Goal: Task Accomplishment & Management: Manage account settings

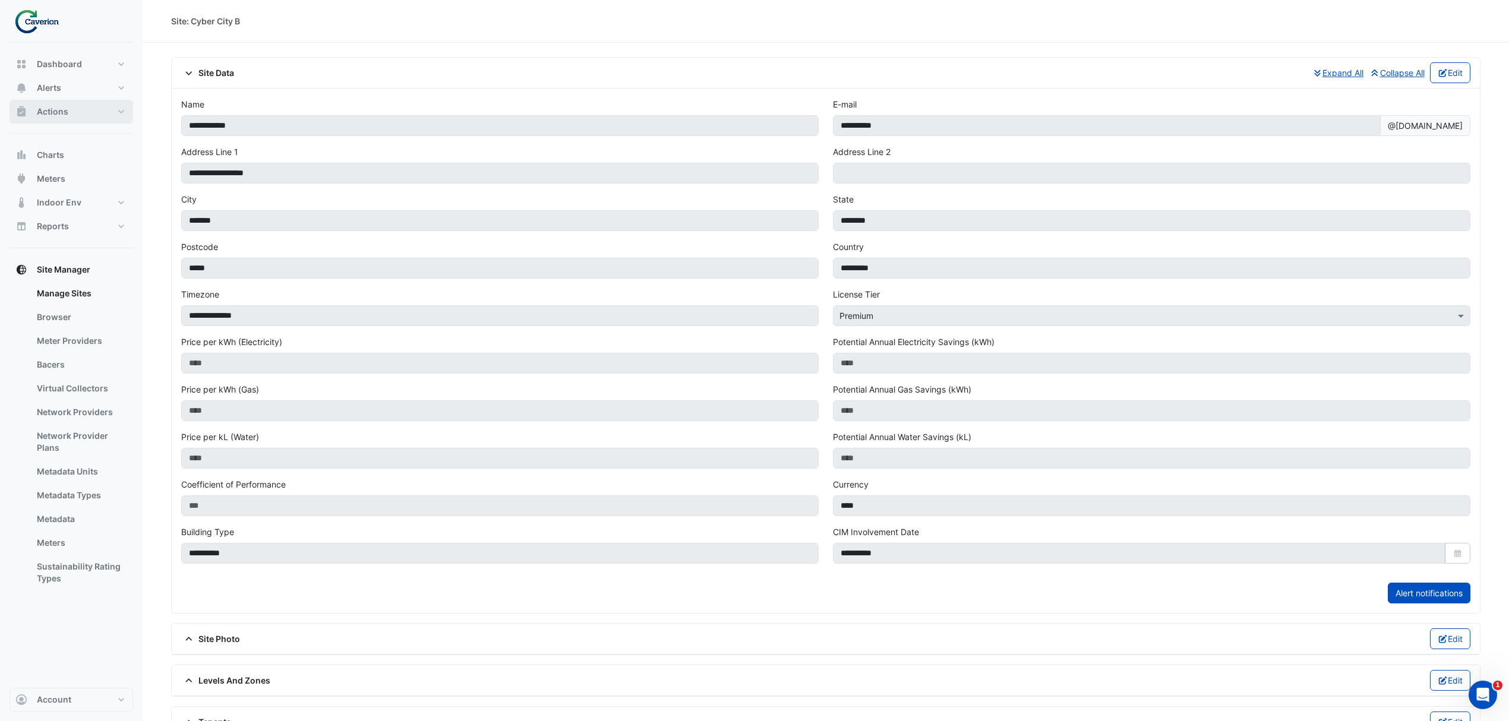
click at [51, 111] on span "Actions" at bounding box center [52, 112] width 31 height 12
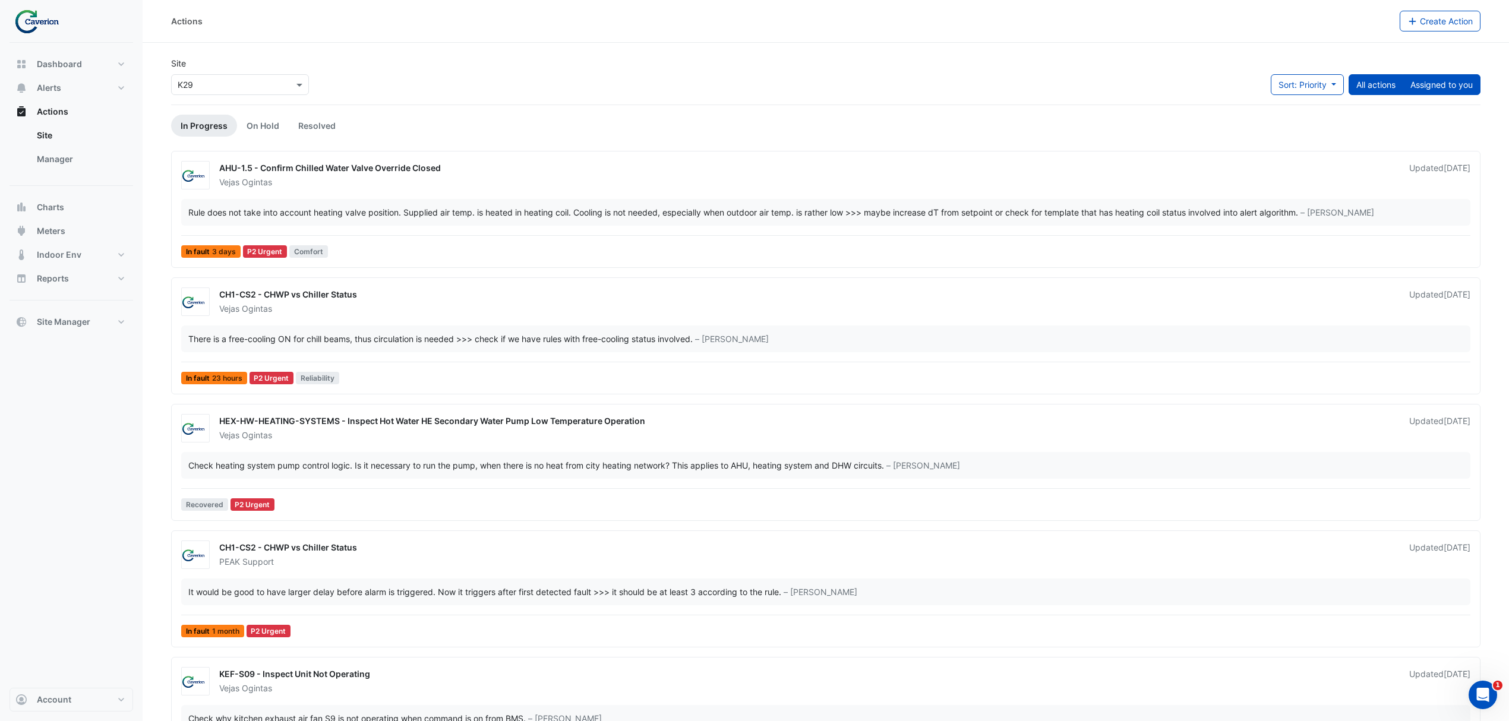
click at [1424, 94] on div "Sort: Priority Priority Updated All actions Assigned to you" at bounding box center [1376, 89] width 210 height 30
click at [1436, 87] on button "Assigned to you" at bounding box center [1442, 84] width 78 height 21
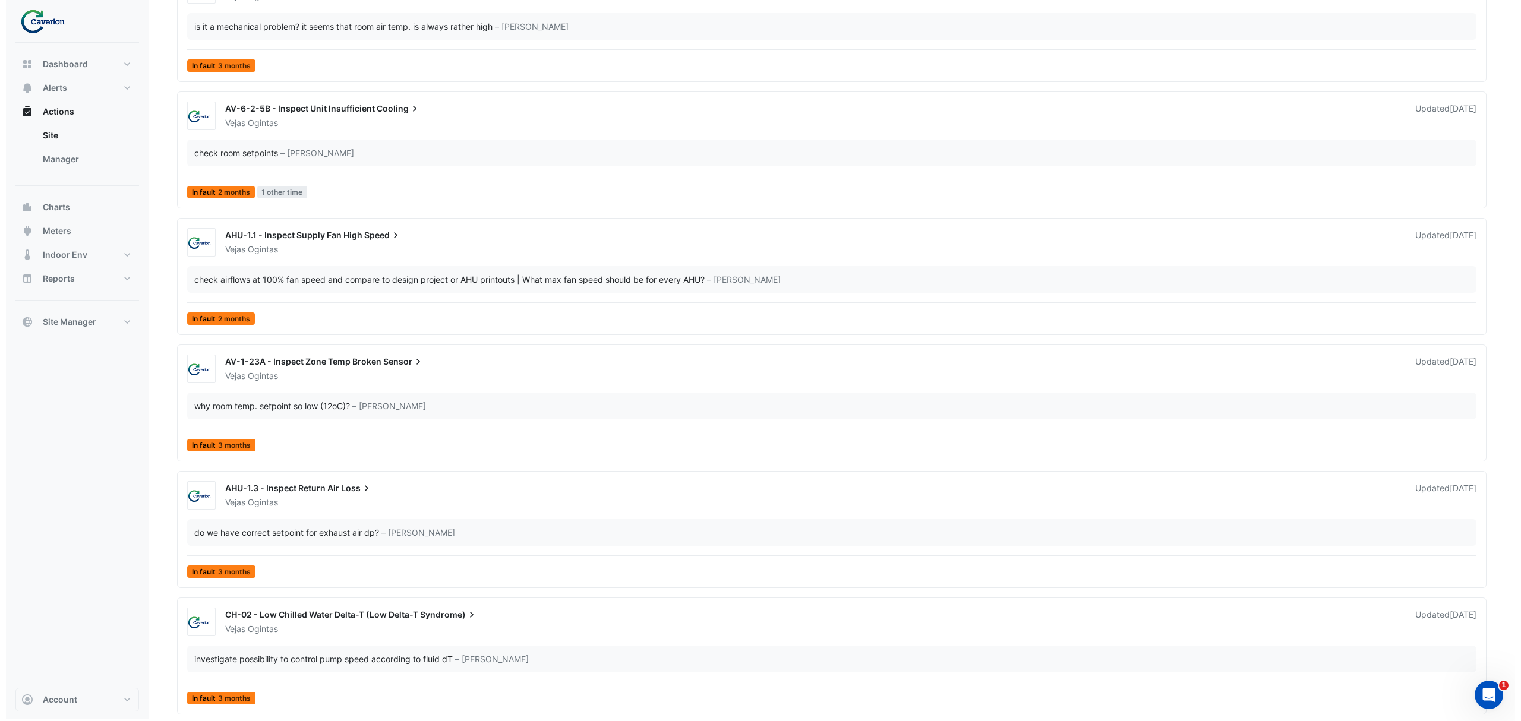
scroll to position [2608, 0]
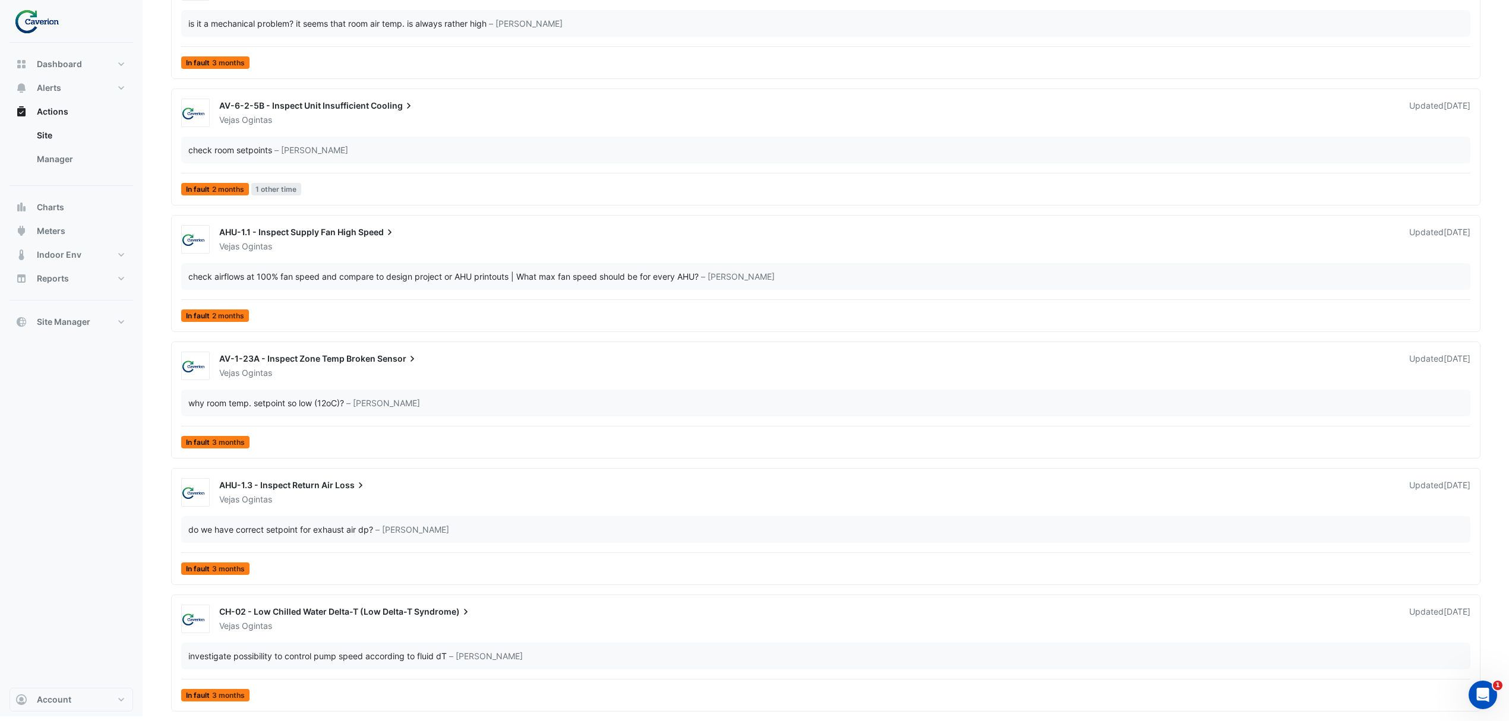
click at [352, 611] on span "CH-02 - Low Chilled Water Delta-T (Low Delta-T" at bounding box center [315, 612] width 193 height 10
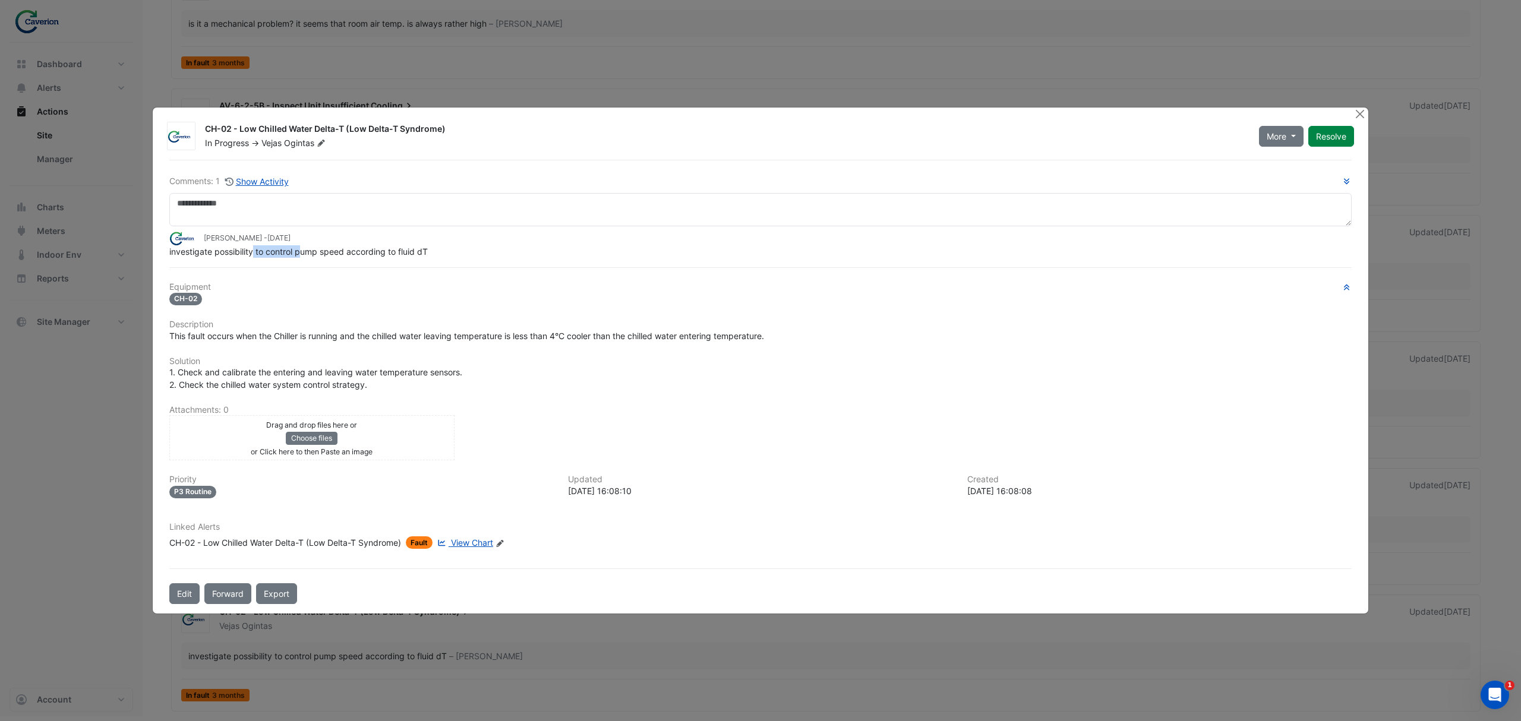
drag, startPoint x: 252, startPoint y: 252, endPoint x: 371, endPoint y: 257, distance: 119.5
click at [336, 257] on span "investigate possibility to control pump speed according to fluid dT" at bounding box center [298, 252] width 258 height 10
click at [378, 257] on span "investigate possibility to control pump speed according to fluid dT" at bounding box center [298, 252] width 258 height 10
click at [379, 255] on span "investigate possibility to control pump speed according to fluid dT" at bounding box center [298, 252] width 258 height 10
click at [381, 253] on span "investigate possibility to control pump speed according to fluid dT" at bounding box center [298, 252] width 258 height 10
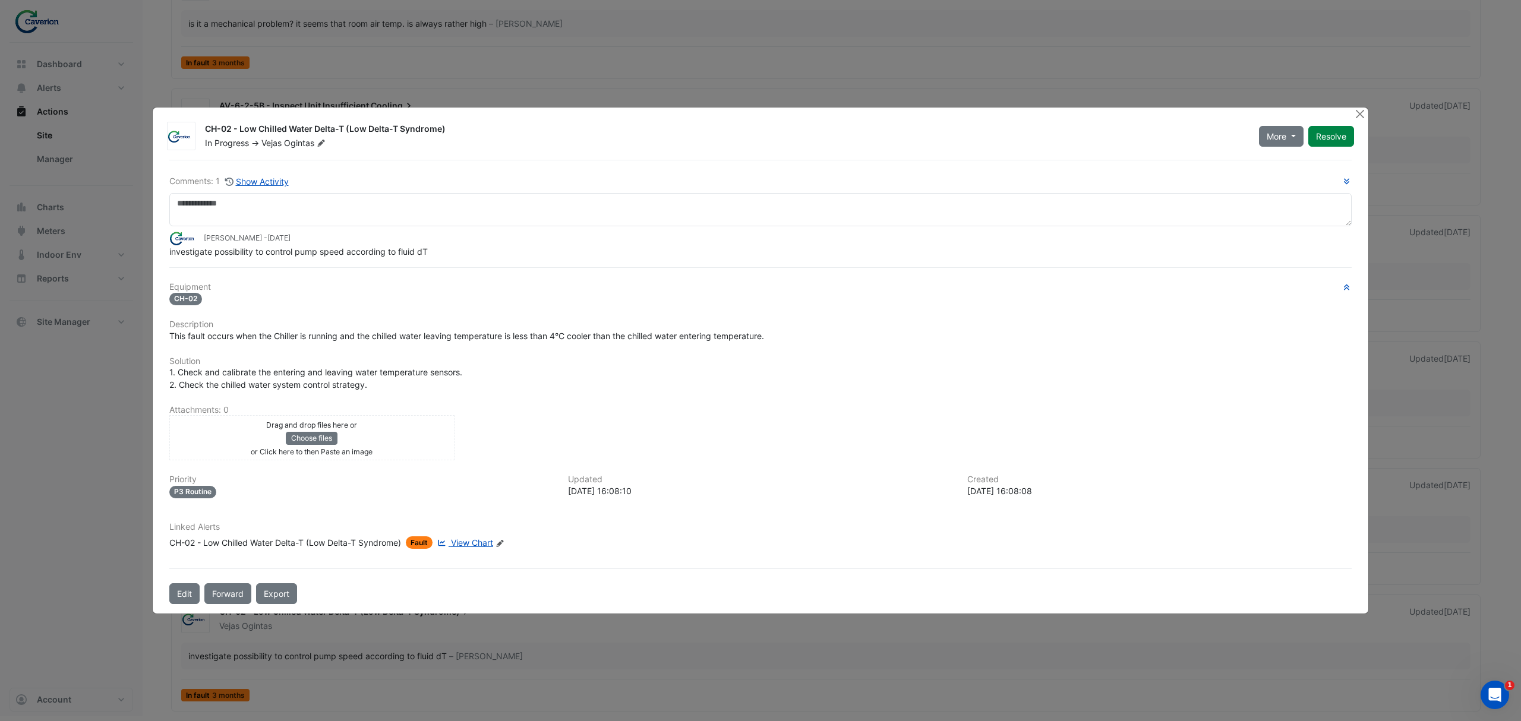
click at [409, 252] on span "investigate possibility to control pump speed according to fluid dT" at bounding box center [298, 252] width 258 height 10
click at [422, 255] on span "investigate possibility to control pump speed according to fluid dT" at bounding box center [298, 252] width 258 height 10
click at [421, 255] on div "investigate possibility to control pump speed according to fluid dT" at bounding box center [760, 251] width 1182 height 12
click at [1353, 119] on button "Close" at bounding box center [1359, 114] width 12 height 12
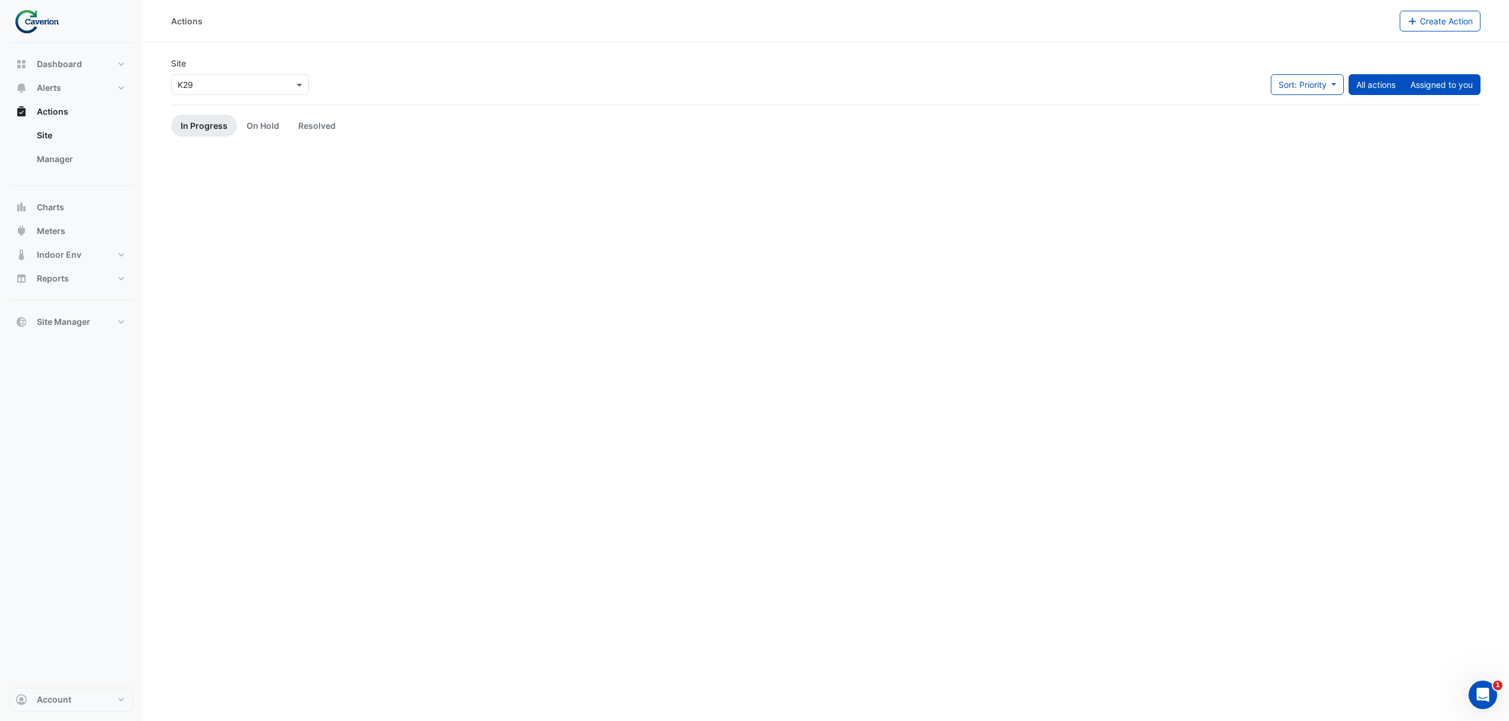
click at [1438, 89] on button "Assigned to you" at bounding box center [1442, 84] width 78 height 21
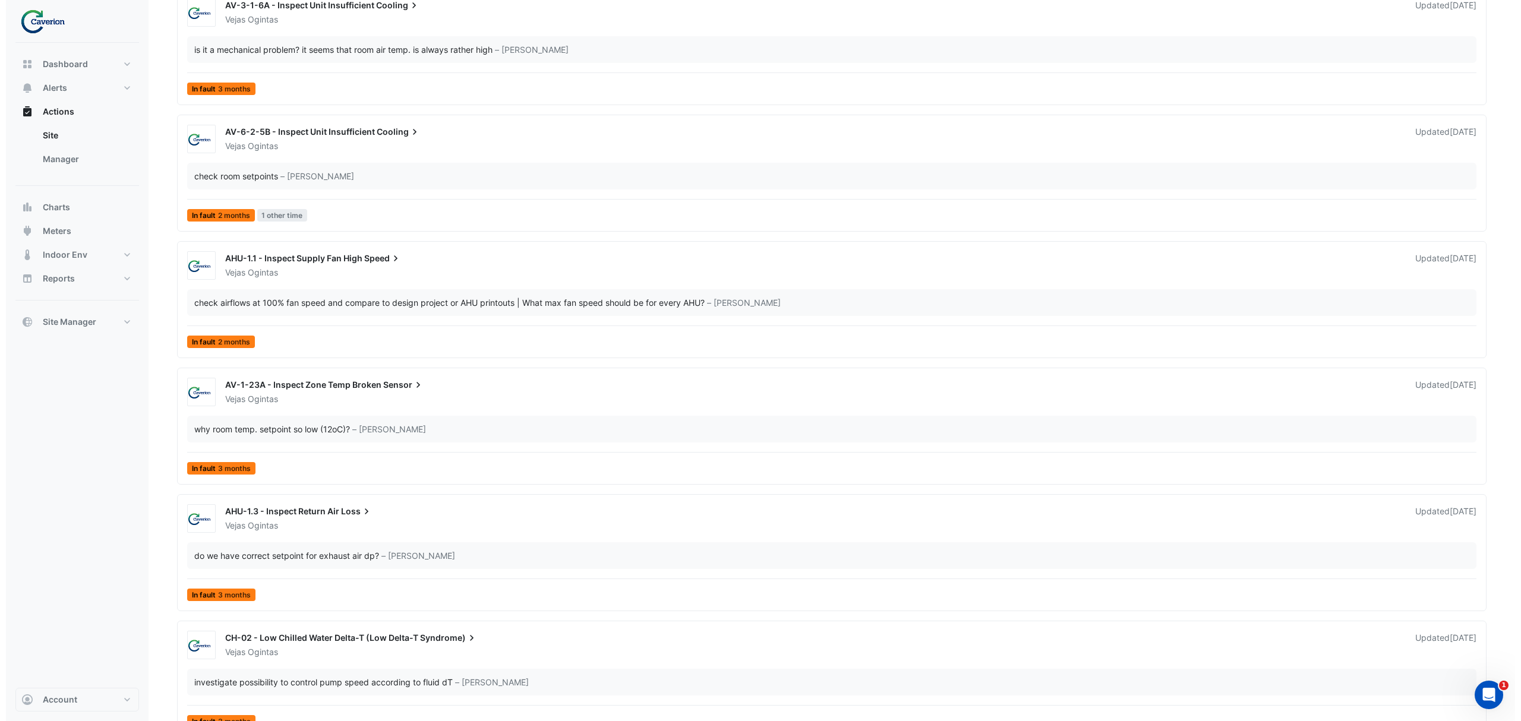
scroll to position [2608, 0]
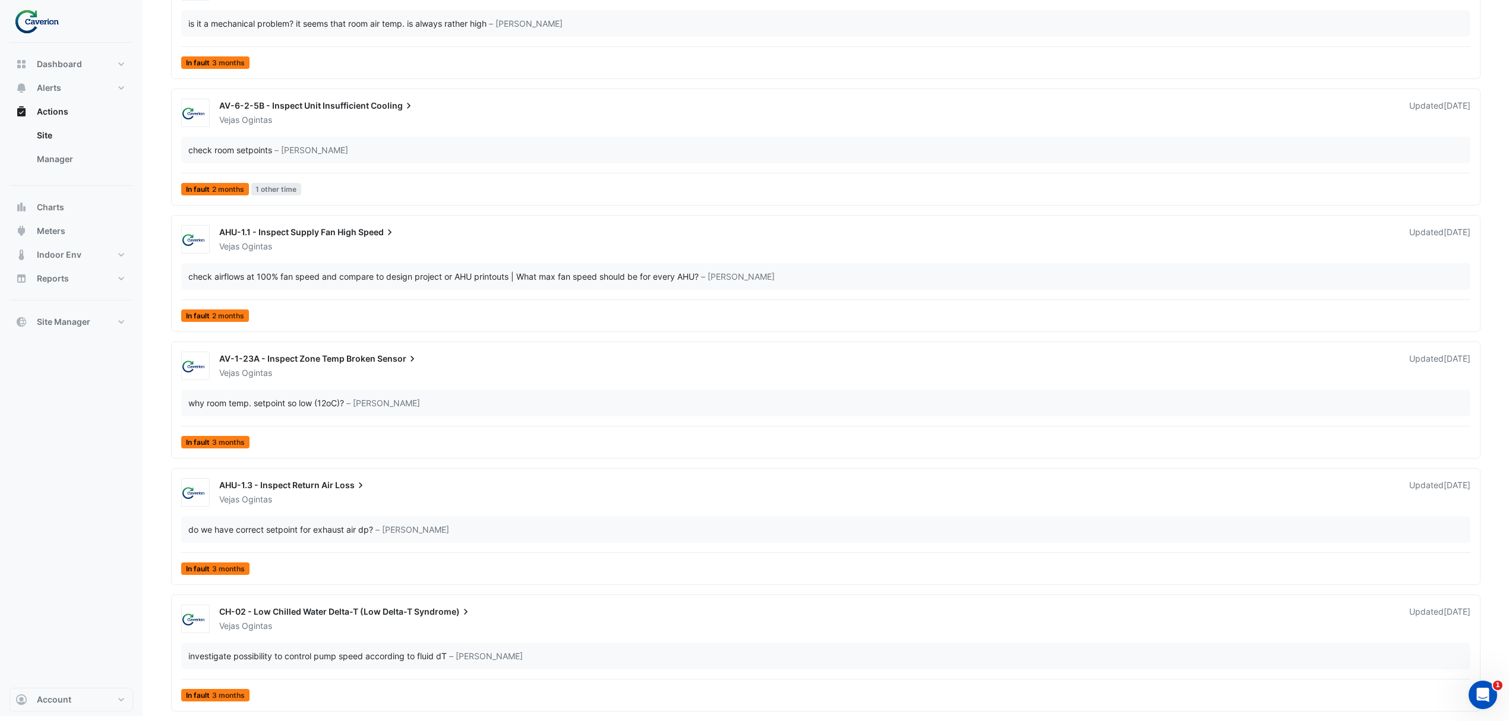
click at [247, 659] on div "investigate possibility to control pump speed according to fluid dT" at bounding box center [317, 656] width 258 height 12
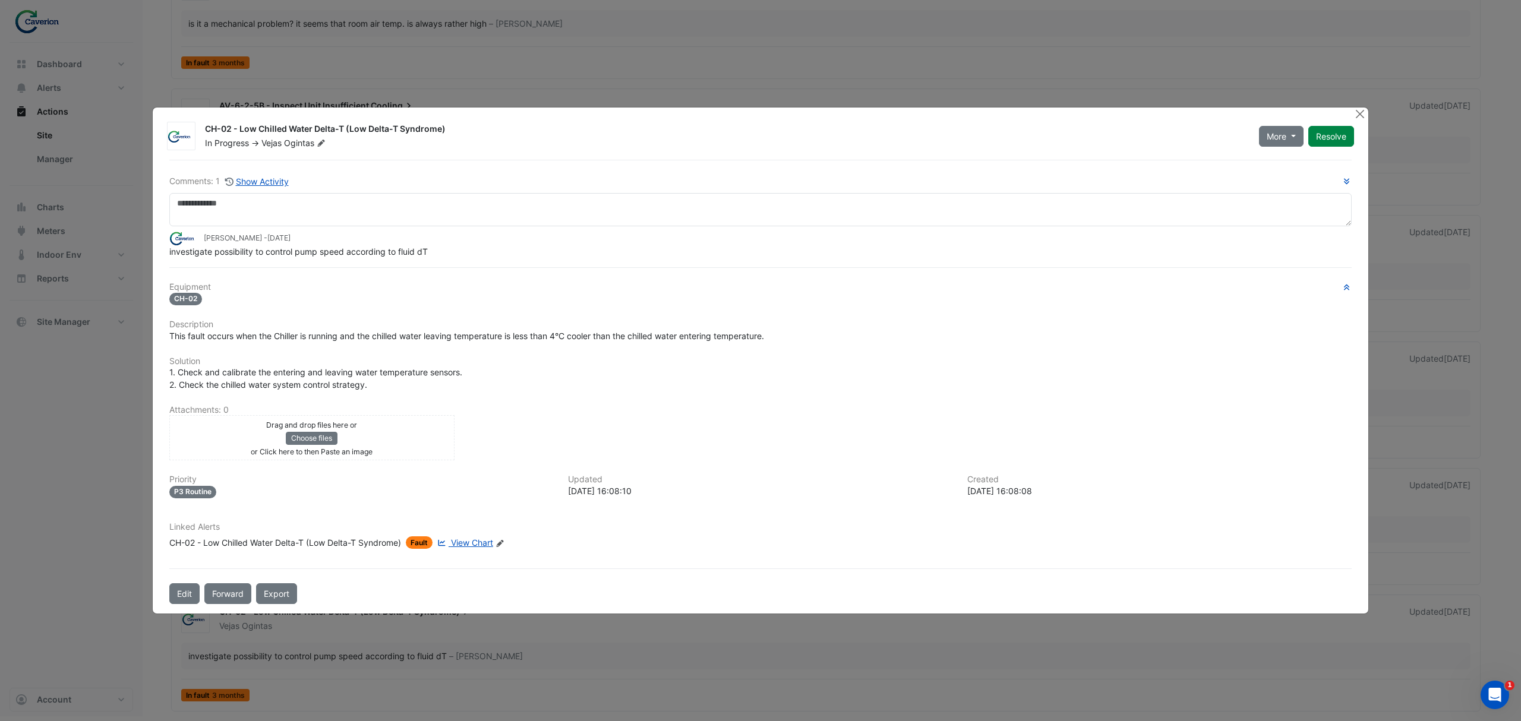
click at [476, 538] on span "View Chart" at bounding box center [472, 543] width 42 height 10
drag, startPoint x: 207, startPoint y: 250, endPoint x: 399, endPoint y: 254, distance: 192.0
click at [399, 254] on span "investigate possibility to control pump speed according to fluid dT" at bounding box center [298, 252] width 258 height 10
drag, startPoint x: 346, startPoint y: 251, endPoint x: 435, endPoint y: 251, distance: 89.7
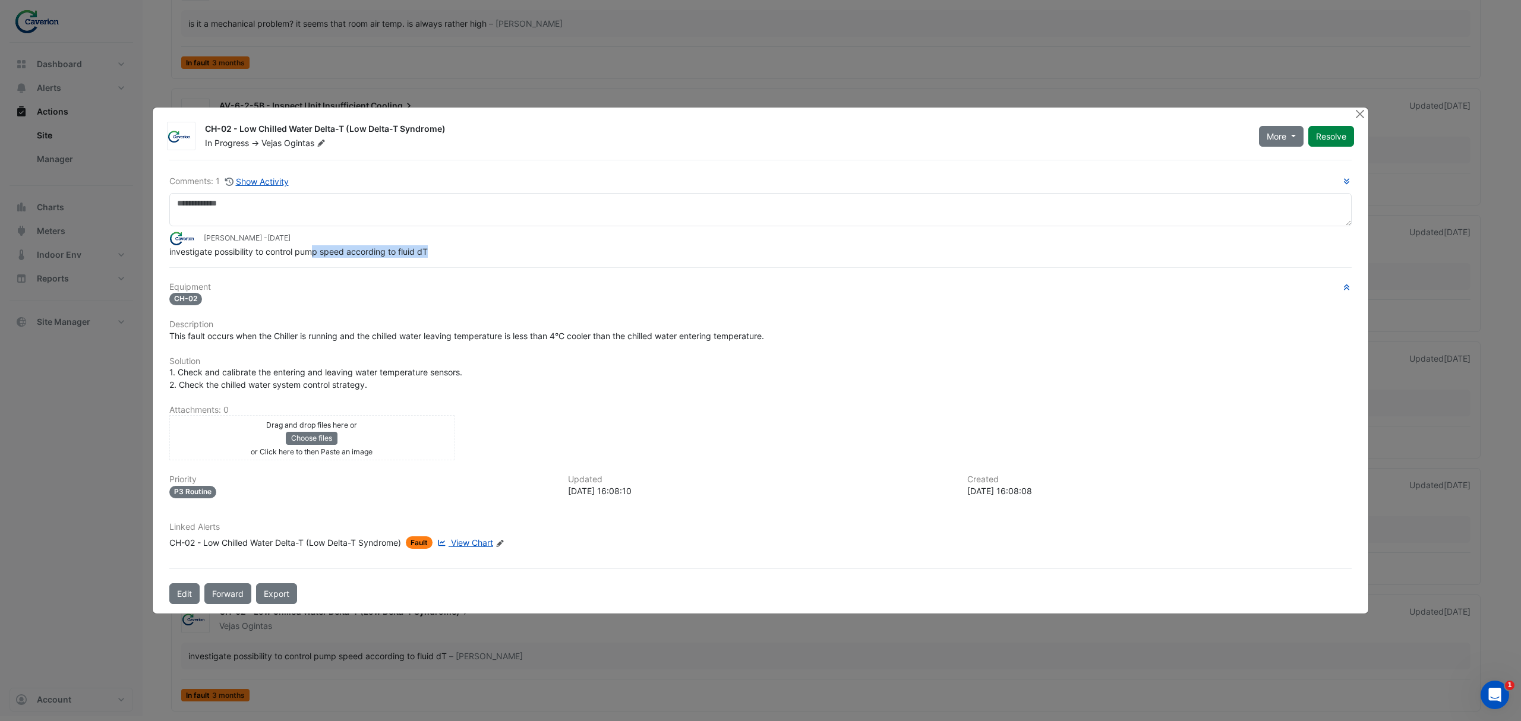
click at [435, 251] on div "investigate possibility to control pump speed according to fluid dT" at bounding box center [760, 251] width 1182 height 12
click at [435, 252] on div "investigate possibility to control pump speed according to fluid dT" at bounding box center [760, 251] width 1182 height 12
click at [377, 250] on span "investigate possibility to control pump speed according to fluid dT" at bounding box center [298, 252] width 258 height 10
drag, startPoint x: 390, startPoint y: 250, endPoint x: 453, endPoint y: 255, distance: 63.2
click at [453, 255] on div "investigate possibility to control pump speed according to fluid dT" at bounding box center [760, 251] width 1182 height 12
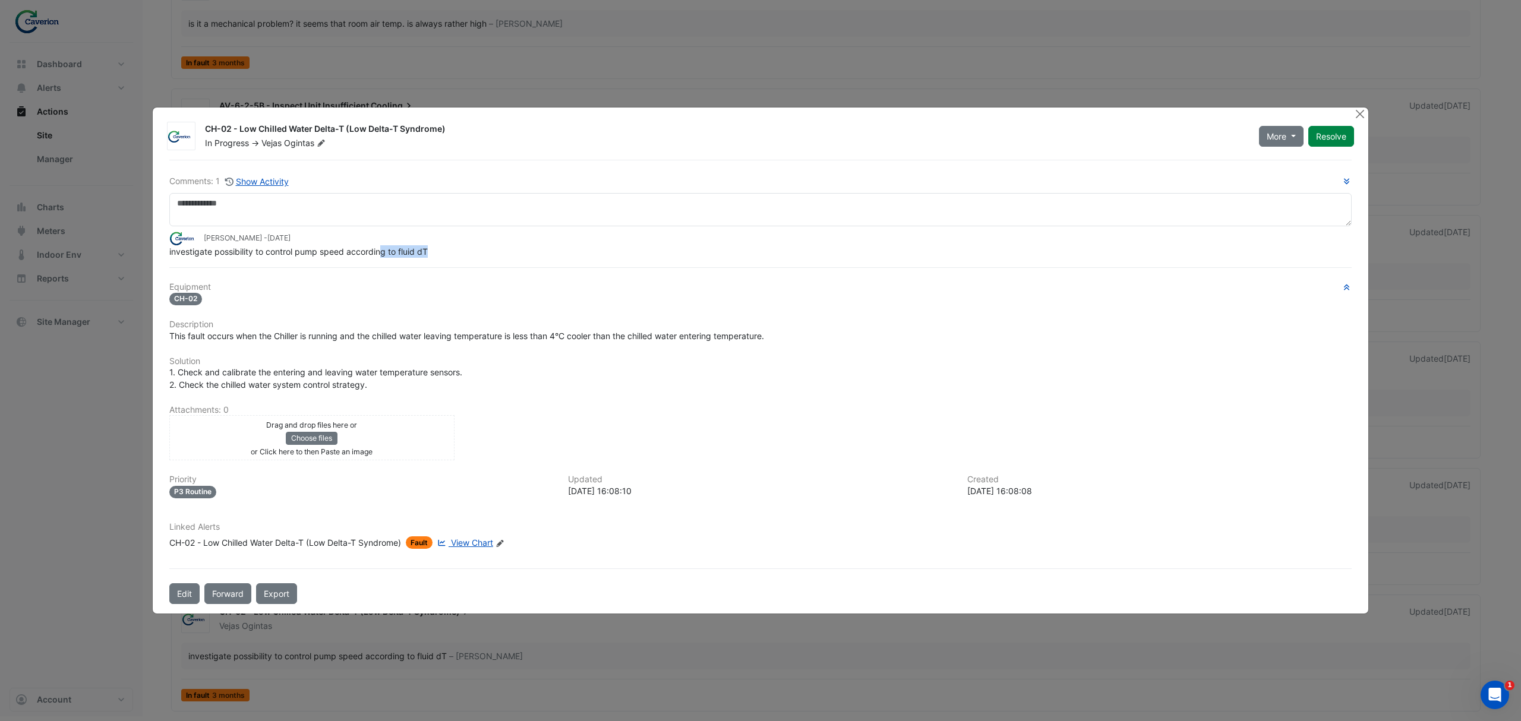
click at [453, 255] on div "investigate possibility to control pump speed according to fluid dT" at bounding box center [760, 251] width 1182 height 12
drag, startPoint x: 442, startPoint y: 255, endPoint x: 157, endPoint y: 250, distance: 284.6
click at [157, 250] on div "CH-02 - Low Chilled Water Delta-T (Low Delta-T Syndrome) In Progress -> Vejas O…" at bounding box center [761, 361] width 1216 height 506
copy span "investigate possibility to control pump speed according to fluid dT"
drag, startPoint x: 213, startPoint y: 338, endPoint x: 302, endPoint y: 347, distance: 90.2
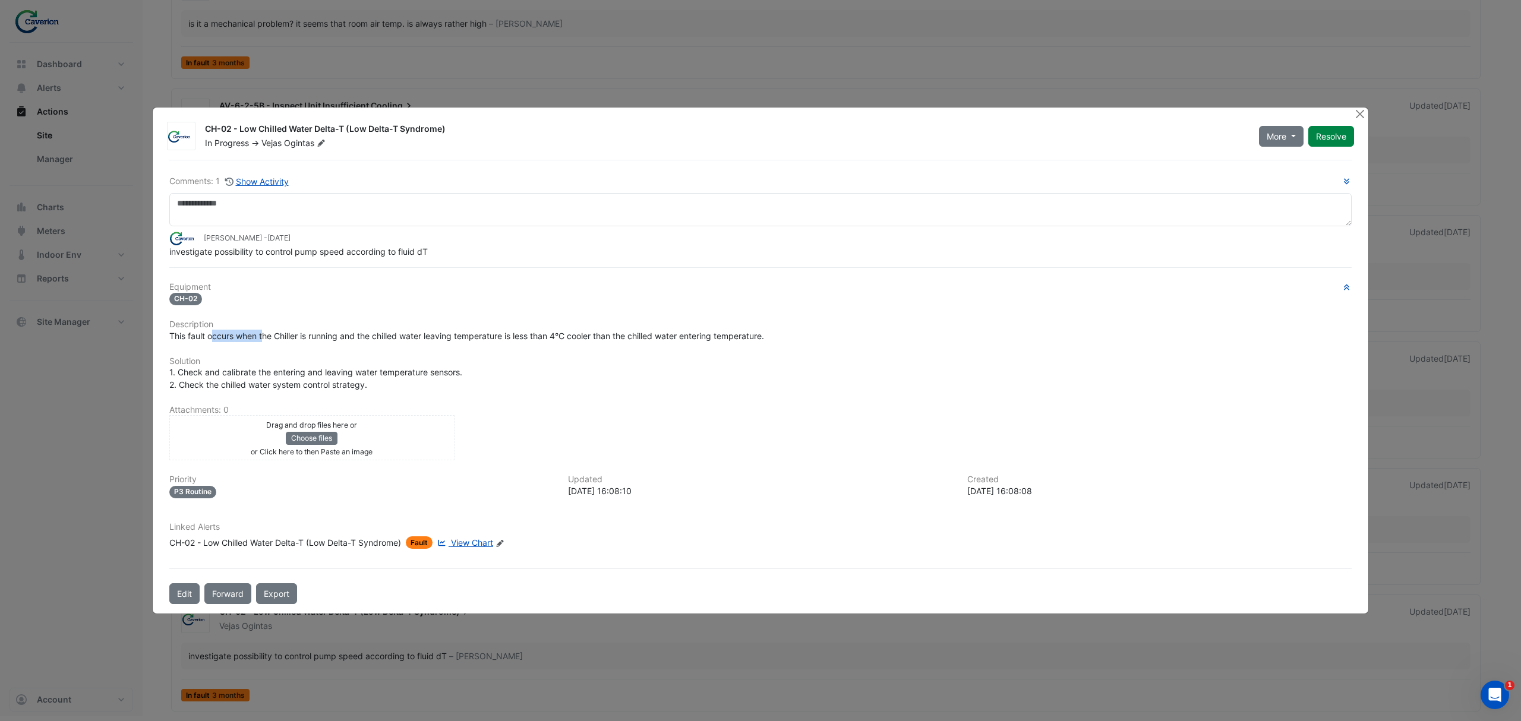
click at [288, 345] on div "Equipment CH-02 Description This fault occurs when the Chiller is running and t…" at bounding box center [760, 420] width 1182 height 277
click at [307, 348] on div "Equipment CH-02 Description This fault occurs when the Chiller is running and t…" at bounding box center [760, 420] width 1182 height 277
drag, startPoint x: 305, startPoint y: 340, endPoint x: 482, endPoint y: 340, distance: 177.0
click at [481, 340] on span "This fault occurs when the Chiller is running and the chilled water leaving tem…" at bounding box center [466, 336] width 595 height 10
click at [482, 340] on span "This fault occurs when the Chiller is running and the chilled water leaving tem…" at bounding box center [466, 336] width 595 height 10
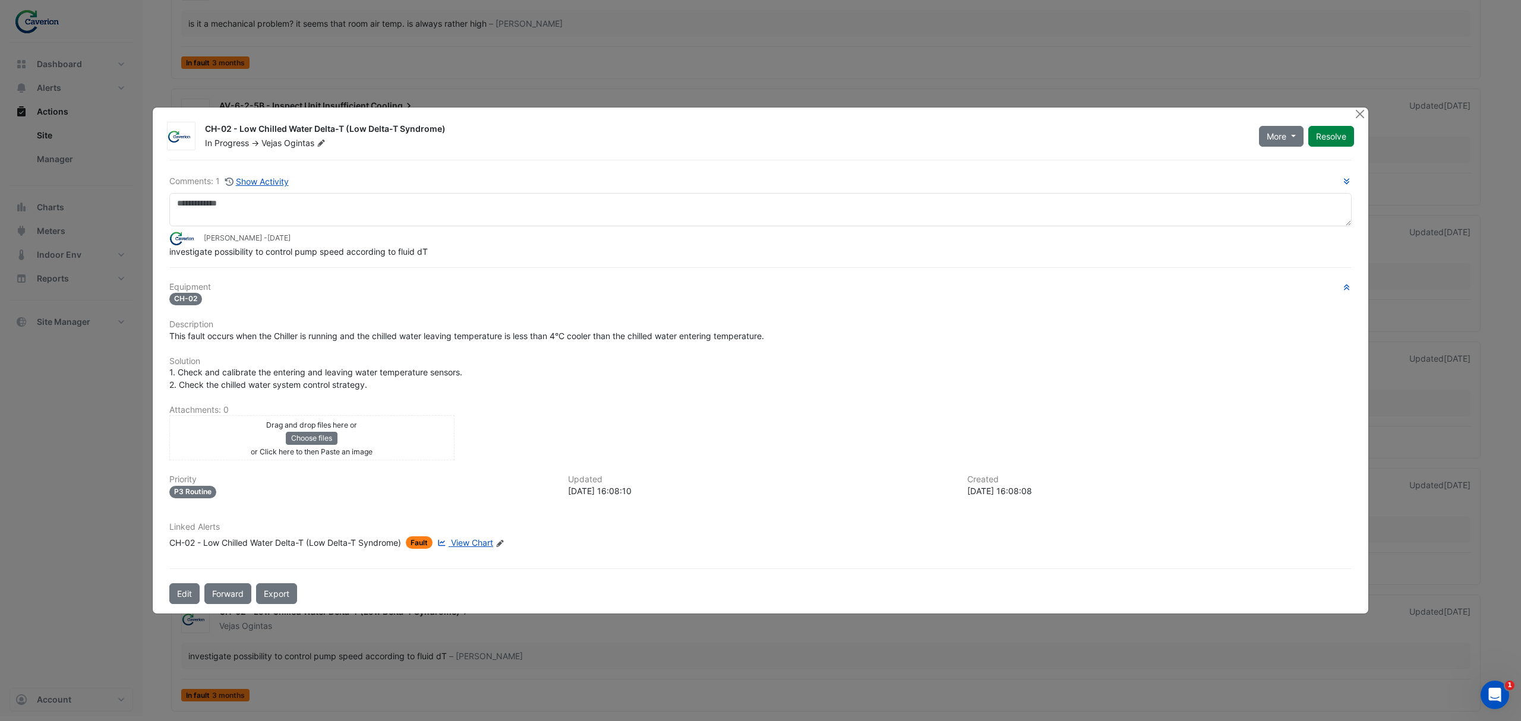
drag, startPoint x: 383, startPoint y: 349, endPoint x: 485, endPoint y: 343, distance: 101.8
click at [479, 343] on div "Equipment CH-02 Description This fault occurs when the Chiller is running and t…" at bounding box center [760, 420] width 1182 height 277
click at [485, 343] on div "Equipment CH-02 Description This fault occurs when the Chiller is running and t…" at bounding box center [760, 420] width 1182 height 277
drag, startPoint x: 206, startPoint y: 258, endPoint x: 392, endPoint y: 259, distance: 186.6
click at [390, 258] on div "Comments: 1 Show Activity Tomas Jonkaitis - 2 months and 6 days ago investigate…" at bounding box center [760, 382] width 1197 height 444
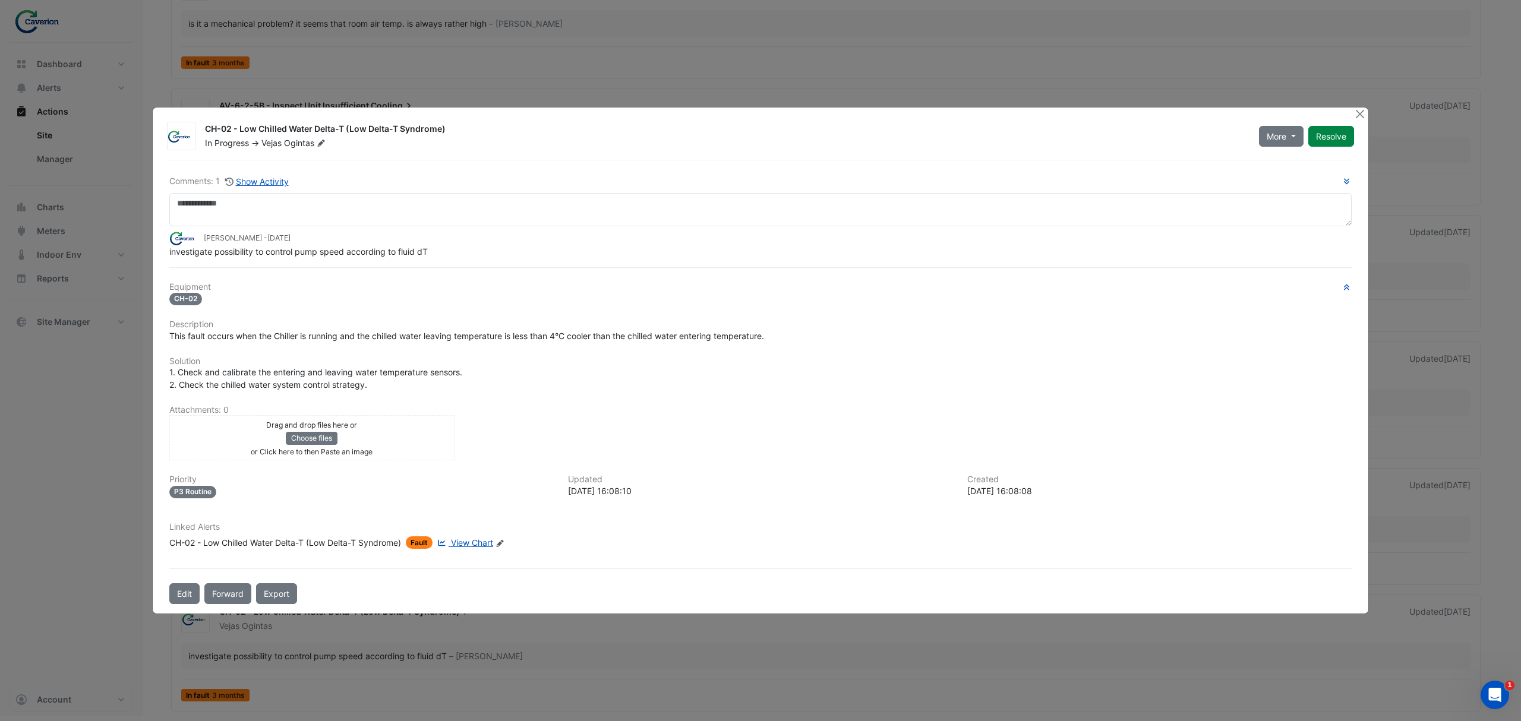
click at [392, 260] on div "Comments: 1 Show Activity Tomas Jonkaitis - 2 months and 6 days ago investigate…" at bounding box center [760, 382] width 1197 height 444
drag, startPoint x: 177, startPoint y: 302, endPoint x: 228, endPoint y: 288, distance: 53.0
click at [228, 288] on div "Equipment CH-02 Description This fault occurs when the Chiller is running and t…" at bounding box center [760, 420] width 1182 height 277
click at [228, 288] on h6 "Equipment" at bounding box center [760, 287] width 1182 height 10
drag, startPoint x: 226, startPoint y: 329, endPoint x: 461, endPoint y: 335, distance: 235.4
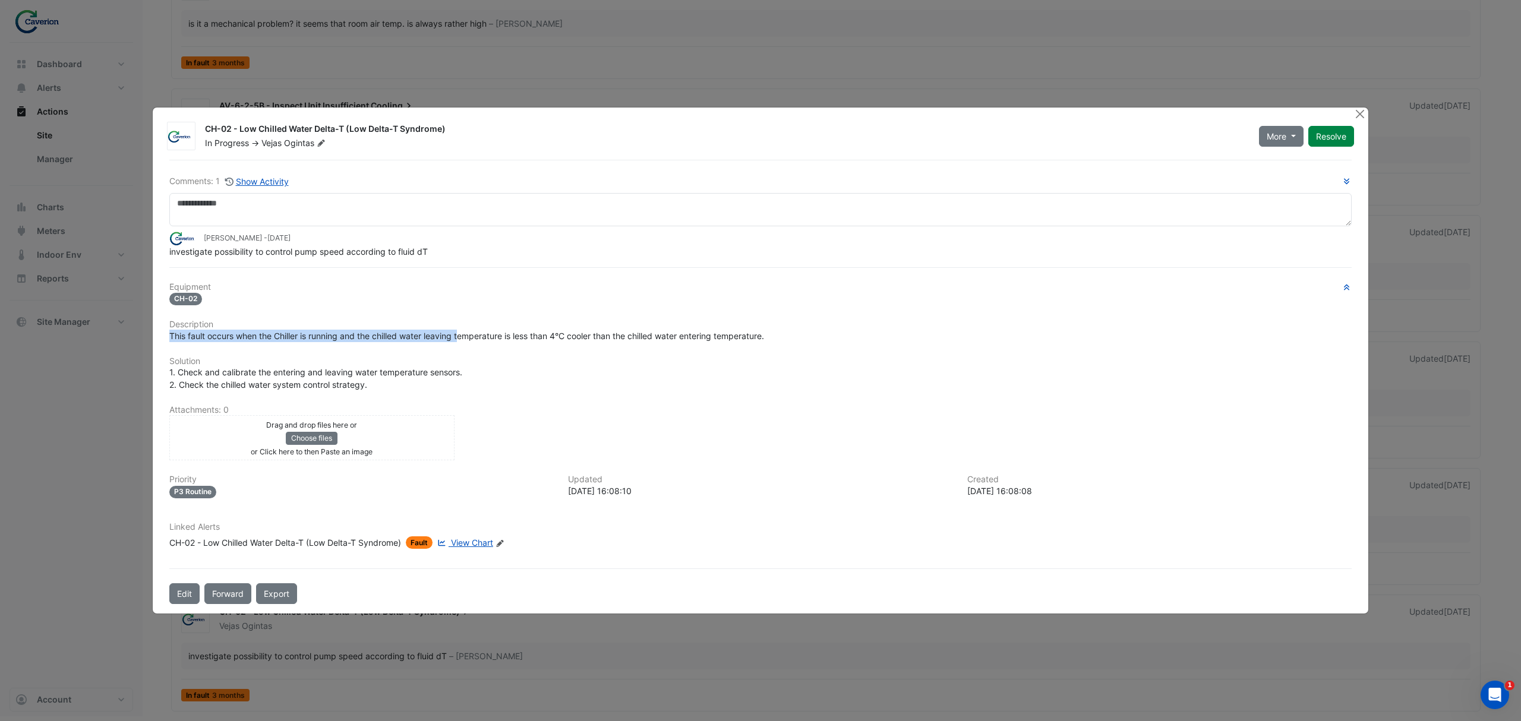
click at [461, 335] on div "Equipment CH-02 Description This fault occurs when the Chiller is running and t…" at bounding box center [760, 420] width 1182 height 277
click at [461, 335] on span "This fault occurs when the Chiller is running and the chilled water leaving tem…" at bounding box center [466, 336] width 595 height 10
drag, startPoint x: 369, startPoint y: 347, endPoint x: 520, endPoint y: 334, distance: 152.1
click at [516, 333] on div "Equipment CH-02 Description This fault occurs when the Chiller is running and t…" at bounding box center [760, 420] width 1182 height 277
click at [521, 334] on span "This fault occurs when the Chiller is running and the chilled water leaving tem…" at bounding box center [466, 336] width 595 height 10
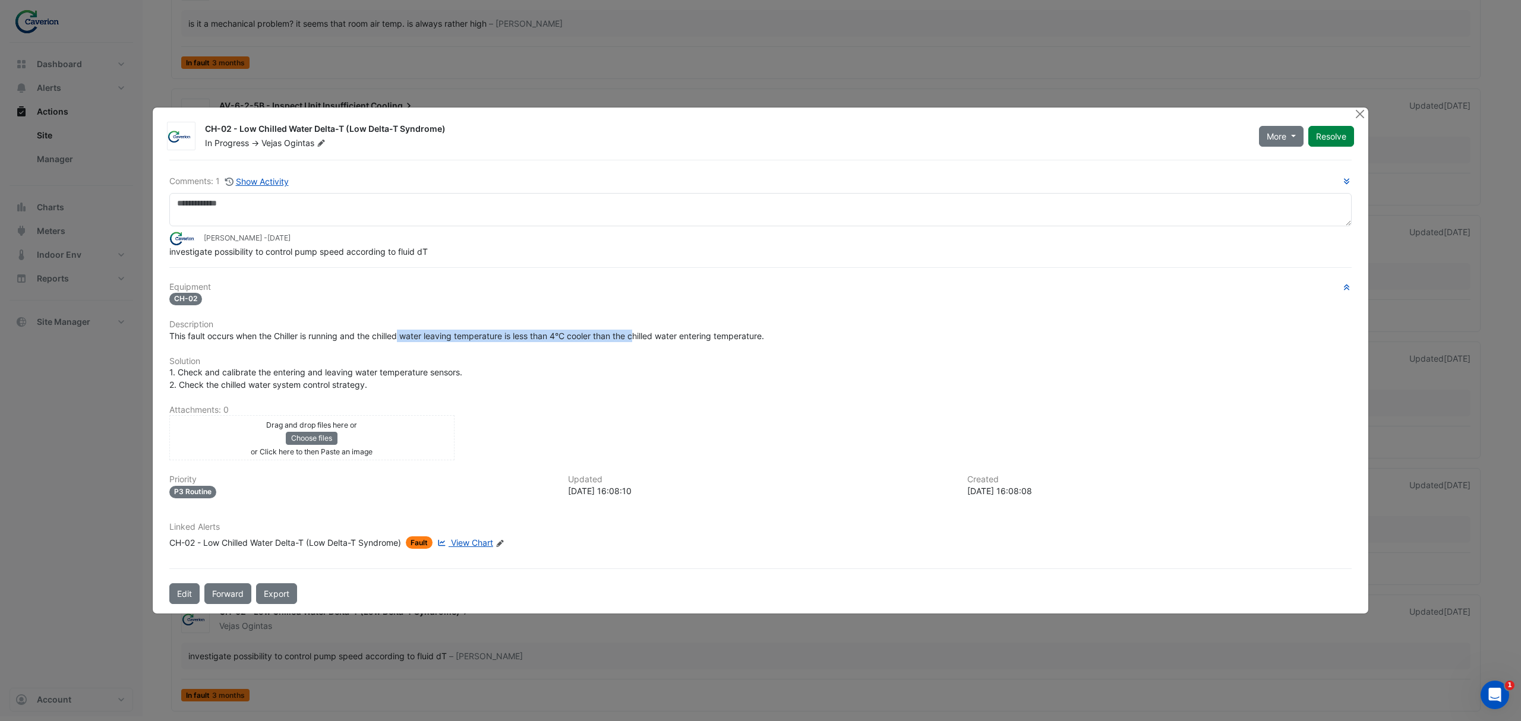
drag, startPoint x: 399, startPoint y: 340, endPoint x: 642, endPoint y: 336, distance: 243.0
click at [640, 336] on span "This fault occurs when the Chiller is running and the chilled water leaving tem…" at bounding box center [466, 336] width 595 height 10
click at [642, 336] on span "This fault occurs when the Chiller is running and the chilled water leaving tem…" at bounding box center [466, 336] width 595 height 10
drag, startPoint x: 550, startPoint y: 338, endPoint x: 719, endPoint y: 331, distance: 169.5
click at [719, 331] on div "This fault occurs when the Chiller is running and the chilled water leaving tem…" at bounding box center [760, 336] width 1182 height 12
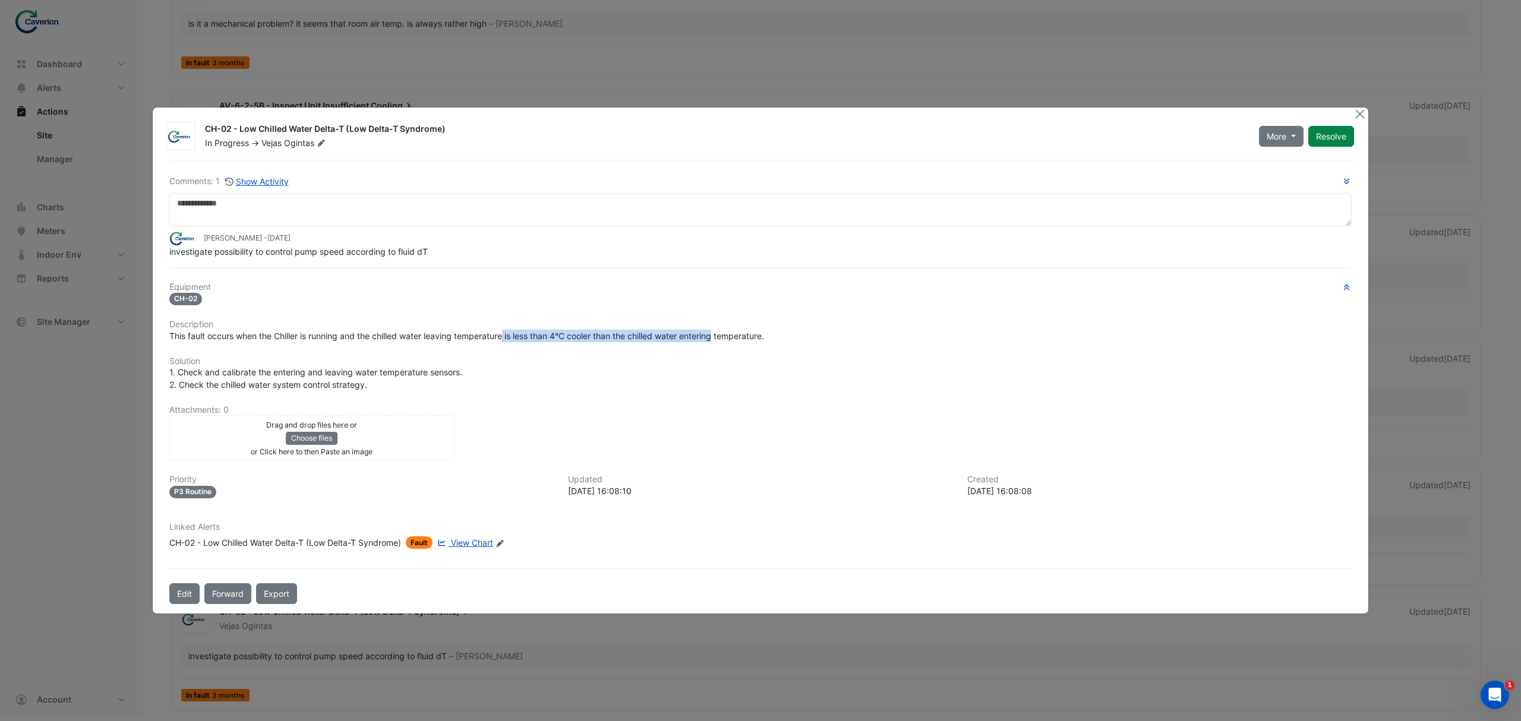
click at [719, 331] on span "This fault occurs when the Chiller is running and the chilled water leaving tem…" at bounding box center [466, 336] width 595 height 10
click at [1361, 109] on button "Close" at bounding box center [1359, 114] width 12 height 12
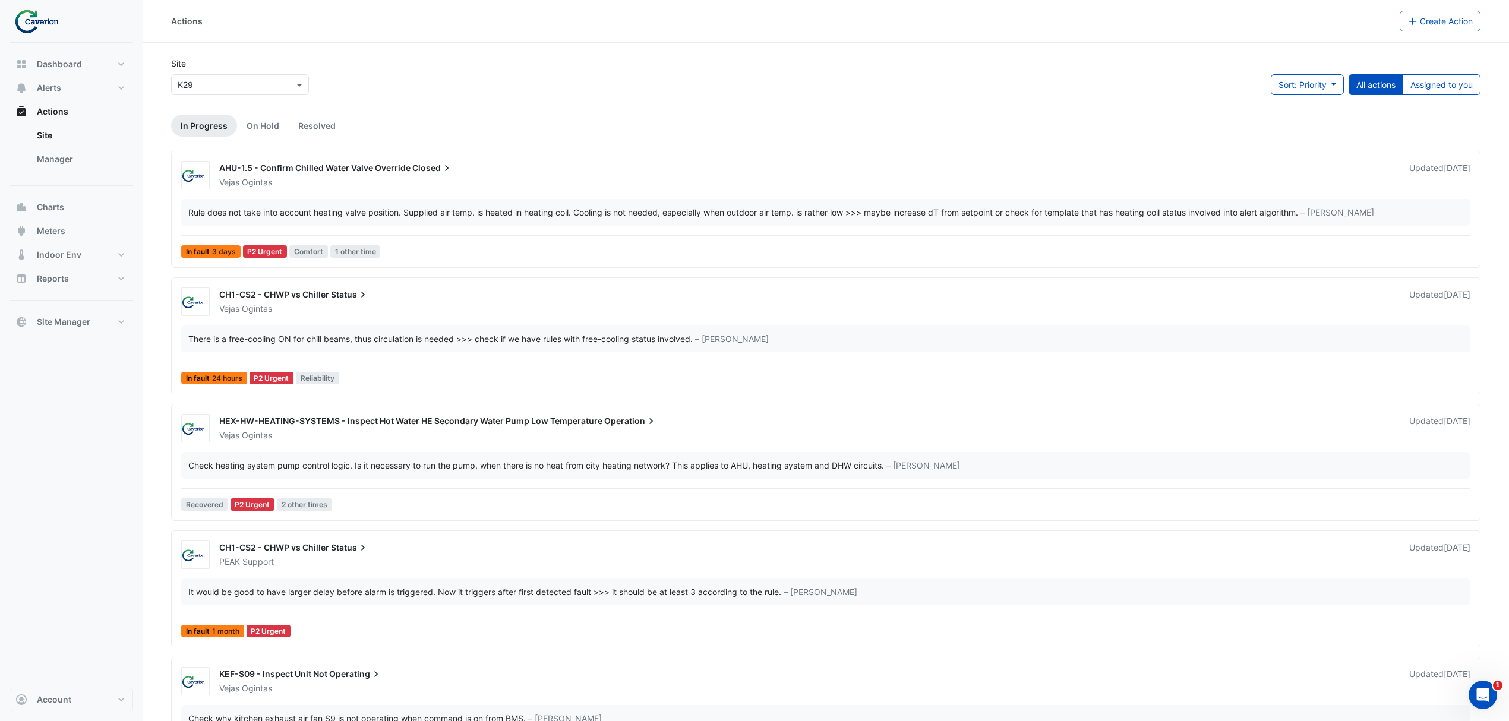
click at [1446, 100] on div "Sort: Priority Priority Updated All actions Assigned to you" at bounding box center [1376, 89] width 210 height 30
click at [1447, 96] on div "Sort: Priority Priority Updated All actions Assigned to you" at bounding box center [1376, 89] width 210 height 30
click at [1446, 86] on button "Assigned to you" at bounding box center [1442, 84] width 78 height 21
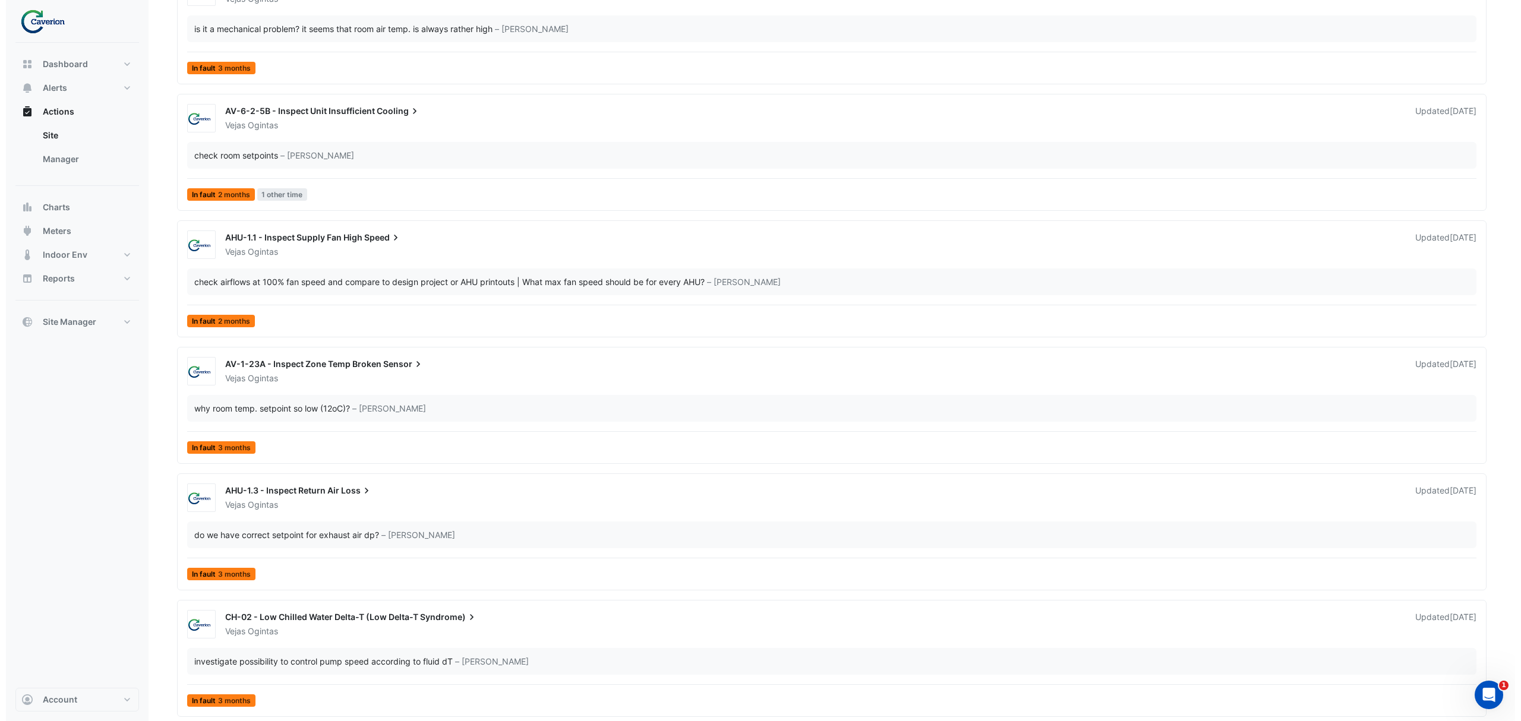
scroll to position [2608, 0]
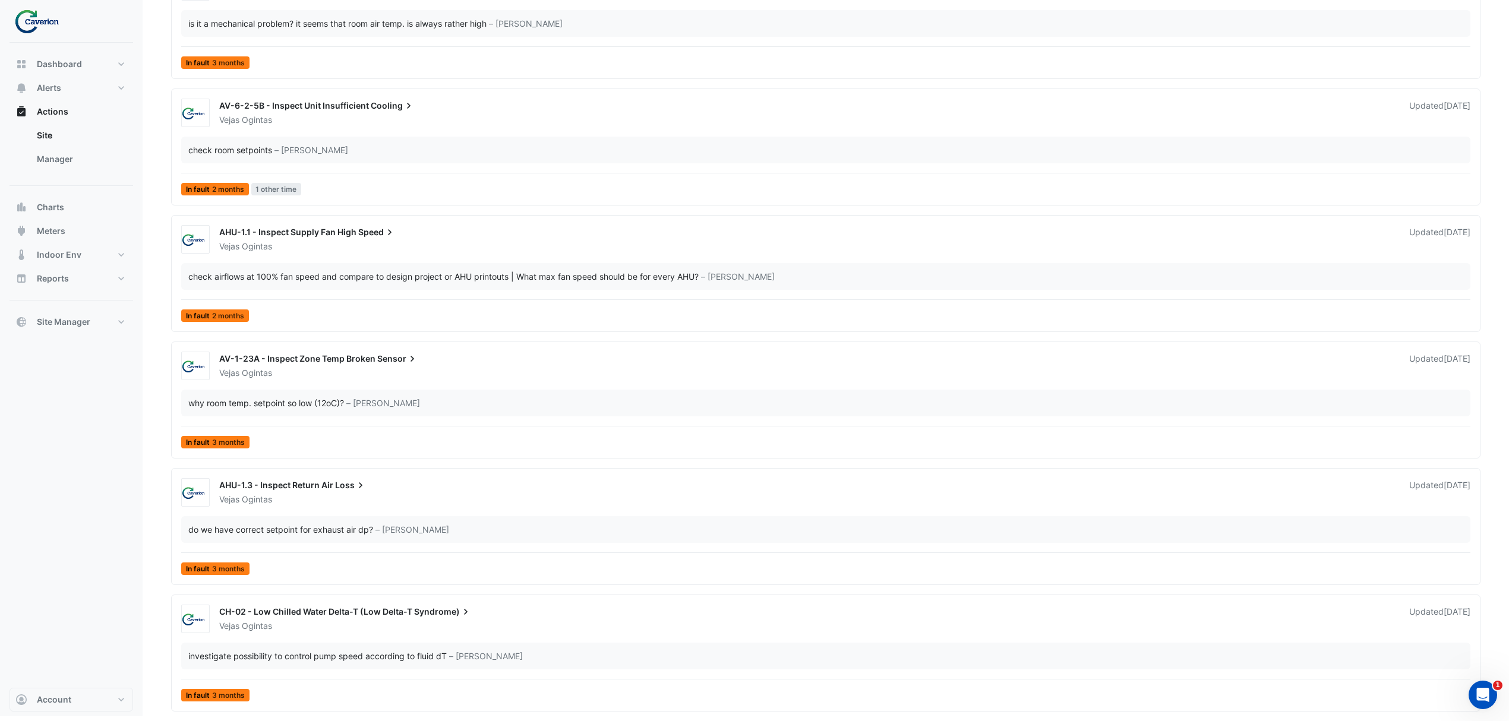
click at [310, 657] on div "investigate possibility to control pump speed according to fluid dT" at bounding box center [317, 656] width 258 height 12
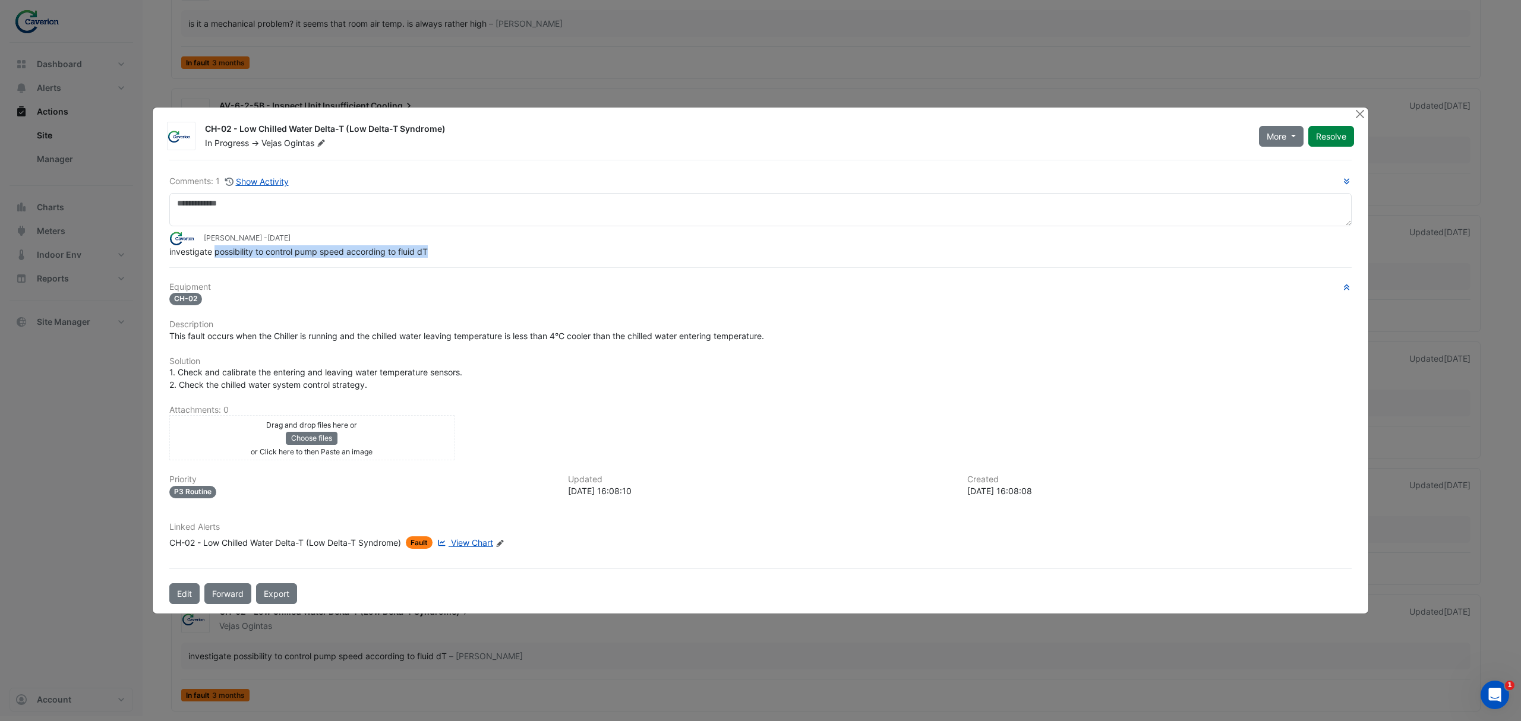
drag, startPoint x: 435, startPoint y: 253, endPoint x: 214, endPoint y: 250, distance: 221.0
click at [214, 250] on div "investigate possibility to control pump speed according to fluid dT" at bounding box center [760, 251] width 1182 height 12
copy span "possibility to control pump speed according to fluid dT"
drag, startPoint x: 201, startPoint y: 376, endPoint x: 426, endPoint y: 357, distance: 226.0
click at [426, 357] on div "Equipment CH-02 Description This fault occurs when the Chiller is running and t…" at bounding box center [760, 420] width 1182 height 277
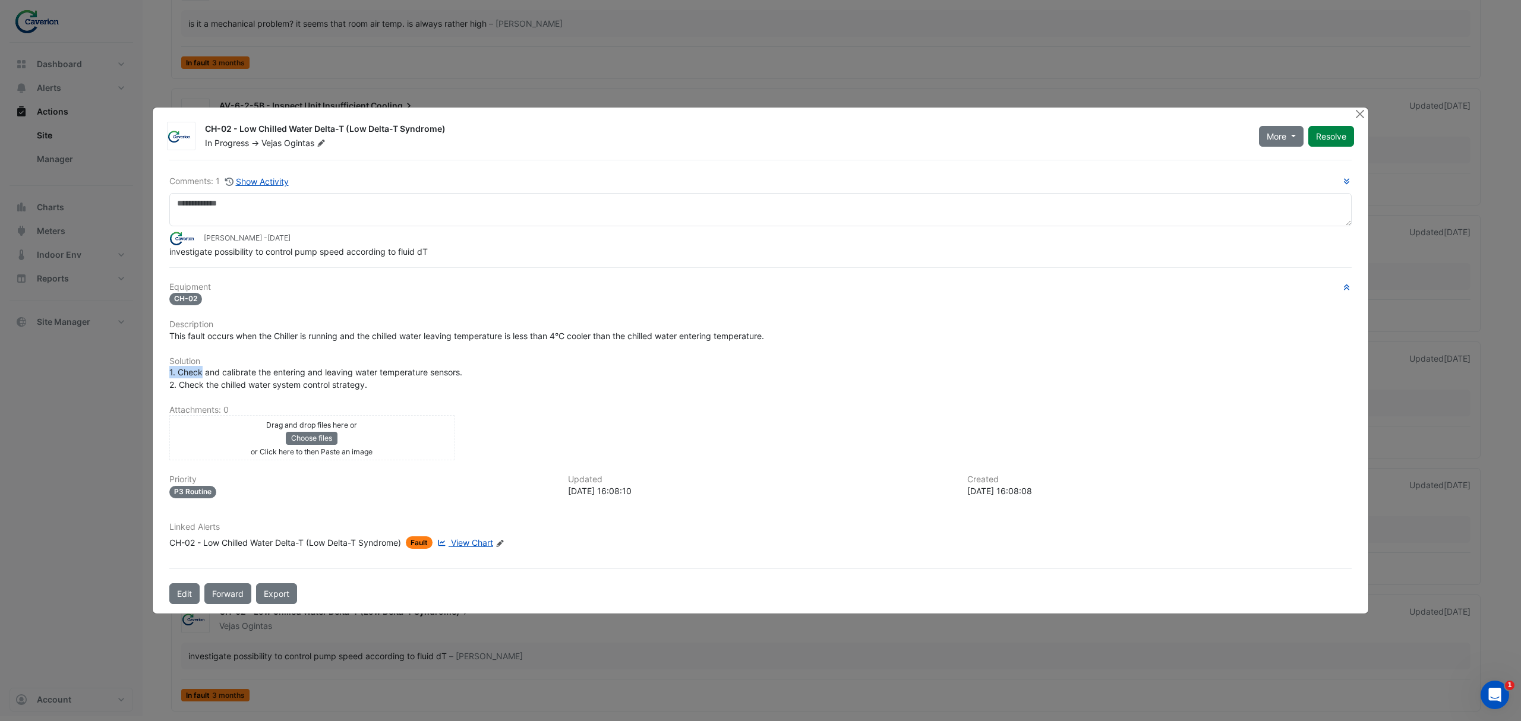
click at [428, 358] on h6 "Solution" at bounding box center [760, 361] width 1182 height 10
drag, startPoint x: 368, startPoint y: 362, endPoint x: 450, endPoint y: 364, distance: 82.0
click at [437, 362] on h6 "Solution" at bounding box center [760, 361] width 1182 height 10
click at [452, 364] on h6 "Solution" at bounding box center [760, 361] width 1182 height 10
drag, startPoint x: 414, startPoint y: 373, endPoint x: 498, endPoint y: 368, distance: 83.9
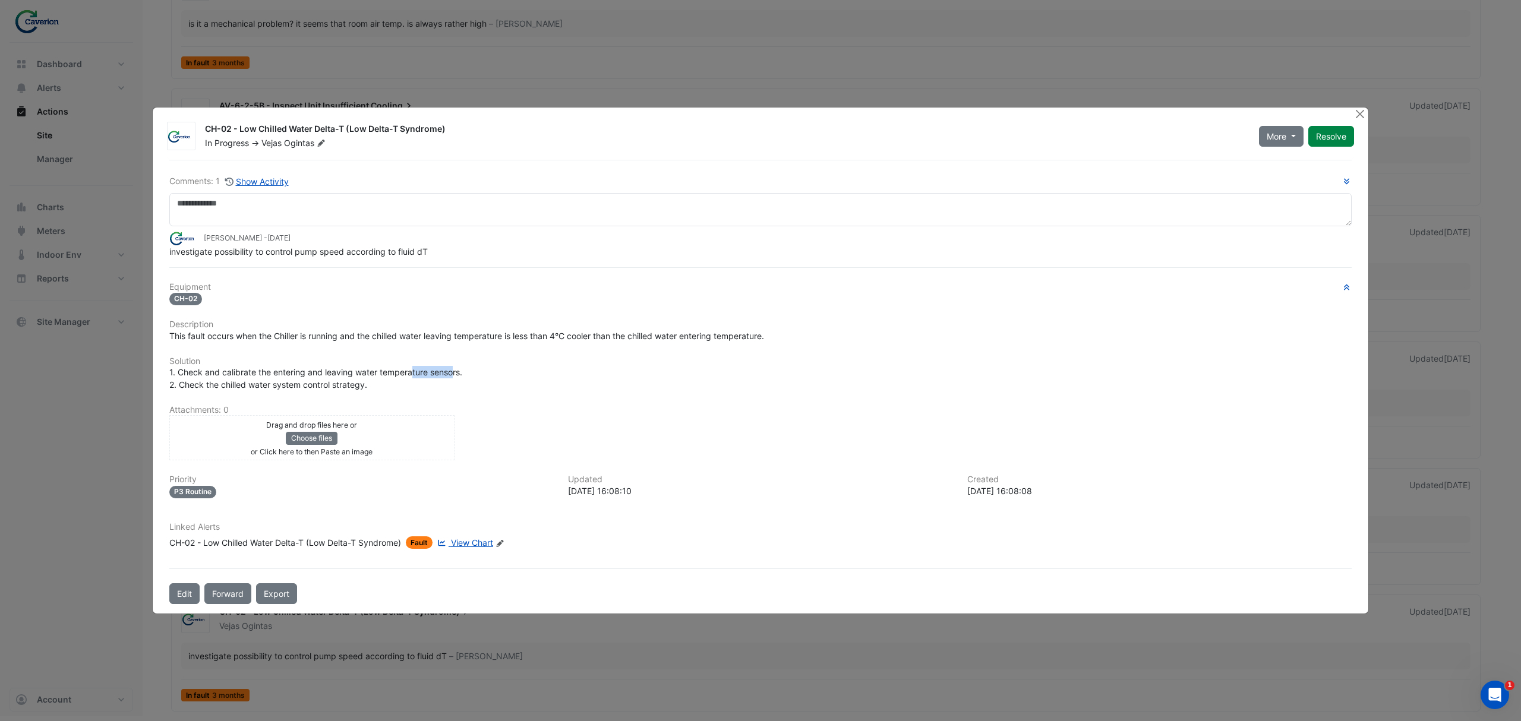
click at [493, 368] on div "1. Check and calibrate the entering and leaving water temperature sensors. 2. C…" at bounding box center [760, 378] width 1182 height 25
click at [502, 369] on div "1. Check and calibrate the entering and leaving water temperature sensors. 2. C…" at bounding box center [760, 378] width 1182 height 25
click at [389, 384] on div "1. Check and calibrate the entering and leaving water temperature sensors. 2. C…" at bounding box center [760, 378] width 1182 height 25
drag, startPoint x: 245, startPoint y: 384, endPoint x: 326, endPoint y: 381, distance: 80.9
click at [308, 381] on span "1. Check and calibrate the entering and leaving water temperature sensors. 2. C…" at bounding box center [315, 378] width 293 height 23
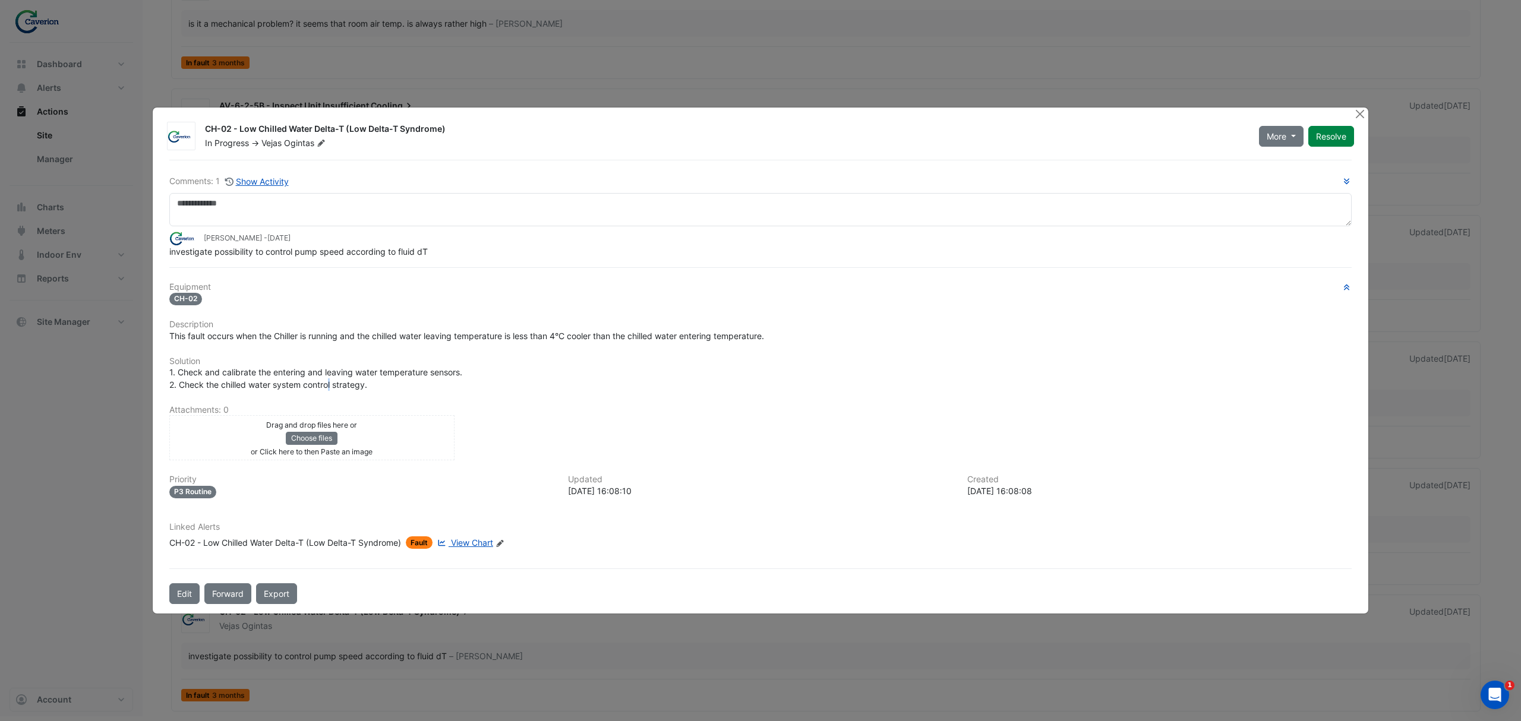
click at [332, 383] on span "1. Check and calibrate the entering and leaving water temperature sensors. 2. C…" at bounding box center [315, 378] width 293 height 23
drag, startPoint x: 286, startPoint y: 386, endPoint x: 391, endPoint y: 378, distance: 105.4
click at [391, 378] on div "1. Check and calibrate the entering and leaving water temperature sensors. 2. C…" at bounding box center [760, 378] width 1182 height 25
click at [397, 378] on div "1. Check and calibrate the entering and leaving water temperature sensors. 2. C…" at bounding box center [760, 378] width 1182 height 25
drag, startPoint x: 195, startPoint y: 373, endPoint x: 435, endPoint y: 366, distance: 240.1
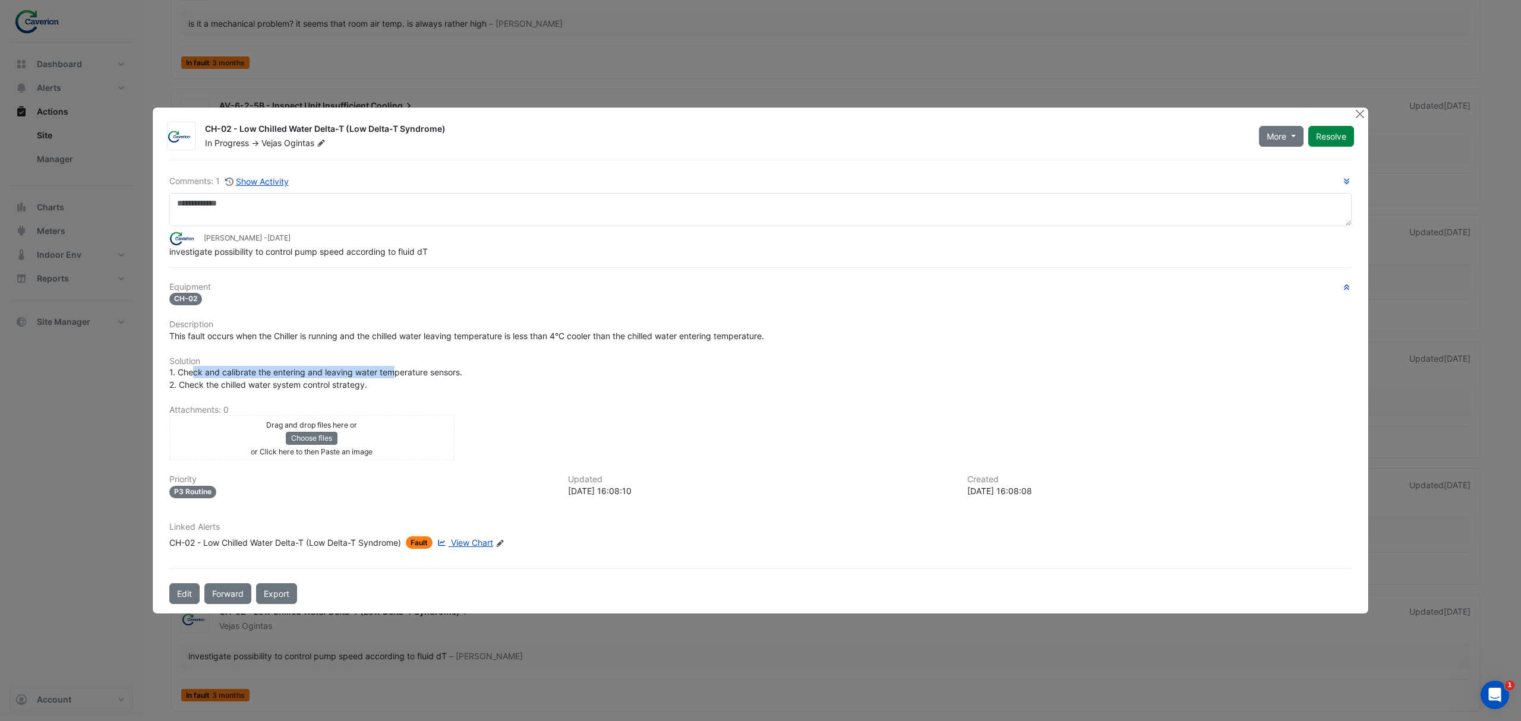
click at [426, 367] on span "1. Check and calibrate the entering and leaving water temperature sensors. 2. C…" at bounding box center [315, 378] width 293 height 23
click at [447, 366] on div "1. Check and calibrate the entering and leaving water temperature sensors. 2. C…" at bounding box center [760, 378] width 1182 height 25
drag, startPoint x: 177, startPoint y: 343, endPoint x: 400, endPoint y: 330, distance: 223.2
click at [400, 330] on div "Equipment CH-02 Description This fault occurs when the Chiller is running and t…" at bounding box center [760, 420] width 1182 height 277
click at [400, 331] on span "This fault occurs when the Chiller is running and the chilled water leaving tem…" at bounding box center [466, 336] width 595 height 10
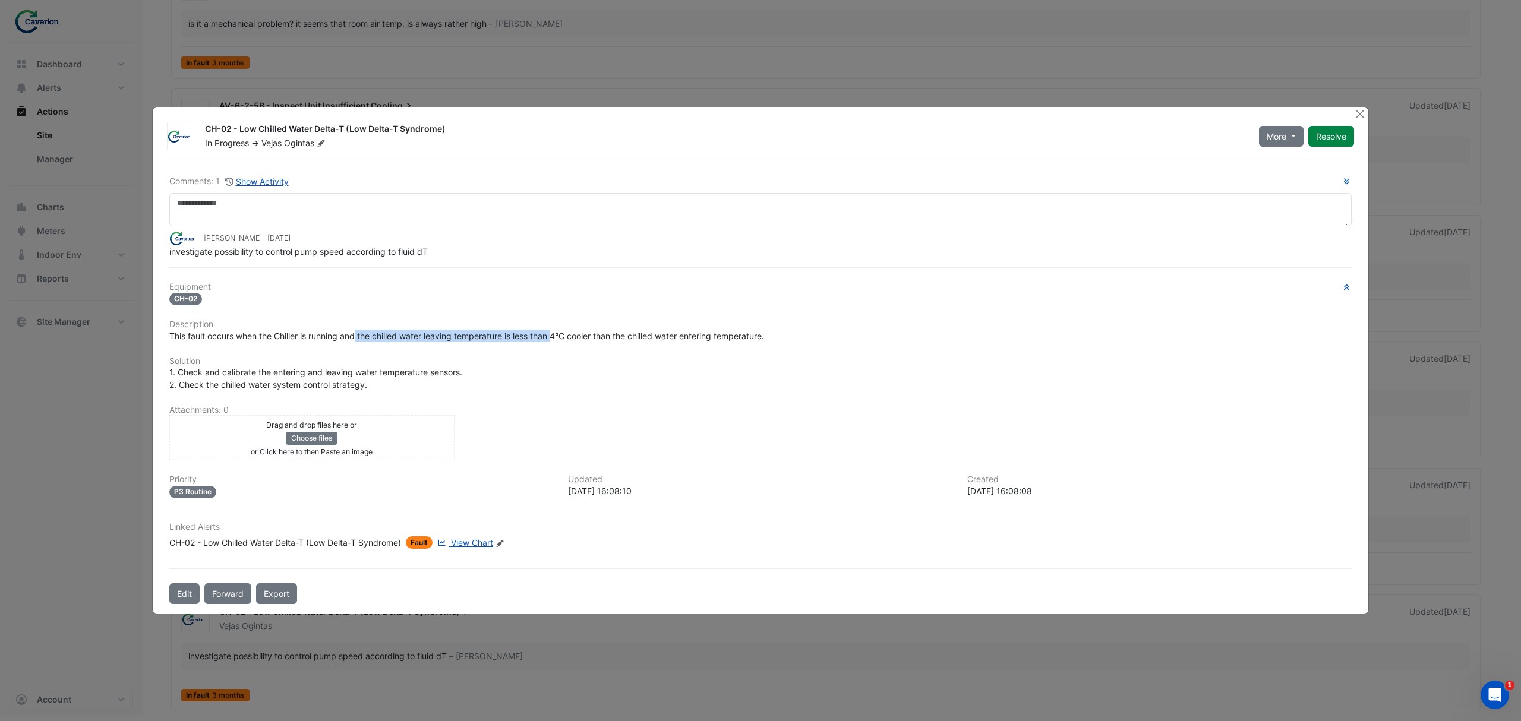
drag, startPoint x: 359, startPoint y: 333, endPoint x: 573, endPoint y: 335, distance: 214.5
click at [573, 335] on span "This fault occurs when the Chiller is running and the chilled water leaving tem…" at bounding box center [466, 336] width 595 height 10
drag, startPoint x: 524, startPoint y: 335, endPoint x: 709, endPoint y: 333, distance: 184.8
click at [708, 333] on span "This fault occurs when the Chiller is running and the chilled water leaving tem…" at bounding box center [466, 336] width 595 height 10
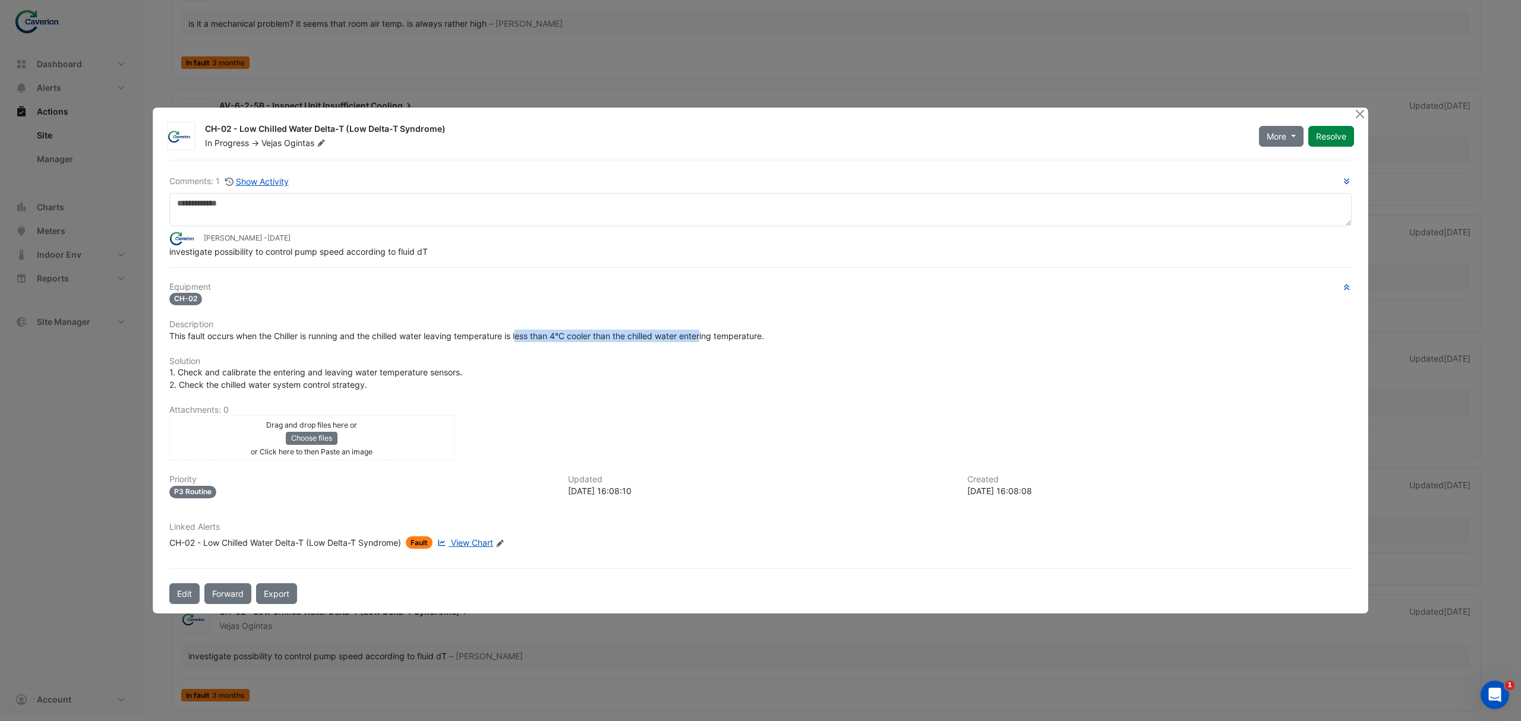
click at [709, 333] on span "This fault occurs when the Chiller is running and the chilled water leaving tem…" at bounding box center [466, 336] width 595 height 10
drag, startPoint x: 525, startPoint y: 329, endPoint x: 671, endPoint y: 333, distance: 146.2
click at [671, 333] on div "This fault occurs when the Chiller is running and the chilled water leaving tem…" at bounding box center [760, 336] width 1182 height 12
click at [671, 333] on span "This fault occurs when the Chiller is running and the chilled water leaving tem…" at bounding box center [466, 336] width 595 height 10
drag, startPoint x: 542, startPoint y: 333, endPoint x: 709, endPoint y: 336, distance: 167.6
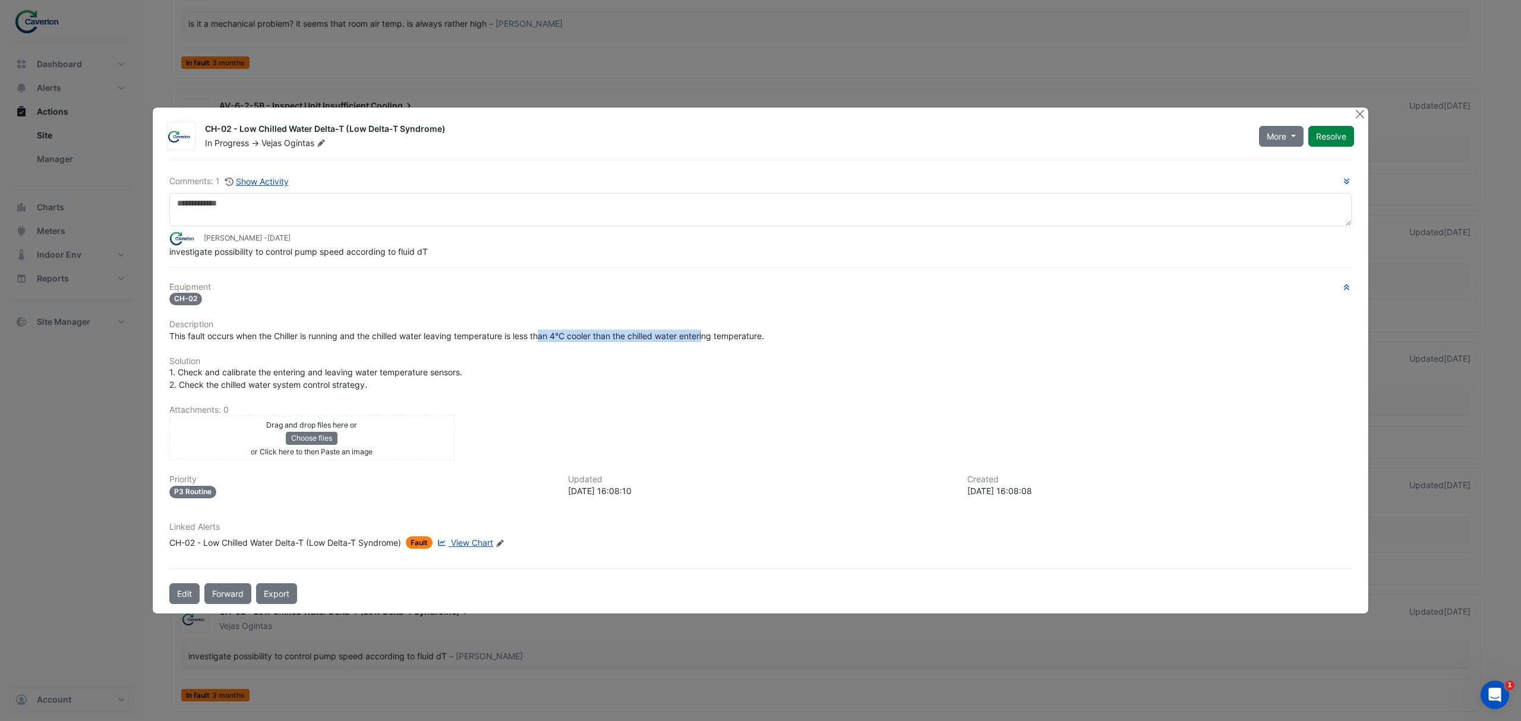
click at [709, 336] on span "This fault occurs when the Chiller is running and the chilled water leaving tem…" at bounding box center [466, 336] width 595 height 10
drag, startPoint x: 194, startPoint y: 340, endPoint x: 462, endPoint y: 340, distance: 267.9
click at [462, 340] on span "This fault occurs when the Chiller is running and the chilled water leaving tem…" at bounding box center [466, 336] width 595 height 10
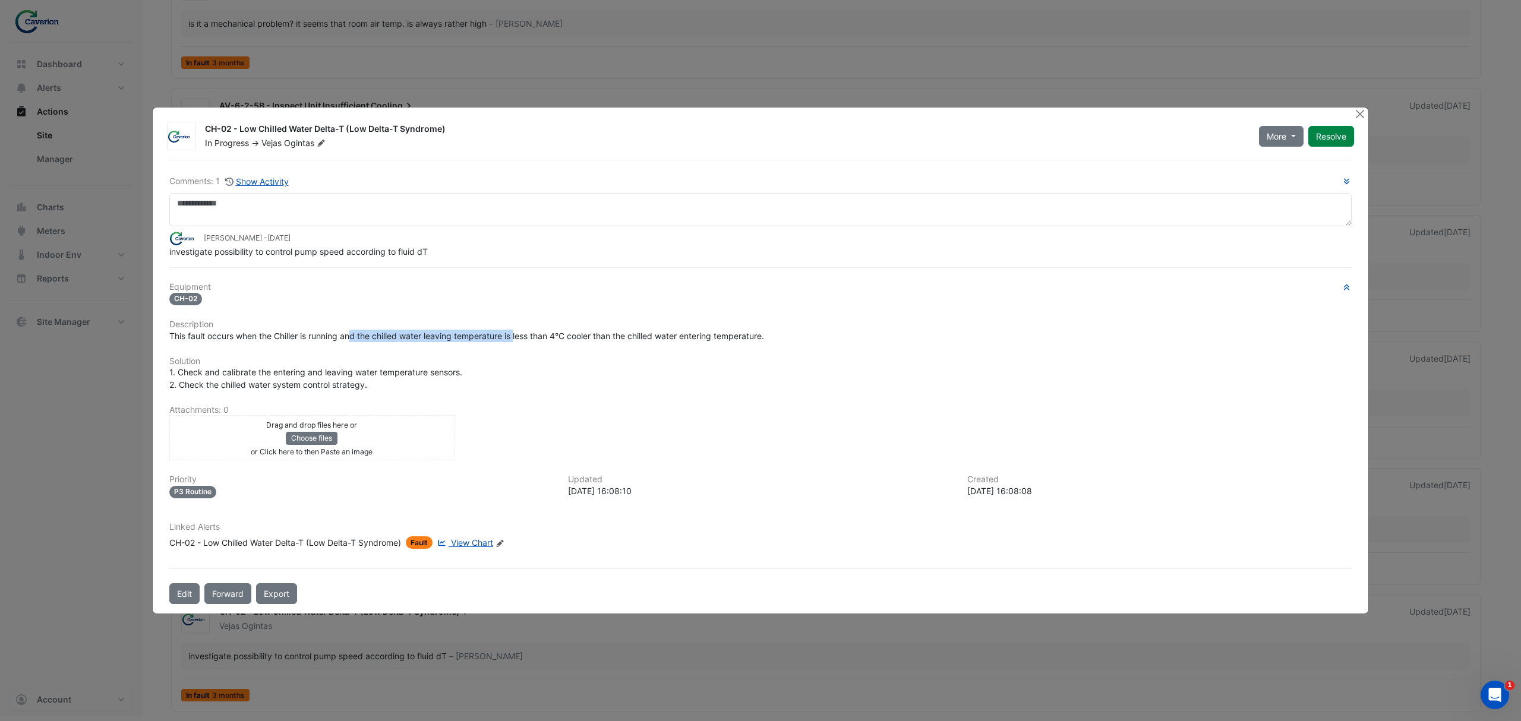
drag, startPoint x: 353, startPoint y: 330, endPoint x: 519, endPoint y: 333, distance: 165.8
click at [519, 333] on span "This fault occurs when the Chiller is running and the chilled water leaving tem…" at bounding box center [466, 336] width 595 height 10
drag, startPoint x: 482, startPoint y: 341, endPoint x: 596, endPoint y: 343, distance: 114.1
click at [596, 343] on div "Equipment CH-02 Description This fault occurs when the Chiller is running and t…" at bounding box center [760, 420] width 1182 height 277
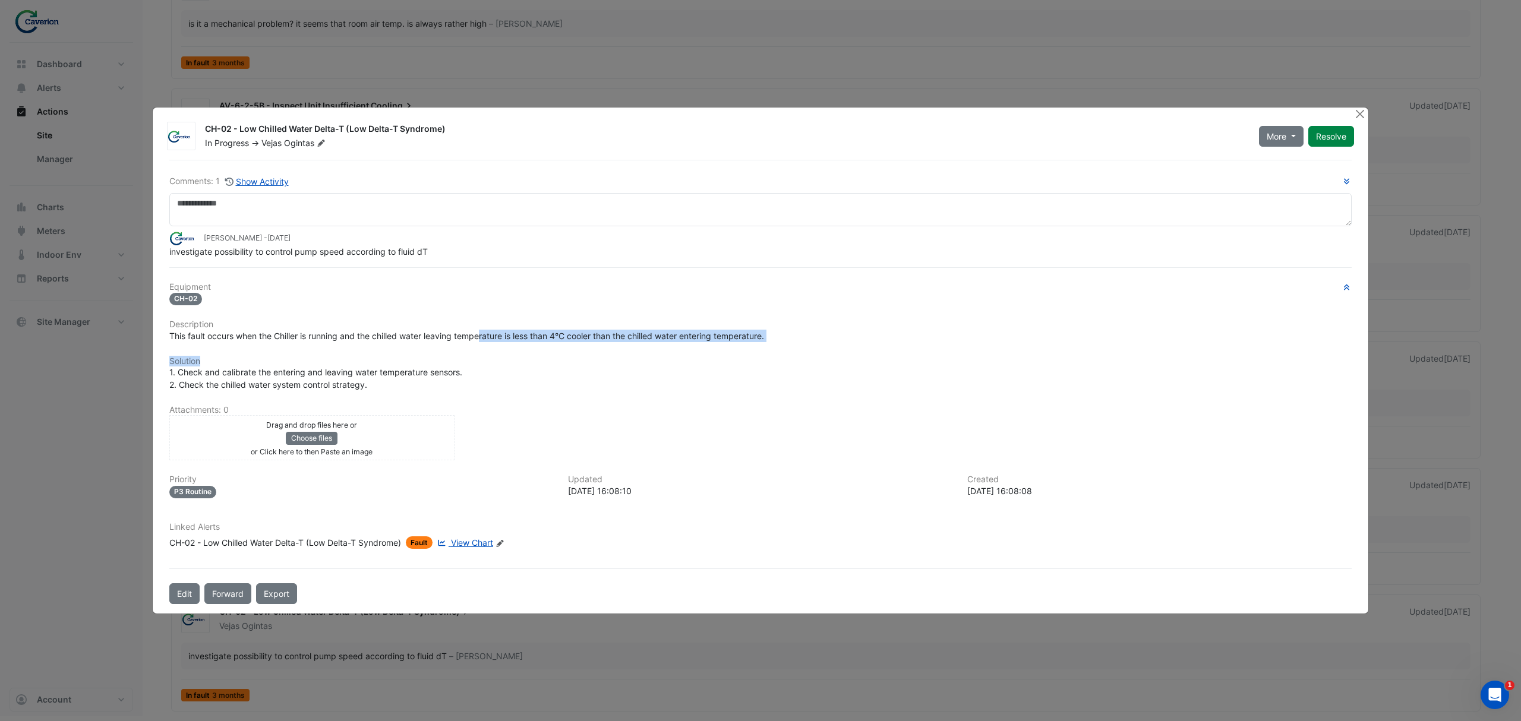
click at [608, 343] on div "Equipment CH-02 Description This fault occurs when the Chiller is running and t…" at bounding box center [760, 420] width 1182 height 277
drag, startPoint x: 433, startPoint y: 251, endPoint x: 162, endPoint y: 259, distance: 271.0
click at [162, 259] on div "Comments: 1 Show Activity Tomas Jonkaitis - 2 months and 6 days ago investigate…" at bounding box center [760, 382] width 1197 height 444
drag, startPoint x: 162, startPoint y: 259, endPoint x: 166, endPoint y: 254, distance: 6.3
click at [166, 254] on div "Comments: 1 Show Activity Tomas Jonkaitis - 2 months and 6 days ago investigate…" at bounding box center [760, 382] width 1197 height 444
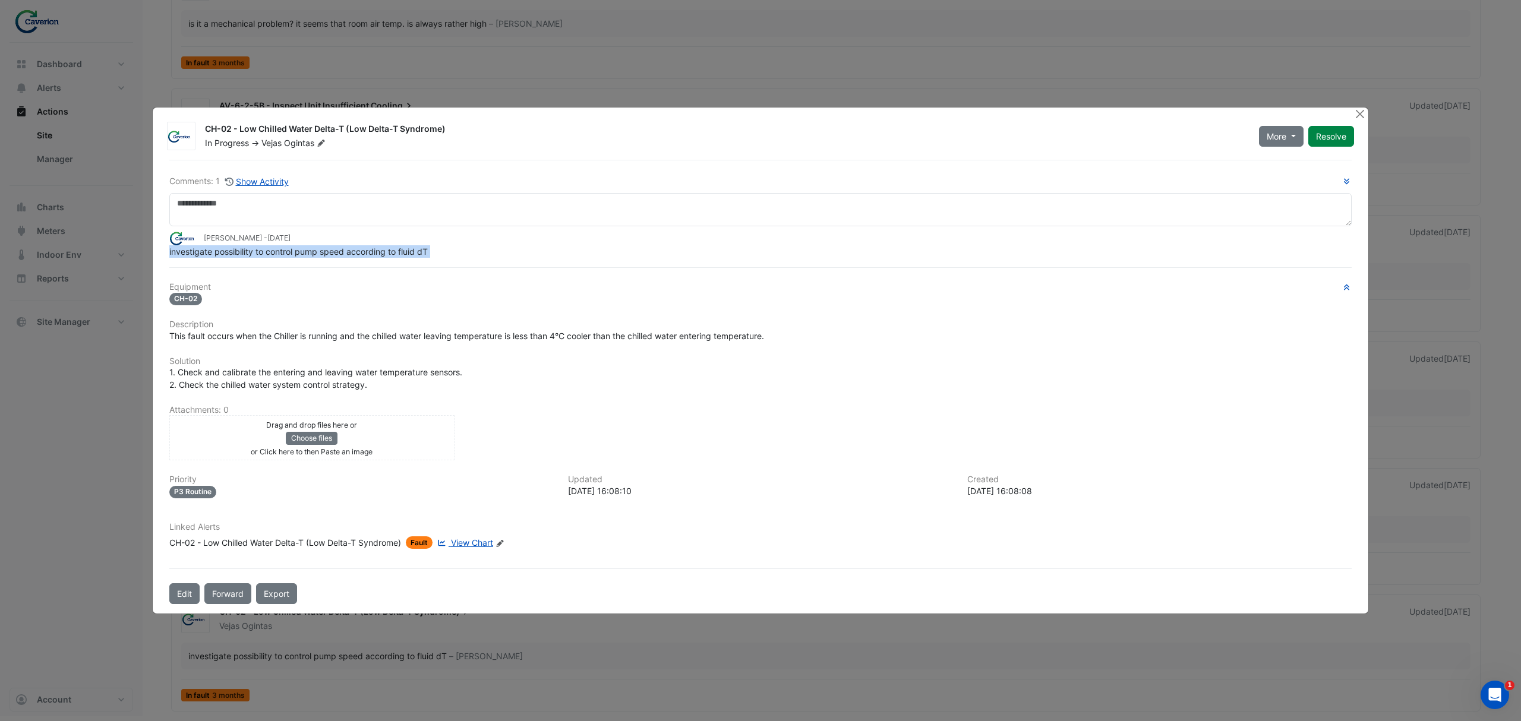
copy div "investigate possibility to control pump speed according to fluid dT"
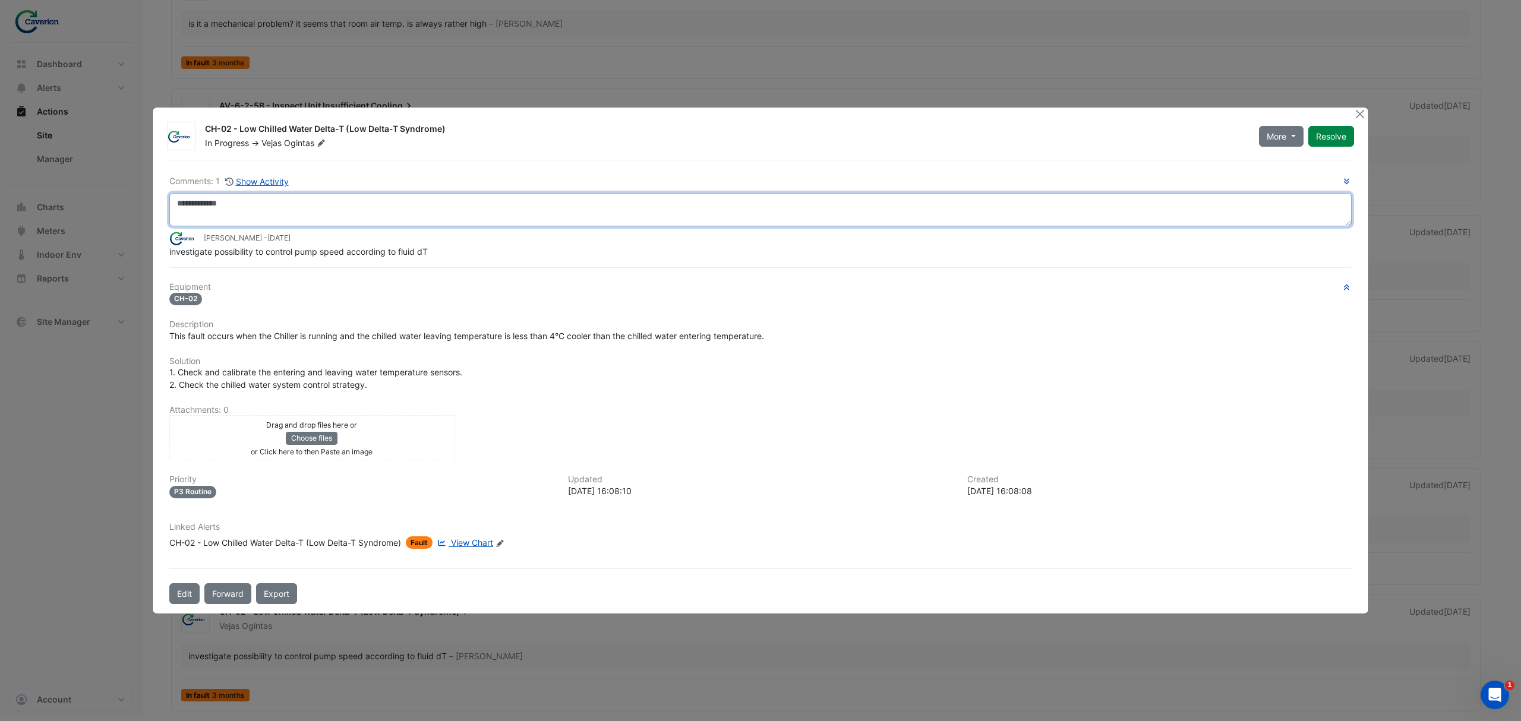
click at [252, 216] on textarea at bounding box center [760, 209] width 1182 height 33
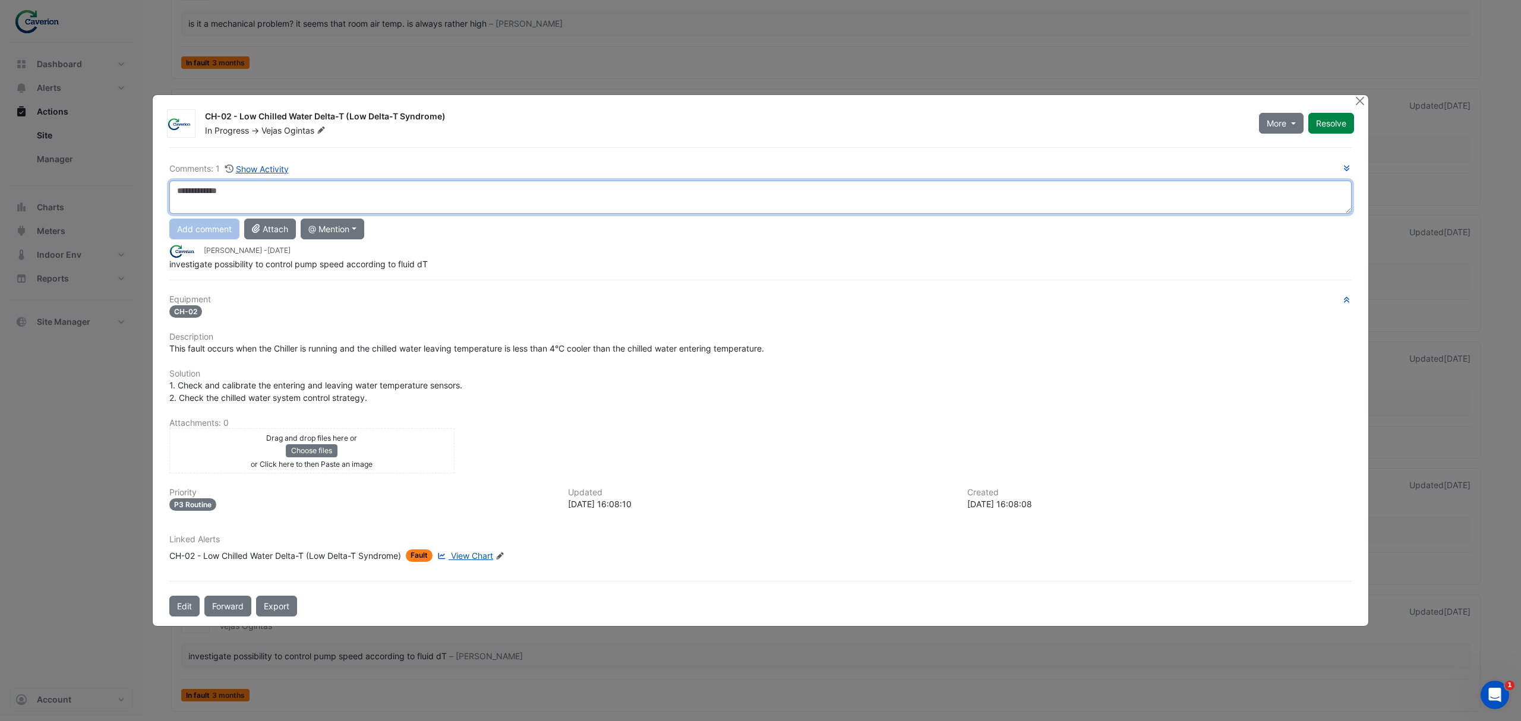
paste textarea "**********"
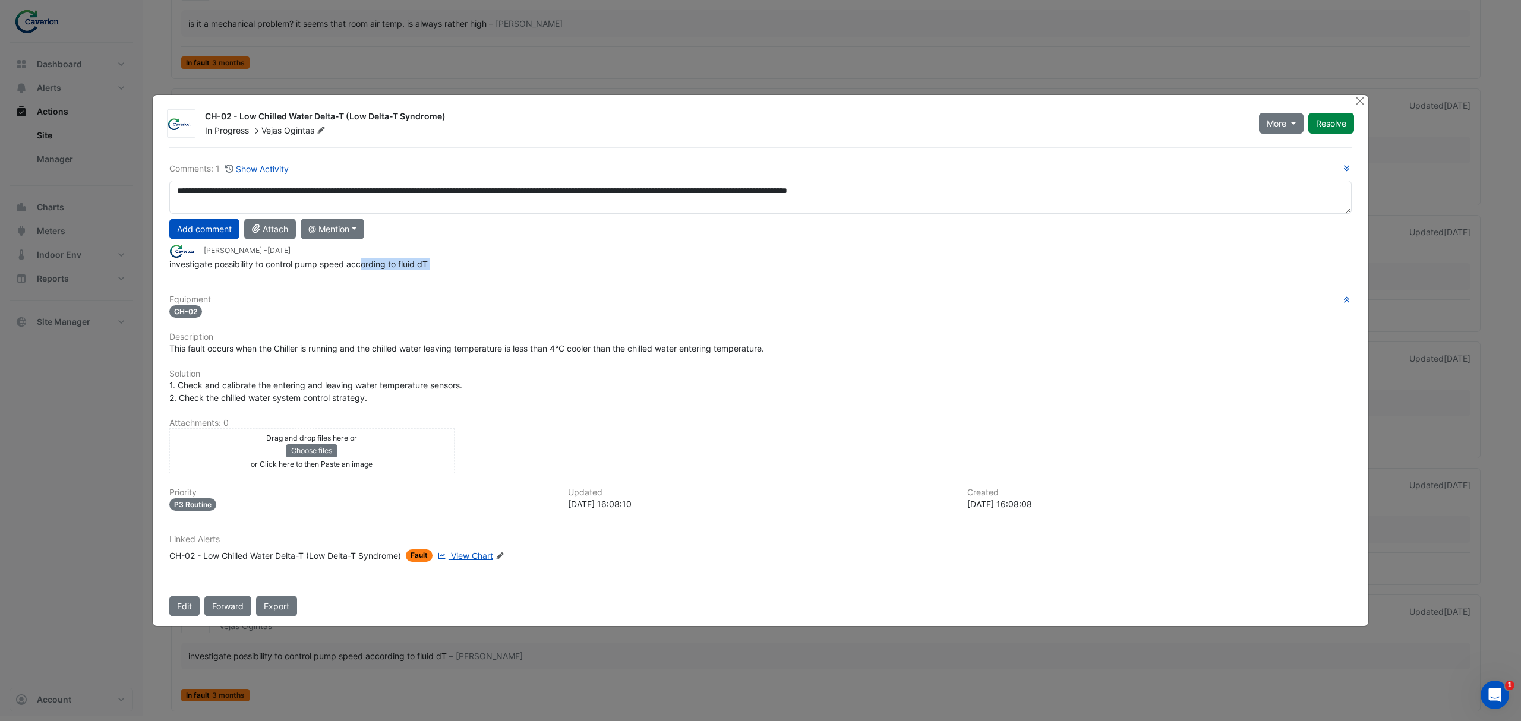
drag, startPoint x: 220, startPoint y: 272, endPoint x: 361, endPoint y: 270, distance: 141.4
click at [361, 270] on div "**********" at bounding box center [760, 382] width 1197 height 470
click at [355, 276] on div "**********" at bounding box center [760, 382] width 1197 height 470
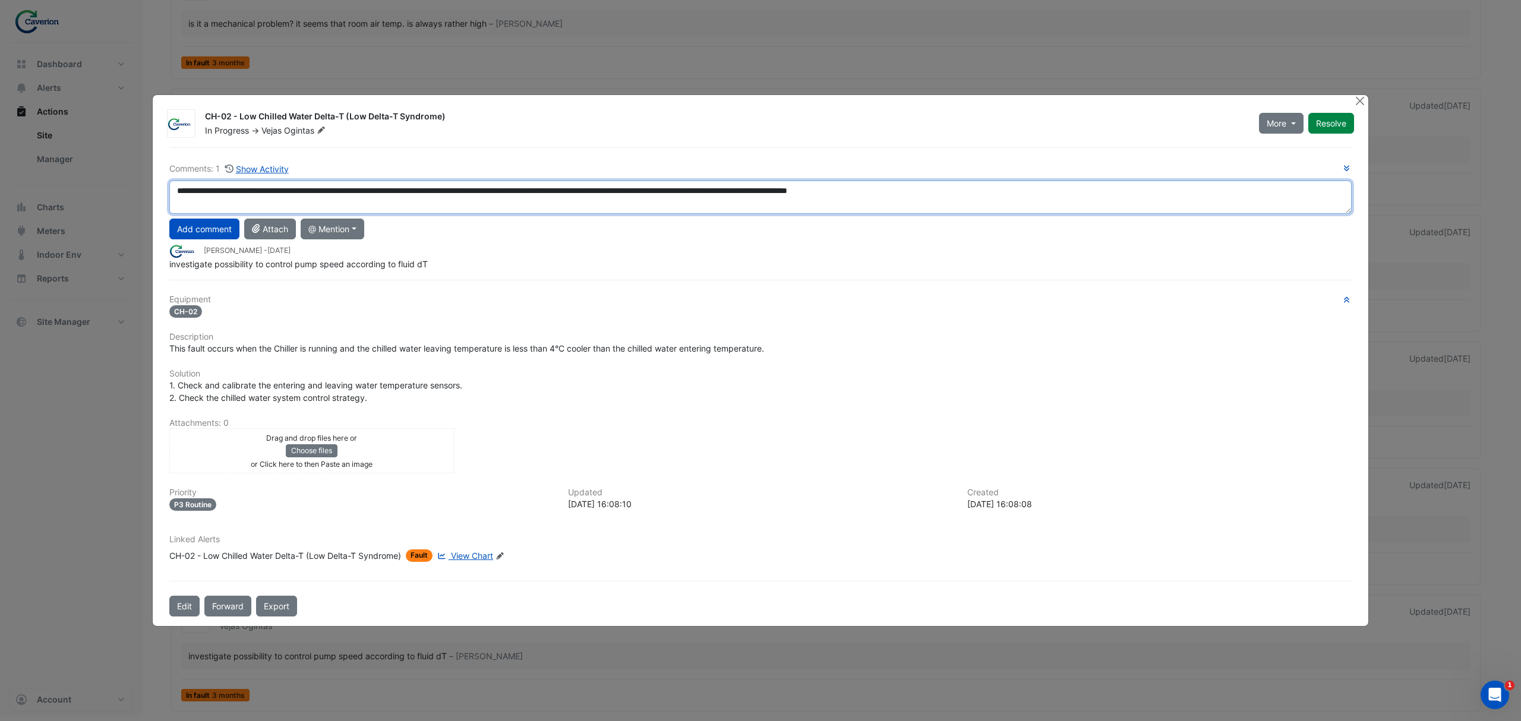
drag, startPoint x: 191, startPoint y: 195, endPoint x: 425, endPoint y: 187, distance: 234.2
click at [425, 187] on textarea "**********" at bounding box center [760, 197] width 1182 height 33
click at [298, 207] on textarea "**********" at bounding box center [760, 197] width 1182 height 33
click at [198, 195] on textarea "**********" at bounding box center [760, 197] width 1182 height 33
click at [201, 191] on textarea "**********" at bounding box center [760, 197] width 1182 height 33
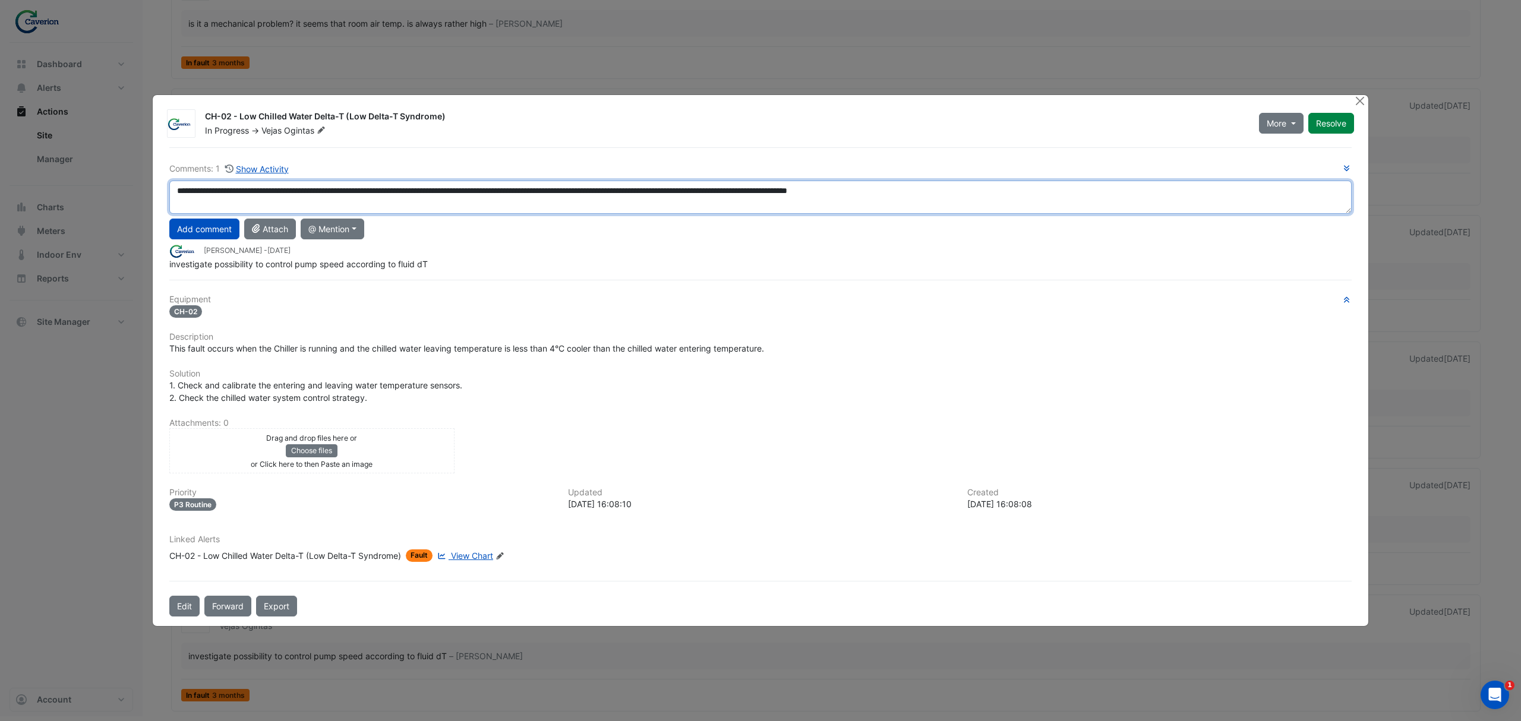
click at [203, 191] on textarea "**********" at bounding box center [760, 197] width 1182 height 33
drag, startPoint x: 456, startPoint y: 202, endPoint x: 617, endPoint y: 189, distance: 160.9
click at [617, 189] on textarea "**********" at bounding box center [760, 197] width 1182 height 33
drag, startPoint x: 583, startPoint y: 188, endPoint x: 692, endPoint y: 195, distance: 109.6
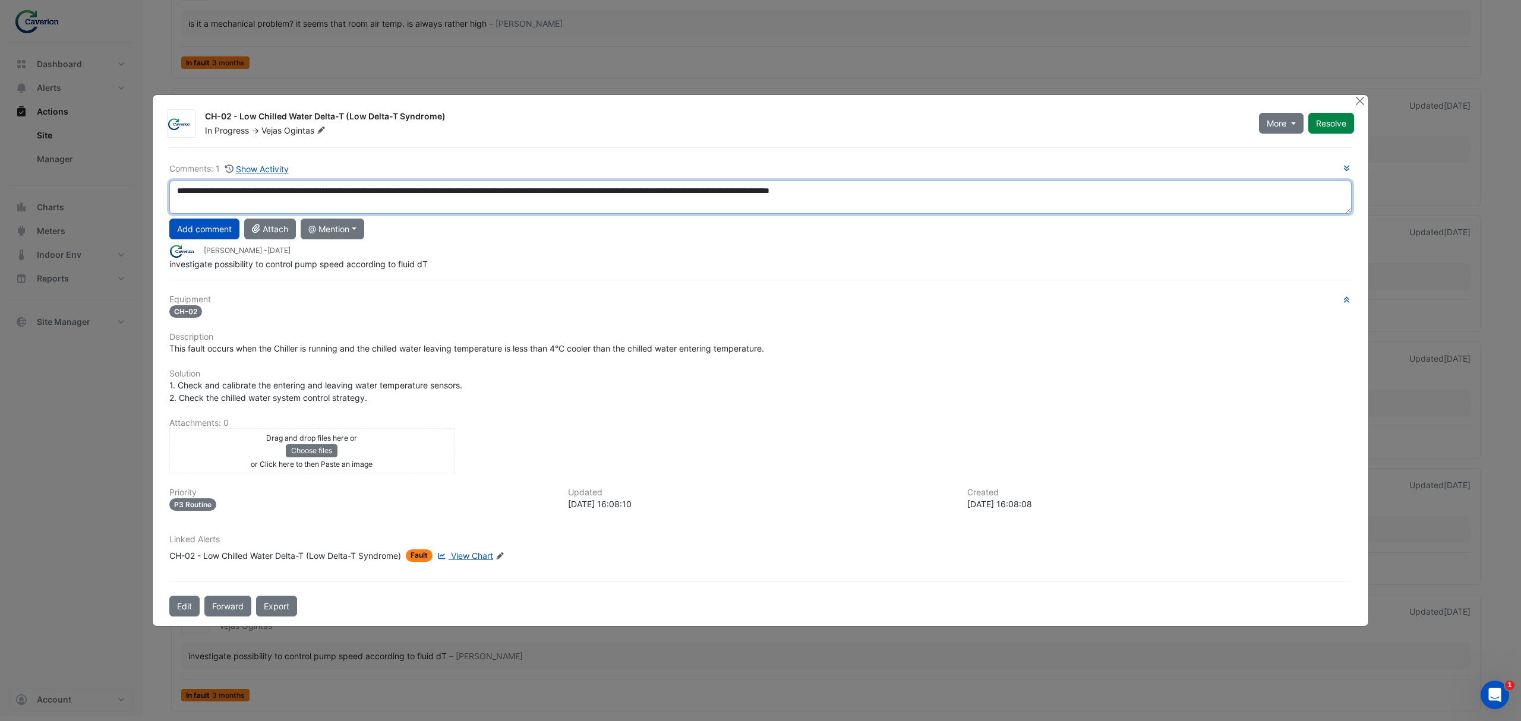
click at [692, 195] on textarea "**********" at bounding box center [760, 197] width 1182 height 33
click at [693, 195] on textarea "**********" at bounding box center [760, 197] width 1182 height 33
drag, startPoint x: 756, startPoint y: 190, endPoint x: 737, endPoint y: 191, distance: 19.0
click at [737, 191] on textarea "**********" at bounding box center [760, 197] width 1182 height 33
click at [731, 191] on textarea "**********" at bounding box center [760, 197] width 1182 height 33
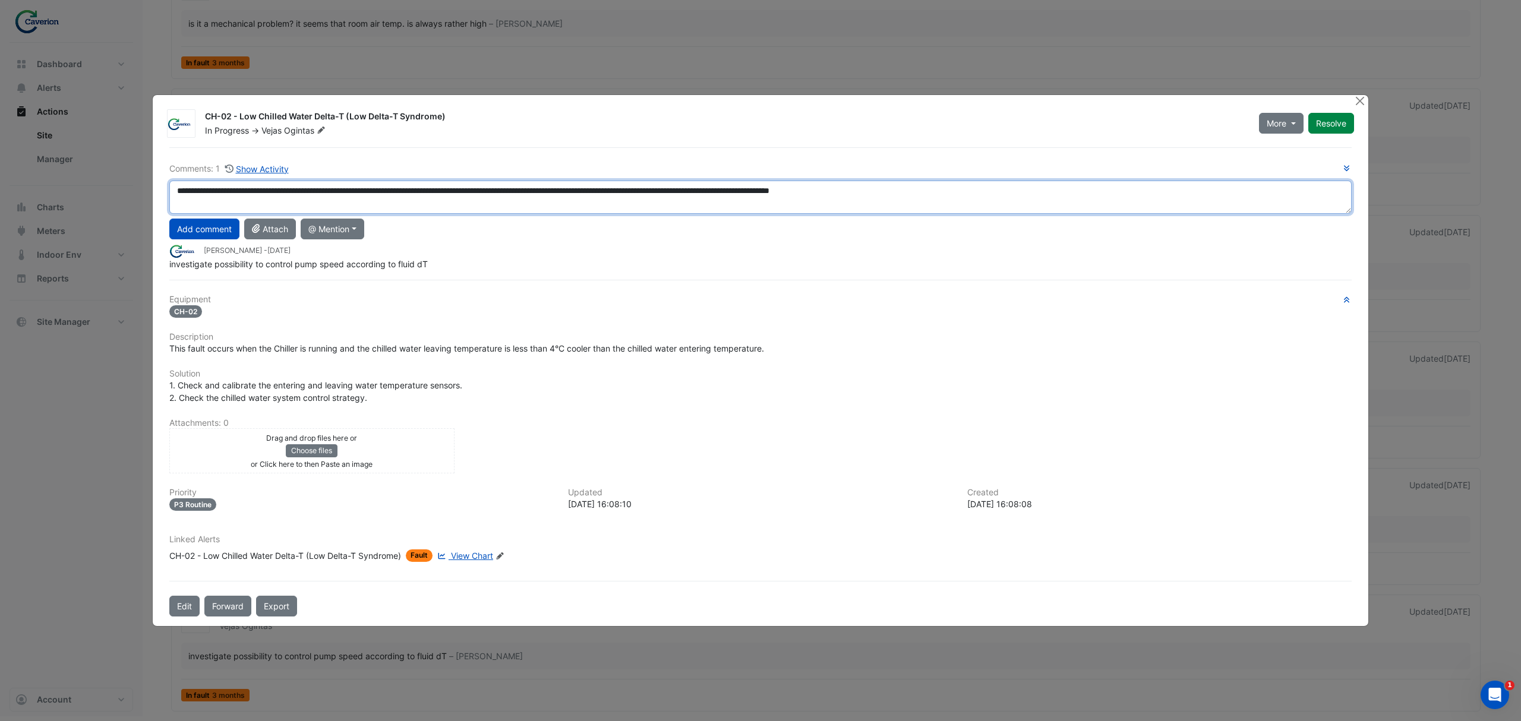
drag, startPoint x: 735, startPoint y: 191, endPoint x: 756, endPoint y: 195, distance: 21.3
click at [756, 195] on textarea "**********" at bounding box center [760, 197] width 1182 height 33
paste textarea "**********"
click at [859, 198] on textarea "**********" at bounding box center [760, 197] width 1182 height 33
click at [1014, 189] on textarea "**********" at bounding box center [760, 197] width 1182 height 33
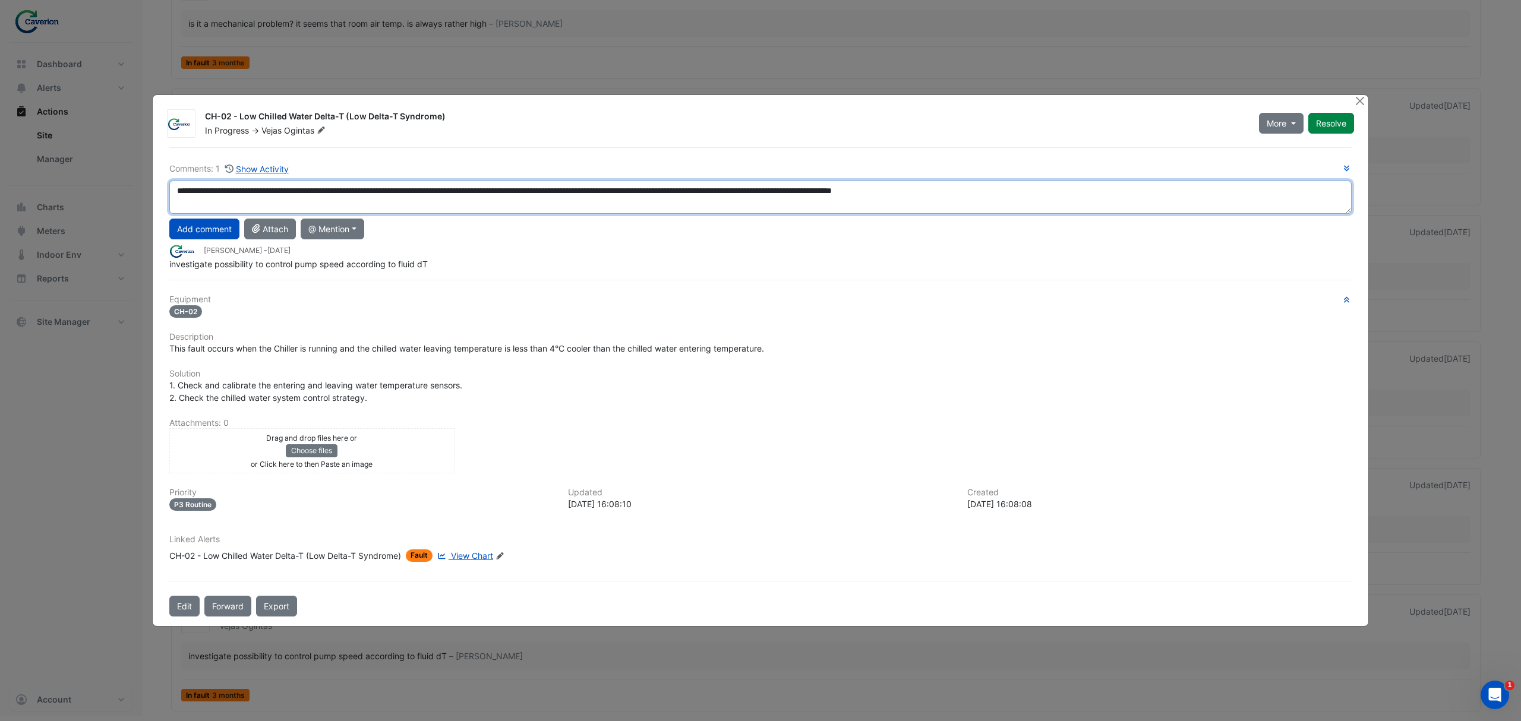
click at [1104, 206] on textarea "**********" at bounding box center [760, 197] width 1182 height 33
drag, startPoint x: 1044, startPoint y: 189, endPoint x: 835, endPoint y: 190, distance: 209.1
click at [835, 190] on textarea "**********" at bounding box center [760, 197] width 1182 height 33
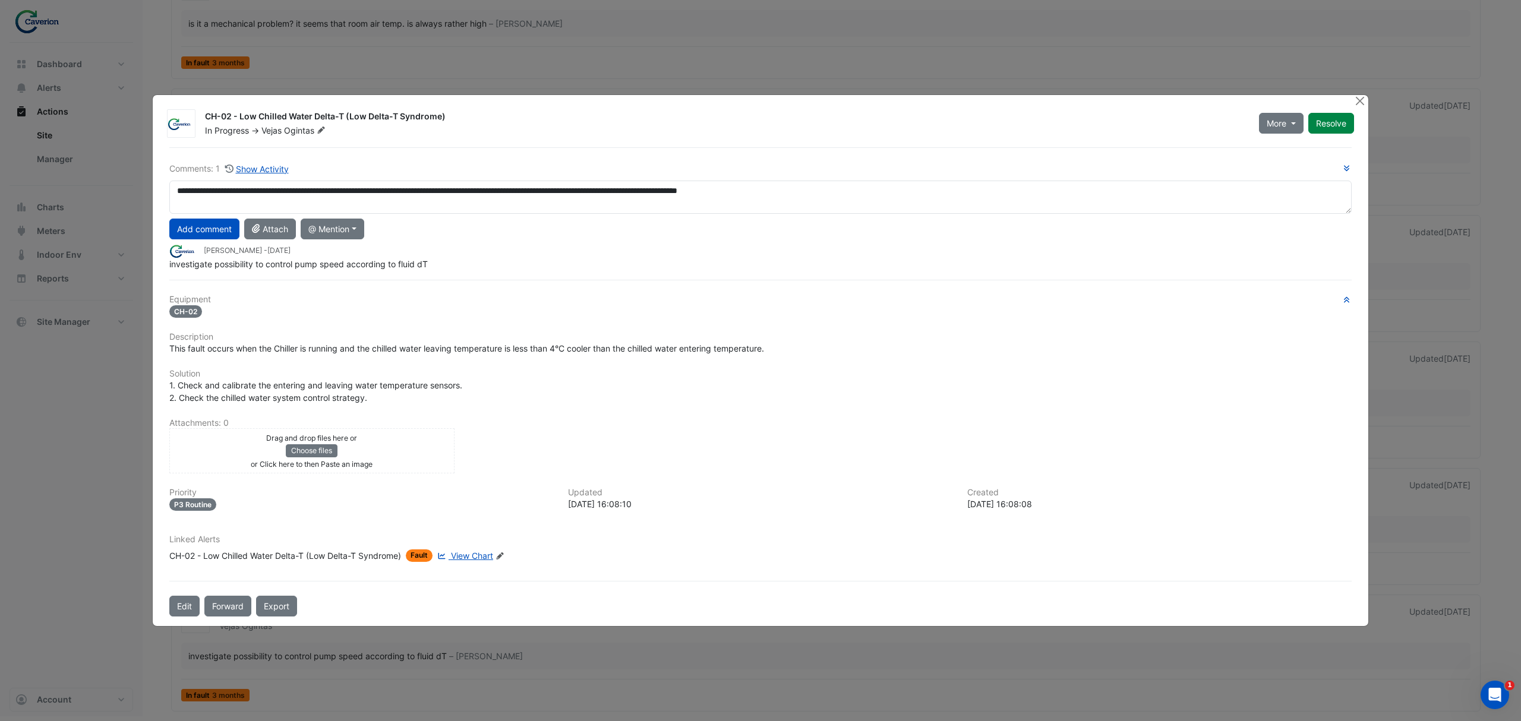
click at [911, 176] on div "**********" at bounding box center [760, 216] width 1182 height 108
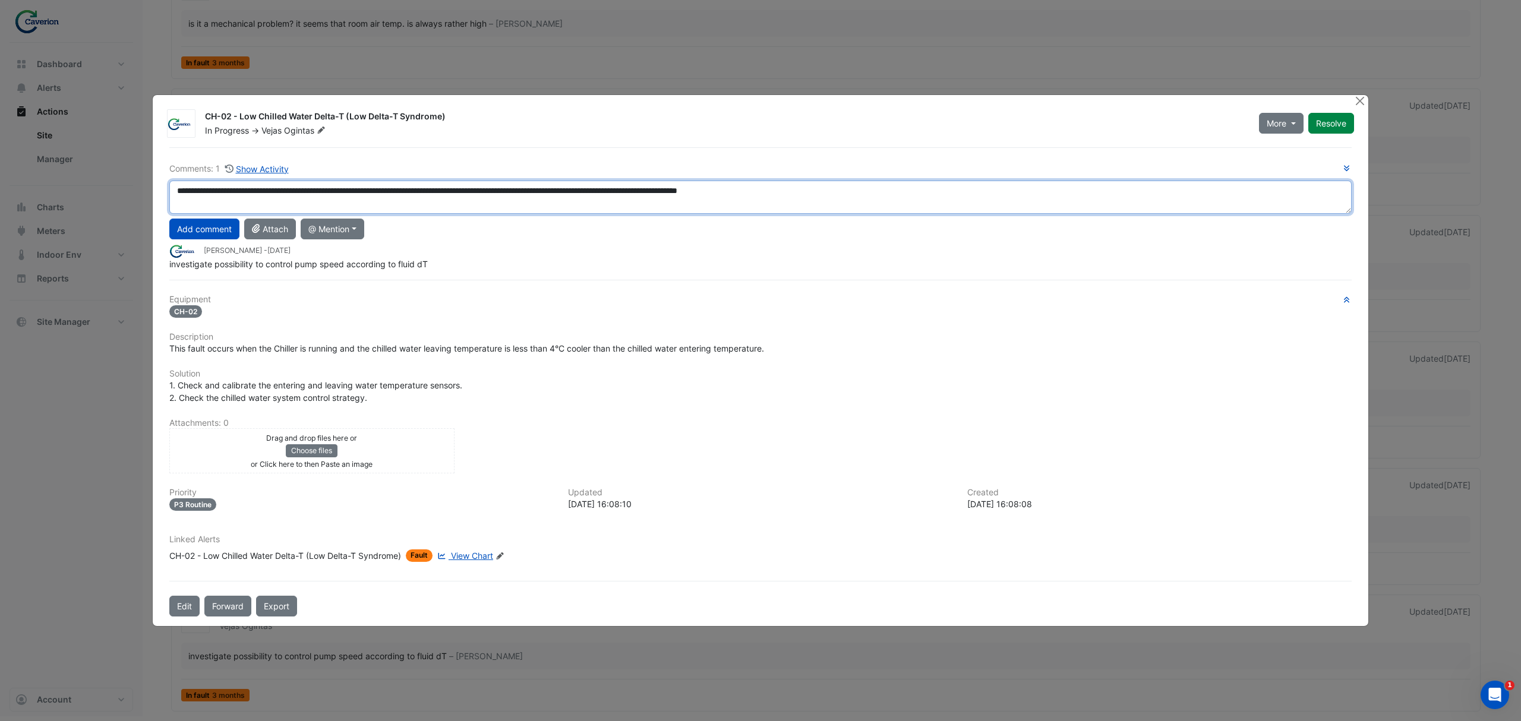
click at [892, 188] on textarea "**********" at bounding box center [760, 197] width 1182 height 33
paste textarea "**********"
type textarea "**********"
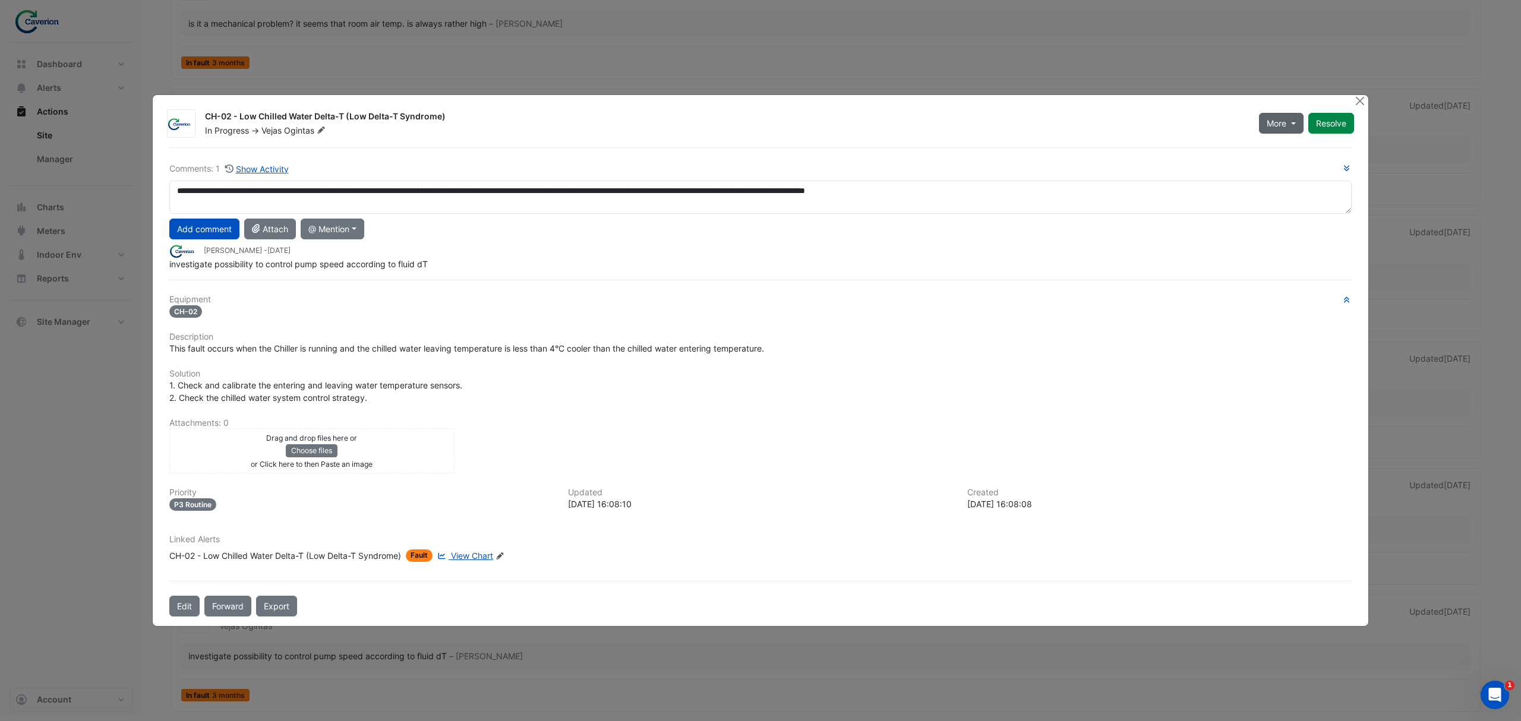
click at [1293, 124] on button "More" at bounding box center [1281, 123] width 45 height 21
click at [1282, 151] on button "On Hold" at bounding box center [1305, 153] width 94 height 17
click at [1183, 122] on div "CH-02 - Low Chilled Water Delta-T (Low Delta-T Syndrome)" at bounding box center [725, 118] width 1040 height 14
click at [222, 231] on button "Add comment" at bounding box center [204, 229] width 70 height 21
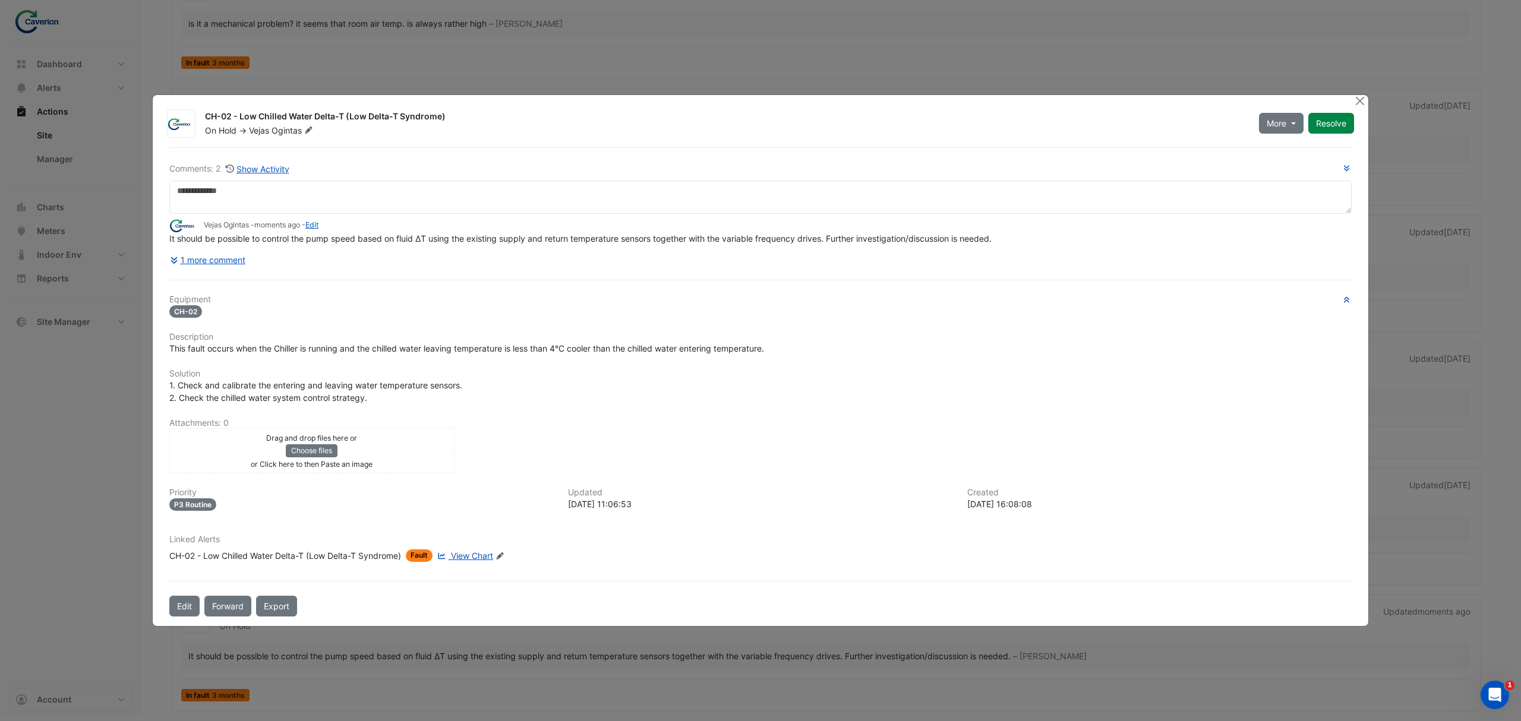
click at [78, 402] on ngb-modal-window "CH-02 - Low Chilled Water Delta-T (Low Delta-T Syndrome) On Hold -> Vejas Ogint…" at bounding box center [760, 360] width 1521 height 721
click at [1356, 100] on button "Close" at bounding box center [1359, 101] width 12 height 12
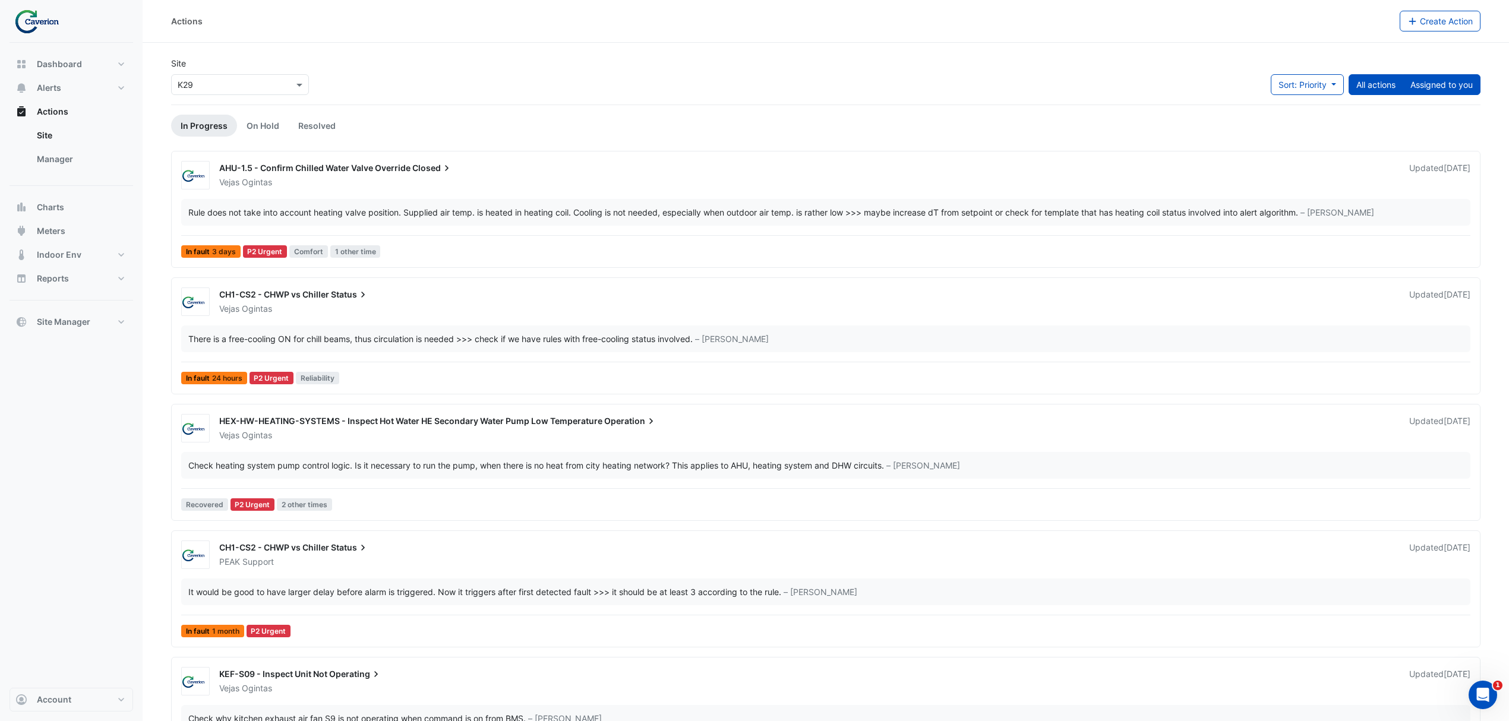
click at [1451, 86] on button "Assigned to you" at bounding box center [1442, 84] width 78 height 21
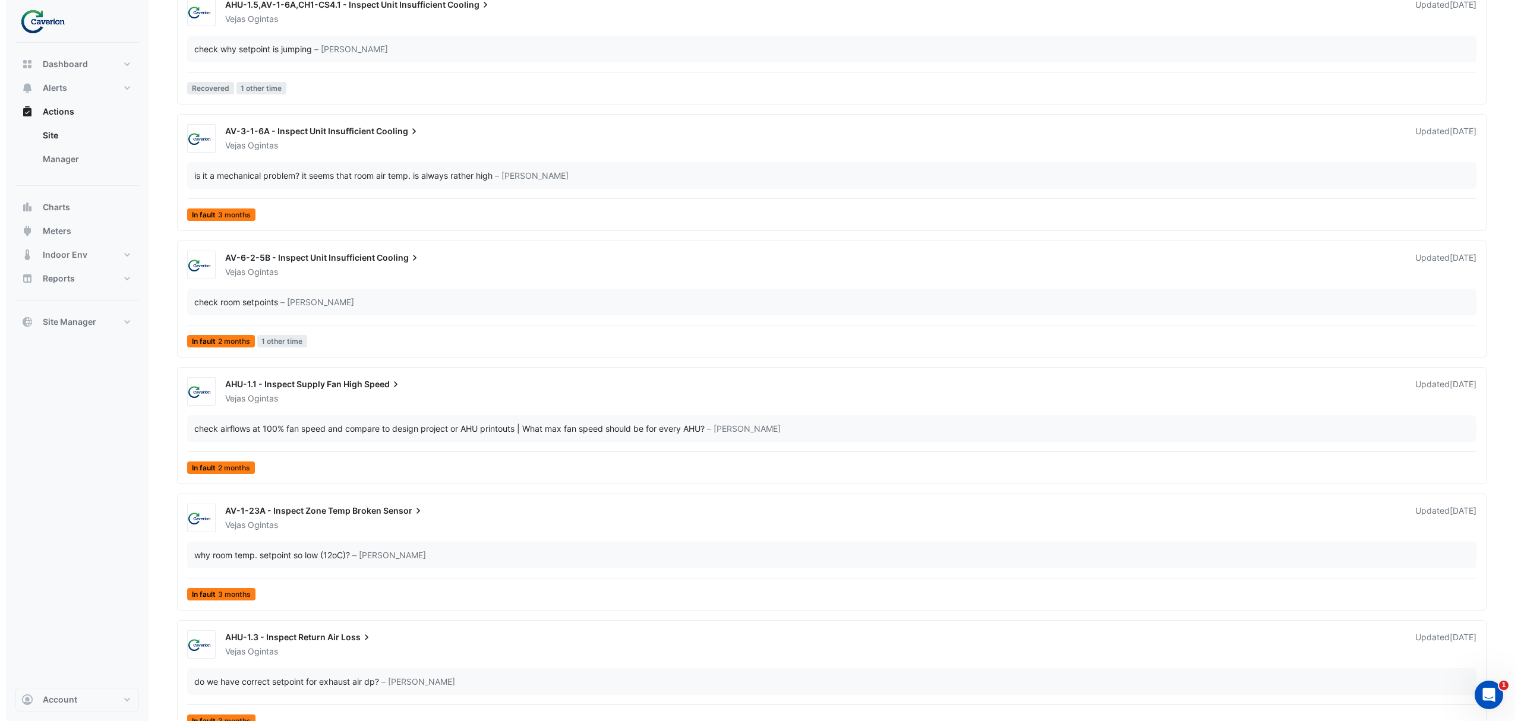
scroll to position [2481, 0]
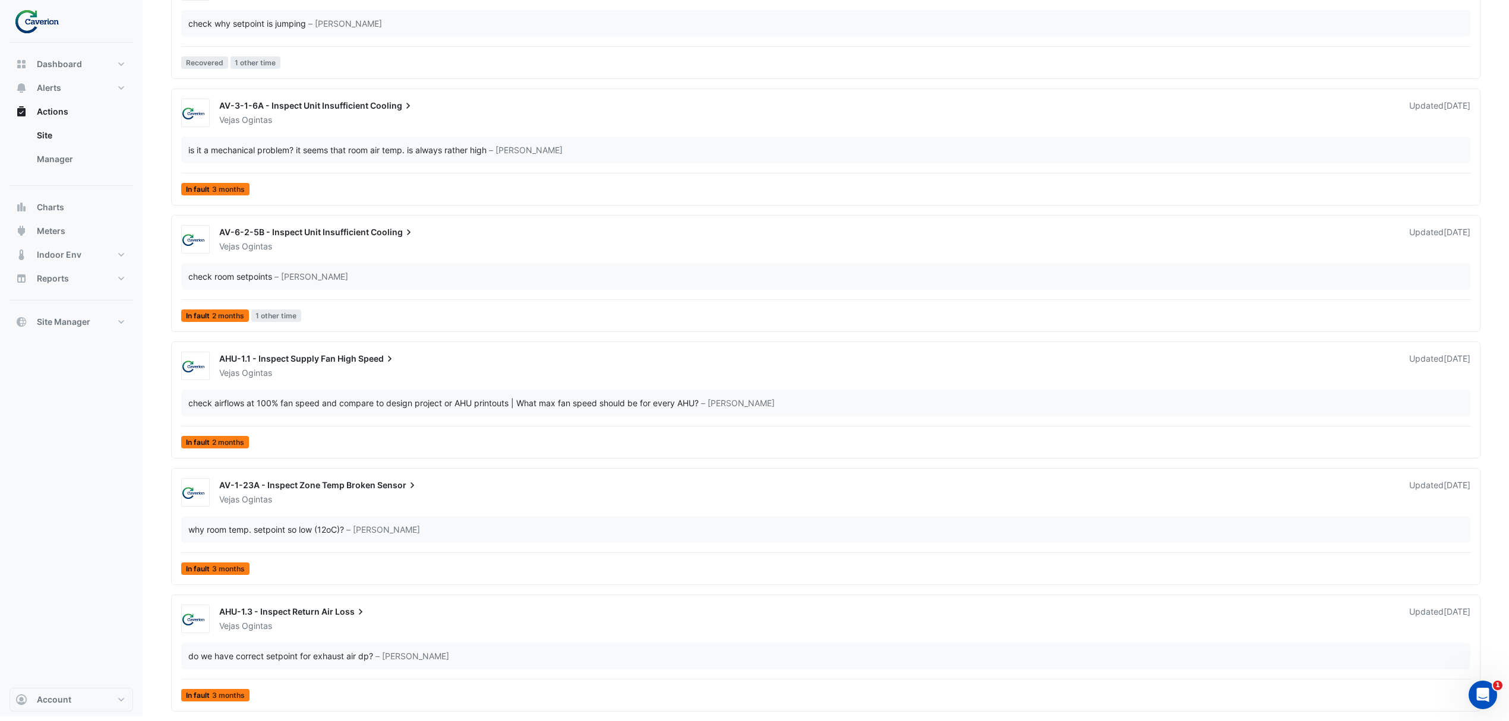
click at [424, 602] on div "AHU-1.3 - Inspect Return Air Loss Vejas Ogintas Updated 2 months ago" at bounding box center [844, 616] width 1265 height 31
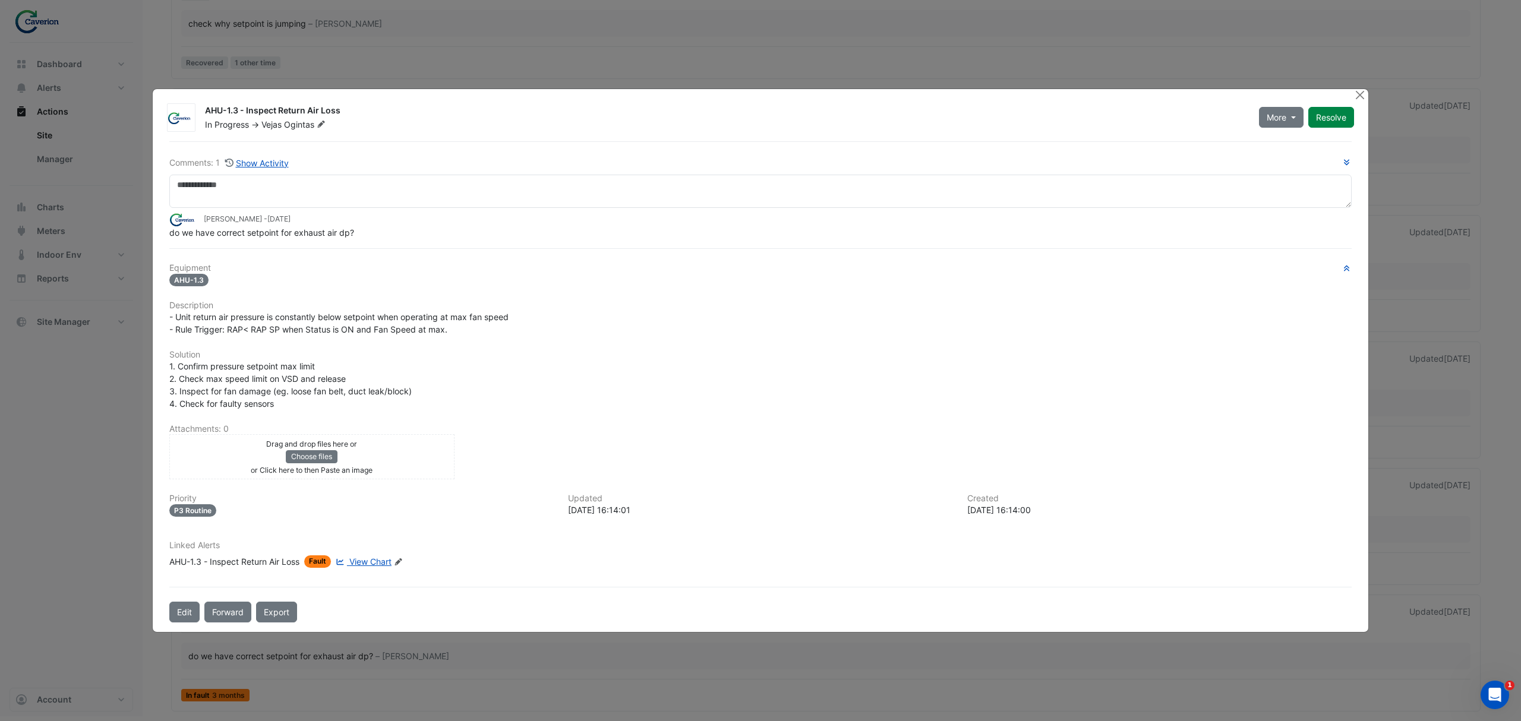
click at [384, 561] on span "View Chart" at bounding box center [370, 562] width 42 height 10
drag, startPoint x: 220, startPoint y: 297, endPoint x: 424, endPoint y: 289, distance: 204.0
click at [419, 290] on div "Equipment AHU-1.3 Description - Unit return air pressure is constantly below se…" at bounding box center [760, 420] width 1182 height 314
click at [424, 289] on div "Equipment AHU-1.3 Description - Unit return air pressure is constantly below se…" at bounding box center [760, 420] width 1182 height 314
drag, startPoint x: 305, startPoint y: 301, endPoint x: 472, endPoint y: 312, distance: 166.7
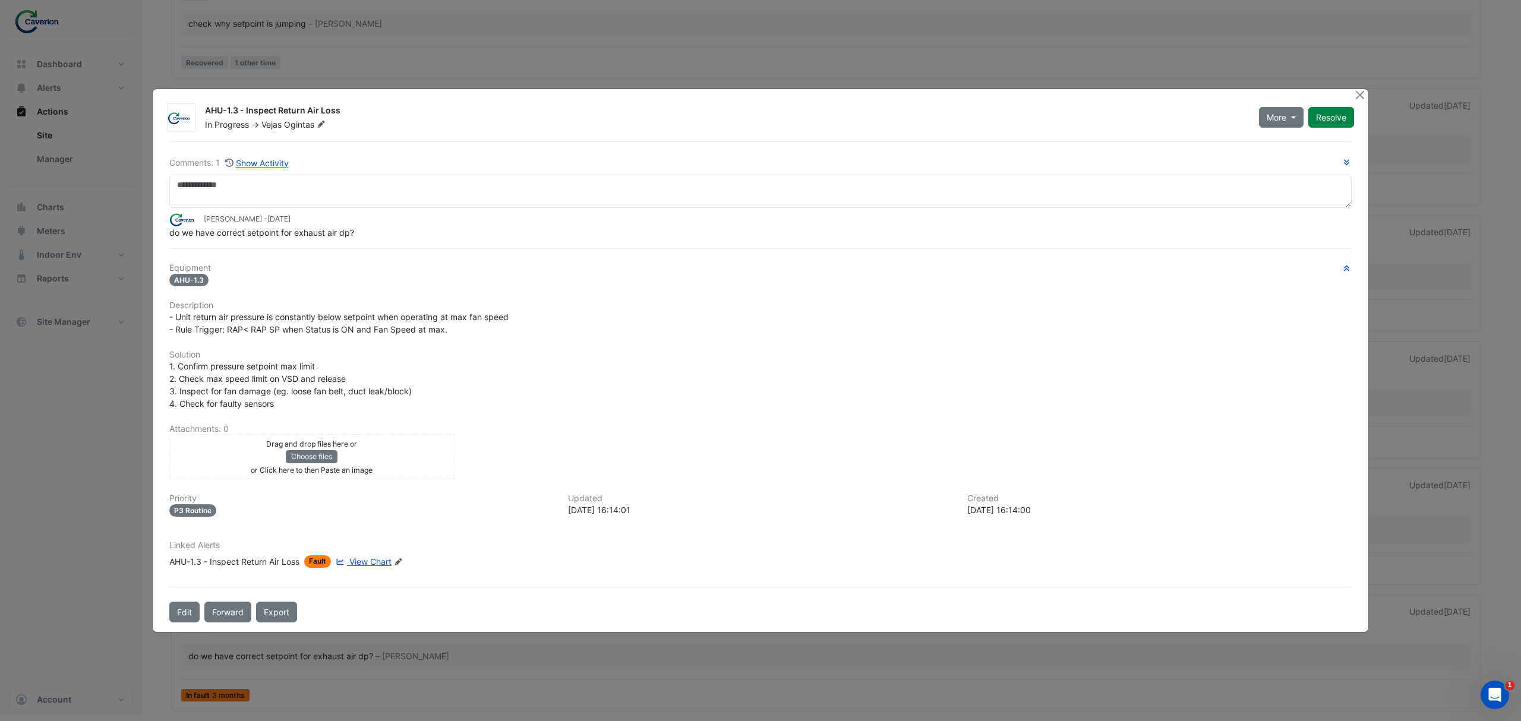
click at [472, 312] on div "Equipment AHU-1.3 Description - Unit return air pressure is constantly below se…" at bounding box center [760, 420] width 1182 height 314
click at [472, 312] on span "- Unit return air pressure is constantly below setpoint when operating at max f…" at bounding box center [338, 323] width 339 height 23
drag, startPoint x: 387, startPoint y: 318, endPoint x: 478, endPoint y: 318, distance: 90.9
click at [459, 318] on span "- Unit return air pressure is constantly below setpoint when operating at max f…" at bounding box center [338, 323] width 339 height 23
click at [488, 321] on span "- Unit return air pressure is constantly below setpoint when operating at max f…" at bounding box center [338, 323] width 339 height 23
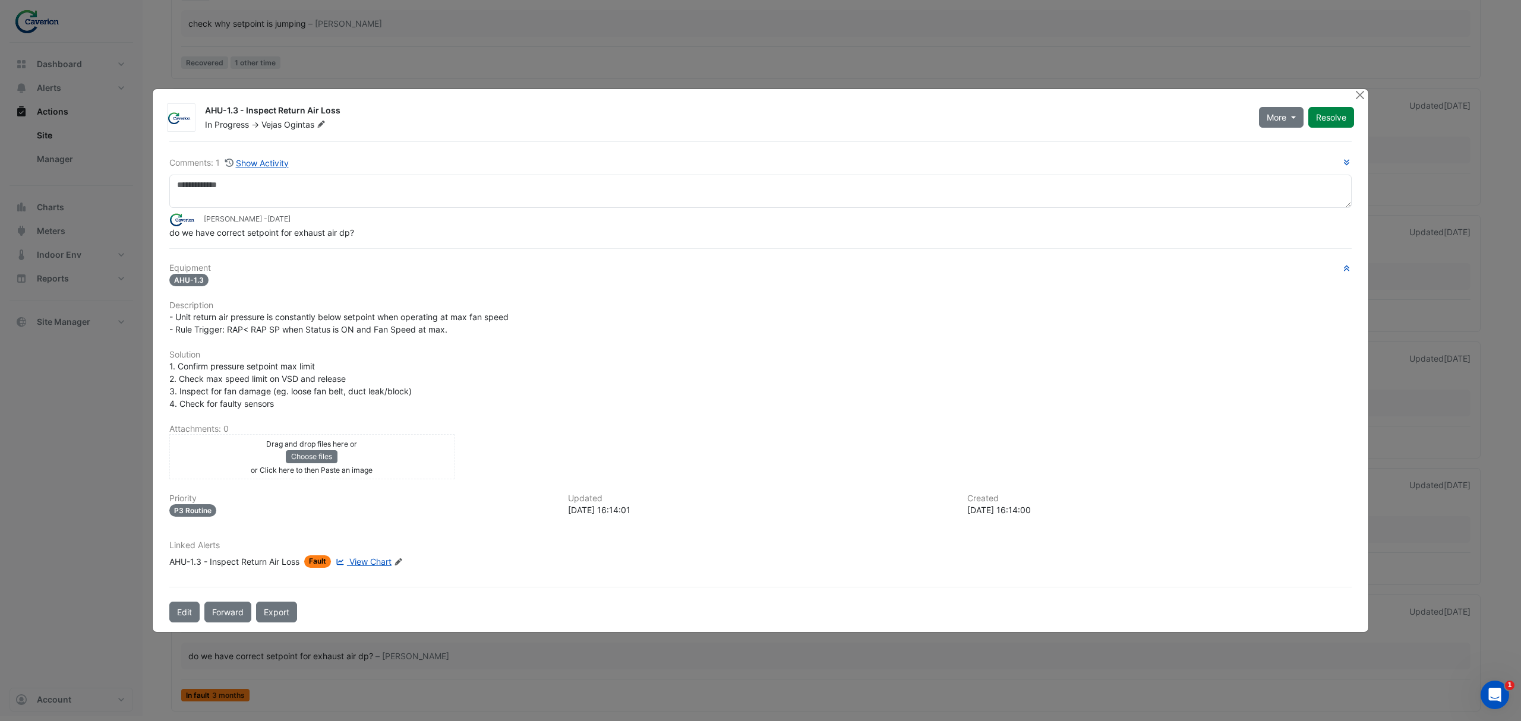
click at [478, 331] on div "- Unit return air pressure is constantly below setpoint when operating at max f…" at bounding box center [760, 323] width 1182 height 25
click at [476, 331] on div "- Unit return air pressure is constantly below setpoint when operating at max f…" at bounding box center [760, 323] width 1182 height 25
drag, startPoint x: 217, startPoint y: 333, endPoint x: 336, endPoint y: 321, distance: 119.9
click at [288, 323] on div "- Unit return air pressure is constantly below setpoint when operating at max f…" at bounding box center [760, 323] width 1182 height 25
click at [352, 321] on span "- Unit return air pressure is constantly below setpoint when operating at max f…" at bounding box center [338, 323] width 339 height 23
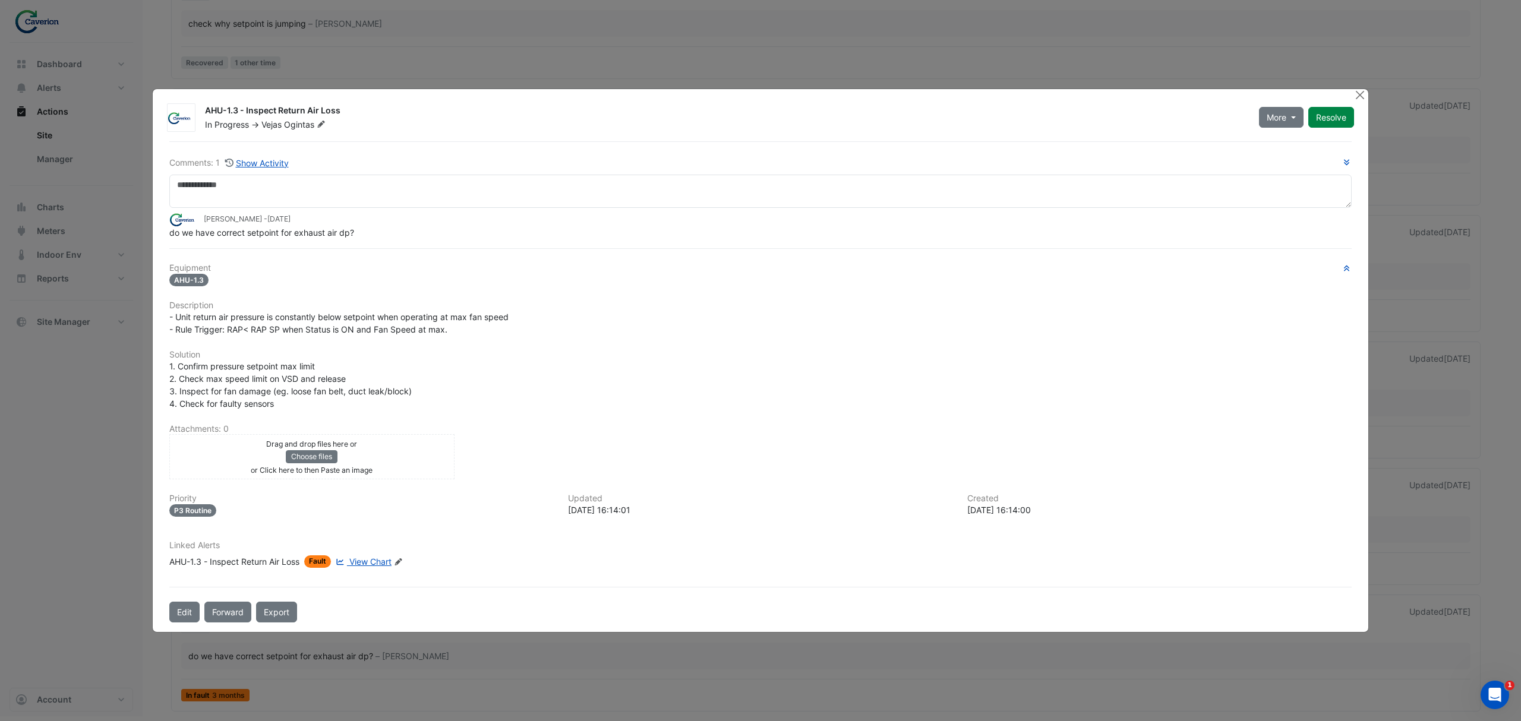
click at [339, 330] on span "- Unit return air pressure is constantly below setpoint when operating at max f…" at bounding box center [338, 323] width 339 height 23
drag, startPoint x: 165, startPoint y: 374, endPoint x: 319, endPoint y: 362, distance: 154.3
click at [317, 362] on div "1. Confirm pressure setpoint max limit 2. Check max speed limit on VSD and rele…" at bounding box center [760, 385] width 1197 height 50
click at [319, 362] on div "1. Confirm pressure setpoint max limit 2. Check max speed limit on VSD and rele…" at bounding box center [760, 385] width 1182 height 50
drag, startPoint x: 233, startPoint y: 371, endPoint x: 324, endPoint y: 365, distance: 91.1
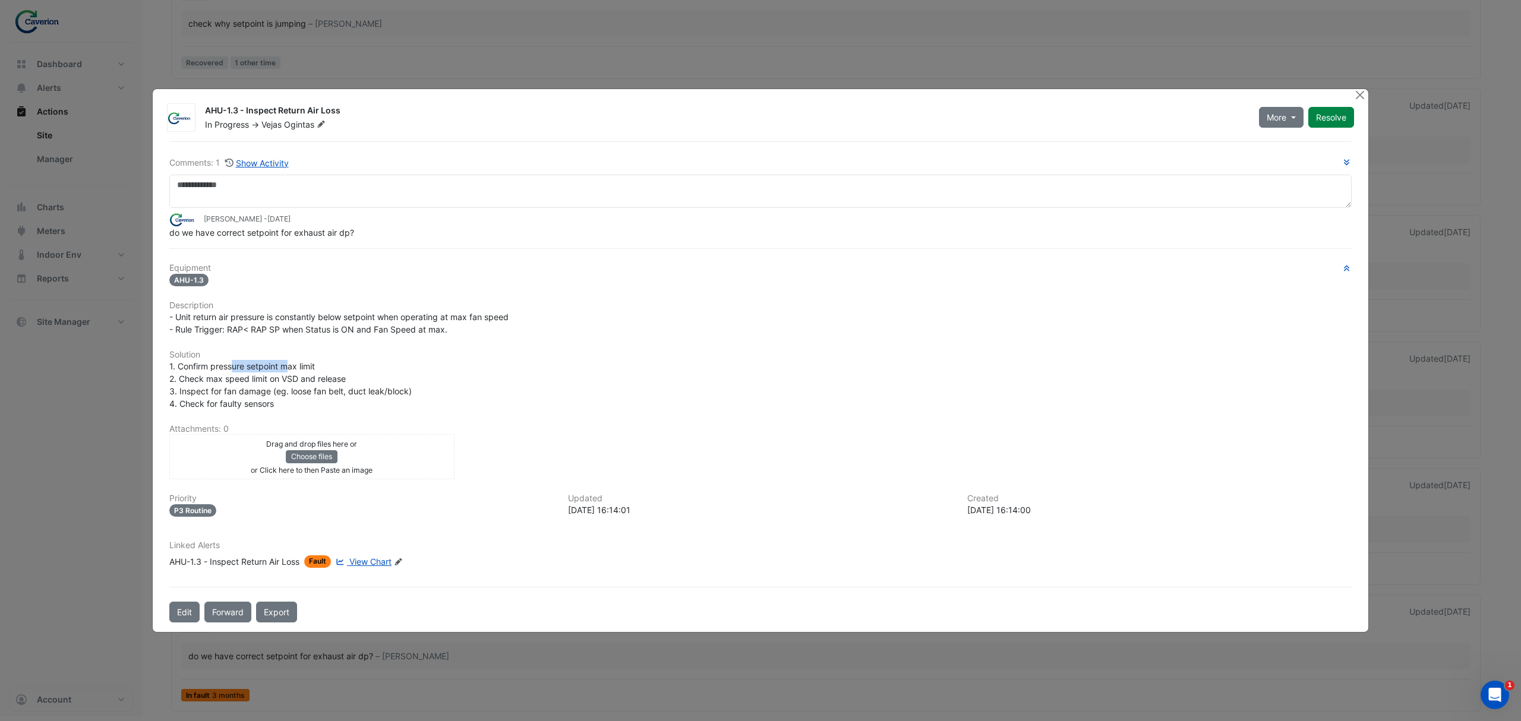
click at [321, 365] on div "1. Confirm pressure setpoint max limit 2. Check max speed limit on VSD and rele…" at bounding box center [760, 385] width 1182 height 50
click at [326, 365] on div "1. Confirm pressure setpoint max limit 2. Check max speed limit on VSD and rele…" at bounding box center [760, 385] width 1182 height 50
drag, startPoint x: 235, startPoint y: 376, endPoint x: 264, endPoint y: 376, distance: 28.5
click at [246, 376] on span "1. Confirm pressure setpoint max limit 2. Check max speed limit on VSD and rele…" at bounding box center [290, 385] width 242 height 48
click at [264, 376] on span "1. Confirm pressure setpoint max limit 2. Check max speed limit on VSD and rele…" at bounding box center [290, 385] width 242 height 48
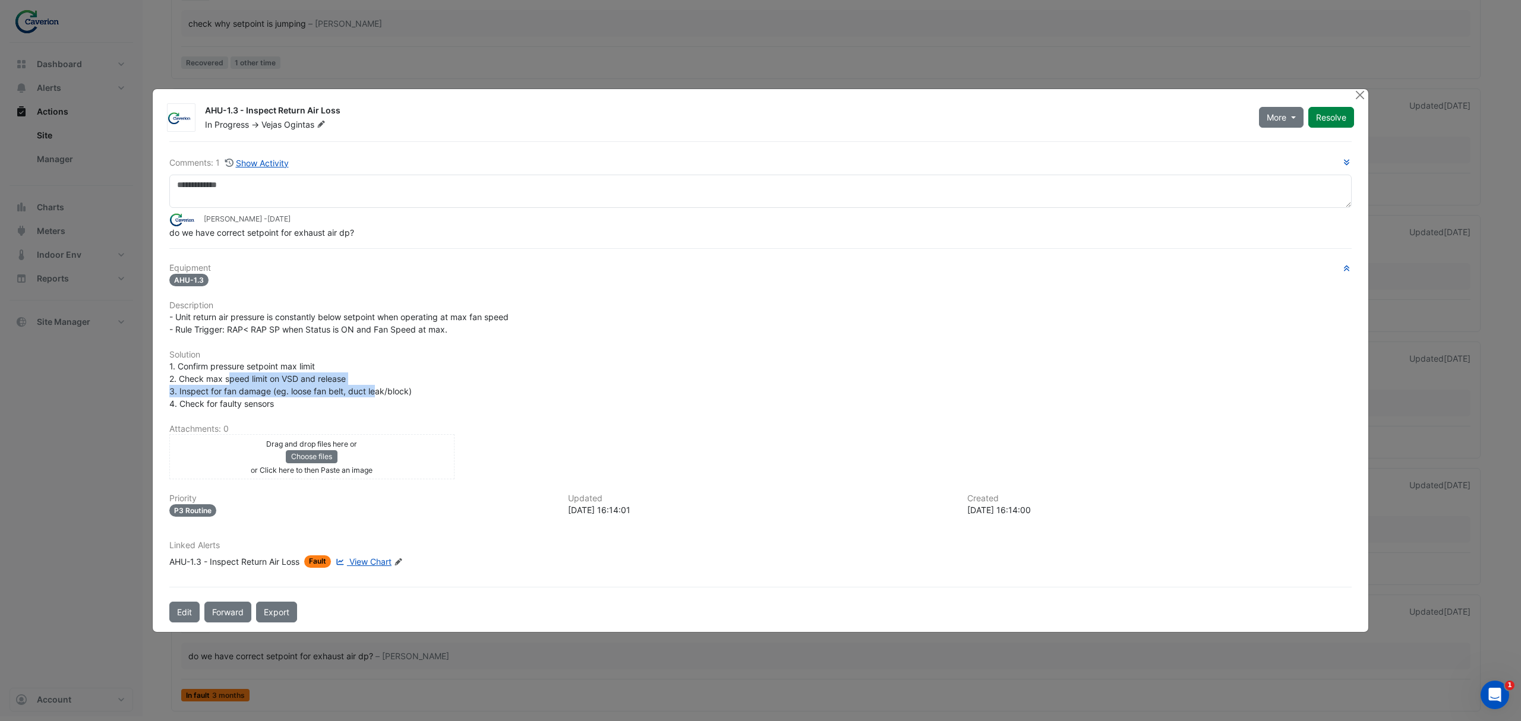
drag, startPoint x: 232, startPoint y: 383, endPoint x: 452, endPoint y: 393, distance: 220.1
click at [433, 393] on div "1. Confirm pressure setpoint max limit 2. Check max speed limit on VSD and rele…" at bounding box center [760, 385] width 1182 height 50
click at [452, 393] on div "1. Confirm pressure setpoint max limit 2. Check max speed limit on VSD and rele…" at bounding box center [760, 385] width 1182 height 50
drag, startPoint x: 236, startPoint y: 232, endPoint x: 380, endPoint y: 231, distance: 144.4
click at [380, 231] on div "do we have correct setpoint for exhaust air dp?" at bounding box center [760, 232] width 1182 height 12
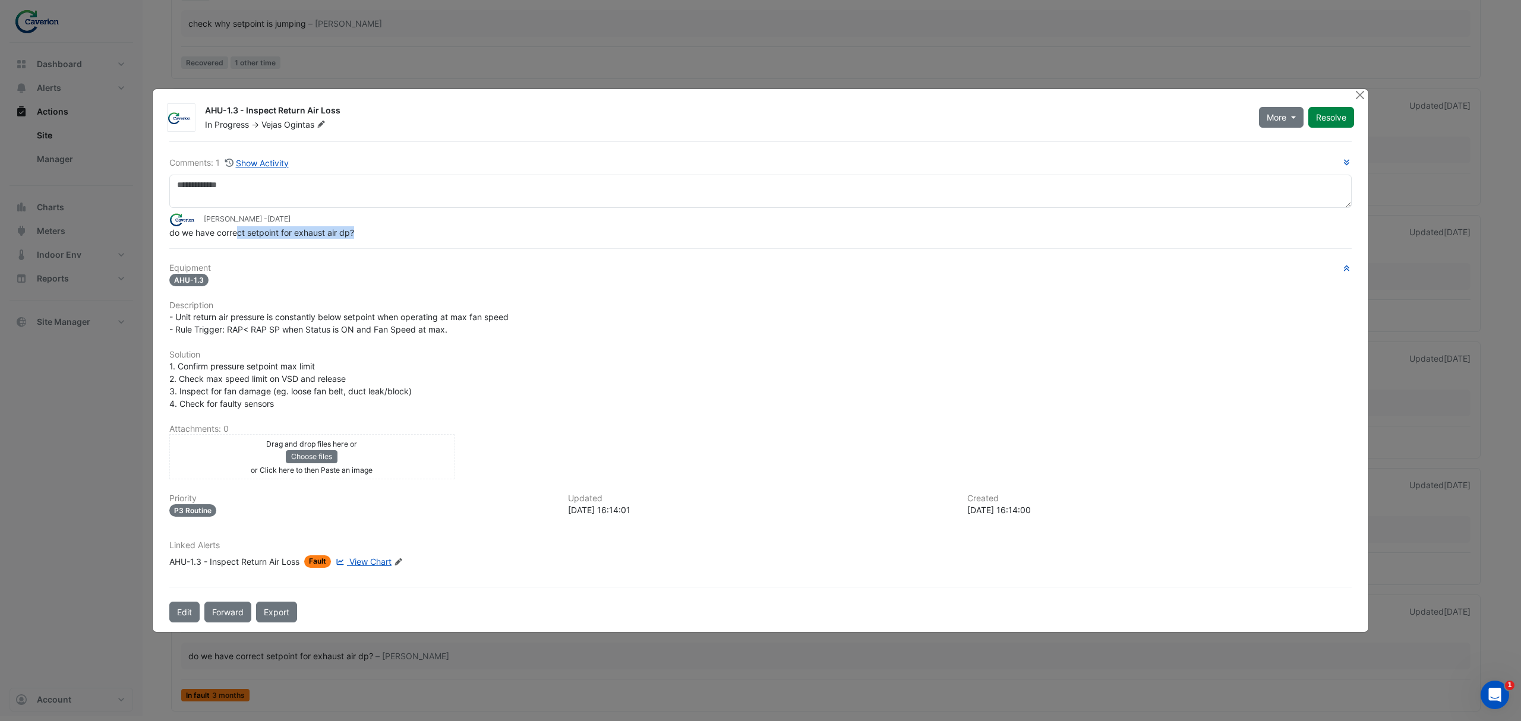
click at [380, 231] on div "do we have correct setpoint for exhaust air dp?" at bounding box center [760, 232] width 1182 height 12
click at [381, 559] on span "View Chart" at bounding box center [370, 562] width 42 height 10
drag, startPoint x: 216, startPoint y: 327, endPoint x: 361, endPoint y: 307, distance: 146.3
click at [360, 307] on div "Equipment AHU-1.3 Description - Unit return air pressure is constantly below se…" at bounding box center [760, 420] width 1182 height 314
click at [362, 307] on h6 "Description" at bounding box center [760, 306] width 1182 height 10
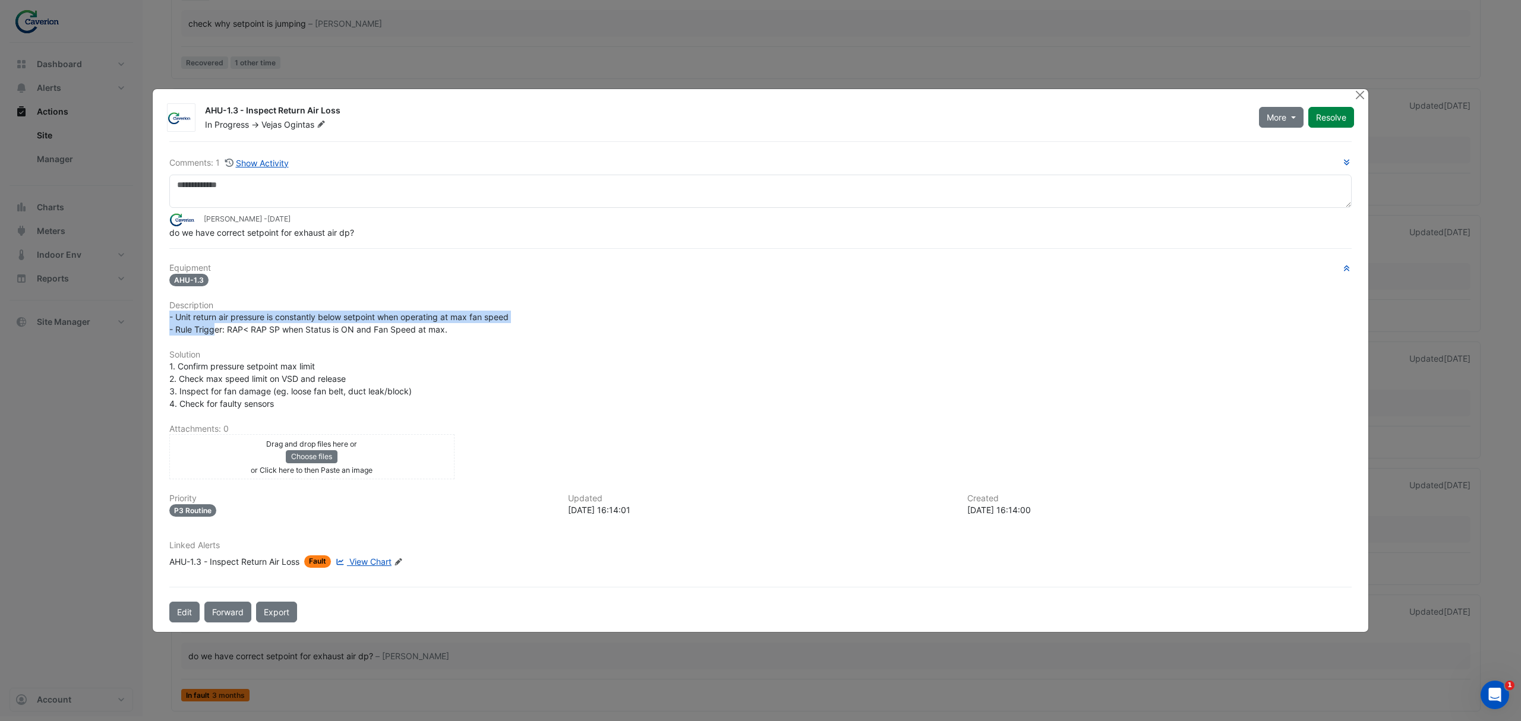
click at [350, 307] on h6 "Description" at bounding box center [760, 306] width 1182 height 10
click at [326, 315] on span "- Unit return air pressure is constantly below setpoint when operating at max f…" at bounding box center [338, 323] width 339 height 23
drag, startPoint x: 326, startPoint y: 315, endPoint x: 438, endPoint y: 311, distance: 111.8
click at [438, 312] on span "- Unit return air pressure is constantly below setpoint when operating at max f…" at bounding box center [338, 323] width 339 height 23
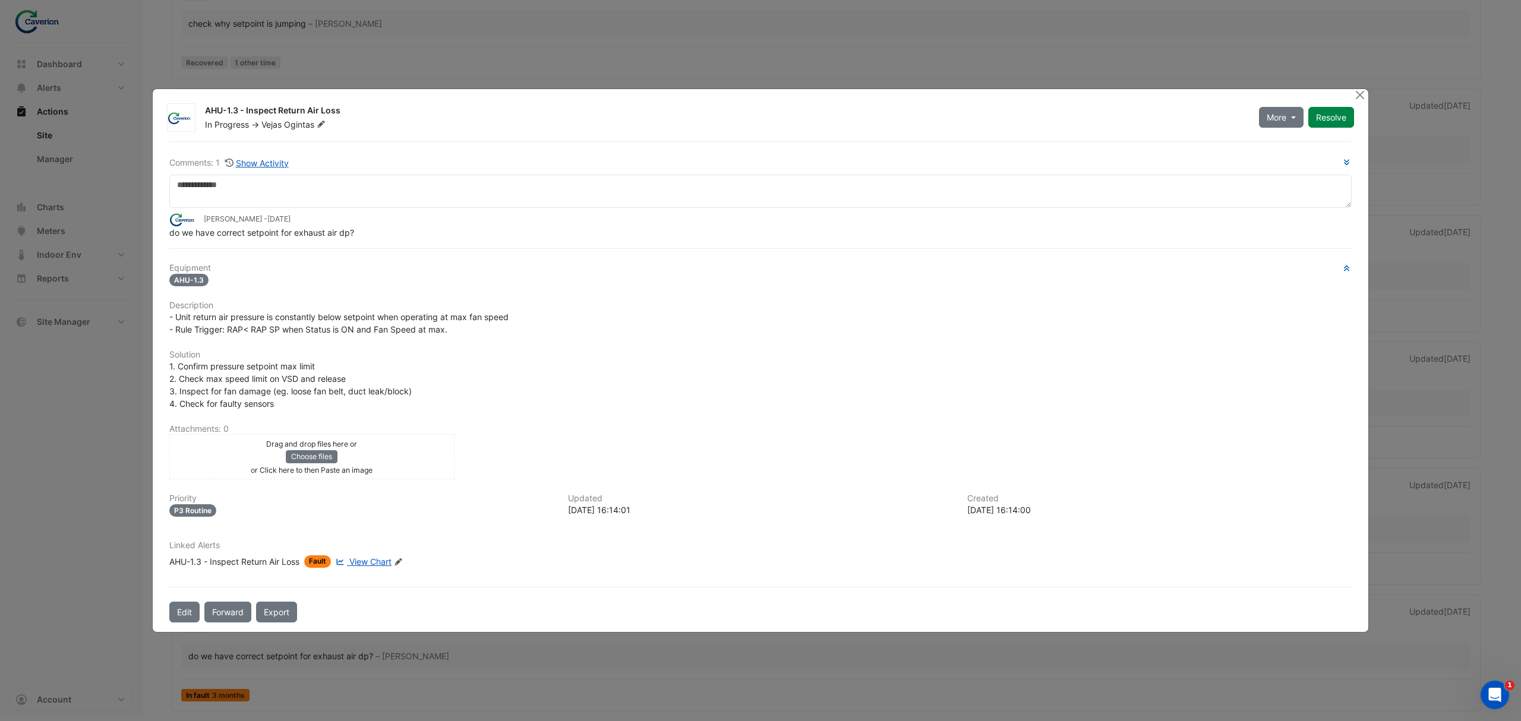
click at [476, 347] on div "Equipment AHU-1.3 Description - Unit return air pressure is constantly below se…" at bounding box center [760, 420] width 1182 height 314
drag, startPoint x: 252, startPoint y: 328, endPoint x: 334, endPoint y: 333, distance: 81.6
click at [321, 333] on span "- Unit return air pressure is constantly below setpoint when operating at max f…" at bounding box center [338, 323] width 339 height 23
click at [347, 333] on span "- Unit return air pressure is constantly below setpoint when operating at max f…" at bounding box center [338, 323] width 339 height 23
drag, startPoint x: 297, startPoint y: 319, endPoint x: 384, endPoint y: 316, distance: 86.8
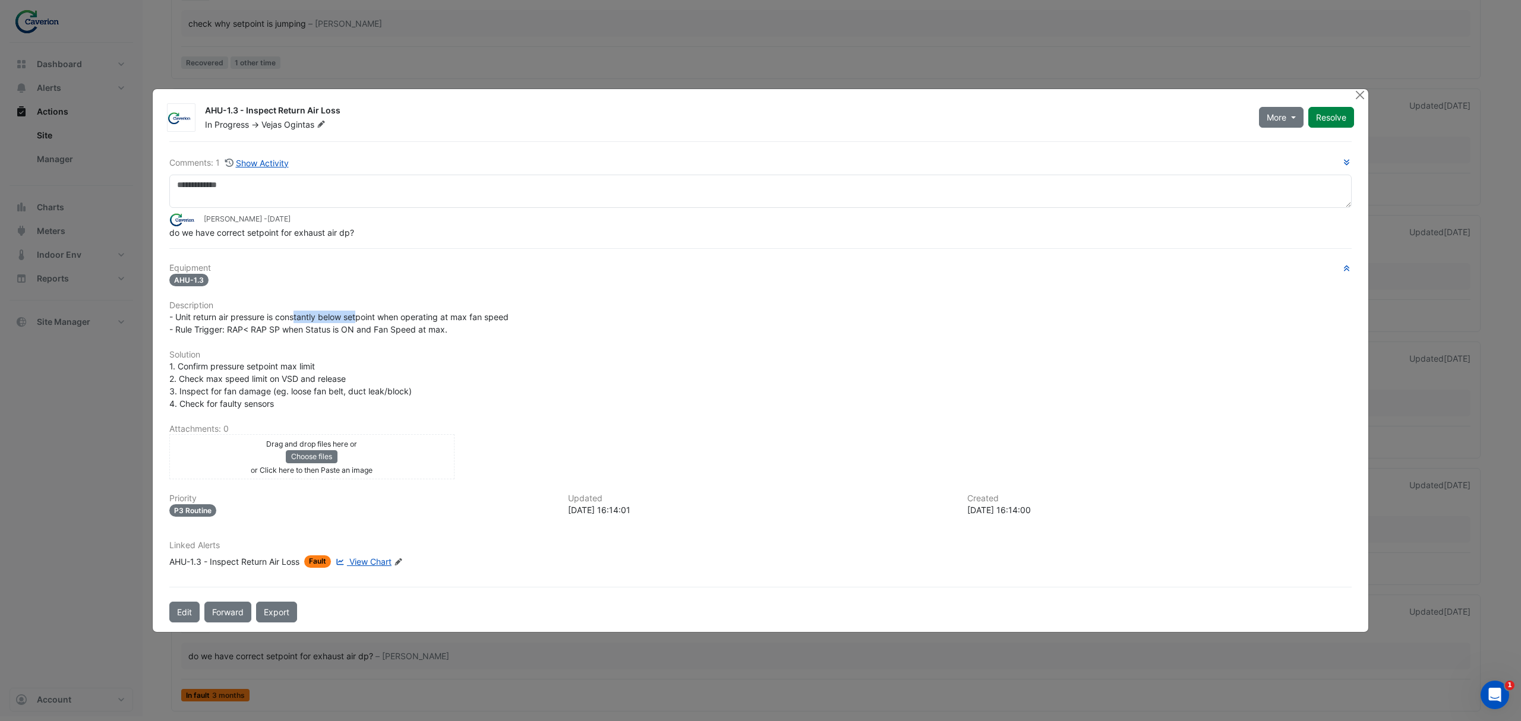
click at [380, 316] on span "- Unit return air pressure is constantly below setpoint when operating at max f…" at bounding box center [338, 323] width 339 height 23
click at [384, 316] on span "- Unit return air pressure is constantly below setpoint when operating at max f…" at bounding box center [338, 323] width 339 height 23
drag, startPoint x: 322, startPoint y: 315, endPoint x: 601, endPoint y: 339, distance: 280.2
click at [601, 339] on div "Equipment AHU-1.3 Description - Unit return air pressure is constantly below se…" at bounding box center [760, 420] width 1182 height 314
click at [601, 340] on div "Equipment AHU-1.3 Description - Unit return air pressure is constantly below se…" at bounding box center [760, 420] width 1182 height 314
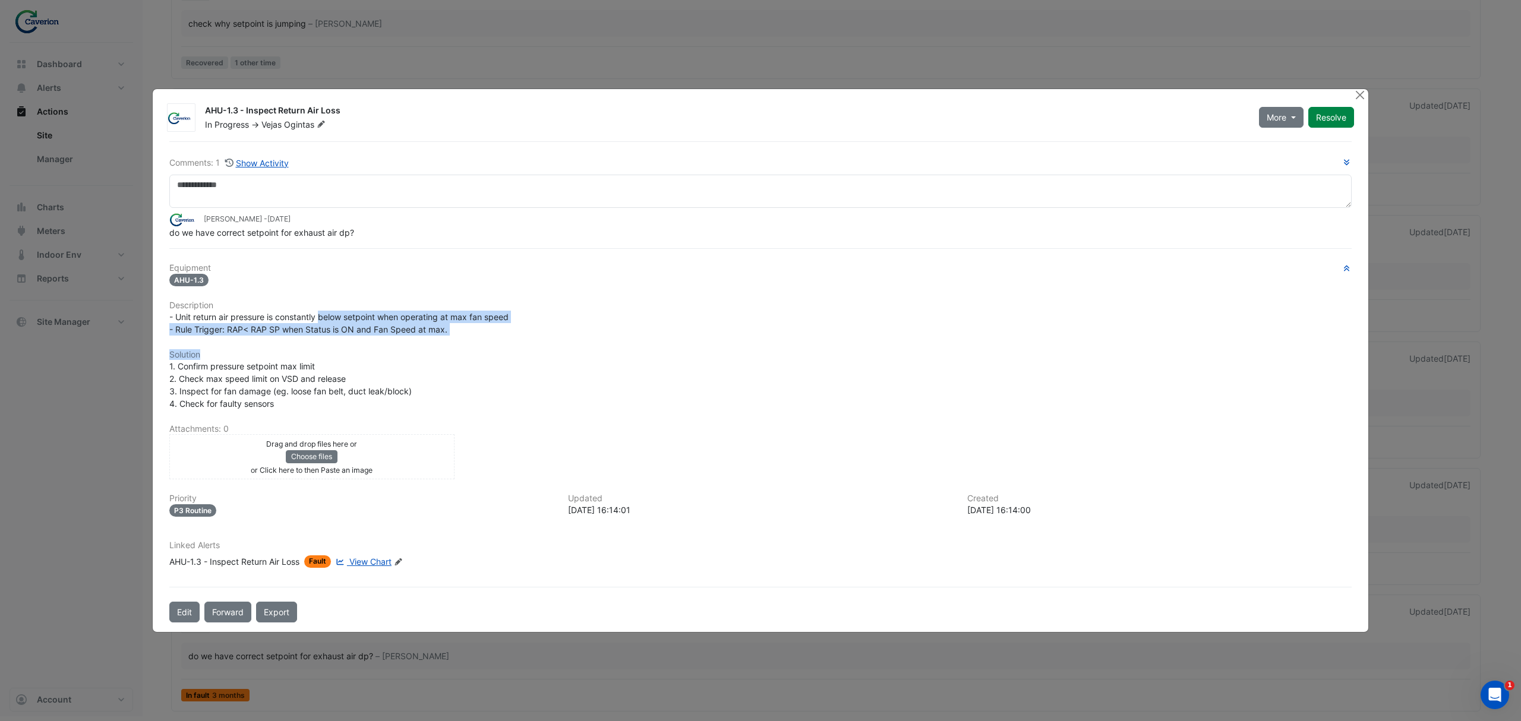
click at [411, 354] on h6 "Solution" at bounding box center [760, 355] width 1182 height 10
drag, startPoint x: 217, startPoint y: 330, endPoint x: 404, endPoint y: 316, distance: 187.7
click at [402, 316] on span "- Unit return air pressure is constantly below setpoint when operating at max f…" at bounding box center [338, 323] width 339 height 23
click at [404, 316] on span "- Unit return air pressure is constantly below setpoint when operating at max f…" at bounding box center [338, 323] width 339 height 23
drag, startPoint x: 398, startPoint y: 324, endPoint x: 475, endPoint y: 334, distance: 77.9
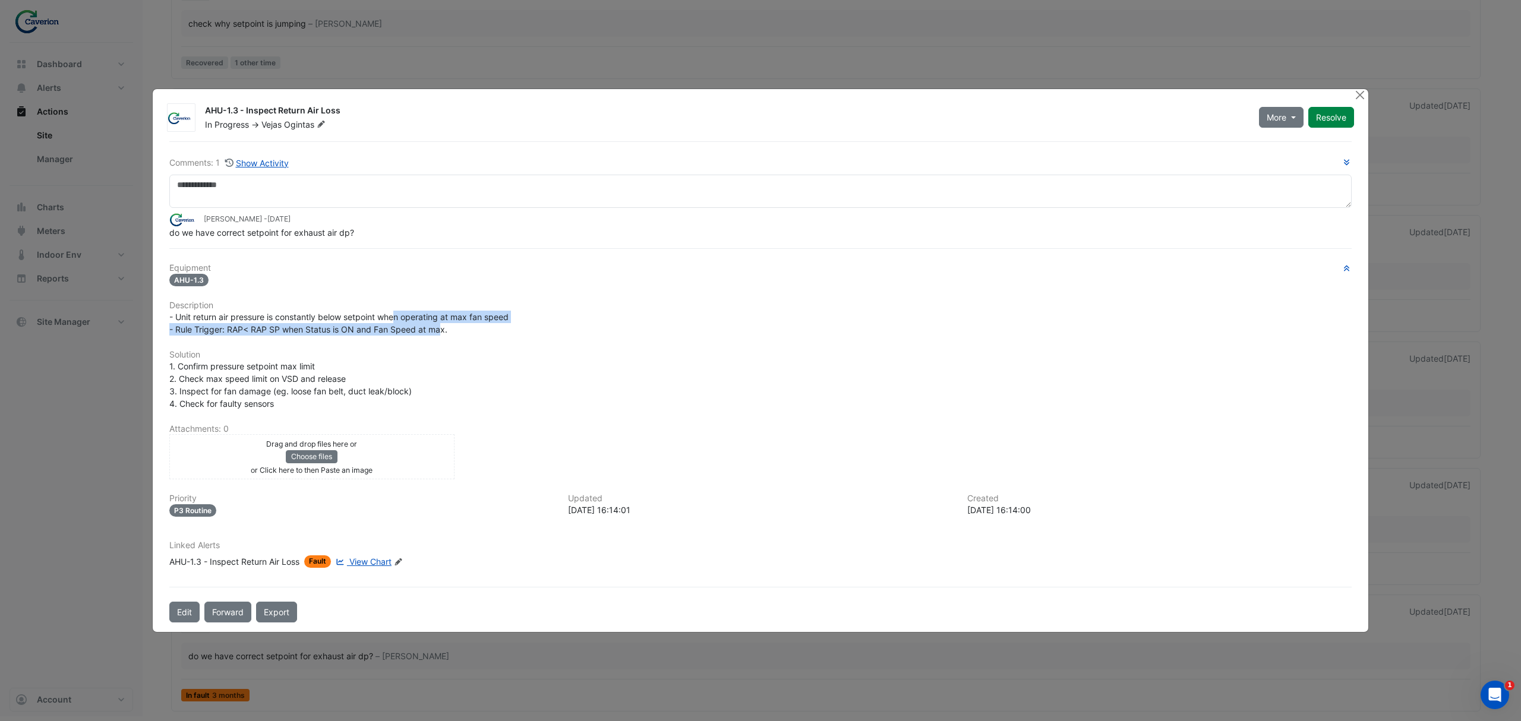
click at [475, 334] on div "- Unit return air pressure is constantly below setpoint when operating at max f…" at bounding box center [760, 323] width 1182 height 25
click at [475, 335] on div "- Unit return air pressure is constantly below setpoint when operating at max f…" at bounding box center [760, 323] width 1182 height 25
drag, startPoint x: 216, startPoint y: 328, endPoint x: 435, endPoint y: 329, distance: 219.2
click at [433, 329] on span "- Unit return air pressure is constantly below setpoint when operating at max f…" at bounding box center [338, 323] width 339 height 23
click at [435, 329] on span "- Unit return air pressure is constantly below setpoint when operating at max f…" at bounding box center [338, 323] width 339 height 23
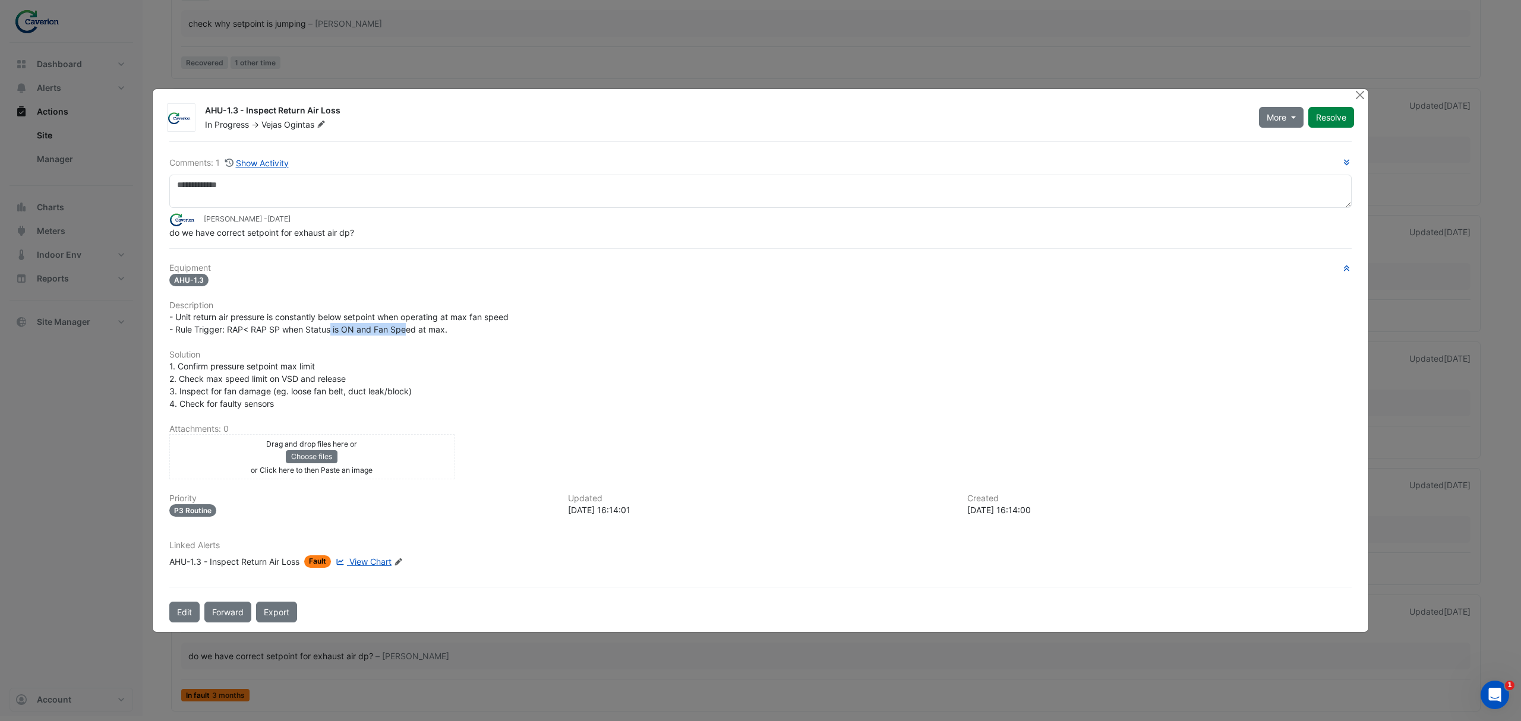
drag, startPoint x: 331, startPoint y: 331, endPoint x: 416, endPoint y: 332, distance: 85.6
click at [416, 332] on span "- Unit return air pressure is constantly below setpoint when operating at max f…" at bounding box center [338, 323] width 339 height 23
click at [444, 329] on span "- Unit return air pressure is constantly below setpoint when operating at max f…" at bounding box center [338, 323] width 339 height 23
click at [186, 370] on span "1. Confirm pressure setpoint max limit 2. Check max speed limit on VSD and rele…" at bounding box center [290, 385] width 242 height 48
drag, startPoint x: 186, startPoint y: 370, endPoint x: 393, endPoint y: 362, distance: 206.9
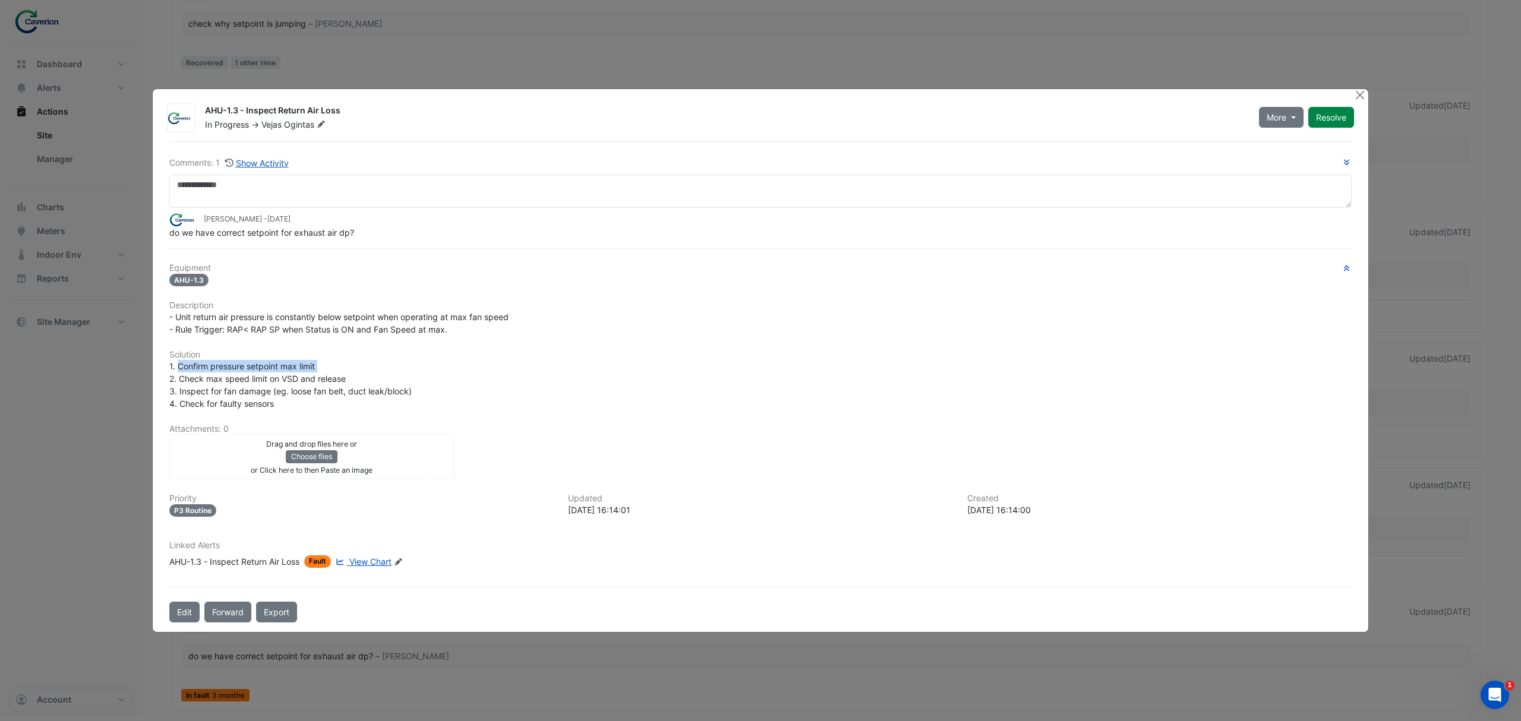
click at [393, 362] on div "1. Confirm pressure setpoint max limit 2. Check max speed limit on VSD and rele…" at bounding box center [760, 385] width 1182 height 50
click at [300, 365] on span "1. Confirm pressure setpoint max limit 2. Check max speed limit on VSD and rele…" at bounding box center [290, 385] width 242 height 48
drag, startPoint x: 228, startPoint y: 373, endPoint x: 347, endPoint y: 373, distance: 118.8
click at [341, 373] on span "1. Confirm pressure setpoint max limit 2. Check max speed limit on VSD and rele…" at bounding box center [290, 385] width 242 height 48
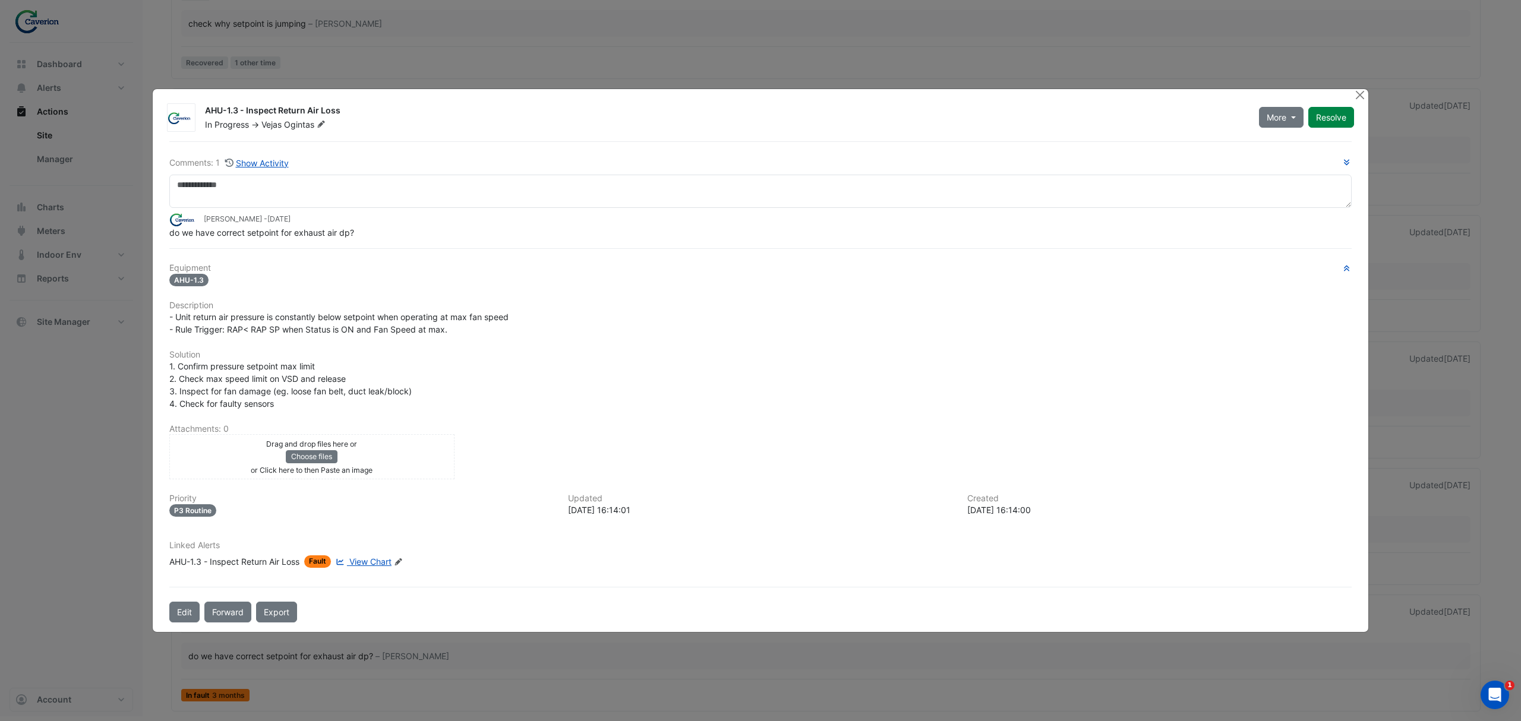
click at [347, 373] on span "1. Confirm pressure setpoint max limit 2. Check max speed limit on VSD and rele…" at bounding box center [290, 385] width 242 height 48
drag, startPoint x: 280, startPoint y: 372, endPoint x: 386, endPoint y: 371, distance: 105.8
click at [386, 371] on div "1. Confirm pressure setpoint max limit 2. Check max speed limit on VSD and rele…" at bounding box center [760, 385] width 1182 height 50
drag, startPoint x: 200, startPoint y: 390, endPoint x: 366, endPoint y: 388, distance: 166.4
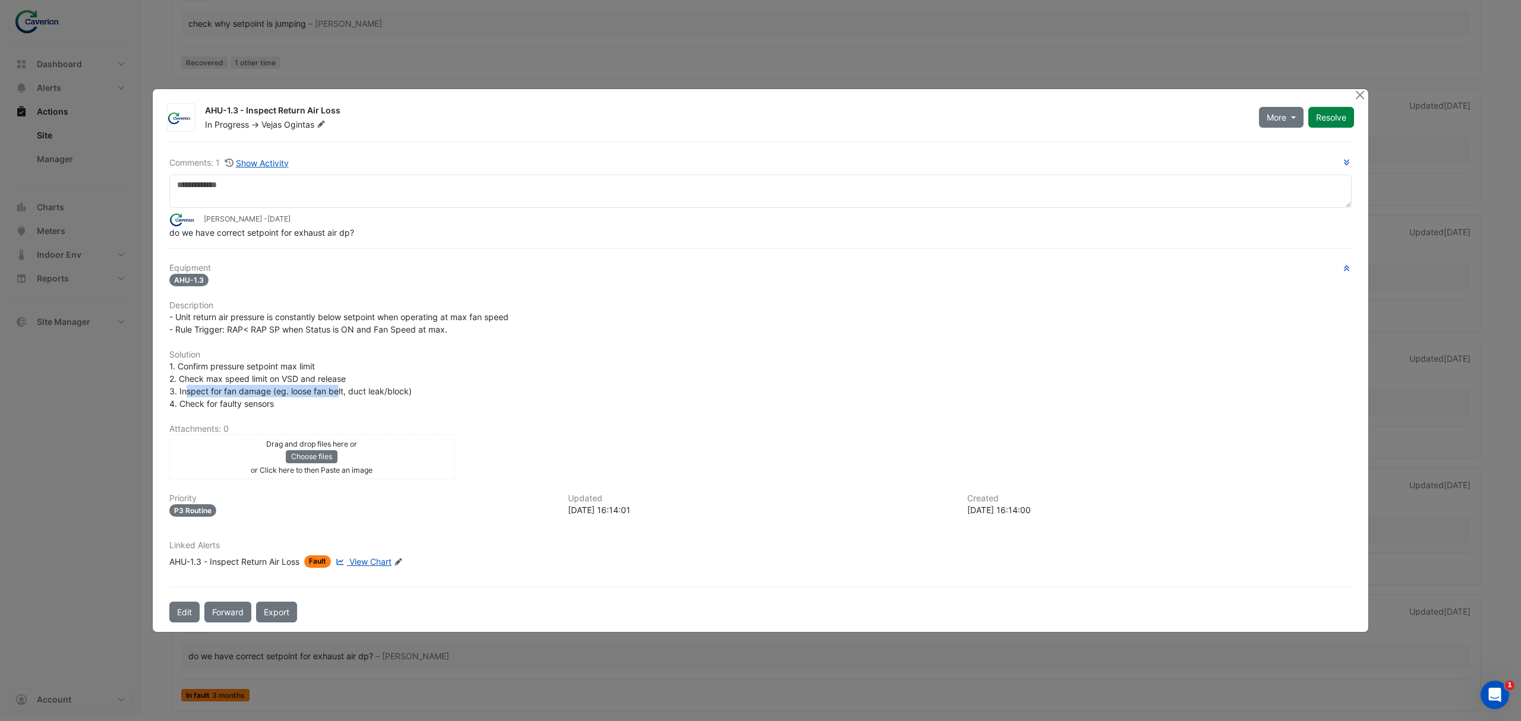
click at [362, 388] on span "1. Confirm pressure setpoint max limit 2. Check max speed limit on VSD and rele…" at bounding box center [290, 385] width 242 height 48
click at [366, 388] on span "1. Confirm pressure setpoint max limit 2. Check max speed limit on VSD and rele…" at bounding box center [290, 385] width 242 height 48
drag, startPoint x: 274, startPoint y: 390, endPoint x: 429, endPoint y: 388, distance: 155.1
click at [429, 388] on div "1. Confirm pressure setpoint max limit 2. Check max speed limit on VSD and rele…" at bounding box center [760, 385] width 1182 height 50
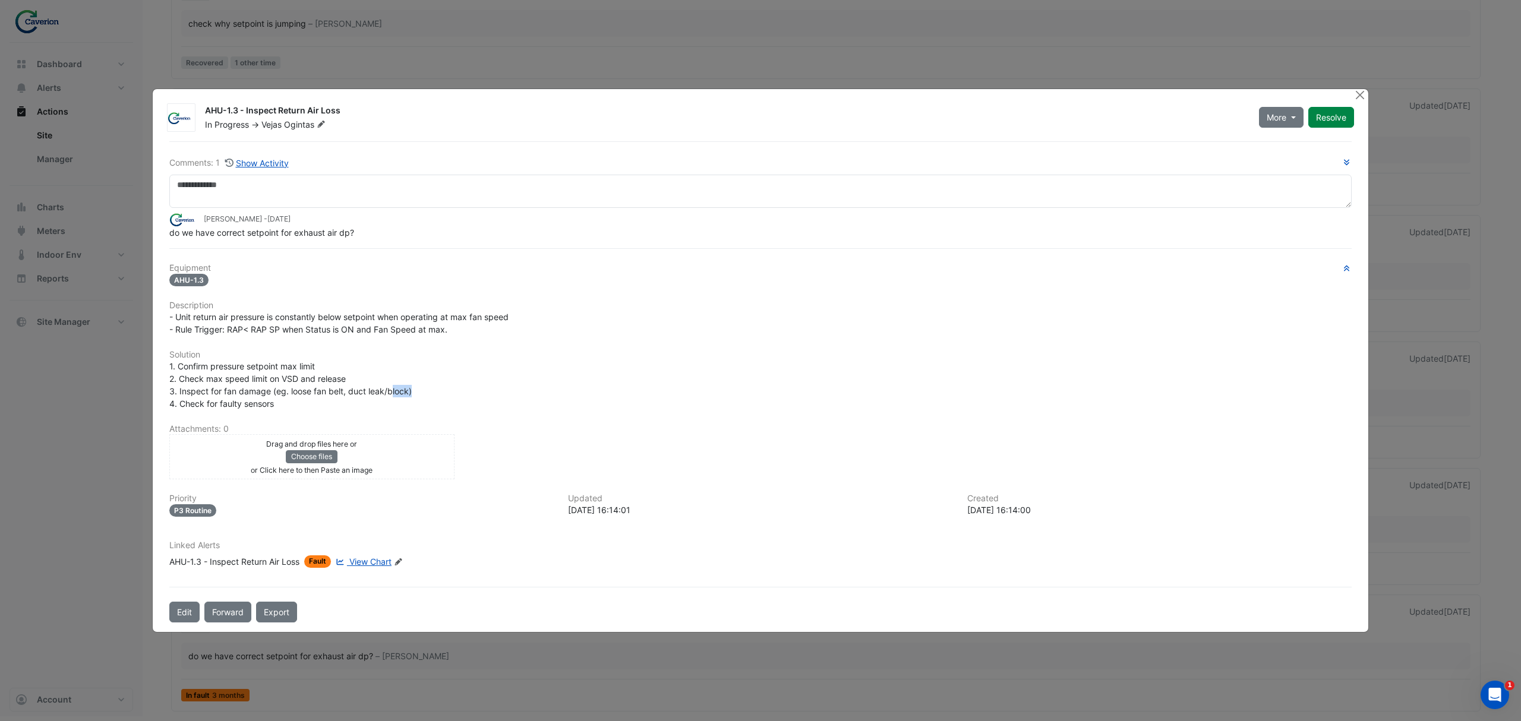
drag, startPoint x: 390, startPoint y: 390, endPoint x: 497, endPoint y: 393, distance: 107.0
click at [497, 393] on div "1. Confirm pressure setpoint max limit 2. Check max speed limit on VSD and rele…" at bounding box center [760, 385] width 1182 height 50
drag, startPoint x: 179, startPoint y: 405, endPoint x: 321, endPoint y: 397, distance: 142.2
click at [290, 400] on div "1. Confirm pressure setpoint max limit 2. Check max speed limit on VSD and rele…" at bounding box center [760, 385] width 1182 height 50
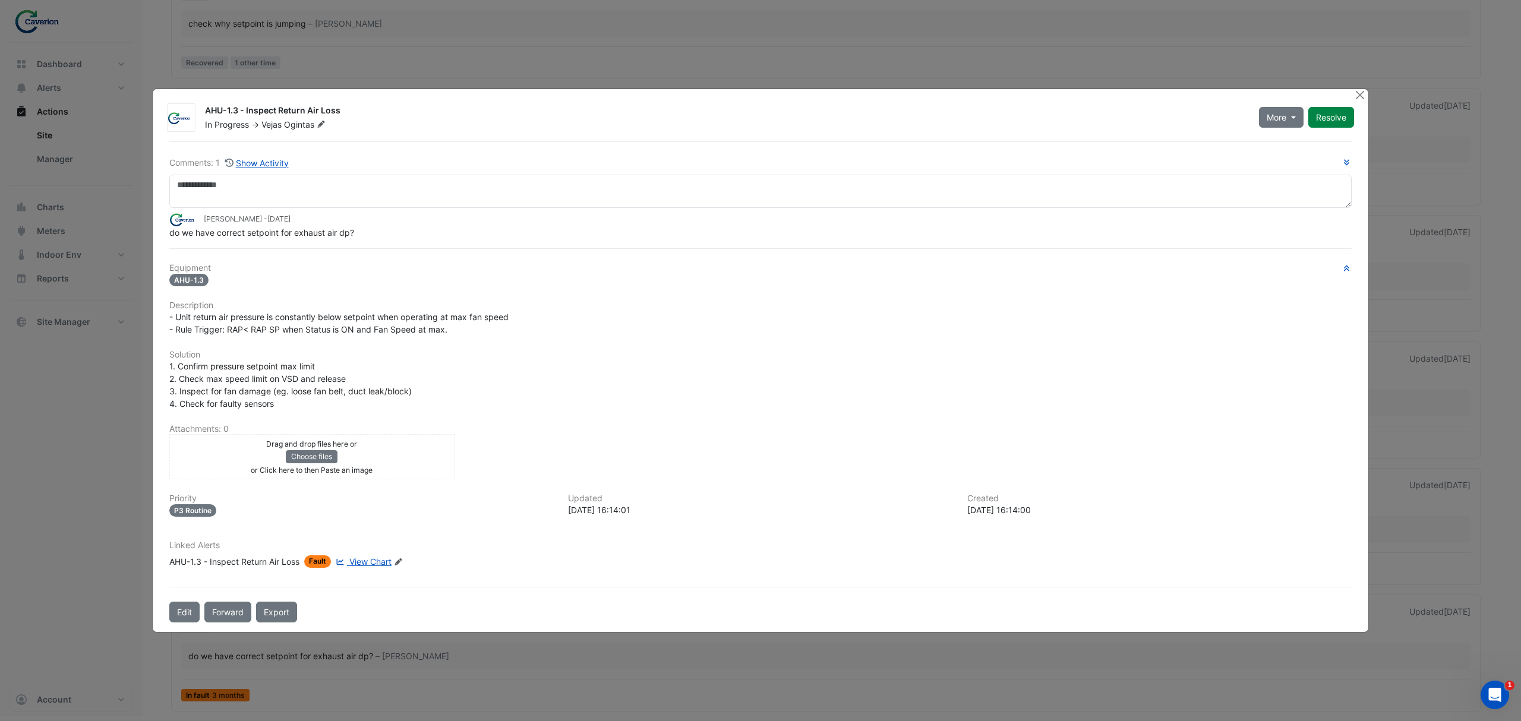
click at [343, 395] on div "1. Confirm pressure setpoint max limit 2. Check max speed limit on VSD and rele…" at bounding box center [760, 385] width 1182 height 50
drag, startPoint x: 188, startPoint y: 317, endPoint x: 343, endPoint y: 291, distance: 157.7
click at [324, 291] on div "Equipment AHU-1.3 Description - Unit return air pressure is constantly below se…" at bounding box center [760, 420] width 1182 height 314
click at [484, 305] on h6 "Description" at bounding box center [760, 306] width 1182 height 10
click at [475, 314] on span "- Unit return air pressure is constantly below setpoint when operating at max f…" at bounding box center [338, 323] width 339 height 23
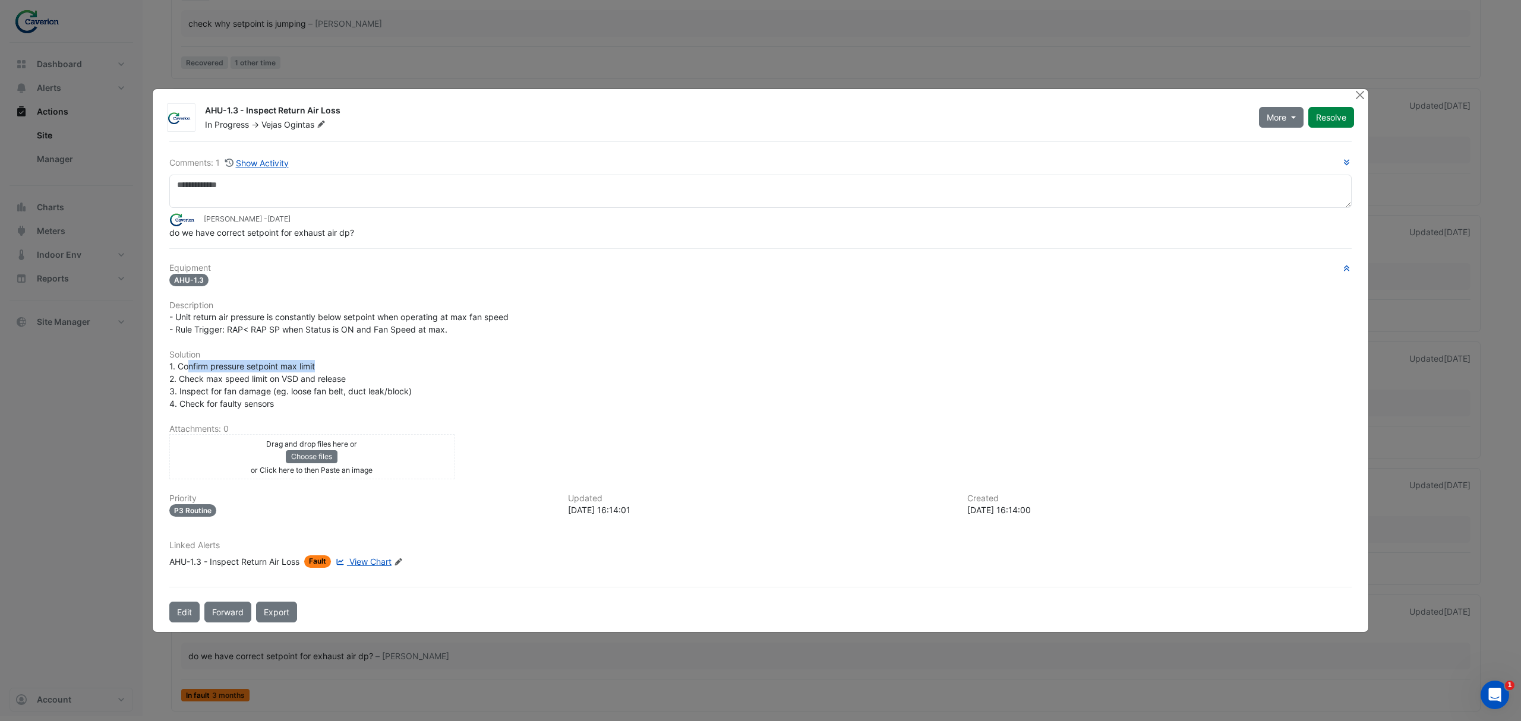
drag, startPoint x: 191, startPoint y: 366, endPoint x: 372, endPoint y: 368, distance: 181.2
click at [371, 369] on div "1. Confirm pressure setpoint max limit 2. Check max speed limit on VSD and rele…" at bounding box center [760, 385] width 1182 height 50
click at [372, 368] on div "1. Confirm pressure setpoint max limit 2. Check max speed limit on VSD and rele…" at bounding box center [760, 385] width 1182 height 50
drag, startPoint x: 262, startPoint y: 374, endPoint x: 393, endPoint y: 370, distance: 130.8
click at [391, 370] on div "1. Confirm pressure setpoint max limit 2. Check max speed limit on VSD and rele…" at bounding box center [760, 385] width 1182 height 50
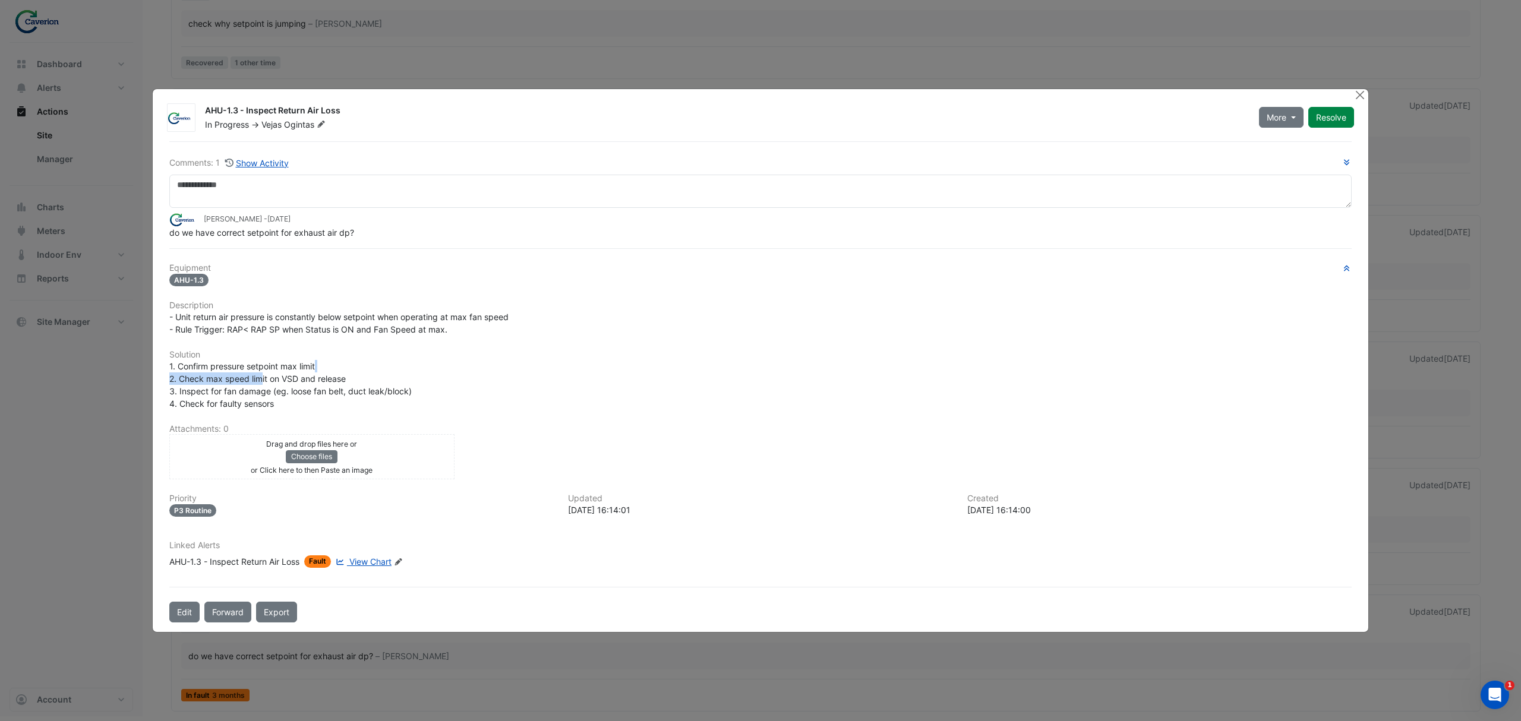
click at [393, 370] on div "1. Confirm pressure setpoint max limit 2. Check max speed limit on VSD and rele…" at bounding box center [760, 385] width 1182 height 50
drag, startPoint x: 179, startPoint y: 231, endPoint x: 316, endPoint y: 241, distance: 137.6
click at [314, 241] on div "Comments: 1 Show Activity Tomas Jonkaitis - 2 months and 6 days ago do we have …" at bounding box center [760, 382] width 1197 height 482
click at [316, 241] on div "Comments: 1 Show Activity Tomas Jonkaitis - 2 months and 6 days ago do we have …" at bounding box center [760, 382] width 1197 height 482
drag, startPoint x: 184, startPoint y: 236, endPoint x: 359, endPoint y: 236, distance: 175.9
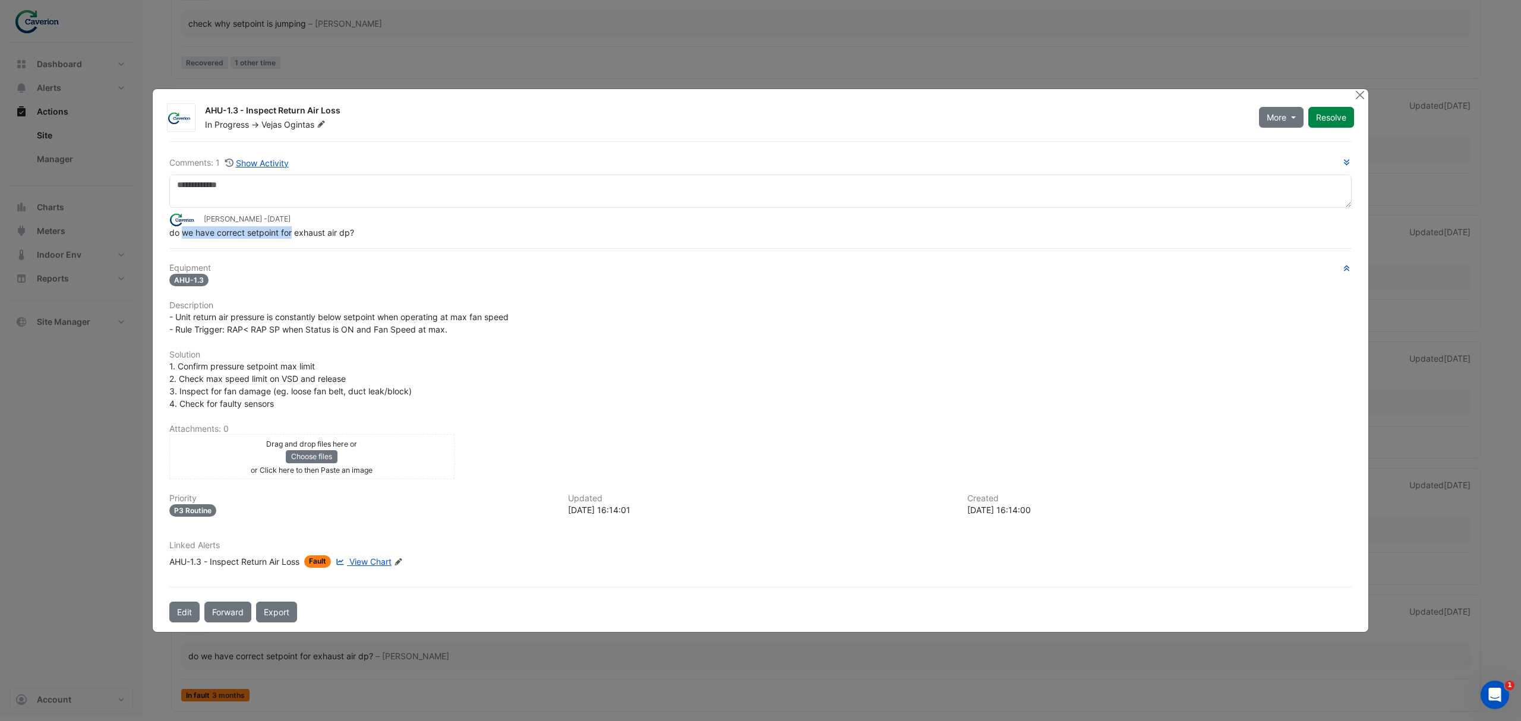
click at [354, 236] on span "do we have correct setpoint for exhaust air dp?" at bounding box center [261, 233] width 185 height 10
click at [364, 236] on div "do we have correct setpoint for exhaust air dp?" at bounding box center [760, 232] width 1182 height 12
drag, startPoint x: 196, startPoint y: 317, endPoint x: 253, endPoint y: 320, distance: 57.1
click at [214, 320] on span "- Unit return air pressure is constantly below setpoint when operating at max f…" at bounding box center [338, 323] width 339 height 23
click at [253, 320] on span "- Unit return air pressure is constantly below setpoint when operating at max f…" at bounding box center [338, 323] width 339 height 23
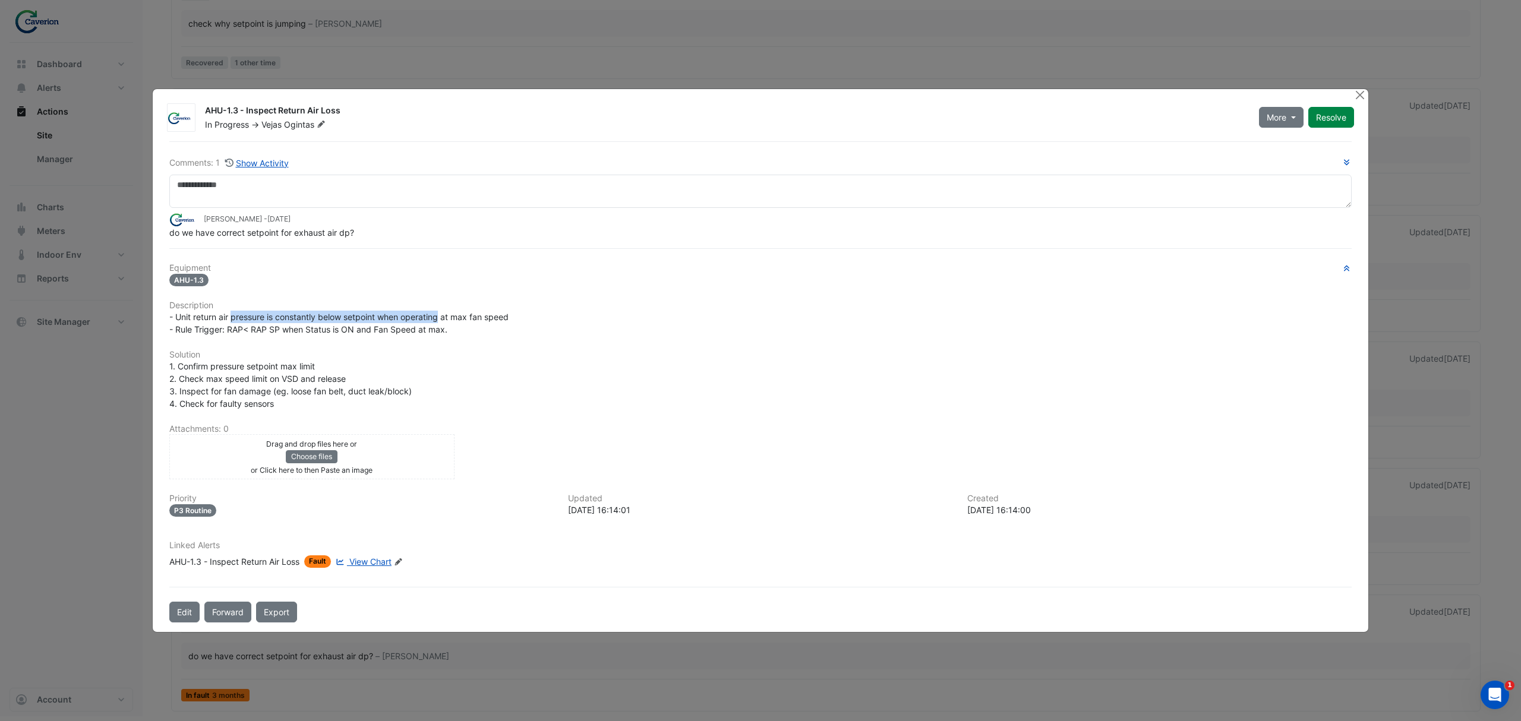
drag, startPoint x: 253, startPoint y: 320, endPoint x: 455, endPoint y: 321, distance: 202.0
click at [455, 321] on span "- Unit return air pressure is constantly below setpoint when operating at max f…" at bounding box center [338, 323] width 339 height 23
drag, startPoint x: 213, startPoint y: 349, endPoint x: 280, endPoint y: 377, distance: 73.0
click at [278, 377] on div "Equipment AHU-1.3 Description - Unit return air pressure is constantly below se…" at bounding box center [760, 420] width 1182 height 314
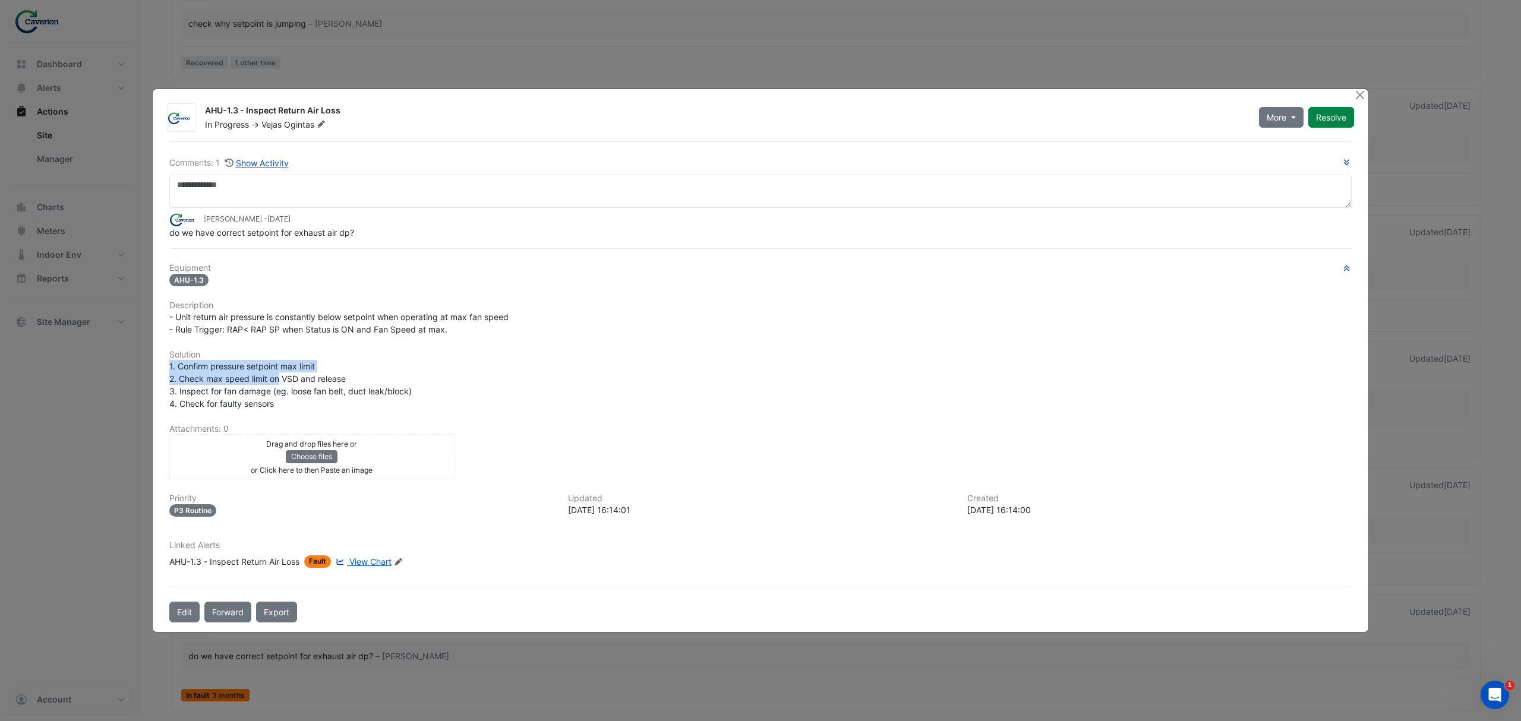
click at [280, 377] on span "1. Confirm pressure setpoint max limit 2. Check max speed limit on VSD and rele…" at bounding box center [290, 385] width 242 height 48
drag, startPoint x: 214, startPoint y: 387, endPoint x: 299, endPoint y: 393, distance: 85.7
click at [250, 392] on span "1. Confirm pressure setpoint max limit 2. Check max speed limit on VSD and rele…" at bounding box center [290, 385] width 242 height 48
click at [299, 393] on span "1. Confirm pressure setpoint max limit 2. Check max speed limit on VSD and rele…" at bounding box center [290, 385] width 242 height 48
click at [286, 400] on div "1. Confirm pressure setpoint max limit 2. Check max speed limit on VSD and rele…" at bounding box center [760, 385] width 1182 height 50
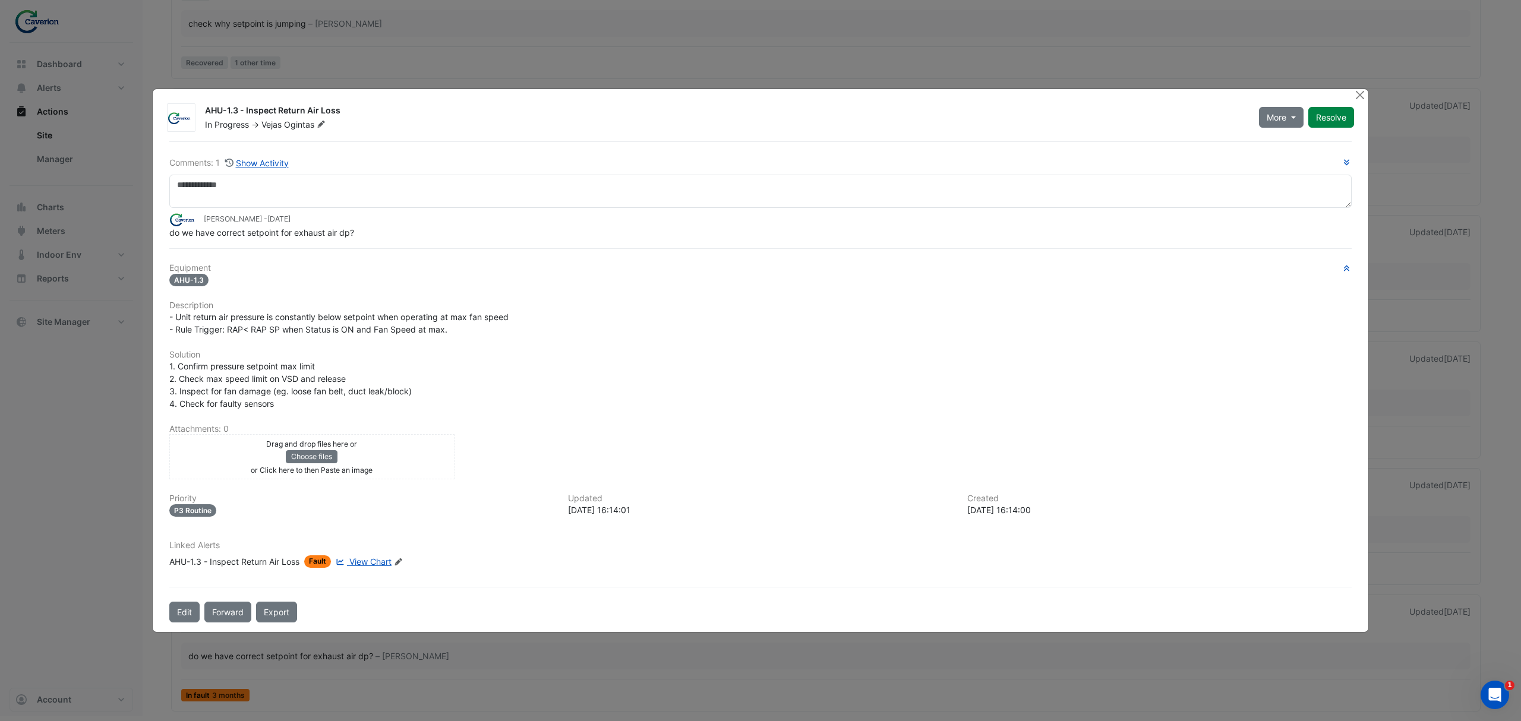
click at [270, 409] on span "1. Confirm pressure setpoint max limit 2. Check max speed limit on VSD and rele…" at bounding box center [290, 385] width 242 height 48
drag, startPoint x: 267, startPoint y: 409, endPoint x: 212, endPoint y: 394, distance: 57.6
click at [212, 394] on span "1. Confirm pressure setpoint max limit 2. Check max speed limit on VSD and rele…" at bounding box center [290, 385] width 242 height 48
click at [210, 394] on span "1. Confirm pressure setpoint max limit 2. Check max speed limit on VSD and rele…" at bounding box center [290, 385] width 242 height 48
drag, startPoint x: 165, startPoint y: 233, endPoint x: 417, endPoint y: 238, distance: 252.5
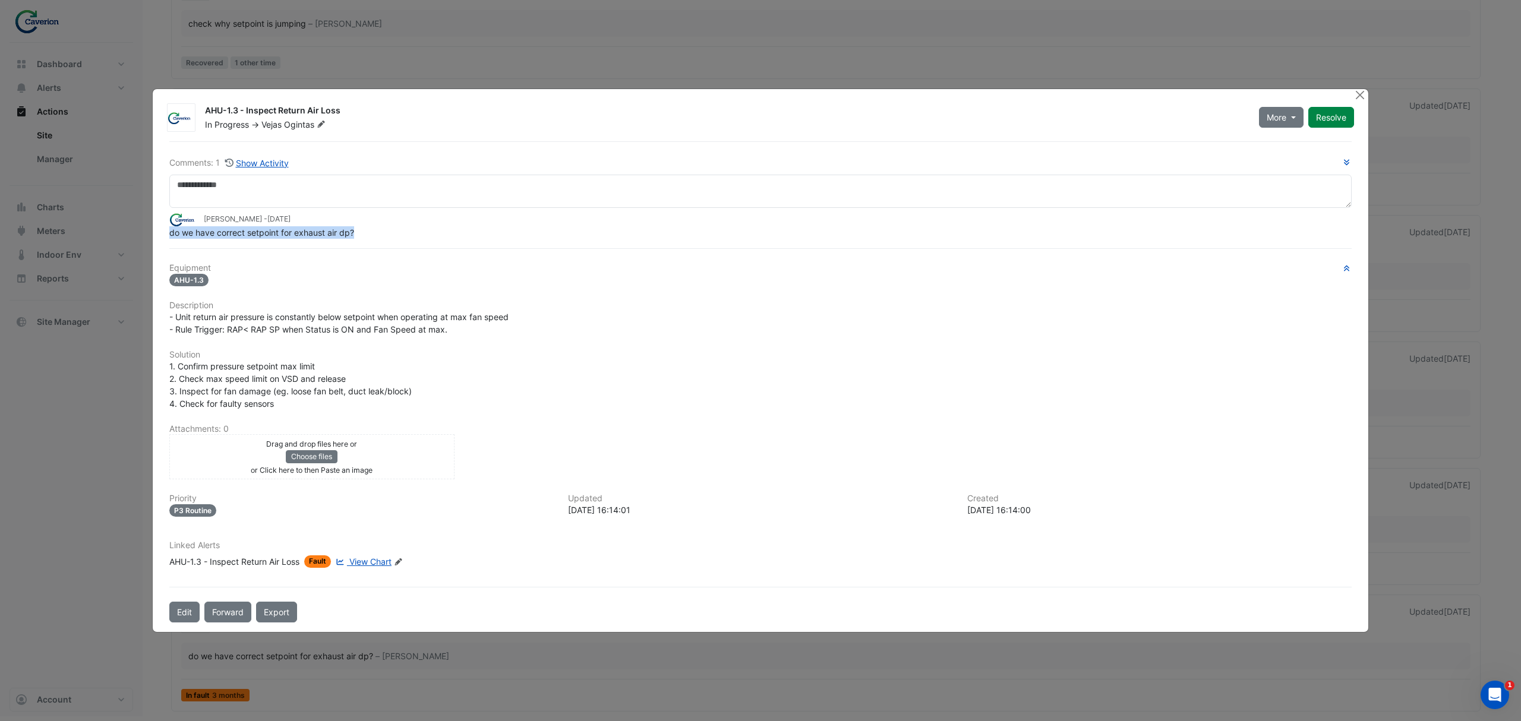
click at [417, 238] on div "Comments: 1 Show Activity Tomas Jonkaitis - 2 months and 6 days ago do we have …" at bounding box center [760, 382] width 1197 height 482
copy span "do we have correct setpoint for exhaust air dp?"
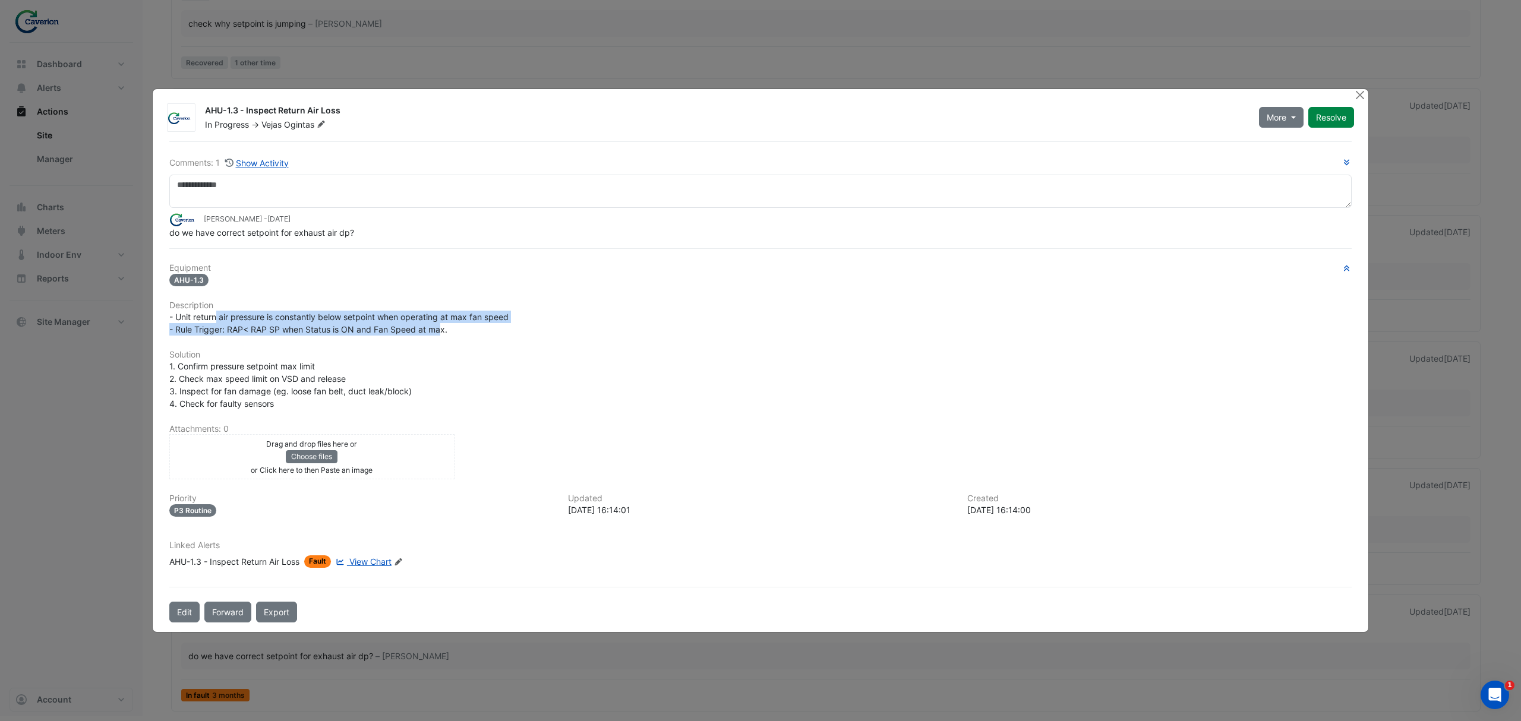
drag, startPoint x: 219, startPoint y: 321, endPoint x: 443, endPoint y: 329, distance: 224.1
click at [443, 329] on span "- Unit return air pressure is constantly below setpoint when operating at max f…" at bounding box center [338, 323] width 339 height 23
drag, startPoint x: 219, startPoint y: 326, endPoint x: 333, endPoint y: 326, distance: 114.1
click at [333, 326] on span "- Unit return air pressure is constantly below setpoint when operating at max f…" at bounding box center [338, 323] width 339 height 23
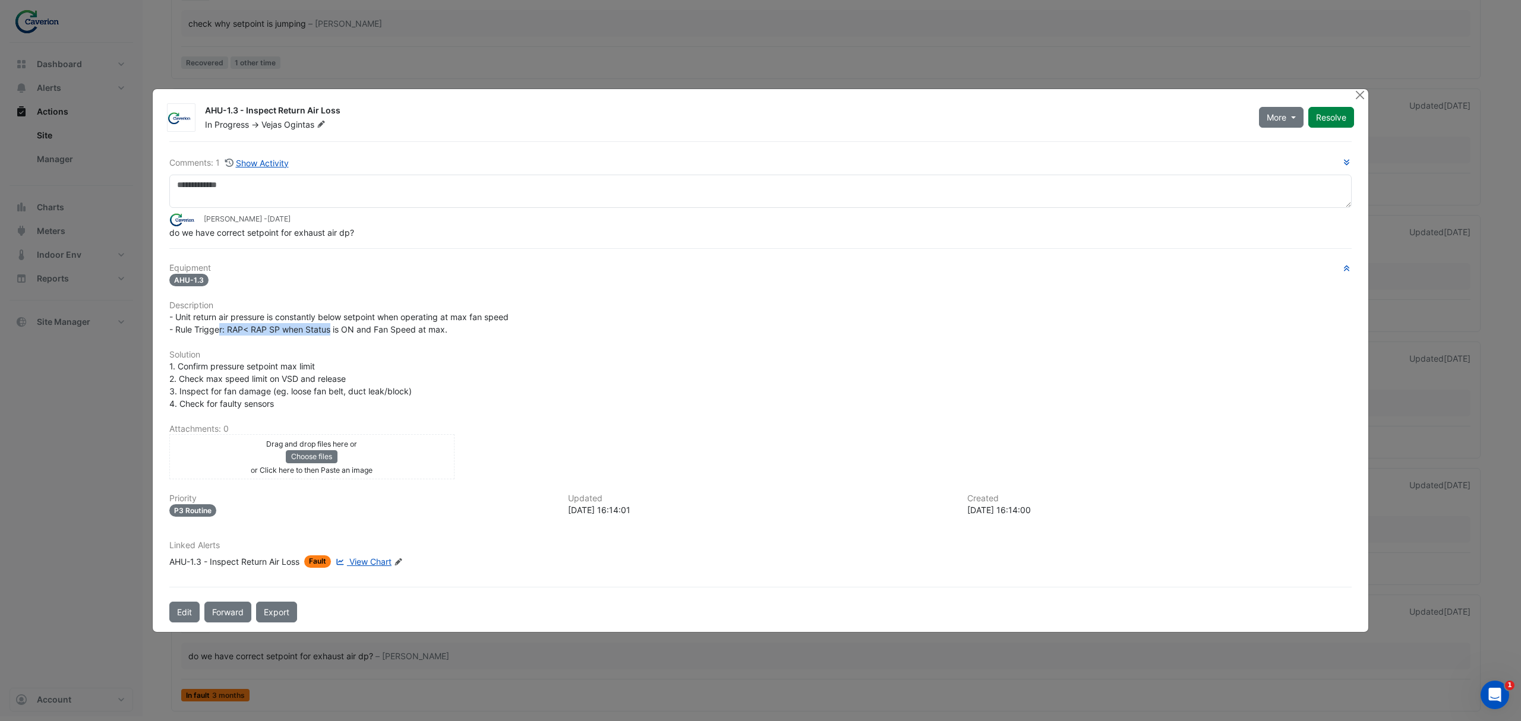
click at [333, 326] on span "- Unit return air pressure is constantly below setpoint when operating at max f…" at bounding box center [338, 323] width 339 height 23
drag, startPoint x: 217, startPoint y: 317, endPoint x: 351, endPoint y: 317, distance: 133.7
click at [351, 317] on span "- Unit return air pressure is constantly below setpoint when operating at max f…" at bounding box center [338, 323] width 339 height 23
click at [352, 317] on span "- Unit return air pressure is constantly below setpoint when operating at max f…" at bounding box center [338, 323] width 339 height 23
click at [334, 317] on span "- Unit return air pressure is constantly below setpoint when operating at max f…" at bounding box center [338, 323] width 339 height 23
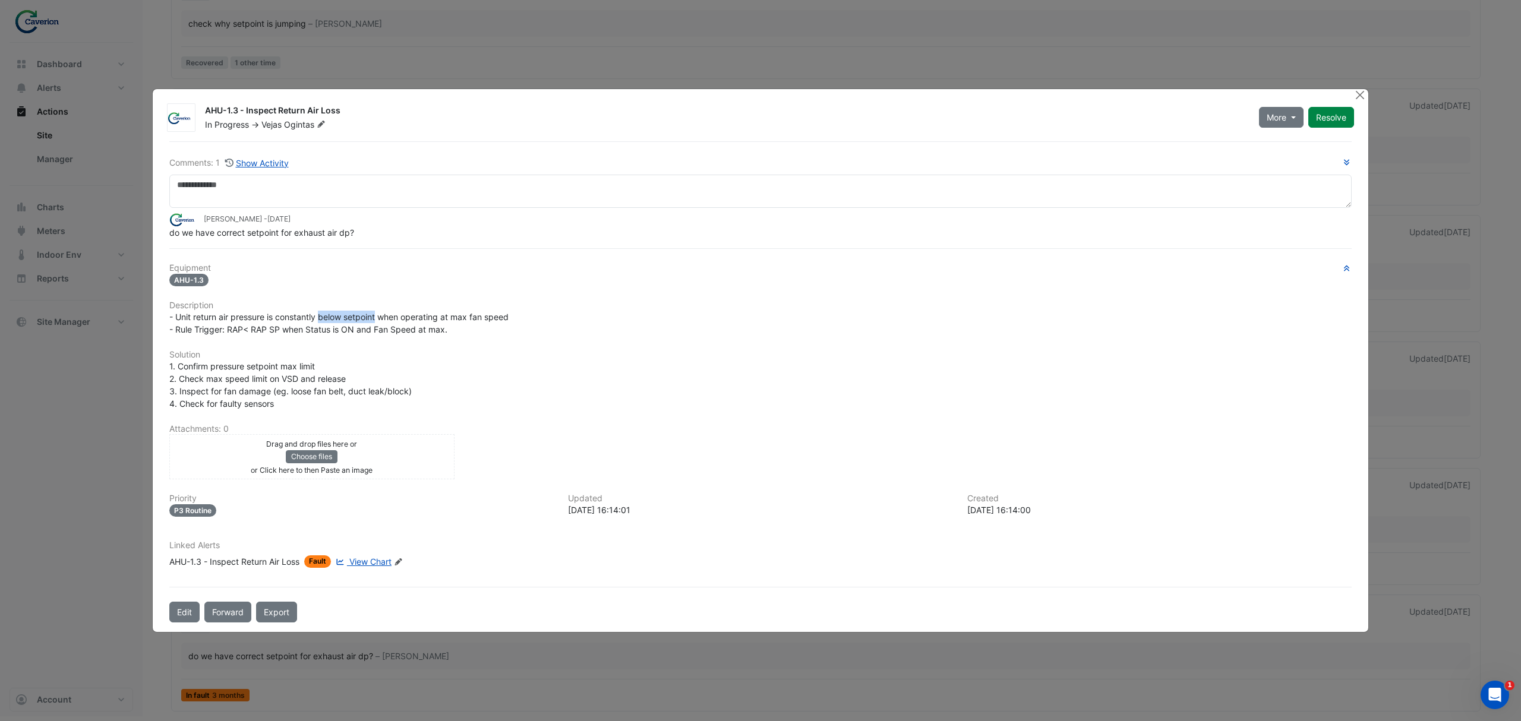
drag, startPoint x: 334, startPoint y: 317, endPoint x: 348, endPoint y: 316, distance: 14.3
click at [348, 316] on span "- Unit return air pressure is constantly below setpoint when operating at max f…" at bounding box center [338, 323] width 339 height 23
click at [509, 317] on span "- Unit return air pressure is constantly below setpoint when operating at max f…" at bounding box center [338, 323] width 339 height 23
drag, startPoint x: 461, startPoint y: 317, endPoint x: 555, endPoint y: 319, distance: 93.9
click at [550, 319] on div "- Unit return air pressure is constantly below setpoint when operating at max f…" at bounding box center [760, 323] width 1182 height 25
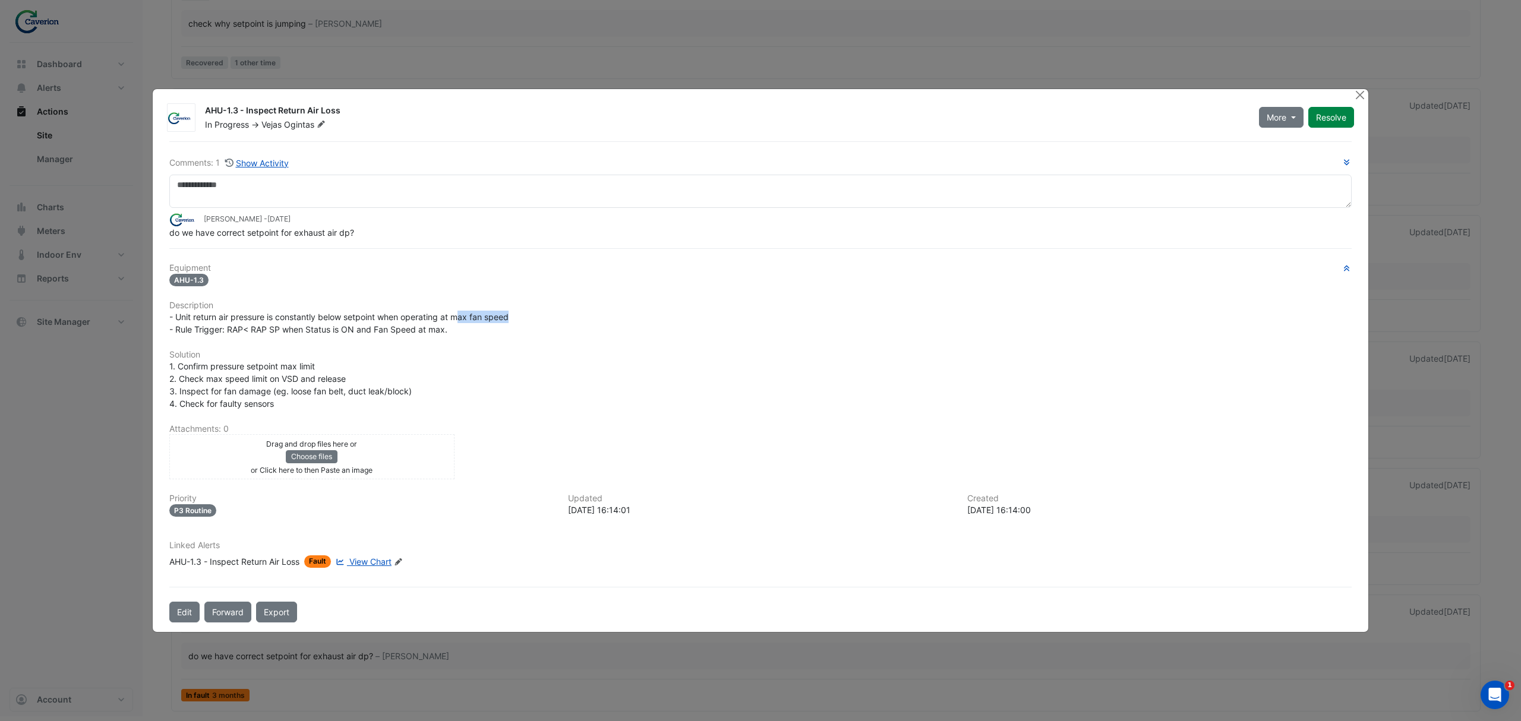
click at [555, 319] on div "- Unit return air pressure is constantly below setpoint when operating at max f…" at bounding box center [760, 323] width 1182 height 25
drag, startPoint x: 219, startPoint y: 362, endPoint x: 350, endPoint y: 386, distance: 133.3
click at [345, 386] on div "1. Confirm pressure setpoint max limit 2. Check max speed limit on VSD and rele…" at bounding box center [760, 385] width 1182 height 50
click at [350, 386] on span "1. Confirm pressure setpoint max limit 2. Check max speed limit on VSD and rele…" at bounding box center [290, 385] width 242 height 48
drag, startPoint x: 273, startPoint y: 362, endPoint x: 419, endPoint y: 369, distance: 146.3
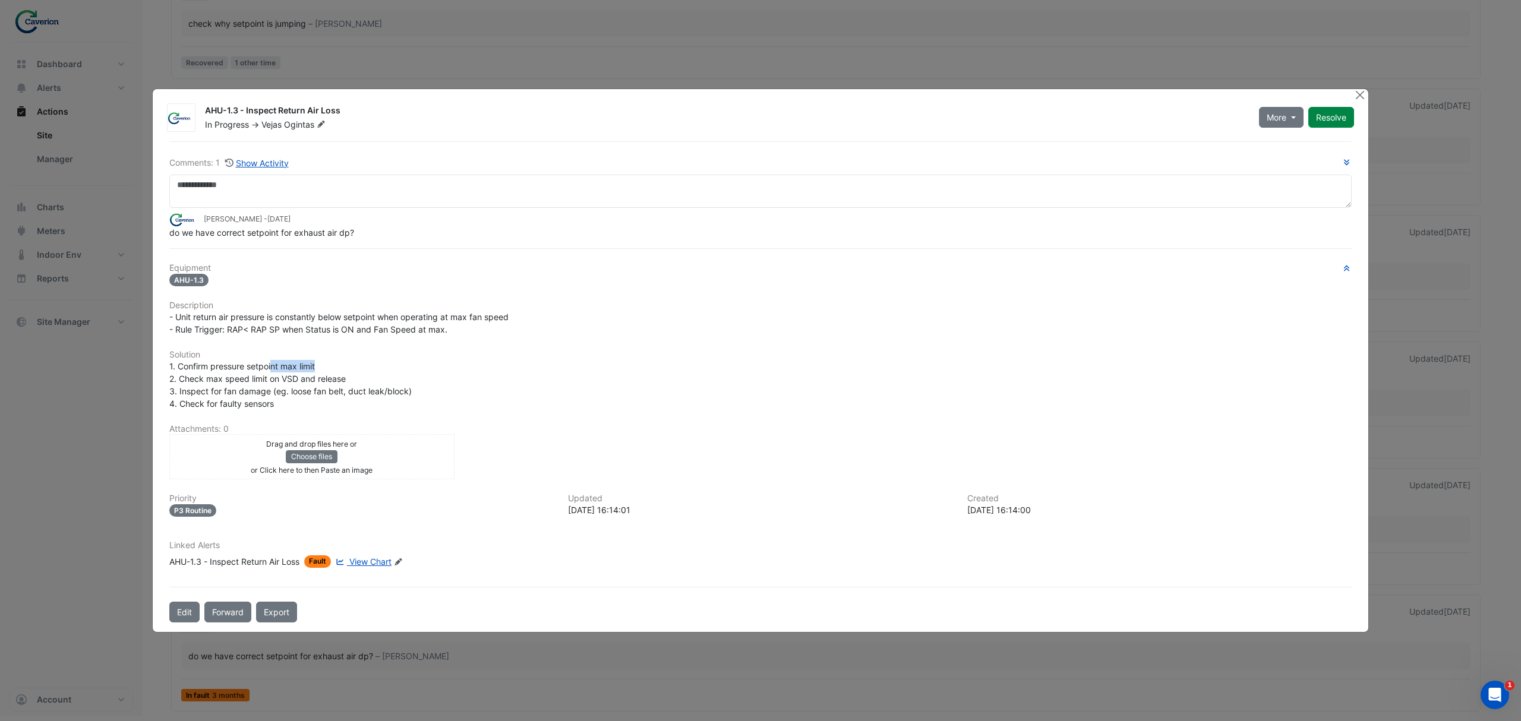
click at [417, 369] on div "1. Confirm pressure setpoint max limit 2. Check max speed limit on VSD and rele…" at bounding box center [760, 385] width 1182 height 50
click at [427, 369] on div "1. Confirm pressure setpoint max limit 2. Check max speed limit on VSD and rele…" at bounding box center [760, 385] width 1182 height 50
click at [348, 378] on div "1. Confirm pressure setpoint max limit 2. Check max speed limit on VSD and rele…" at bounding box center [760, 385] width 1182 height 50
drag, startPoint x: 162, startPoint y: 380, endPoint x: 293, endPoint y: 383, distance: 131.3
click at [293, 383] on div "1. Confirm pressure setpoint max limit 2. Check max speed limit on VSD and rele…" at bounding box center [760, 385] width 1197 height 50
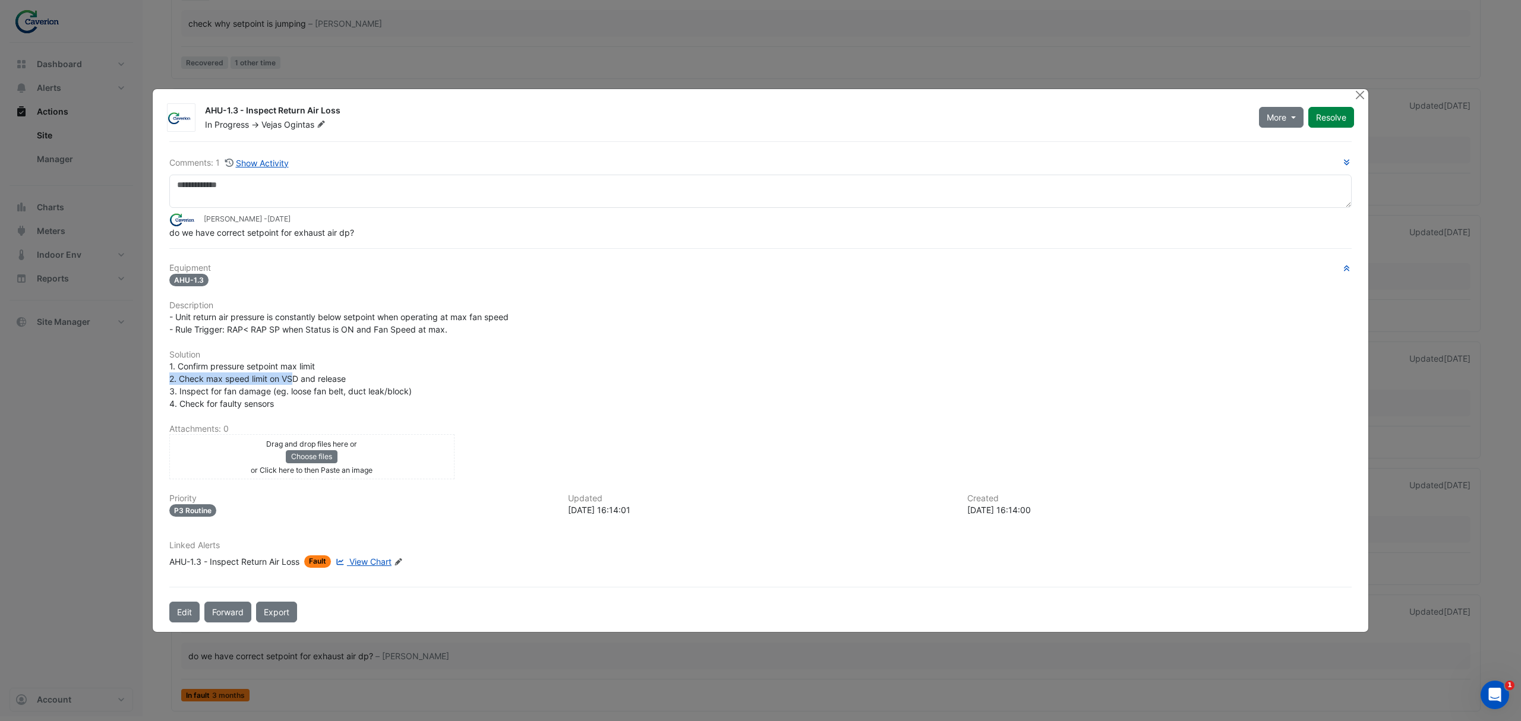
click at [293, 383] on span "1. Confirm pressure setpoint max limit 2. Check max speed limit on VSD and rele…" at bounding box center [290, 385] width 242 height 48
drag, startPoint x: 253, startPoint y: 378, endPoint x: 460, endPoint y: 383, distance: 206.8
click at [453, 386] on div "1. Confirm pressure setpoint max limit 2. Check max speed limit on VSD and rele…" at bounding box center [760, 385] width 1182 height 50
click at [510, 354] on h6 "Solution" at bounding box center [760, 355] width 1182 height 10
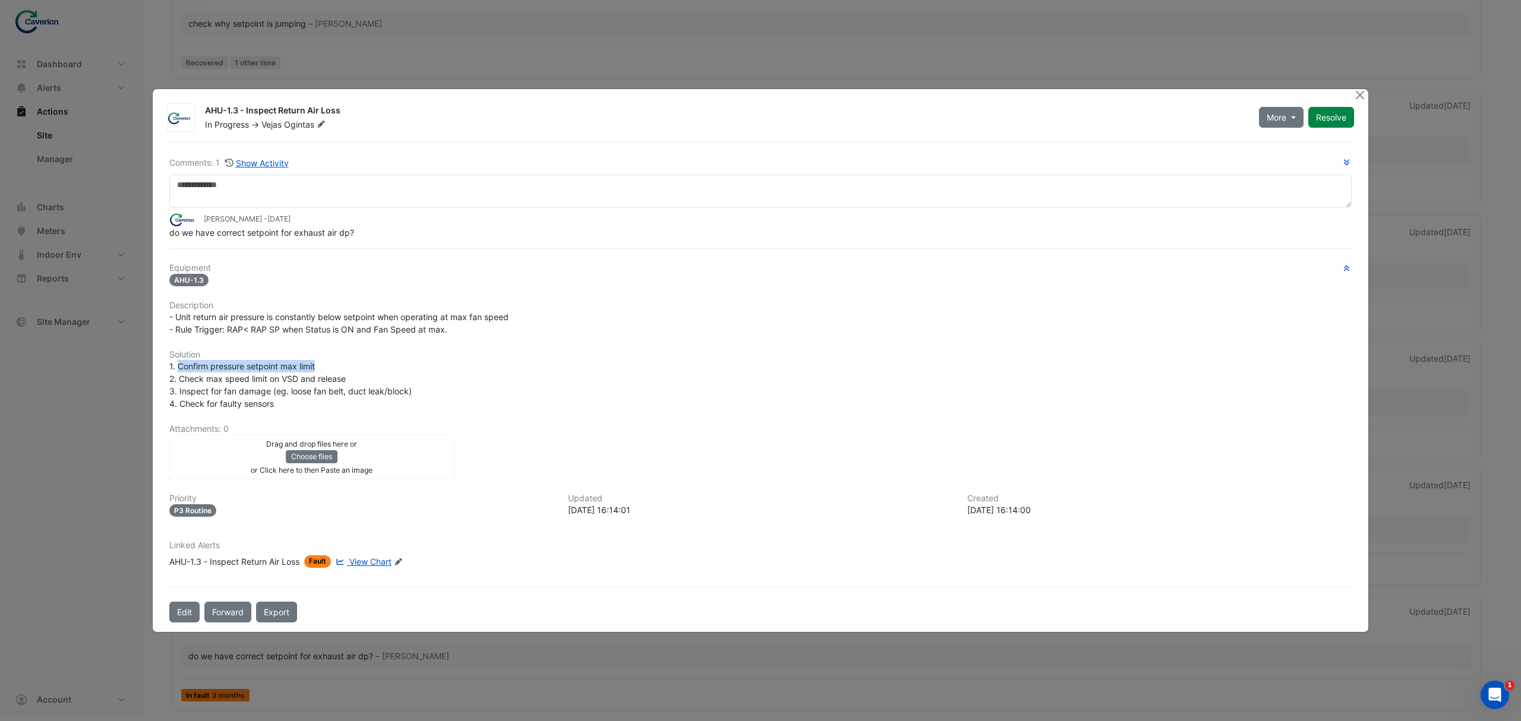
drag, startPoint x: 179, startPoint y: 362, endPoint x: 409, endPoint y: 359, distance: 230.0
click at [408, 360] on div "1. Confirm pressure setpoint max limit 2. Check max speed limit on VSD and rele…" at bounding box center [760, 385] width 1182 height 50
drag, startPoint x: 222, startPoint y: 375, endPoint x: 435, endPoint y: 377, distance: 213.9
click at [435, 377] on div "1. Confirm pressure setpoint max limit 2. Check max speed limit on VSD and rele…" at bounding box center [760, 385] width 1182 height 50
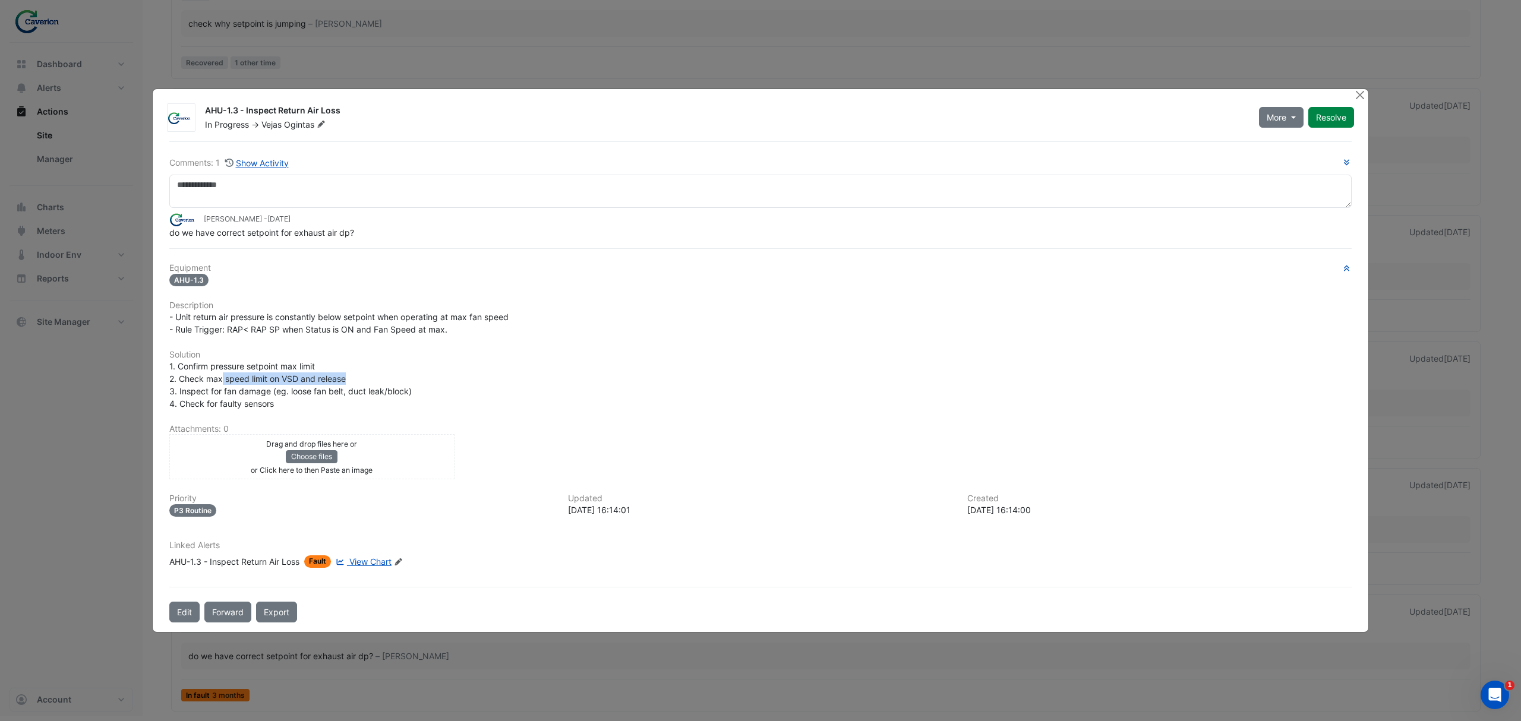
click at [435, 377] on div "1. Confirm pressure setpoint max limit 2. Check max speed limit on VSD and rele…" at bounding box center [760, 385] width 1182 height 50
drag, startPoint x: 336, startPoint y: 316, endPoint x: 568, endPoint y: 314, distance: 231.7
click at [568, 314] on div "- Unit return air pressure is constantly below setpoint when operating at max f…" at bounding box center [760, 323] width 1182 height 25
drag, startPoint x: 212, startPoint y: 329, endPoint x: 360, endPoint y: 329, distance: 147.9
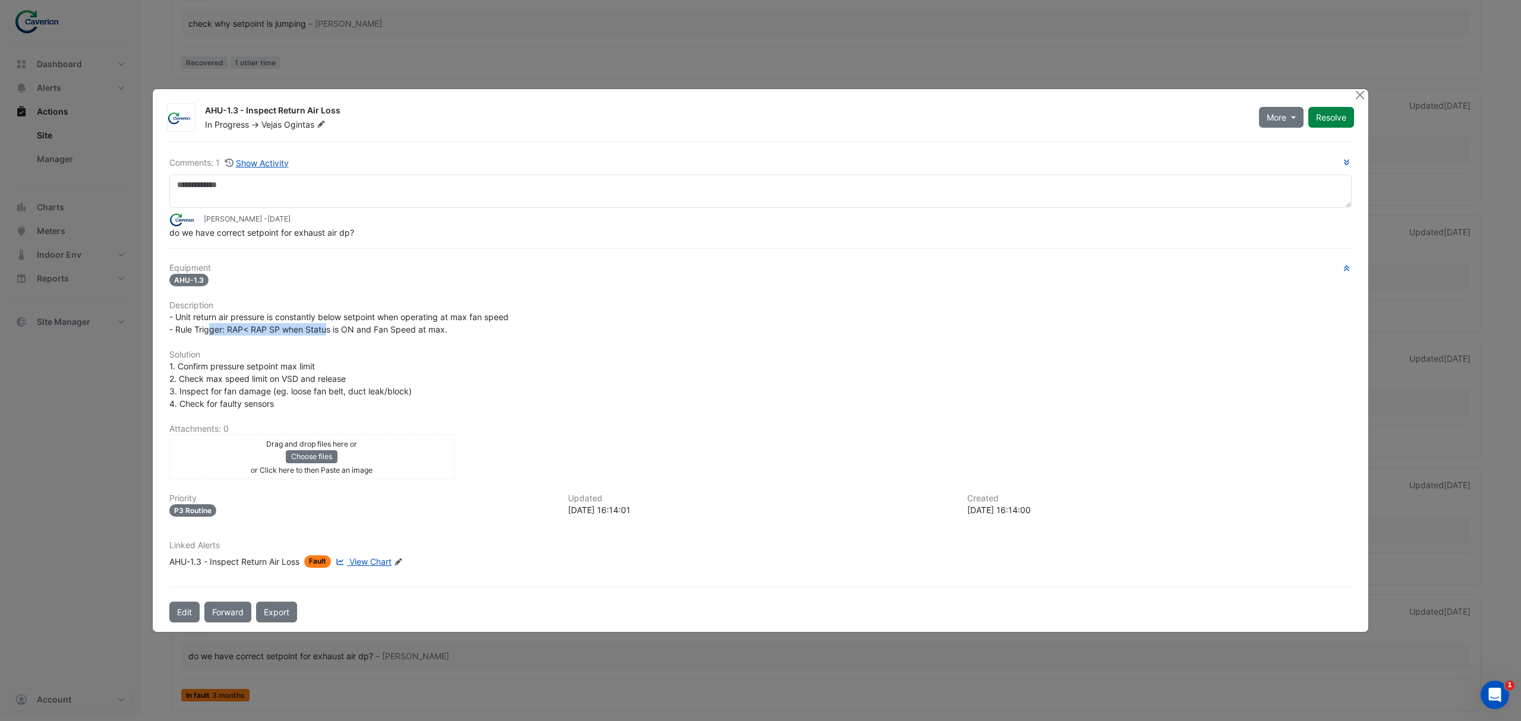
click at [360, 329] on span "- Unit return air pressure is constantly below setpoint when operating at max f…" at bounding box center [338, 323] width 339 height 23
drag, startPoint x: 314, startPoint y: 324, endPoint x: 433, endPoint y: 324, distance: 118.8
click at [433, 324] on span "- Unit return air pressure is constantly below setpoint when operating at max f…" at bounding box center [338, 323] width 339 height 23
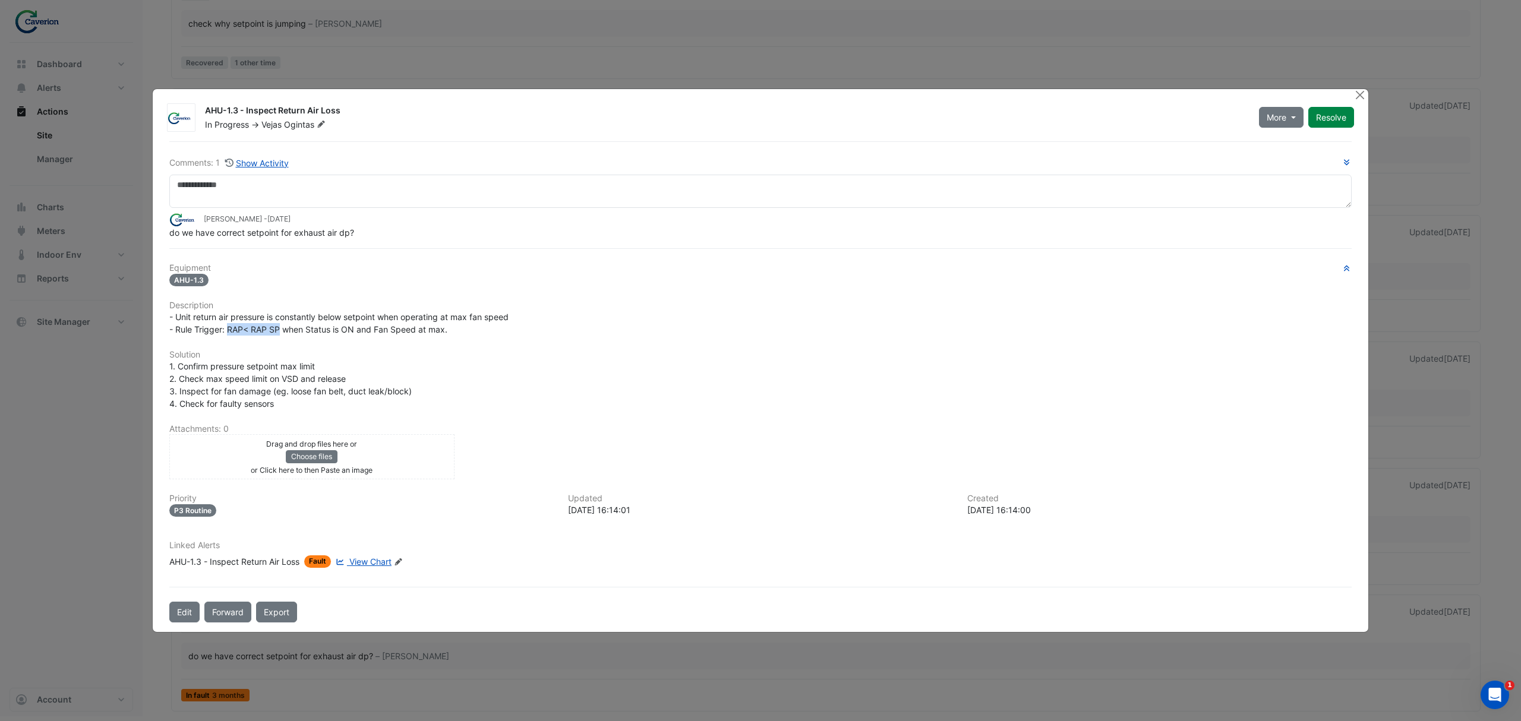
drag, startPoint x: 228, startPoint y: 327, endPoint x: 280, endPoint y: 329, distance: 52.3
click at [280, 329] on span "- Unit return air pressure is constantly below setpoint when operating at max f…" at bounding box center [338, 323] width 339 height 23
copy span "RAP< RAP SP"
click at [206, 329] on span "- Unit return air pressure is constantly below setpoint when operating at max f…" at bounding box center [338, 323] width 339 height 23
drag, startPoint x: 173, startPoint y: 315, endPoint x: 554, endPoint y: 326, distance: 380.4
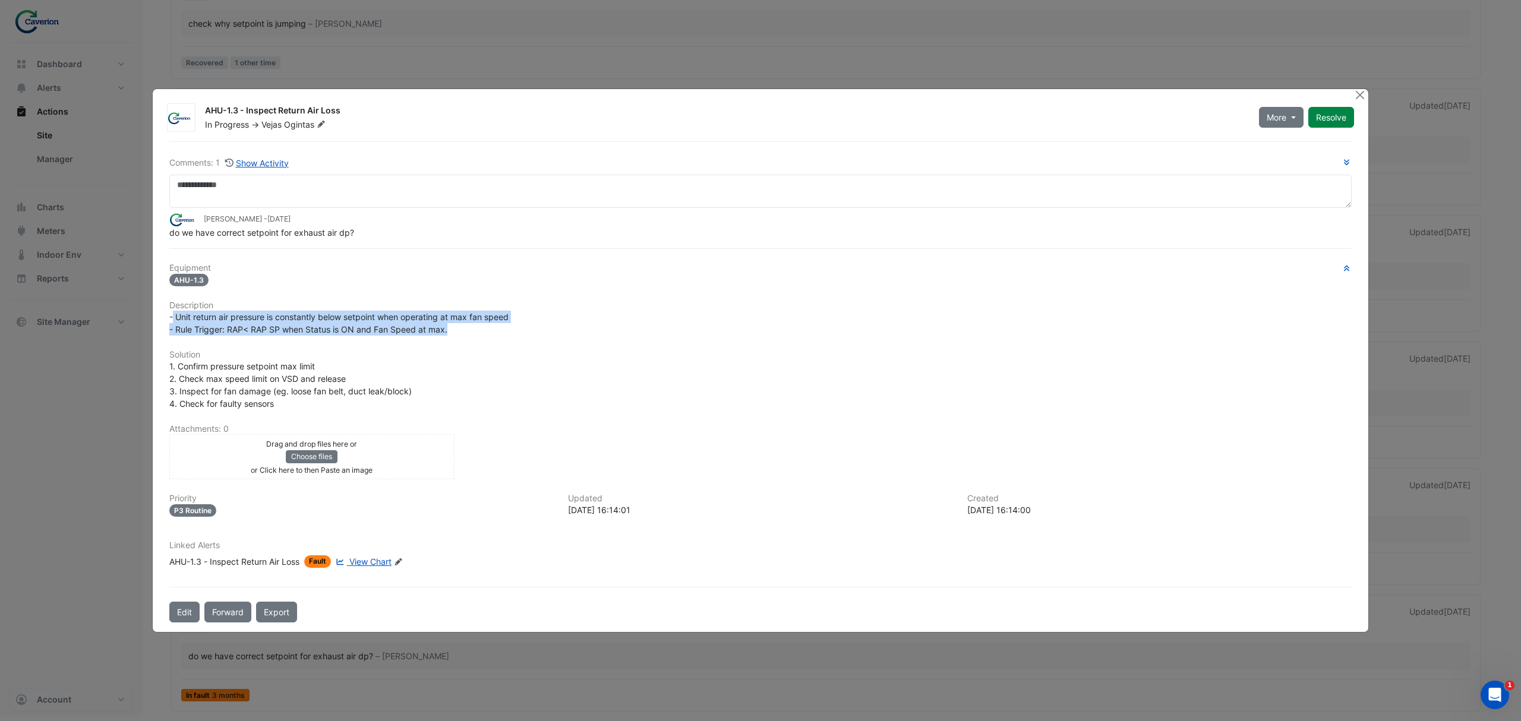
click at [554, 326] on div "- Unit return air pressure is constantly below setpoint when operating at max f…" at bounding box center [760, 323] width 1182 height 25
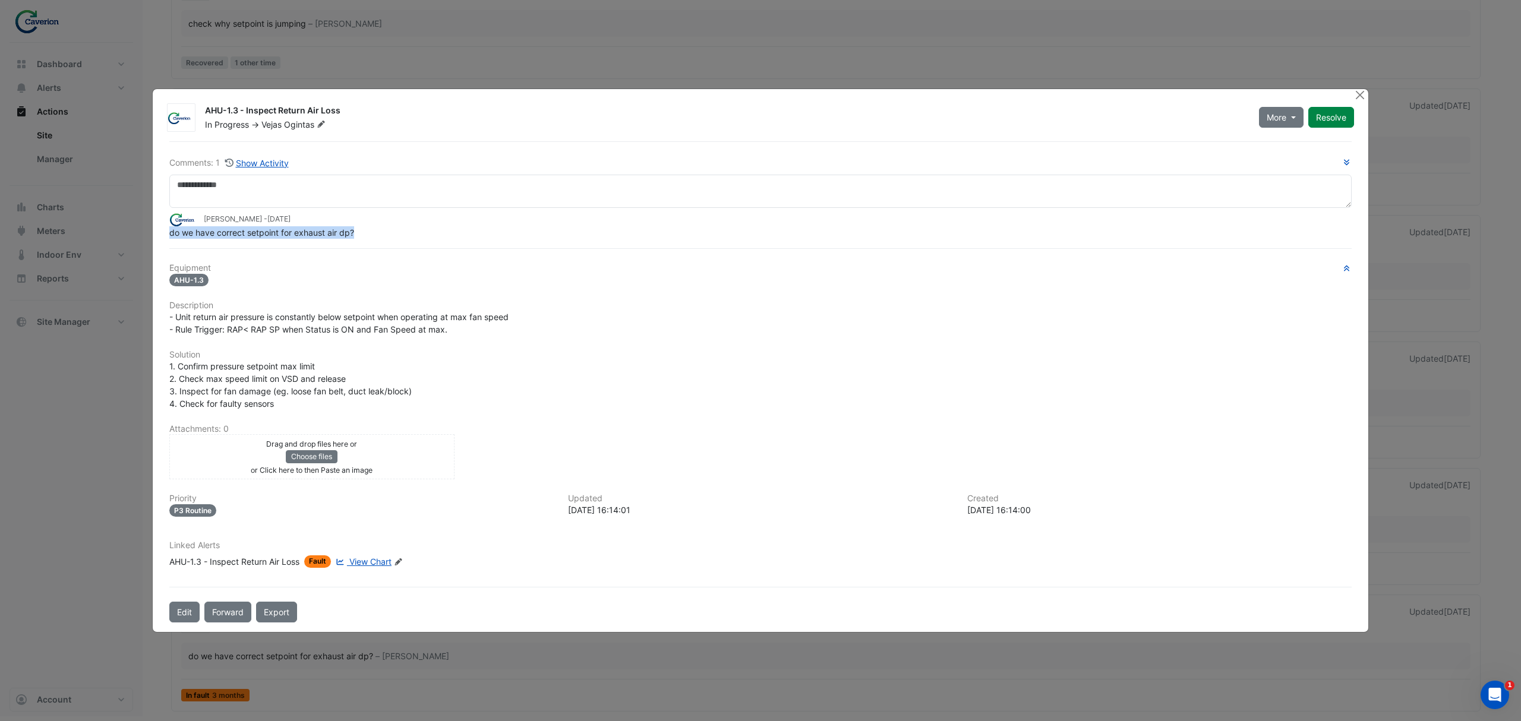
drag, startPoint x: 170, startPoint y: 233, endPoint x: 361, endPoint y: 227, distance: 191.4
click at [361, 227] on div "do we have correct setpoint for exhaust air dp?" at bounding box center [760, 232] width 1182 height 12
copy span "do we have correct setpoint for exhaust air dp?"
drag, startPoint x: 233, startPoint y: 316, endPoint x: 431, endPoint y: 312, distance: 197.9
click at [431, 312] on span "- Unit return air pressure is constantly below setpoint when operating at max f…" at bounding box center [338, 323] width 339 height 23
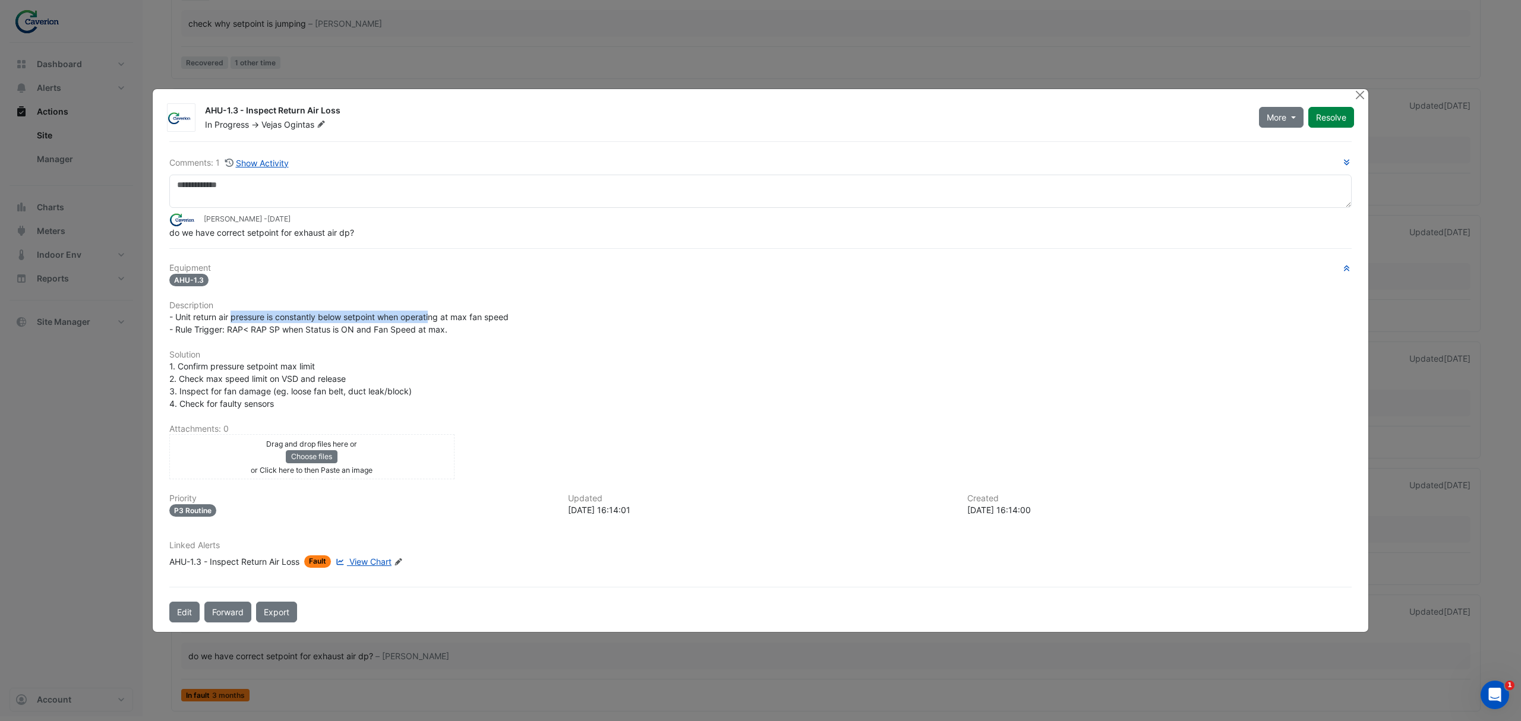
click at [431, 312] on span "- Unit return air pressure is constantly below setpoint when operating at max f…" at bounding box center [338, 323] width 339 height 23
drag, startPoint x: 424, startPoint y: 320, endPoint x: 523, endPoint y: 318, distance: 98.6
click at [523, 318] on div "- Unit return air pressure is constantly below setpoint when operating at max f…" at bounding box center [760, 323] width 1182 height 25
drag, startPoint x: 197, startPoint y: 330, endPoint x: 283, endPoint y: 321, distance: 86.0
click at [283, 321] on span "- Unit return air pressure is constantly below setpoint when operating at max f…" at bounding box center [338, 323] width 339 height 23
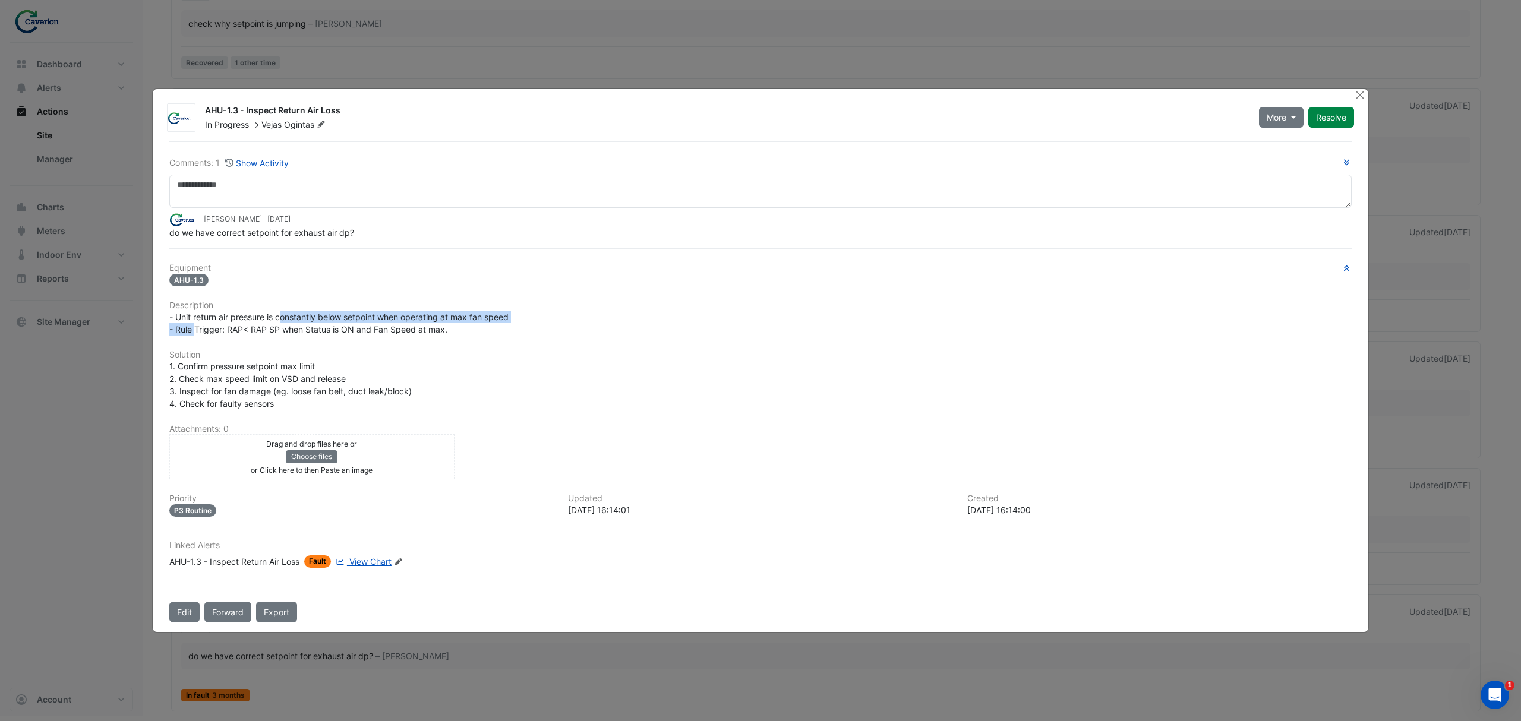
click at [284, 321] on span "- Unit return air pressure is constantly below setpoint when operating at max f…" at bounding box center [338, 323] width 339 height 23
drag, startPoint x: 284, startPoint y: 321, endPoint x: 431, endPoint y: 333, distance: 147.8
click at [431, 333] on span "- Unit return air pressure is constantly below setpoint when operating at max f…" at bounding box center [338, 323] width 339 height 23
drag, startPoint x: 188, startPoint y: 326, endPoint x: 322, endPoint y: 329, distance: 133.7
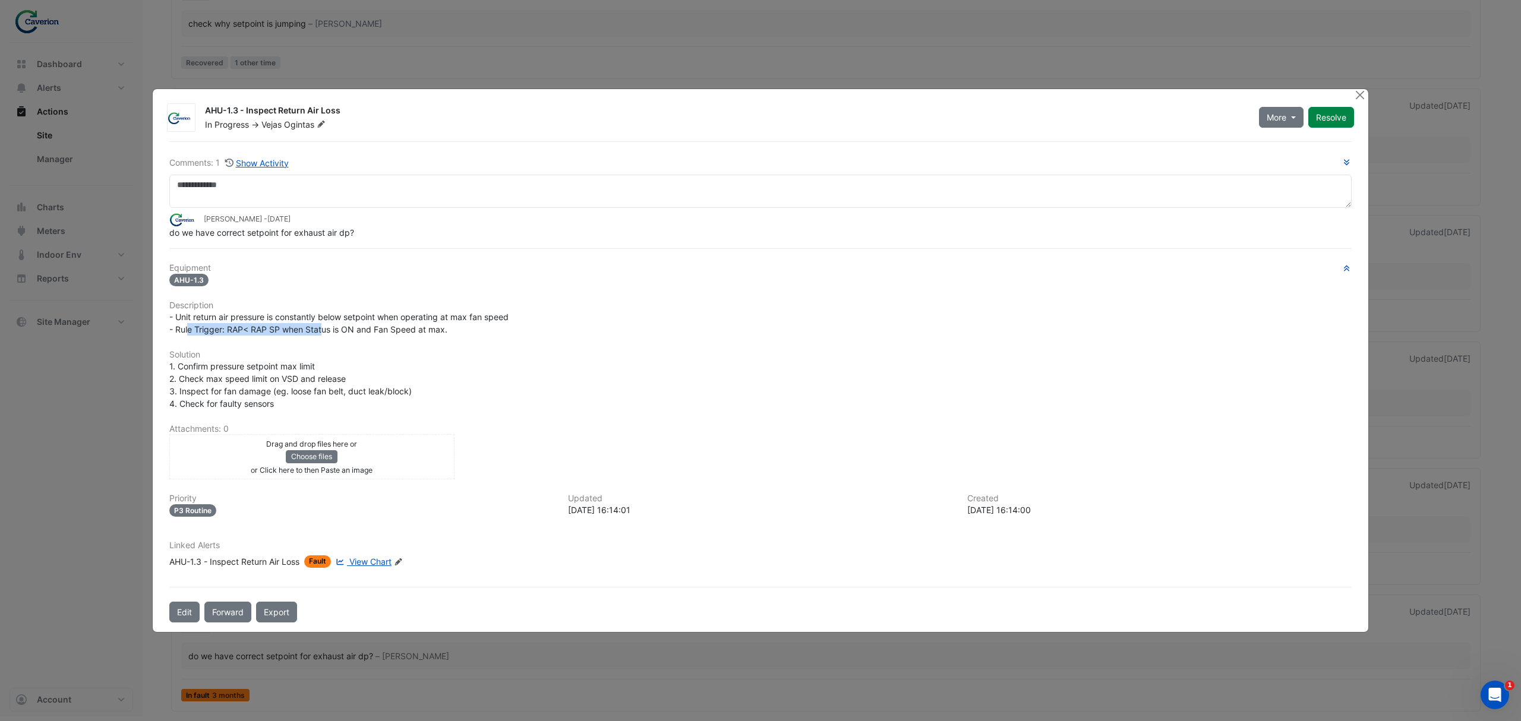
click at [322, 329] on span "- Unit return air pressure is constantly below setpoint when operating at max f…" at bounding box center [338, 323] width 339 height 23
drag, startPoint x: 217, startPoint y: 370, endPoint x: 341, endPoint y: 367, distance: 123.6
click at [340, 367] on div "1. Confirm pressure setpoint max limit 2. Check max speed limit on VSD and rele…" at bounding box center [760, 385] width 1182 height 50
click at [341, 367] on div "1. Confirm pressure setpoint max limit 2. Check max speed limit on VSD and rele…" at bounding box center [760, 385] width 1182 height 50
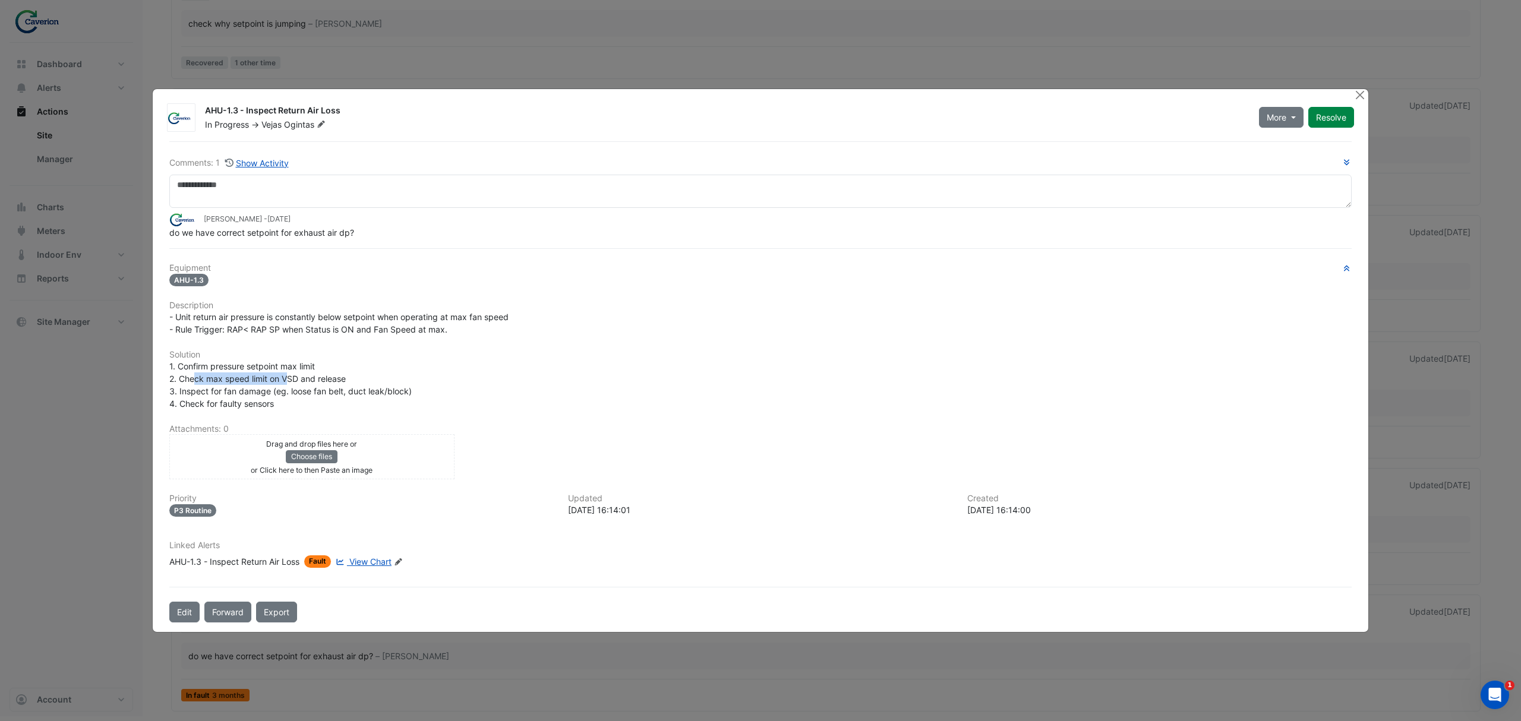
drag, startPoint x: 195, startPoint y: 378, endPoint x: 337, endPoint y: 381, distance: 142.6
click at [336, 381] on span "1. Confirm pressure setpoint max limit 2. Check max speed limit on VSD and rele…" at bounding box center [290, 385] width 242 height 48
click at [337, 381] on span "1. Confirm pressure setpoint max limit 2. Check max speed limit on VSD and rele…" at bounding box center [290, 385] width 242 height 48
drag, startPoint x: 269, startPoint y: 383, endPoint x: 381, endPoint y: 384, distance: 112.9
click at [372, 384] on div "1. Confirm pressure setpoint max limit 2. Check max speed limit on VSD and rele…" at bounding box center [760, 385] width 1182 height 50
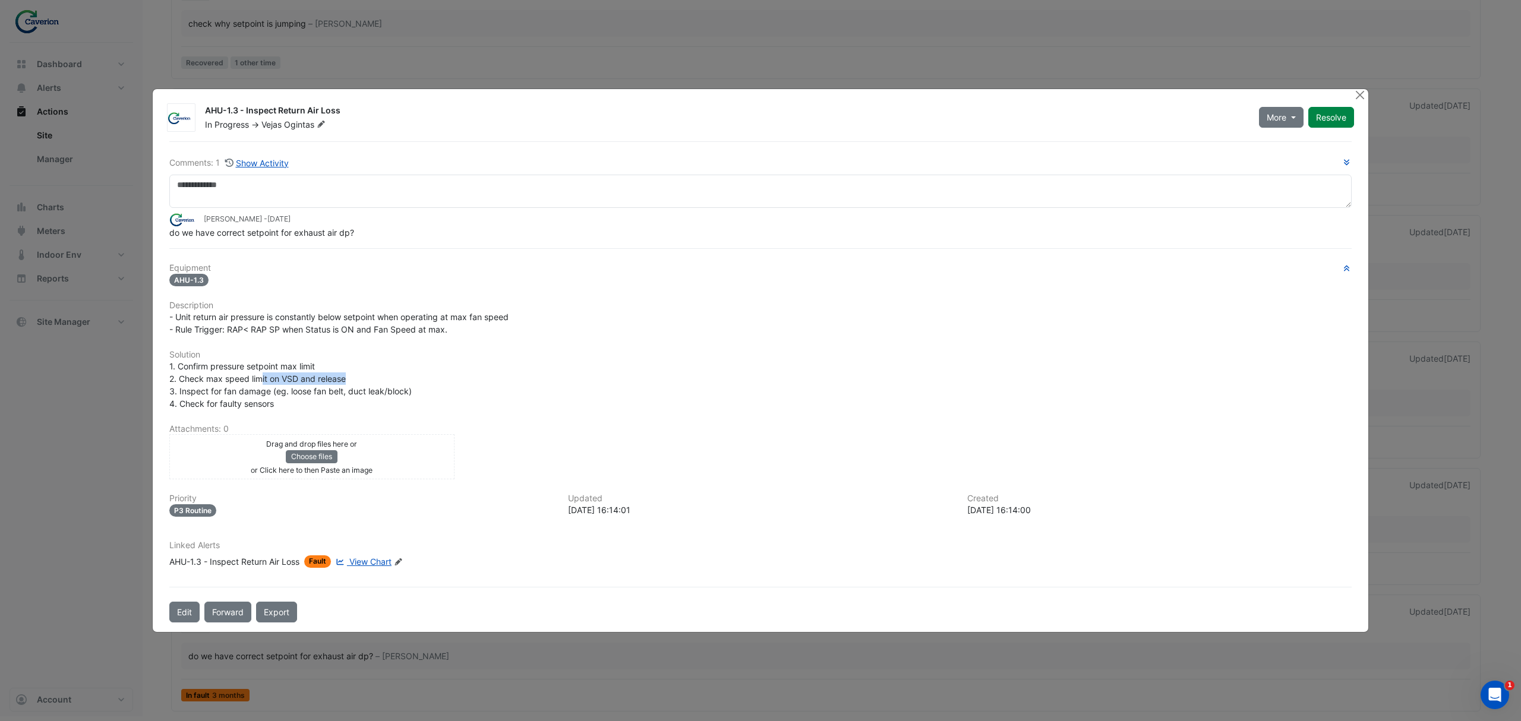
click at [381, 384] on div "1. Confirm pressure setpoint max limit 2. Check max speed limit on VSD and rele…" at bounding box center [760, 385] width 1182 height 50
drag, startPoint x: 176, startPoint y: 366, endPoint x: 307, endPoint y: 393, distance: 133.5
click at [307, 393] on span "1. Confirm pressure setpoint max limit 2. Check max speed limit on VSD and rele…" at bounding box center [290, 385] width 242 height 48
drag, startPoint x: 309, startPoint y: 393, endPoint x: 301, endPoint y: 402, distance: 12.2
click at [310, 393] on span "1. Confirm pressure setpoint max limit 2. Check max speed limit on VSD and rele…" at bounding box center [290, 385] width 242 height 48
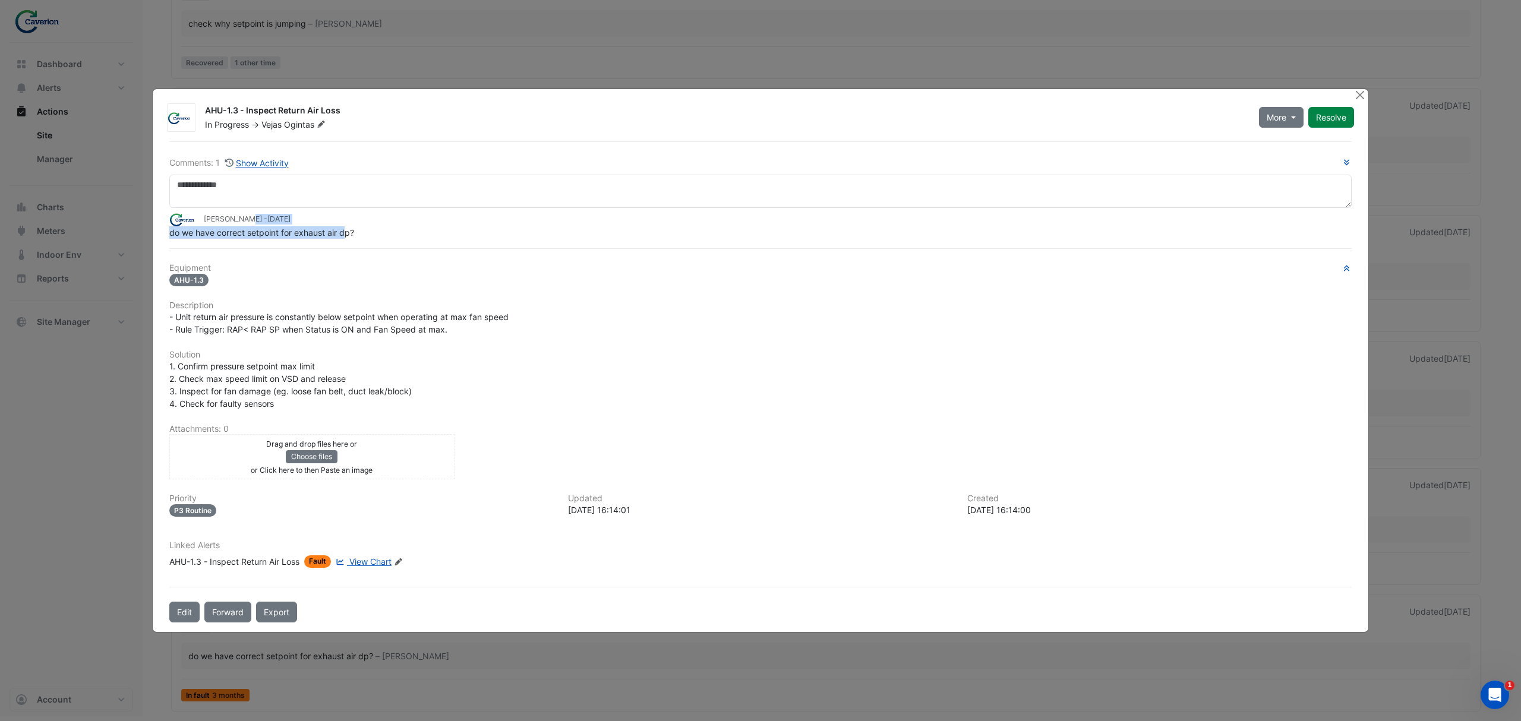
drag, startPoint x: 225, startPoint y: 222, endPoint x: 361, endPoint y: 239, distance: 137.7
click at [357, 239] on app-ticket-comment "Tomas Jonkaitis - 2 months and 6 days ago do we have correct setpoint for exhau…" at bounding box center [760, 226] width 1182 height 26
click at [361, 239] on div "do we have correct setpoint for exhaust air dp?" at bounding box center [760, 232] width 1182 height 12
drag, startPoint x: 167, startPoint y: 396, endPoint x: 292, endPoint y: 405, distance: 125.7
click at [292, 405] on div "1. Confirm pressure setpoint max limit 2. Check max speed limit on VSD and rele…" at bounding box center [760, 385] width 1197 height 50
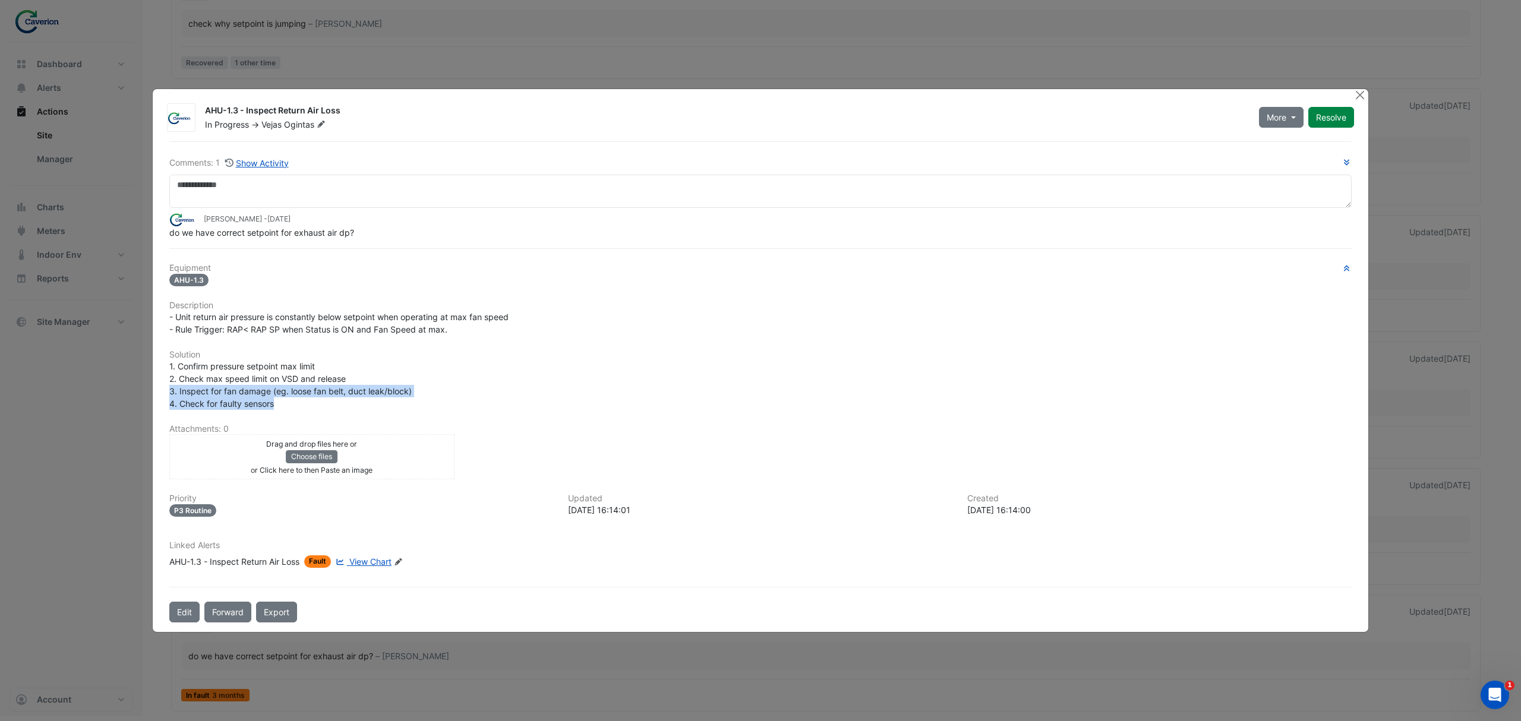
click at [292, 405] on div "1. Confirm pressure setpoint max limit 2. Check max speed limit on VSD and rele…" at bounding box center [760, 385] width 1182 height 50
drag, startPoint x: 214, startPoint y: 396, endPoint x: 374, endPoint y: 391, distance: 159.3
click at [372, 391] on span "1. Confirm pressure setpoint max limit 2. Check max speed limit on VSD and rele…" at bounding box center [290, 385] width 242 height 48
click at [374, 391] on span "1. Confirm pressure setpoint max limit 2. Check max speed limit on VSD and rele…" at bounding box center [290, 385] width 242 height 48
drag, startPoint x: 194, startPoint y: 389, endPoint x: 349, endPoint y: 391, distance: 155.7
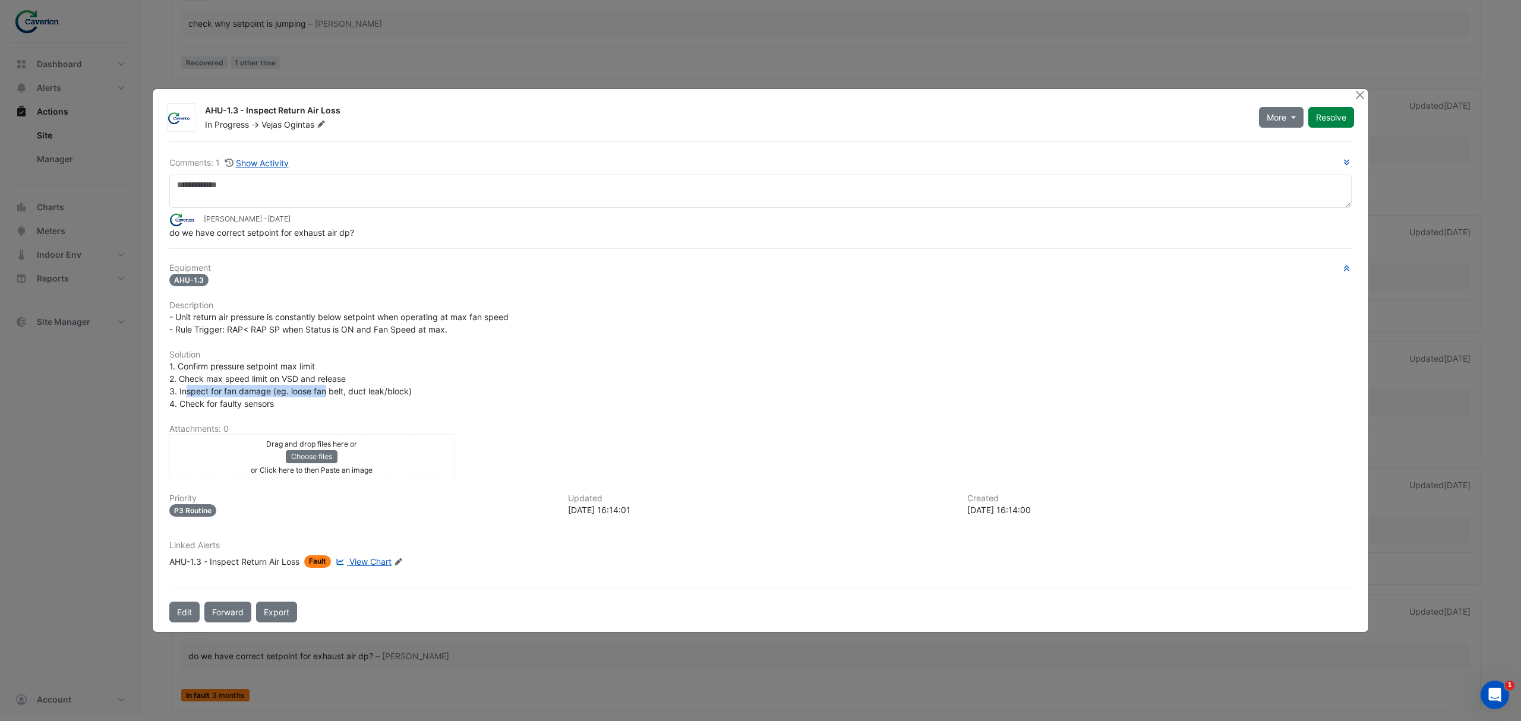
click at [349, 391] on span "1. Confirm pressure setpoint max limit 2. Check max speed limit on VSD and rele…" at bounding box center [290, 385] width 242 height 48
click at [350, 391] on span "1. Confirm pressure setpoint max limit 2. Check max speed limit on VSD and rele…" at bounding box center [290, 385] width 242 height 48
drag, startPoint x: 227, startPoint y: 380, endPoint x: 422, endPoint y: 380, distance: 194.9
click at [422, 380] on div "1. Confirm pressure setpoint max limit 2. Check max speed limit on VSD and rele…" at bounding box center [760, 385] width 1182 height 50
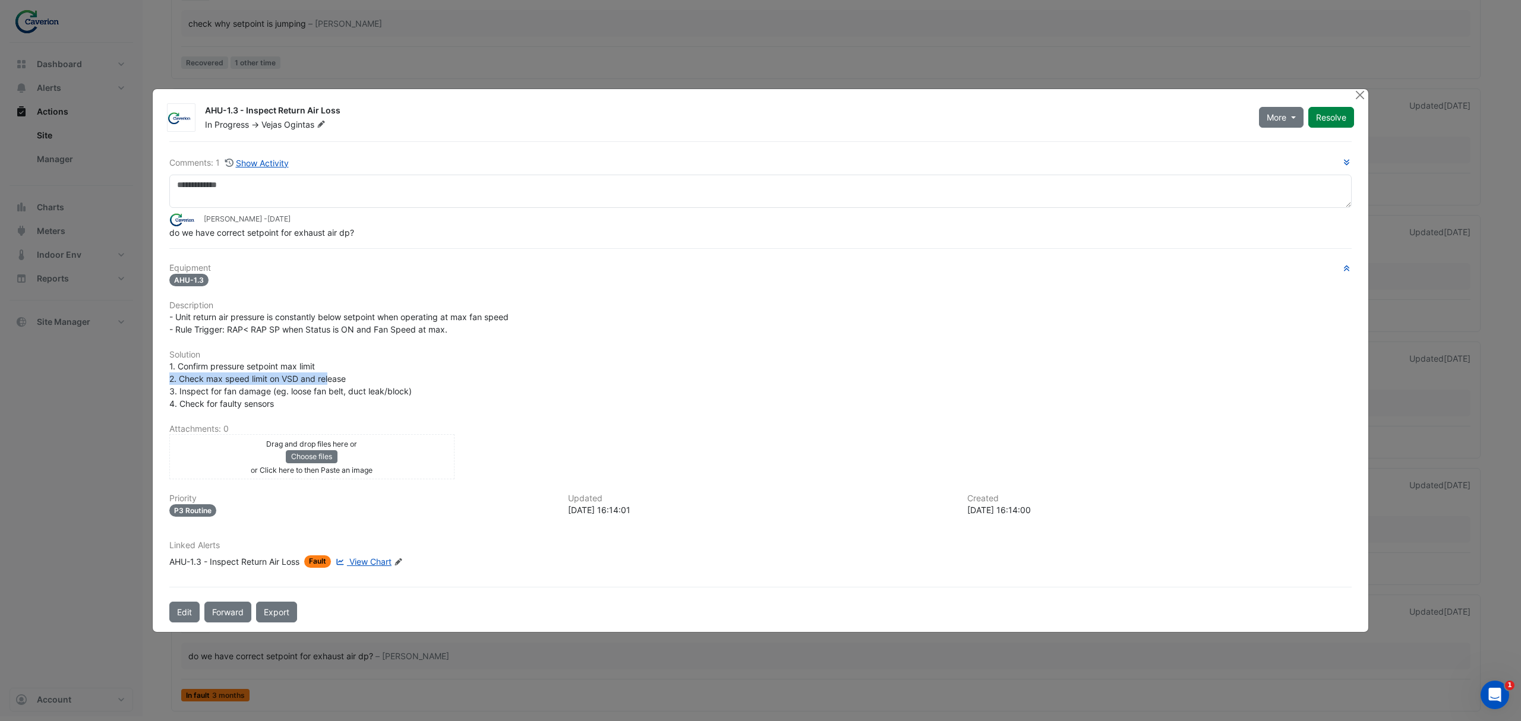
drag, startPoint x: 183, startPoint y: 383, endPoint x: 354, endPoint y: 381, distance: 171.1
click at [354, 381] on div "1. Confirm pressure setpoint max limit 2. Check max speed limit on VSD and rele…" at bounding box center [760, 385] width 1197 height 50
click at [354, 381] on div "1. Confirm pressure setpoint max limit 2. Check max speed limit on VSD and rele…" at bounding box center [760, 385] width 1182 height 50
drag, startPoint x: 175, startPoint y: 383, endPoint x: 381, endPoint y: 378, distance: 206.8
click at [381, 378] on div "1. Confirm pressure setpoint max limit 2. Check max speed limit on VSD and rele…" at bounding box center [760, 385] width 1182 height 50
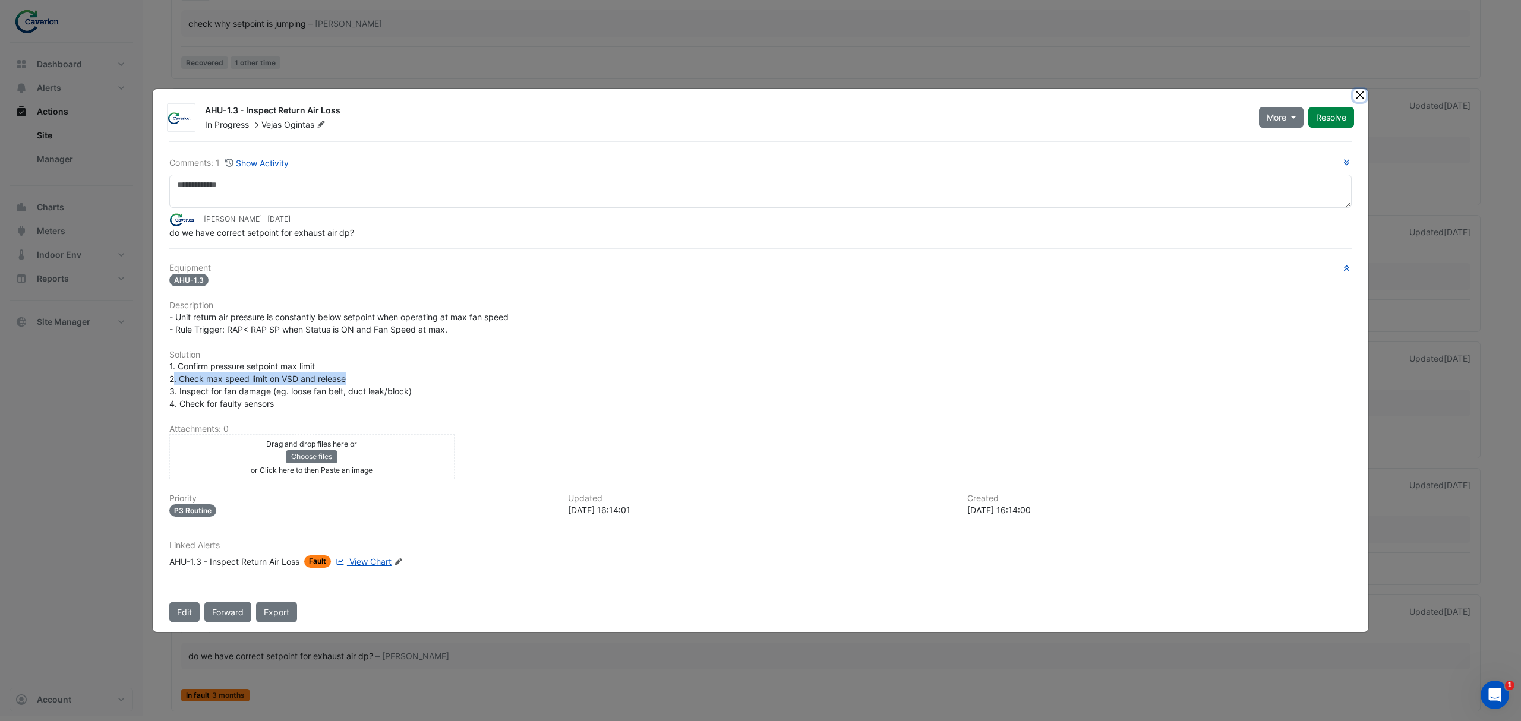
click at [1356, 91] on button "Close" at bounding box center [1359, 95] width 12 height 12
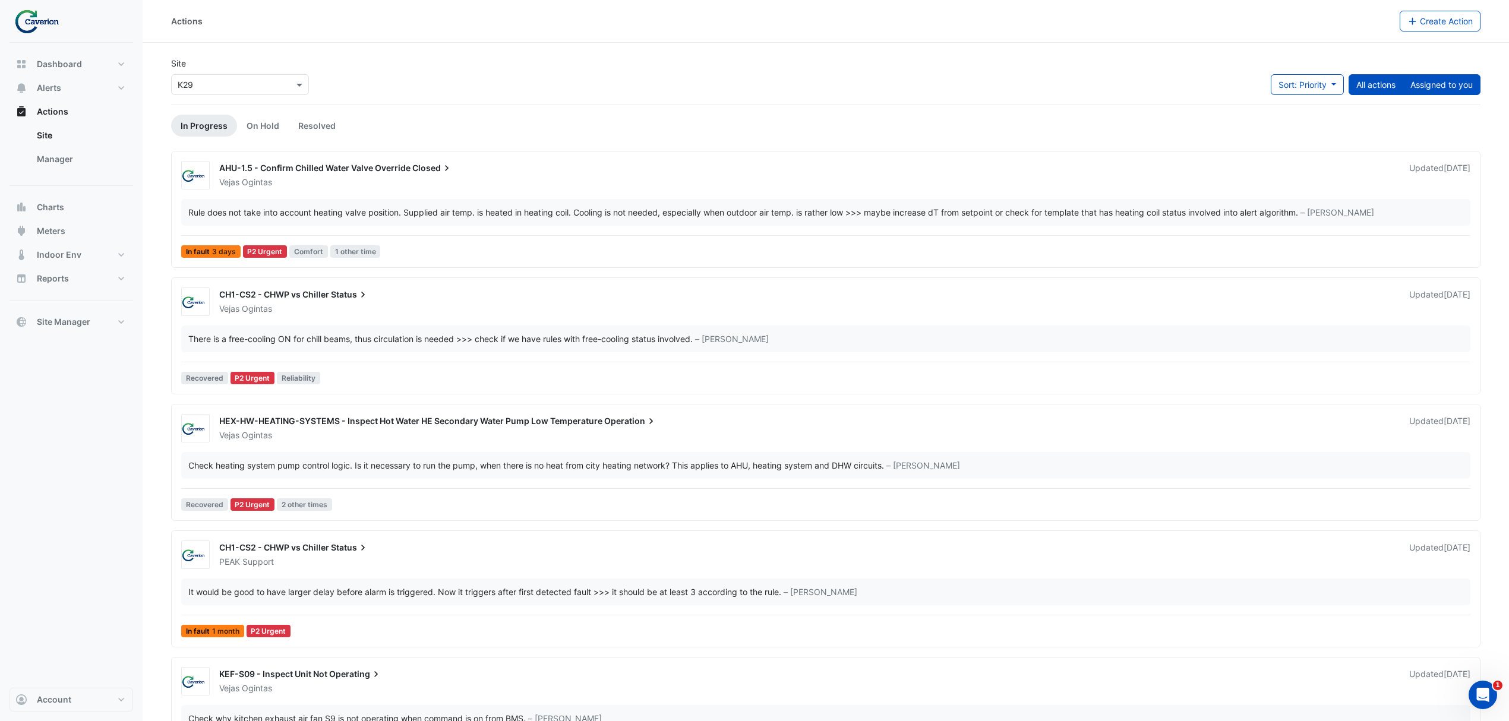
click at [1438, 81] on button "Assigned to you" at bounding box center [1442, 84] width 78 height 21
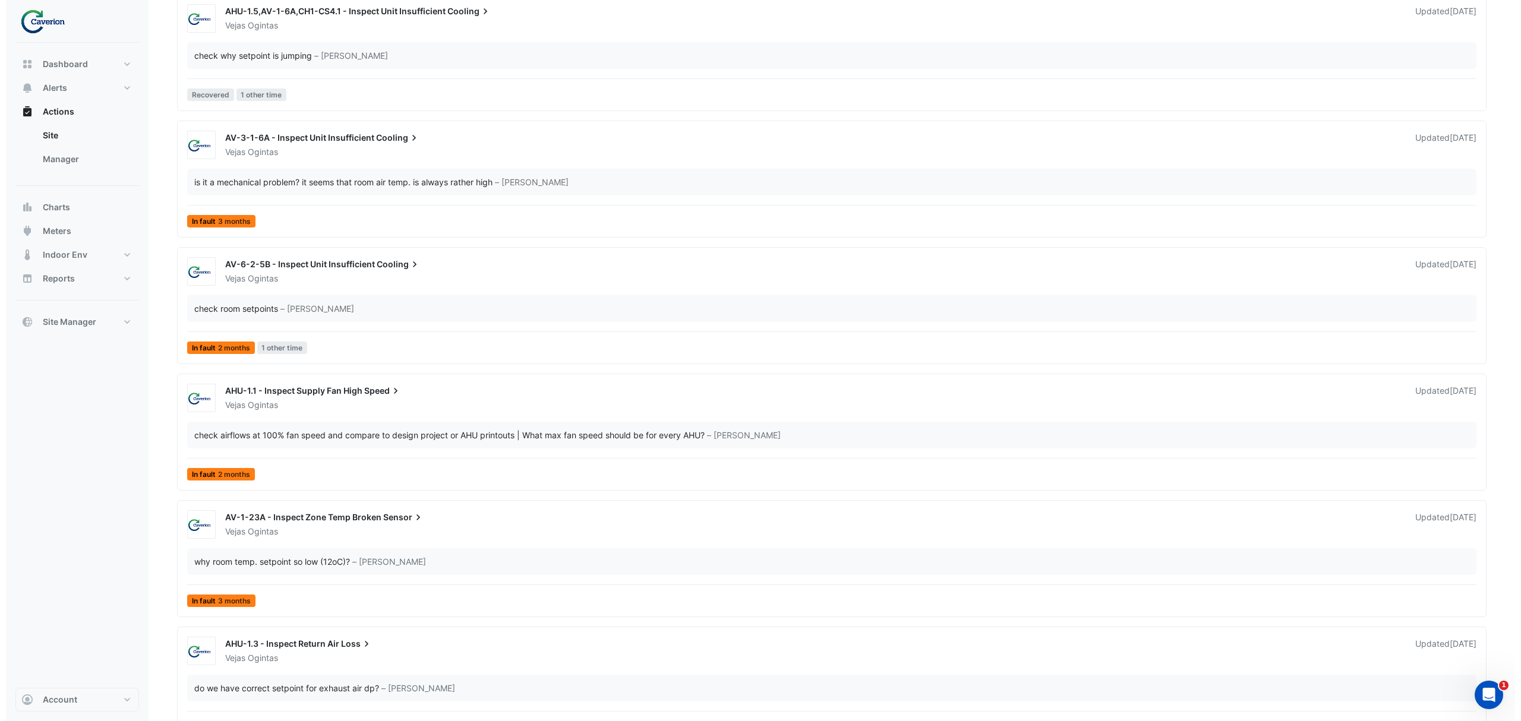
scroll to position [2481, 0]
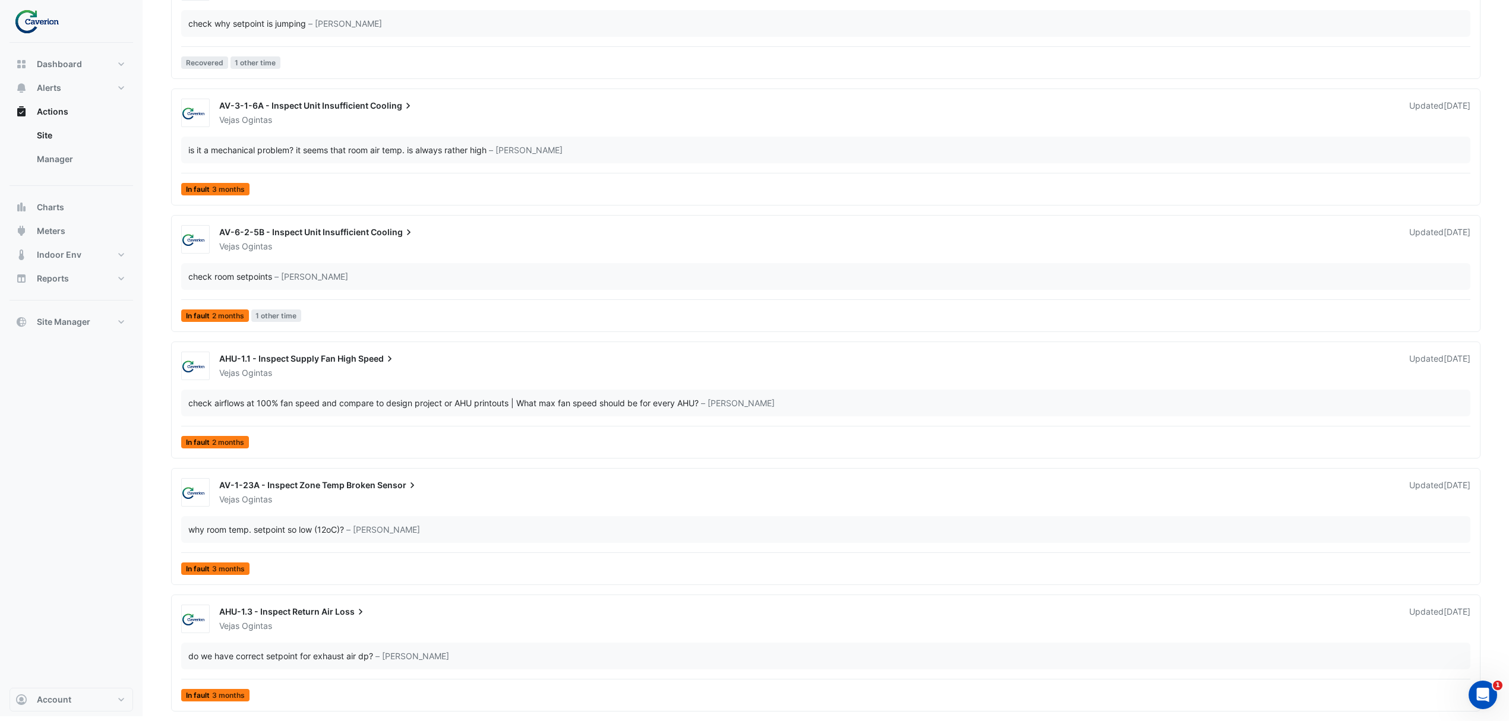
click at [362, 610] on icon at bounding box center [361, 612] width 12 height 12
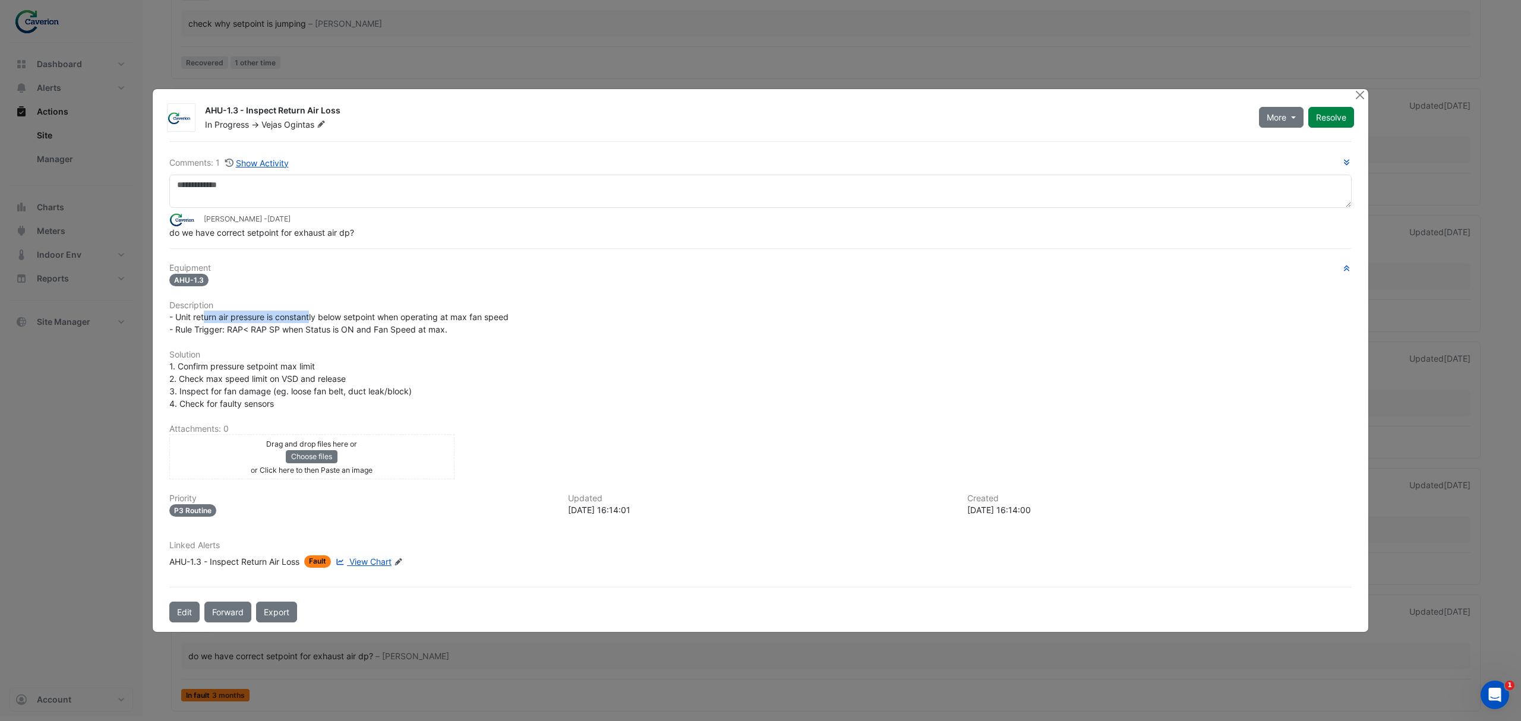
drag, startPoint x: 206, startPoint y: 317, endPoint x: 378, endPoint y: 320, distance: 172.9
click at [374, 320] on span "- Unit return air pressure is constantly below setpoint when operating at max f…" at bounding box center [338, 323] width 339 height 23
click at [380, 321] on span "- Unit return air pressure is constantly below setpoint when operating at max f…" at bounding box center [338, 323] width 339 height 23
drag, startPoint x: 396, startPoint y: 323, endPoint x: 457, endPoint y: 323, distance: 61.8
click at [452, 323] on div "- Unit return air pressure is constantly below setpoint when operating at max f…" at bounding box center [760, 323] width 1182 height 25
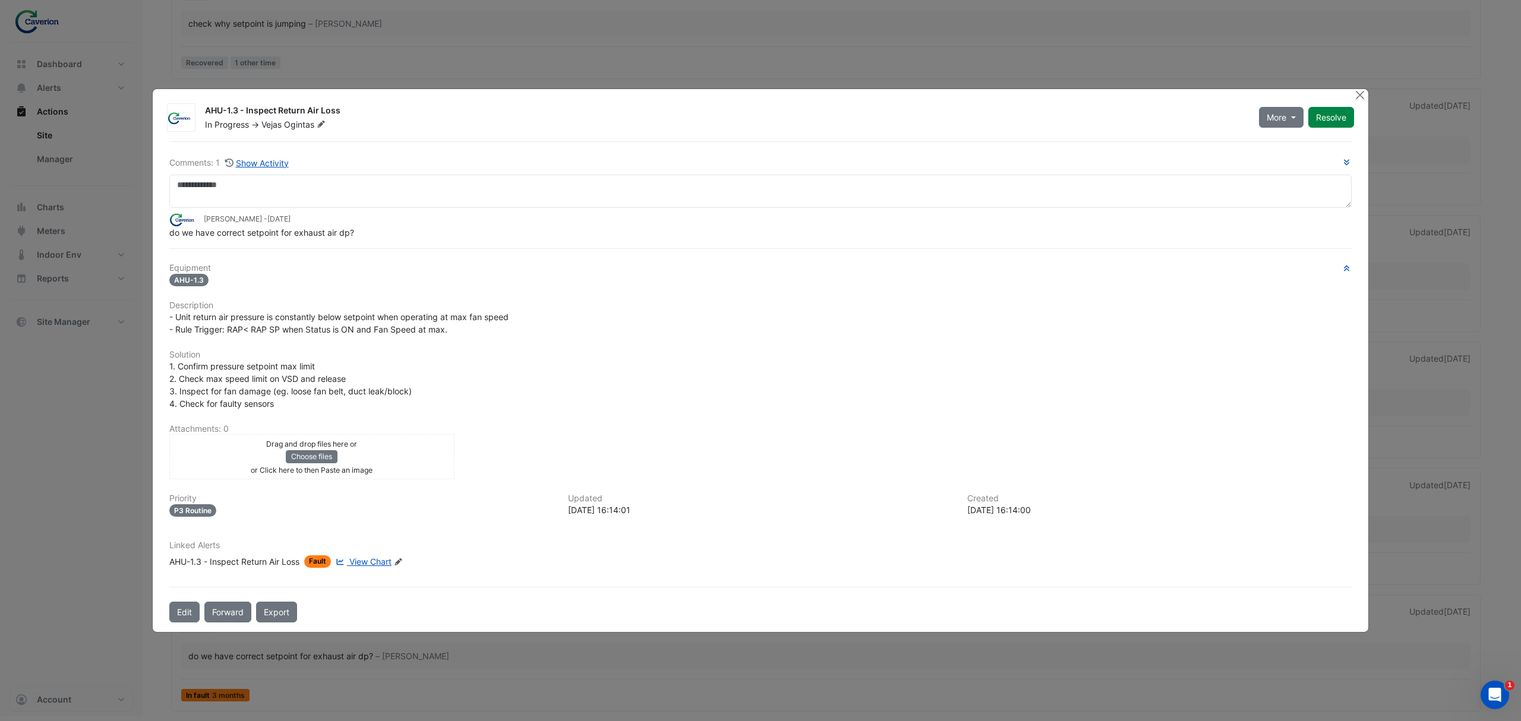
click at [457, 323] on div "- Unit return air pressure is constantly below setpoint when operating at max f…" at bounding box center [760, 323] width 1182 height 25
drag, startPoint x: 339, startPoint y: 323, endPoint x: 500, endPoint y: 324, distance: 161.0
click at [488, 324] on div "- Unit return air pressure is constantly below setpoint when operating at max f…" at bounding box center [760, 323] width 1182 height 25
click at [501, 324] on div "- Unit return air pressure is constantly below setpoint when operating at max f…" at bounding box center [760, 323] width 1182 height 25
drag, startPoint x: 193, startPoint y: 362, endPoint x: 345, endPoint y: 367, distance: 151.6
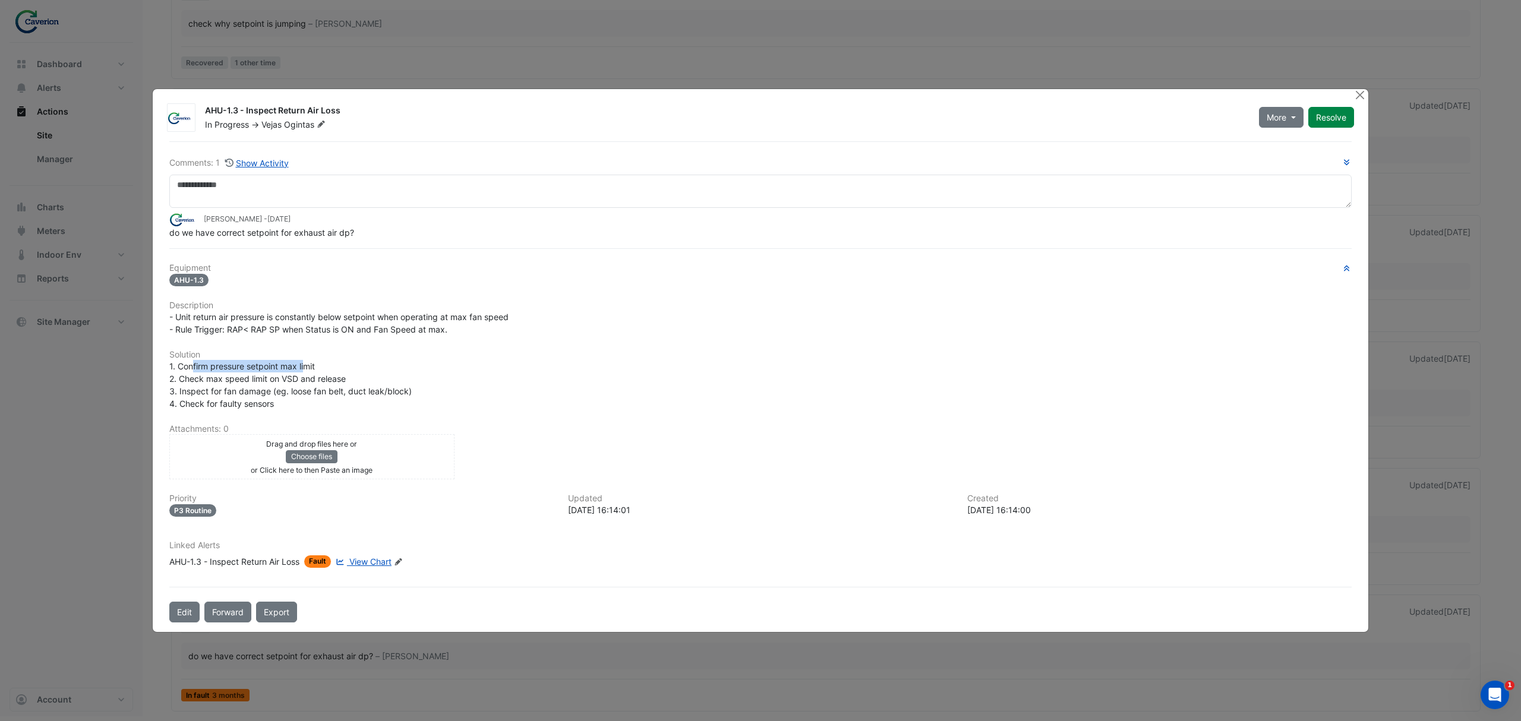
click at [345, 367] on div "1. Confirm pressure setpoint max limit 2. Check max speed limit on VSD and rele…" at bounding box center [760, 385] width 1182 height 50
drag, startPoint x: 224, startPoint y: 374, endPoint x: 348, endPoint y: 374, distance: 124.2
click at [348, 374] on div "1. Confirm pressure setpoint max limit 2. Check max speed limit on VSD and rele…" at bounding box center [760, 385] width 1182 height 50
click at [352, 375] on div "1. Confirm pressure setpoint max limit 2. Check max speed limit on VSD and rele…" at bounding box center [760, 385] width 1182 height 50
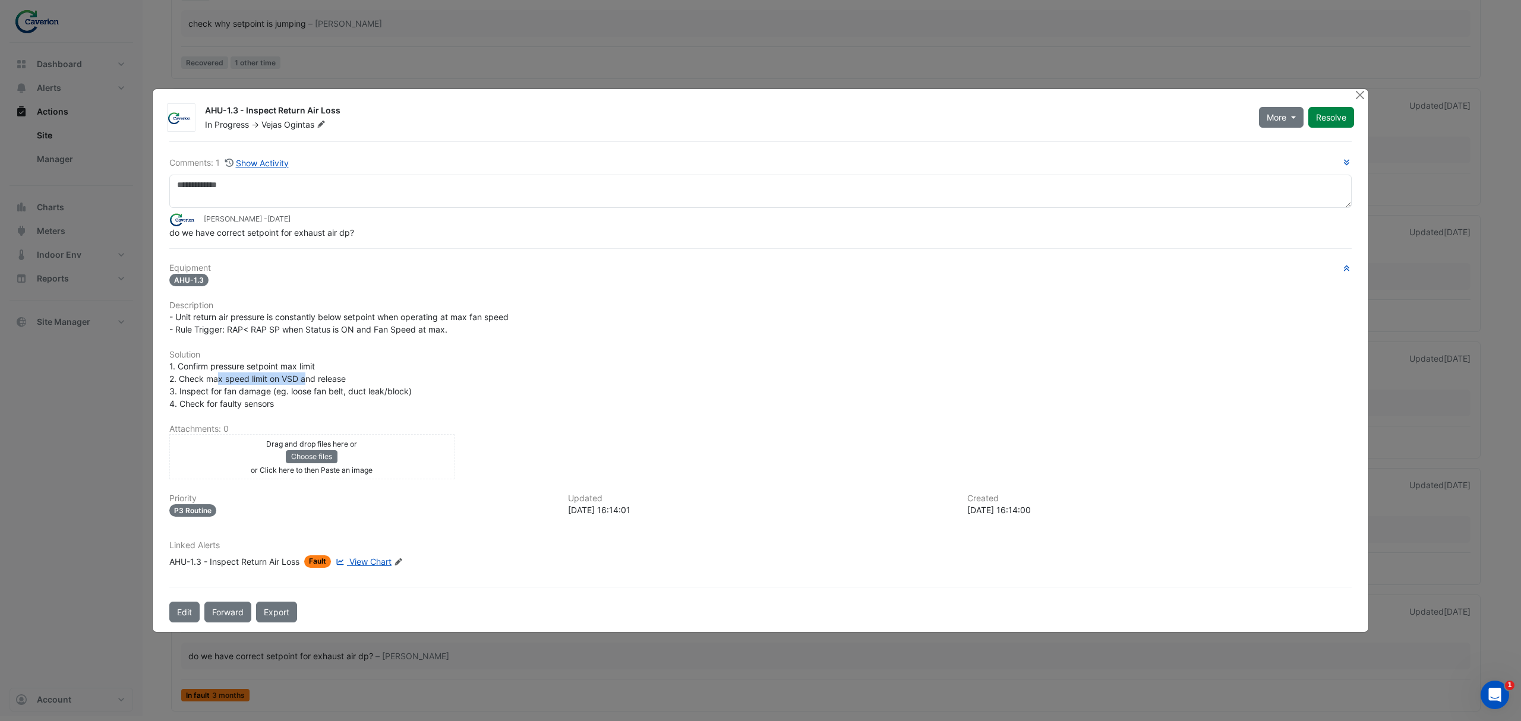
drag, startPoint x: 219, startPoint y: 379, endPoint x: 369, endPoint y: 381, distance: 149.7
click at [369, 381] on div "1. Confirm pressure setpoint max limit 2. Check max speed limit on VSD and rele…" at bounding box center [760, 385] width 1182 height 50
drag, startPoint x: 288, startPoint y: 321, endPoint x: 423, endPoint y: 326, distance: 134.9
click at [412, 330] on span "- Unit return air pressure is constantly below setpoint when operating at max f…" at bounding box center [338, 323] width 339 height 23
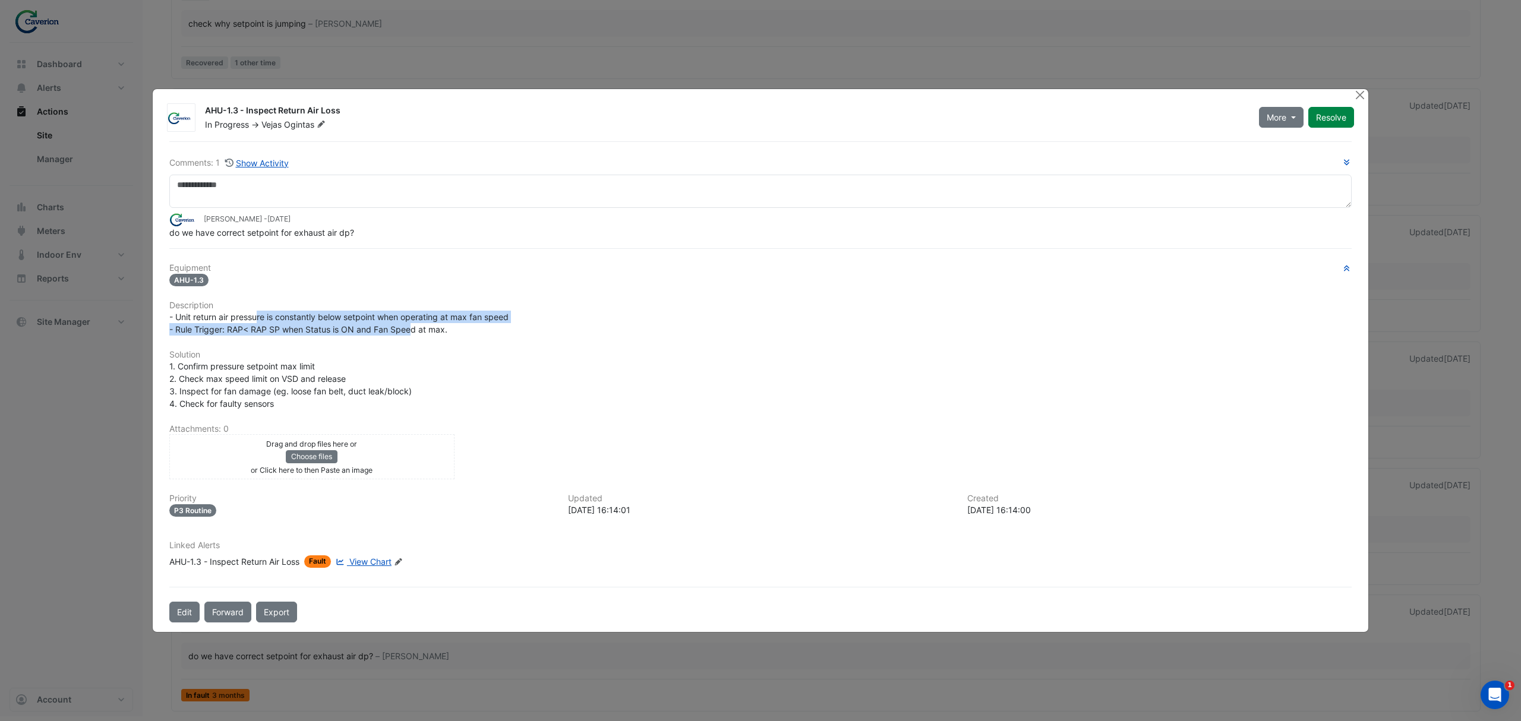
click at [243, 397] on div "1. Confirm pressure setpoint max limit 2. Check max speed limit on VSD and rele…" at bounding box center [760, 385] width 1182 height 50
drag, startPoint x: 204, startPoint y: 246, endPoint x: 318, endPoint y: 248, distance: 114.1
click at [317, 248] on div "Comments: 1 Show Activity Tomas Jonkaitis - 2 months and 6 days ago do we have …" at bounding box center [760, 382] width 1197 height 482
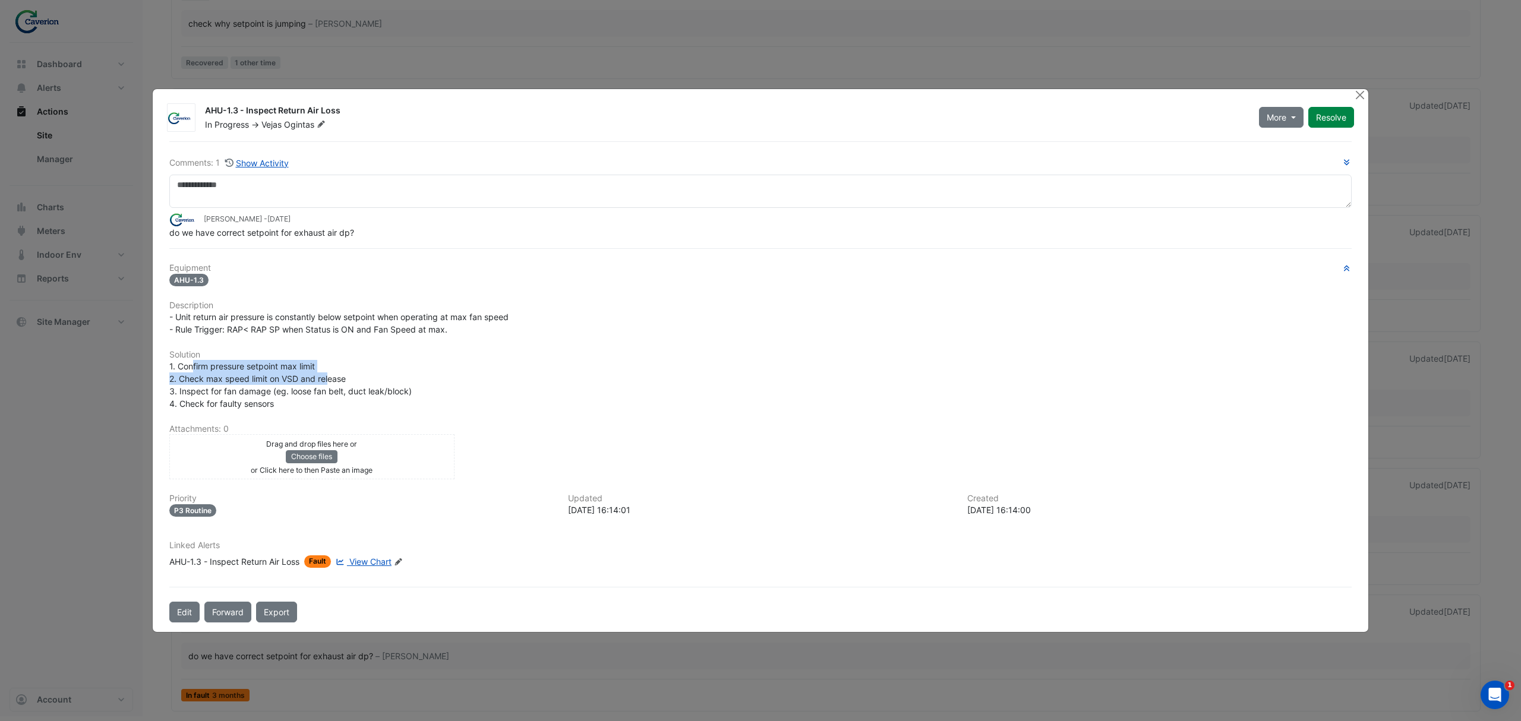
drag, startPoint x: 191, startPoint y: 369, endPoint x: 331, endPoint y: 381, distance: 140.1
click at [331, 381] on span "1. Confirm pressure setpoint max limit 2. Check max speed limit on VSD and rele…" at bounding box center [290, 385] width 242 height 48
drag, startPoint x: 176, startPoint y: 393, endPoint x: 392, endPoint y: 390, distance: 216.3
click at [392, 390] on span "1. Confirm pressure setpoint max limit 2. Check max speed limit on VSD and rele…" at bounding box center [290, 385] width 242 height 48
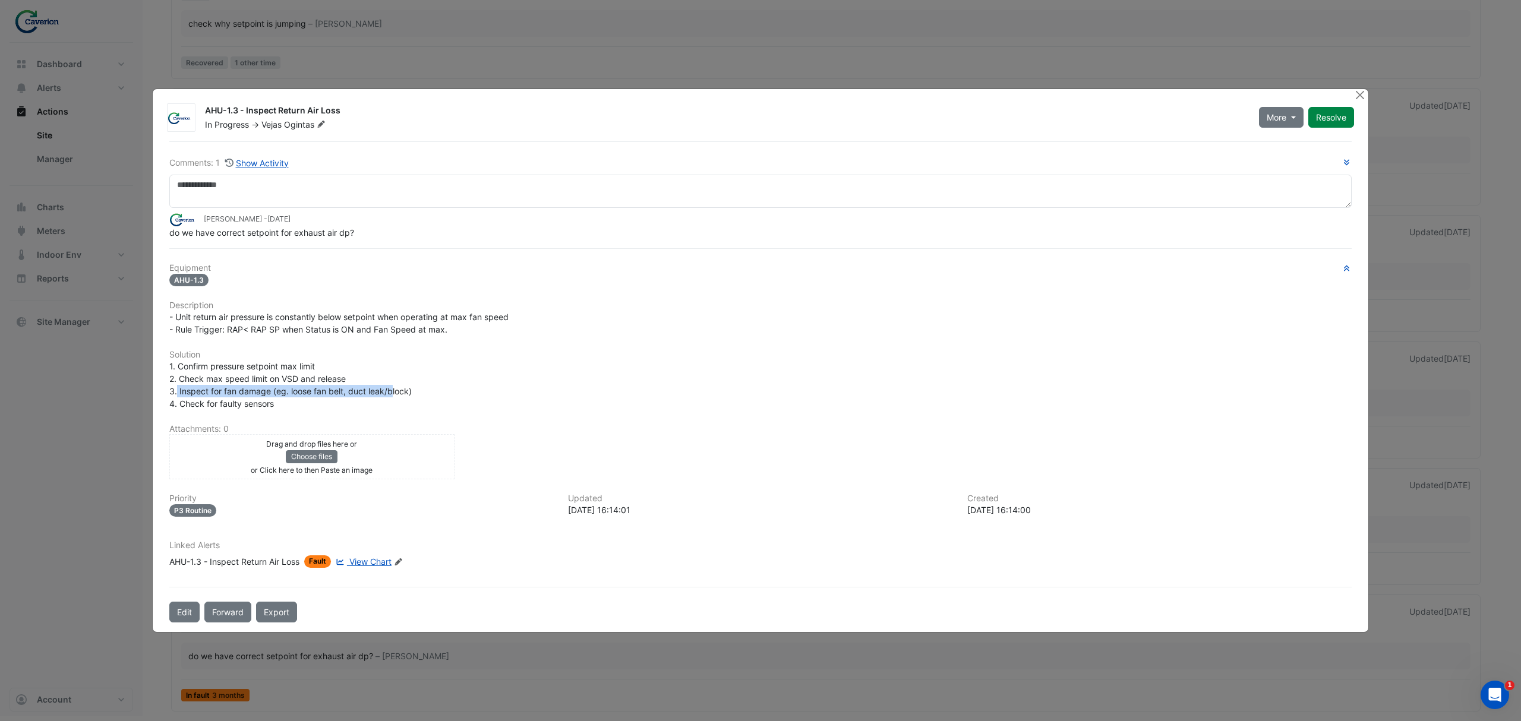
click at [392, 390] on span "1. Confirm pressure setpoint max limit 2. Check max speed limit on VSD and rele…" at bounding box center [290, 385] width 242 height 48
drag, startPoint x: 214, startPoint y: 405, endPoint x: 319, endPoint y: 404, distance: 105.2
click at [314, 404] on div "1. Confirm pressure setpoint max limit 2. Check max speed limit on VSD and rele…" at bounding box center [760, 385] width 1182 height 50
click at [321, 404] on div "1. Confirm pressure setpoint max limit 2. Check max speed limit on VSD and rele…" at bounding box center [760, 385] width 1182 height 50
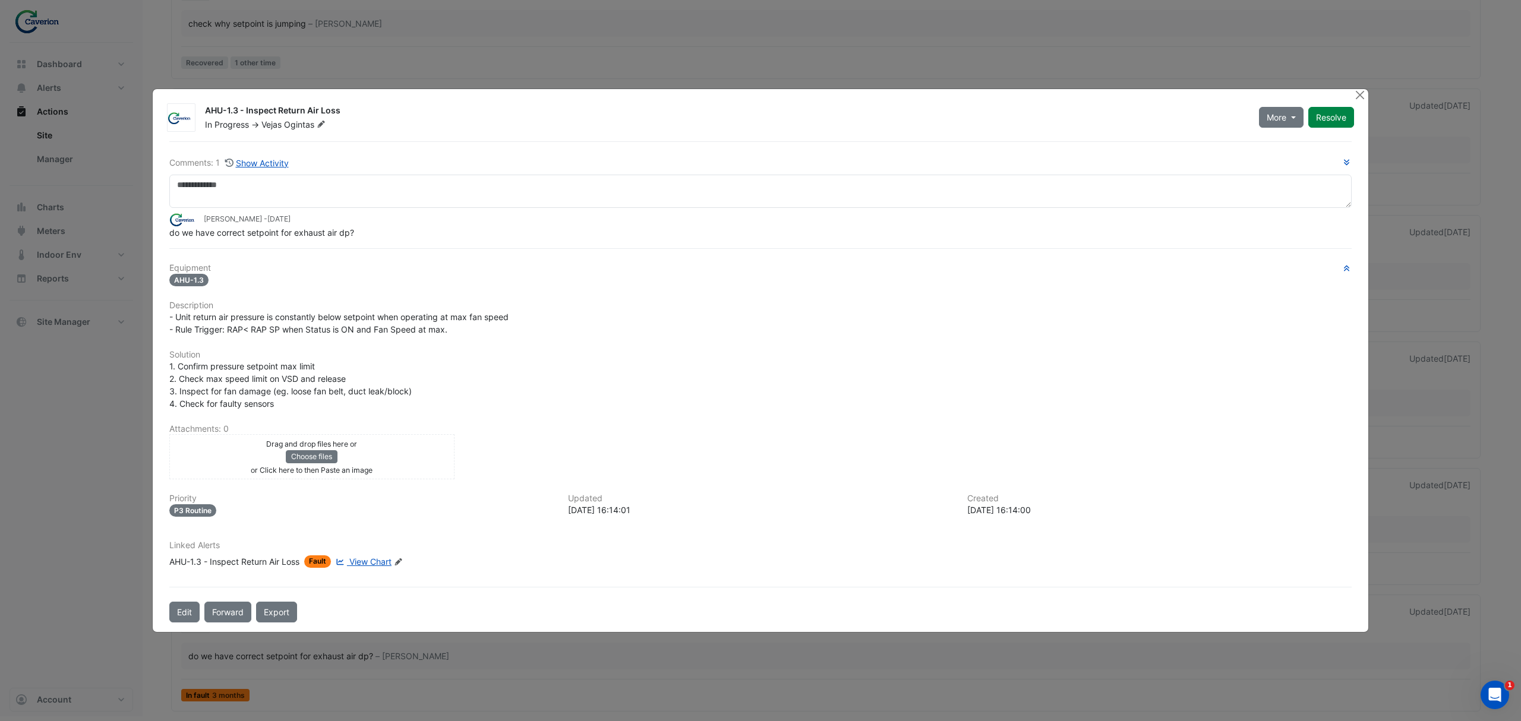
click at [321, 404] on div "1. Confirm pressure setpoint max limit 2. Check max speed limit on VSD and rele…" at bounding box center [760, 385] width 1182 height 50
drag, startPoint x: 210, startPoint y: 241, endPoint x: 335, endPoint y: 234, distance: 125.5
click at [327, 233] on div "Comments: 1 Show Activity Tomas Jonkaitis - 2 months and 6 days ago do we have …" at bounding box center [760, 382] width 1197 height 482
click at [335, 234] on span "do we have correct setpoint for exhaust air dp?" at bounding box center [261, 233] width 185 height 10
drag, startPoint x: 185, startPoint y: 312, endPoint x: 349, endPoint y: 310, distance: 164.0
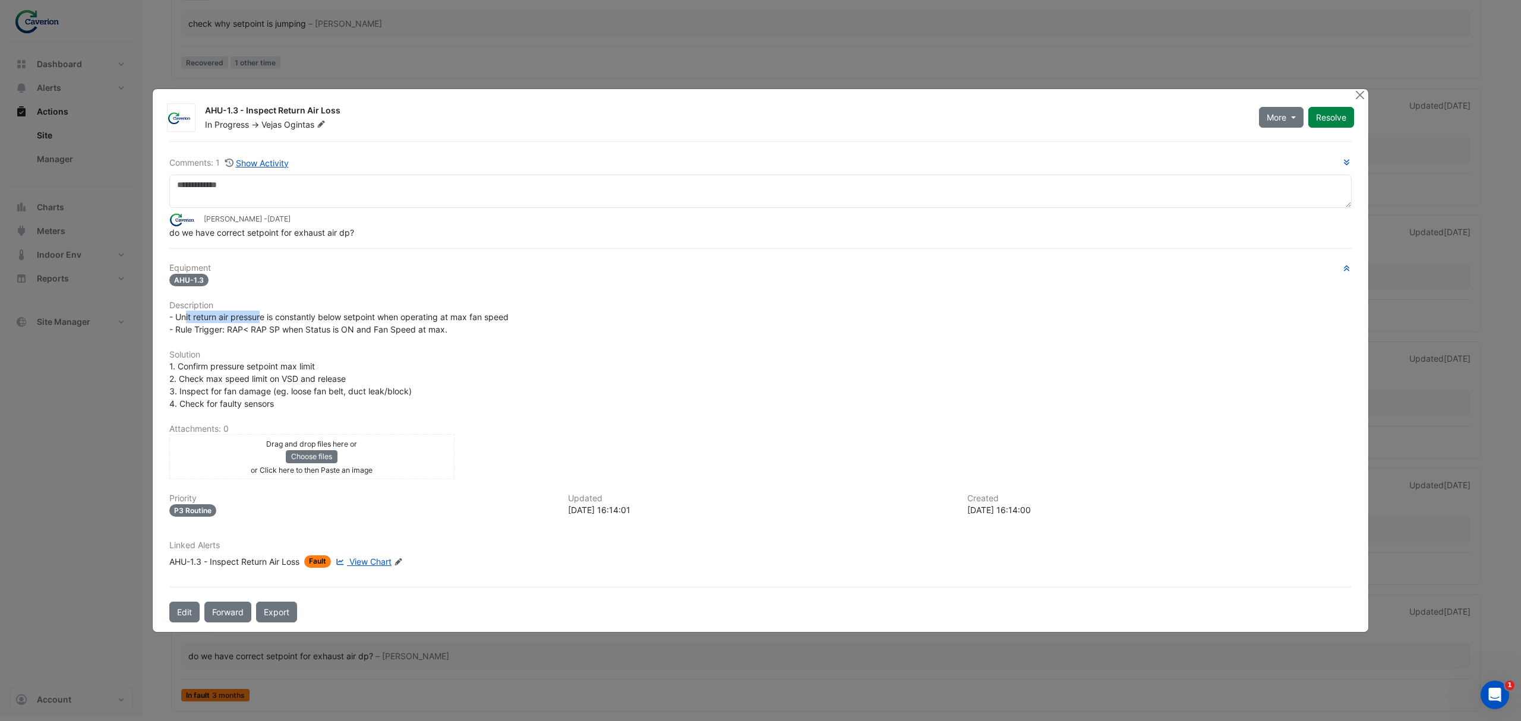
click at [346, 311] on div "- Unit return air pressure is constantly below setpoint when operating at max f…" at bounding box center [760, 323] width 1182 height 25
click at [350, 311] on div "- Unit return air pressure is constantly below setpoint when operating at max f…" at bounding box center [760, 323] width 1182 height 25
drag, startPoint x: 216, startPoint y: 329, endPoint x: 423, endPoint y: 329, distance: 206.8
click at [383, 327] on span "- Unit return air pressure is constantly below setpoint when operating at max f…" at bounding box center [338, 323] width 339 height 23
click at [423, 329] on span "- Unit return air pressure is constantly below setpoint when operating at max f…" at bounding box center [338, 323] width 339 height 23
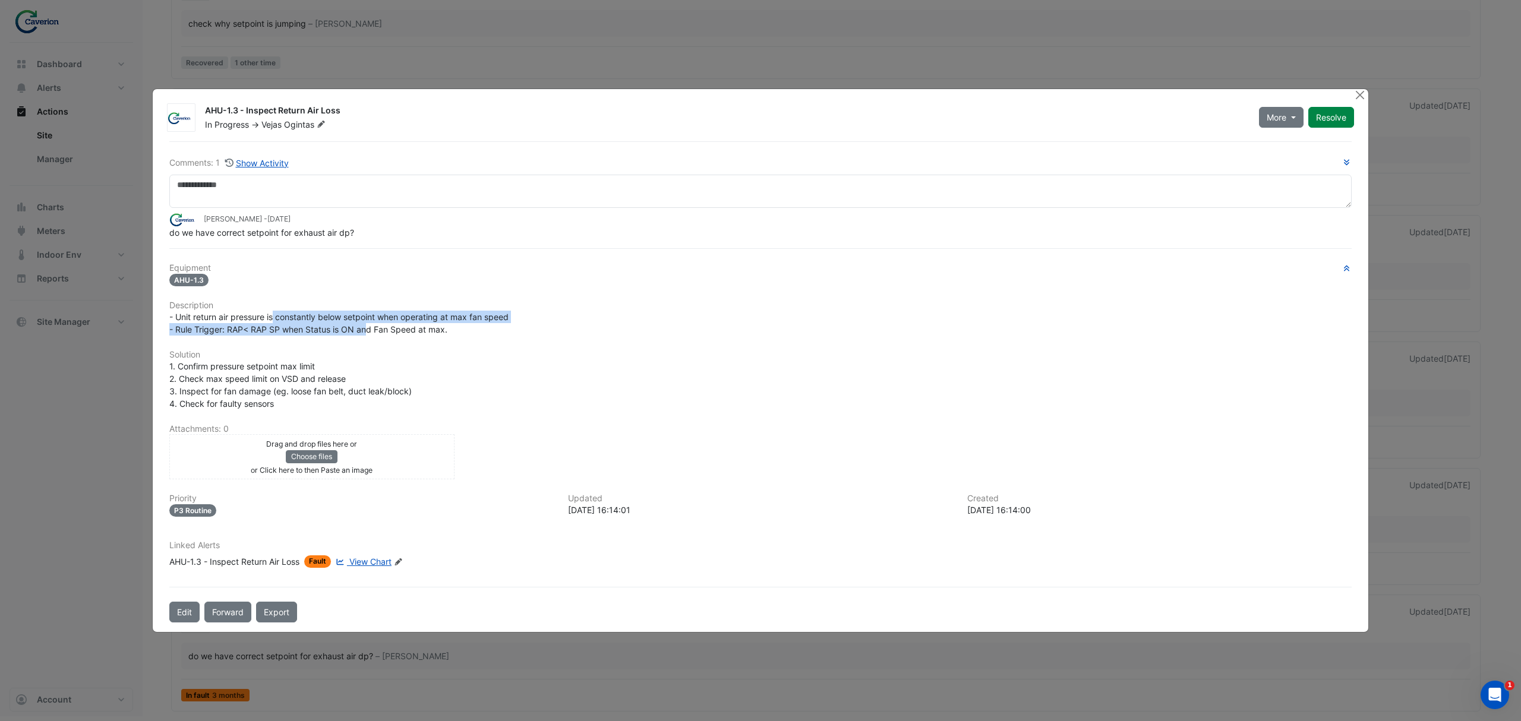
drag, startPoint x: 324, startPoint y: 319, endPoint x: 516, endPoint y: 331, distance: 192.9
click at [491, 332] on div "- Unit return air pressure is constantly below setpoint when operating at max f…" at bounding box center [760, 323] width 1182 height 25
click at [519, 331] on div "- Unit return air pressure is constantly below setpoint when operating at max f…" at bounding box center [760, 323] width 1182 height 25
drag, startPoint x: 409, startPoint y: 336, endPoint x: 525, endPoint y: 336, distance: 115.9
click at [494, 337] on div "Equipment AHU-1.3 Description - Unit return air pressure is constantly below se…" at bounding box center [760, 420] width 1182 height 314
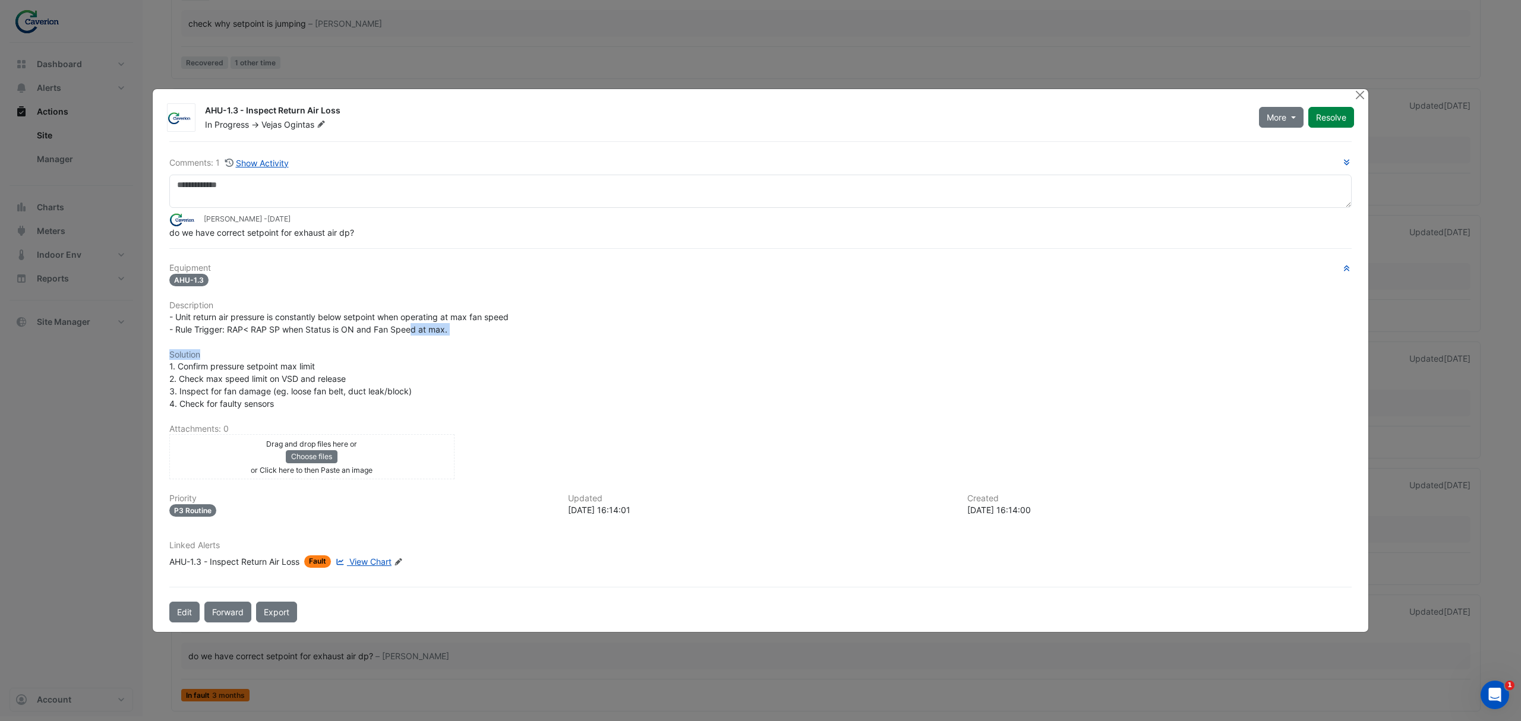
click at [525, 336] on div "Equipment AHU-1.3 Description - Unit return air pressure is constantly below se…" at bounding box center [760, 420] width 1182 height 314
drag, startPoint x: 206, startPoint y: 366, endPoint x: 349, endPoint y: 378, distance: 144.3
click at [348, 378] on div "1. Confirm pressure setpoint max limit 2. Check max speed limit on VSD and rele…" at bounding box center [760, 385] width 1182 height 50
click at [349, 378] on div "1. Confirm pressure setpoint max limit 2. Check max speed limit on VSD and rele…" at bounding box center [760, 385] width 1182 height 50
drag, startPoint x: 310, startPoint y: 386, endPoint x: 356, endPoint y: 390, distance: 47.2
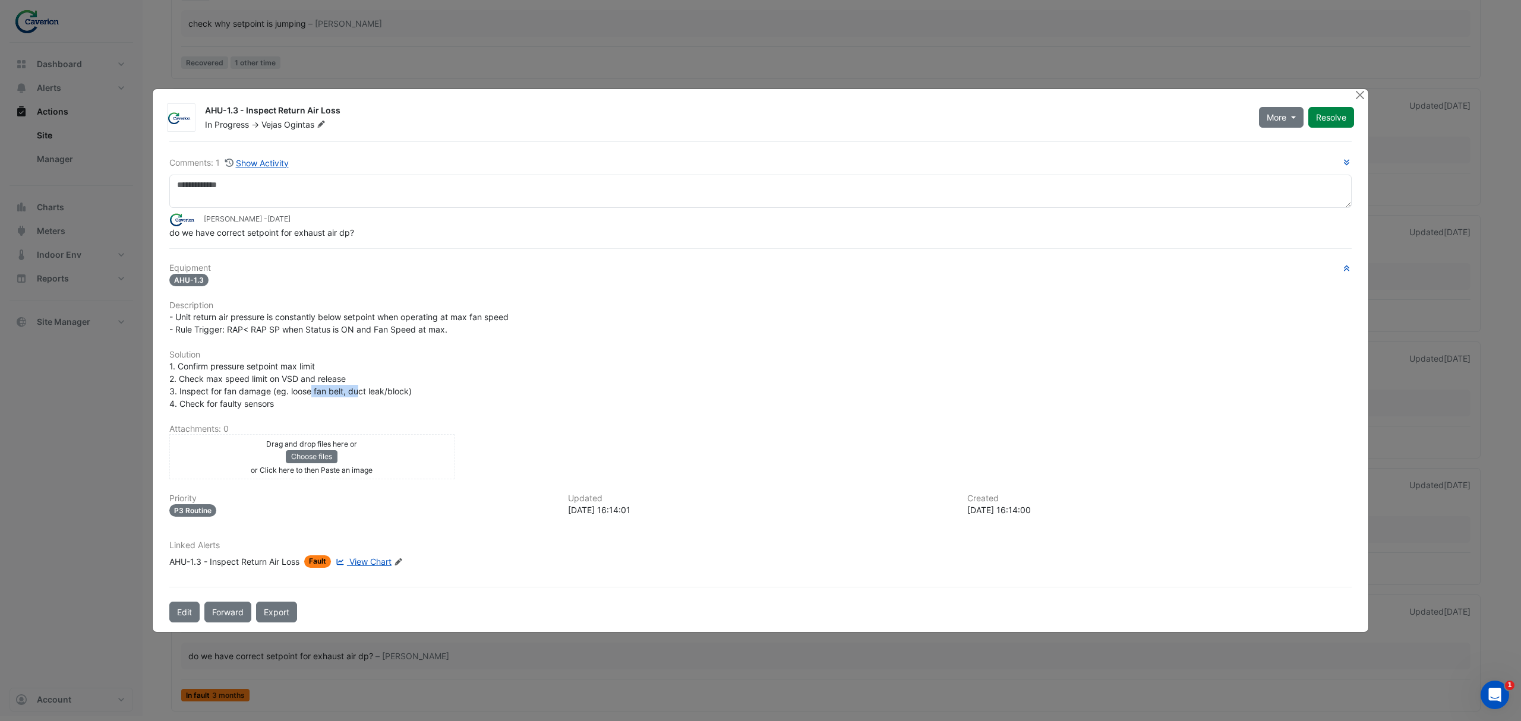
click at [356, 390] on span "1. Confirm pressure setpoint max limit 2. Check max speed limit on VSD and rele…" at bounding box center [290, 385] width 242 height 48
drag, startPoint x: 257, startPoint y: 393, endPoint x: 242, endPoint y: 394, distance: 14.4
click at [254, 393] on span "1. Confirm pressure setpoint max limit 2. Check max speed limit on VSD and rele…" at bounding box center [290, 385] width 242 height 48
drag, startPoint x: 212, startPoint y: 381, endPoint x: 423, endPoint y: 379, distance: 210.9
click at [419, 379] on div "1. Confirm pressure setpoint max limit 2. Check max speed limit on VSD and rele…" at bounding box center [760, 385] width 1182 height 50
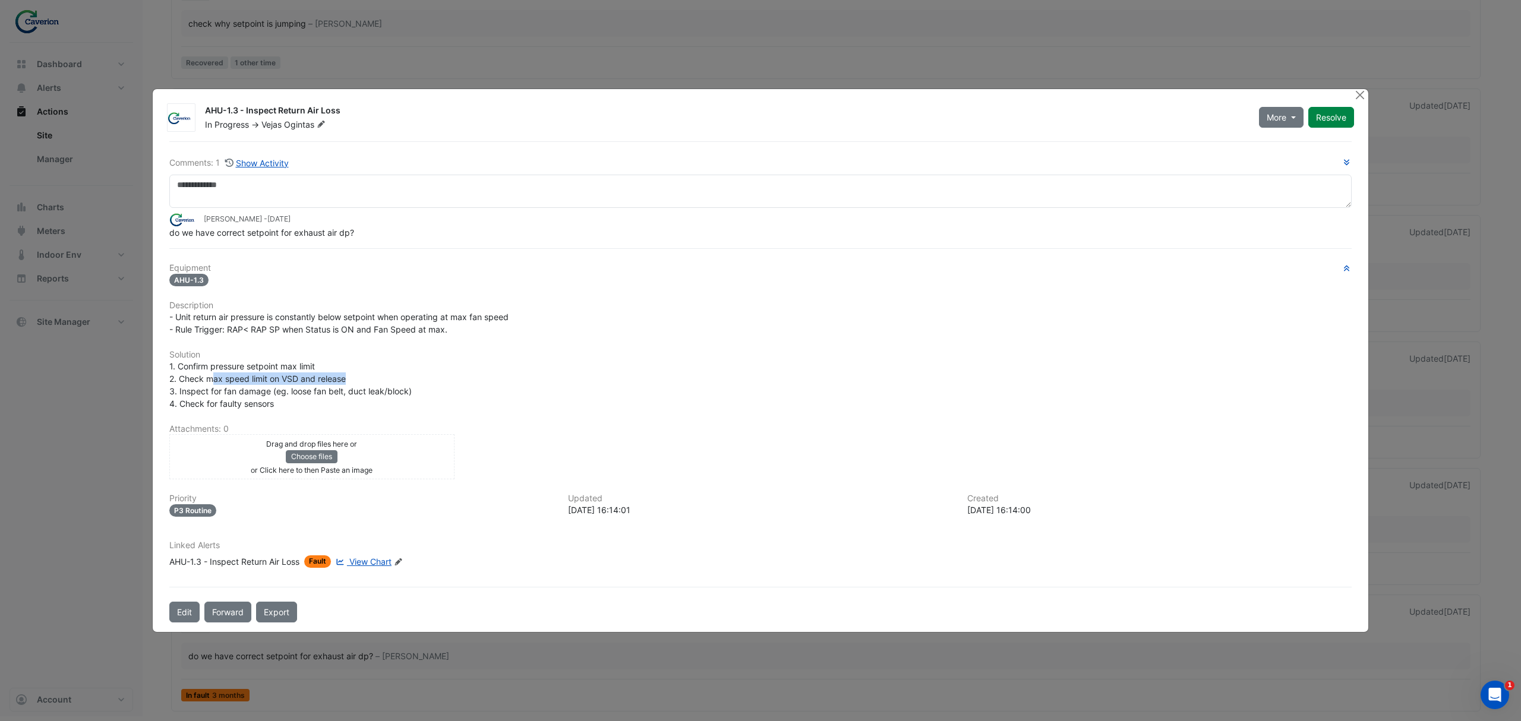
click at [423, 379] on div "1. Confirm pressure setpoint max limit 2. Check max speed limit on VSD and rele…" at bounding box center [760, 385] width 1182 height 50
drag, startPoint x: 284, startPoint y: 397, endPoint x: 464, endPoint y: 398, distance: 180.0
click at [457, 398] on div "1. Confirm pressure setpoint max limit 2. Check max speed limit on VSD and rele…" at bounding box center [760, 385] width 1182 height 50
click at [464, 398] on div "1. Confirm pressure setpoint max limit 2. Check max speed limit on VSD and rele…" at bounding box center [760, 385] width 1182 height 50
drag, startPoint x: 341, startPoint y: 404, endPoint x: 529, endPoint y: 405, distance: 187.7
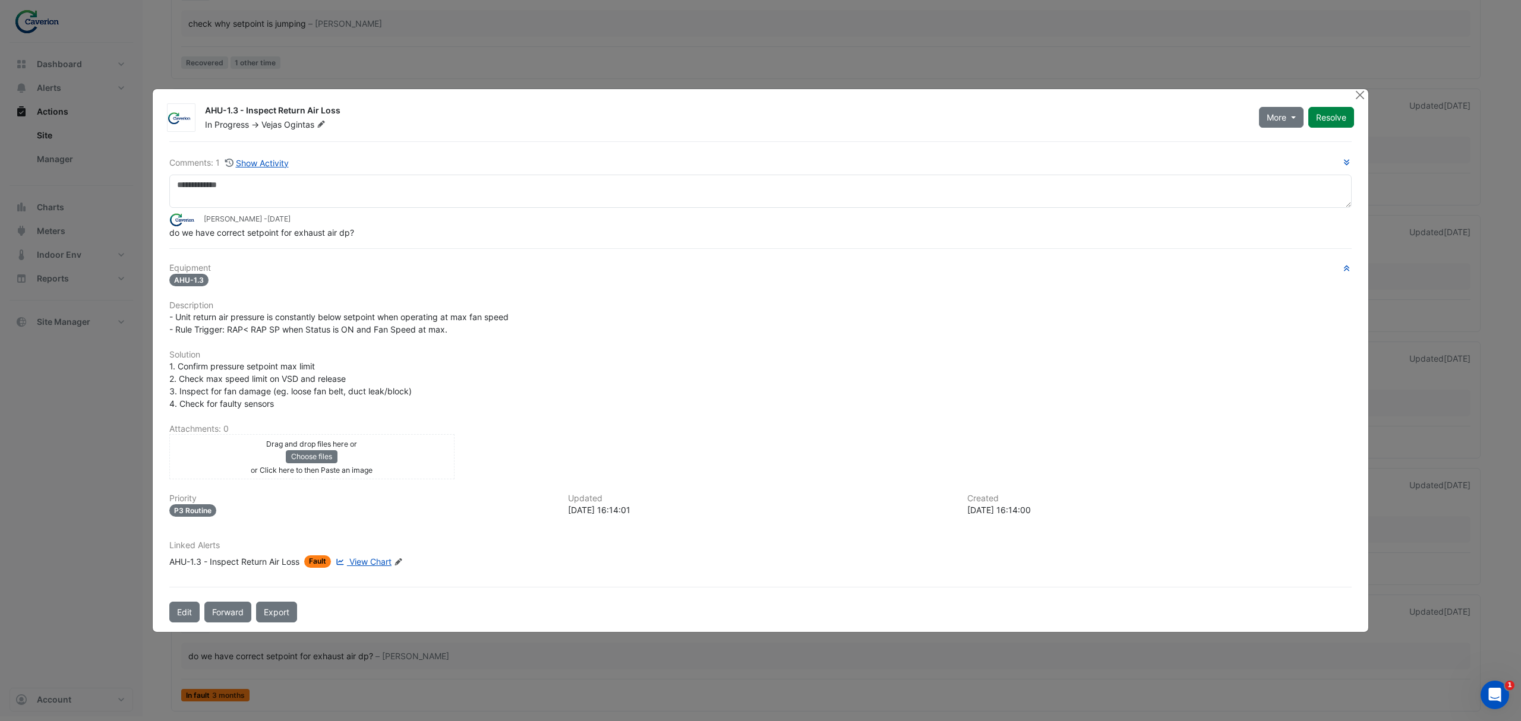
click at [407, 408] on div "1. Confirm pressure setpoint max limit 2. Check max speed limit on VSD and rele…" at bounding box center [760, 385] width 1182 height 50
click at [529, 405] on div "1. Confirm pressure setpoint max limit 2. Check max speed limit on VSD and rele…" at bounding box center [760, 385] width 1182 height 50
drag, startPoint x: 276, startPoint y: 412, endPoint x: 435, endPoint y: 400, distance: 159.1
click at [428, 402] on div "Equipment AHU-1.3 Description - Unit return air pressure is constantly below se…" at bounding box center [760, 420] width 1182 height 314
click at [435, 399] on div "1. Confirm pressure setpoint max limit 2. Check max speed limit on VSD and rele…" at bounding box center [760, 385] width 1182 height 50
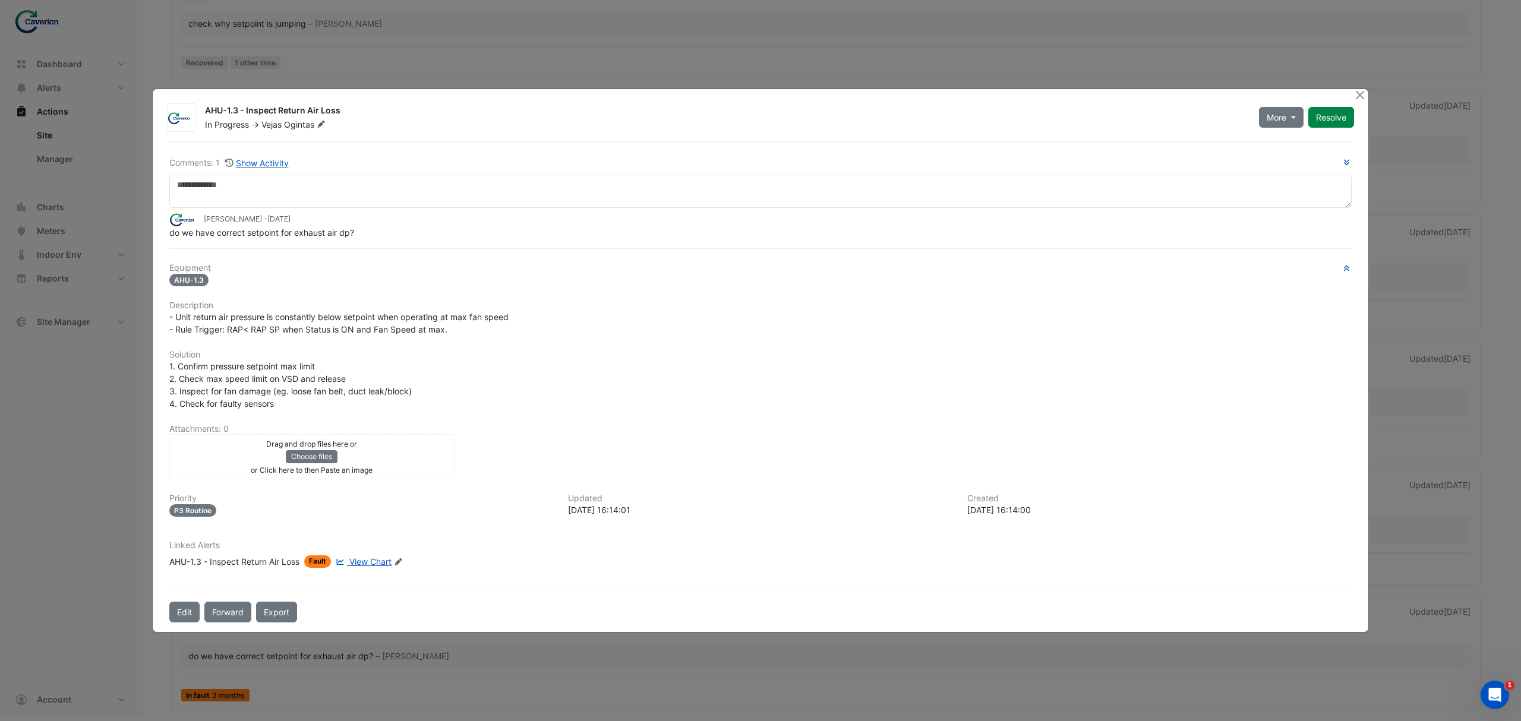
click at [336, 403] on div "1. Confirm pressure setpoint max limit 2. Check max speed limit on VSD and rele…" at bounding box center [760, 385] width 1182 height 50
drag, startPoint x: 267, startPoint y: 397, endPoint x: 348, endPoint y: 403, distance: 81.6
click at [338, 403] on div "1. Confirm pressure setpoint max limit 2. Check max speed limit on VSD and rele…" at bounding box center [760, 385] width 1182 height 50
click at [364, 403] on div "1. Confirm pressure setpoint max limit 2. Check max speed limit on VSD and rele…" at bounding box center [760, 385] width 1182 height 50
drag, startPoint x: 317, startPoint y: 403, endPoint x: 343, endPoint y: 402, distance: 25.6
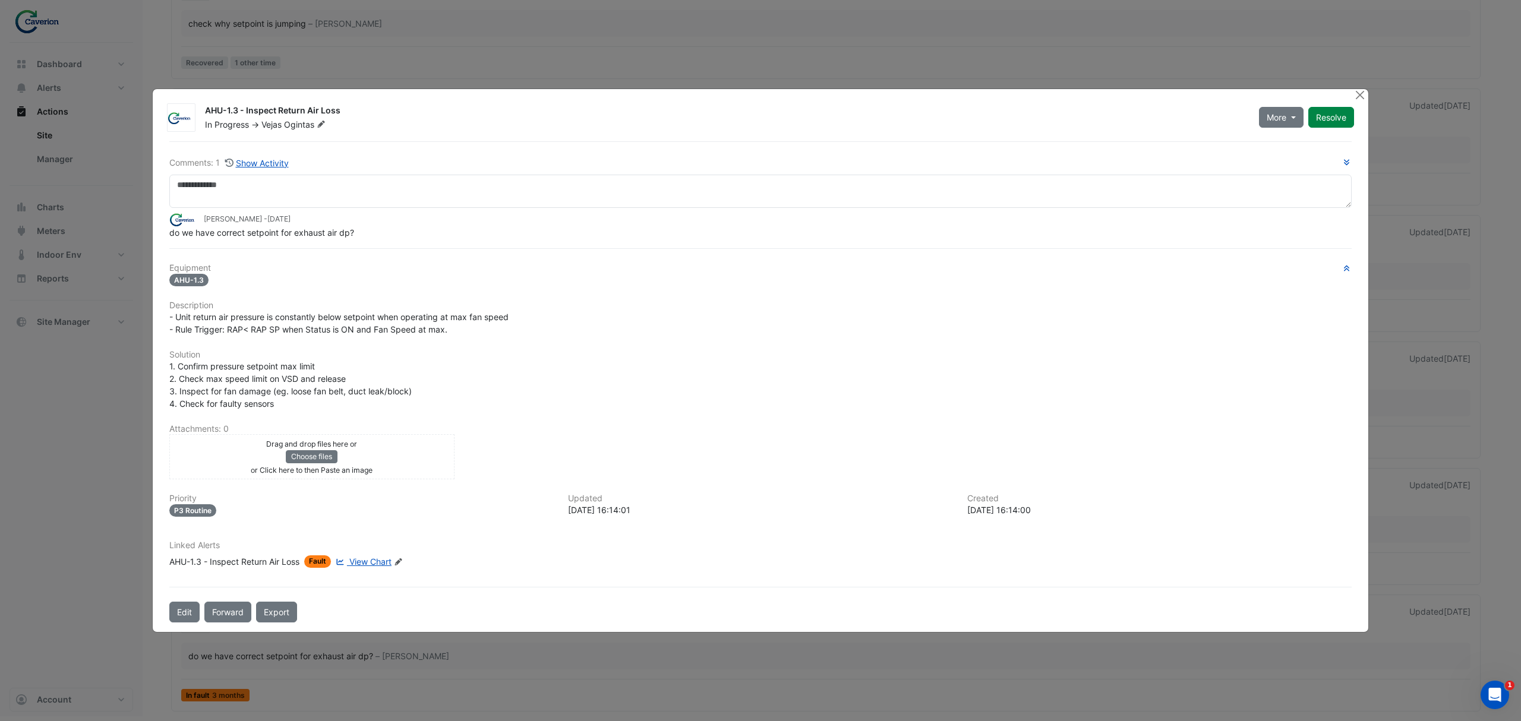
click at [319, 403] on div "1. Confirm pressure setpoint max limit 2. Check max speed limit on VSD and rele…" at bounding box center [760, 385] width 1182 height 50
drag, startPoint x: 259, startPoint y: 233, endPoint x: 533, endPoint y: 236, distance: 273.9
click at [503, 236] on div "do we have correct setpoint for exhaust air dp?" at bounding box center [760, 232] width 1182 height 12
click at [533, 236] on div "do we have correct setpoint for exhaust air dp?" at bounding box center [760, 232] width 1182 height 12
click at [488, 239] on div "do we have correct setpoint for exhaust air dp?" at bounding box center [760, 232] width 1182 height 12
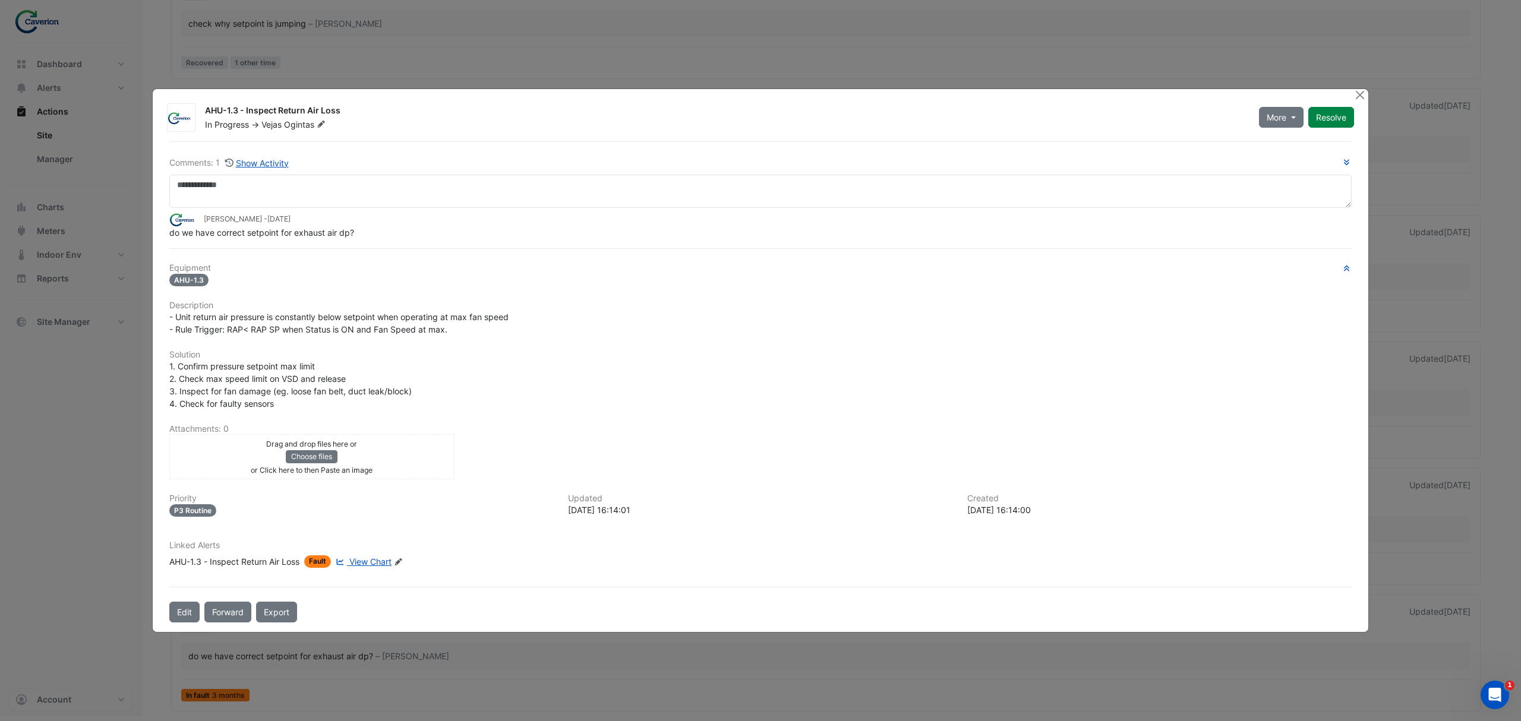
click at [278, 252] on div "Comments: 1 Show Activity Tomas Jonkaitis - 2 months and 6 days ago do we have …" at bounding box center [760, 382] width 1197 height 482
click at [300, 255] on div "Comments: 1 Show Activity Tomas Jonkaitis - 2 months and 6 days ago do we have …" at bounding box center [760, 382] width 1197 height 482
click at [372, 360] on div "Equipment AHU-1.3 Description - Unit return air pressure is constantly below se…" at bounding box center [760, 420] width 1182 height 314
click at [395, 374] on div "1. Confirm pressure setpoint max limit 2. Check max speed limit on VSD and rele…" at bounding box center [760, 385] width 1182 height 50
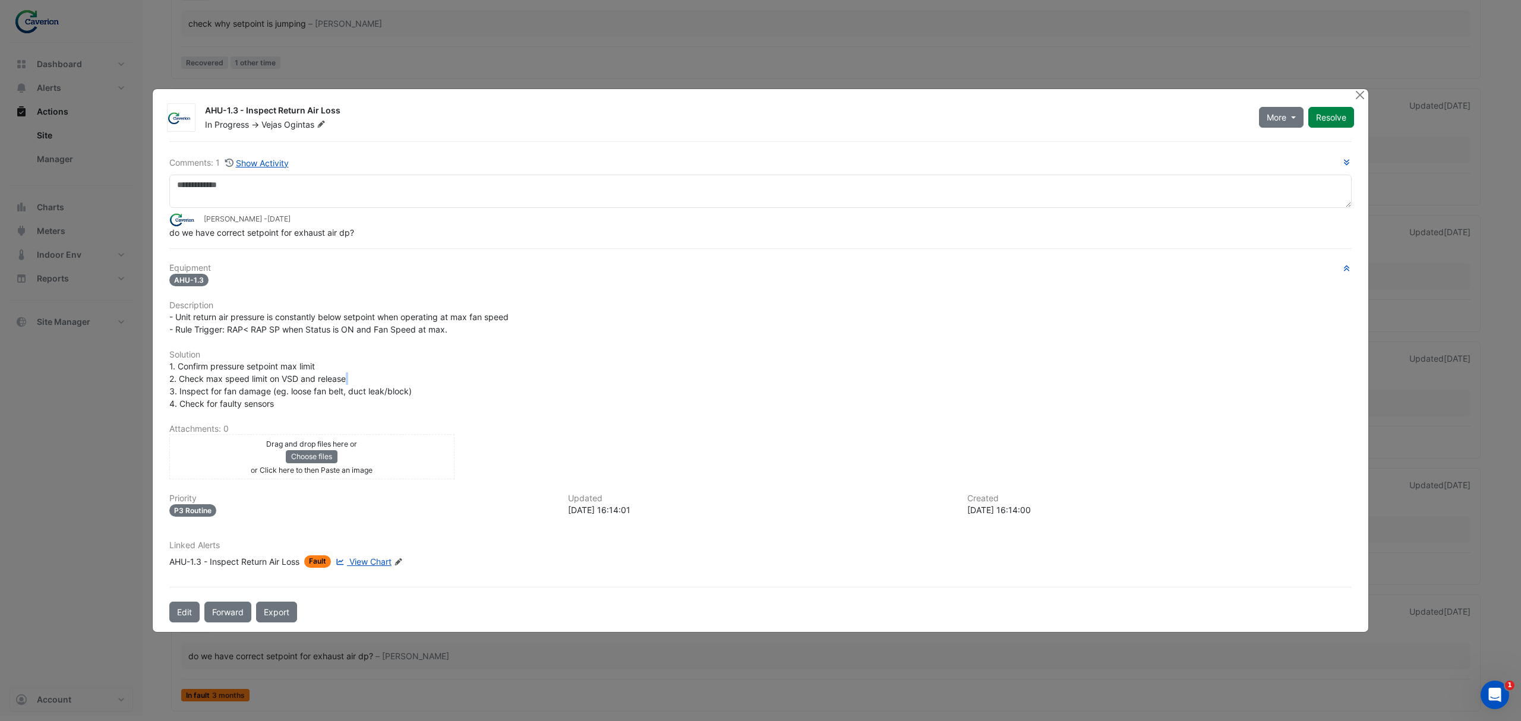
click at [395, 374] on div "1. Confirm pressure setpoint max limit 2. Check max speed limit on VSD and rele…" at bounding box center [760, 385] width 1182 height 50
click at [383, 557] on span "View Chart" at bounding box center [370, 562] width 42 height 10
click at [1368, 93] on div "AHU-1.3 - Inspect Return Air Loss In Progress -> Vejas Ogintas More On Hold Not…" at bounding box center [760, 361] width 1217 height 545
click at [1358, 96] on button "Close" at bounding box center [1359, 95] width 12 height 12
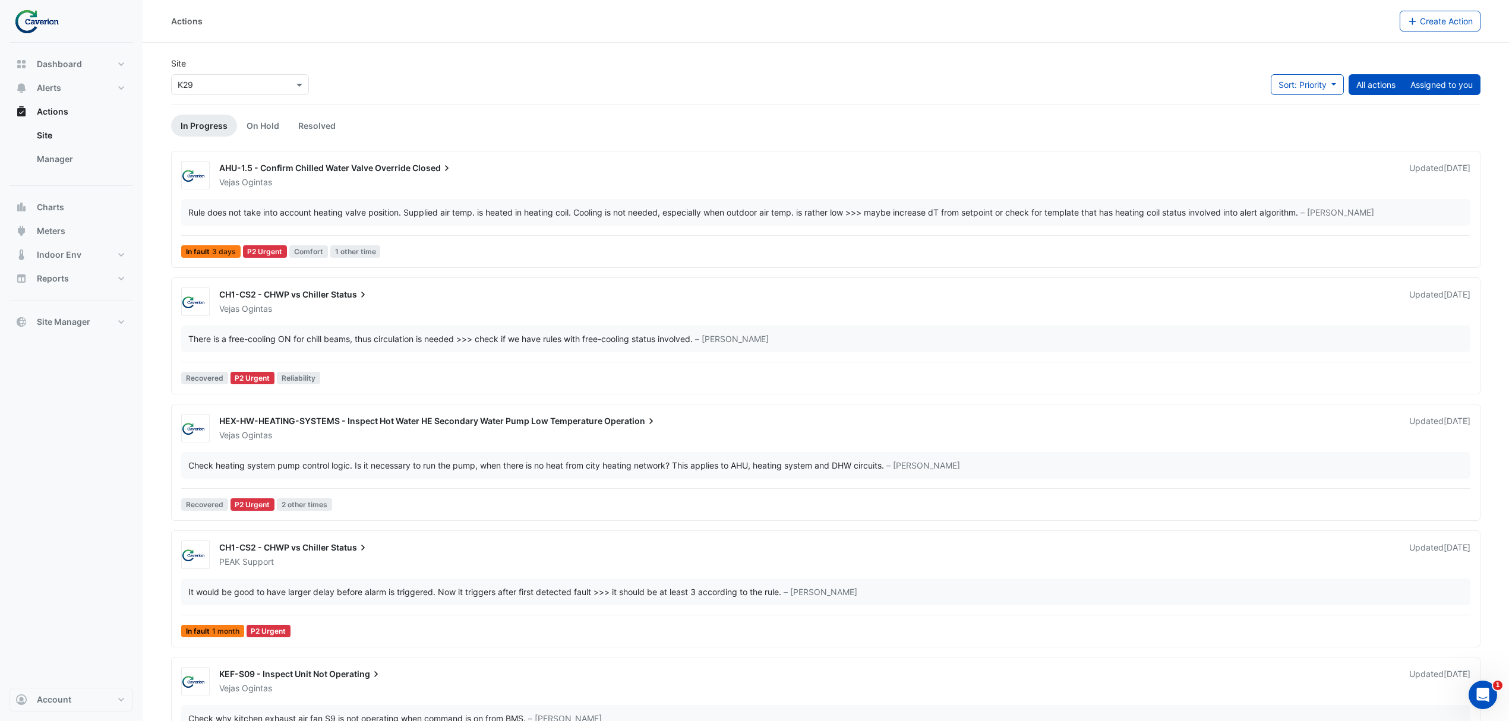
click at [1434, 74] on div "Site × K29 Sort: Priority Priority Updated All actions Assigned to you" at bounding box center [826, 81] width 1324 height 48
click at [1428, 83] on button "Assigned to you" at bounding box center [1442, 84] width 78 height 21
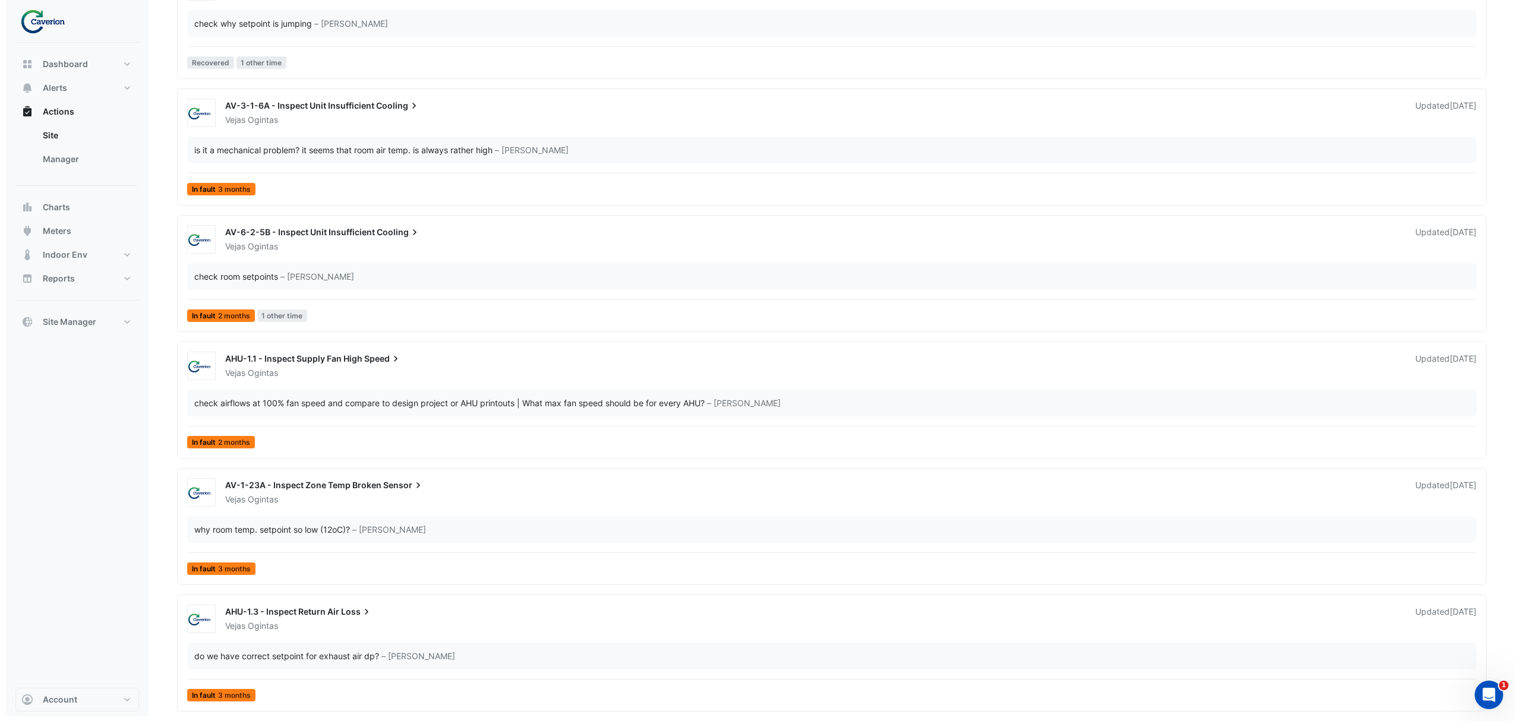
scroll to position [2481, 0]
click at [305, 642] on div "AHU-1.3 - Inspect Return Air Loss Vejas Ogintas Updated 2 months ago do we have…" at bounding box center [825, 656] width 1299 height 102
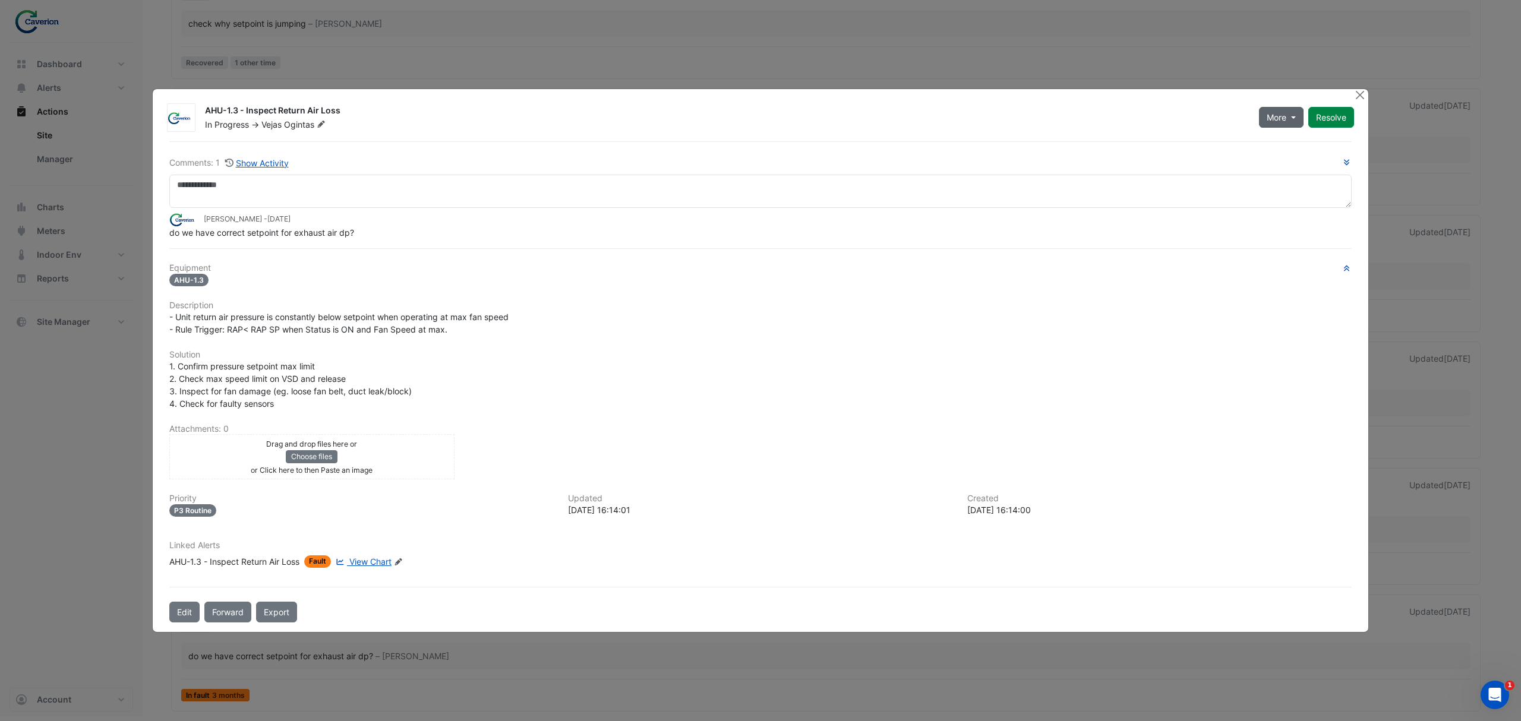
click at [1282, 116] on span "More" at bounding box center [1277, 117] width 20 height 12
click at [1024, 125] on div "In Progress -> Vejas Ogintas" at bounding box center [725, 125] width 1042 height 12
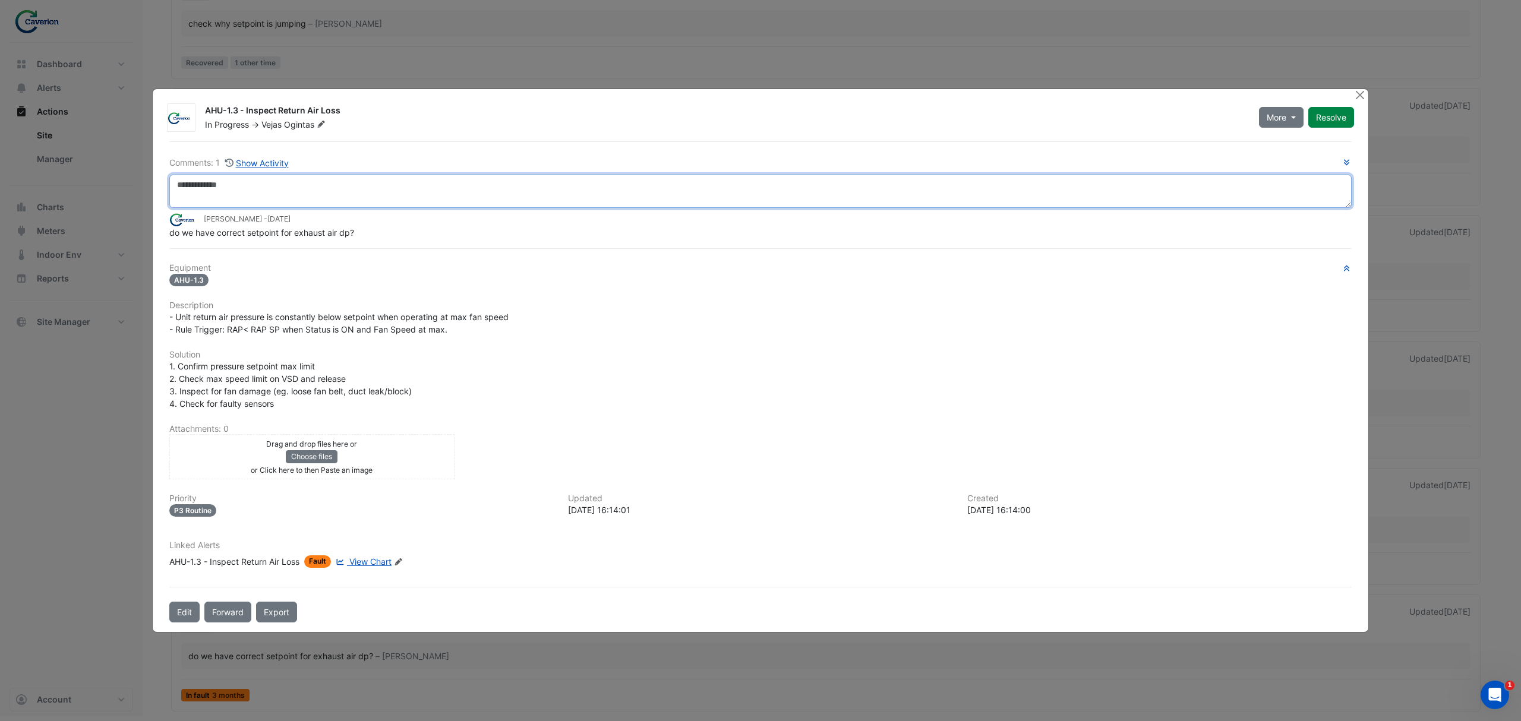
click at [239, 182] on textarea at bounding box center [760, 191] width 1182 height 33
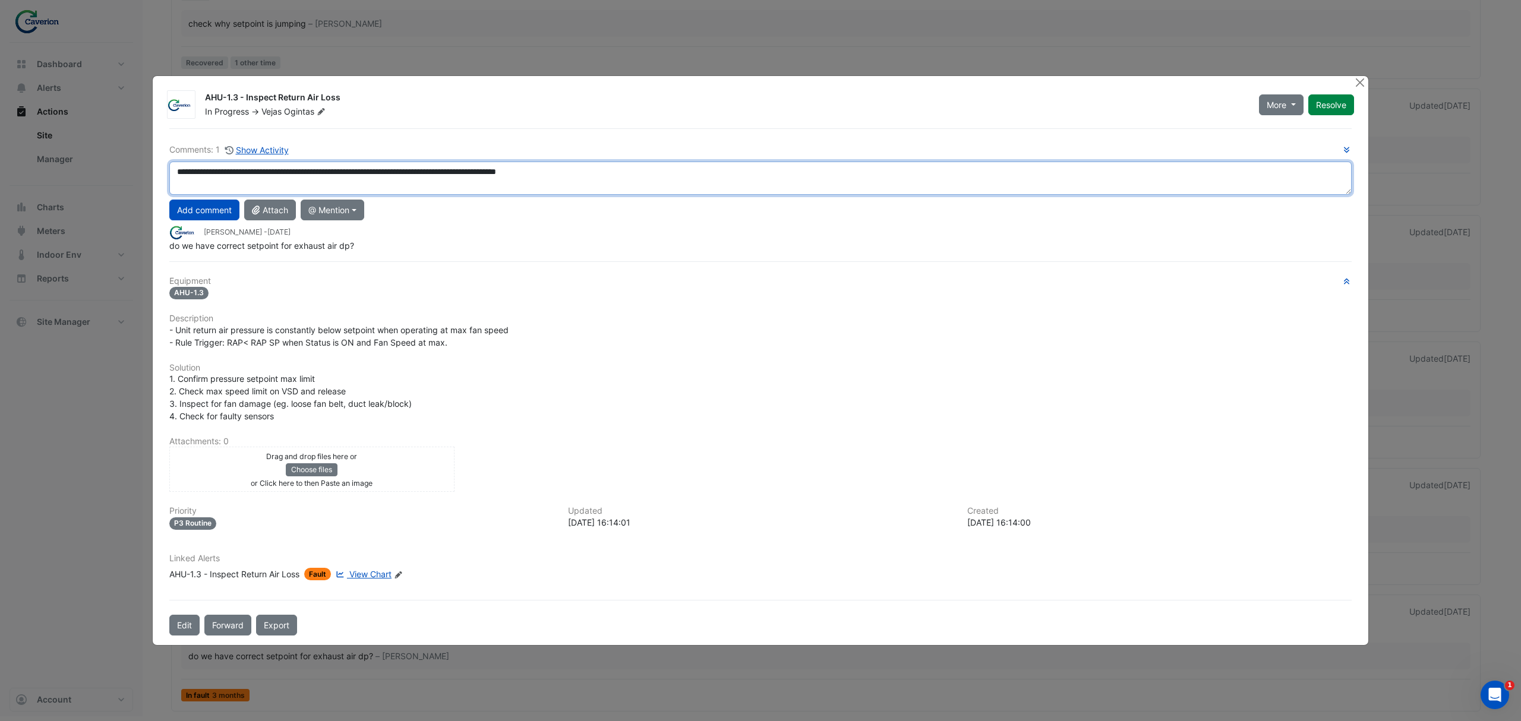
click at [631, 174] on textarea "**********" at bounding box center [760, 178] width 1182 height 33
drag, startPoint x: 683, startPoint y: 179, endPoint x: 597, endPoint y: 172, distance: 86.4
click at [597, 172] on textarea "**********" at bounding box center [760, 178] width 1182 height 33
click at [712, 169] on textarea "**********" at bounding box center [760, 178] width 1182 height 33
click at [756, 166] on textarea "**********" at bounding box center [760, 178] width 1182 height 33
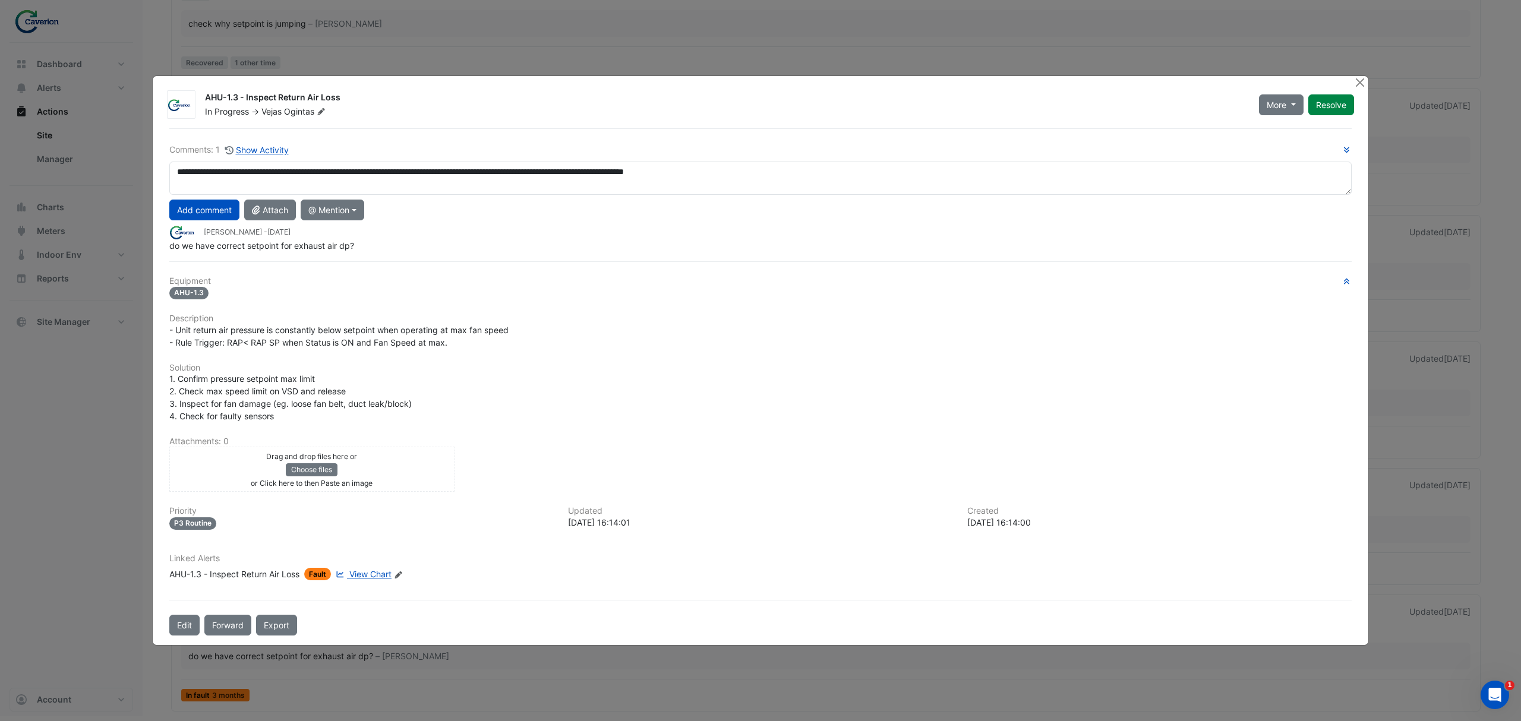
click at [610, 153] on h6 "Comments: 1 Show Activity" at bounding box center [760, 150] width 1182 height 14
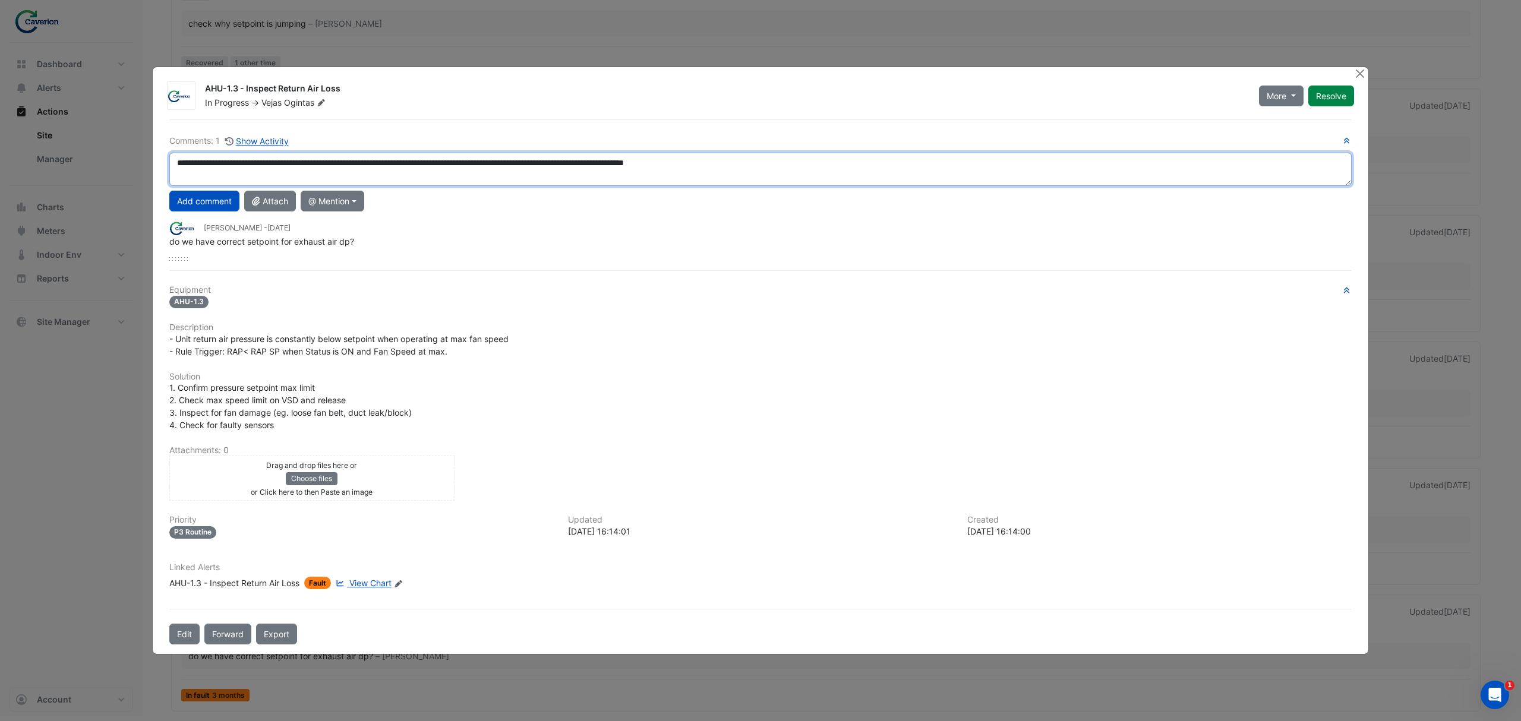
drag, startPoint x: 219, startPoint y: 170, endPoint x: 904, endPoint y: 183, distance: 685.1
click at [904, 183] on textarea "**********" at bounding box center [760, 169] width 1182 height 33
drag, startPoint x: 778, startPoint y: 169, endPoint x: 844, endPoint y: 170, distance: 65.9
click at [844, 170] on textarea "**********" at bounding box center [760, 169] width 1182 height 33
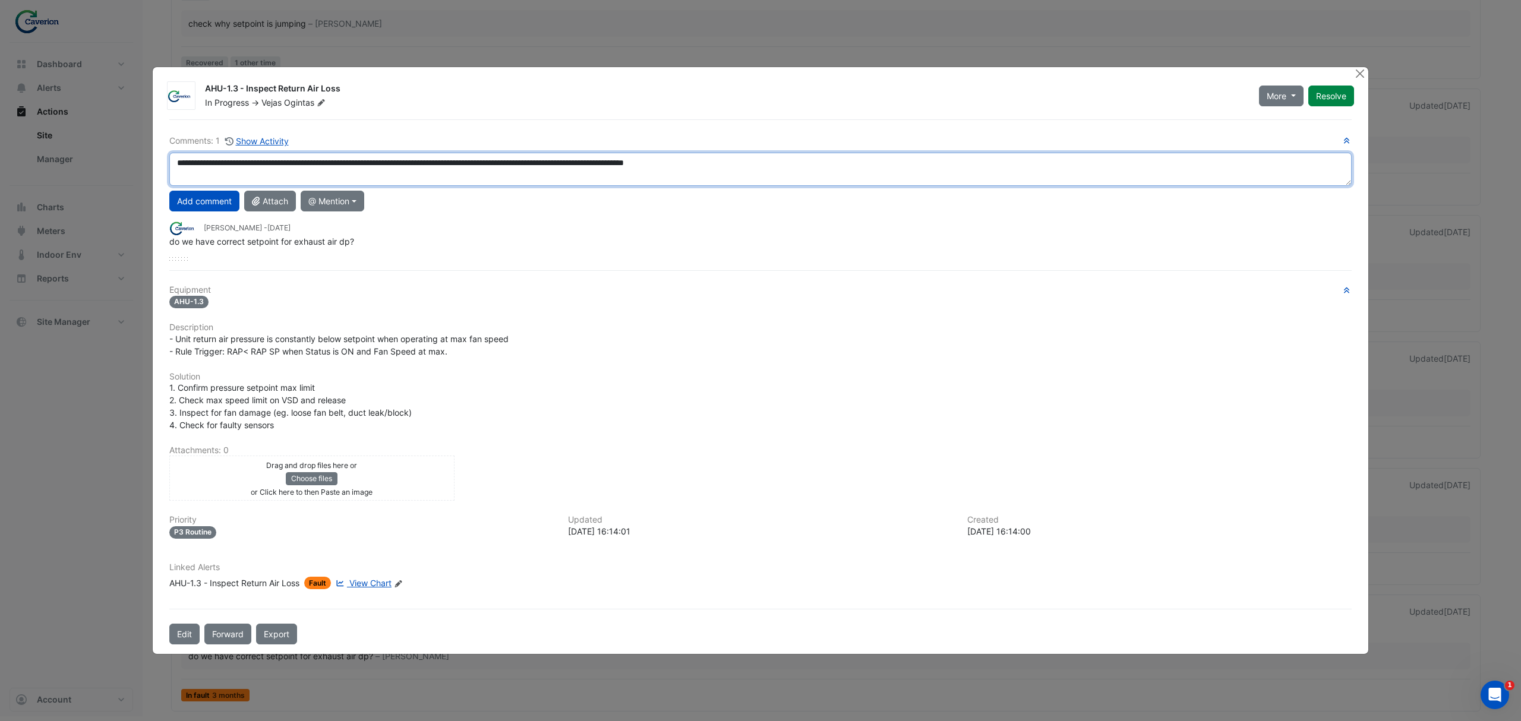
click at [844, 170] on textarea "**********" at bounding box center [760, 169] width 1182 height 33
click at [1002, 165] on textarea "**********" at bounding box center [760, 169] width 1182 height 33
click at [1008, 163] on textarea "**********" at bounding box center [760, 169] width 1182 height 33
drag, startPoint x: 1008, startPoint y: 163, endPoint x: 999, endPoint y: 163, distance: 9.5
click at [999, 163] on textarea "**********" at bounding box center [760, 169] width 1182 height 33
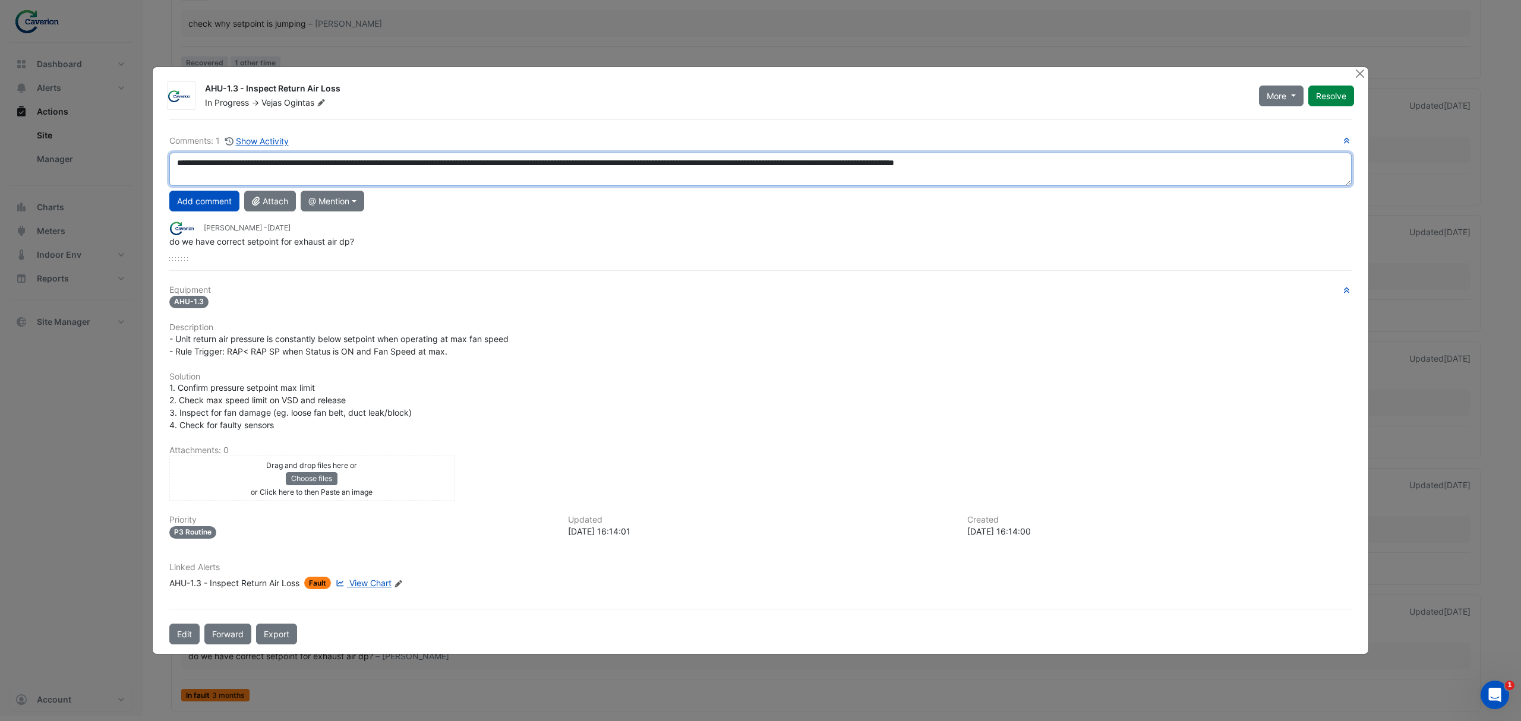
click at [1186, 172] on textarea "**********" at bounding box center [760, 169] width 1182 height 33
drag, startPoint x: 1204, startPoint y: 160, endPoint x: 93, endPoint y: 153, distance: 1111.0
click at [93, 153] on ngb-modal-window "AHU-1.3 - Inspect Return Air Loss In Progress -> Vejas Ogintas More On Hold Not…" at bounding box center [760, 360] width 1521 height 721
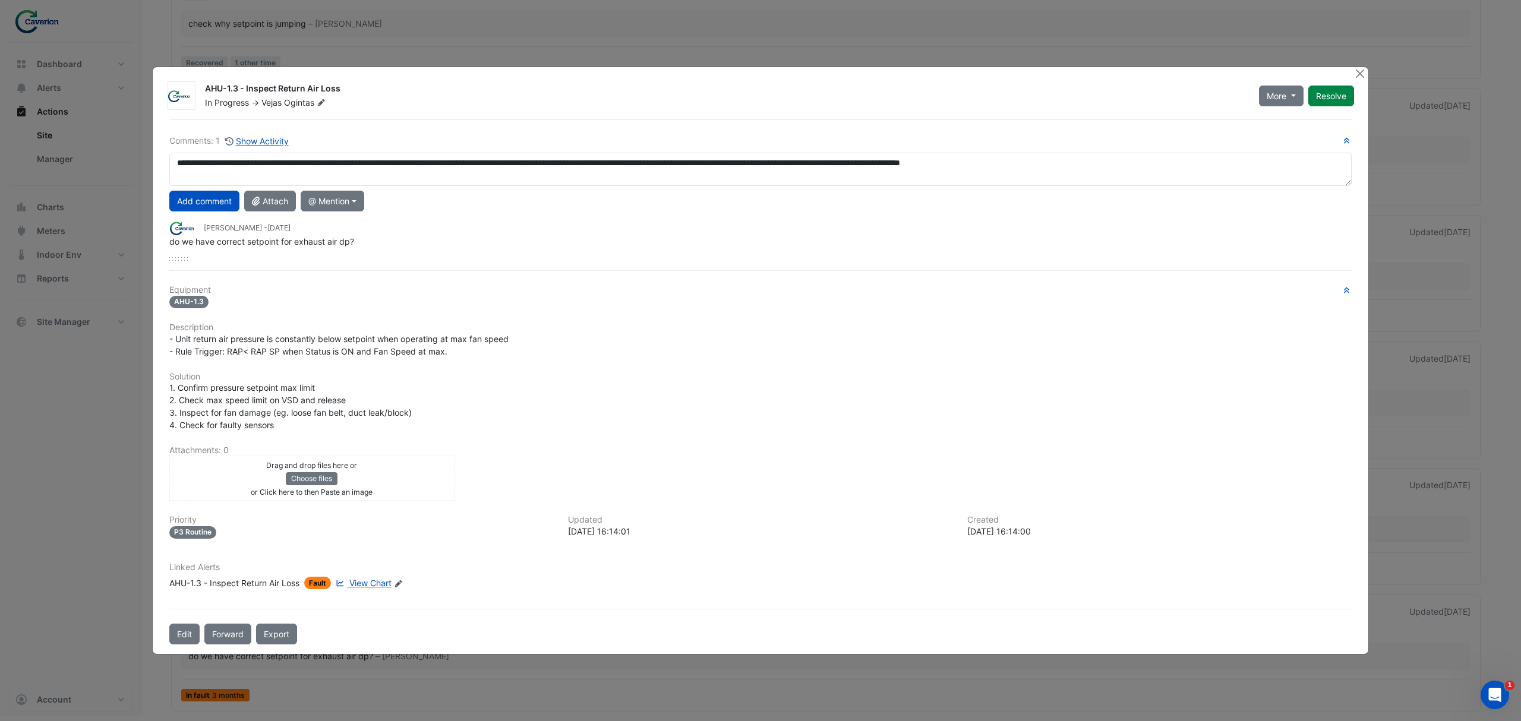
click at [1136, 188] on div "**********" at bounding box center [760, 197] width 1182 height 126
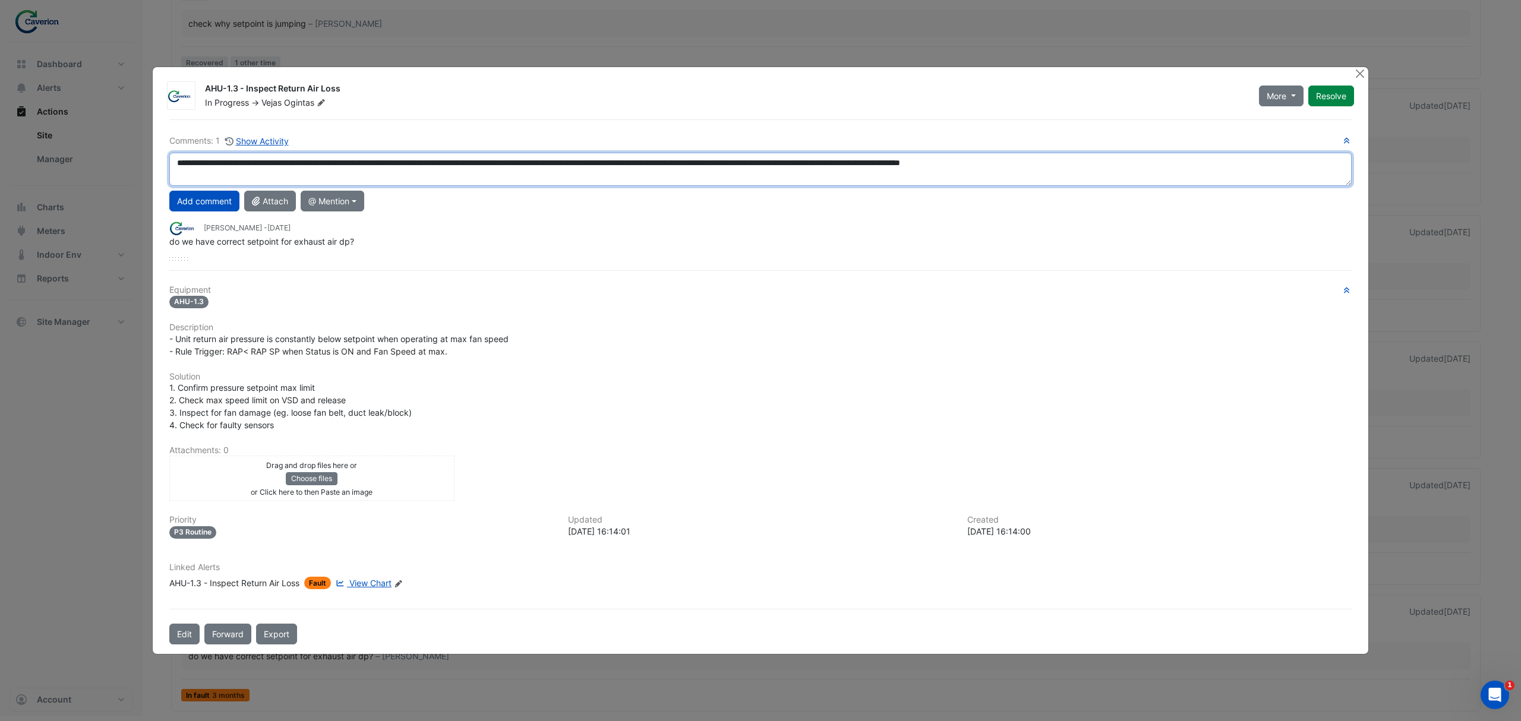
click at [1153, 165] on textarea "**********" at bounding box center [760, 169] width 1182 height 33
drag, startPoint x: 1100, startPoint y: 155, endPoint x: 74, endPoint y: 153, distance: 1026.6
click at [74, 153] on ngb-modal-window "AHU-1.3 - Inspect Return Air Loss In Progress -> Vejas Ogintas More On Hold Not…" at bounding box center [760, 360] width 1521 height 721
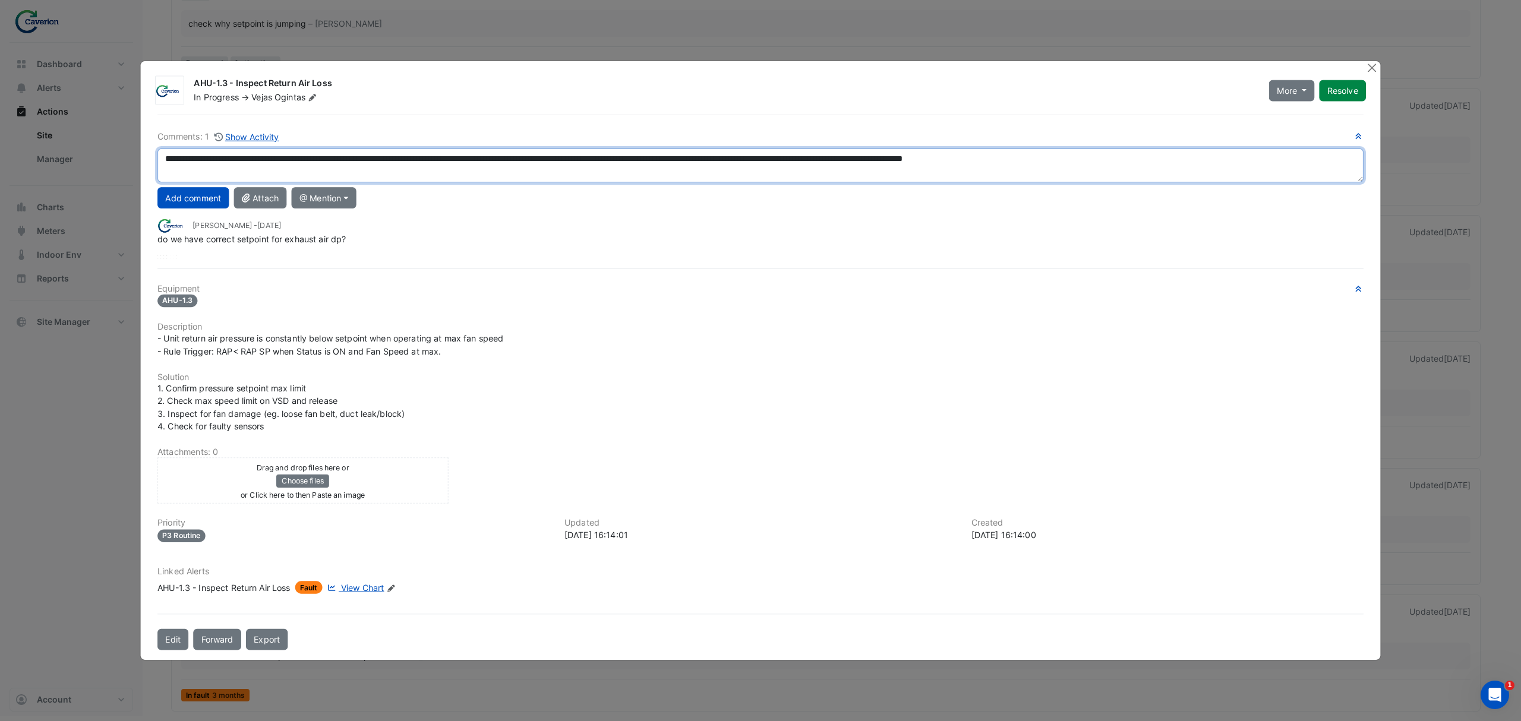
paste textarea "**********"
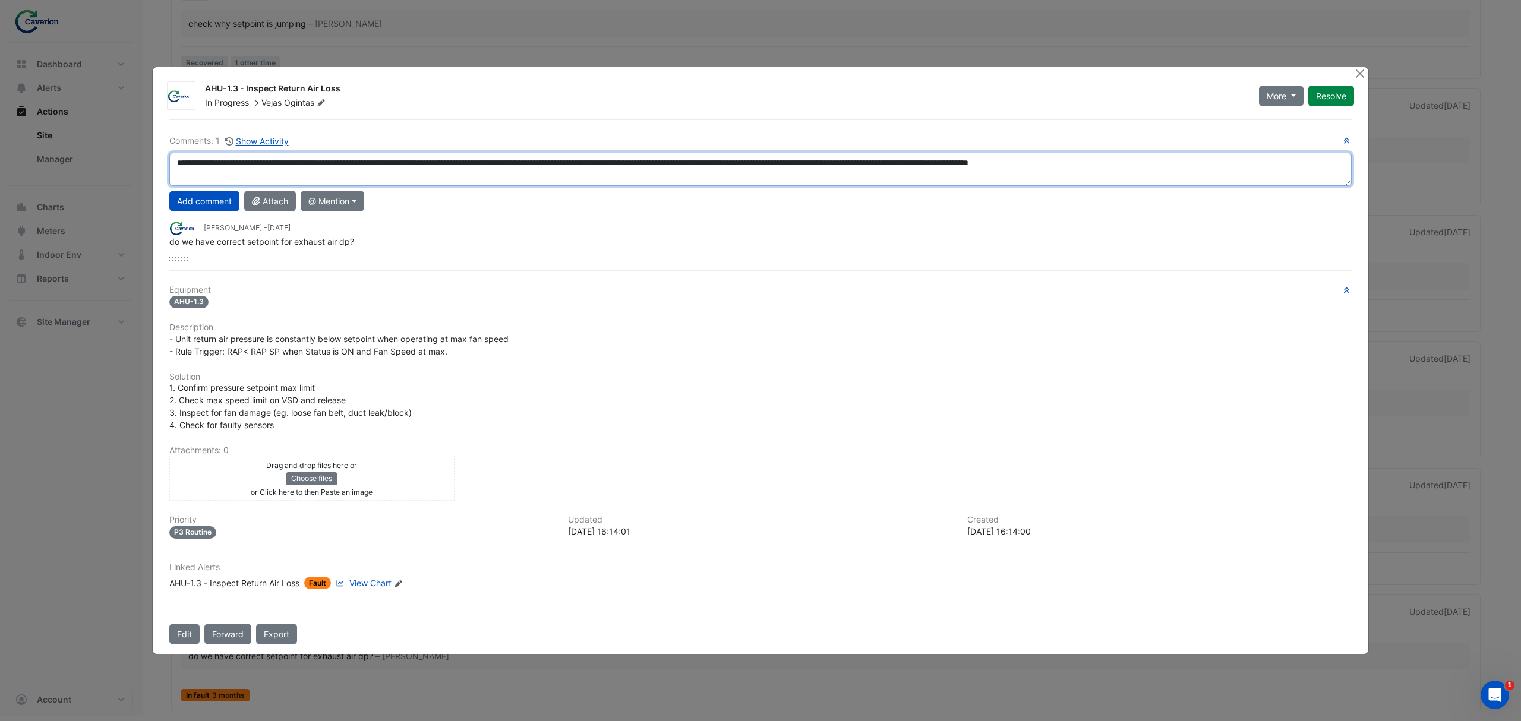
click at [1263, 175] on textarea "**********" at bounding box center [760, 169] width 1182 height 33
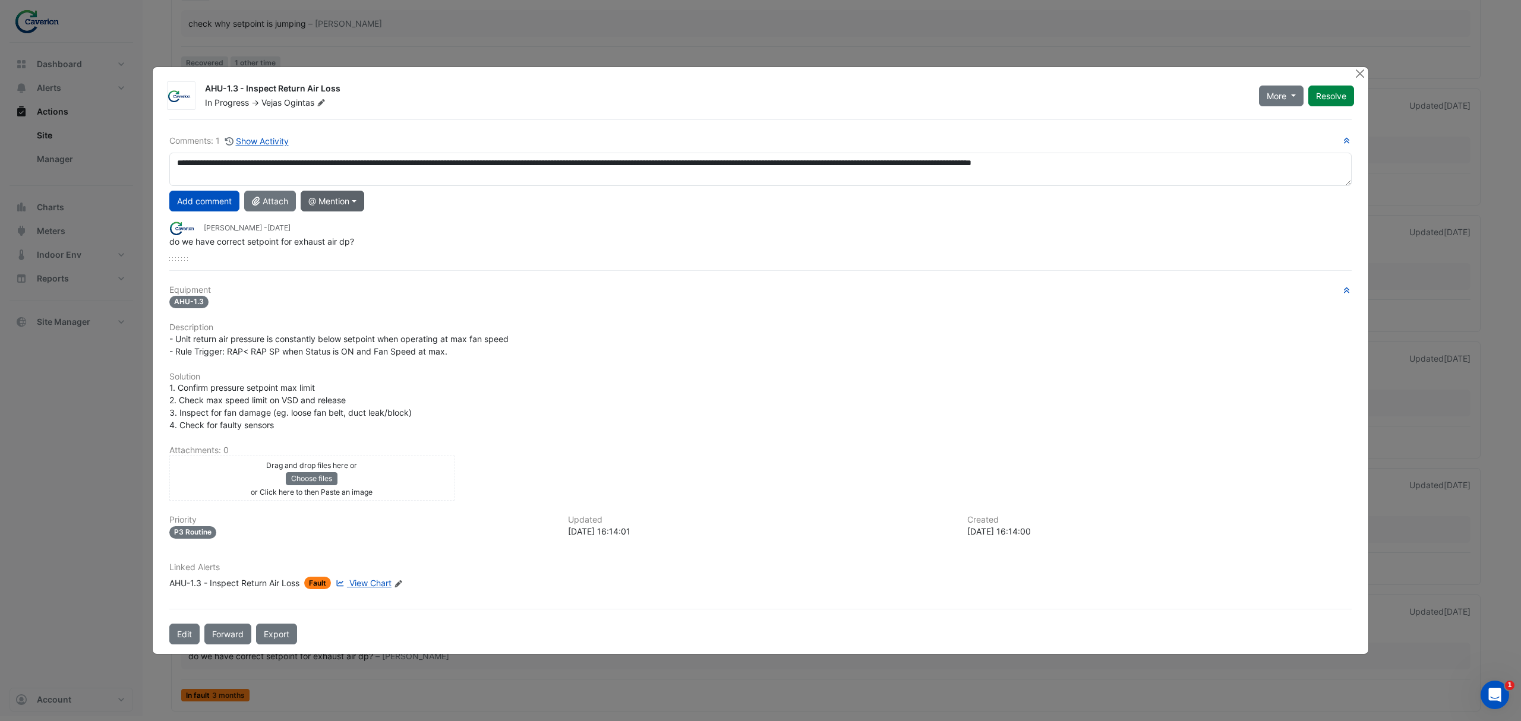
click at [339, 203] on button "@ Mention" at bounding box center [333, 201] width 64 height 21
click at [361, 297] on button "[PERSON_NAME]" at bounding box center [354, 296] width 106 height 22
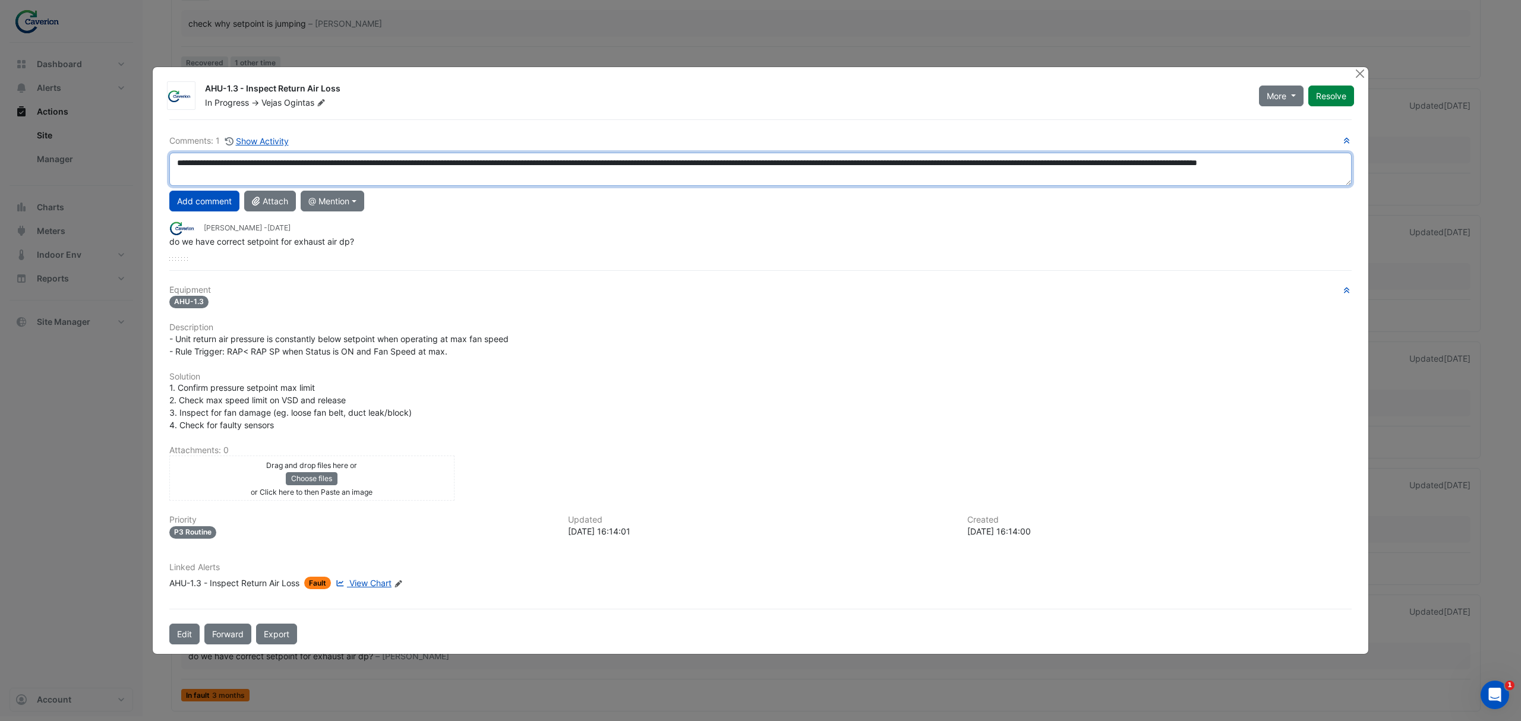
drag, startPoint x: 481, startPoint y: 179, endPoint x: 309, endPoint y: 184, distance: 171.8
click at [309, 184] on textarea "**********" at bounding box center [760, 169] width 1182 height 33
drag, startPoint x: 445, startPoint y: 171, endPoint x: 366, endPoint y: 174, distance: 79.1
click at [366, 174] on textarea "**********" at bounding box center [760, 169] width 1182 height 33
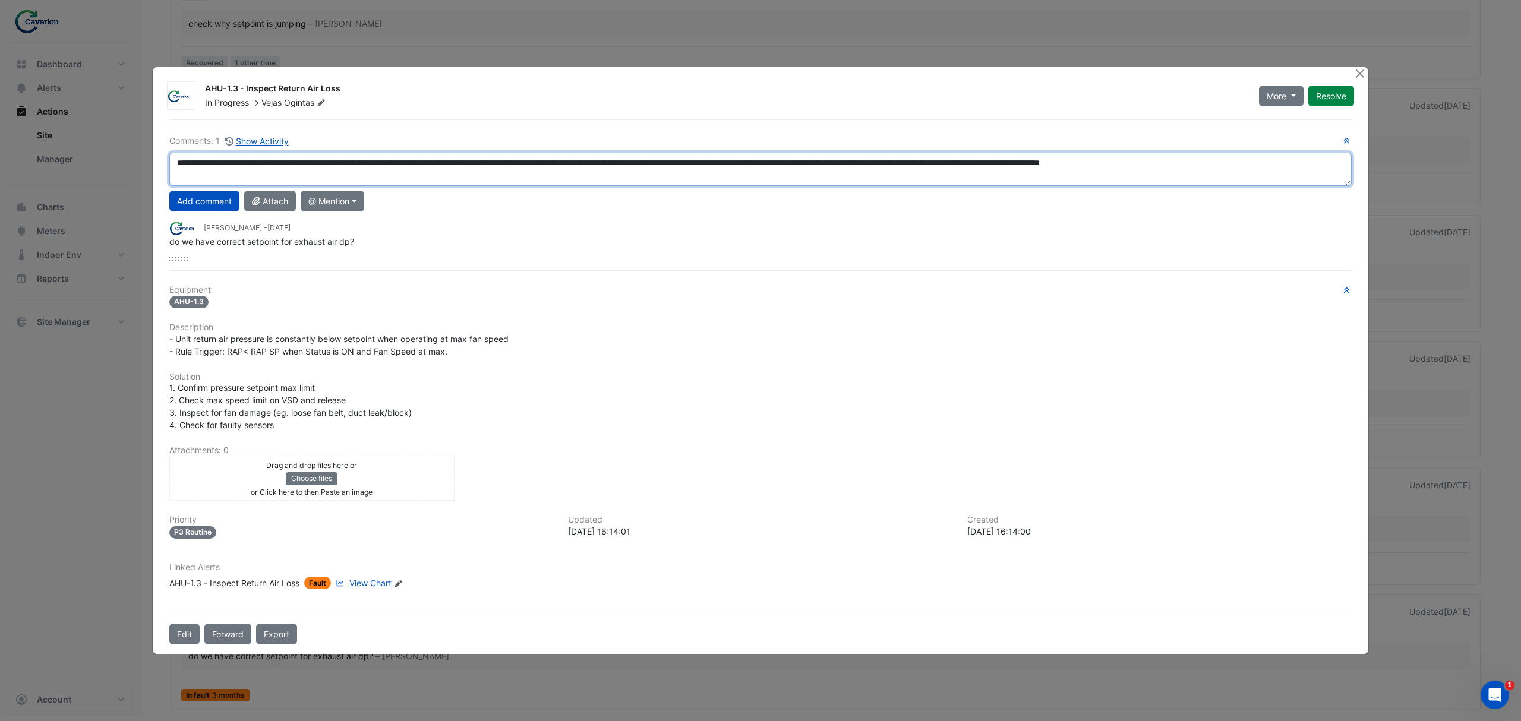
drag, startPoint x: 1345, startPoint y: 165, endPoint x: 1251, endPoint y: 159, distance: 94.0
click at [1251, 159] on textarea "**********" at bounding box center [760, 169] width 1182 height 33
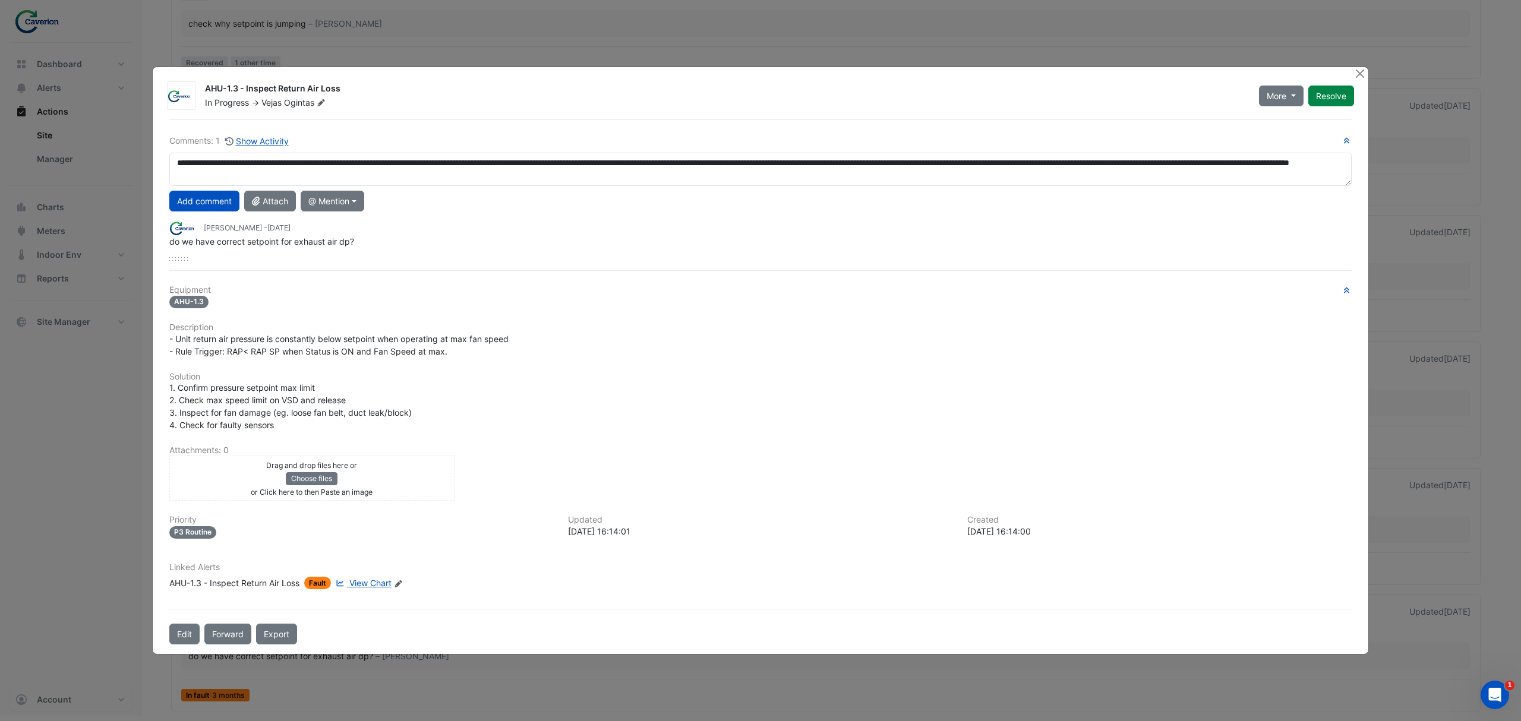
drag, startPoint x: 395, startPoint y: 146, endPoint x: 737, endPoint y: 177, distance: 343.7
click at [737, 177] on div "**********" at bounding box center [760, 197] width 1182 height 126
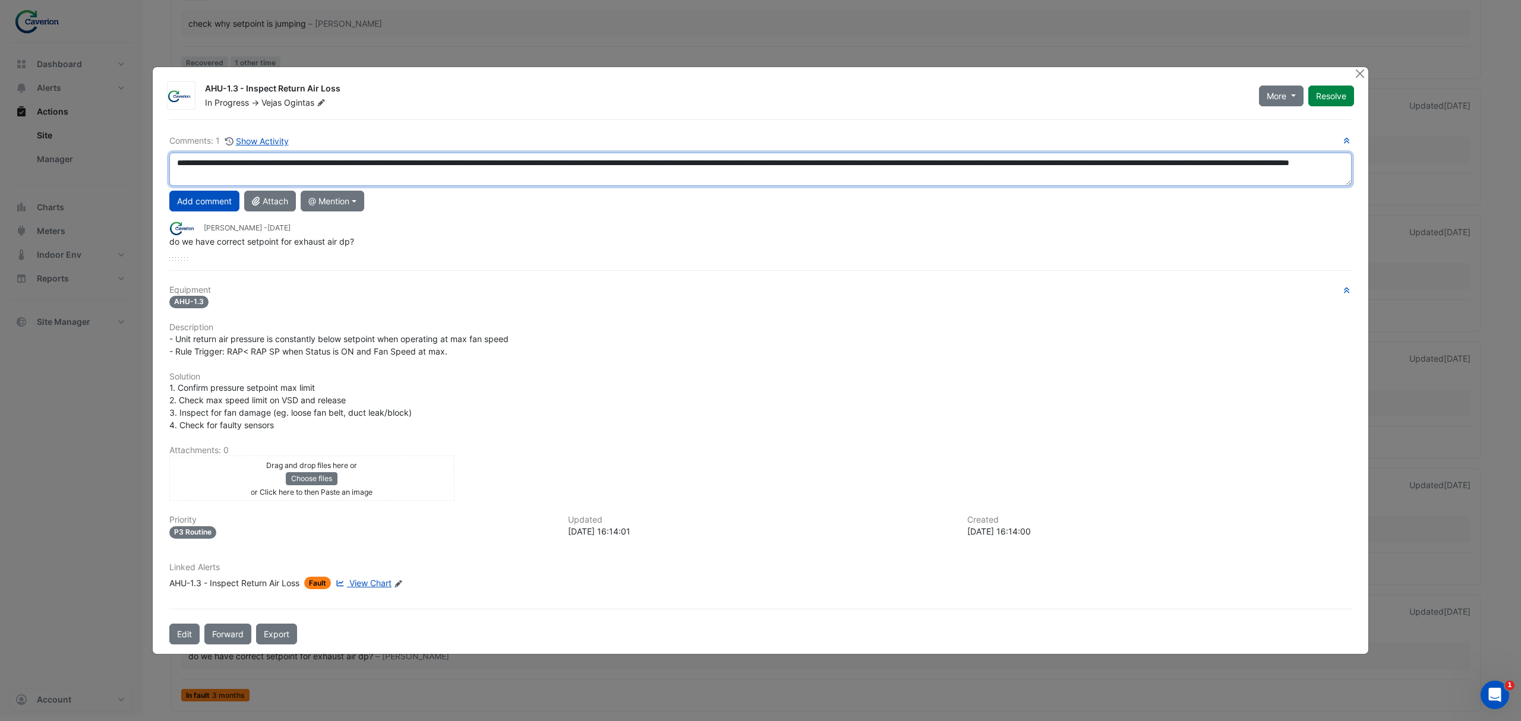
click at [737, 177] on textarea "**********" at bounding box center [760, 169] width 1182 height 33
drag, startPoint x: 755, startPoint y: 174, endPoint x: 519, endPoint y: 176, distance: 235.9
click at [519, 176] on textarea "**********" at bounding box center [760, 169] width 1182 height 33
drag, startPoint x: 519, startPoint y: 176, endPoint x: 217, endPoint y: 177, distance: 301.2
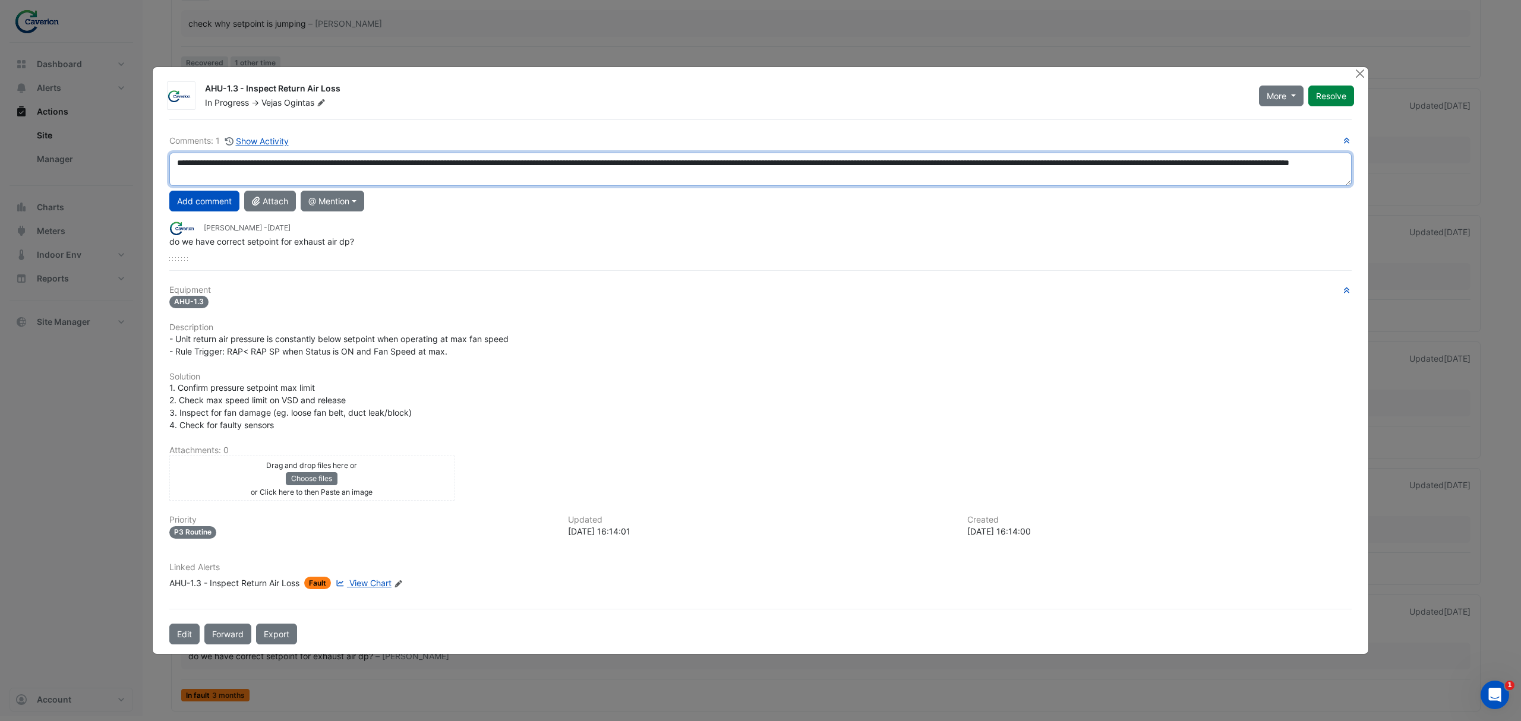
click at [217, 177] on textarea "**********" at bounding box center [760, 169] width 1182 height 33
drag, startPoint x: 241, startPoint y: 179, endPoint x: 277, endPoint y: 176, distance: 35.8
click at [277, 176] on textarea "**********" at bounding box center [760, 169] width 1182 height 33
drag, startPoint x: 472, startPoint y: 181, endPoint x: 1242, endPoint y: 163, distance: 770.2
click at [1242, 163] on textarea "**********" at bounding box center [760, 169] width 1182 height 33
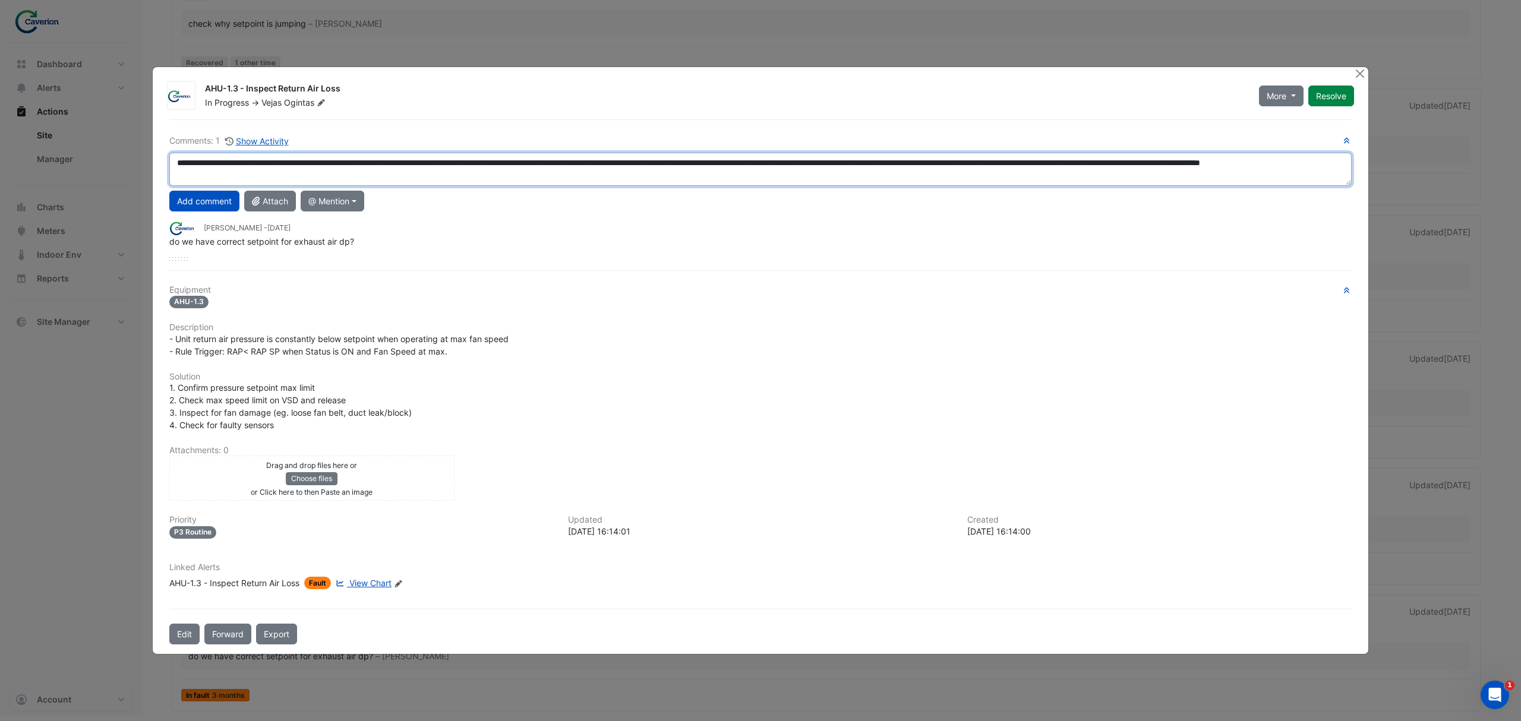
click at [467, 177] on textarea "**********" at bounding box center [760, 169] width 1182 height 33
drag, startPoint x: 462, startPoint y: 178, endPoint x: 1239, endPoint y: 169, distance: 777.2
click at [1239, 169] on textarea "**********" at bounding box center [760, 169] width 1182 height 33
paste textarea
click at [430, 183] on textarea "**********" at bounding box center [760, 169] width 1182 height 33
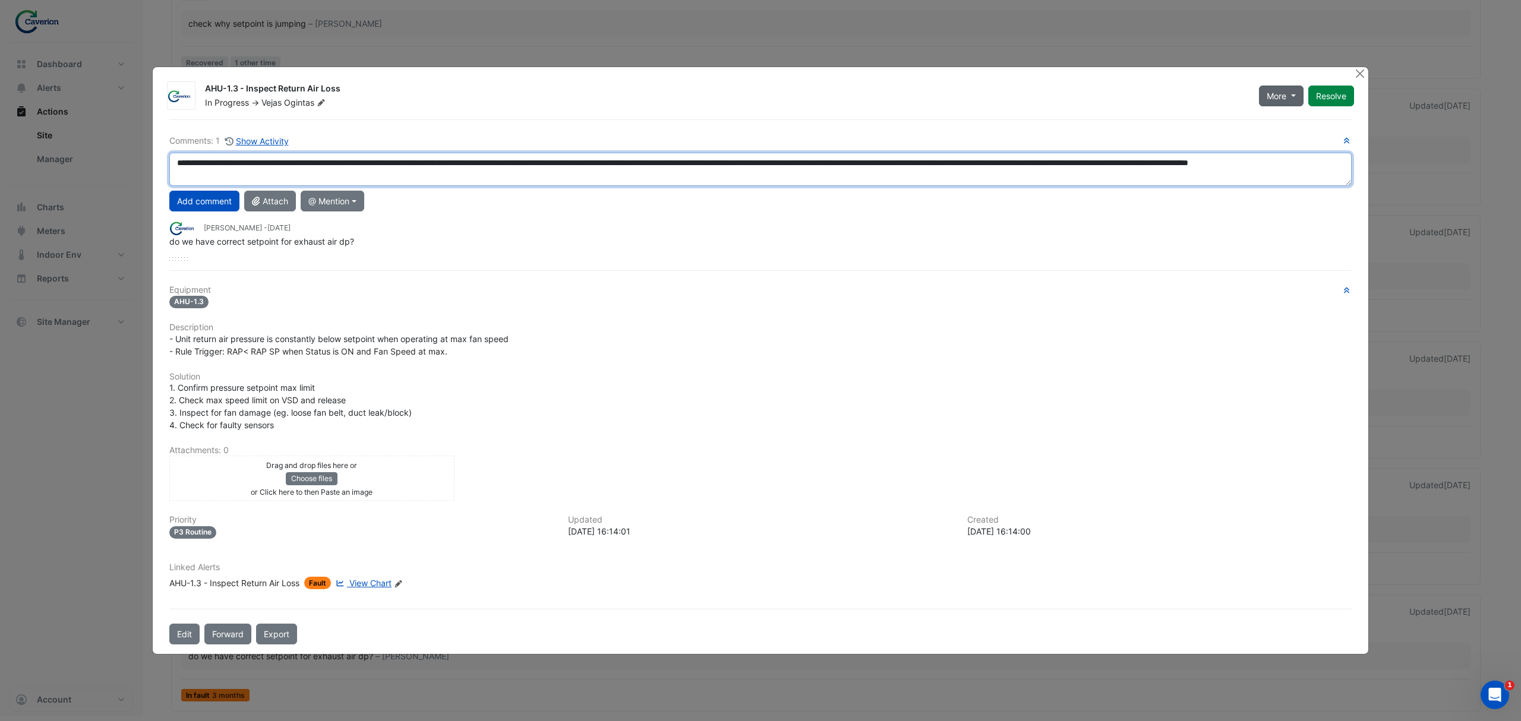
type textarea "**********"
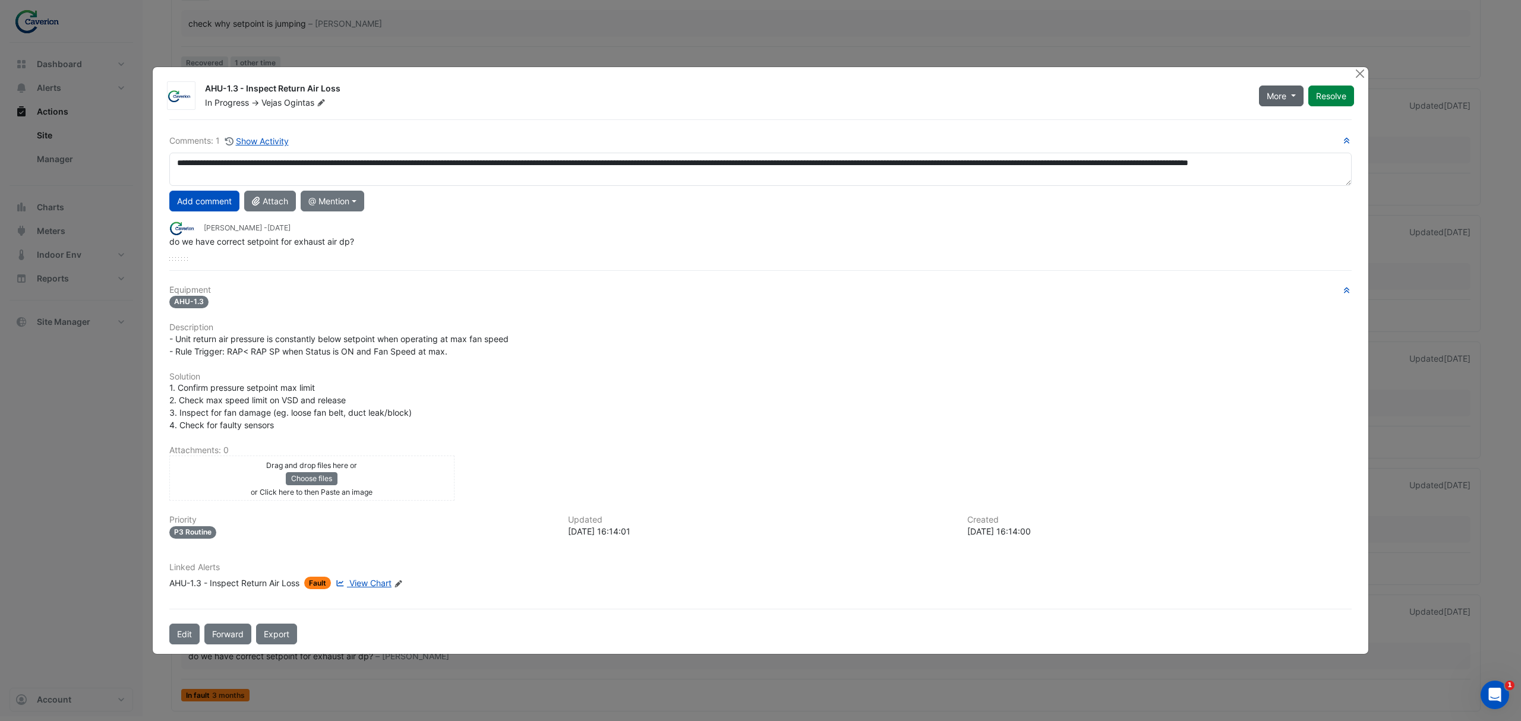
click at [1270, 103] on button "More" at bounding box center [1281, 96] width 45 height 21
click at [1276, 124] on button "On Hold" at bounding box center [1305, 126] width 94 height 17
click at [201, 202] on button "Add comment" at bounding box center [204, 201] width 70 height 21
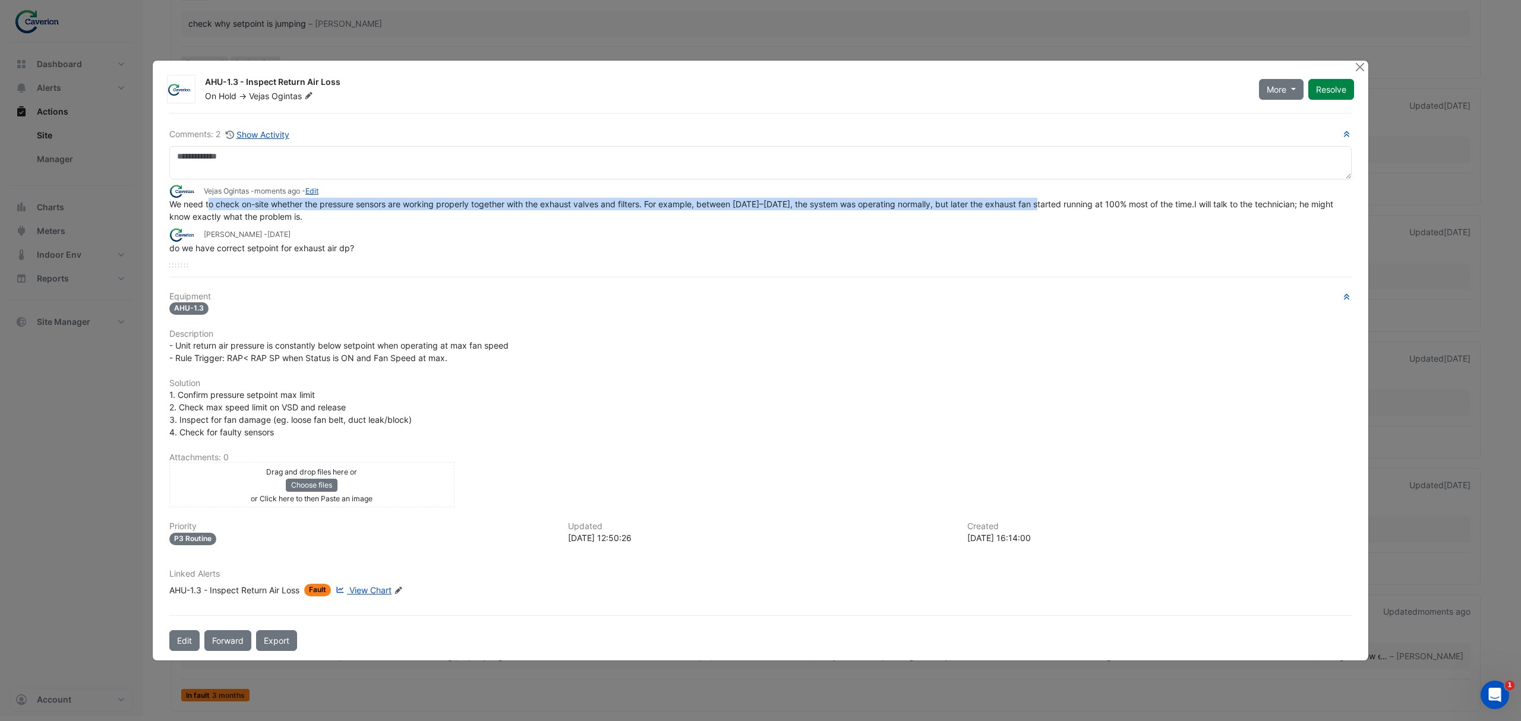
drag, startPoint x: 212, startPoint y: 200, endPoint x: 1052, endPoint y: 210, distance: 840.1
click at [1051, 210] on div "We need to check on-site whether the pressure sensors are working properly toge…" at bounding box center [760, 210] width 1182 height 25
click at [1052, 210] on div "We need to check on-site whether the pressure sensors are working properly toge…" at bounding box center [760, 210] width 1182 height 25
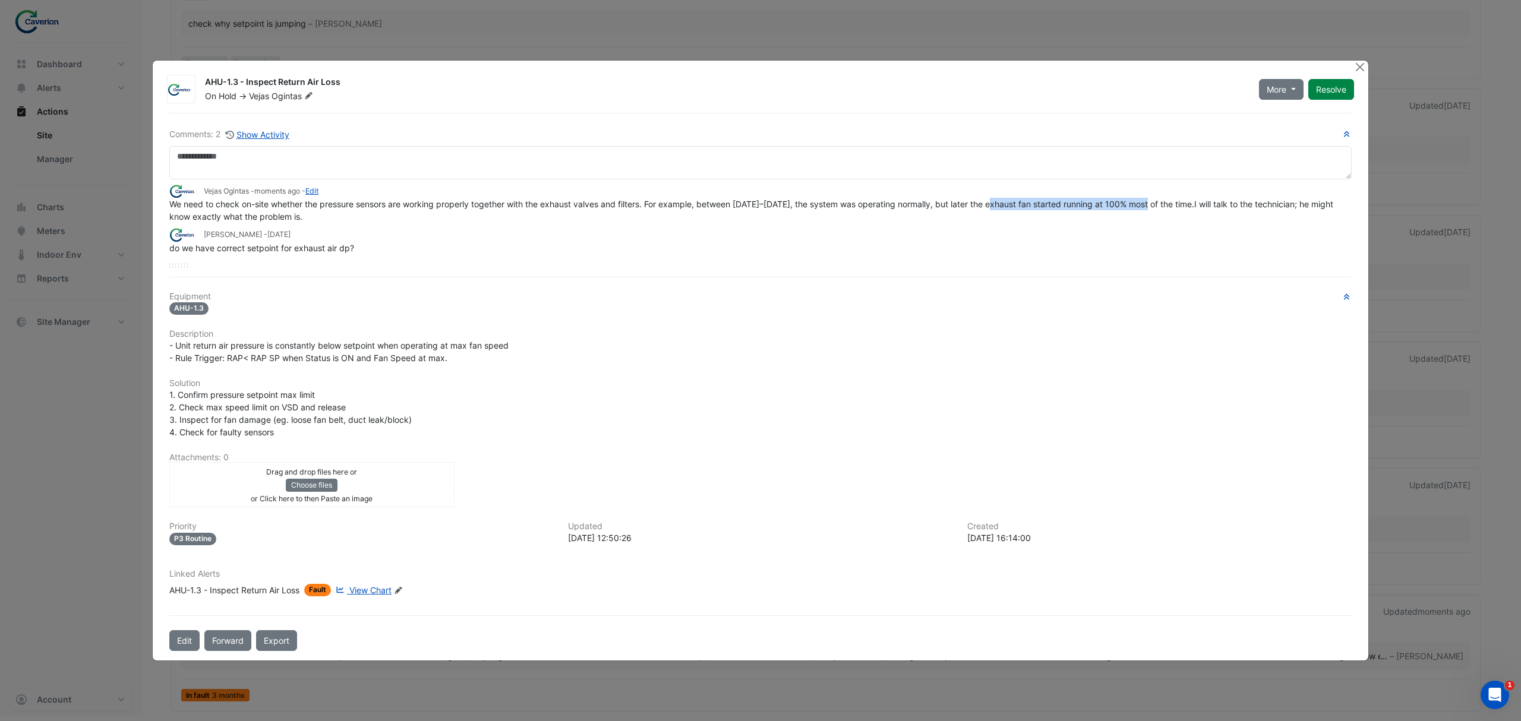
drag, startPoint x: 998, startPoint y: 207, endPoint x: 1156, endPoint y: 205, distance: 158.0
click at [1156, 205] on span "We need to check on-site whether the pressure sensors are working properly toge…" at bounding box center [752, 210] width 1166 height 23
drag, startPoint x: 1109, startPoint y: 200, endPoint x: 1307, endPoint y: 210, distance: 198.7
click at [1307, 210] on span "We need to check on-site whether the pressure sensors are working properly toge…" at bounding box center [752, 210] width 1166 height 23
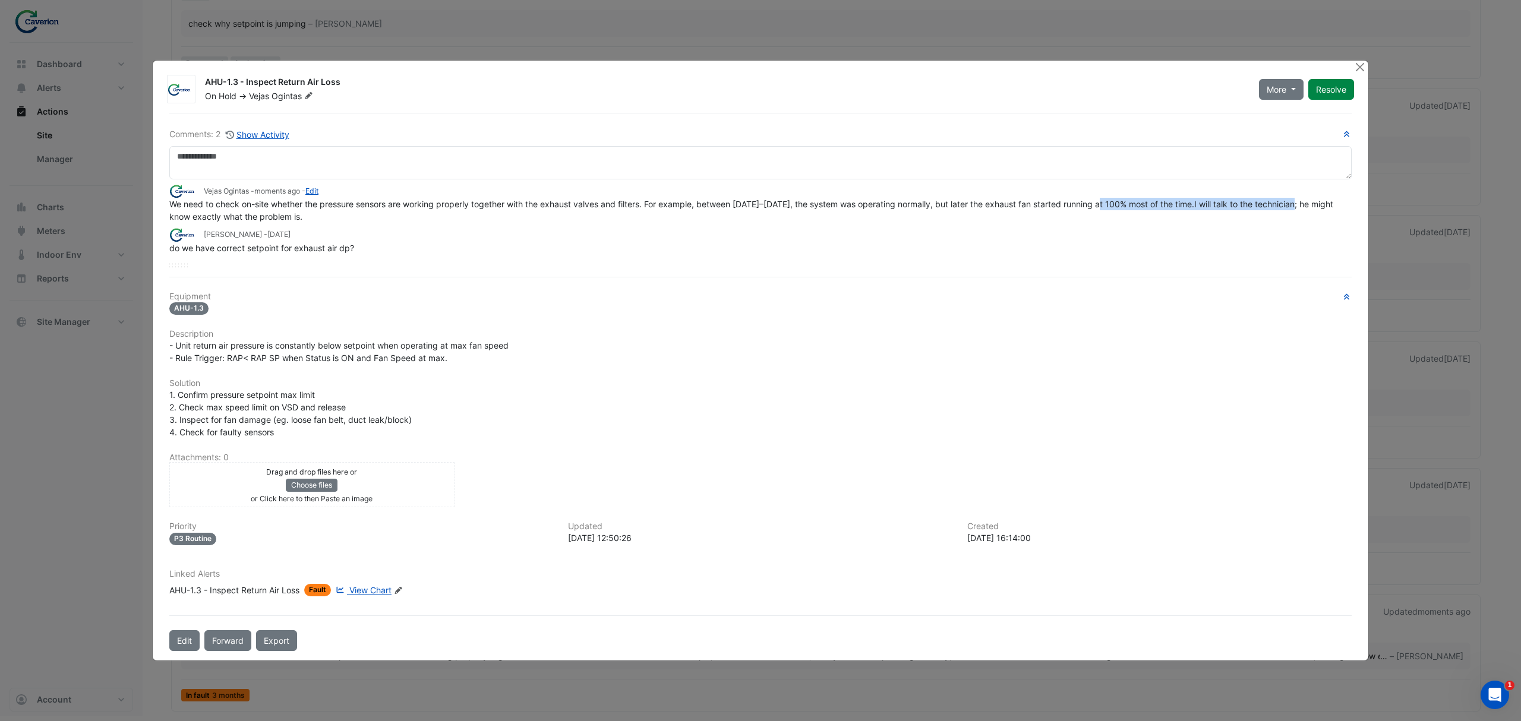
click at [1307, 210] on span "We need to check on-site whether the pressure sensors are working properly toge…" at bounding box center [752, 210] width 1166 height 23
drag, startPoint x: 1205, startPoint y: 222, endPoint x: 1305, endPoint y: 216, distance: 100.0
click at [1305, 216] on div "We need to check on-site whether the pressure sensors are working properly toge…" at bounding box center [760, 210] width 1182 height 25
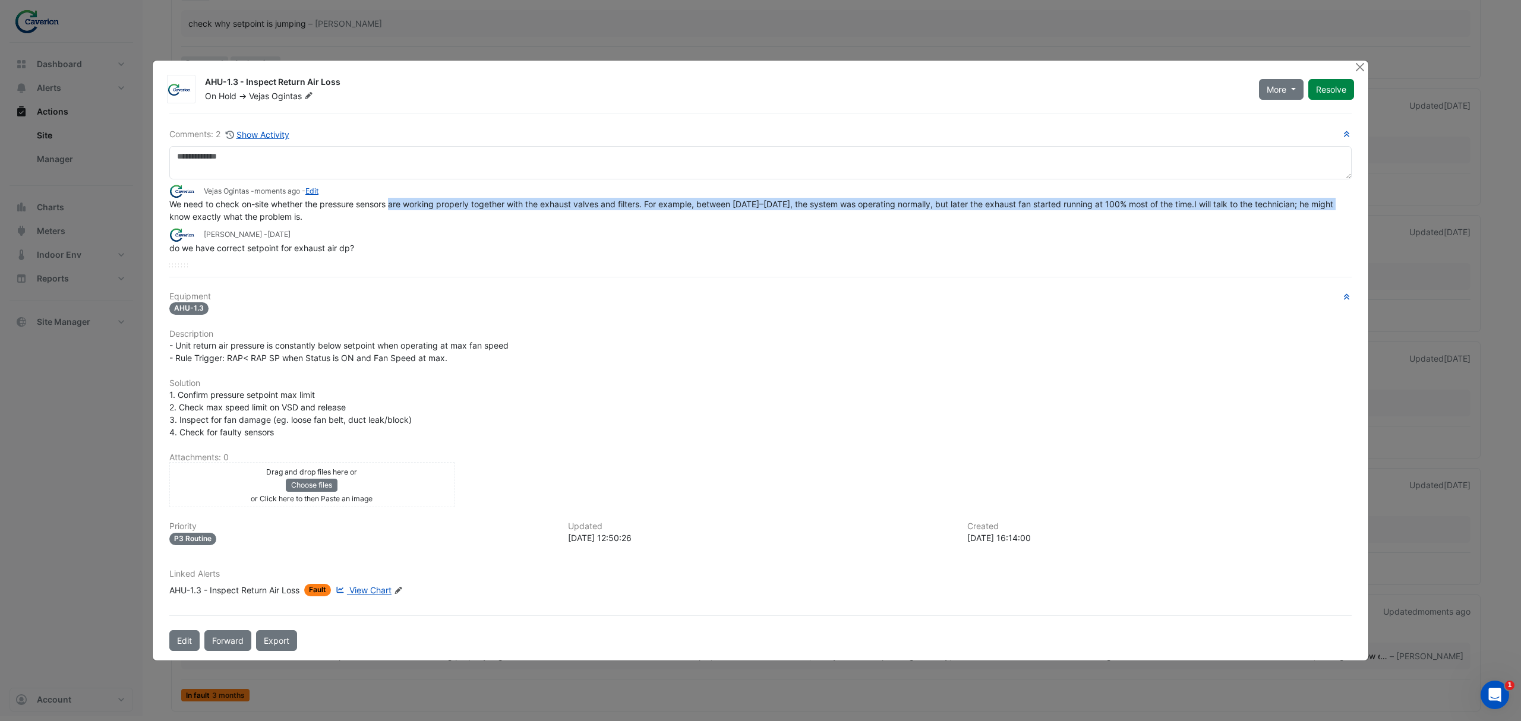
drag, startPoint x: 178, startPoint y: 217, endPoint x: 395, endPoint y: 212, distance: 216.9
click at [395, 212] on div "We need to check on-site whether the pressure sensors are working properly toge…" at bounding box center [760, 210] width 1182 height 25
drag, startPoint x: 296, startPoint y: 216, endPoint x: 462, endPoint y: 210, distance: 165.9
click at [462, 210] on div "We need to check on-site whether the pressure sensors are working properly toge…" at bounding box center [760, 210] width 1182 height 25
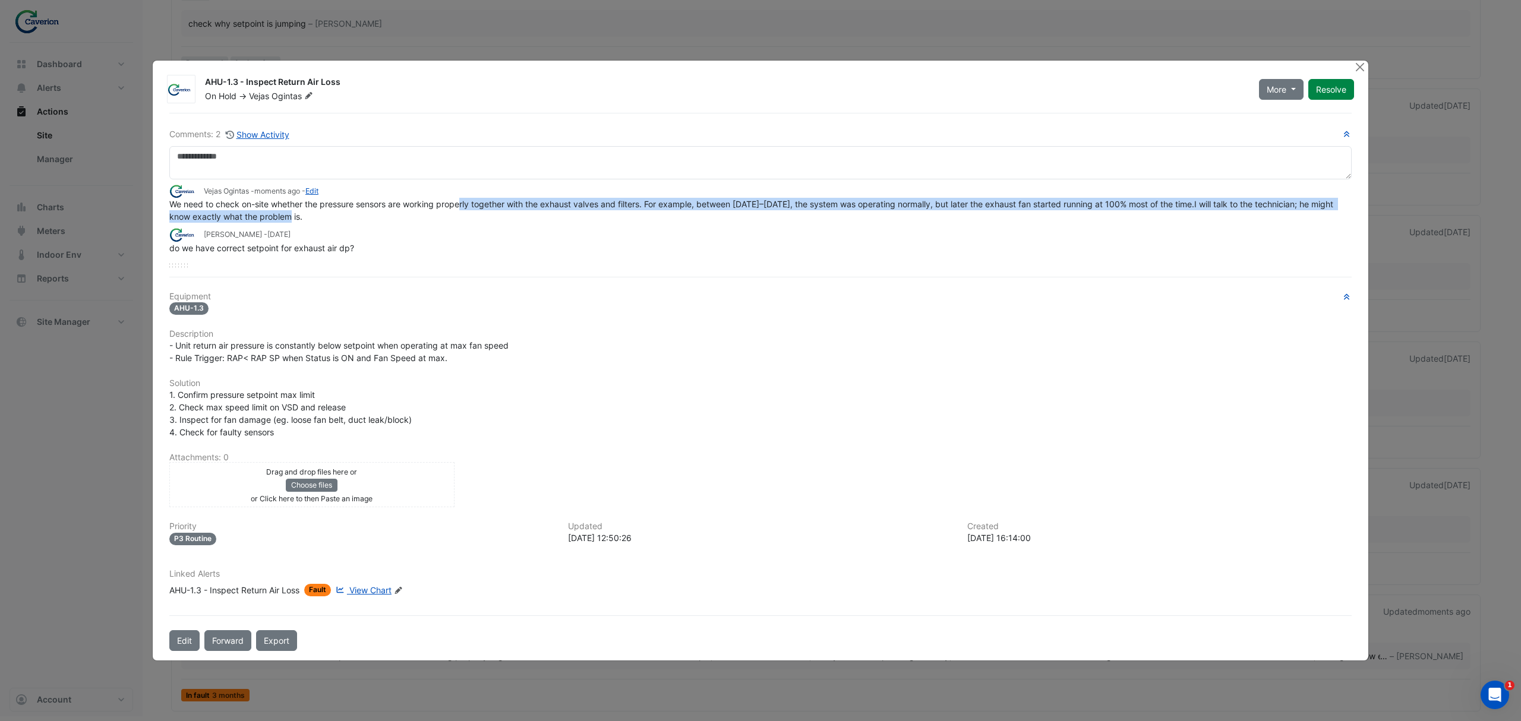
click at [462, 210] on div "We need to check on-site whether the pressure sensors are working properly toge…" at bounding box center [760, 210] width 1182 height 25
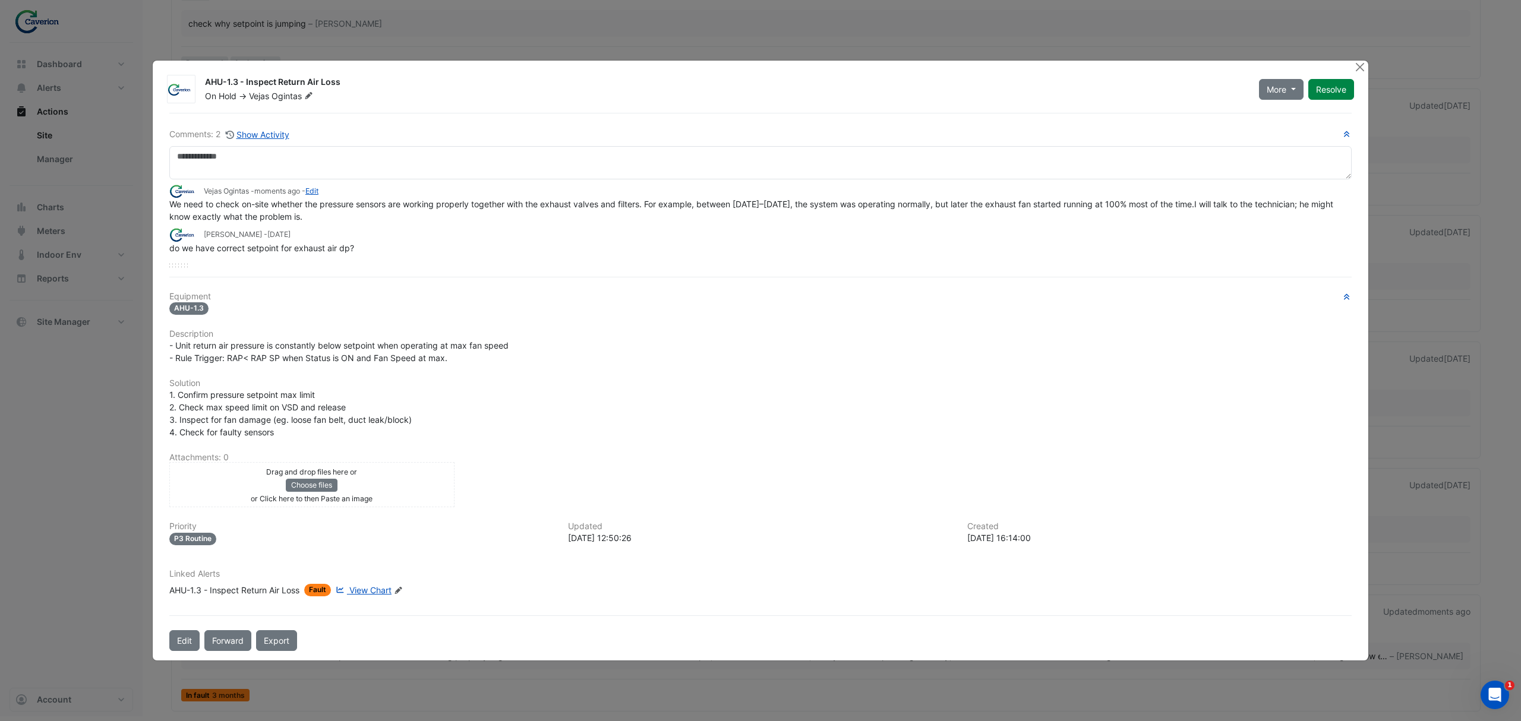
click at [446, 219] on div "We need to check on-site whether the pressure sensors are working properly toge…" at bounding box center [760, 210] width 1182 height 25
click at [403, 231] on div "Tomas Jonkaitis - 2 months and 6 days ago" at bounding box center [760, 235] width 1182 height 14
click at [372, 245] on div "do we have correct setpoint for exhaust air dp?" at bounding box center [760, 248] width 1182 height 12
click at [507, 300] on div "Comments: 2 Show Activity Vejas Ogintas - moments ago - Edit We need to check o…" at bounding box center [760, 382] width 1197 height 538
click at [523, 307] on div "AHU-1.3" at bounding box center [760, 308] width 1182 height 14
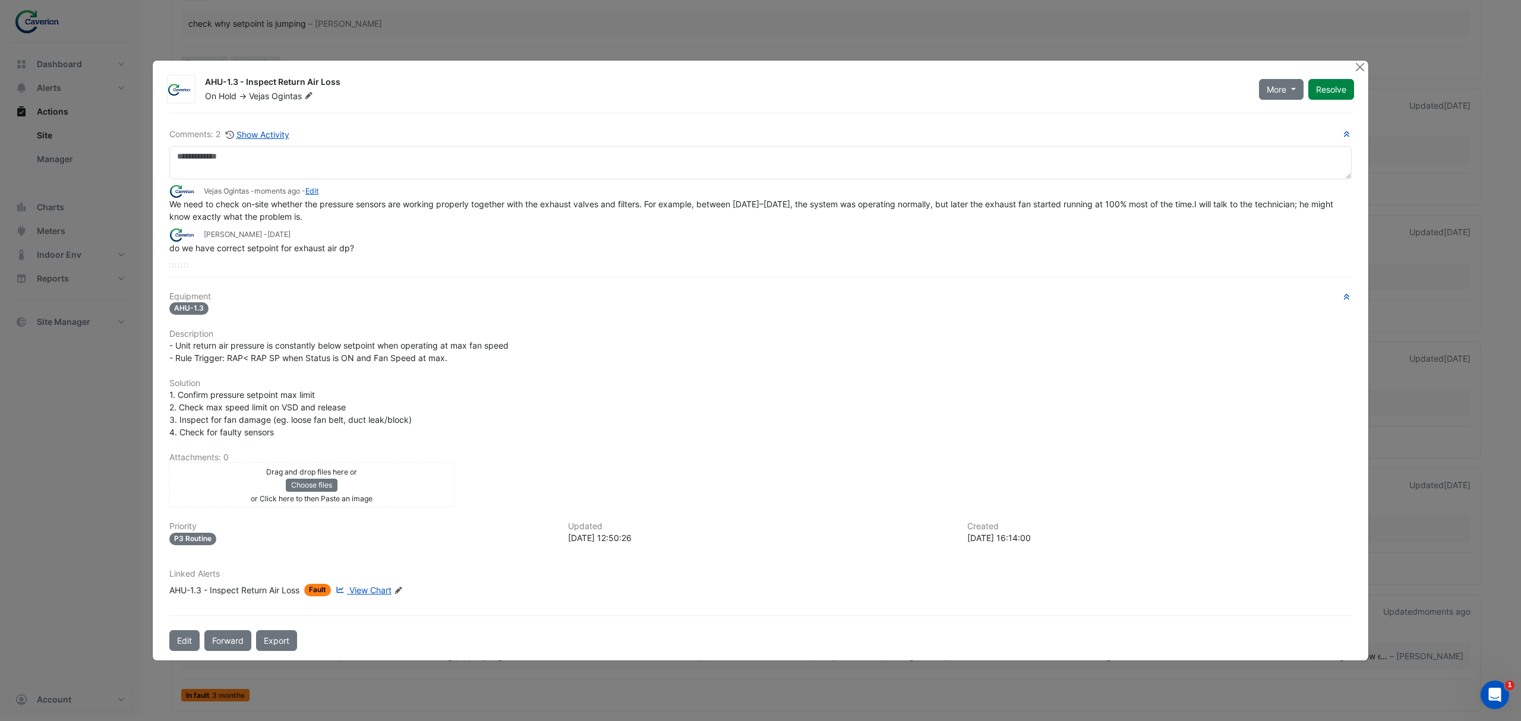
click at [621, 410] on div "1. Confirm pressure setpoint max limit 2. Check max speed limit on VSD and rele…" at bounding box center [760, 414] width 1182 height 50
click at [1357, 64] on button "Close" at bounding box center [1359, 67] width 12 height 12
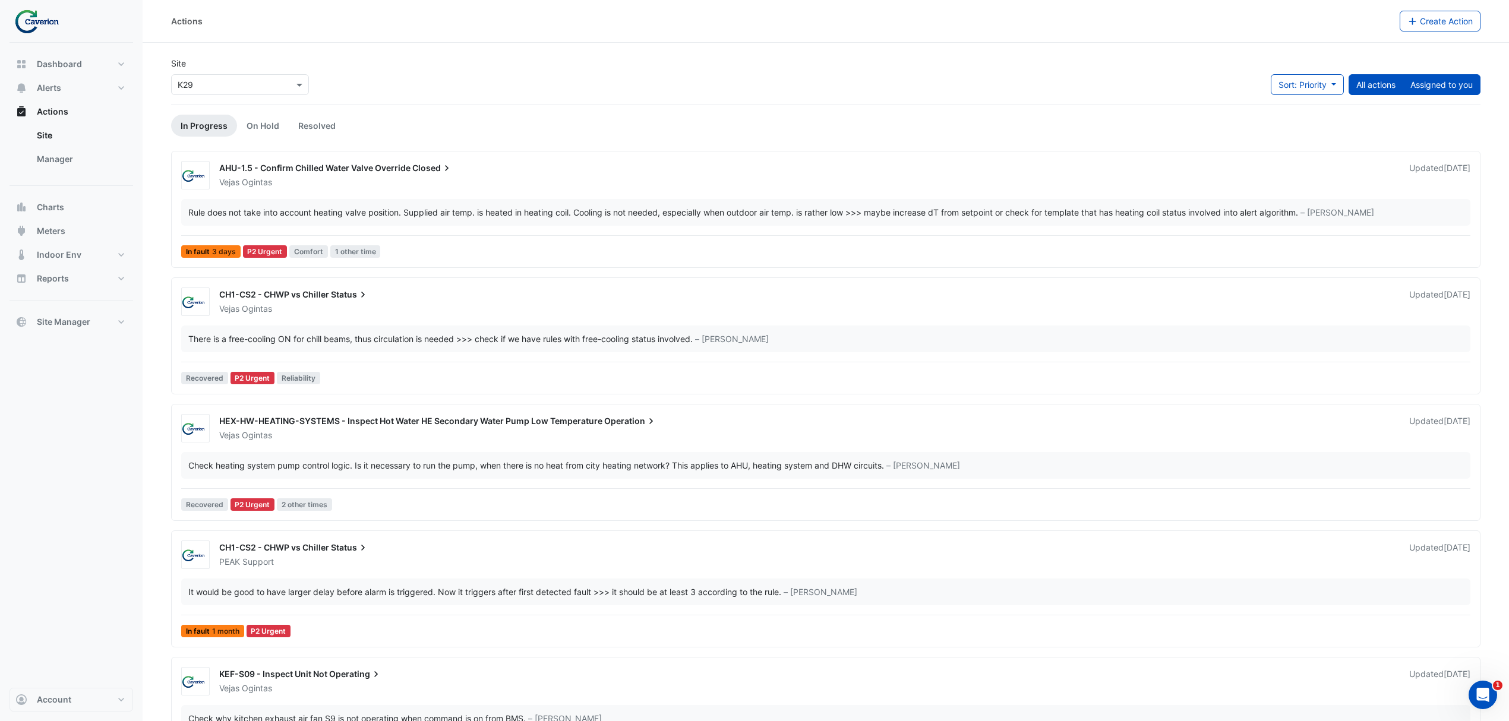
click at [1420, 80] on button "Assigned to you" at bounding box center [1442, 84] width 78 height 21
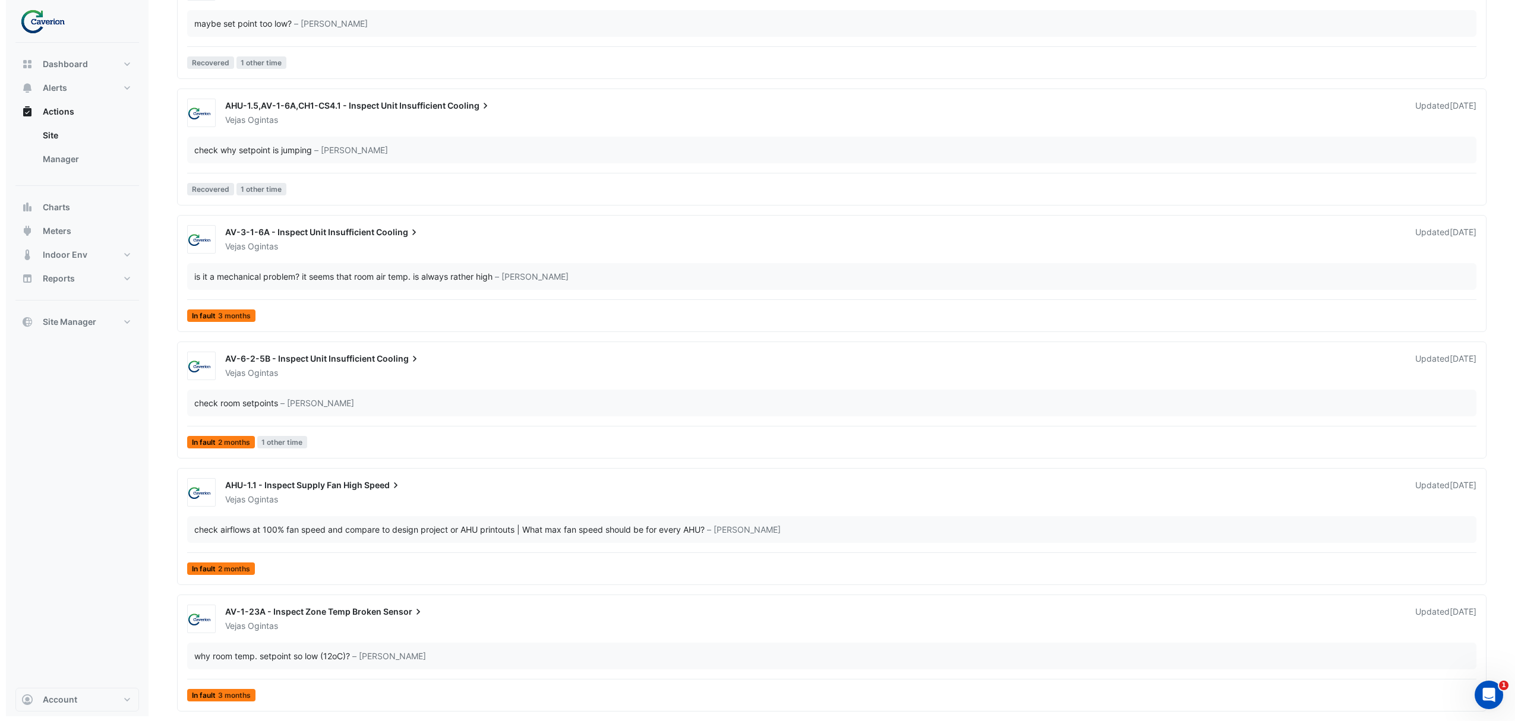
scroll to position [2353, 0]
click at [328, 607] on span "AV-1-23A - Inspect Zone Temp Broken" at bounding box center [297, 612] width 156 height 10
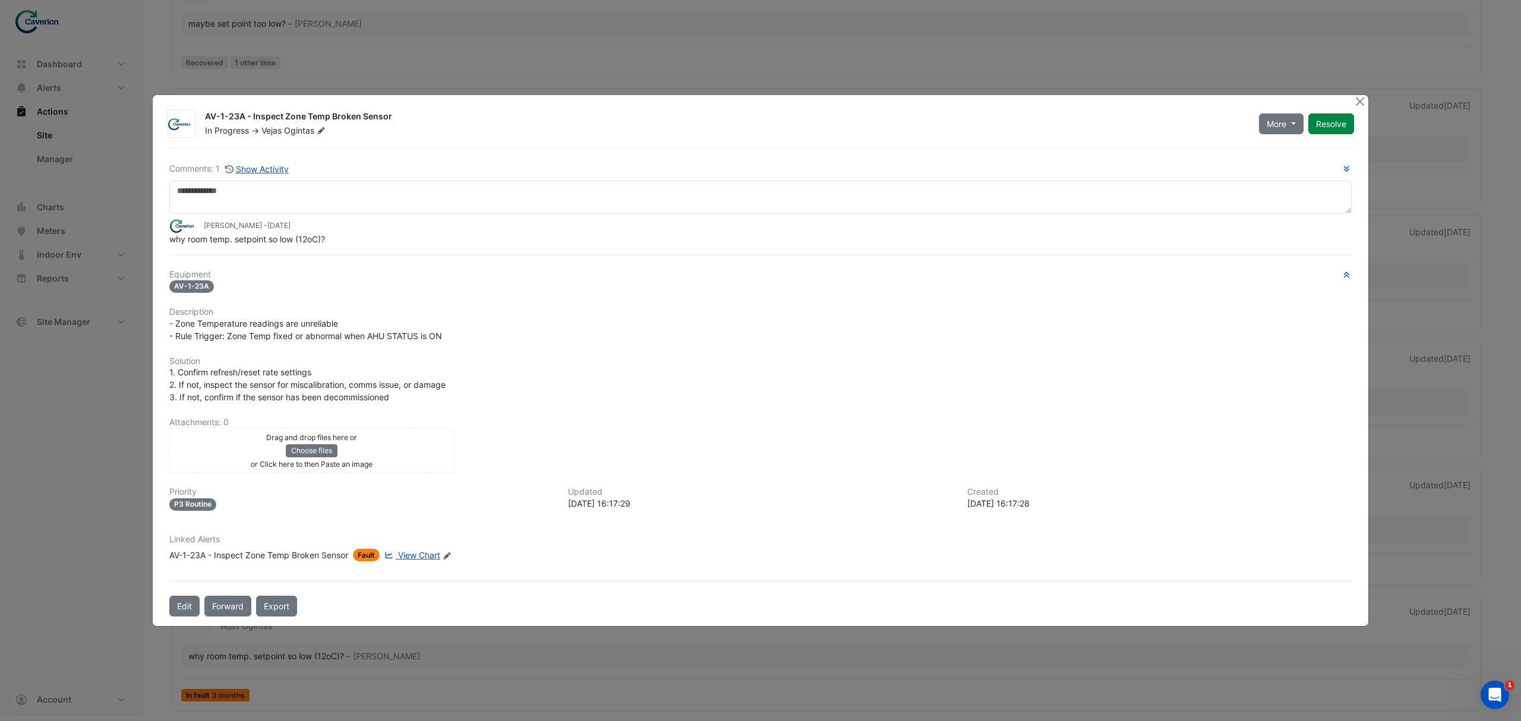
click at [252, 158] on div "Comments: 1 Show Activity Tomas Jonkaitis - 2 months and 6 days ago why room te…" at bounding box center [760, 381] width 1197 height 469
click at [255, 171] on button "Show Activity" at bounding box center [257, 169] width 65 height 14
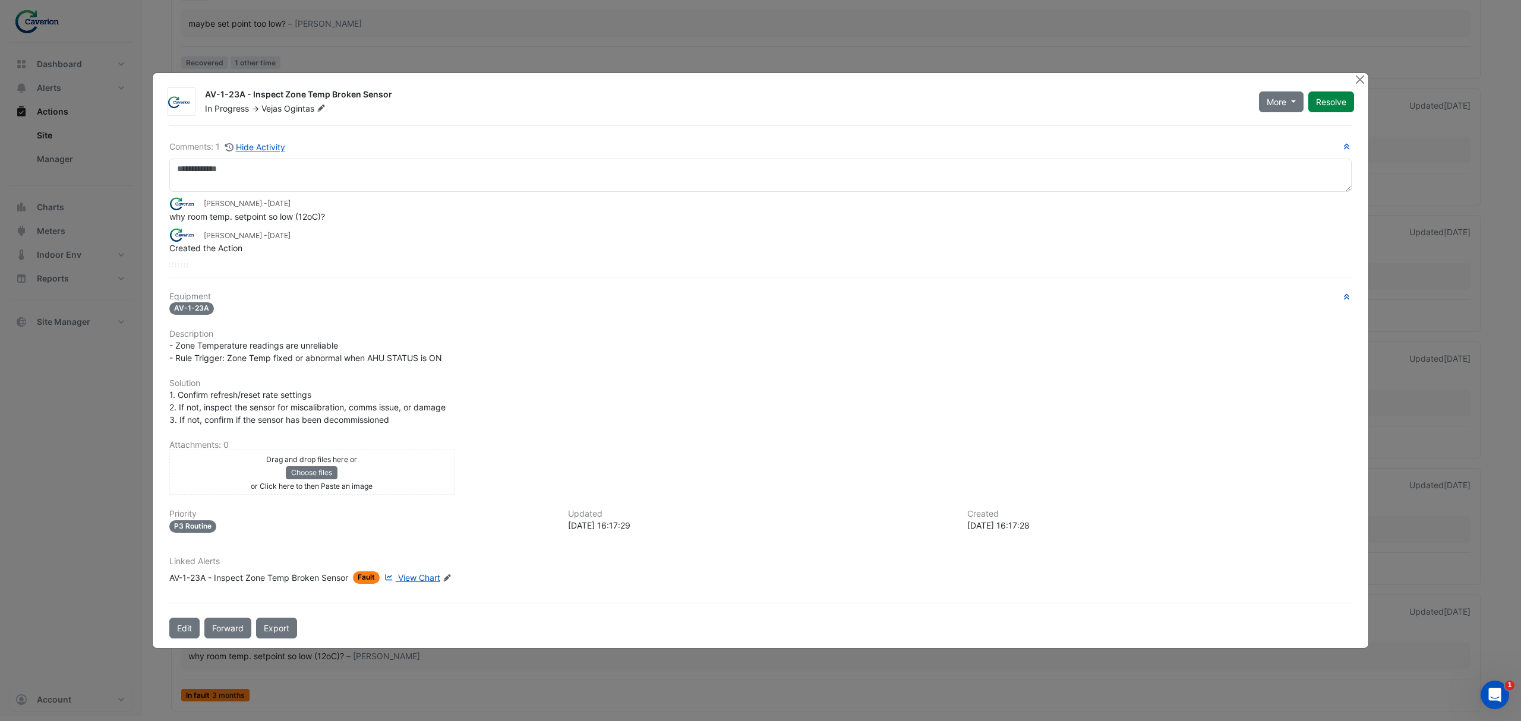
click at [427, 573] on span "View Chart" at bounding box center [419, 578] width 42 height 10
drag, startPoint x: 191, startPoint y: 400, endPoint x: 346, endPoint y: 400, distance: 155.1
click at [340, 400] on div "1. Confirm refresh/reset rate settings 2. If not, inspect the sensor for miscal…" at bounding box center [760, 407] width 1182 height 37
click at [353, 400] on div "1. Confirm refresh/reset rate settings 2. If not, inspect the sensor for miscal…" at bounding box center [760, 407] width 1182 height 37
click at [421, 567] on div "Linked Alerts AV-1-23A - Inspect Zone Temp Broken Sensor Fault View Chart Edit …" at bounding box center [760, 570] width 1197 height 27
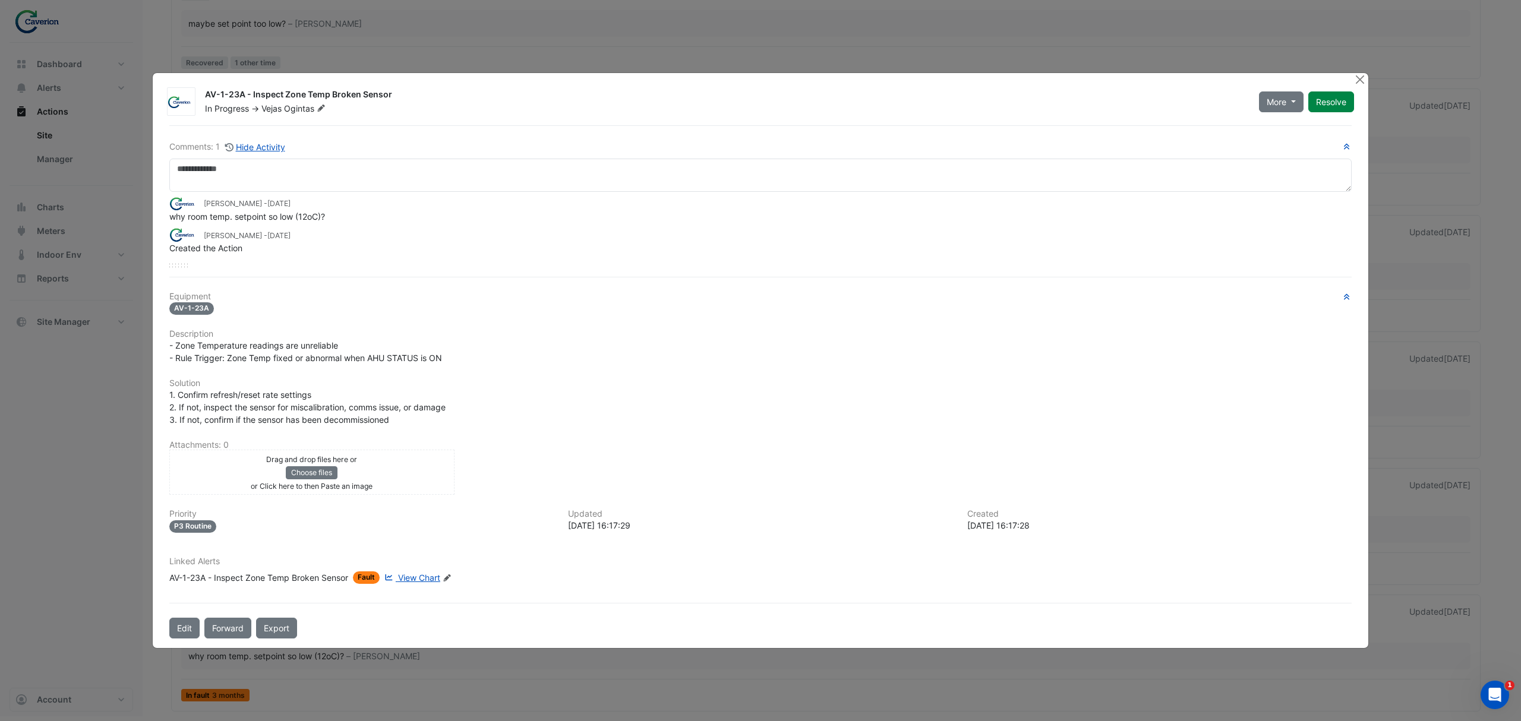
click at [422, 573] on span "View Chart" at bounding box center [419, 578] width 42 height 10
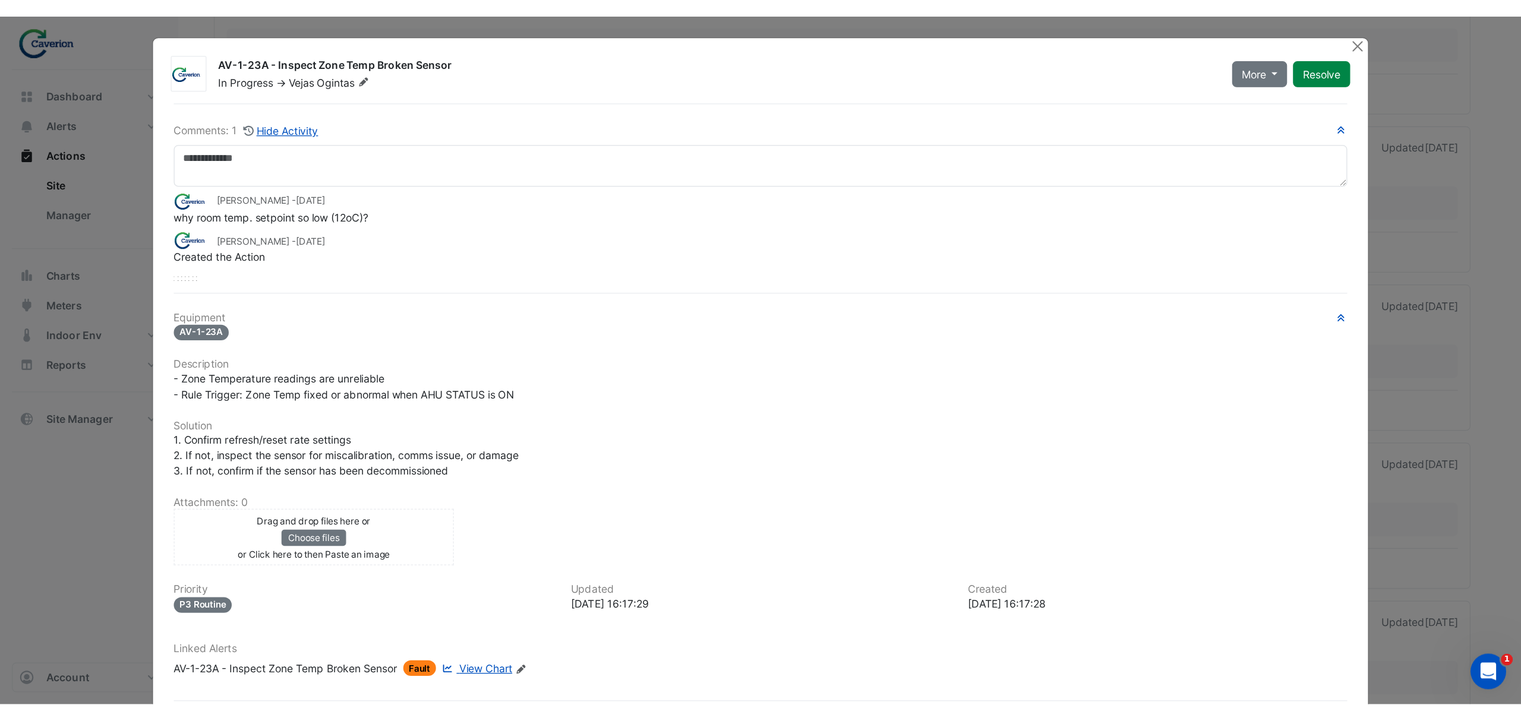
scroll to position [2349, 0]
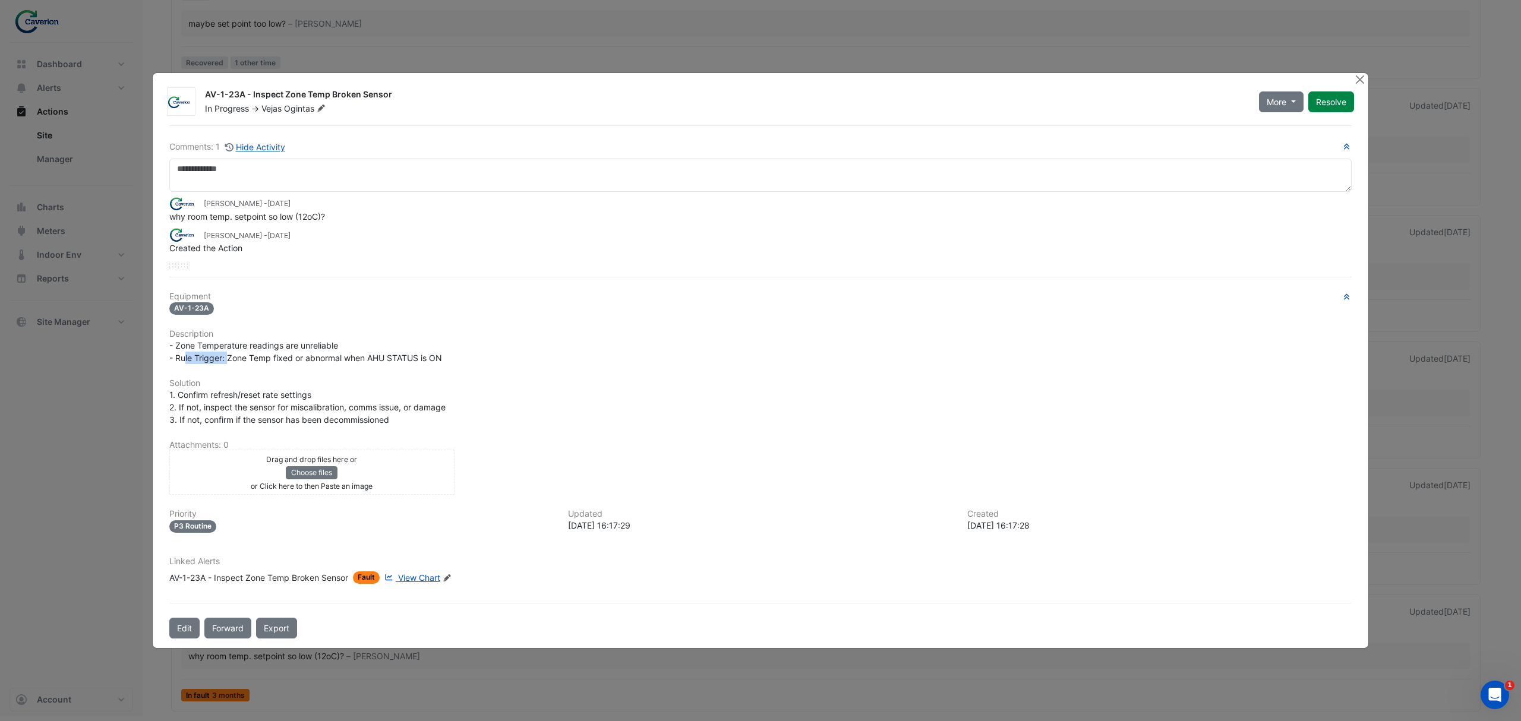
drag, startPoint x: 186, startPoint y: 354, endPoint x: 286, endPoint y: 367, distance: 100.6
click at [282, 365] on div "Equipment AV-1-23A Description - Zone Temperature readings are unreliable - Rul…" at bounding box center [760, 443] width 1182 height 302
click at [307, 367] on div "Equipment AV-1-23A Description - Zone Temperature readings are unreliable - Rul…" at bounding box center [760, 443] width 1182 height 302
drag, startPoint x: 212, startPoint y: 409, endPoint x: 359, endPoint y: 397, distance: 147.9
click at [354, 397] on div "1. Confirm refresh/reset rate settings 2. If not, inspect the sensor for miscal…" at bounding box center [760, 407] width 1182 height 37
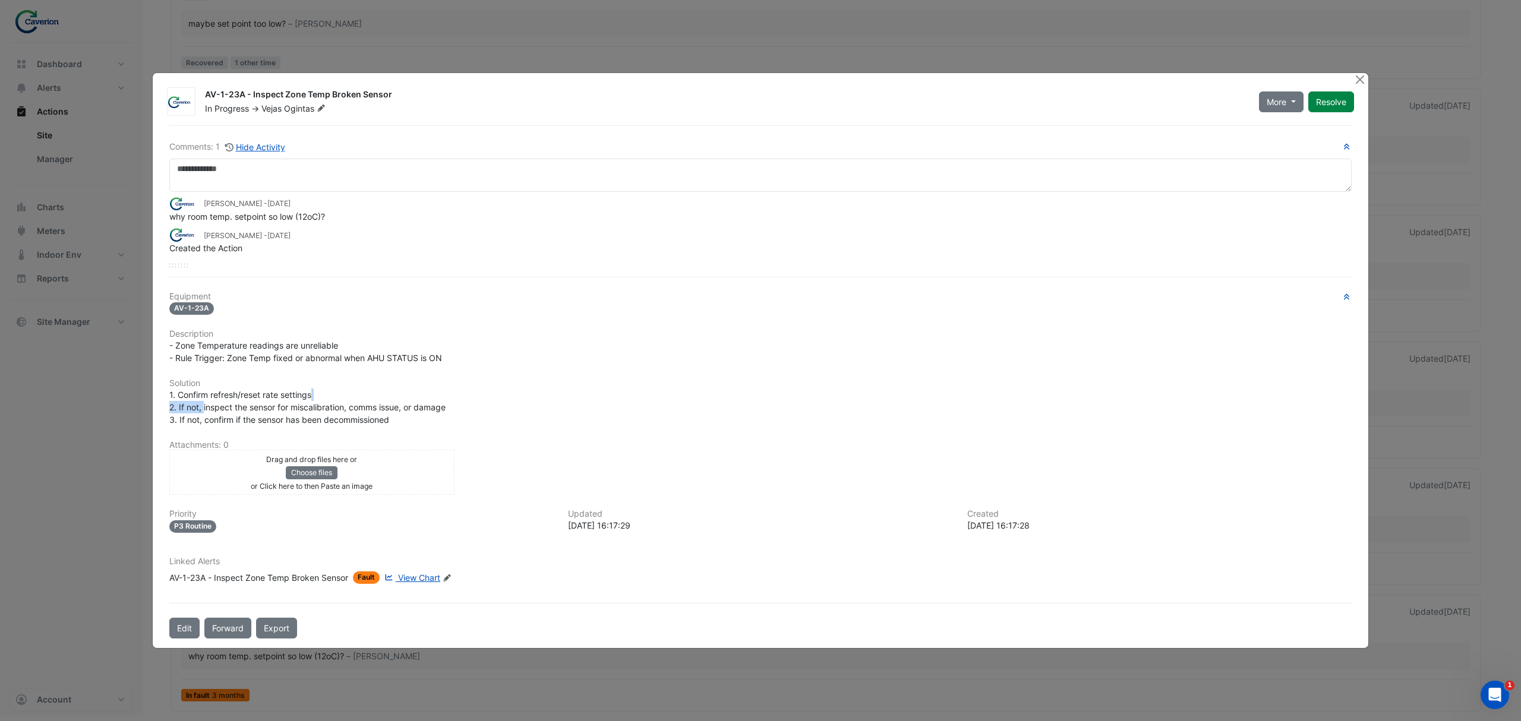
click at [359, 397] on div "1. Confirm refresh/reset rate settings 2. If not, inspect the sensor for miscal…" at bounding box center [760, 407] width 1182 height 37
click at [192, 391] on span "1. Confirm refresh/reset rate settings 2. If not, inspect the sensor for miscal…" at bounding box center [307, 407] width 276 height 35
drag, startPoint x: 183, startPoint y: 350, endPoint x: 398, endPoint y: 356, distance: 215.2
click at [398, 356] on span "- Zone Temperature readings are unreliable - Rule Trigger: Zone Temp fixed or a…" at bounding box center [305, 351] width 273 height 23
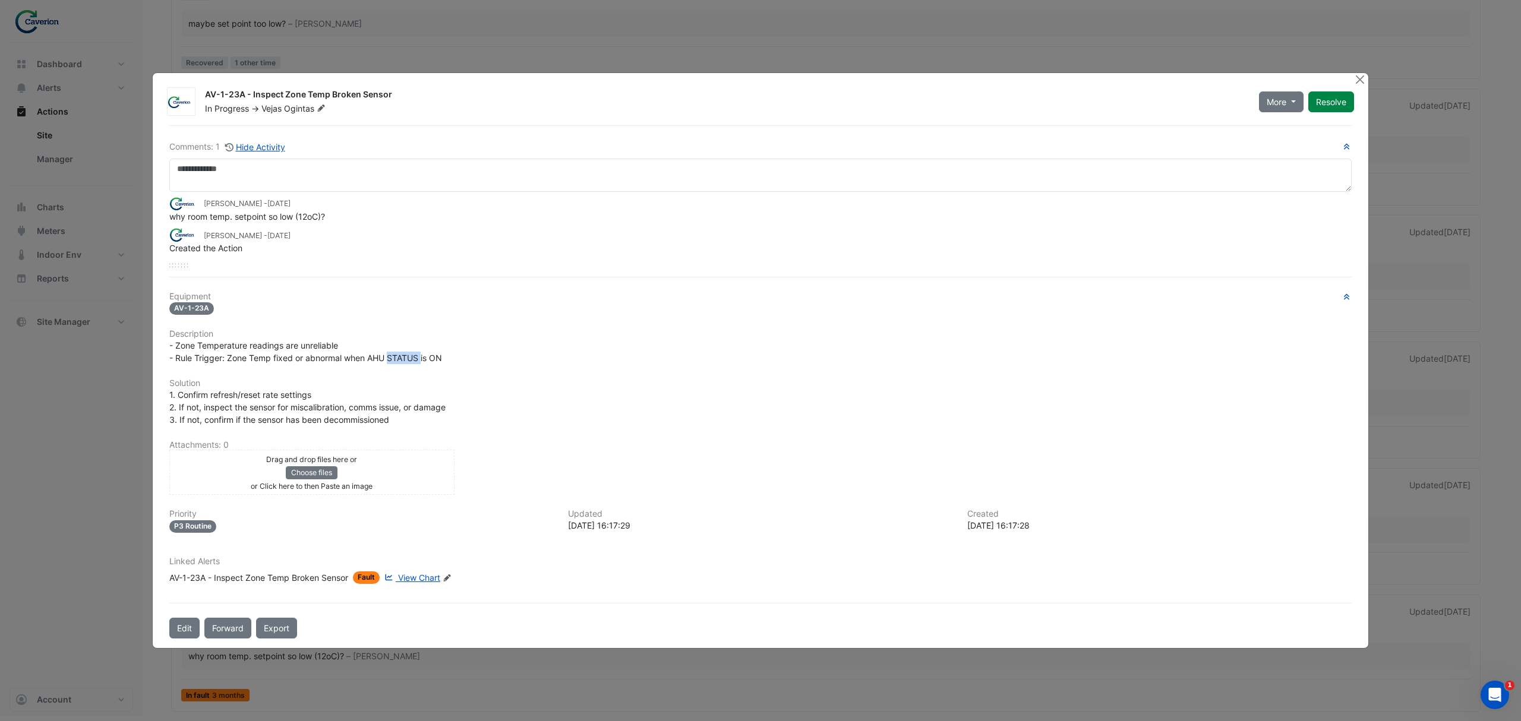
click at [398, 356] on span "- Zone Temperature readings are unreliable - Rule Trigger: Zone Temp fixed or a…" at bounding box center [305, 351] width 273 height 23
click at [243, 357] on span "- Zone Temperature readings are unreliable - Rule Trigger: Zone Temp fixed or a…" at bounding box center [305, 351] width 273 height 23
drag, startPoint x: 201, startPoint y: 359, endPoint x: 345, endPoint y: 361, distance: 143.8
click at [345, 361] on span "- Zone Temperature readings are unreliable - Rule Trigger: Zone Temp fixed or a…" at bounding box center [305, 351] width 273 height 23
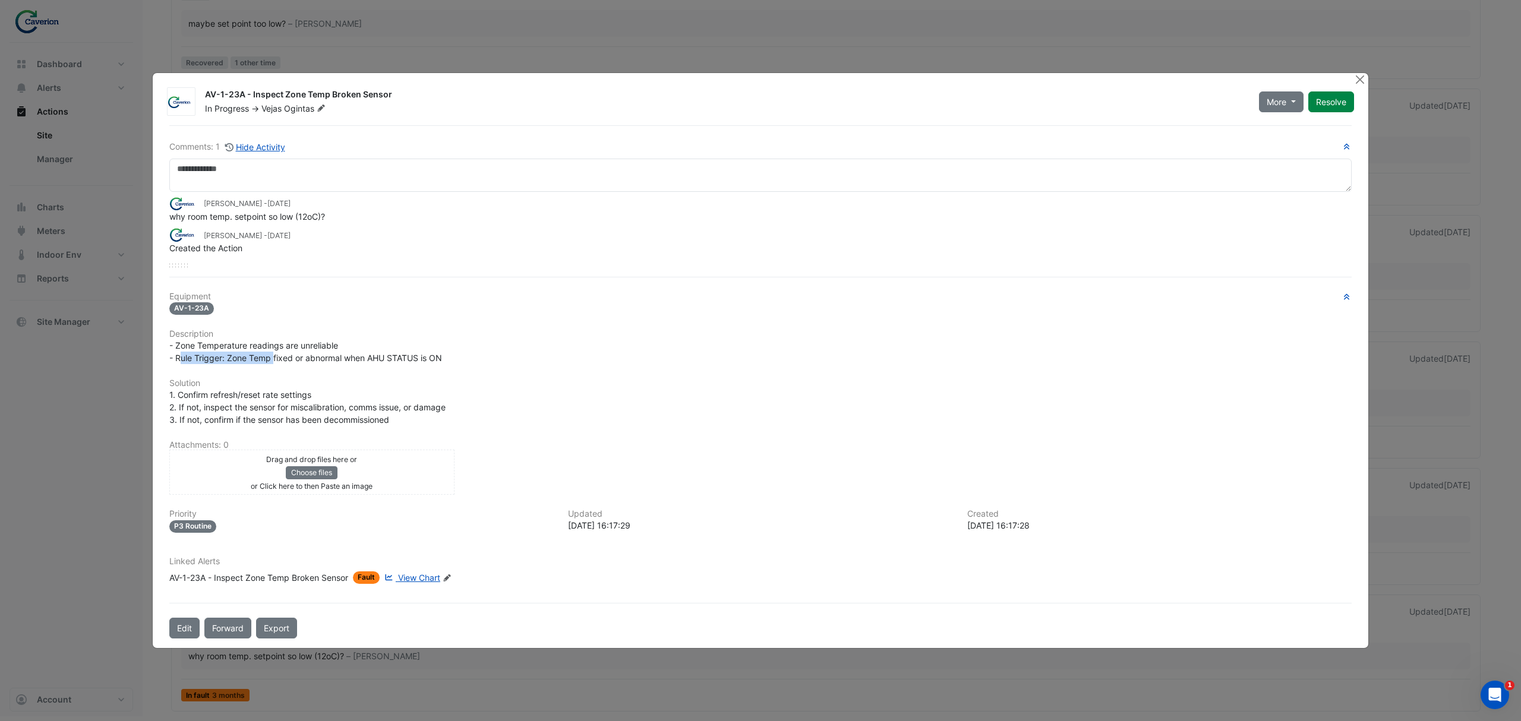
drag, startPoint x: 179, startPoint y: 359, endPoint x: 371, endPoint y: 359, distance: 191.9
click at [355, 359] on span "- Zone Temperature readings are unreliable - Rule Trigger: Zone Temp fixed or a…" at bounding box center [305, 351] width 273 height 23
click at [372, 359] on span "- Zone Temperature readings are unreliable - Rule Trigger: Zone Temp fixed or a…" at bounding box center [305, 351] width 273 height 23
drag, startPoint x: 307, startPoint y: 355, endPoint x: 463, endPoint y: 359, distance: 156.3
click at [463, 359] on div "- Zone Temperature readings are unreliable - Rule Trigger: Zone Temp fixed or a…" at bounding box center [760, 351] width 1182 height 25
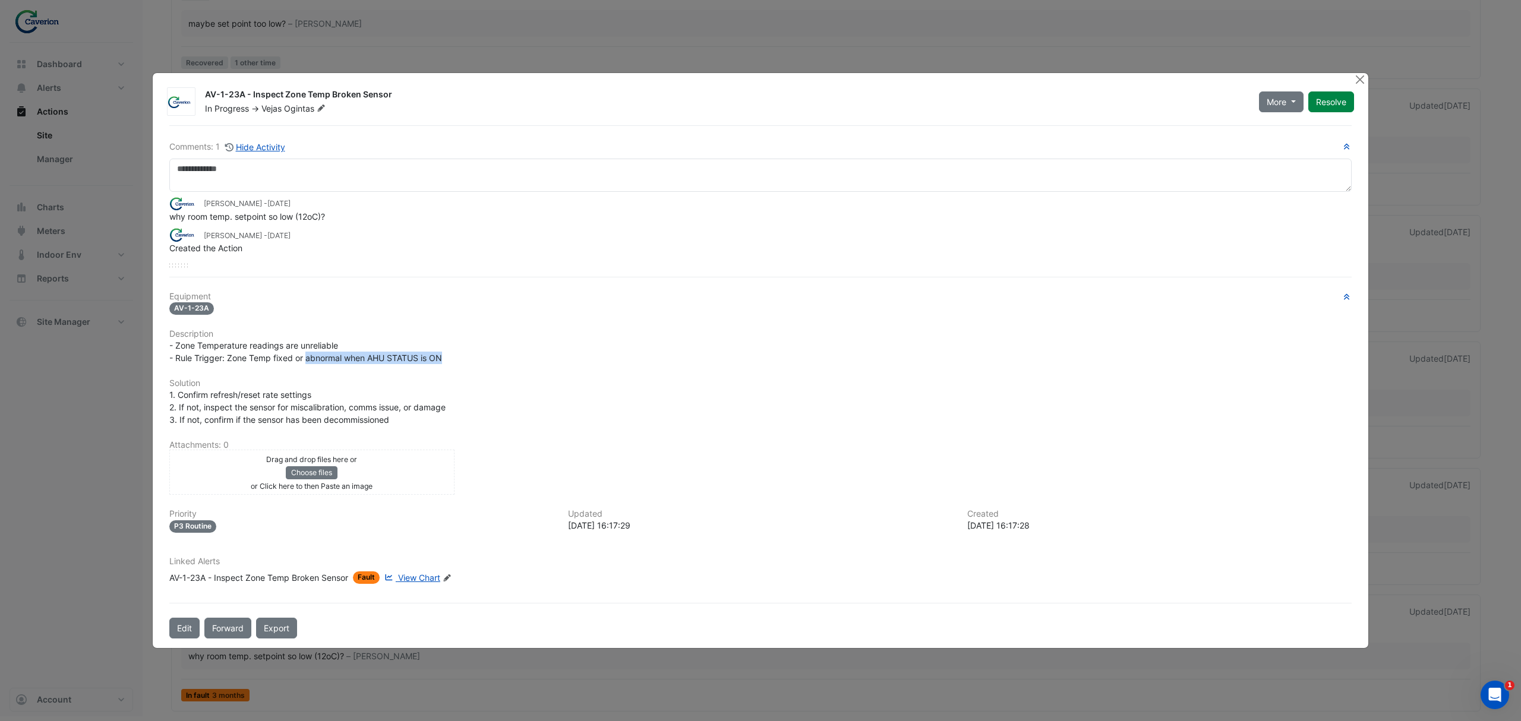
click at [476, 359] on div "- Zone Temperature readings are unreliable - Rule Trigger: Zone Temp fixed or a…" at bounding box center [760, 351] width 1182 height 25
drag, startPoint x: 279, startPoint y: 355, endPoint x: 504, endPoint y: 359, distance: 225.2
click at [504, 359] on div "- Zone Temperature readings are unreliable - Rule Trigger: Zone Temp fixed or a…" at bounding box center [760, 351] width 1182 height 25
click at [506, 359] on div "- Zone Temperature readings are unreliable - Rule Trigger: Zone Temp fixed or a…" at bounding box center [760, 351] width 1182 height 25
drag, startPoint x: 386, startPoint y: 360, endPoint x: 176, endPoint y: 359, distance: 209.7
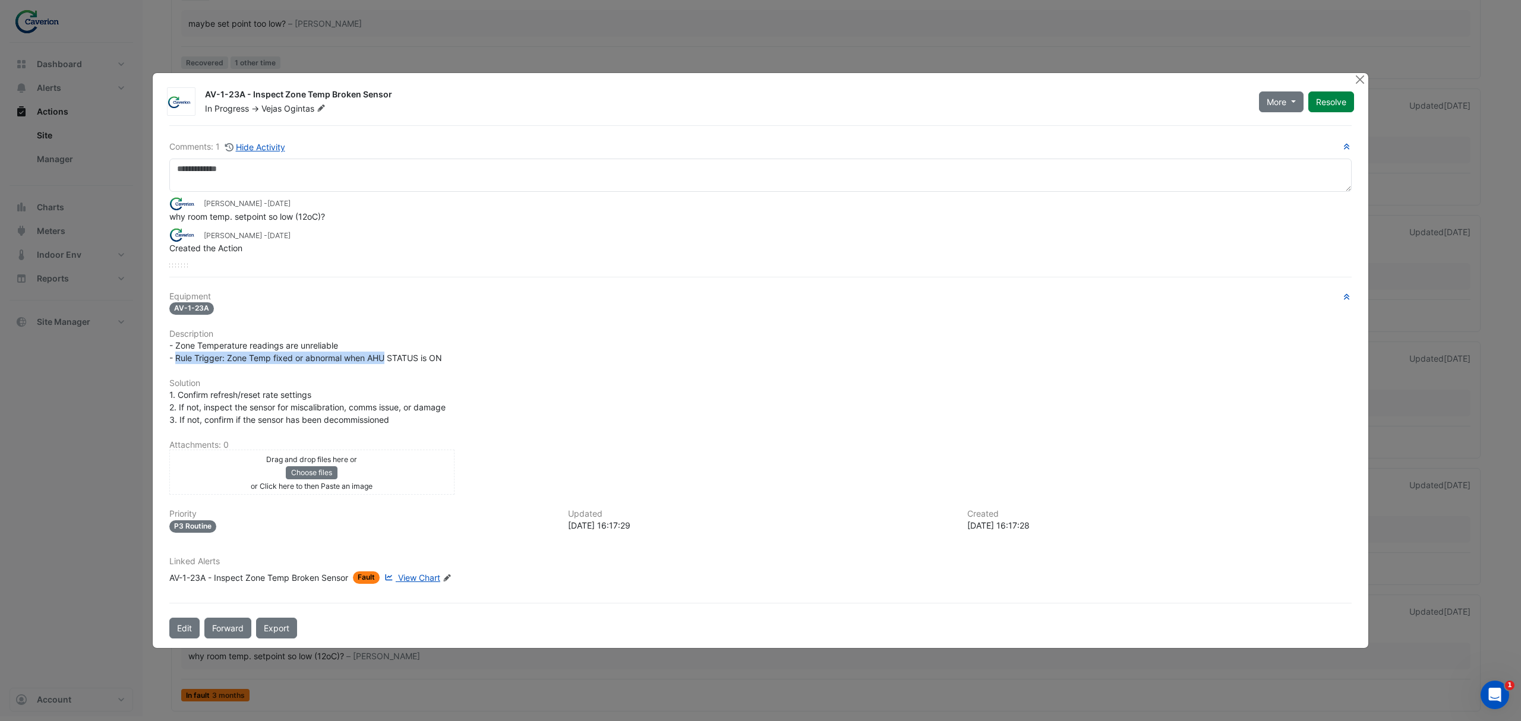
click at [176, 359] on span "- Zone Temperature readings are unreliable - Rule Trigger: Zone Temp fixed or a…" at bounding box center [305, 351] width 273 height 23
drag, startPoint x: 176, startPoint y: 359, endPoint x: 435, endPoint y: 359, distance: 259.6
click at [435, 359] on span "- Zone Temperature readings are unreliable - Rule Trigger: Zone Temp fixed or a…" at bounding box center [305, 351] width 273 height 23
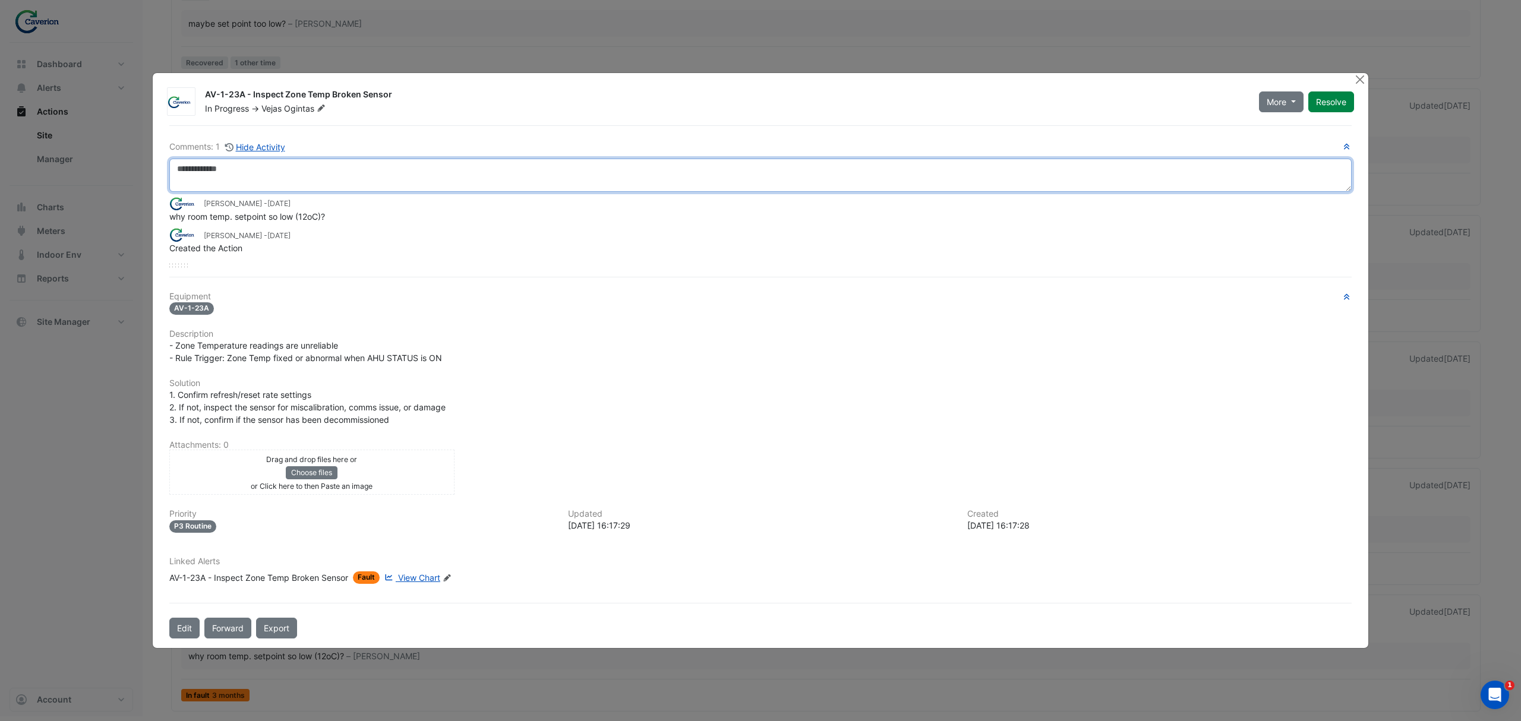
drag, startPoint x: 267, startPoint y: 191, endPoint x: 295, endPoint y: 184, distance: 28.1
click at [269, 189] on textarea at bounding box center [760, 175] width 1182 height 33
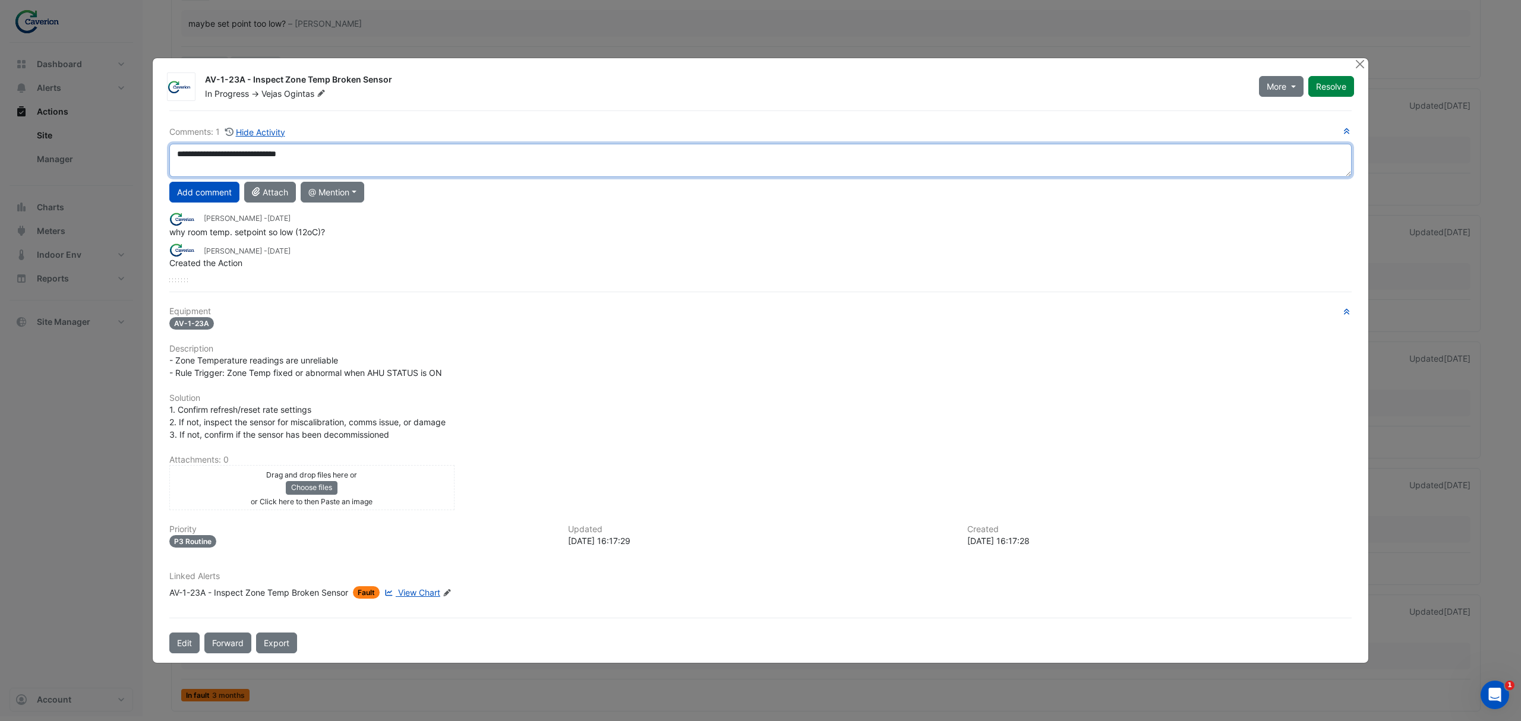
drag, startPoint x: 330, startPoint y: 152, endPoint x: 321, endPoint y: 149, distance: 10.2
click at [321, 149] on textarea "**********" at bounding box center [760, 160] width 1182 height 33
click at [317, 152] on textarea "**********" at bounding box center [760, 160] width 1182 height 33
click at [731, 160] on textarea "**********" at bounding box center [760, 160] width 1182 height 33
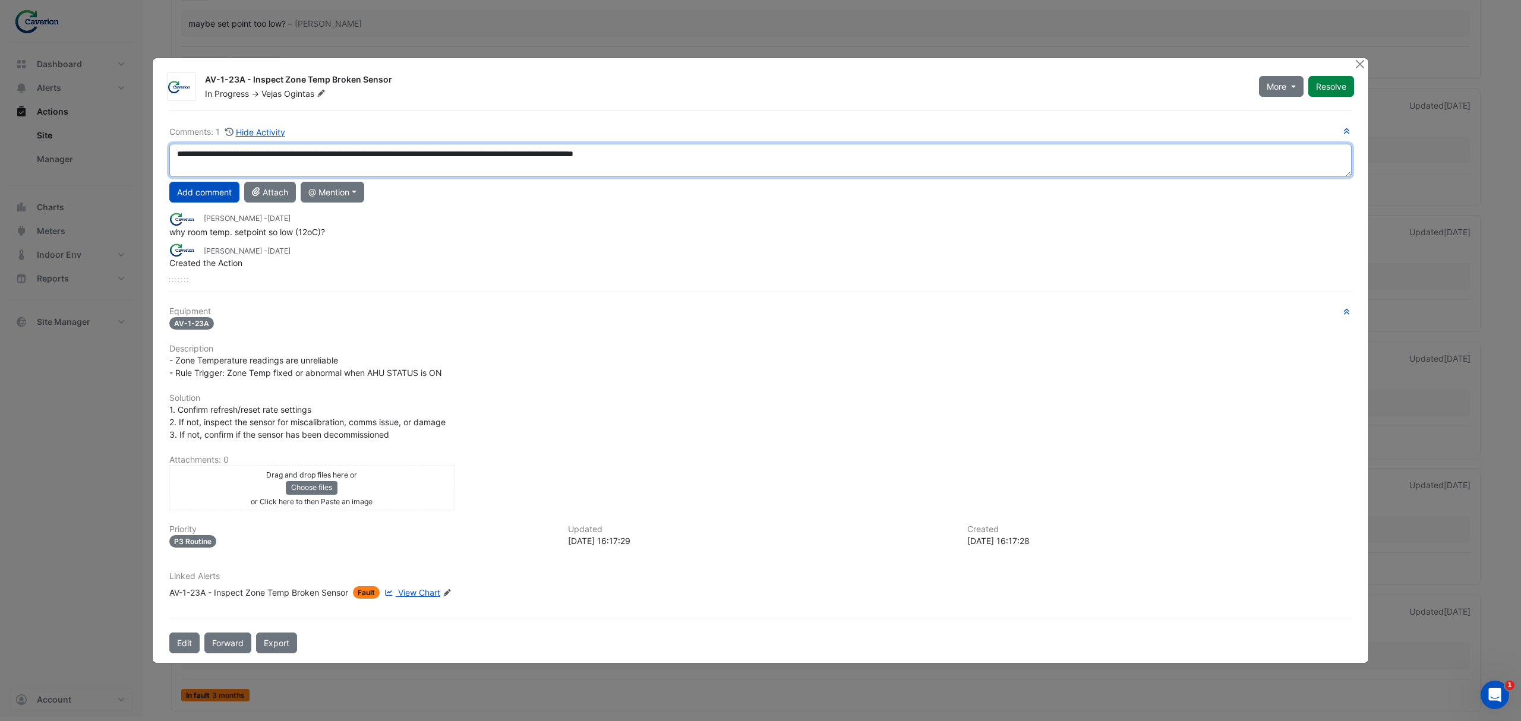
drag, startPoint x: 705, startPoint y: 148, endPoint x: 0, endPoint y: 138, distance: 704.7
click at [0, 138] on ngb-modal-window "AV-1-23A - Inspect Zone Temp Broken Sensor In Progress -> Vejas Ogintas More On…" at bounding box center [760, 360] width 1521 height 721
click at [721, 153] on textarea "**********" at bounding box center [760, 160] width 1182 height 33
drag, startPoint x: 718, startPoint y: 159, endPoint x: 0, endPoint y: 131, distance: 718.8
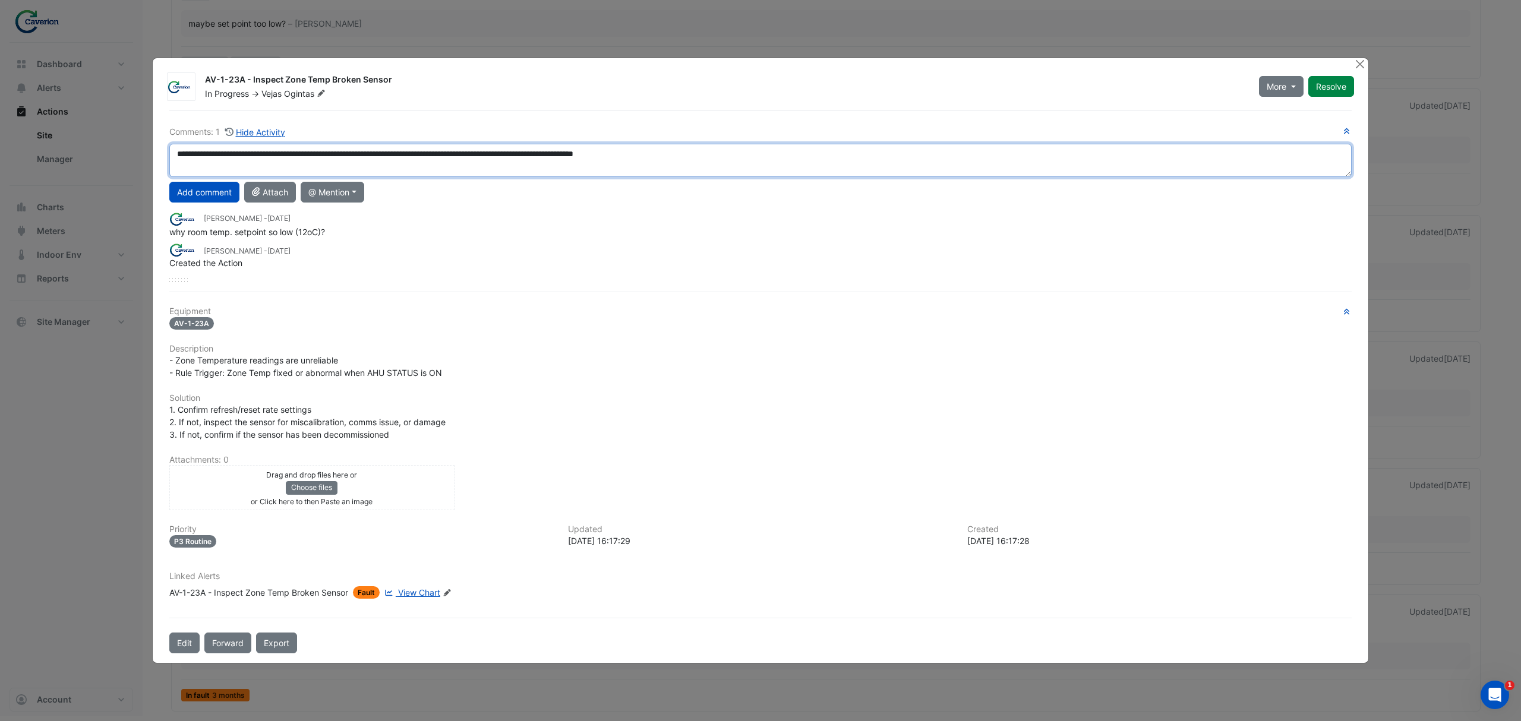
click at [0, 131] on ngb-modal-window "AV-1-23A - Inspect Zone Temp Broken Sensor In Progress -> Vejas Ogintas More On…" at bounding box center [760, 360] width 1521 height 721
paste textarea "**********"
type textarea "**********"
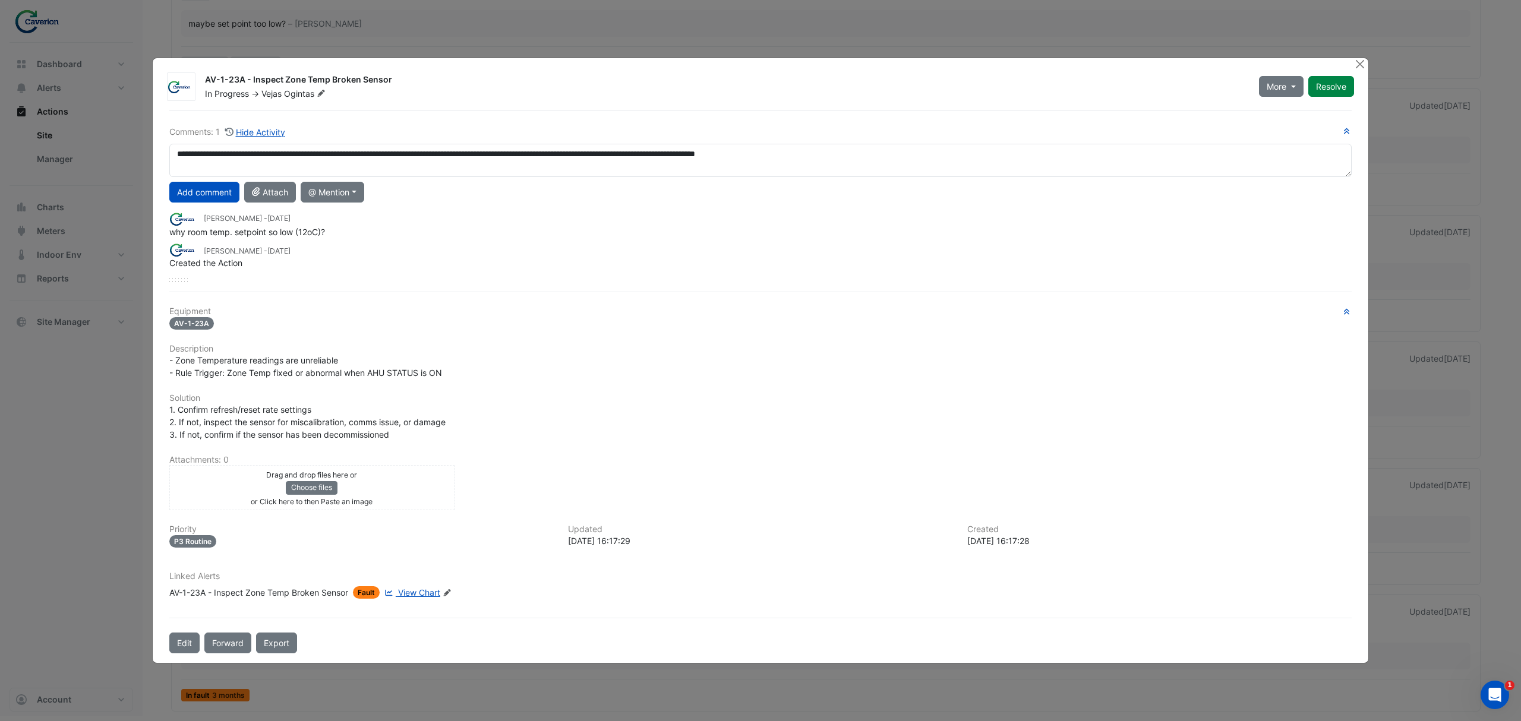
click at [209, 195] on button "Add comment" at bounding box center [204, 192] width 70 height 21
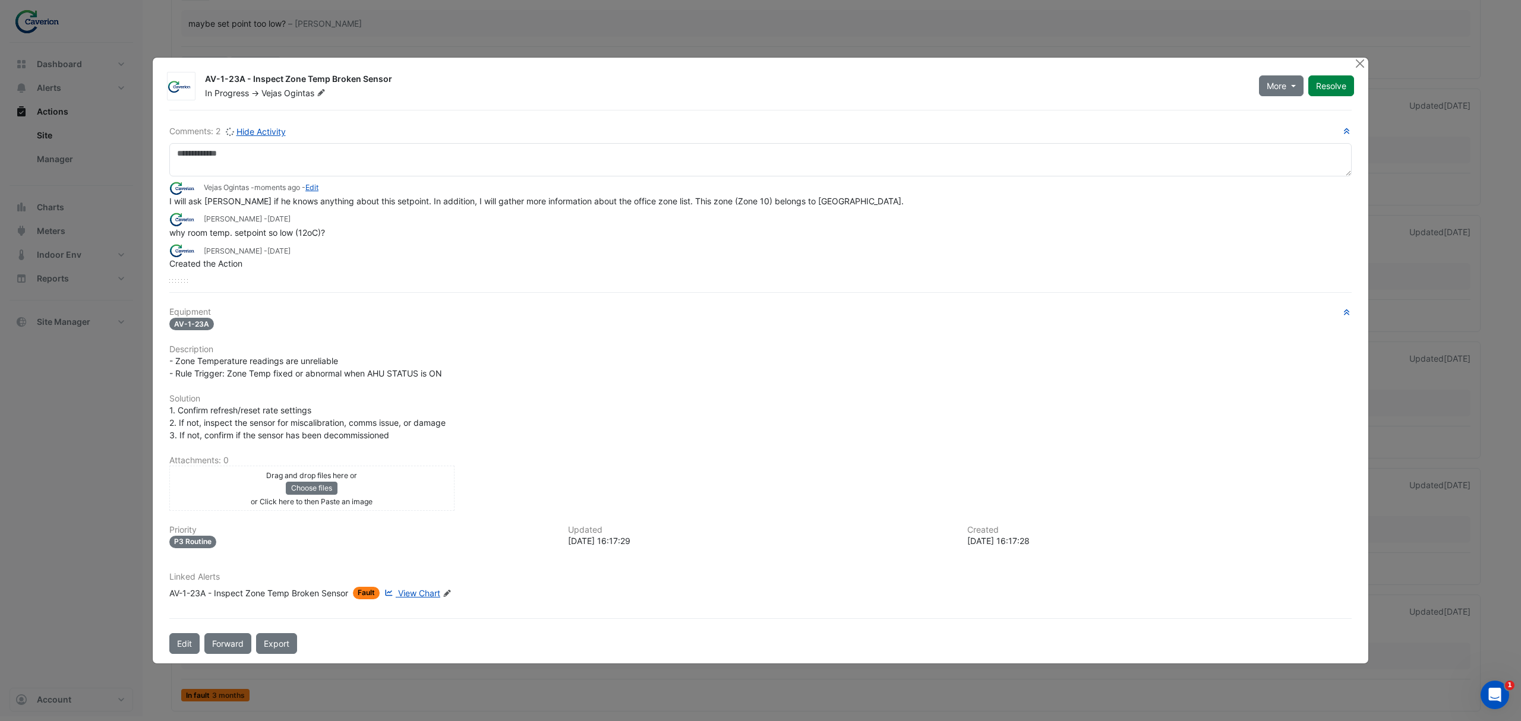
click at [1272, 69] on div "AV-1-23A - Inspect Zone Temp Broken Sensor In Progress -> Vejas Ogintas More On…" at bounding box center [779, 83] width 1163 height 31
click at [1274, 72] on div "AV-1-23A - Inspect Zone Temp Broken Sensor In Progress -> Vejas Ogintas More On…" at bounding box center [779, 83] width 1163 height 31
click at [1274, 81] on span "More" at bounding box center [1277, 86] width 20 height 12
click at [1277, 113] on button "On Hold" at bounding box center [1305, 113] width 94 height 17
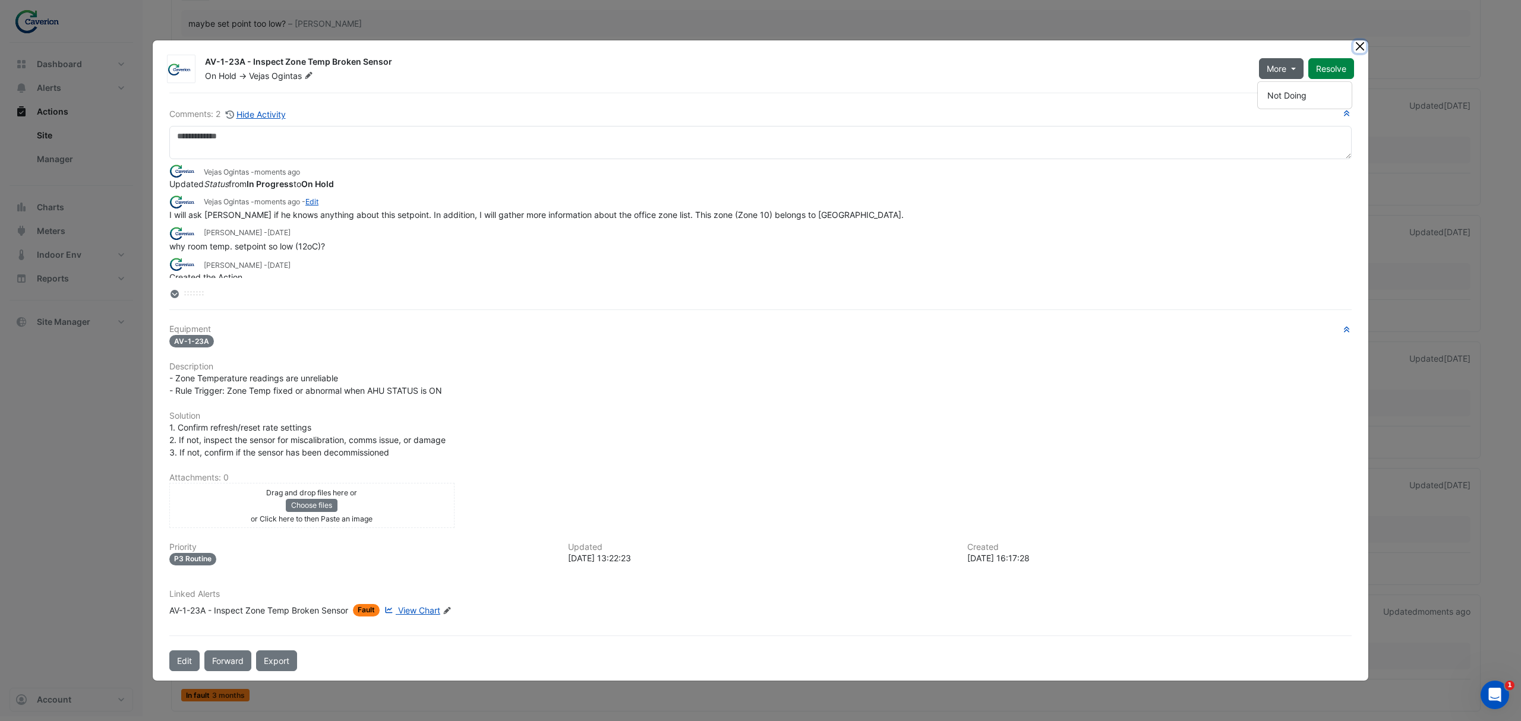
click at [1360, 42] on button "Close" at bounding box center [1359, 46] width 12 height 12
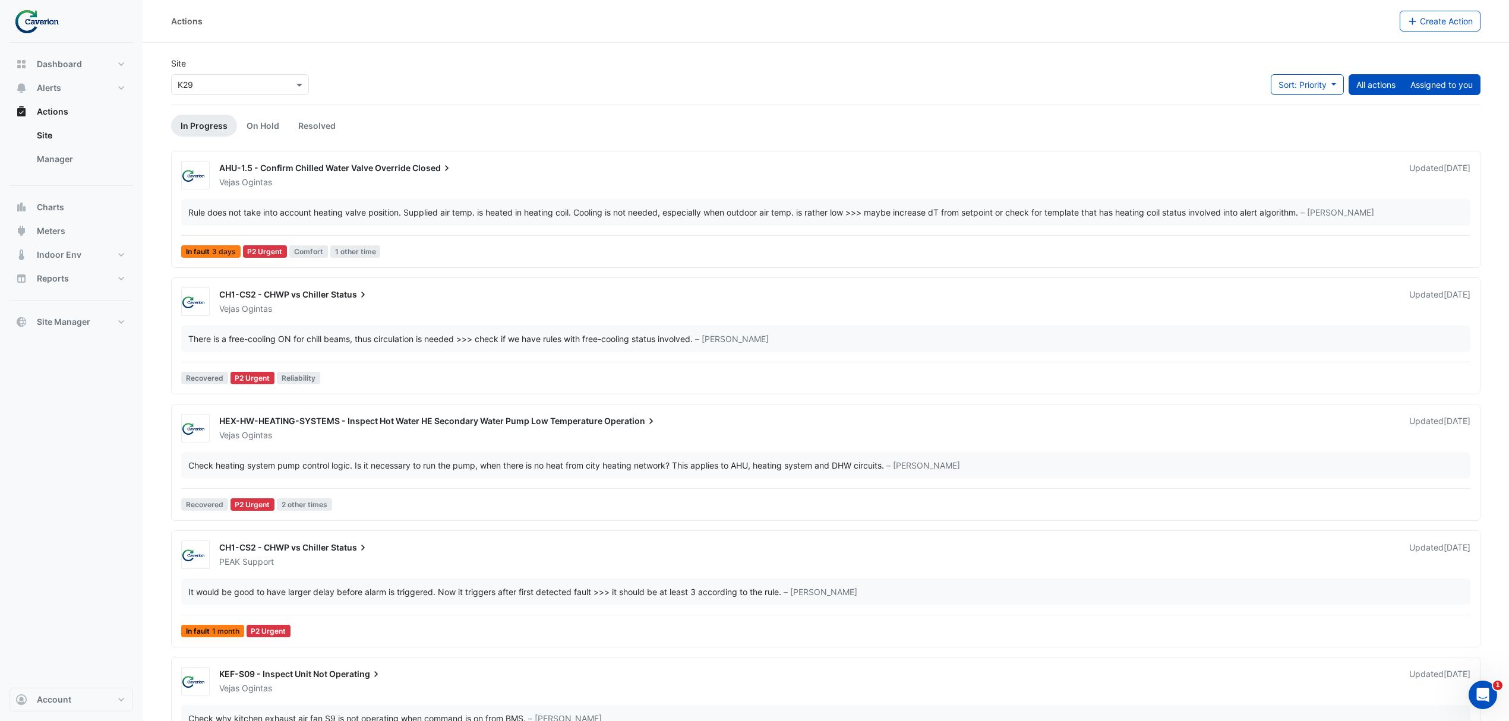
click at [1434, 90] on button "Assigned to you" at bounding box center [1442, 84] width 78 height 21
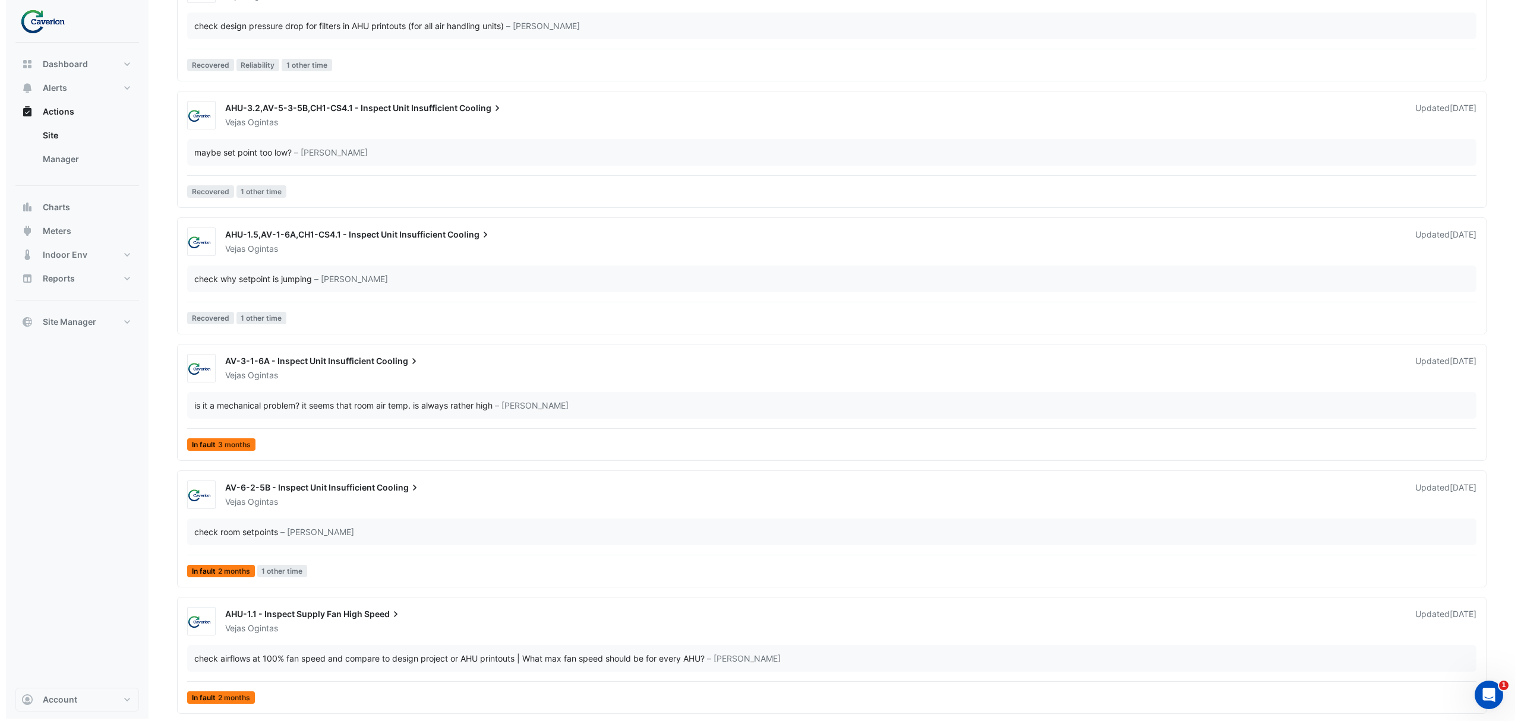
scroll to position [2227, 0]
click at [379, 610] on span "Speed" at bounding box center [376, 612] width 37 height 12
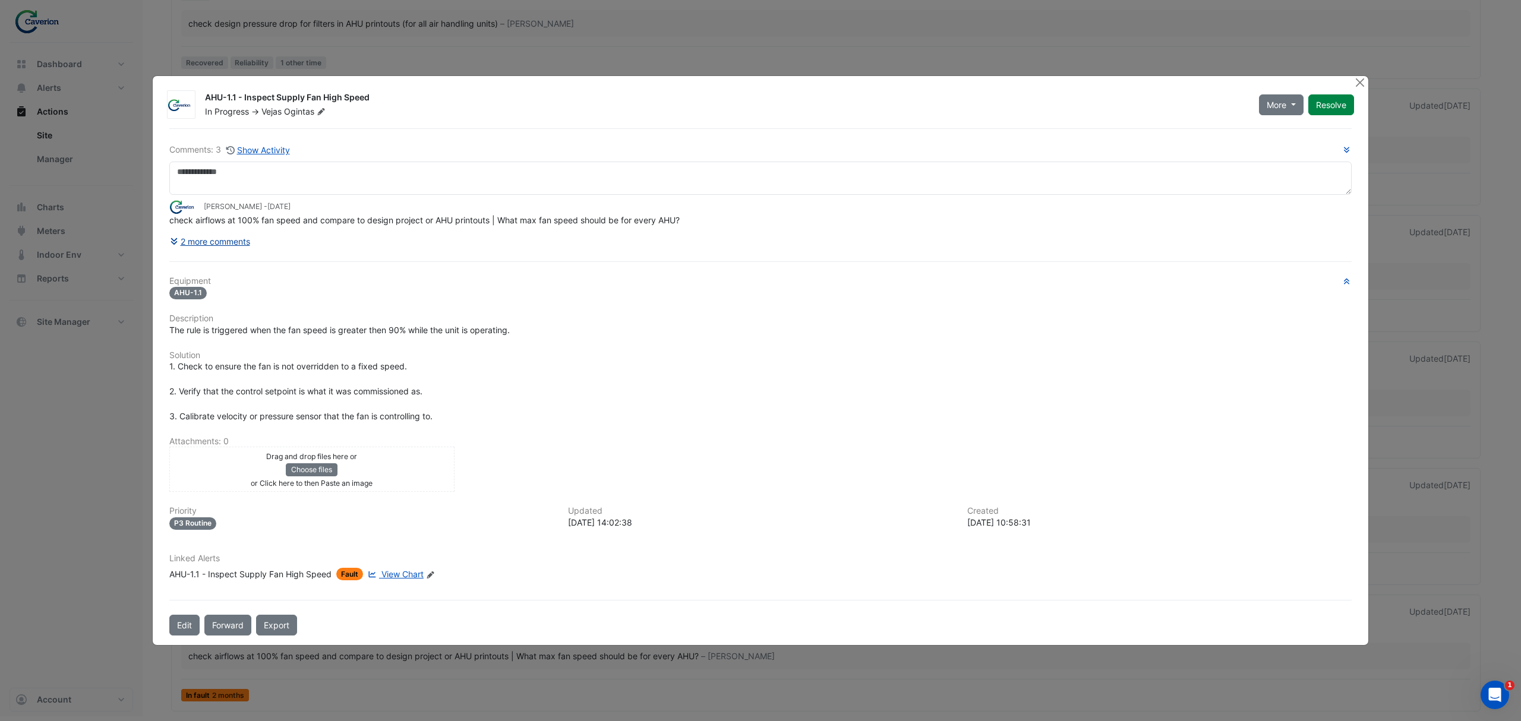
click at [222, 245] on button "2 more comments" at bounding box center [209, 241] width 81 height 21
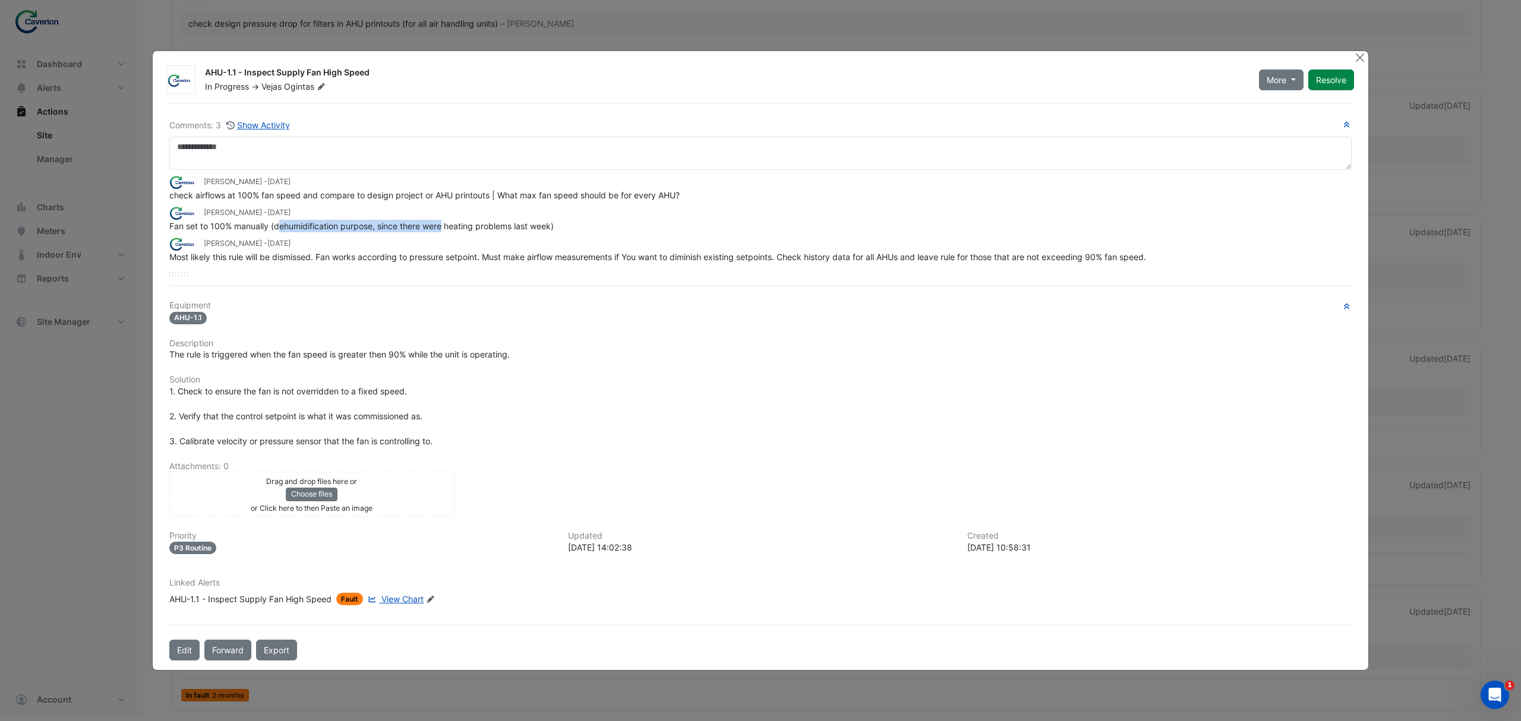
drag, startPoint x: 336, startPoint y: 226, endPoint x: 480, endPoint y: 226, distance: 144.4
click at [480, 226] on span "Fan set to 100% manually (dehumidification purpose, since there were heating pr…" at bounding box center [361, 226] width 384 height 10
click at [481, 226] on span "Fan set to 100% manually (dehumidification purpose, since there were heating pr…" at bounding box center [361, 226] width 384 height 10
click at [449, 222] on span "Fan set to 100% manually (dehumidification purpose, since there were heating pr…" at bounding box center [361, 226] width 384 height 10
drag, startPoint x: 438, startPoint y: 220, endPoint x: 628, endPoint y: 226, distance: 190.2
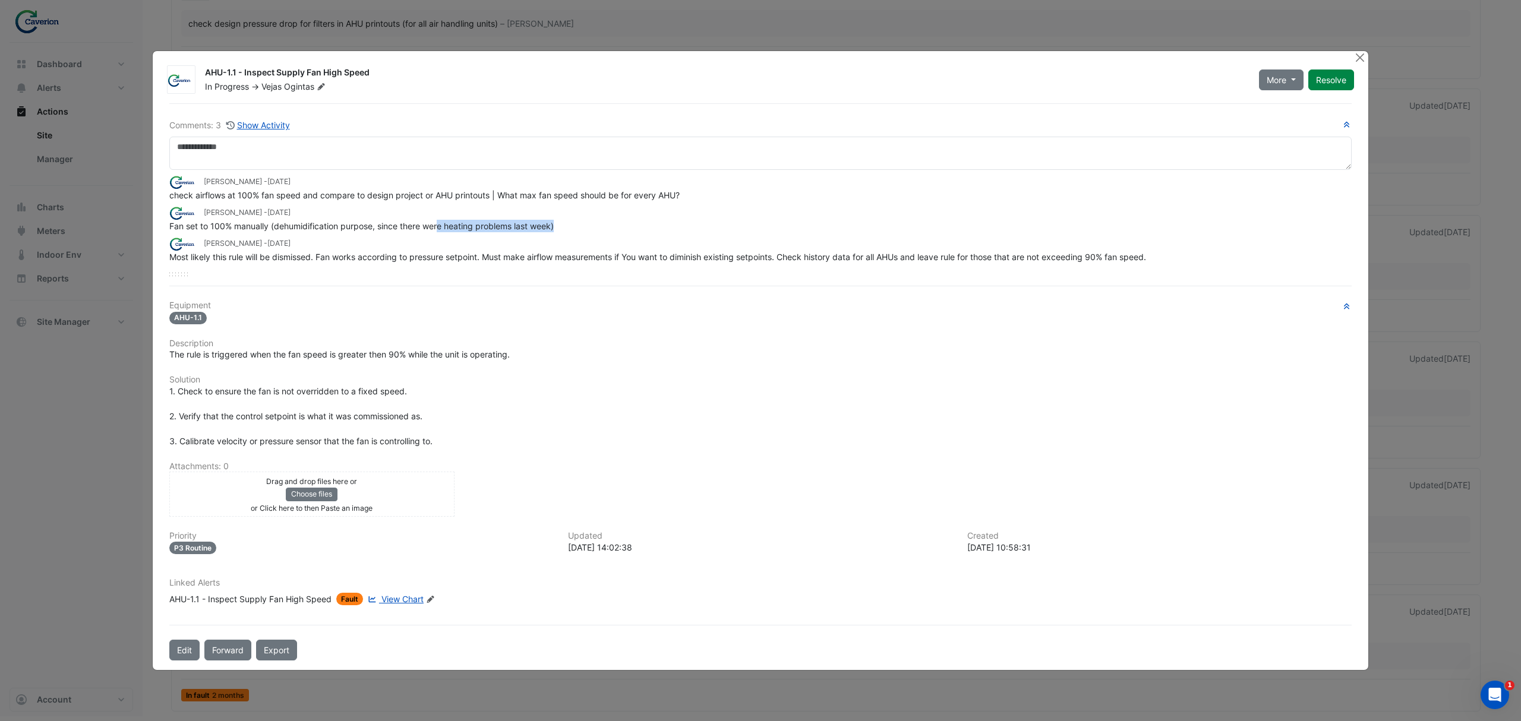
click at [628, 226] on div "Fan set to 100% manually (dehumidification purpose, since there were heating pr…" at bounding box center [760, 226] width 1182 height 12
drag, startPoint x: 213, startPoint y: 259, endPoint x: 424, endPoint y: 262, distance: 210.9
click at [424, 262] on div "Most likely this rule will be dismissed. Fan works according to pressure setpoi…" at bounding box center [760, 257] width 1182 height 12
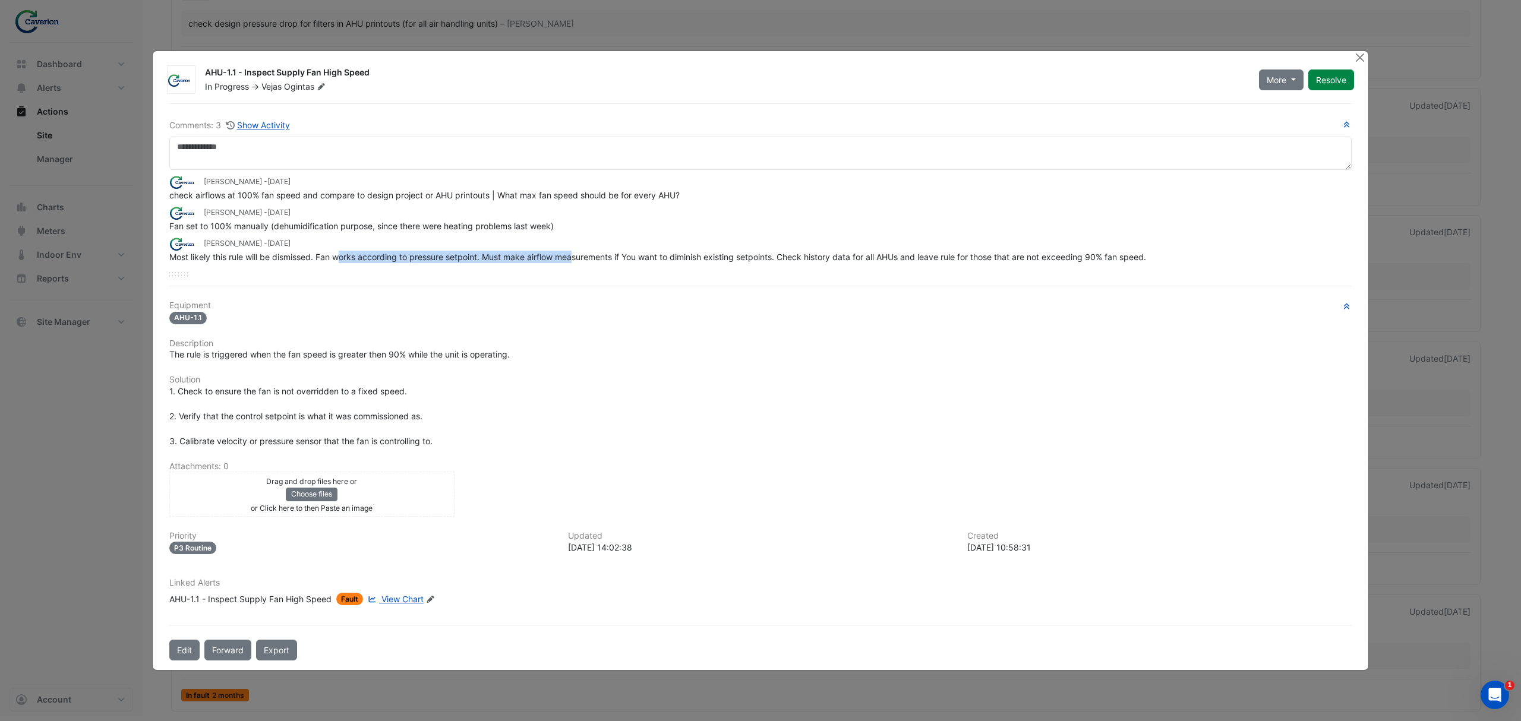
drag, startPoint x: 342, startPoint y: 257, endPoint x: 576, endPoint y: 264, distance: 233.6
click at [576, 264] on div "Tomas Jonkaitis - 1 month and 29 days ago check airflows at 100% fan speed and …" at bounding box center [760, 223] width 1182 height 106
drag, startPoint x: 421, startPoint y: 252, endPoint x: 631, endPoint y: 257, distance: 210.4
click at [628, 257] on span "Most likely this rule will be dismissed. Fan works according to pressure setpoi…" at bounding box center [657, 257] width 977 height 10
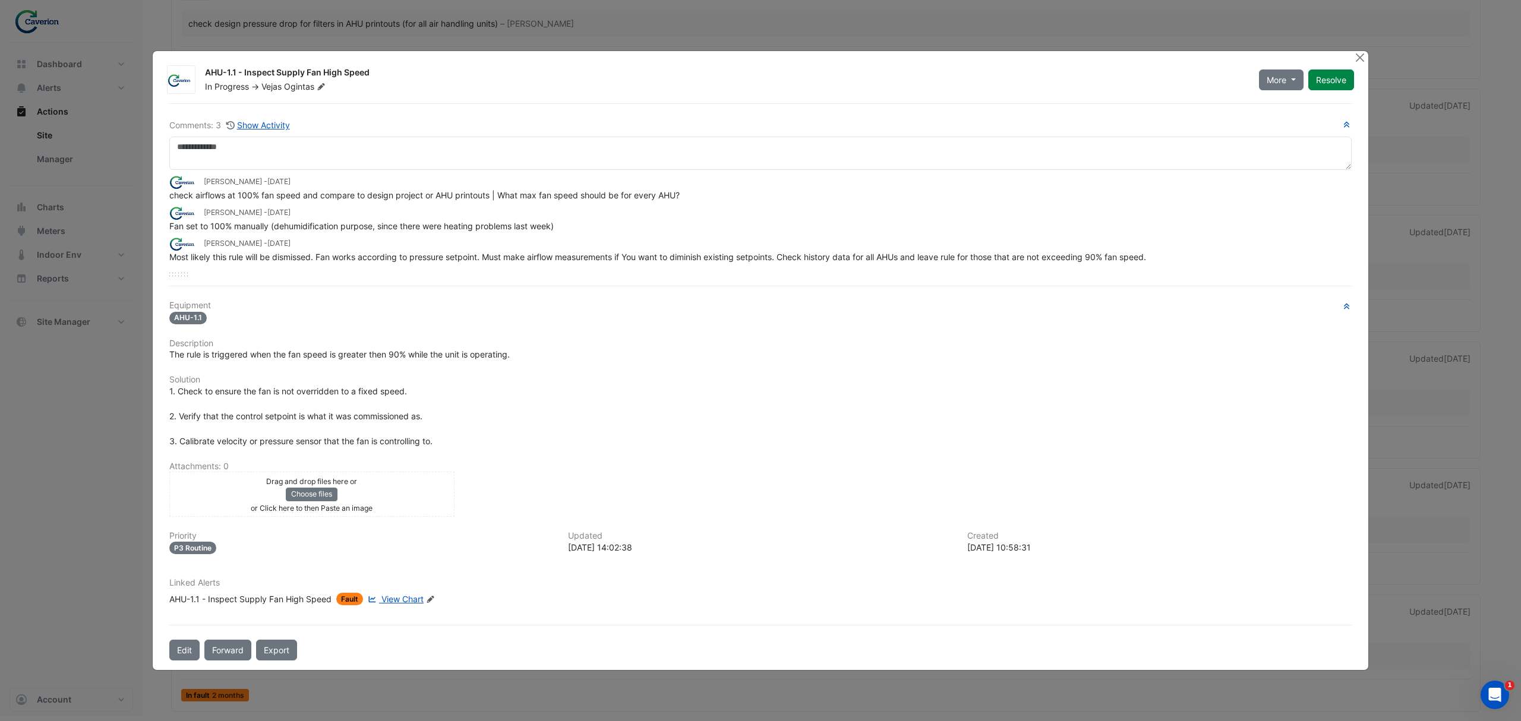
click at [631, 257] on span "Most likely this rule will be dismissed. Fan works according to pressure setpoi…" at bounding box center [657, 257] width 977 height 10
drag, startPoint x: 532, startPoint y: 255, endPoint x: 739, endPoint y: 260, distance: 206.8
click at [734, 260] on span "Most likely this rule will be dismissed. Fan works according to pressure setpoi…" at bounding box center [657, 257] width 977 height 10
click at [744, 260] on span "Most likely this rule will be dismissed. Fan works according to pressure setpoi…" at bounding box center [657, 257] width 977 height 10
drag, startPoint x: 181, startPoint y: 194, endPoint x: 444, endPoint y: 196, distance: 263.2
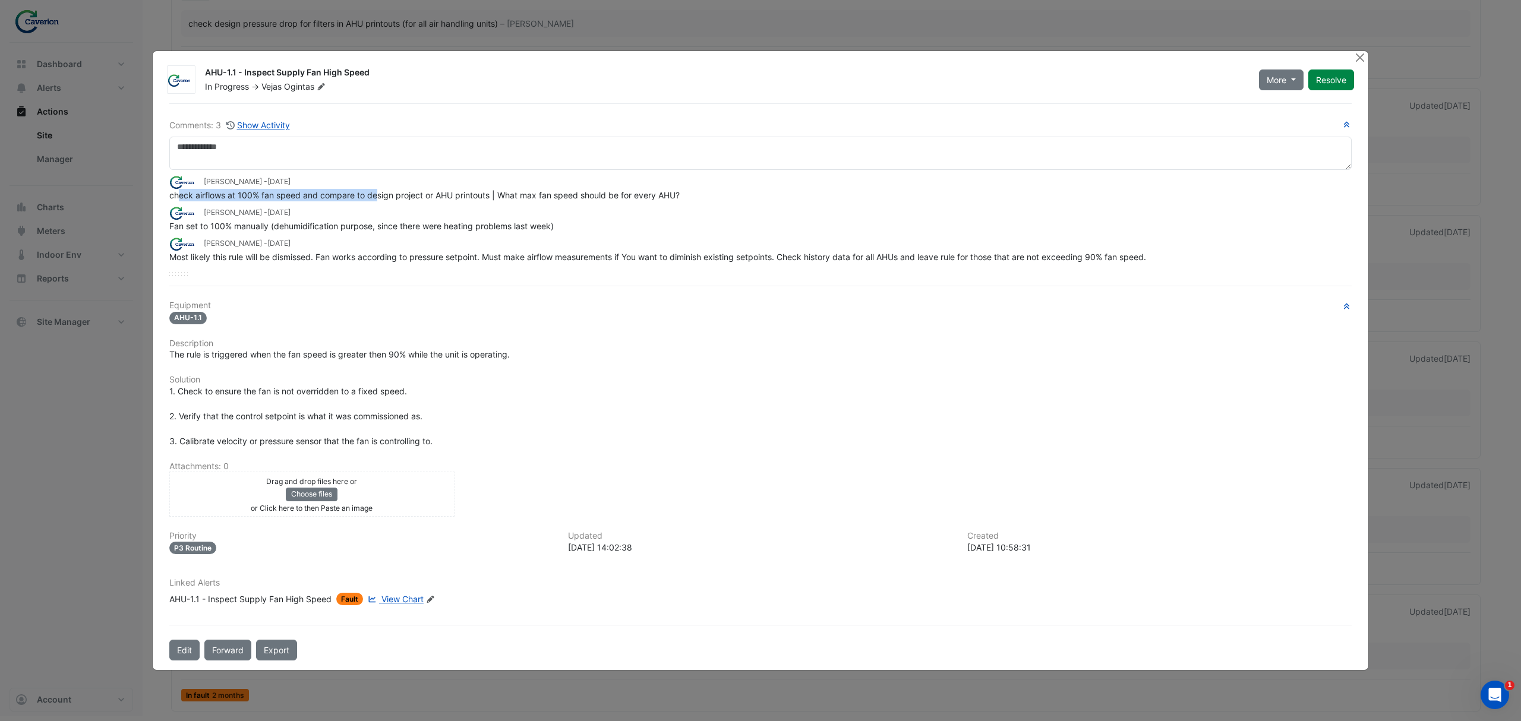
click at [438, 196] on span "check airflows at 100% fan speed and compare to design project or AHU printouts…" at bounding box center [424, 195] width 510 height 10
click at [444, 196] on span "check airflows at 100% fan speed and compare to design project or AHU printouts…" at bounding box center [424, 195] width 510 height 10
drag, startPoint x: 409, startPoint y: 203, endPoint x: 531, endPoint y: 204, distance: 121.2
click at [486, 203] on div "Tomas Jonkaitis - 1 month and 29 days ago check airflows at 100% fan speed and …" at bounding box center [760, 216] width 1182 height 93
click at [531, 204] on div "Tomas Jonkaitis - 1 month and 29 days ago check airflows at 100% fan speed and …" at bounding box center [760, 216] width 1182 height 93
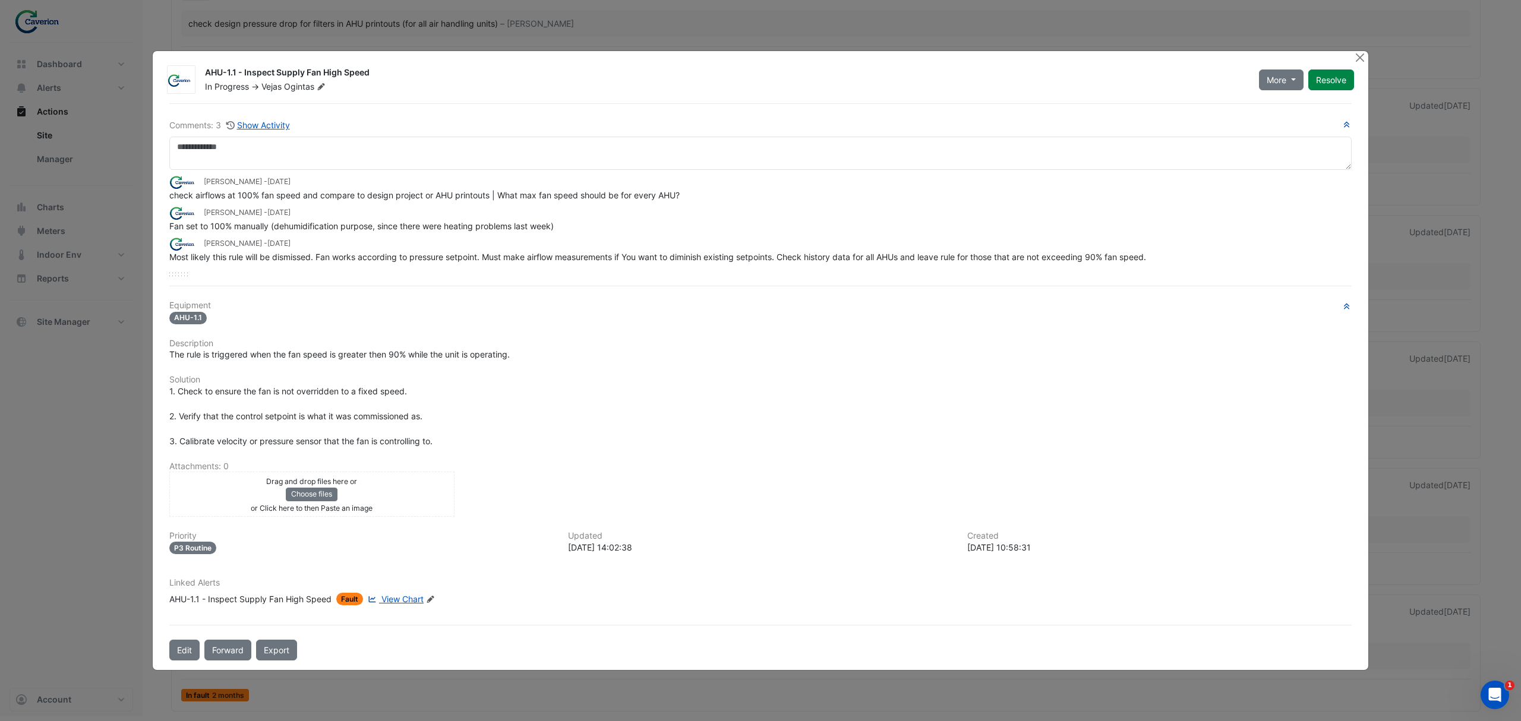
click at [357, 228] on span "Fan set to 100% manually (dehumidification purpose, since there were heating pr…" at bounding box center [361, 226] width 384 height 10
drag, startPoint x: 217, startPoint y: 223, endPoint x: 627, endPoint y: 219, distance: 410.6
click at [614, 219] on app-ticket-comment "Tomas Jonkaitis - 1 month and 29 days ago Fan set to 100% manually (dehumidific…" at bounding box center [760, 219] width 1182 height 26
click at [627, 219] on div "Tomas Jonkaitis - 1 month and 29 days ago" at bounding box center [760, 213] width 1182 height 14
drag, startPoint x: 266, startPoint y: 203, endPoint x: 354, endPoint y: 192, distance: 88.5
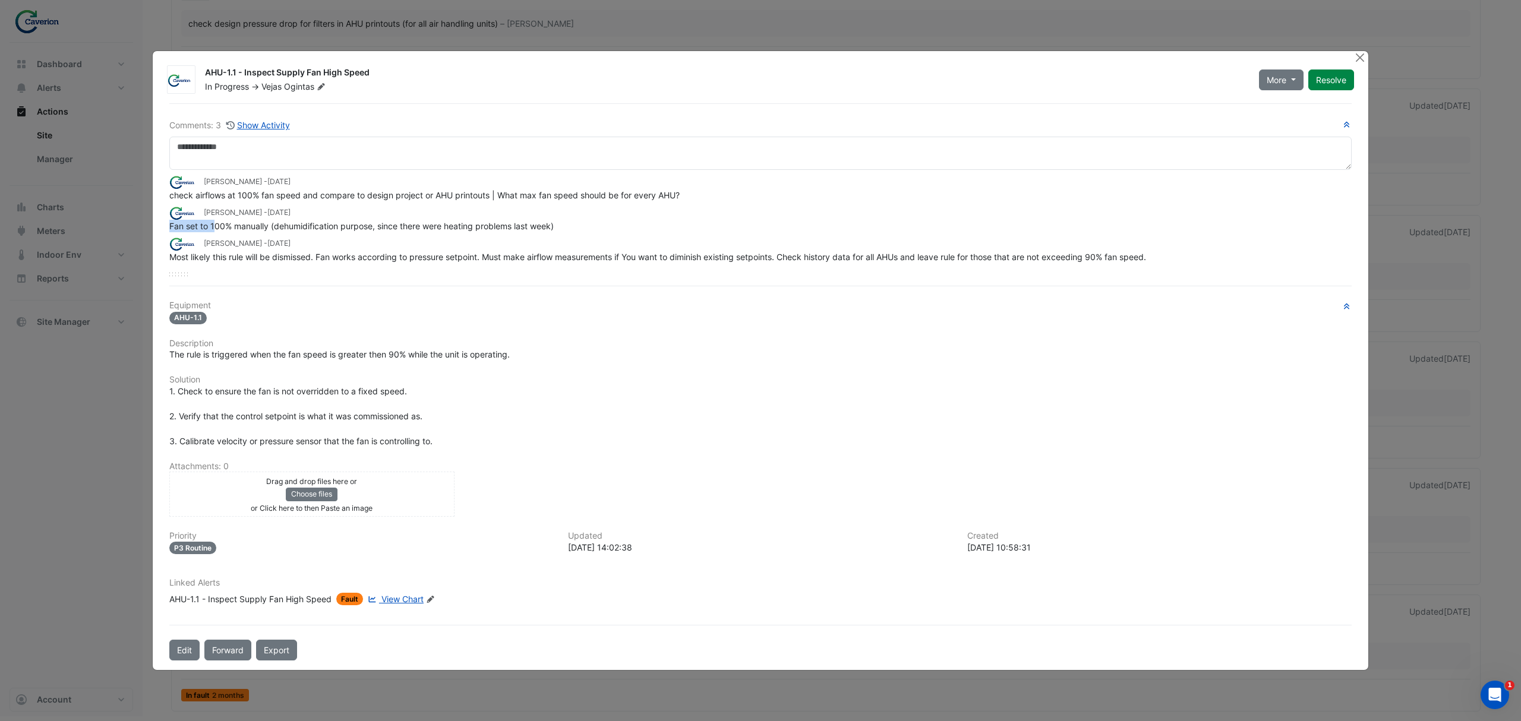
click at [353, 192] on div "Tomas Jonkaitis - 1 month and 29 days ago check airflows at 100% fan speed and …" at bounding box center [760, 216] width 1182 height 93
click at [354, 192] on span "check airflows at 100% fan speed and compare to design project or AHU printouts…" at bounding box center [424, 195] width 510 height 10
drag, startPoint x: 350, startPoint y: 192, endPoint x: 582, endPoint y: 193, distance: 232.3
click at [578, 193] on span "check airflows at 100% fan speed and compare to design project or AHU printouts…" at bounding box center [424, 195] width 510 height 10
click at [582, 193] on span "check airflows at 100% fan speed and compare to design project or AHU printouts…" at bounding box center [424, 195] width 510 height 10
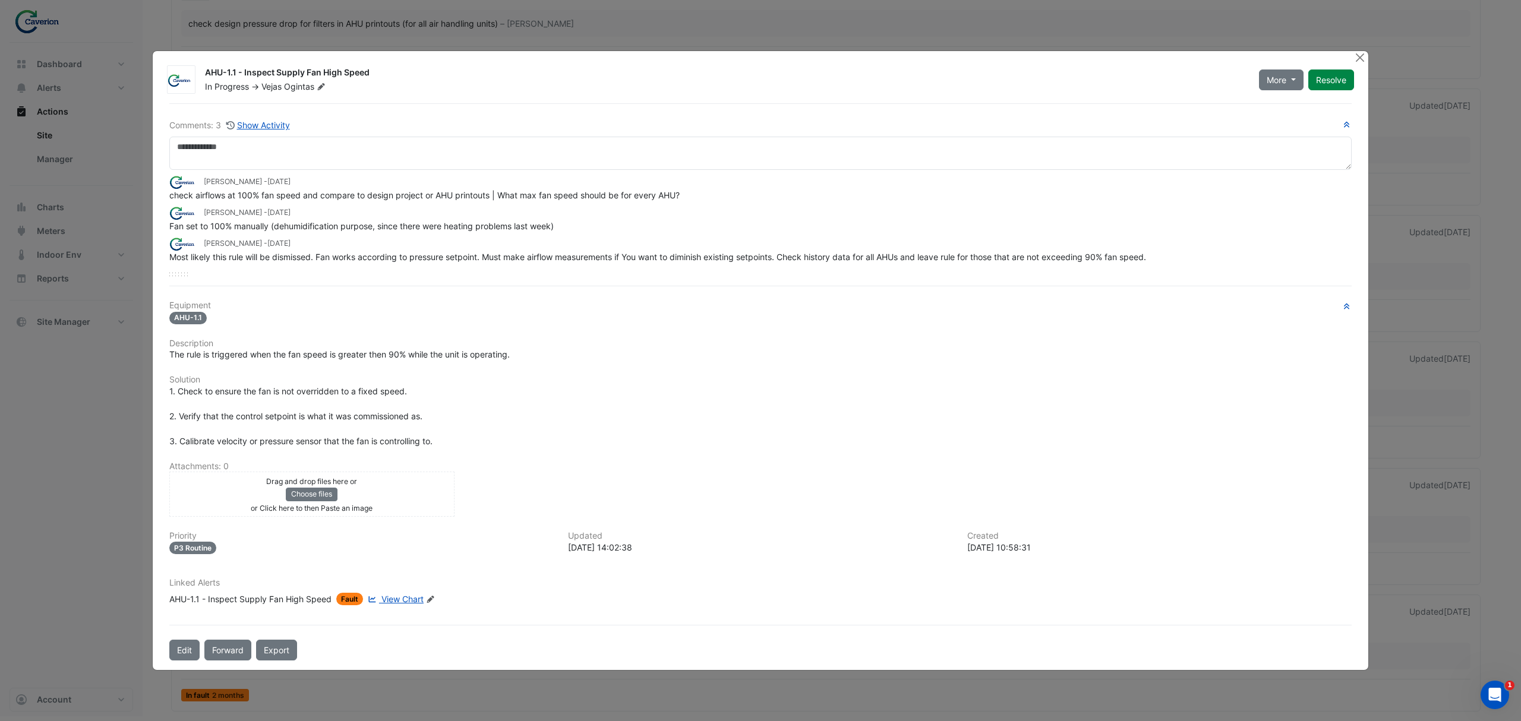
drag, startPoint x: 447, startPoint y: 187, endPoint x: 602, endPoint y: 188, distance: 155.1
click at [598, 188] on div "Tomas Jonkaitis - 1 month and 29 days ago" at bounding box center [760, 182] width 1182 height 14
click at [604, 188] on div "Tomas Jonkaitis - 1 month and 29 days ago" at bounding box center [760, 182] width 1182 height 14
drag, startPoint x: 474, startPoint y: 190, endPoint x: 680, endPoint y: 192, distance: 206.8
click at [670, 192] on div "check airflows at 100% fan speed and compare to design project or AHU printouts…" at bounding box center [760, 195] width 1182 height 12
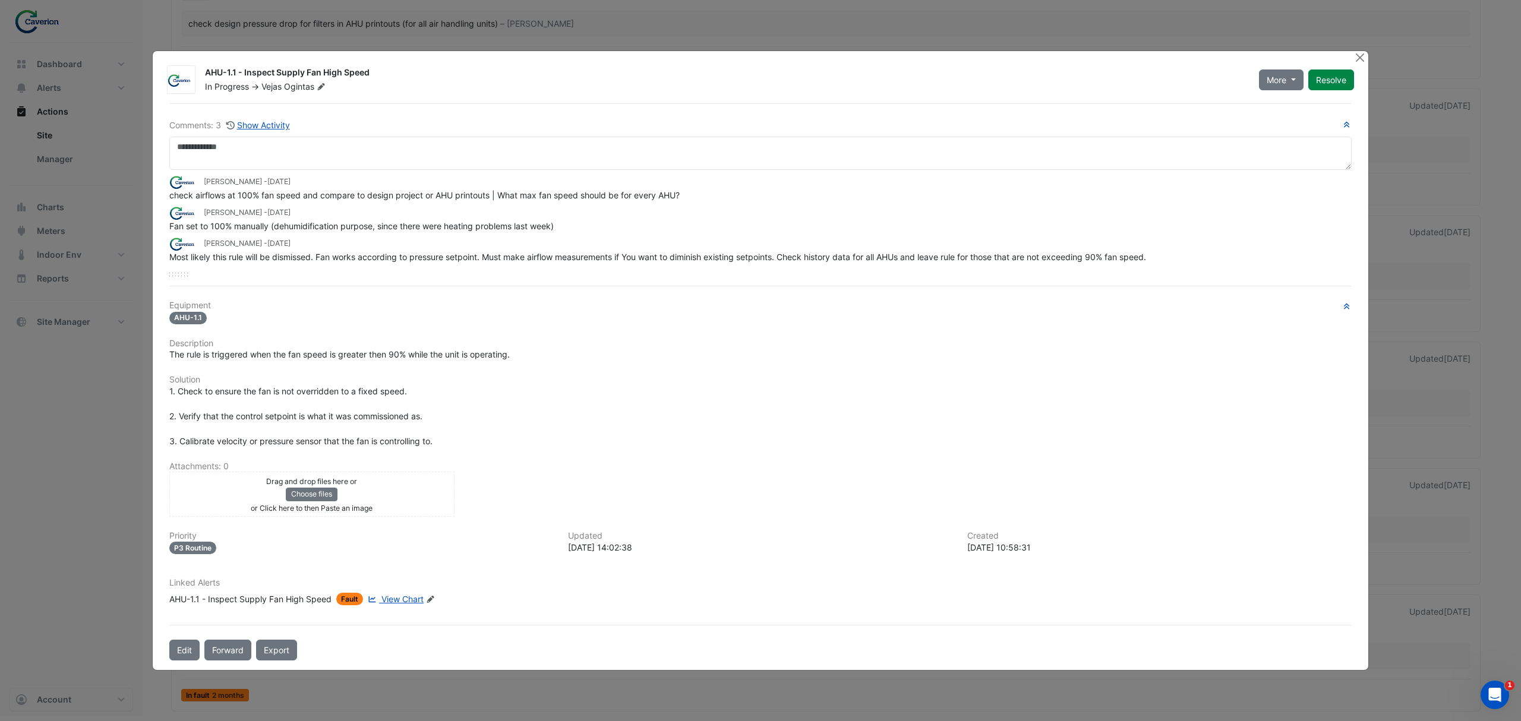
click at [689, 192] on div "check airflows at 100% fan speed and compare to design project or AHU printouts…" at bounding box center [760, 195] width 1182 height 12
drag, startPoint x: 659, startPoint y: 192, endPoint x: 695, endPoint y: 193, distance: 35.1
click at [662, 192] on span "check airflows at 100% fan speed and compare to design project or AHU printouts…" at bounding box center [424, 195] width 510 height 10
click at [695, 193] on div "check airflows at 100% fan speed and compare to design project or AHU printouts…" at bounding box center [760, 195] width 1182 height 12
click at [706, 194] on div "check airflows at 100% fan speed and compare to design project or AHU printouts…" at bounding box center [760, 195] width 1182 height 12
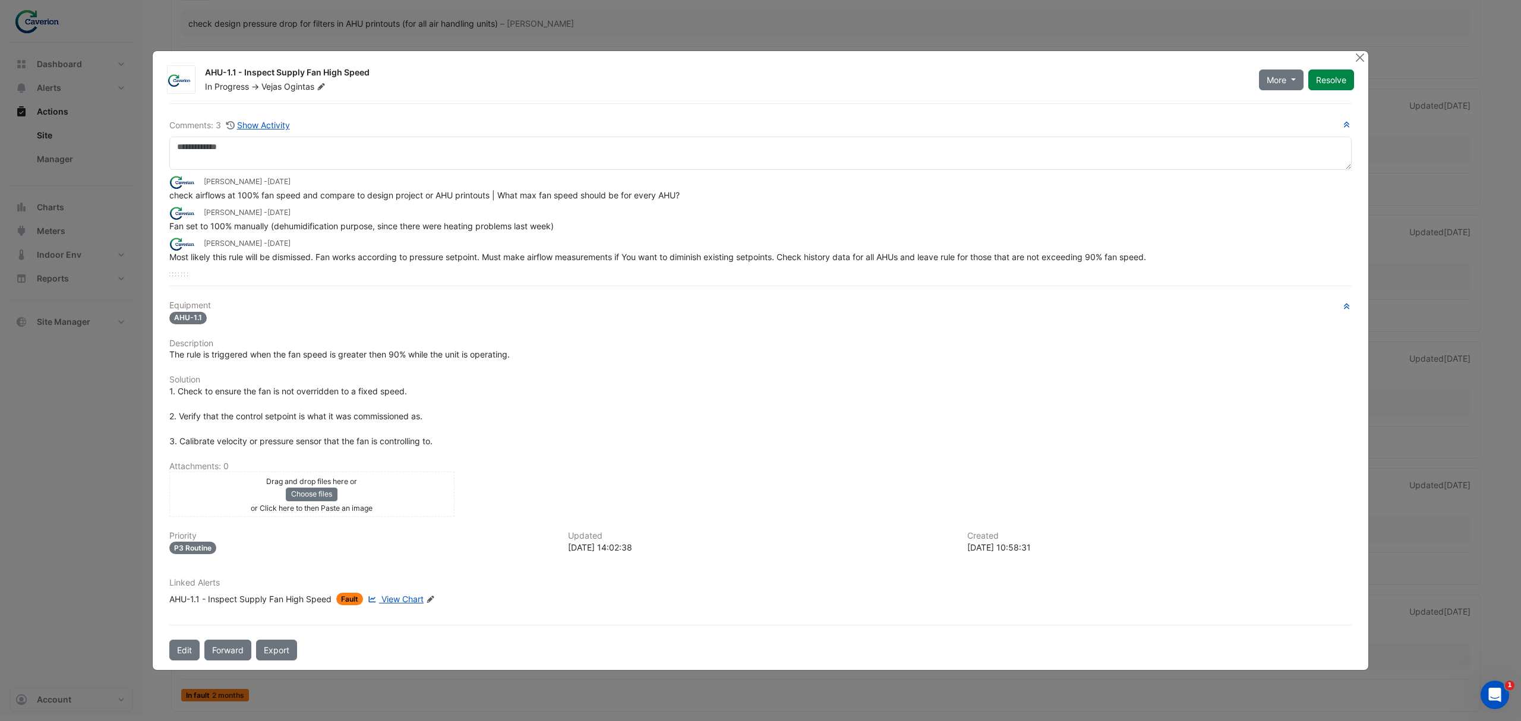
click at [407, 595] on span "View Chart" at bounding box center [402, 599] width 42 height 10
drag, startPoint x: 186, startPoint y: 222, endPoint x: 406, endPoint y: 231, distance: 220.6
click at [400, 231] on span "Fan set to 100% manually (dehumidification purpose, since there were heating pr…" at bounding box center [361, 226] width 384 height 10
click at [406, 231] on span "Fan set to 100% manually (dehumidification purpose, since there were heating pr…" at bounding box center [361, 226] width 384 height 10
drag, startPoint x: 368, startPoint y: 226, endPoint x: 575, endPoint y: 222, distance: 206.8
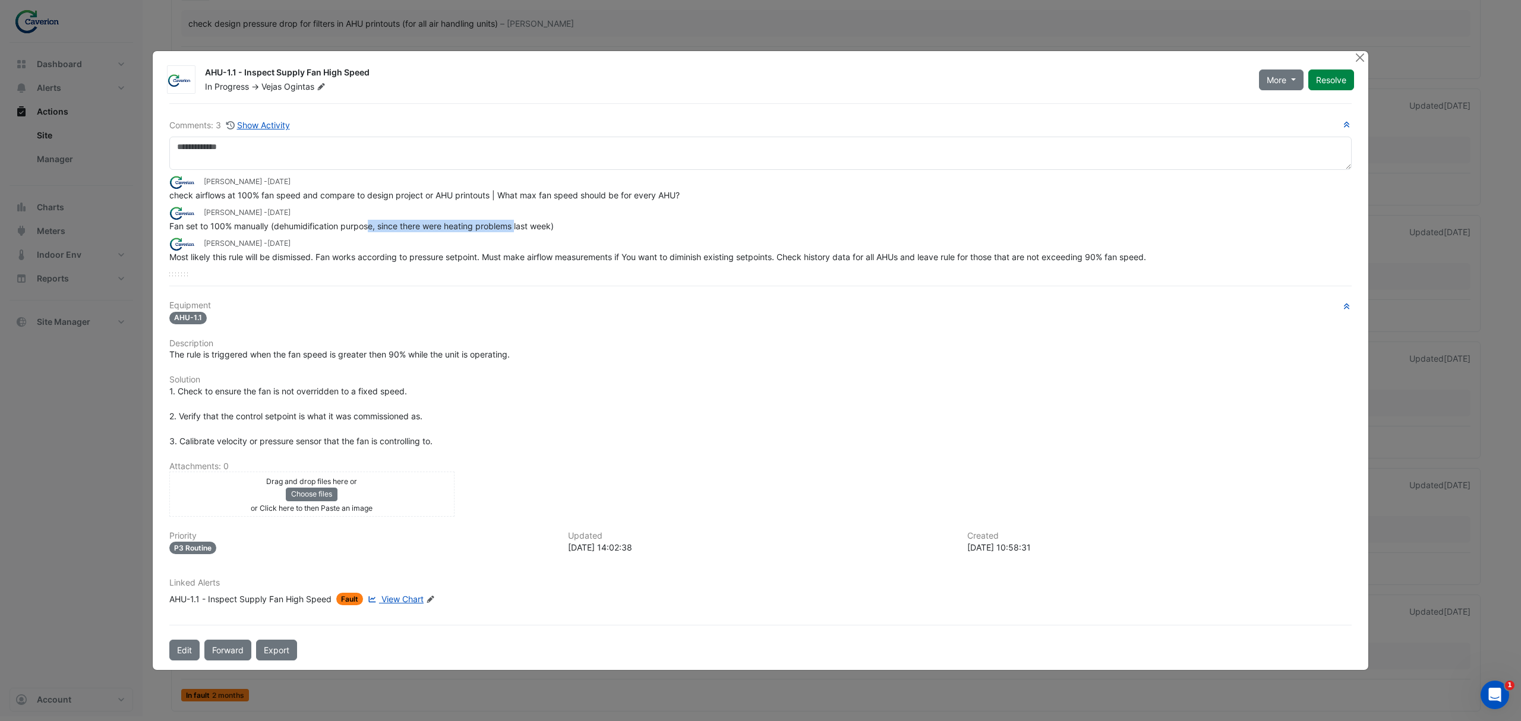
click at [561, 223] on div "Fan set to 100% manually (dehumidification purpose, since there were heating pr…" at bounding box center [760, 226] width 1182 height 12
click at [575, 222] on div "Fan set to 100% manually (dehumidification purpose, since there were heating pr…" at bounding box center [760, 226] width 1182 height 12
drag, startPoint x: 513, startPoint y: 222, endPoint x: 606, endPoint y: 226, distance: 92.8
click at [592, 225] on div "Fan set to 100% manually (dehumidification purpose, since there were heating pr…" at bounding box center [760, 226] width 1182 height 12
click at [610, 226] on div "Fan set to 100% manually (dehumidification purpose, since there were heating pr…" at bounding box center [760, 226] width 1182 height 12
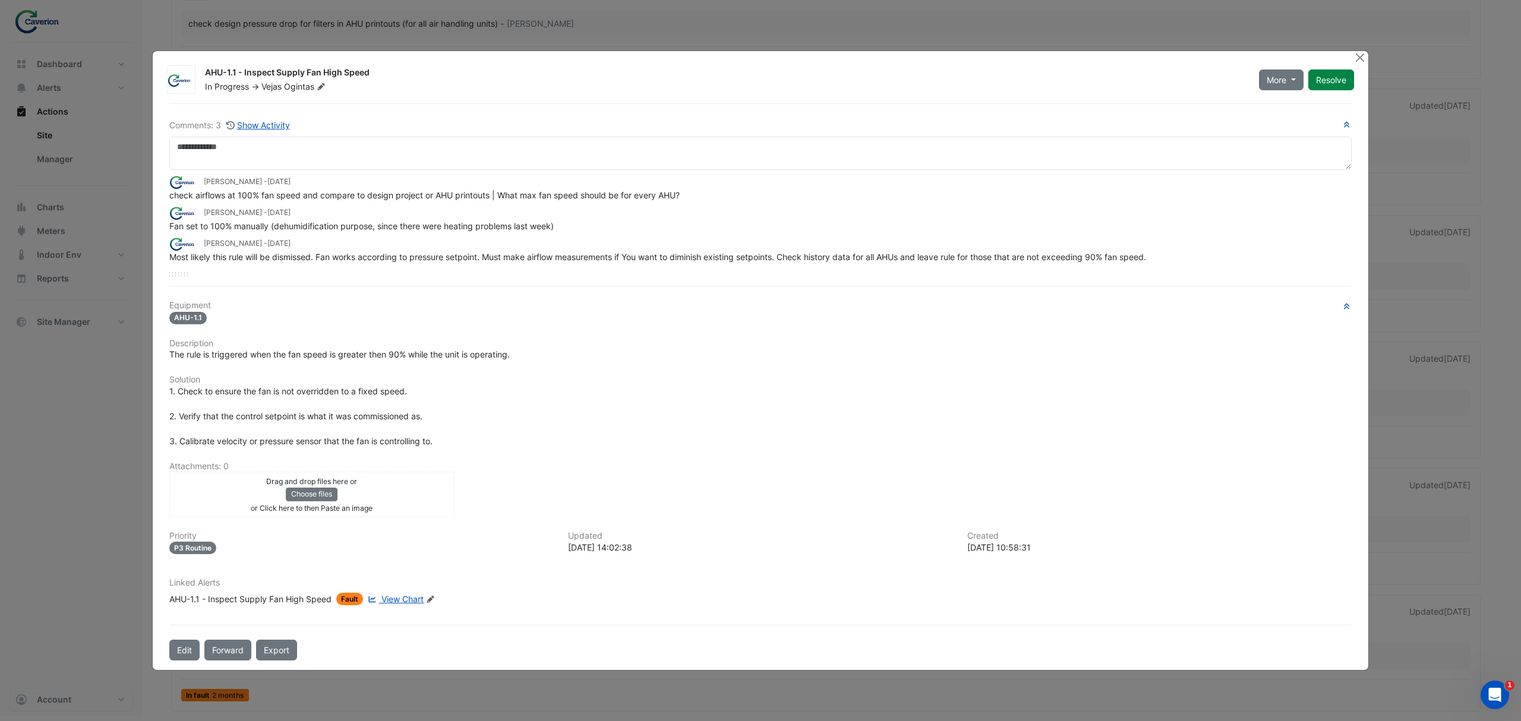
drag, startPoint x: 191, startPoint y: 264, endPoint x: 437, endPoint y: 260, distance: 246.6
click at [437, 260] on div "Comments: 3 Show Activity Tomas Jonkaitis - 1 month and 29 days ago check airfl…" at bounding box center [760, 381] width 1197 height 557
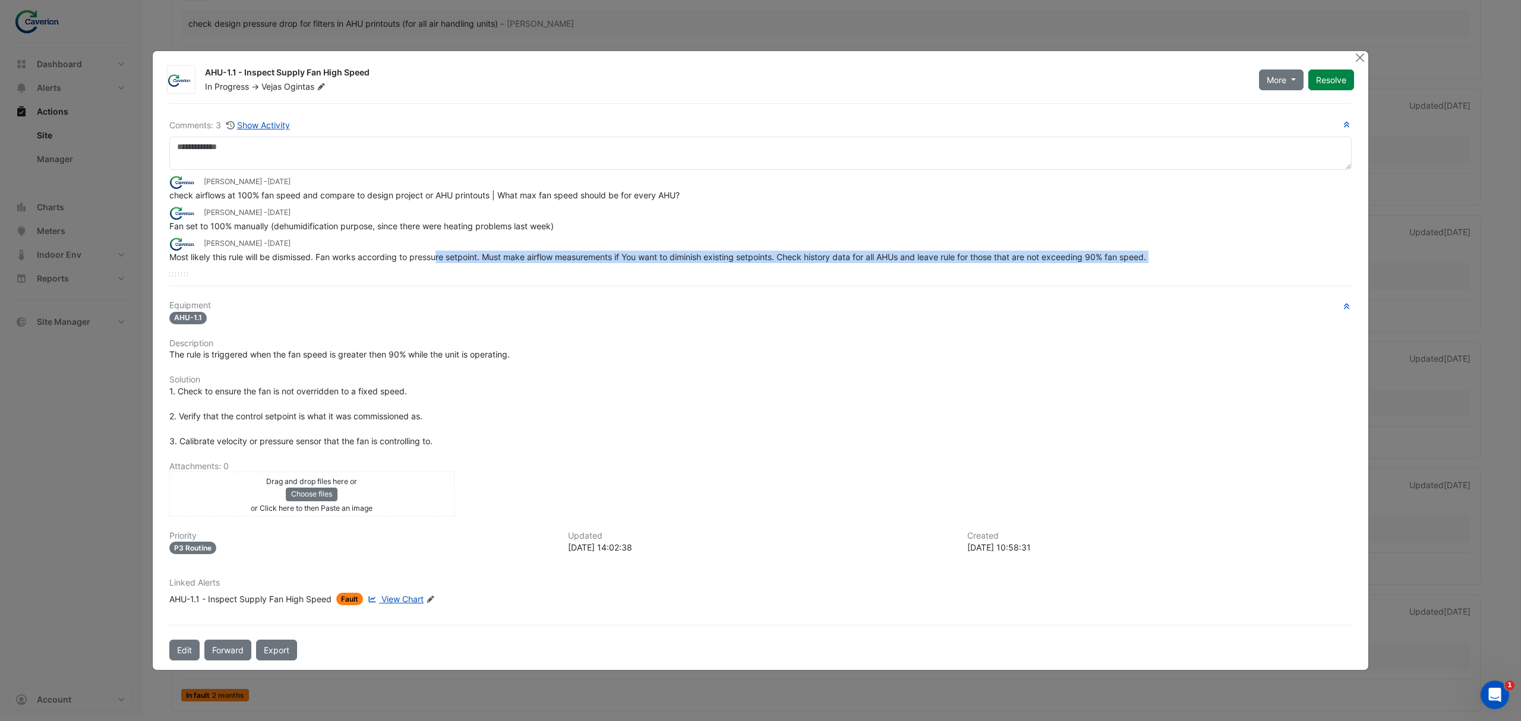
click at [437, 260] on span "Most likely this rule will be dismissed. Fan works according to pressure setpoi…" at bounding box center [657, 257] width 977 height 10
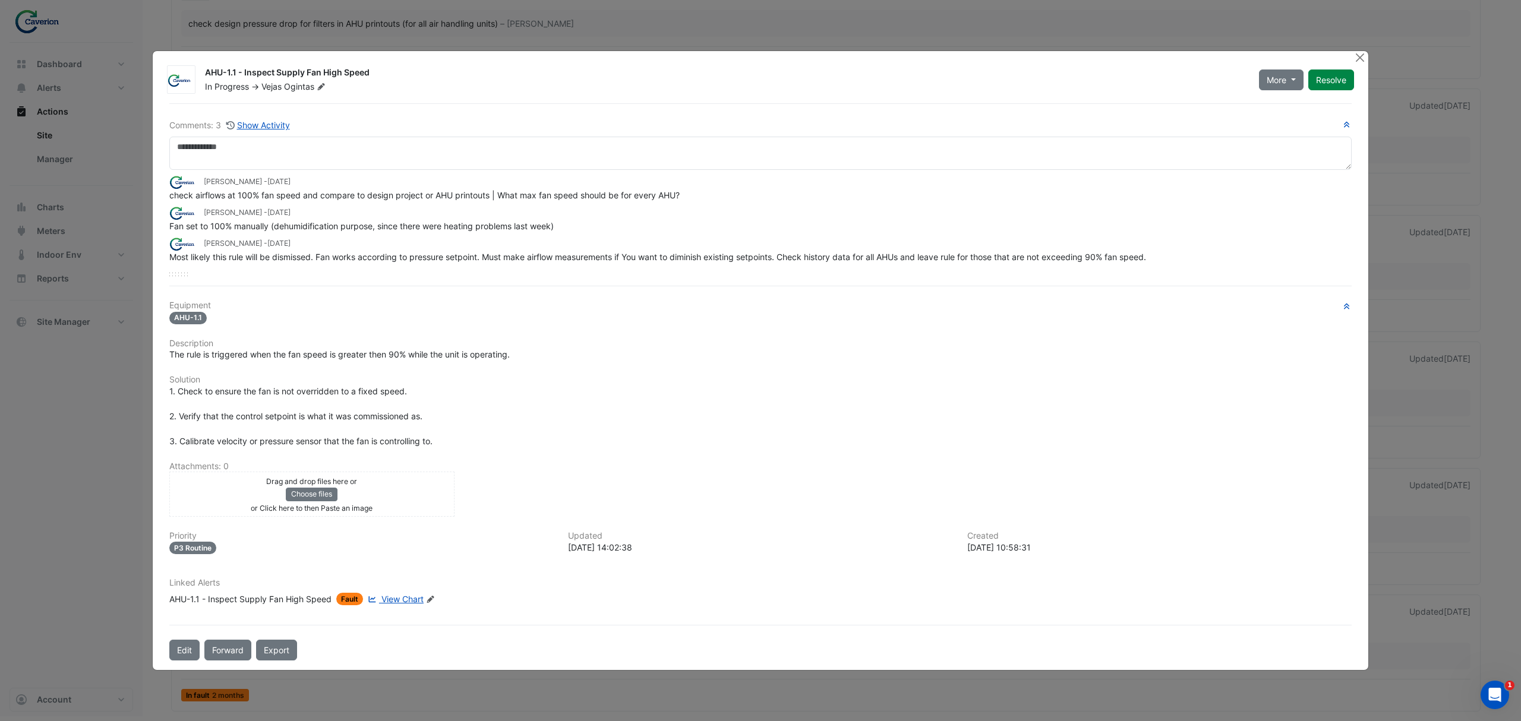
click at [424, 251] on div "Most likely this rule will be dismissed. Fan works according to pressure setpoi…" at bounding box center [760, 257] width 1182 height 12
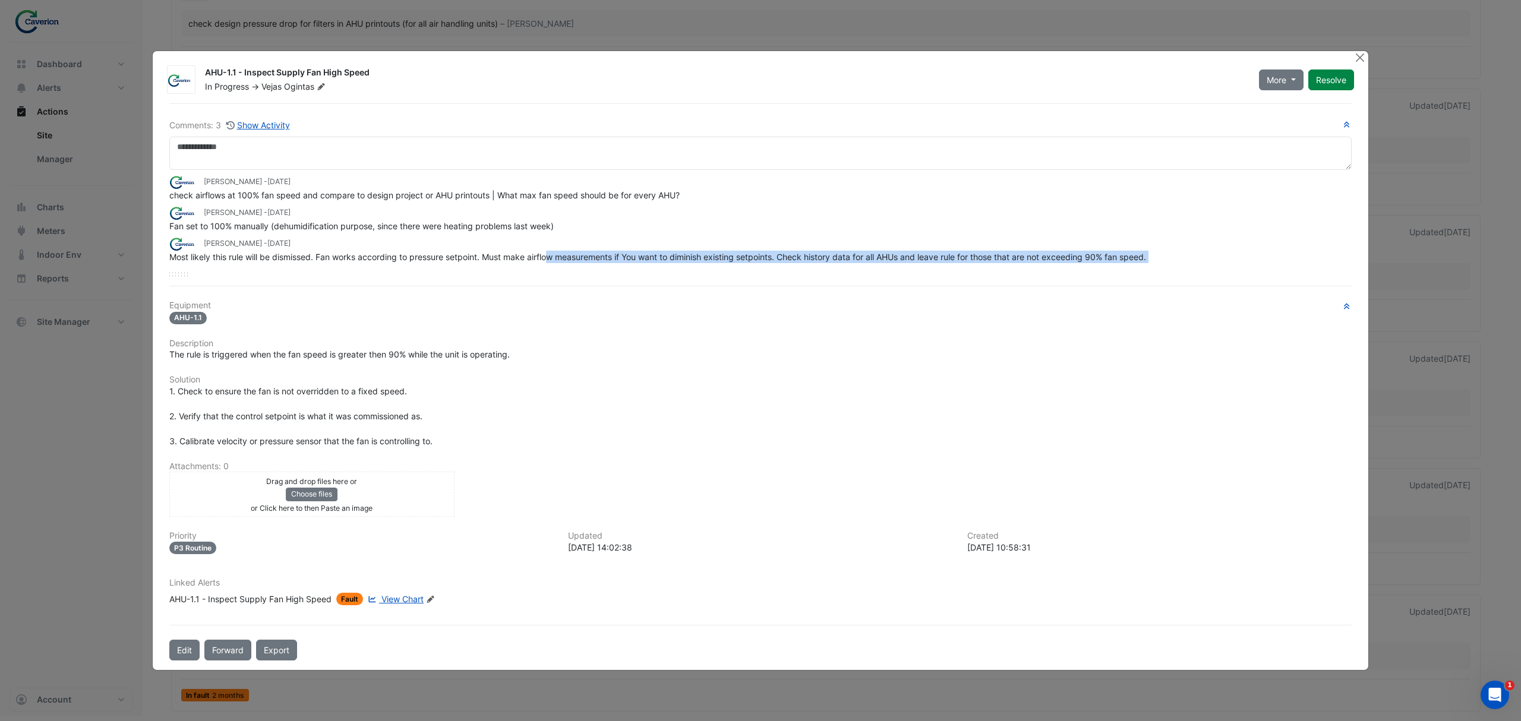
drag, startPoint x: 269, startPoint y: 264, endPoint x: 558, endPoint y: 255, distance: 289.5
click at [558, 255] on div "Tomas Jonkaitis - 1 month and 29 days ago check airflows at 100% fan speed and …" at bounding box center [760, 223] width 1182 height 106
click at [558, 255] on span "Most likely this rule will be dismissed. Fan works according to pressure setpoi…" at bounding box center [657, 257] width 977 height 10
drag, startPoint x: 419, startPoint y: 264, endPoint x: 588, endPoint y: 257, distance: 168.9
click at [586, 257] on div "Tomas Jonkaitis - 1 month and 29 days ago check airflows at 100% fan speed and …" at bounding box center [760, 223] width 1182 height 106
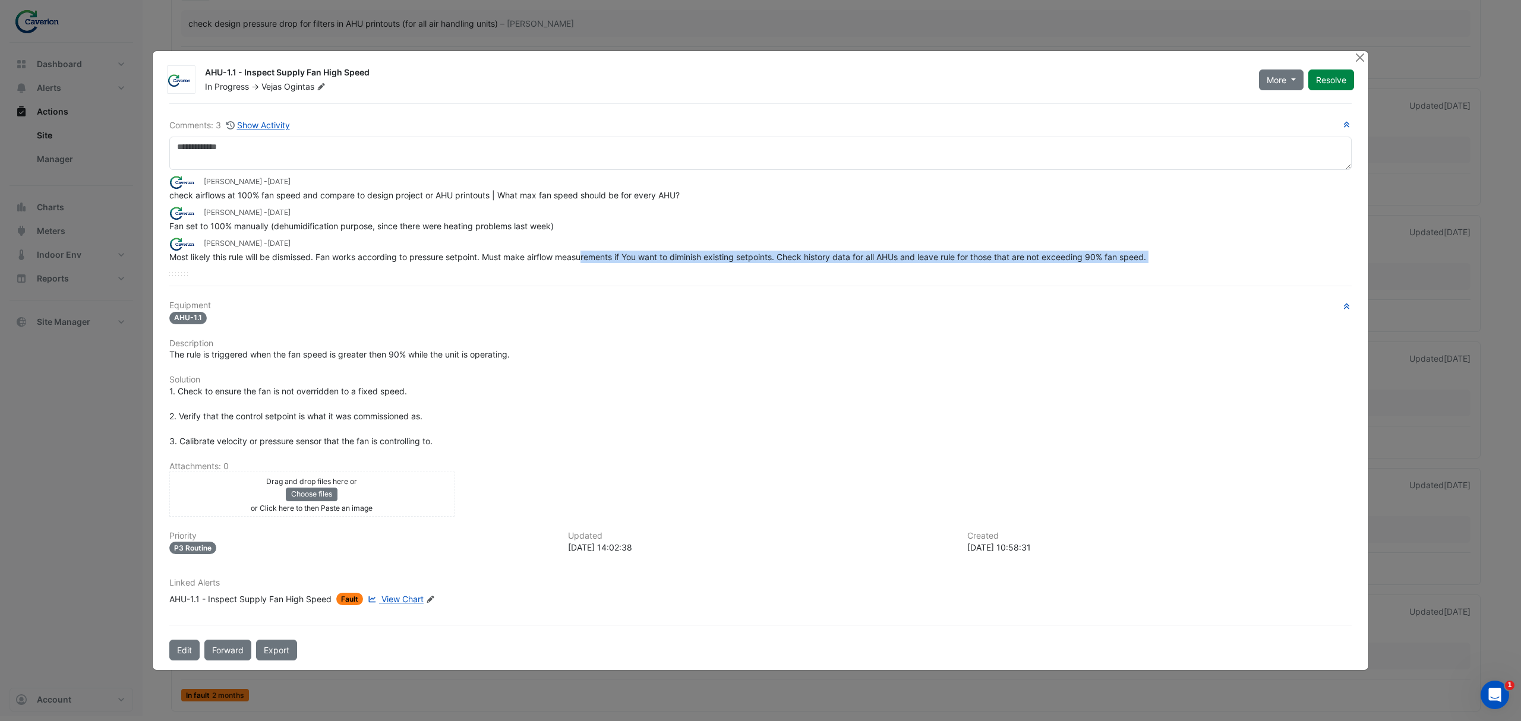
click at [588, 257] on span "Most likely this rule will be dismissed. Fan works according to pressure setpoi…" at bounding box center [657, 257] width 977 height 10
drag, startPoint x: 588, startPoint y: 257, endPoint x: 762, endPoint y: 257, distance: 173.5
click at [762, 257] on span "Most likely this rule will be dismissed. Fan works according to pressure setpoi…" at bounding box center [657, 257] width 977 height 10
drag, startPoint x: 683, startPoint y: 255, endPoint x: 892, endPoint y: 255, distance: 209.7
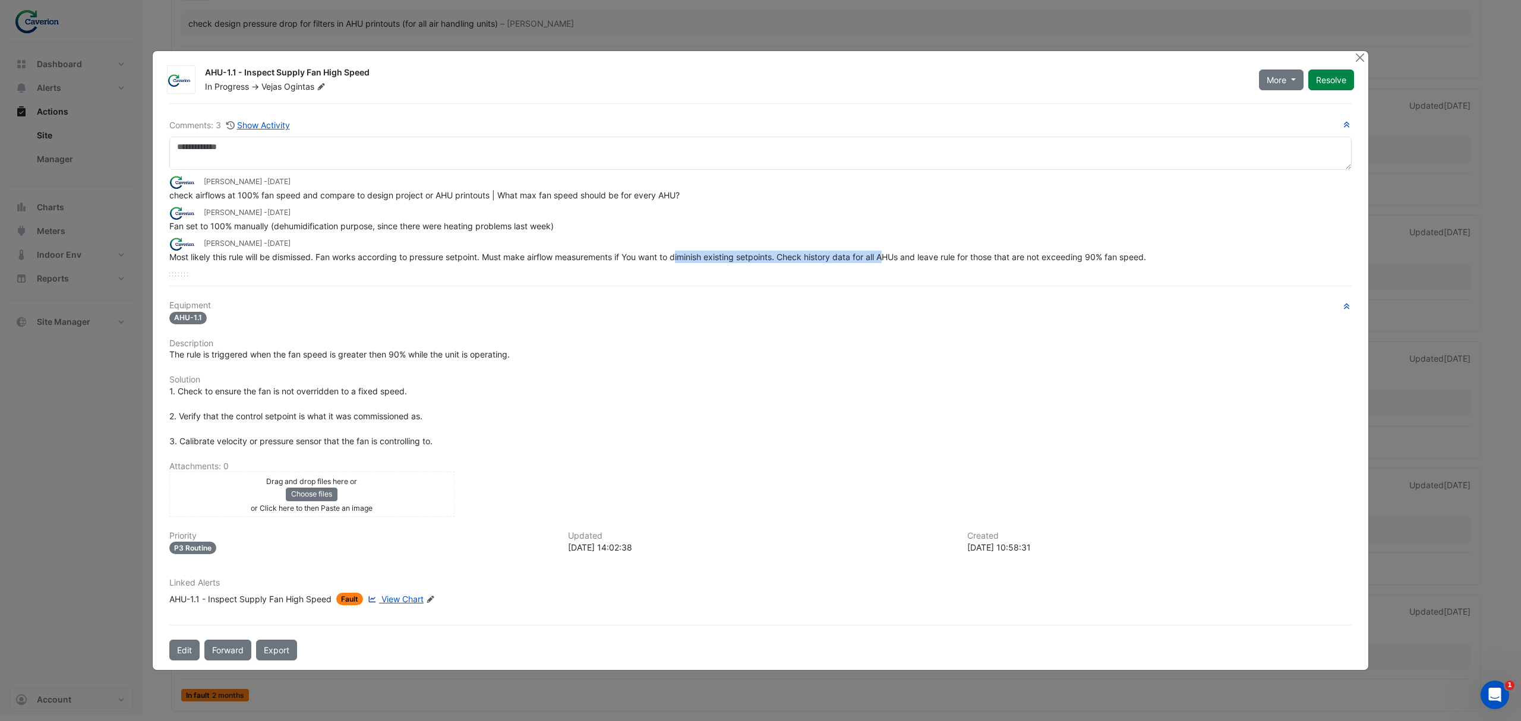
click at [892, 255] on span "Most likely this rule will be dismissed. Fan works according to pressure setpoi…" at bounding box center [657, 257] width 977 height 10
drag, startPoint x: 771, startPoint y: 250, endPoint x: 996, endPoint y: 257, distance: 225.3
click at [985, 257] on app-ticket-comment "Tomas Jonkaitis - 2 months and 1 day ago Most likely this rule will be dismisse…" at bounding box center [760, 250] width 1182 height 26
click at [996, 257] on span "Most likely this rule will be dismissed. Fan works according to pressure setpoi…" at bounding box center [657, 257] width 977 height 10
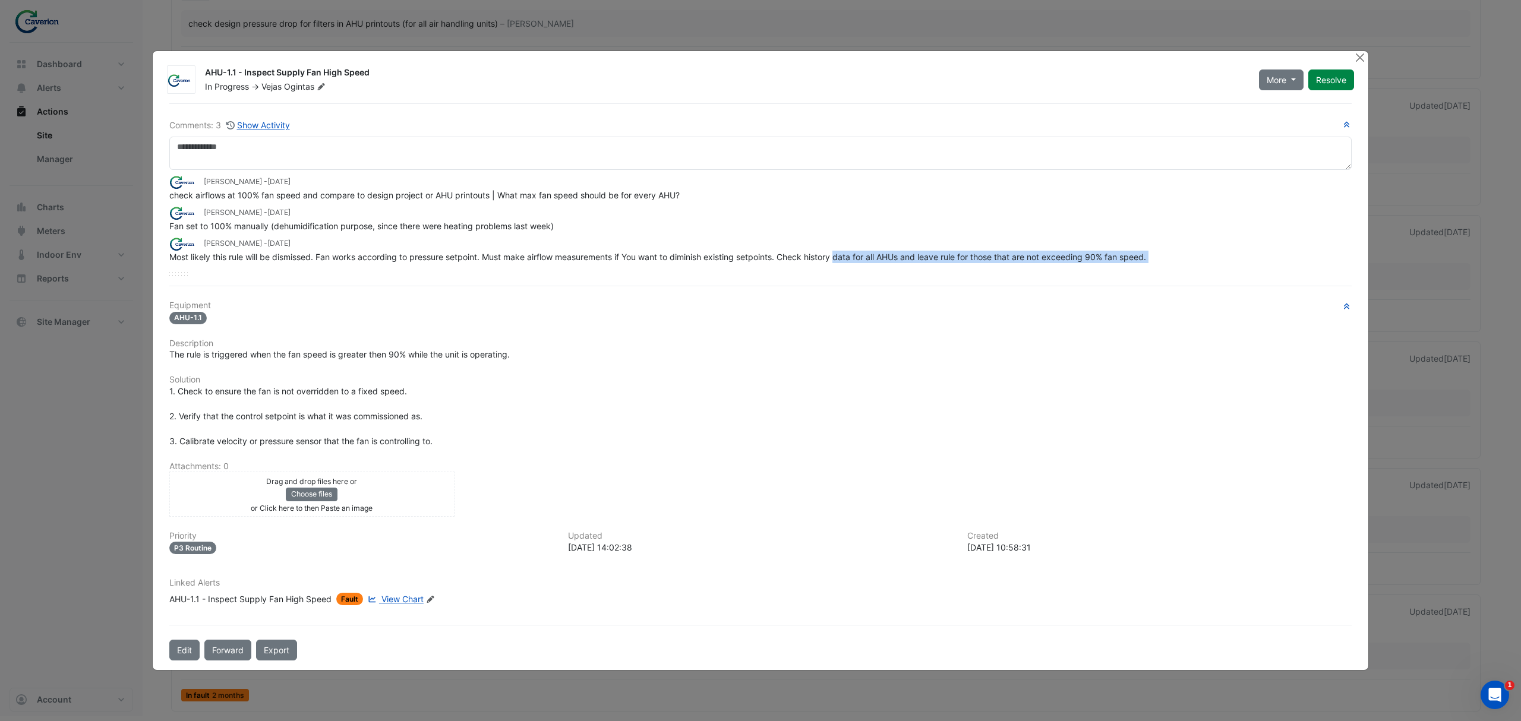
drag, startPoint x: 839, startPoint y: 257, endPoint x: 1067, endPoint y: 267, distance: 227.8
click at [1067, 267] on div "Tomas Jonkaitis - 1 month and 29 days ago check airflows at 100% fan speed and …" at bounding box center [760, 223] width 1182 height 106
drag, startPoint x: 490, startPoint y: 195, endPoint x: 652, endPoint y: 214, distance: 162.8
click at [645, 212] on app-view-ticket-activity "Tomas Jonkaitis - 1 month and 29 days ago check airflows at 100% fan speed and …" at bounding box center [760, 219] width 1182 height 89
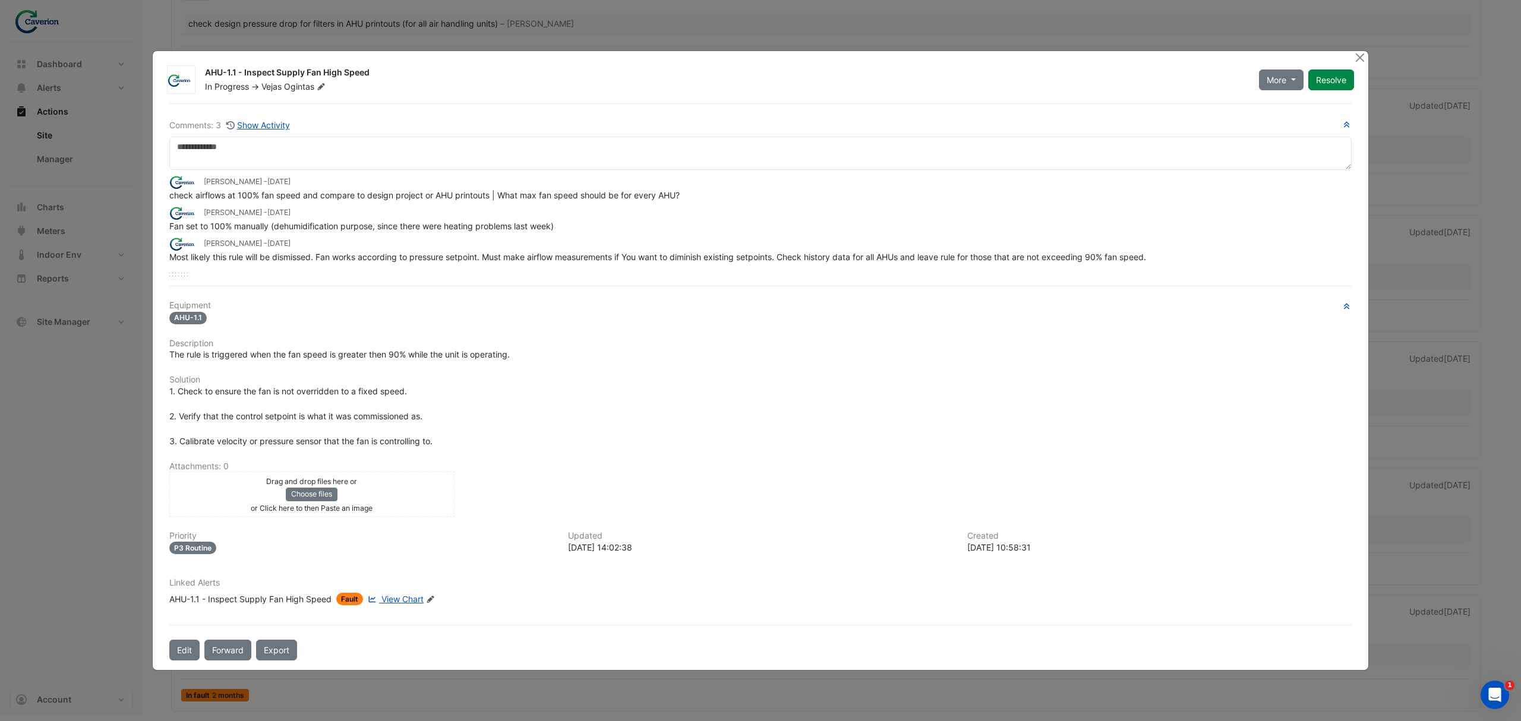
click at [619, 213] on div "Tomas Jonkaitis - 1 month and 29 days ago" at bounding box center [760, 213] width 1182 height 14
click at [511, 195] on span "check airflows at 100% fan speed and compare to design project or AHU printouts…" at bounding box center [424, 195] width 510 height 10
click at [494, 195] on span "check airflows at 100% fan speed and compare to design project or AHU printouts…" at bounding box center [424, 195] width 510 height 10
drag, startPoint x: 499, startPoint y: 192, endPoint x: 746, endPoint y: 192, distance: 247.2
click at [746, 192] on div "check airflows at 100% fan speed and compare to design project or AHU printouts…" at bounding box center [760, 195] width 1182 height 12
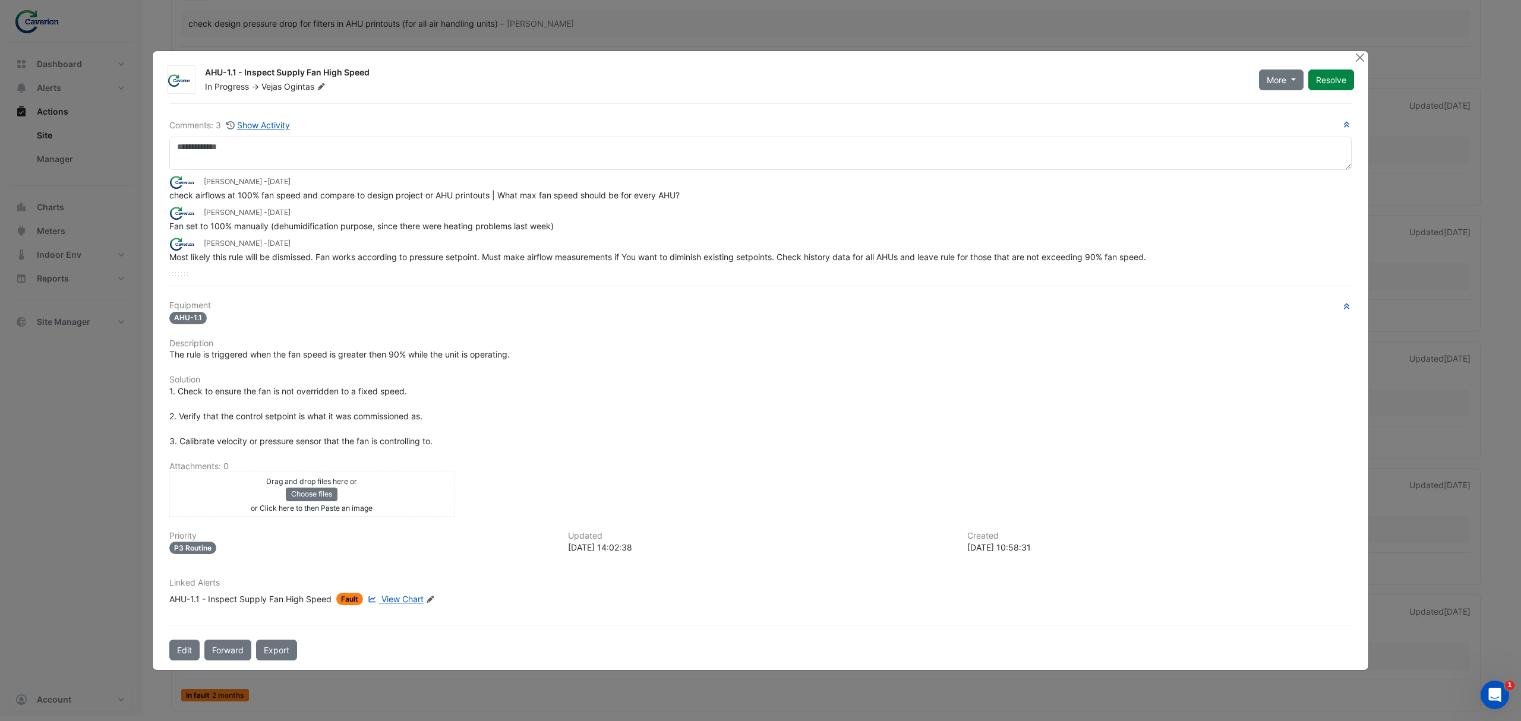
click at [746, 192] on div "check airflows at 100% fan speed and compare to design project or AHU printouts…" at bounding box center [760, 195] width 1182 height 12
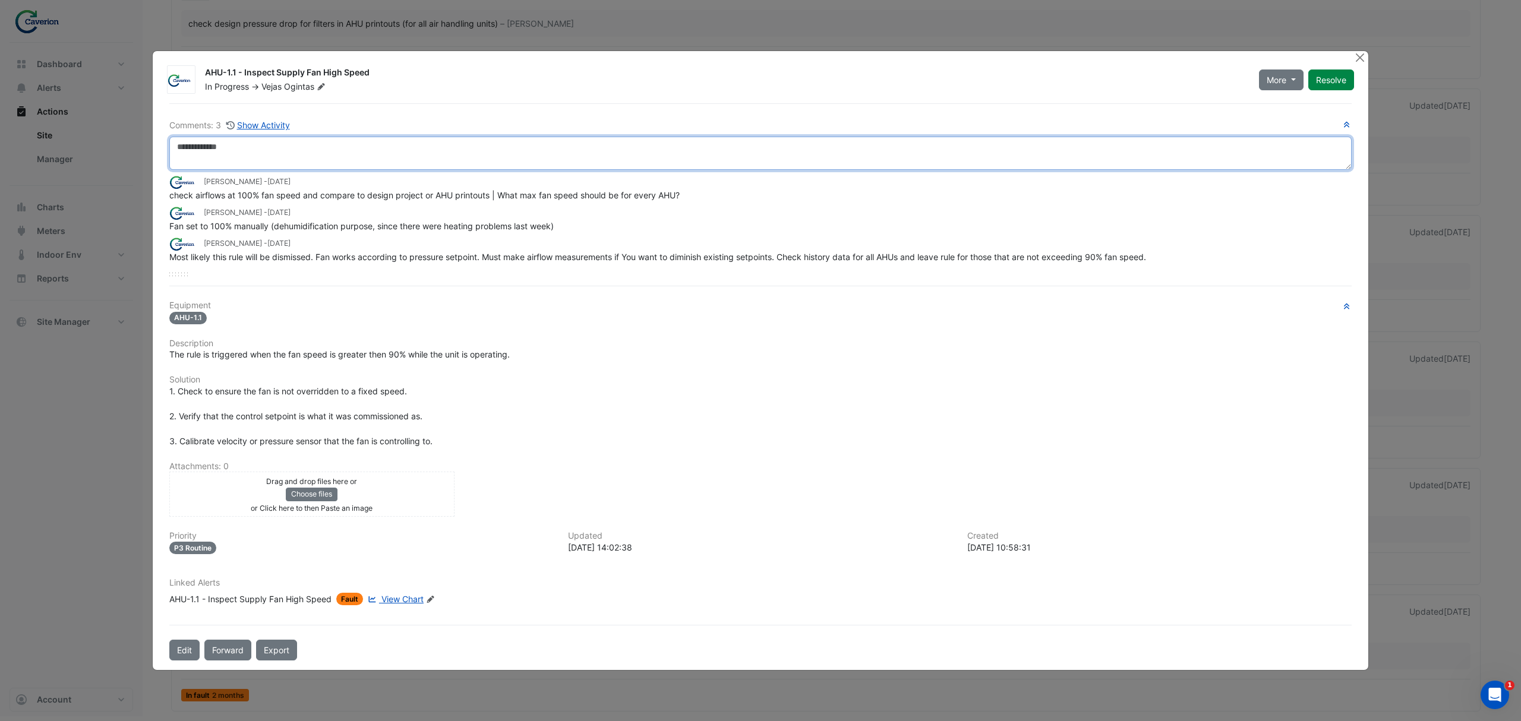
click at [291, 150] on textarea at bounding box center [760, 153] width 1182 height 33
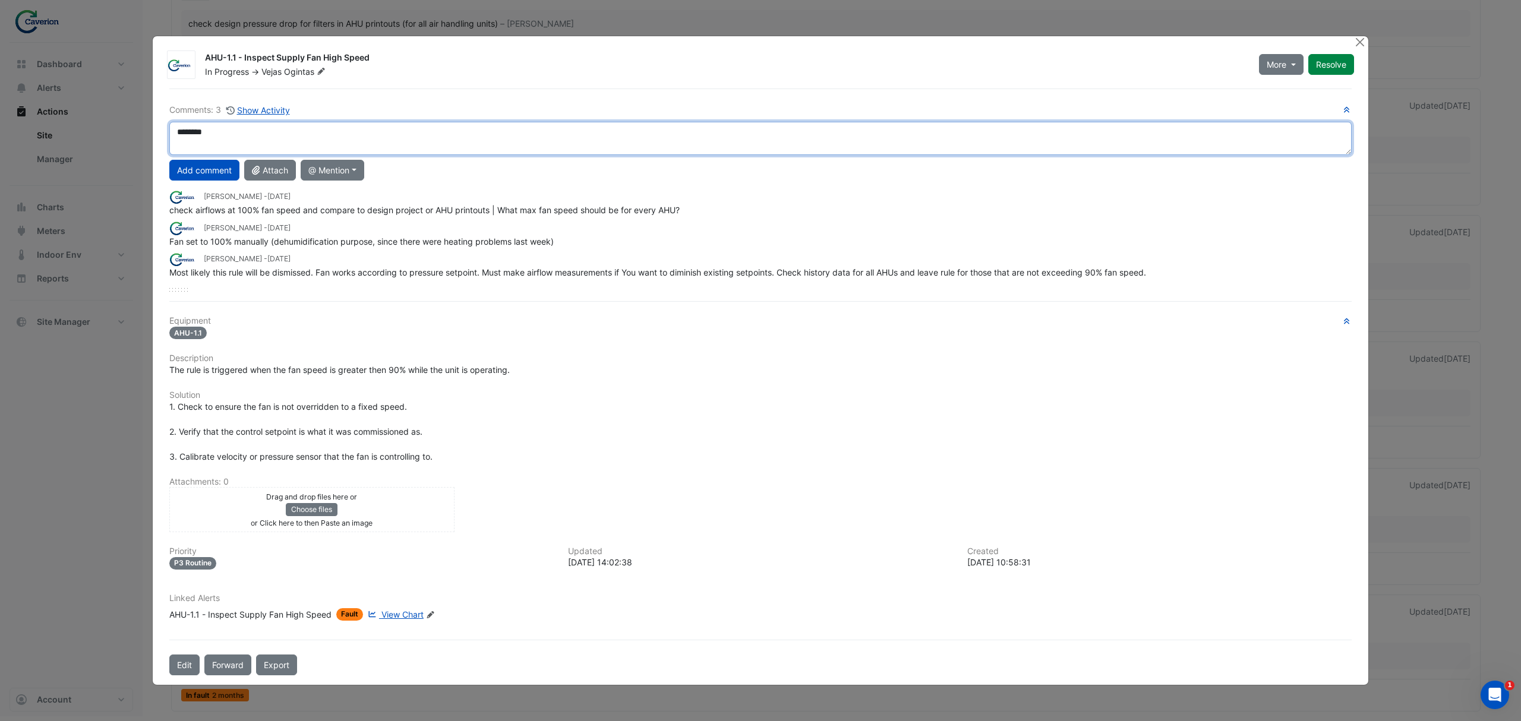
click at [263, 139] on textarea "*******" at bounding box center [760, 138] width 1182 height 33
drag, startPoint x: 253, startPoint y: 136, endPoint x: 244, endPoint y: 136, distance: 9.5
click at [244, 136] on textarea "**********" at bounding box center [760, 138] width 1182 height 33
paste textarea "*"
click at [296, 136] on textarea "**********" at bounding box center [760, 138] width 1182 height 33
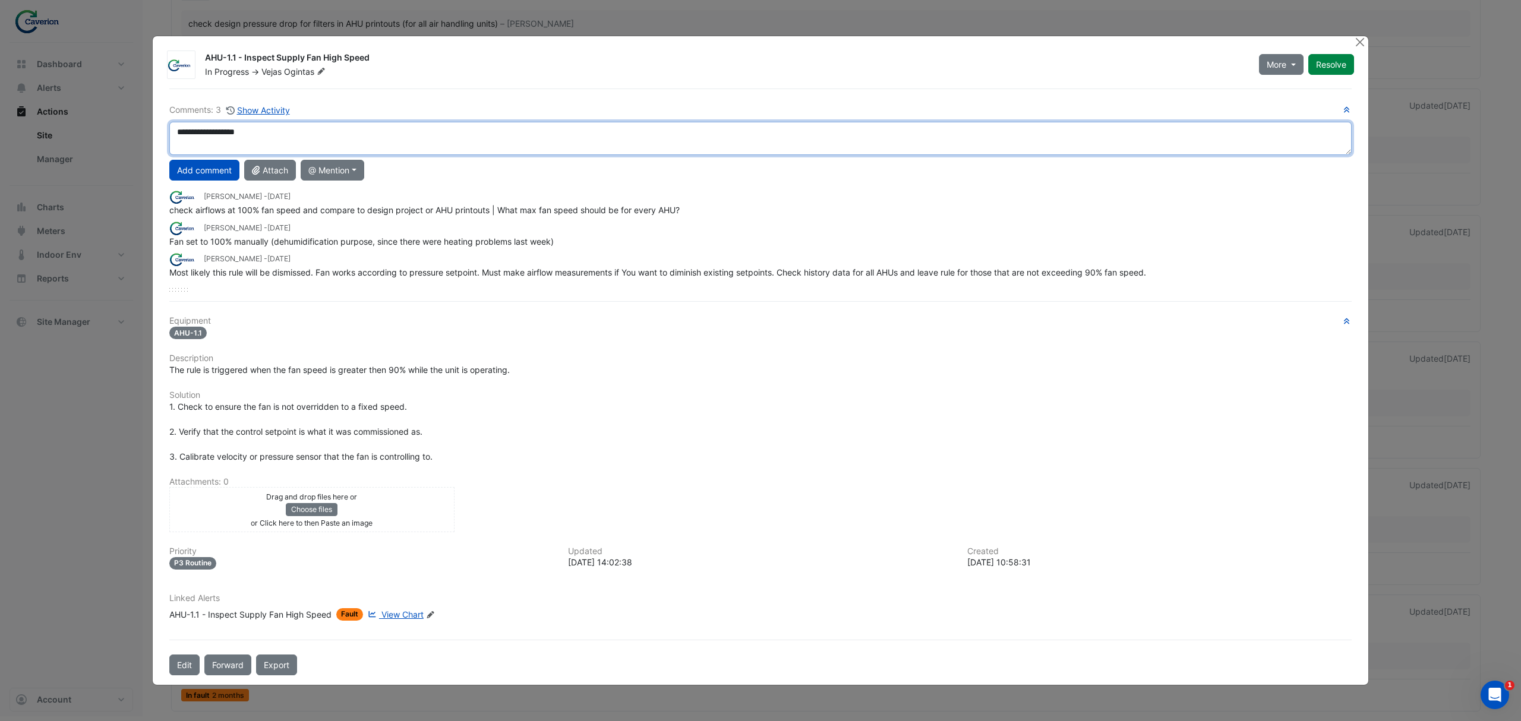
click at [299, 134] on textarea "**********" at bounding box center [760, 138] width 1182 height 33
drag, startPoint x: 292, startPoint y: 134, endPoint x: 166, endPoint y: 122, distance: 126.5
click at [166, 122] on div "**********" at bounding box center [760, 138] width 1197 height 33
click at [200, 143] on textarea "**********" at bounding box center [760, 138] width 1182 height 33
paste textarea "**********"
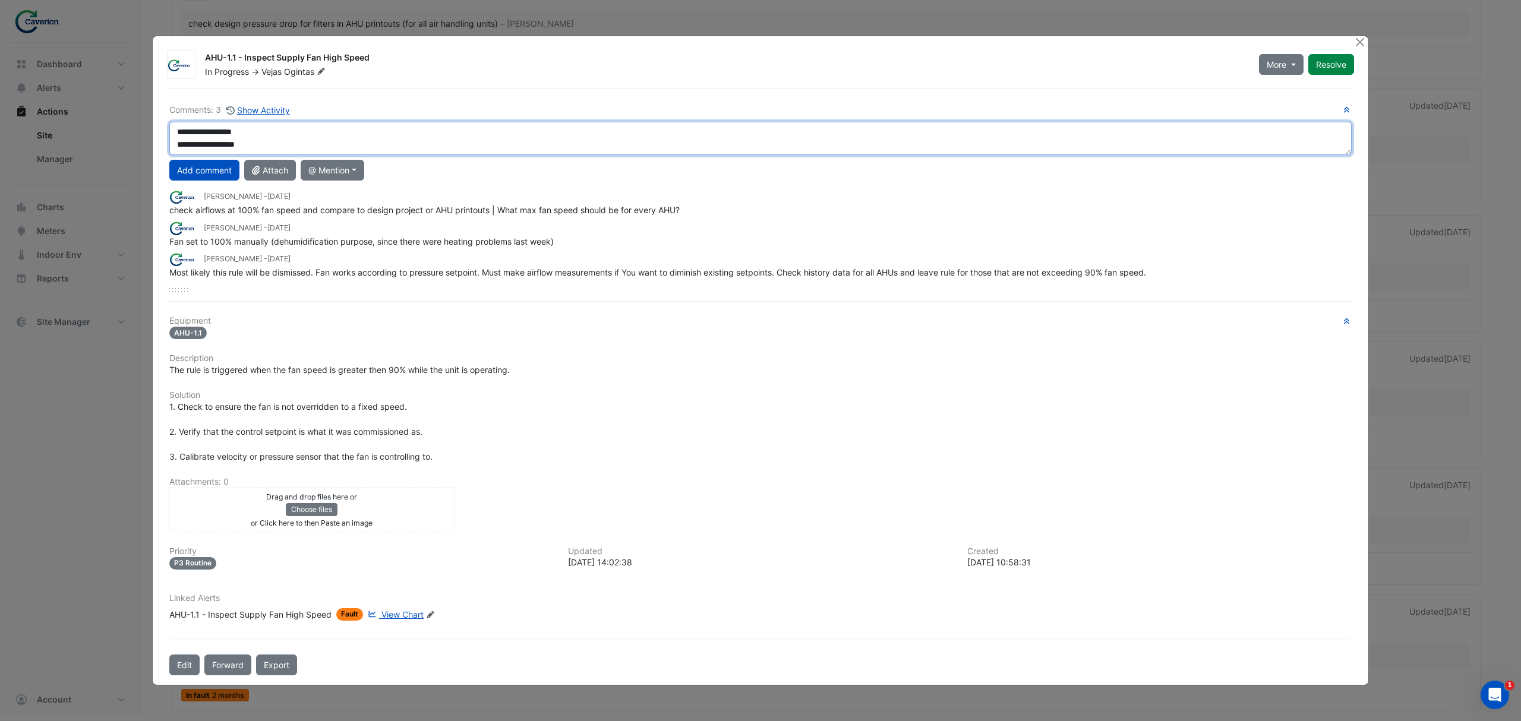
click at [207, 145] on textarea "**********" at bounding box center [760, 138] width 1182 height 33
click at [181, 130] on textarea "**********" at bounding box center [760, 138] width 1182 height 33
click at [175, 131] on textarea "**********" at bounding box center [760, 138] width 1182 height 33
click at [279, 140] on textarea "**********" at bounding box center [760, 139] width 1182 height 34
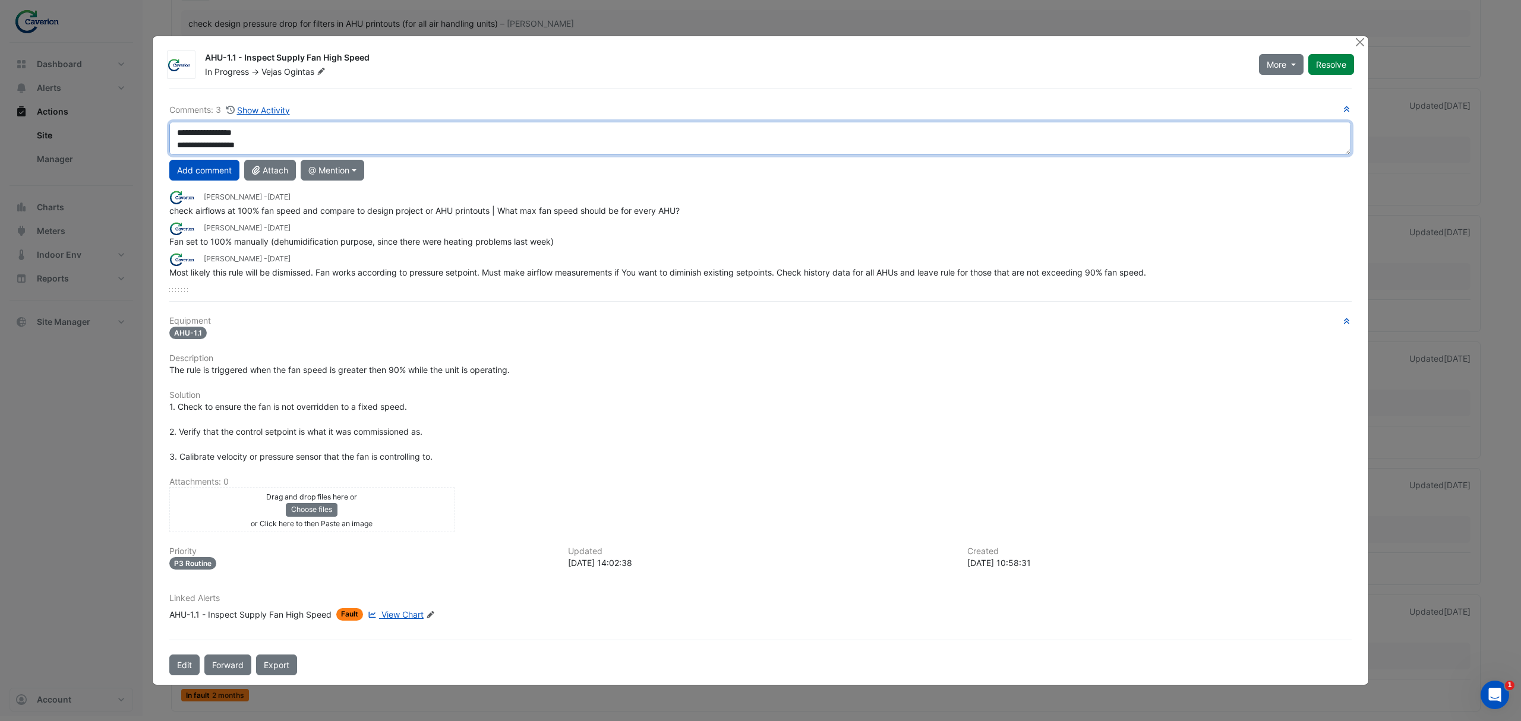
click at [176, 134] on textarea "**********" at bounding box center [760, 139] width 1182 height 34
drag, startPoint x: 297, startPoint y: 143, endPoint x: 317, endPoint y: 141, distance: 20.3
click at [317, 141] on textarea "**********" at bounding box center [760, 139] width 1182 height 34
click at [319, 141] on textarea "**********" at bounding box center [760, 139] width 1182 height 34
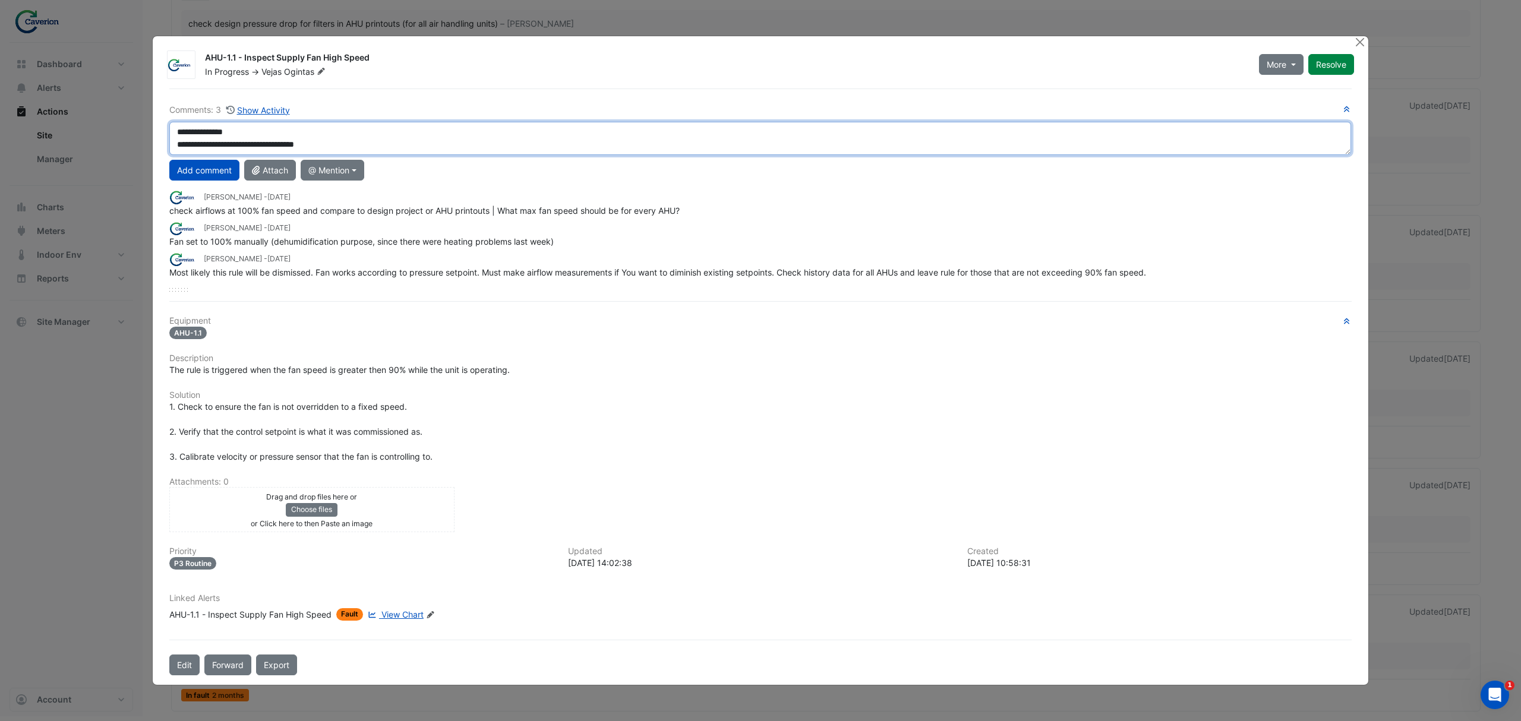
scroll to position [12, 0]
drag, startPoint x: 319, startPoint y: 141, endPoint x: 304, endPoint y: 140, distance: 14.9
click at [305, 140] on textarea "**********" at bounding box center [760, 139] width 1182 height 34
click at [298, 134] on textarea "**********" at bounding box center [760, 139] width 1182 height 34
click at [304, 131] on textarea "**********" at bounding box center [760, 139] width 1182 height 34
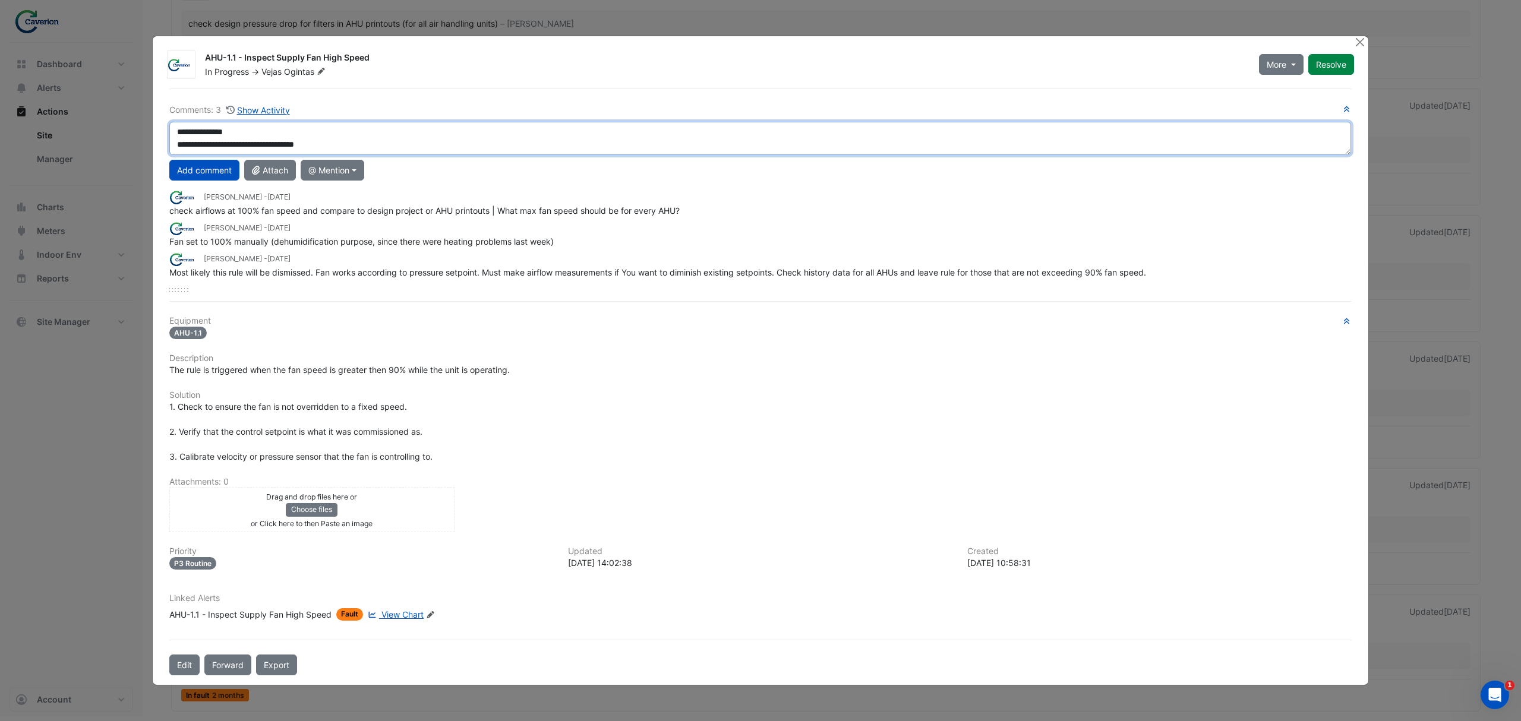
drag, startPoint x: 356, startPoint y: 133, endPoint x: 259, endPoint y: 140, distance: 97.7
click at [259, 140] on textarea "**********" at bounding box center [760, 139] width 1182 height 34
click at [290, 141] on textarea "**********" at bounding box center [760, 139] width 1182 height 34
click at [285, 134] on textarea "**********" at bounding box center [760, 139] width 1182 height 34
click at [281, 134] on textarea "**********" at bounding box center [760, 139] width 1182 height 34
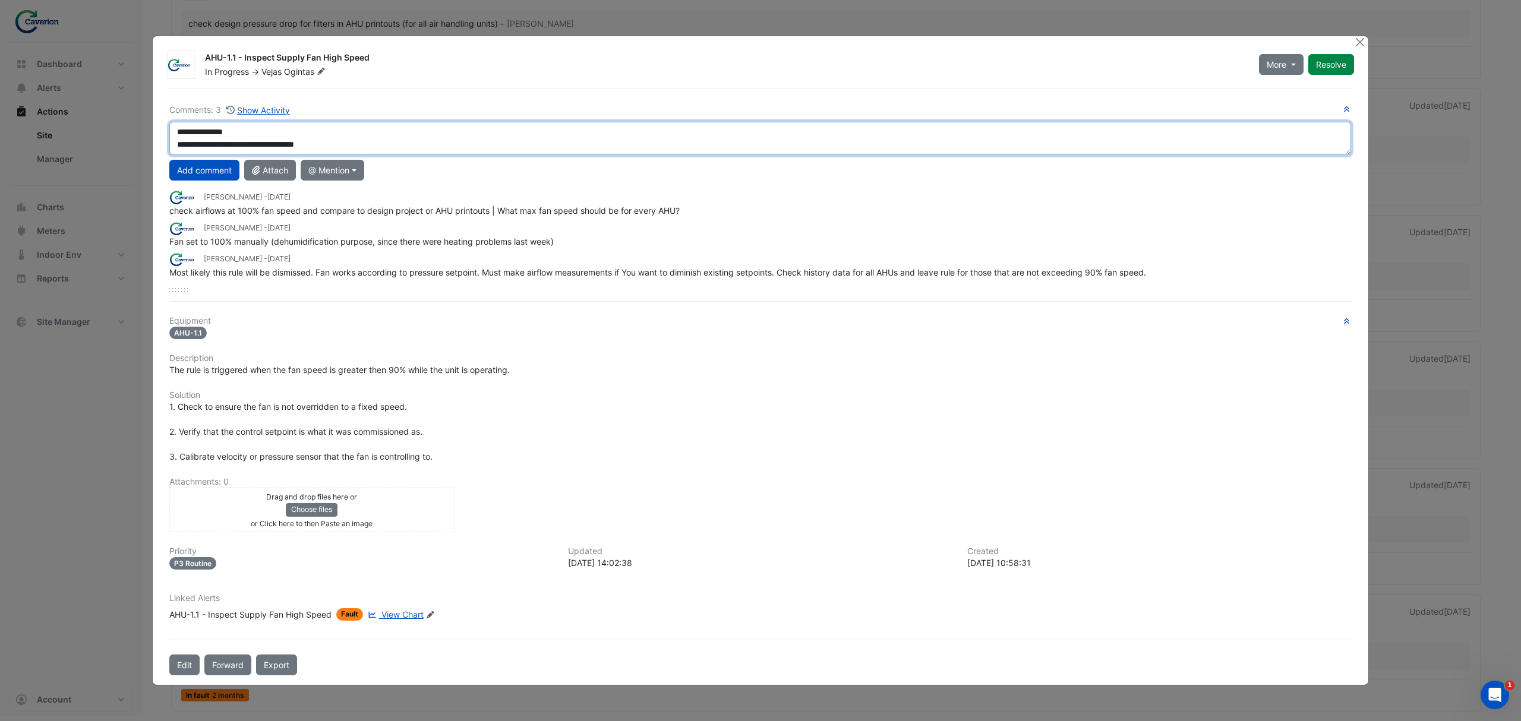
click at [285, 131] on textarea "**********" at bounding box center [760, 139] width 1182 height 34
click at [286, 131] on textarea "**********" at bounding box center [760, 139] width 1182 height 34
click at [286, 133] on textarea "**********" at bounding box center [760, 139] width 1182 height 34
click at [343, 145] on textarea "**********" at bounding box center [760, 139] width 1182 height 34
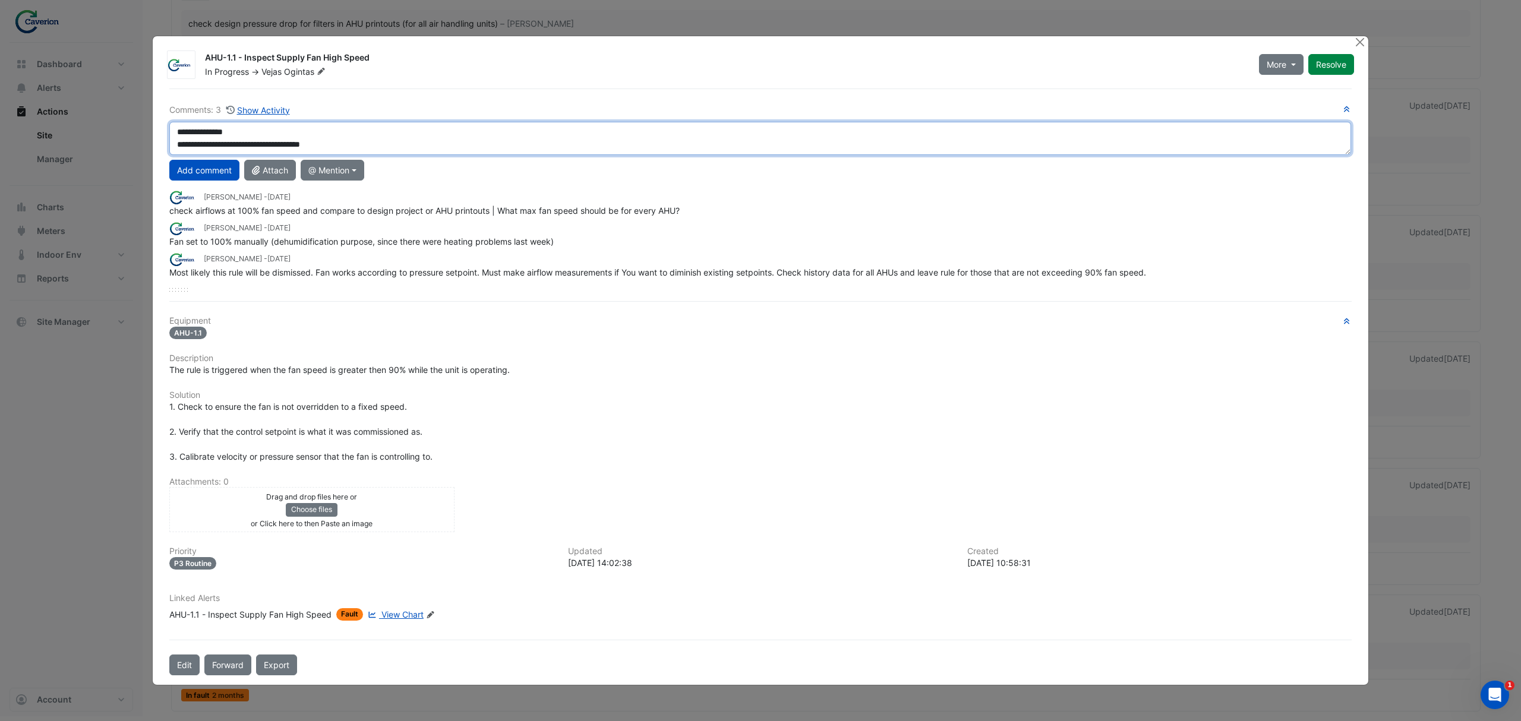
scroll to position [12, 0]
drag, startPoint x: 255, startPoint y: 144, endPoint x: 289, endPoint y: 143, distance: 33.3
click at [289, 143] on textarea "**********" at bounding box center [760, 139] width 1182 height 34
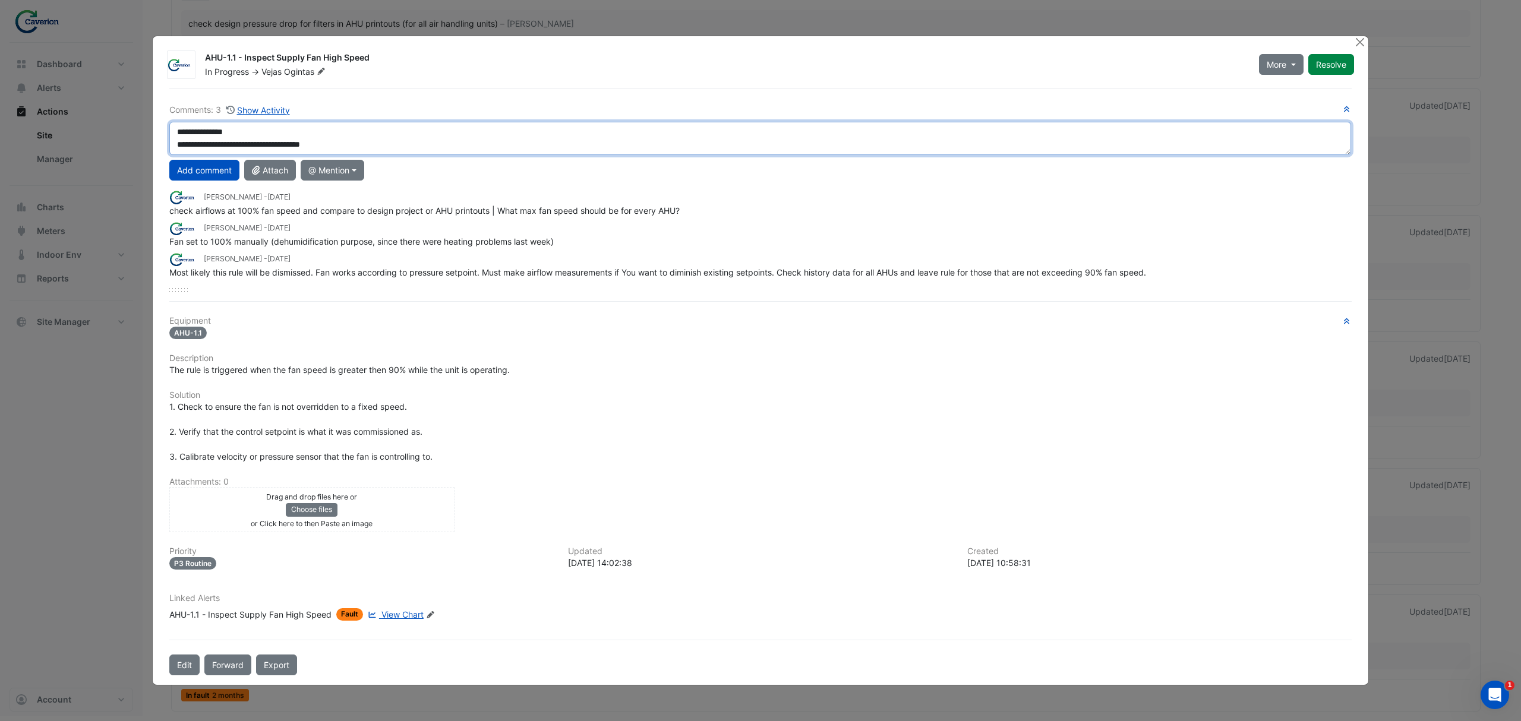
drag, startPoint x: 288, startPoint y: 135, endPoint x: 260, endPoint y: 140, distance: 28.9
click at [260, 140] on textarea "**********" at bounding box center [760, 139] width 1182 height 34
click at [341, 141] on textarea "**********" at bounding box center [760, 139] width 1182 height 34
paste textarea "********"
click at [371, 144] on textarea "**********" at bounding box center [760, 139] width 1182 height 34
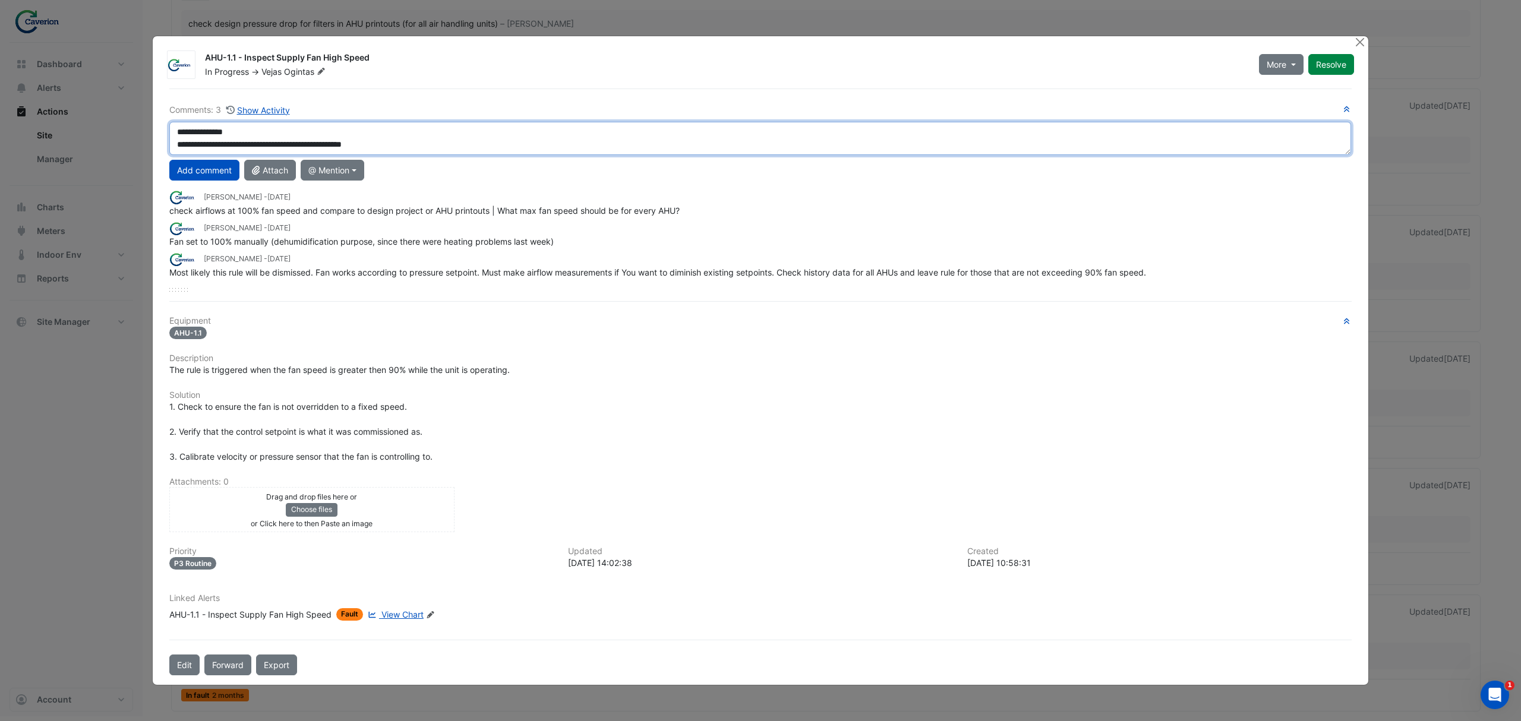
drag, startPoint x: 335, startPoint y: 143, endPoint x: 328, endPoint y: 134, distance: 11.4
click at [328, 134] on textarea "**********" at bounding box center [760, 139] width 1182 height 34
click at [326, 152] on textarea "**********" at bounding box center [760, 139] width 1182 height 34
click at [328, 146] on textarea "**********" at bounding box center [760, 139] width 1182 height 34
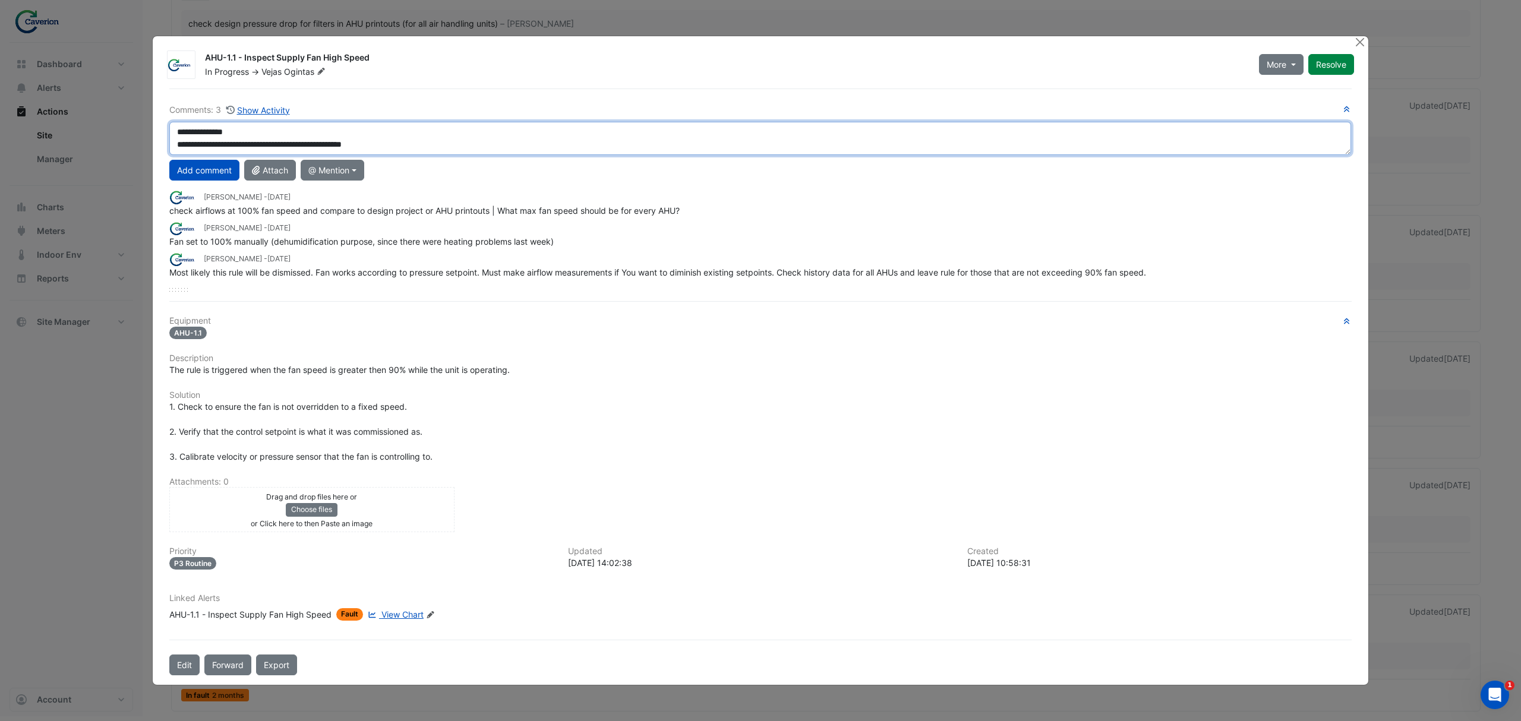
drag, startPoint x: 326, startPoint y: 146, endPoint x: 333, endPoint y: 144, distance: 7.3
click at [333, 144] on textarea "**********" at bounding box center [760, 139] width 1182 height 34
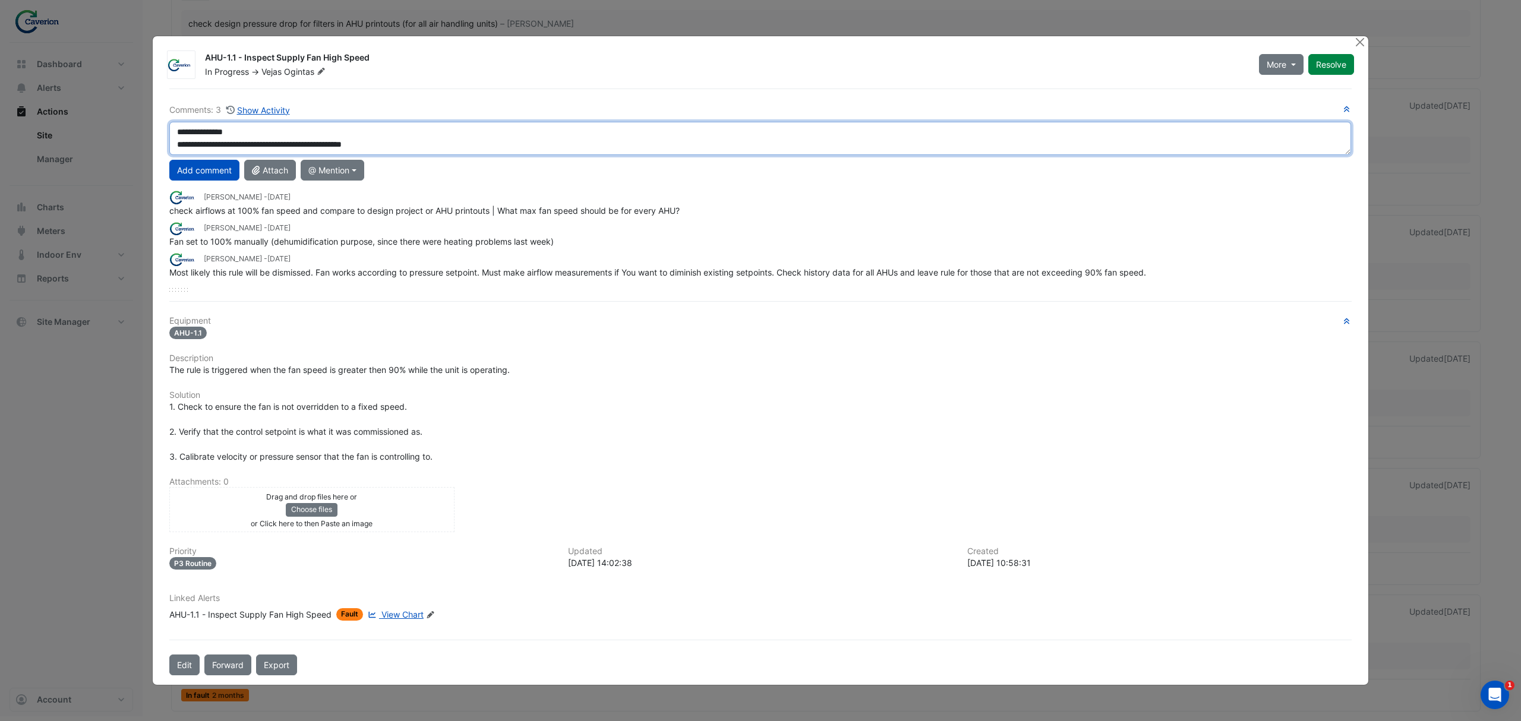
scroll to position [0, 0]
drag, startPoint x: 336, startPoint y: 133, endPoint x: 329, endPoint y: 135, distance: 7.5
click at [329, 135] on textarea "**********" at bounding box center [760, 139] width 1182 height 34
click at [245, 153] on textarea "**********" at bounding box center [760, 139] width 1182 height 34
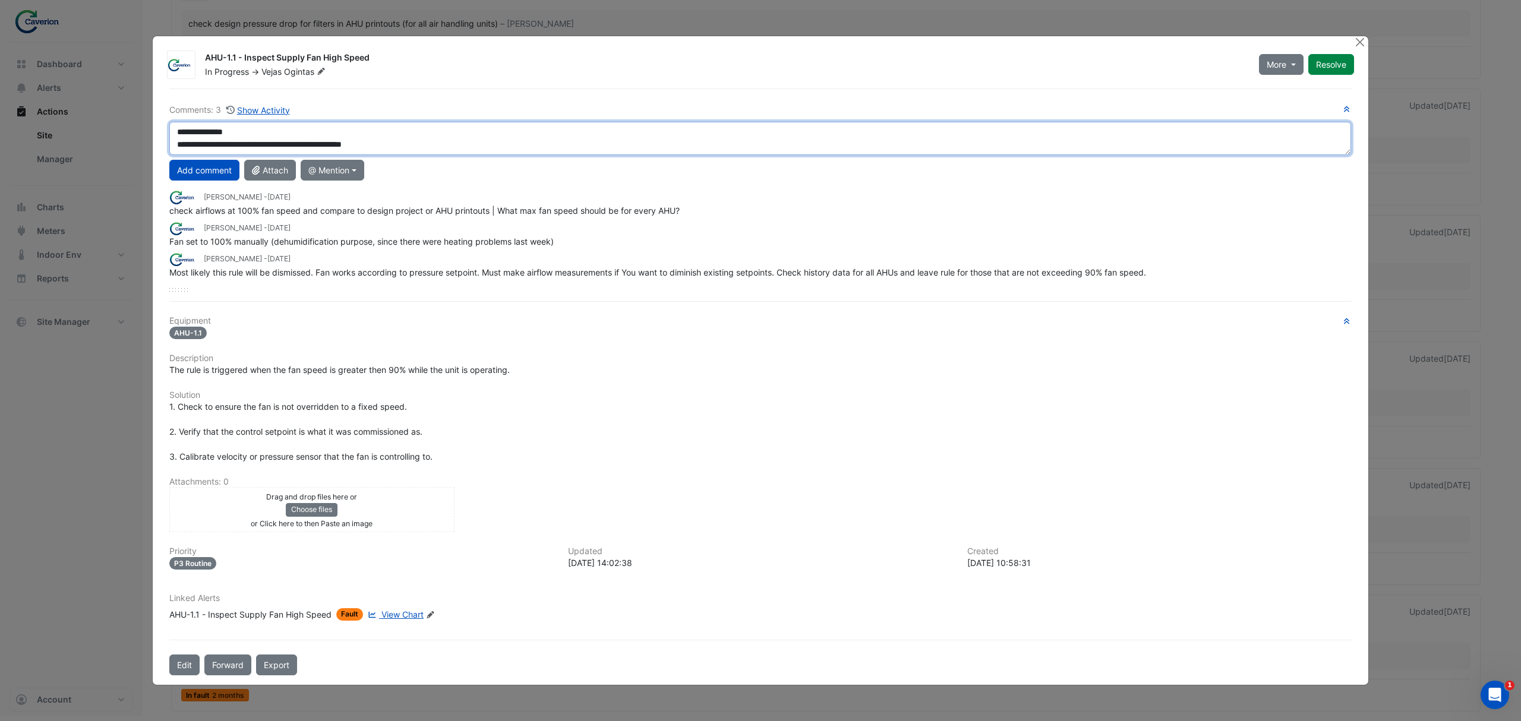
drag, startPoint x: 243, startPoint y: 147, endPoint x: 255, endPoint y: 141, distance: 14.1
click at [255, 141] on textarea "**********" at bounding box center [760, 139] width 1182 height 34
click at [431, 131] on textarea "**********" at bounding box center [760, 139] width 1182 height 34
paste textarea "**********"
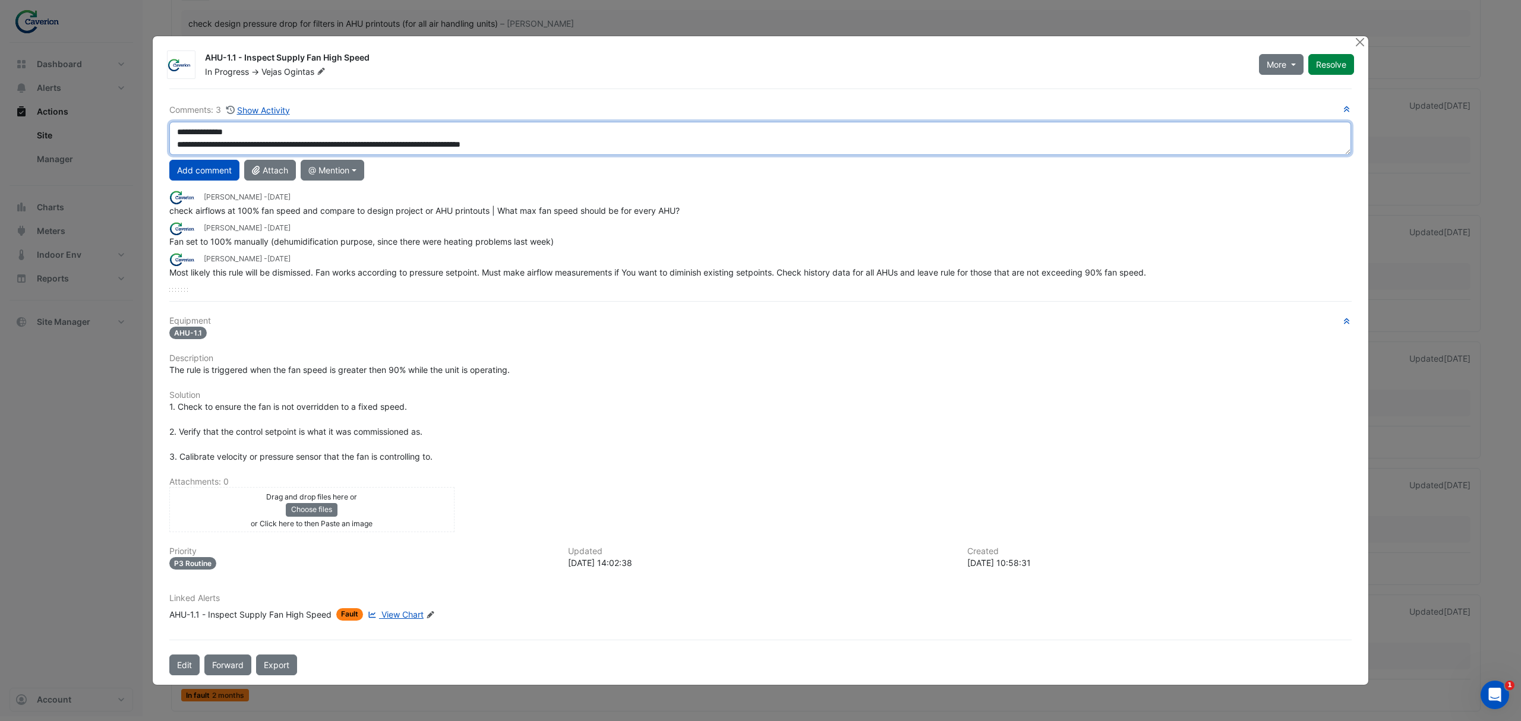
drag, startPoint x: 414, startPoint y: 137, endPoint x: 483, endPoint y: 138, distance: 69.5
click at [479, 137] on textarea "**********" at bounding box center [760, 139] width 1182 height 34
click at [553, 141] on textarea "**********" at bounding box center [760, 139] width 1182 height 34
drag, startPoint x: 583, startPoint y: 143, endPoint x: 416, endPoint y: 141, distance: 166.4
click at [416, 141] on textarea "**********" at bounding box center [760, 139] width 1182 height 34
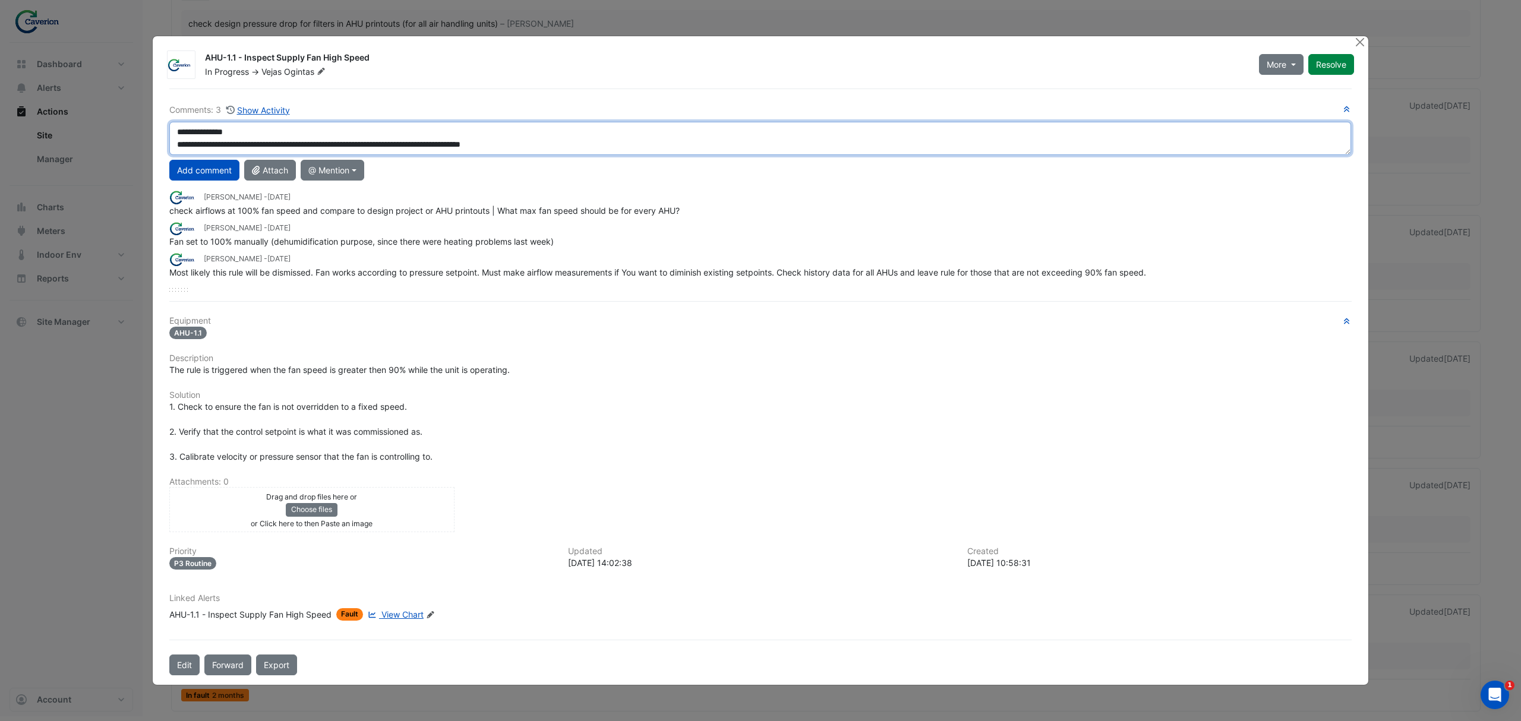
click at [542, 136] on textarea "**********" at bounding box center [760, 139] width 1182 height 34
click at [570, 141] on textarea "**********" at bounding box center [760, 139] width 1182 height 34
click at [422, 145] on textarea "**********" at bounding box center [760, 139] width 1182 height 34
drag, startPoint x: 419, startPoint y: 143, endPoint x: 343, endPoint y: 141, distance: 75.5
click at [343, 141] on textarea "**********" at bounding box center [760, 139] width 1182 height 34
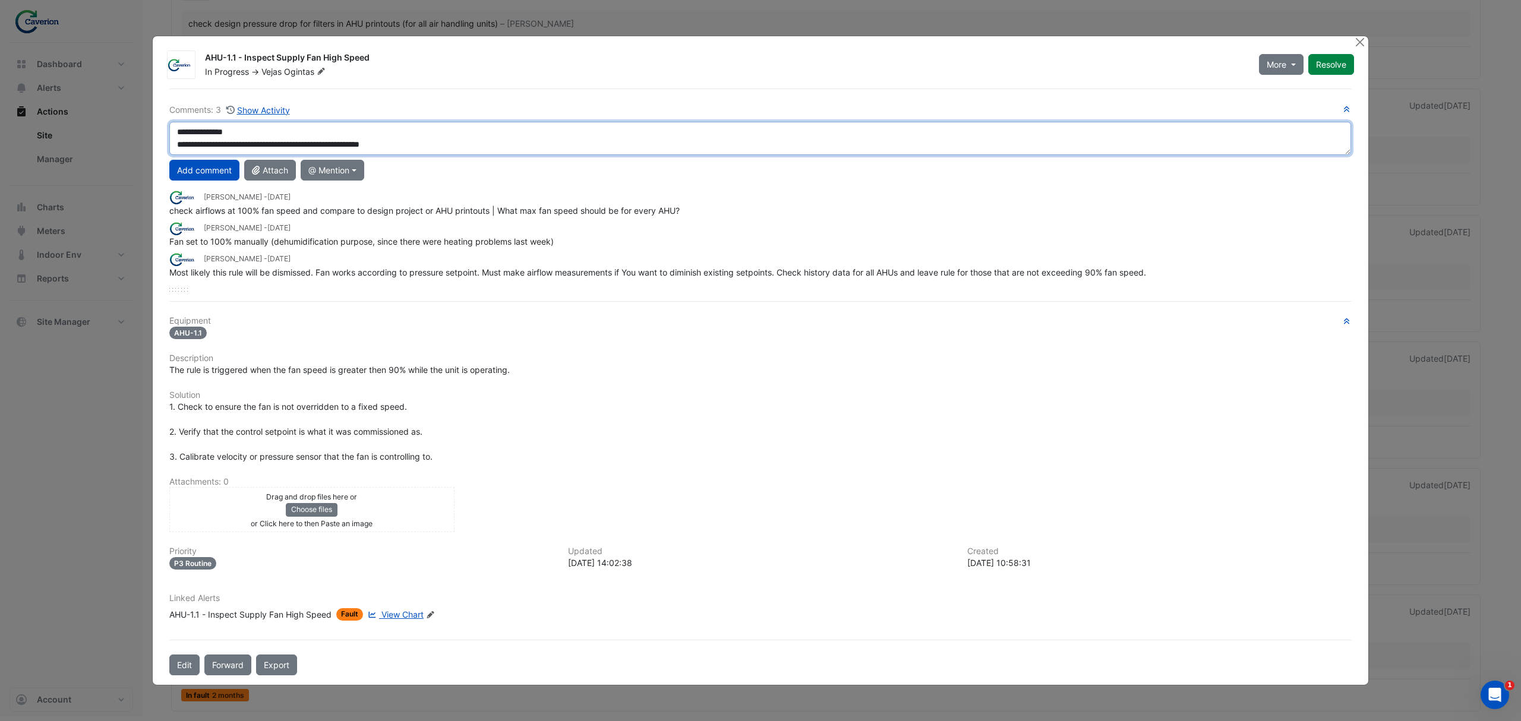
click at [340, 146] on textarea "**********" at bounding box center [760, 139] width 1182 height 34
drag, startPoint x: 340, startPoint y: 146, endPoint x: 404, endPoint y: 146, distance: 63.6
click at [404, 146] on textarea "**********" at bounding box center [760, 139] width 1182 height 34
click at [209, 138] on textarea "**********" at bounding box center [760, 139] width 1182 height 34
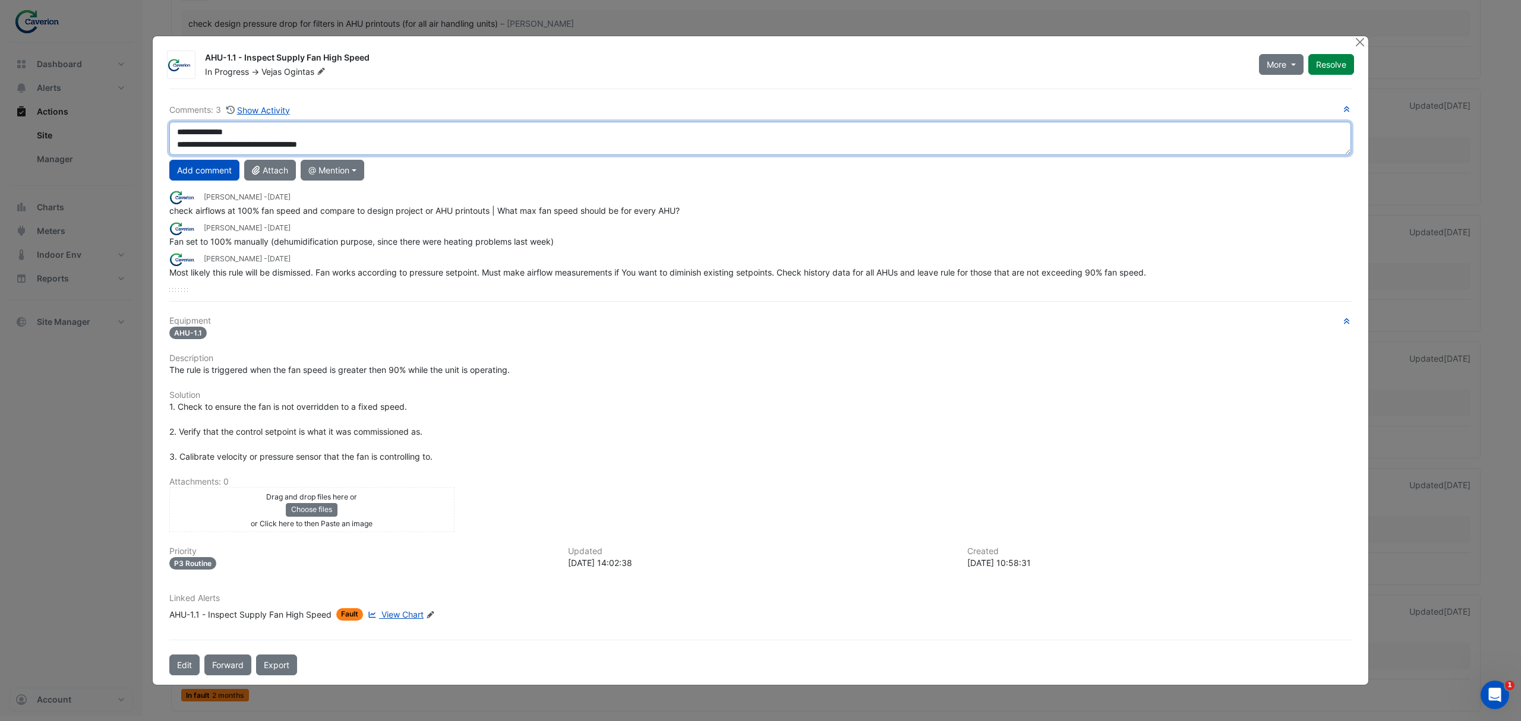
scroll to position [0, 0]
click at [371, 146] on textarea "**********" at bounding box center [760, 139] width 1182 height 34
drag, startPoint x: 340, startPoint y: 143, endPoint x: 411, endPoint y: 139, distance: 71.4
click at [411, 139] on textarea "**********" at bounding box center [760, 139] width 1182 height 34
click at [365, 131] on textarea "**********" at bounding box center [760, 139] width 1182 height 34
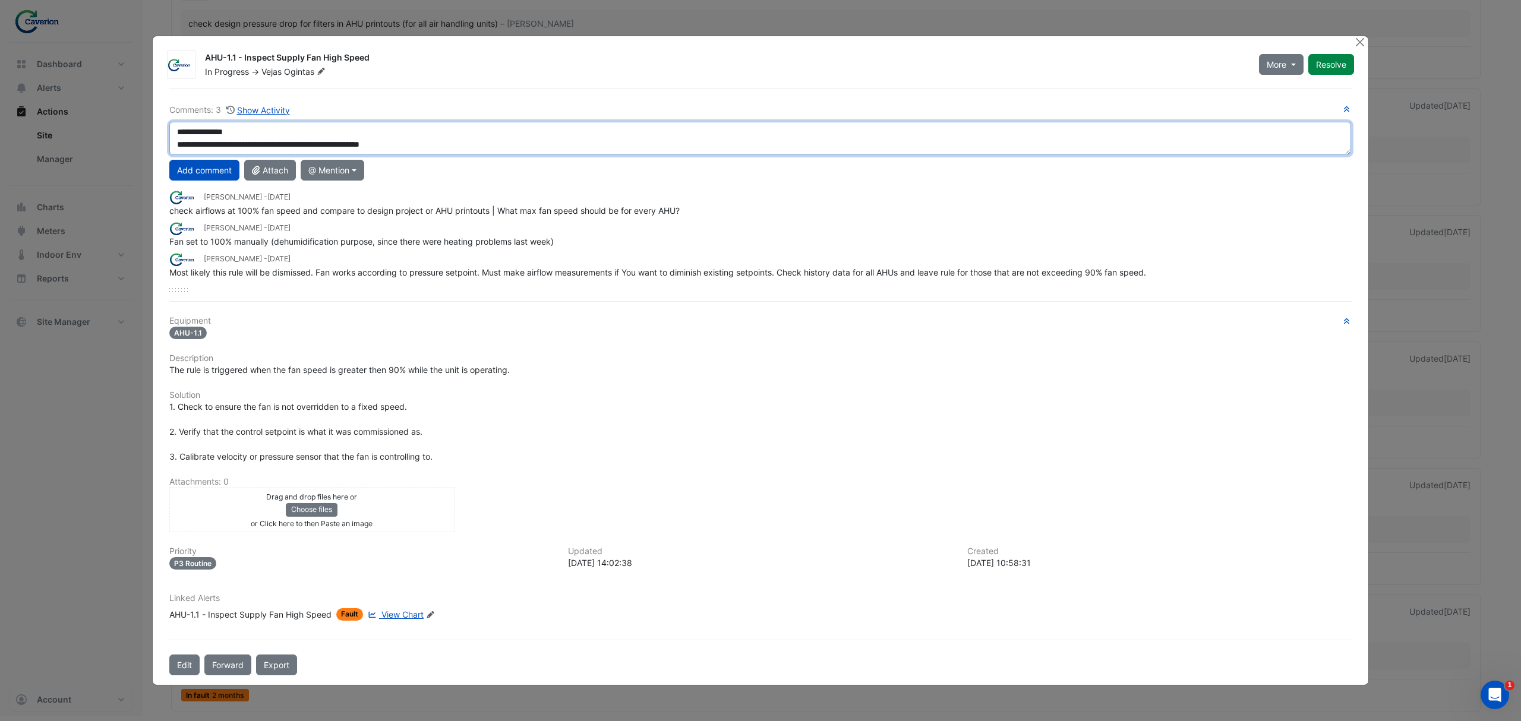
drag, startPoint x: 427, startPoint y: 144, endPoint x: 177, endPoint y: 140, distance: 249.6
click at [177, 140] on textarea "**********" at bounding box center [760, 139] width 1182 height 34
type textarea "**********"
click at [493, 140] on textarea "**********" at bounding box center [760, 139] width 1182 height 34
drag, startPoint x: 512, startPoint y: 140, endPoint x: 156, endPoint y: 119, distance: 357.1
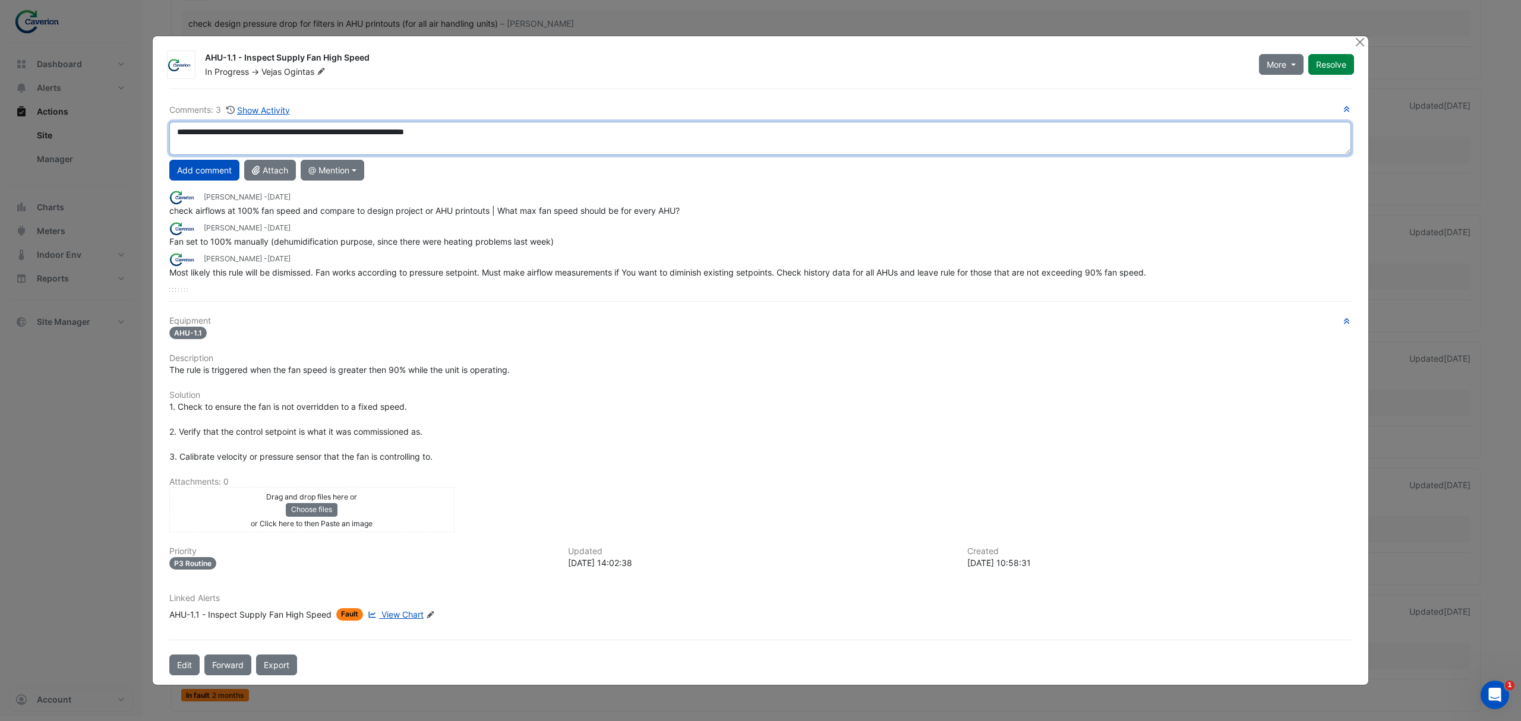
click at [156, 119] on div "AHU-1.1 - Inspect Supply Fan High Speed In Progress -> Vejas Ogintas More On Ho…" at bounding box center [761, 360] width 1216 height 649
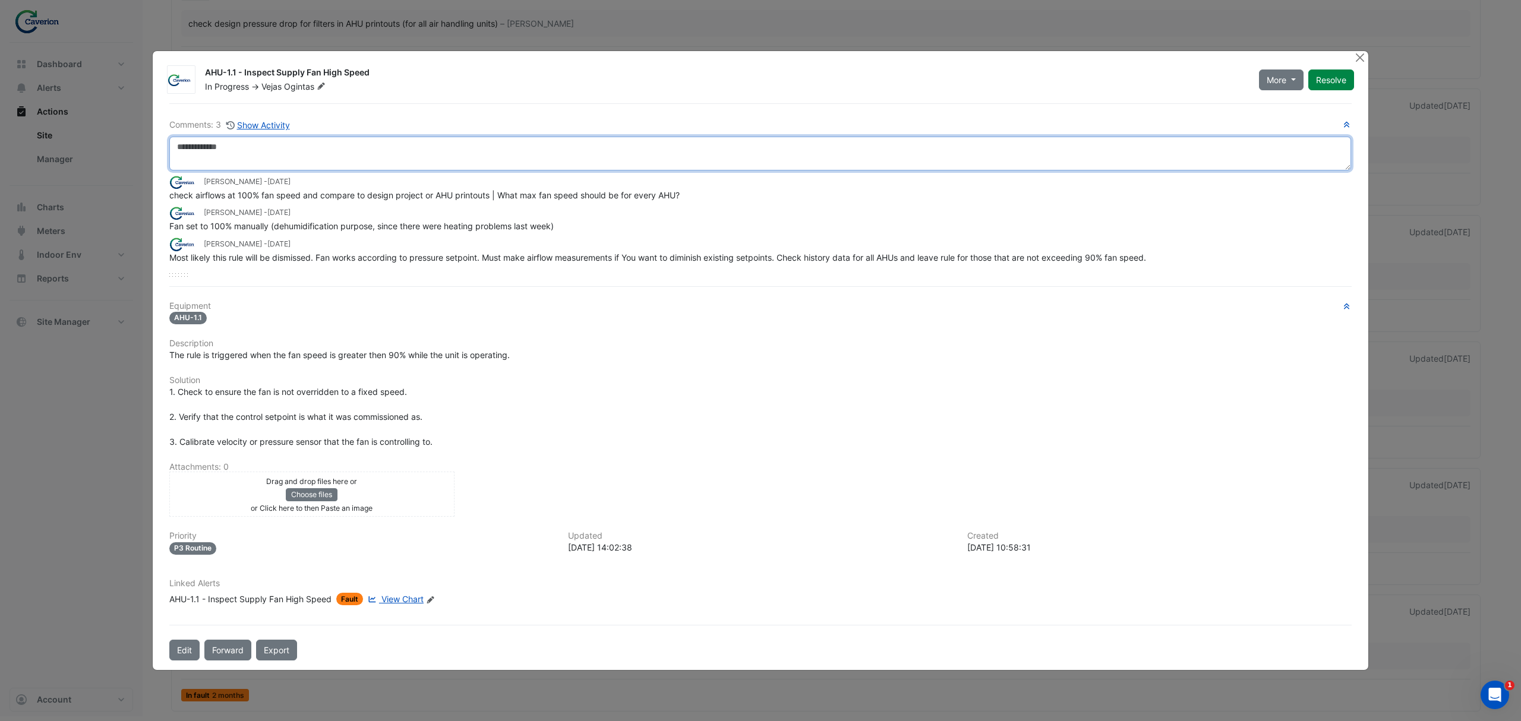
click at [285, 150] on textarea at bounding box center [760, 154] width 1182 height 34
paste textarea "**********"
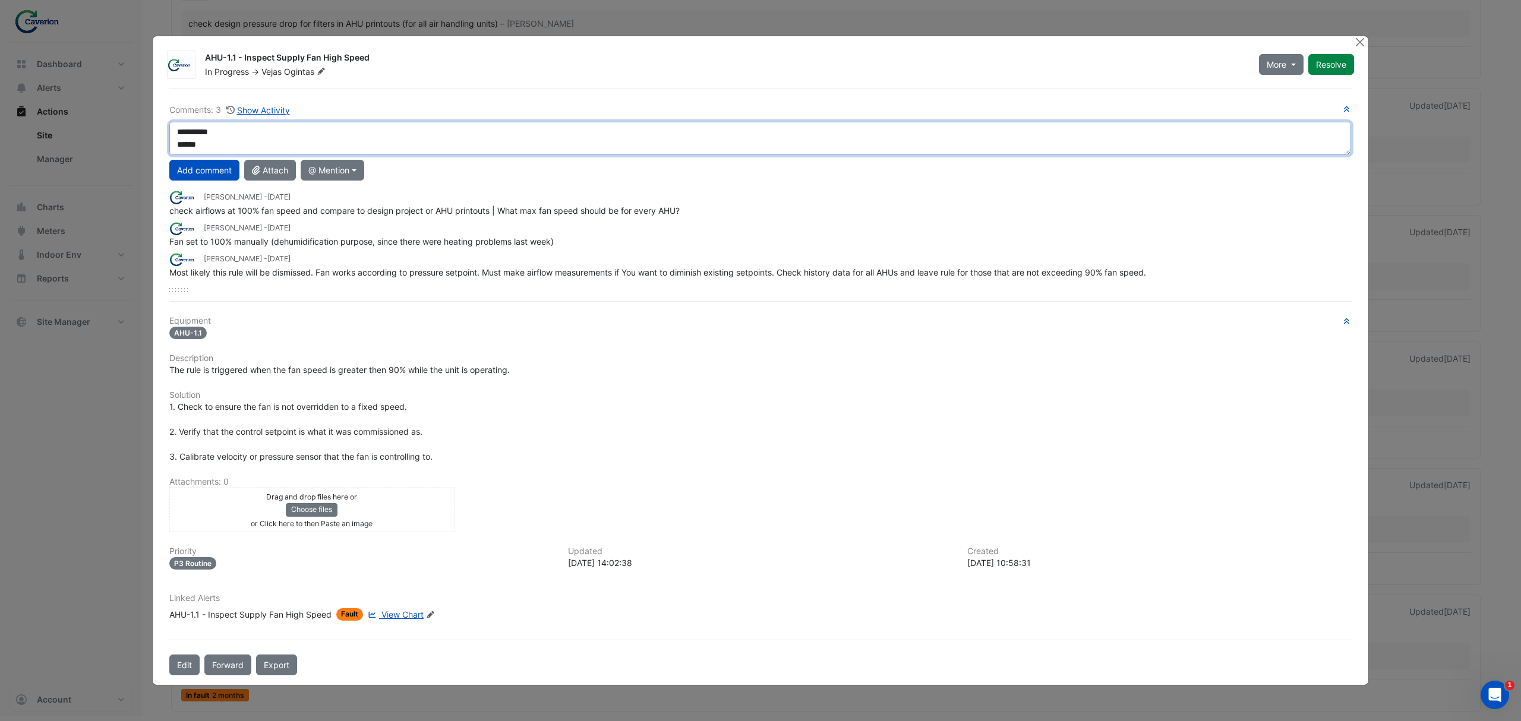
click at [219, 141] on textarea "**********" at bounding box center [760, 139] width 1182 height 34
click at [212, 146] on textarea "**********" at bounding box center [760, 139] width 1182 height 34
click at [193, 124] on textarea "**********" at bounding box center [760, 139] width 1182 height 34
click at [214, 127] on textarea "**********" at bounding box center [760, 139] width 1182 height 34
drag, startPoint x: 222, startPoint y: 129, endPoint x: 143, endPoint y: 133, distance: 79.1
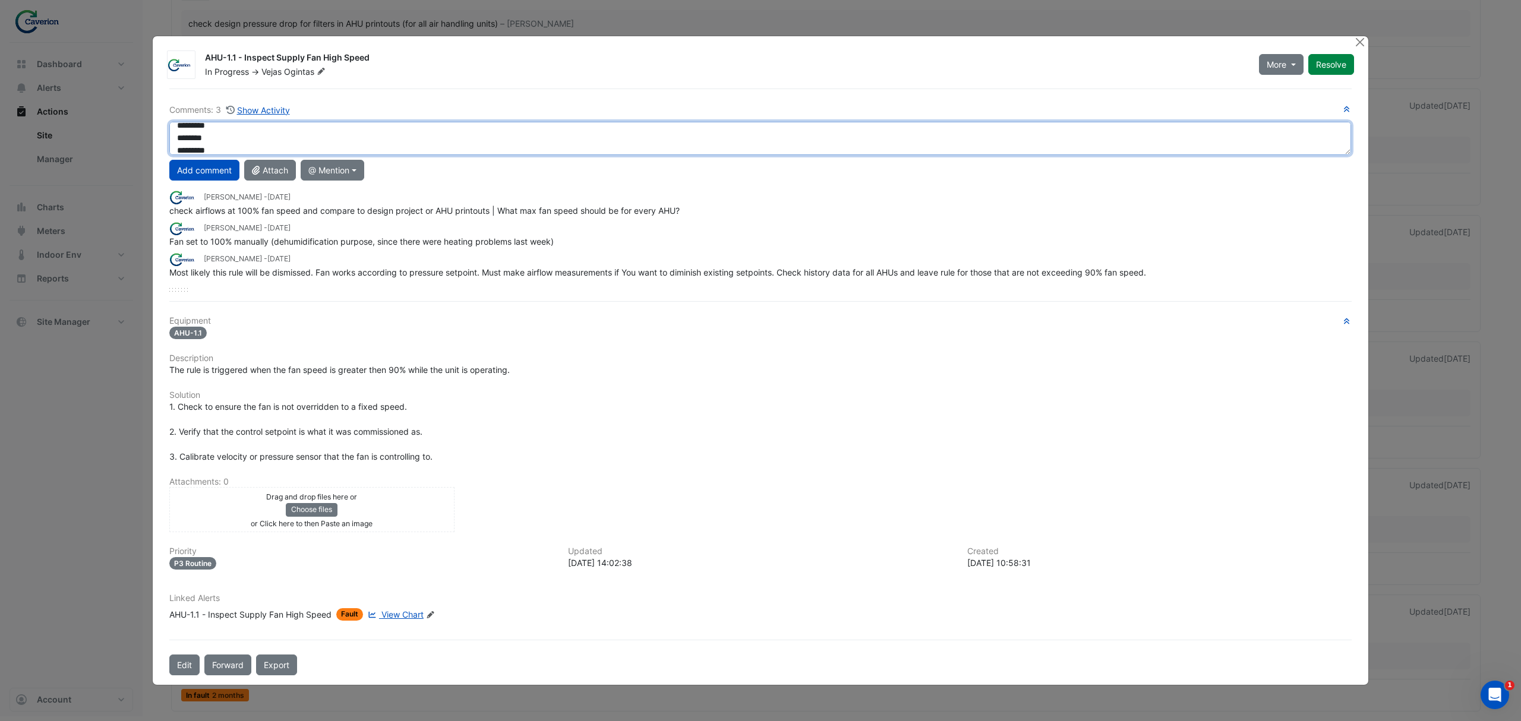
click at [143, 133] on ngb-modal-window "AHU-1.1 - Inspect Supply Fan High Speed In Progress -> Vejas Ogintas More On Ho…" at bounding box center [760, 360] width 1521 height 721
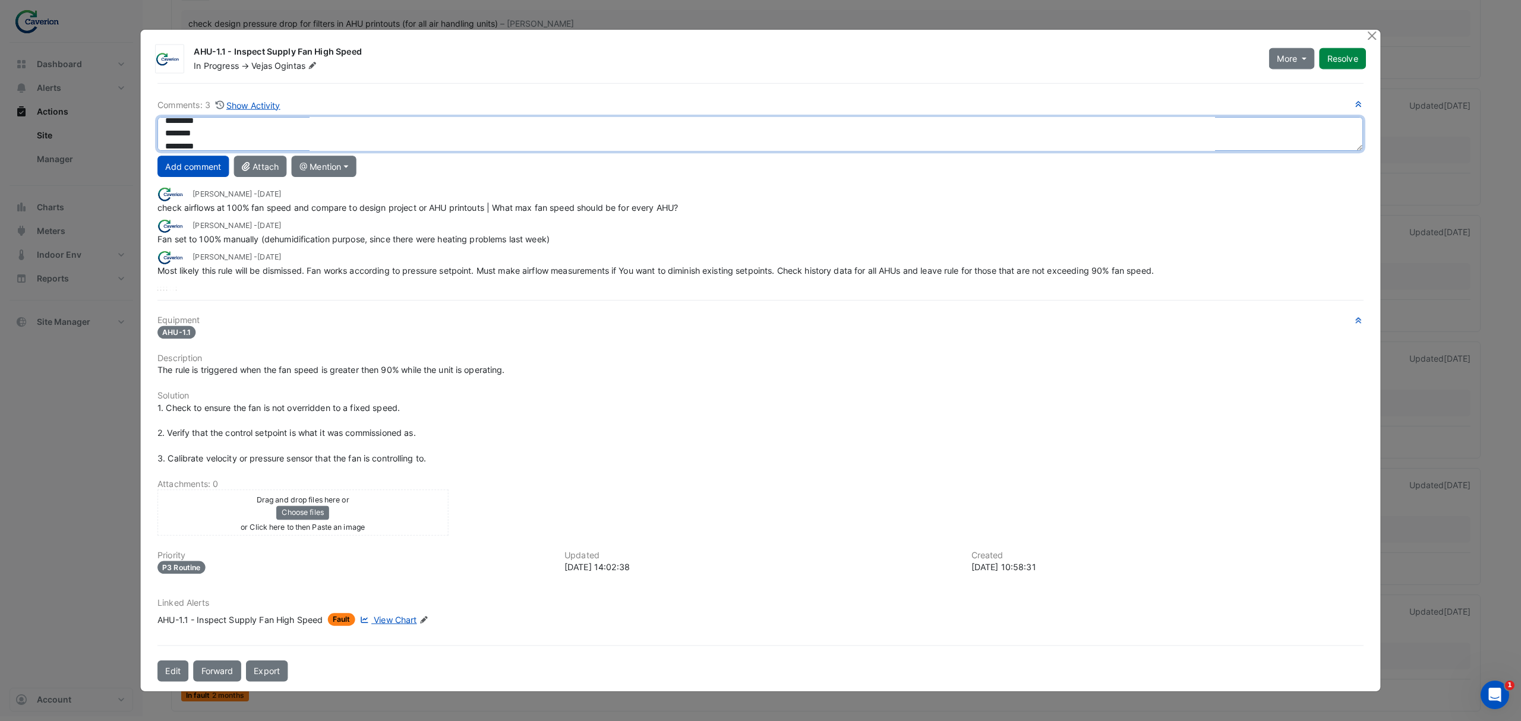
scroll to position [30, 0]
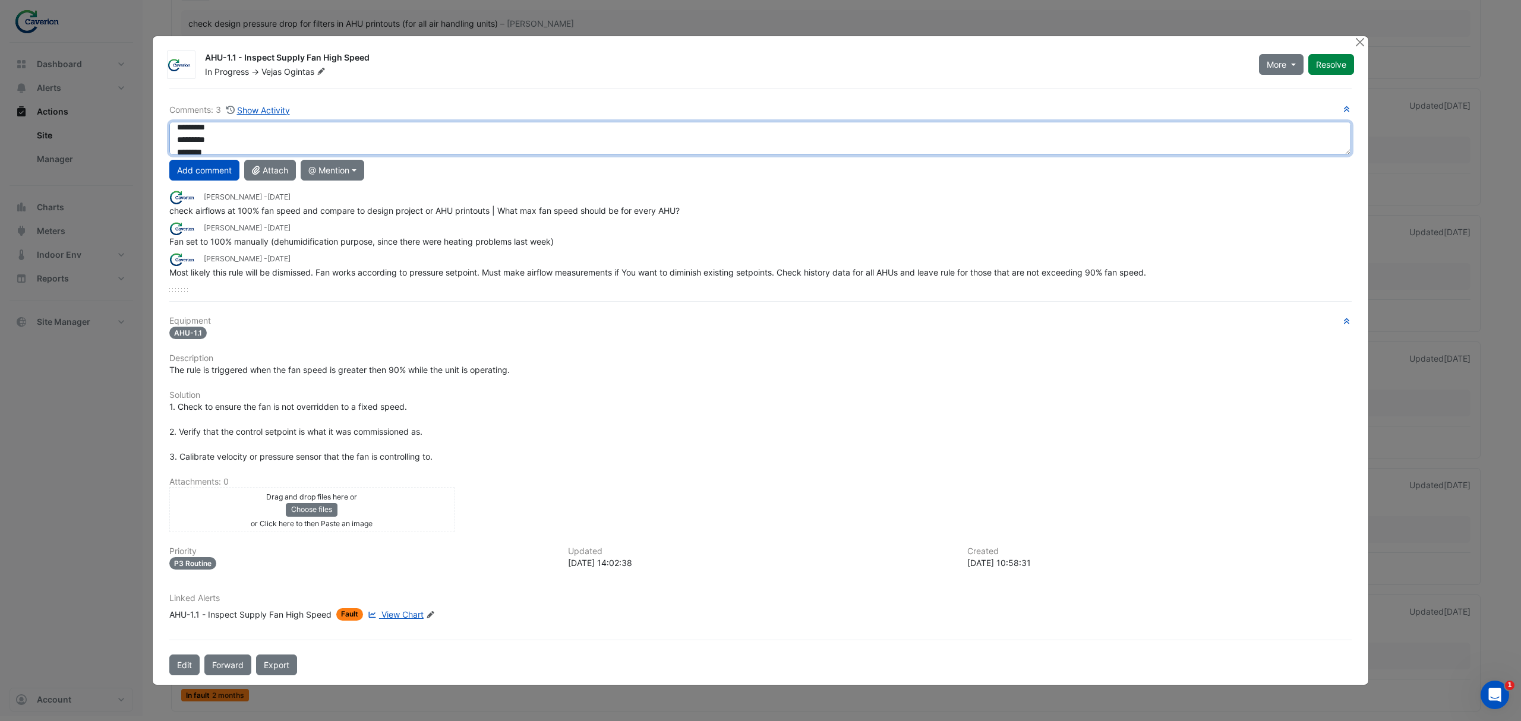
click at [343, 145] on textarea "**********" at bounding box center [760, 139] width 1182 height 34
click at [238, 143] on textarea "**********" at bounding box center [760, 139] width 1182 height 34
click at [191, 135] on textarea "**********" at bounding box center [760, 139] width 1182 height 34
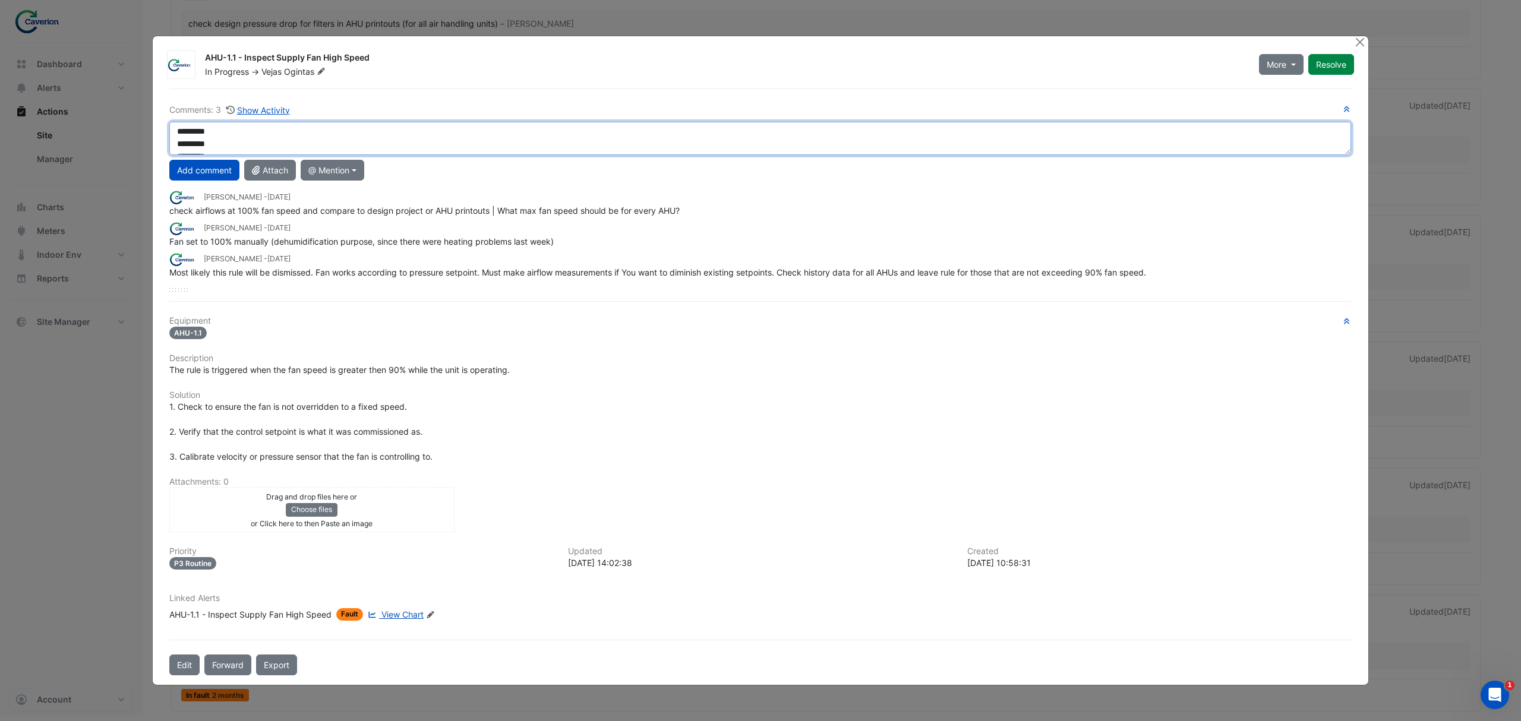
scroll to position [0, 0]
type textarea "**********"
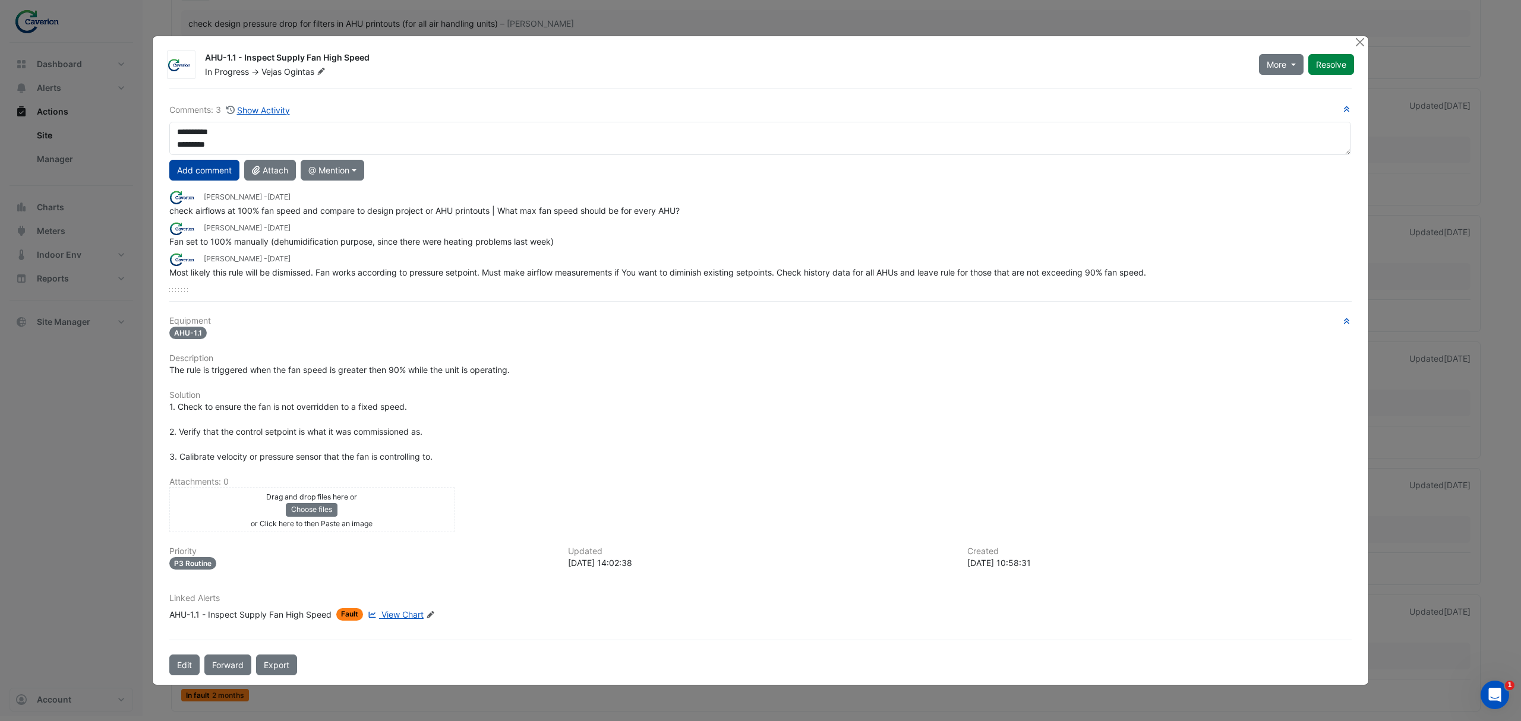
click at [183, 172] on button "Add comment" at bounding box center [204, 170] width 70 height 21
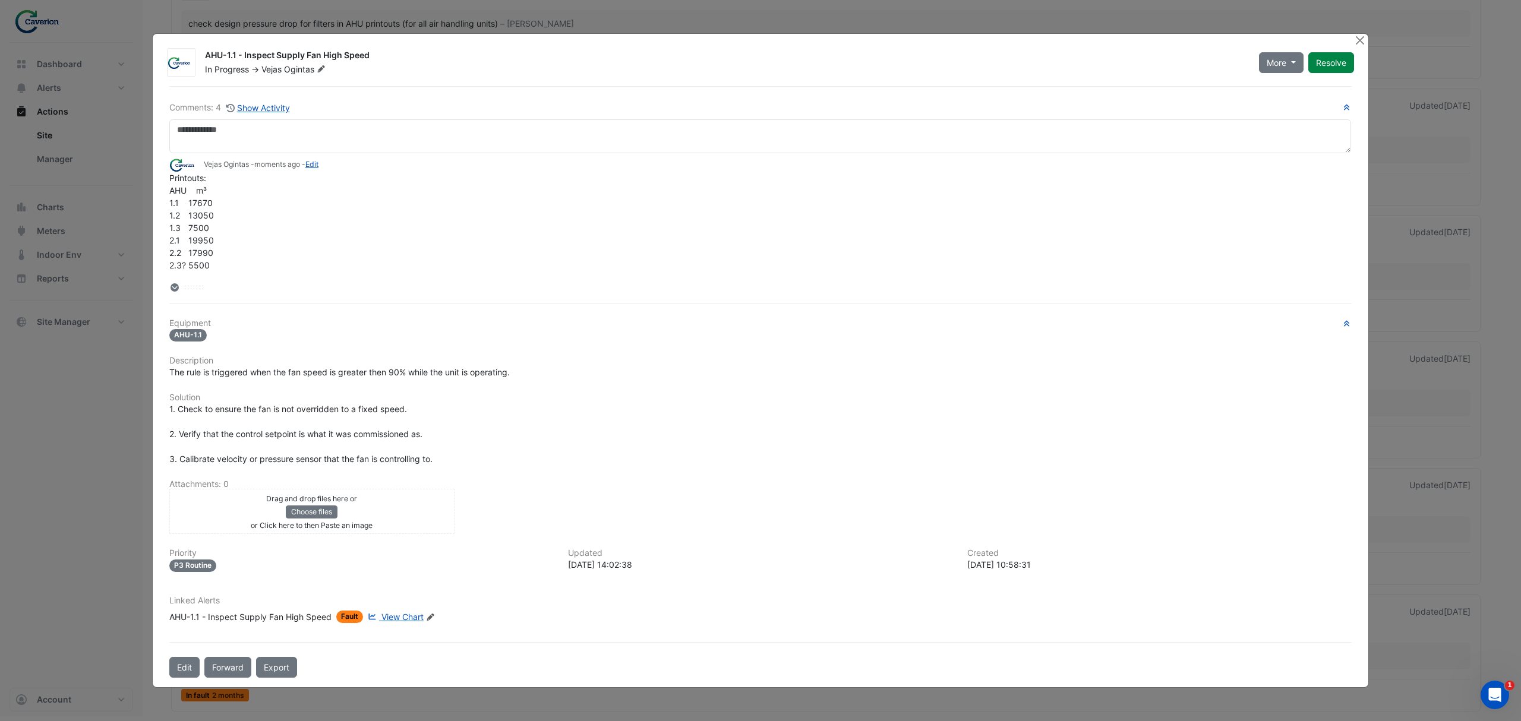
click at [443, 247] on div "Printouts: AHU m³ 1.1 17670 1.2 13050 1.3 7500 2.1 19950 2.2 17990 2.3? 5500 2.…" at bounding box center [760, 247] width 1182 height 150
click at [318, 160] on link "Edit" at bounding box center [311, 164] width 13 height 9
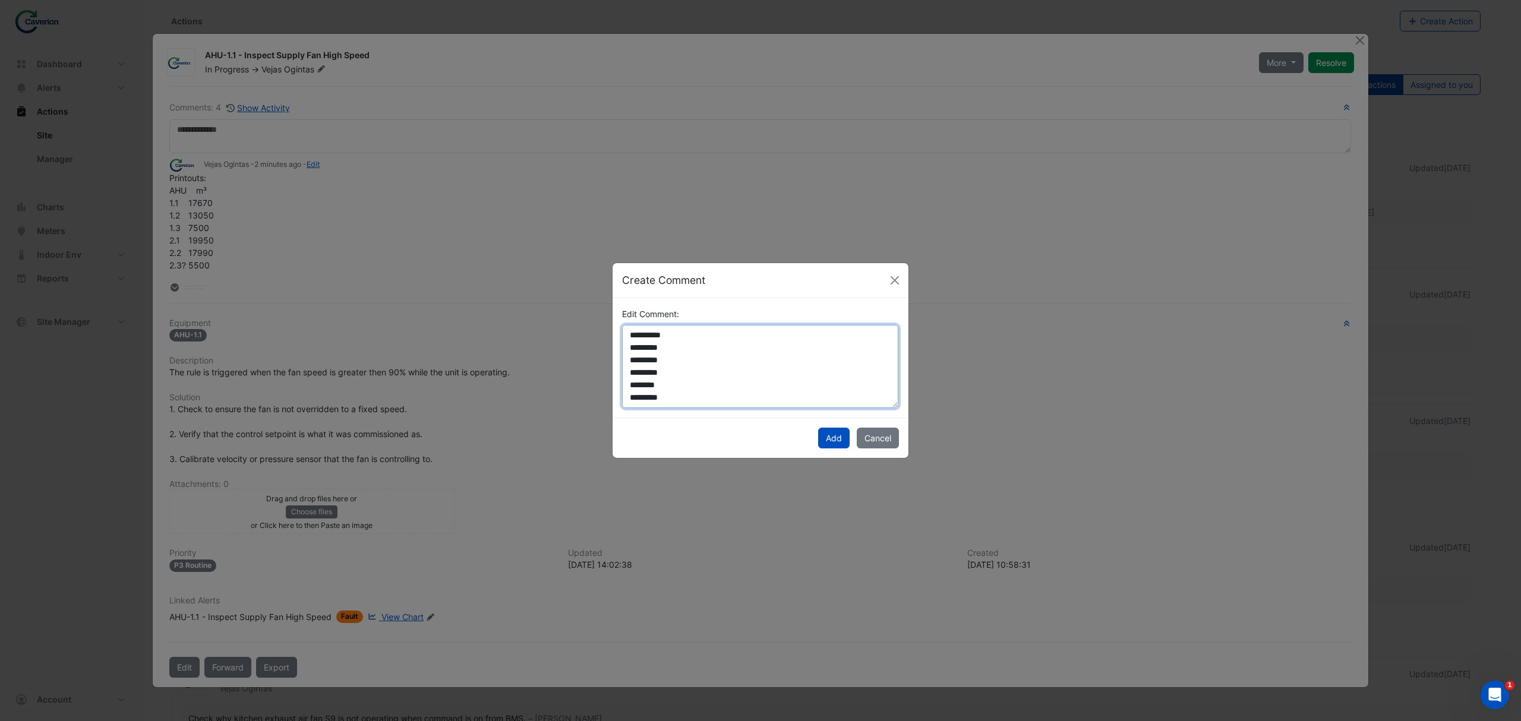
drag, startPoint x: 717, startPoint y: 387, endPoint x: 583, endPoint y: 308, distance: 155.6
click at [583, 308] on ngb-modal-window "**********" at bounding box center [760, 360] width 1521 height 721
type textarea "*"
click at [654, 339] on textarea "**********" at bounding box center [760, 367] width 276 height 84
drag, startPoint x: 818, startPoint y: 334, endPoint x: 596, endPoint y: 318, distance: 222.1
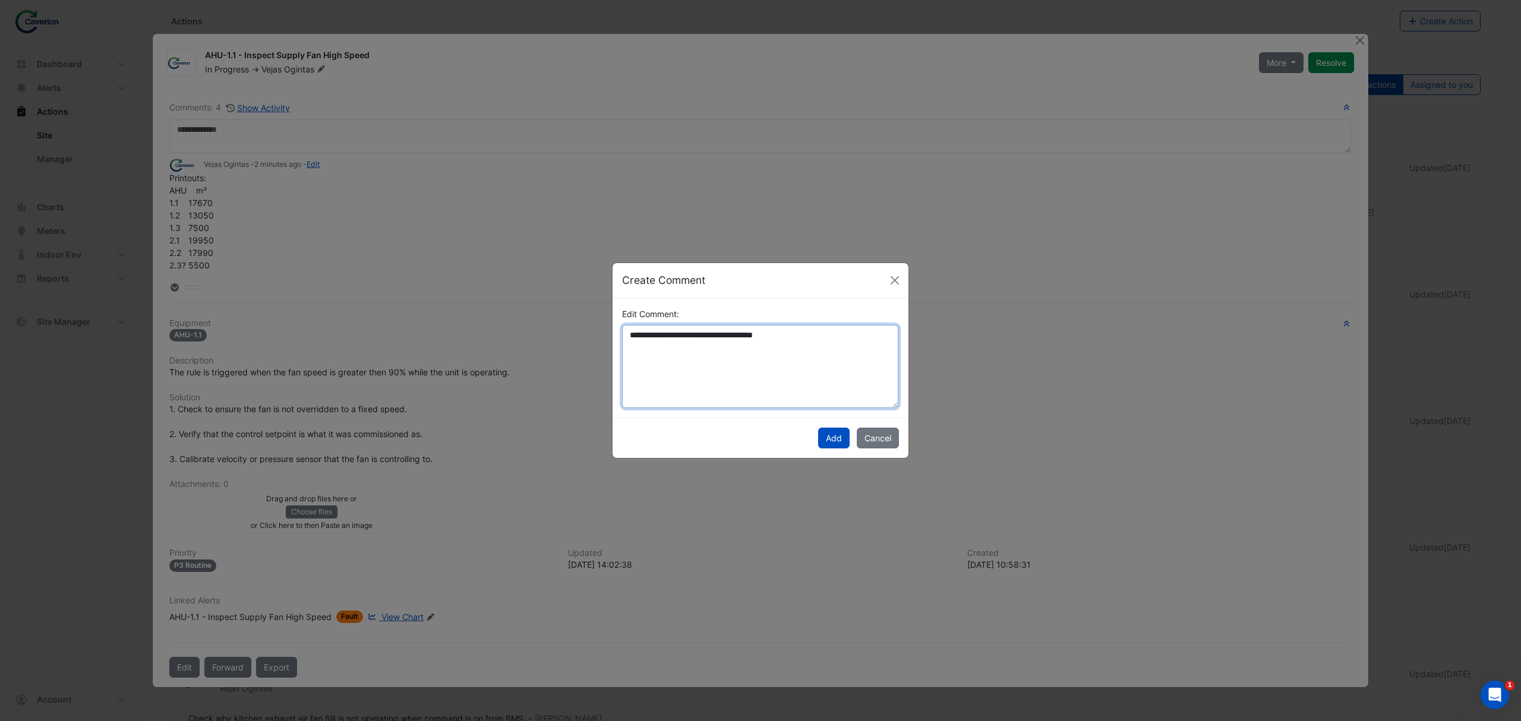
click at [596, 318] on ngb-modal-window "**********" at bounding box center [760, 360] width 1521 height 721
drag, startPoint x: 771, startPoint y: 336, endPoint x: 605, endPoint y: 339, distance: 165.8
click at [605, 339] on ngb-modal-window "**********" at bounding box center [760, 360] width 1521 height 721
drag, startPoint x: 789, startPoint y: 371, endPoint x: 790, endPoint y: 361, distance: 10.2
click at [789, 371] on textarea "**********" at bounding box center [760, 367] width 276 height 84
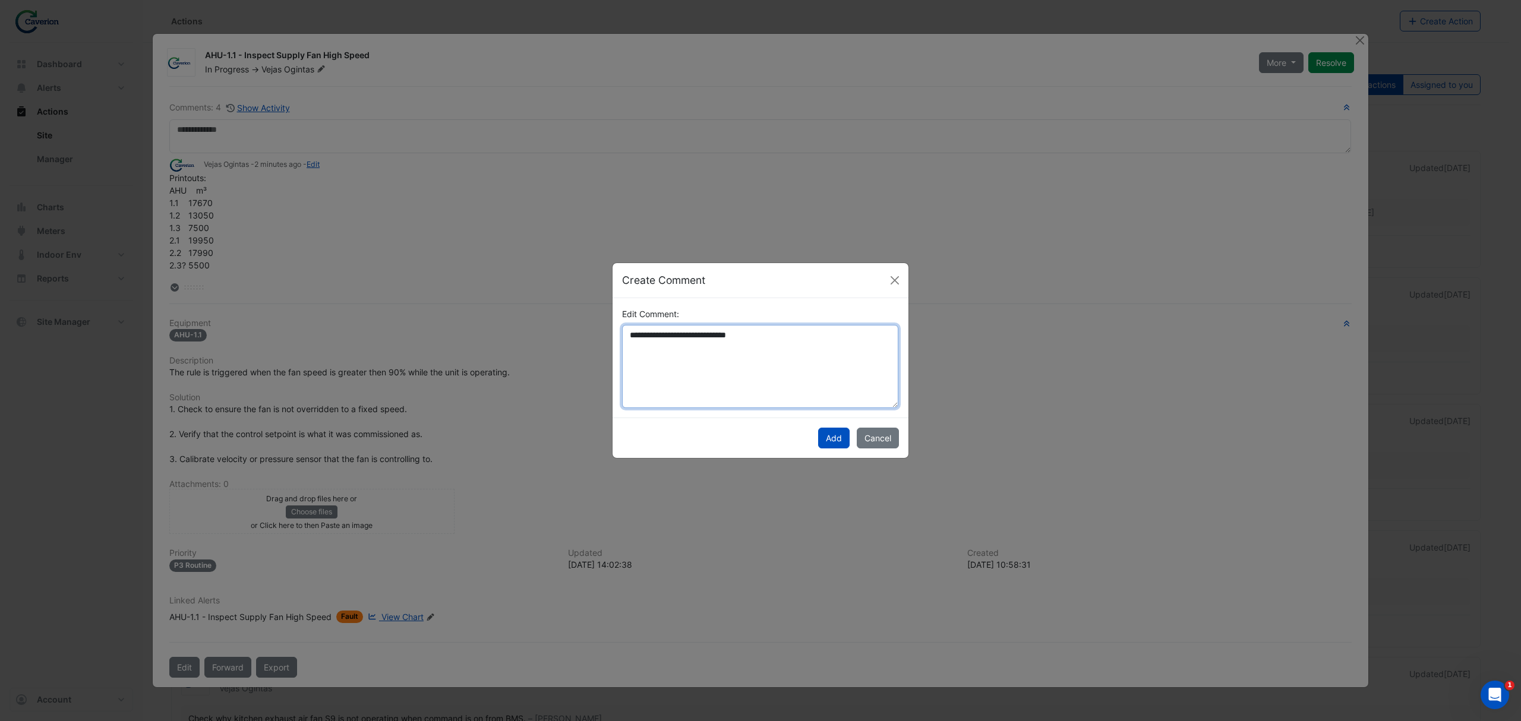
drag, startPoint x: 790, startPoint y: 352, endPoint x: 497, endPoint y: 348, distance: 293.5
click at [497, 348] on ngb-modal-window "**********" at bounding box center [760, 360] width 1521 height 721
paste textarea "**********"
drag, startPoint x: 783, startPoint y: 346, endPoint x: 561, endPoint y: 335, distance: 221.9
click at [561, 335] on ngb-modal-window "**********" at bounding box center [760, 360] width 1521 height 721
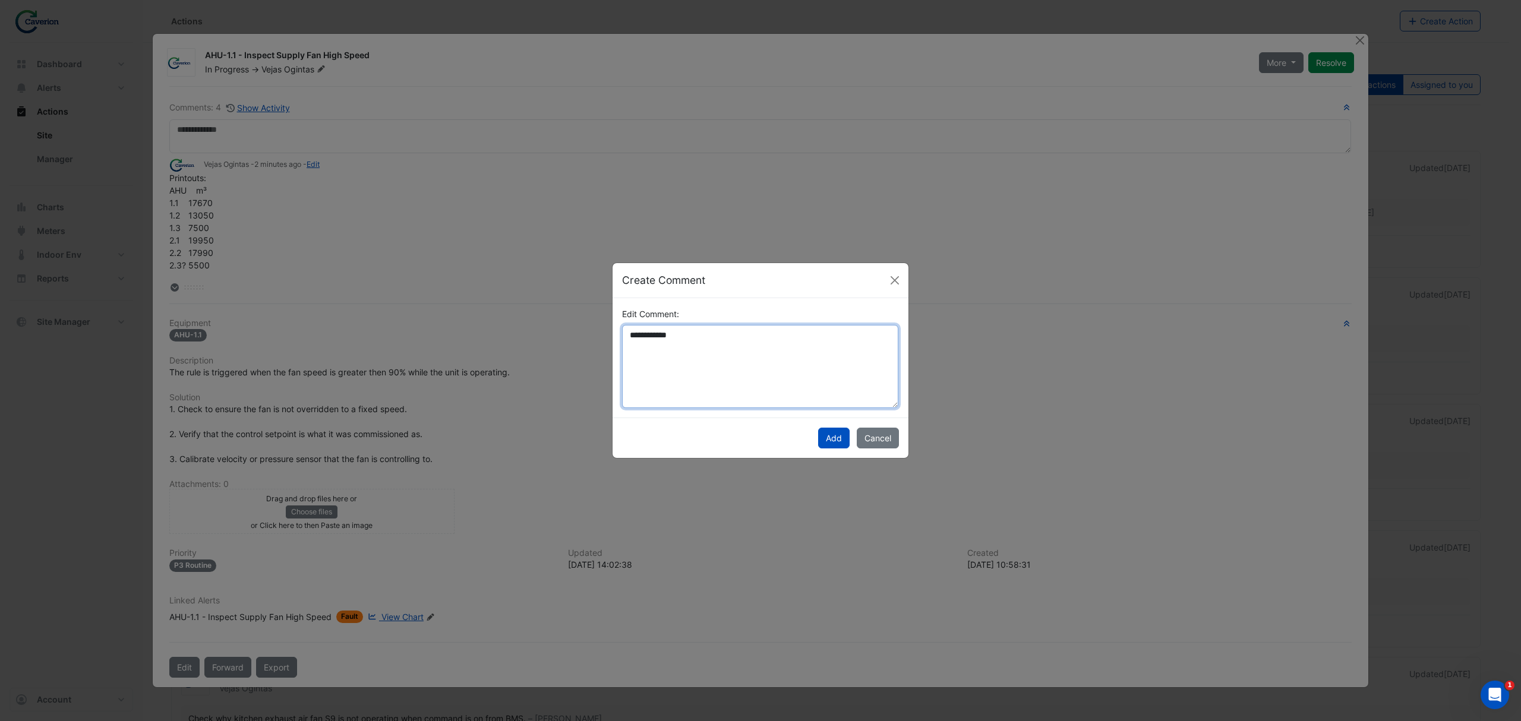
paste textarea "**********"
drag, startPoint x: 825, startPoint y: 368, endPoint x: 829, endPoint y: 395, distance: 27.1
click at [825, 368] on textarea "**********" at bounding box center [760, 367] width 276 height 84
drag, startPoint x: 666, startPoint y: 384, endPoint x: 703, endPoint y: 381, distance: 37.5
click at [666, 384] on textarea "**********" at bounding box center [760, 367] width 276 height 84
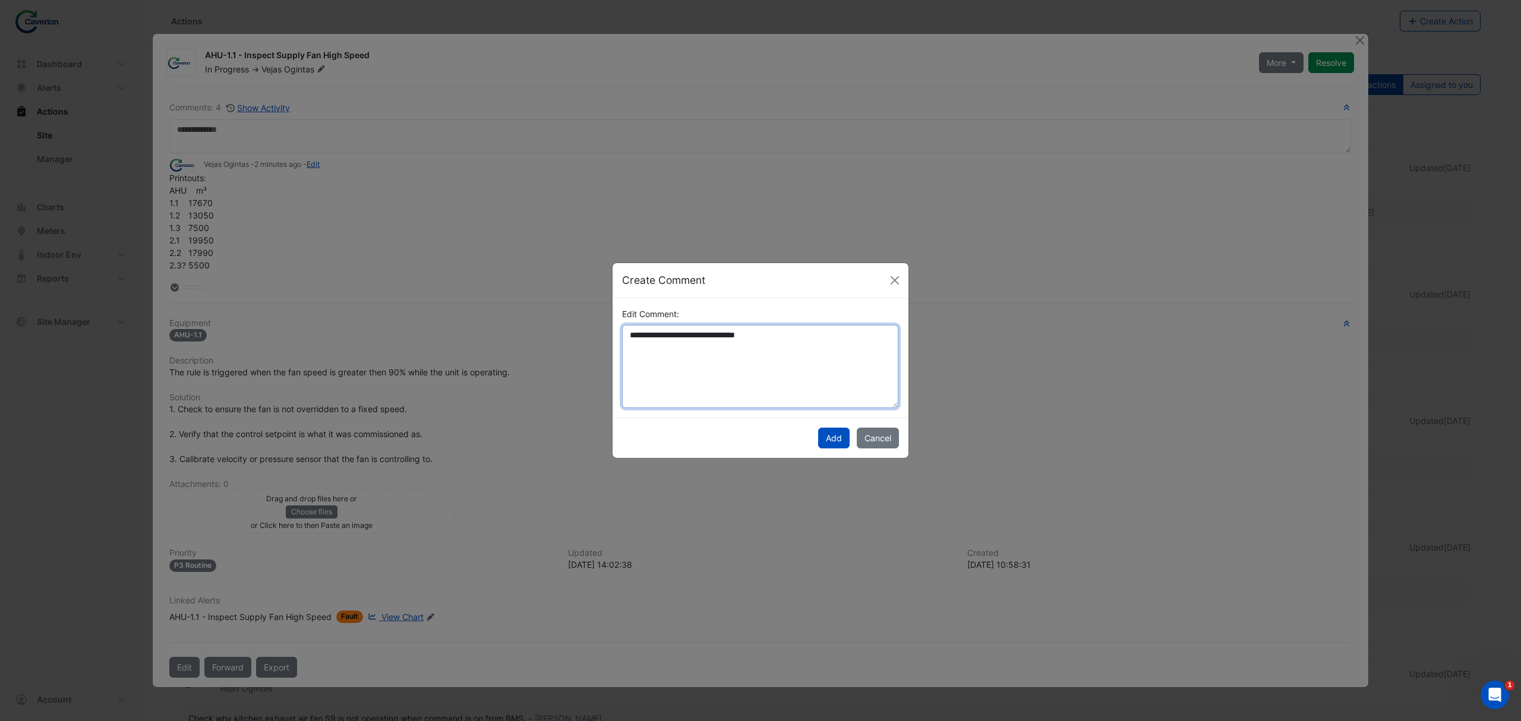
click at [807, 352] on textarea "**********" at bounding box center [760, 367] width 276 height 84
click at [687, 410] on div "**********" at bounding box center [761, 358] width 296 height 120
click at [860, 343] on textarea "**********" at bounding box center [760, 367] width 276 height 84
click at [752, 386] on textarea "**********" at bounding box center [760, 367] width 276 height 84
type textarea "**********"
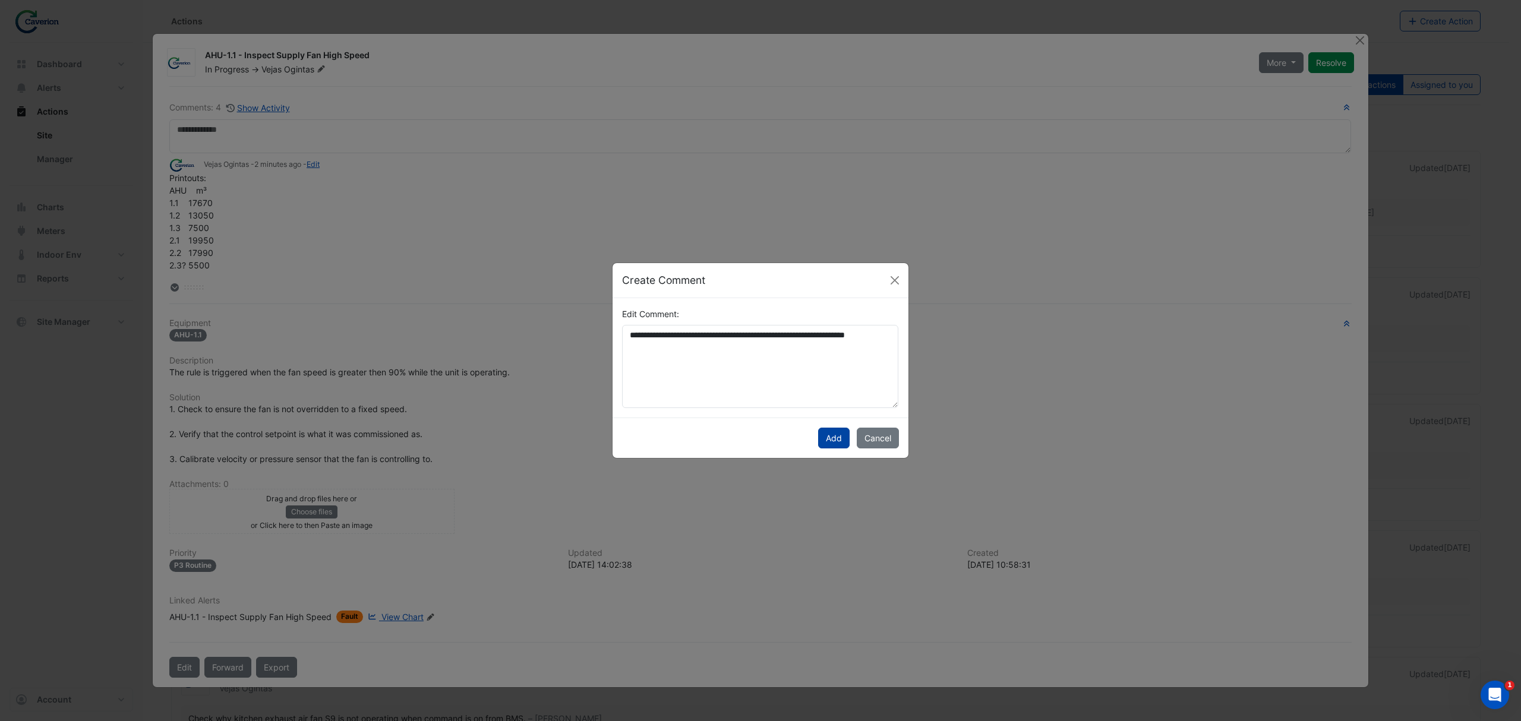
click at [825, 433] on button "Add" at bounding box center [833, 438] width 31 height 21
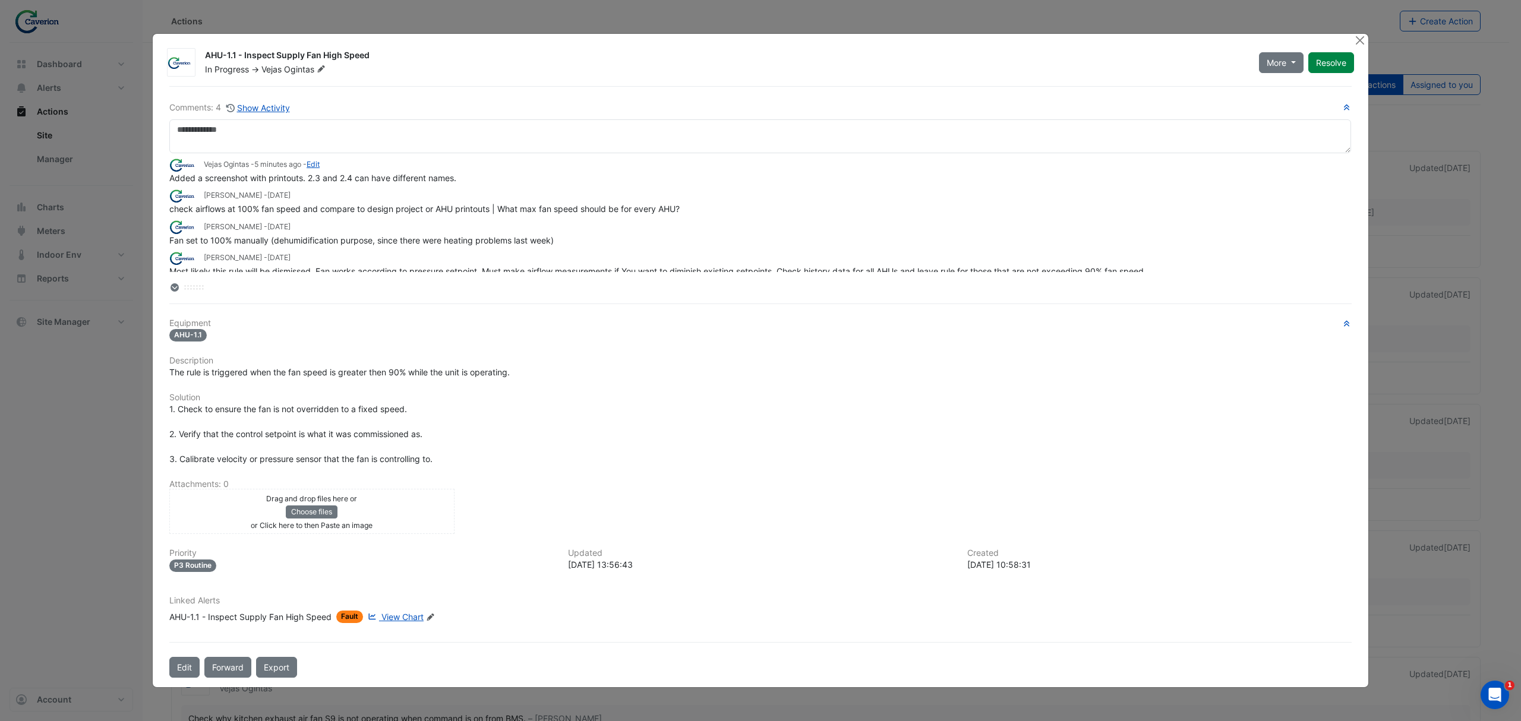
click at [371, 176] on span "Added a screenshot with printouts. 2.3 and 2.4 can have different names." at bounding box center [312, 178] width 287 height 10
click at [318, 511] on button "Choose files" at bounding box center [312, 512] width 52 height 13
click at [93, 389] on ngb-modal-window "AHU-1.1 - Inspect Supply Fan High Speed In Progress -> Vejas Ogintas More On Ho…" at bounding box center [760, 360] width 1521 height 721
click at [314, 512] on button "Choose files" at bounding box center [312, 512] width 52 height 13
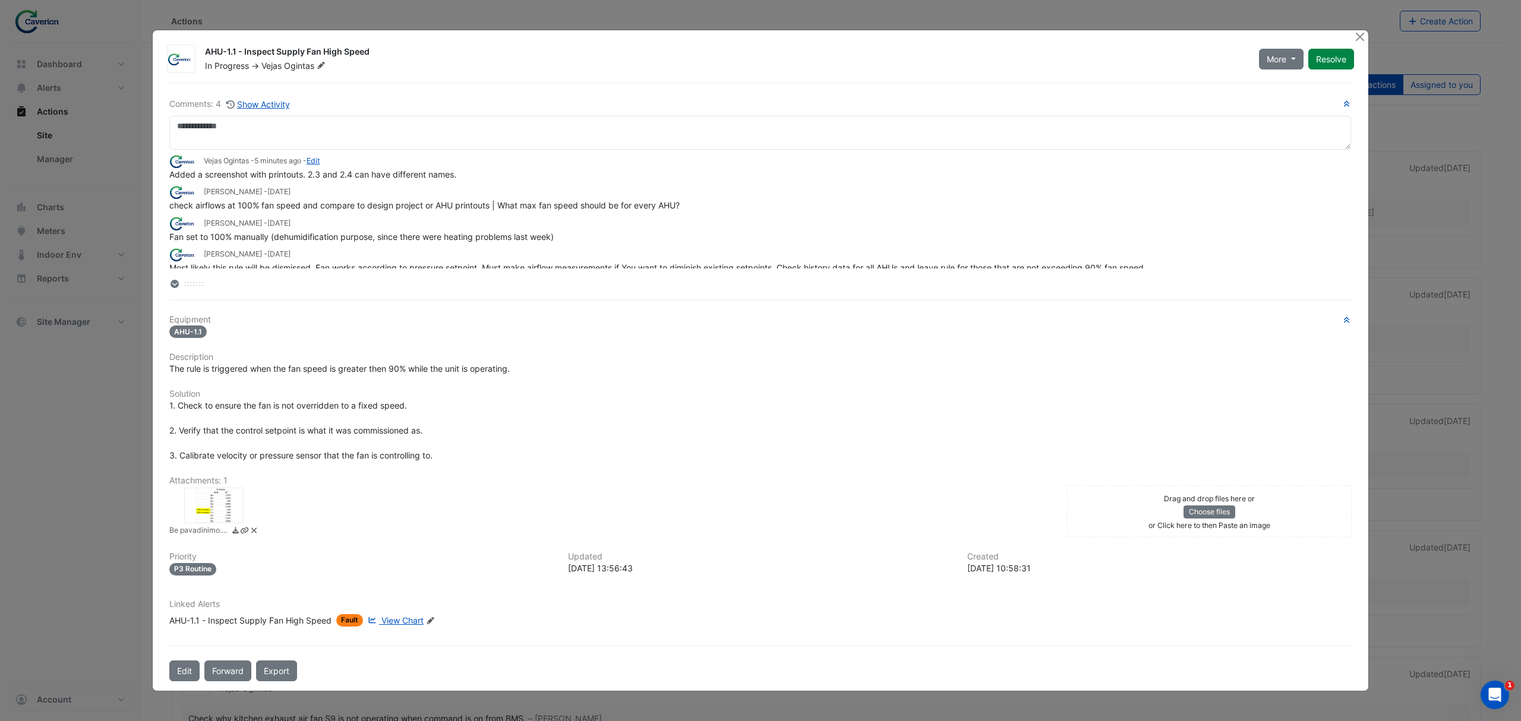
click at [411, 512] on div "Be pavadinimo.png" at bounding box center [611, 513] width 898 height 50
click at [221, 499] on div at bounding box center [213, 506] width 59 height 36
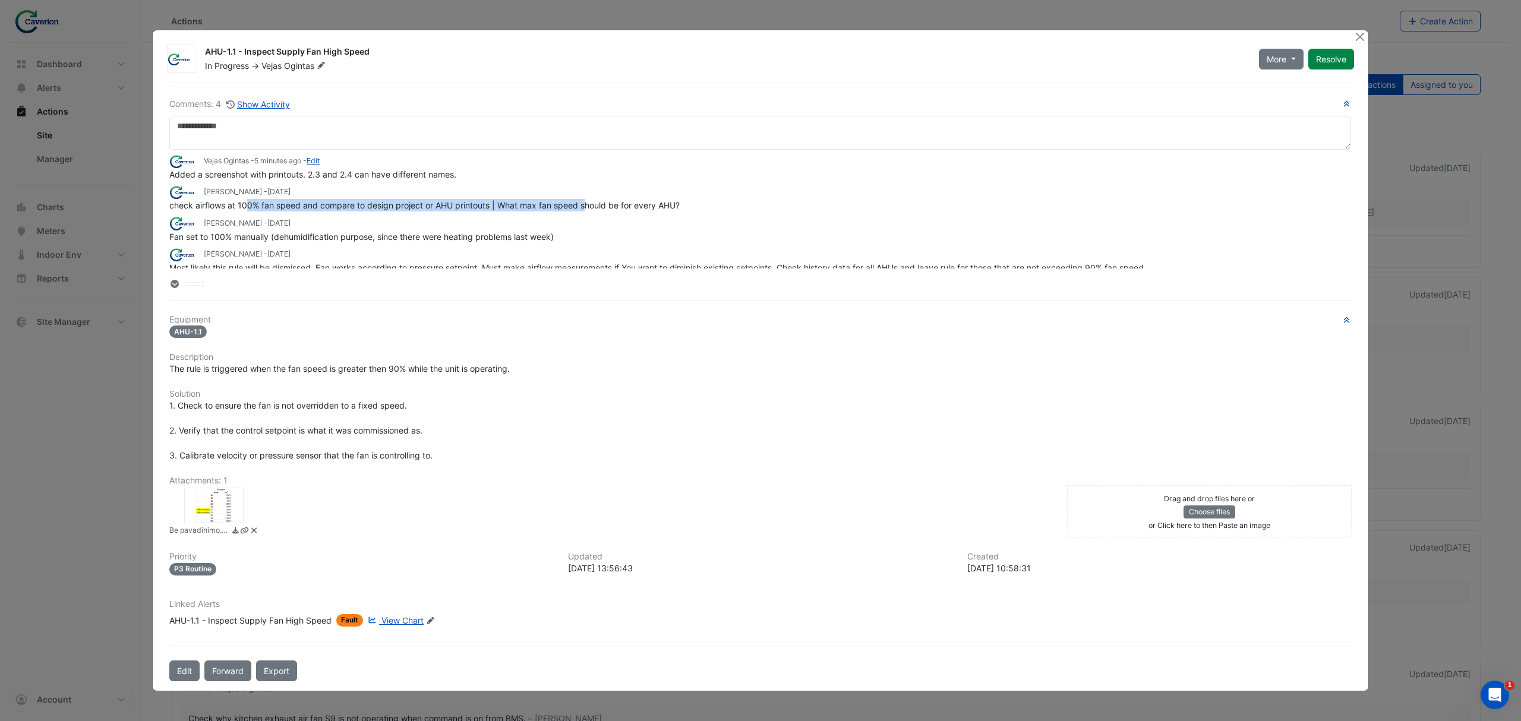
drag, startPoint x: 247, startPoint y: 198, endPoint x: 586, endPoint y: 207, distance: 338.8
click at [586, 207] on div "check airflows at 100% fan speed and compare to design project or AHU printouts…" at bounding box center [760, 205] width 1182 height 12
click at [483, 217] on div "Tomas Jonkaitis - 1 month and 29 days ago" at bounding box center [760, 223] width 1182 height 14
drag, startPoint x: 272, startPoint y: 205, endPoint x: 479, endPoint y: 202, distance: 207.4
click at [472, 202] on span "check airflows at 100% fan speed and compare to design project or AHU printouts…" at bounding box center [424, 205] width 510 height 10
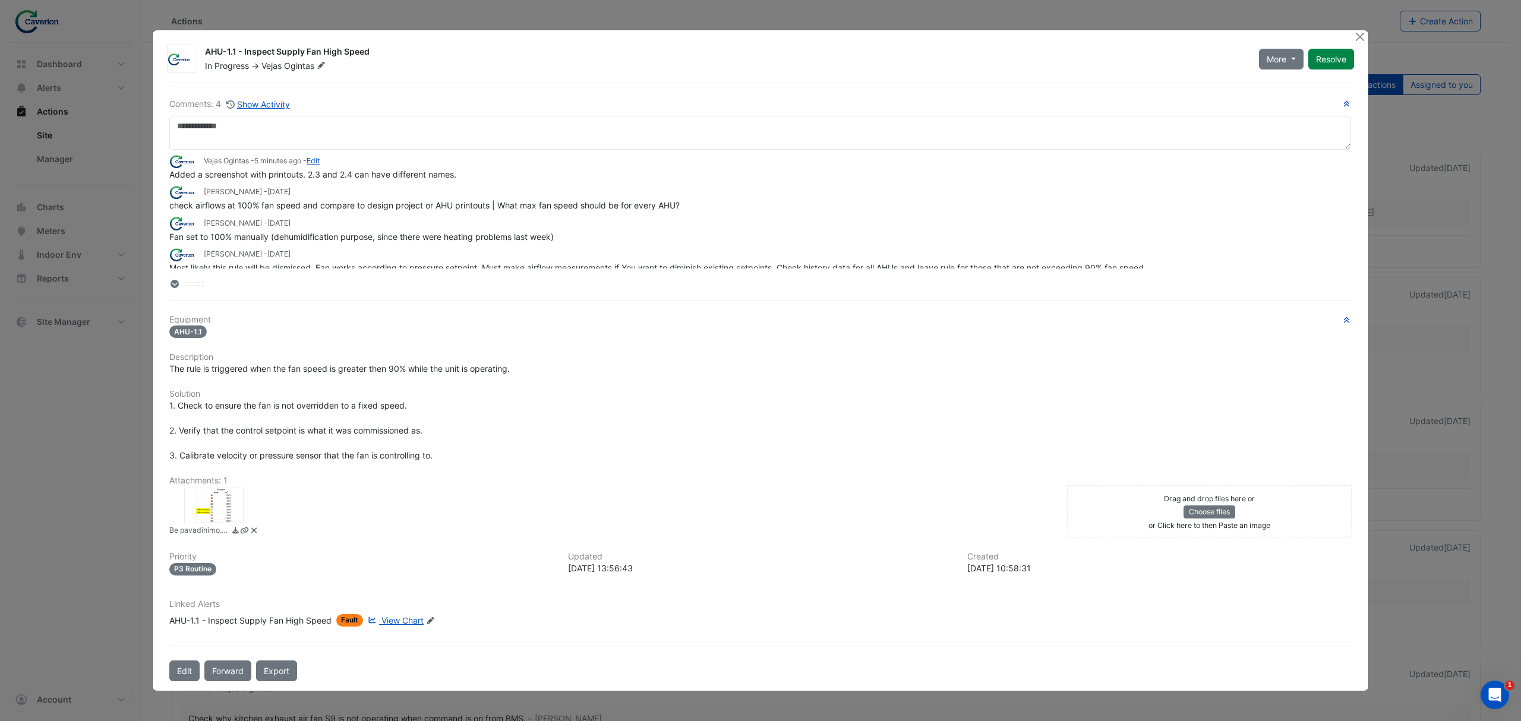
click at [480, 202] on span "check airflows at 100% fan speed and compare to design project or AHU printouts…" at bounding box center [424, 205] width 510 height 10
drag, startPoint x: 437, startPoint y: 200, endPoint x: 631, endPoint y: 208, distance: 193.8
click at [631, 208] on span "check airflows at 100% fan speed and compare to design project or AHU printouts…" at bounding box center [424, 205] width 510 height 10
drag, startPoint x: 597, startPoint y: 208, endPoint x: 889, endPoint y: 222, distance: 292.1
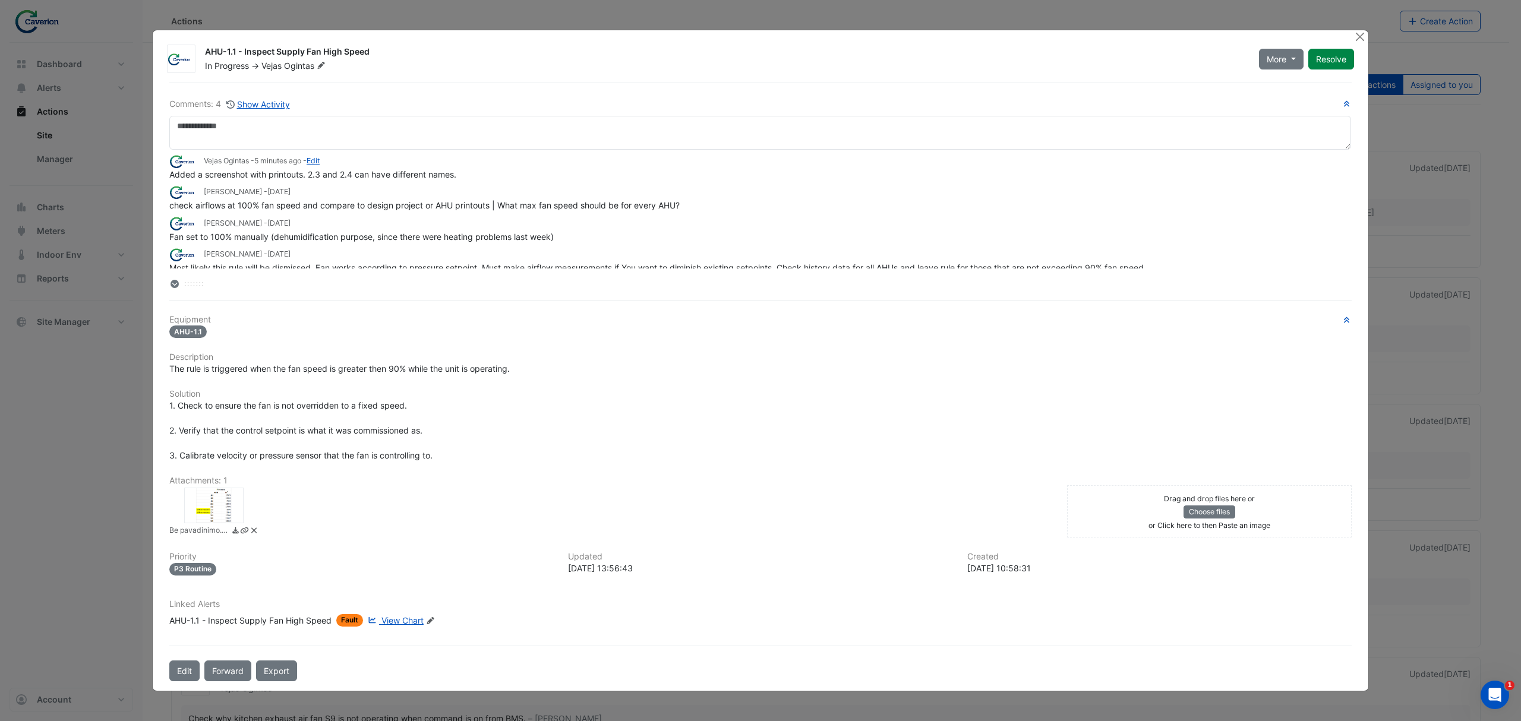
click at [889, 223] on app-view-ticket-activity "Vejas Ogintas - 5 minutes ago - Edit Added a screenshot with printouts. 2.3 and…" at bounding box center [760, 213] width 1182 height 119
click at [889, 222] on div "Tomas Jonkaitis - 1 month and 29 days ago" at bounding box center [760, 223] width 1182 height 14
drag, startPoint x: 585, startPoint y: 209, endPoint x: 649, endPoint y: 214, distance: 63.7
click at [640, 214] on div "Vejas Ogintas - 5 minutes ago - Edit Added a screenshot with printouts. 2.3 and…" at bounding box center [760, 209] width 1182 height 119
click at [686, 212] on div "Vejas Ogintas - 5 minutes ago - Edit Added a screenshot with printouts. 2.3 and…" at bounding box center [760, 209] width 1182 height 119
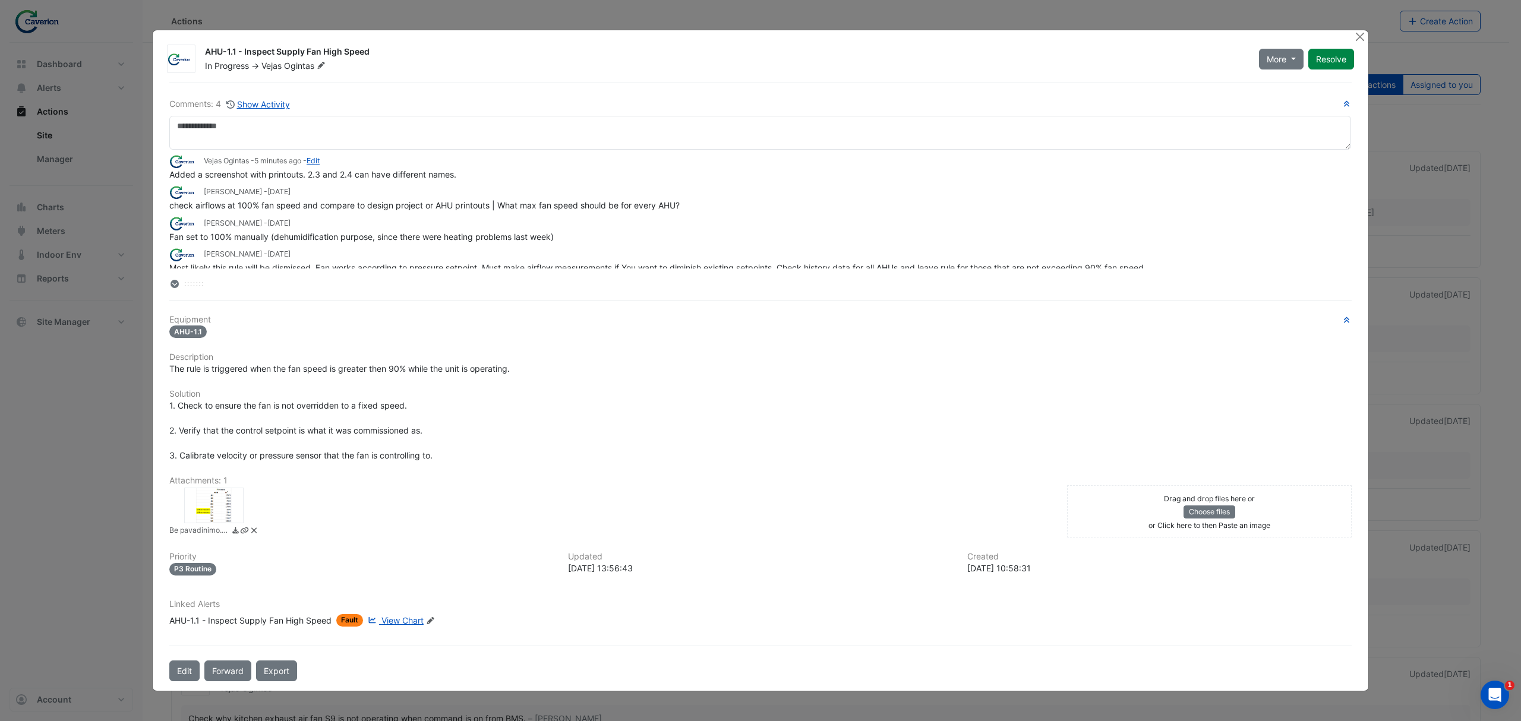
click at [235, 501] on div at bounding box center [213, 506] width 59 height 36
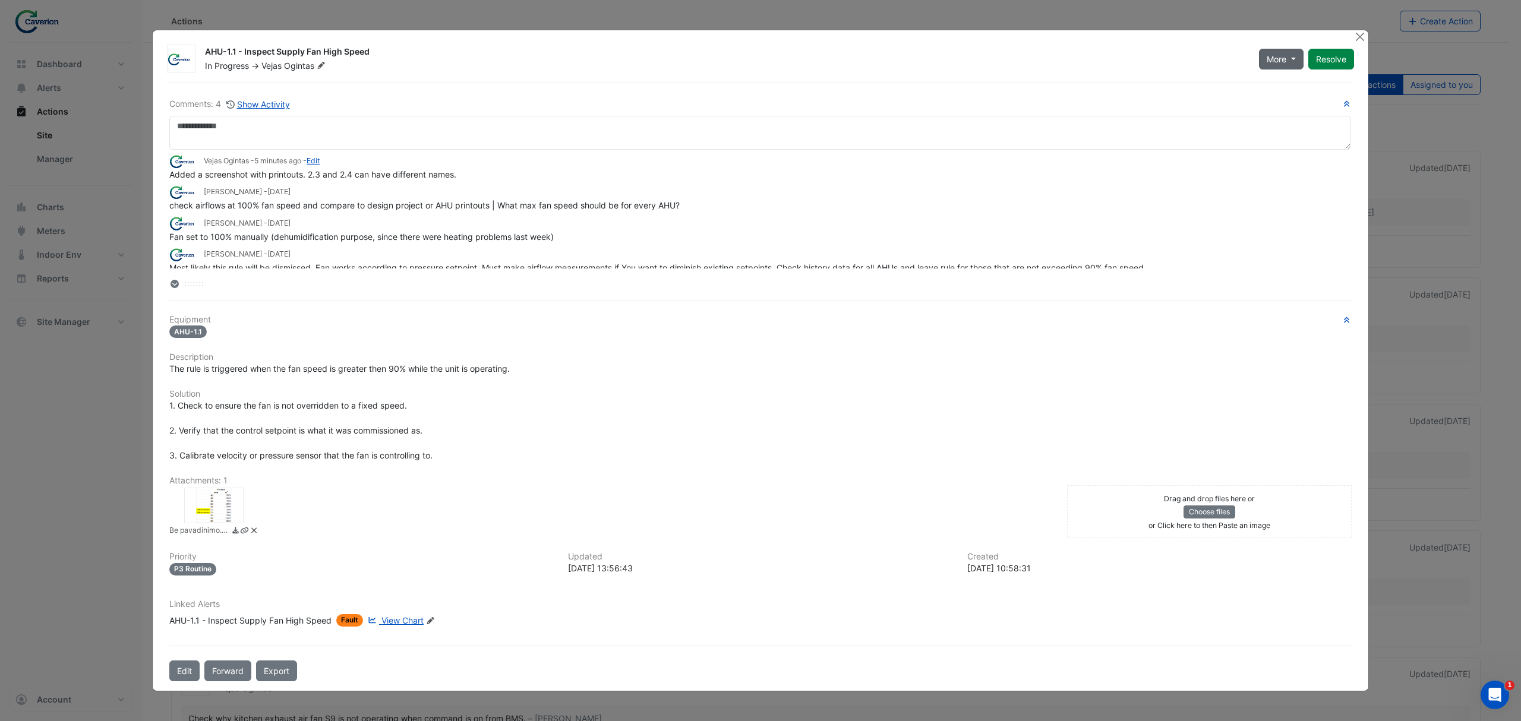
click at [1267, 56] on span "More" at bounding box center [1277, 59] width 20 height 12
click at [1279, 86] on button "On Hold" at bounding box center [1305, 85] width 94 height 17
click at [1357, 30] on div "AHU-1.1 - Inspect Supply Fan High Speed On Hold -> Vejas Ogintas More Resolve C…" at bounding box center [760, 361] width 1217 height 662
click at [1357, 32] on button "Close" at bounding box center [1359, 36] width 12 height 12
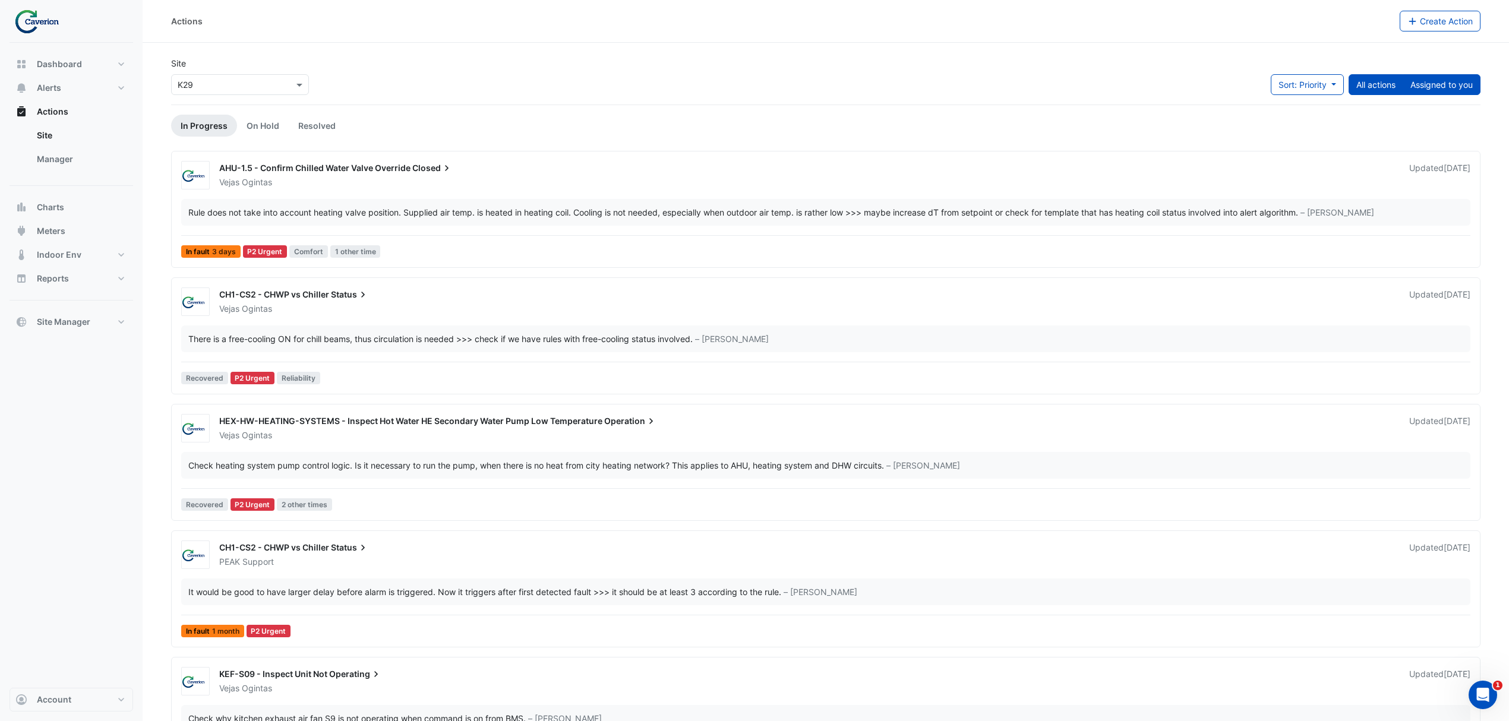
click at [1412, 77] on button "Assigned to you" at bounding box center [1442, 84] width 78 height 21
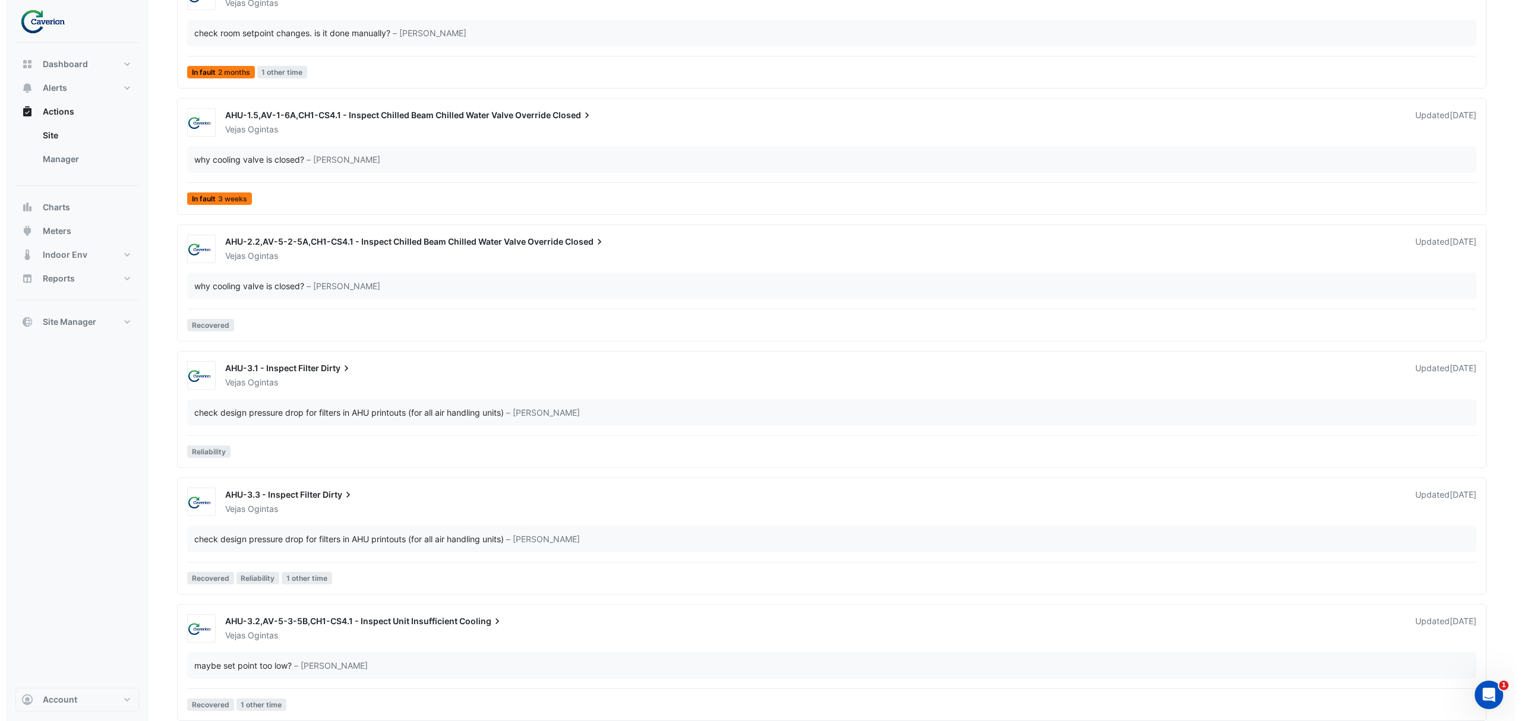
scroll to position [2099, 0]
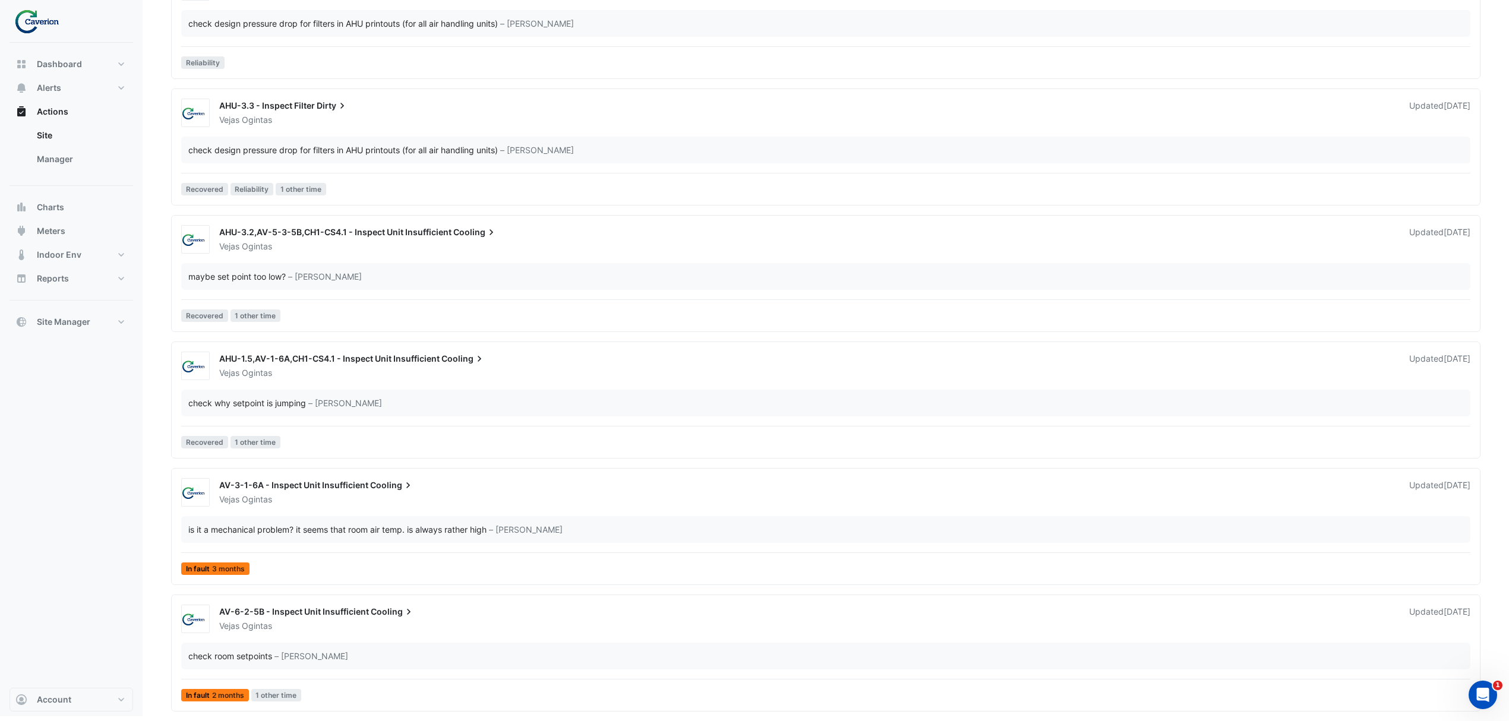
click at [358, 611] on span "AV-6-2-5B - Inspect Unit Insufficient" at bounding box center [294, 612] width 150 height 10
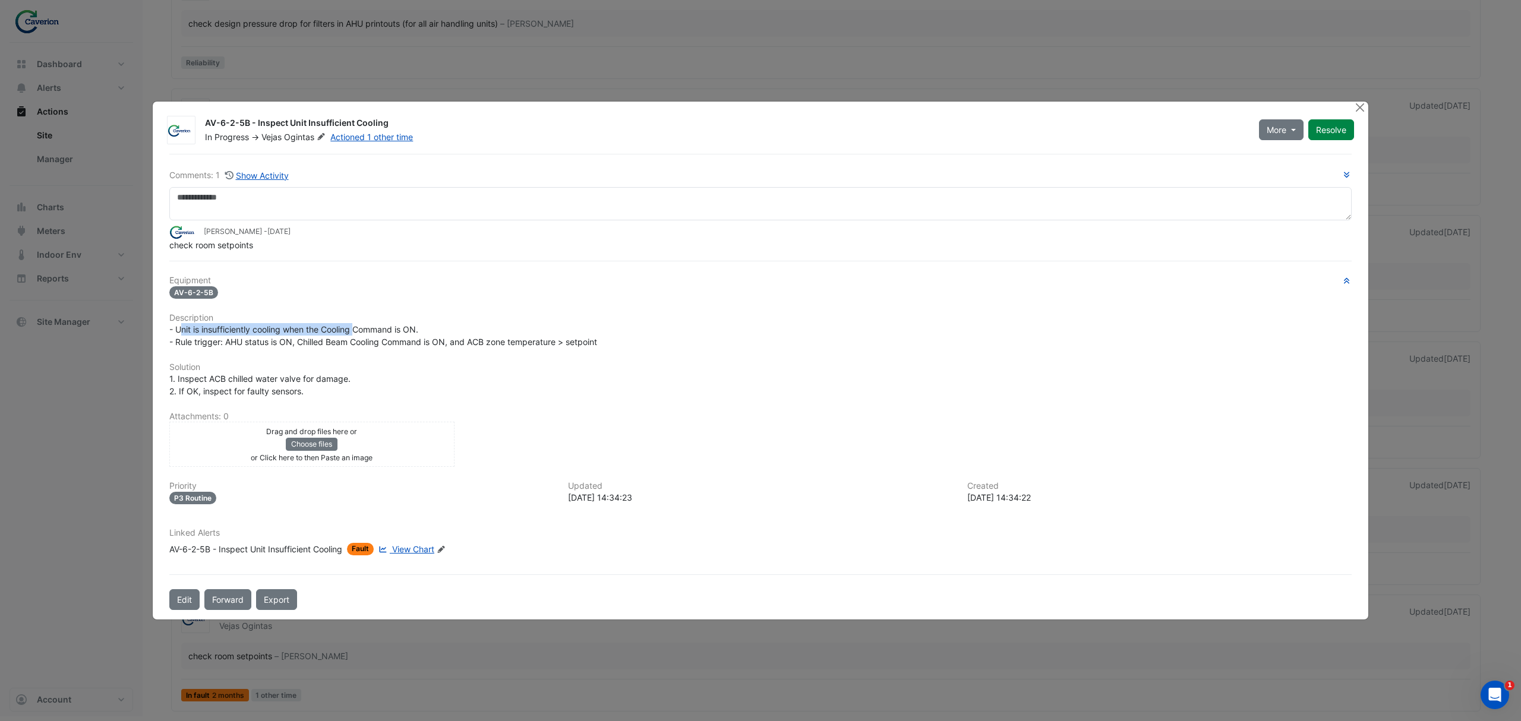
drag, startPoint x: 183, startPoint y: 330, endPoint x: 438, endPoint y: 321, distance: 255.6
click at [429, 320] on div "Equipment AV-6-2-5B Description - Unit is insufficiently cooling when the Cooli…" at bounding box center [760, 420] width 1182 height 289
click at [440, 321] on h6 "Description" at bounding box center [760, 318] width 1182 height 10
click at [416, 544] on span "View Chart" at bounding box center [413, 549] width 42 height 10
drag, startPoint x: 197, startPoint y: 335, endPoint x: 347, endPoint y: 328, distance: 149.9
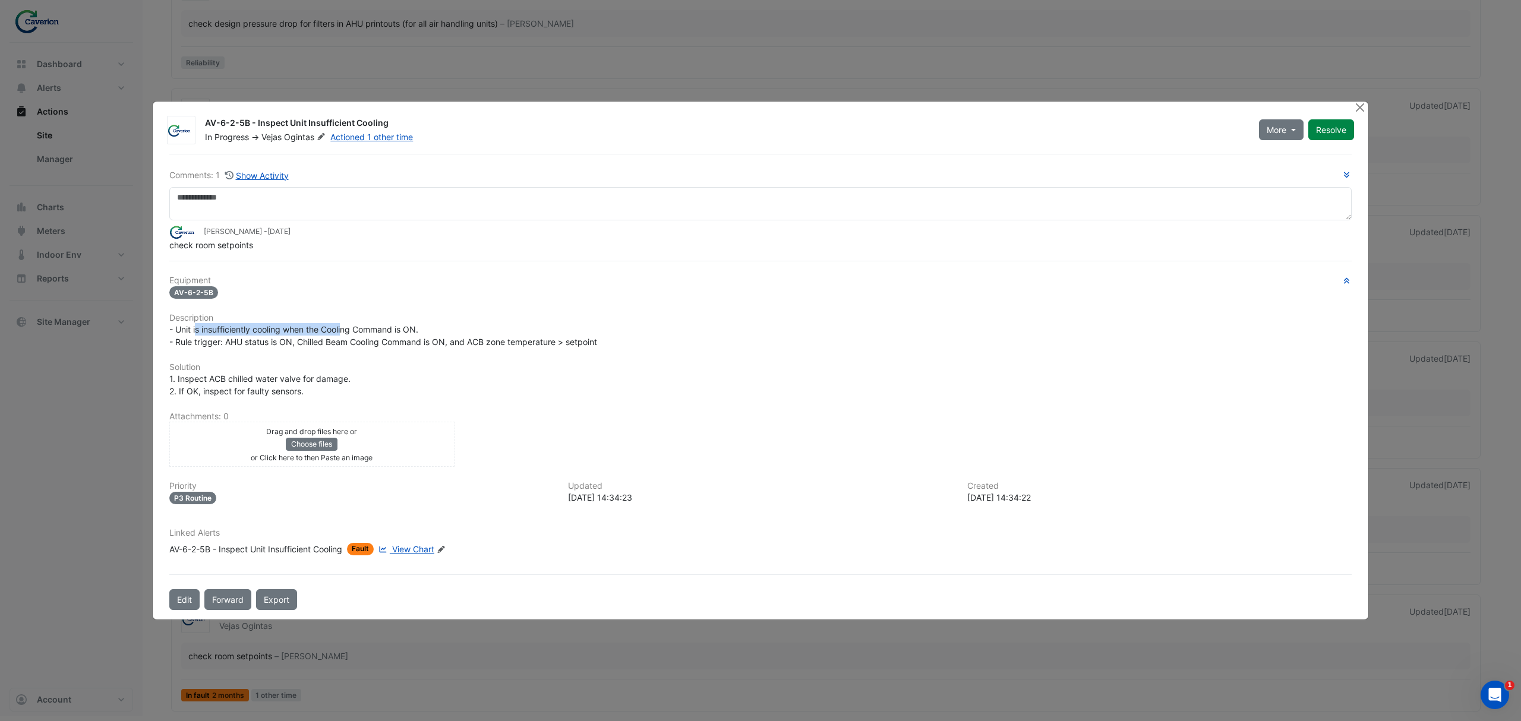
click at [347, 328] on div "- Unit is insufficiently cooling when the Cooling Command is ON. - Rule trigger…" at bounding box center [760, 335] width 1182 height 25
click at [347, 328] on span "- Unit is insufficiently cooling when the Cooling Command is ON. - Rule trigger…" at bounding box center [383, 335] width 428 height 23
click at [288, 343] on span "- Unit is insufficiently cooling when the Cooling Command is ON. - Rule trigger…" at bounding box center [383, 335] width 428 height 23
drag, startPoint x: 195, startPoint y: 334, endPoint x: 312, endPoint y: 336, distance: 116.5
click at [308, 336] on span "- Unit is insufficiently cooling when the Cooling Command is ON. - Rule trigger…" at bounding box center [383, 335] width 428 height 23
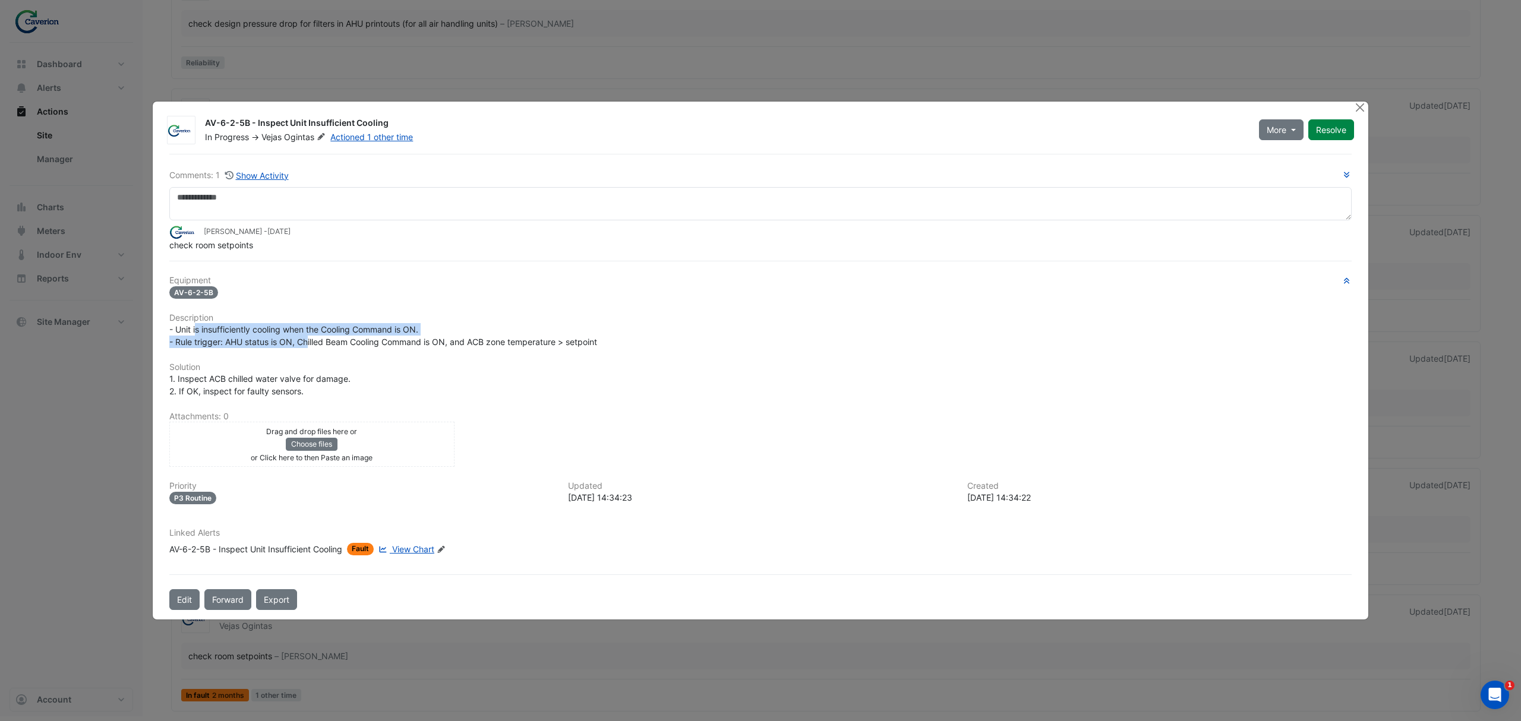
click at [328, 336] on div "- Unit is insufficiently cooling when the Cooling Command is ON. - Rule trigger…" at bounding box center [760, 335] width 1182 height 25
click at [1355, 108] on button "Close" at bounding box center [1359, 108] width 12 height 12
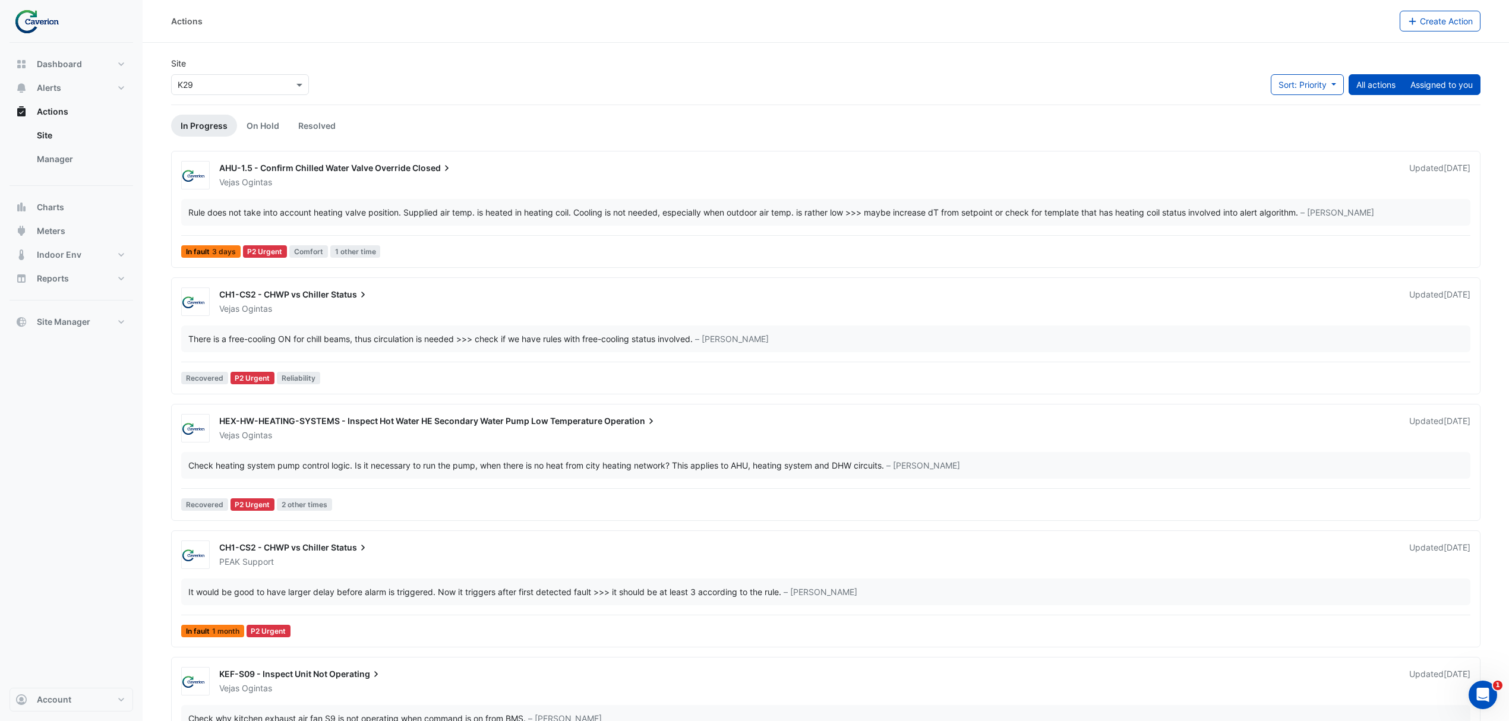
click at [1446, 74] on div "Site × K29 Sort: Priority Priority Updated All actions Assigned to you" at bounding box center [826, 81] width 1324 height 48
click at [1448, 78] on button "Assigned to you" at bounding box center [1442, 84] width 78 height 21
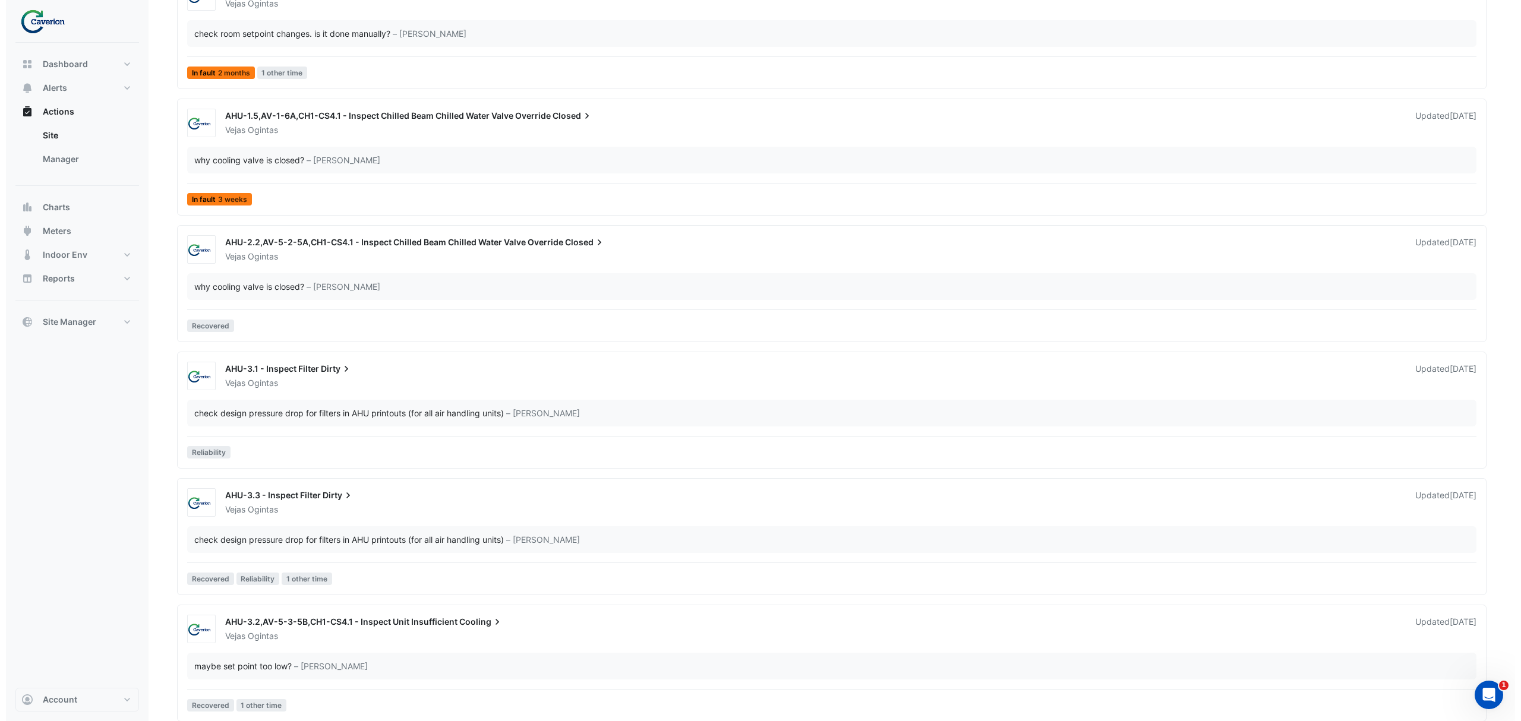
scroll to position [2099, 0]
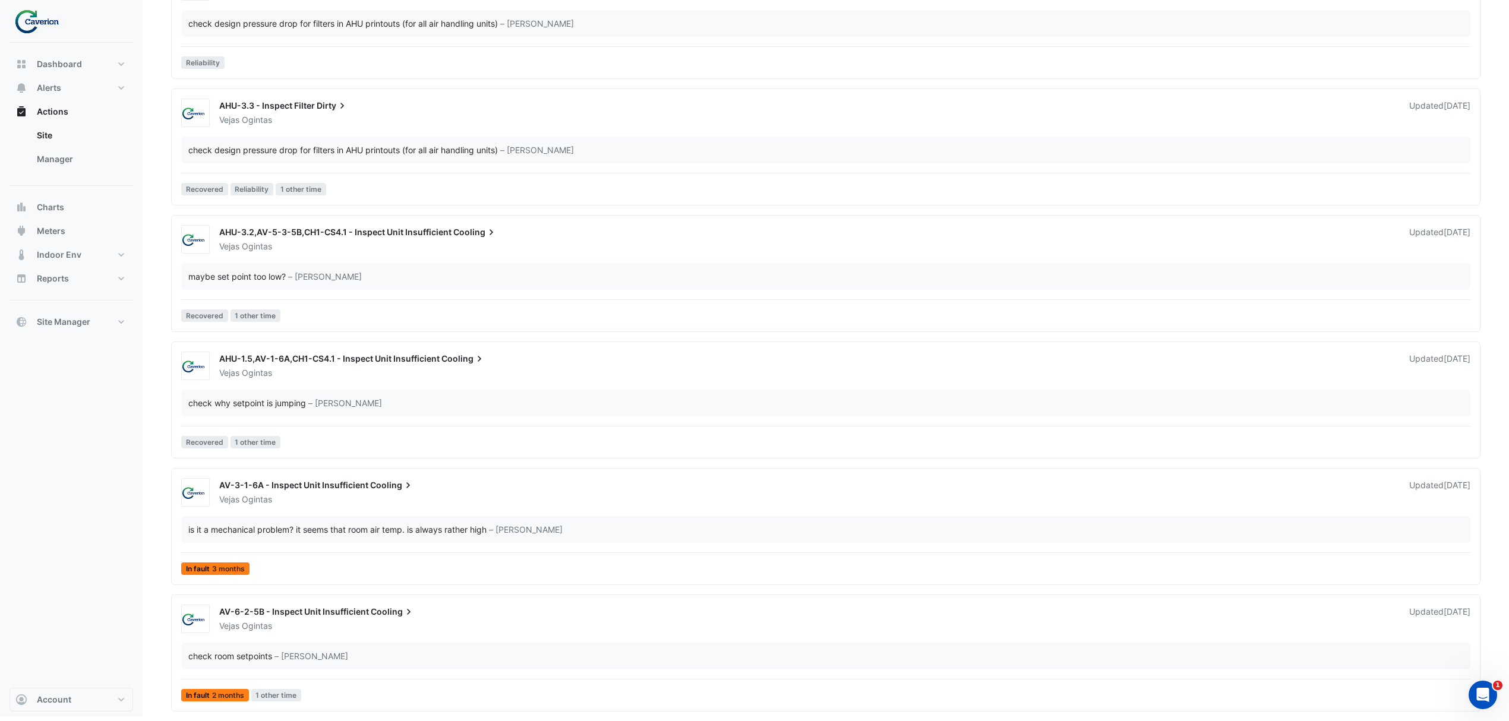
click at [385, 529] on div "is it a mechanical problem? it seems that room air temp. is always rather high" at bounding box center [337, 529] width 298 height 12
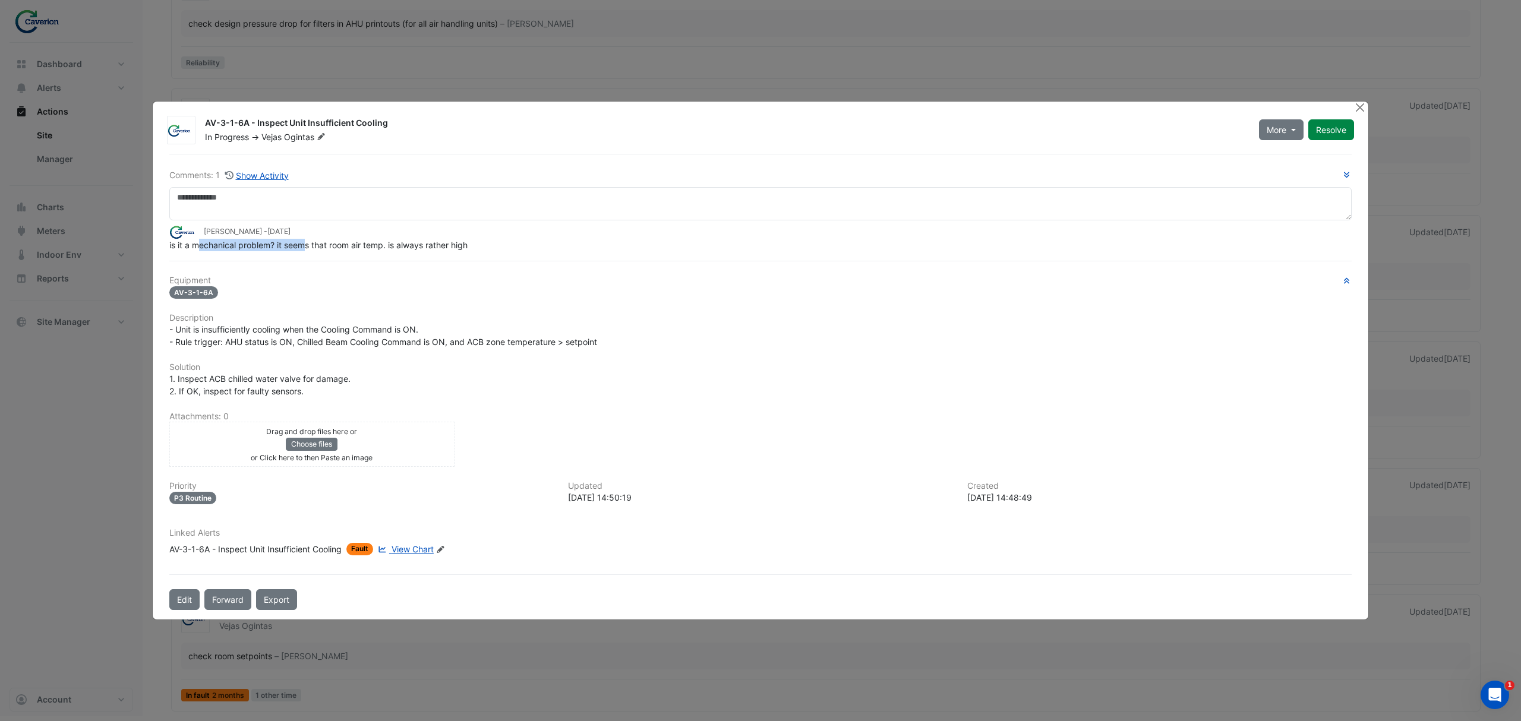
drag, startPoint x: 225, startPoint y: 248, endPoint x: 347, endPoint y: 251, distance: 122.4
click at [328, 251] on div "is it a mechanical problem? it seems that room air temp. is always rather high" at bounding box center [760, 245] width 1182 height 12
click at [348, 251] on div "is it a mechanical problem? it seems that room air temp. is always rather high" at bounding box center [760, 245] width 1182 height 12
click at [345, 272] on div "Comments: 1 Show Activity Tomas Jonkaitis - 1 month and 29 days ago is it a mec…" at bounding box center [760, 382] width 1197 height 457
click at [411, 547] on span "View Chart" at bounding box center [413, 549] width 42 height 10
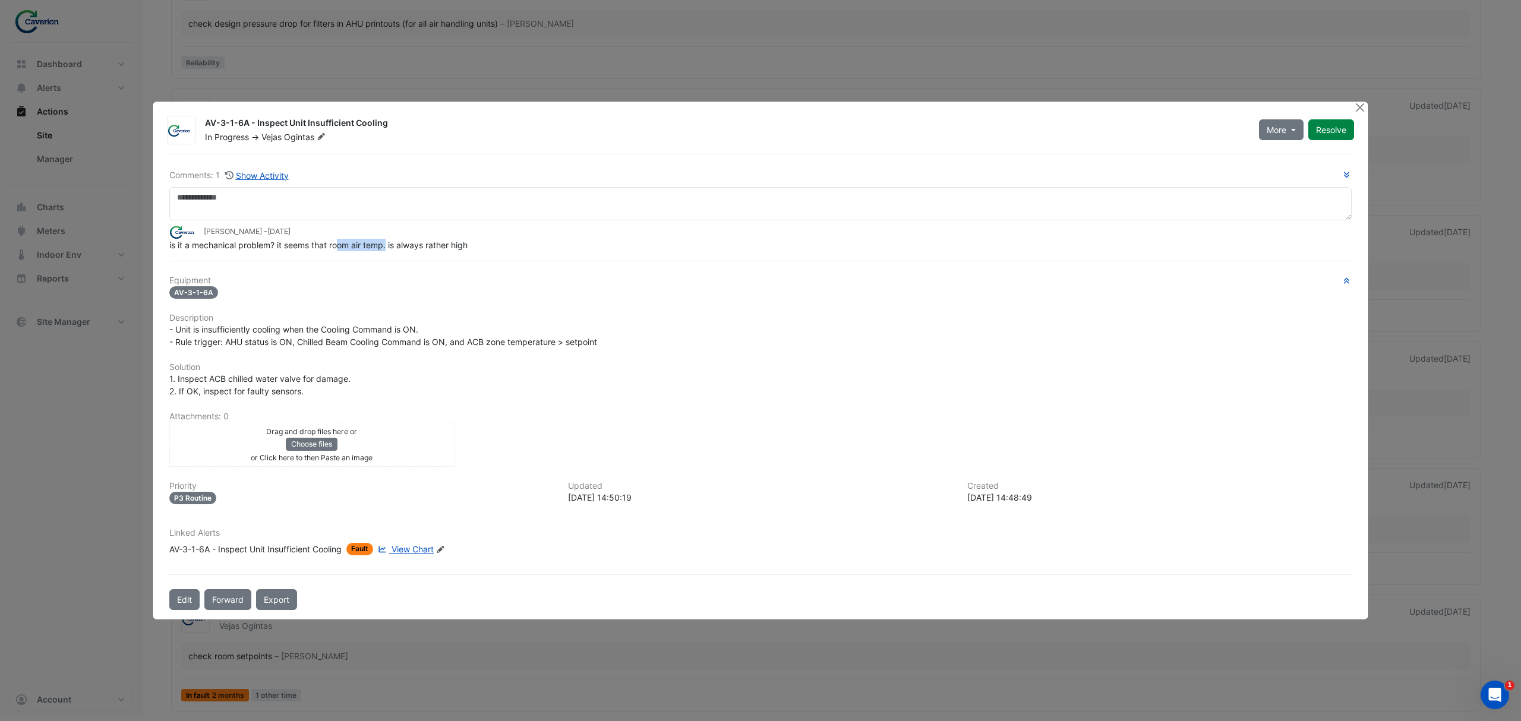
drag, startPoint x: 337, startPoint y: 250, endPoint x: 403, endPoint y: 252, distance: 65.4
click at [403, 252] on div "Comments: 1 Show Activity Tomas Jonkaitis - 1 month and 29 days ago is it a mec…" at bounding box center [760, 382] width 1197 height 457
click at [404, 252] on div "Comments: 1 Show Activity Tomas Jonkaitis - 1 month and 29 days ago is it a mec…" at bounding box center [760, 382] width 1197 height 457
drag, startPoint x: 412, startPoint y: 246, endPoint x: 542, endPoint y: 262, distance: 131.1
click at [531, 261] on div "Comments: 1 Show Activity Tomas Jonkaitis - 1 month and 29 days ago is it a mec…" at bounding box center [760, 382] width 1197 height 457
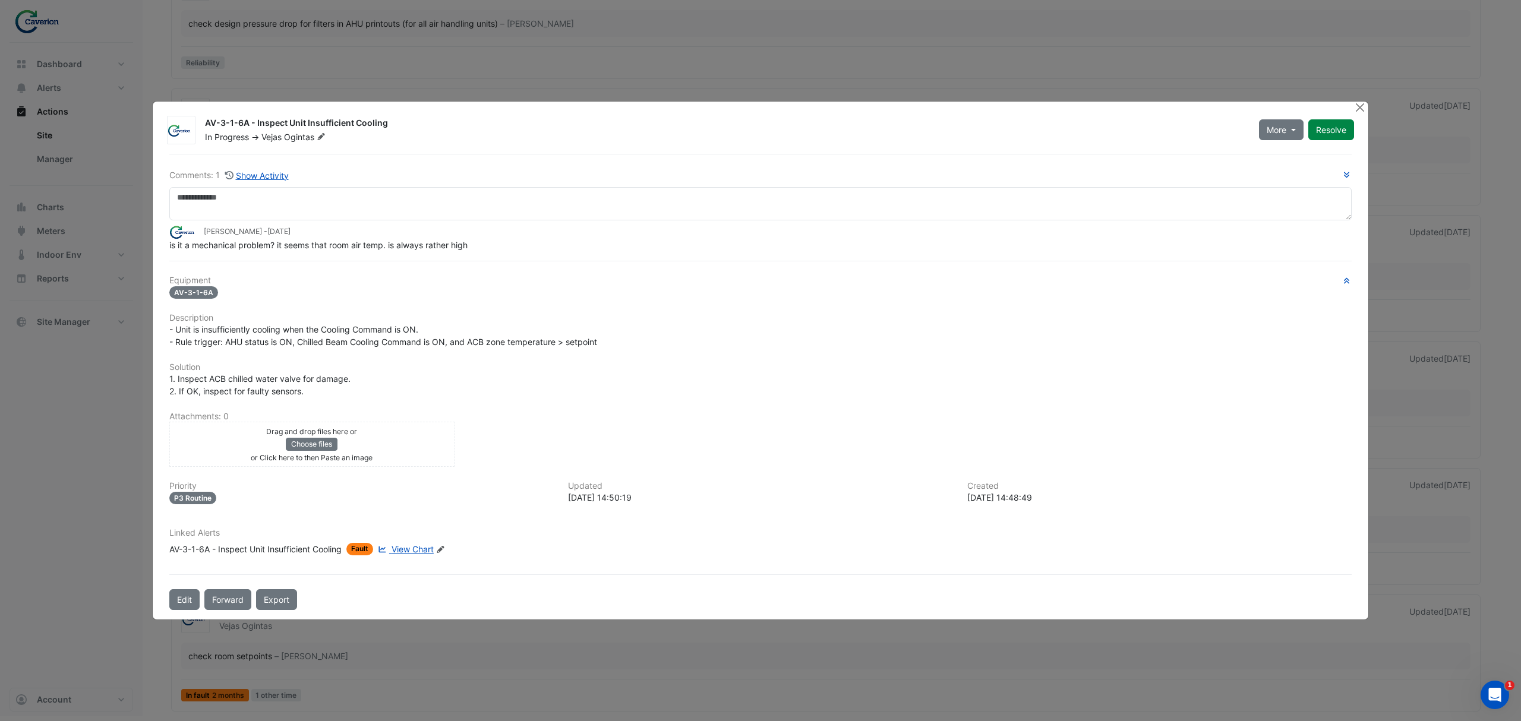
click at [542, 261] on hr at bounding box center [760, 261] width 1182 height 1
click at [1356, 110] on button "Close" at bounding box center [1359, 108] width 12 height 12
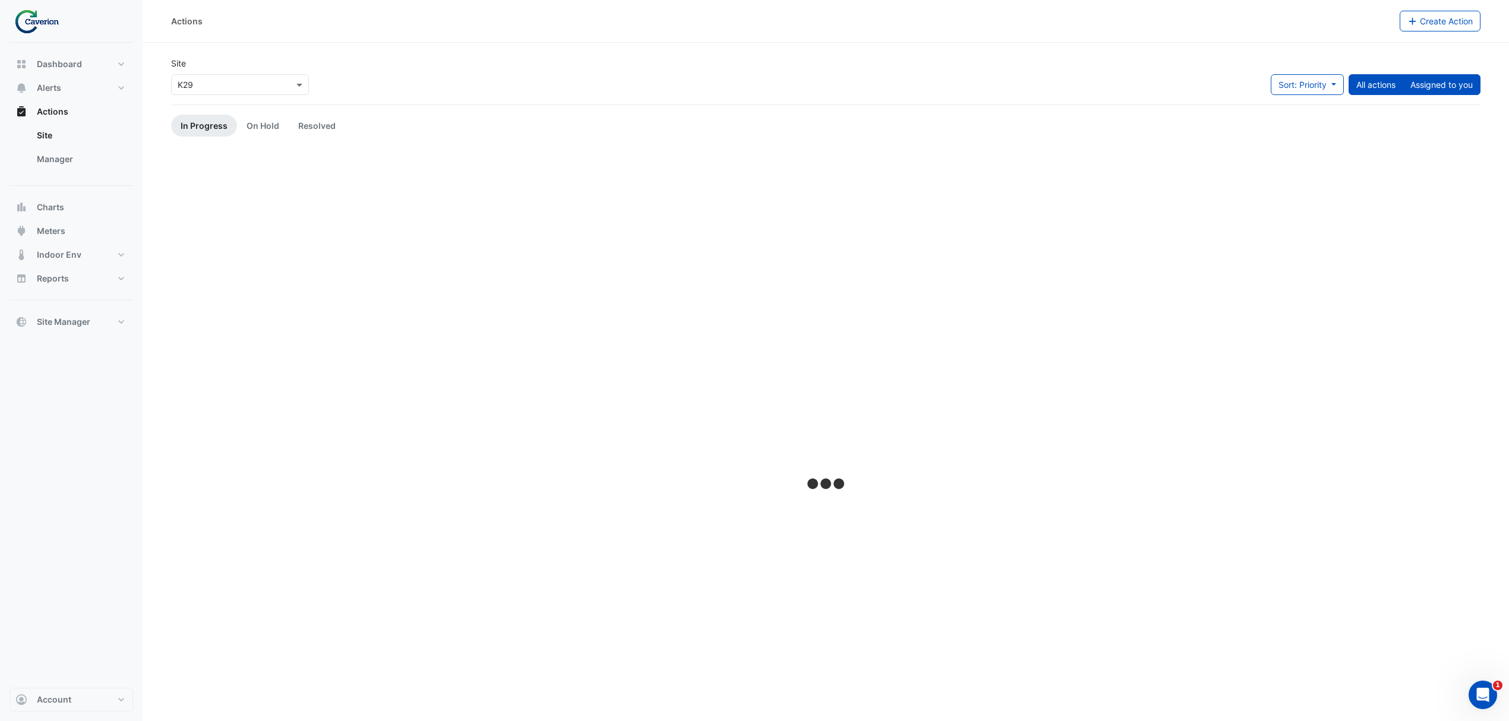
click at [1450, 90] on button "Assigned to you" at bounding box center [1442, 84] width 78 height 21
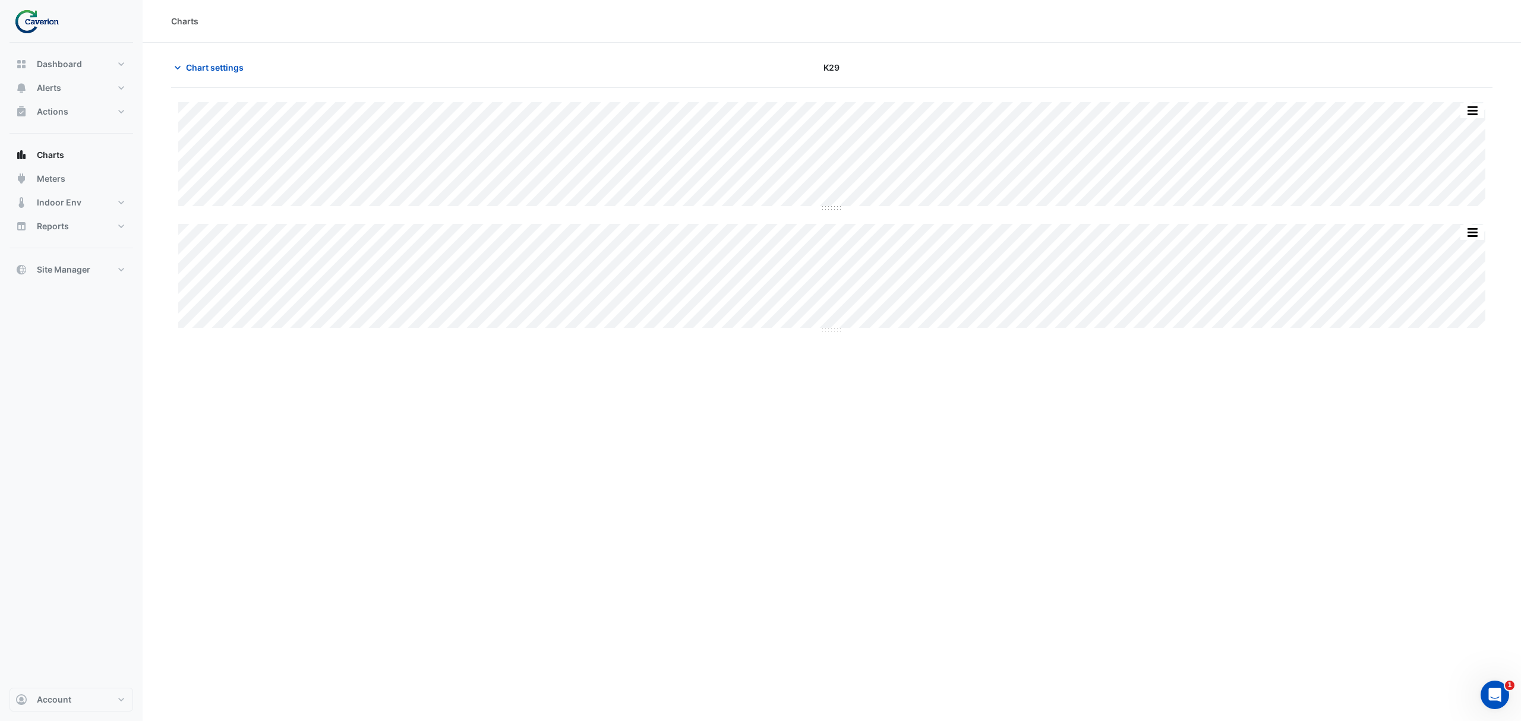
type input "**********"
click at [174, 65] on icon "button" at bounding box center [178, 68] width 12 height 12
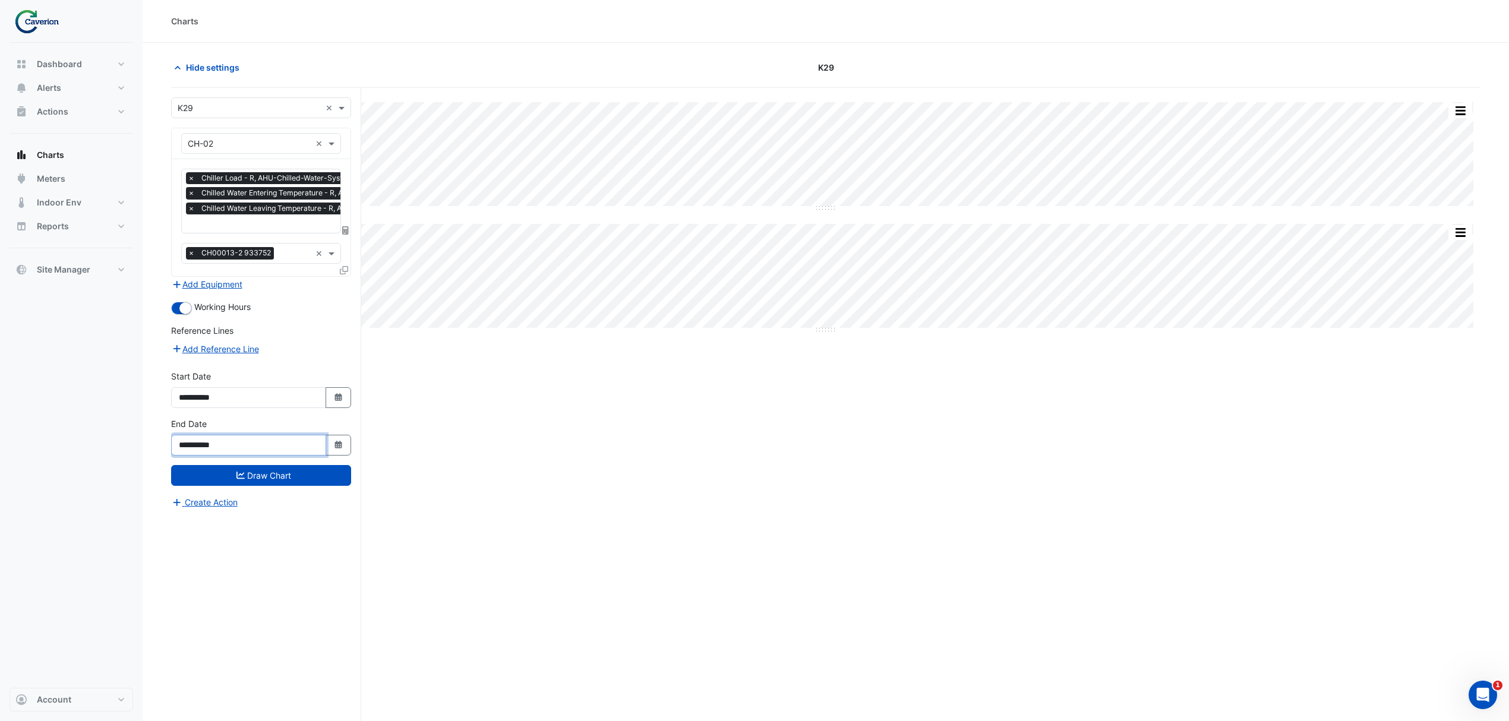
drag, startPoint x: 260, startPoint y: 454, endPoint x: 212, endPoint y: 452, distance: 48.2
click at [212, 452] on input "**********" at bounding box center [248, 445] width 155 height 21
click at [341, 452] on button "Select Date" at bounding box center [339, 445] width 26 height 21
click at [302, 292] on button "Next month" at bounding box center [305, 288] width 14 height 19
click at [304, 292] on button "Next month" at bounding box center [305, 288] width 14 height 19
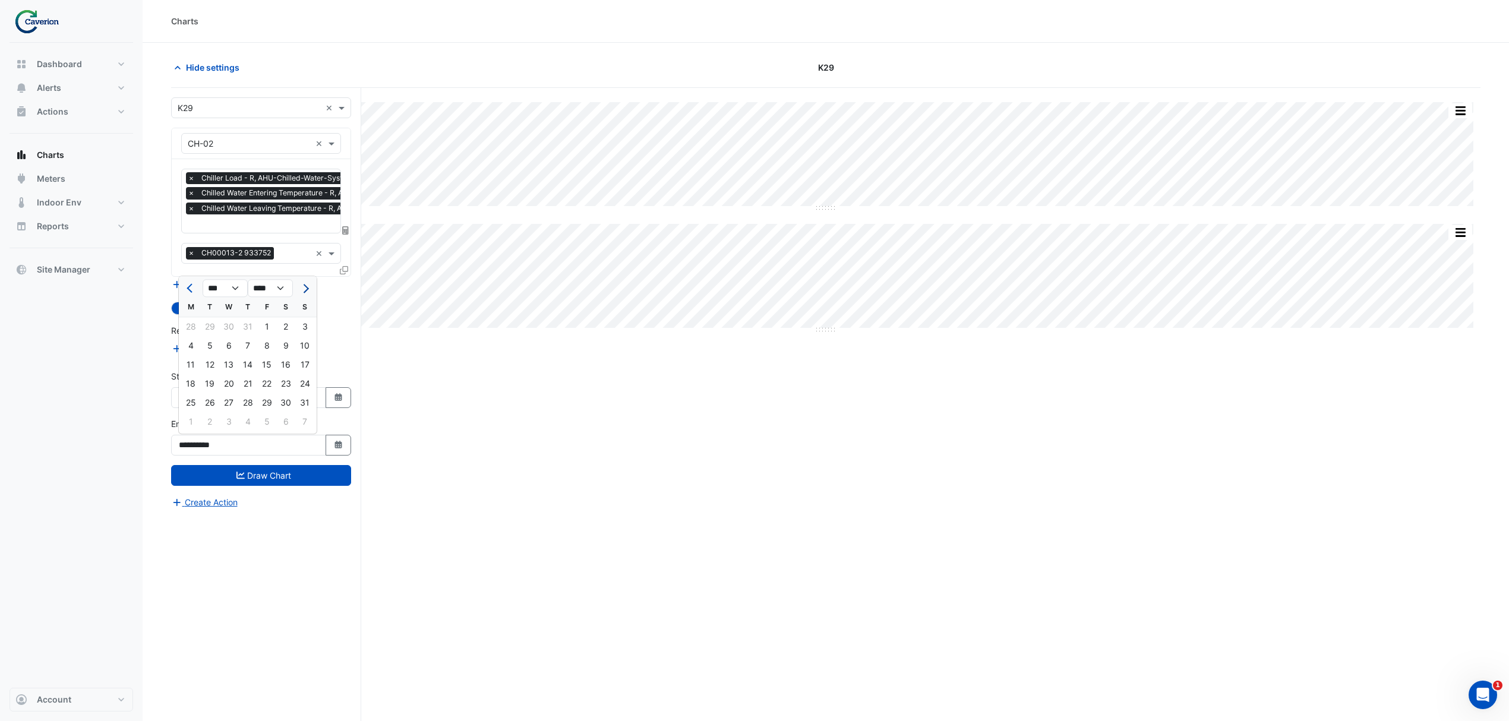
select select "*"
click at [210, 400] on div "30" at bounding box center [209, 402] width 19 height 19
type input "**********"
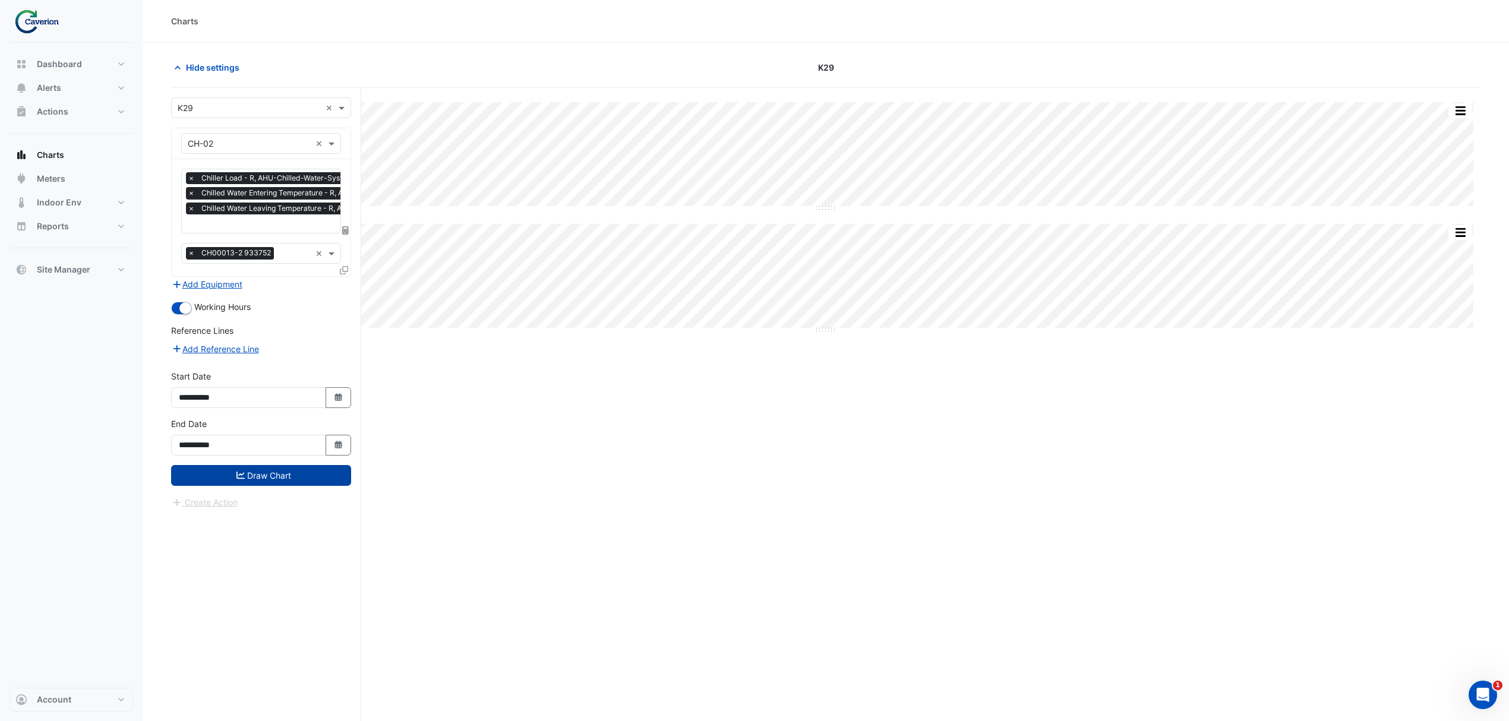
drag, startPoint x: 296, startPoint y: 459, endPoint x: 283, endPoint y: 476, distance: 21.2
click at [296, 460] on div "**********" at bounding box center [261, 442] width 194 height 48
click at [283, 476] on button "Draw Chart" at bounding box center [261, 475] width 180 height 21
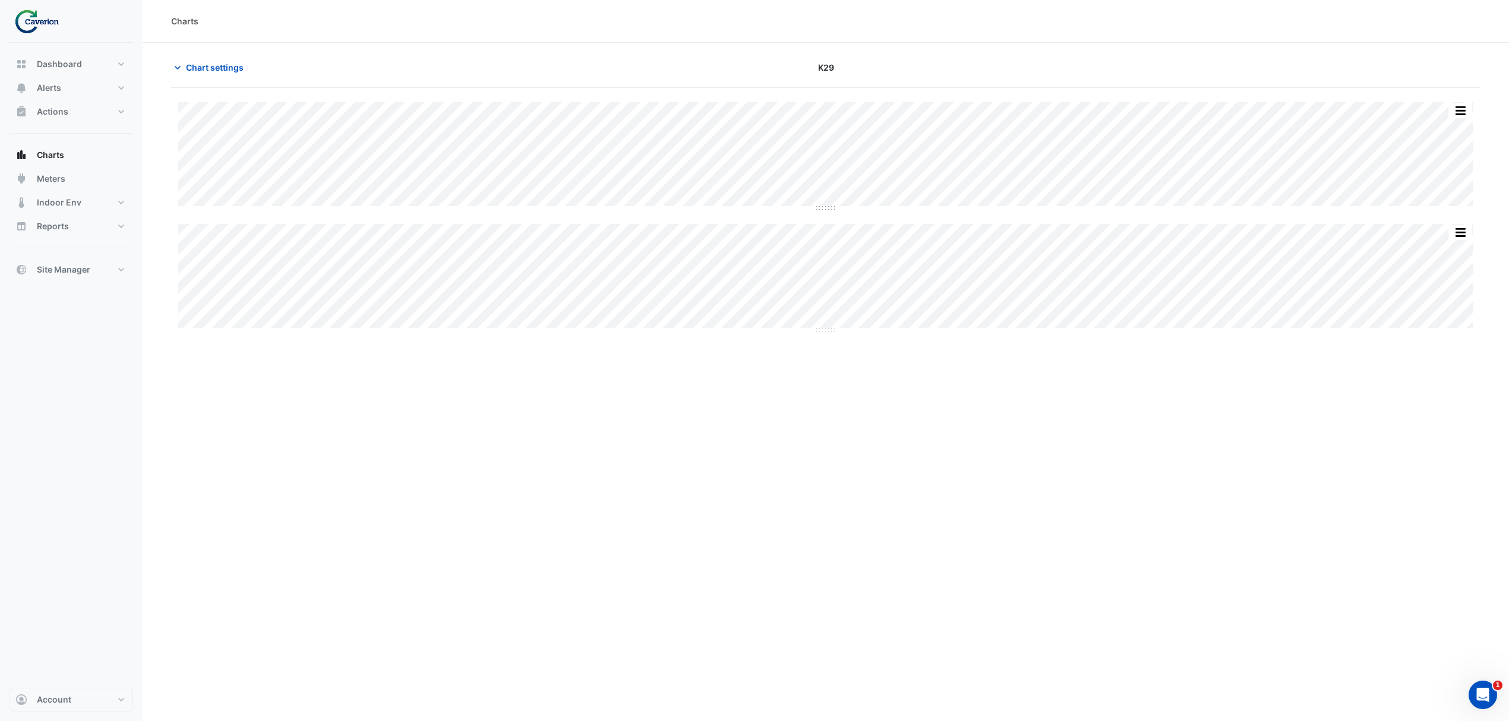
click at [500, 589] on div "Print Save as JPEG Save as PNG ◼ CH00013-2 - Rule ID: 933752 Fri 27-Jun-2025 15…" at bounding box center [825, 427] width 1309 height 678
click at [58, 162] on button "Charts" at bounding box center [72, 155] width 124 height 24
click at [173, 65] on icon "button" at bounding box center [178, 68] width 12 height 12
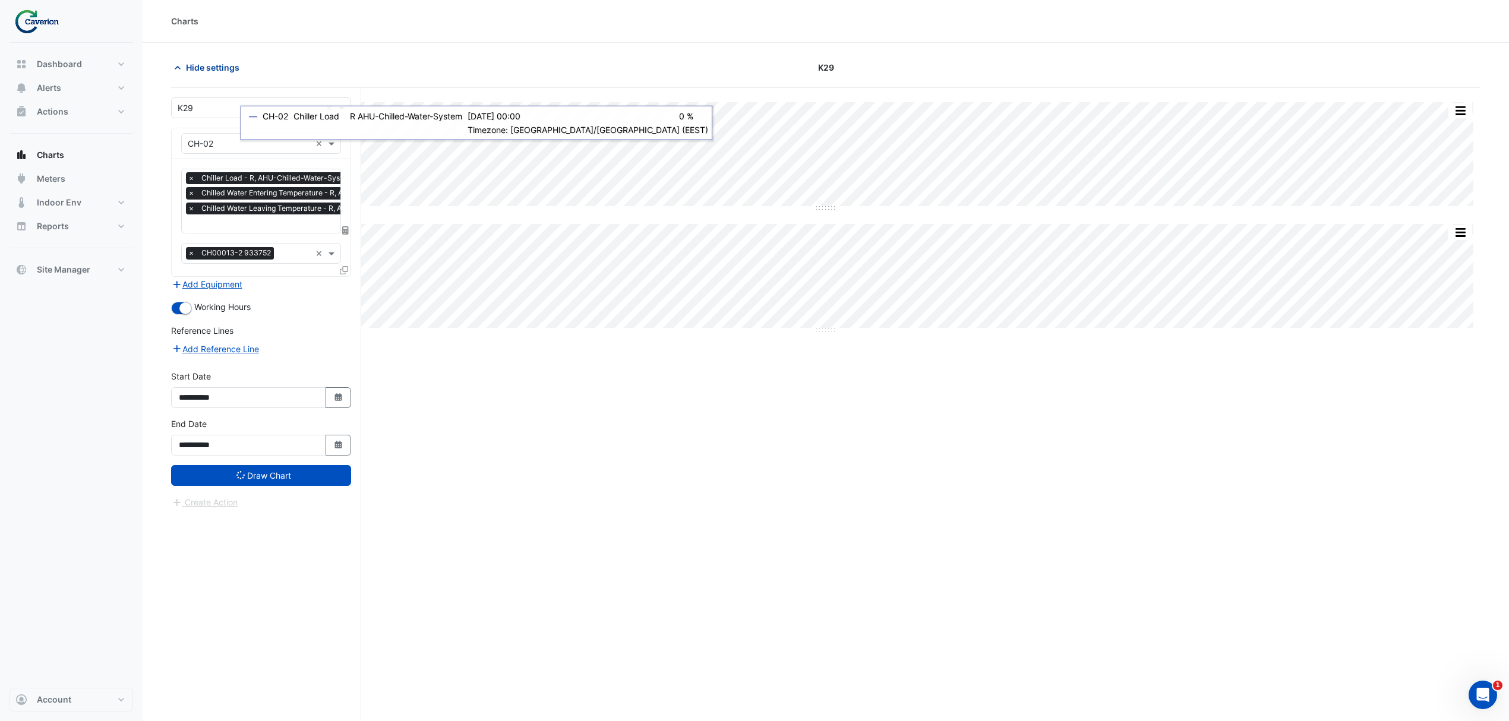
click at [179, 70] on icon "button" at bounding box center [178, 68] width 12 height 12
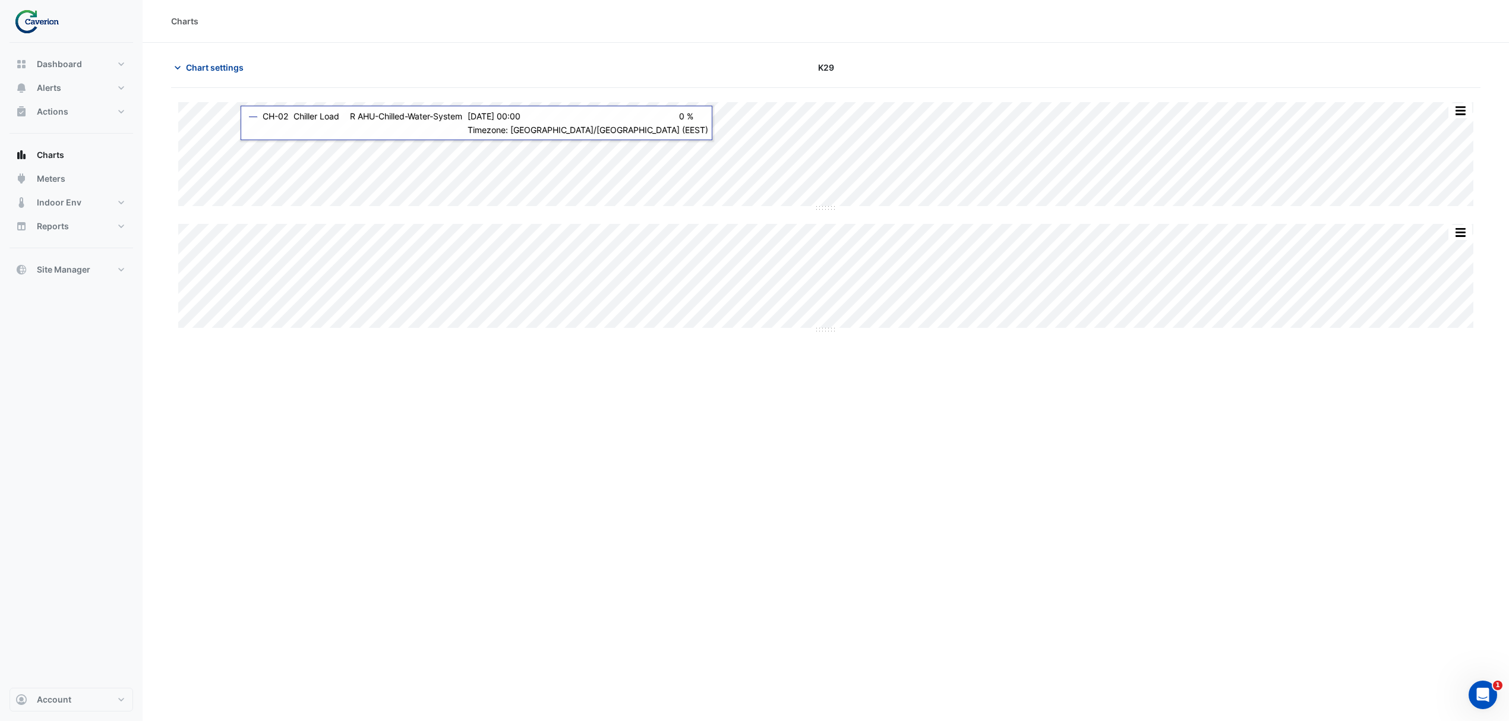
click at [179, 70] on icon "button" at bounding box center [178, 68] width 12 height 12
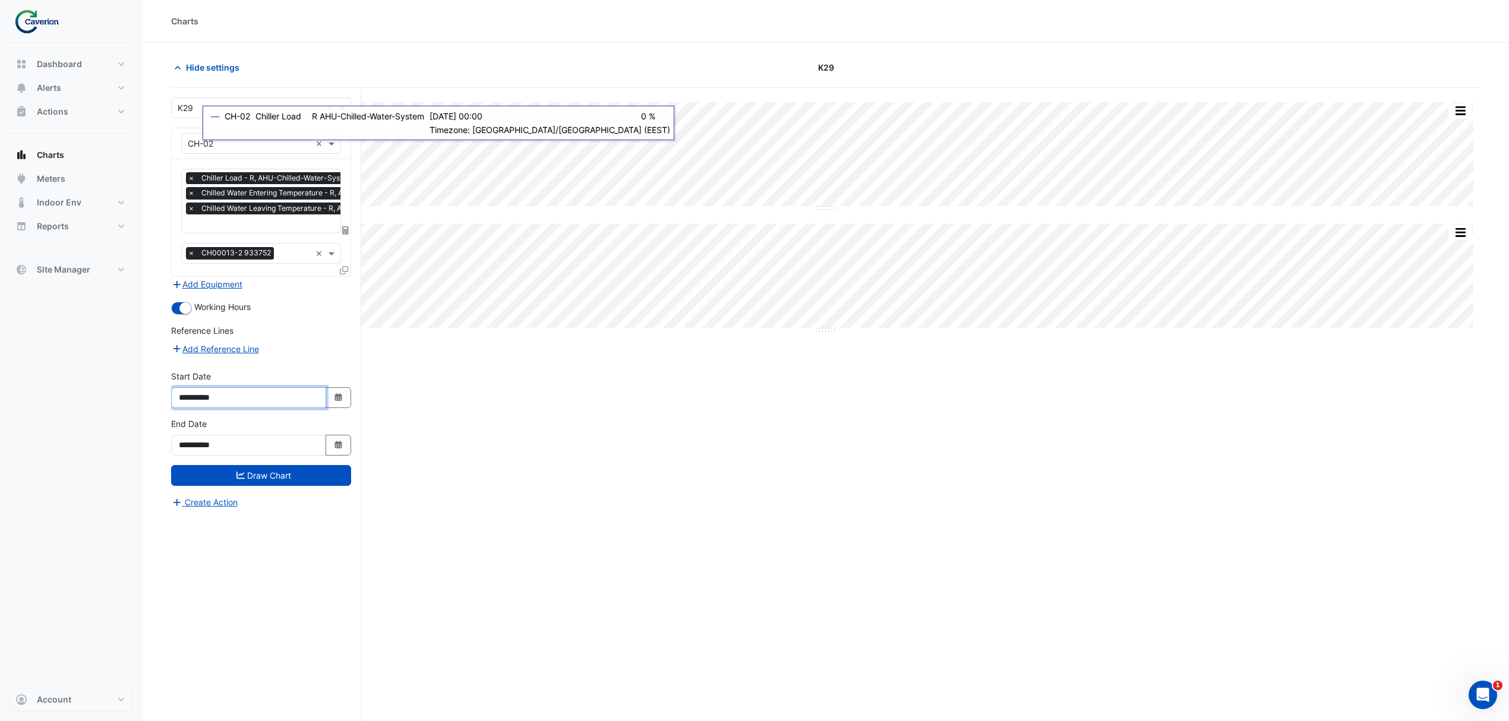
click at [235, 395] on input "**********" at bounding box center [248, 397] width 155 height 21
click at [338, 409] on div "**********" at bounding box center [261, 394] width 194 height 48
click at [338, 399] on icon "Select Date" at bounding box center [338, 397] width 11 height 8
select select "*"
select select "****"
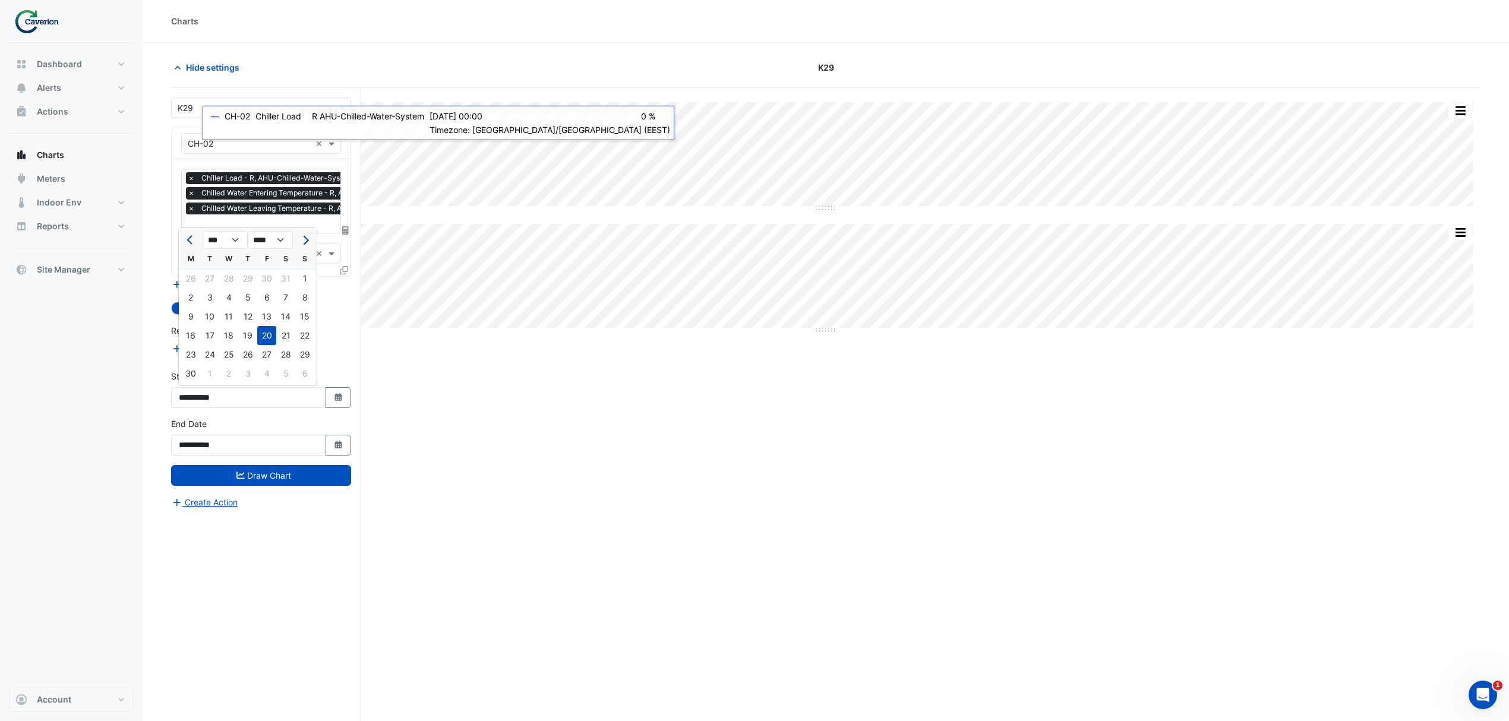
click at [310, 233] on button "Next month" at bounding box center [305, 240] width 14 height 19
select select "*"
click at [279, 473] on button "Draw Chart" at bounding box center [261, 475] width 180 height 21
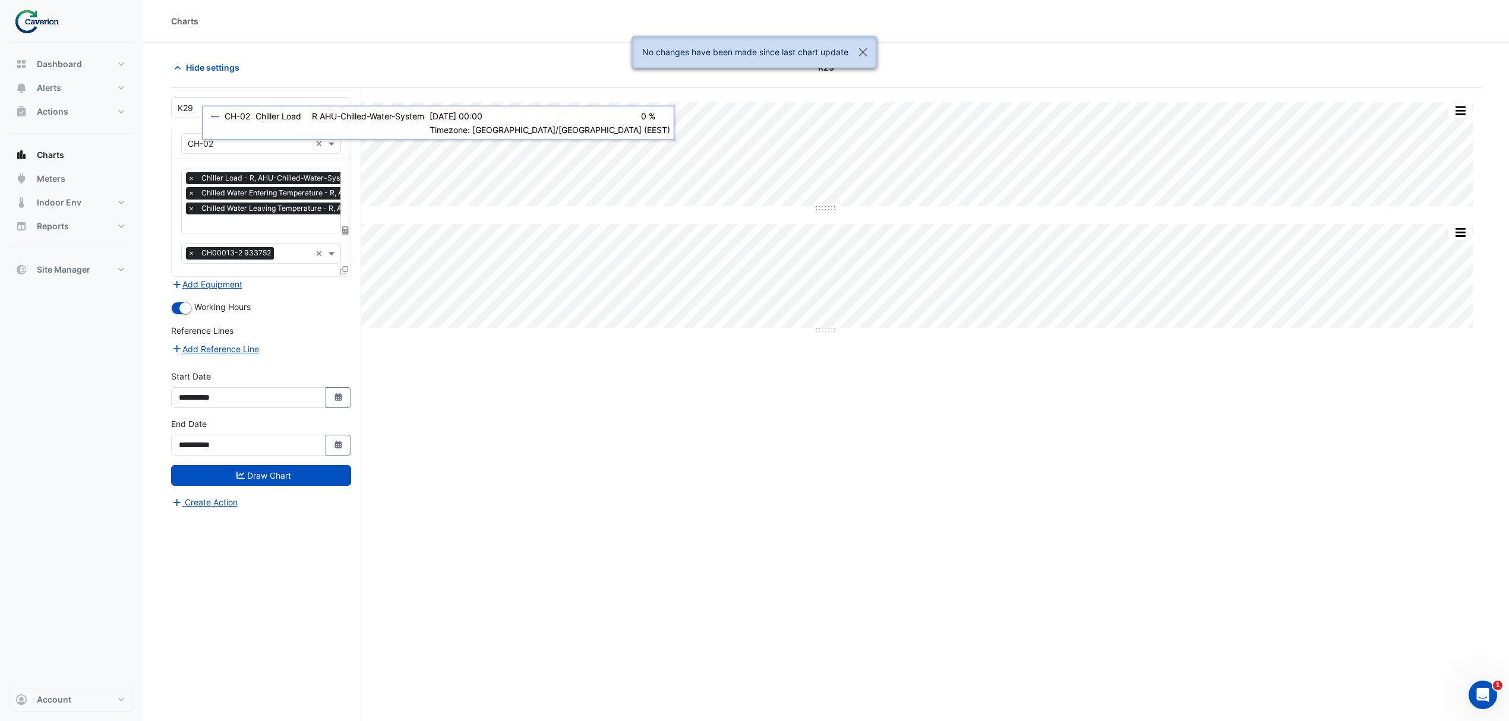
click at [1073, 362] on div "Split All Split None Print Save as JPEG Save as PNG Pivot Data Table Export CSV…" at bounding box center [825, 427] width 1309 height 678
click at [573, 31] on div "Charts" at bounding box center [826, 21] width 1366 height 43
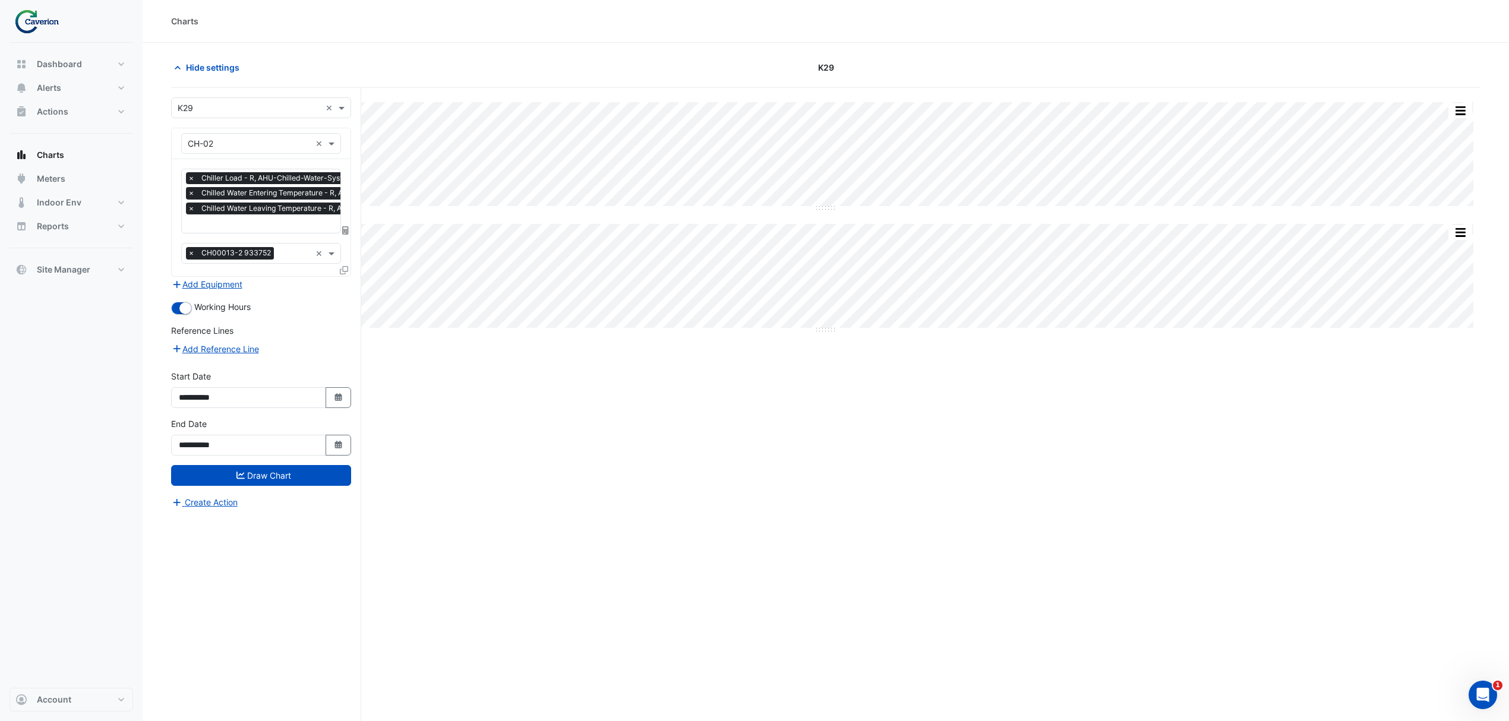
click at [560, 482] on div "Split All Split None Print Save as JPEG Save as PNG Pivot Data Table Export CSV…" at bounding box center [825, 427] width 1309 height 678
click at [272, 445] on input "**********" at bounding box center [248, 445] width 155 height 21
click at [841, 433] on div "Split All Split None Print Save as JPEG Save as PNG Pivot Data Table Export CSV…" at bounding box center [825, 427] width 1309 height 678
click at [841, 378] on div "Split All Split None Print Save as JPEG Save as PNG Pivot Data Table Export CSV…" at bounding box center [825, 427] width 1309 height 678
click at [298, 447] on input "**********" at bounding box center [248, 445] width 155 height 21
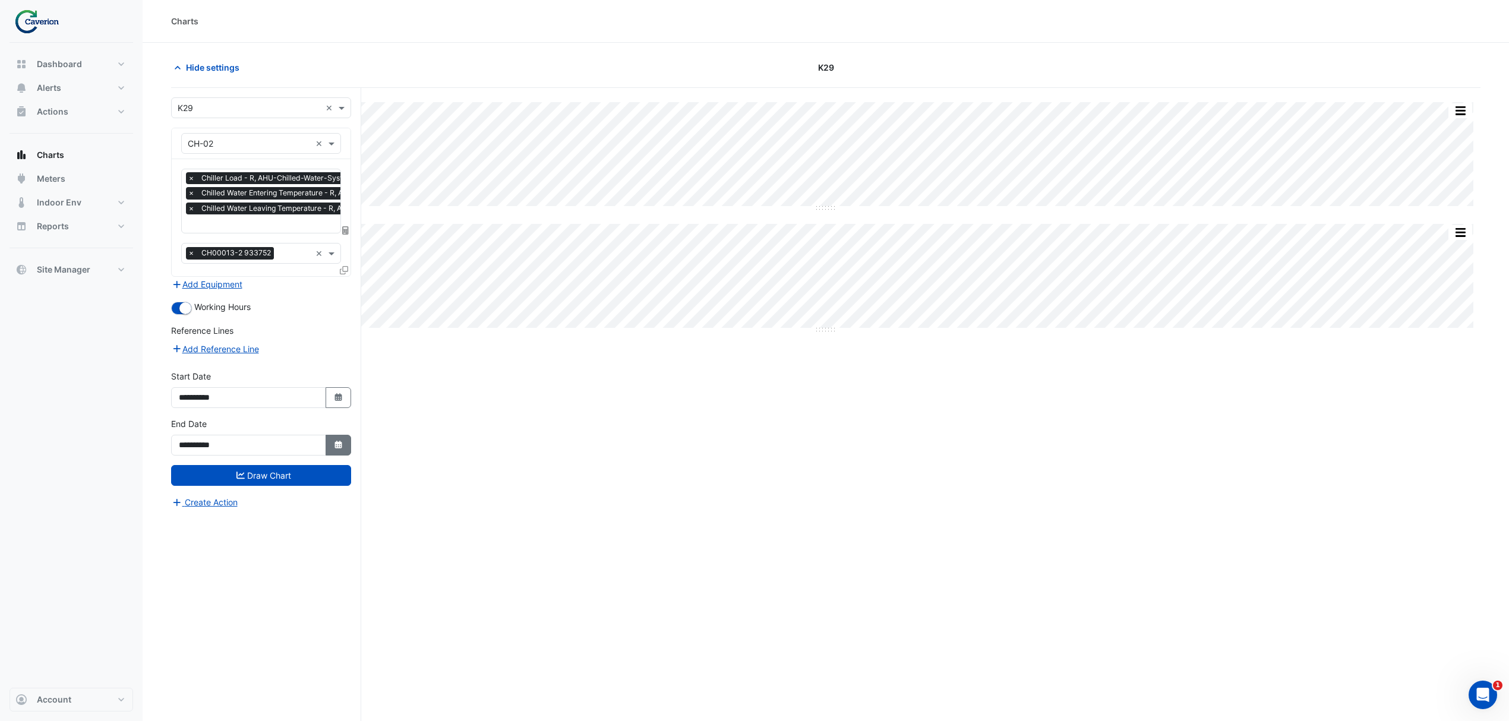
click at [329, 444] on button "Select Date" at bounding box center [339, 445] width 26 height 21
click at [305, 285] on span "Next month" at bounding box center [304, 288] width 9 height 9
select select "**"
click at [179, 347] on div "6 7 8 9 10 11 12" at bounding box center [248, 345] width 138 height 19
click at [191, 340] on div "6" at bounding box center [190, 345] width 19 height 19
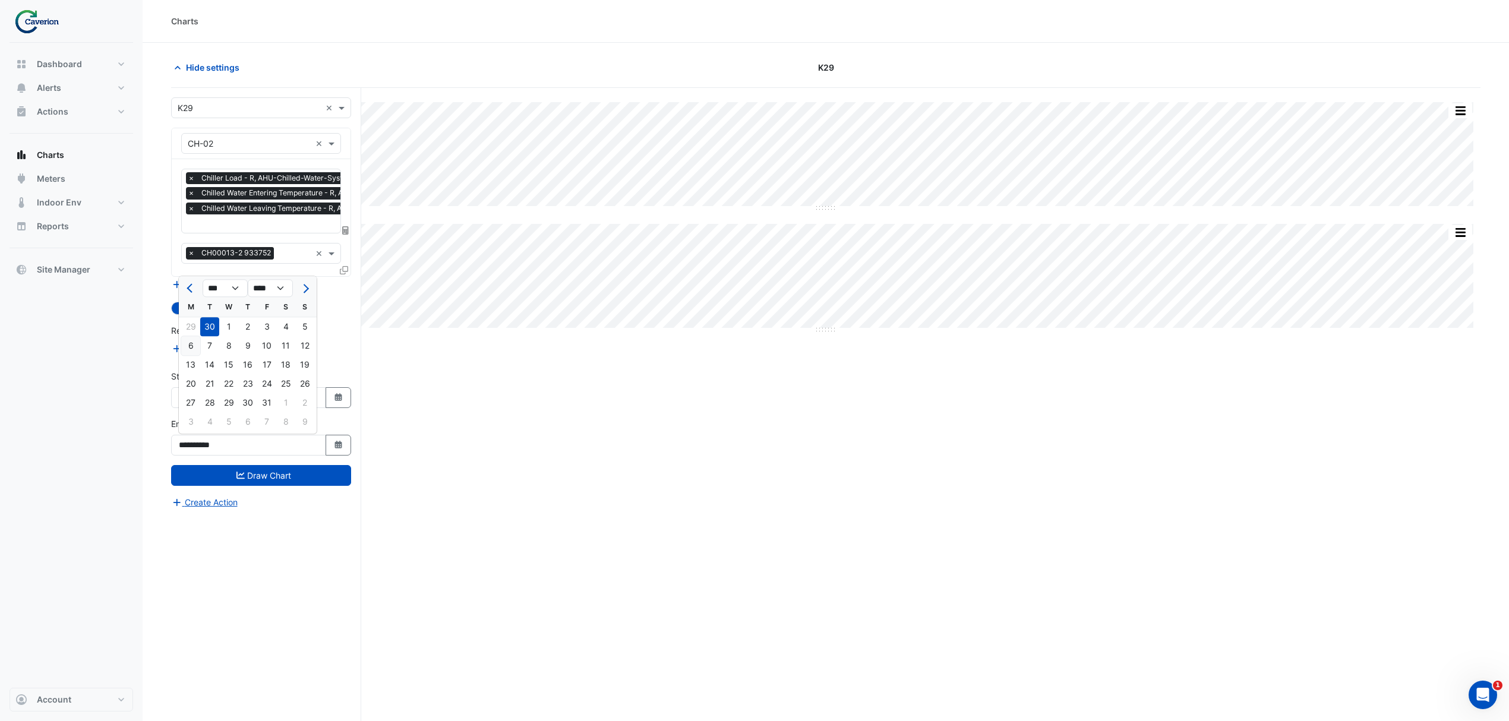
type input "**********"
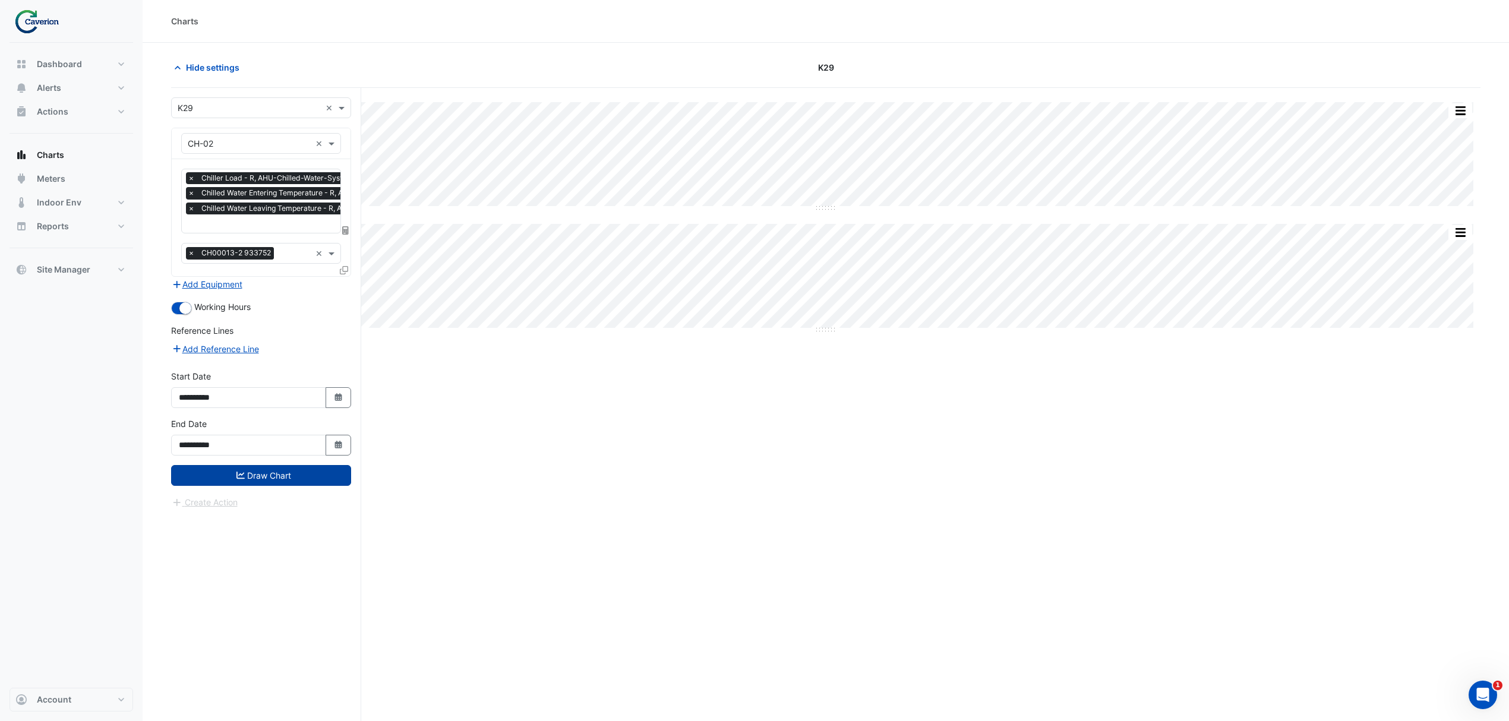
click at [255, 474] on button "Draw Chart" at bounding box center [261, 475] width 180 height 21
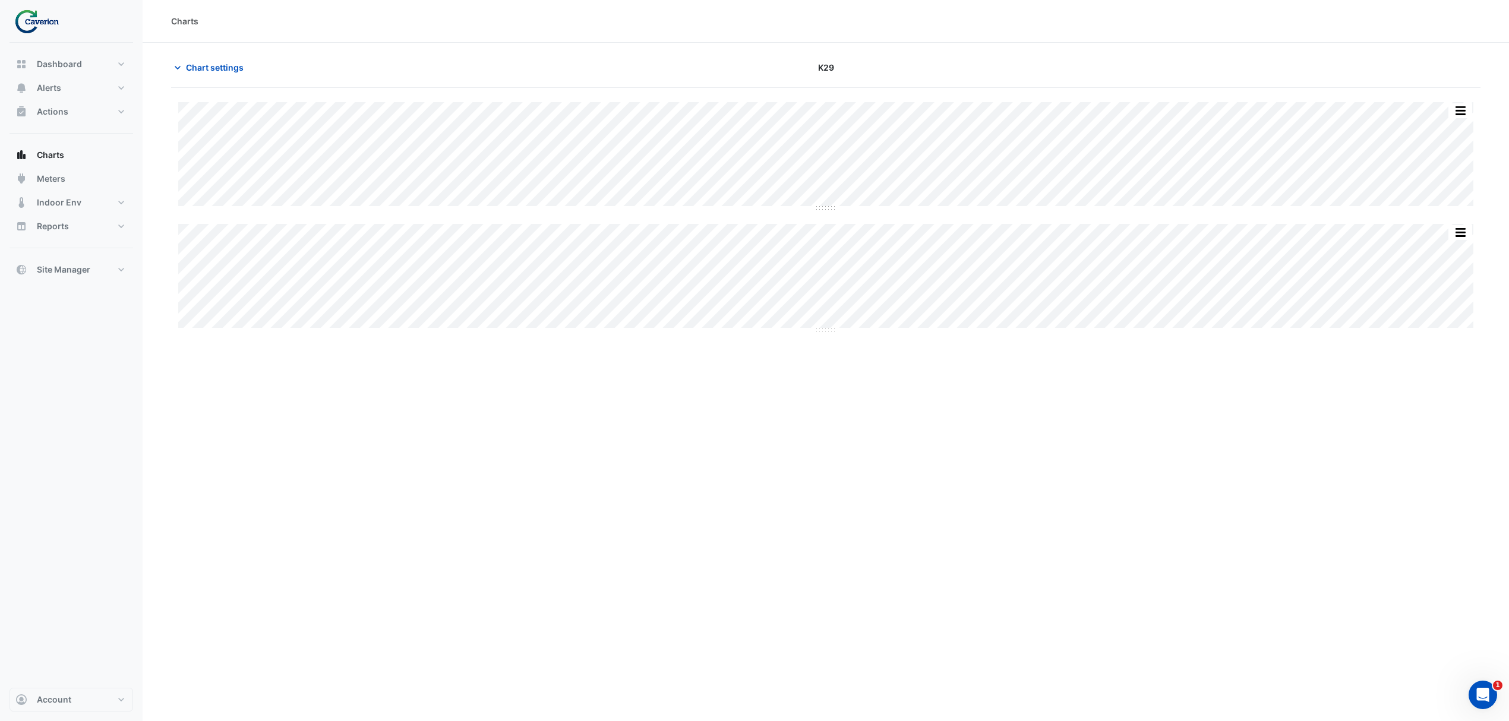
drag, startPoint x: 606, startPoint y: 334, endPoint x: 887, endPoint y: 329, distance: 281.1
click at [887, 329] on div "Split All Split None Print Save as JPEG Save as PNG Pivot Data Table Export CSV…" at bounding box center [825, 427] width 1309 height 678
click at [887, 329] on div "Split All Split None Print Save as JPEG Save as PNG Pivot Data Table Export CSV…" at bounding box center [825, 278] width 1295 height 108
click at [1096, 342] on div "Split All Split None Print Save as JPEG Save as PNG Pivot Data Table Export CSV…" at bounding box center [831, 246] width 1321 height 288
click at [209, 50] on section "Chart settings K29 Split All Split None Print Save as JPEG Save as PNG Pivot Da…" at bounding box center [832, 218] width 1378 height 350
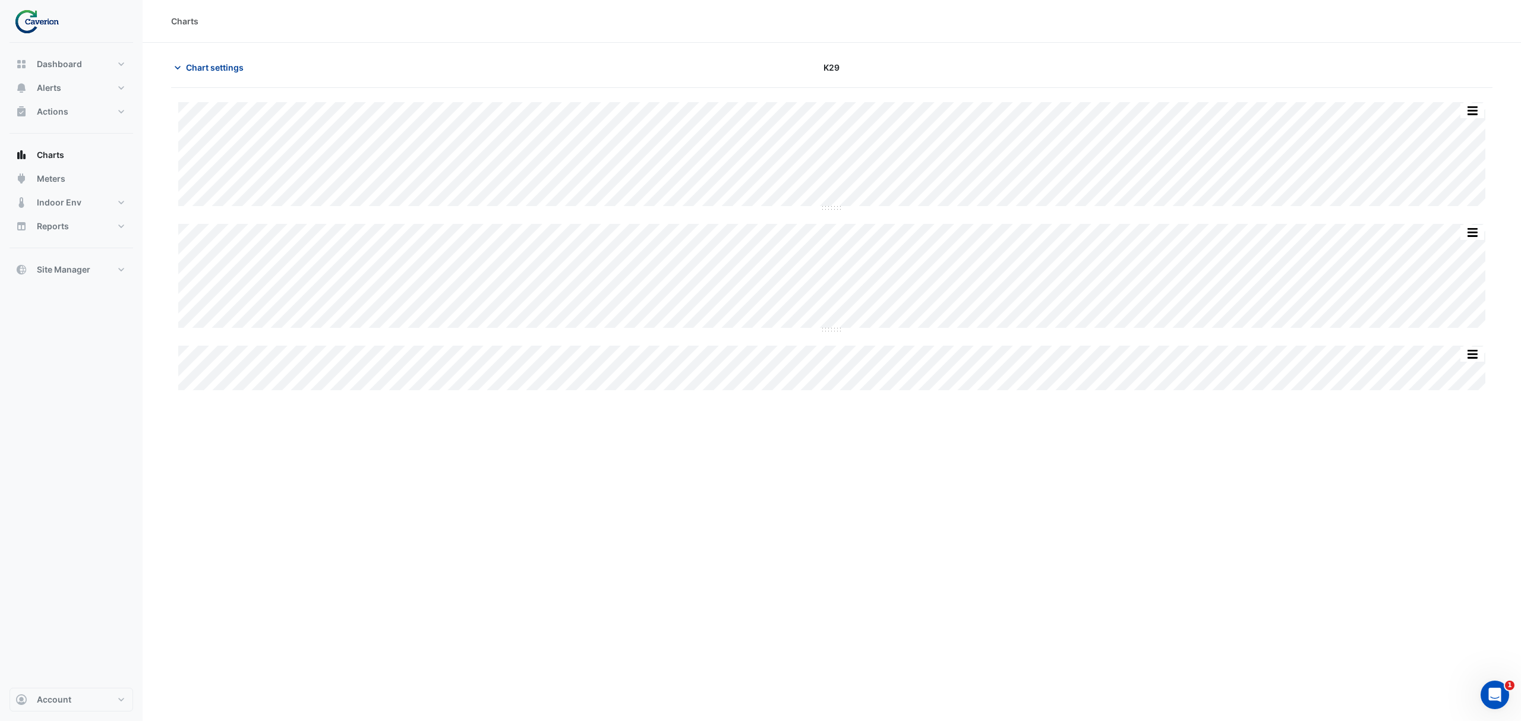
click at [206, 69] on span "Chart settings" at bounding box center [215, 67] width 58 height 12
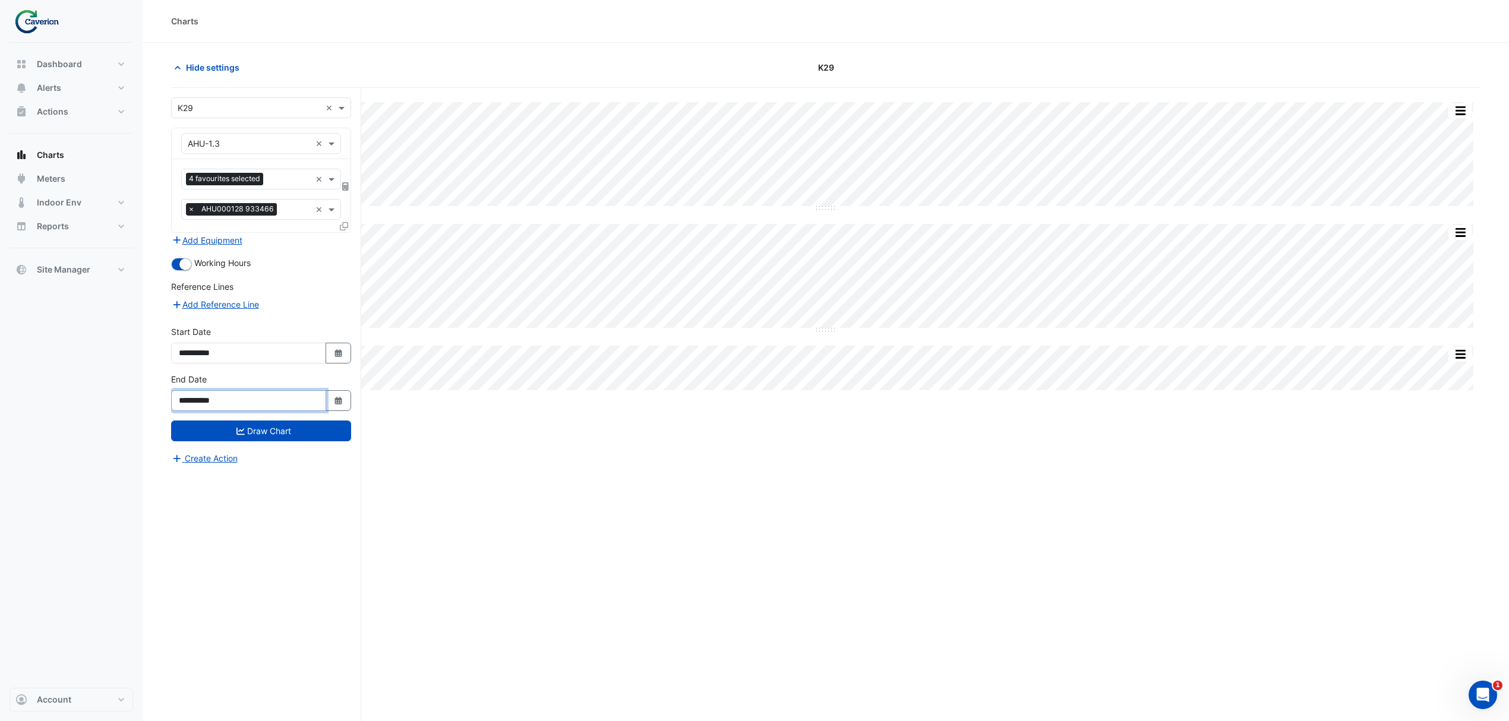
click at [269, 409] on input "**********" at bounding box center [248, 400] width 155 height 21
click at [333, 398] on icon "Select Date" at bounding box center [338, 401] width 11 height 8
click at [307, 245] on span "Next month" at bounding box center [304, 245] width 9 height 9
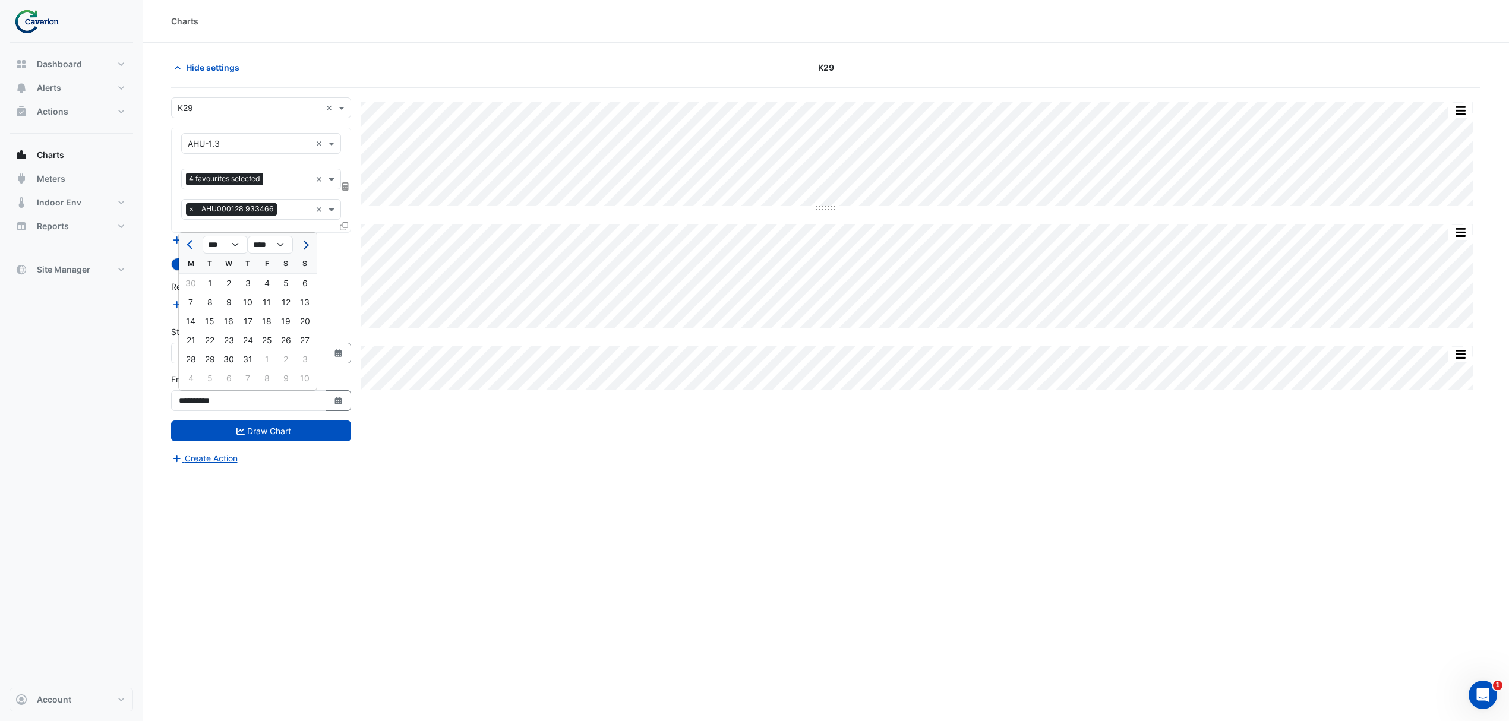
select select "*"
click at [207, 357] on div "30" at bounding box center [209, 359] width 19 height 19
type input "**********"
click at [272, 440] on button "Draw Chart" at bounding box center [261, 431] width 180 height 21
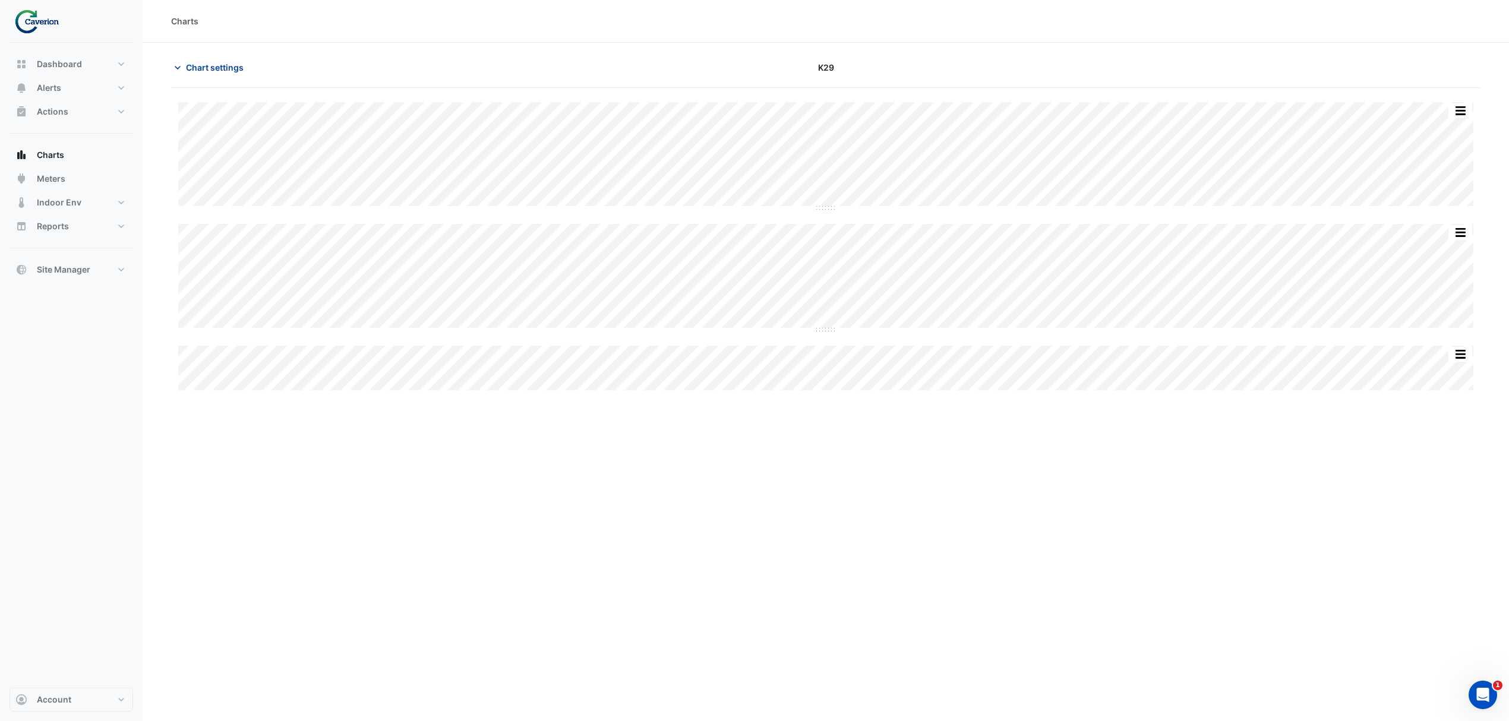
click at [179, 62] on icon "button" at bounding box center [178, 68] width 12 height 12
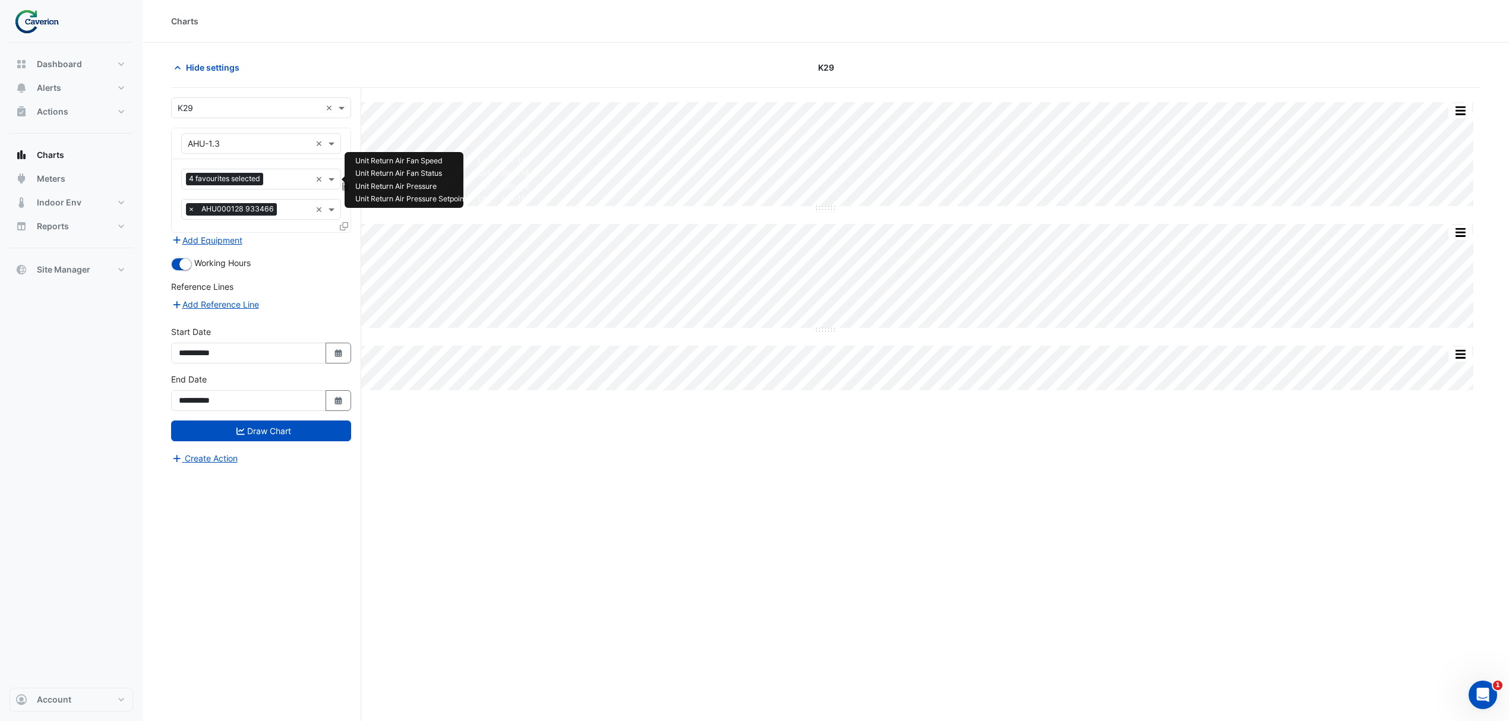
click at [284, 181] on input "text" at bounding box center [289, 180] width 43 height 12
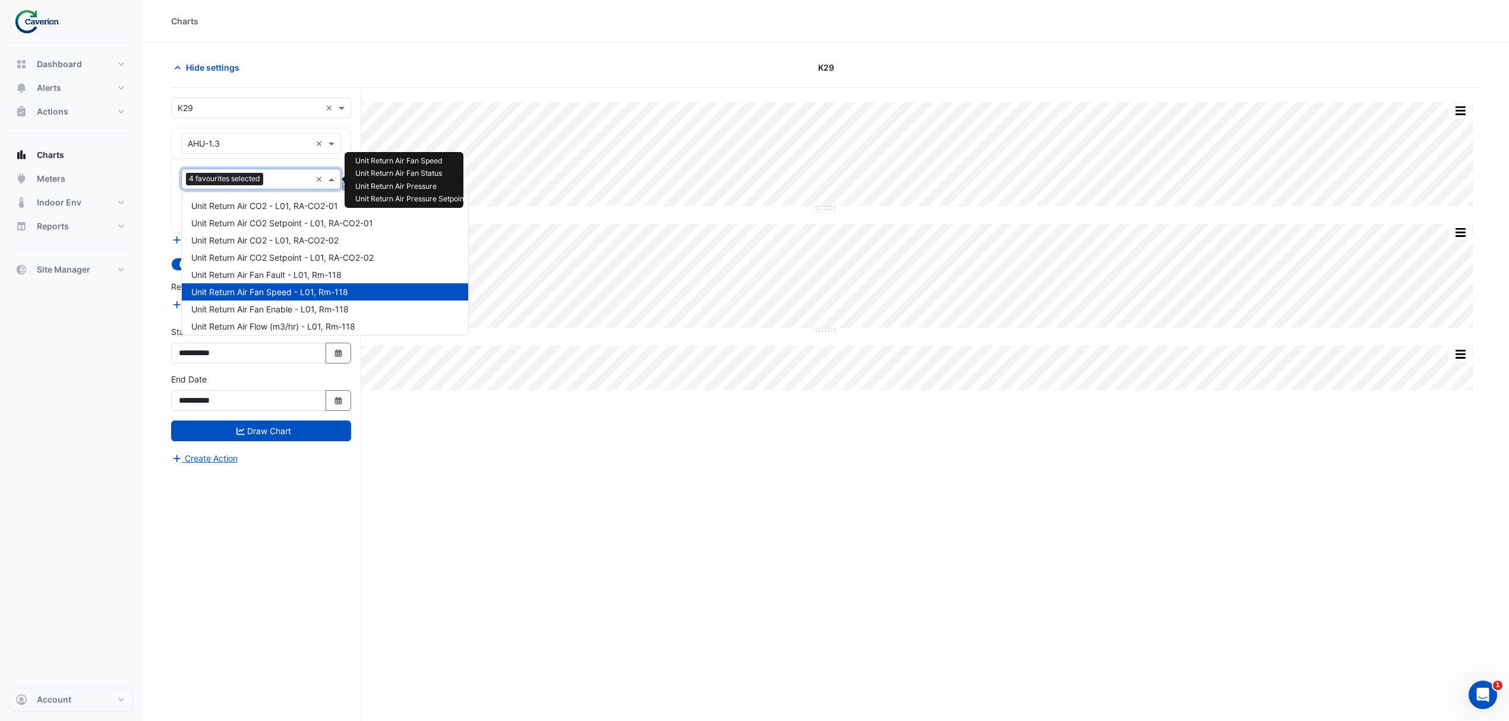
scroll to position [367, 0]
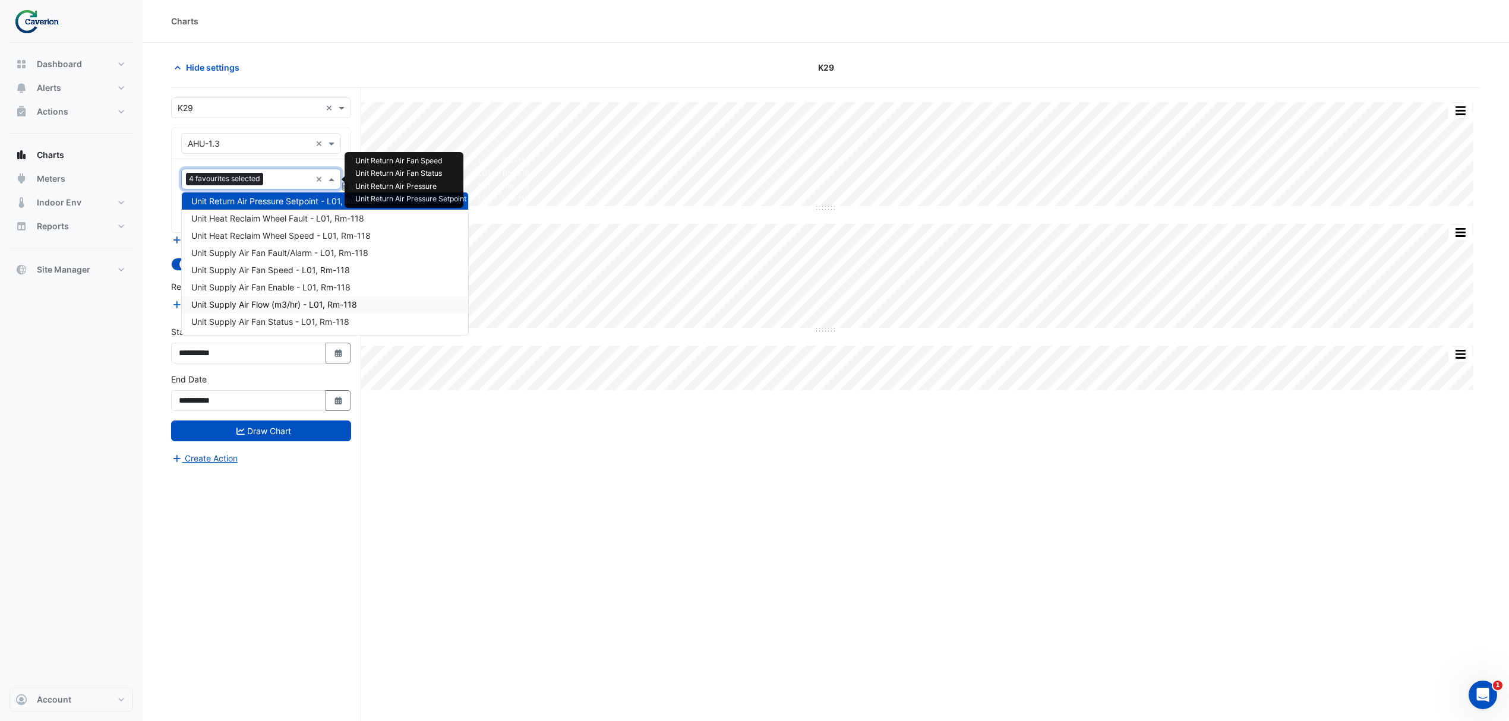
click at [277, 307] on span "Unit Supply Air Flow (m3/hr) - L01, Rm-118" at bounding box center [274, 304] width 166 height 10
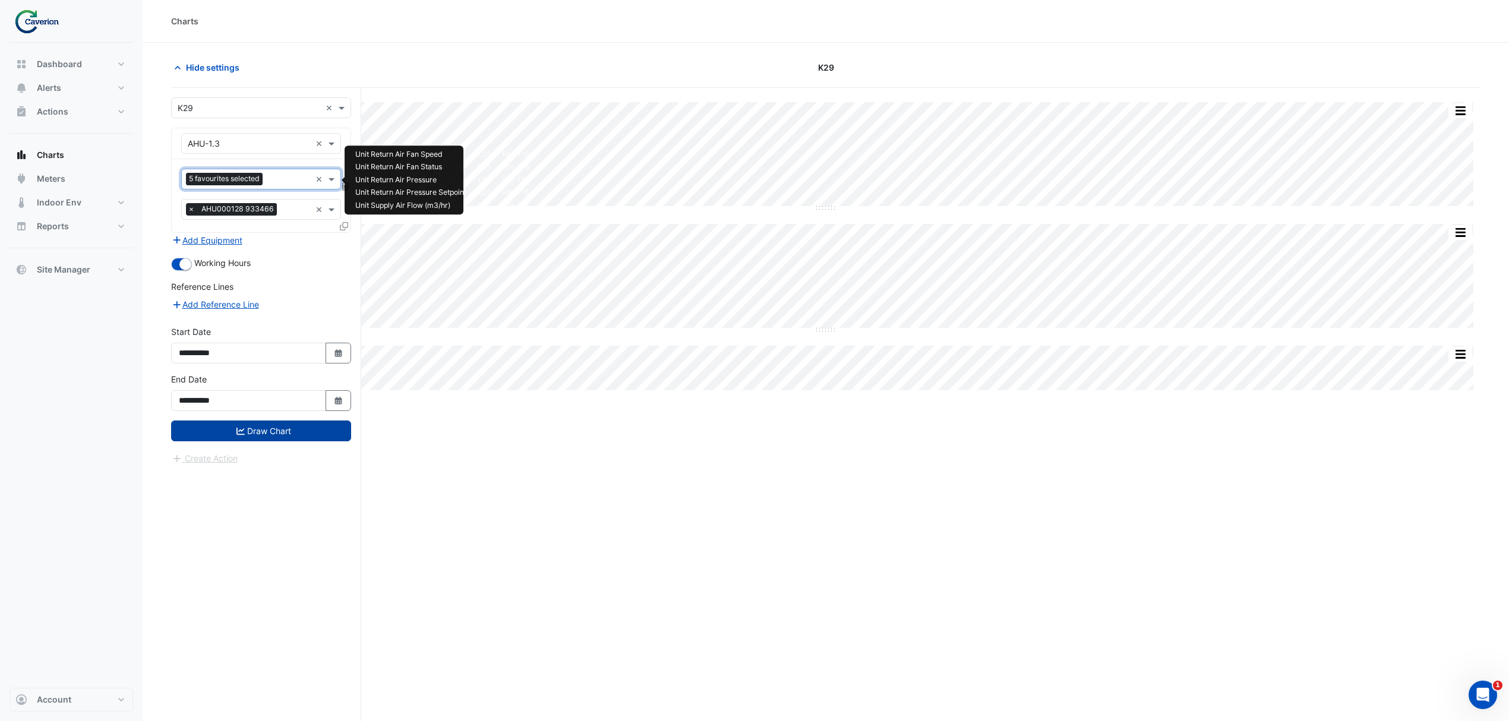
click at [259, 428] on button "Draw Chart" at bounding box center [261, 431] width 180 height 21
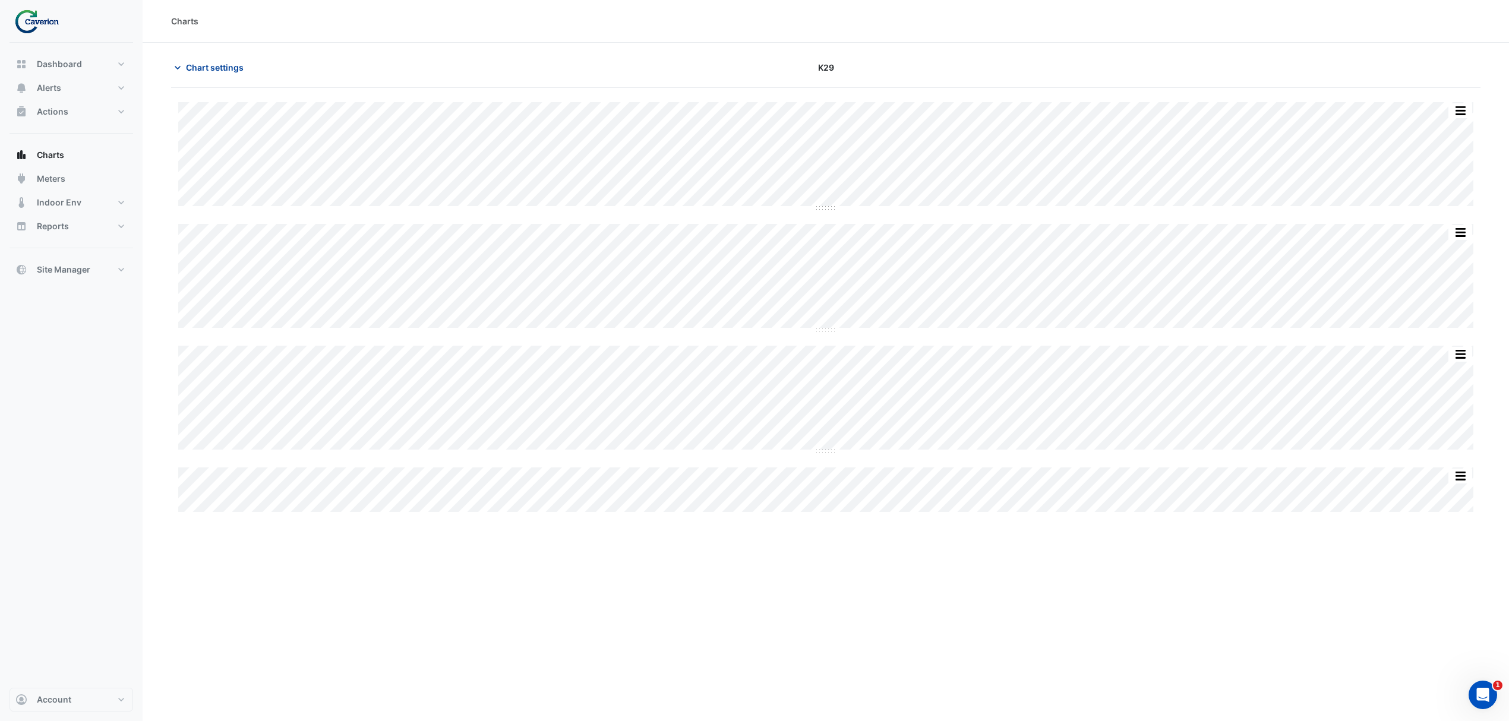
click at [179, 67] on icon "button" at bounding box center [178, 68] width 6 height 4
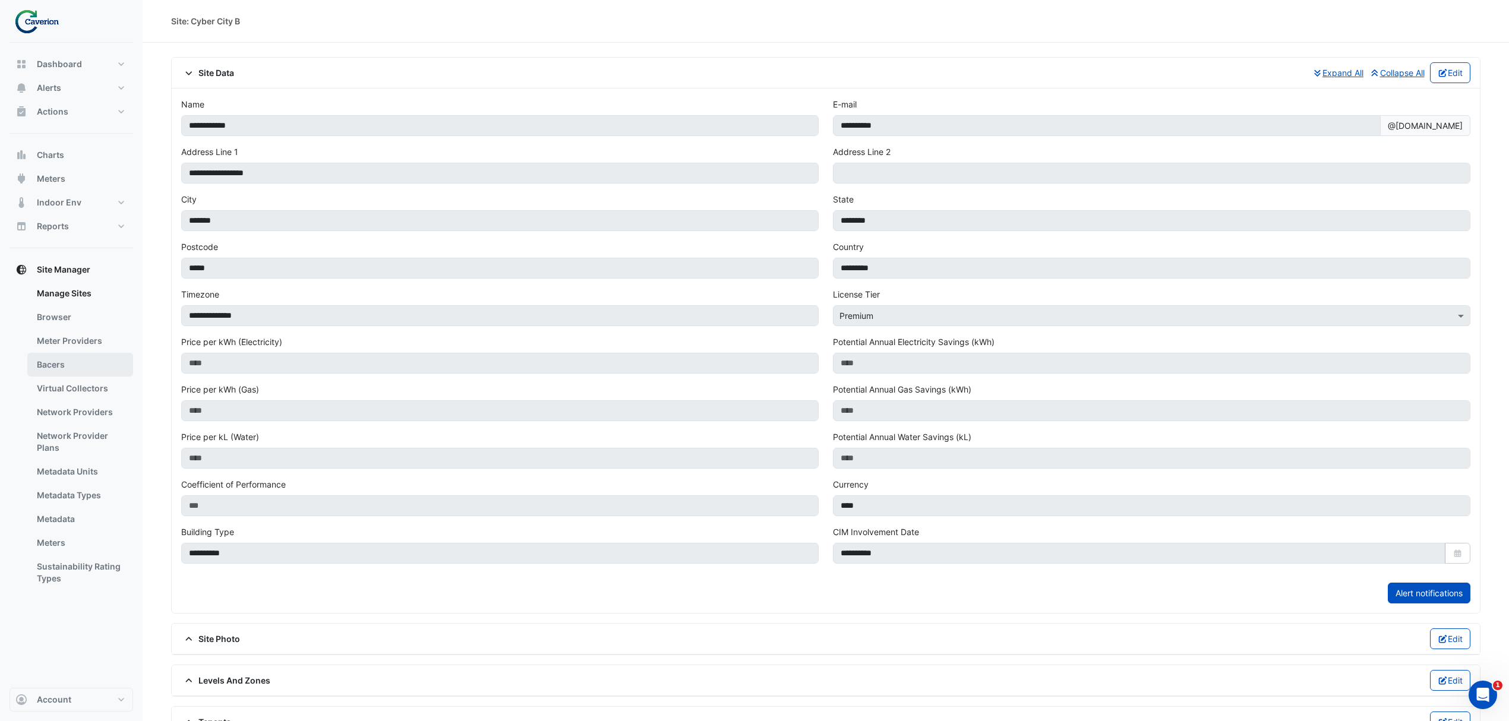
click at [61, 369] on link "Bacers" at bounding box center [80, 365] width 106 height 24
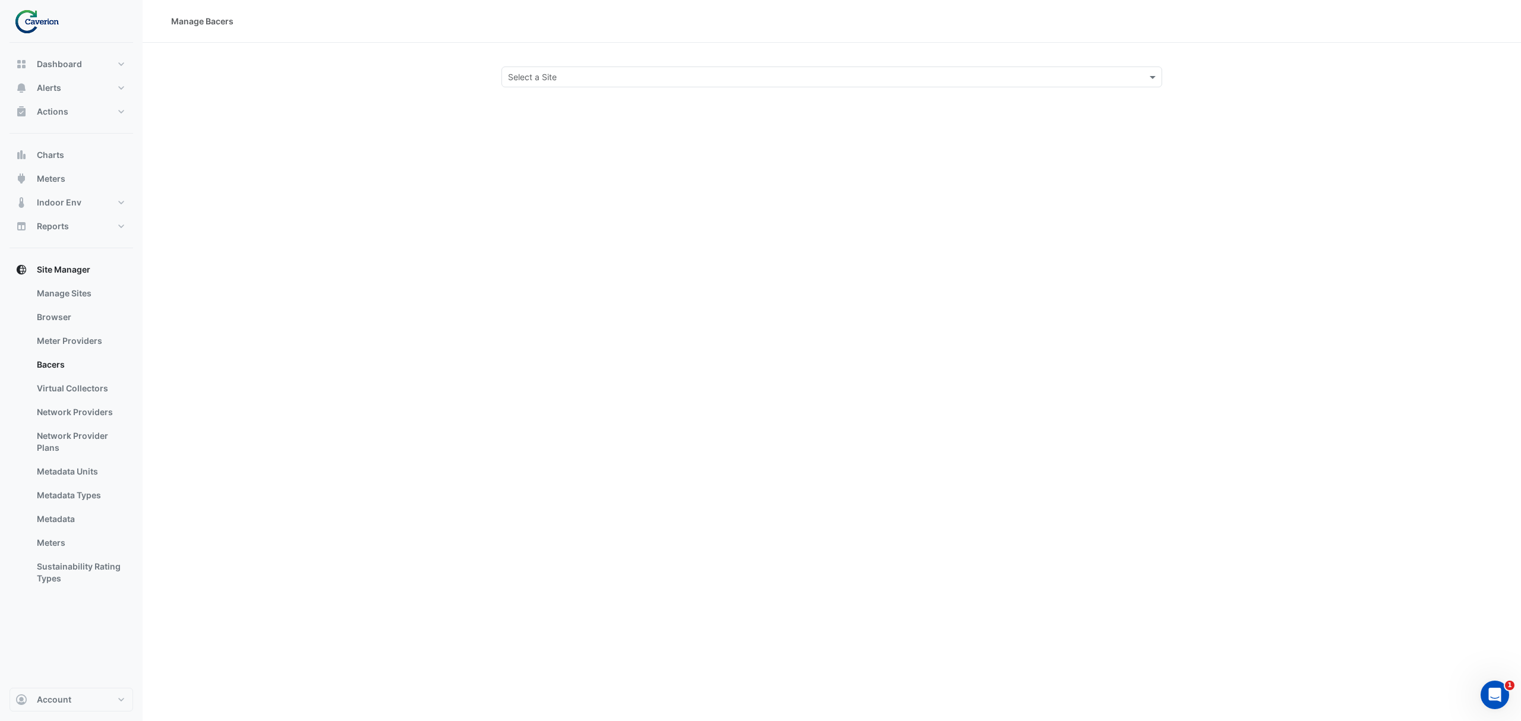
click at [554, 74] on input "text" at bounding box center [820, 77] width 624 height 12
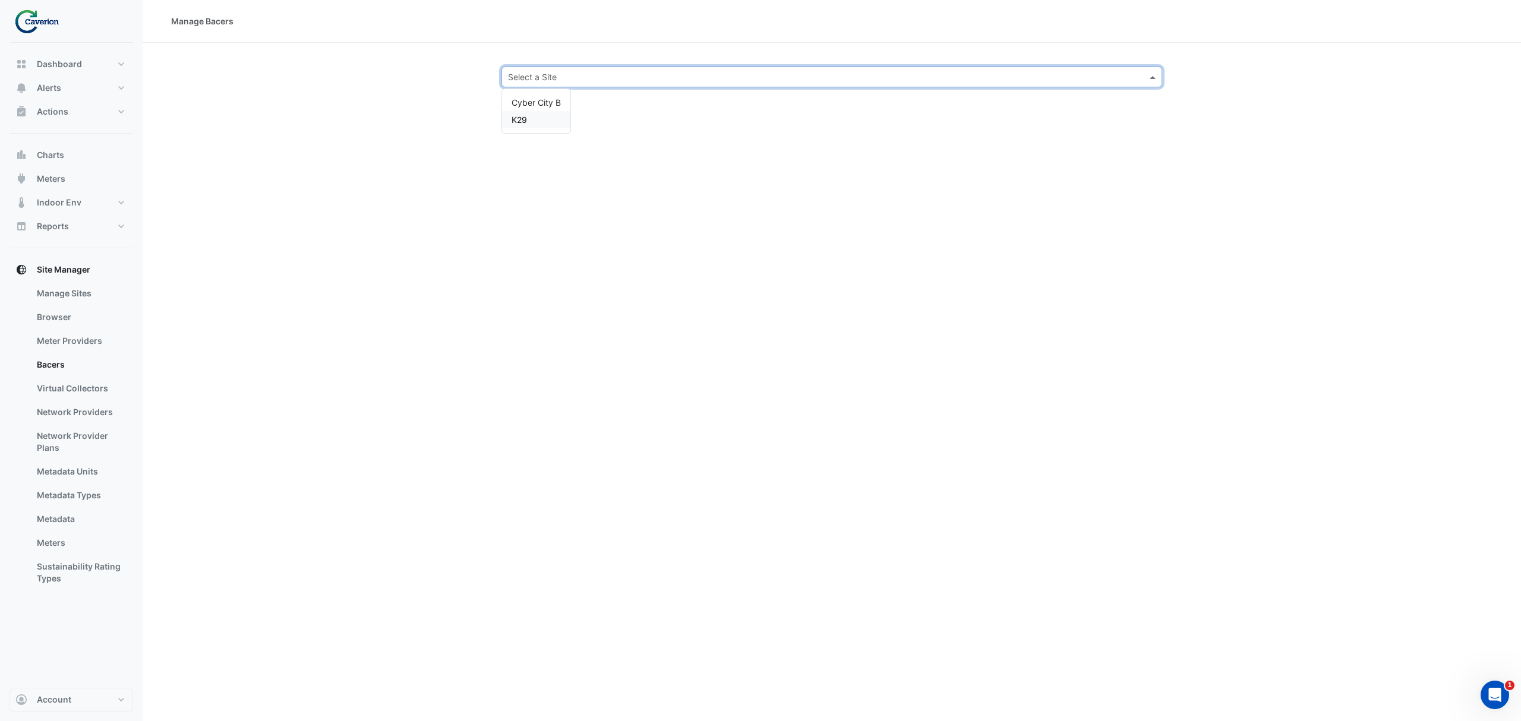
click at [528, 118] on div "K29" at bounding box center [536, 119] width 68 height 17
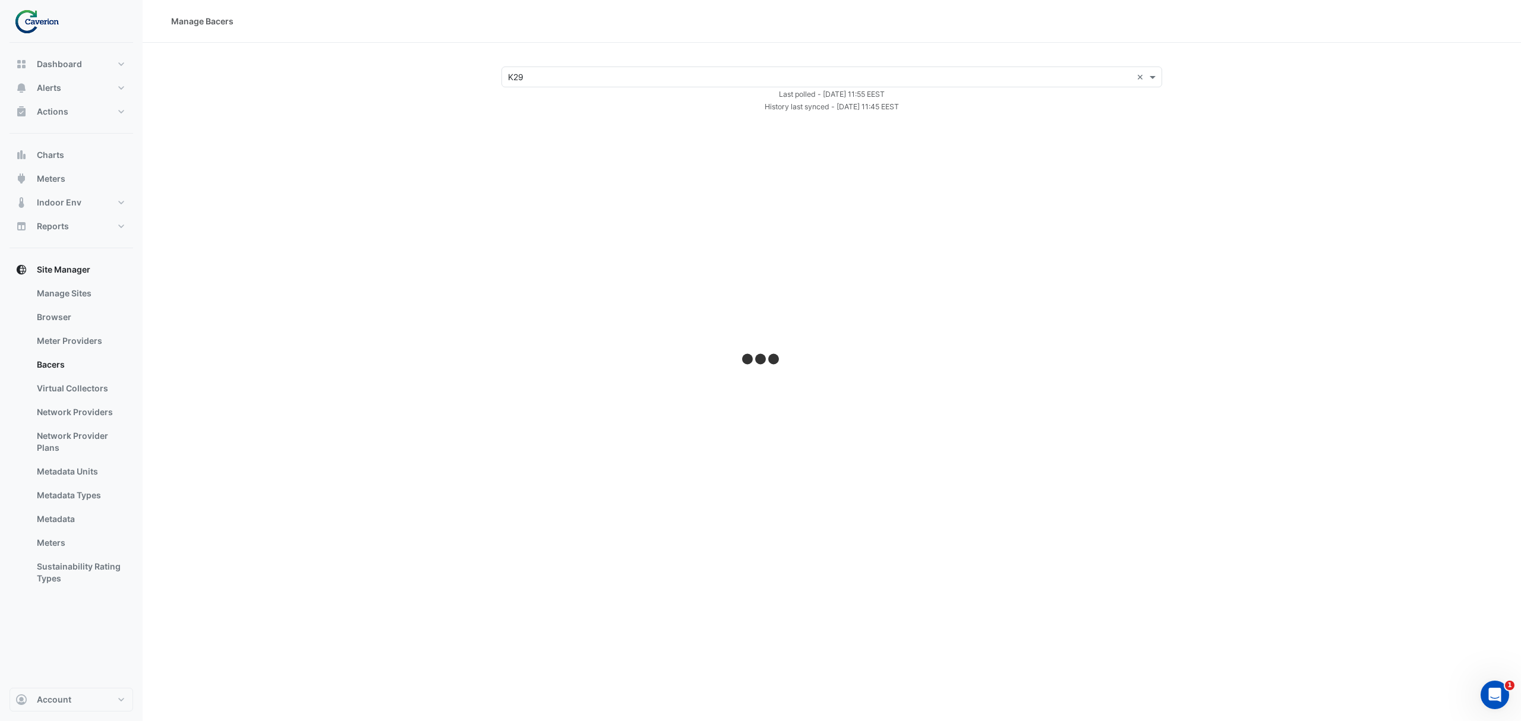
select select "***"
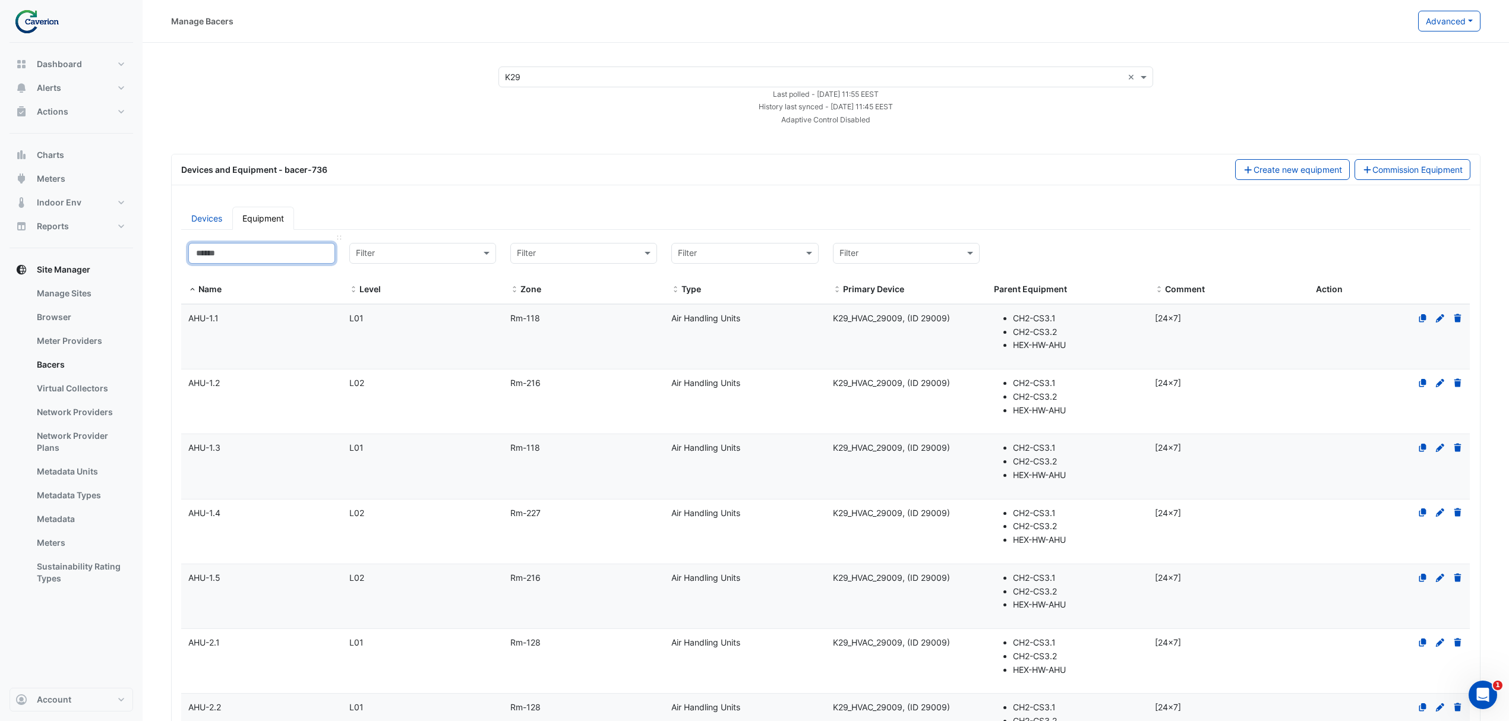
click at [281, 255] on input at bounding box center [261, 253] width 147 height 21
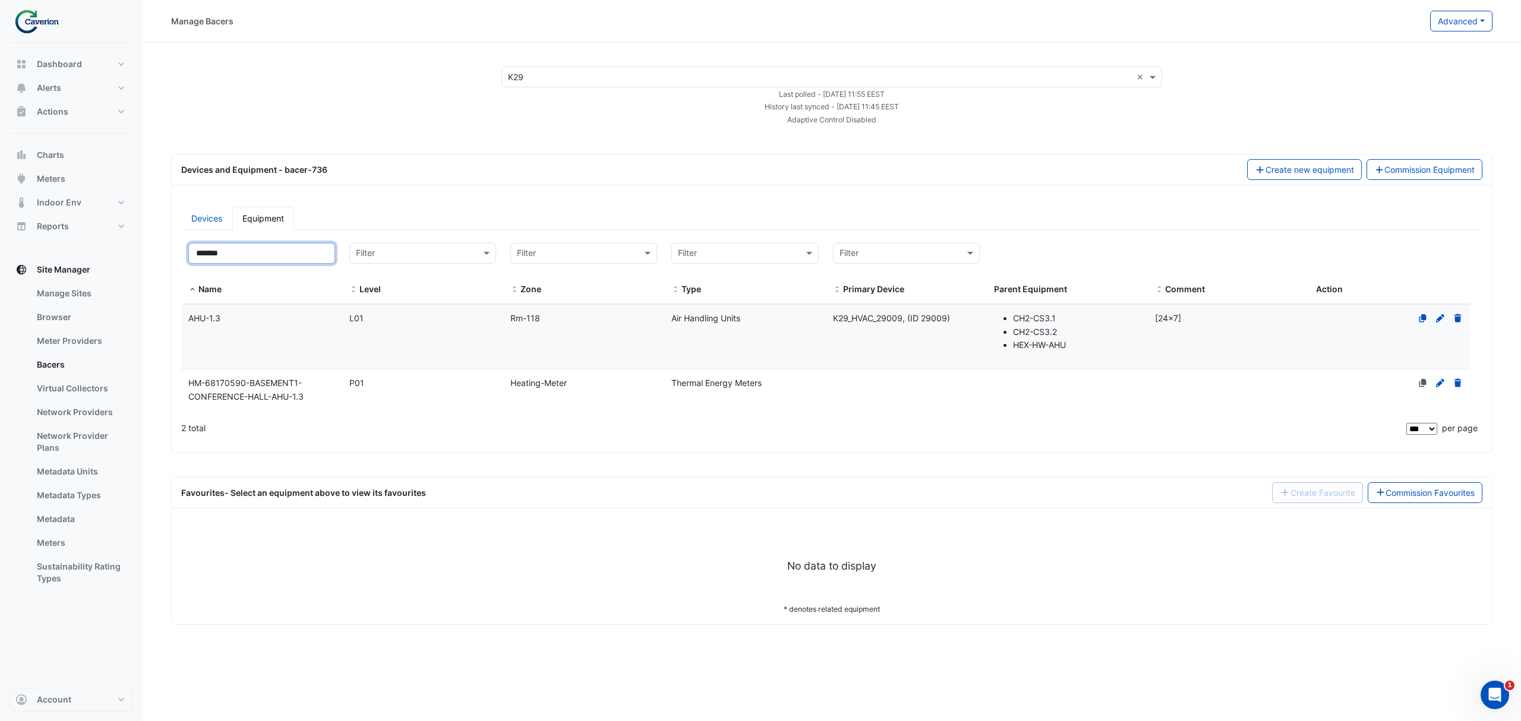
type input "*******"
click at [336, 328] on datatable-body-cell "Name AHU-1.3" at bounding box center [261, 337] width 161 height 64
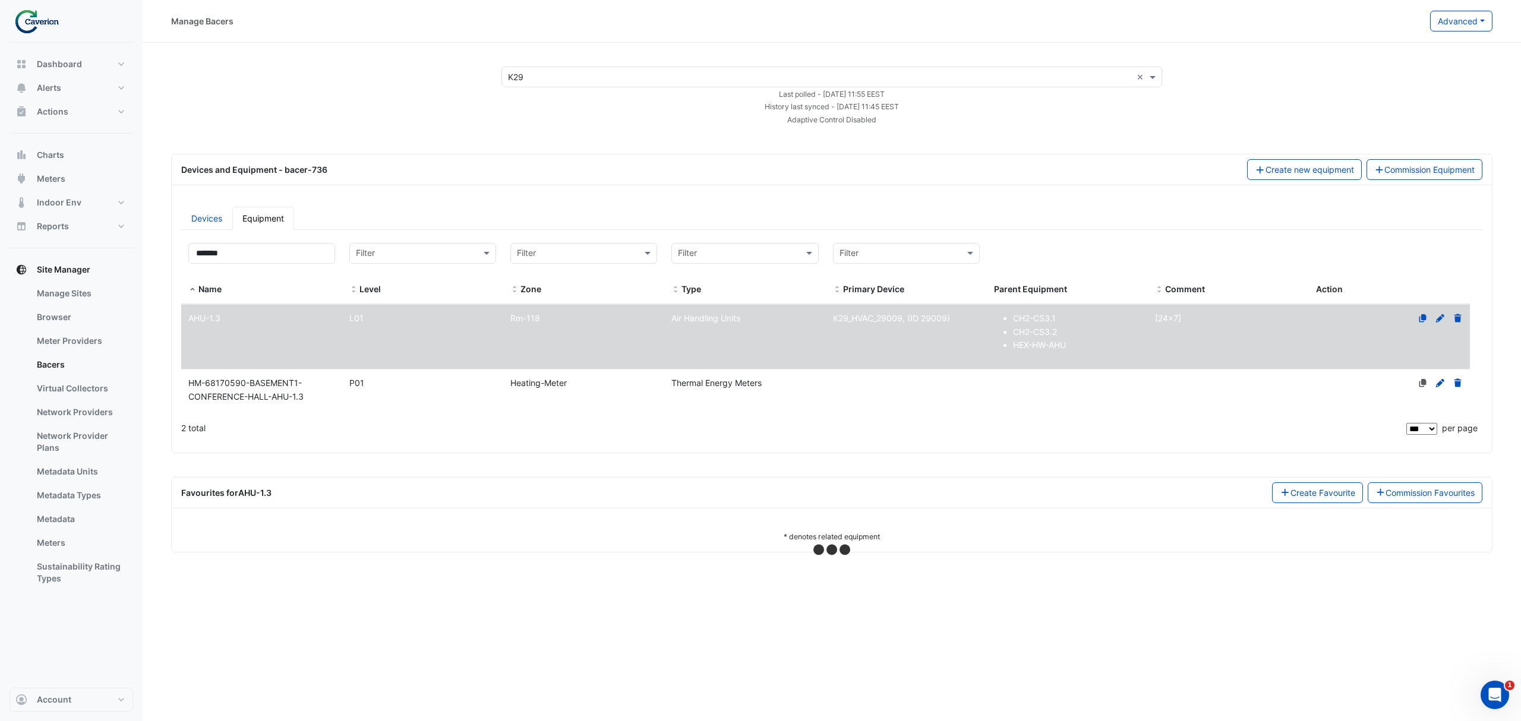
click at [768, 302] on div "Devices and Equipment - bacer-736 Create new equipment Commission Equipment Dev…" at bounding box center [831, 303] width 1321 height 299
select select "***"
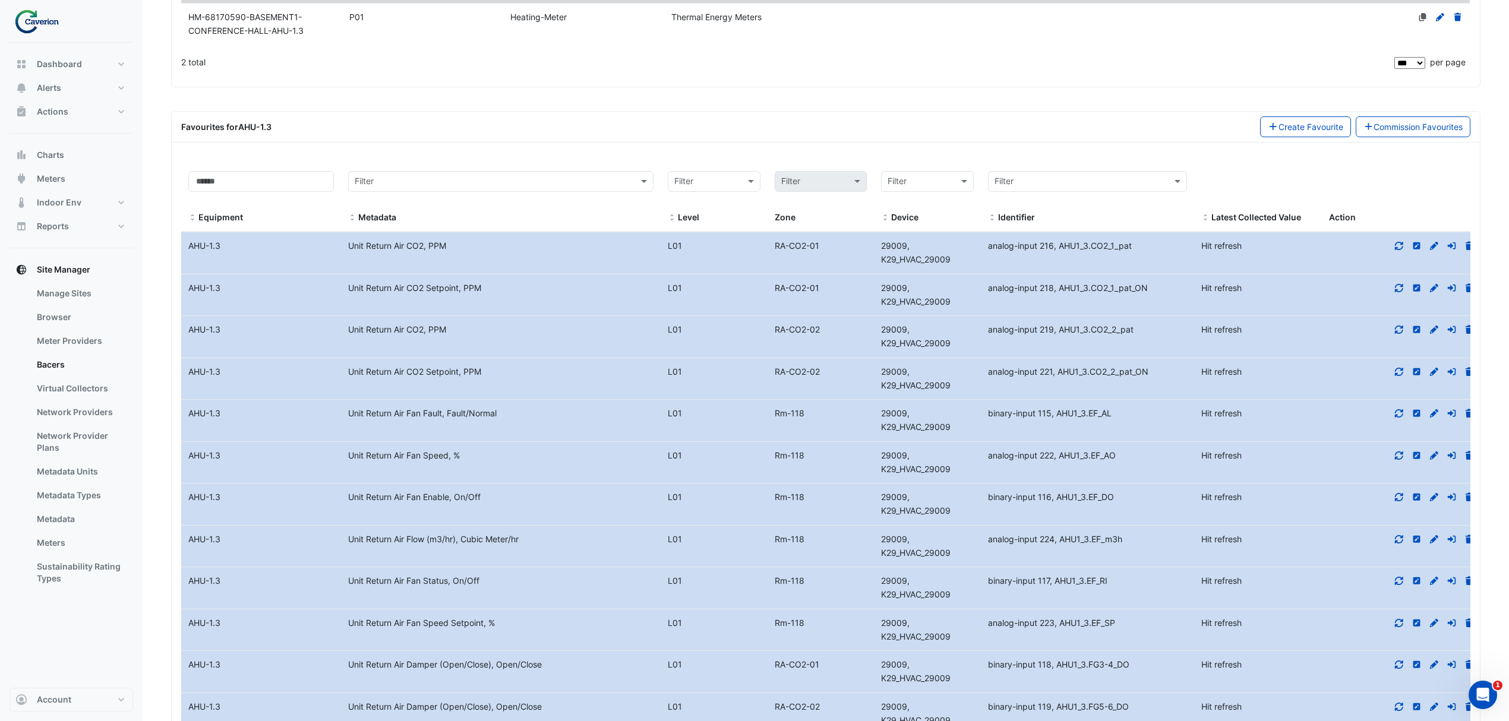
scroll to position [343, 0]
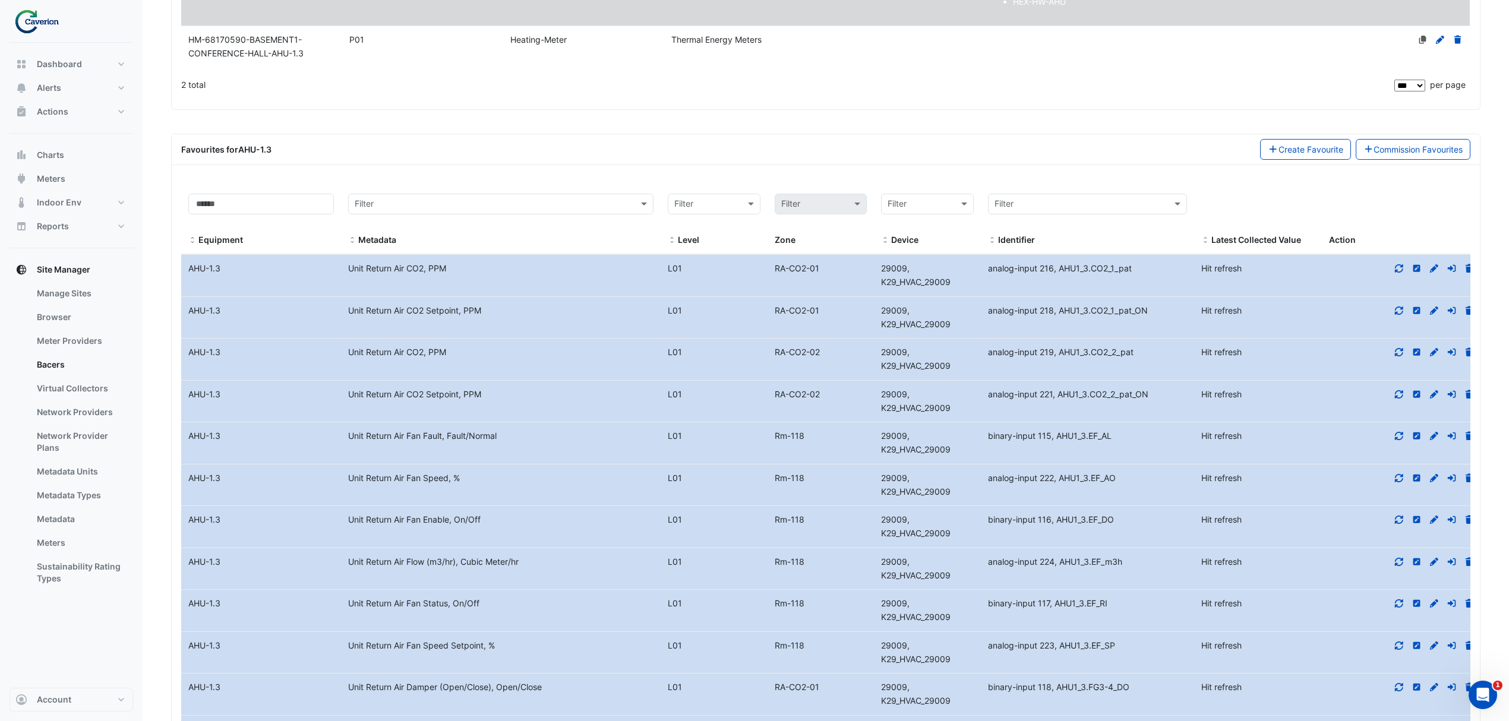
click at [1405, 269] on div at bounding box center [1402, 269] width 160 height 14
click at [1400, 280] on datatable-body-cell "Action" at bounding box center [1402, 276] width 160 height 42
click at [1398, 263] on datatable-body-cell "Action" at bounding box center [1402, 276] width 160 height 42
click at [1396, 280] on datatable-body-cell "Action" at bounding box center [1402, 276] width 160 height 42
click at [1396, 279] on datatable-body-cell "Action" at bounding box center [1402, 276] width 160 height 42
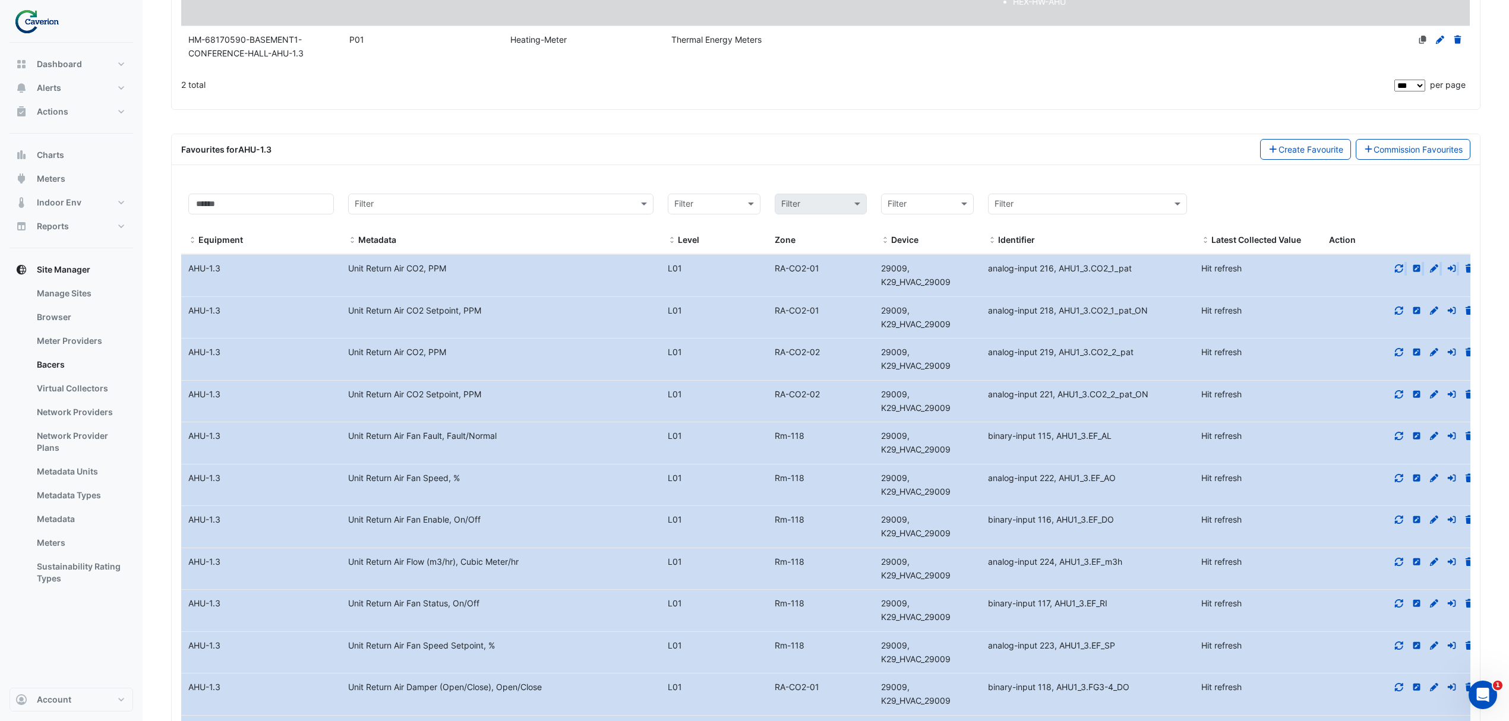
click at [1396, 279] on datatable-body-cell "Action" at bounding box center [1402, 276] width 160 height 42
click at [1399, 273] on icon at bounding box center [1399, 268] width 8 height 8
click at [1402, 315] on icon at bounding box center [1399, 311] width 11 height 8
click at [1386, 366] on datatable-body-cell "Action" at bounding box center [1390, 360] width 159 height 42
click at [1384, 356] on icon at bounding box center [1387, 352] width 8 height 8
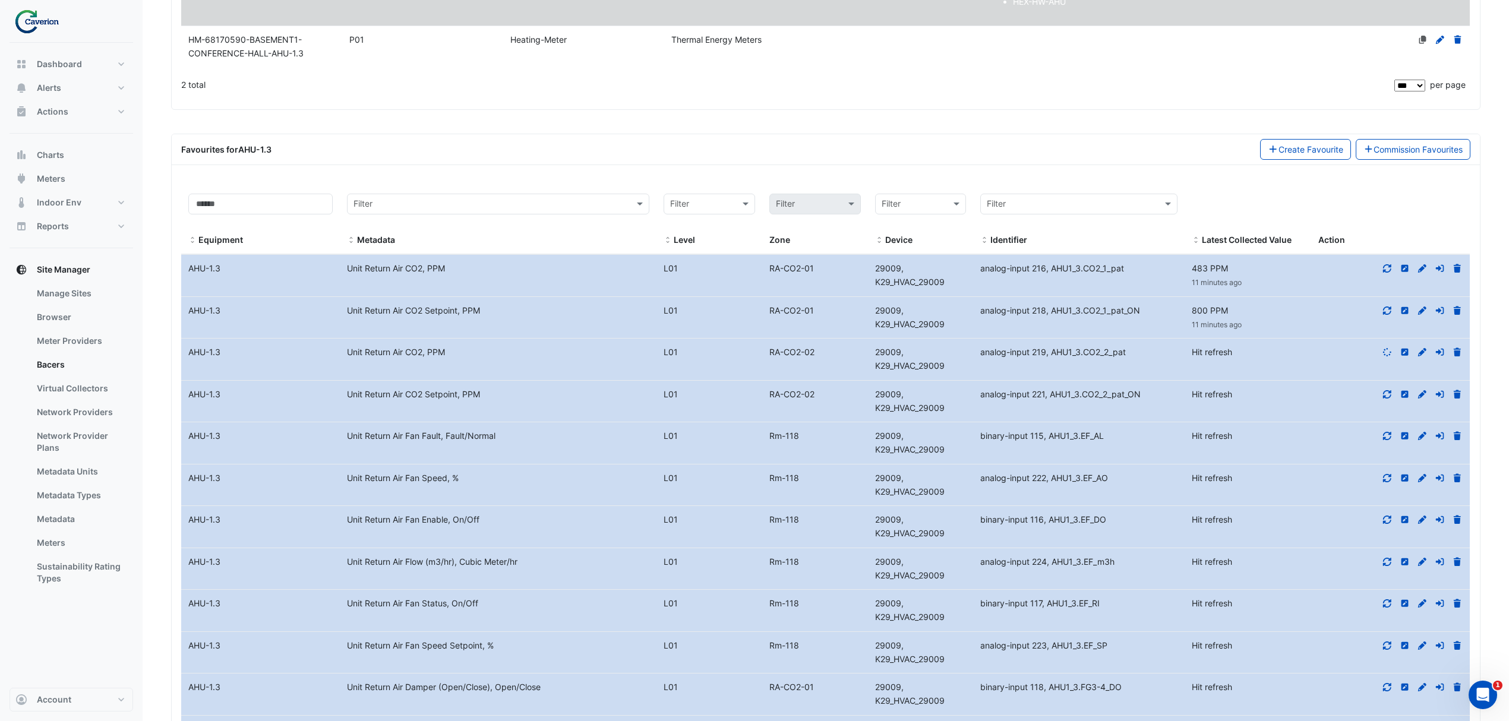
click at [1391, 399] on icon at bounding box center [1387, 394] width 8 height 8
click at [1380, 457] on datatable-body-cell "Action" at bounding box center [1390, 443] width 159 height 42
click at [1389, 435] on div at bounding box center [1390, 437] width 159 height 14
click at [1390, 450] on datatable-body-cell "Action" at bounding box center [1390, 443] width 159 height 42
click at [1389, 440] on icon at bounding box center [1387, 436] width 11 height 8
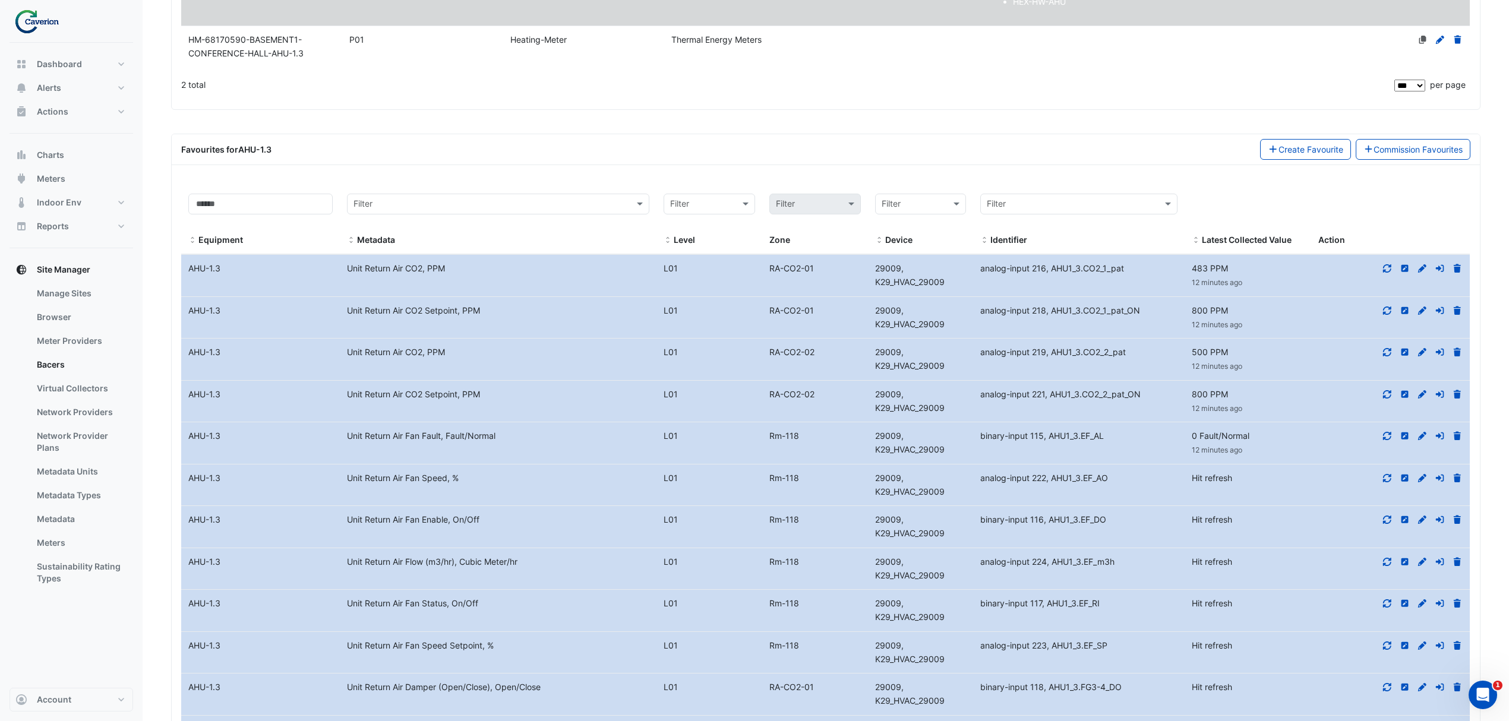
click at [1388, 485] on div at bounding box center [1390, 479] width 159 height 14
click at [1387, 485] on div at bounding box center [1390, 479] width 159 height 14
click at [1387, 482] on icon at bounding box center [1387, 478] width 11 height 8
click at [1389, 524] on icon at bounding box center [1387, 520] width 11 height 8
click at [1382, 569] on div at bounding box center [1390, 562] width 159 height 14
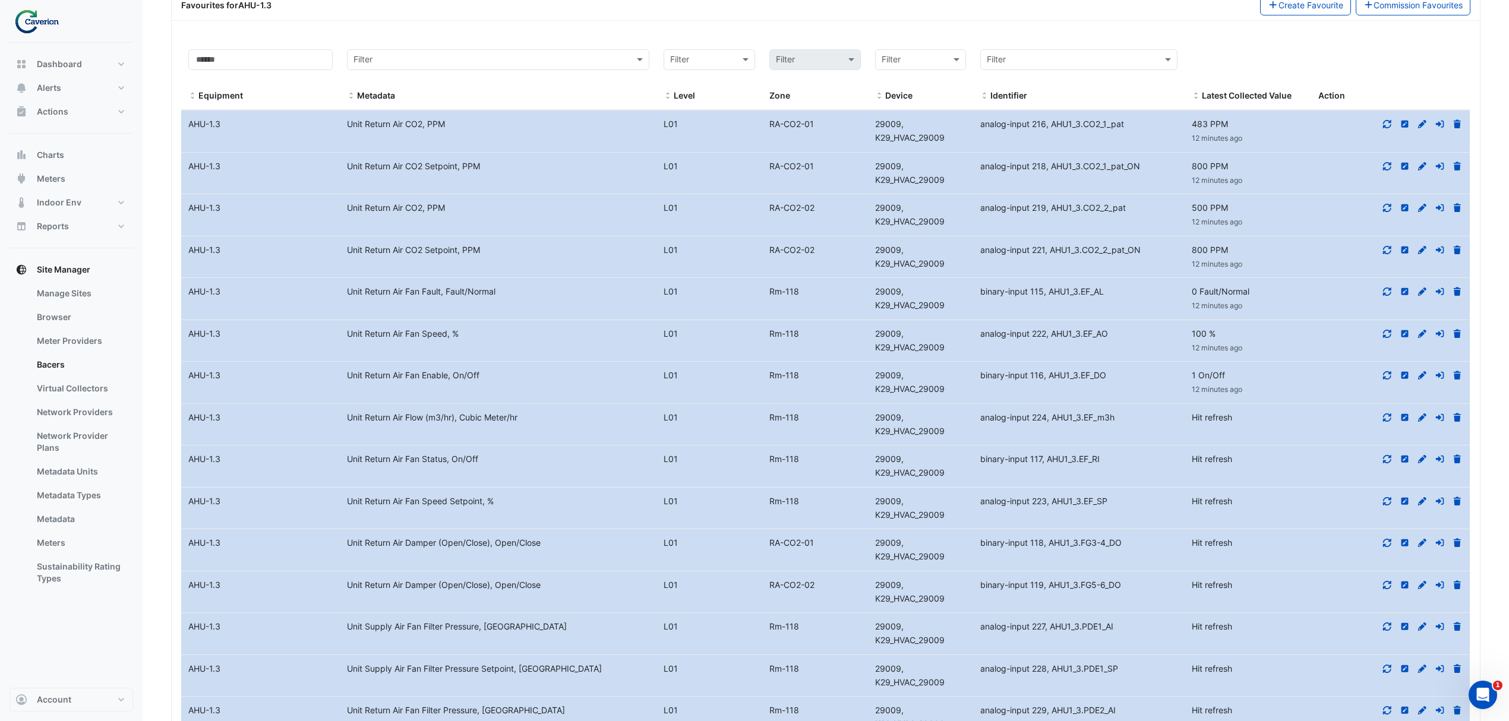
scroll to position [581, 0]
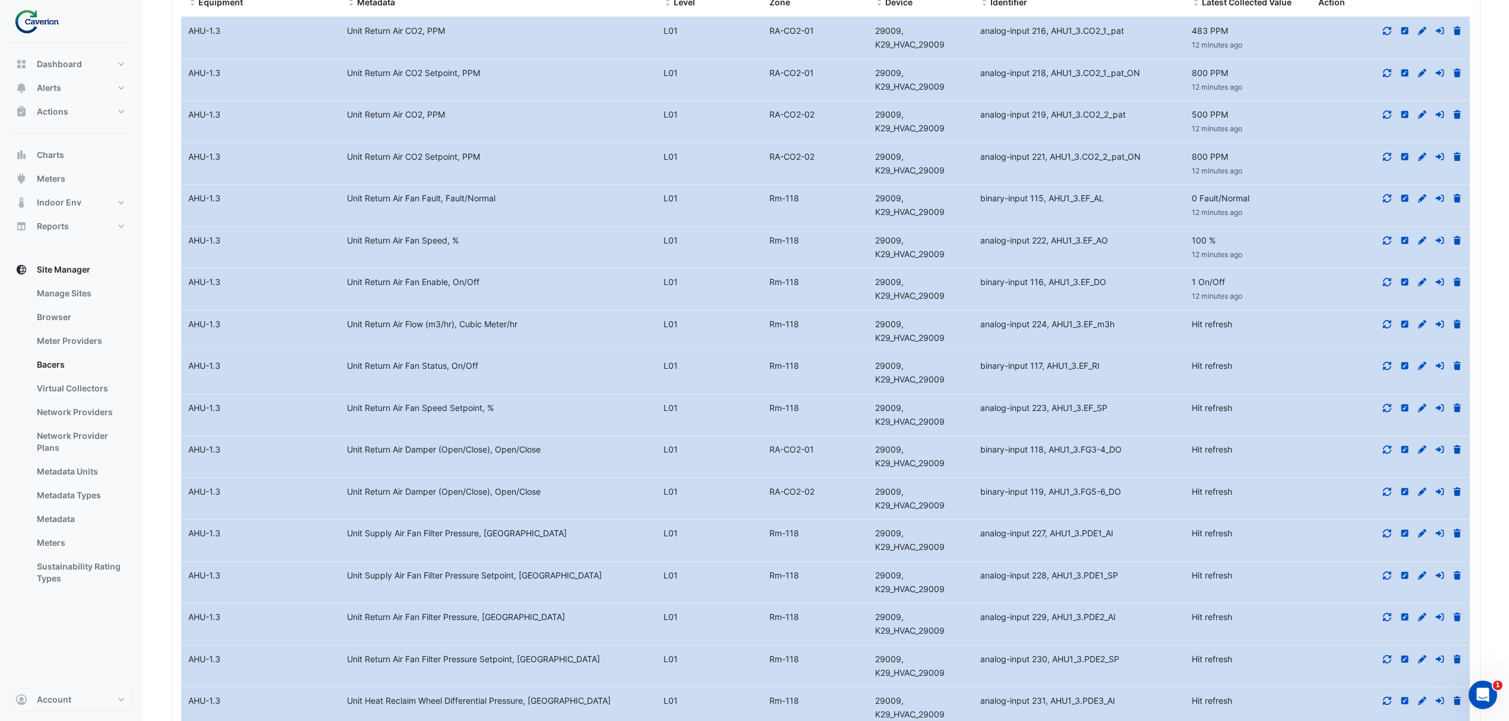
click at [1384, 329] on icon at bounding box center [1387, 324] width 11 height 8
click at [1387, 393] on datatable-body-cell "Action" at bounding box center [1390, 373] width 159 height 42
click at [1388, 378] on datatable-body-cell "Action" at bounding box center [1390, 373] width 159 height 42
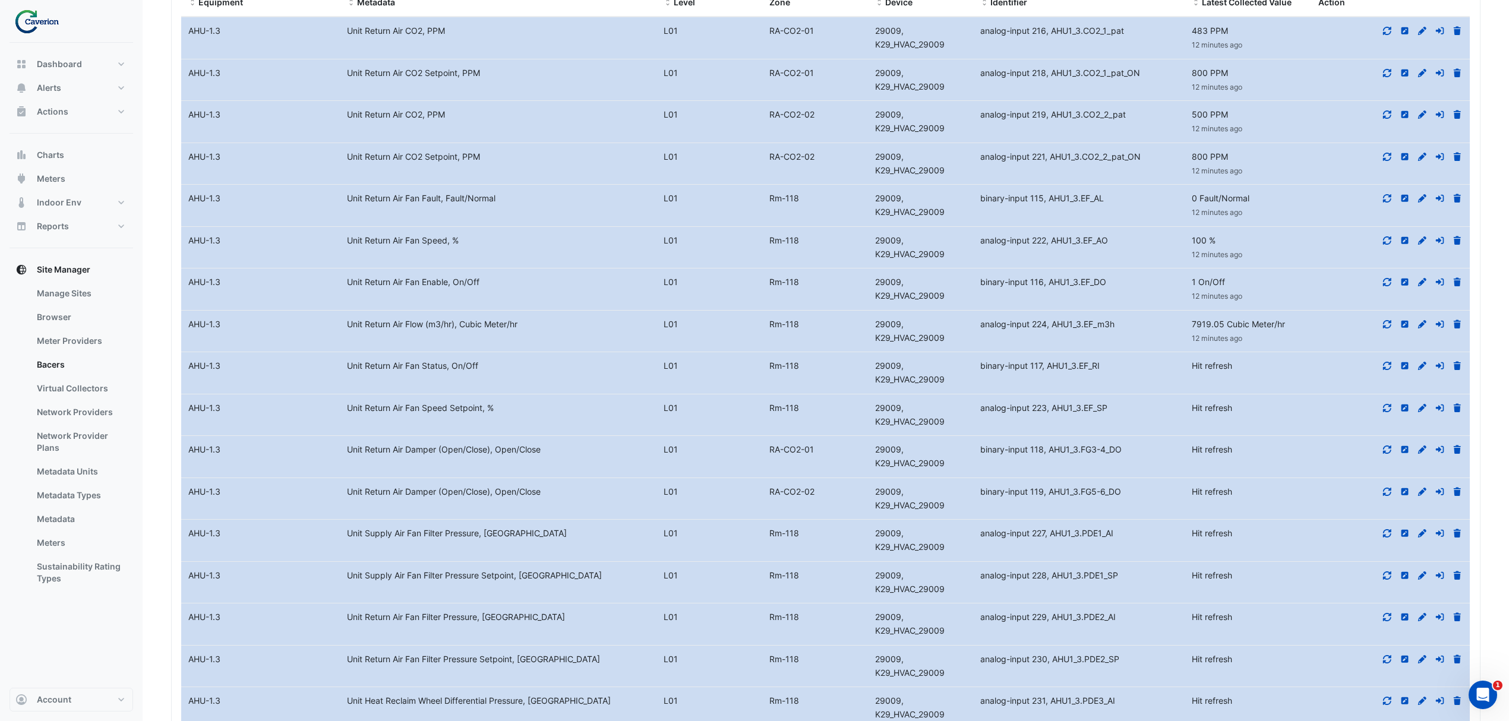
click at [1384, 370] on icon at bounding box center [1387, 366] width 8 height 8
click at [1387, 412] on icon at bounding box center [1387, 408] width 11 height 8
click at [1385, 454] on icon at bounding box center [1387, 450] width 11 height 8
click at [1383, 494] on icon at bounding box center [1387, 492] width 11 height 8
click at [1386, 538] on icon at bounding box center [1387, 533] width 8 height 8
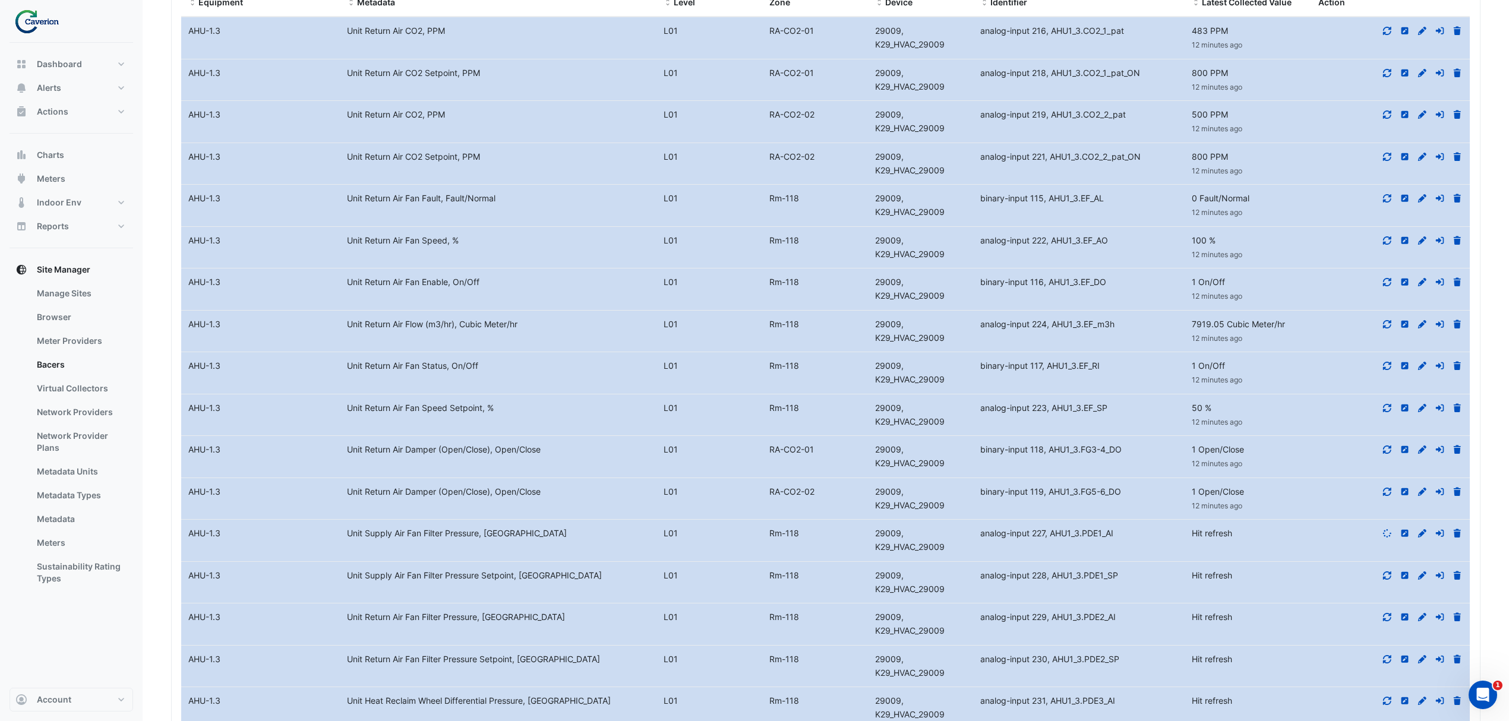
click at [1391, 583] on div at bounding box center [1390, 576] width 159 height 14
click at [1385, 580] on fa-icon at bounding box center [1387, 575] width 11 height 10
click at [1388, 622] on fa-icon at bounding box center [1387, 617] width 11 height 10
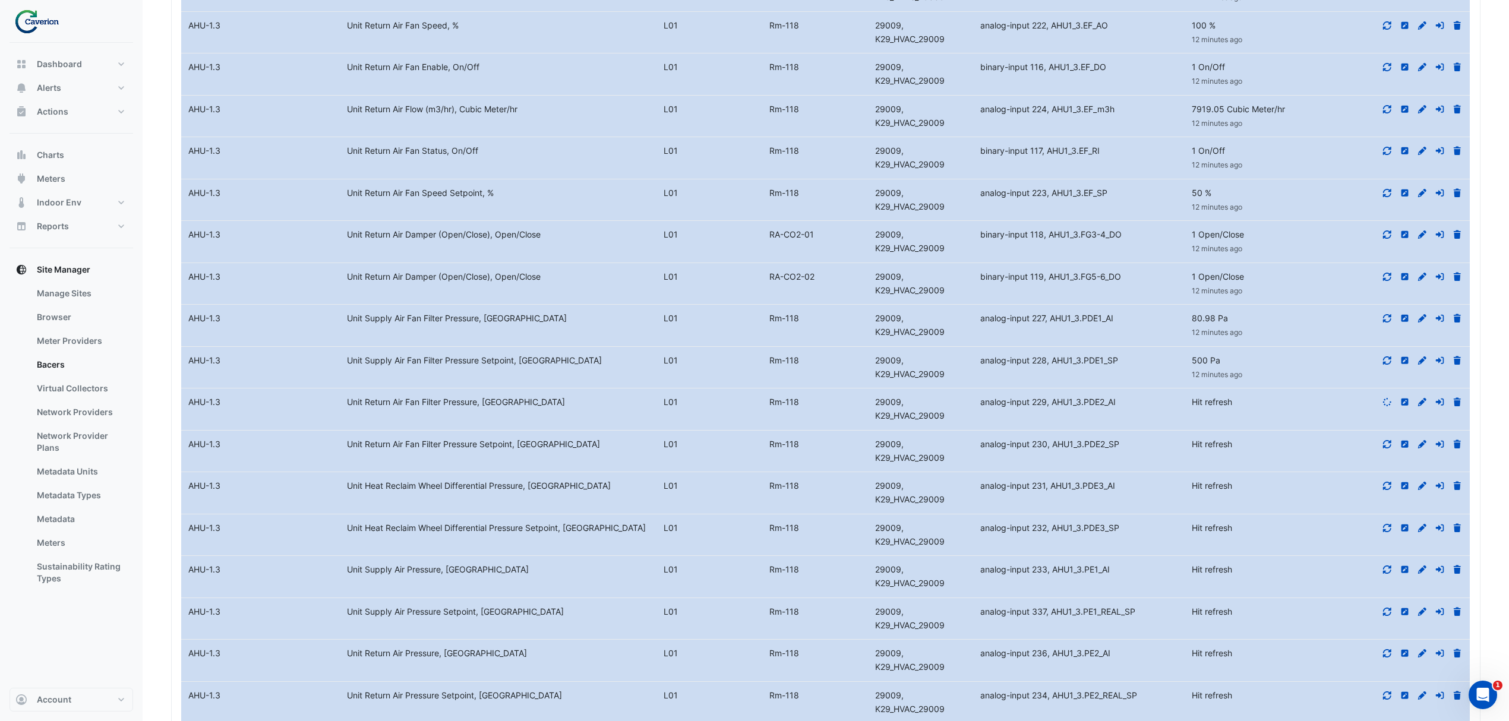
scroll to position [819, 0]
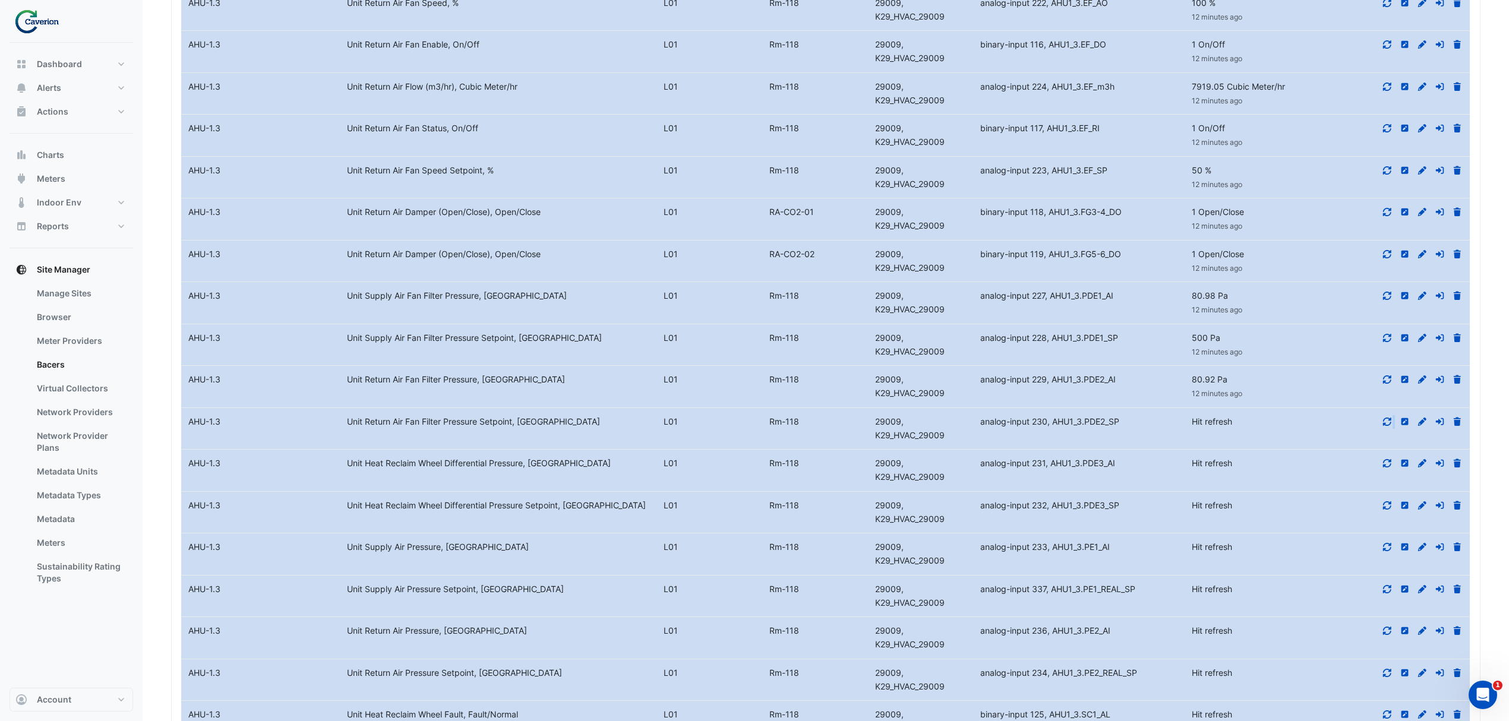
click at [1393, 429] on div at bounding box center [1390, 422] width 159 height 14
click at [1390, 426] on icon at bounding box center [1387, 422] width 11 height 8
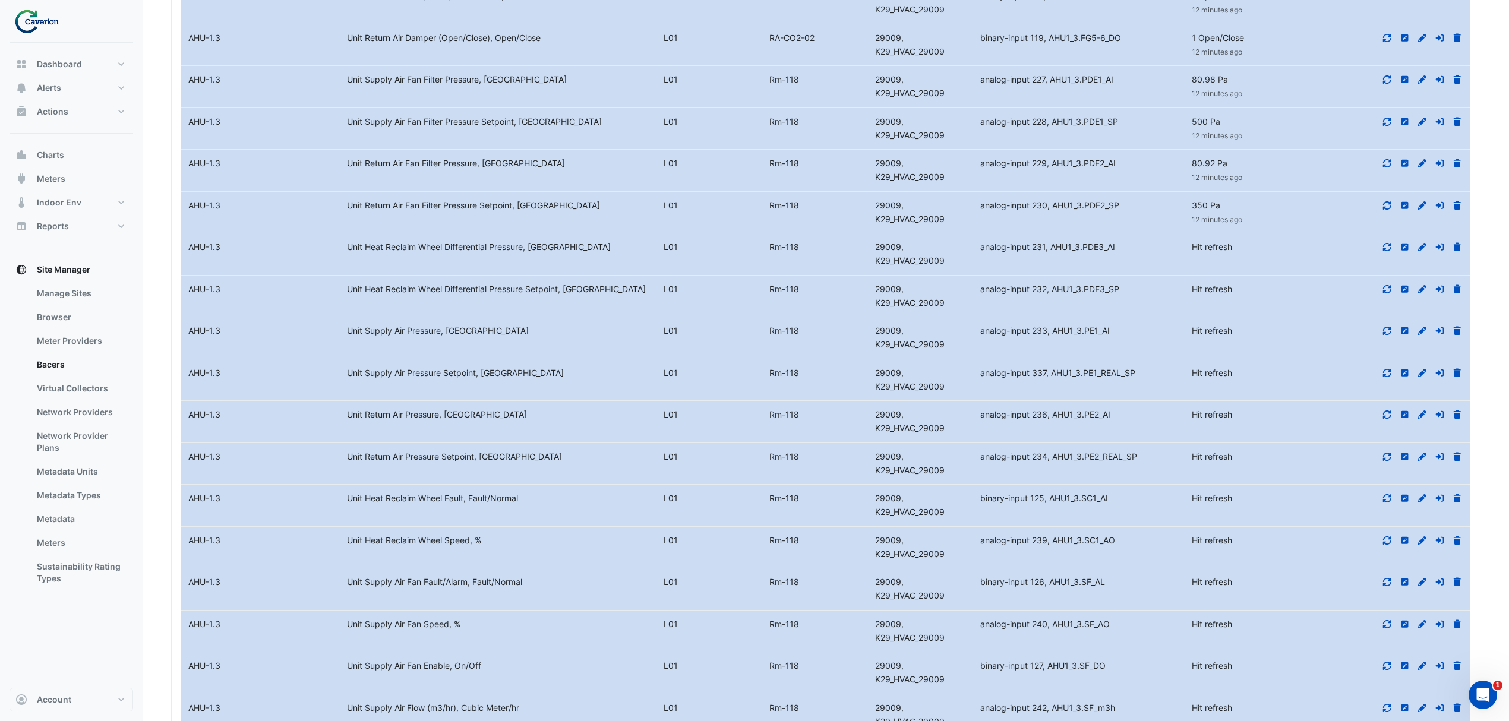
scroll to position [1056, 0]
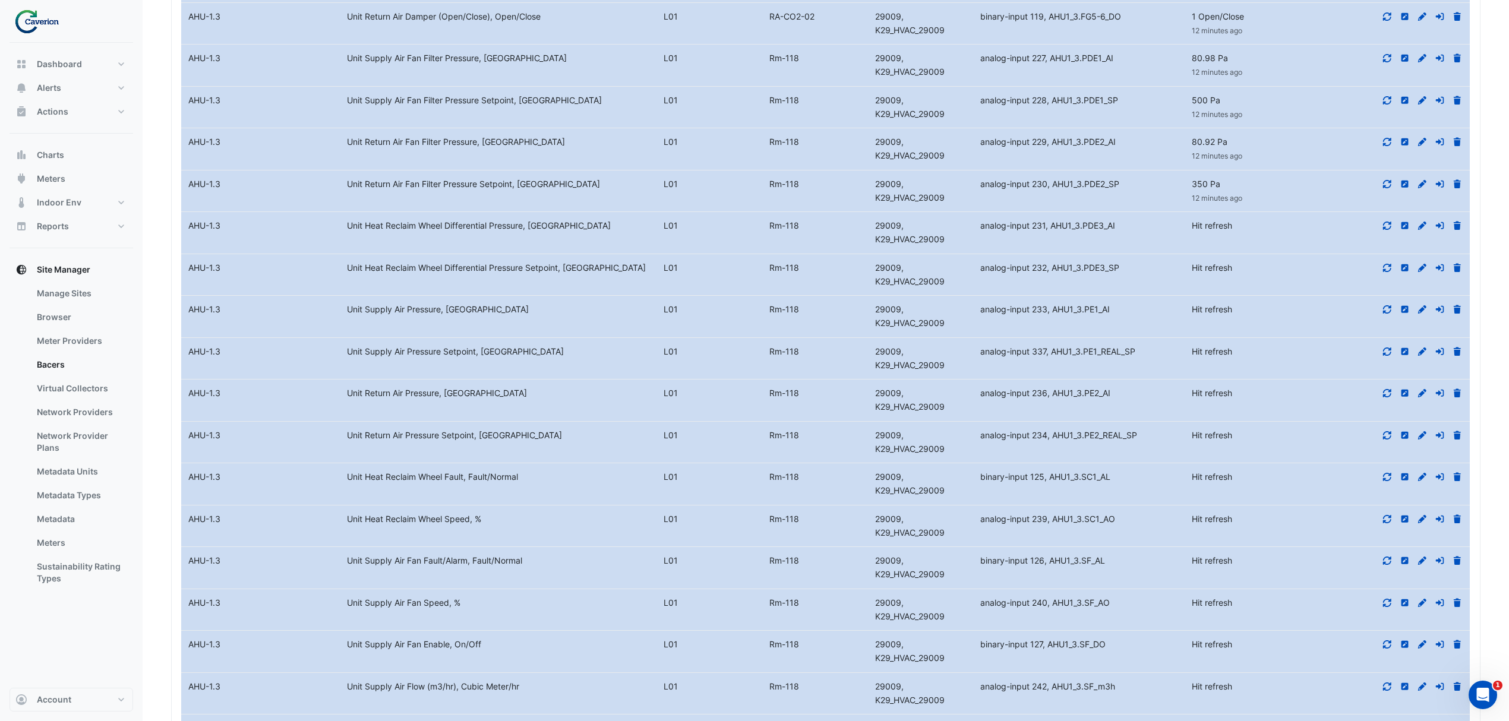
click at [1388, 314] on icon at bounding box center [1387, 309] width 11 height 8
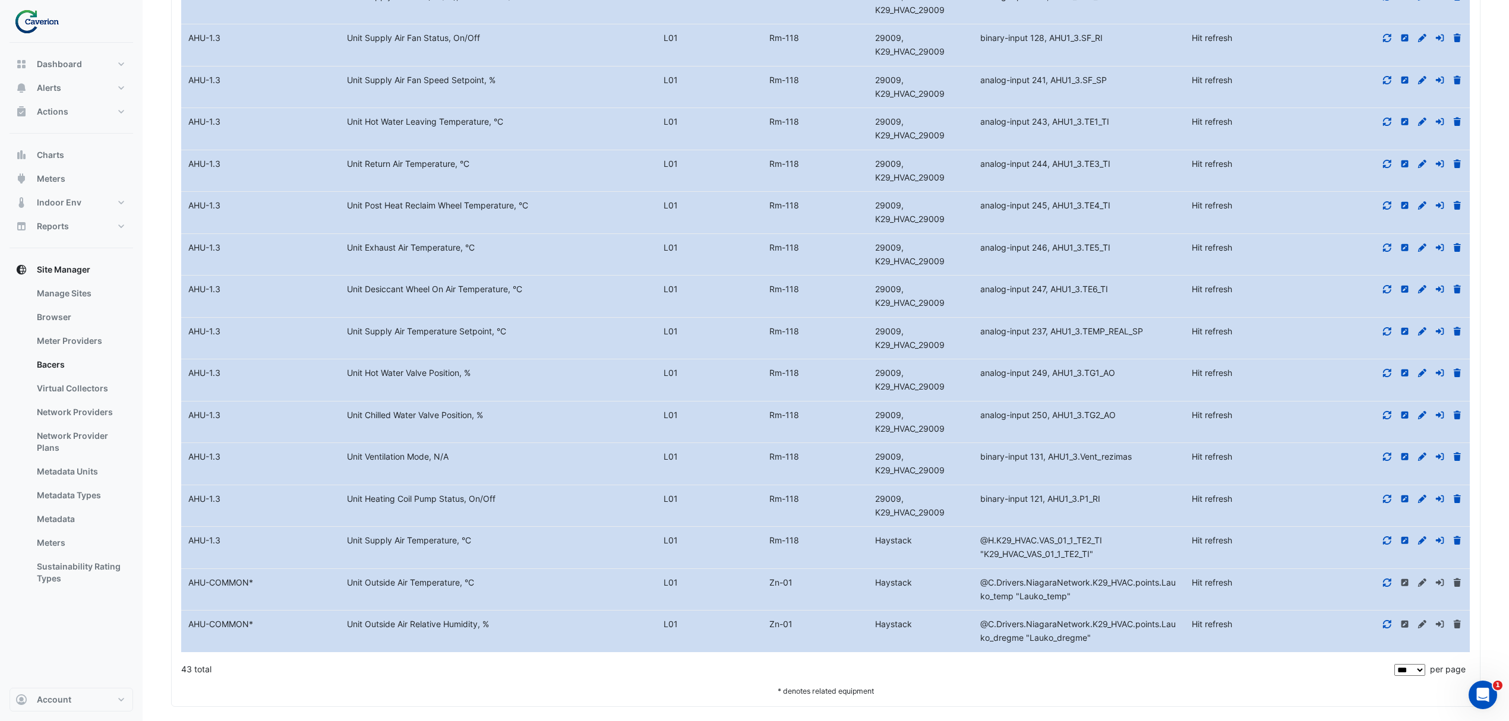
scroll to position [1769, 0]
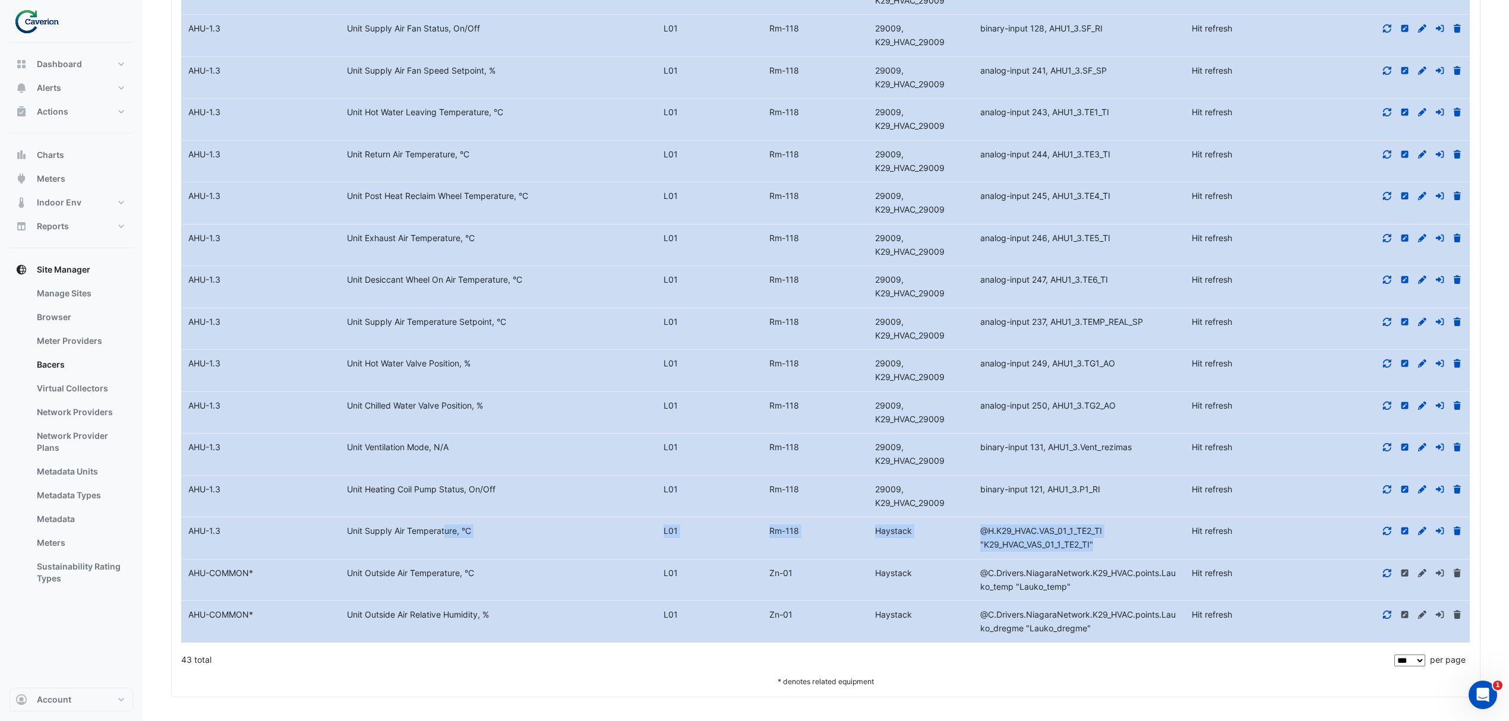
drag, startPoint x: 405, startPoint y: 531, endPoint x: 1141, endPoint y: 542, distance: 736.8
click at [1141, 542] on div "Equipment Name AHU-1.3 Metadata Unit Supply Air Temperature, °C Level L01 Rm-11…" at bounding box center [825, 538] width 1289 height 42
click at [1141, 542] on div "@H.K29_HVAC.VAS_01_1_TE2_TI "K29_HVAC_VAS_01_1_TE2_TI"" at bounding box center [1079, 538] width 212 height 27
drag, startPoint x: 324, startPoint y: 493, endPoint x: 495, endPoint y: 490, distance: 171.7
click at [493, 490] on div "Equipment Name AHU-1.3 Metadata Unit Heating Coil Pump Status, On/Off Level L01…" at bounding box center [825, 497] width 1289 height 42
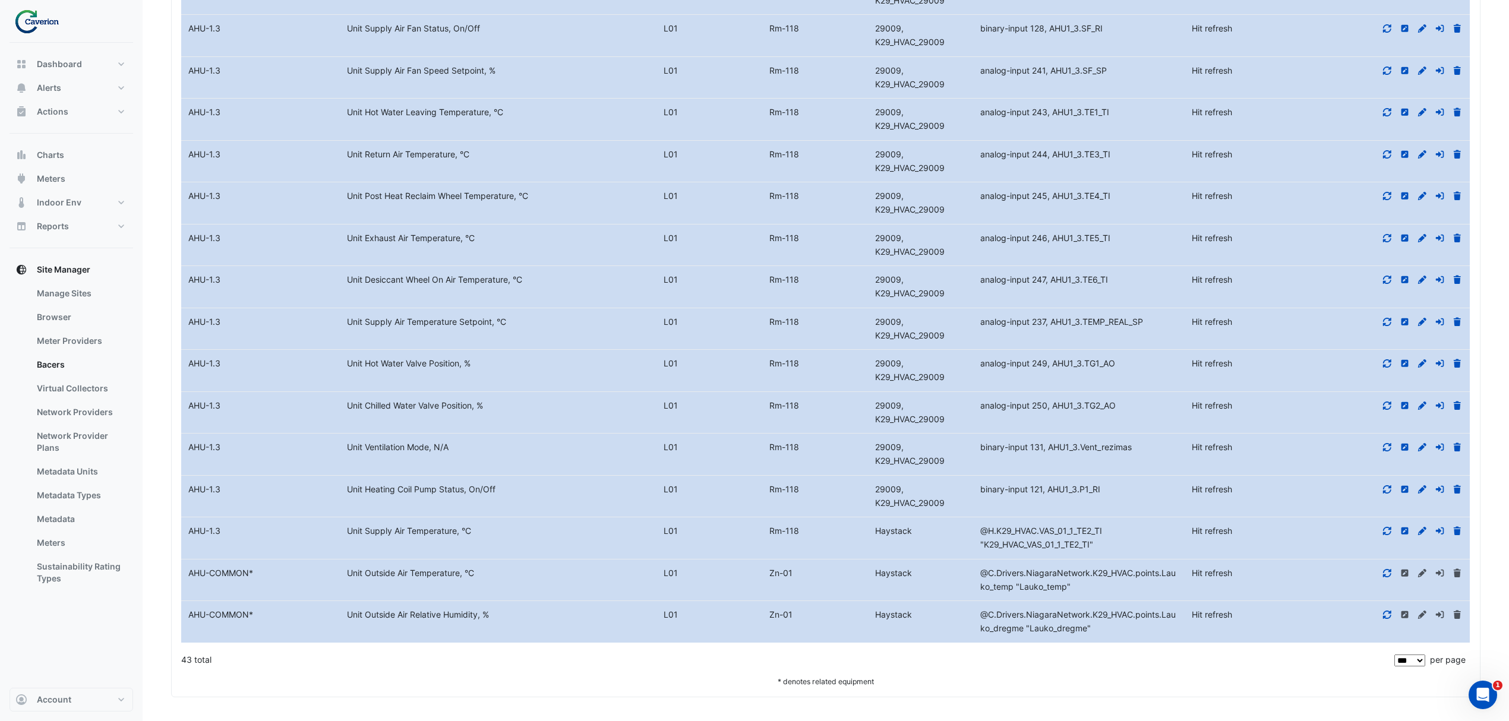
click at [495, 490] on div "Unit Heating Coil Pump Status, On/Off" at bounding box center [498, 490] width 317 height 14
drag, startPoint x: 391, startPoint y: 492, endPoint x: 526, endPoint y: 490, distance: 135.5
click at [524, 490] on div "Unit Heating Coil Pump Status, On/Off" at bounding box center [498, 490] width 317 height 14
click at [529, 490] on div "Unit Heating Coil Pump Status, On/Off" at bounding box center [498, 490] width 317 height 14
drag, startPoint x: 386, startPoint y: 400, endPoint x: 469, endPoint y: 400, distance: 82.6
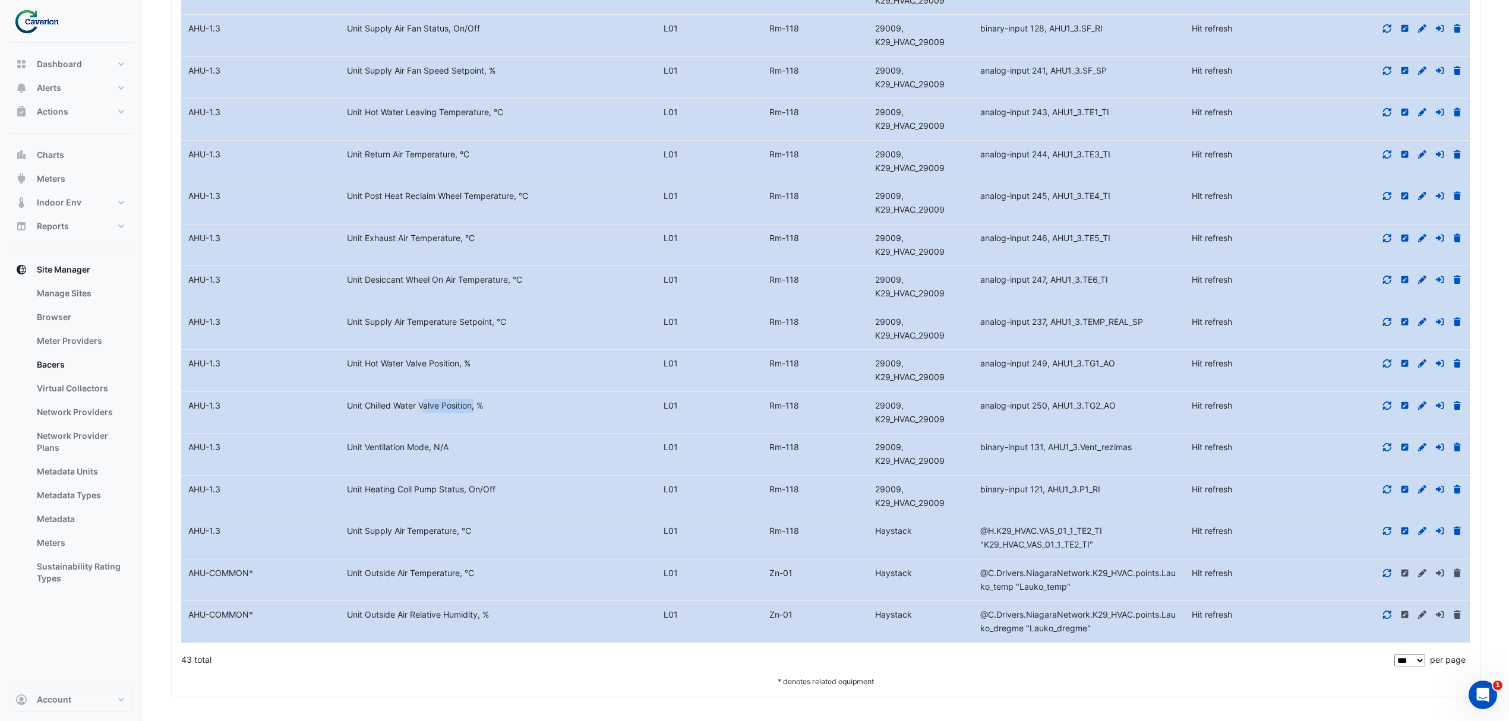
click at [466, 400] on div "Unit Chilled Water Valve Position, %" at bounding box center [498, 406] width 317 height 14
click at [469, 400] on div "Unit Chilled Water Valve Position, %" at bounding box center [498, 406] width 317 height 14
drag, startPoint x: 403, startPoint y: 379, endPoint x: 461, endPoint y: 370, distance: 59.0
click at [457, 371] on datatable-body-cell "Metadata Unit Hot Water Valve Position, %" at bounding box center [498, 371] width 317 height 42
click at [462, 370] on datatable-body-cell "Metadata Unit Hot Water Valve Position, %" at bounding box center [498, 371] width 317 height 42
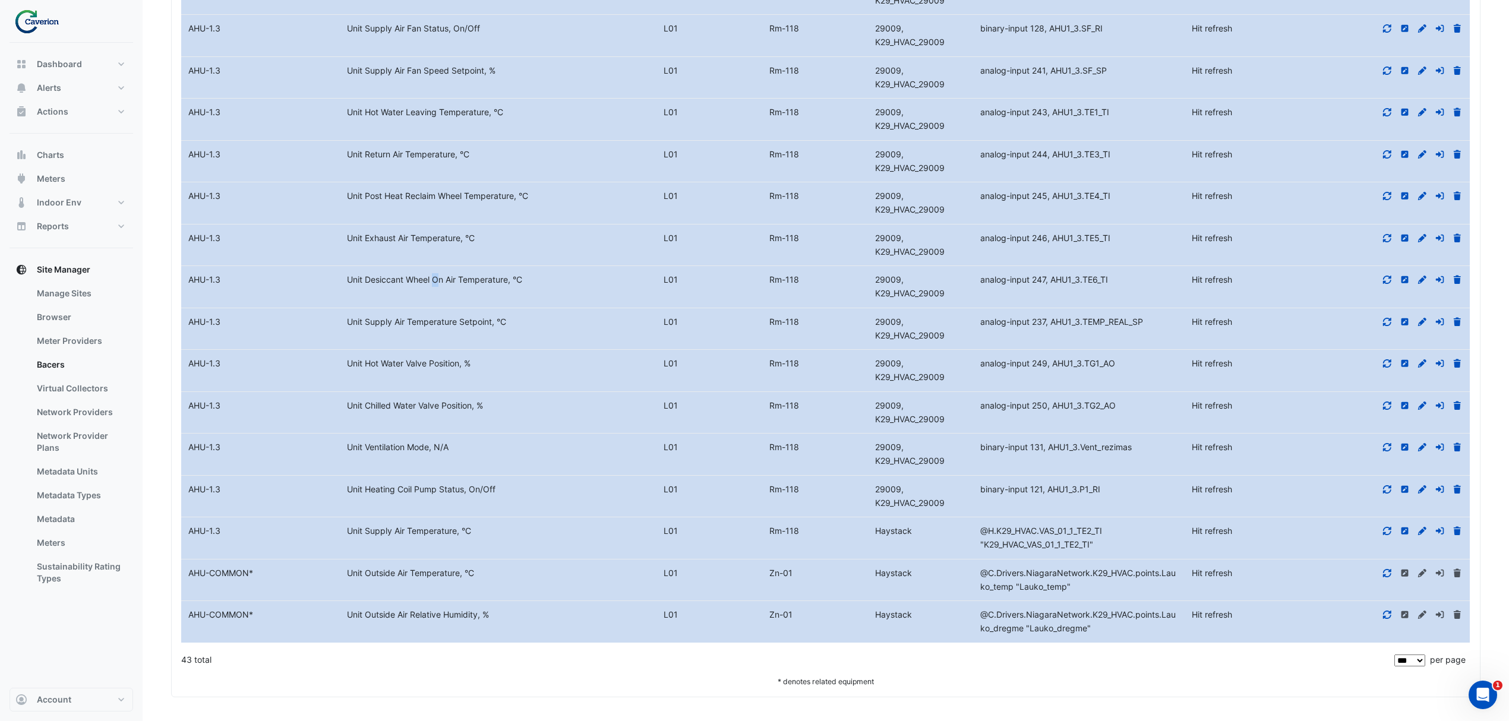
click at [396, 293] on datatable-body-cell "Metadata Unit Desiccant Wheel On Air Temperature, °C" at bounding box center [498, 287] width 317 height 42
drag, startPoint x: 408, startPoint y: 311, endPoint x: 423, endPoint y: 313, distance: 15.5
click at [386, 273] on div "Unit Desiccant Wheel On Air Temperature, °C" at bounding box center [498, 280] width 317 height 14
drag, startPoint x: 389, startPoint y: 271, endPoint x: 547, endPoint y: 277, distance: 158.1
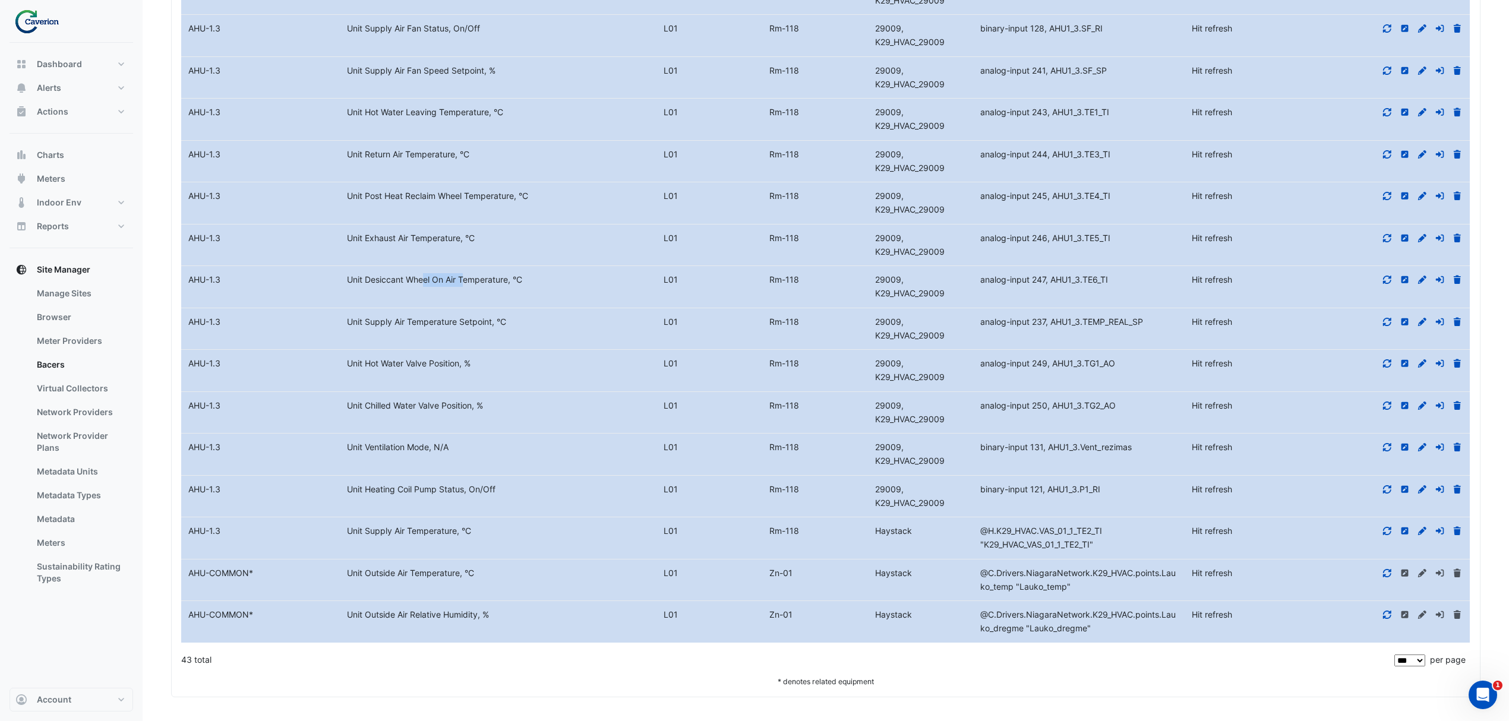
click at [539, 277] on div "Unit Desiccant Wheel On Air Temperature, °C" at bounding box center [498, 280] width 317 height 14
click at [547, 277] on div "Unit Desiccant Wheel On Air Temperature, °C" at bounding box center [498, 280] width 317 height 14
drag, startPoint x: 547, startPoint y: 277, endPoint x: 972, endPoint y: 286, distance: 425.5
click at [972, 286] on div "Equipment Name AHU-1.3 Metadata Unit Desiccant Wheel On Air Temperature, °C Lev…" at bounding box center [825, 287] width 1289 height 42
click at [972, 286] on div "29009, K29_HVAC_29009" at bounding box center [921, 286] width 106 height 27
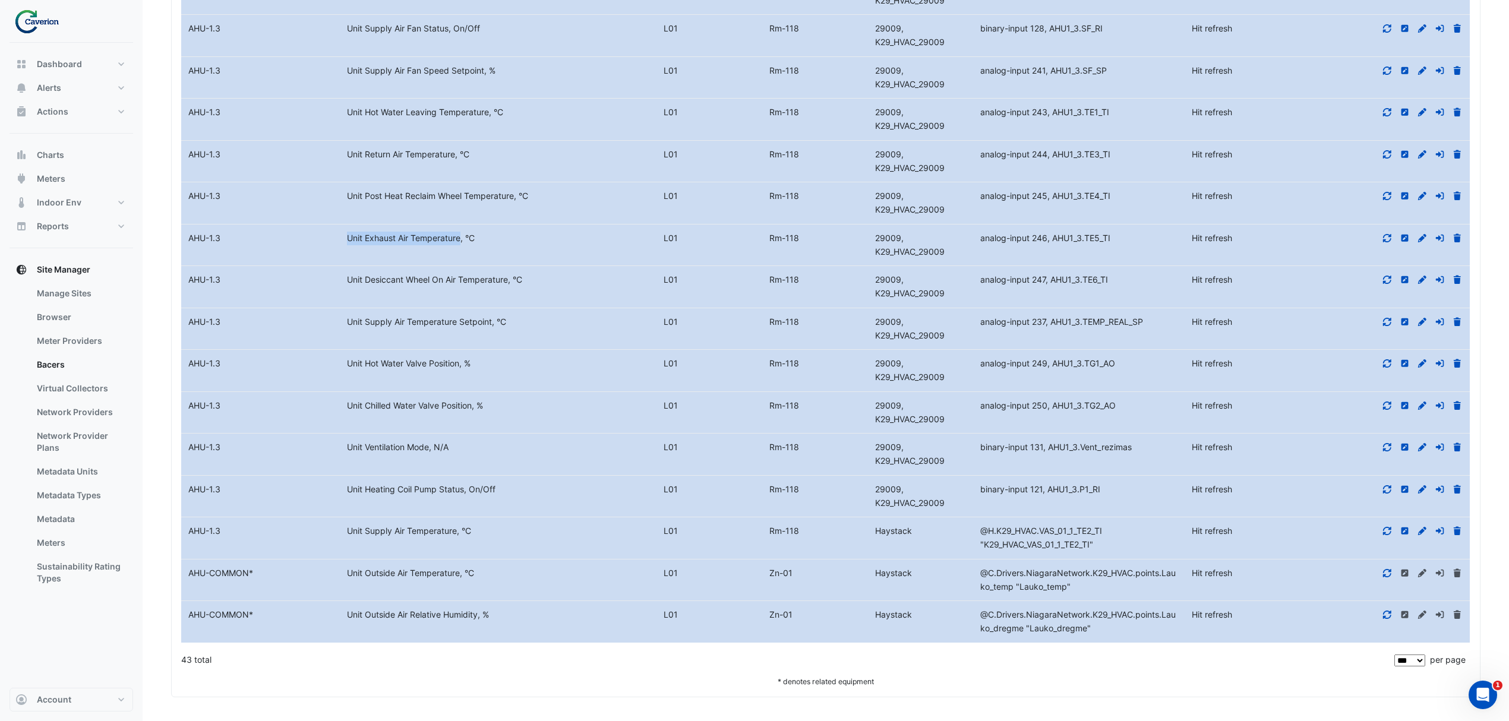
drag, startPoint x: 339, startPoint y: 241, endPoint x: 462, endPoint y: 241, distance: 123.0
click at [421, 245] on div "Equipment Name AHU-1.3 Metadata Unit Exhaust Air Temperature, °C Level L01 Rm-1…" at bounding box center [825, 246] width 1289 height 42
click at [461, 241] on div "Unit Exhaust Air Temperature, °C" at bounding box center [498, 239] width 317 height 14
drag, startPoint x: 388, startPoint y: 189, endPoint x: 612, endPoint y: 181, distance: 224.1
click at [602, 184] on datatable-body-cell "Metadata Unit Post Heat Reclaim Wheel Temperature, °C" at bounding box center [498, 203] width 317 height 42
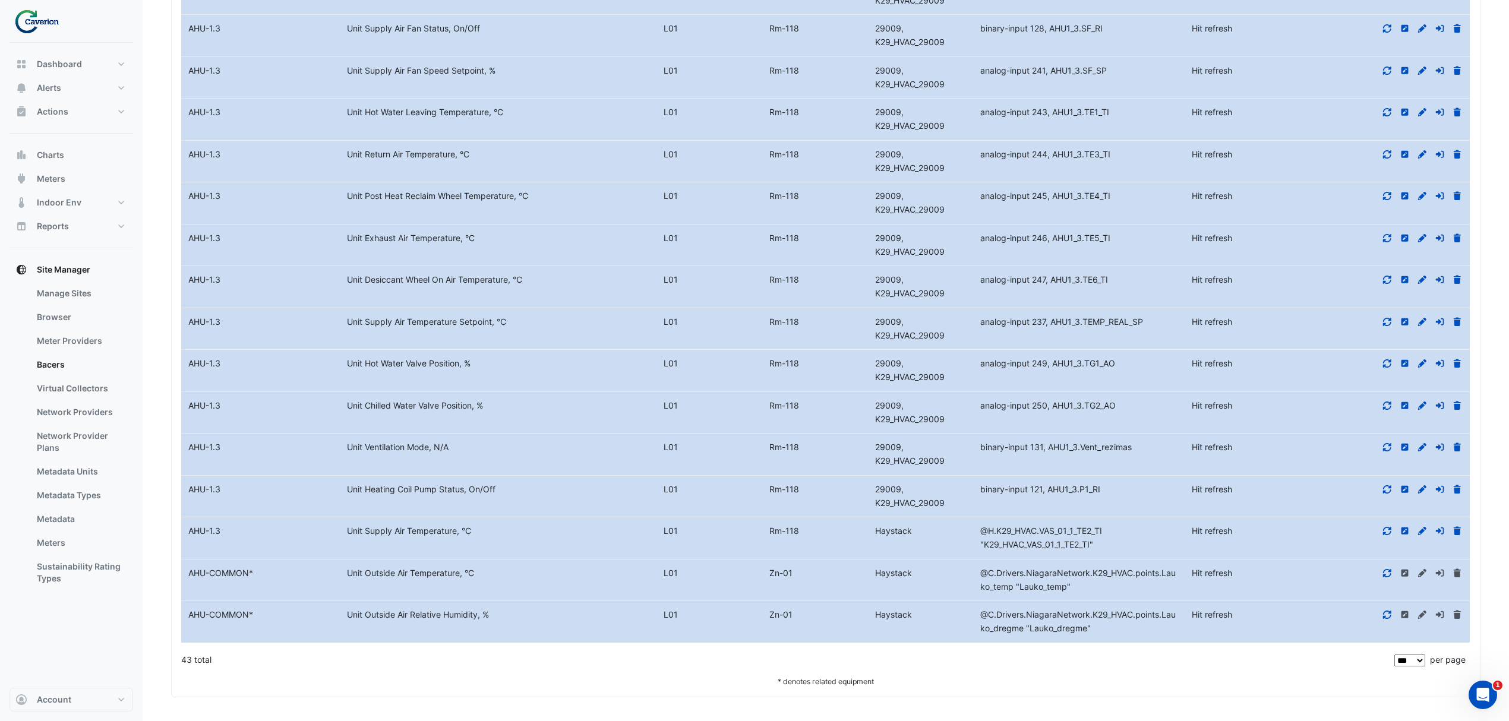
click at [619, 182] on datatable-body-cell "Metadata Unit Post Heat Reclaim Wheel Temperature, °C" at bounding box center [498, 203] width 317 height 42
click at [443, 157] on div "Unit Return Air Temperature, °C" at bounding box center [498, 155] width 317 height 14
drag, startPoint x: 372, startPoint y: 152, endPoint x: 533, endPoint y: 150, distance: 161.0
click at [525, 151] on div "Unit Return Air Temperature, °C" at bounding box center [498, 155] width 317 height 14
drag, startPoint x: 531, startPoint y: 150, endPoint x: 516, endPoint y: 144, distance: 16.8
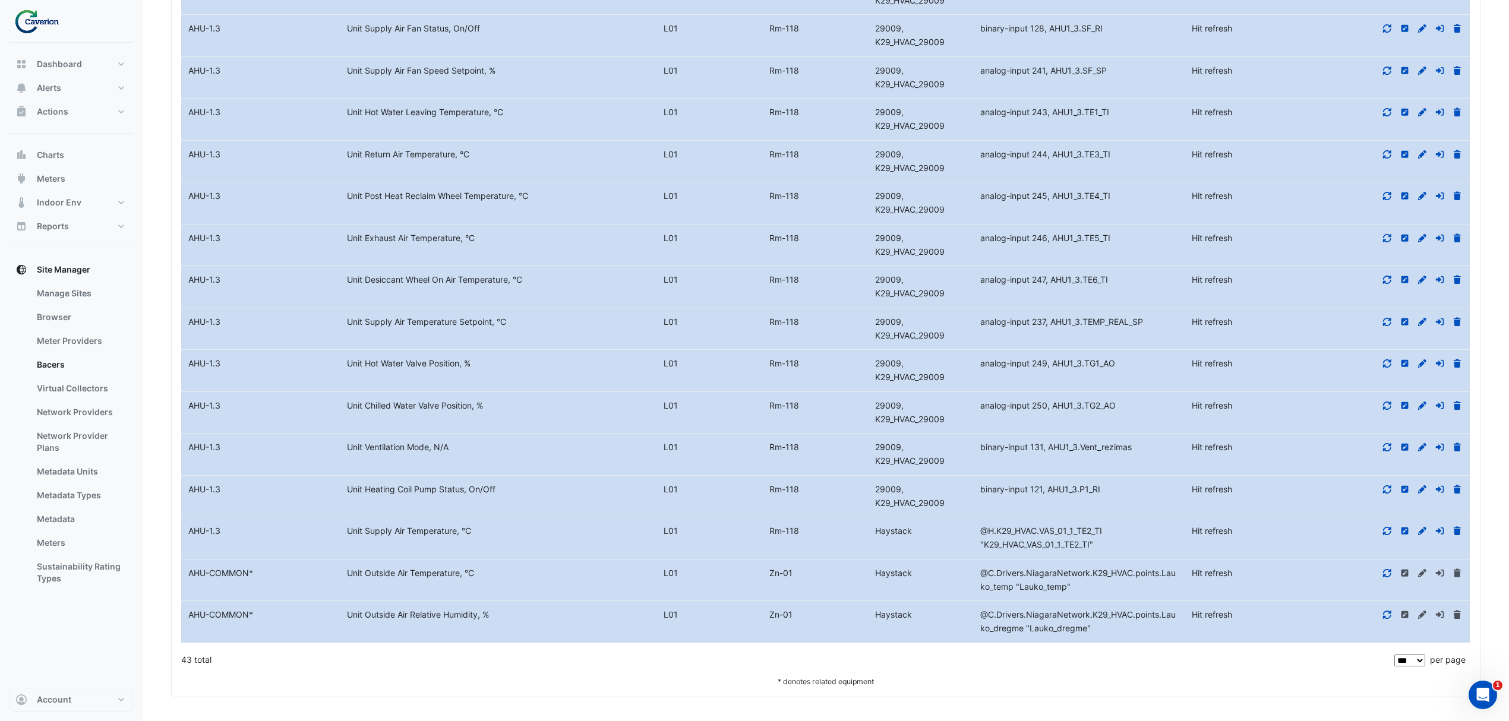
click at [530, 150] on div "Unit Return Air Temperature, °C" at bounding box center [498, 155] width 317 height 14
click at [364, 117] on datatable-body-cell "Metadata Unit Hot Water Leaving Temperature, °C" at bounding box center [498, 120] width 317 height 42
drag, startPoint x: 364, startPoint y: 116, endPoint x: 433, endPoint y: 116, distance: 68.9
click at [428, 116] on datatable-body-cell "Metadata Unit Hot Water Leaving Temperature, °C" at bounding box center [498, 120] width 317 height 42
click at [434, 116] on datatable-body-cell "Metadata Unit Hot Water Leaving Temperature, °C" at bounding box center [498, 120] width 317 height 42
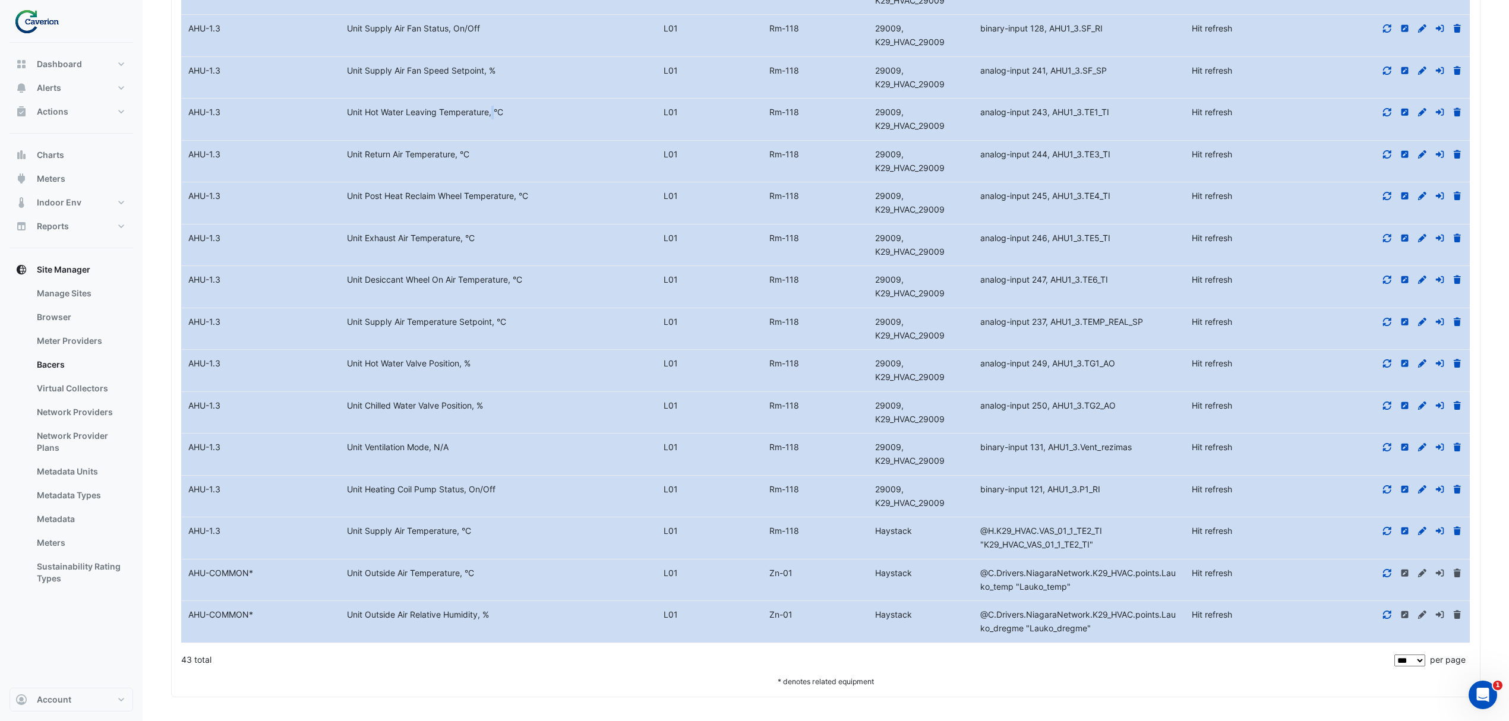
click at [461, 116] on datatable-body-cell "Metadata Unit Hot Water Leaving Temperature, °C" at bounding box center [498, 120] width 317 height 42
click at [585, 124] on datatable-body-cell "Metadata Unit Hot Water Leaving Temperature, °C" at bounding box center [498, 120] width 317 height 42
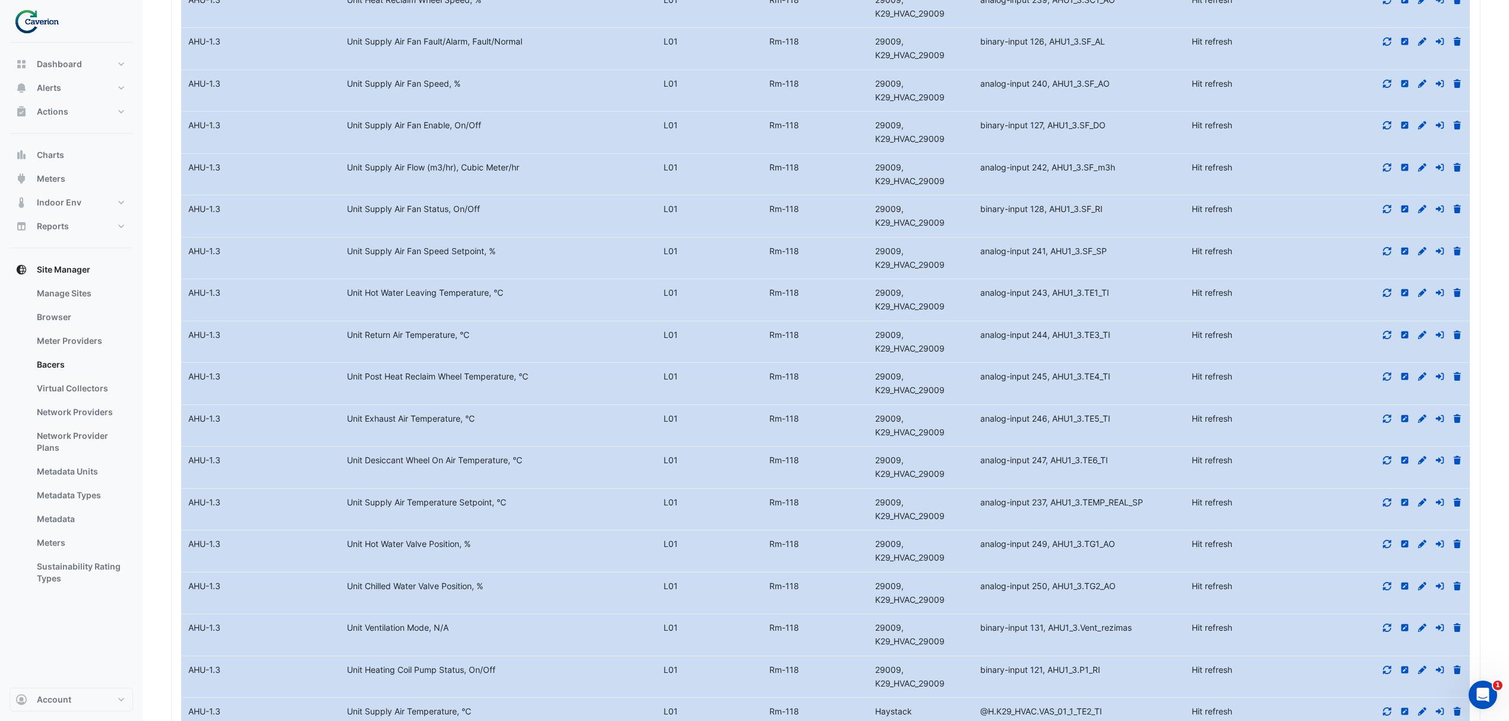
scroll to position [1532, 0]
drag, startPoint x: 1380, startPoint y: 296, endPoint x: 1385, endPoint y: 295, distance: 6.1
click at [1384, 295] on datatable-body-cell "Action" at bounding box center [1390, 303] width 159 height 42
click at [1391, 298] on div at bounding box center [1390, 296] width 159 height 14
click at [1391, 299] on icon at bounding box center [1387, 295] width 8 height 8
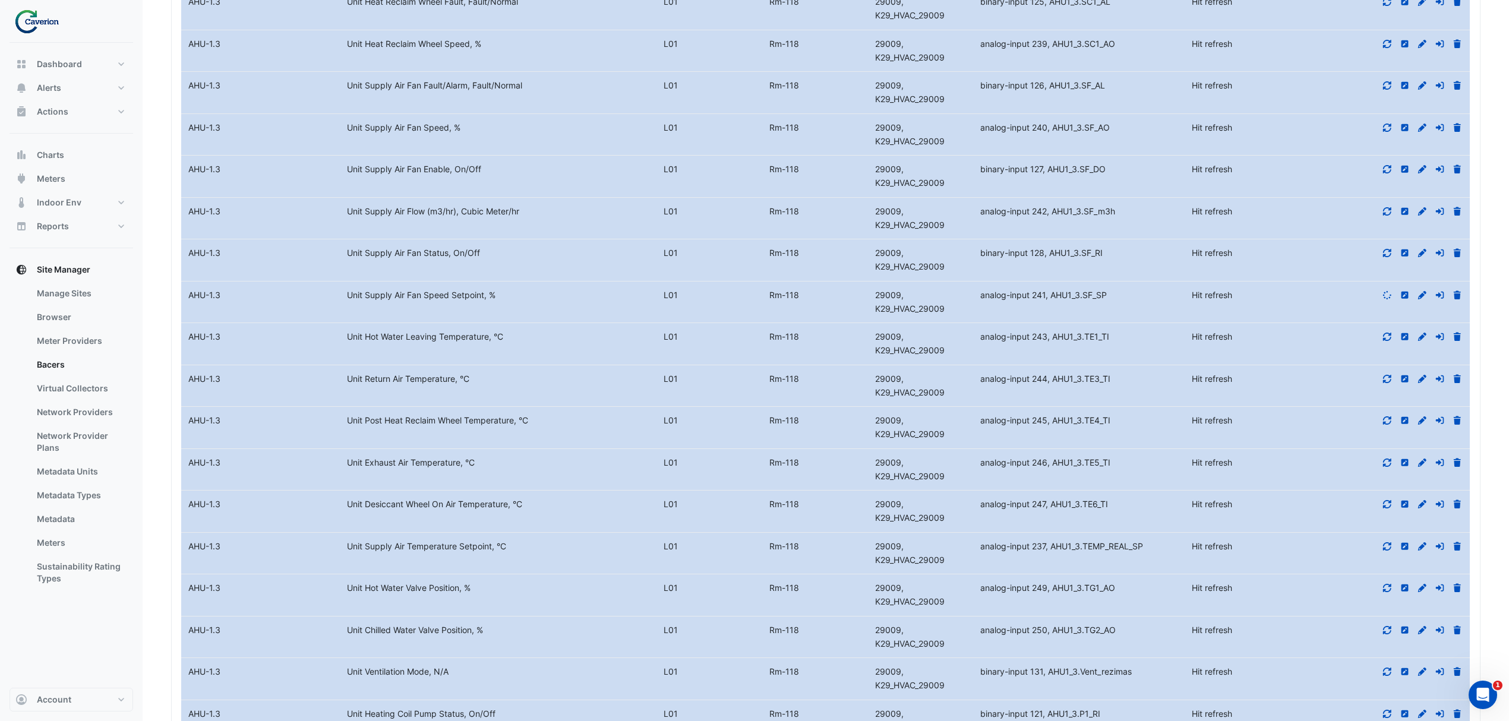
click at [1383, 340] on div at bounding box center [1390, 337] width 159 height 14
click at [1384, 342] on fa-icon at bounding box center [1387, 337] width 11 height 10
click at [1385, 386] on div at bounding box center [1390, 380] width 159 height 14
click at [1384, 383] on icon at bounding box center [1387, 379] width 8 height 8
click at [1389, 425] on icon at bounding box center [1387, 420] width 11 height 8
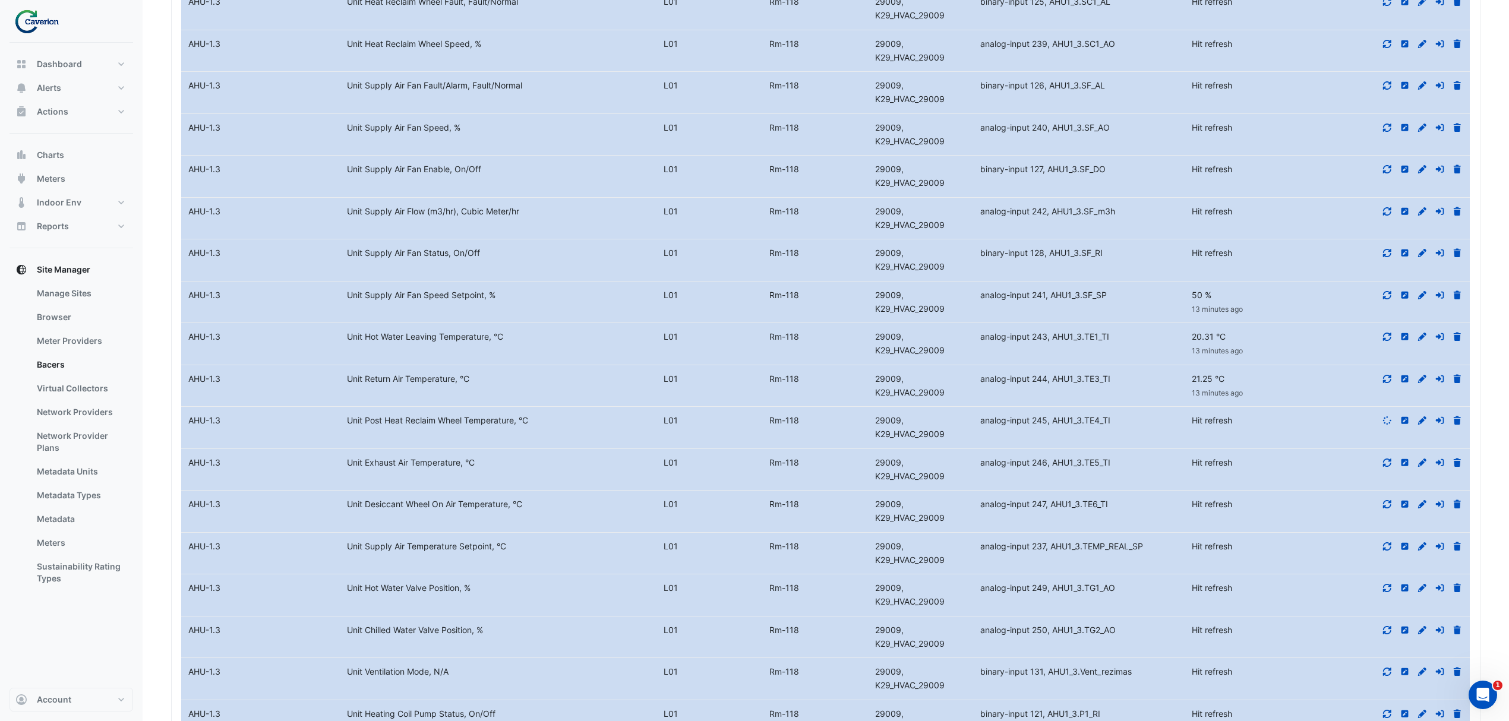
click at [1386, 467] on icon at bounding box center [1387, 463] width 8 height 8
click at [1384, 509] on icon at bounding box center [1387, 504] width 11 height 8
click at [1390, 551] on icon at bounding box center [1387, 546] width 8 height 8
click at [1390, 592] on icon at bounding box center [1387, 588] width 11 height 8
click at [1389, 635] on icon at bounding box center [1387, 630] width 8 height 8
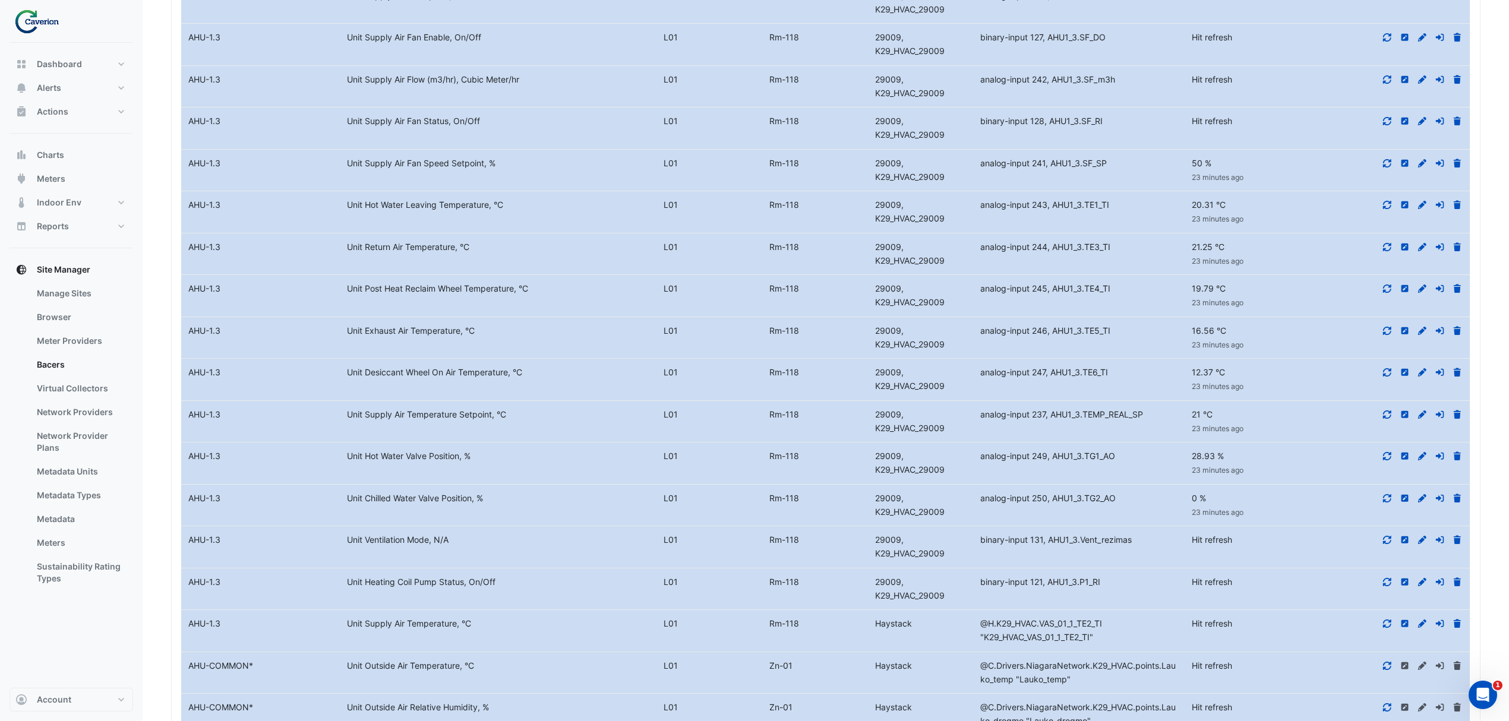
scroll to position [1769, 0]
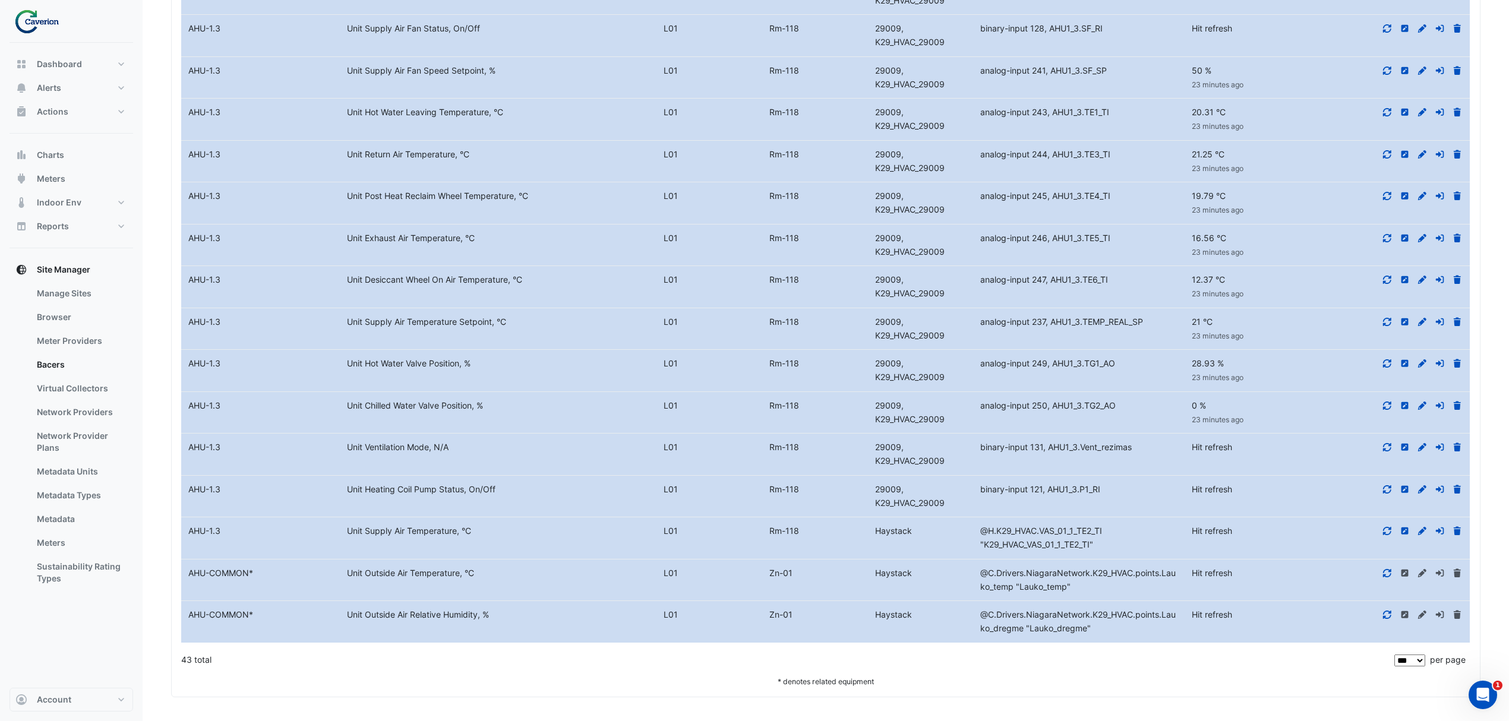
click at [1396, 621] on datatable-body-cell "Action" at bounding box center [1390, 622] width 159 height 42
click at [1386, 614] on icon at bounding box center [1387, 615] width 11 height 8
click at [1396, 570] on div at bounding box center [1390, 574] width 159 height 14
click at [1390, 573] on icon at bounding box center [1387, 573] width 11 height 8
click at [1391, 545] on datatable-body-cell "Action" at bounding box center [1390, 538] width 159 height 42
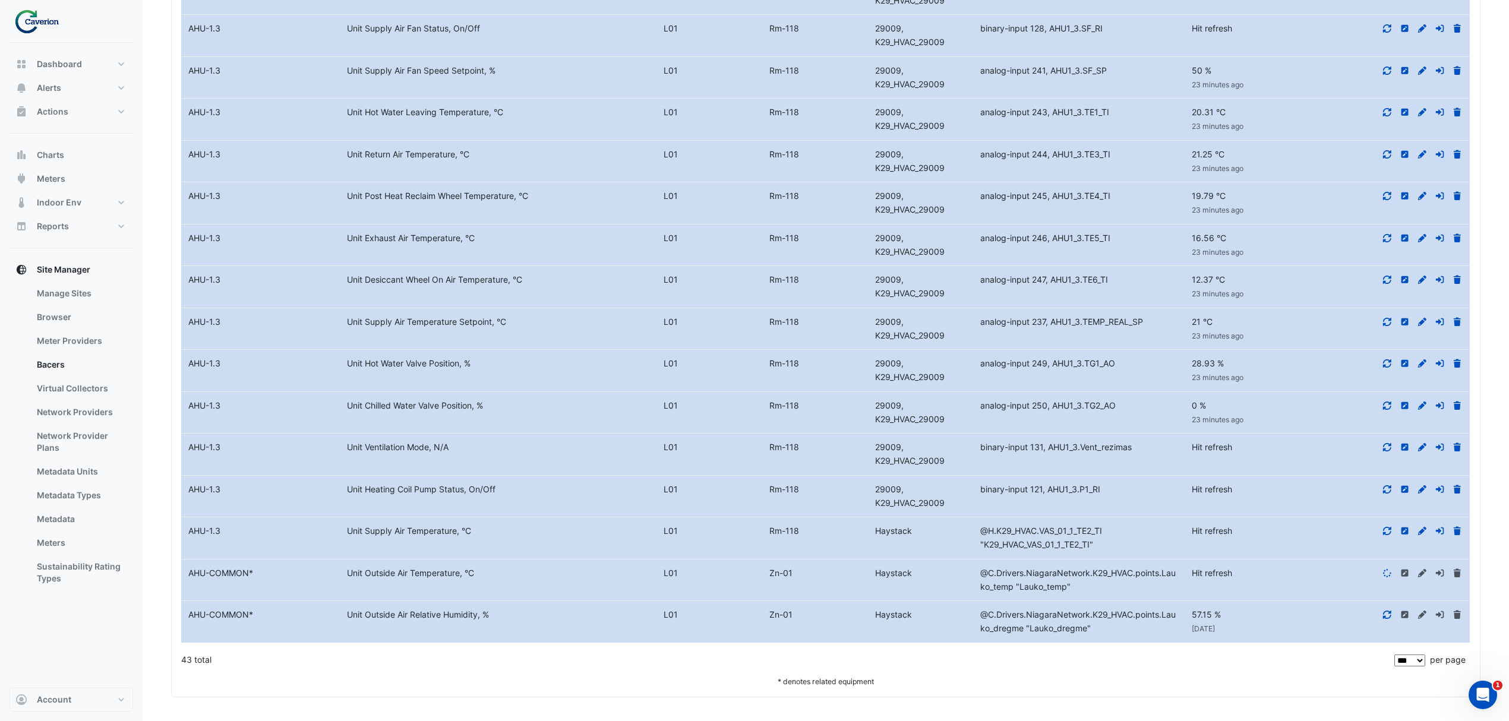
click at [1390, 530] on div at bounding box center [1390, 532] width 159 height 14
click at [1389, 531] on icon at bounding box center [1387, 531] width 11 height 8
click at [1385, 483] on div at bounding box center [1390, 490] width 159 height 14
click at [1384, 491] on icon at bounding box center [1387, 489] width 8 height 8
click at [1384, 448] on icon at bounding box center [1387, 447] width 8 height 8
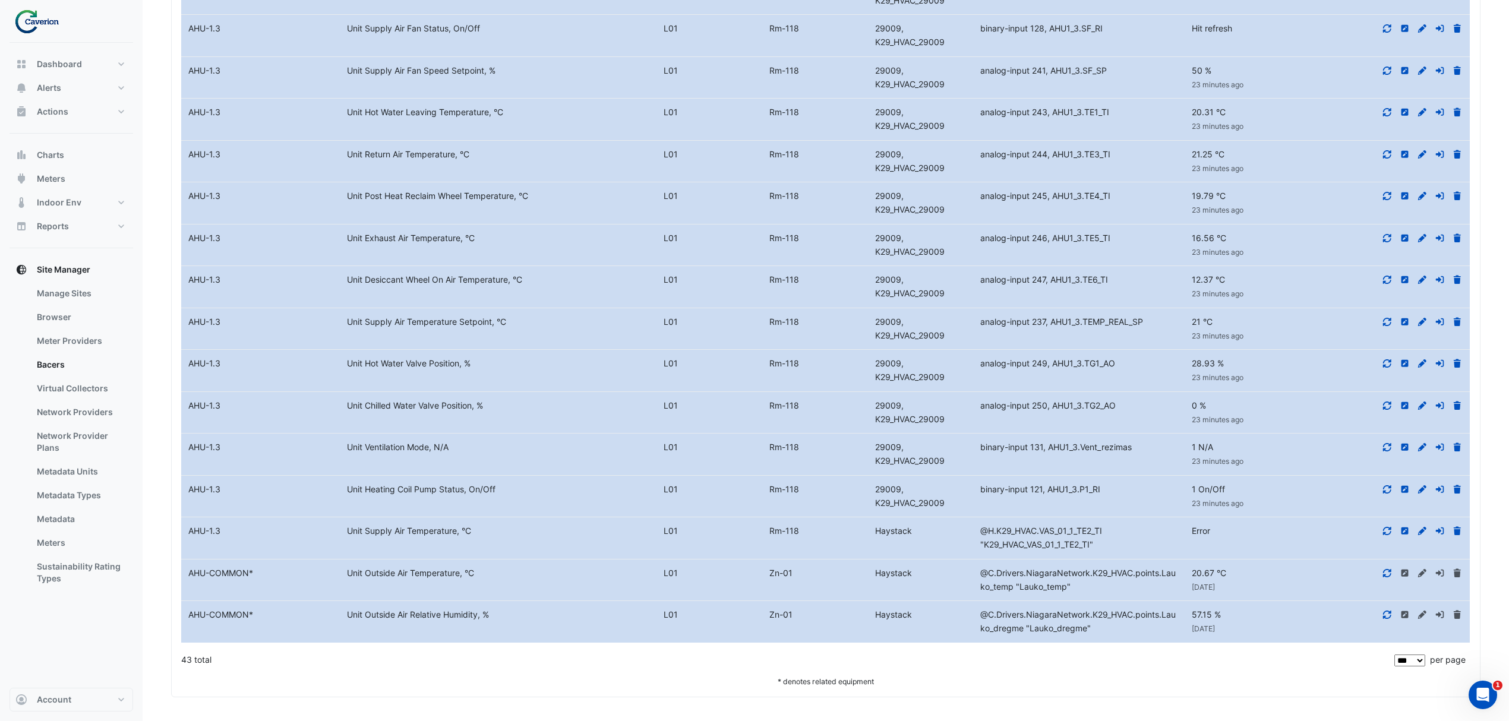
scroll to position [1294, 0]
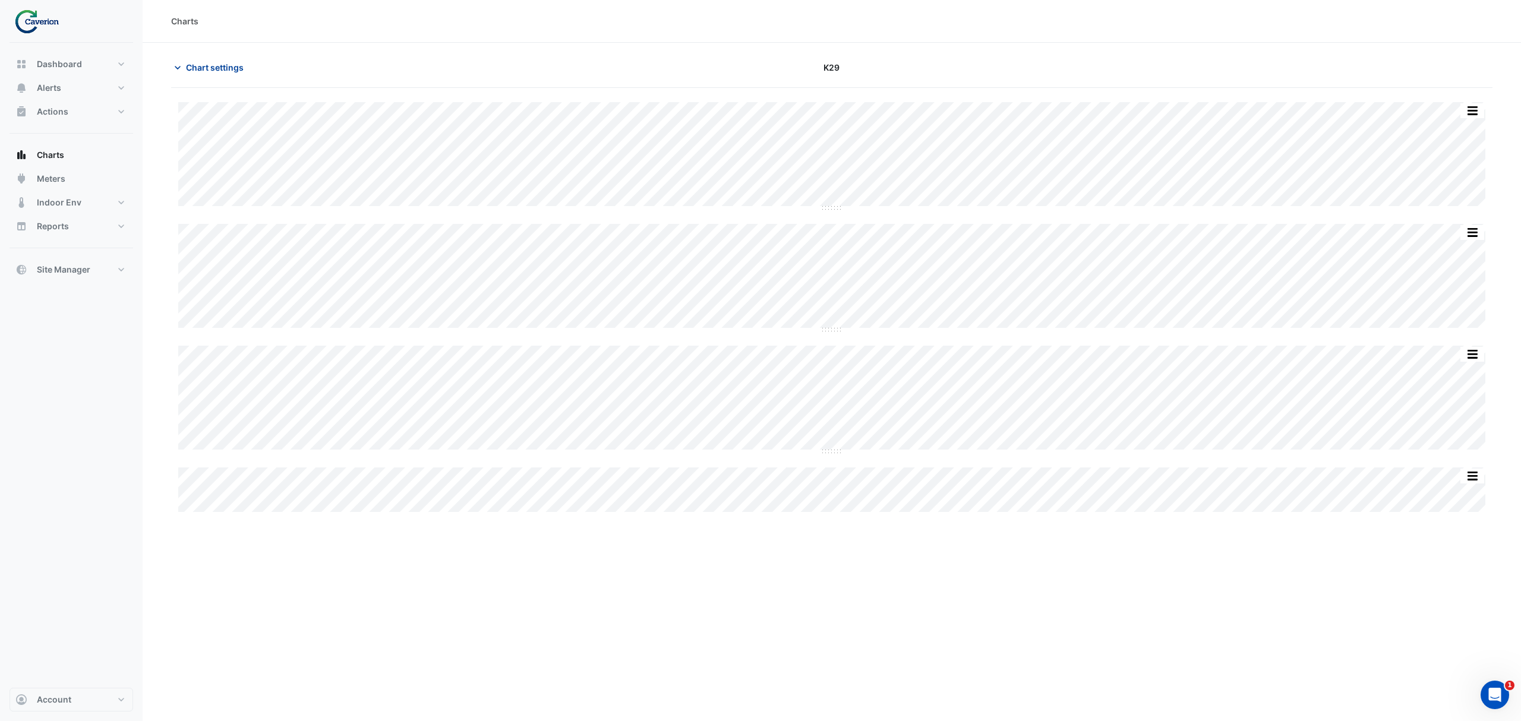
click at [192, 62] on span "Chart settings" at bounding box center [215, 67] width 58 height 12
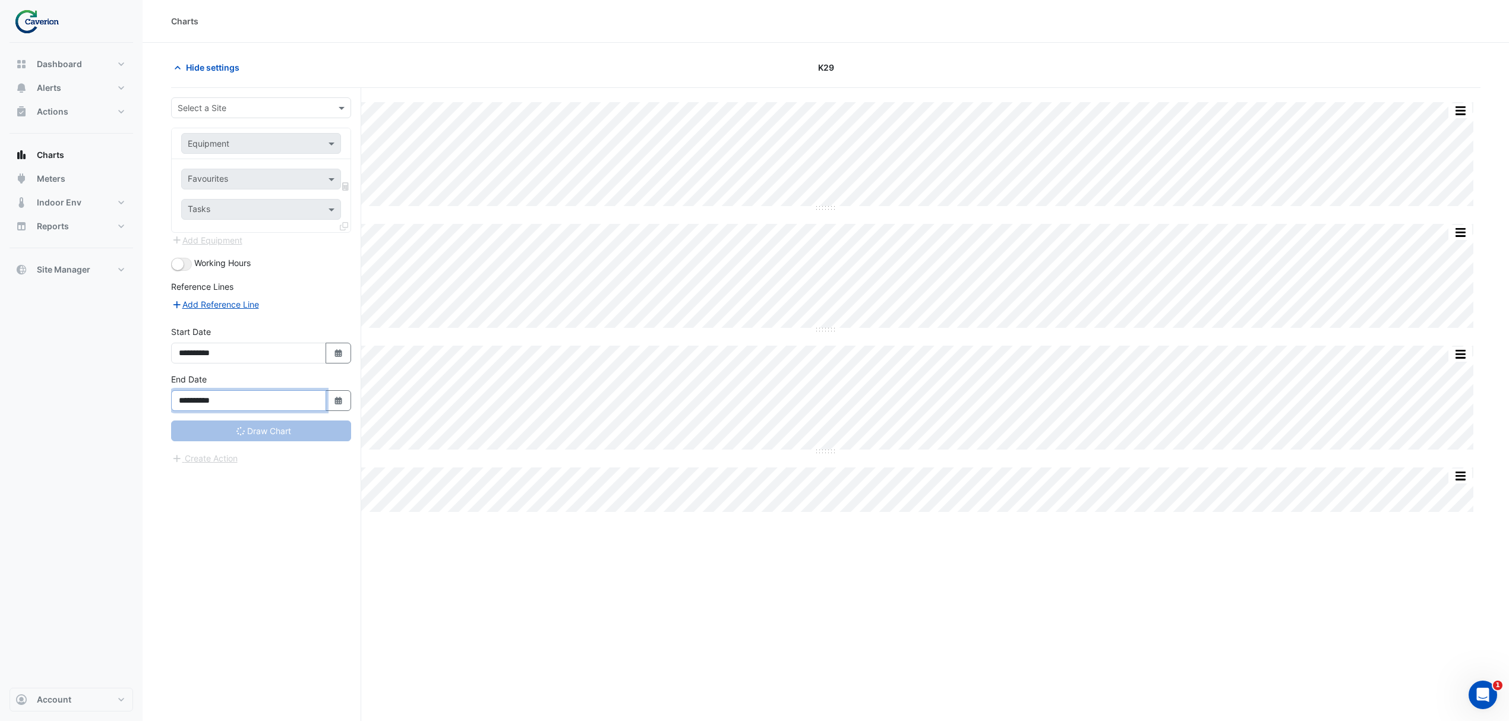
click at [261, 400] on input "**********" at bounding box center [248, 400] width 155 height 21
click at [314, 405] on input "**********" at bounding box center [248, 400] width 155 height 21
click at [333, 402] on icon "Select Date" at bounding box center [338, 401] width 11 height 8
select select "**"
type input "**********"
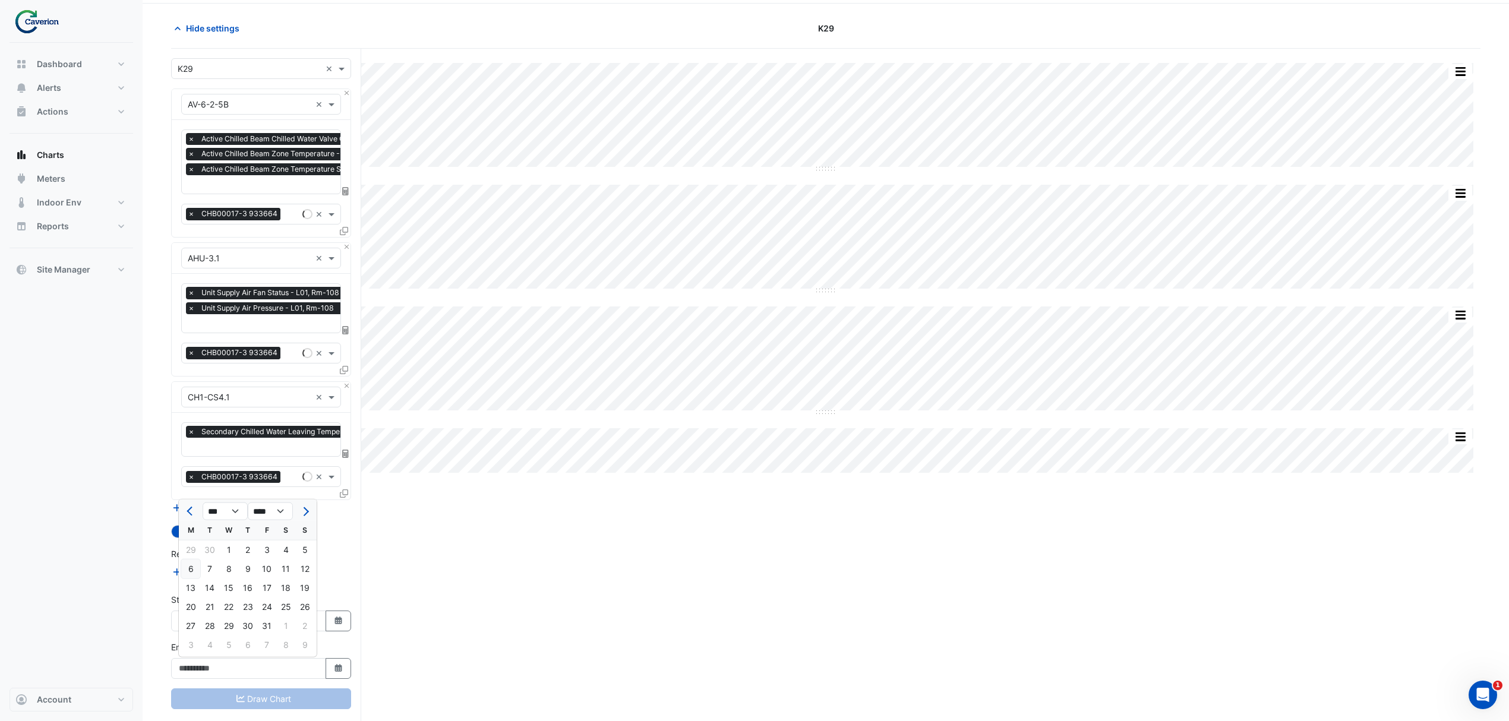
scroll to position [61, 0]
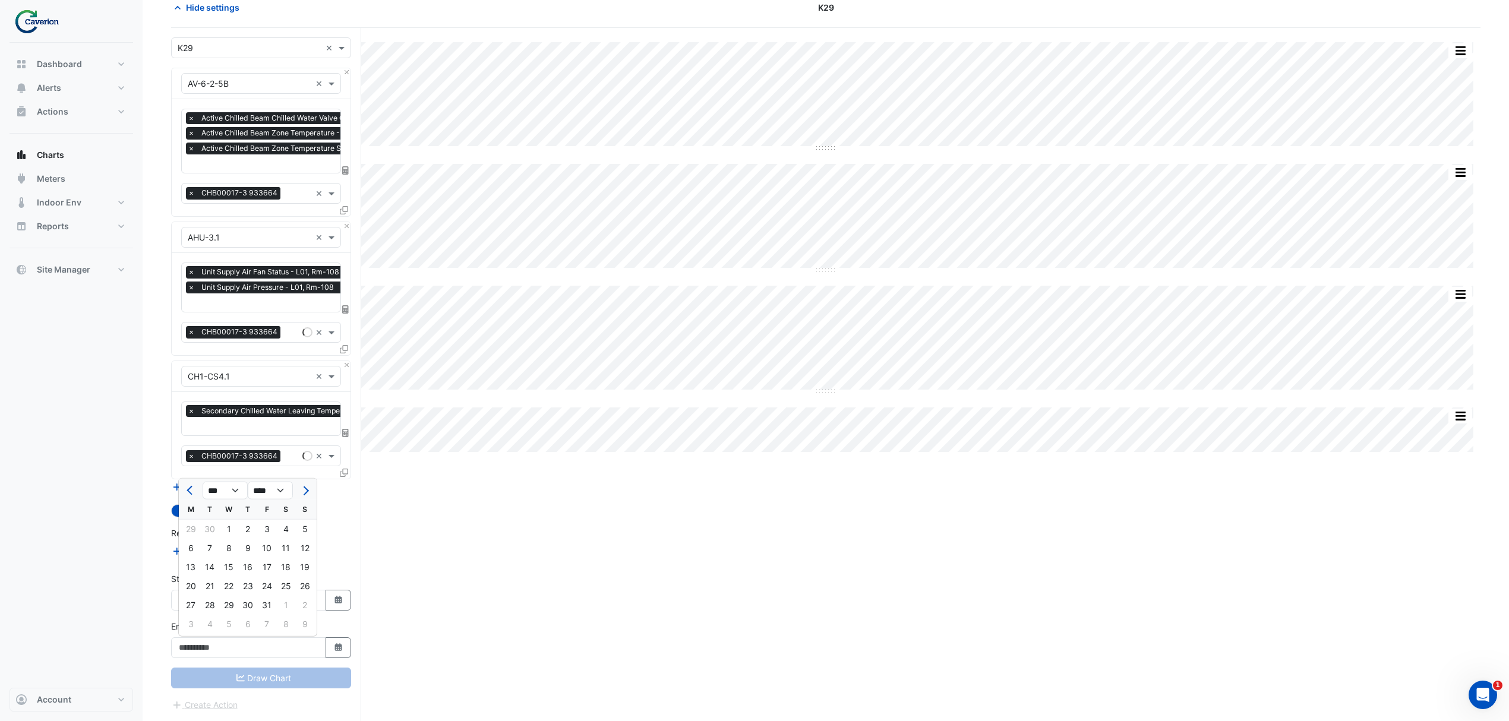
click at [433, 506] on div "Split by Equip Split All Split None Print Save as JPEG Save as PNG Pivot Data T…" at bounding box center [825, 374] width 1309 height 693
click at [359, 548] on div "× K29 × × AV-6-2-5B × × Active Chilled Beam Chilled Water Valve Command - L06, …" at bounding box center [266, 374] width 190 height 693
click at [250, 650] on input "End Date" at bounding box center [248, 647] width 155 height 21
click at [342, 640] on button "Select Date" at bounding box center [339, 647] width 26 height 21
click at [309, 490] on button "Next month" at bounding box center [305, 490] width 14 height 19
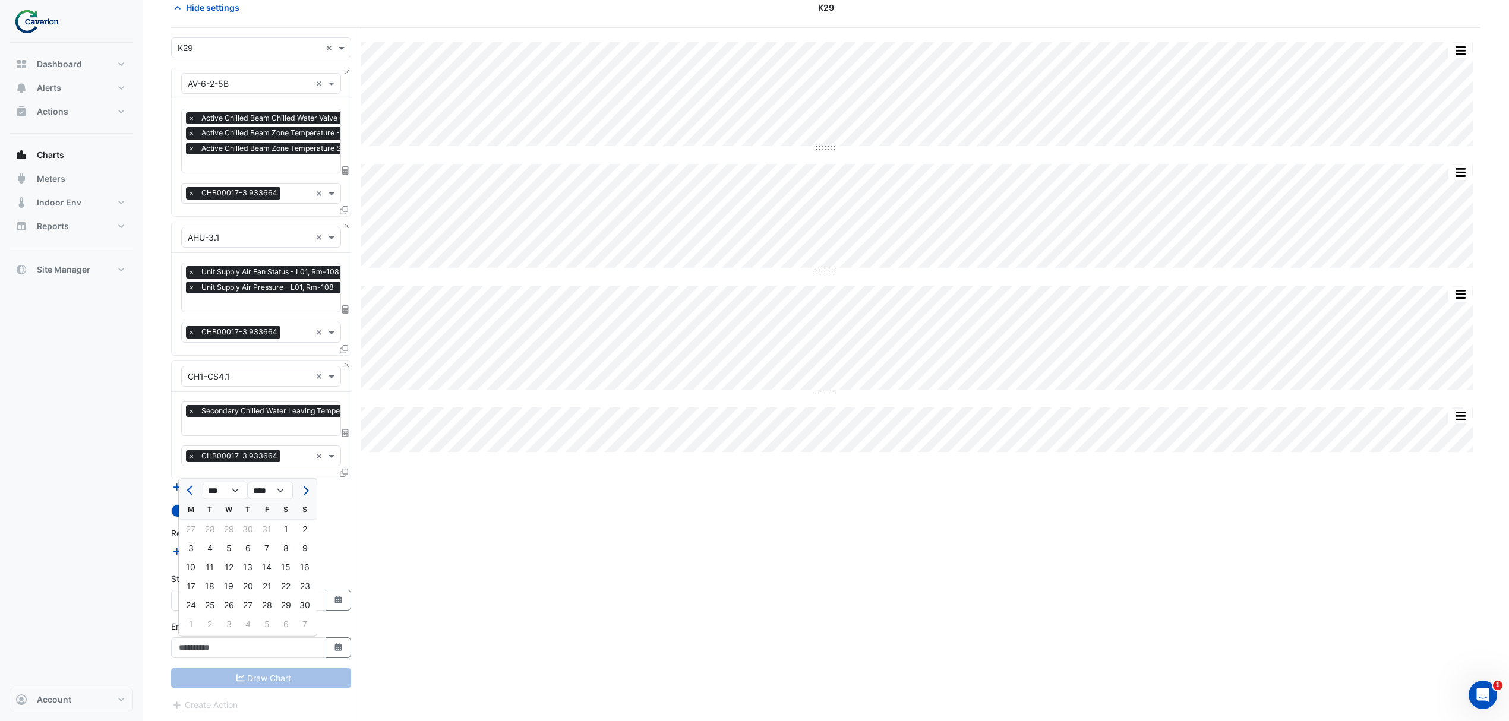
click at [309, 490] on button "Next month" at bounding box center [305, 490] width 14 height 19
select select "*"
select select "****"
click at [188, 486] on span "Previous month" at bounding box center [191, 490] width 9 height 9
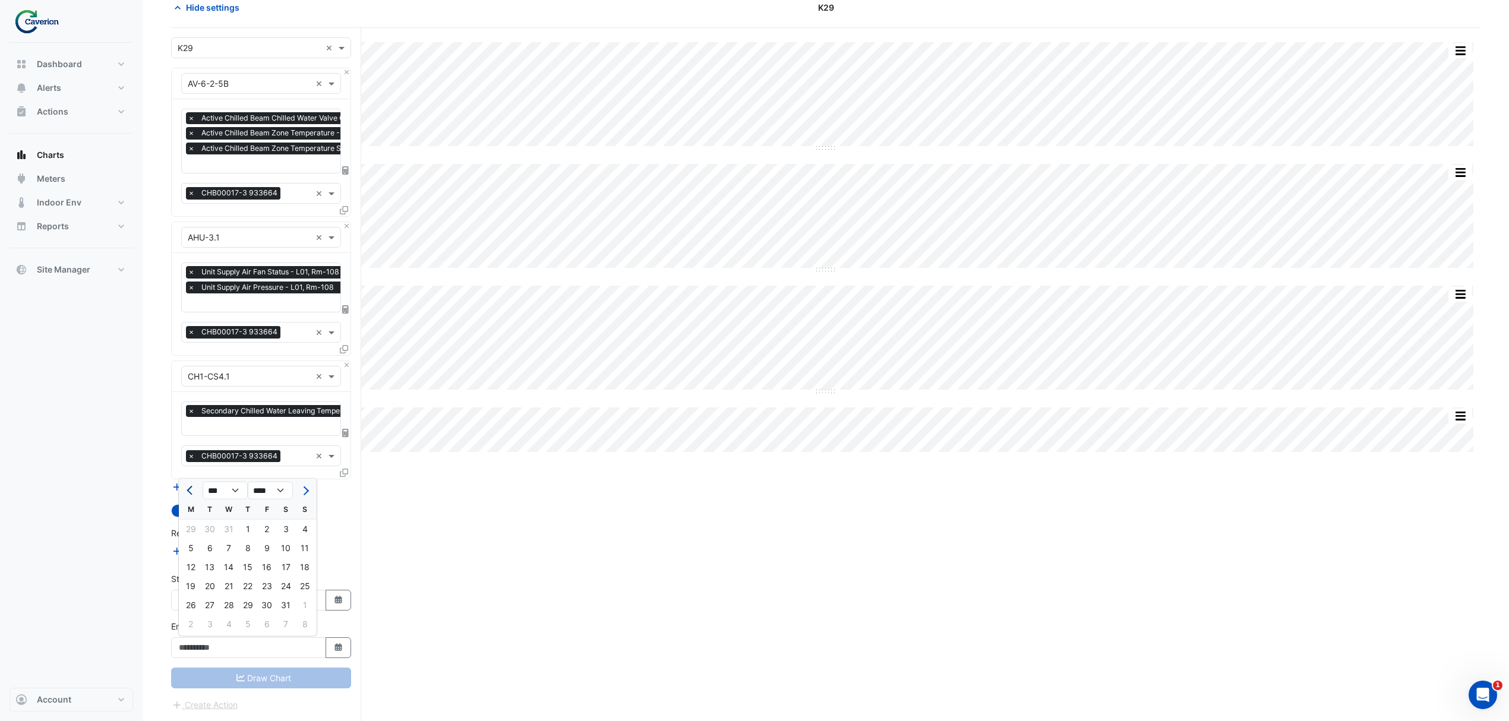
select select "**"
select select "****"
click at [188, 486] on span "Previous month" at bounding box center [191, 490] width 9 height 9
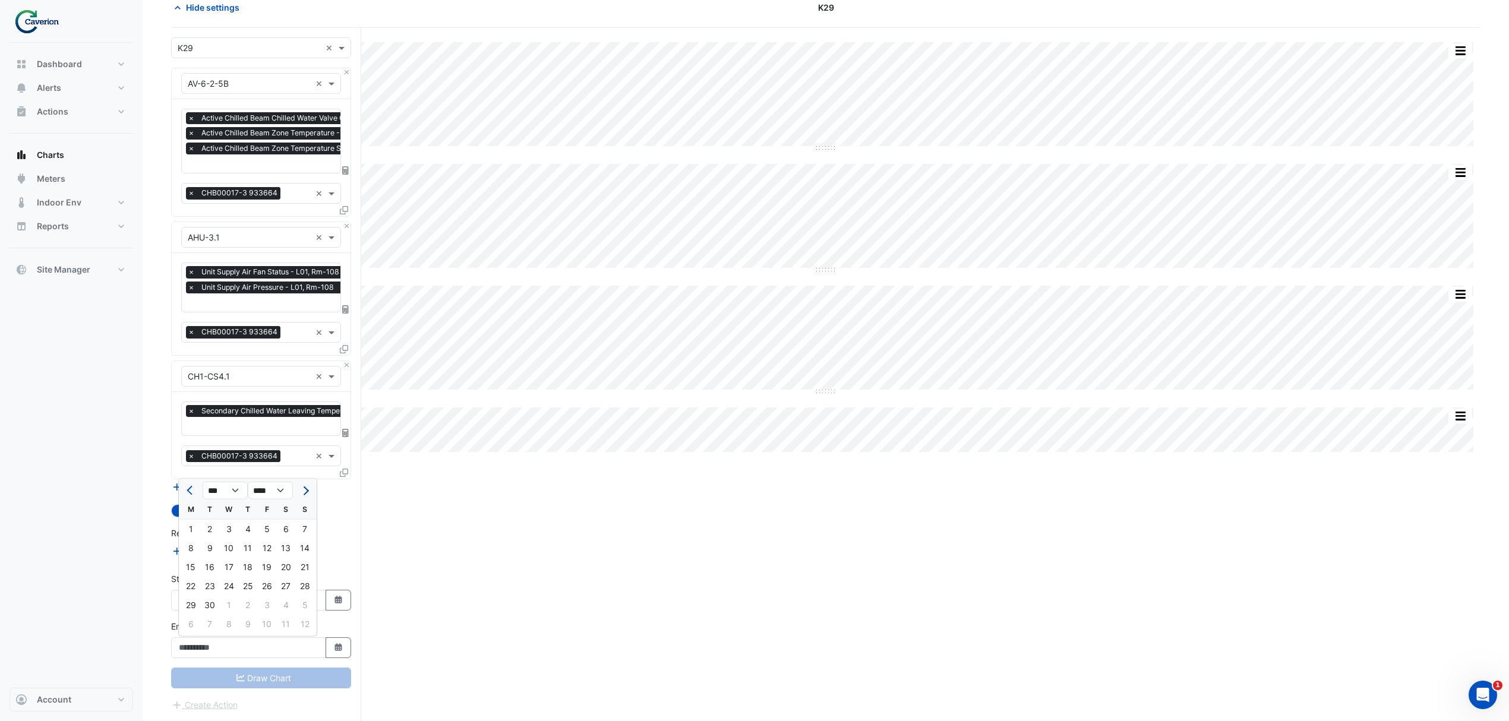
click at [311, 488] on button "Next month" at bounding box center [305, 490] width 14 height 19
select select "**"
click at [198, 542] on div "6" at bounding box center [190, 548] width 19 height 19
type input "**********"
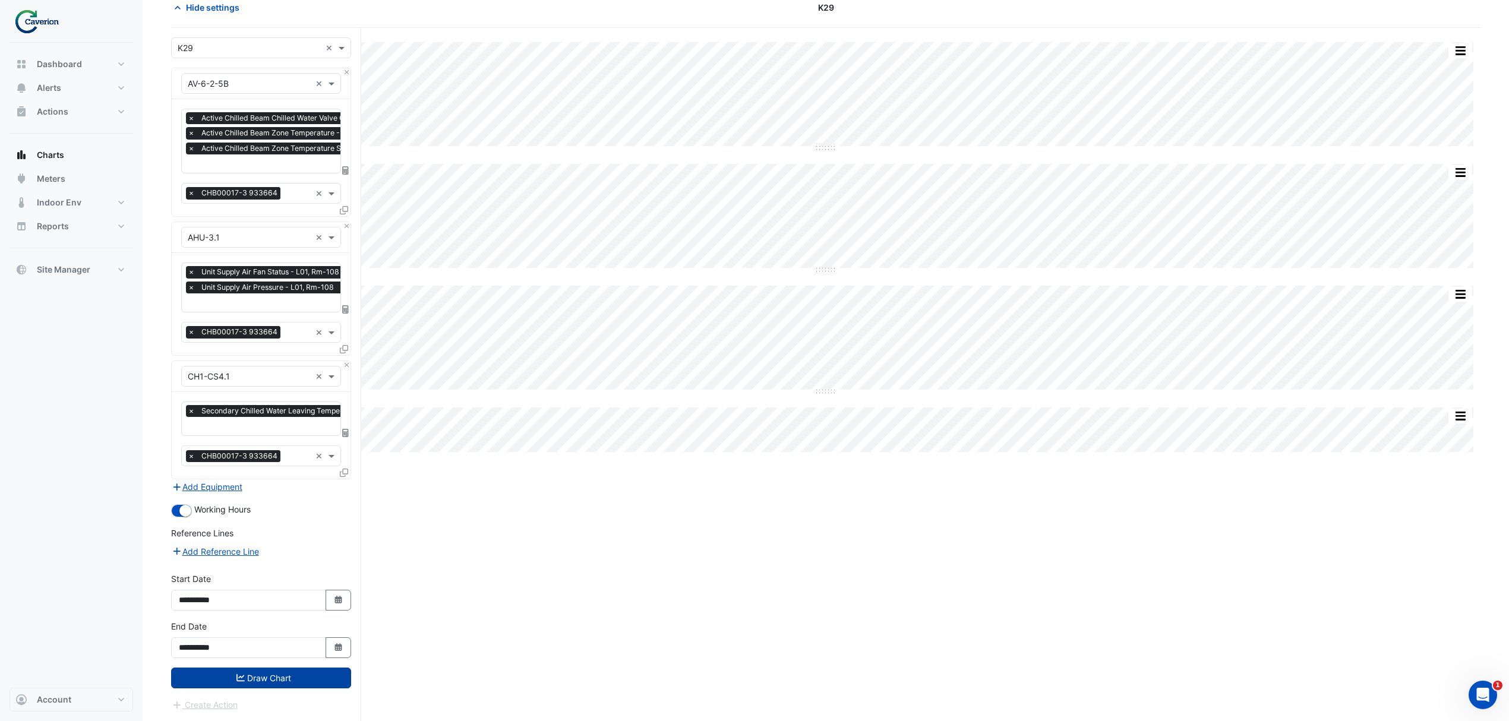
click at [250, 681] on button "Draw Chart" at bounding box center [261, 678] width 180 height 21
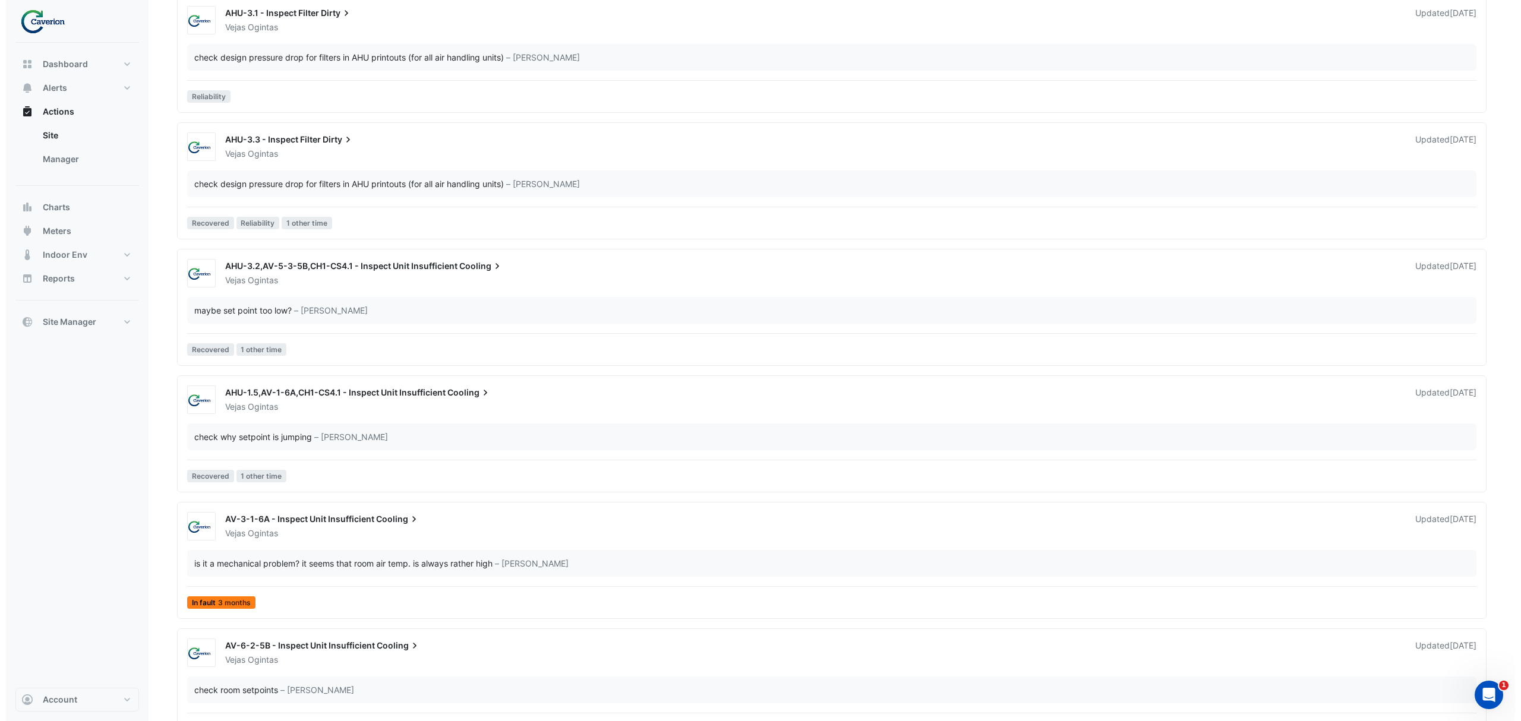
scroll to position [2099, 0]
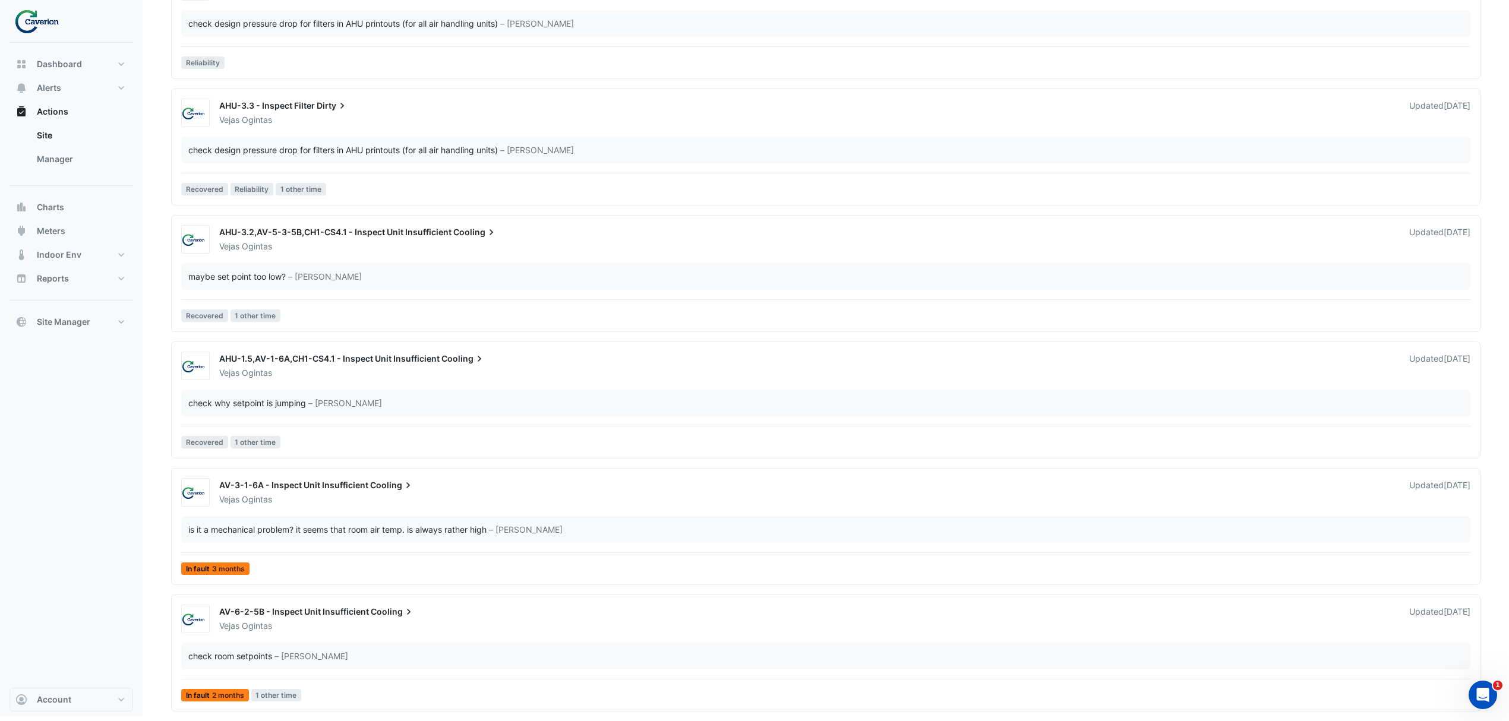
click at [897, 613] on div "AV-6-2-5B - Inspect Unit Insufficient Cooling" at bounding box center [807, 613] width 1176 height 14
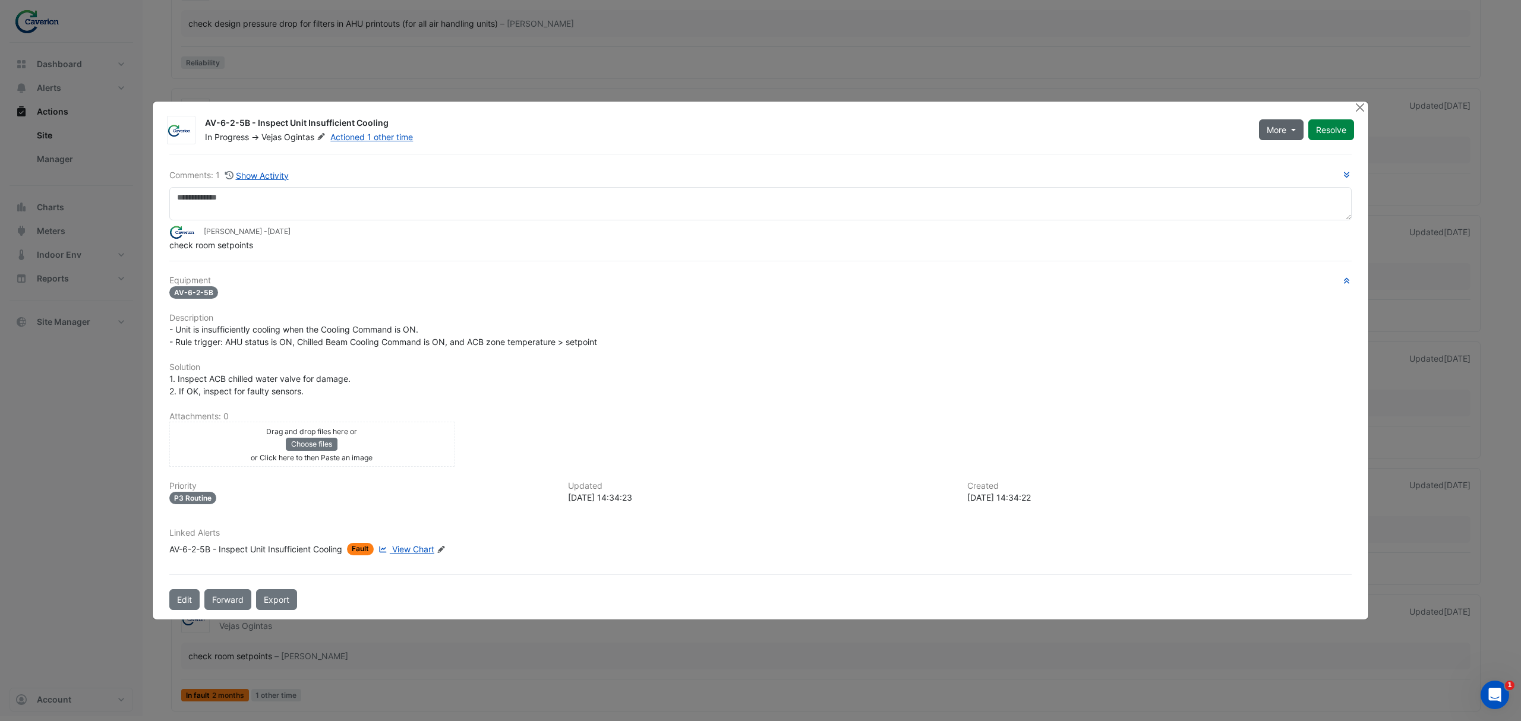
click at [1272, 131] on span "More" at bounding box center [1277, 130] width 20 height 12
click at [1279, 152] on button "On Hold" at bounding box center [1305, 160] width 94 height 17
click at [1360, 109] on button "Close" at bounding box center [1359, 108] width 12 height 12
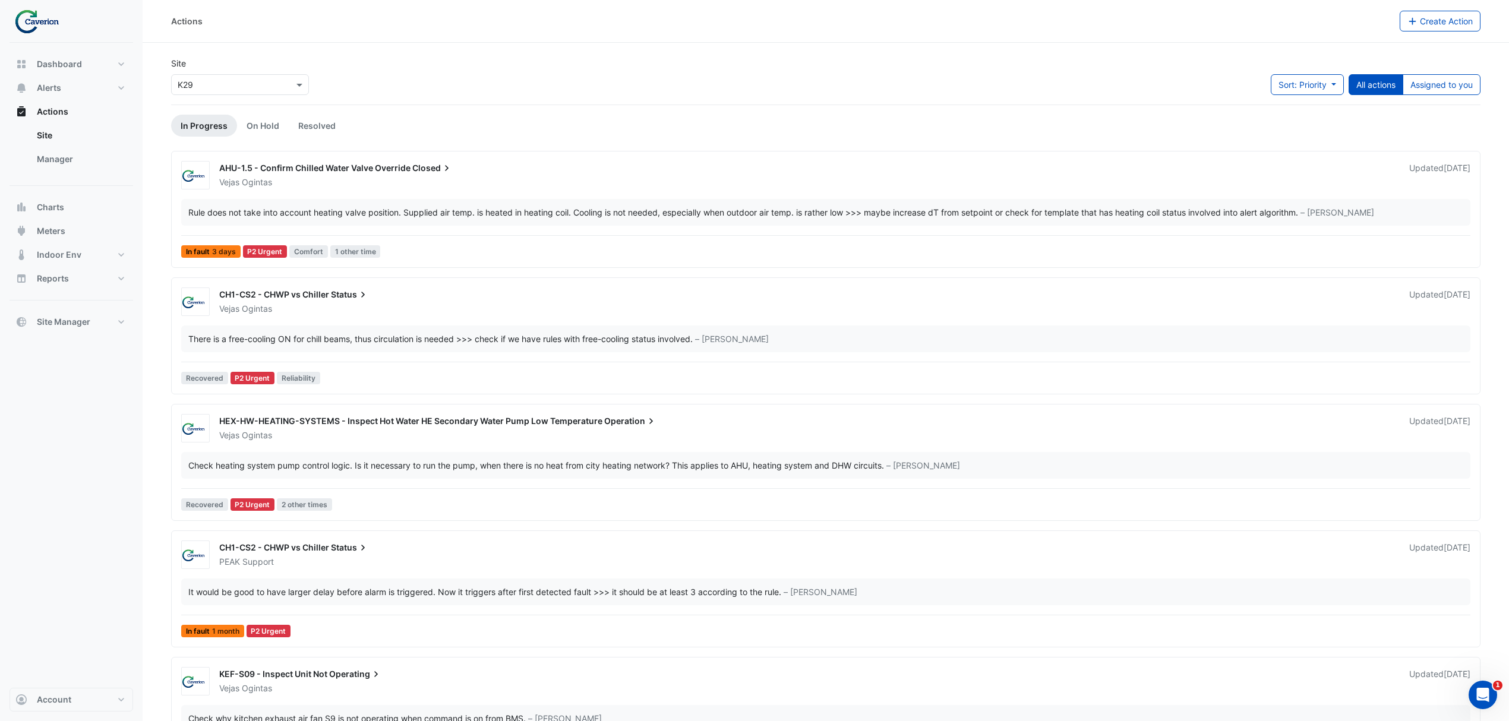
click at [1464, 72] on div "Site × K29 Sort: Priority Priority Updated All actions Assigned to you" at bounding box center [826, 81] width 1324 height 48
click at [1453, 81] on button "Assigned to you" at bounding box center [1442, 84] width 78 height 21
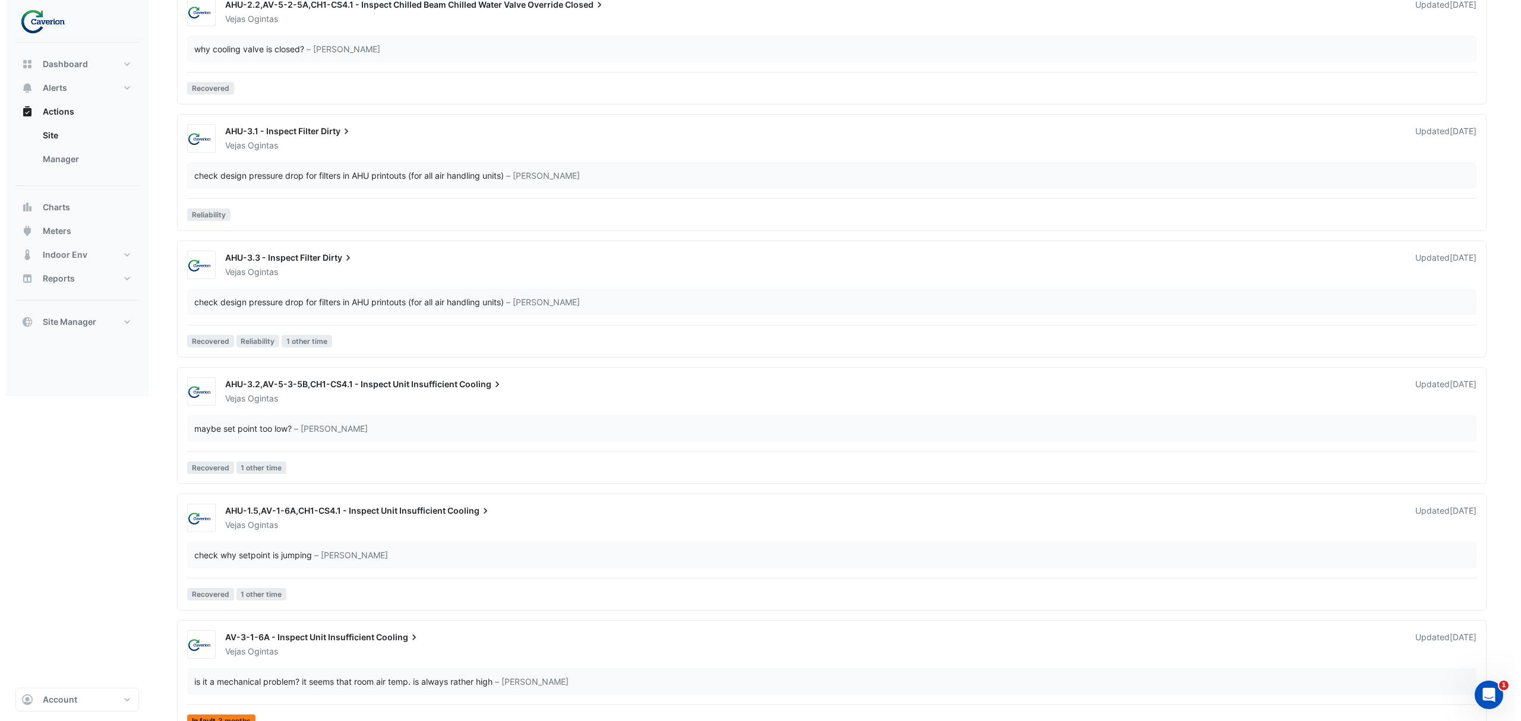
scroll to position [1972, 0]
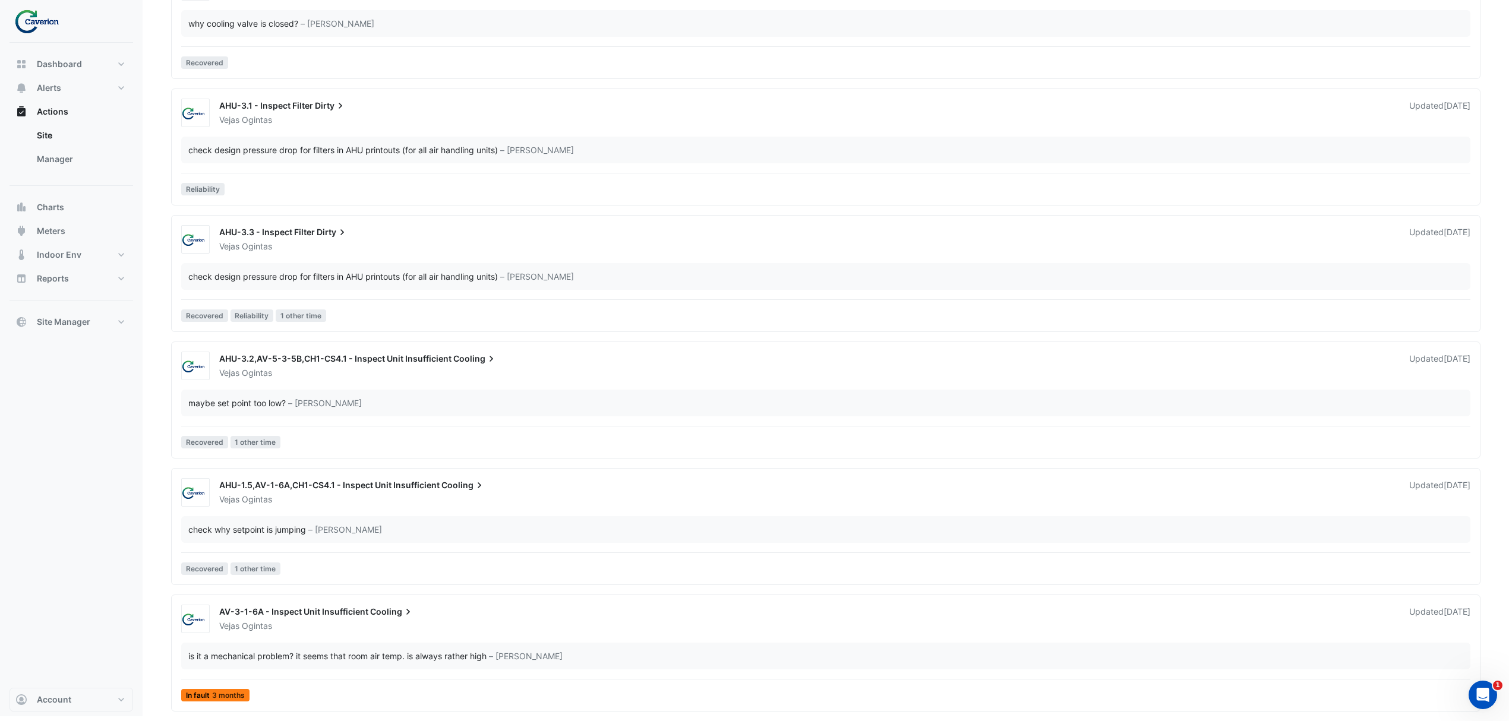
click at [338, 665] on div "is it a mechanical problem? it seems that room air temp. is always rather high …" at bounding box center [825, 656] width 1289 height 27
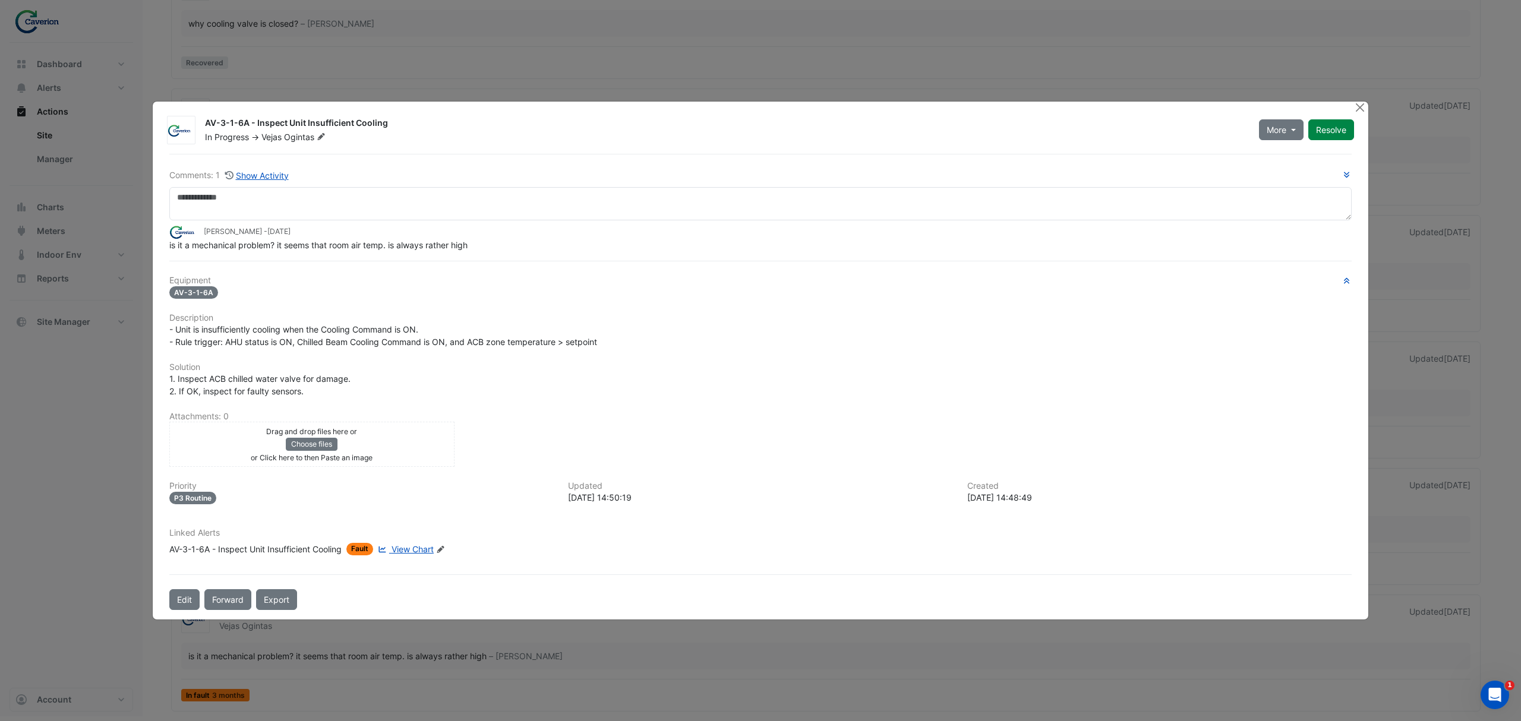
click at [416, 545] on span "View Chart" at bounding box center [413, 549] width 42 height 10
click at [1352, 105] on div "AV-3-1-6A - Inspect Unit Insufficient Cooling In Progress -> Vejas Ogintas More…" at bounding box center [761, 361] width 1216 height 519
click at [1362, 105] on button "Close" at bounding box center [1359, 108] width 12 height 12
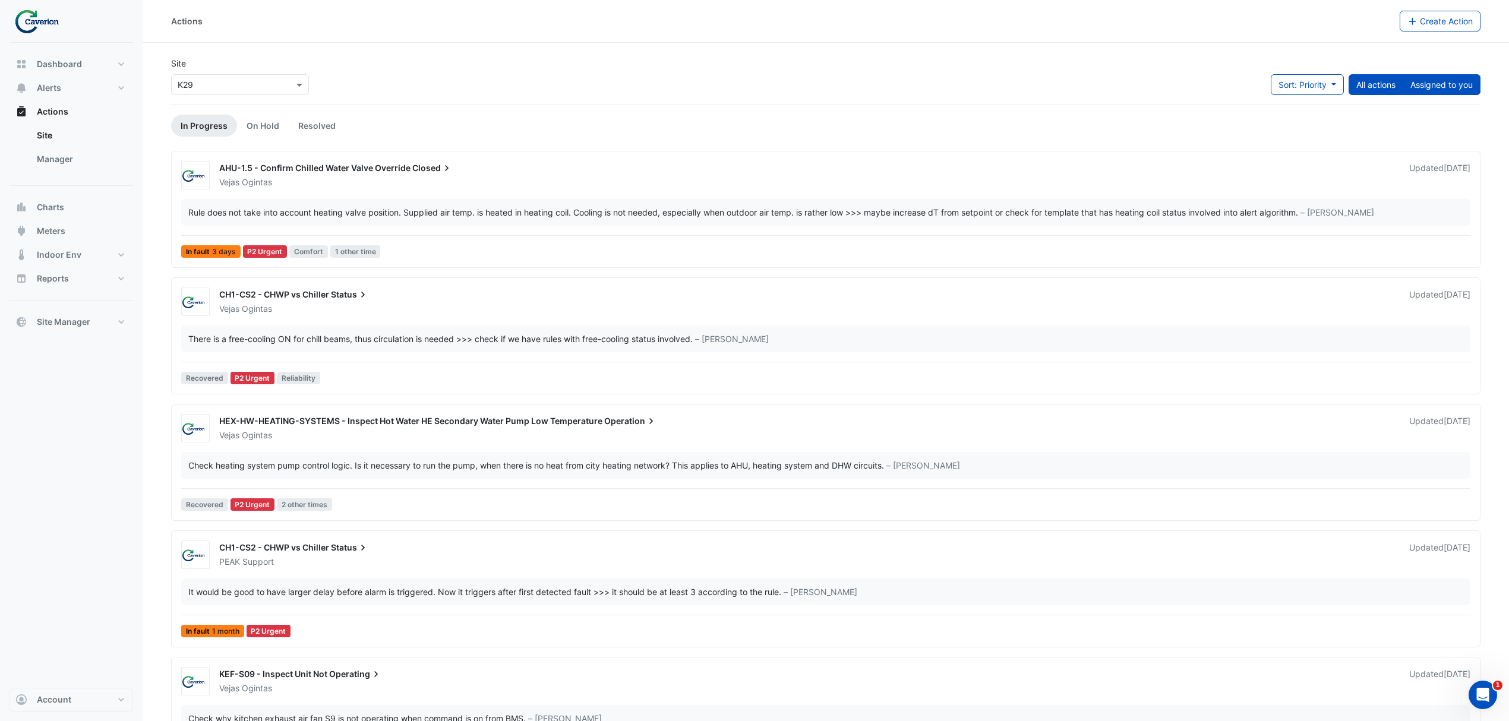
click at [1444, 76] on button "Assigned to you" at bounding box center [1442, 84] width 78 height 21
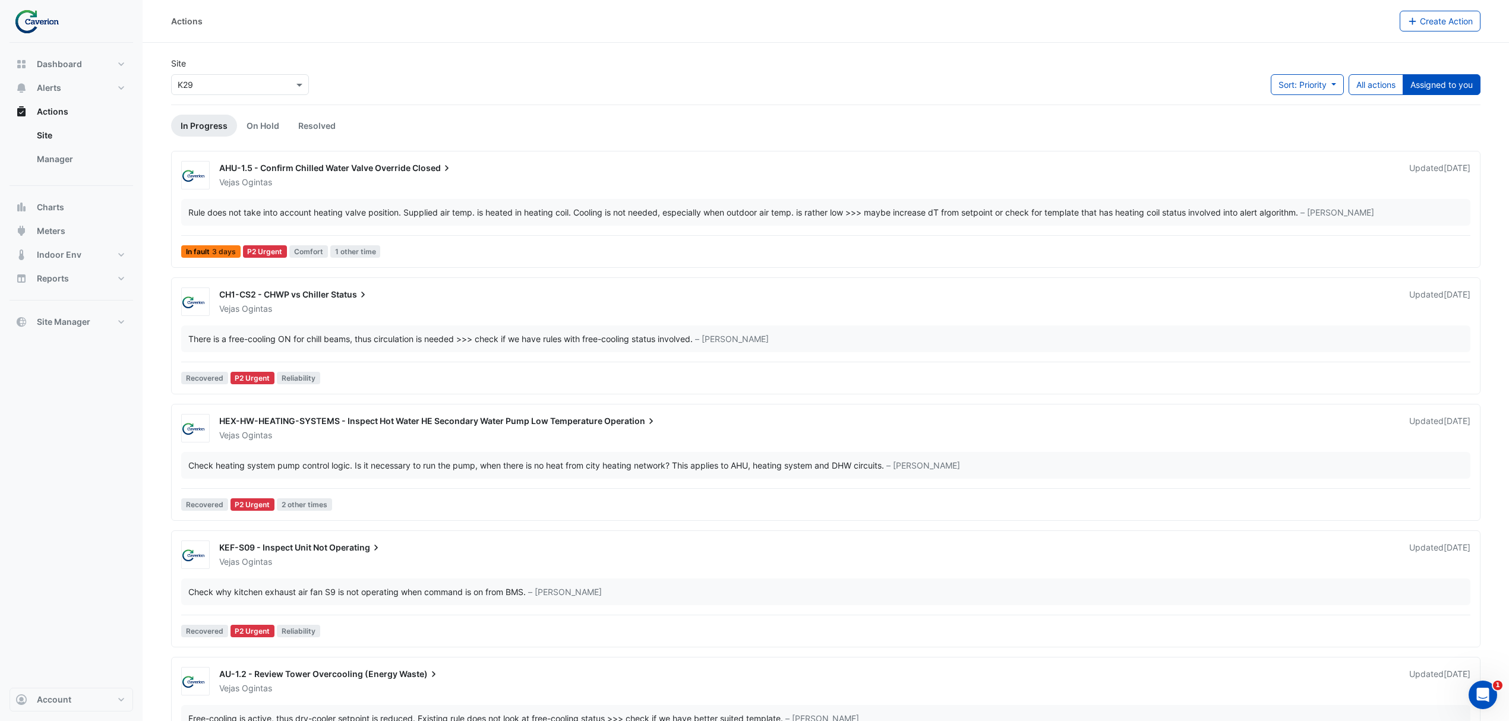
click at [1452, 70] on div "Site × K29 Sort: Priority Priority Updated All actions Assigned to you" at bounding box center [826, 81] width 1324 height 48
click at [1450, 79] on button "Assigned to you" at bounding box center [1442, 84] width 78 height 21
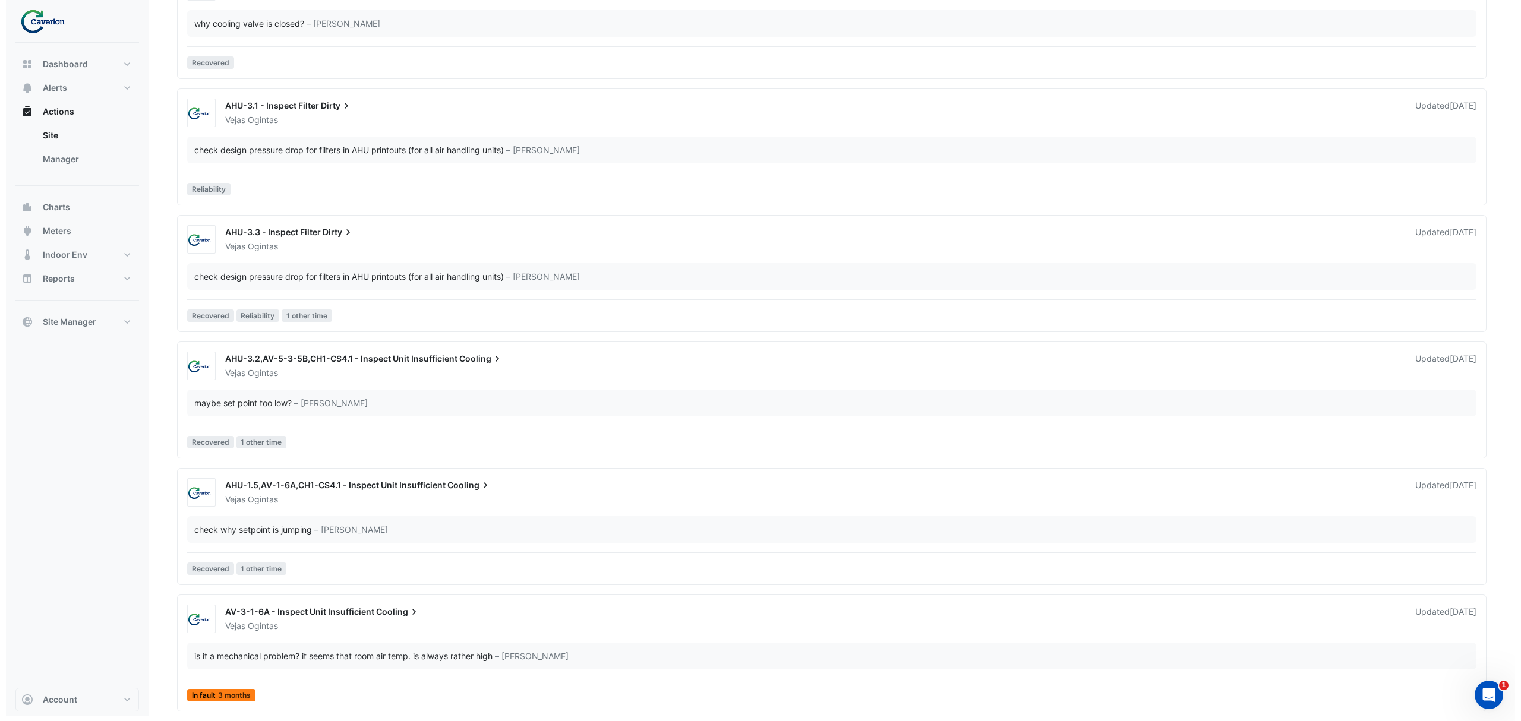
scroll to position [1972, 0]
click at [283, 661] on div "is it a mechanical problem? it seems that room air temp. is always rather high" at bounding box center [337, 656] width 298 height 12
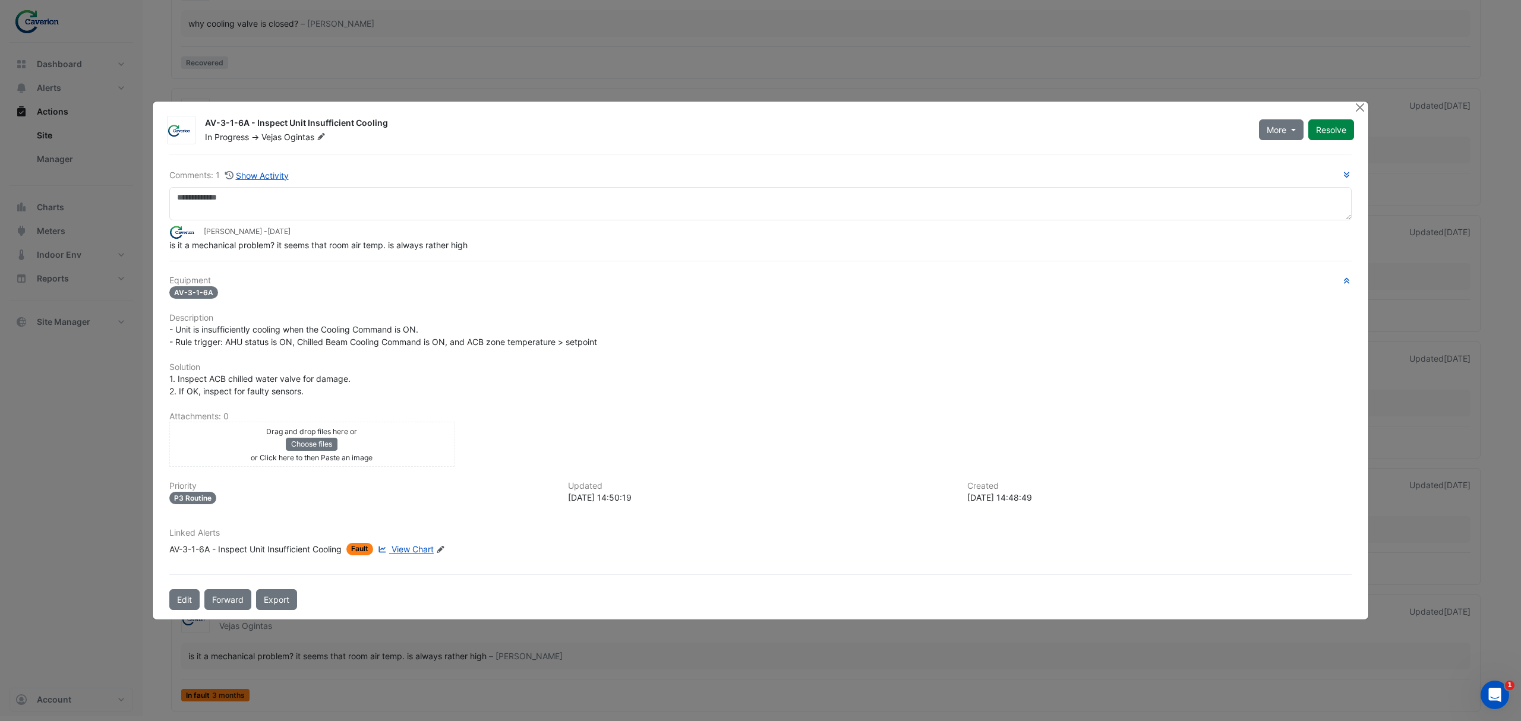
click at [428, 548] on span "View Chart" at bounding box center [413, 549] width 42 height 10
drag, startPoint x: 181, startPoint y: 245, endPoint x: 423, endPoint y: 245, distance: 241.8
click at [423, 245] on span "is it a mechanical problem? it seems that room air temp. is always rather high" at bounding box center [318, 245] width 298 height 10
drag, startPoint x: 327, startPoint y: 247, endPoint x: 507, endPoint y: 242, distance: 180.1
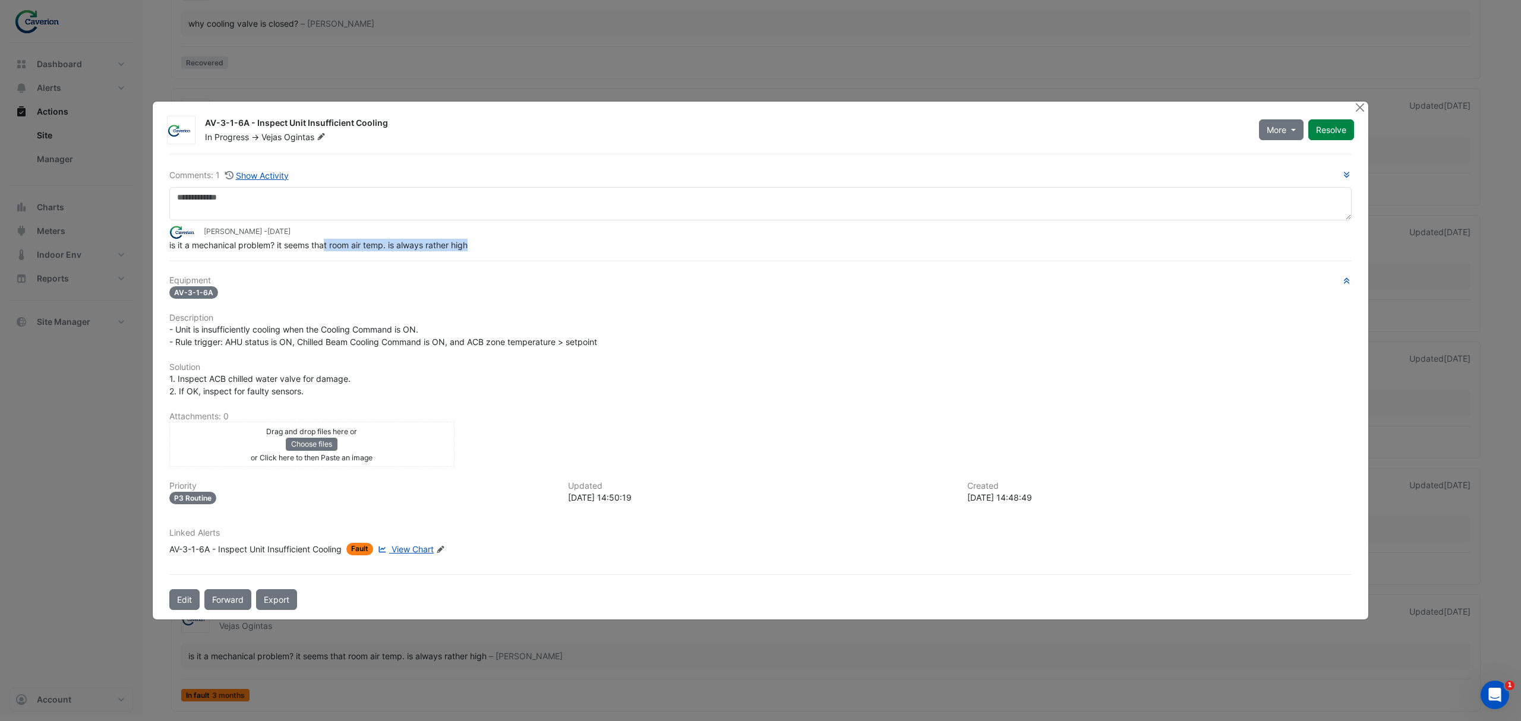
click at [503, 243] on div "is it a mechanical problem? it seems that room air temp. is always rather high" at bounding box center [760, 245] width 1182 height 12
click at [507, 242] on div "is it a mechanical problem? it seems that room air temp. is always rather high" at bounding box center [760, 245] width 1182 height 12
drag, startPoint x: 348, startPoint y: 254, endPoint x: 355, endPoint y: 251, distance: 8.0
click at [350, 253] on div "Comments: 1 Show Activity Tomas Jonkaitis - 1 month and 29 days ago is it a mec…" at bounding box center [760, 382] width 1197 height 457
click at [355, 251] on div "is it a mechanical problem? it seems that room air temp. is always rather high" at bounding box center [760, 245] width 1182 height 12
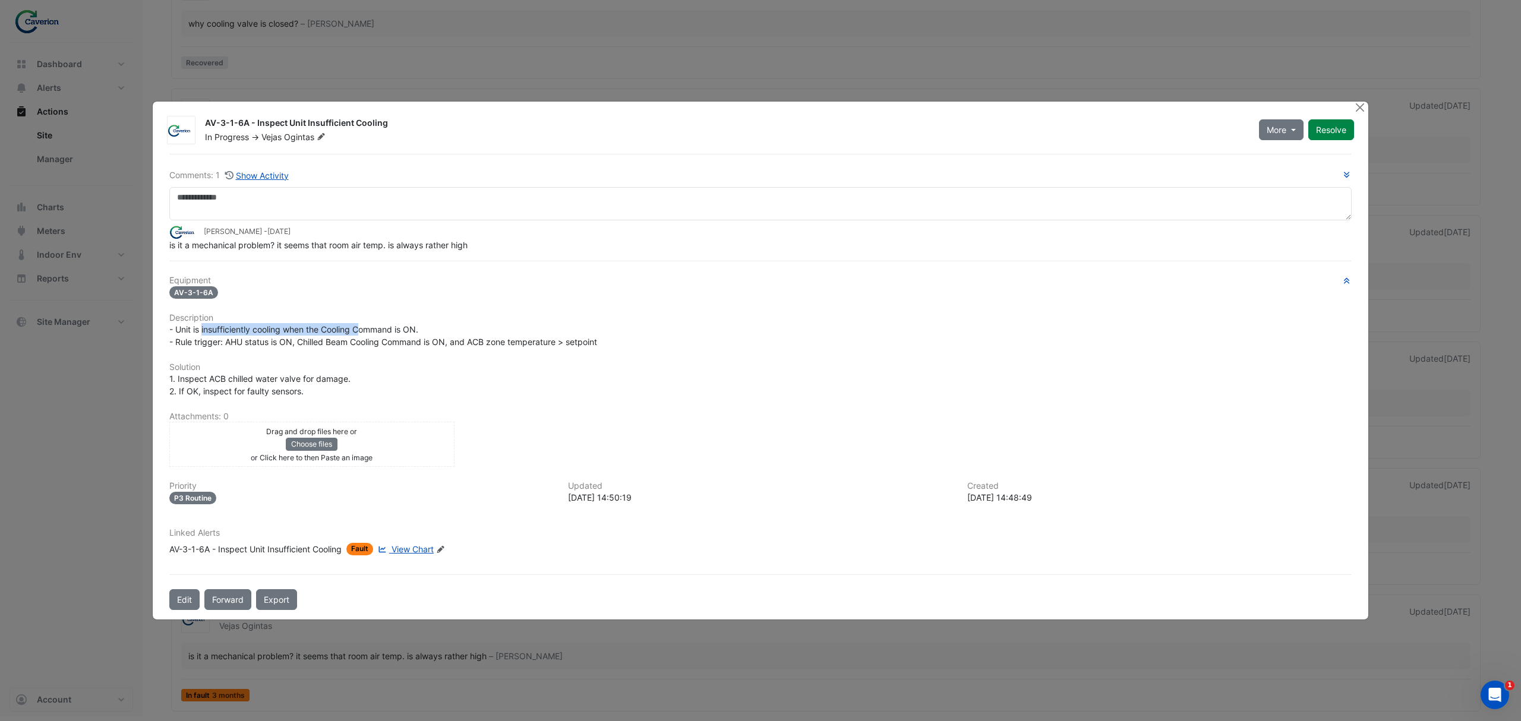
drag, startPoint x: 202, startPoint y: 333, endPoint x: 372, endPoint y: 330, distance: 169.9
click at [371, 330] on span "- Unit is insufficiently cooling when the Cooling Command is ON. - Rule trigger…" at bounding box center [383, 335] width 428 height 23
click at [378, 330] on span "- Unit is insufficiently cooling when the Cooling Command is ON. - Rule trigger…" at bounding box center [383, 335] width 428 height 23
click at [187, 293] on span "AV-3-1-6A" at bounding box center [193, 292] width 49 height 12
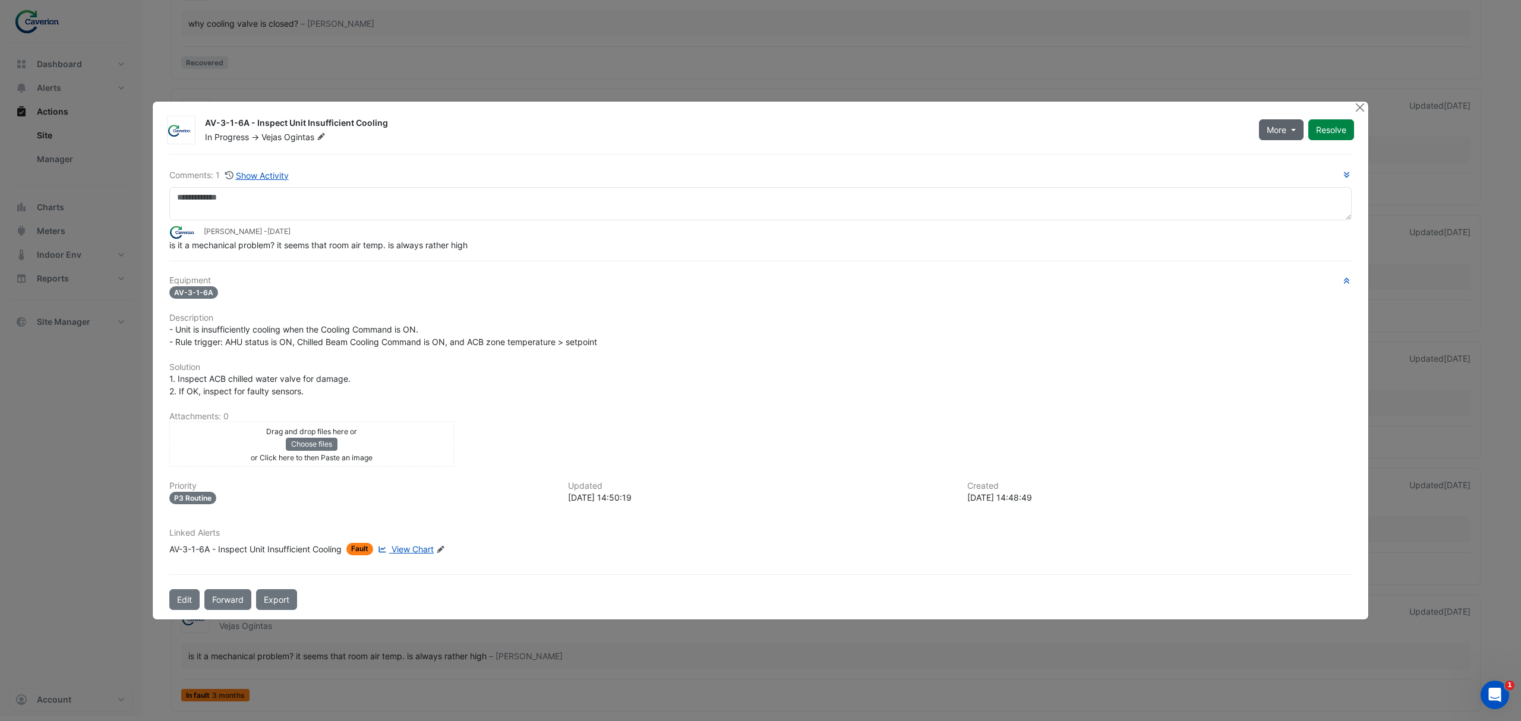
click at [1290, 133] on button "More" at bounding box center [1281, 129] width 45 height 21
drag, startPoint x: 1291, startPoint y: 153, endPoint x: 759, endPoint y: 343, distance: 565.1
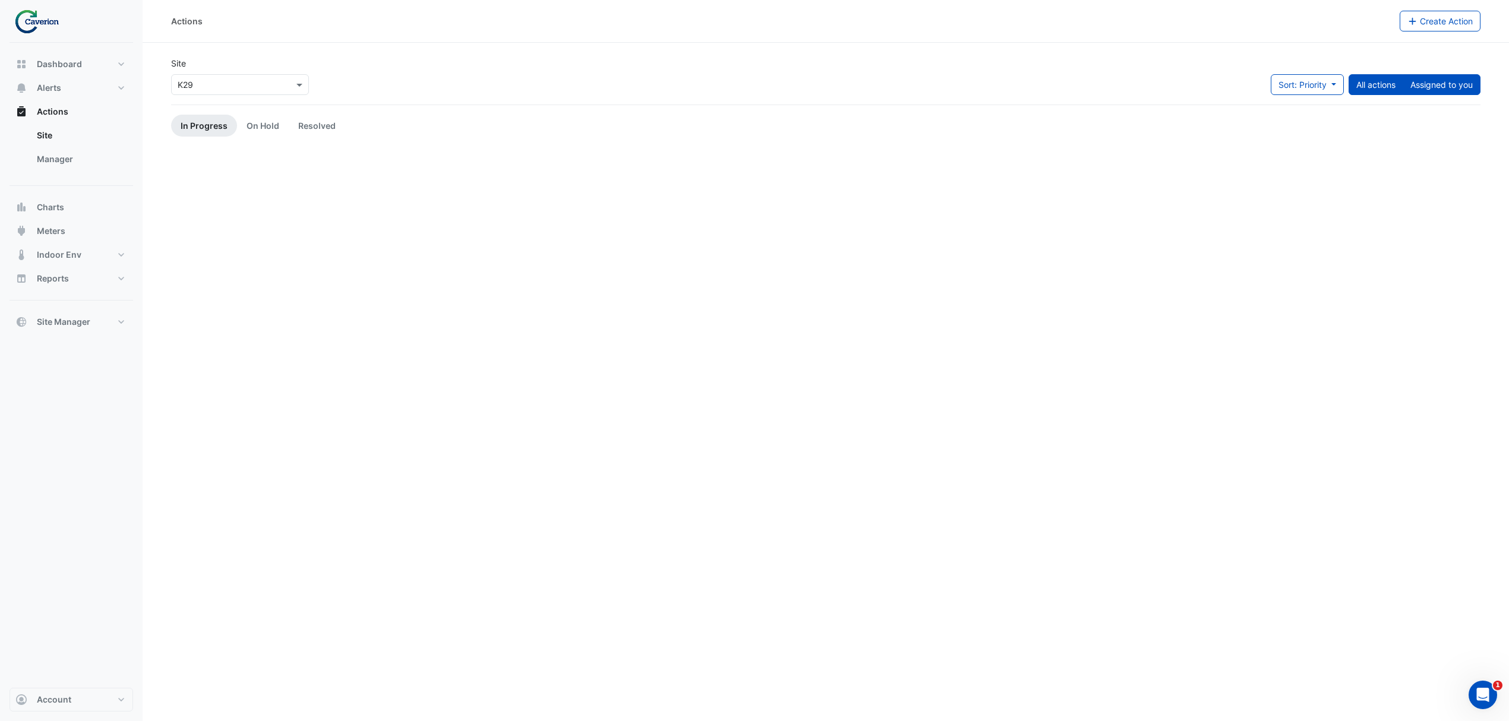
click at [1426, 74] on button "Assigned to you" at bounding box center [1442, 84] width 78 height 21
drag, startPoint x: 1426, startPoint y: 74, endPoint x: 1422, endPoint y: 614, distance: 539.5
click at [1426, 75] on button "Assigned to you" at bounding box center [1442, 84] width 78 height 21
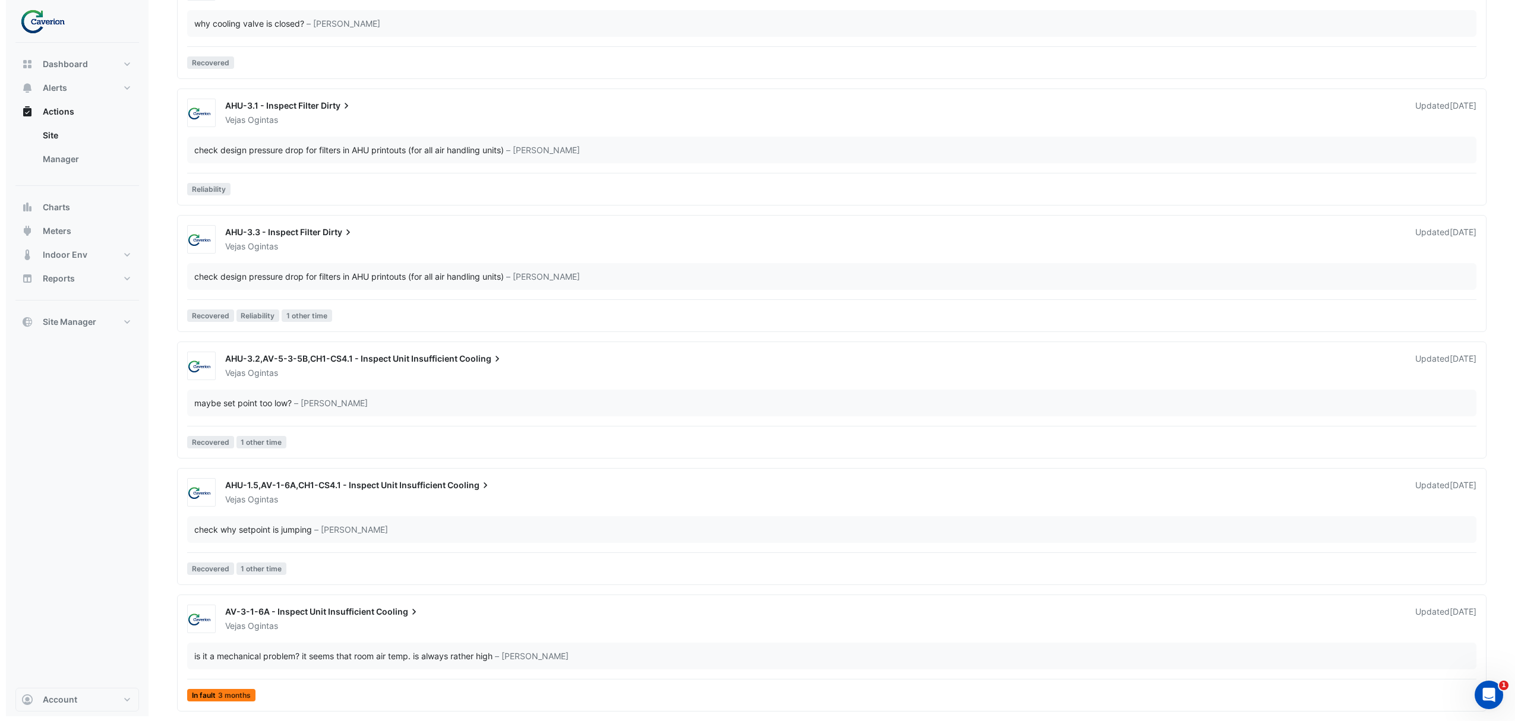
scroll to position [1972, 0]
click at [995, 629] on div "Vejas Ogintas" at bounding box center [807, 626] width 1178 height 12
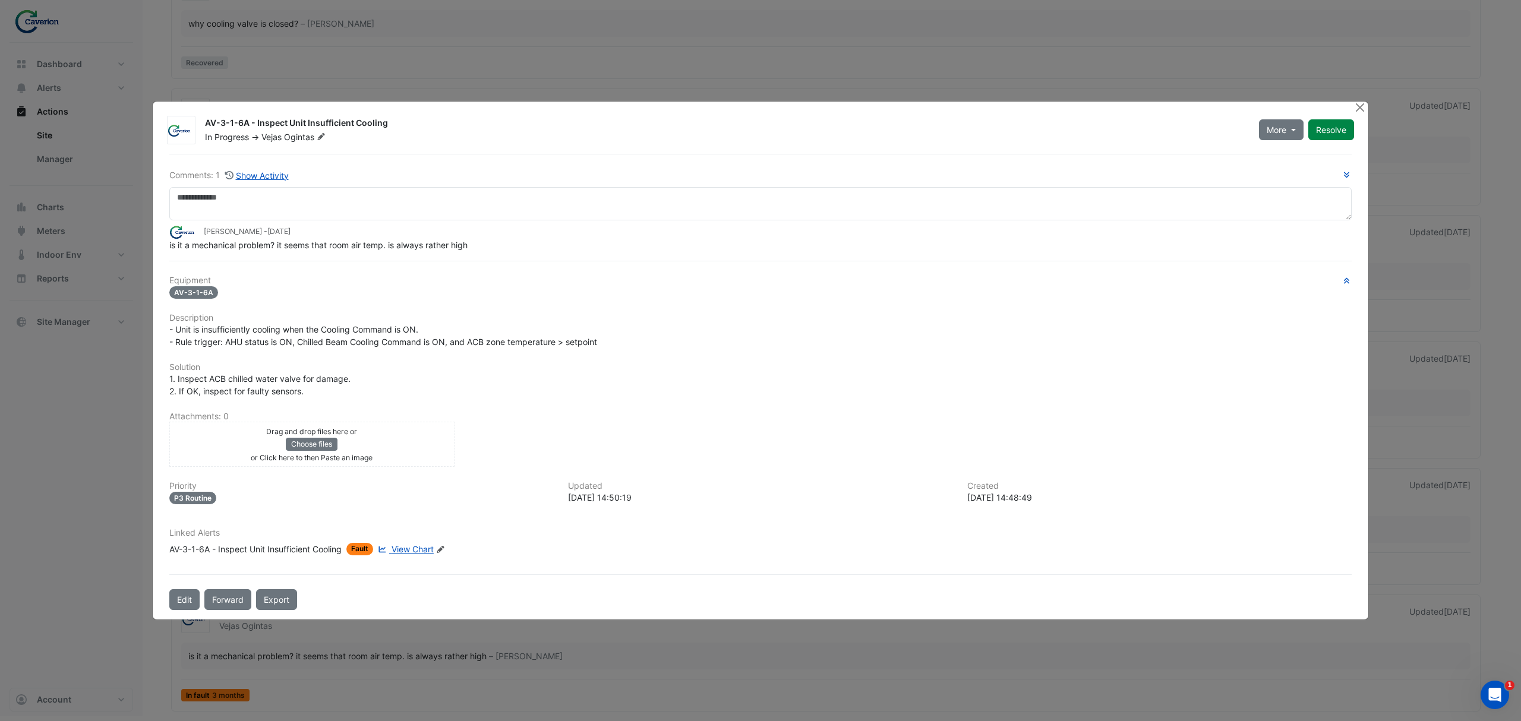
click at [1279, 130] on span "More" at bounding box center [1277, 130] width 20 height 12
click at [1288, 156] on button "On Hold" at bounding box center [1305, 161] width 94 height 17
click at [1358, 108] on button "Close" at bounding box center [1359, 108] width 12 height 12
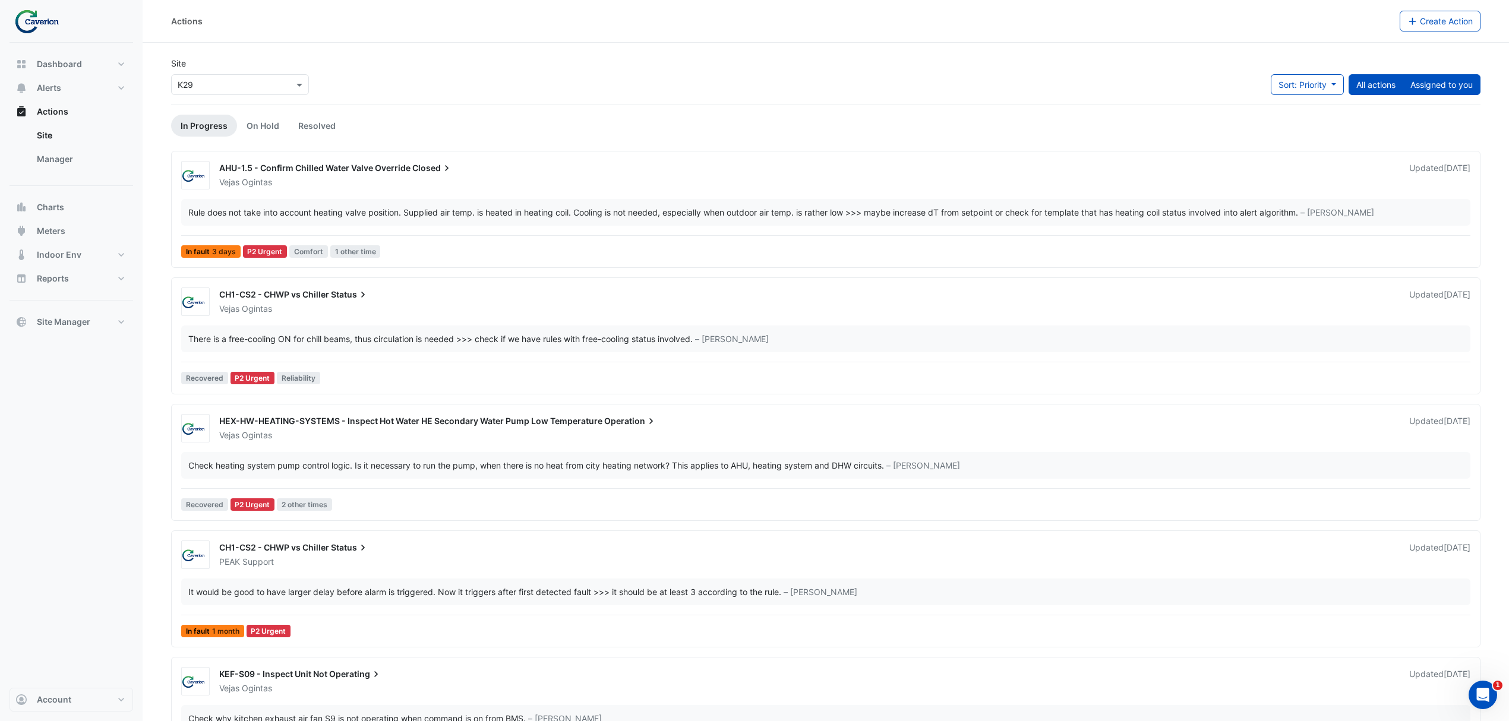
click at [1446, 93] on button "Assigned to you" at bounding box center [1442, 84] width 78 height 21
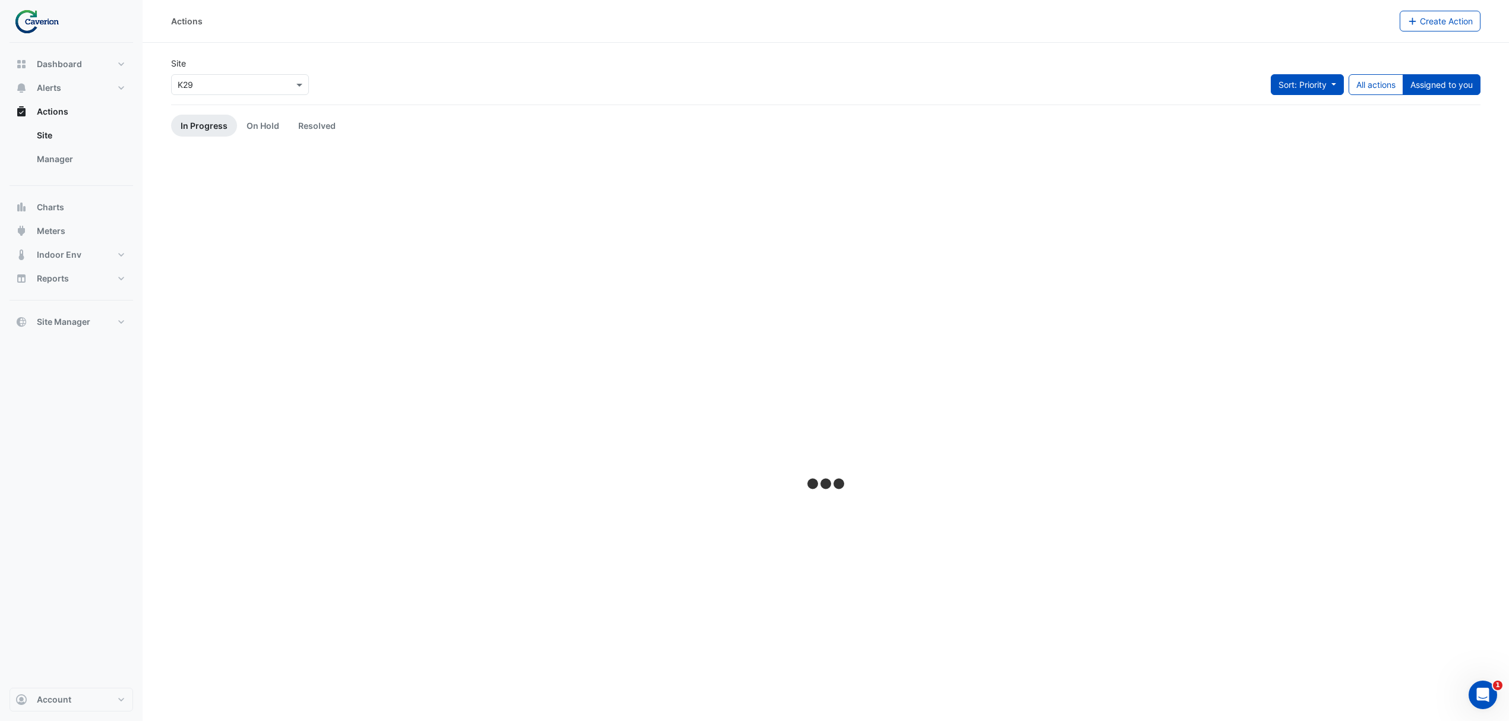
click at [1305, 89] on button "Sort: Priority" at bounding box center [1307, 84] width 73 height 21
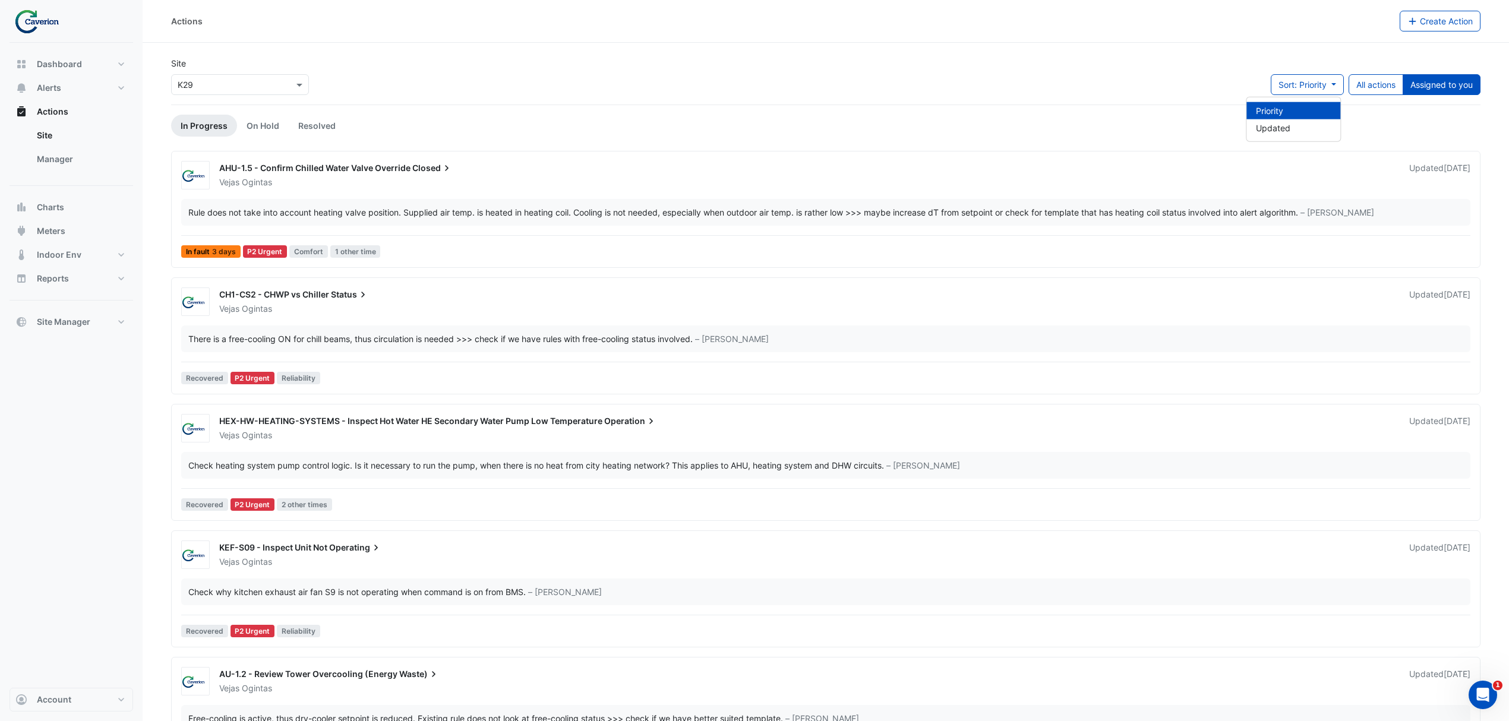
click at [1432, 103] on div "Sort: Priority All actions Assigned to you" at bounding box center [1376, 89] width 210 height 30
click at [80, 166] on link "Manager" at bounding box center [80, 159] width 106 height 24
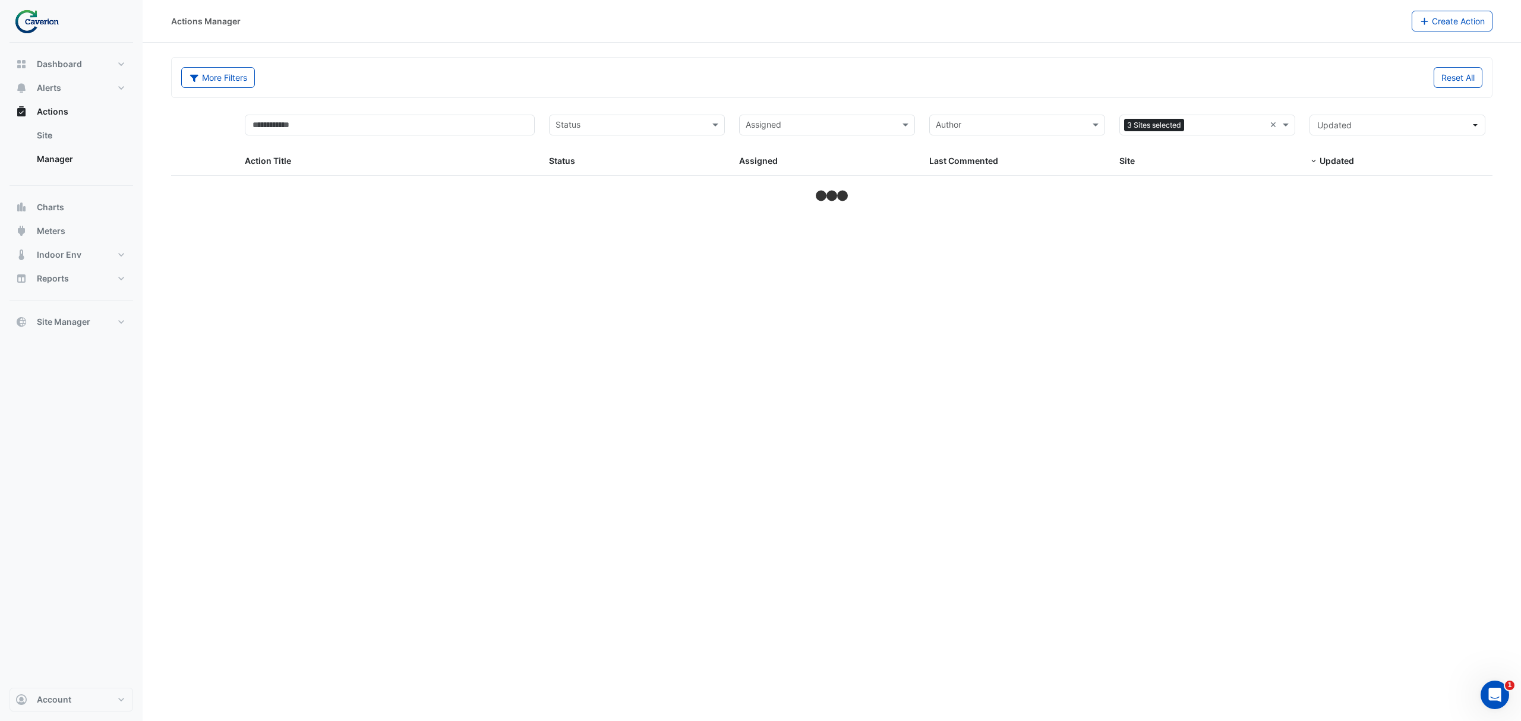
select select "***"
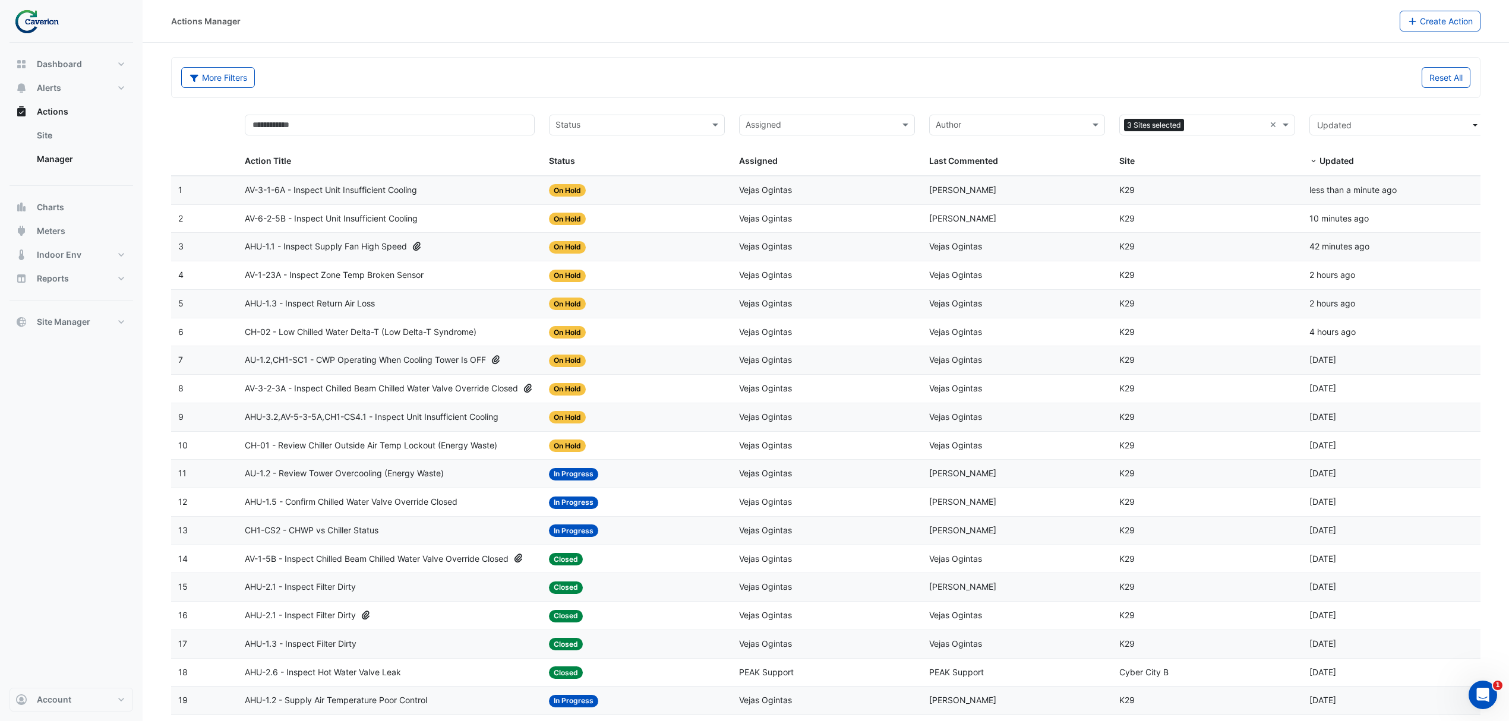
click at [788, 124] on input "text" at bounding box center [820, 126] width 149 height 14
click at [809, 248] on div "Vejas Ogintas" at bounding box center [827, 254] width 175 height 17
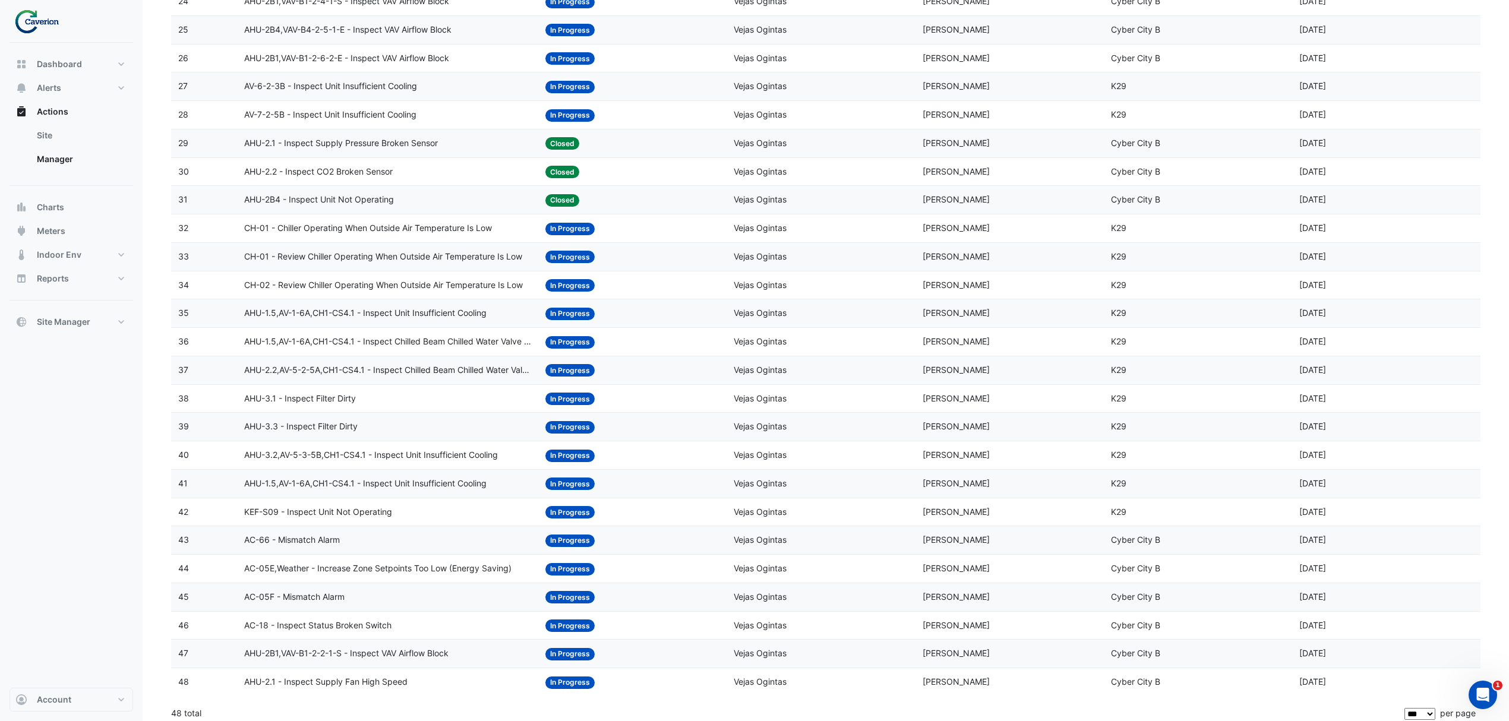
scroll to position [859, 0]
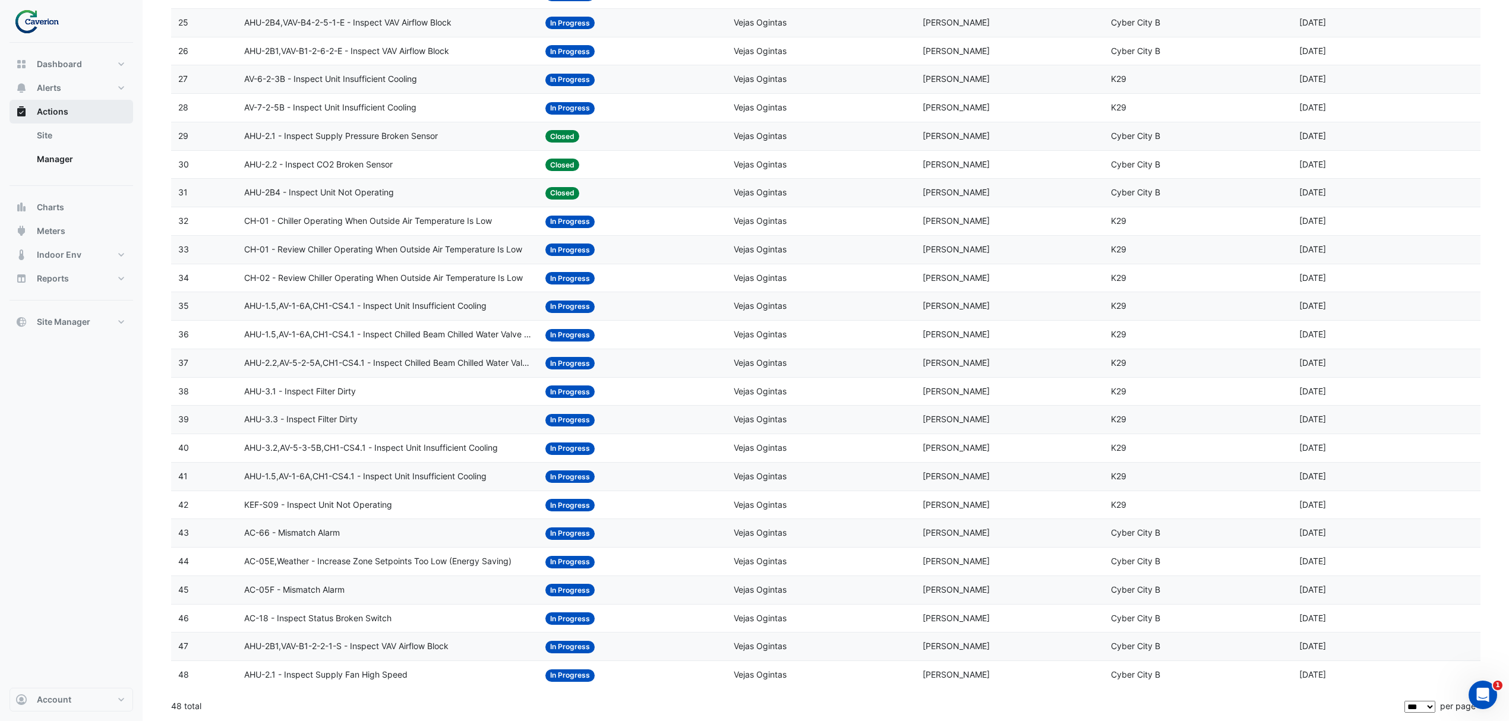
click at [67, 115] on span "Actions" at bounding box center [52, 112] width 31 height 12
click at [62, 132] on link "Site" at bounding box center [80, 136] width 106 height 24
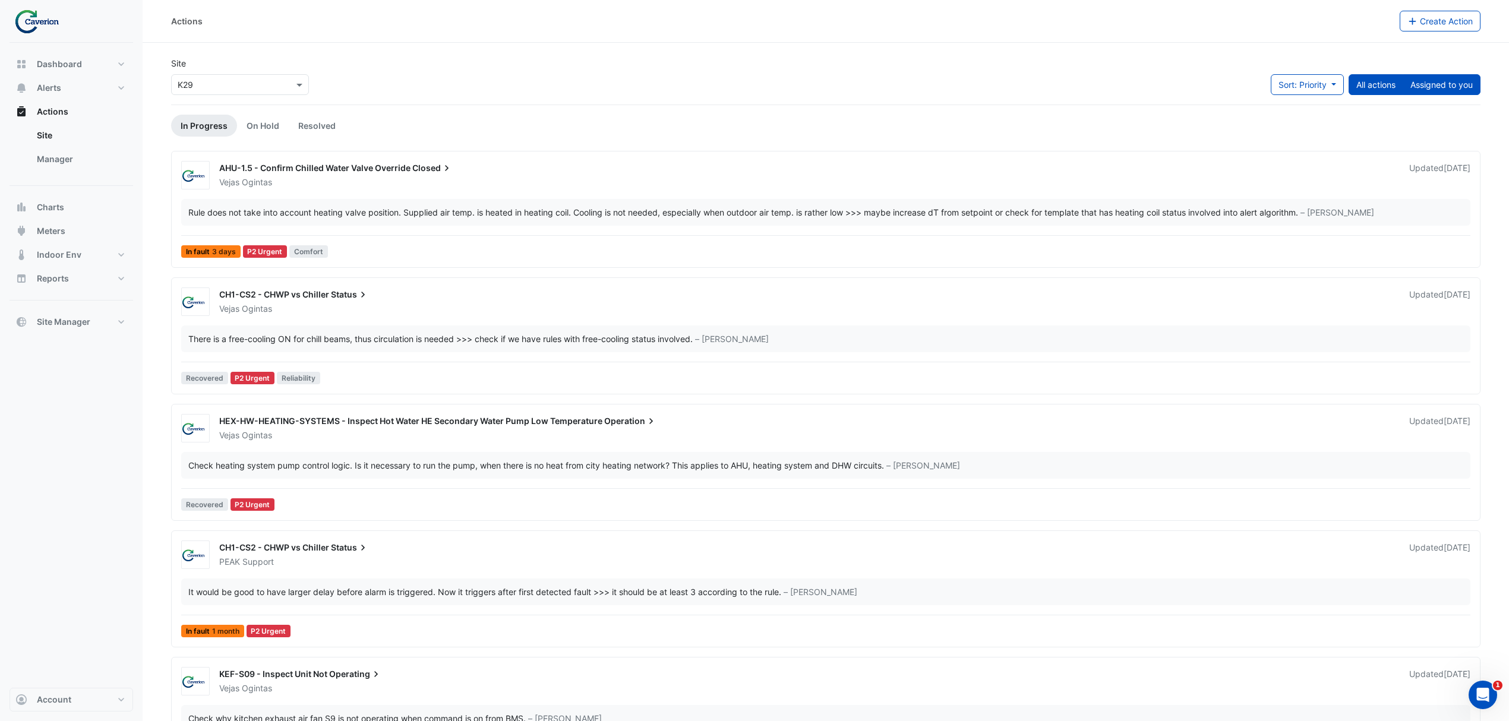
click at [1438, 94] on div "Sort: Priority Priority Updated All actions Assigned to you" at bounding box center [1376, 89] width 210 height 30
click at [1438, 94] on button "Assigned to you" at bounding box center [1442, 84] width 78 height 21
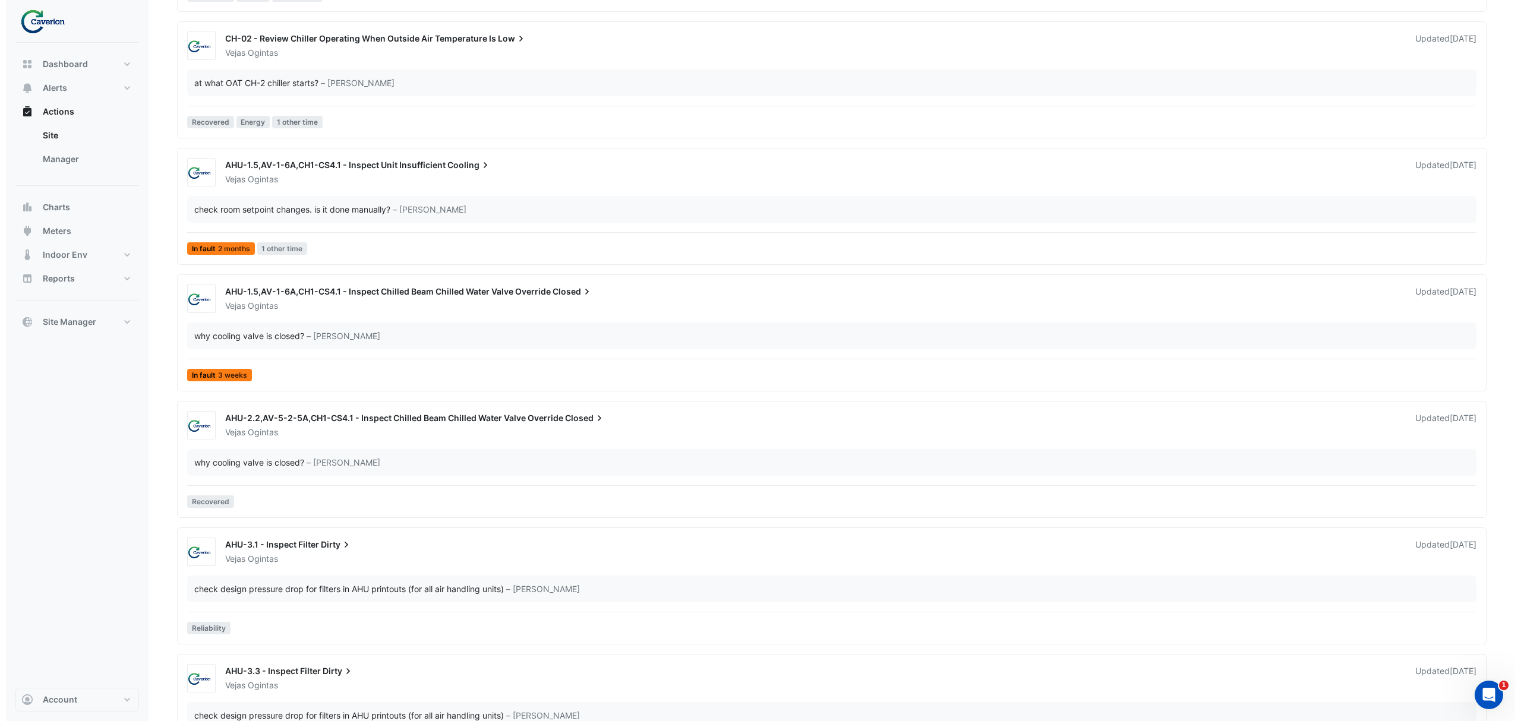
scroll to position [1845, 0]
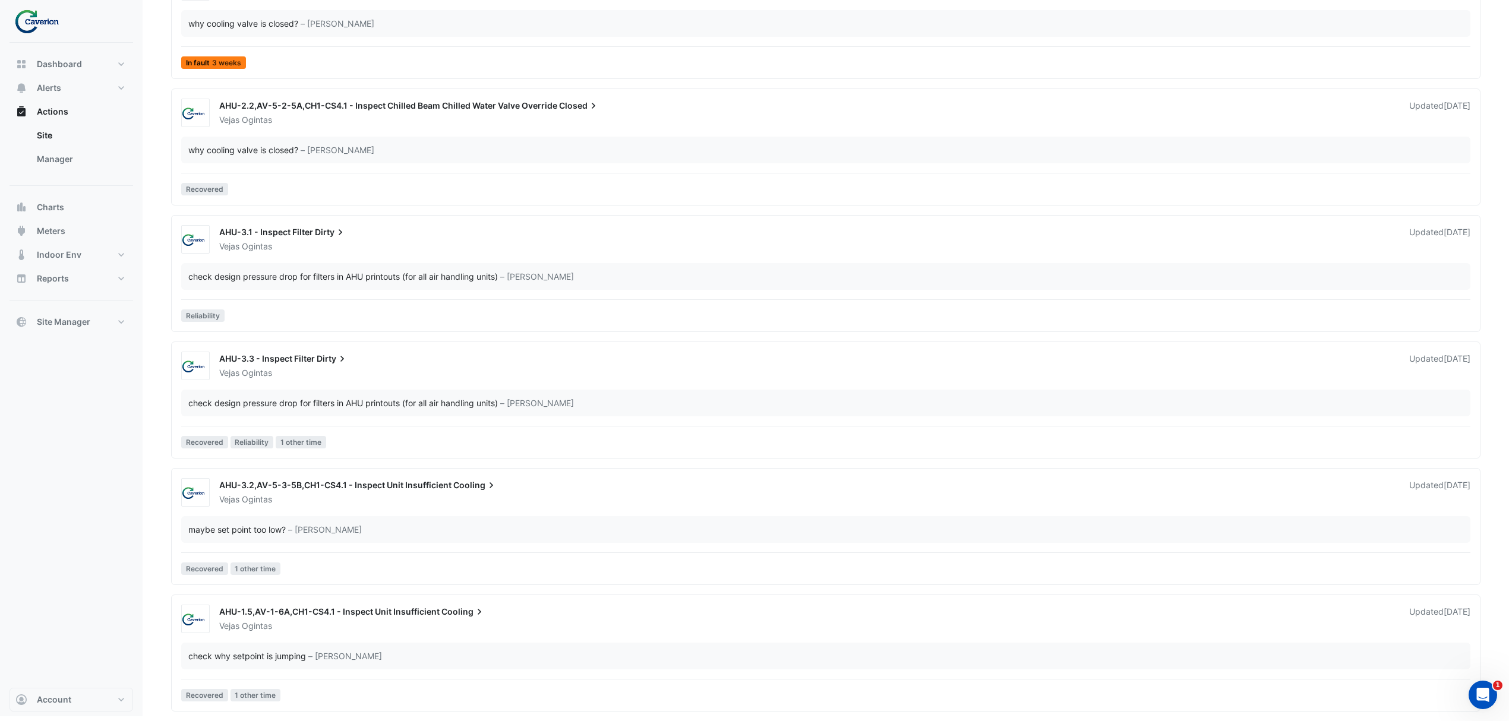
click at [392, 618] on div "AHU-1.5,AV-1-6A,CH1-CS4.1 - Inspect Unit Insufficient Cooling" at bounding box center [807, 613] width 1176 height 14
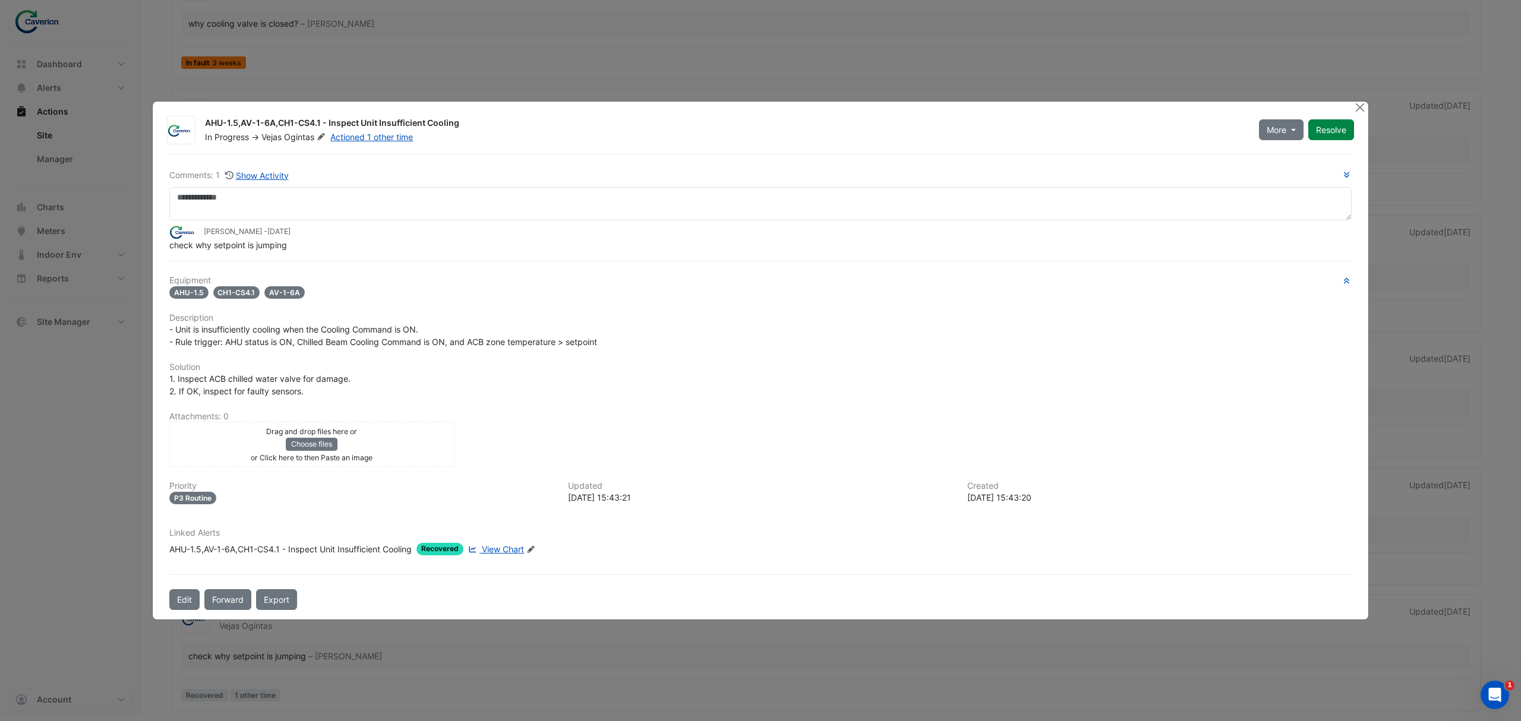
click at [507, 547] on span "View Chart" at bounding box center [503, 549] width 42 height 10
click at [1350, 106] on div "AHU-1.5,AV-1-6A,CH1-CS4.1 - Inspect Unit Insufficient Cooling In Progress -> Ve…" at bounding box center [761, 361] width 1216 height 519
click at [1355, 106] on button "Close" at bounding box center [1359, 108] width 12 height 12
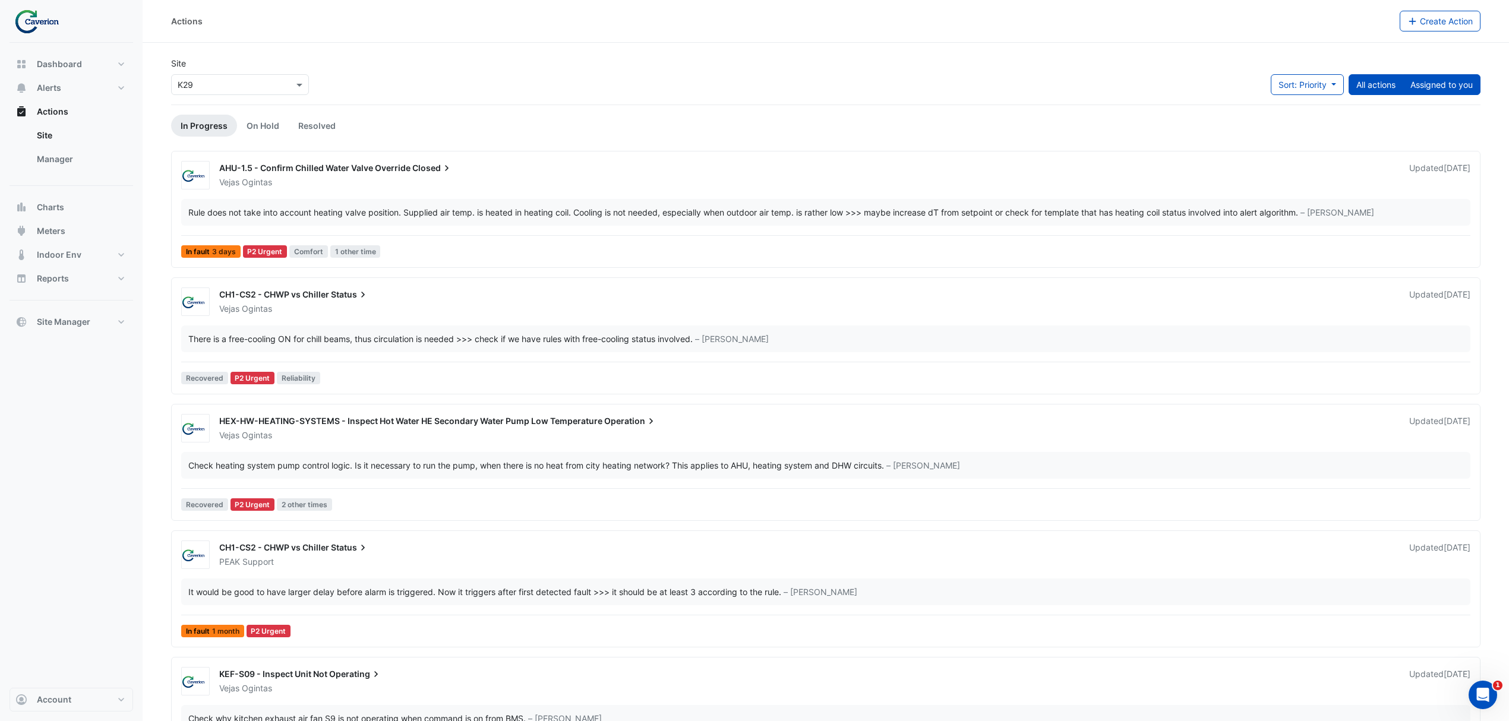
click at [1464, 75] on button "Assigned to you" at bounding box center [1442, 84] width 78 height 21
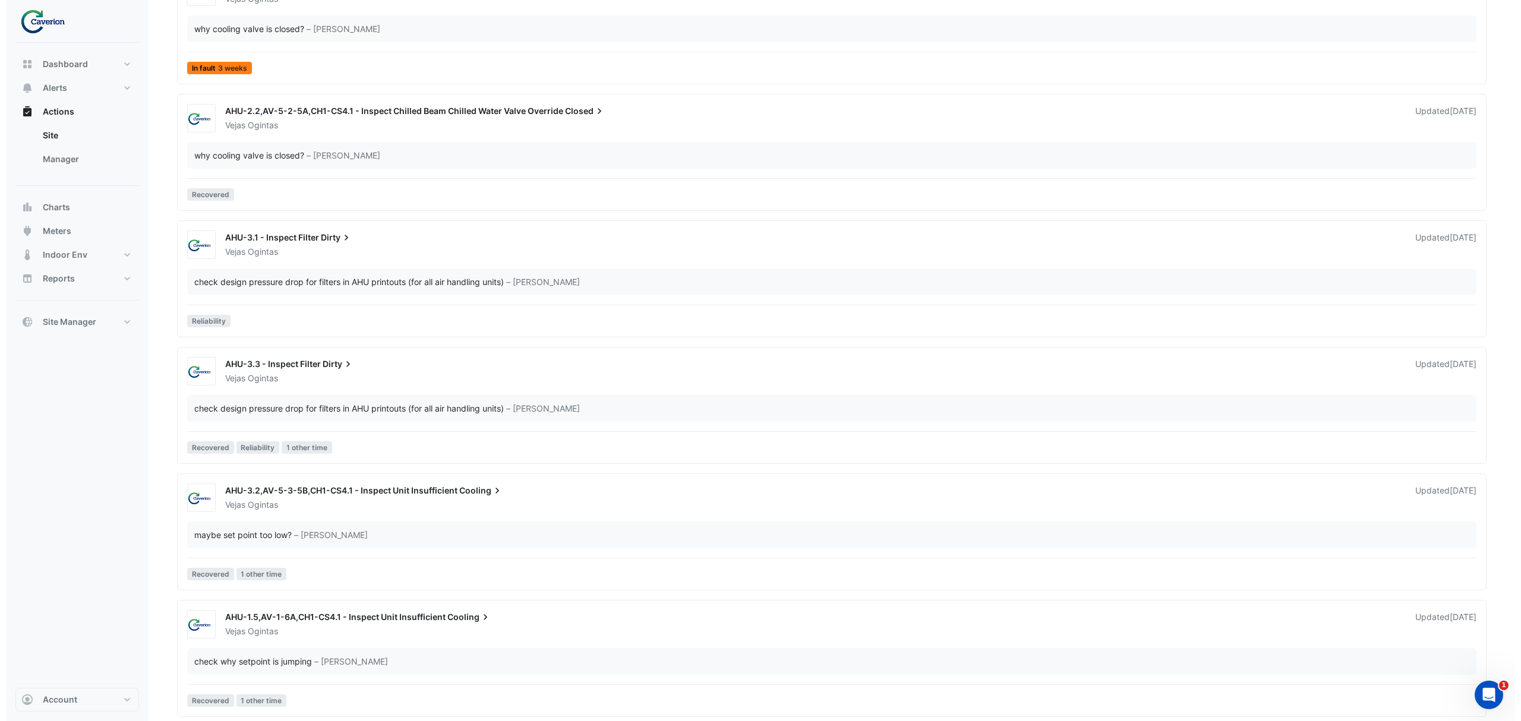
scroll to position [1845, 0]
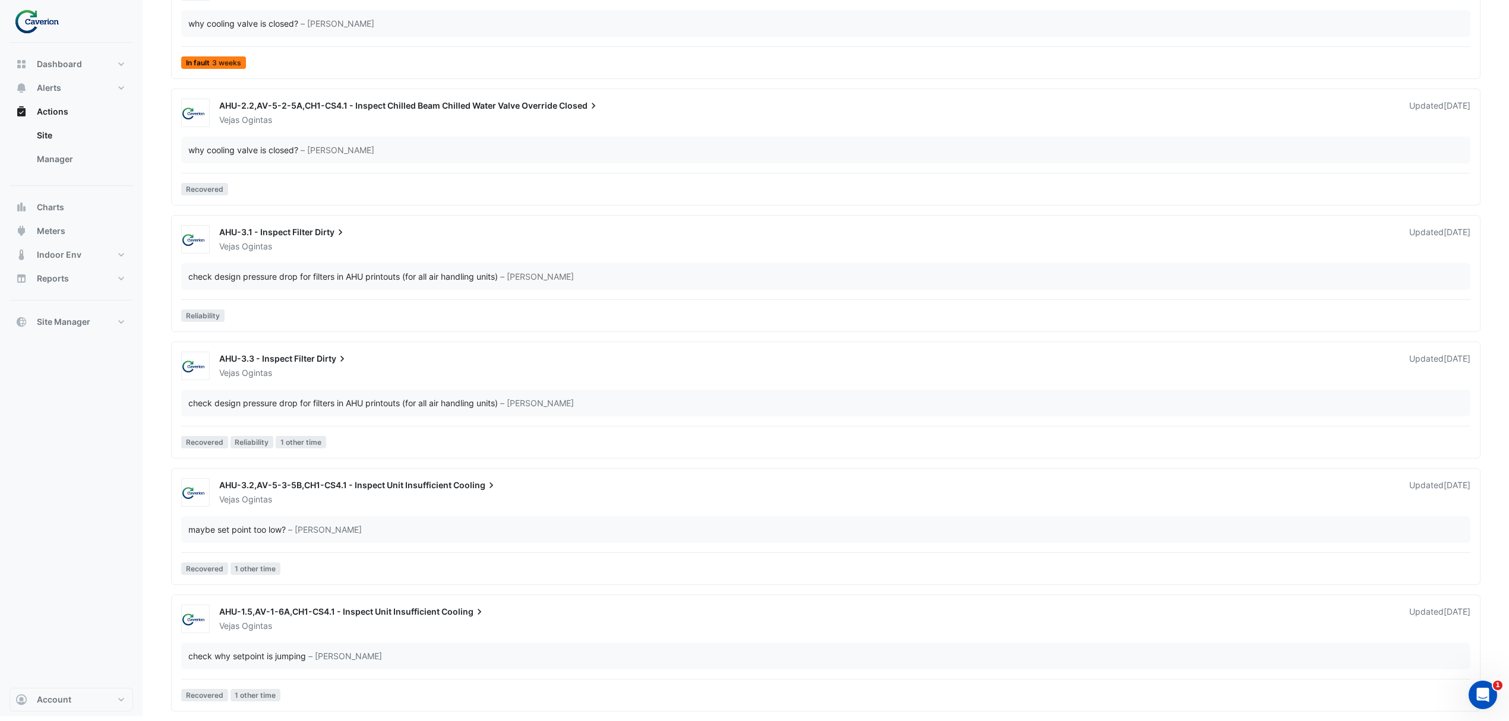
click at [222, 405] on div "check design pressure drop for filters in AHU printouts (for all air handling u…" at bounding box center [343, 403] width 310 height 12
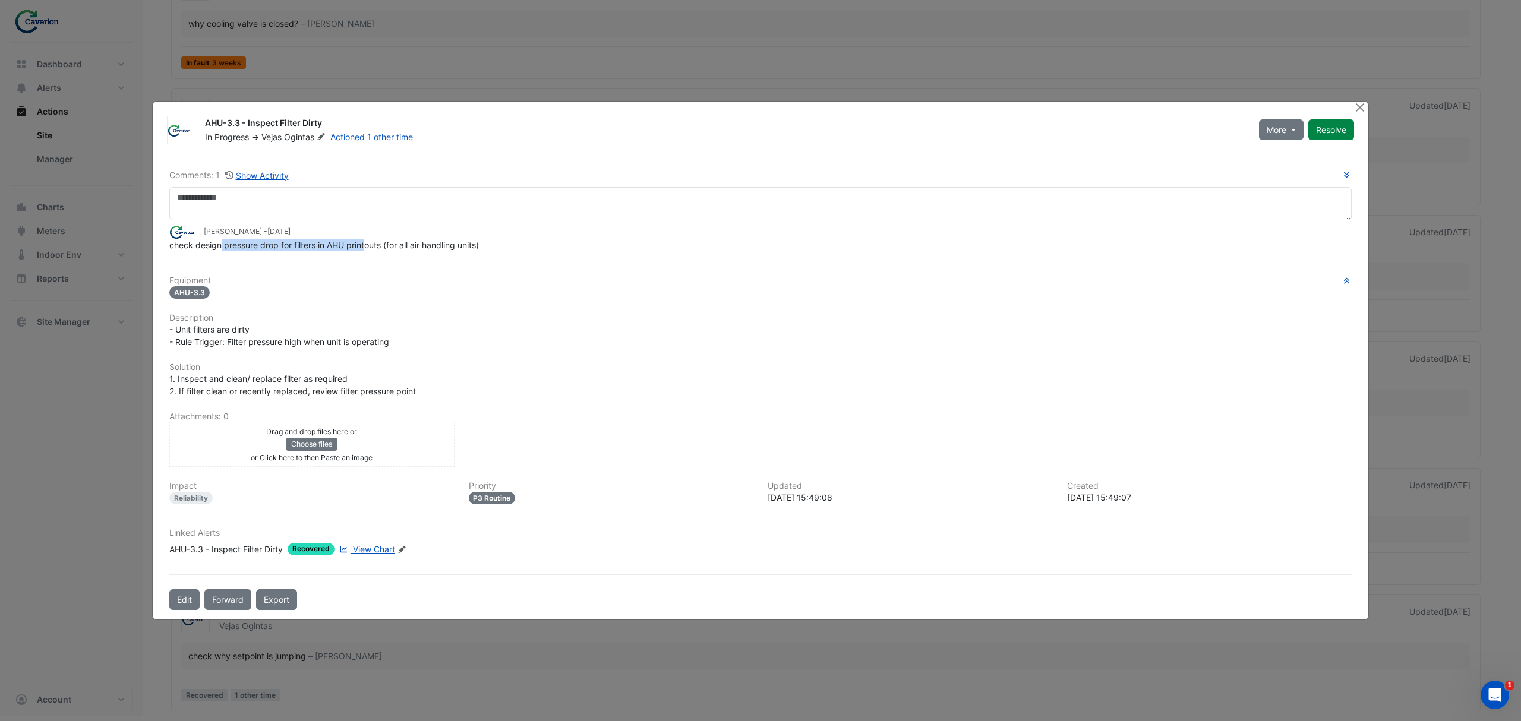
drag, startPoint x: 222, startPoint y: 250, endPoint x: 442, endPoint y: 250, distance: 219.8
click at [408, 250] on span "check design pressure drop for filters in AHU printouts (for all air handling u…" at bounding box center [324, 245] width 310 height 10
click at [442, 250] on span "check design pressure drop for filters in AHU printouts (for all air handling u…" at bounding box center [324, 245] width 310 height 10
drag, startPoint x: 346, startPoint y: 248, endPoint x: 554, endPoint y: 246, distance: 208.0
click at [550, 246] on div "check design pressure drop for filters in AHU printouts (for all air handling u…" at bounding box center [760, 245] width 1182 height 12
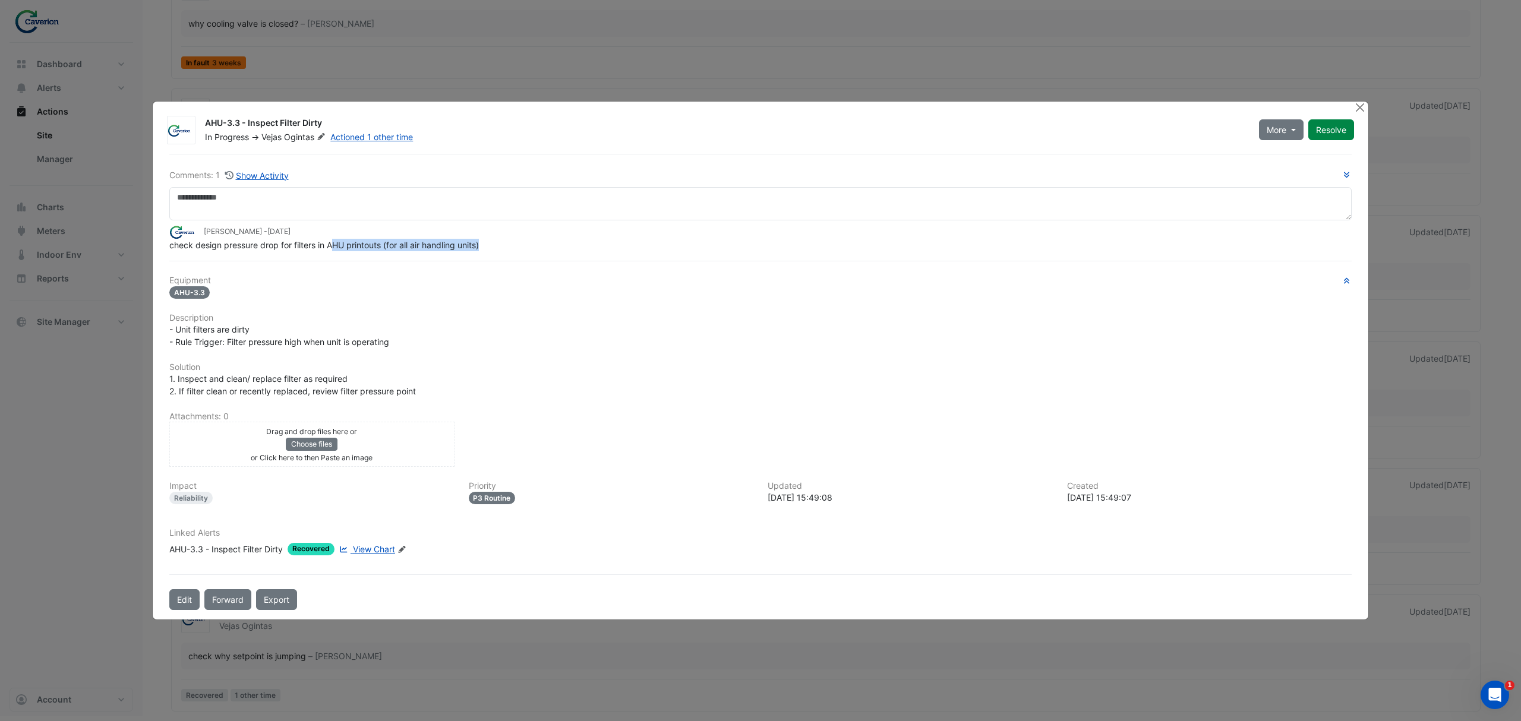
click at [554, 246] on div "check design pressure drop for filters in AHU printouts (for all air handling u…" at bounding box center [760, 245] width 1182 height 12
drag, startPoint x: 452, startPoint y: 251, endPoint x: 531, endPoint y: 248, distance: 78.5
click at [498, 250] on div "check design pressure drop for filters in AHU printouts (for all air handling u…" at bounding box center [760, 245] width 1182 height 12
click at [531, 248] on div "check design pressure drop for filters in AHU printouts (for all air handling u…" at bounding box center [760, 245] width 1182 height 12
click at [324, 331] on div "- Unit filters are dirty - Rule Trigger: Filter pressure high when unit is oper…" at bounding box center [760, 335] width 1182 height 25
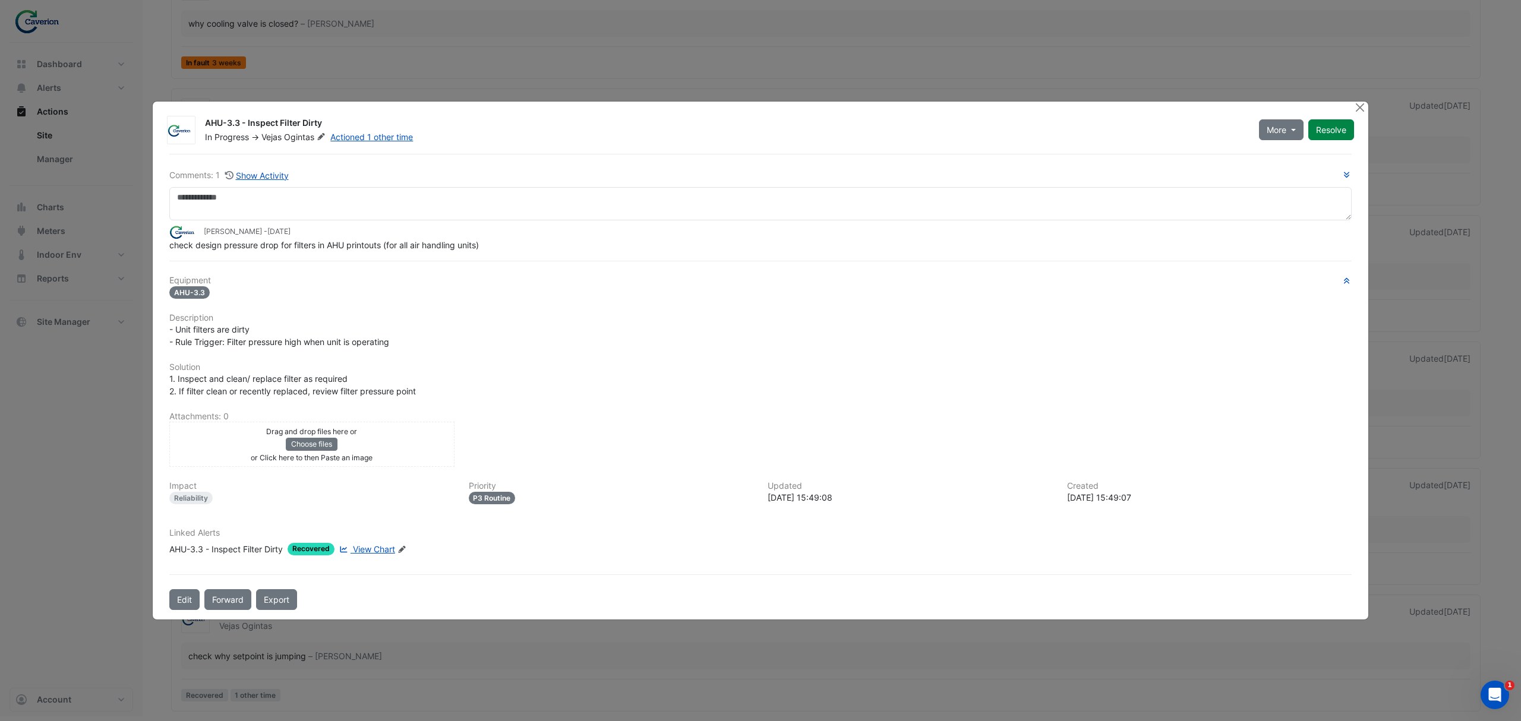
click at [380, 394] on span "1. Inspect and clean/ replace filter as required 2. If filter clean or recently…" at bounding box center [292, 385] width 247 height 23
drag, startPoint x: 288, startPoint y: 379, endPoint x: 502, endPoint y: 376, distance: 214.5
click at [483, 376] on div "1. Inspect and clean/ replace filter as required 2. If filter clean or recently…" at bounding box center [760, 385] width 1182 height 25
click at [512, 376] on div "1. Inspect and clean/ replace filter as required 2. If filter clean or recently…" at bounding box center [760, 385] width 1182 height 25
click at [457, 378] on div "1. Inspect and clean/ replace filter as required 2. If filter clean or recently…" at bounding box center [760, 385] width 1182 height 25
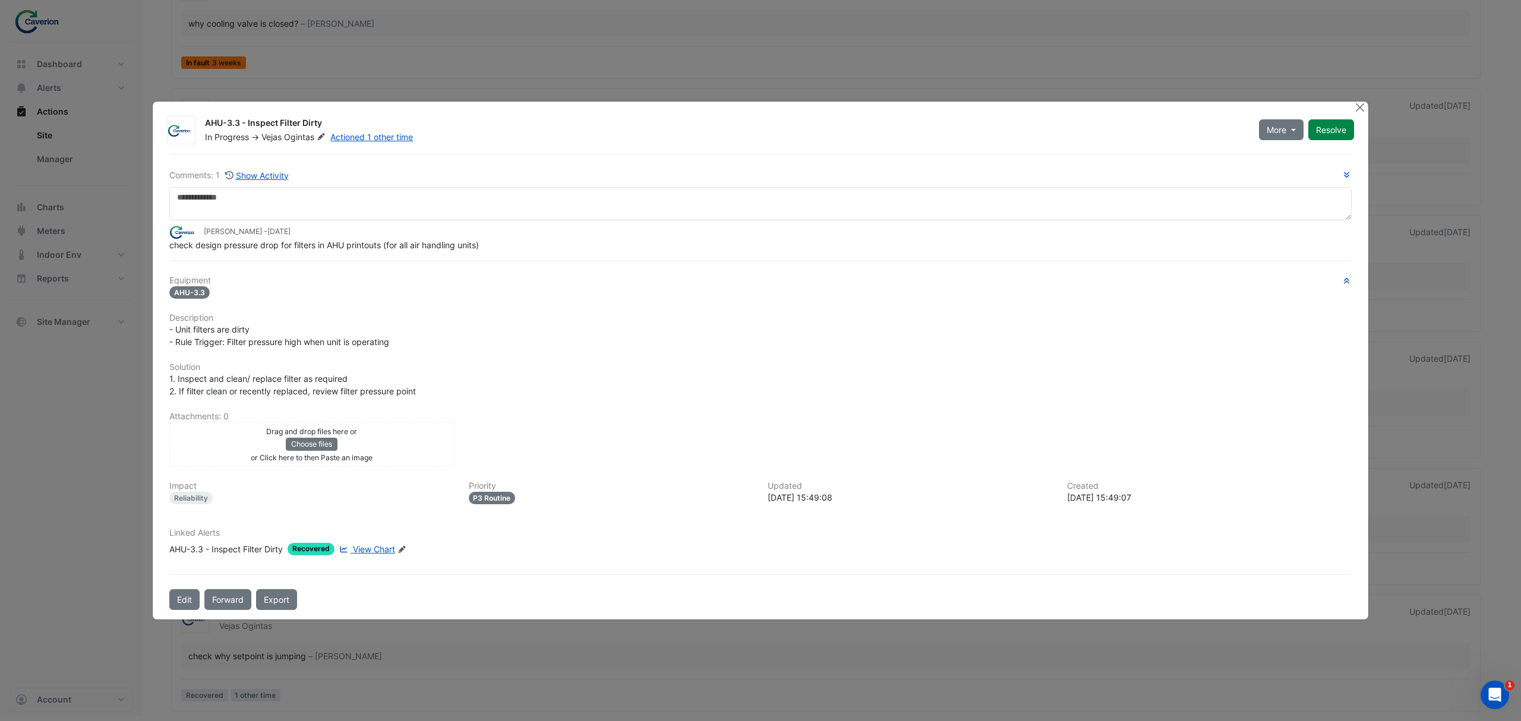
click at [431, 347] on div "- Unit filters are dirty - Rule Trigger: Filter pressure high when unit is oper…" at bounding box center [760, 335] width 1182 height 25
click at [1327, 129] on button "Resolve" at bounding box center [1331, 129] width 46 height 21
click at [86, 504] on ngb-modal-window "AHU-3.3 - Inspect Filter Dirty Closed -> Vejas Ogintas Actioned 1 other time Co…" at bounding box center [760, 360] width 1521 height 721
click at [1366, 105] on div at bounding box center [1360, 109] width 15 height 14
click at [1361, 106] on button "Close" at bounding box center [1359, 108] width 12 height 12
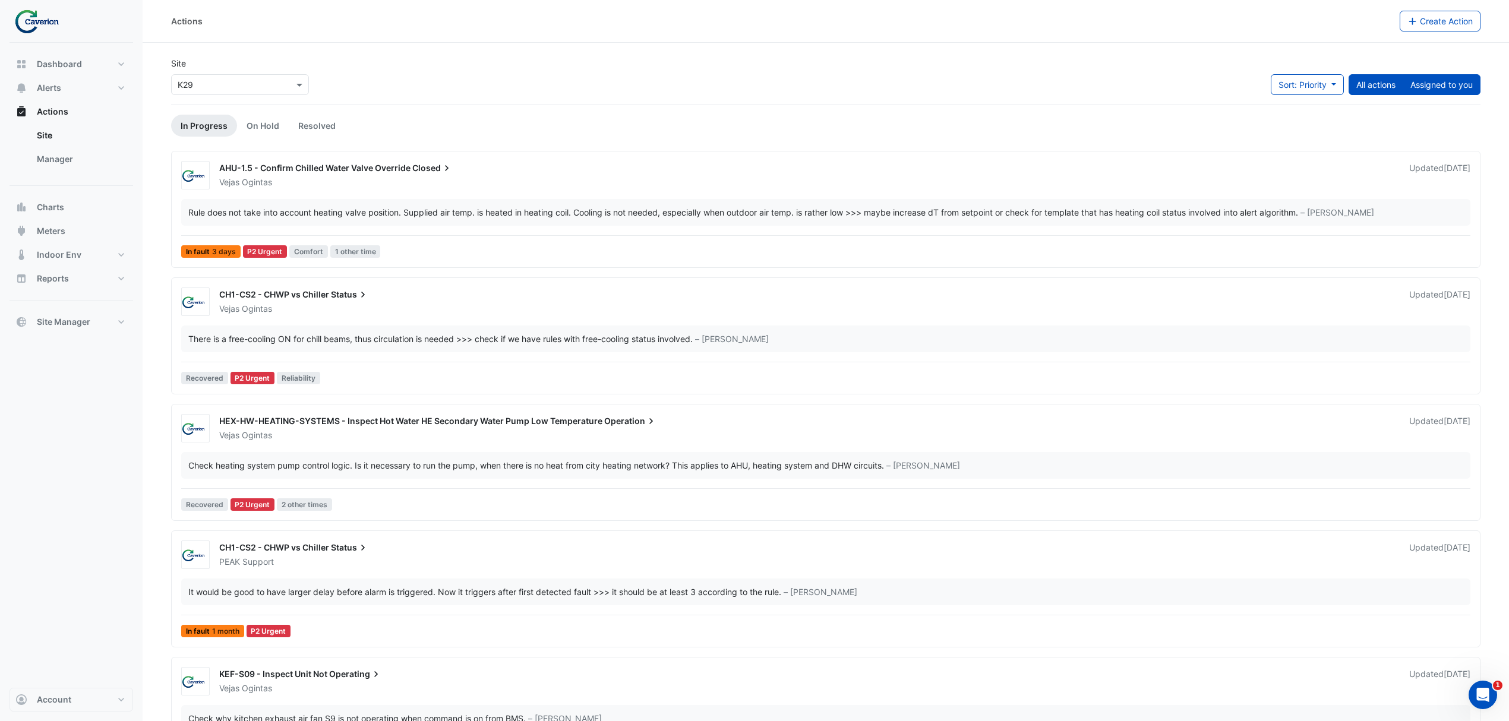
click at [1440, 86] on button "Assigned to you" at bounding box center [1442, 84] width 78 height 21
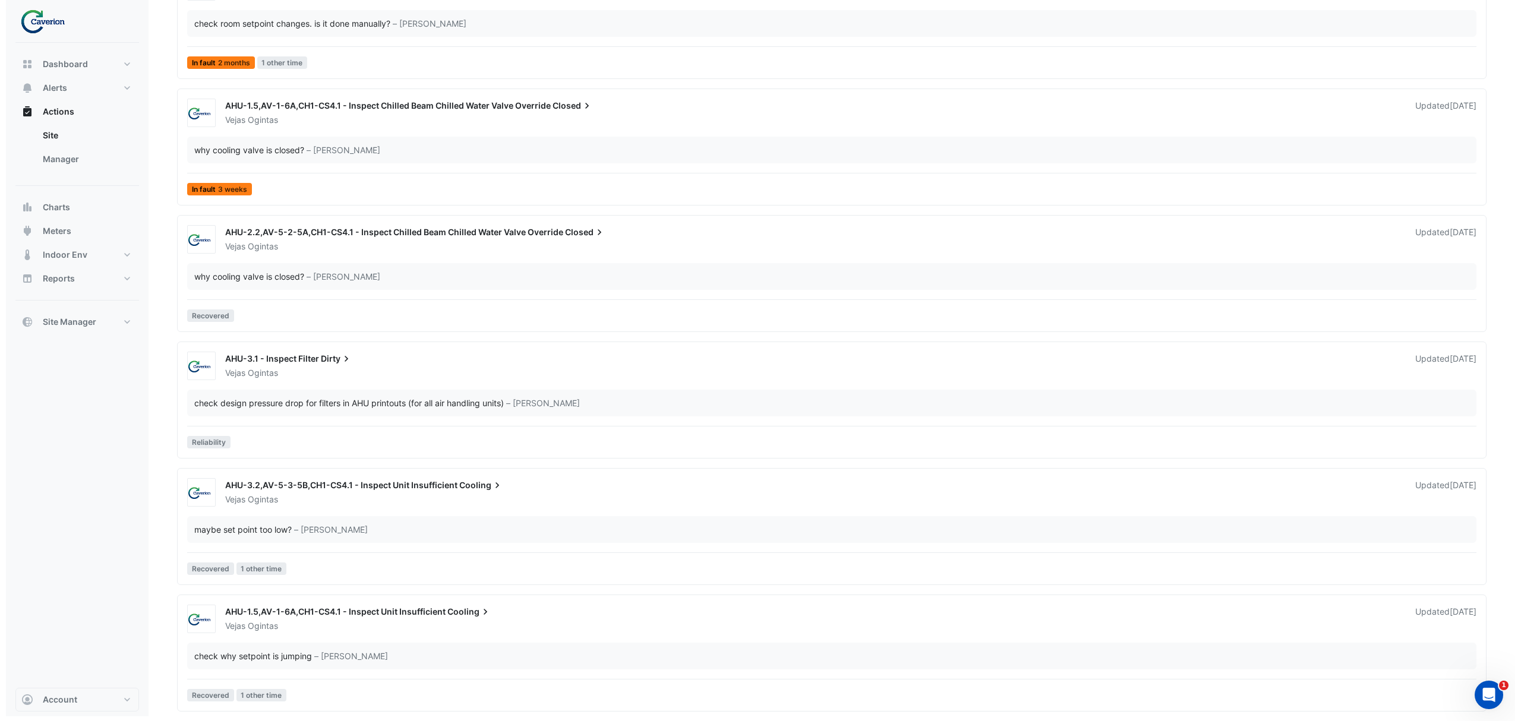
scroll to position [1718, 0]
click at [345, 414] on div "check design pressure drop for filters in AHU printouts (for all air handling u…" at bounding box center [825, 403] width 1289 height 27
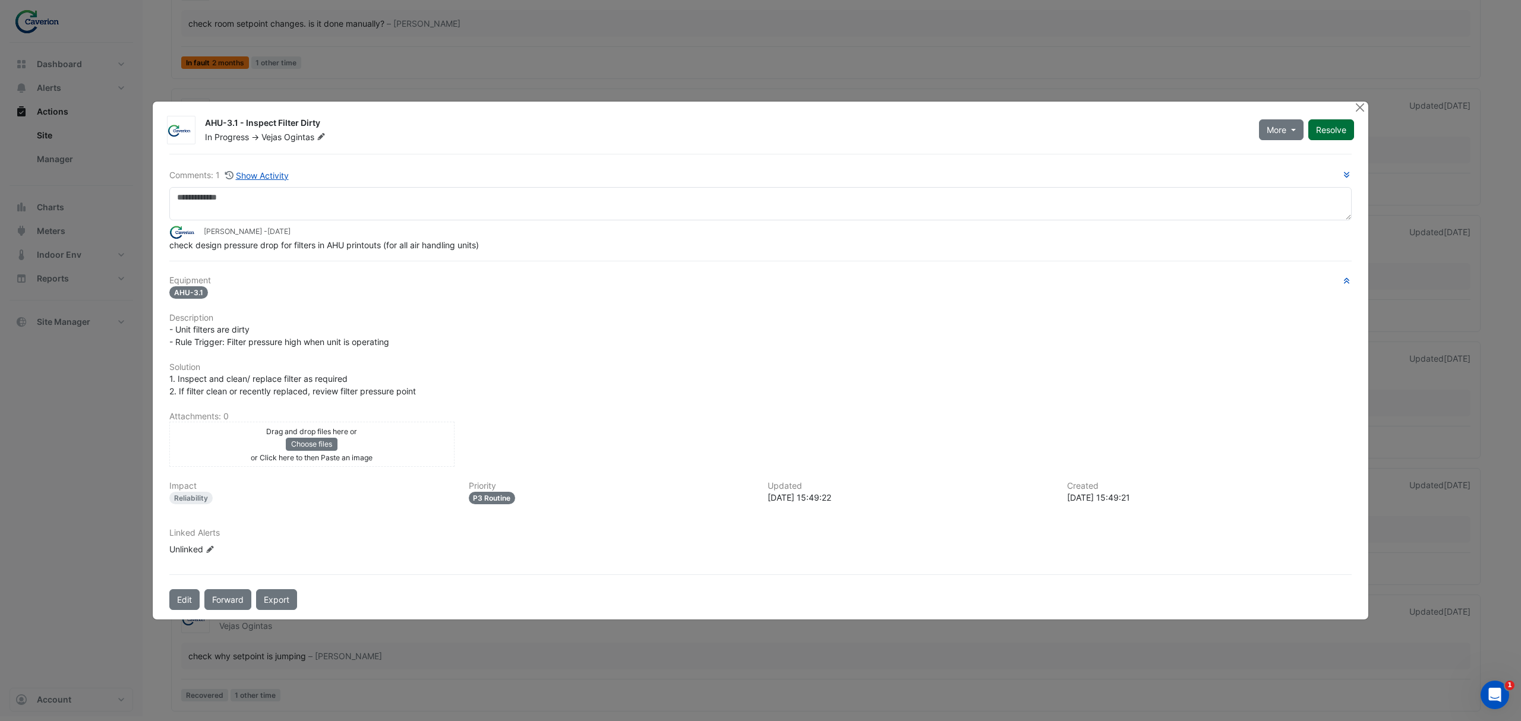
click at [1343, 129] on button "Resolve" at bounding box center [1331, 129] width 46 height 21
click at [1358, 106] on button "Close" at bounding box center [1359, 108] width 12 height 12
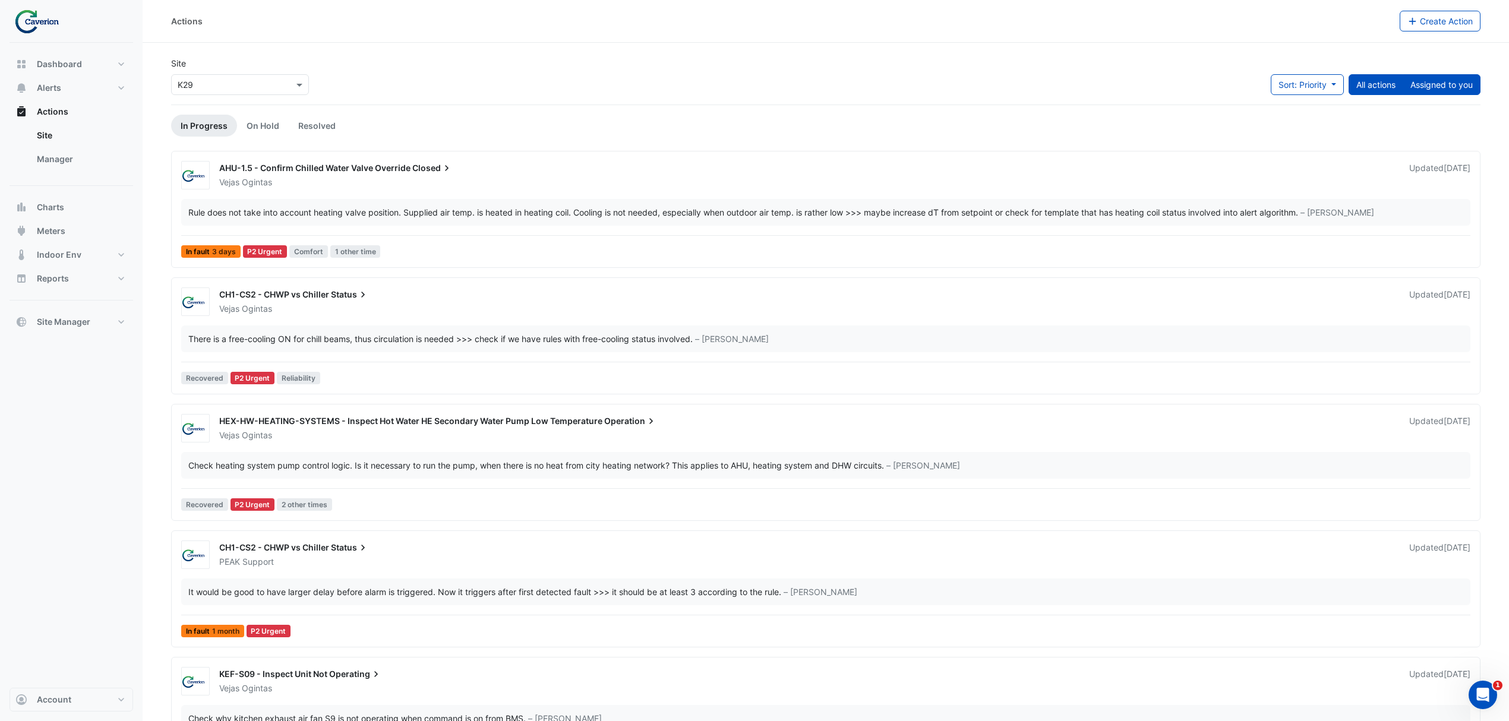
click at [1438, 93] on button "Assigned to you" at bounding box center [1442, 84] width 78 height 21
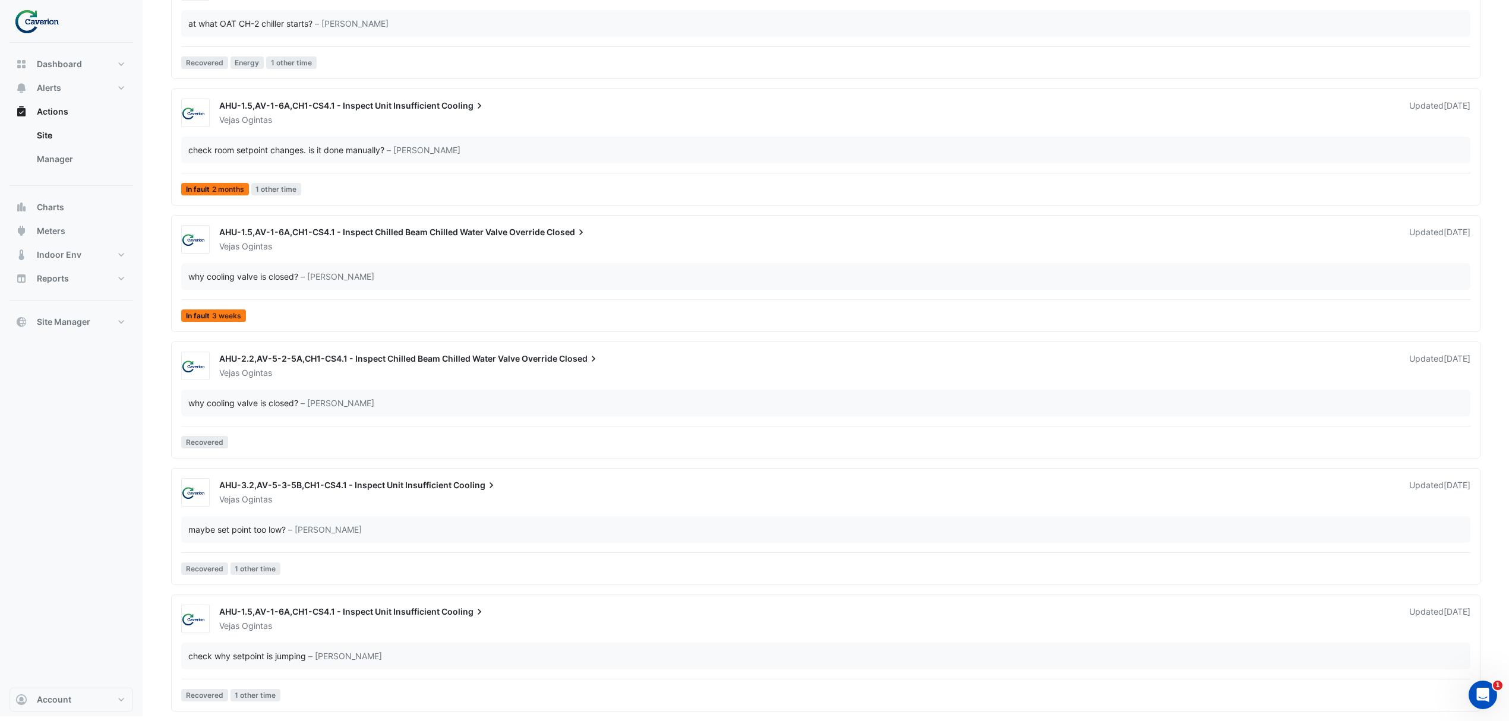
scroll to position [1590, 0]
click at [53, 152] on link "Manager" at bounding box center [80, 159] width 106 height 24
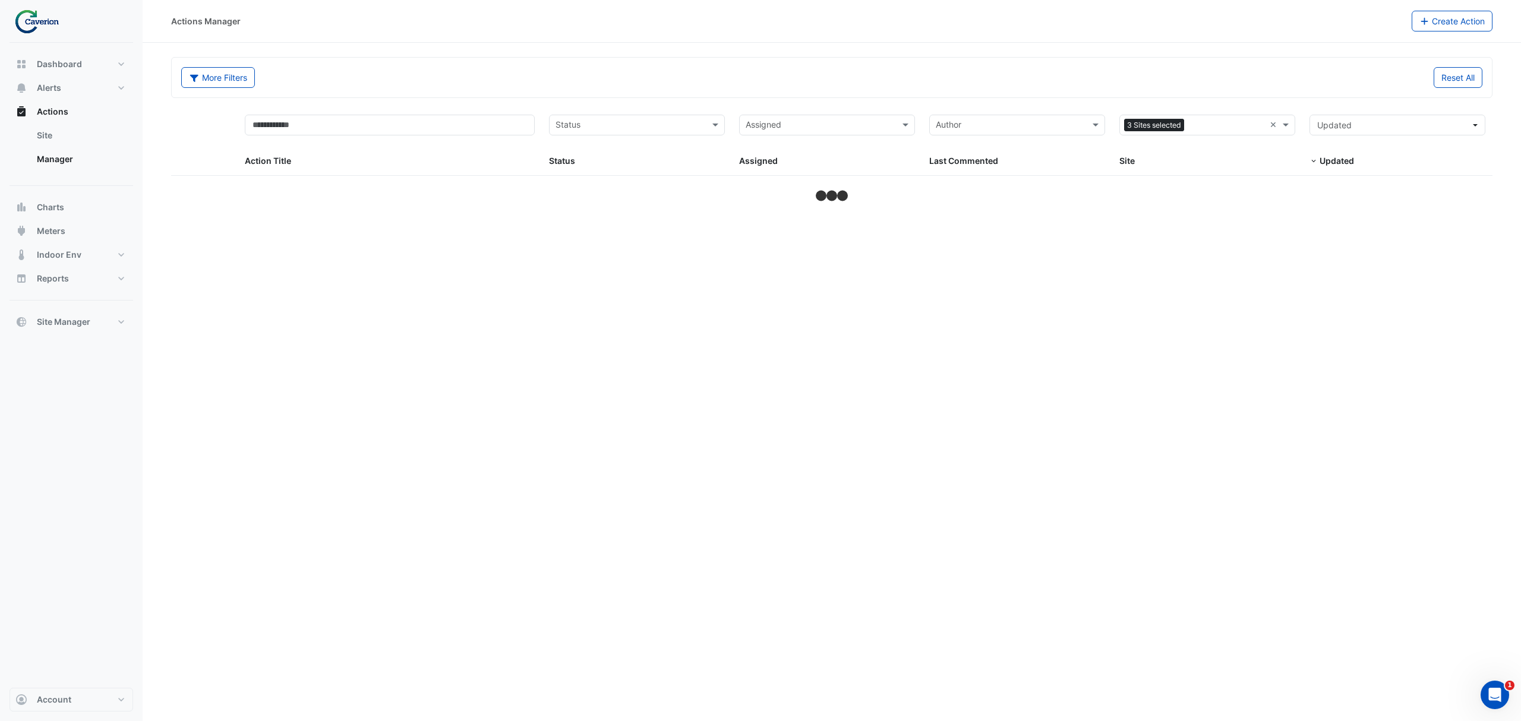
select select "***"
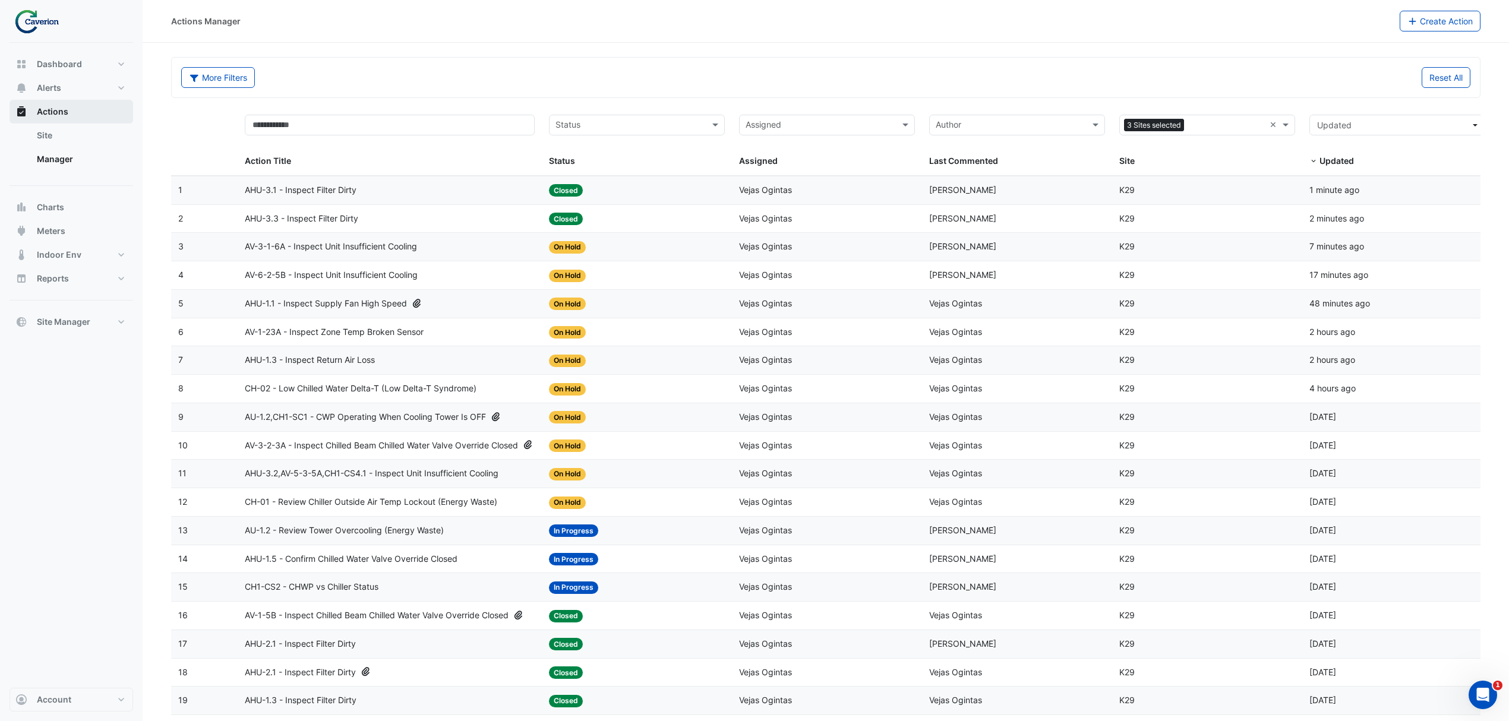
click at [52, 117] on span "Actions" at bounding box center [52, 112] width 31 height 12
click at [60, 141] on link "Site" at bounding box center [80, 136] width 106 height 24
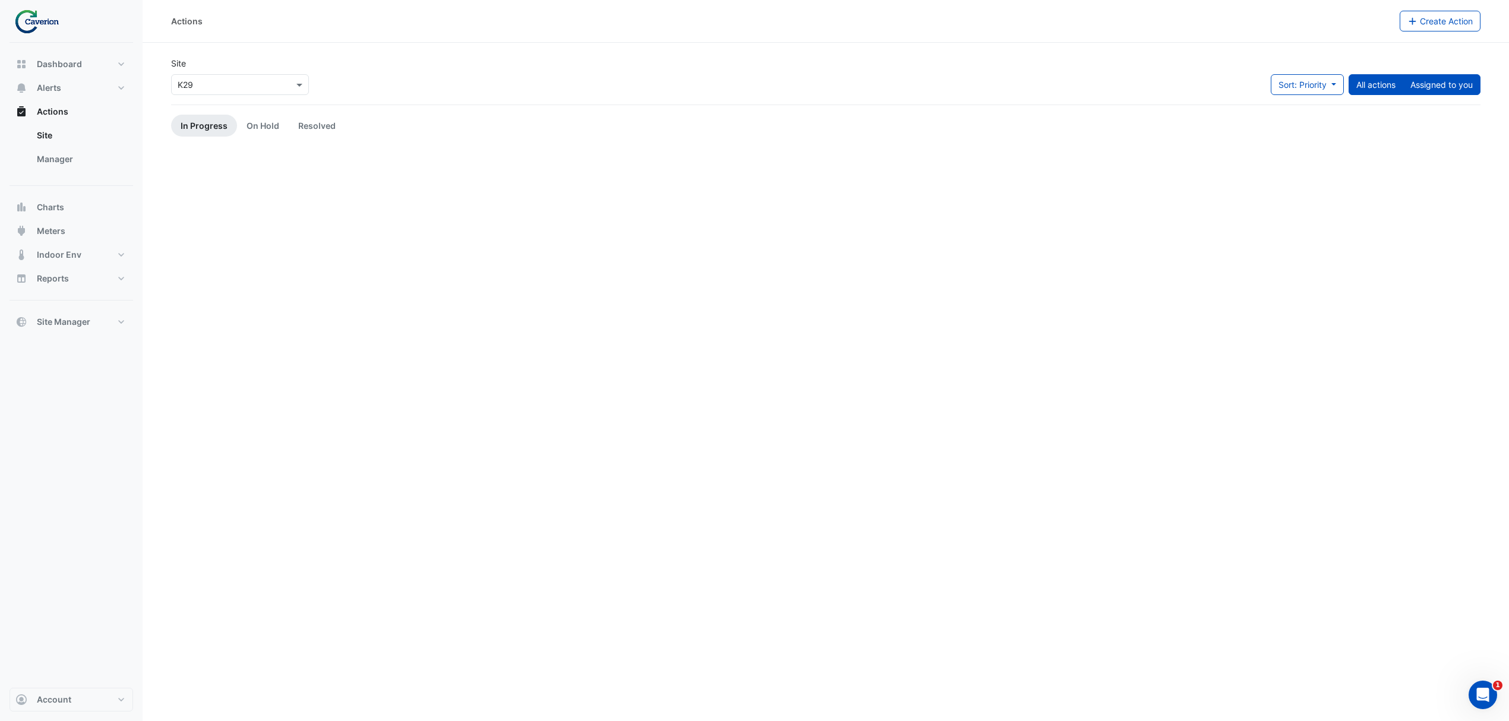
click at [1434, 93] on button "Assigned to you" at bounding box center [1442, 84] width 78 height 21
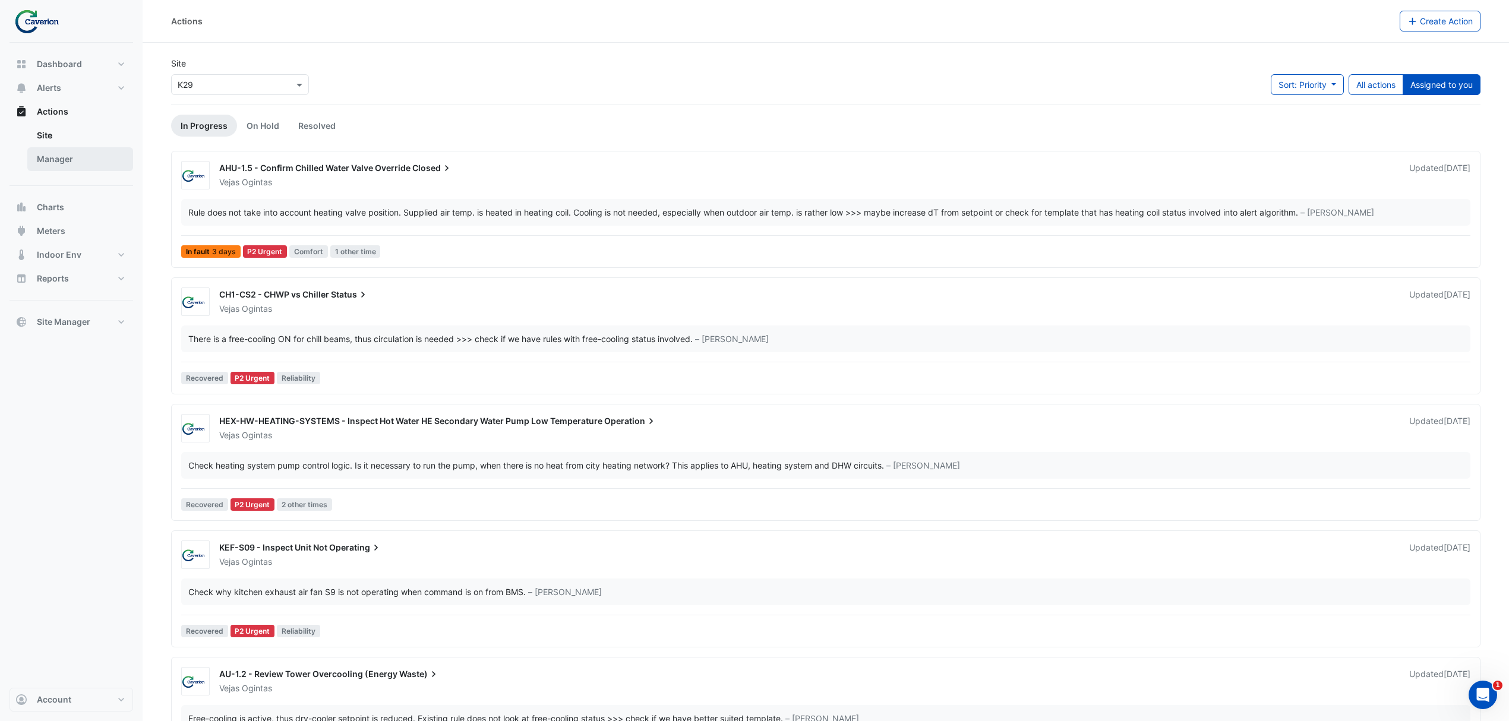
click at [93, 162] on link "Manager" at bounding box center [80, 159] width 106 height 24
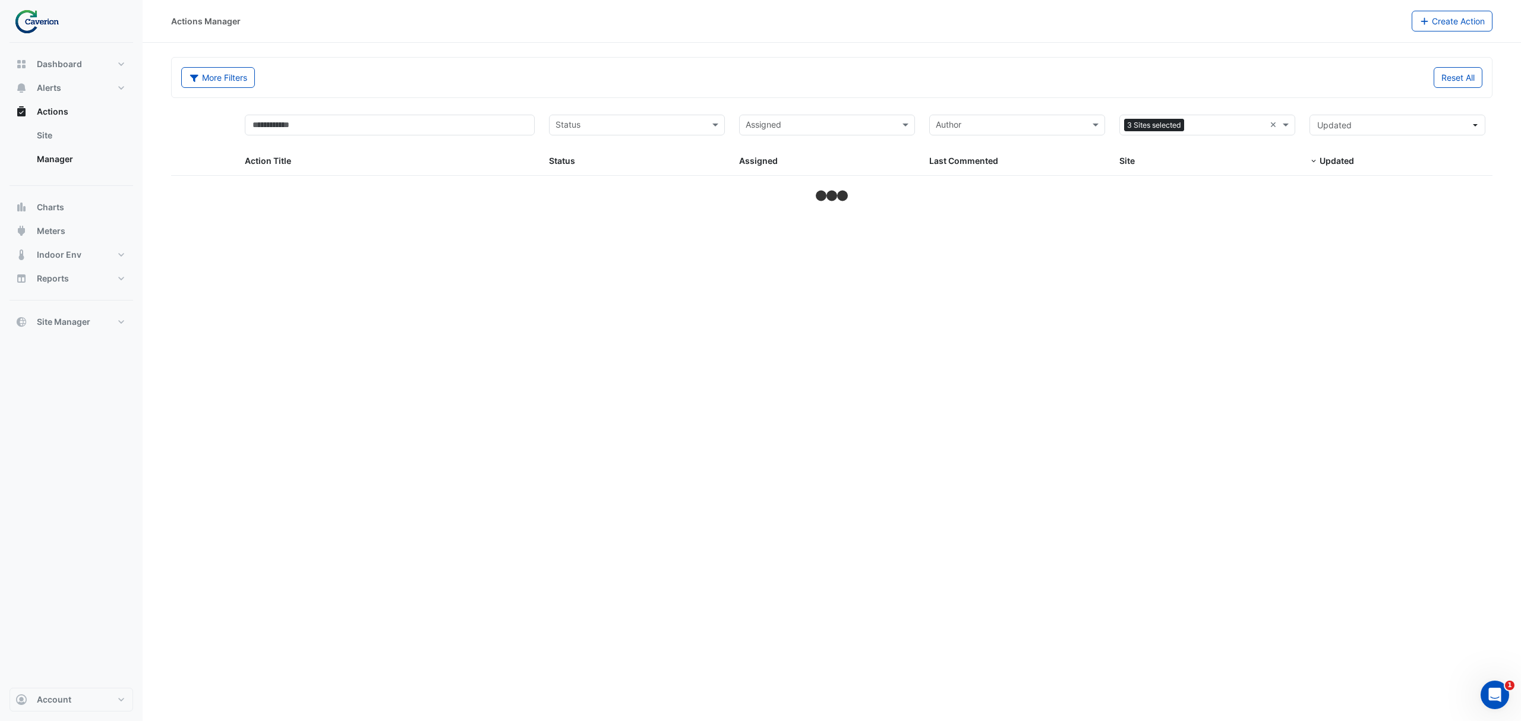
select select "***"
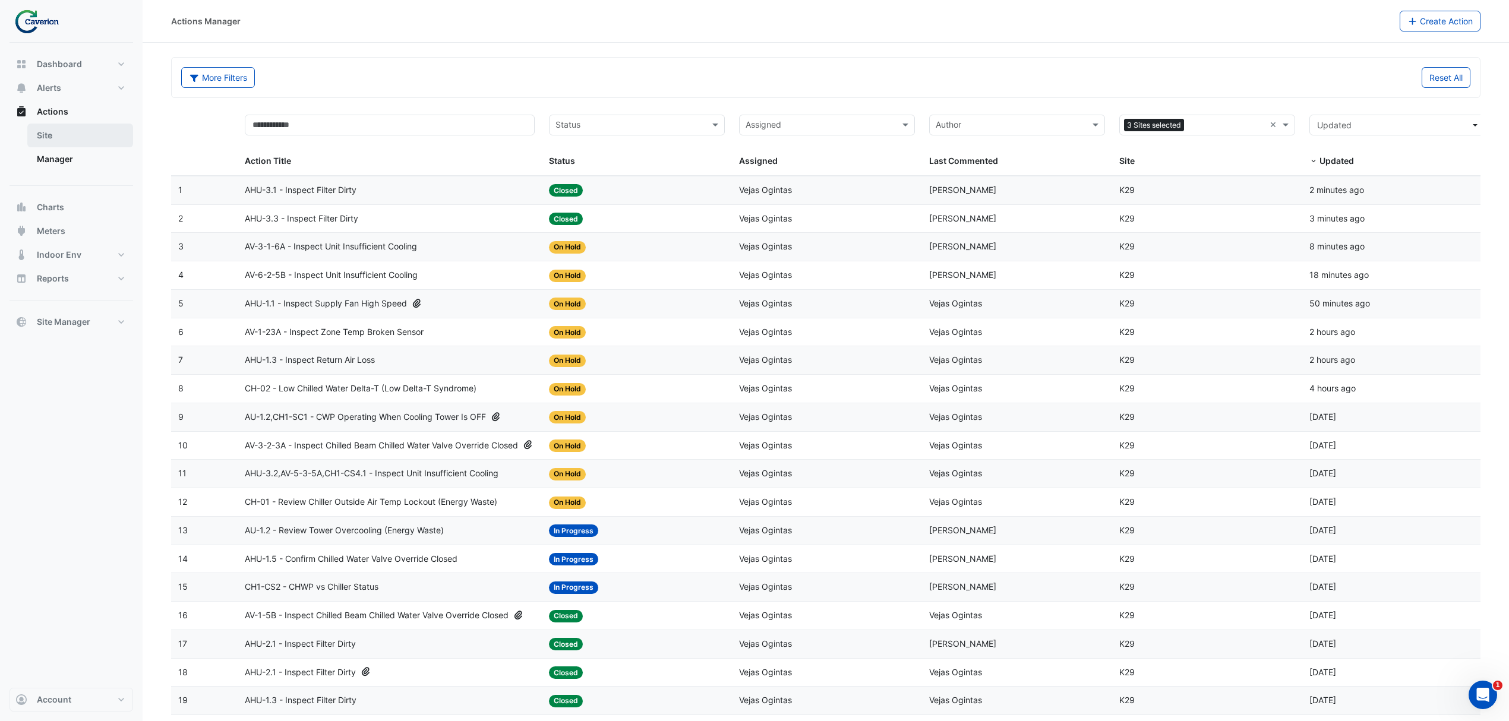
click at [55, 140] on link "Site" at bounding box center [80, 136] width 106 height 24
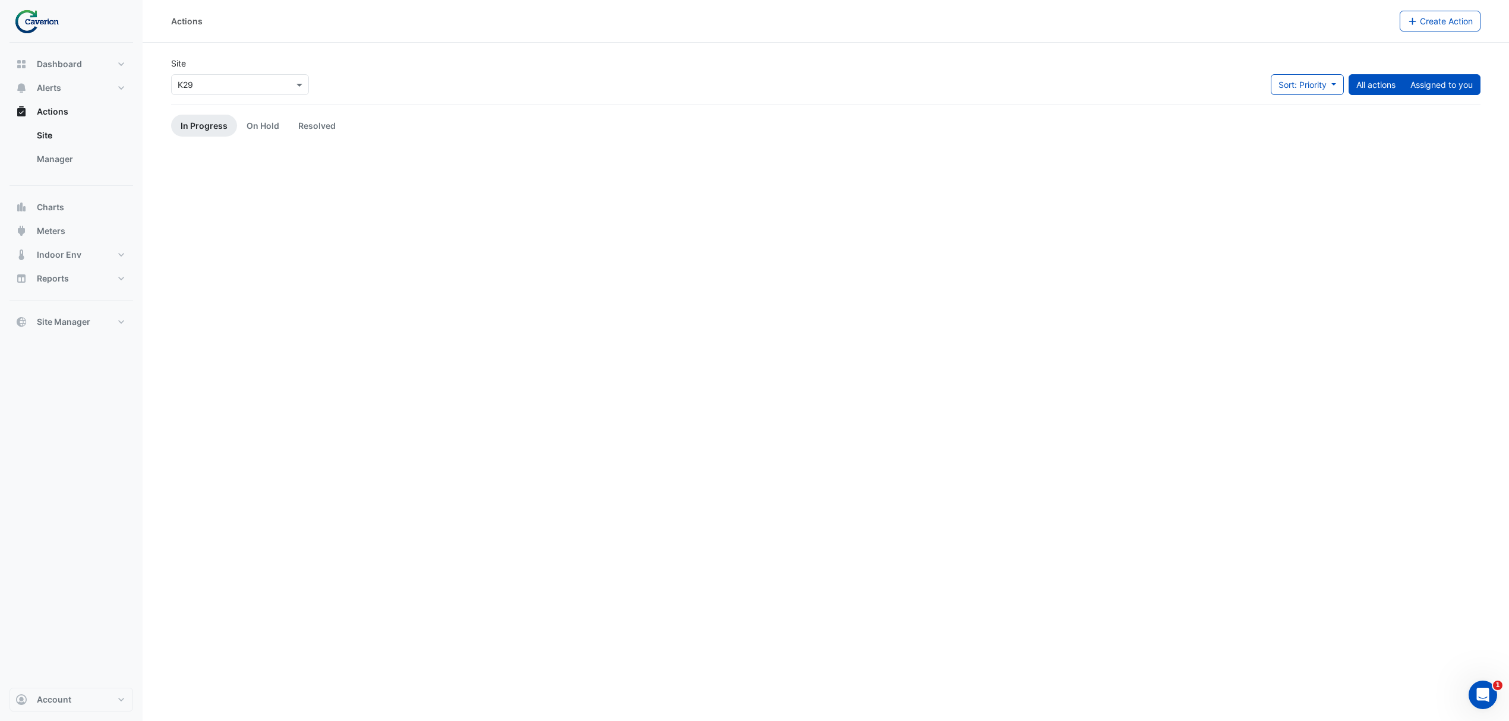
click at [1403, 83] on button "Assigned to you" at bounding box center [1442, 84] width 78 height 21
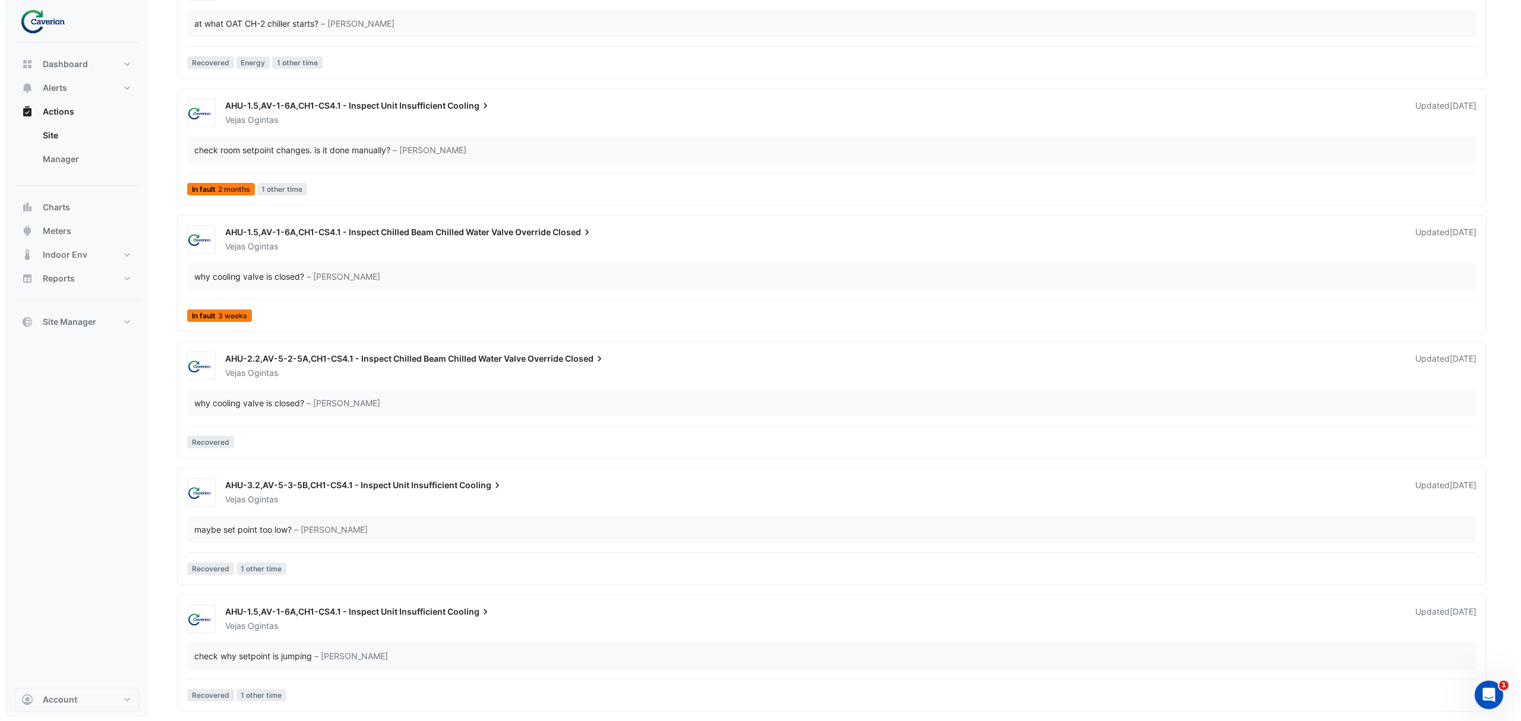
scroll to position [1590, 0]
click at [238, 403] on div "why cooling valve is closed?" at bounding box center [243, 403] width 110 height 12
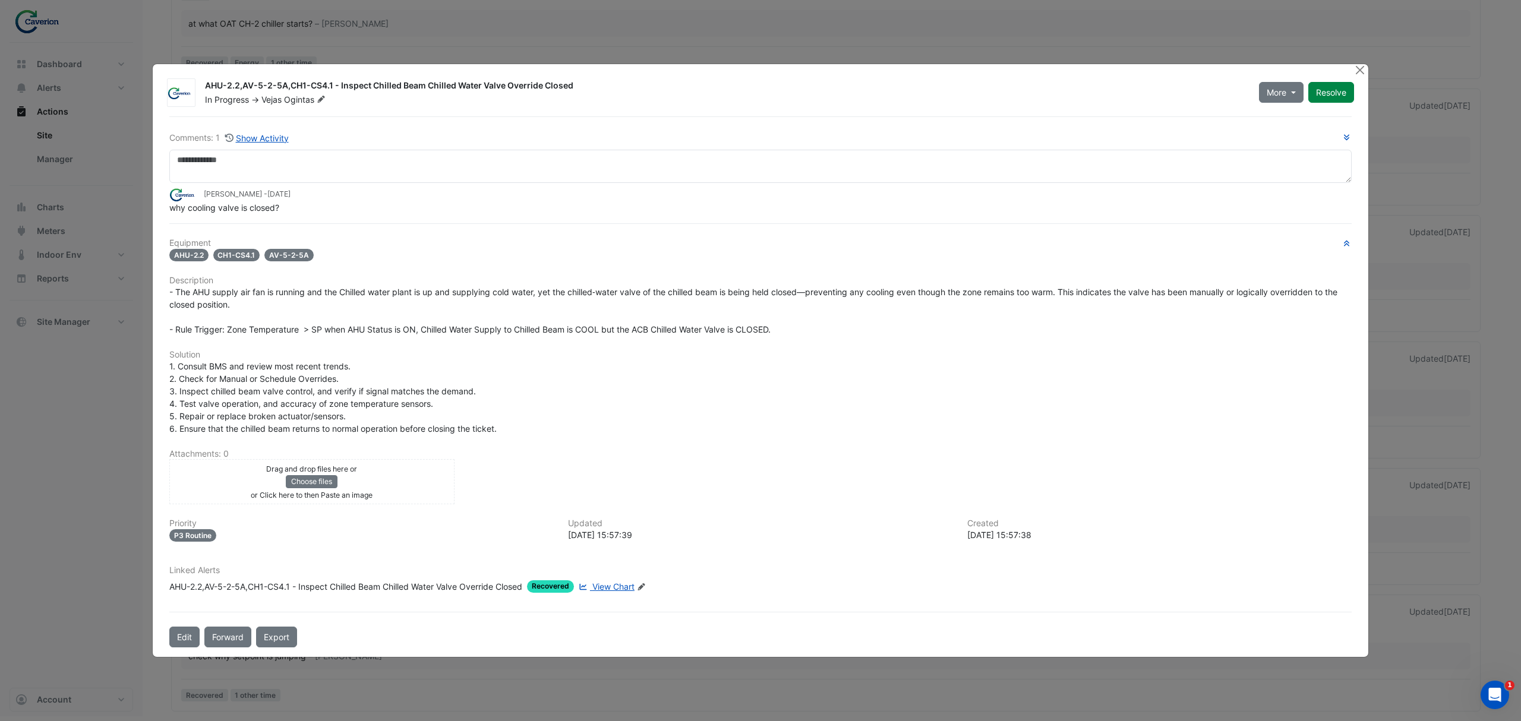
click at [606, 587] on span "View Chart" at bounding box center [613, 587] width 42 height 10
drag, startPoint x: 207, startPoint y: 362, endPoint x: 376, endPoint y: 369, distance: 168.9
click at [361, 368] on div "1. Consult BMS and review most recent trends. 2. Check for Manual or Schedule O…" at bounding box center [760, 397] width 1182 height 75
click at [376, 369] on div "1. Consult BMS and review most recent trends. 2. Check for Manual or Schedule O…" at bounding box center [760, 397] width 1182 height 75
drag, startPoint x: 194, startPoint y: 292, endPoint x: 427, endPoint y: 286, distance: 233.0
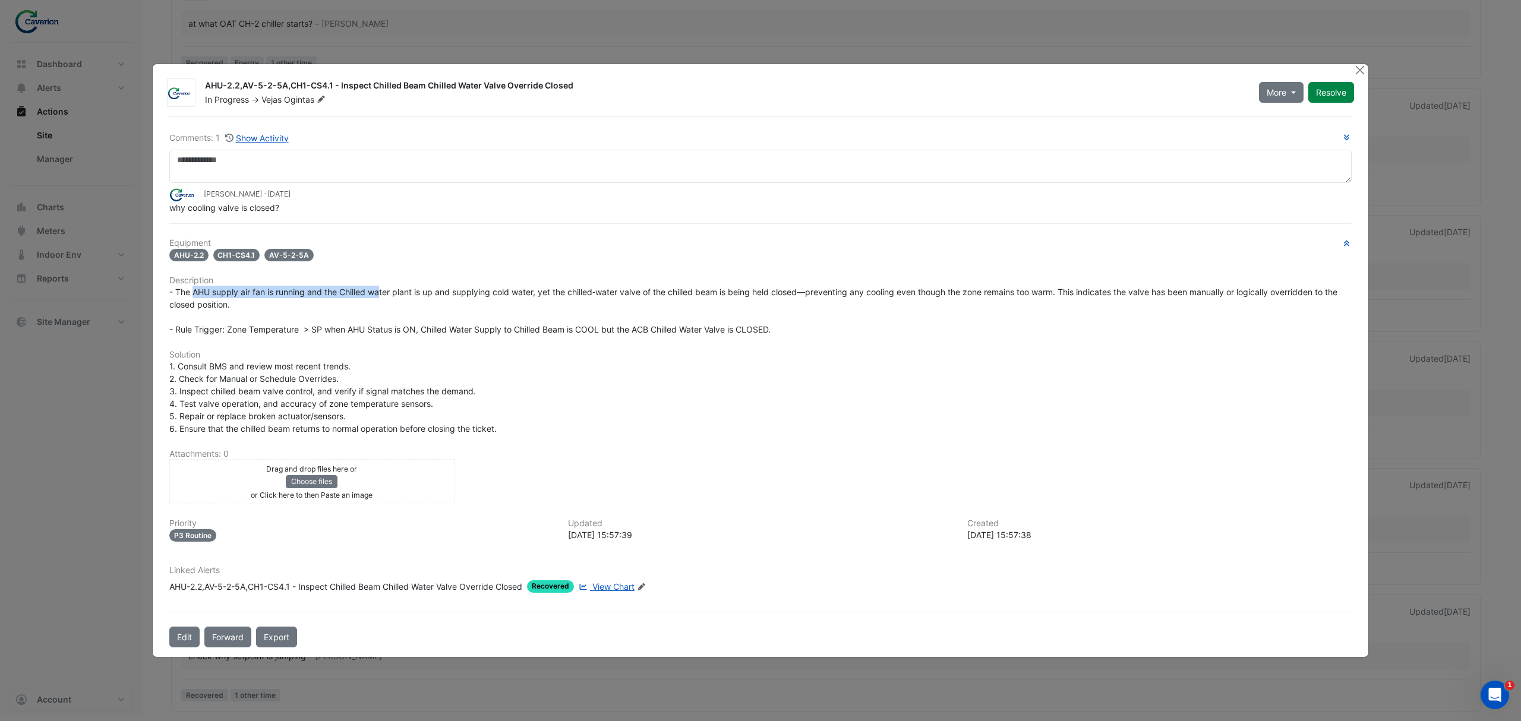
click at [422, 287] on span "- The AHU supply air fan is running and the Chilled water plant is up and suppl…" at bounding box center [754, 311] width 1170 height 48
click at [427, 287] on span "- The AHU supply air fan is running and the Chilled water plant is up and suppl…" at bounding box center [754, 311] width 1170 height 48
drag, startPoint x: 276, startPoint y: 289, endPoint x: 460, endPoint y: 284, distance: 183.6
click at [441, 286] on div "- The AHU supply air fan is running and the Chilled water plant is up and suppl…" at bounding box center [760, 311] width 1182 height 50
click at [474, 283] on h6 "Description" at bounding box center [760, 281] width 1182 height 10
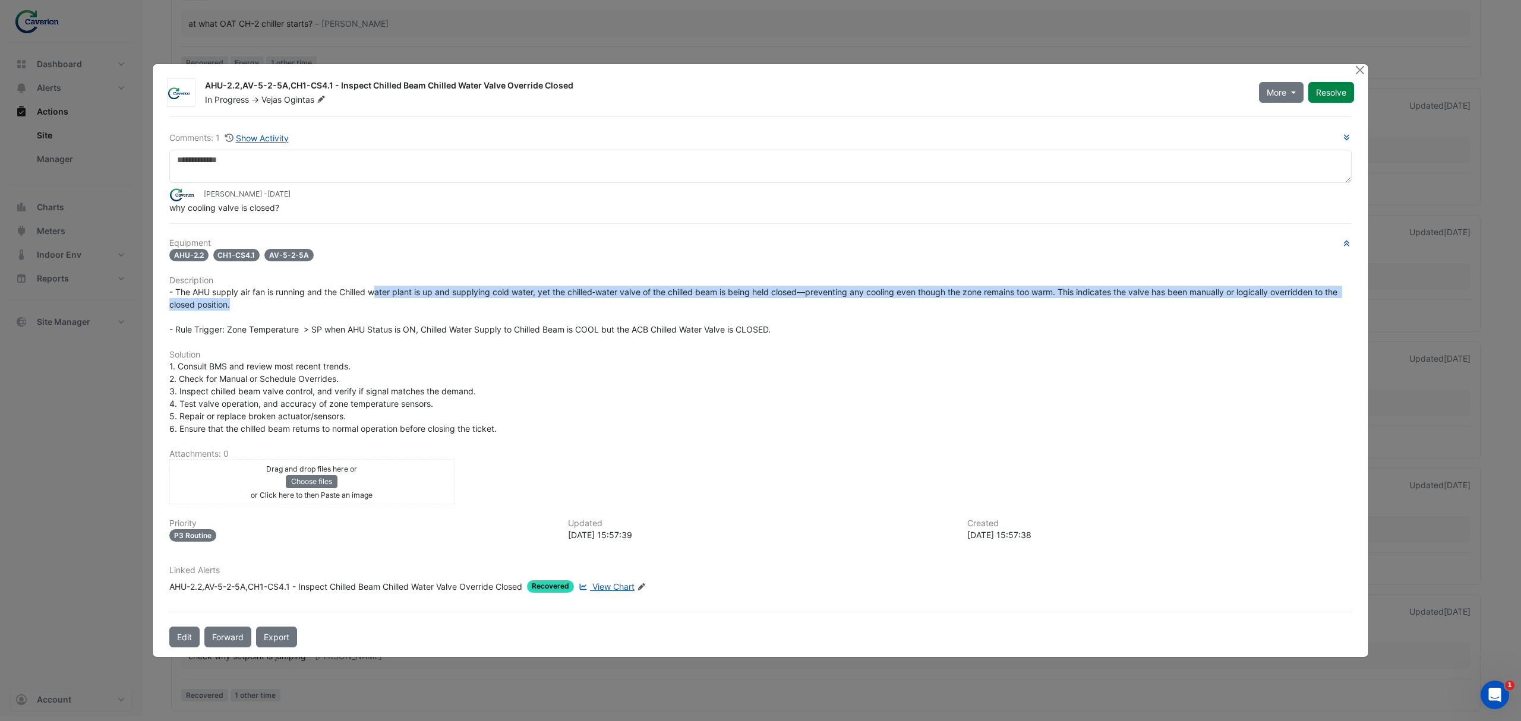
drag, startPoint x: 378, startPoint y: 291, endPoint x: 595, endPoint y: 298, distance: 217.0
click at [557, 299] on div "- The AHU supply air fan is running and the Chilled water plant is up and suppl…" at bounding box center [760, 311] width 1182 height 50
click at [600, 298] on div "- The AHU supply air fan is running and the Chilled water plant is up and suppl…" at bounding box center [760, 311] width 1182 height 50
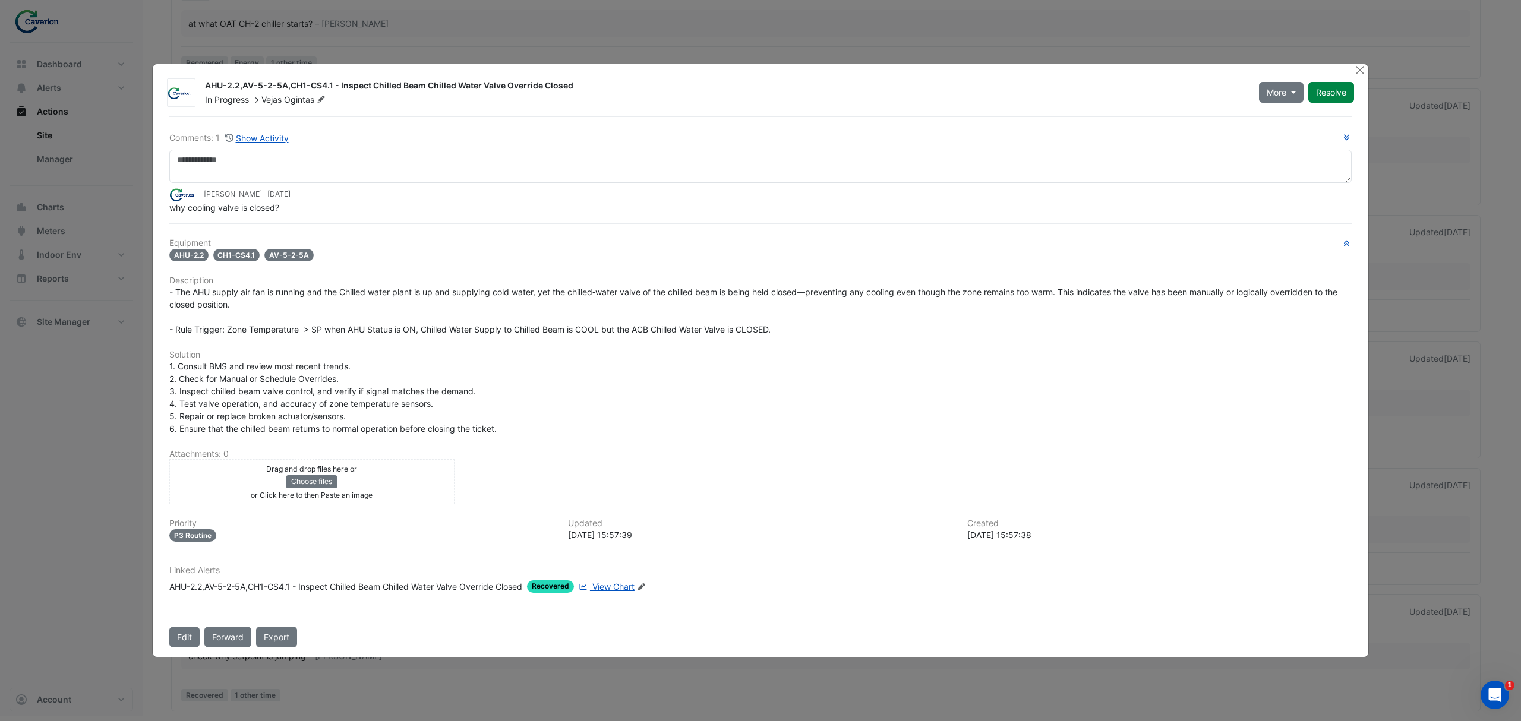
click at [602, 414] on div "1. Consult BMS and review most recent trends. 2. Check for Manual or Schedule O…" at bounding box center [760, 397] width 1182 height 75
click at [764, 483] on div "Drag and drop files here or Choose files or Click here to then Paste an image u…" at bounding box center [760, 481] width 1197 height 45
click at [619, 582] on span "View Chart" at bounding box center [613, 587] width 42 height 10
click at [1328, 93] on button "Resolve" at bounding box center [1331, 92] width 46 height 21
click at [1355, 72] on button "Close" at bounding box center [1359, 70] width 12 height 12
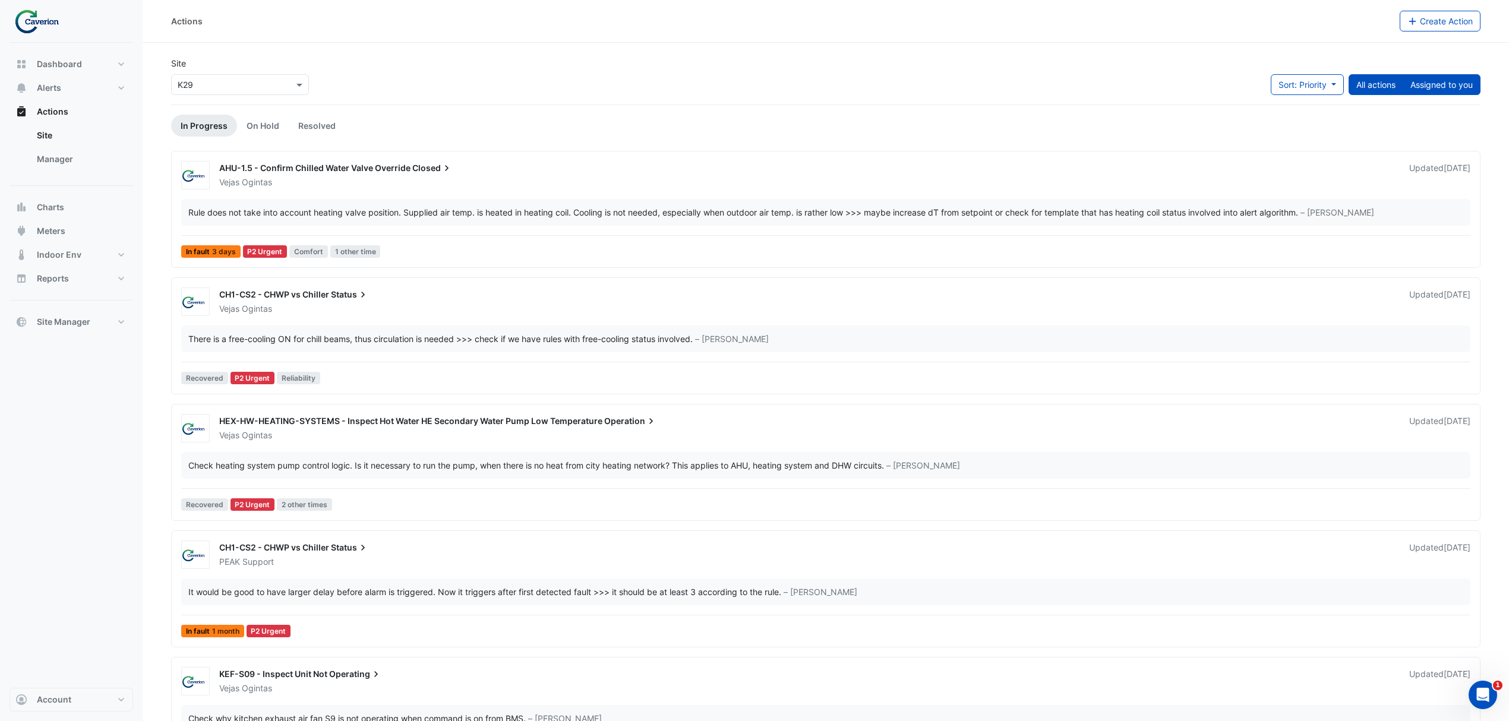
click at [1440, 94] on button "Assigned to you" at bounding box center [1442, 84] width 78 height 21
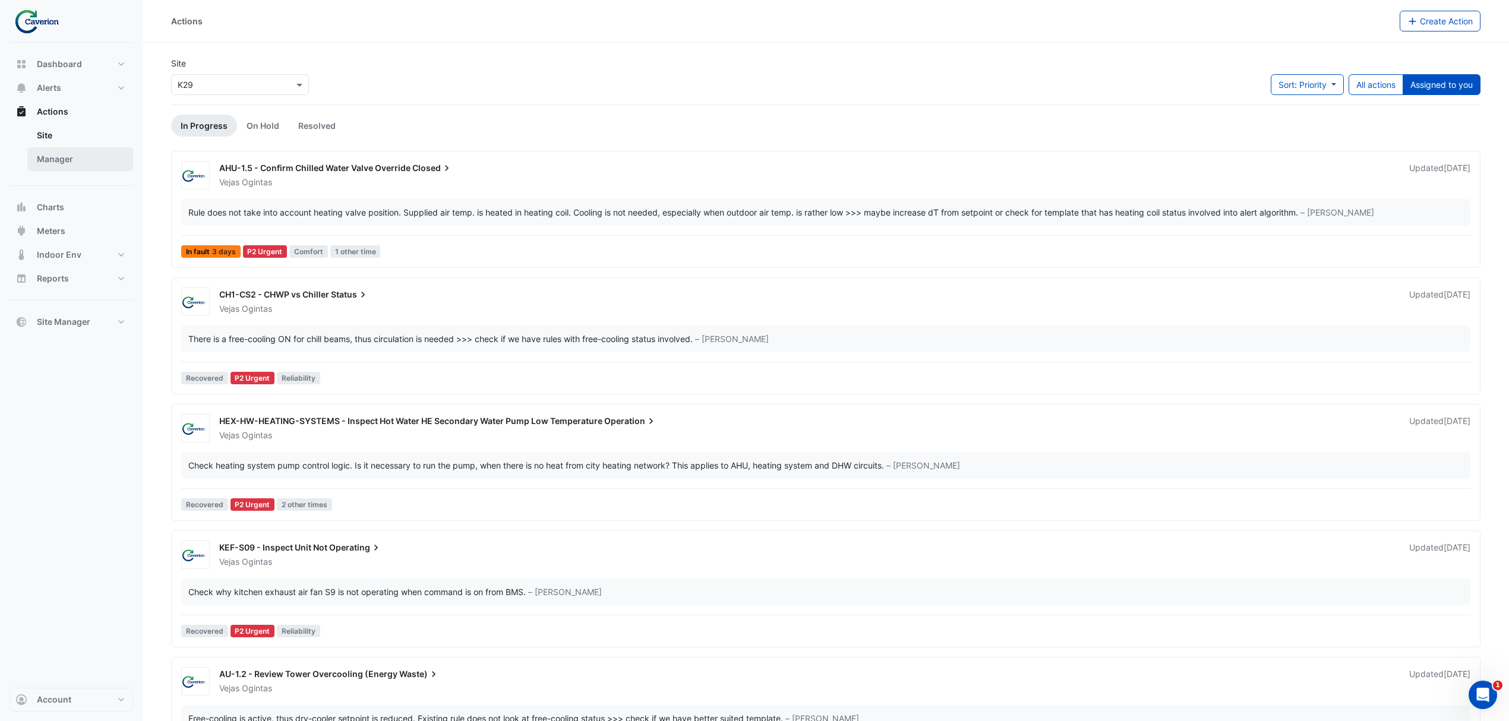
click at [61, 148] on link "Manager" at bounding box center [80, 159] width 106 height 24
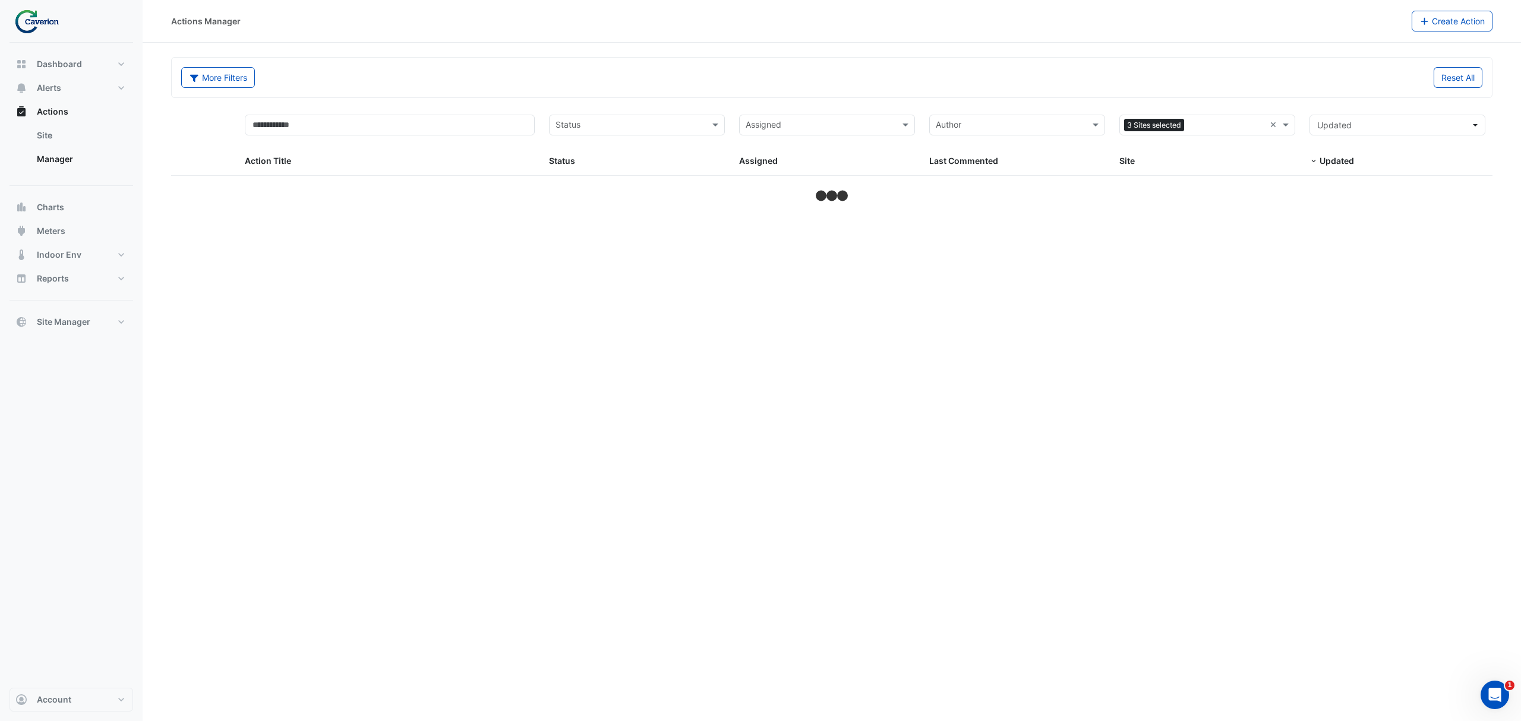
select select "***"
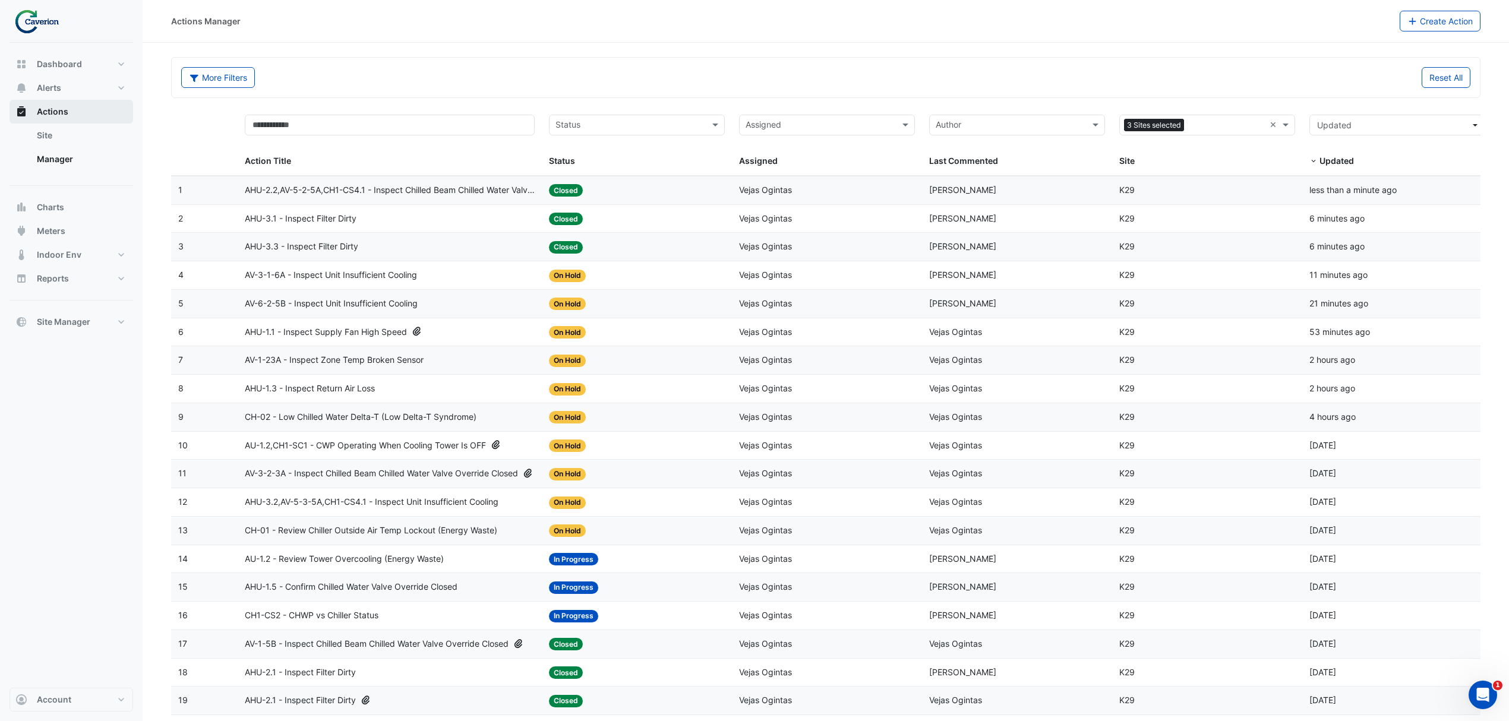
click at [57, 106] on span "Actions" at bounding box center [52, 112] width 31 height 12
click at [61, 107] on span "Actions" at bounding box center [52, 112] width 31 height 12
click at [39, 138] on link "Site" at bounding box center [80, 136] width 106 height 24
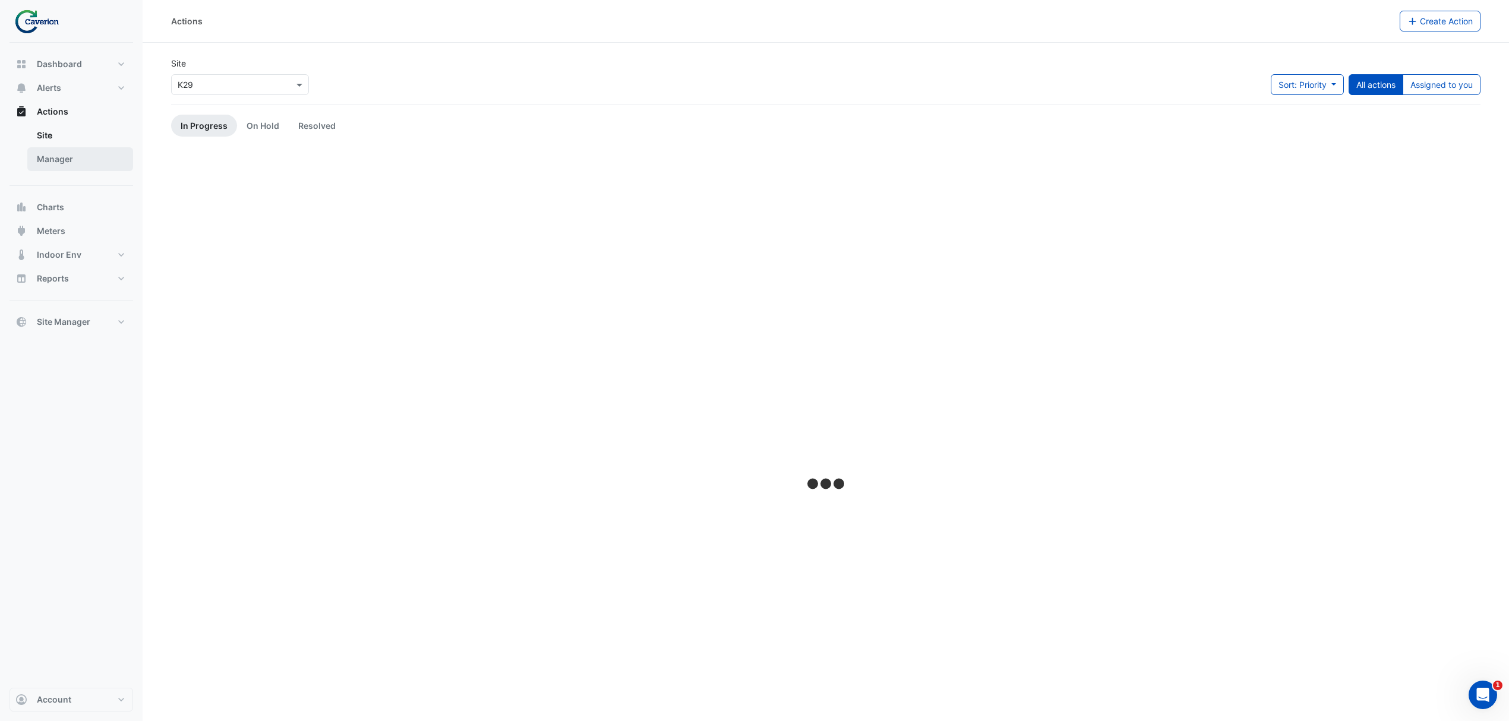
click at [53, 153] on link "Manager" at bounding box center [80, 159] width 106 height 24
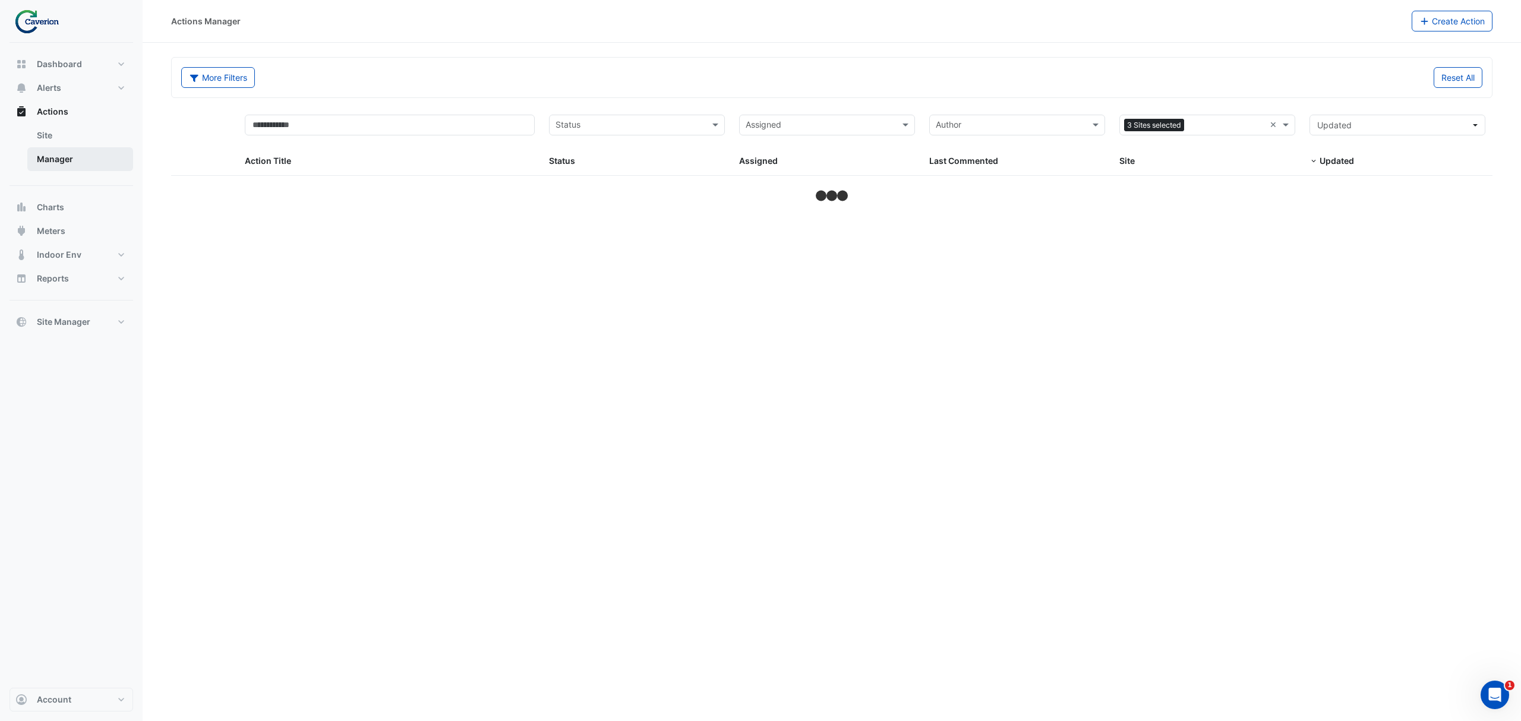
select select "***"
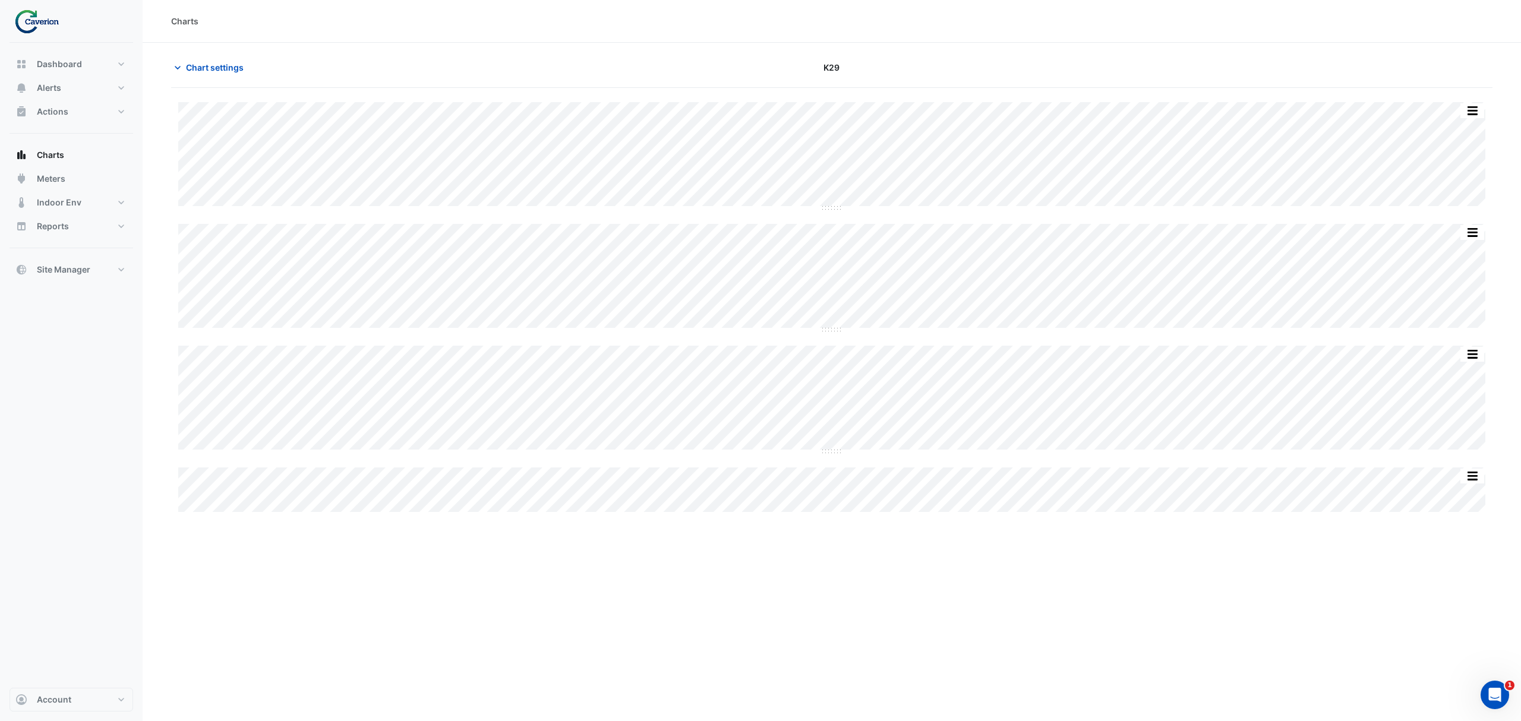
click at [169, 67] on div "Chart settings" at bounding box center [386, 67] width 445 height 21
click at [179, 67] on icon "button" at bounding box center [178, 68] width 12 height 12
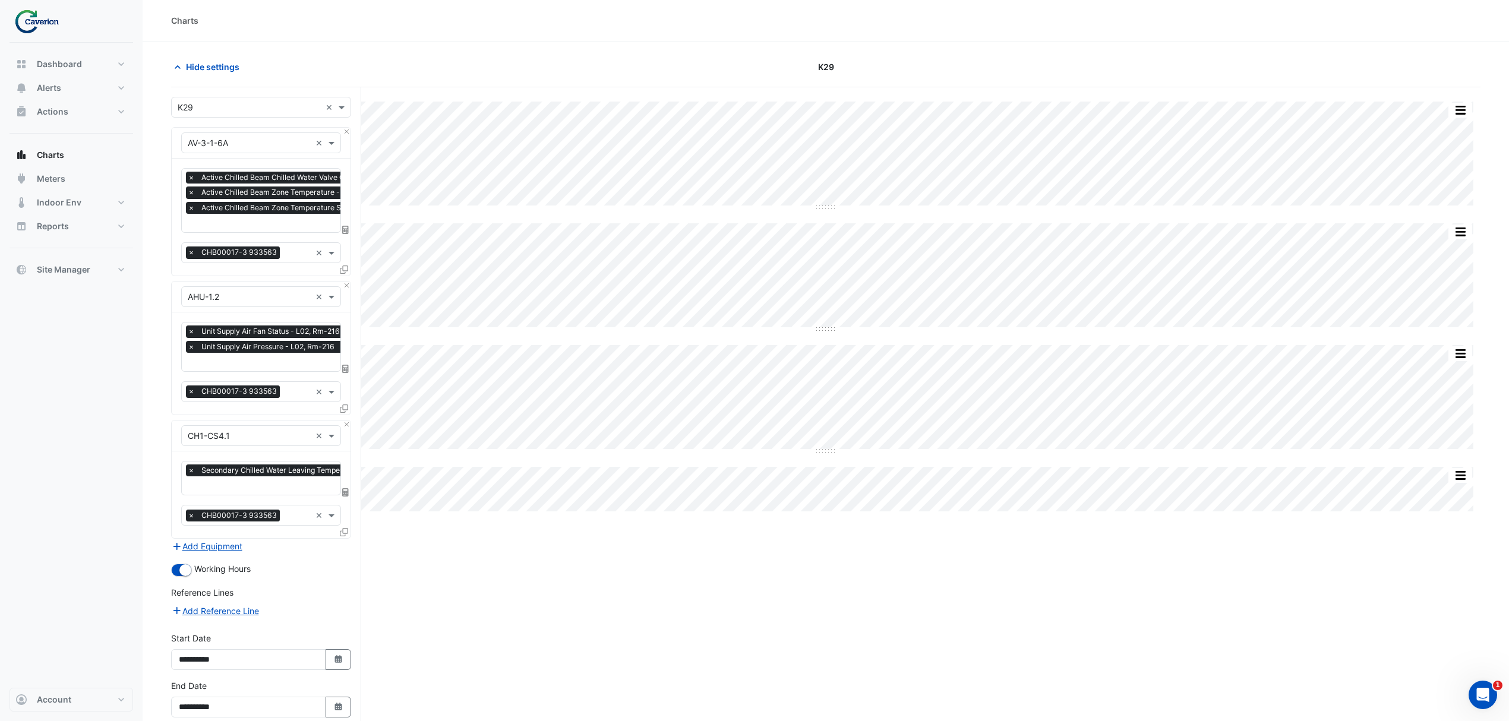
scroll to position [61, 0]
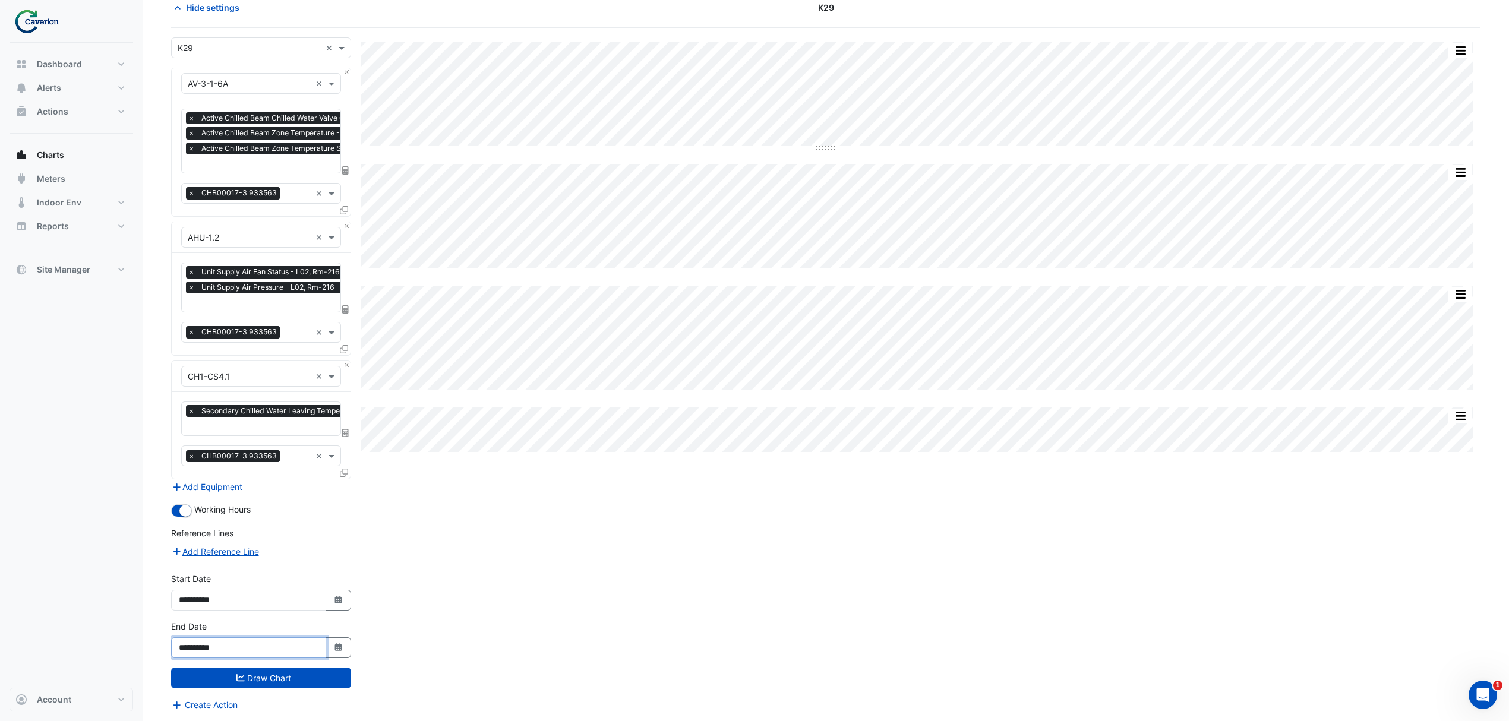
click at [292, 645] on input "**********" at bounding box center [248, 647] width 155 height 21
click at [313, 648] on input "**********" at bounding box center [248, 647] width 155 height 21
click at [322, 643] on input "**********" at bounding box center [248, 647] width 155 height 21
click at [333, 643] on button "Select Date" at bounding box center [339, 647] width 26 height 21
click at [308, 490] on span "Next month" at bounding box center [304, 490] width 9 height 9
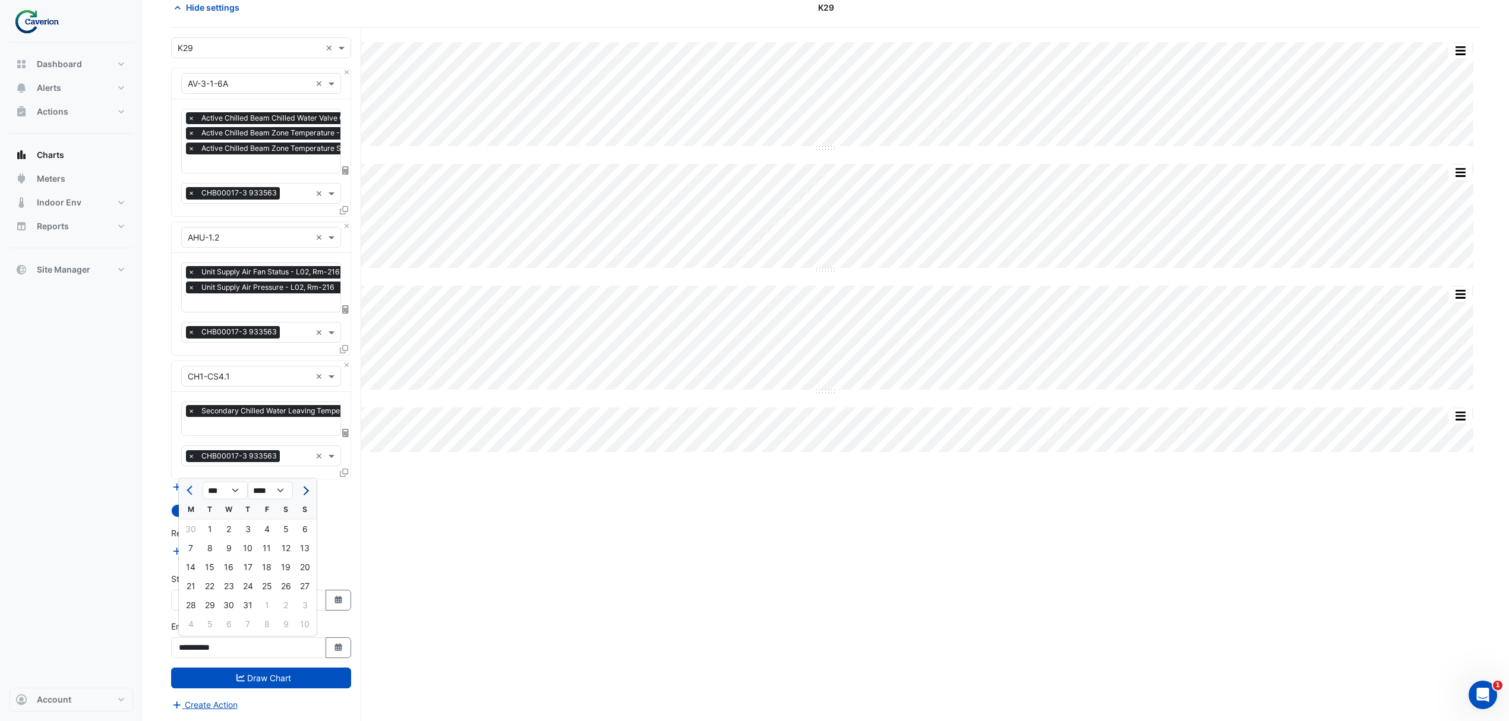
click at [308, 490] on span "Next month" at bounding box center [304, 490] width 9 height 9
select select "*"
click at [208, 602] on div "30" at bounding box center [209, 605] width 19 height 19
type input "**********"
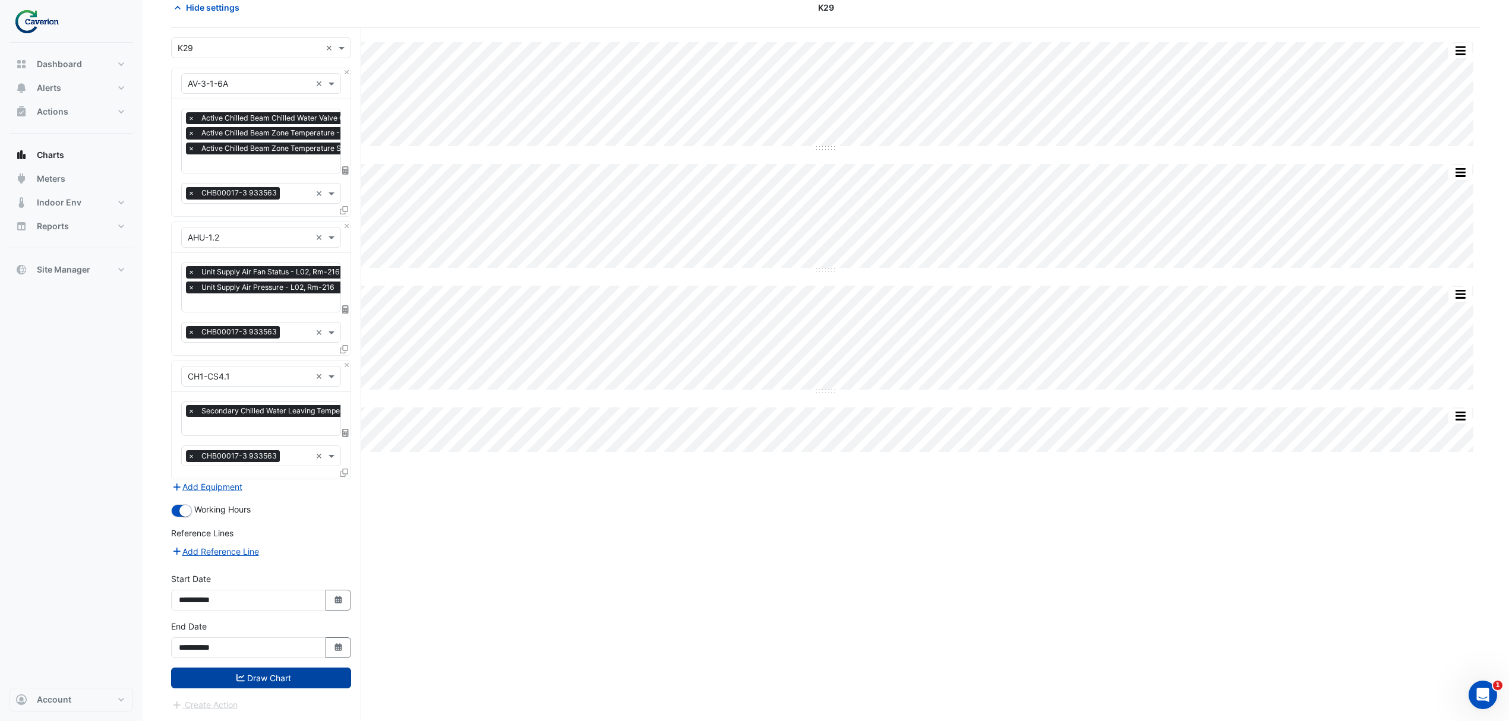
click at [260, 683] on button "Draw Chart" at bounding box center [261, 678] width 180 height 21
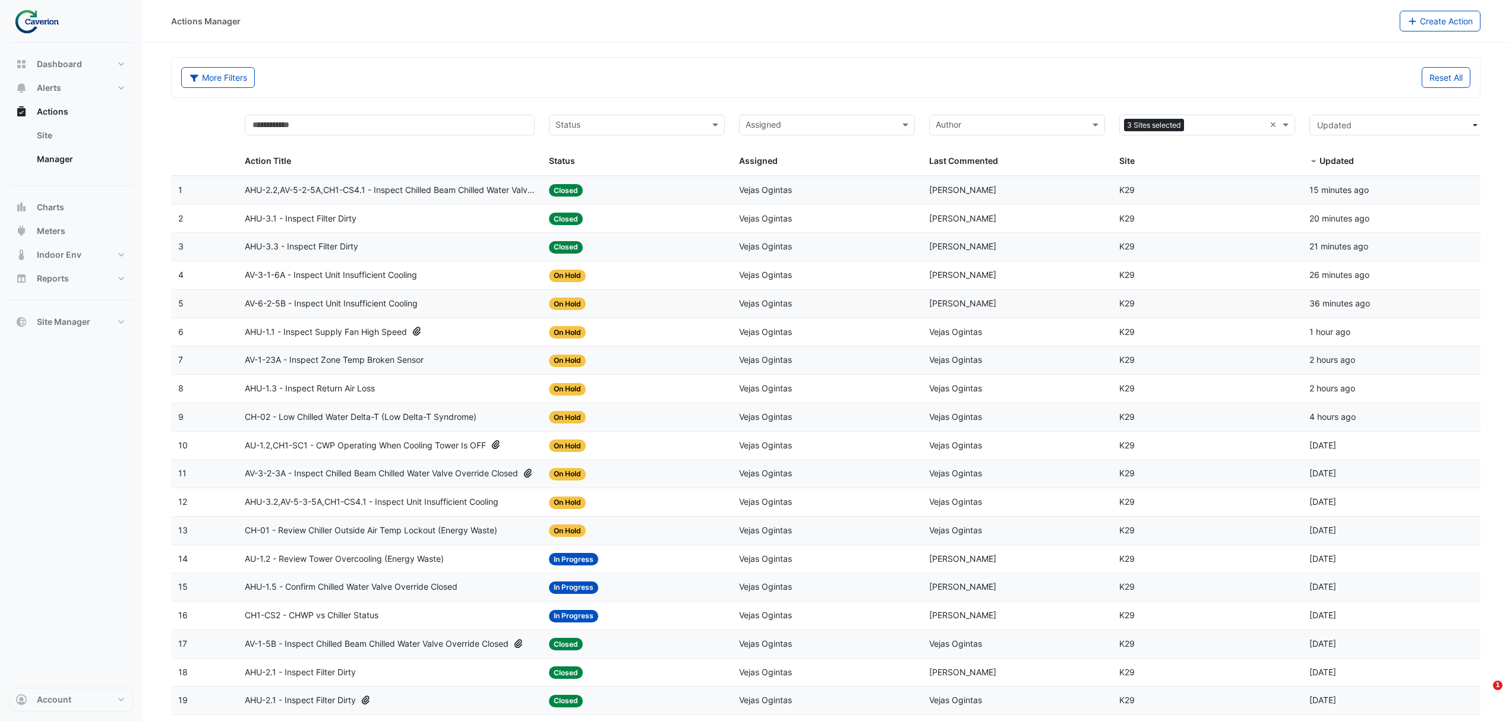
select select "***"
click at [52, 138] on link "Site" at bounding box center [80, 136] width 106 height 24
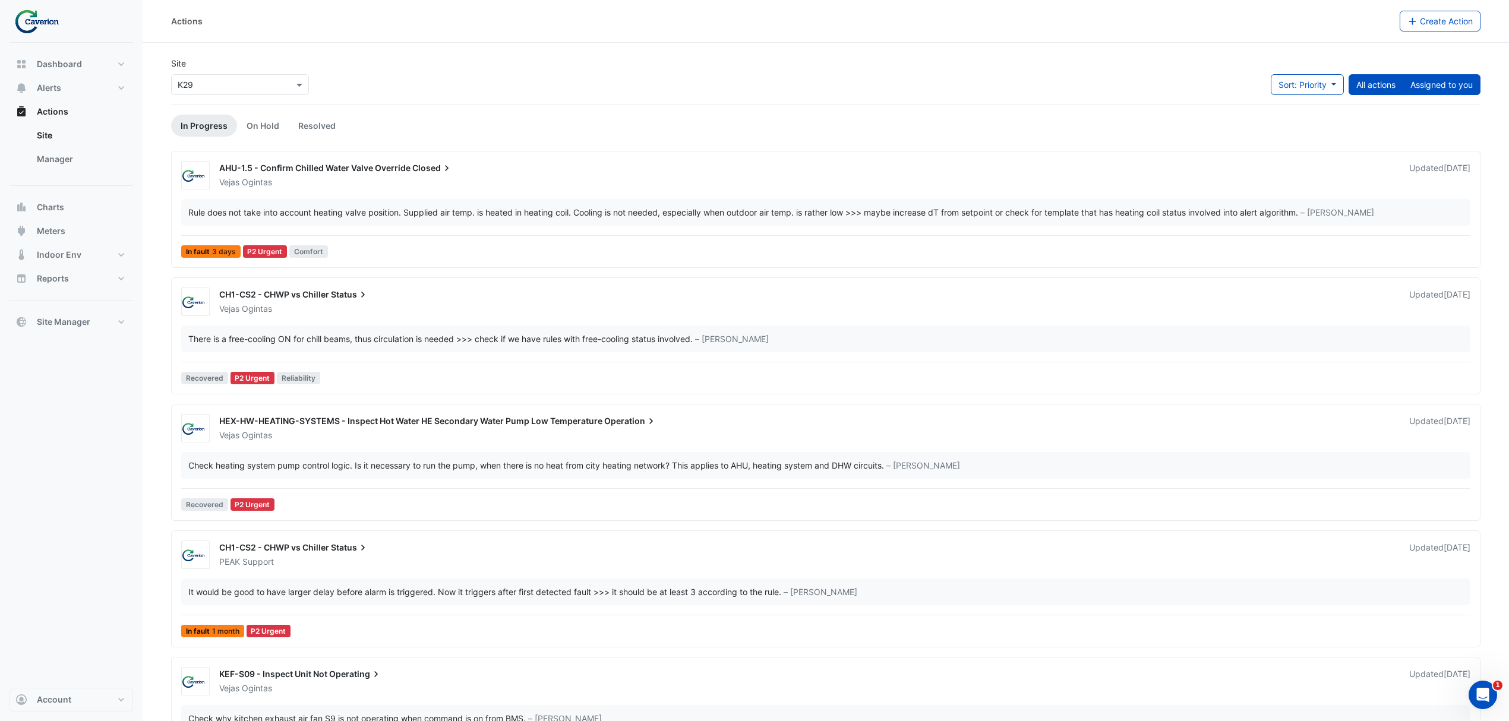
click at [1441, 77] on button "Assigned to you" at bounding box center [1442, 84] width 78 height 21
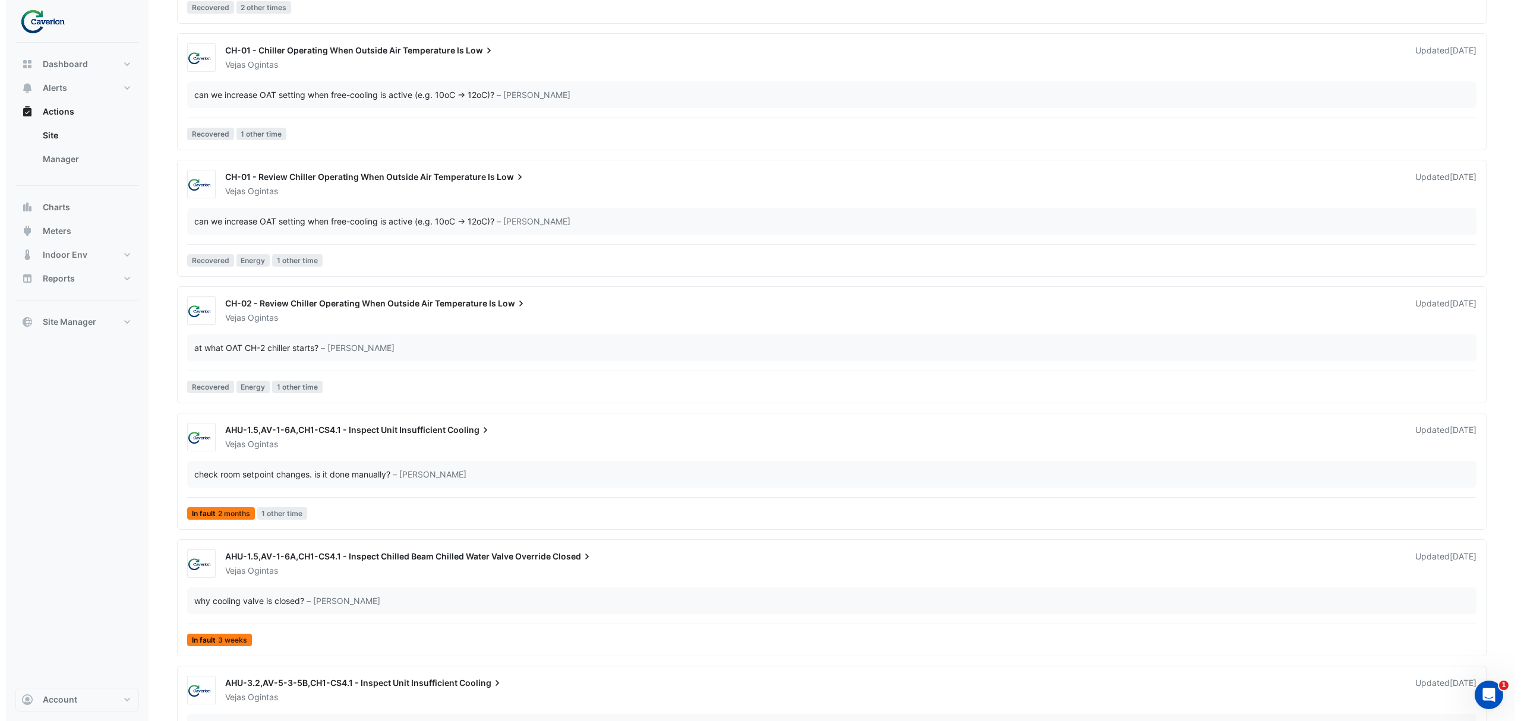
scroll to position [1464, 0]
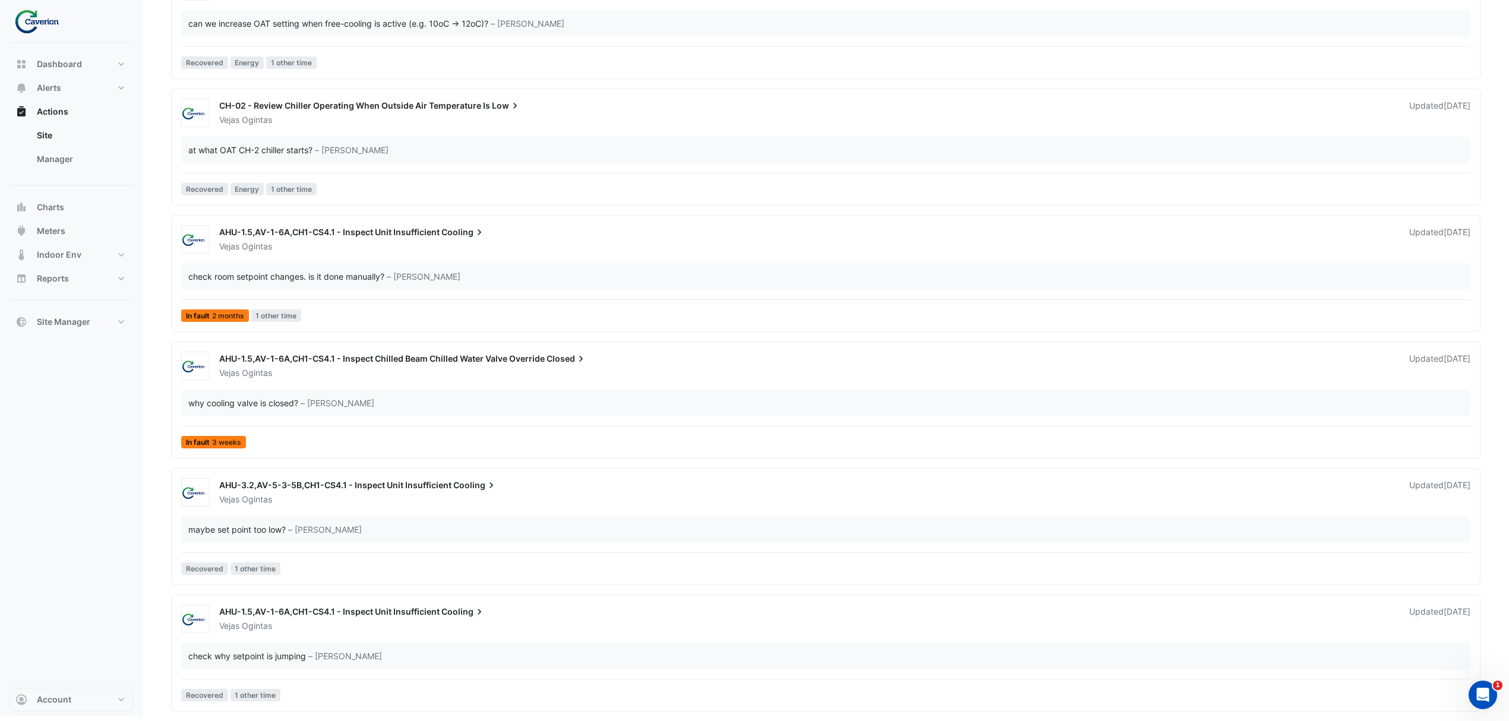
click at [314, 606] on div "AHU-1.5,AV-1-6A,CH1-CS4.1 - Inspect Unit Insufficient Cooling" at bounding box center [807, 613] width 1176 height 14
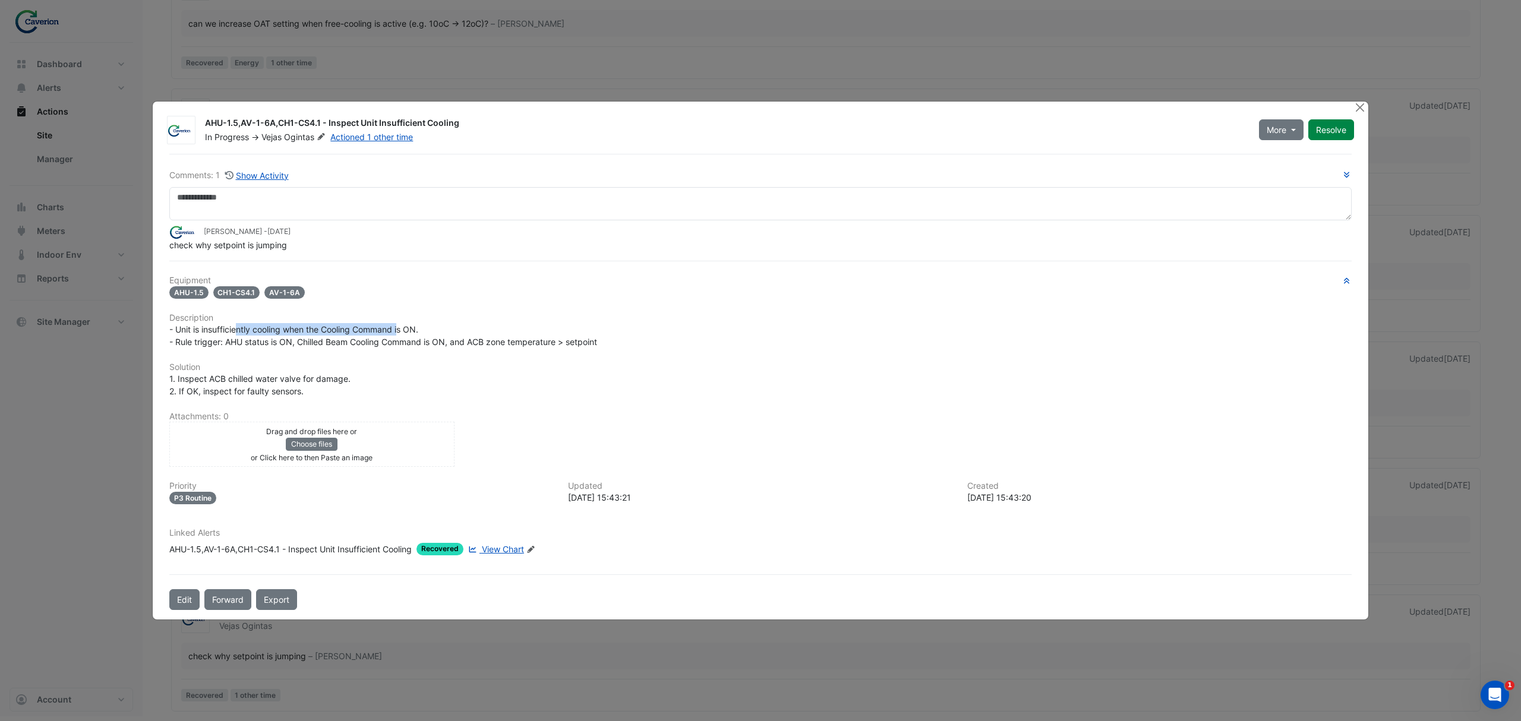
drag, startPoint x: 264, startPoint y: 329, endPoint x: 402, endPoint y: 330, distance: 137.8
click at [402, 330] on span "- Unit is insufficiently cooling when the Cooling Command is ON. - Rule trigger…" at bounding box center [383, 335] width 428 height 23
click at [1352, 112] on div "AHU-1.5,AV-1-6A,CH1-CS4.1 - Inspect Unit Insufficient Cooling In Progress -> Ve…" at bounding box center [761, 361] width 1216 height 519
click at [1358, 108] on button "Close" at bounding box center [1359, 108] width 12 height 12
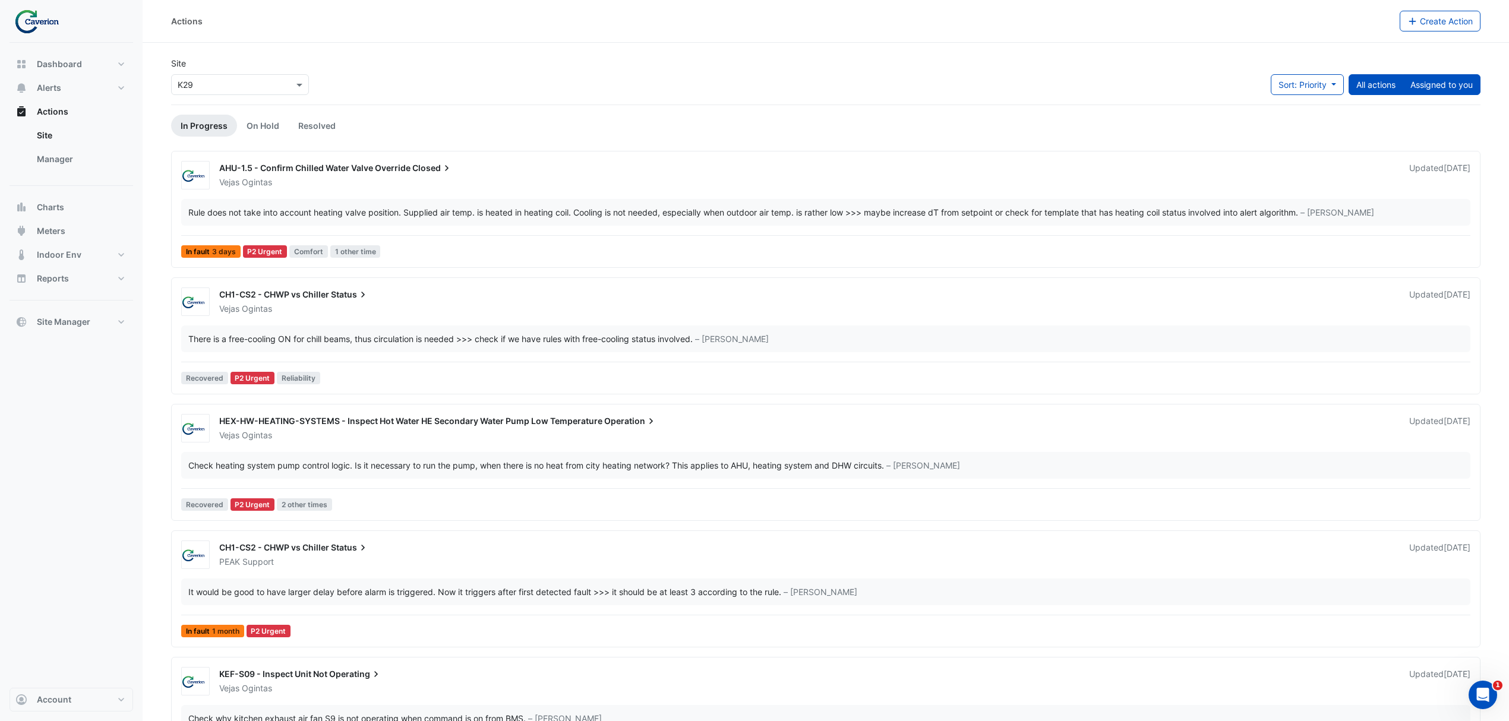
click at [1439, 74] on button "Assigned to you" at bounding box center [1442, 84] width 78 height 21
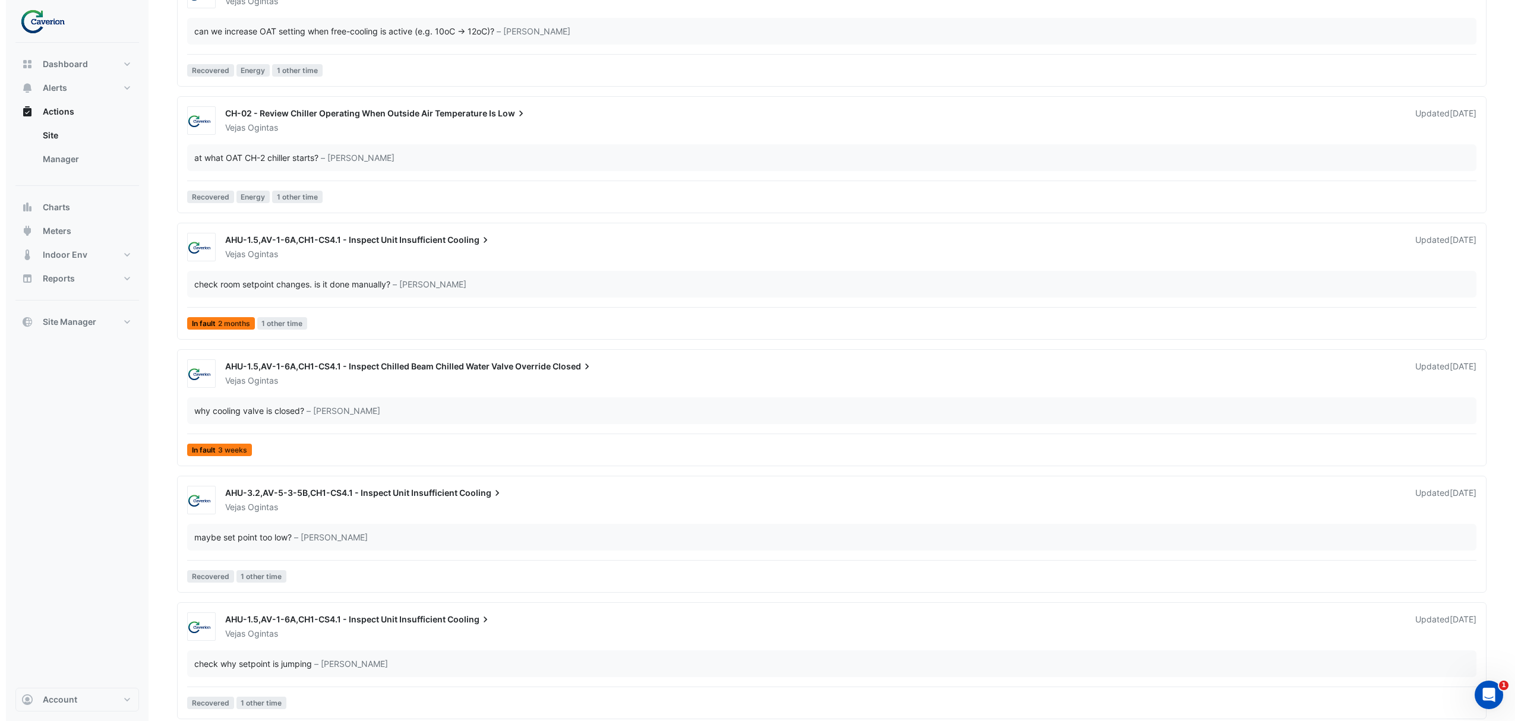
scroll to position [1464, 0]
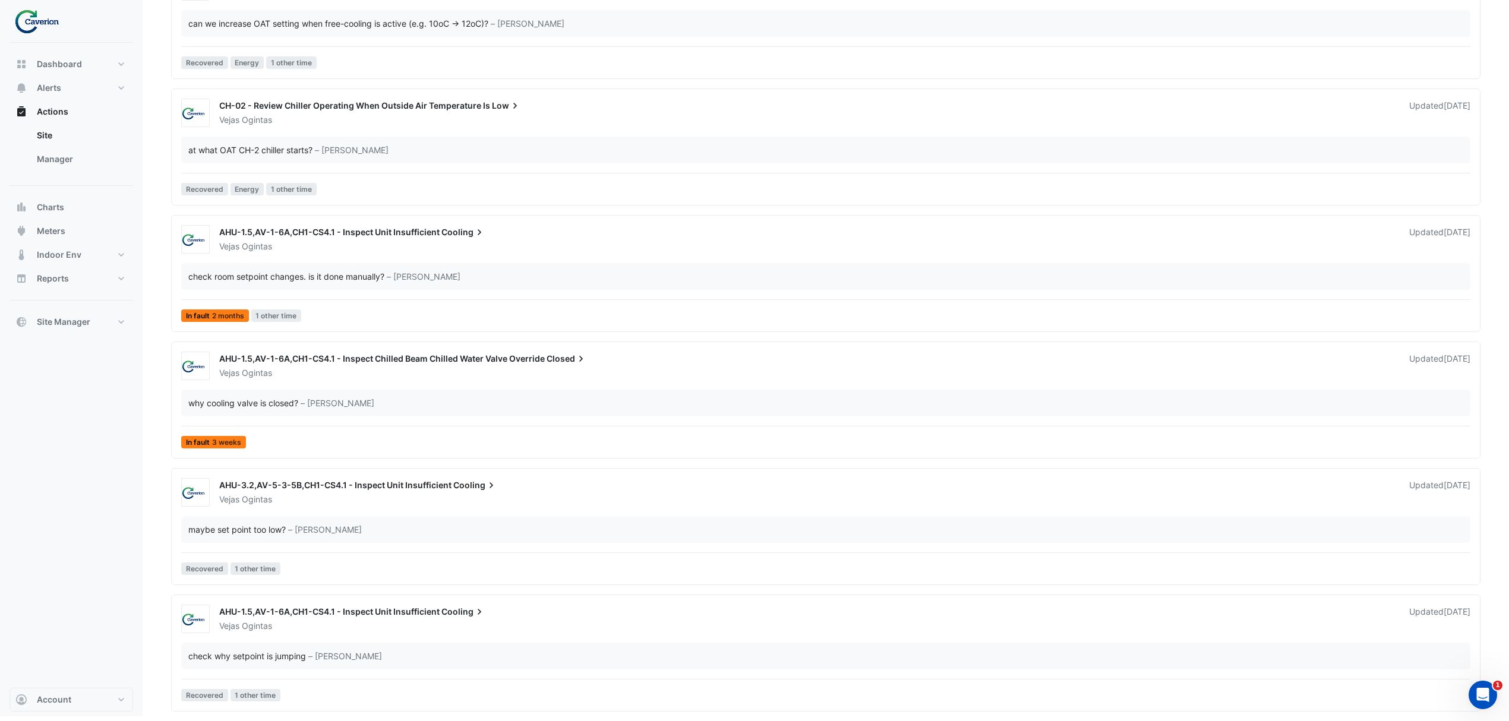
click at [390, 103] on span "CH-02 - Review Chiller Operating When Outside Air Temperature Is" at bounding box center [354, 105] width 271 height 10
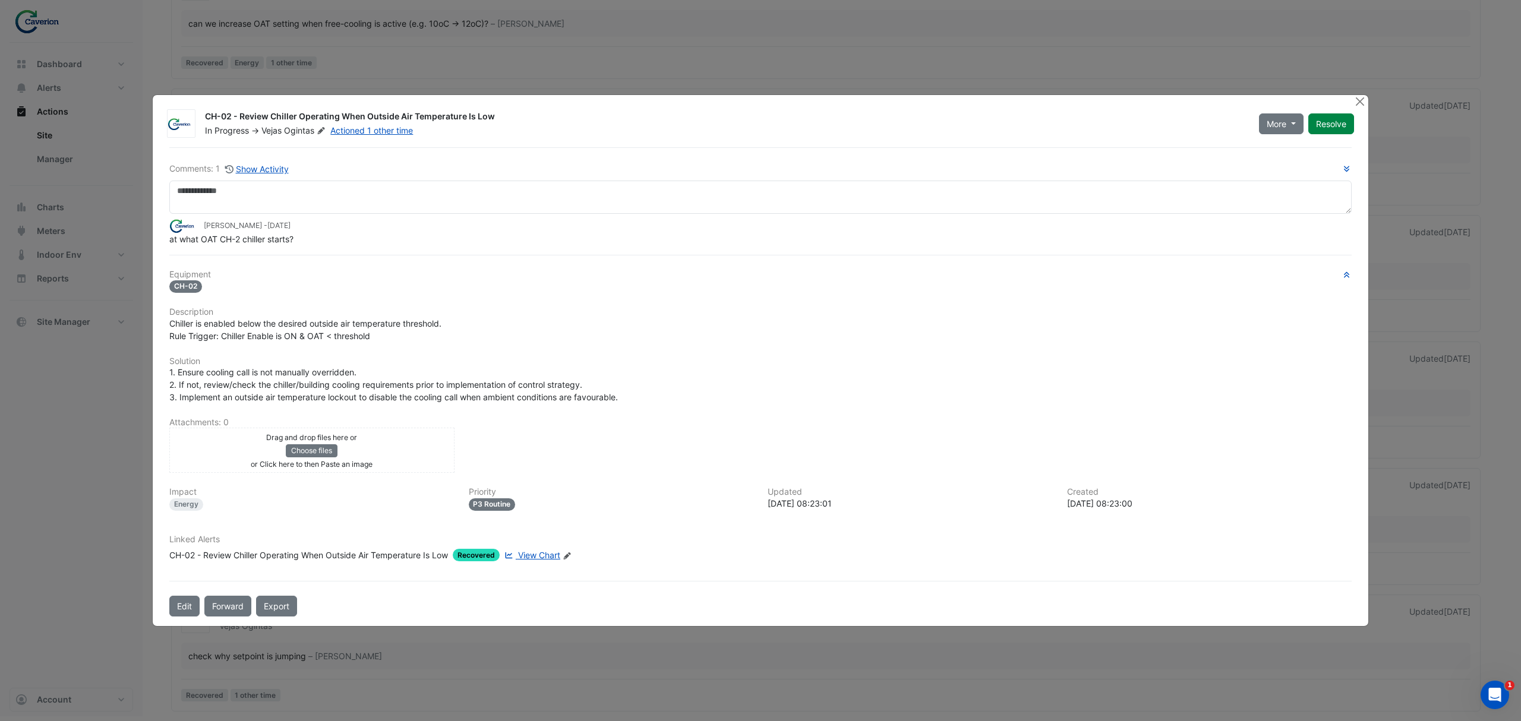
click at [547, 554] on span "View Chart" at bounding box center [539, 555] width 42 height 10
click at [530, 554] on span "View Chart" at bounding box center [539, 555] width 42 height 10
drag, startPoint x: 176, startPoint y: 329, endPoint x: 408, endPoint y: 321, distance: 231.8
click at [408, 321] on div "Chiller is enabled below the desired outside air temperature threshold. Rule Tr…" at bounding box center [760, 329] width 1182 height 25
click at [408, 321] on span "Chiller is enabled below the desired outside air temperature threshold. Rule Tr…" at bounding box center [305, 329] width 272 height 23
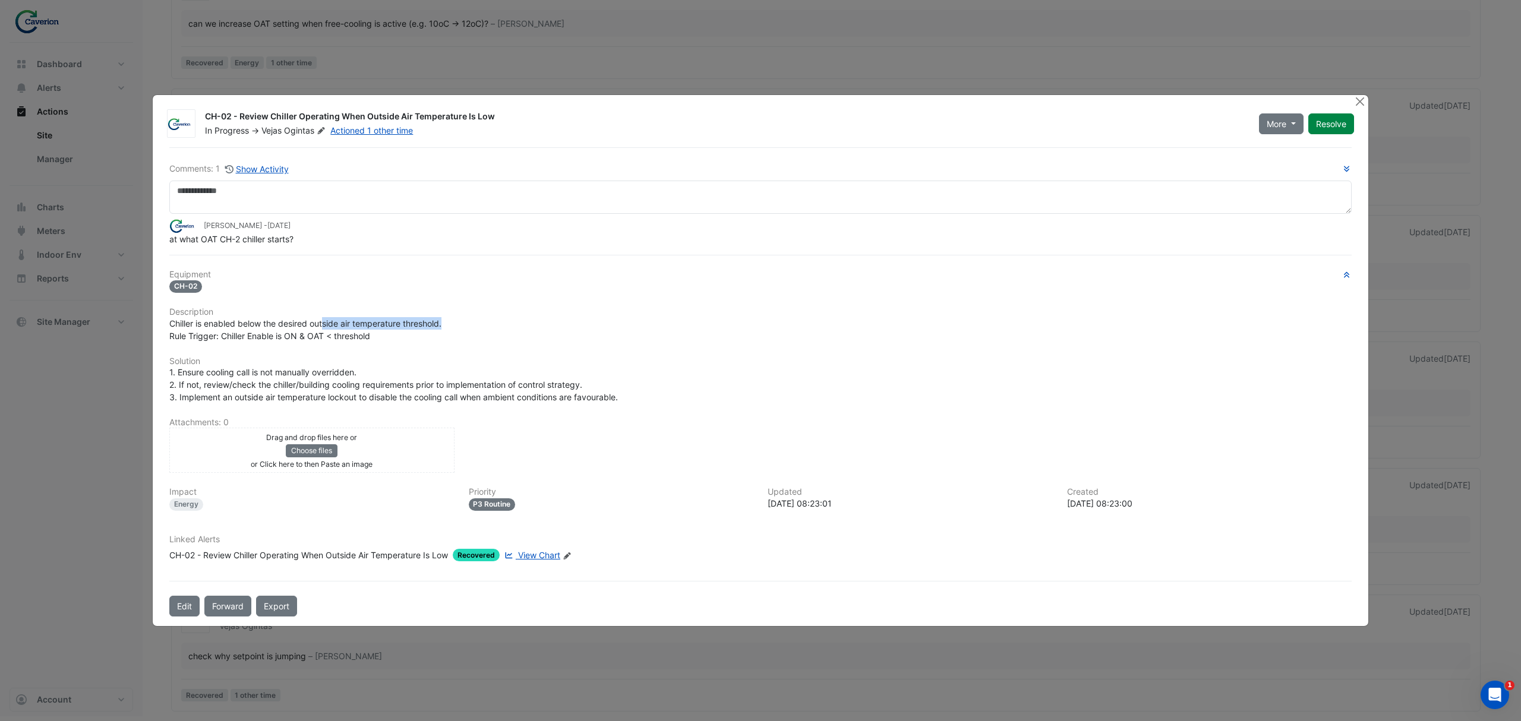
drag, startPoint x: 326, startPoint y: 321, endPoint x: 475, endPoint y: 319, distance: 149.1
click at [475, 319] on div "Chiller is enabled below the desired outside air temperature threshold. Rule Tr…" at bounding box center [760, 329] width 1182 height 25
drag, startPoint x: 172, startPoint y: 338, endPoint x: 341, endPoint y: 333, distance: 168.8
click at [335, 333] on span "Chiller is enabled below the desired outside air temperature threshold. Rule Tr…" at bounding box center [305, 329] width 272 height 23
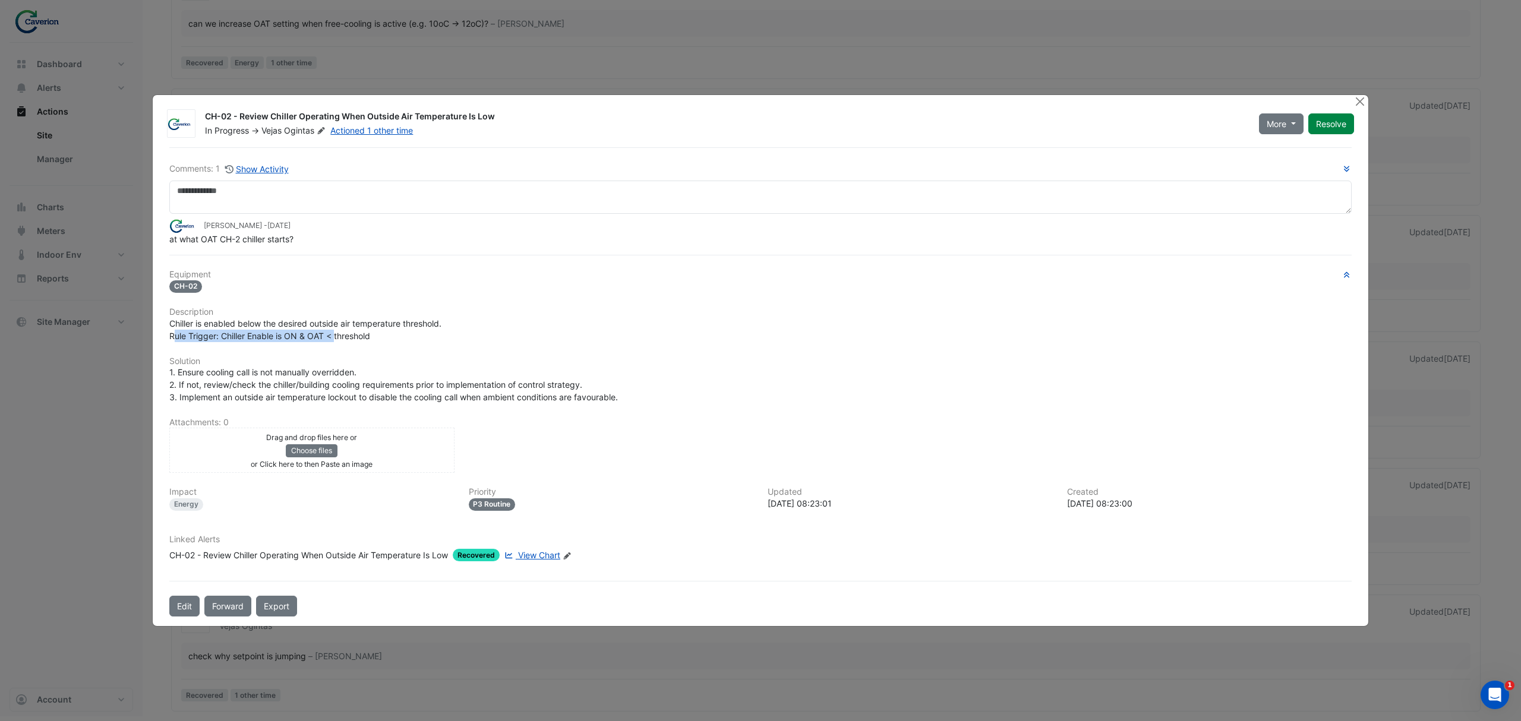
click at [345, 333] on span "Chiller is enabled below the desired outside air temperature threshold. Rule Tr…" at bounding box center [305, 329] width 272 height 23
drag, startPoint x: 241, startPoint y: 342, endPoint x: 435, endPoint y: 335, distance: 194.4
click at [424, 336] on div "Chiller is enabled below the desired outside air temperature threshold. Rule Tr…" at bounding box center [760, 329] width 1182 height 25
click at [435, 335] on div "Chiller is enabled below the desired outside air temperature threshold. Rule Tr…" at bounding box center [760, 329] width 1182 height 25
drag, startPoint x: 209, startPoint y: 370, endPoint x: 416, endPoint y: 365, distance: 207.4
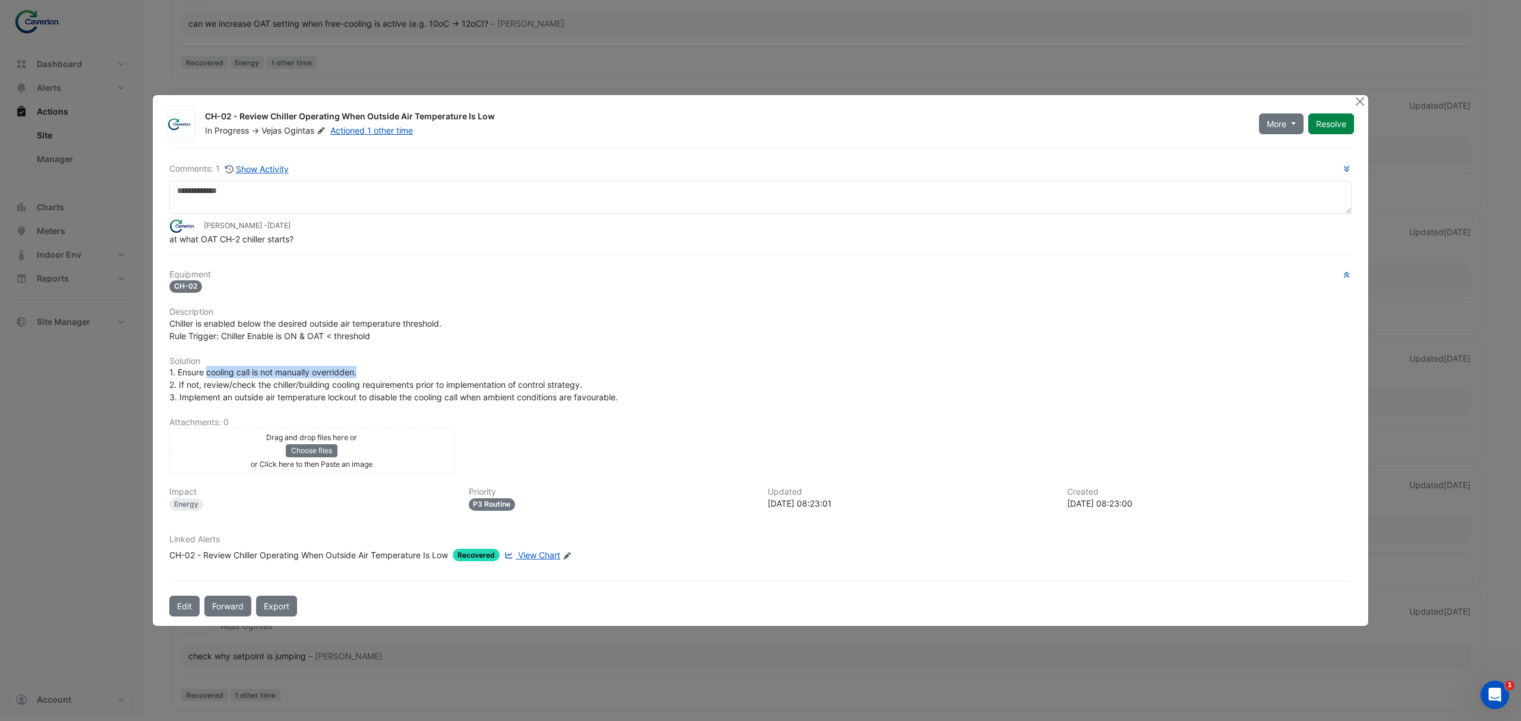
click at [390, 366] on div "1. Ensure cooling call is not manually overridden. 2. If not, review/check the …" at bounding box center [760, 384] width 1182 height 37
click at [416, 364] on h6 "Solution" at bounding box center [760, 361] width 1182 height 10
drag, startPoint x: 276, startPoint y: 374, endPoint x: 421, endPoint y: 375, distance: 145.0
click at [421, 375] on div "1. Ensure cooling call is not manually overridden. 2. If not, review/check the …" at bounding box center [760, 384] width 1182 height 37
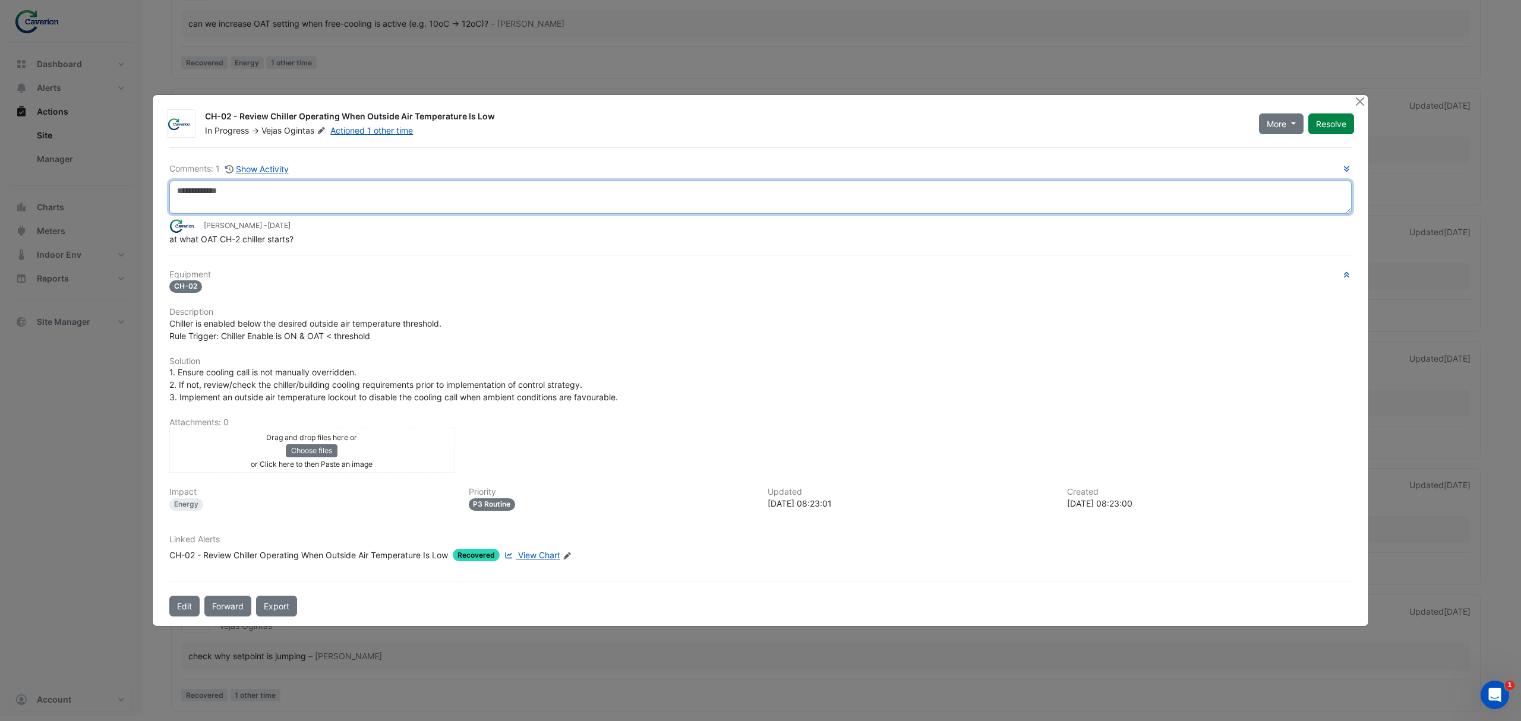
click at [276, 203] on textarea at bounding box center [760, 197] width 1182 height 33
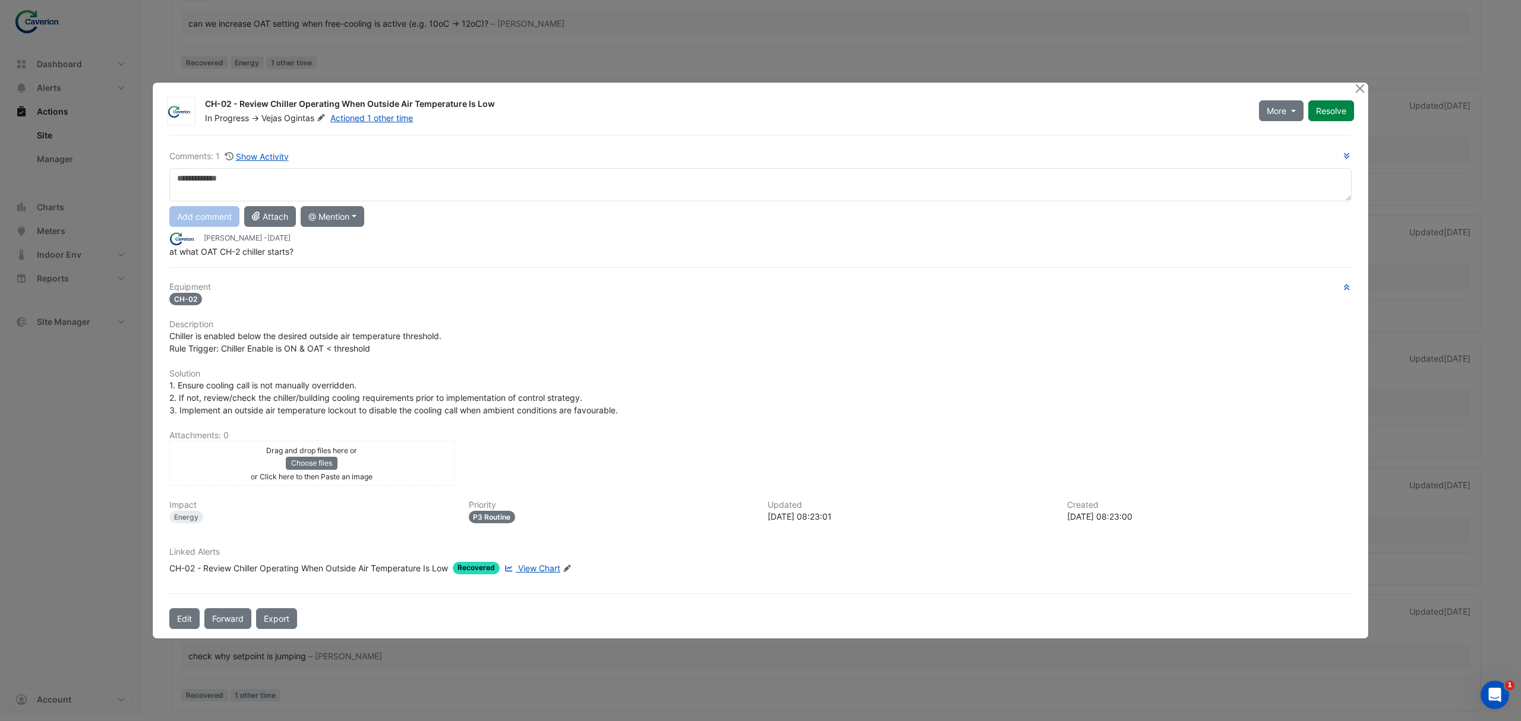
click at [474, 266] on div "Comments: 1 Show Activity Add comment Attach @ Mention [GEOGRAPHIC_DATA] BACER …" at bounding box center [760, 382] width 1197 height 495
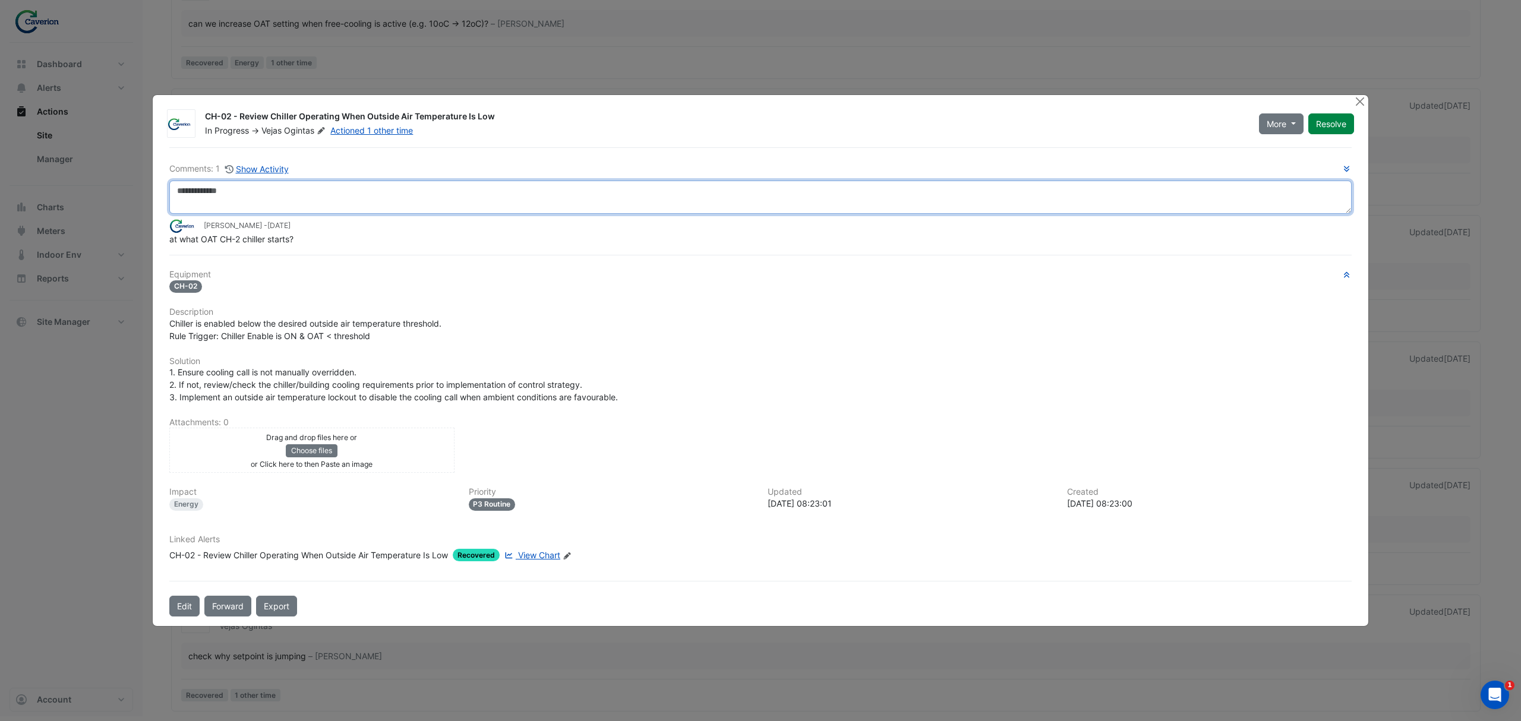
click at [302, 202] on textarea at bounding box center [760, 197] width 1182 height 33
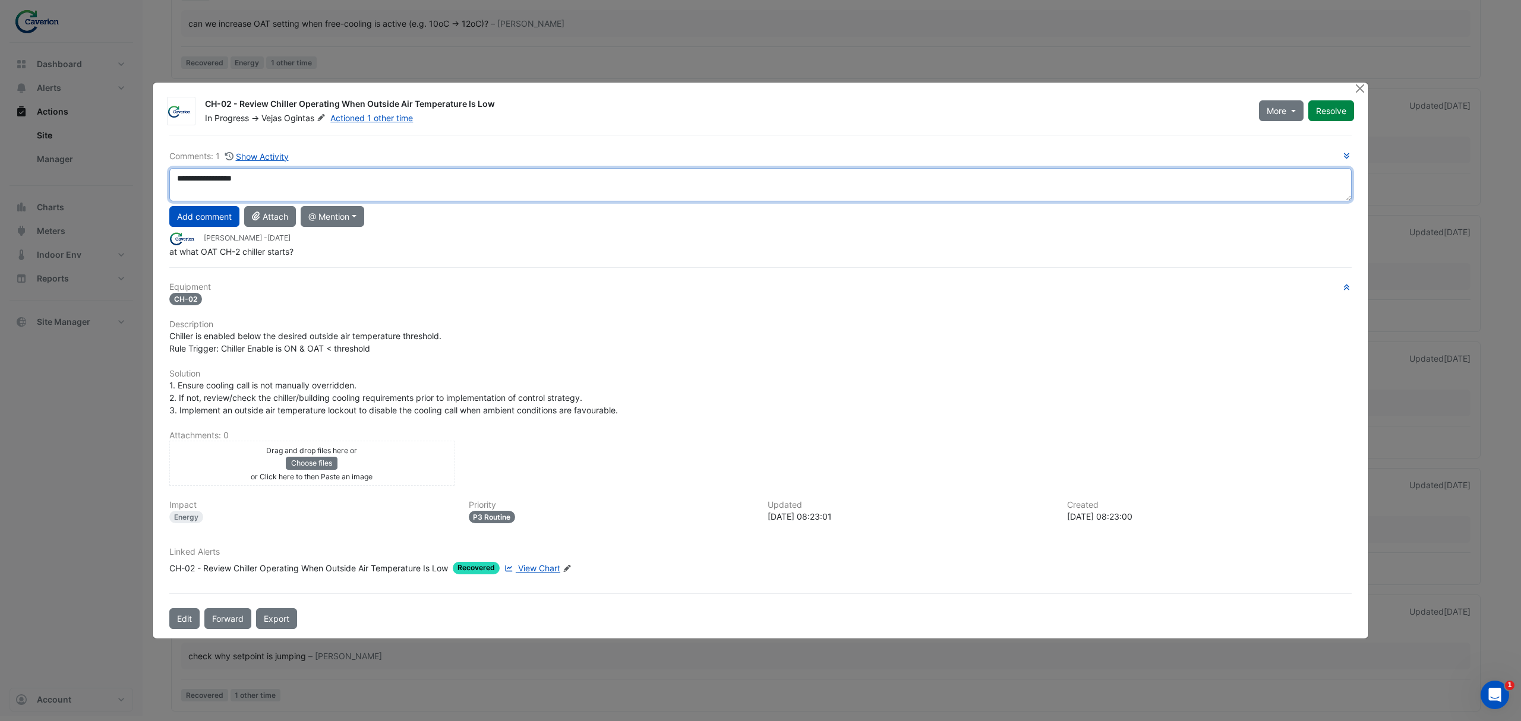
click at [245, 183] on textarea "**********" at bounding box center [760, 184] width 1182 height 33
click at [181, 176] on textarea "**********" at bounding box center [760, 184] width 1182 height 33
click at [248, 173] on textarea "**********" at bounding box center [760, 184] width 1182 height 33
drag, startPoint x: 360, startPoint y: 171, endPoint x: 119, endPoint y: 157, distance: 241.0
click at [119, 157] on ngb-modal-window "CH-02 - Review Chiller Operating When Outside Air Temperature Is Low In Progres…" at bounding box center [760, 360] width 1521 height 721
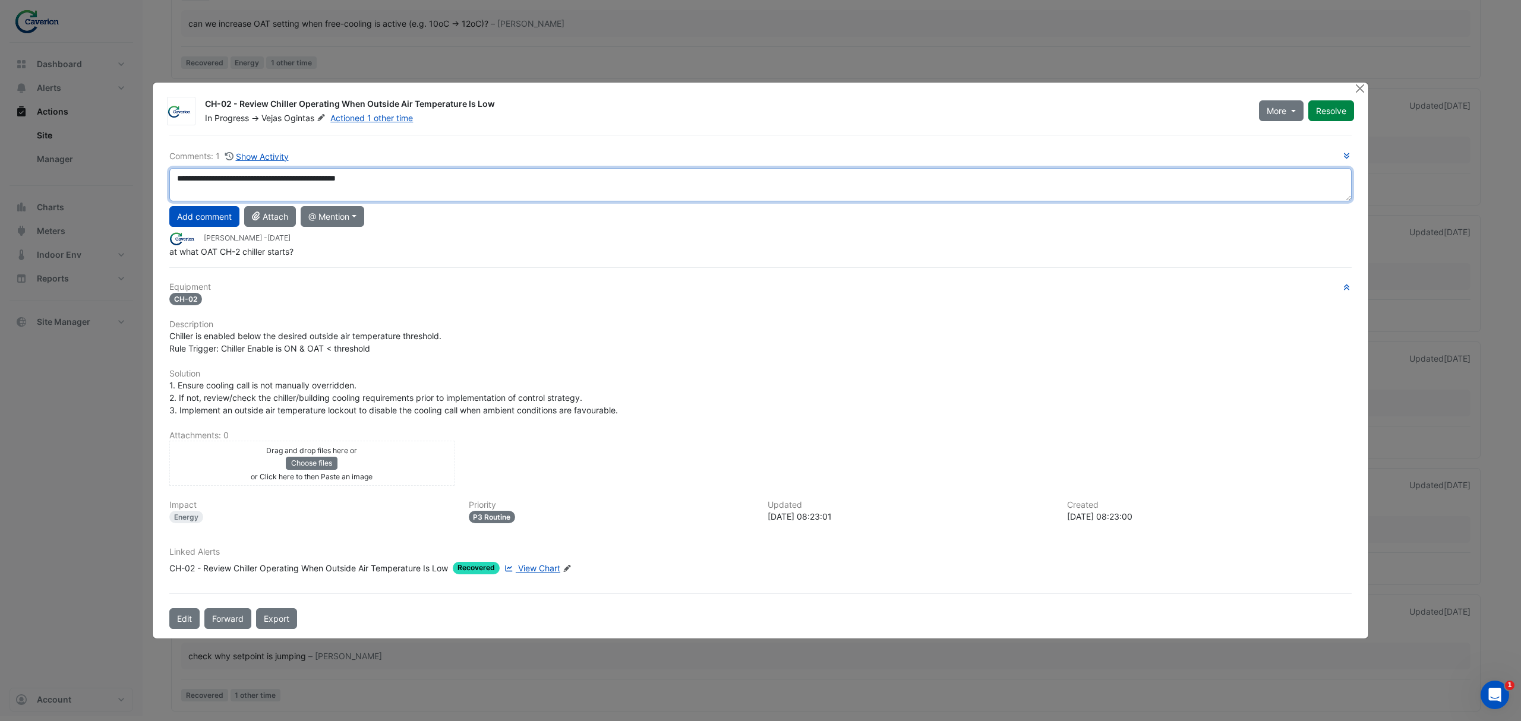
click at [434, 178] on textarea "**********" at bounding box center [760, 184] width 1182 height 33
drag, startPoint x: 434, startPoint y: 178, endPoint x: 24, endPoint y: 183, distance: 410.0
click at [24, 183] on ngb-modal-window "CH-02 - Review Chiller Operating When Outside Air Temperature Is Low In Progres…" at bounding box center [760, 360] width 1521 height 721
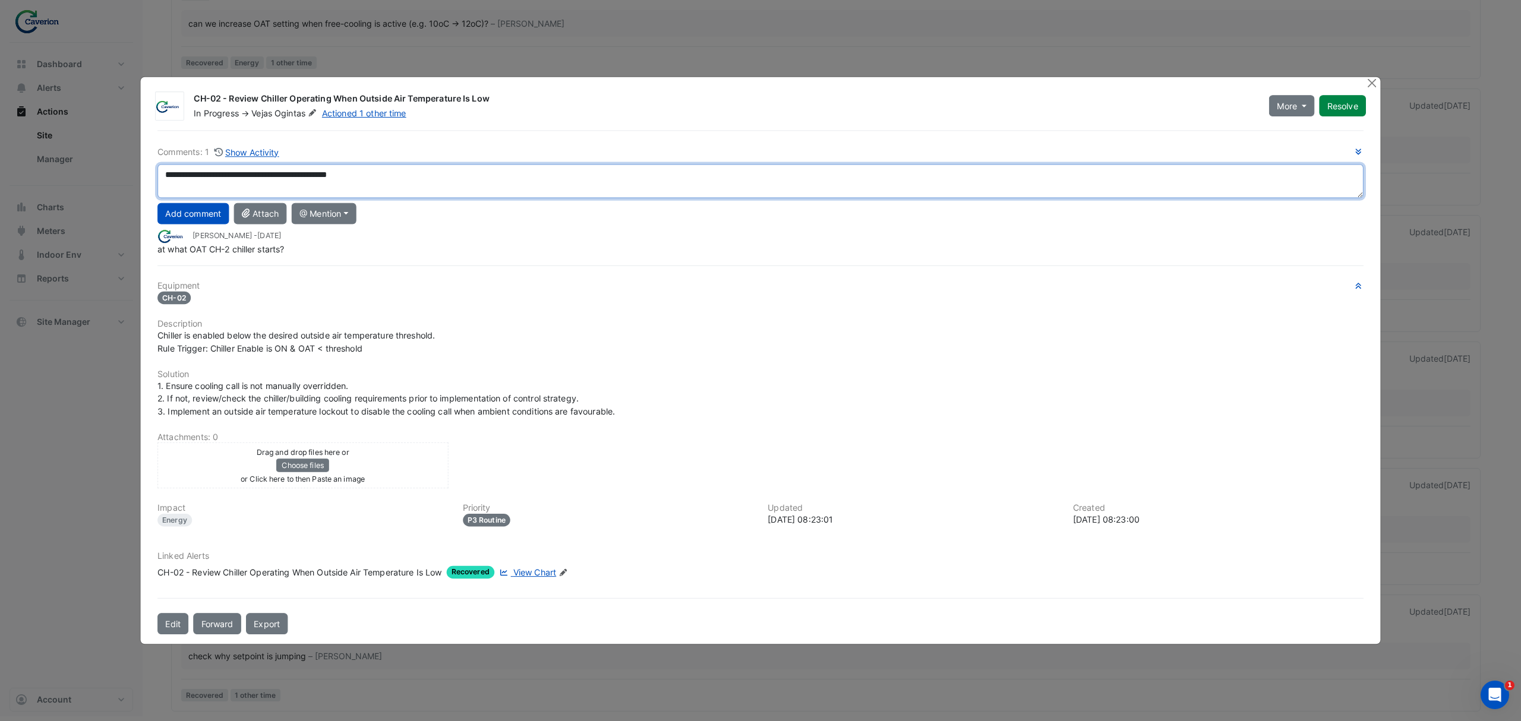
paste textarea "**"
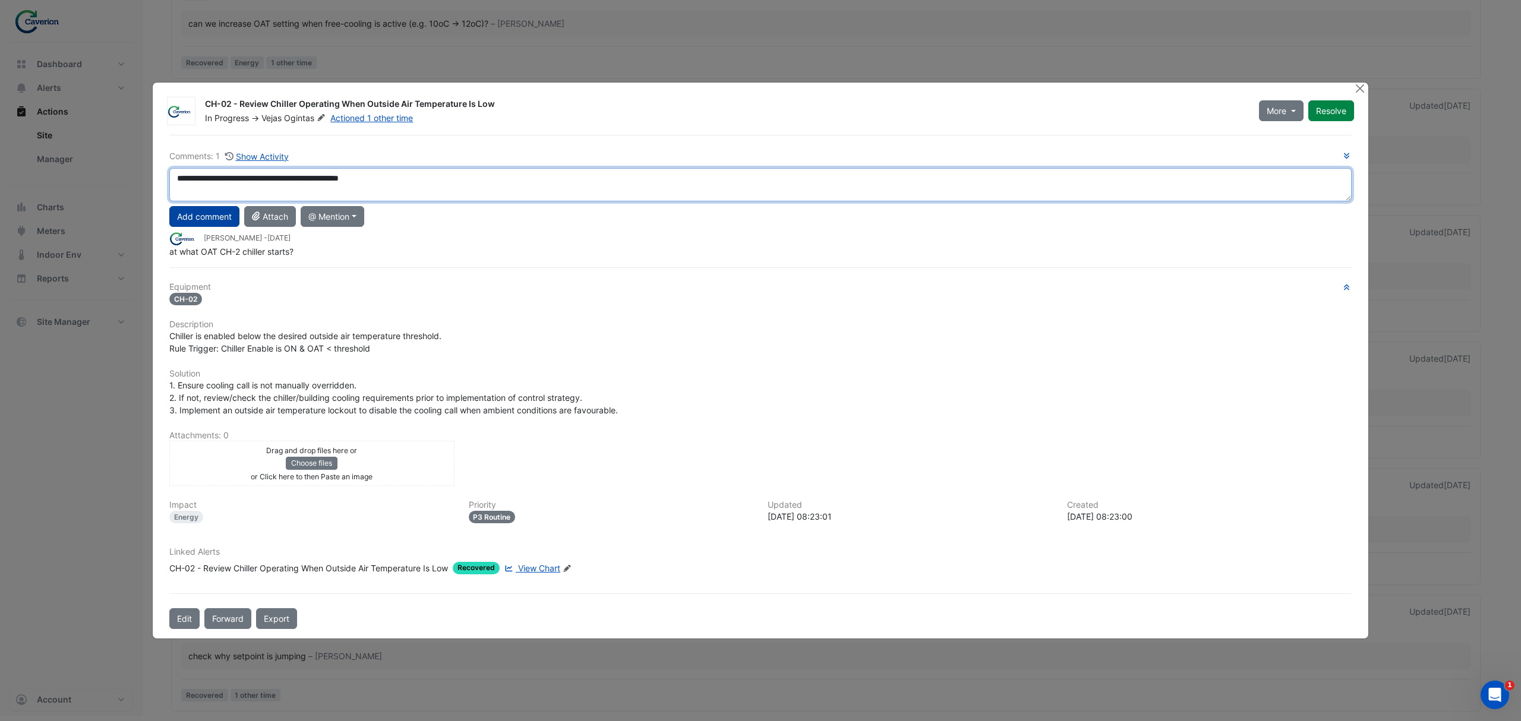
type textarea "**********"
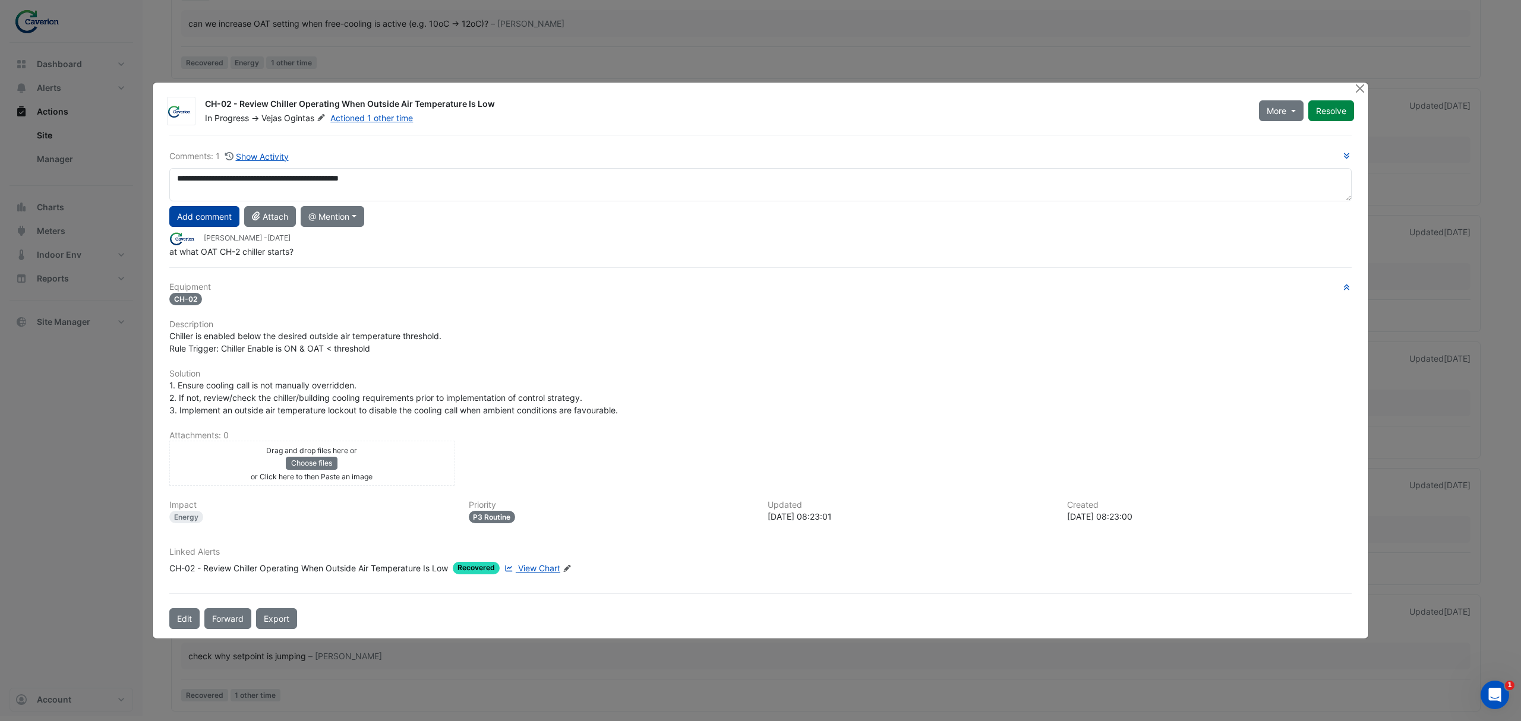
click at [215, 215] on button "Add comment" at bounding box center [204, 216] width 70 height 21
click at [238, 243] on button "1 more comment" at bounding box center [207, 247] width 77 height 21
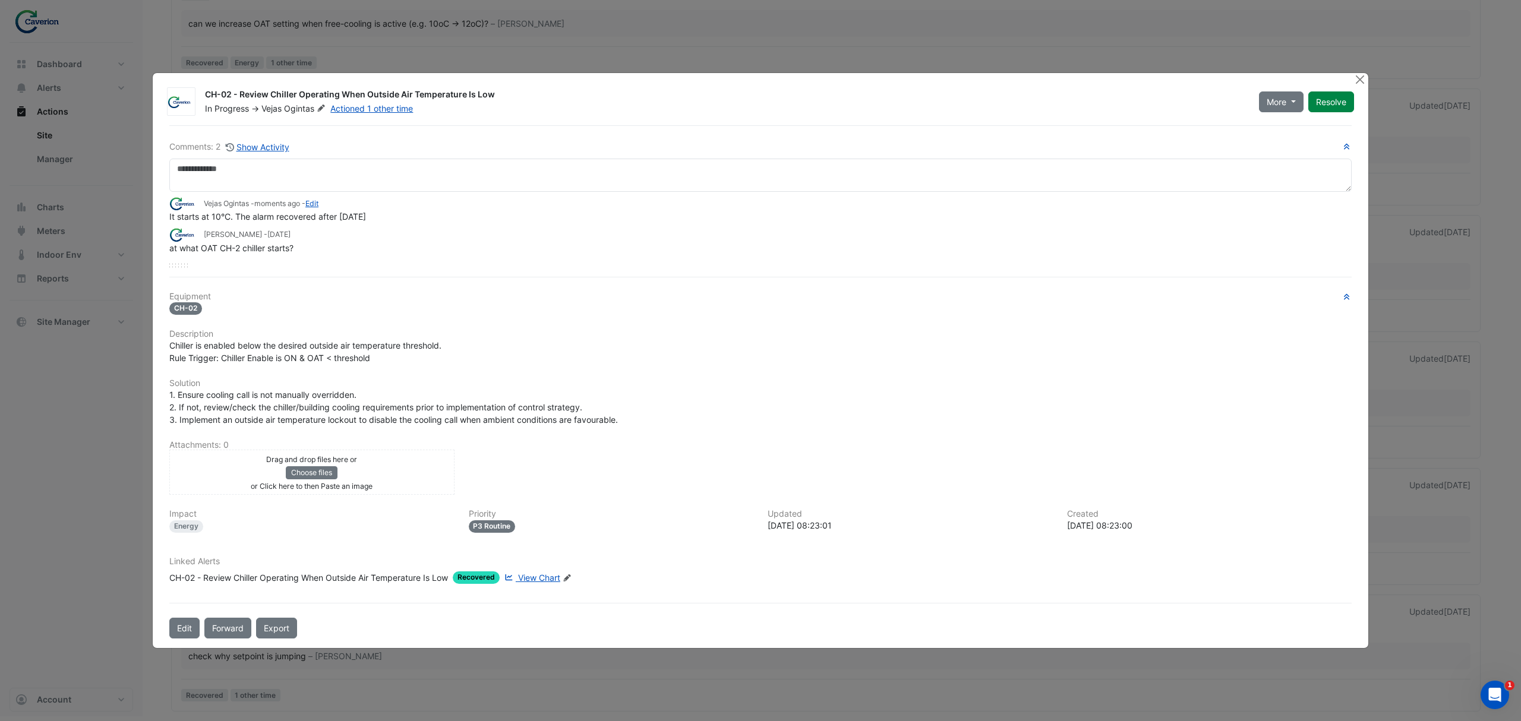
click at [359, 217] on span "It starts at 10°C. The alarm recovered after [DATE]" at bounding box center [267, 217] width 197 height 10
click at [1332, 107] on button "Resolve" at bounding box center [1331, 101] width 46 height 21
click at [1357, 77] on button "Close" at bounding box center [1359, 79] width 12 height 12
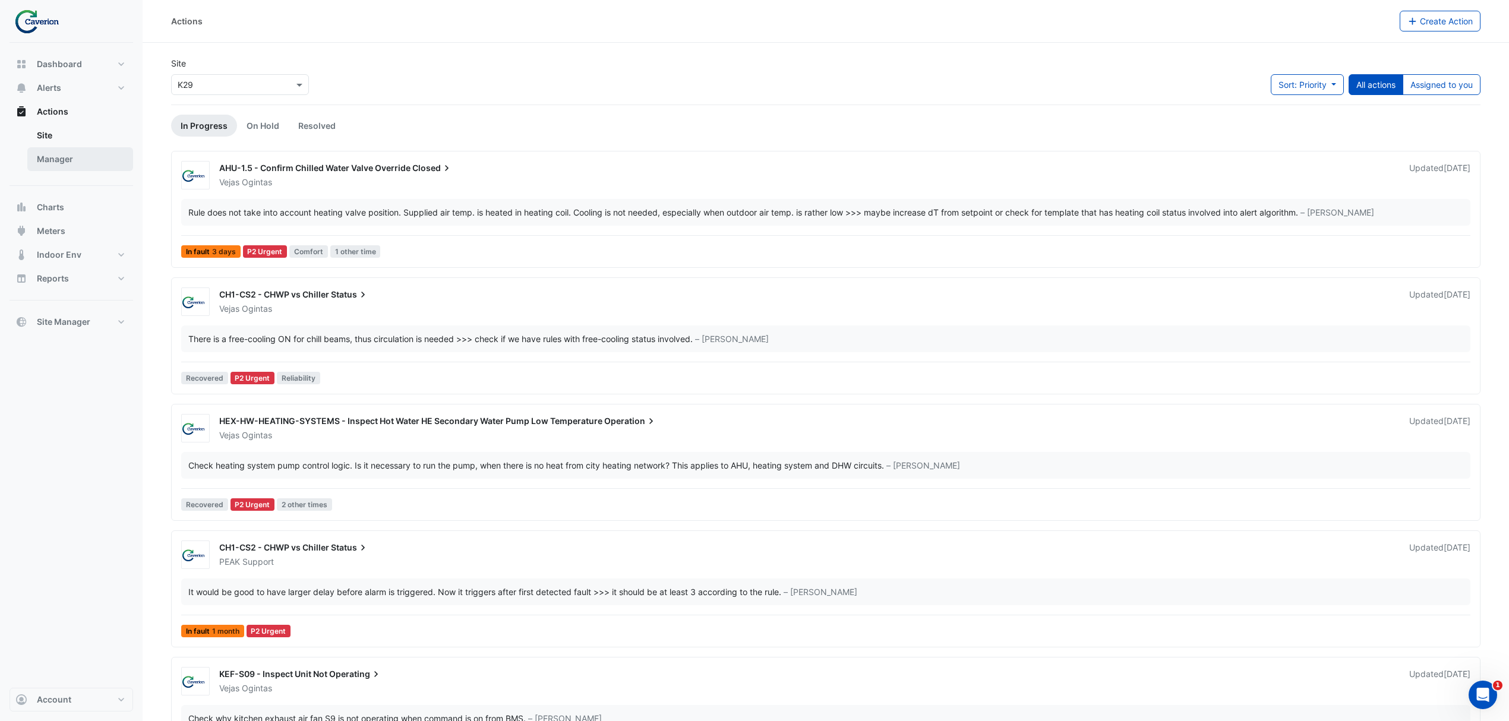
click at [57, 152] on link "Manager" at bounding box center [80, 159] width 106 height 24
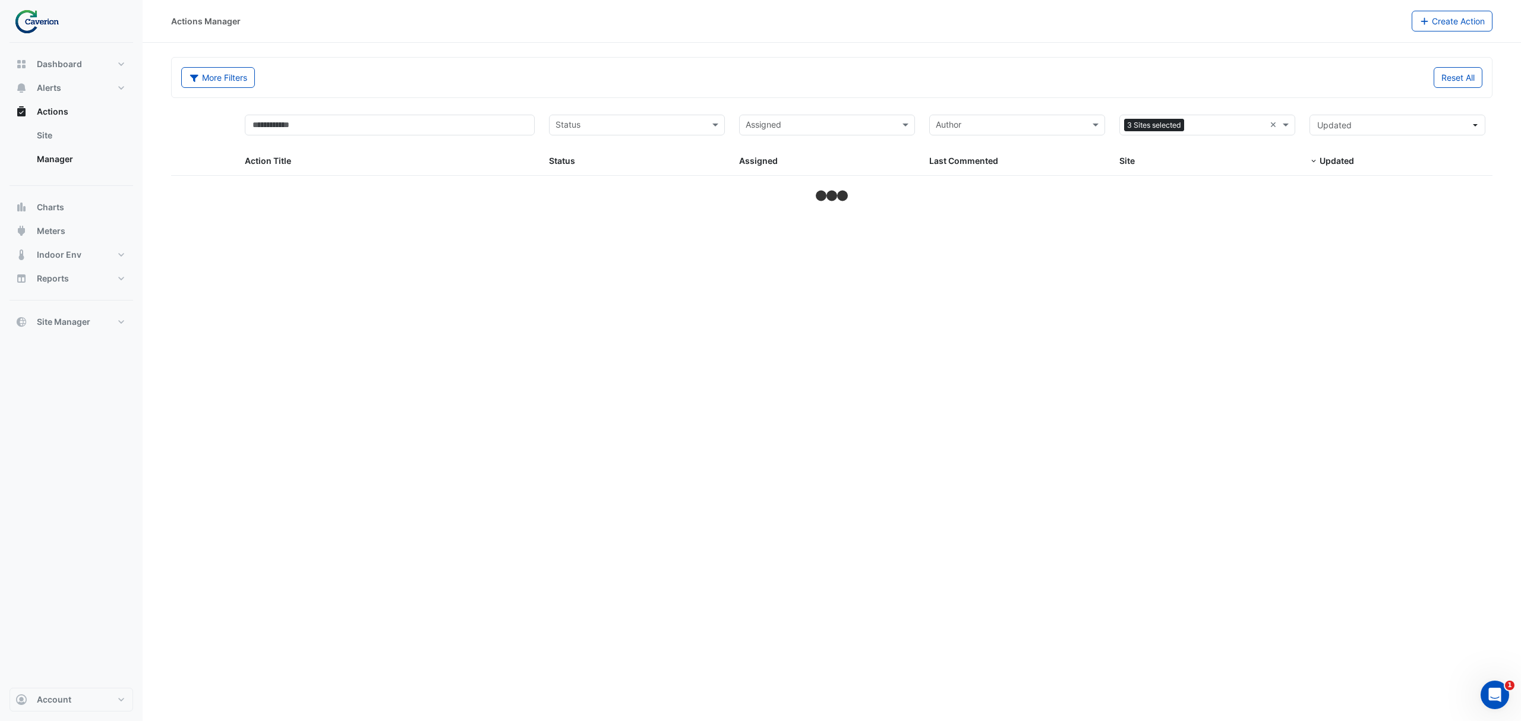
select select "***"
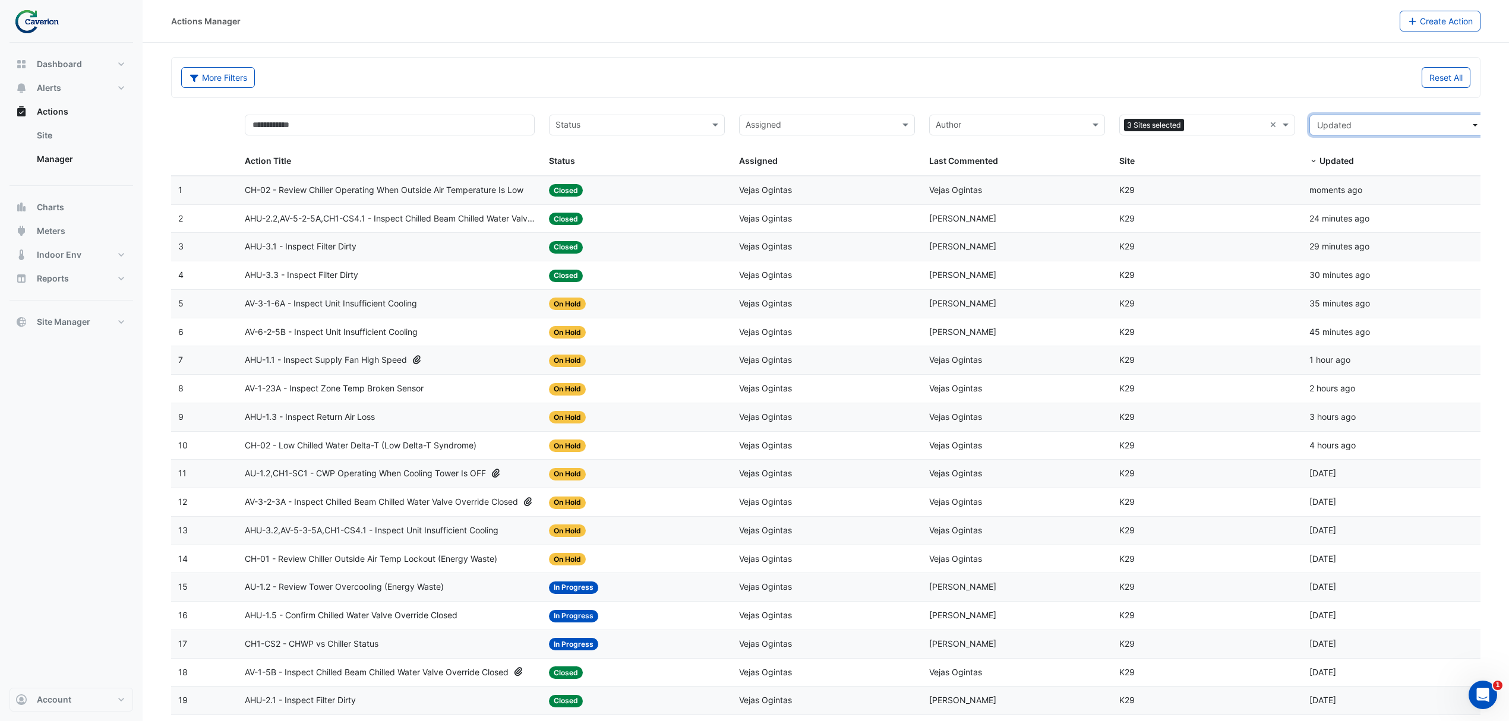
click at [1380, 119] on button "Updated" at bounding box center [1397, 125] width 176 height 21
click at [968, 122] on input "text" at bounding box center [1010, 126] width 149 height 14
click at [828, 120] on input "text" at bounding box center [820, 126] width 149 height 14
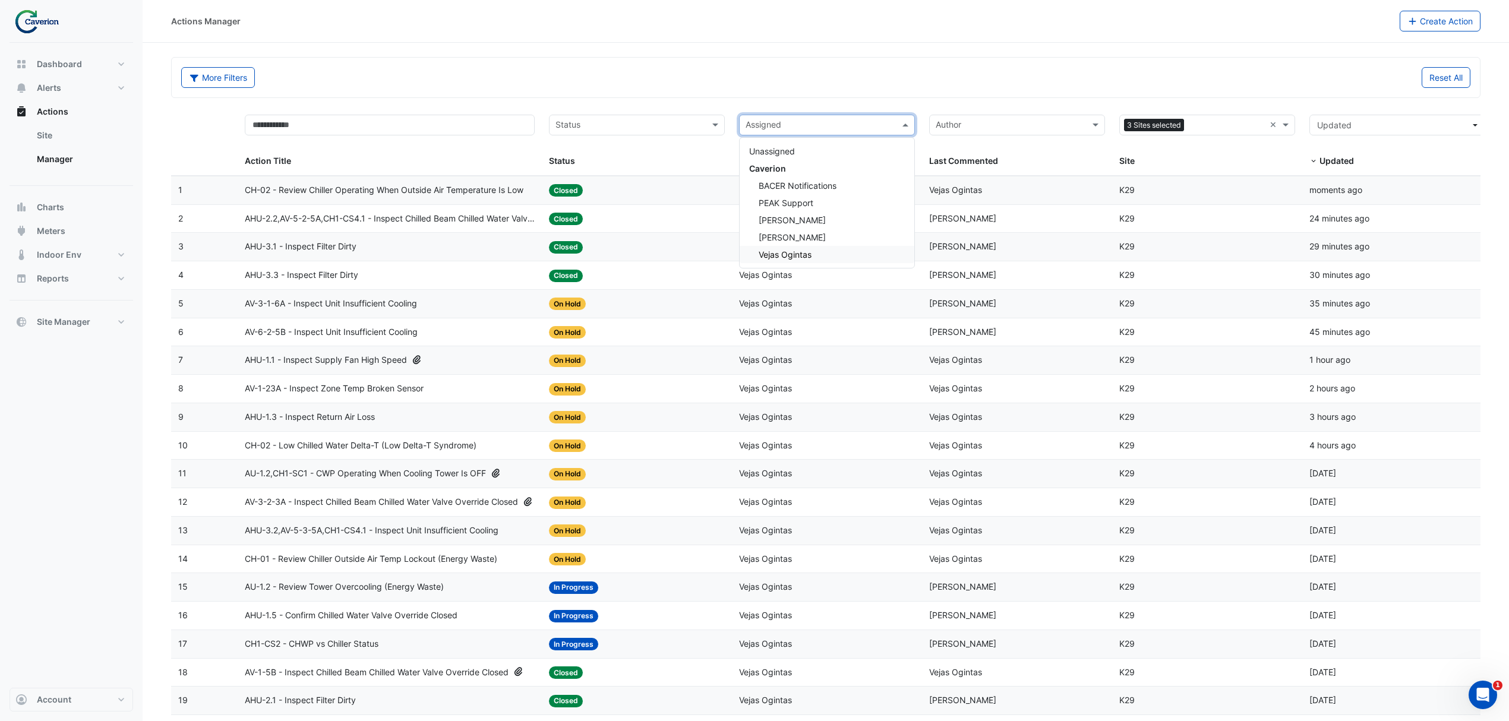
click at [785, 250] on span "Vejas Ogintas" at bounding box center [785, 255] width 53 height 10
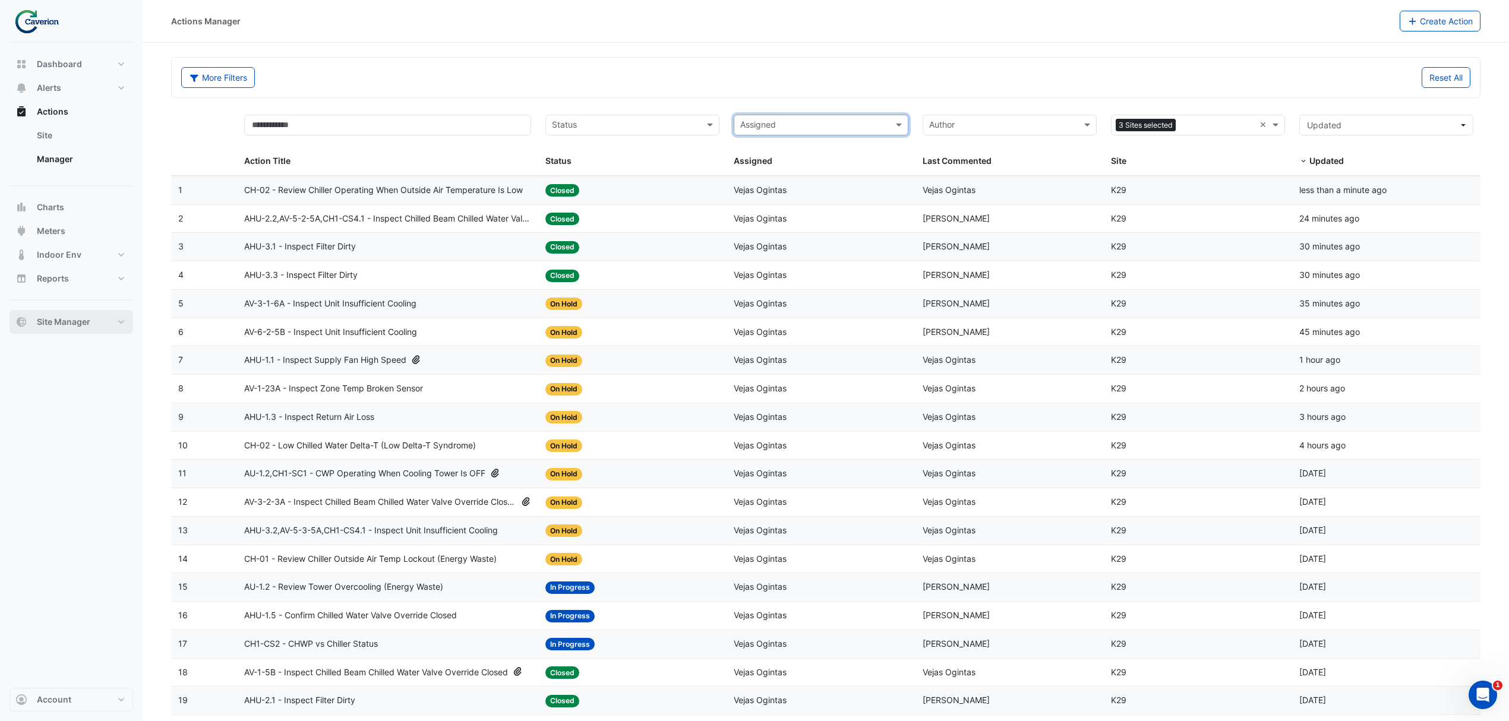
click at [97, 333] on button "Site Manager" at bounding box center [72, 322] width 124 height 24
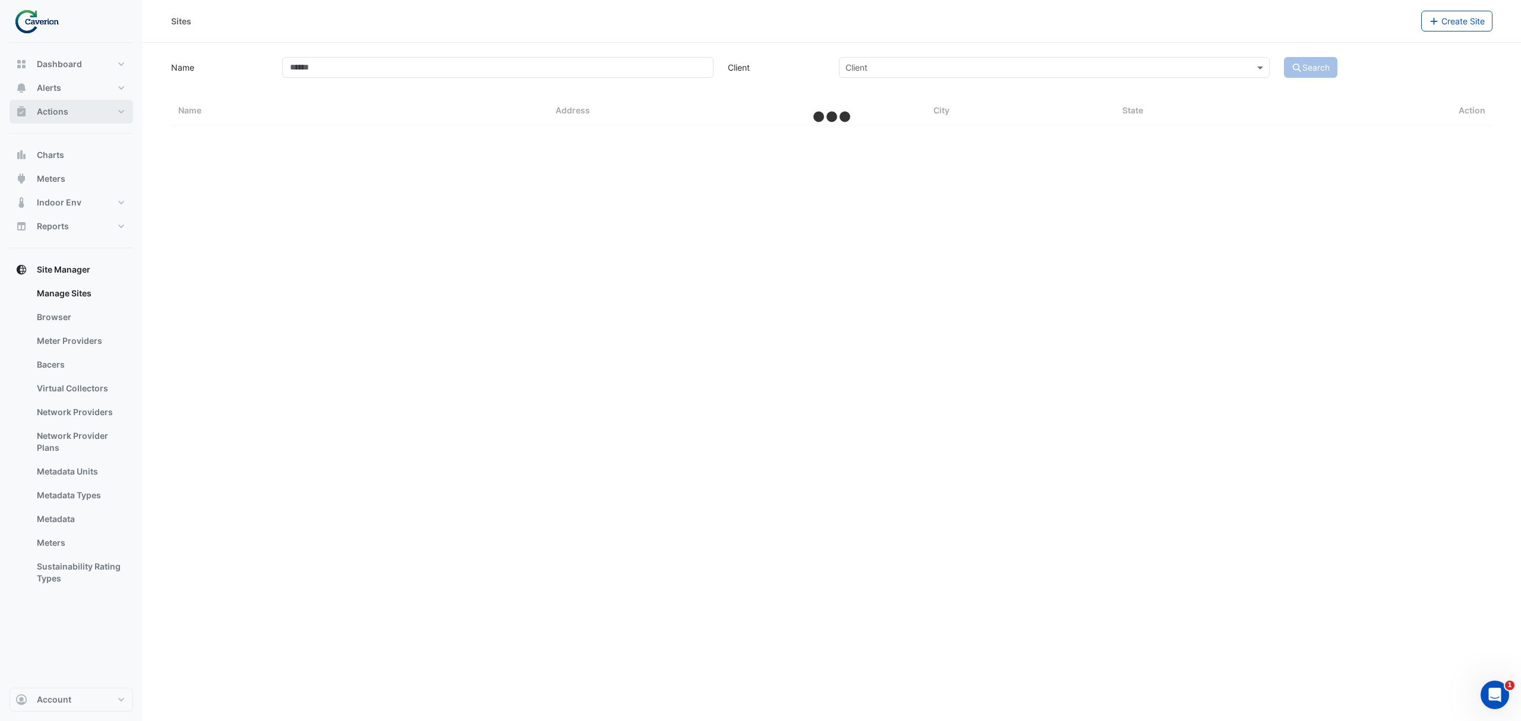
select select "***"
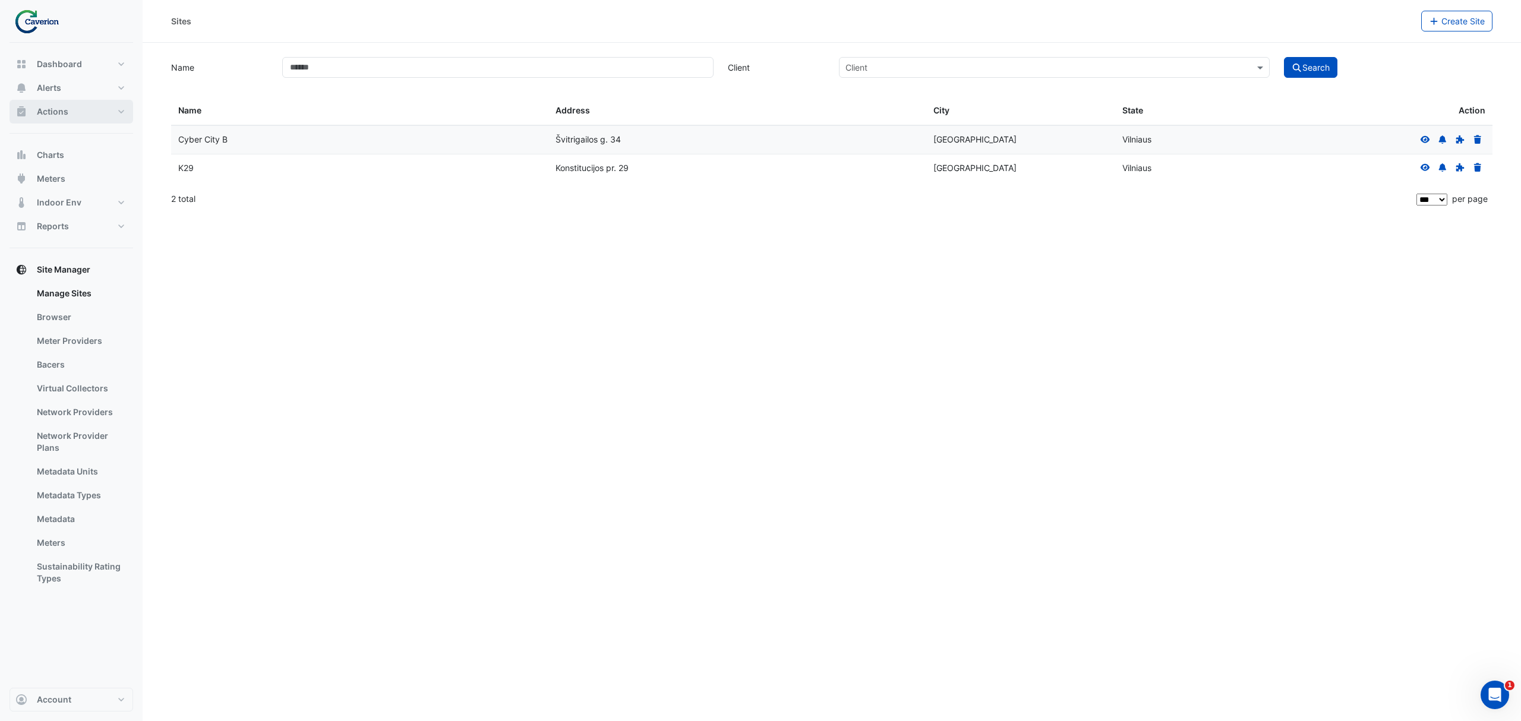
click at [100, 109] on button "Actions" at bounding box center [72, 112] width 124 height 24
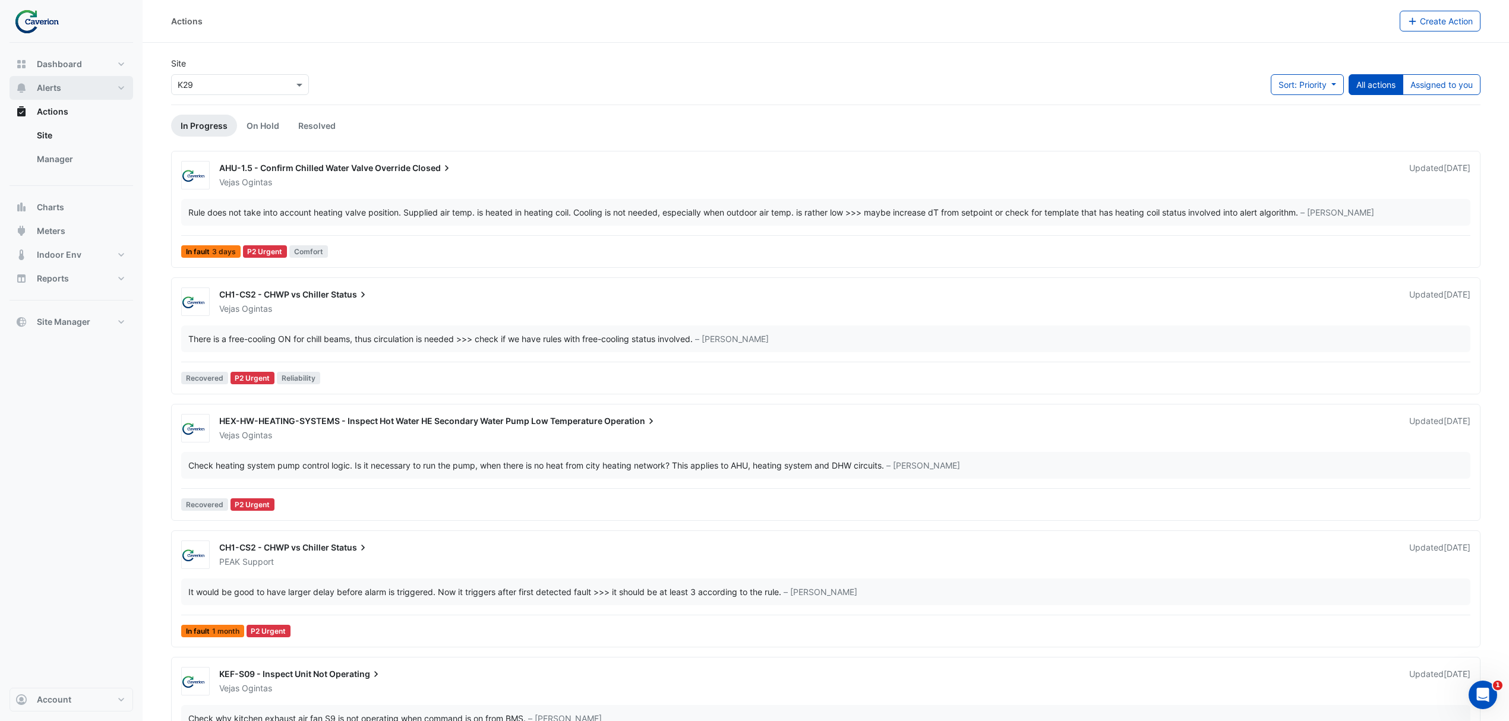
click at [78, 88] on button "Alerts" at bounding box center [72, 88] width 124 height 24
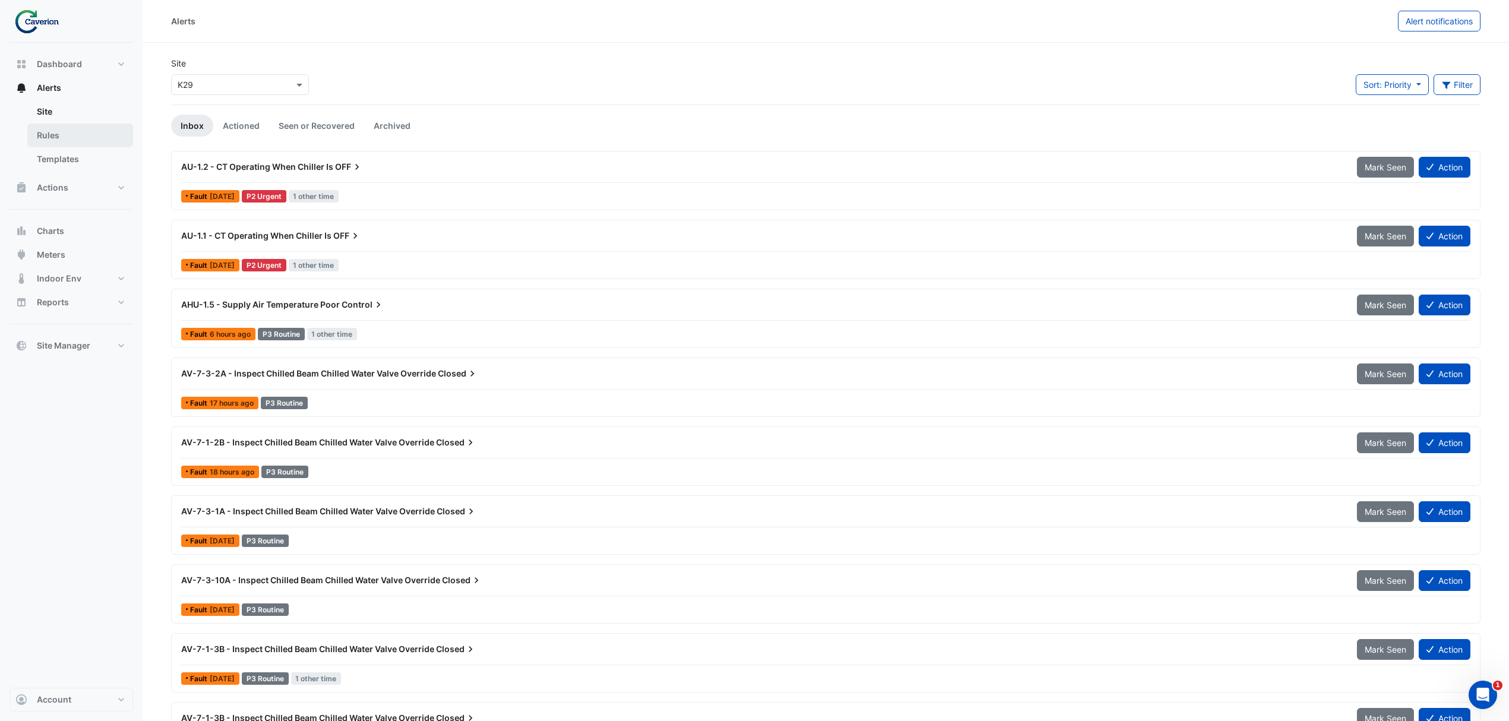
click at [48, 139] on link "Rules" at bounding box center [80, 136] width 106 height 24
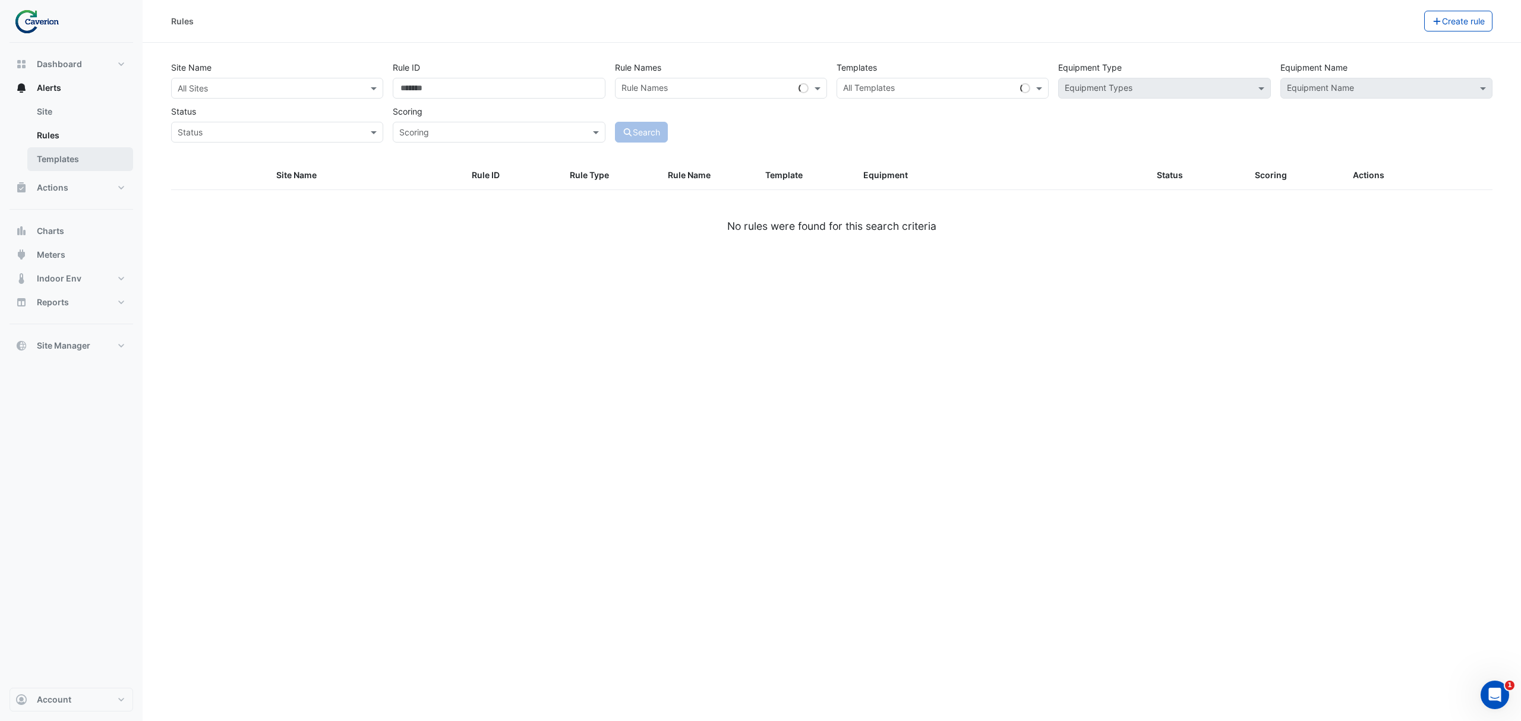
click at [49, 153] on link "Templates" at bounding box center [80, 159] width 106 height 24
select select
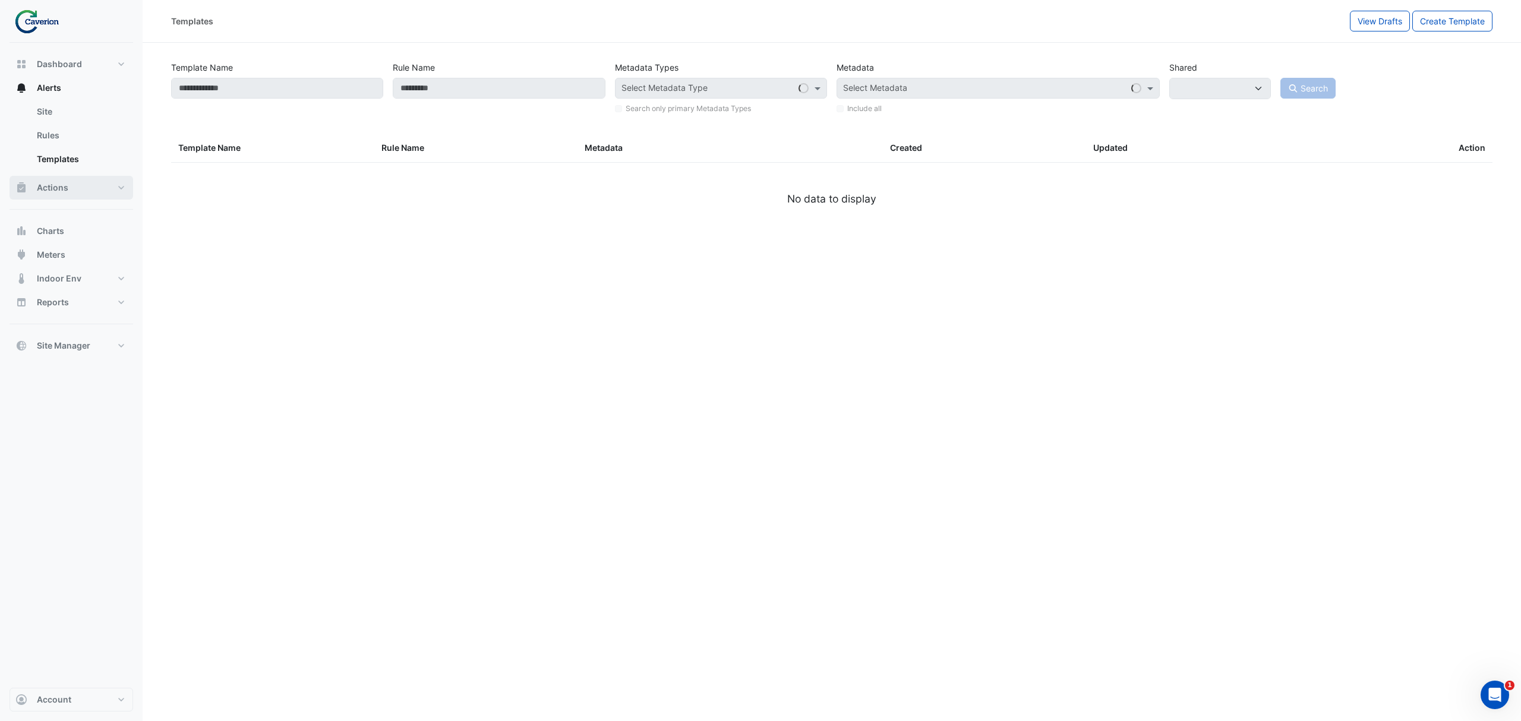
click at [63, 184] on span "Actions" at bounding box center [52, 188] width 31 height 12
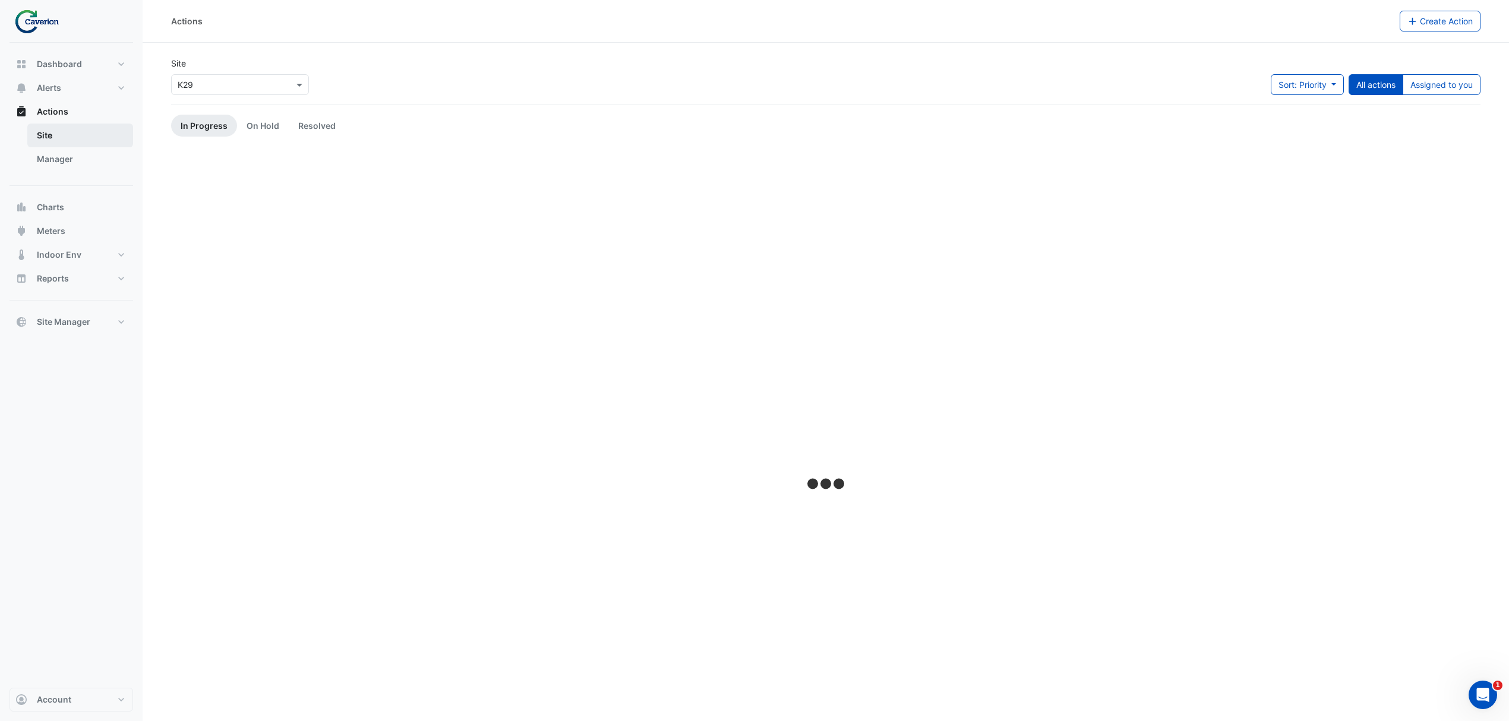
click at [67, 141] on link "Site" at bounding box center [80, 136] width 106 height 24
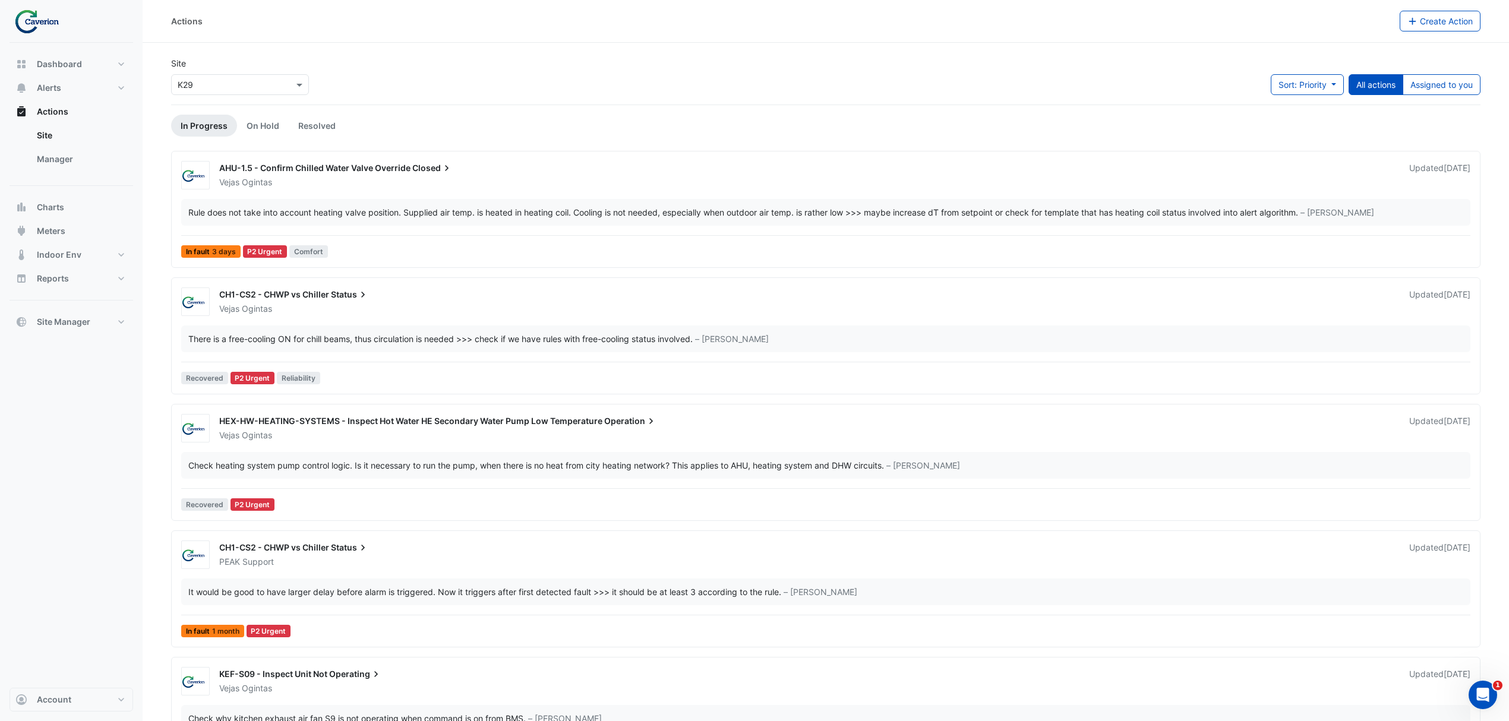
click at [1438, 97] on div "Sort: Priority Priority Updated All actions Assigned to you" at bounding box center [1376, 89] width 210 height 30
click at [1448, 86] on button "Assigned to you" at bounding box center [1442, 84] width 78 height 21
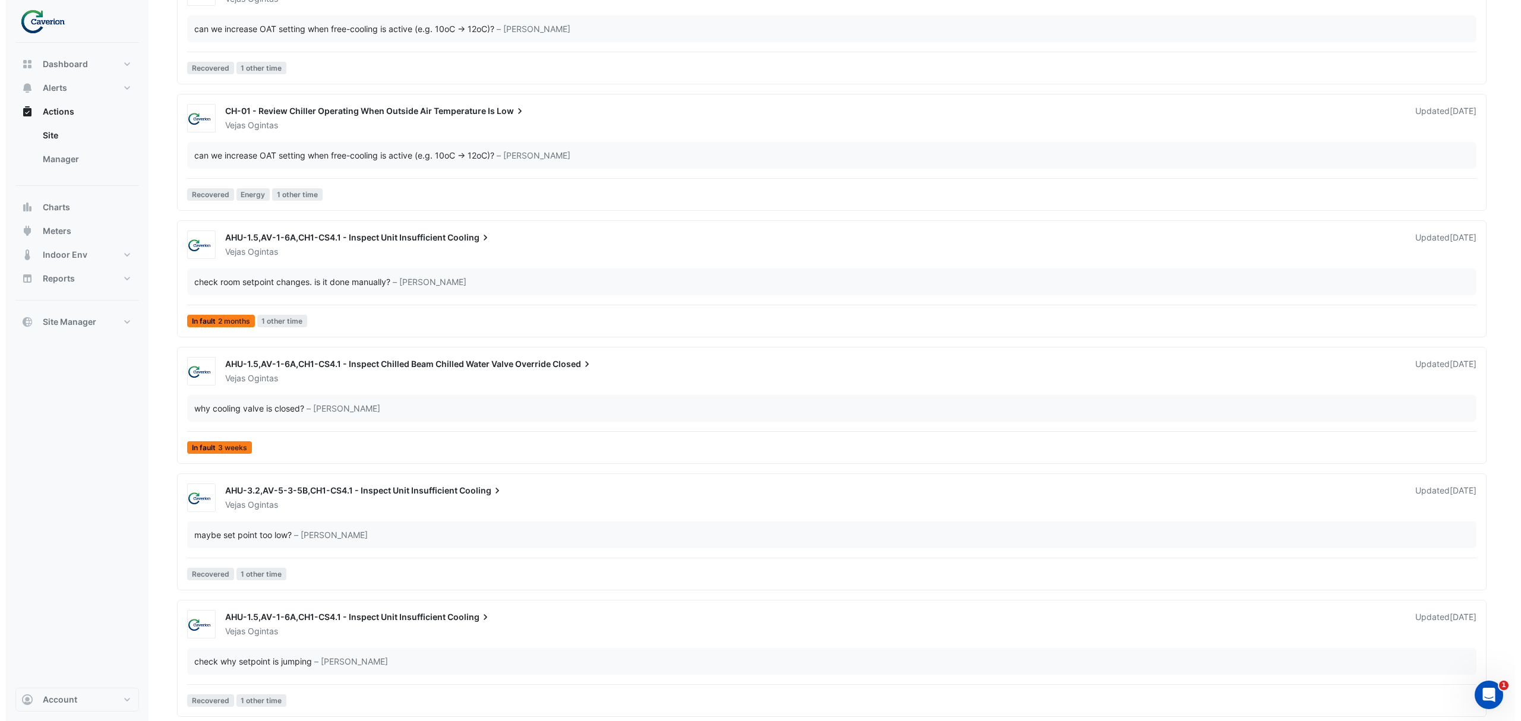
scroll to position [1336, 0]
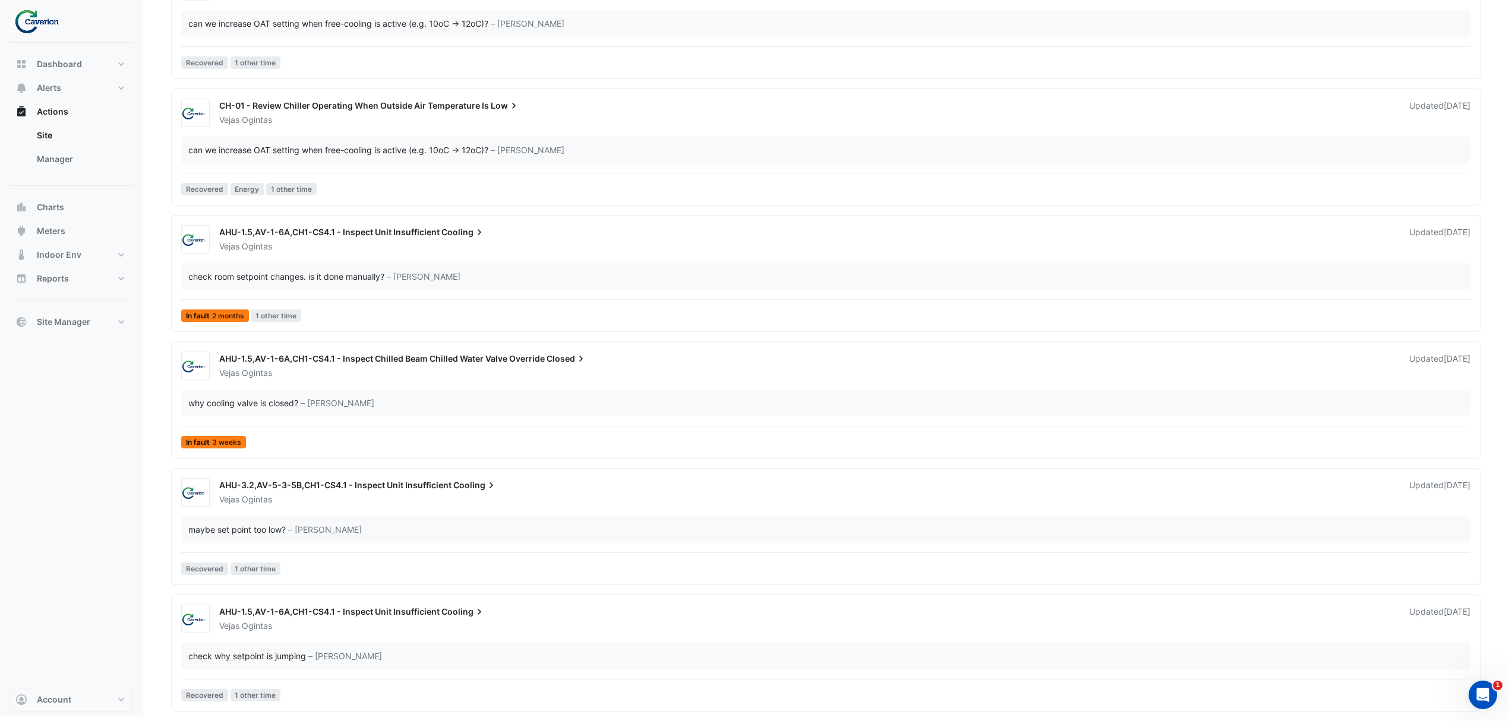
click at [452, 500] on div "Vejas Ogintas" at bounding box center [807, 500] width 1178 height 12
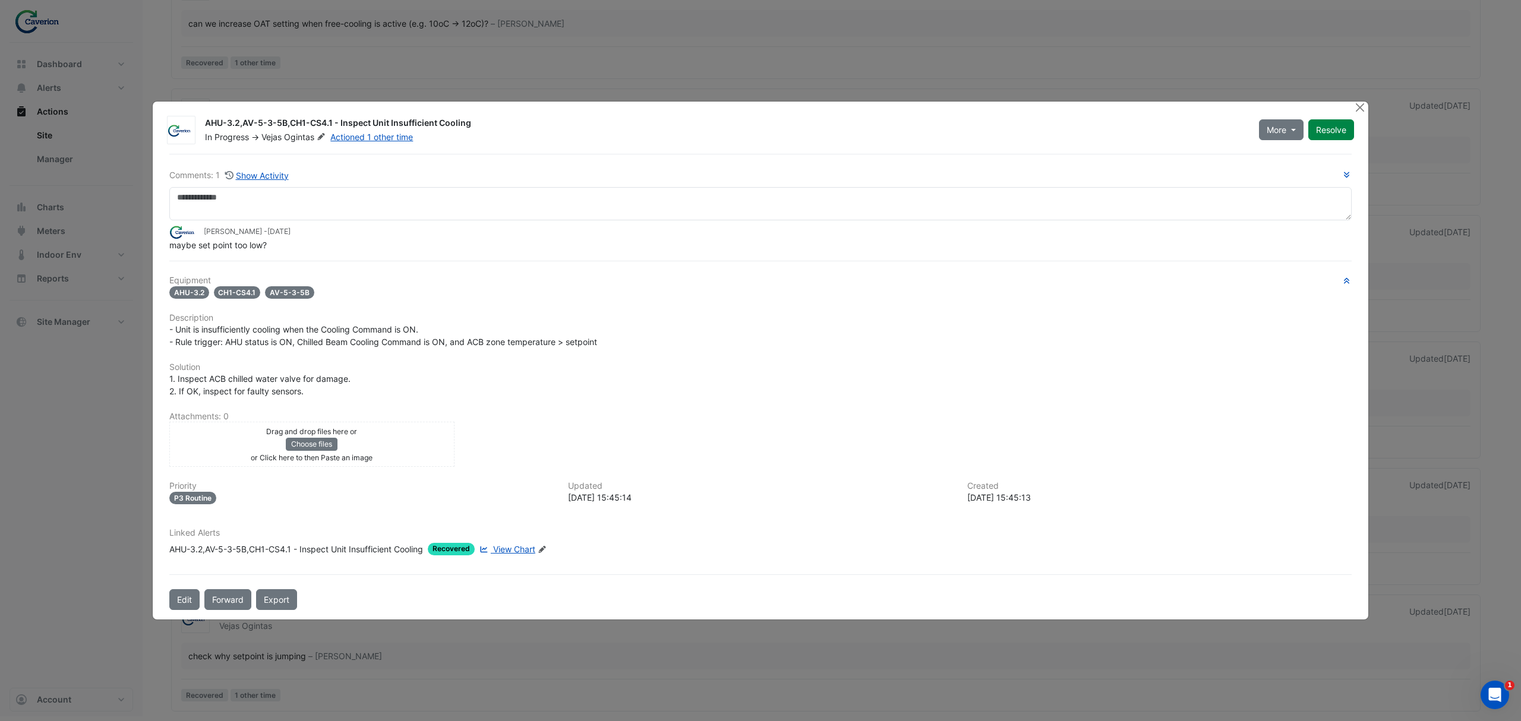
click at [530, 544] on span "View Chart" at bounding box center [514, 549] width 42 height 10
drag, startPoint x: 183, startPoint y: 331, endPoint x: 377, endPoint y: 334, distance: 193.7
click at [377, 334] on span "- Unit is insufficiently cooling when the Cooling Command is ON. - Rule trigger…" at bounding box center [383, 335] width 428 height 23
drag, startPoint x: 289, startPoint y: 332, endPoint x: 468, endPoint y: 338, distance: 179.5
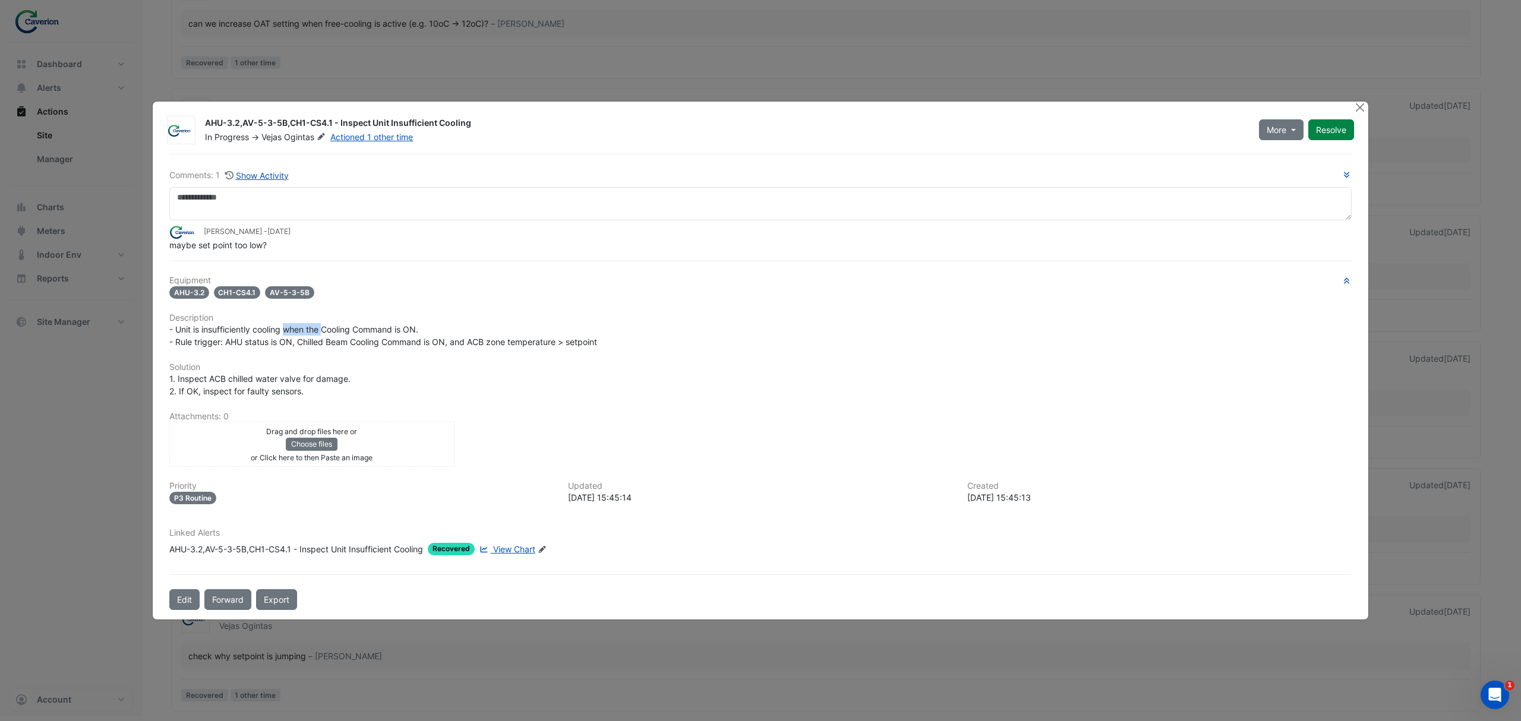
click at [433, 338] on span "- Unit is insufficiently cooling when the Cooling Command is ON. - Rule trigger…" at bounding box center [383, 335] width 428 height 23
click at [469, 338] on span "- Unit is insufficiently cooling when the Cooling Command is ON. - Rule trigger…" at bounding box center [383, 335] width 428 height 23
drag, startPoint x: 345, startPoint y: 346, endPoint x: 509, endPoint y: 361, distance: 165.3
click at [502, 361] on div "Equipment AHU-3.2 CH1-CS4.1 AV-5-3-5B Description - Unit is insufficiently cool…" at bounding box center [760, 420] width 1182 height 289
click at [509, 361] on div "Equipment AHU-3.2 CH1-CS4.1 AV-5-3-5B Description - Unit is insufficiently cool…" at bounding box center [760, 420] width 1182 height 289
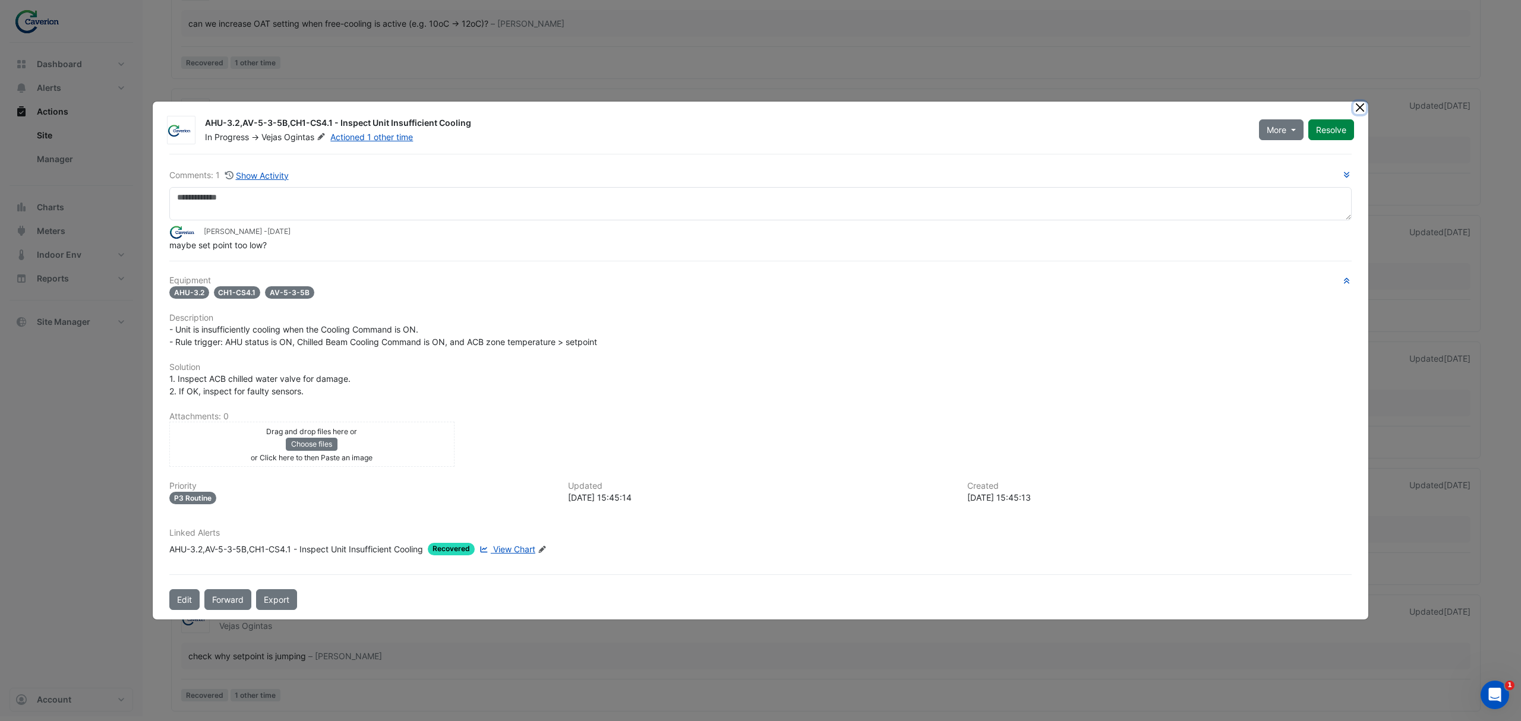
click at [1358, 109] on button "Close" at bounding box center [1359, 108] width 12 height 12
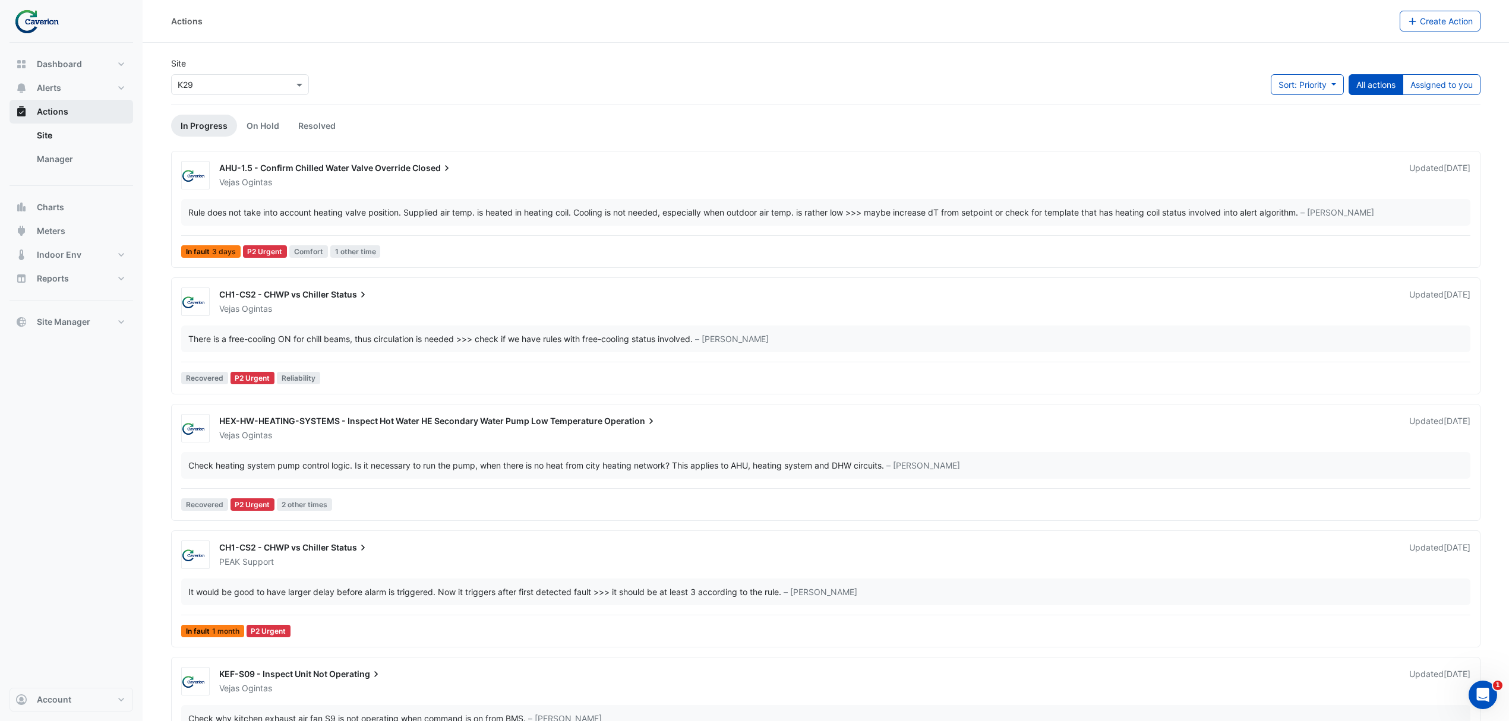
click at [65, 115] on span "Actions" at bounding box center [52, 112] width 31 height 12
click at [1437, 80] on button "Assigned to you" at bounding box center [1442, 84] width 78 height 21
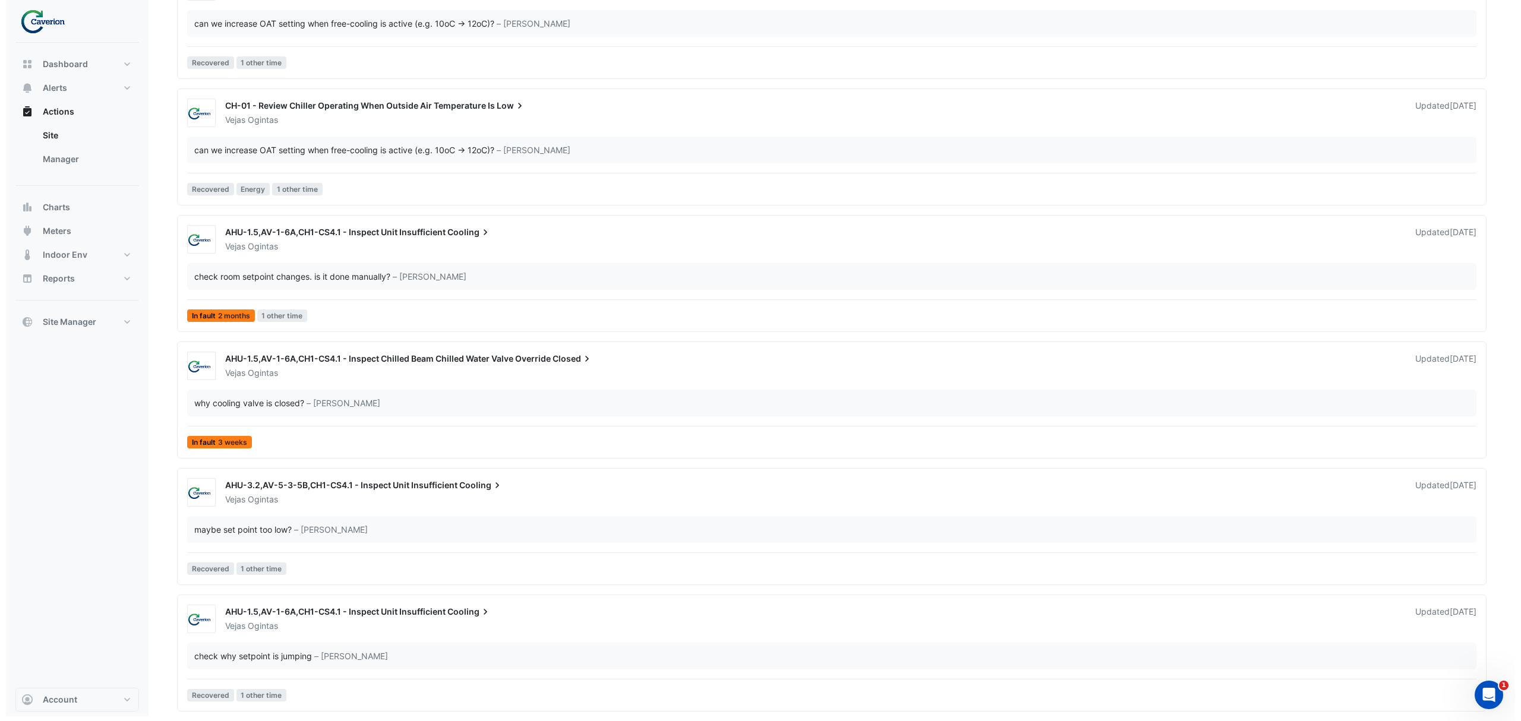
scroll to position [1336, 0]
click at [217, 404] on div "why cooling valve is closed?" at bounding box center [243, 403] width 110 height 12
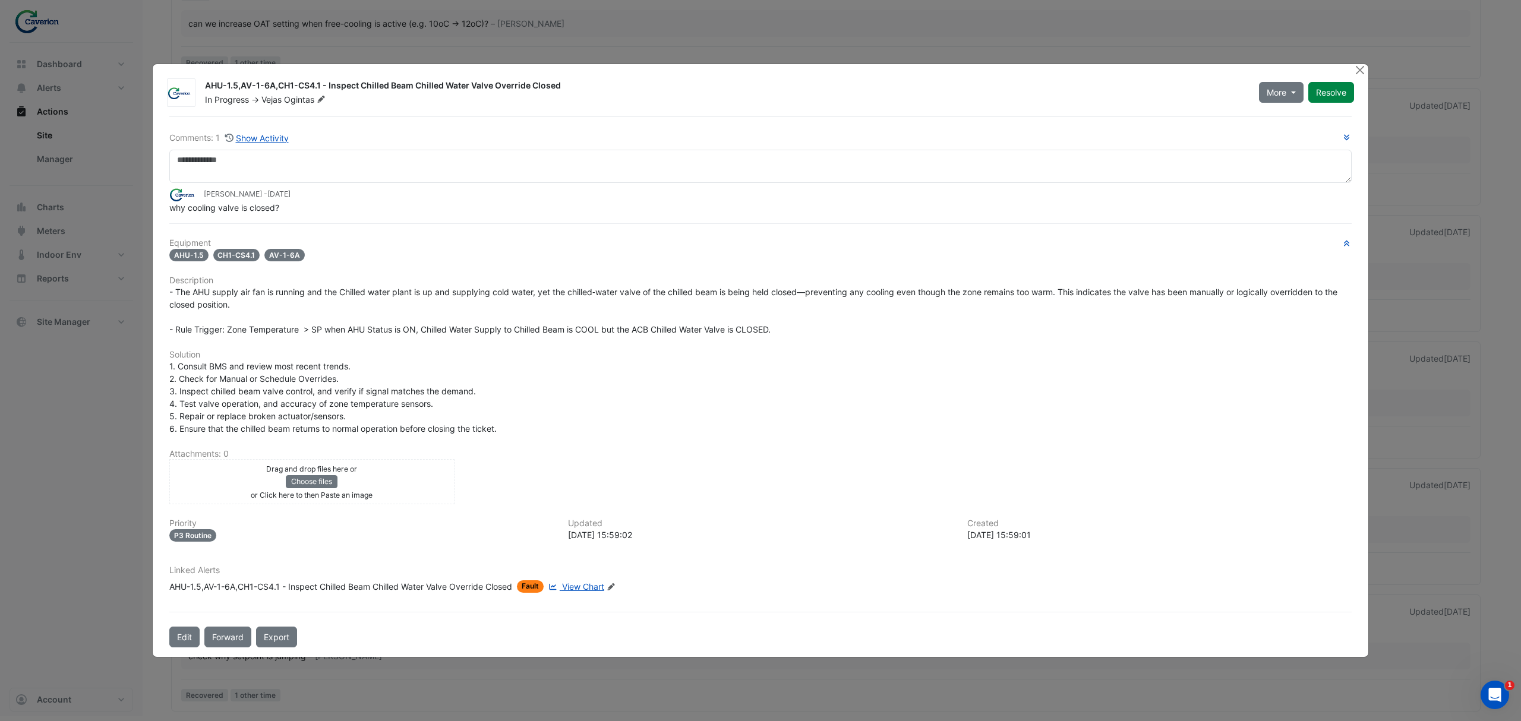
click at [577, 585] on span "View Chart" at bounding box center [583, 587] width 42 height 10
drag, startPoint x: 209, startPoint y: 383, endPoint x: 343, endPoint y: 383, distance: 133.7
click at [341, 383] on div "1. Consult BMS and review most recent trends. 2. Check for Manual or Schedule O…" at bounding box center [760, 397] width 1182 height 75
click at [343, 383] on div "1. Consult BMS and review most recent trends. 2. Check for Manual or Schedule O…" at bounding box center [760, 397] width 1182 height 75
drag, startPoint x: 200, startPoint y: 360, endPoint x: 352, endPoint y: 370, distance: 153.0
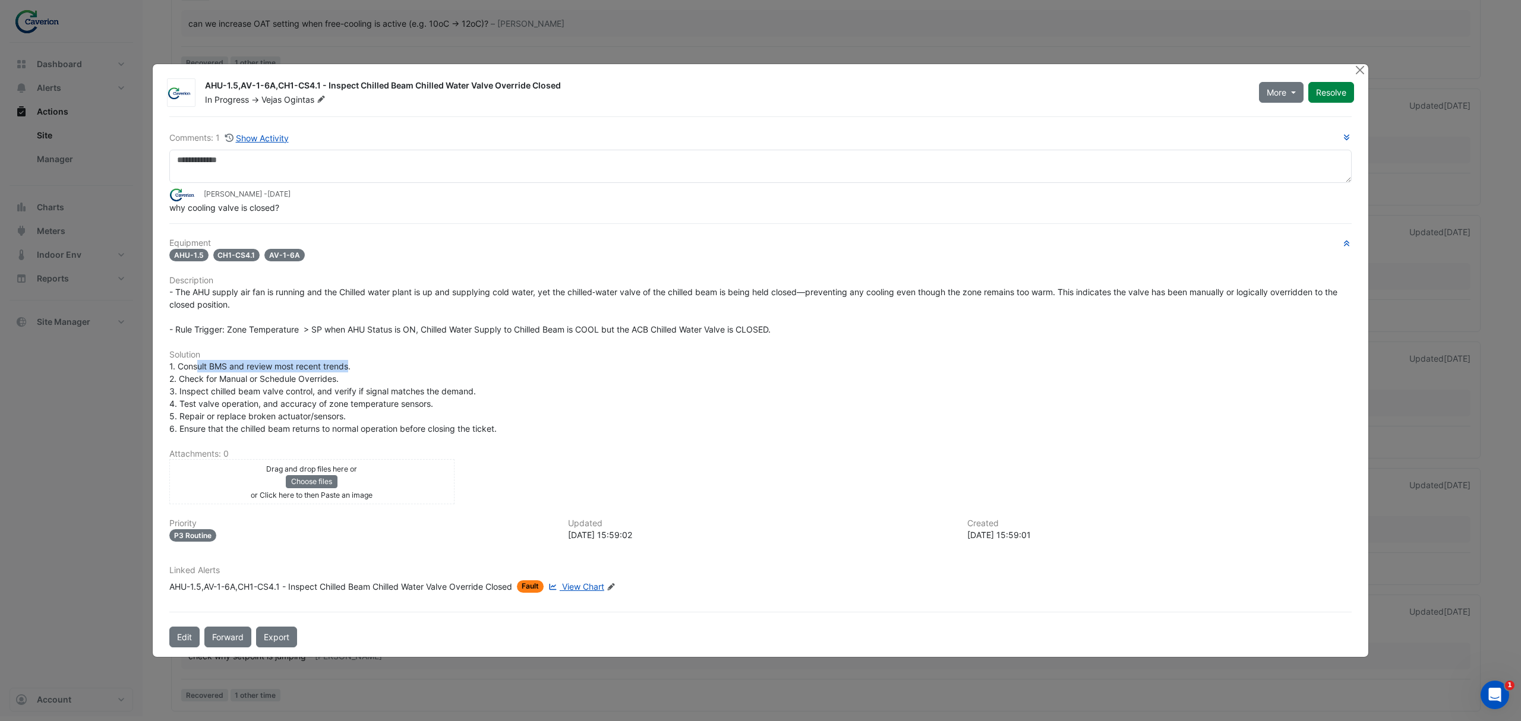
click at [352, 370] on span "1. Consult BMS and review most recent trends. 2. Check for Manual or Schedule O…" at bounding box center [332, 397] width 327 height 72
click at [357, 370] on div "1. Consult BMS and review most recent trends. 2. Check for Manual or Schedule O…" at bounding box center [760, 397] width 1182 height 75
click at [585, 585] on span "View Chart" at bounding box center [583, 587] width 42 height 10
drag, startPoint x: 213, startPoint y: 288, endPoint x: 410, endPoint y: 295, distance: 197.4
click at [410, 295] on span "- The AHU supply air fan is running and the Chilled water plant is up and suppl…" at bounding box center [754, 311] width 1170 height 48
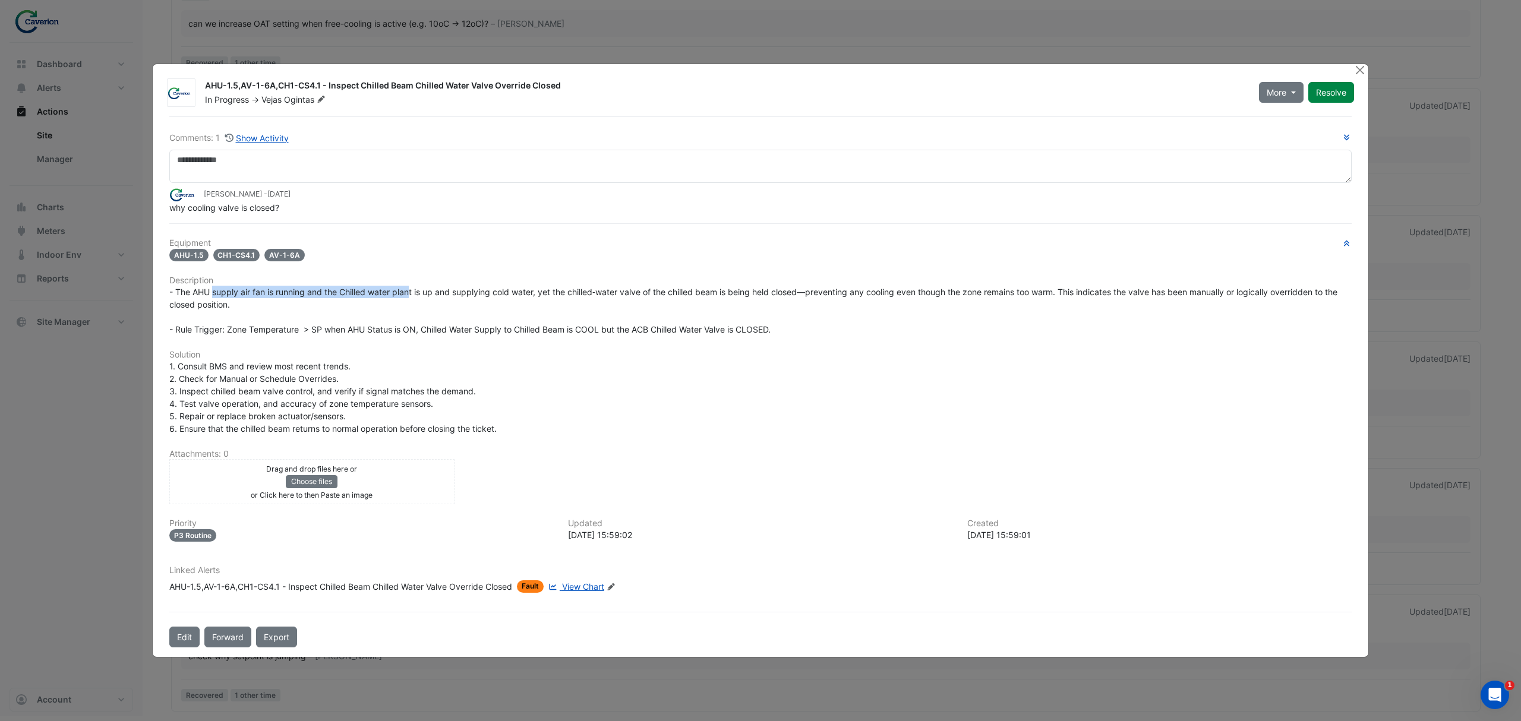
click at [410, 295] on span "- The AHU supply air fan is running and the Chilled water plant is up and suppl…" at bounding box center [754, 311] width 1170 height 48
drag, startPoint x: 295, startPoint y: 290, endPoint x: 446, endPoint y: 291, distance: 150.3
click at [445, 291] on span "- The AHU supply air fan is running and the Chilled water plant is up and suppl…" at bounding box center [754, 311] width 1170 height 48
click at [446, 291] on span "- The AHU supply air fan is running and the Chilled water plant is up and suppl…" at bounding box center [754, 311] width 1170 height 48
drag, startPoint x: 324, startPoint y: 297, endPoint x: 502, endPoint y: 299, distance: 177.7
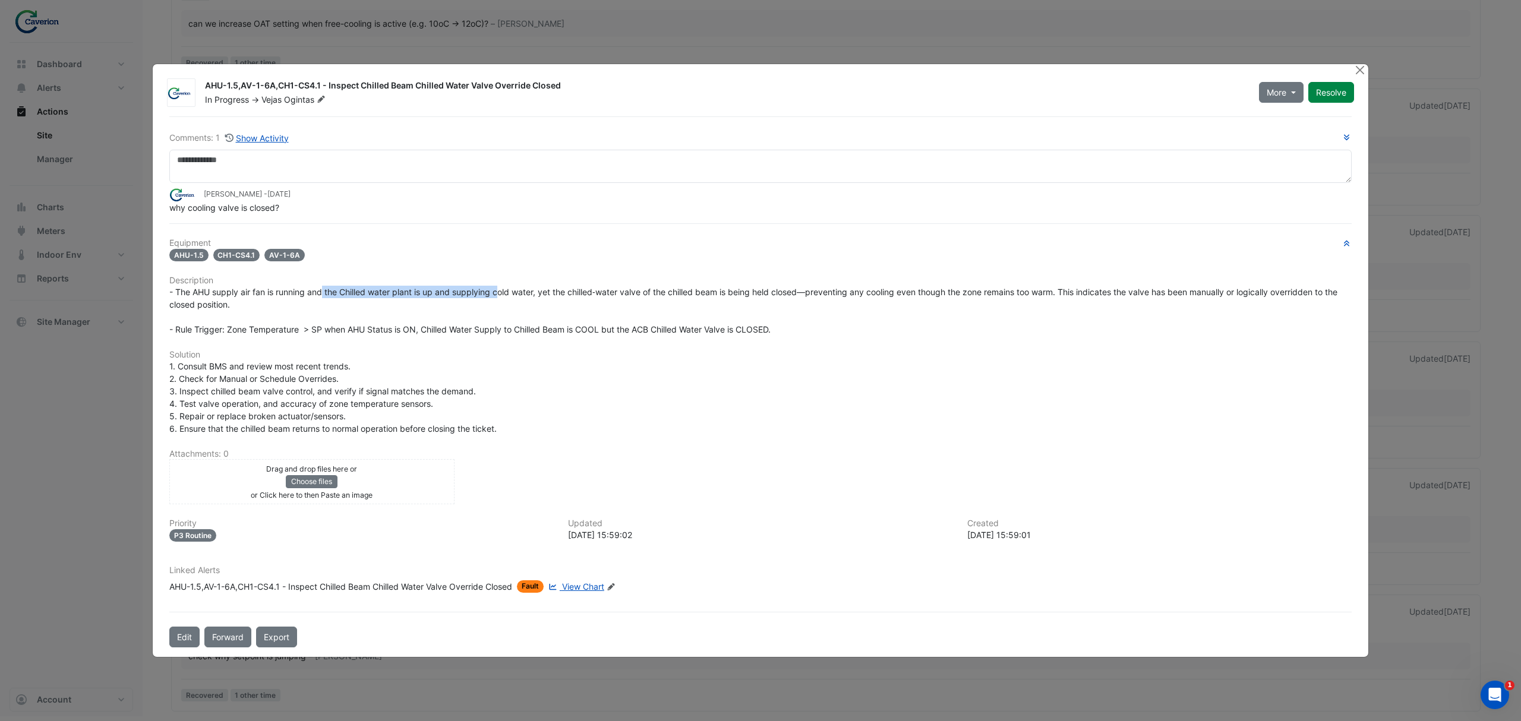
click at [502, 299] on div "- The AHU supply air fan is running and the Chilled water plant is up and suppl…" at bounding box center [760, 311] width 1182 height 50
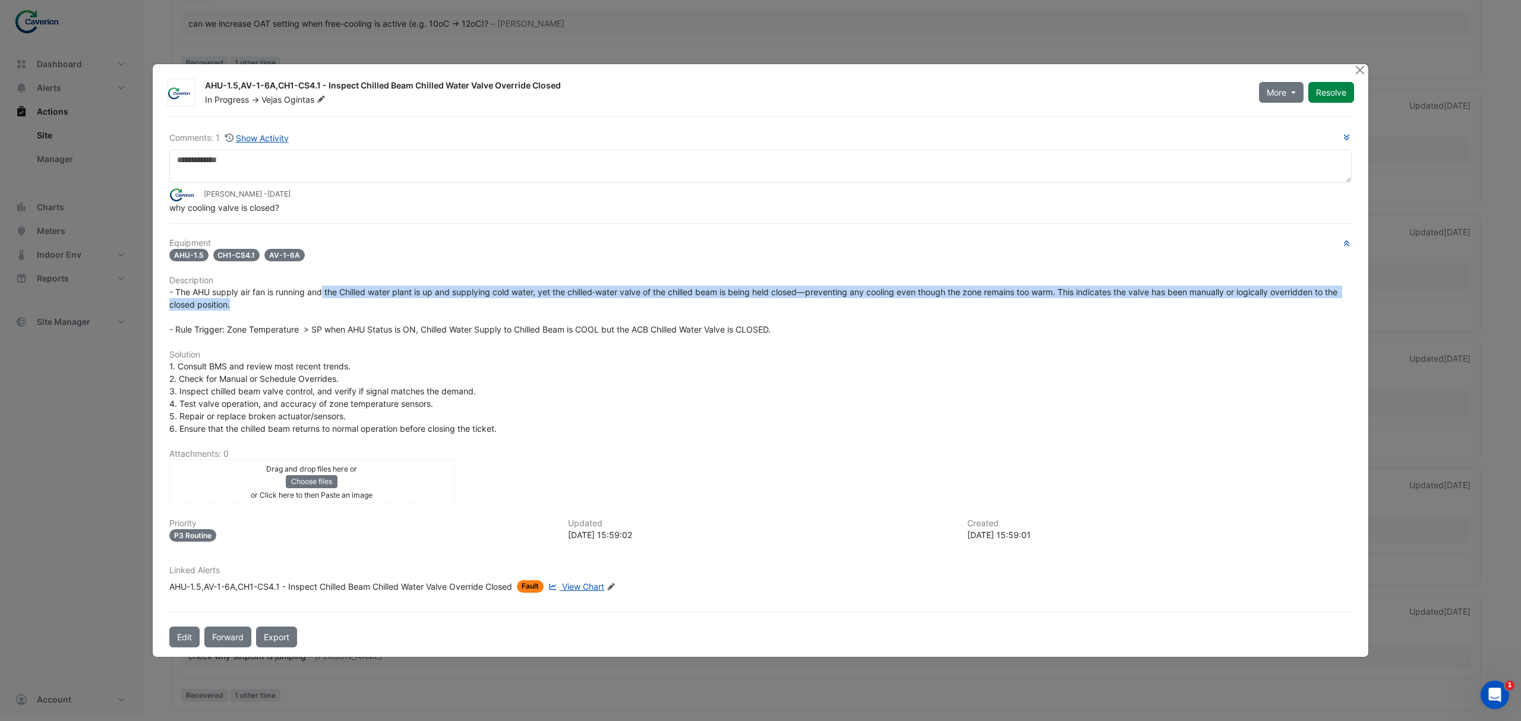
click at [502, 299] on div "- The AHU supply air fan is running and the Chilled water plant is up and suppl…" at bounding box center [760, 311] width 1182 height 50
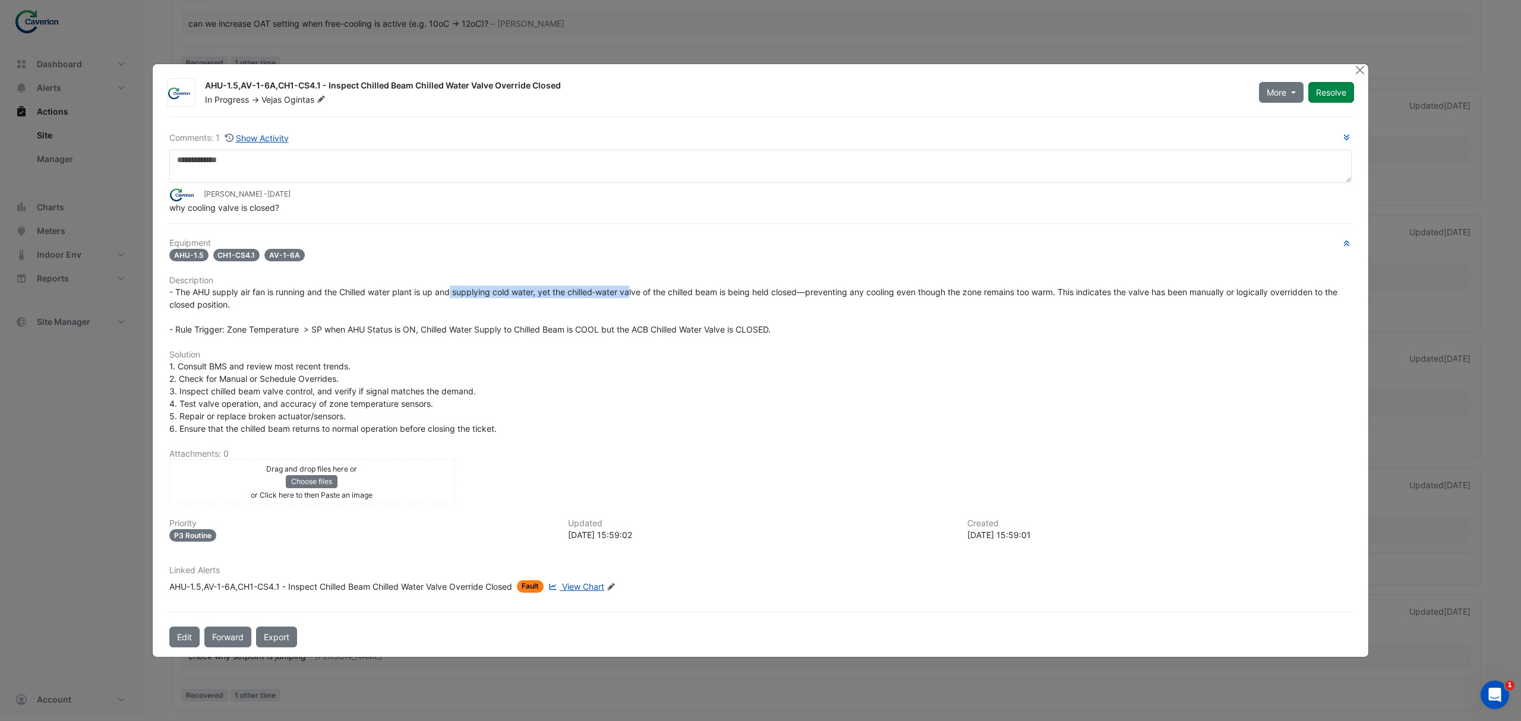
drag, startPoint x: 452, startPoint y: 289, endPoint x: 646, endPoint y: 292, distance: 194.3
click at [646, 292] on span "- The AHU supply air fan is running and the Chilled water plant is up and suppl…" at bounding box center [754, 311] width 1170 height 48
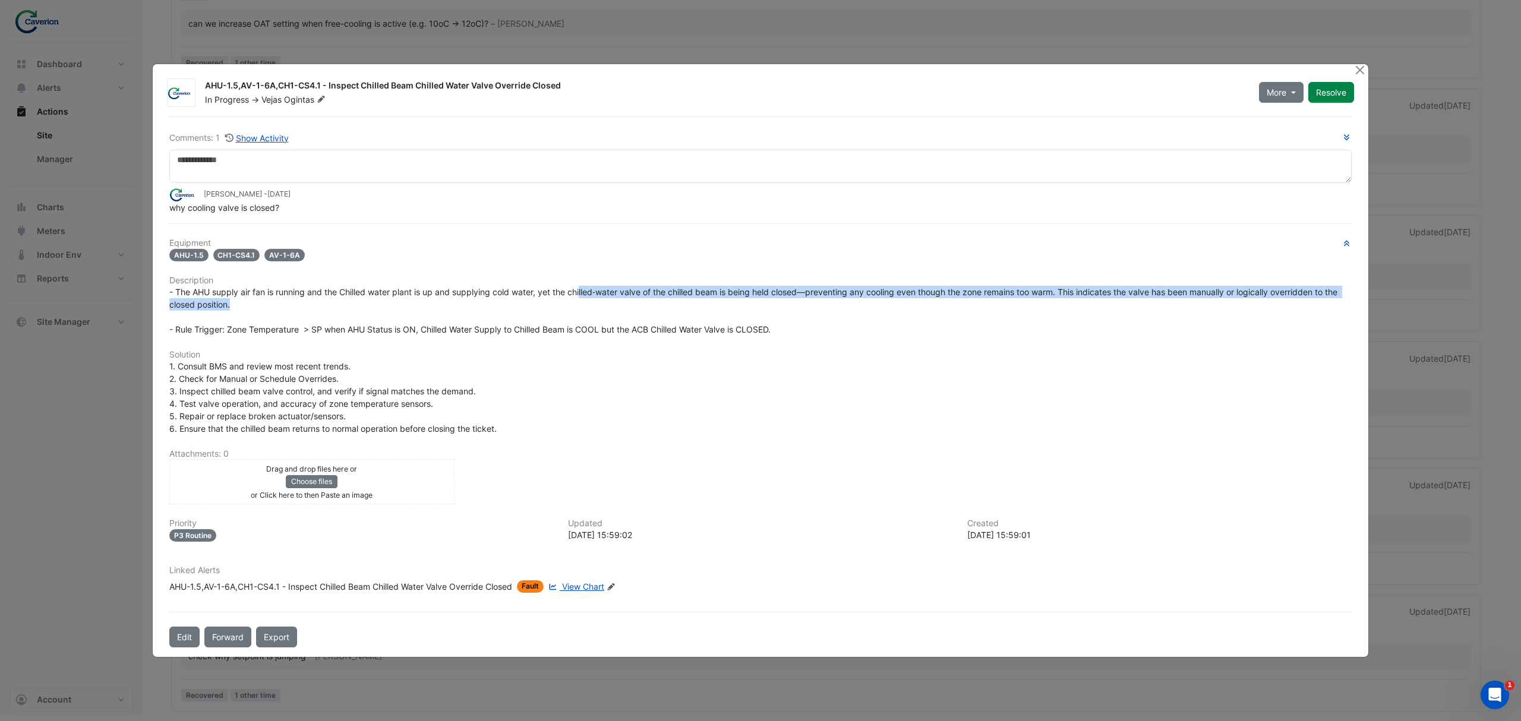
drag, startPoint x: 582, startPoint y: 291, endPoint x: 766, endPoint y: 302, distance: 184.5
click at [766, 302] on div "- The AHU supply air fan is running and the Chilled water plant is up and suppl…" at bounding box center [760, 311] width 1182 height 50
drag, startPoint x: 207, startPoint y: 305, endPoint x: 424, endPoint y: 297, distance: 217.6
click at [424, 297] on span "- The AHU supply air fan is running and the Chilled water plant is up and suppl…" at bounding box center [754, 311] width 1170 height 48
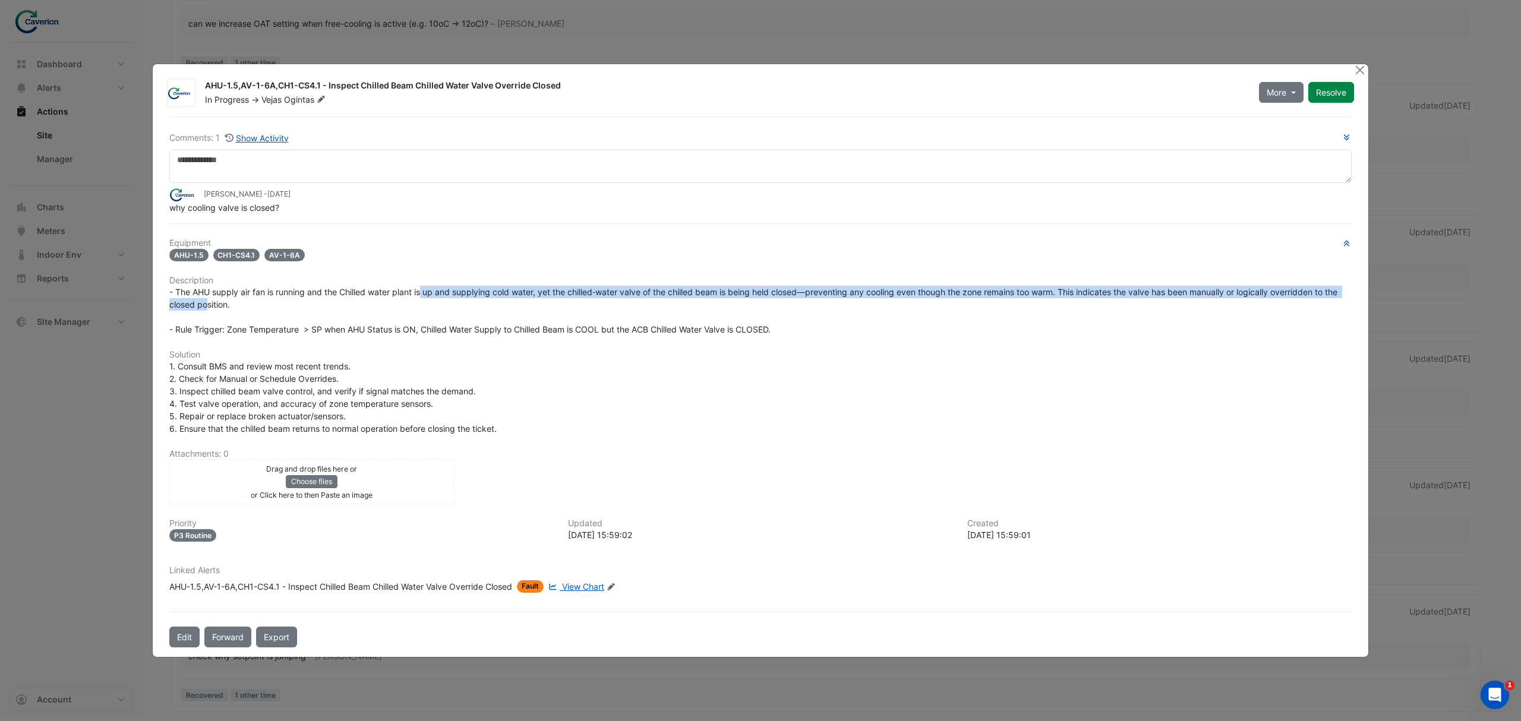
click at [459, 298] on div "- The AHU supply air fan is running and the Chilled water plant is up and suppl…" at bounding box center [760, 311] width 1182 height 50
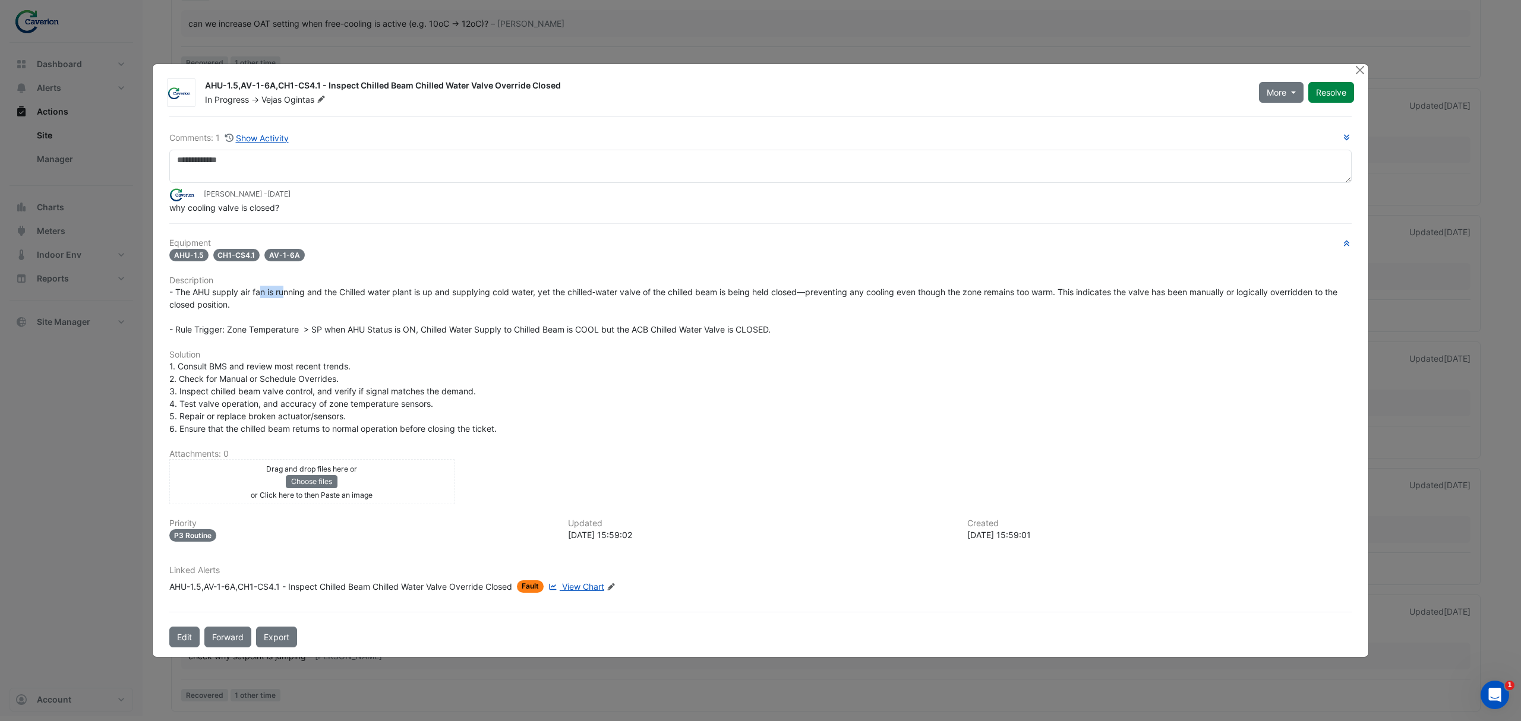
drag, startPoint x: 262, startPoint y: 289, endPoint x: 343, endPoint y: 285, distance: 80.9
click at [339, 285] on div "Equipment AHU-1.5 CH1-CS4.1 AV-1-6A Description Solution Attachments: 0 Drag an…" at bounding box center [760, 420] width 1182 height 364
click at [343, 285] on h6 "Description" at bounding box center [760, 281] width 1182 height 10
drag, startPoint x: 295, startPoint y: 289, endPoint x: 475, endPoint y: 290, distance: 180.6
click at [475, 290] on span "- The AHU supply air fan is running and the Chilled water plant is up and suppl…" at bounding box center [754, 311] width 1170 height 48
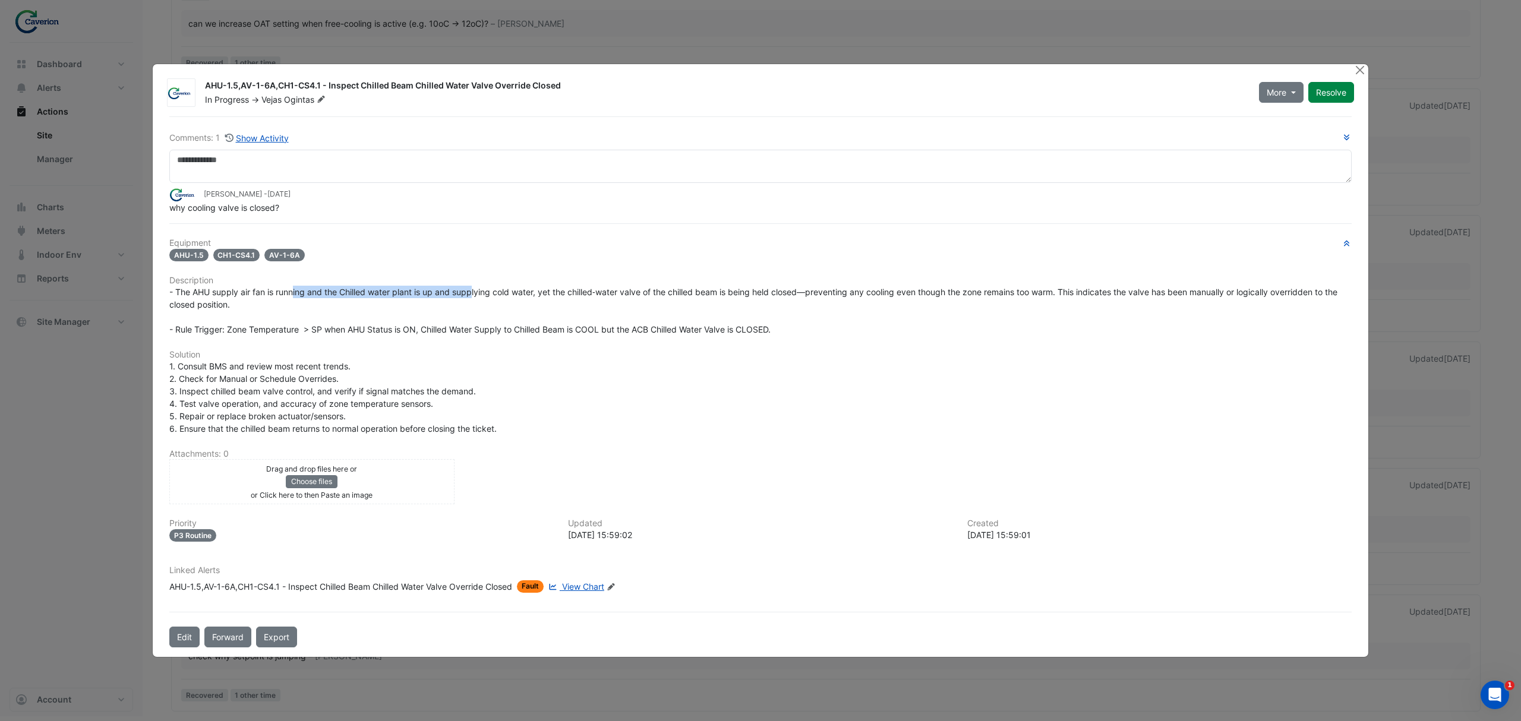
click at [475, 290] on span "- The AHU supply air fan is running and the Chilled water plant is up and suppl…" at bounding box center [754, 311] width 1170 height 48
drag, startPoint x: 355, startPoint y: 301, endPoint x: 417, endPoint y: 301, distance: 62.4
click at [414, 301] on div "- The AHU supply air fan is running and the Chilled water plant is up and suppl…" at bounding box center [760, 311] width 1182 height 50
click at [417, 301] on div "- The AHU supply air fan is running and the Chilled water plant is up and suppl…" at bounding box center [760, 311] width 1182 height 50
drag, startPoint x: 408, startPoint y: 295, endPoint x: 542, endPoint y: 292, distance: 134.9
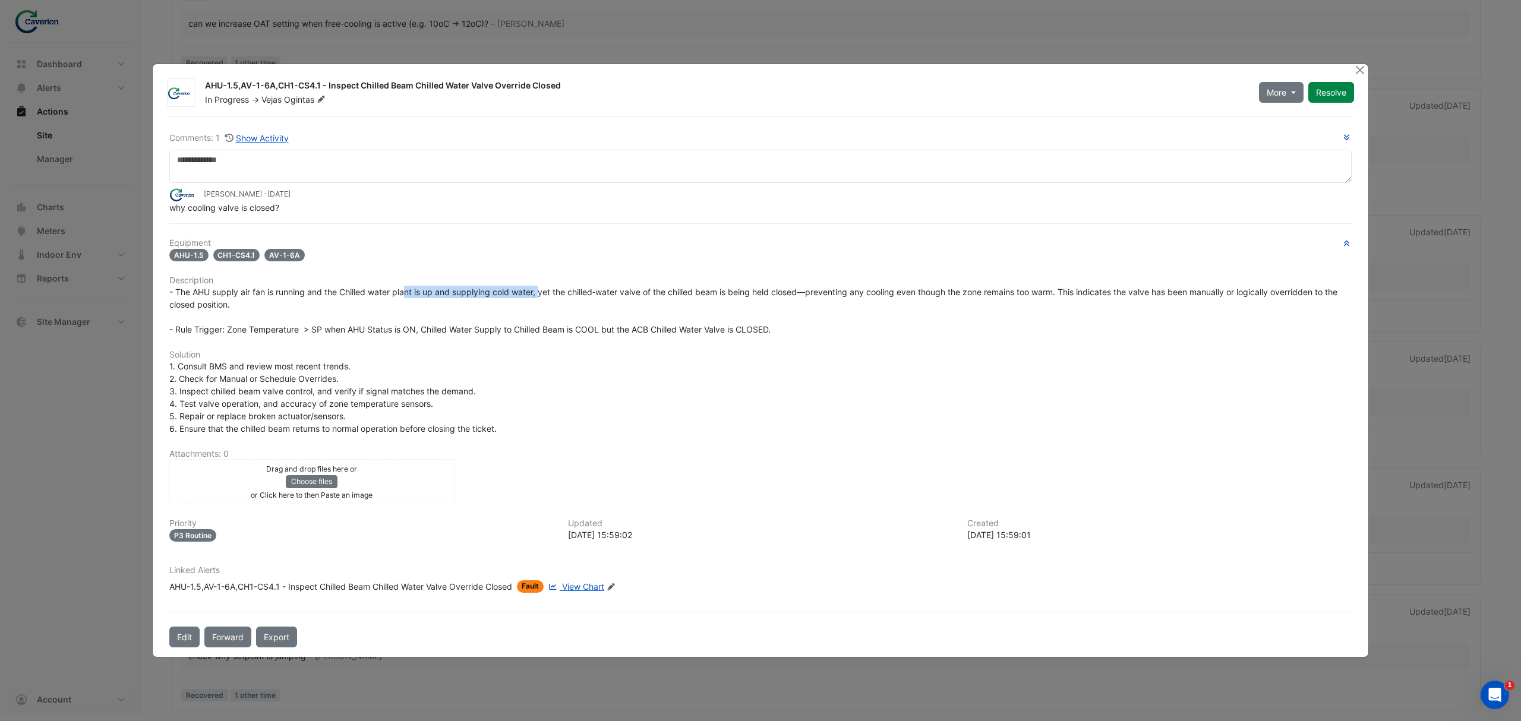
click at [542, 292] on span "- The AHU supply air fan is running and the Chilled water plant is up and suppl…" at bounding box center [754, 311] width 1170 height 48
drag, startPoint x: 461, startPoint y: 289, endPoint x: 635, endPoint y: 291, distance: 174.1
click at [635, 291] on span "- The AHU supply air fan is running and the Chilled water plant is up and suppl…" at bounding box center [754, 311] width 1170 height 48
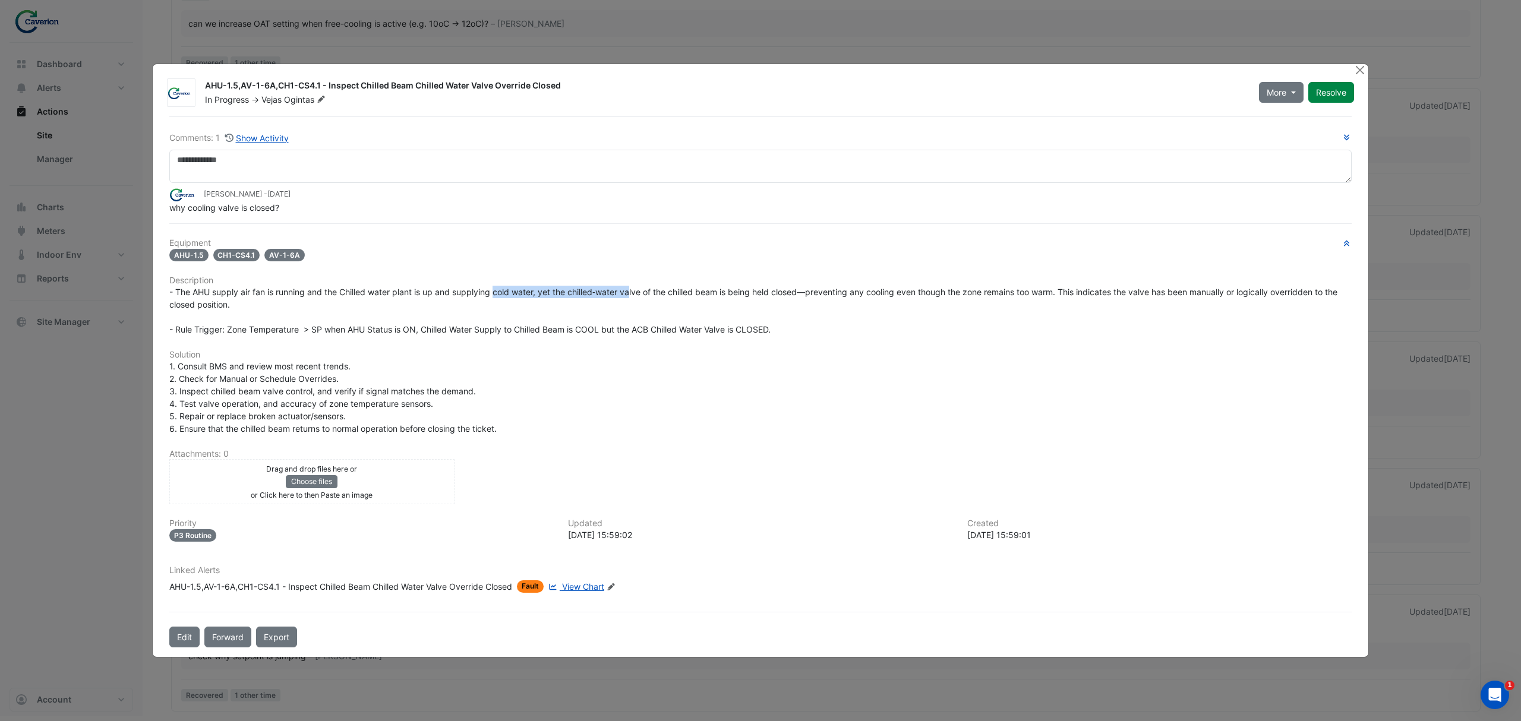
drag, startPoint x: 495, startPoint y: 292, endPoint x: 632, endPoint y: 290, distance: 136.7
click at [632, 290] on span "- The AHU supply air fan is running and the Chilled water plant is up and suppl…" at bounding box center [754, 311] width 1170 height 48
drag, startPoint x: 462, startPoint y: 293, endPoint x: 935, endPoint y: 293, distance: 472.9
click at [935, 293] on span "- The AHU supply air fan is running and the Chilled water plant is up and suppl…" at bounding box center [754, 311] width 1170 height 48
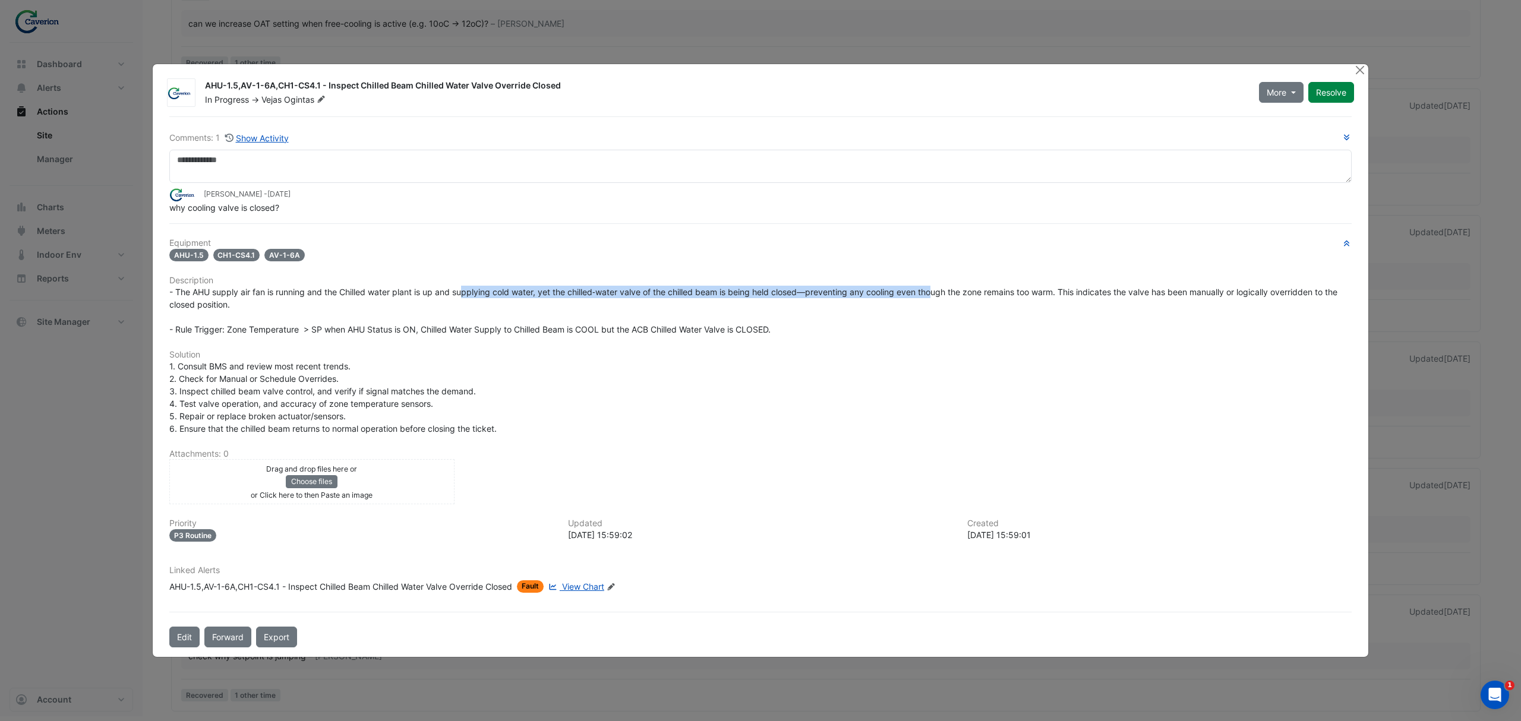
click at [935, 293] on span "- The AHU supply air fan is running and the Chilled water plant is up and suppl…" at bounding box center [754, 311] width 1170 height 48
drag, startPoint x: 770, startPoint y: 288, endPoint x: 1022, endPoint y: 289, distance: 251.9
click at [1022, 289] on span "- The AHU supply air fan is running and the Chilled water plant is up and suppl…" at bounding box center [754, 311] width 1170 height 48
drag, startPoint x: 858, startPoint y: 288, endPoint x: 1018, endPoint y: 290, distance: 159.8
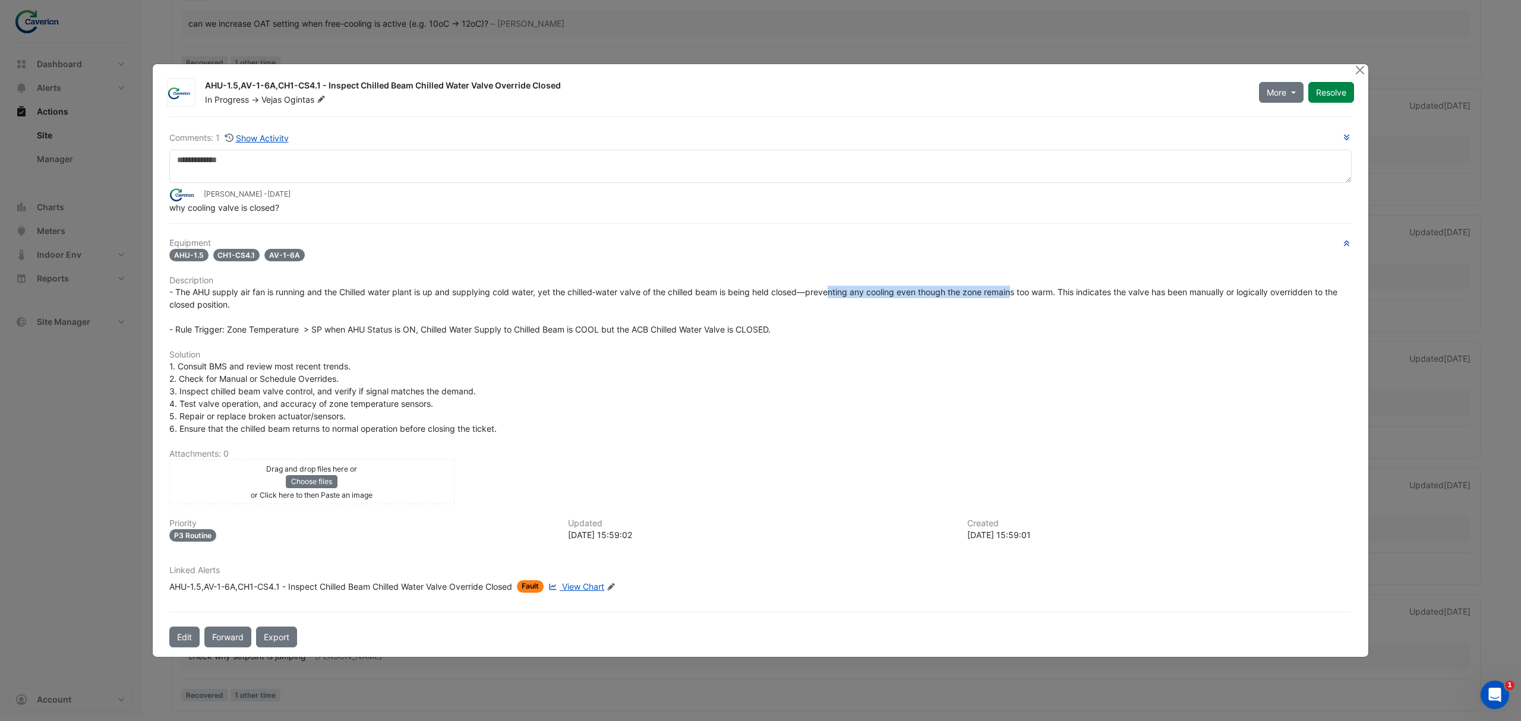
click at [1018, 290] on span "- The AHU supply air fan is running and the Chilled water plant is up and suppl…" at bounding box center [754, 311] width 1170 height 48
drag, startPoint x: 920, startPoint y: 292, endPoint x: 1088, endPoint y: 293, distance: 168.1
click at [1077, 293] on span "- The AHU supply air fan is running and the Chilled water plant is up and suppl…" at bounding box center [754, 311] width 1170 height 48
click at [1088, 293] on span "- The AHU supply air fan is running and the Chilled water plant is up and suppl…" at bounding box center [754, 311] width 1170 height 48
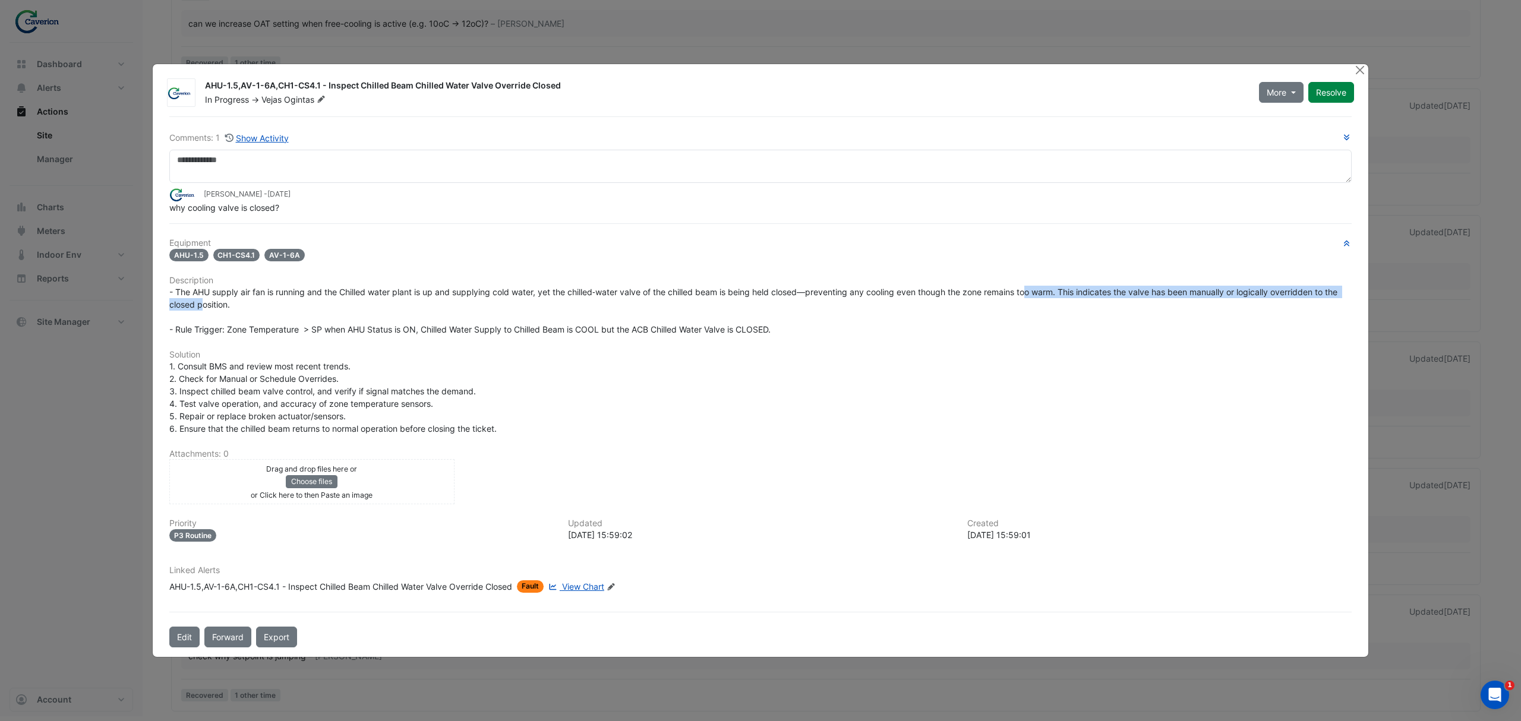
drag, startPoint x: 1032, startPoint y: 293, endPoint x: 203, endPoint y: 307, distance: 829.5
click at [203, 307] on span "- The AHU supply air fan is running and the Chilled water plant is up and suppl…" at bounding box center [754, 311] width 1170 height 48
drag, startPoint x: 188, startPoint y: 324, endPoint x: 437, endPoint y: 326, distance: 248.9
click at [437, 326] on span "- The AHU supply air fan is running and the Chilled water plant is up and suppl…" at bounding box center [754, 311] width 1170 height 48
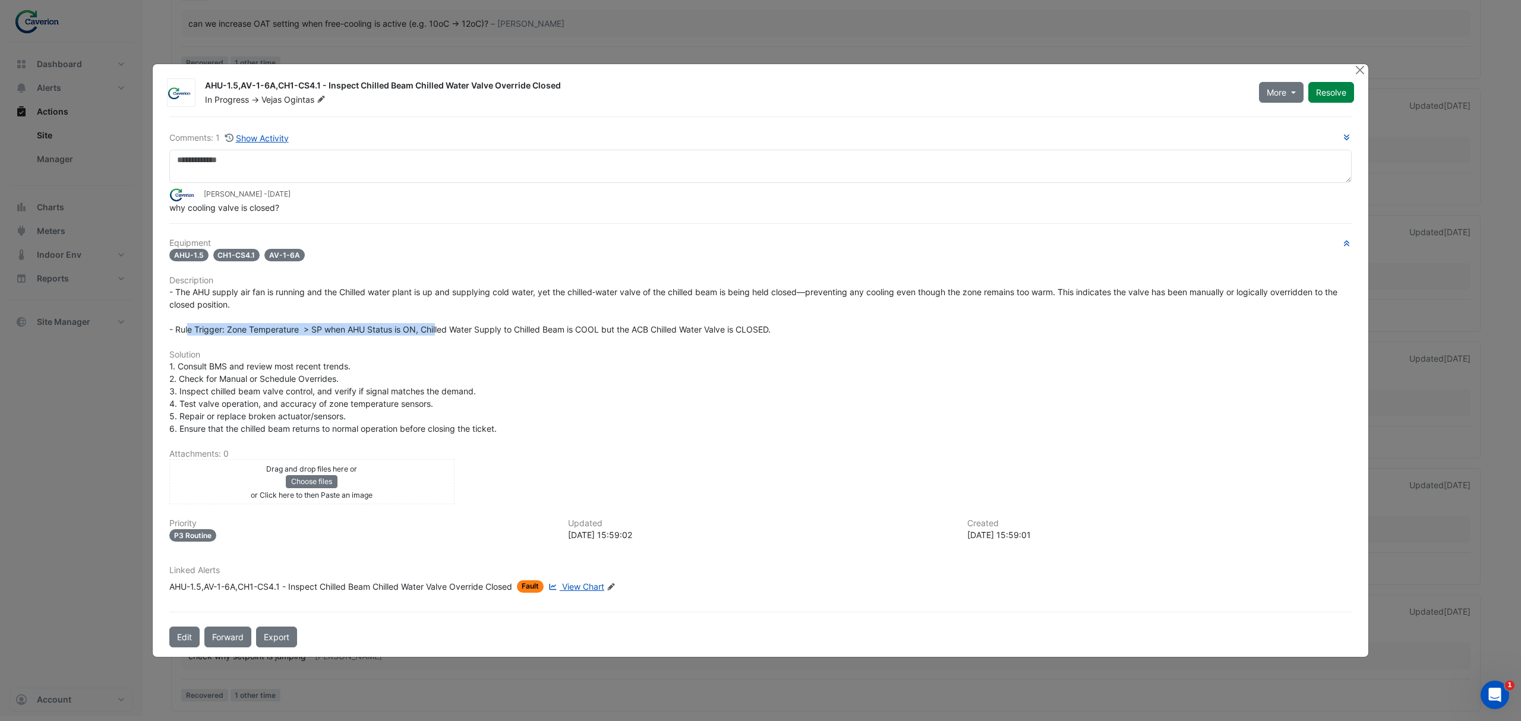
click at [437, 326] on span "- The AHU supply air fan is running and the Chilled water plant is up and suppl…" at bounding box center [754, 311] width 1170 height 48
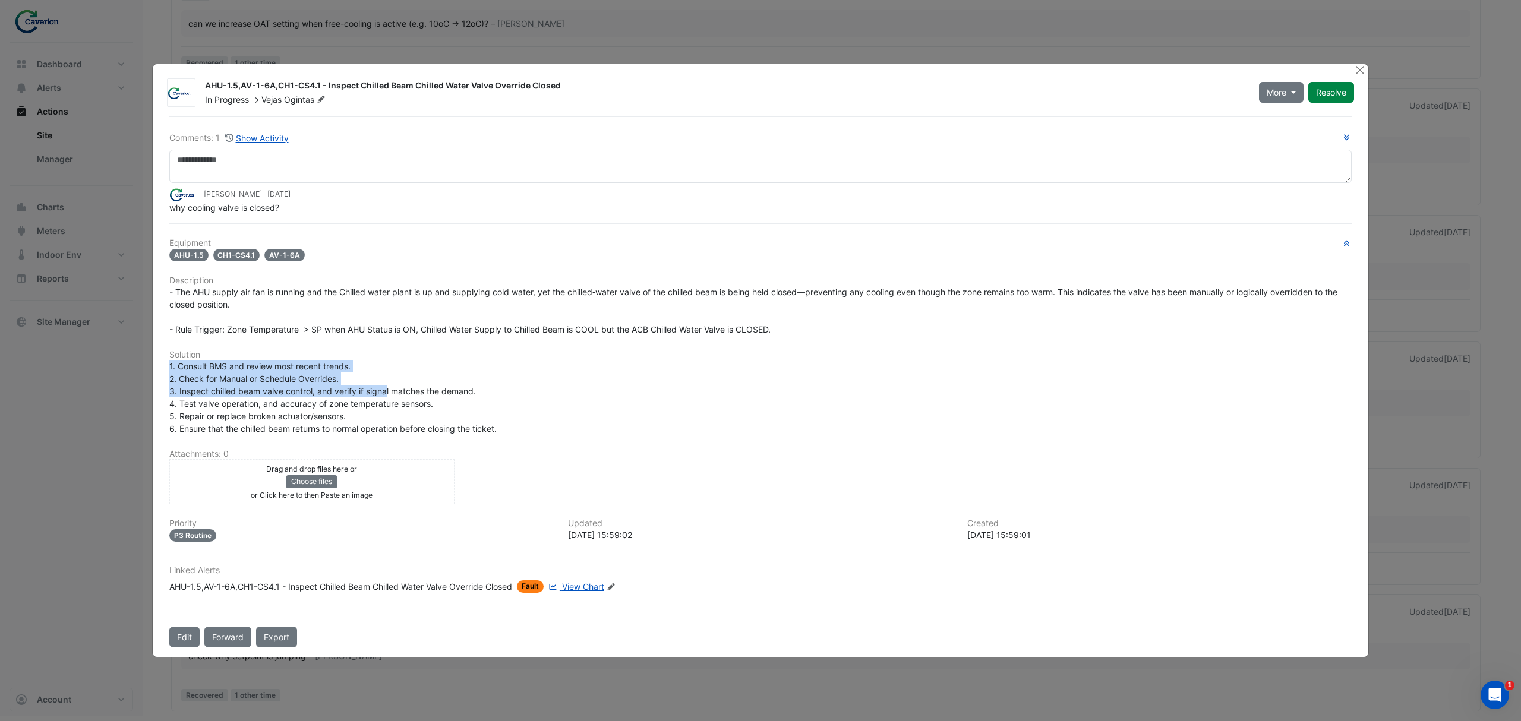
drag, startPoint x: 350, startPoint y: 340, endPoint x: 460, endPoint y: 399, distance: 124.7
click at [447, 398] on div "Equipment AHU-1.5 CH1-CS4.1 AV-1-6A Description Solution Attachments: 0 Drag an…" at bounding box center [760, 420] width 1182 height 364
click at [460, 399] on div "1. Consult BMS and review most recent trends. 2. Check for Manual or Schedule O…" at bounding box center [760, 397] width 1182 height 75
drag, startPoint x: 353, startPoint y: 383, endPoint x: 522, endPoint y: 397, distance: 169.3
click at [522, 397] on div "1. Consult BMS and review most recent trends. 2. Check for Manual or Schedule O…" at bounding box center [760, 397] width 1182 height 75
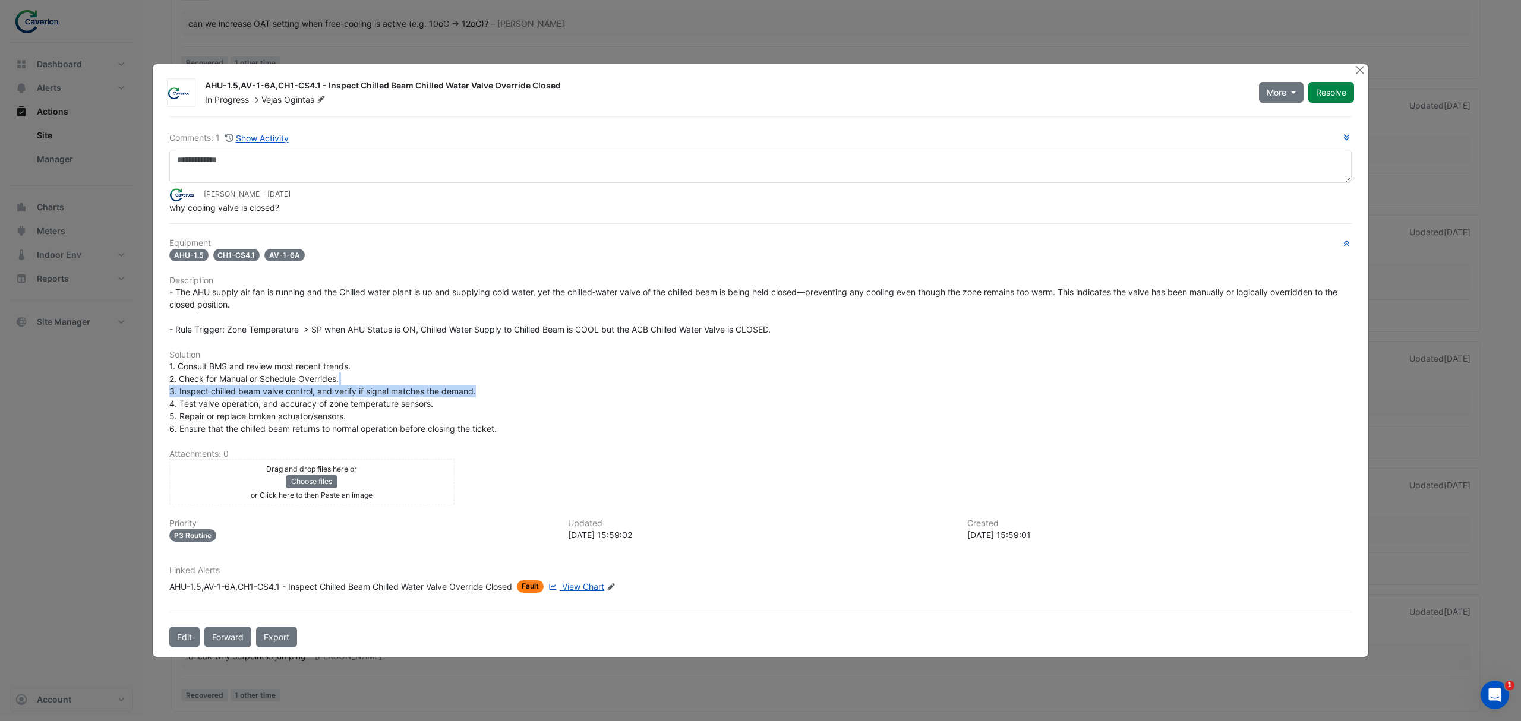
click at [524, 397] on div "1. Consult BMS and review most recent trends. 2. Check for Manual or Schedule O…" at bounding box center [760, 397] width 1182 height 75
drag, startPoint x: 285, startPoint y: 392, endPoint x: 505, endPoint y: 392, distance: 219.8
click at [505, 392] on div "1. Consult BMS and review most recent trends. 2. Check for Manual or Schedule O…" at bounding box center [760, 397] width 1182 height 75
drag, startPoint x: 337, startPoint y: 402, endPoint x: 526, endPoint y: 408, distance: 188.4
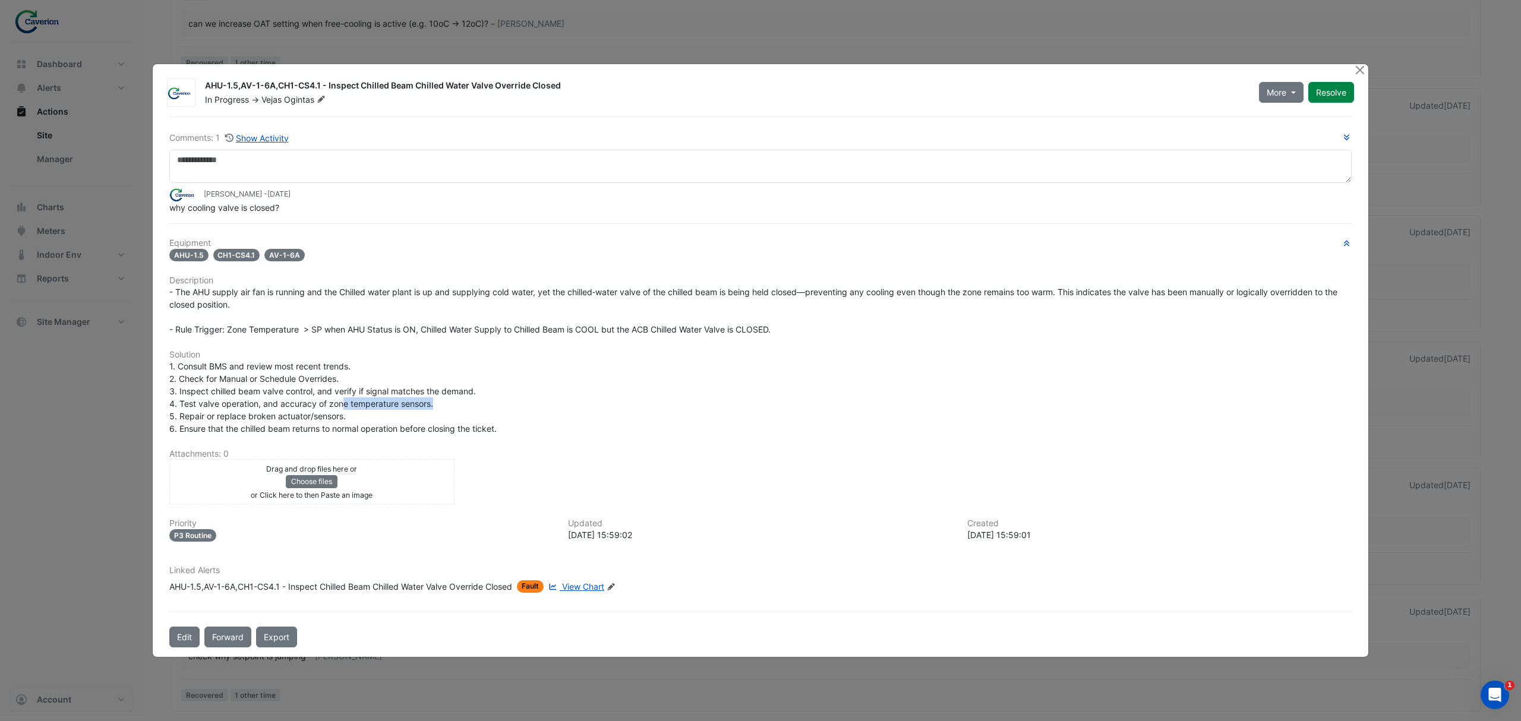
click at [524, 408] on div "1. Consult BMS and review most recent trends. 2. Check for Manual or Schedule O…" at bounding box center [760, 397] width 1182 height 75
click at [526, 408] on div "1. Consult BMS and review most recent trends. 2. Check for Manual or Schedule O…" at bounding box center [760, 397] width 1182 height 75
drag, startPoint x: 219, startPoint y: 310, endPoint x: 559, endPoint y: 348, distance: 342.6
click at [456, 342] on div "Equipment AHU-1.5 CH1-CS4.1 AV-1-6A Description Solution Attachments: 0 Drag an…" at bounding box center [760, 420] width 1182 height 364
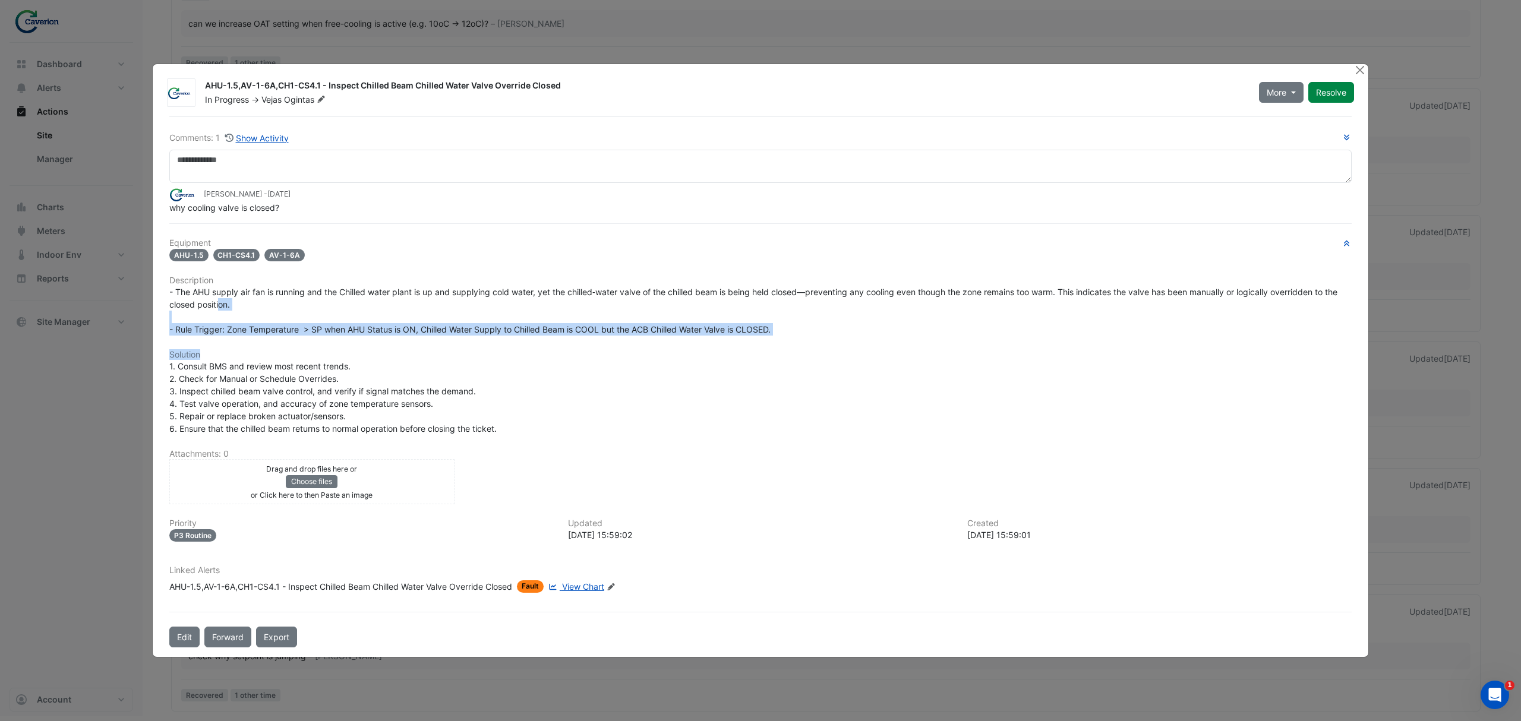
click at [569, 350] on h6 "Solution" at bounding box center [760, 355] width 1182 height 10
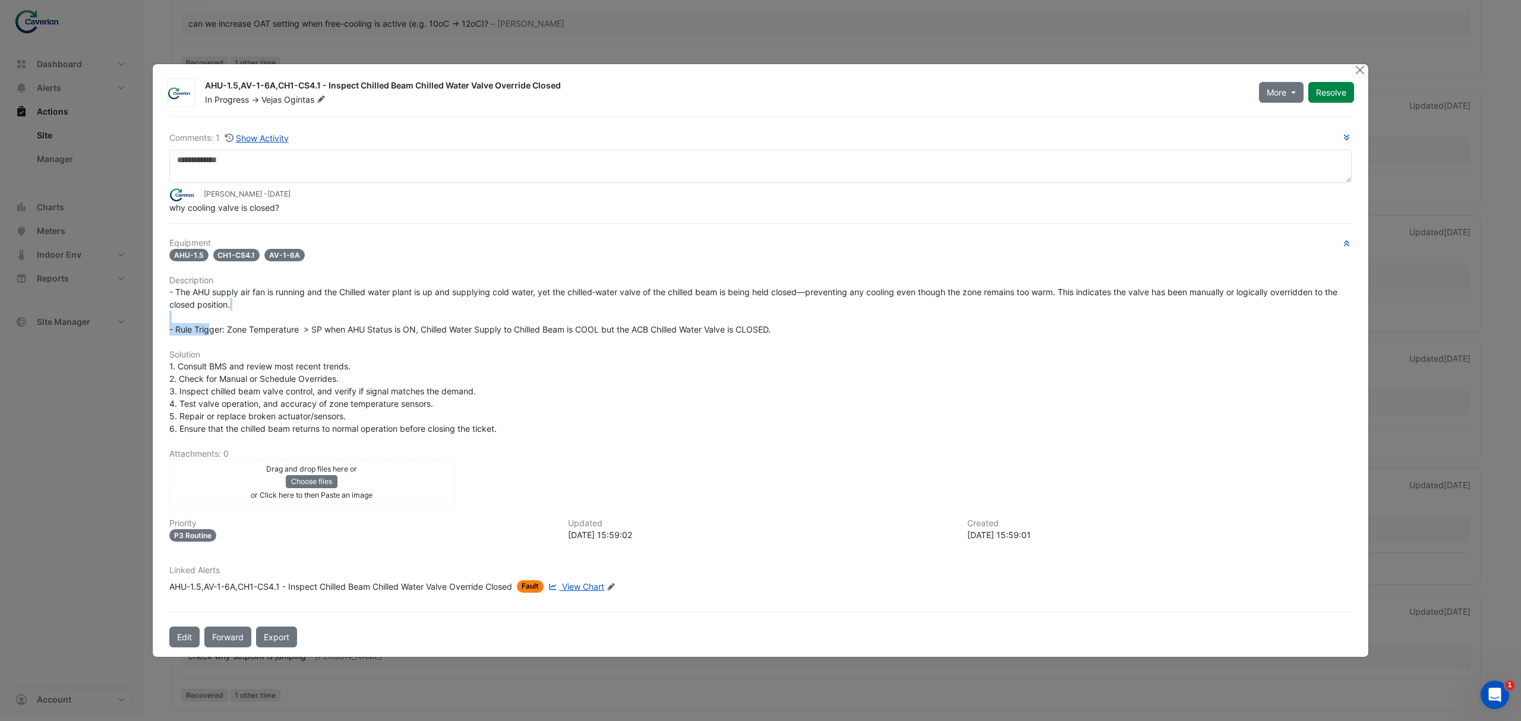
drag, startPoint x: 212, startPoint y: 324, endPoint x: 557, endPoint y: 307, distance: 345.0
click at [550, 307] on div "- The AHU supply air fan is running and the Chilled water plant is up and suppl…" at bounding box center [760, 311] width 1182 height 50
click at [557, 307] on div "- The AHU supply air fan is running and the Chilled water plant is up and suppl…" at bounding box center [760, 311] width 1182 height 50
click at [478, 305] on div "- The AHU supply air fan is running and the Chilled water plant is up and suppl…" at bounding box center [760, 311] width 1182 height 50
click at [361, 310] on div "- The AHU supply air fan is running and the Chilled water plant is up and suppl…" at bounding box center [760, 311] width 1182 height 50
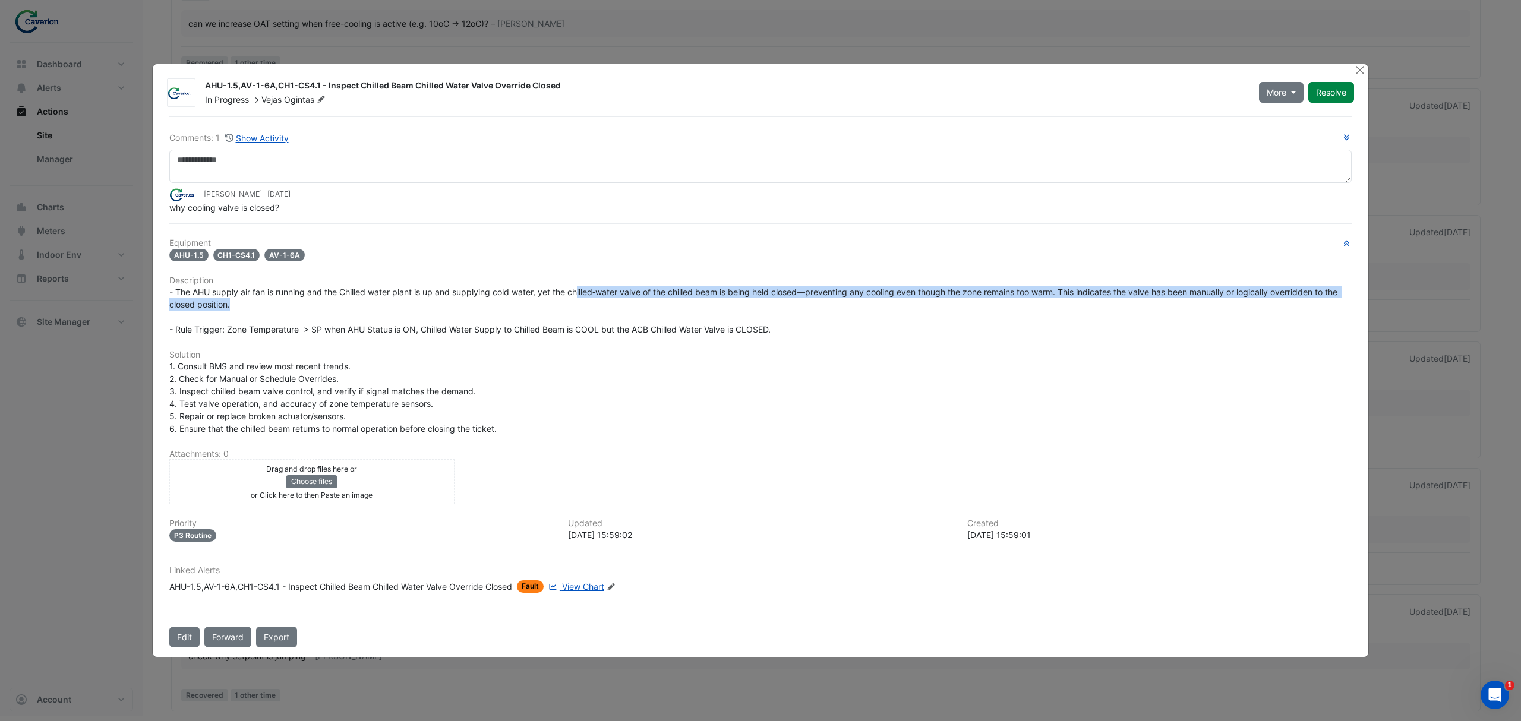
drag, startPoint x: 248, startPoint y: 307, endPoint x: 595, endPoint y: 291, distance: 347.3
click at [591, 291] on div "- The AHU supply air fan is running and the Chilled water plant is up and suppl…" at bounding box center [760, 311] width 1182 height 50
click at [596, 291] on span "- The AHU supply air fan is running and the Chilled water plant is up and suppl…" at bounding box center [754, 311] width 1170 height 48
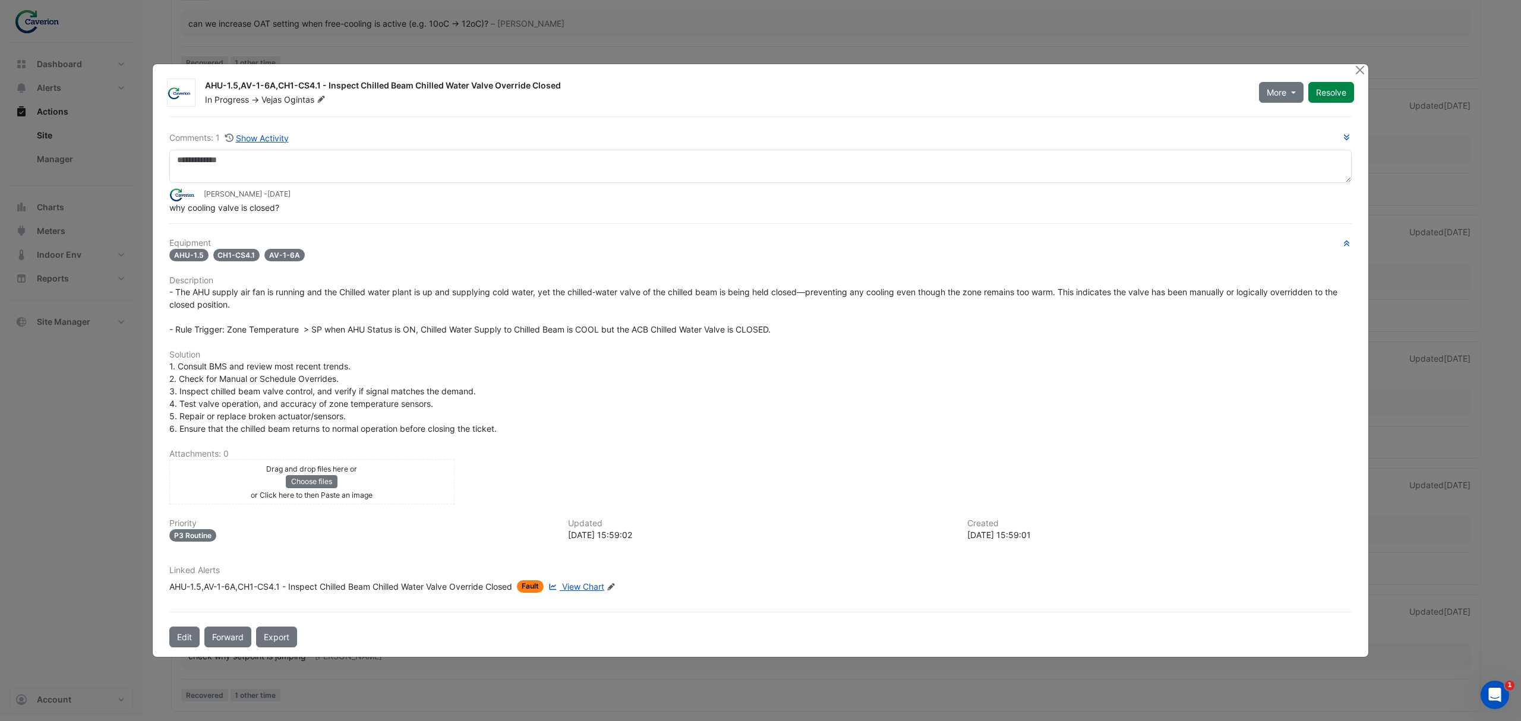
click at [336, 391] on span "1. Consult BMS and review most recent trends. 2. Check for Manual or Schedule O…" at bounding box center [332, 397] width 327 height 72
drag, startPoint x: 216, startPoint y: 591, endPoint x: 667, endPoint y: 426, distance: 479.5
click at [667, 426] on div "Equipment AHU-1.5 CH1-CS4.1 AV-1-6A Description Solution Attachments: 0 Drag an…" at bounding box center [760, 420] width 1182 height 364
click at [668, 424] on div "1. Consult BMS and review most recent trends. 2. Check for Manual or Schedule O…" at bounding box center [760, 397] width 1182 height 75
click at [1362, 70] on button "Close" at bounding box center [1359, 70] width 12 height 12
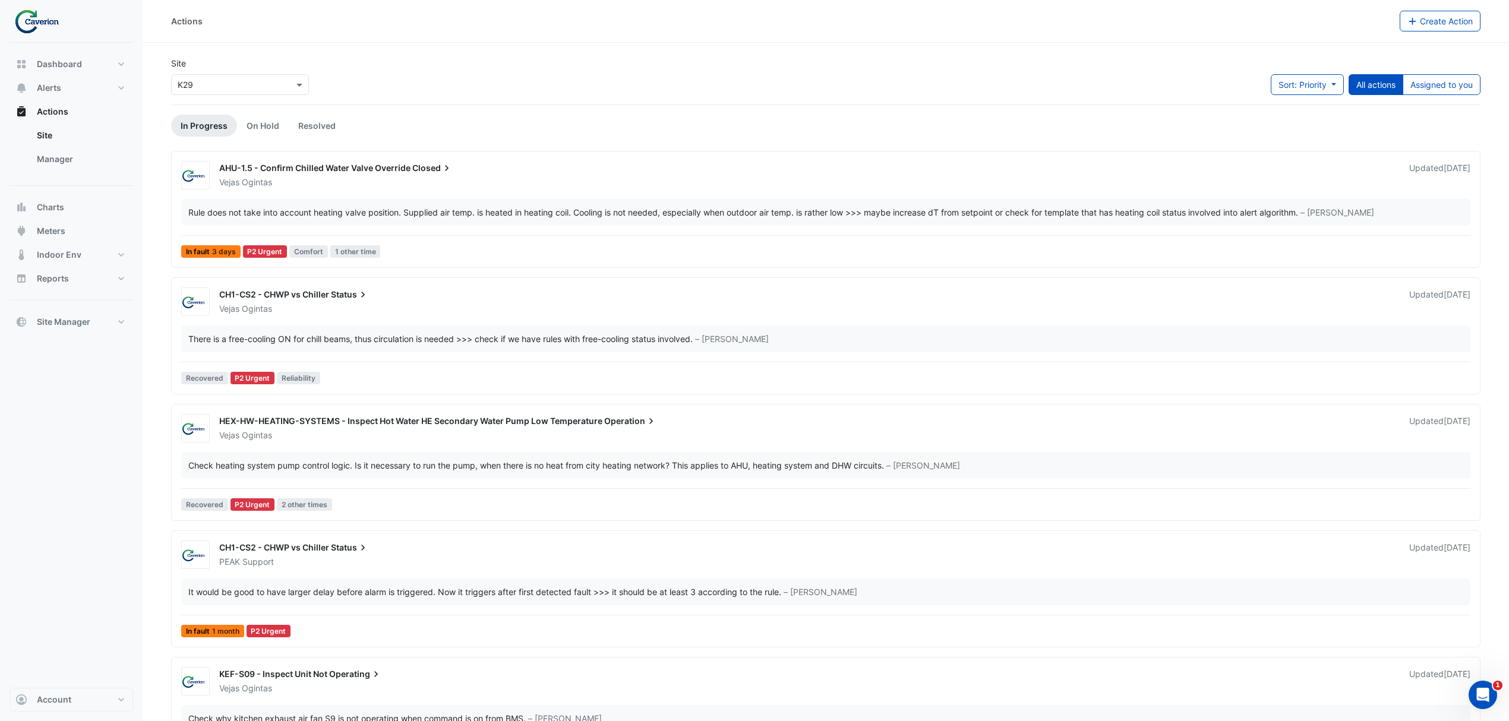
click at [61, 21] on img at bounding box center [40, 22] width 53 height 24
click at [42, 26] on img at bounding box center [40, 22] width 53 height 24
click at [36, 62] on button "Dashboard" at bounding box center [72, 64] width 124 height 24
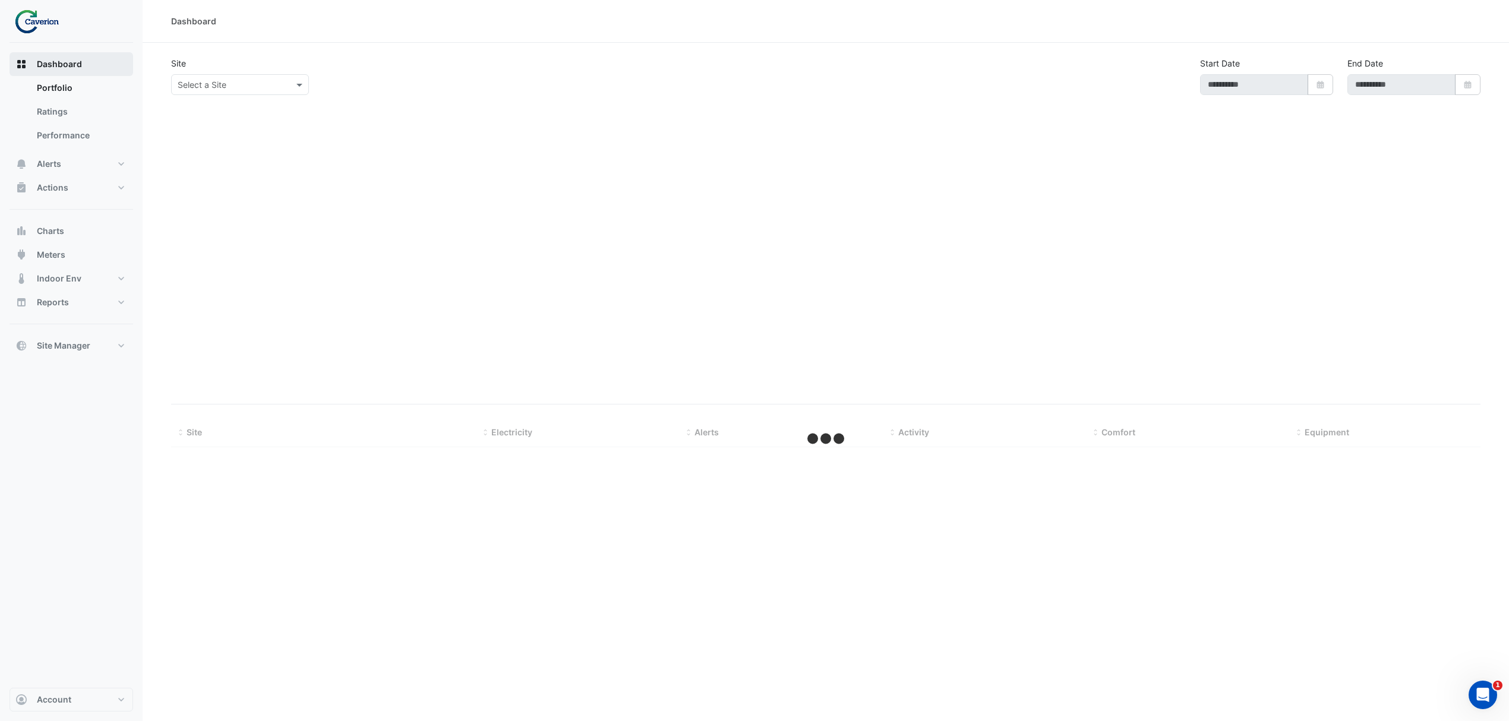
type input "**********"
select select "***"
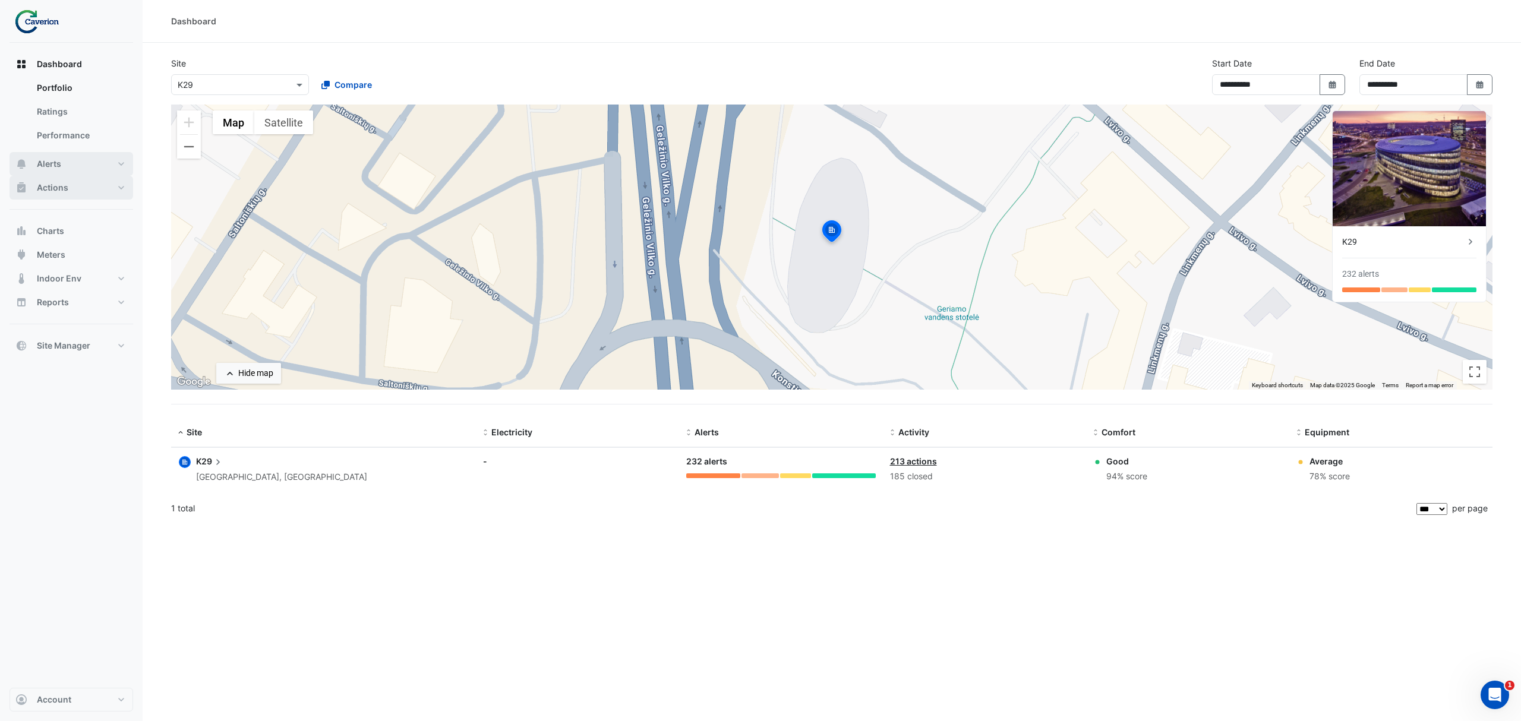
drag, startPoint x: 77, startPoint y: 171, endPoint x: 72, endPoint y: 176, distance: 7.2
click at [72, 175] on button "Alerts" at bounding box center [72, 164] width 124 height 24
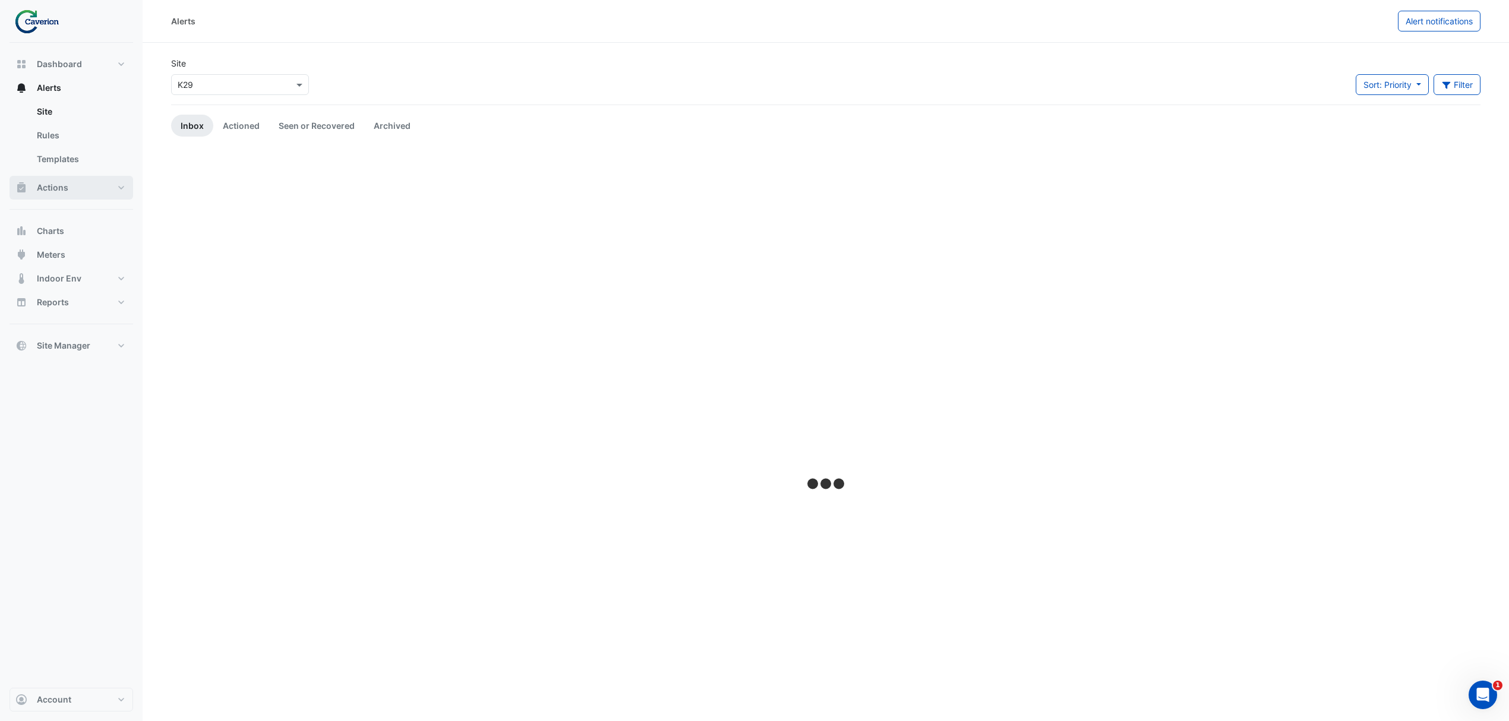
click at [70, 179] on button "Actions" at bounding box center [72, 188] width 124 height 24
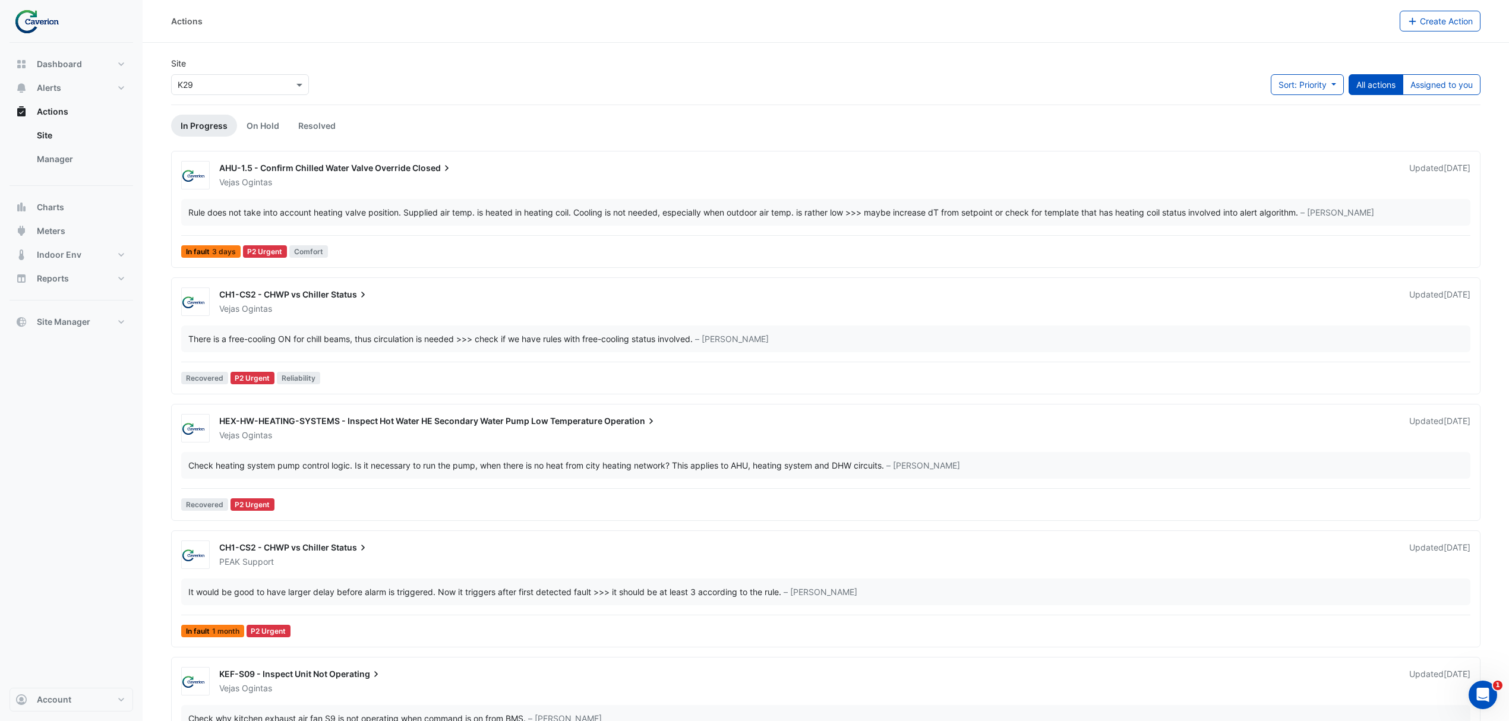
click at [1434, 68] on div "Site × K29 Sort: Priority Priority Updated All actions Assigned to you" at bounding box center [826, 81] width 1324 height 48
click at [1443, 78] on button "Assigned to you" at bounding box center [1442, 84] width 78 height 21
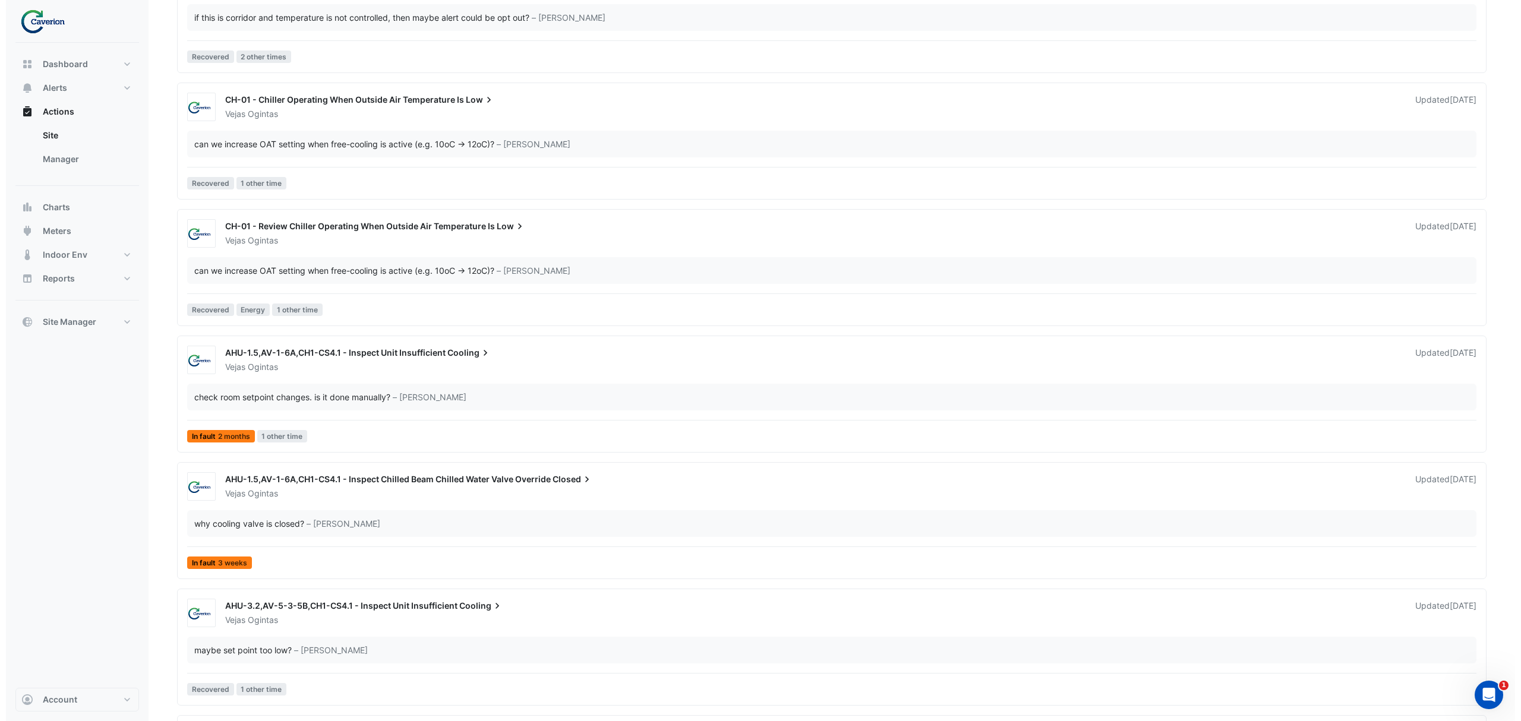
scroll to position [1336, 0]
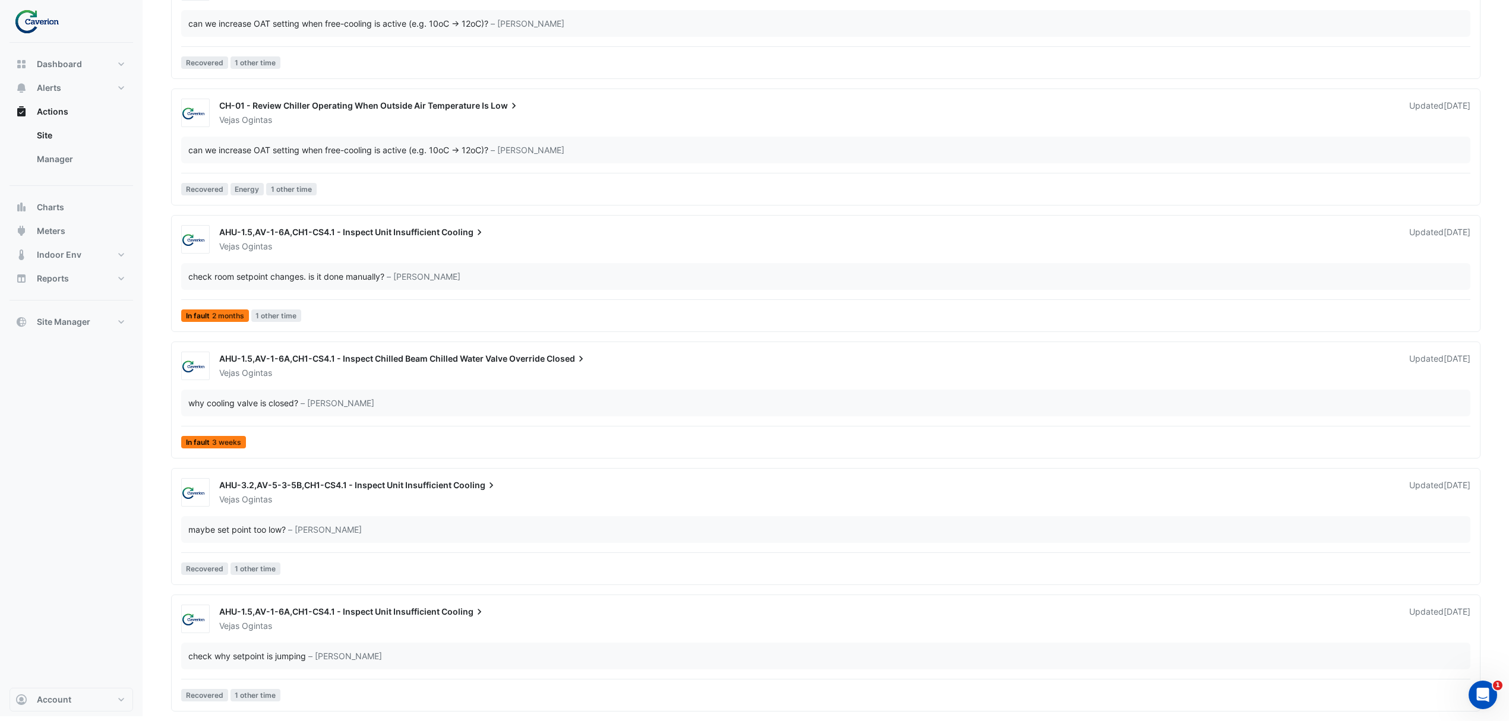
click at [393, 151] on div "can we increase OAT setting when free-cooling is active (e.g. 10oC -> 12oC)?" at bounding box center [338, 150] width 300 height 12
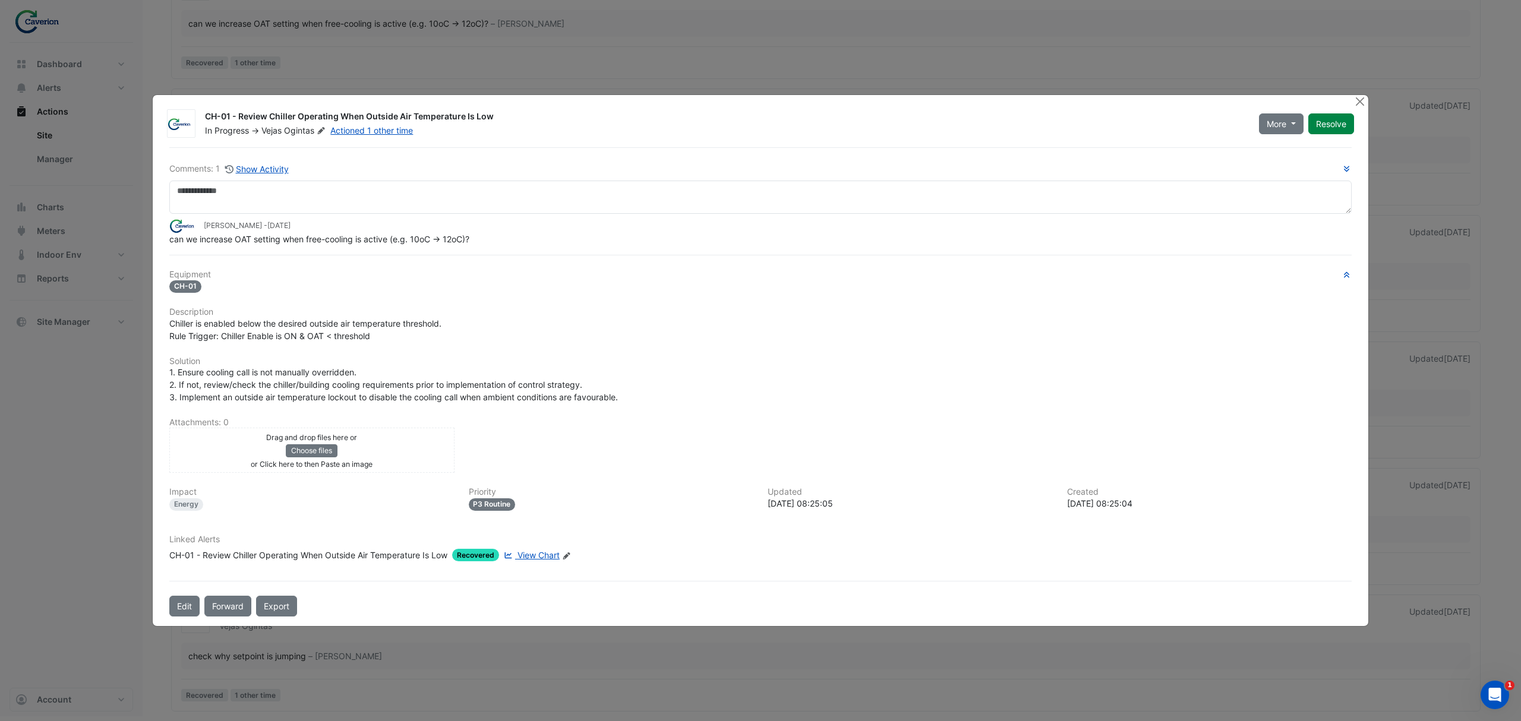
click at [541, 557] on span "View Chart" at bounding box center [538, 555] width 42 height 10
click at [1091, 43] on ngb-modal-window "CH-01 - Review Chiller Operating When Outside Air Temperature Is Low In Progres…" at bounding box center [760, 360] width 1521 height 721
click at [1301, 24] on ngb-modal-window "CH-01 - Review Chiller Operating When Outside Air Temperature Is Low In Progres…" at bounding box center [760, 360] width 1521 height 721
click at [1353, 100] on button "Close" at bounding box center [1359, 101] width 12 height 12
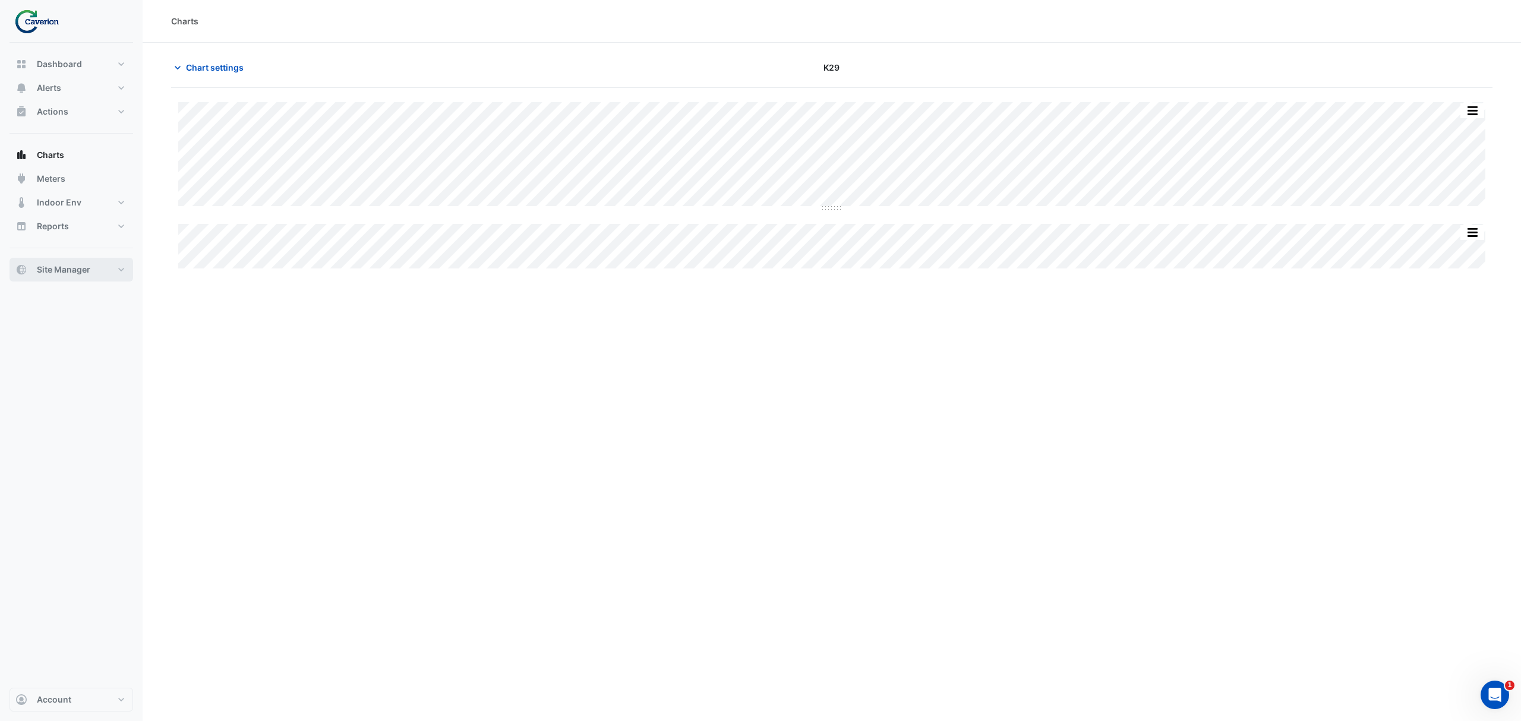
click at [95, 276] on button "Site Manager" at bounding box center [72, 270] width 124 height 24
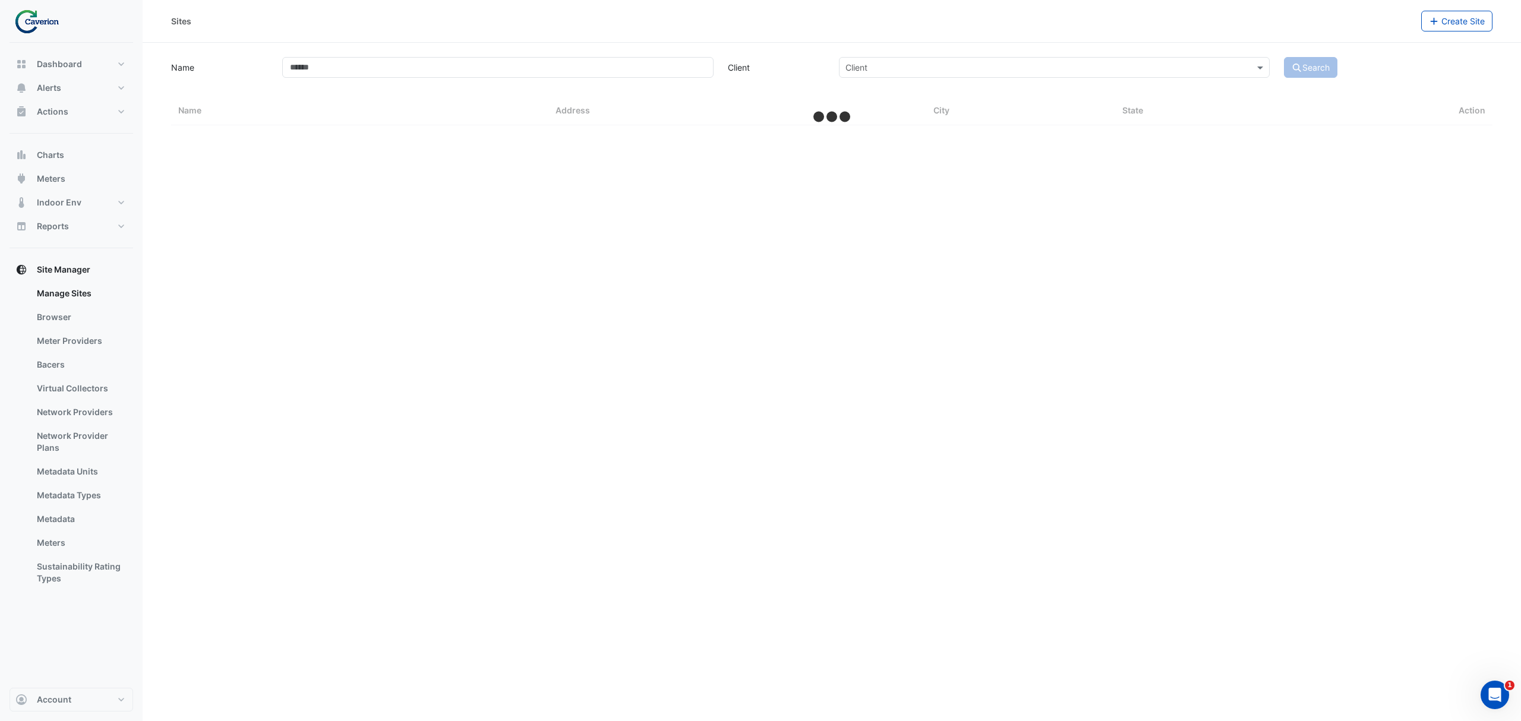
select select "***"
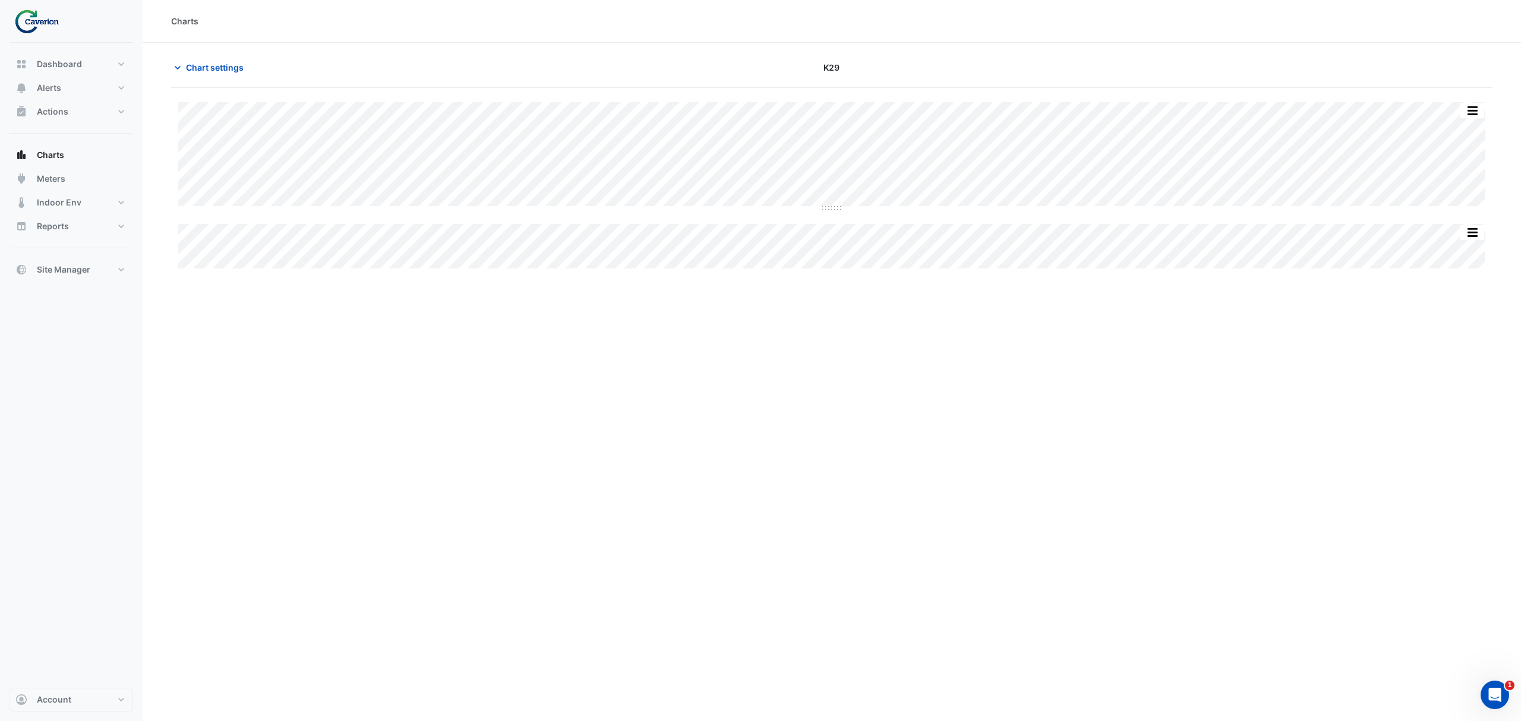
type input "**********"
click at [186, 70] on span "Chart settings" at bounding box center [215, 67] width 58 height 12
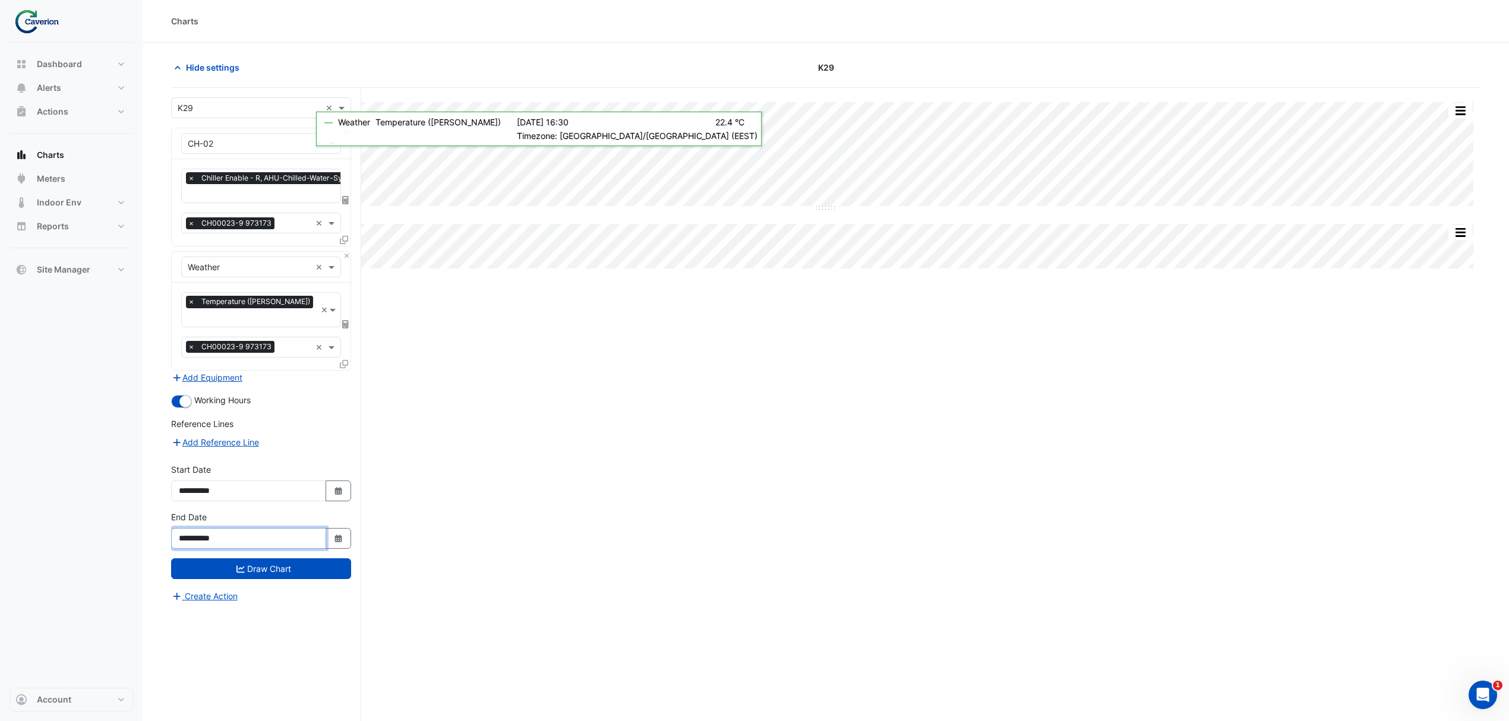
click at [269, 528] on input "**********" at bounding box center [248, 538] width 155 height 21
click at [340, 535] on icon "button" at bounding box center [337, 539] width 7 height 8
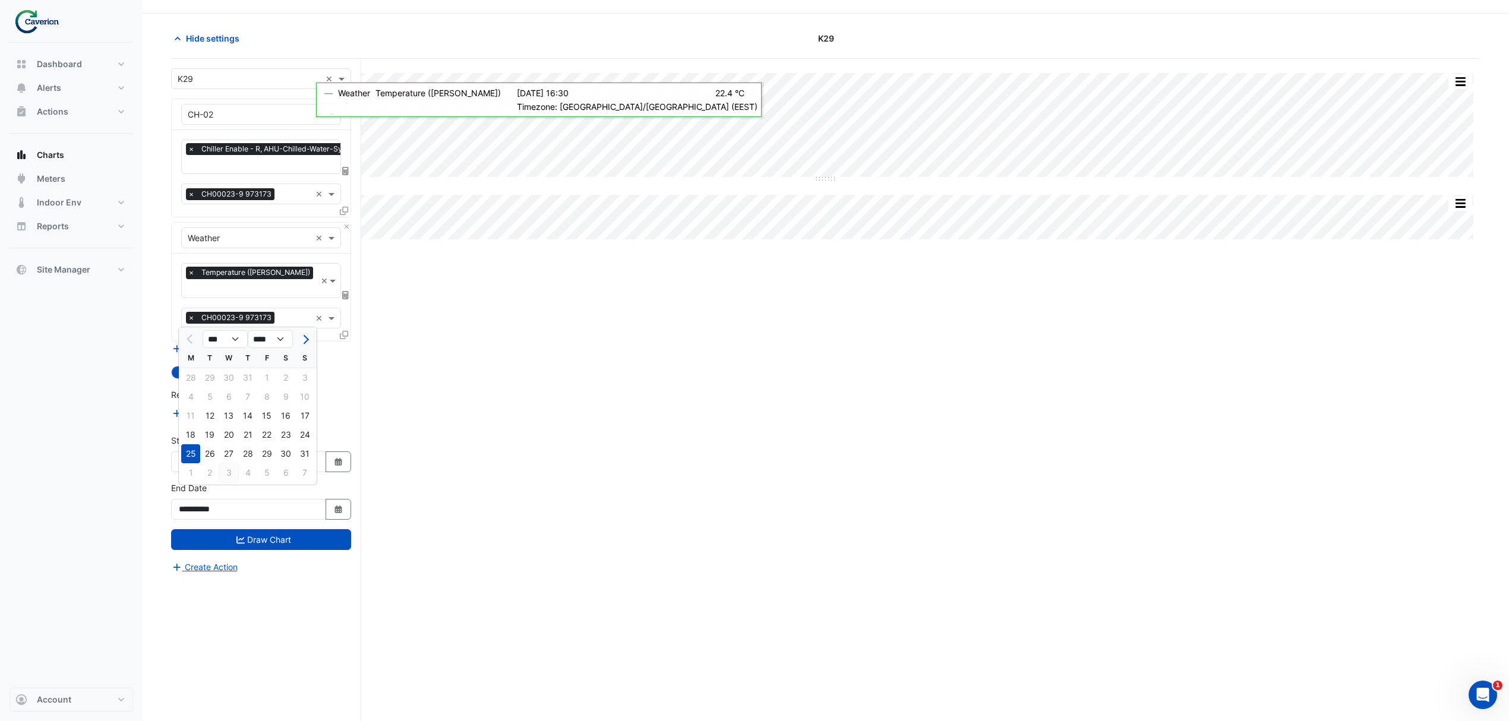
scroll to position [46, 0]
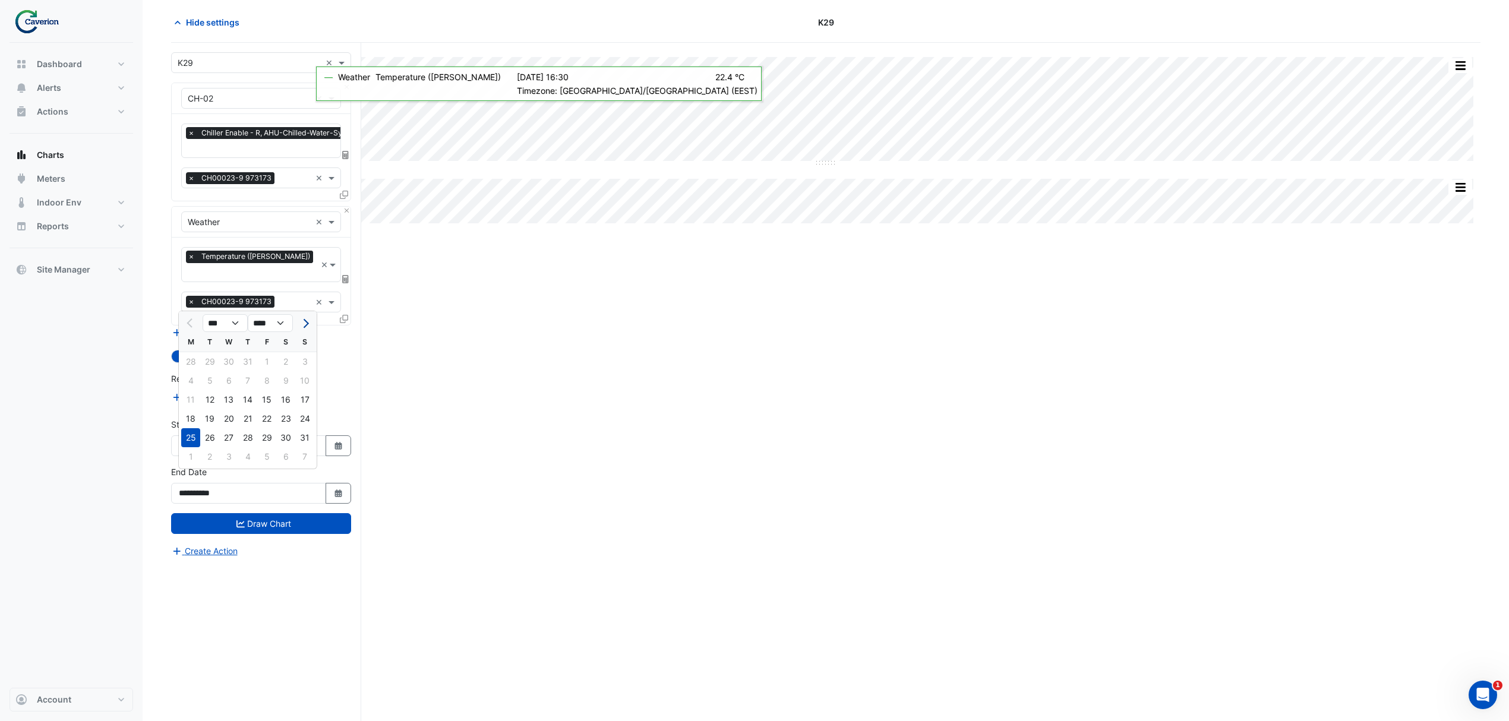
click at [310, 324] on button "Next month" at bounding box center [305, 323] width 14 height 19
select select "**"
click at [266, 436] on div "31" at bounding box center [266, 437] width 19 height 19
type input "**********"
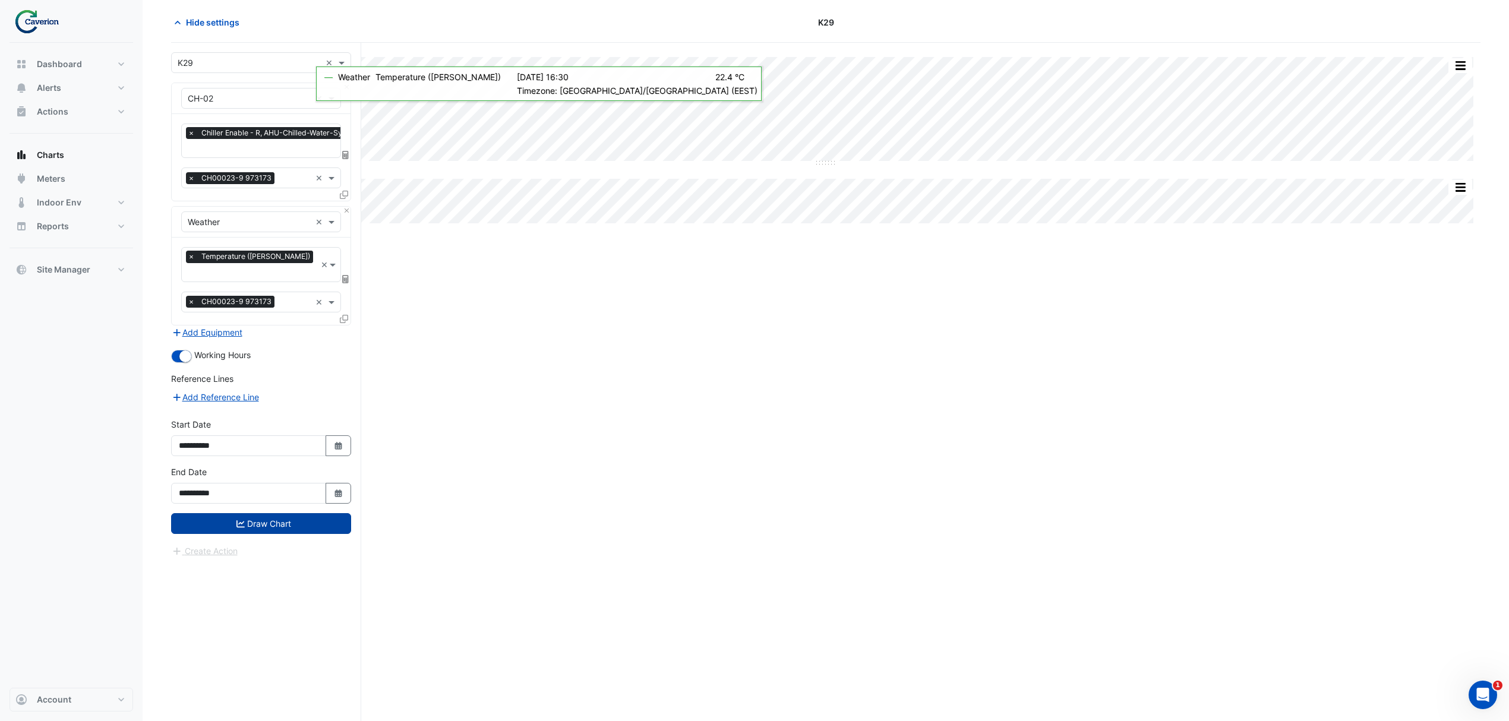
click at [266, 516] on button "Draw Chart" at bounding box center [261, 523] width 180 height 21
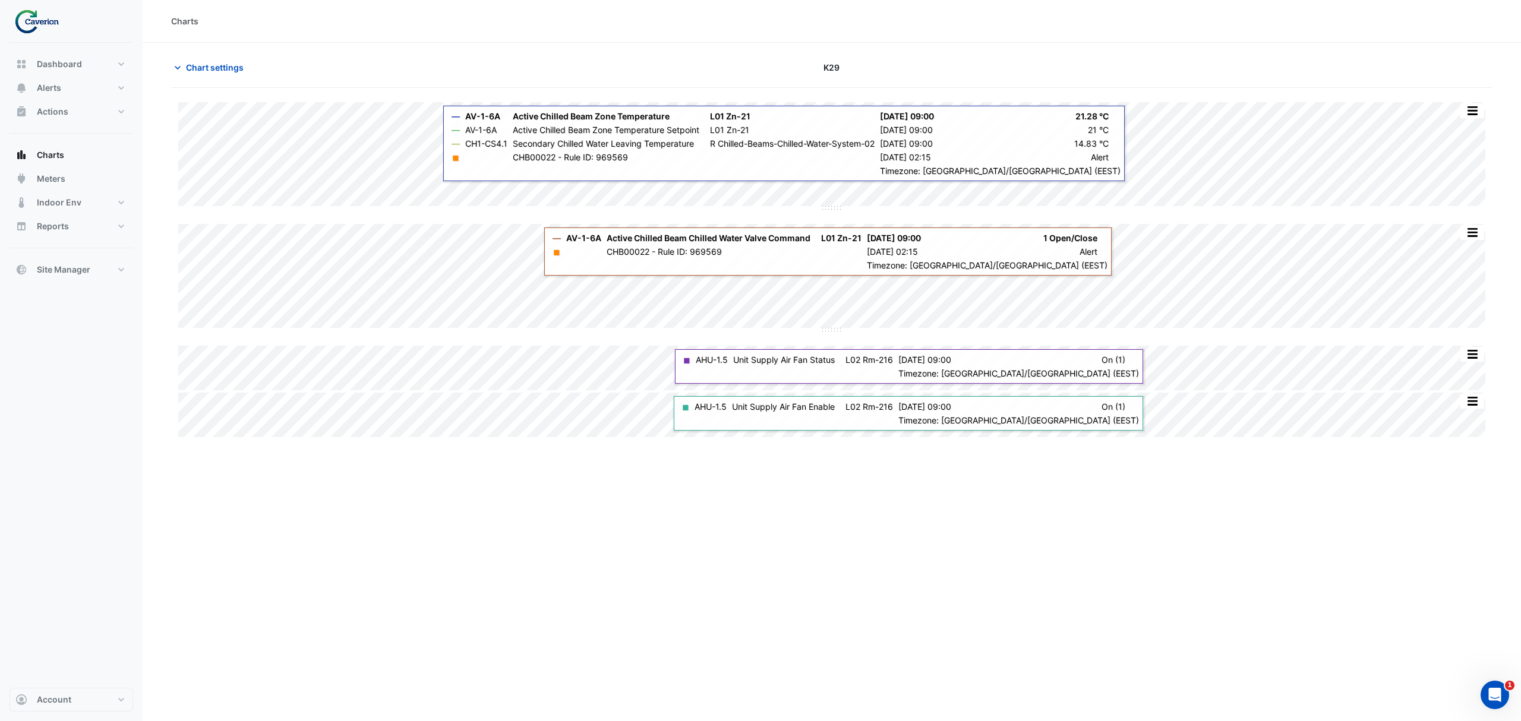
type input "**********"
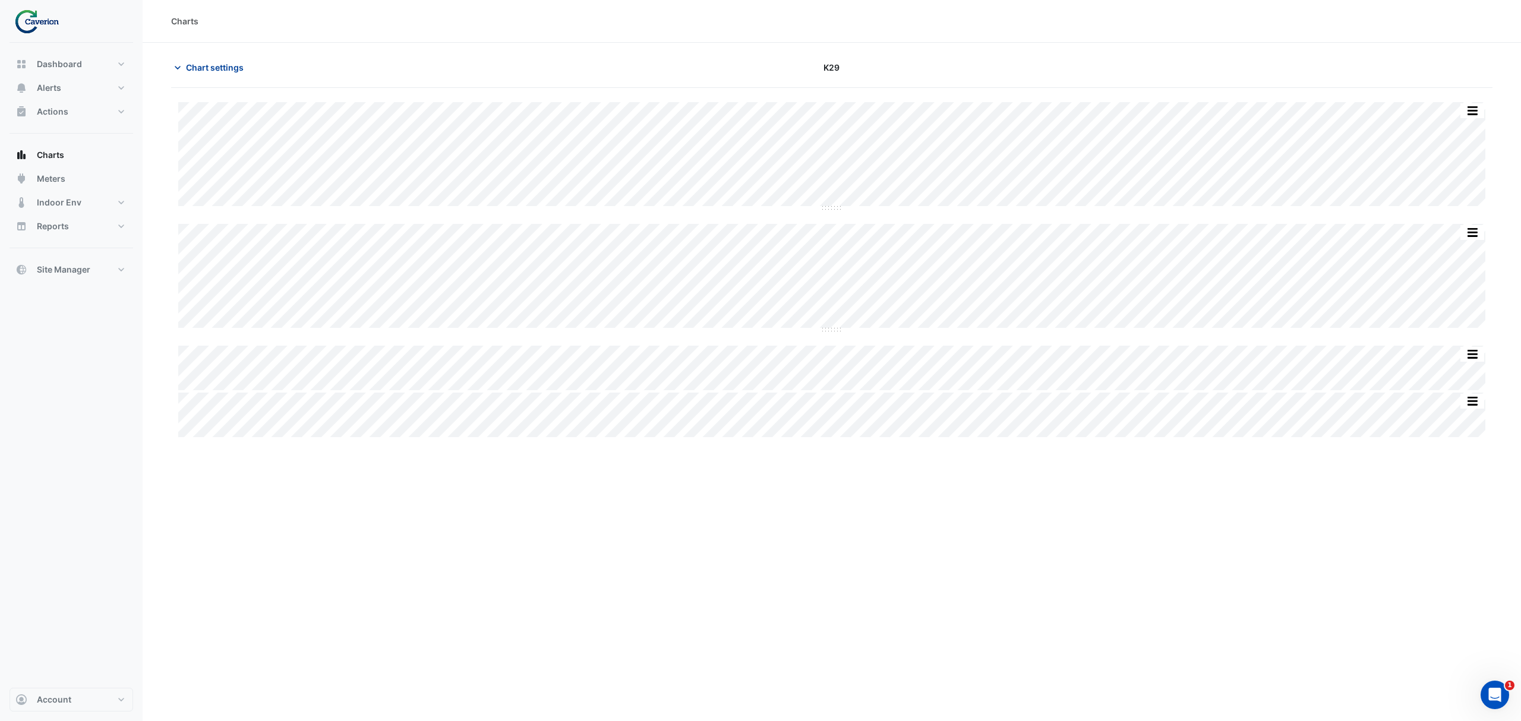
click at [188, 57] on button "Chart settings" at bounding box center [211, 67] width 80 height 21
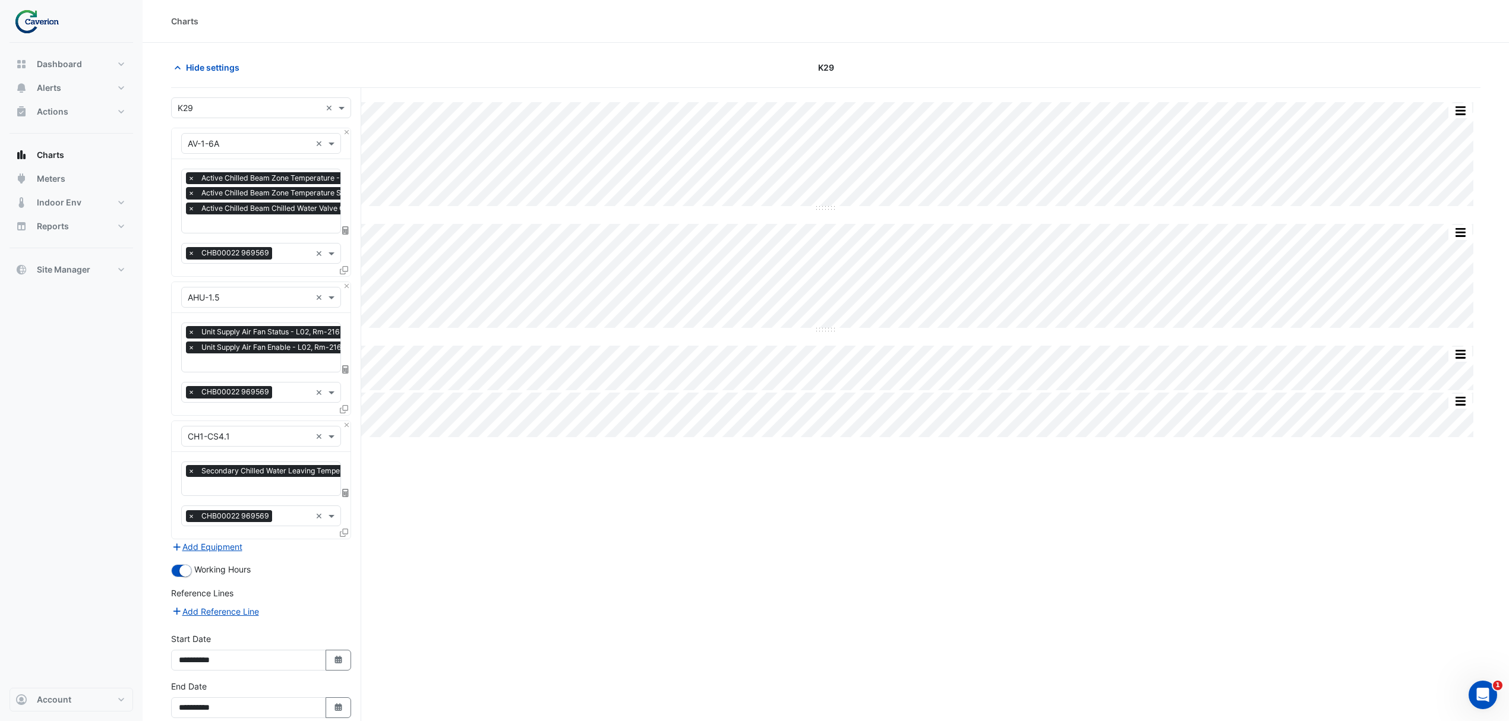
scroll to position [61, 0]
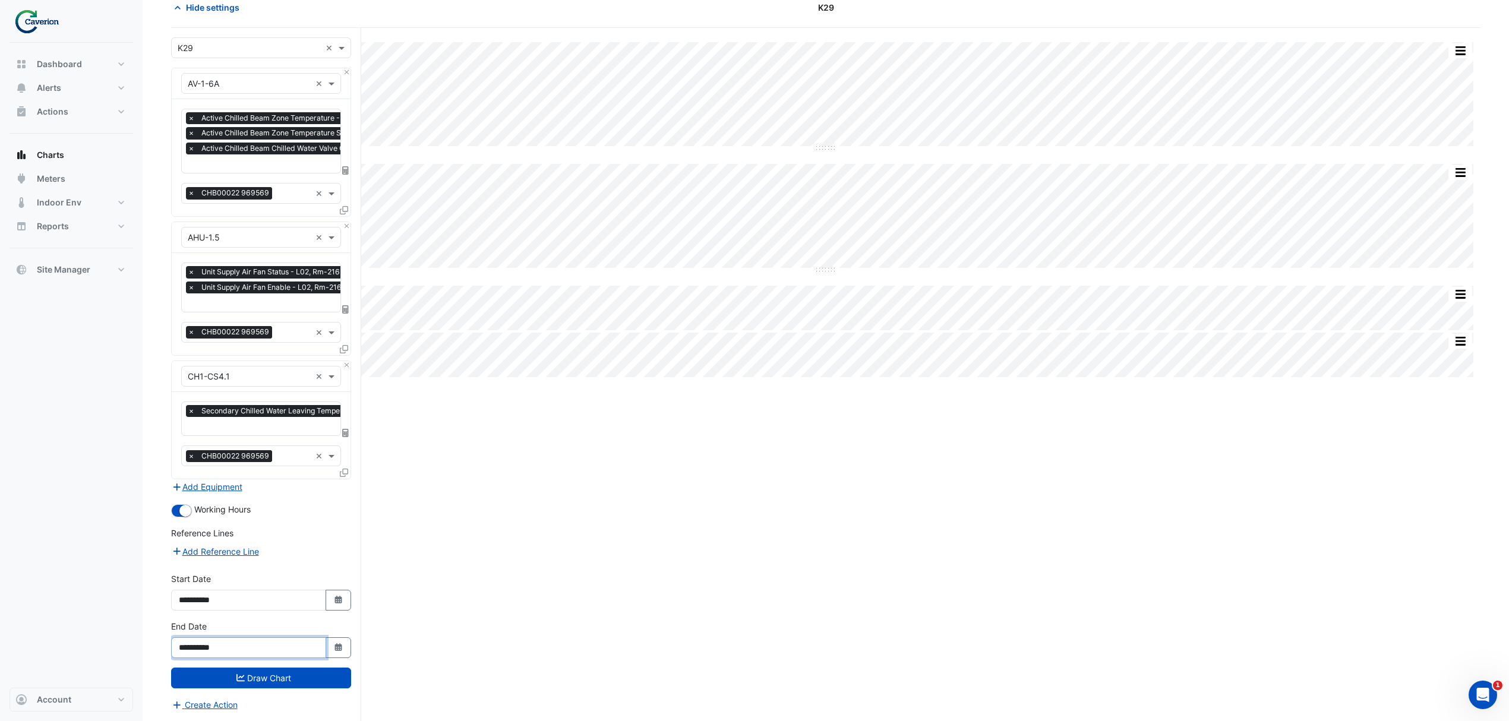
click at [288, 650] on input "**********" at bounding box center [248, 647] width 155 height 21
click at [340, 649] on icon "Select Date" at bounding box center [338, 647] width 11 height 8
click at [298, 487] on button "Next month" at bounding box center [305, 490] width 14 height 19
click at [189, 486] on span "Previous month" at bounding box center [191, 490] width 9 height 9
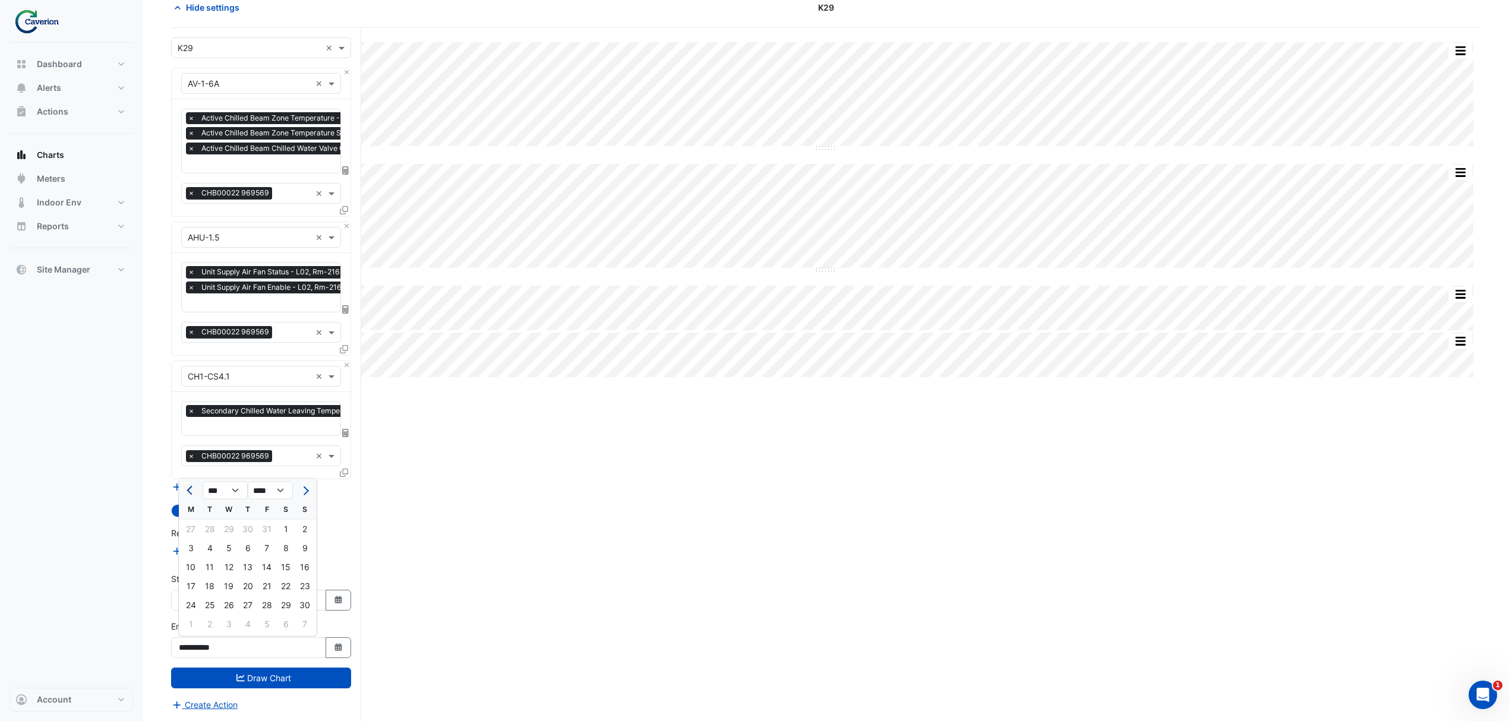
select select "**"
click at [272, 545] on div "10" at bounding box center [266, 548] width 19 height 19
type input "**********"
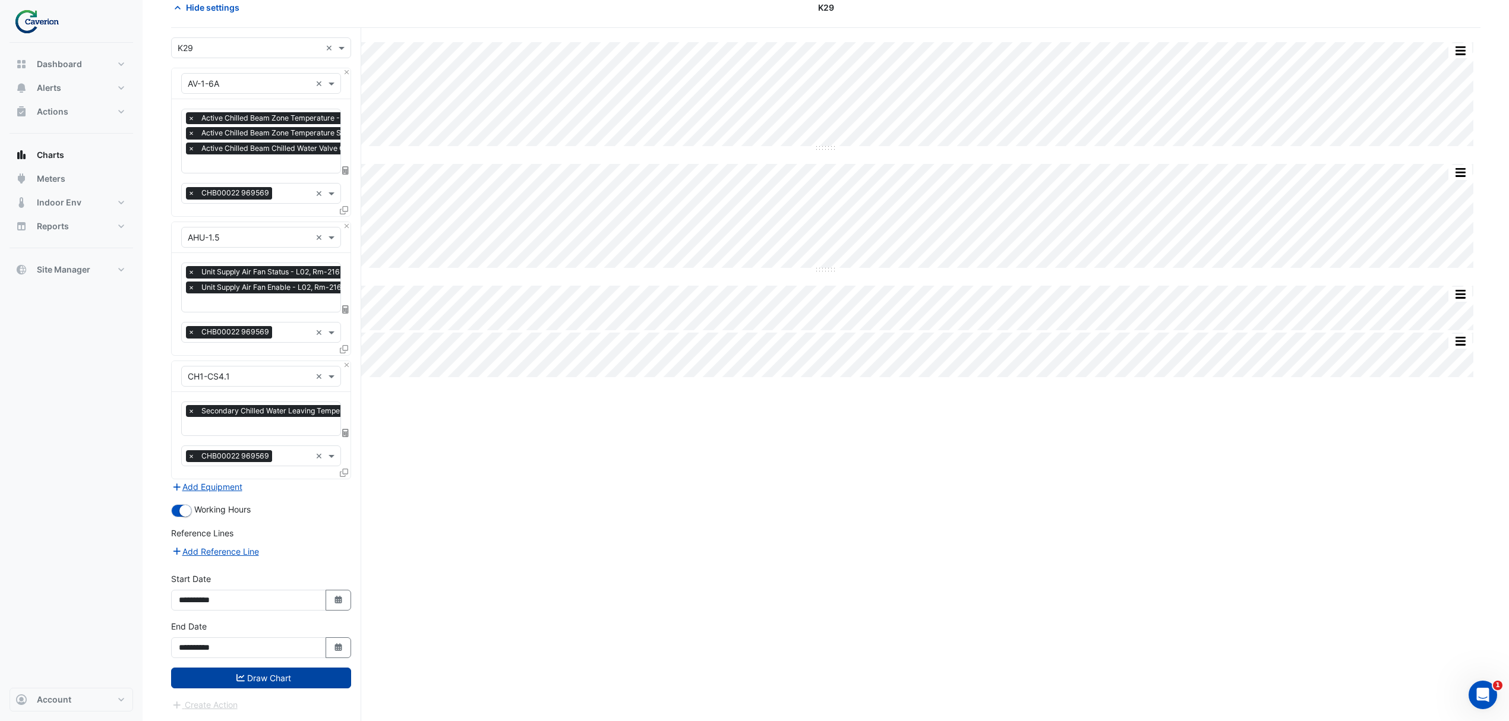
click at [260, 675] on button "Draw Chart" at bounding box center [261, 678] width 180 height 21
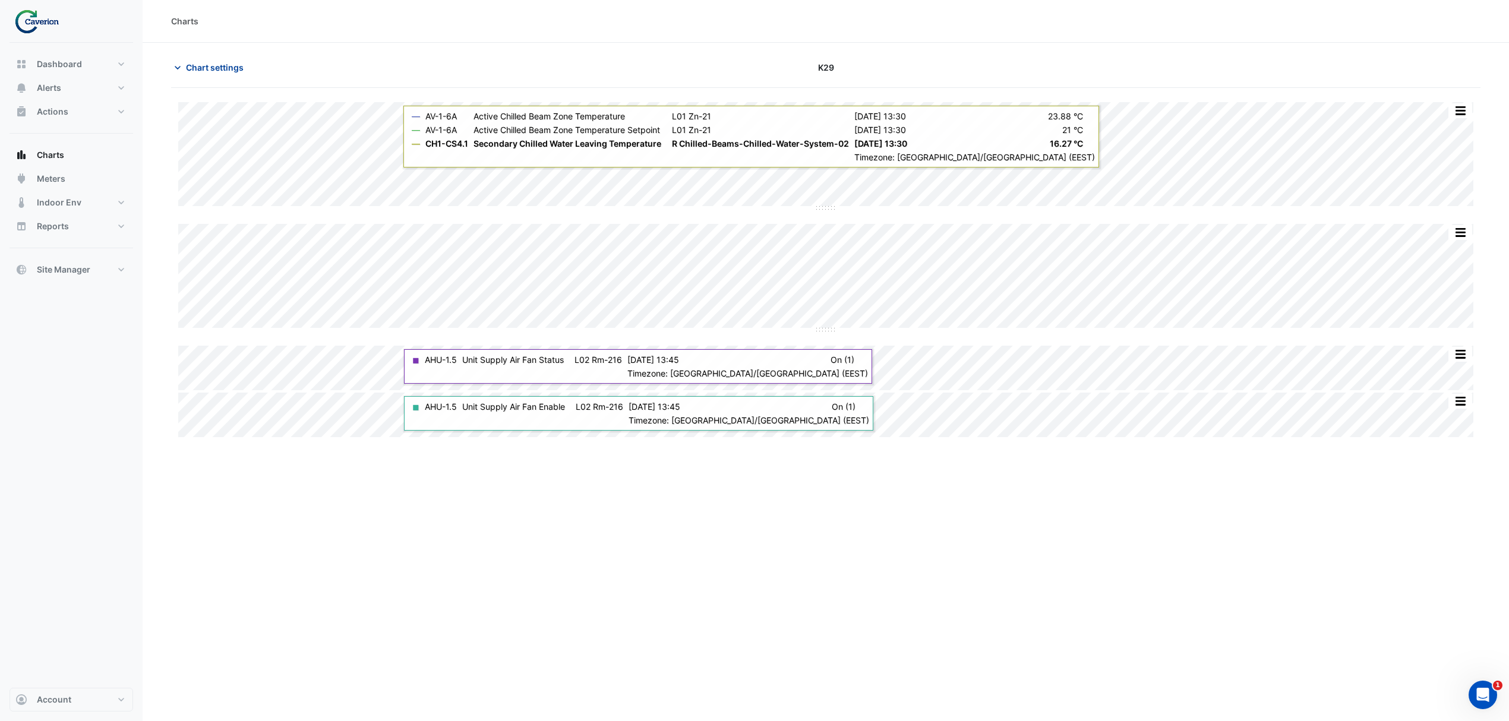
click at [177, 63] on icon "button" at bounding box center [178, 68] width 12 height 12
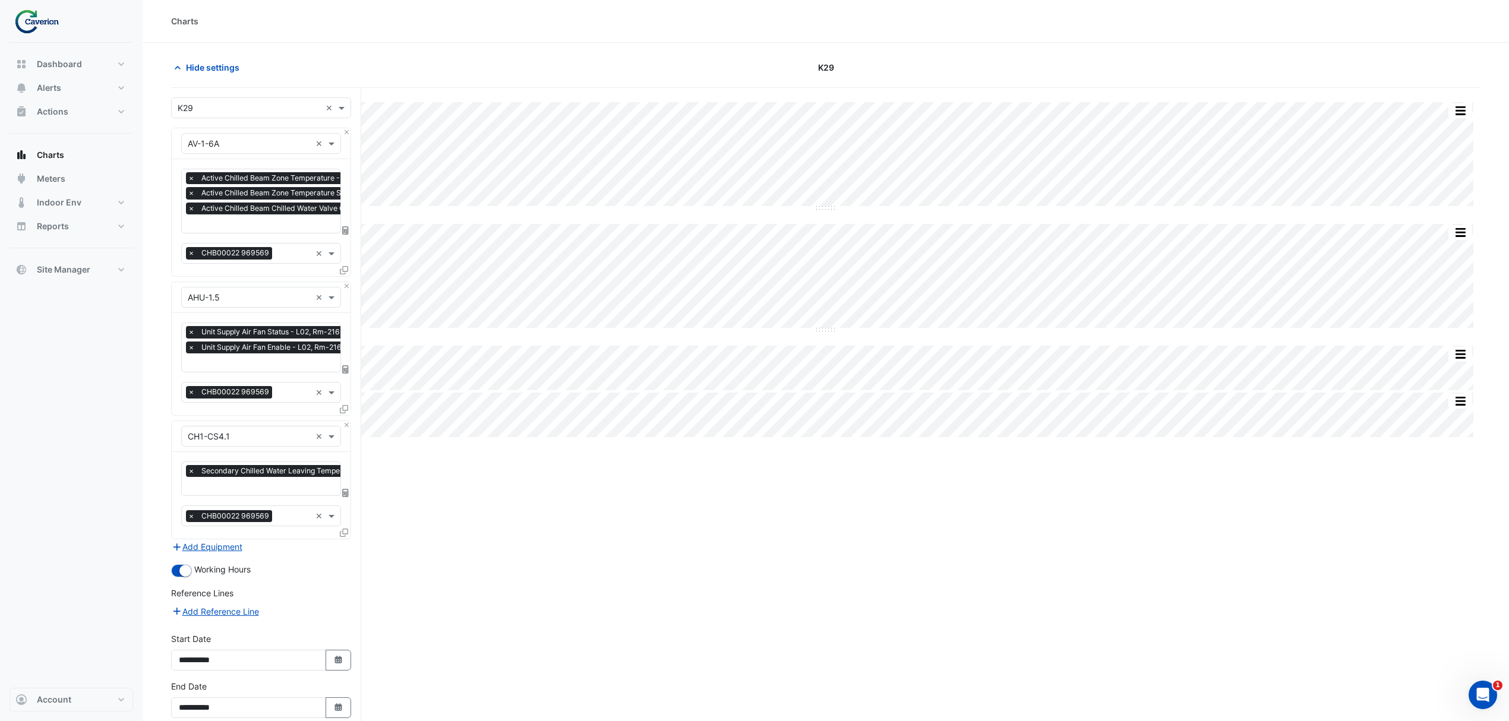
click at [50, 0] on html "Charts Hide settings K29 Split by Equip Split All Split None Print Save as JPEG…" at bounding box center [754, 390] width 1509 height 781
click at [1475, 692] on icon "Open Intercom Messenger" at bounding box center [1482, 694] width 20 height 20
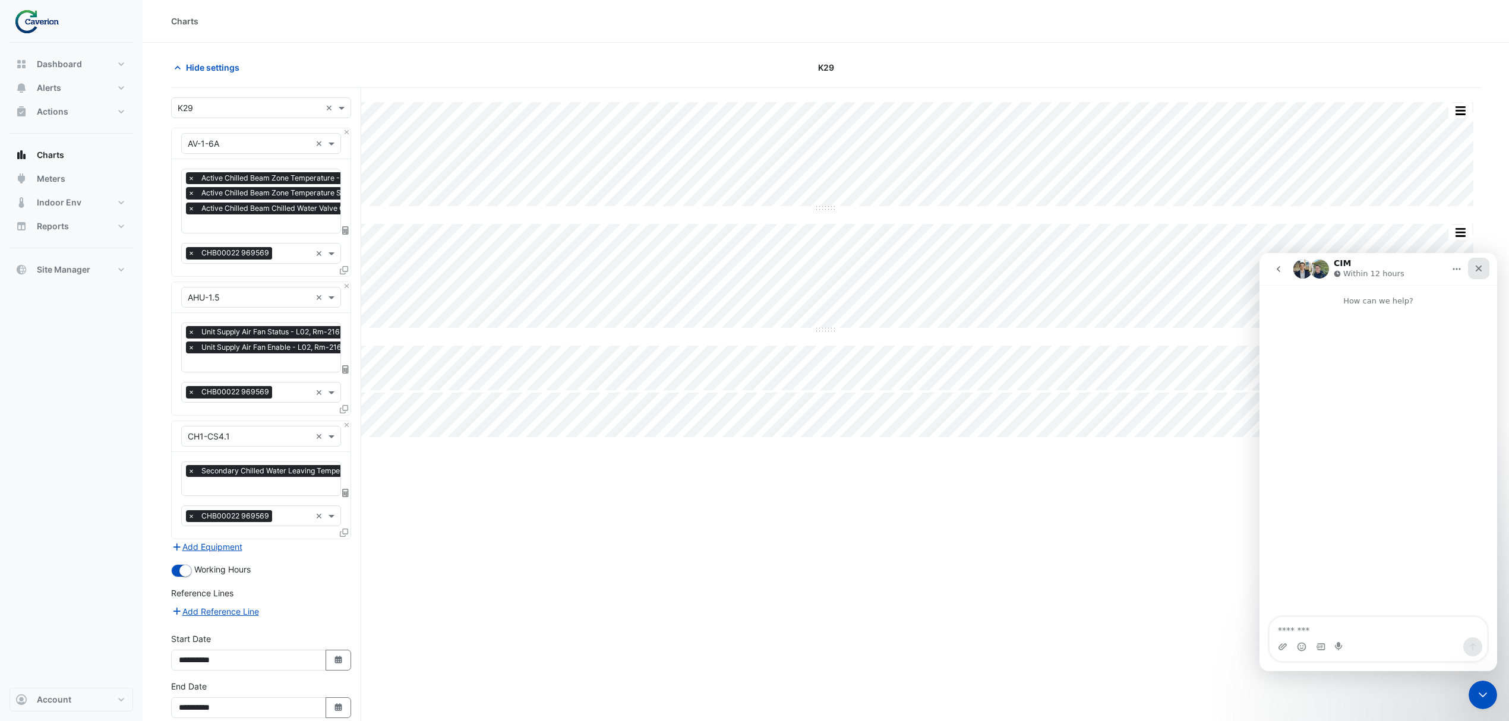
click at [1484, 269] on div "Close" at bounding box center [1478, 268] width 21 height 21
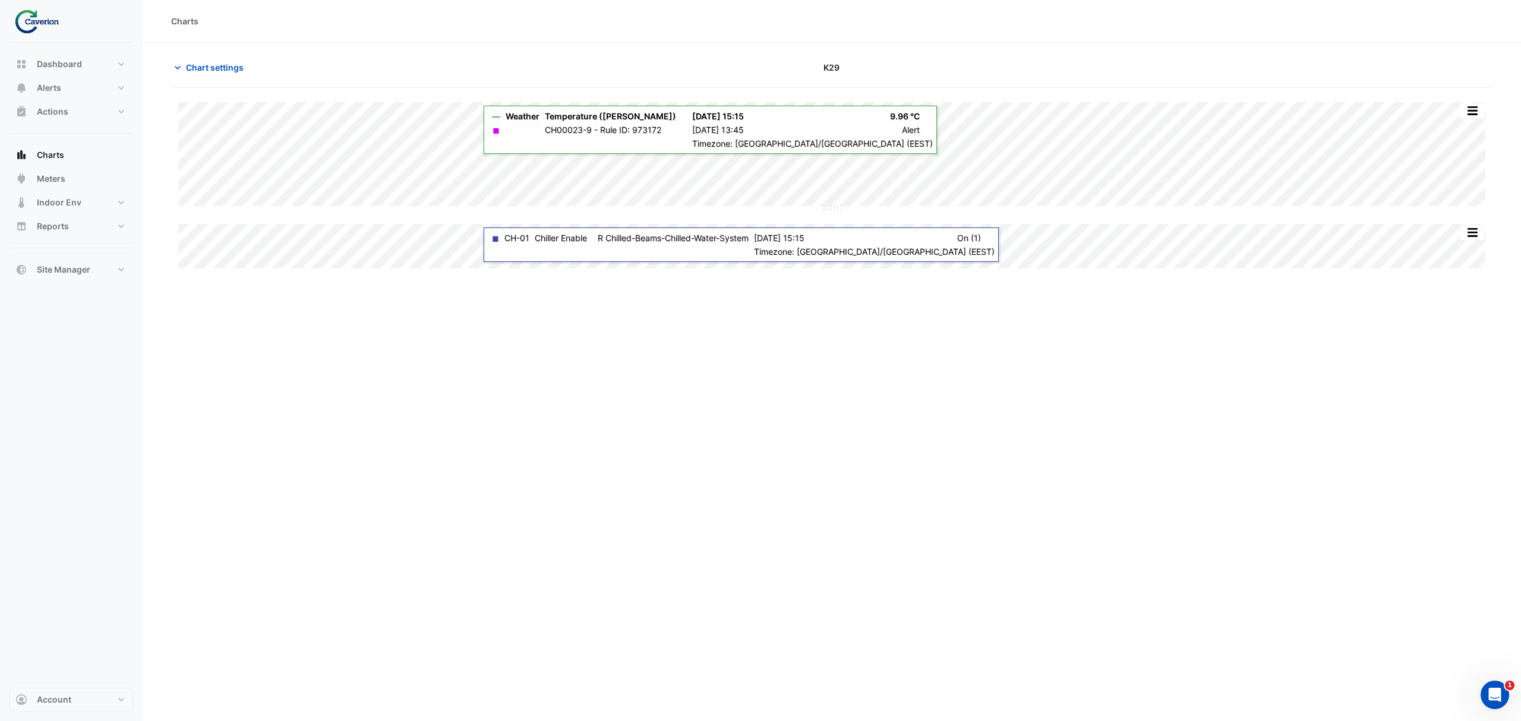
type input "**********"
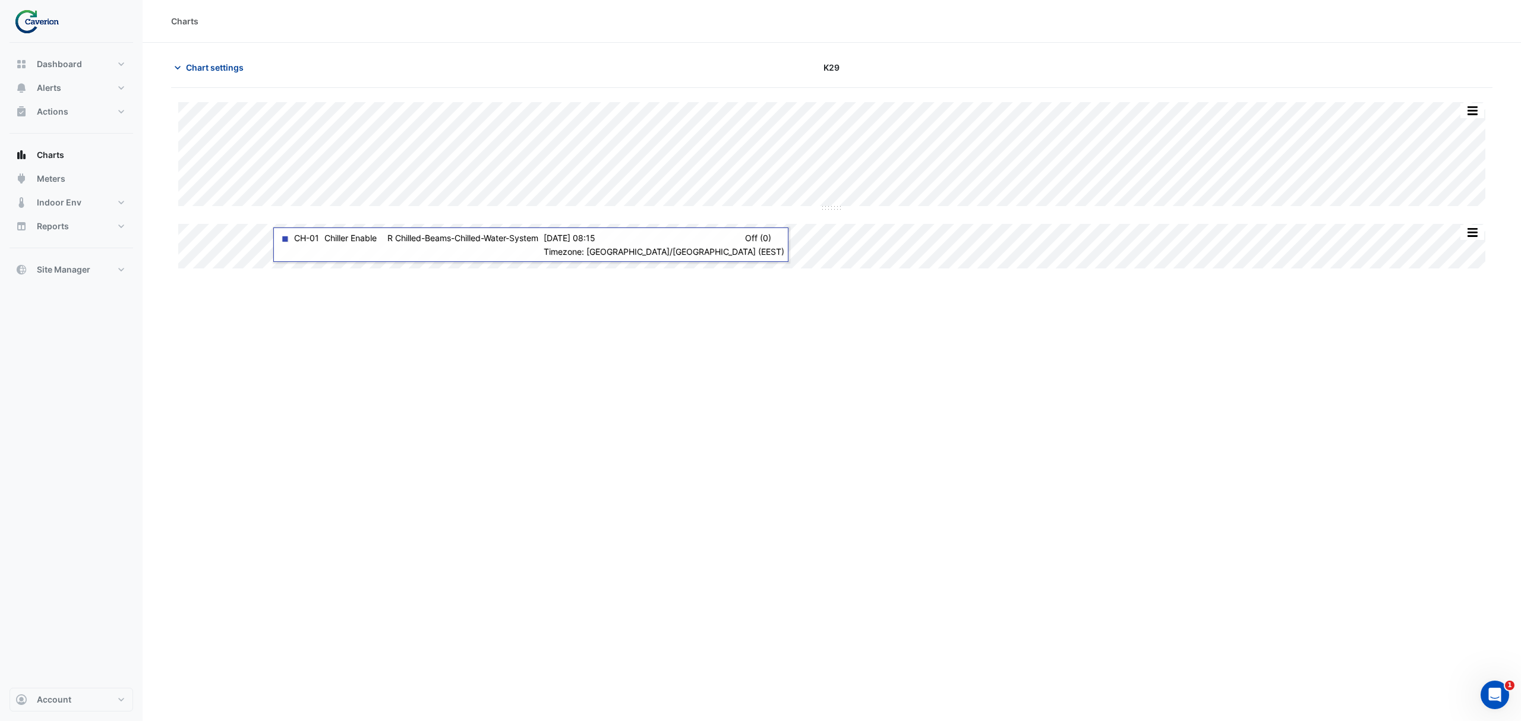
click at [173, 69] on icon "button" at bounding box center [178, 68] width 12 height 12
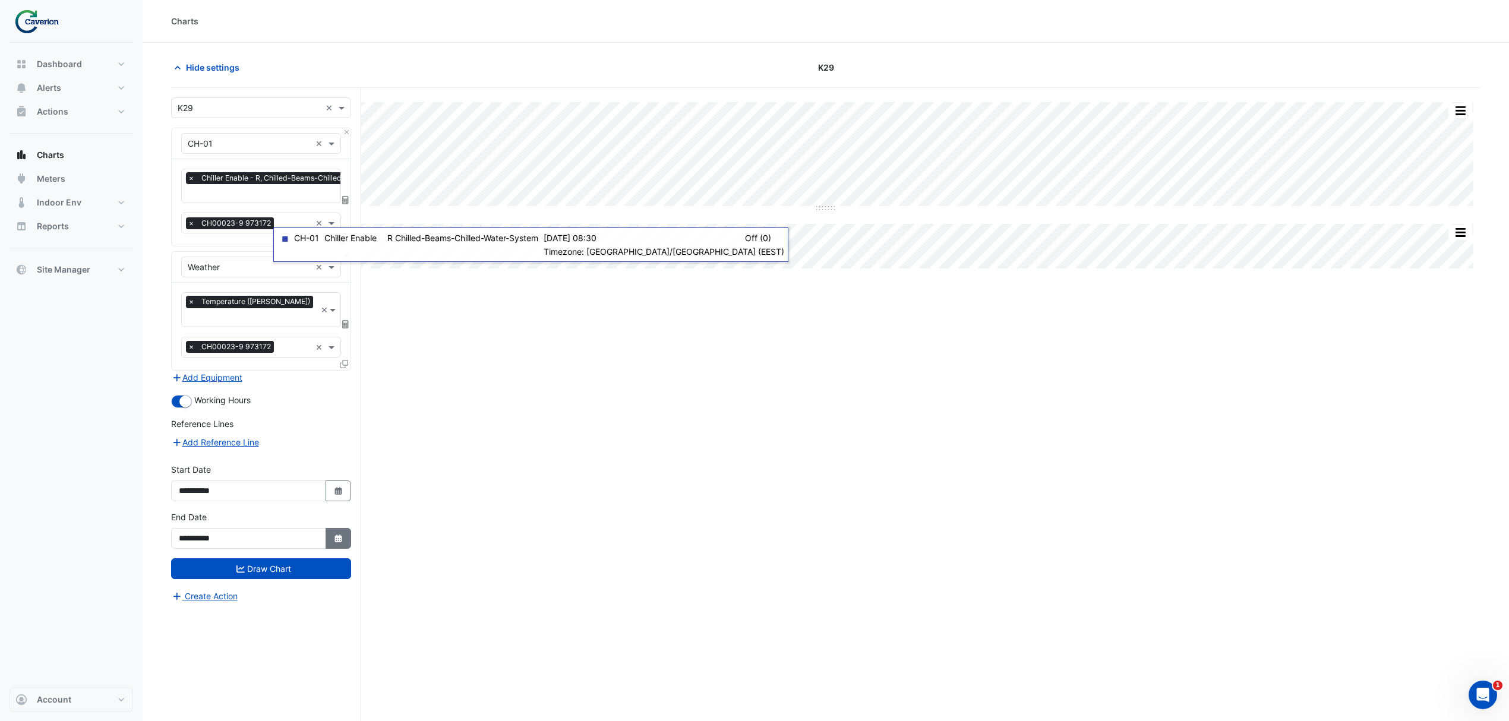
click at [333, 535] on icon "Select Date" at bounding box center [338, 539] width 11 height 8
click at [309, 360] on button "Next month" at bounding box center [305, 368] width 14 height 19
click at [189, 364] on span "Previous month" at bounding box center [191, 368] width 9 height 9
select select "**"
click at [269, 485] on div "31" at bounding box center [266, 483] width 19 height 19
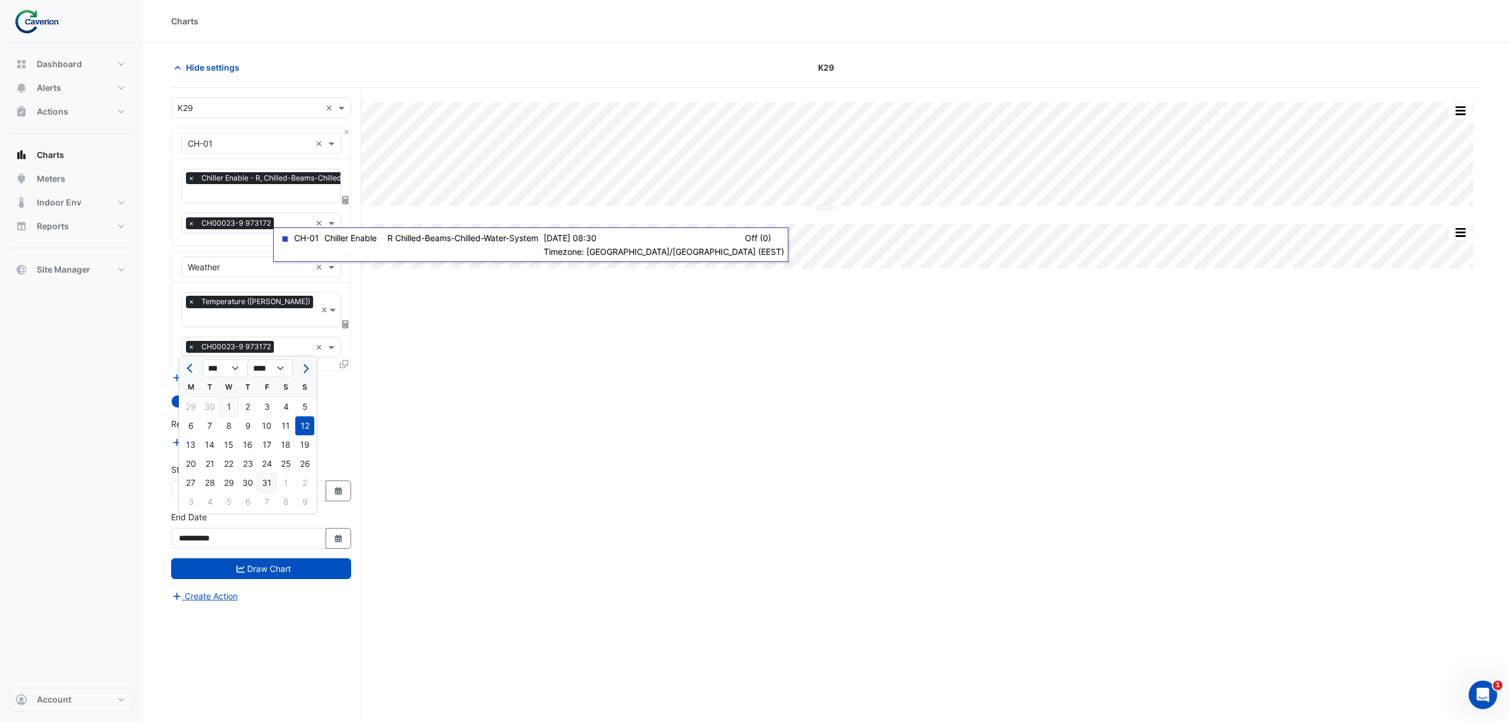
type input "**********"
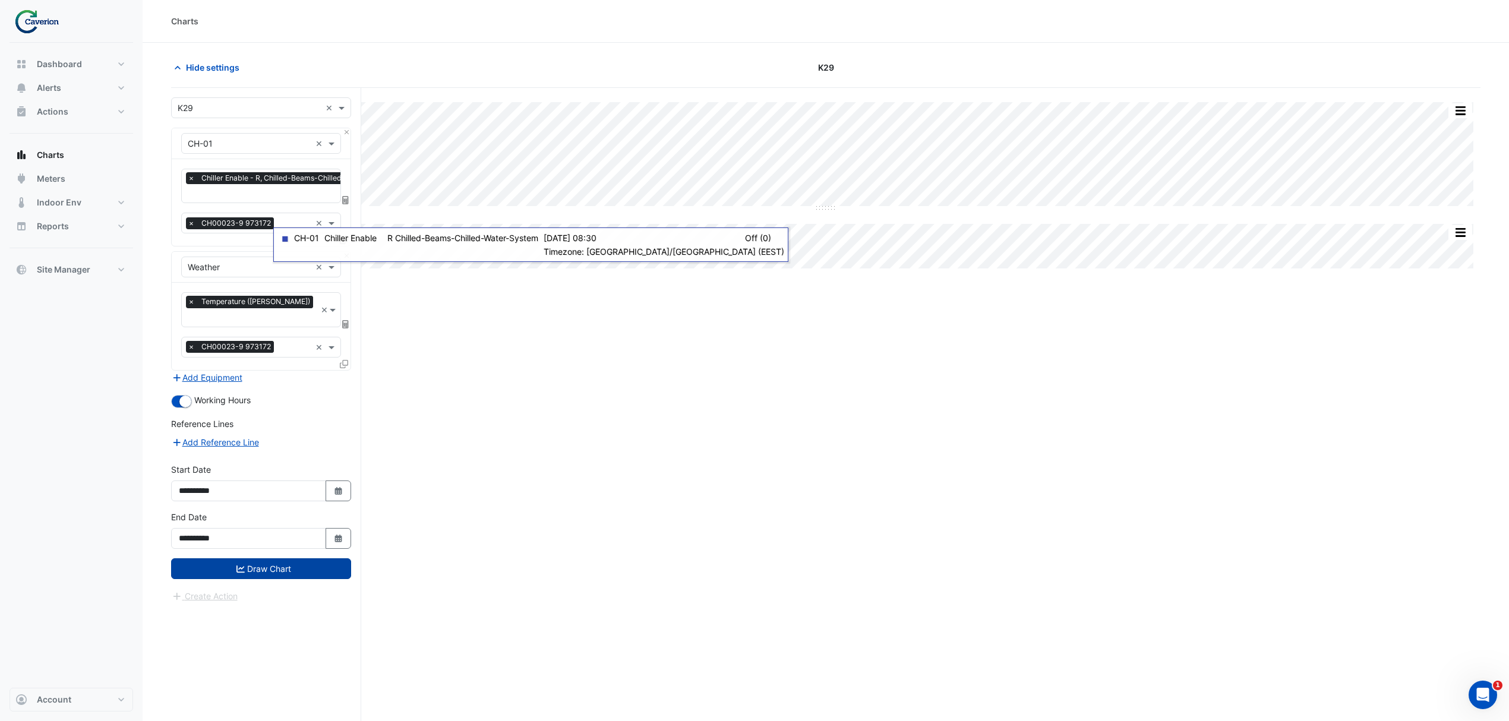
click at [265, 564] on button "Draw Chart" at bounding box center [261, 568] width 180 height 21
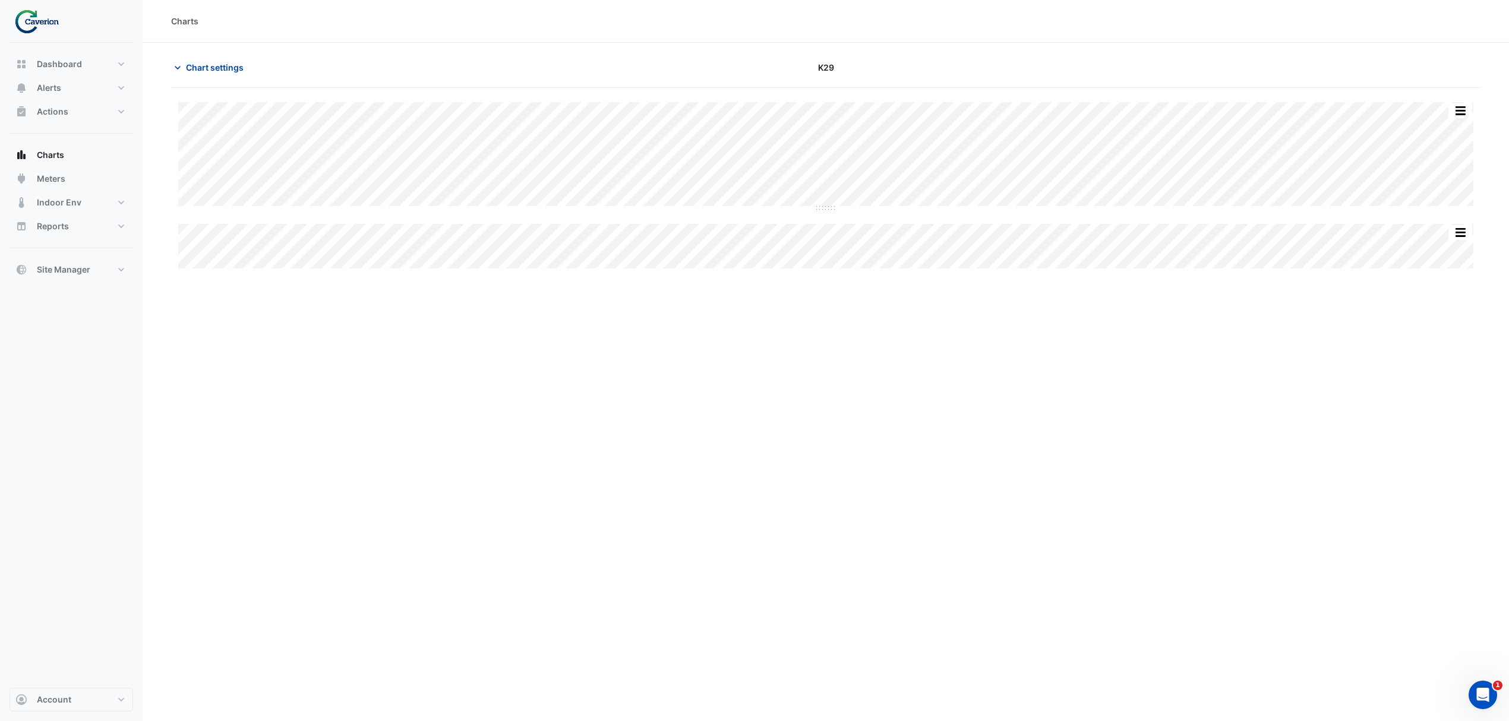
click at [191, 57] on section "Chart settings K29 Split by Equip Split All Split None Print Save as JPEG Save …" at bounding box center [826, 405] width 1366 height 724
click at [191, 58] on button "Chart settings" at bounding box center [211, 67] width 80 height 21
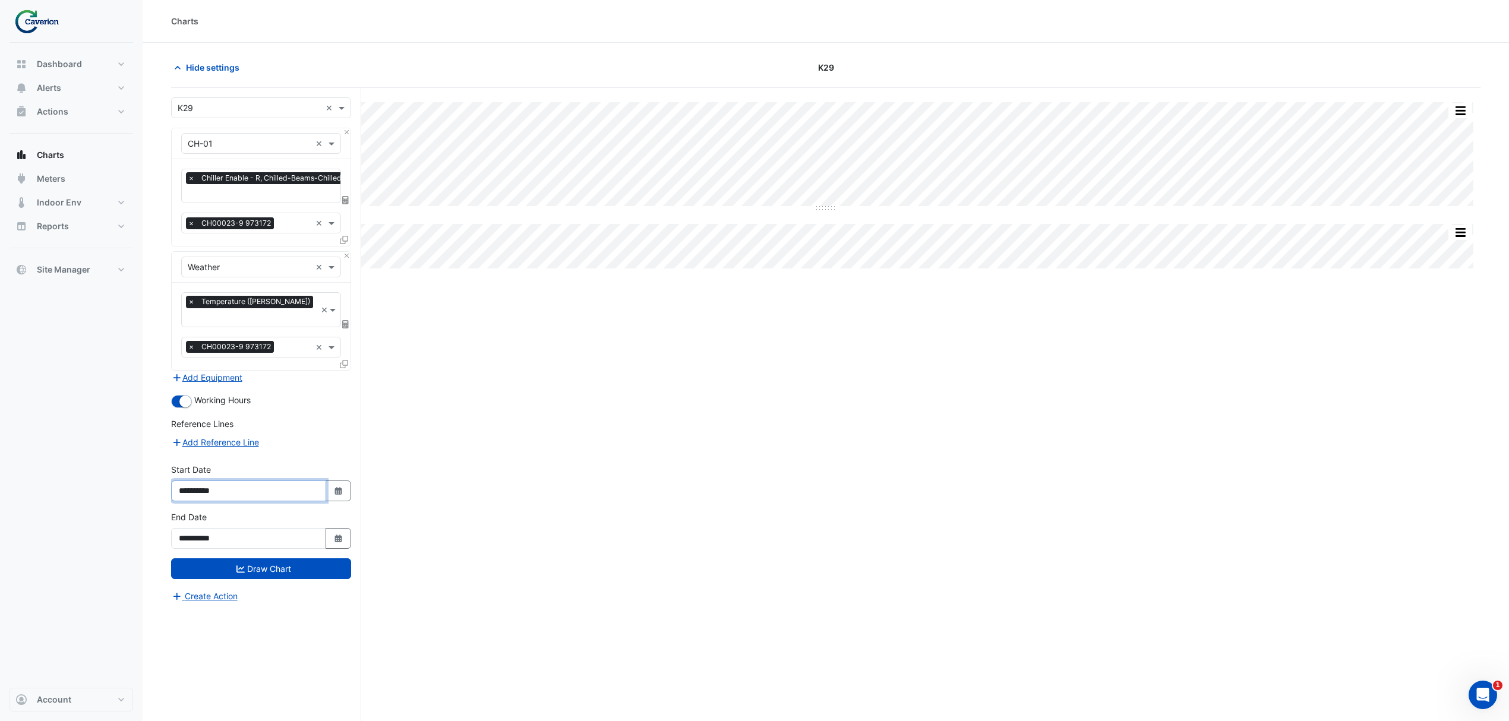
click at [253, 484] on input "**********" at bounding box center [248, 491] width 155 height 21
click at [338, 487] on icon "Select Date" at bounding box center [338, 491] width 11 height 8
select select "*"
select select "****"
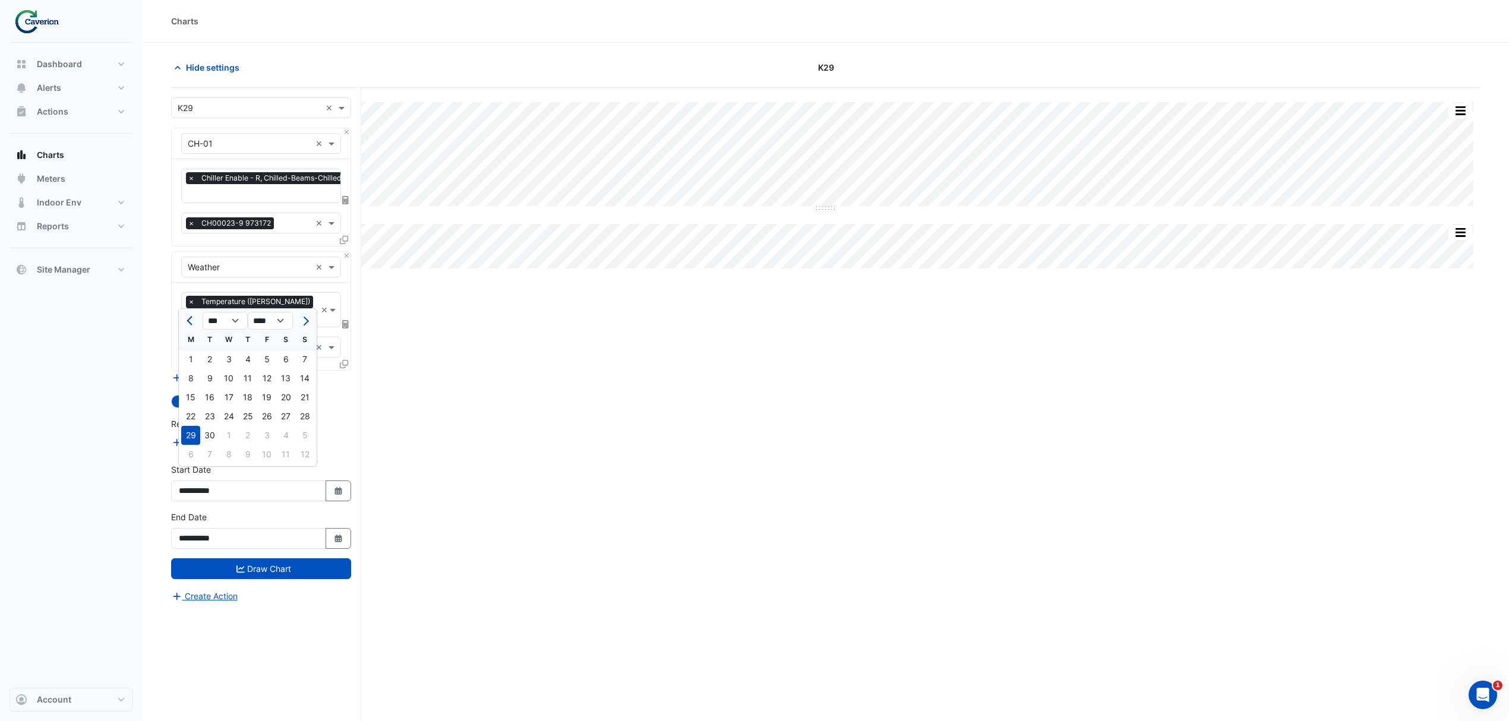
click at [191, 317] on span "Previous month" at bounding box center [191, 321] width 9 height 9
select select "*"
click at [196, 378] on div "4" at bounding box center [190, 378] width 19 height 19
type input "**********"
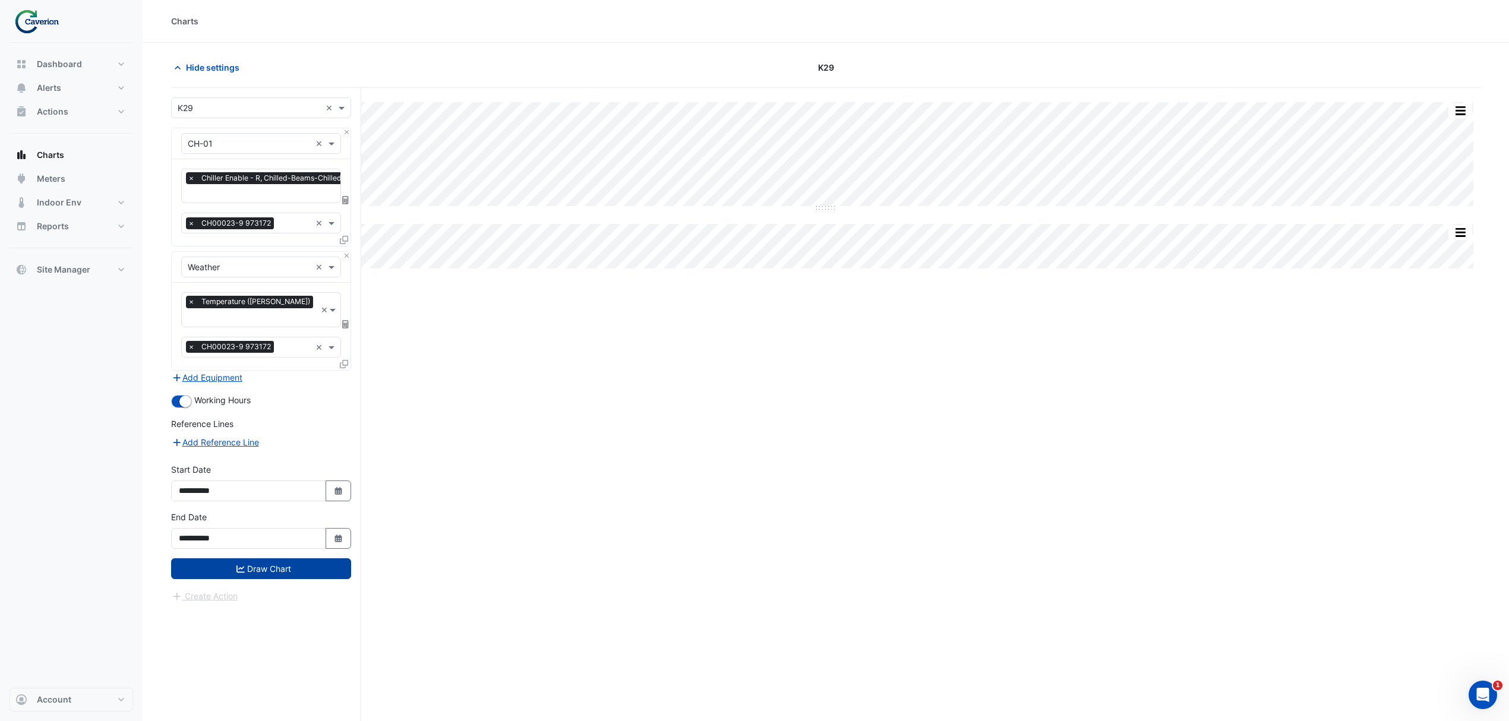
click at [271, 564] on button "Draw Chart" at bounding box center [261, 568] width 180 height 21
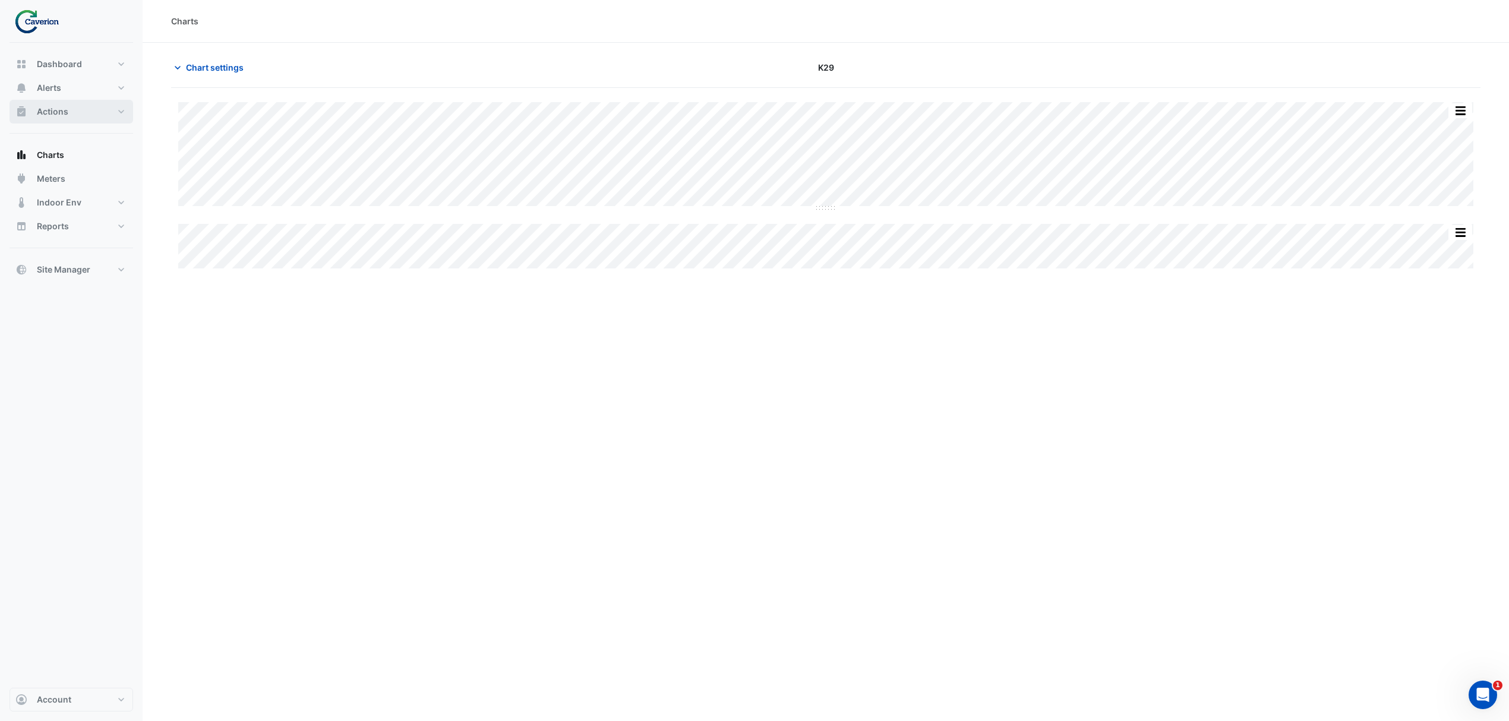
click at [45, 109] on span "Actions" at bounding box center [52, 112] width 31 height 12
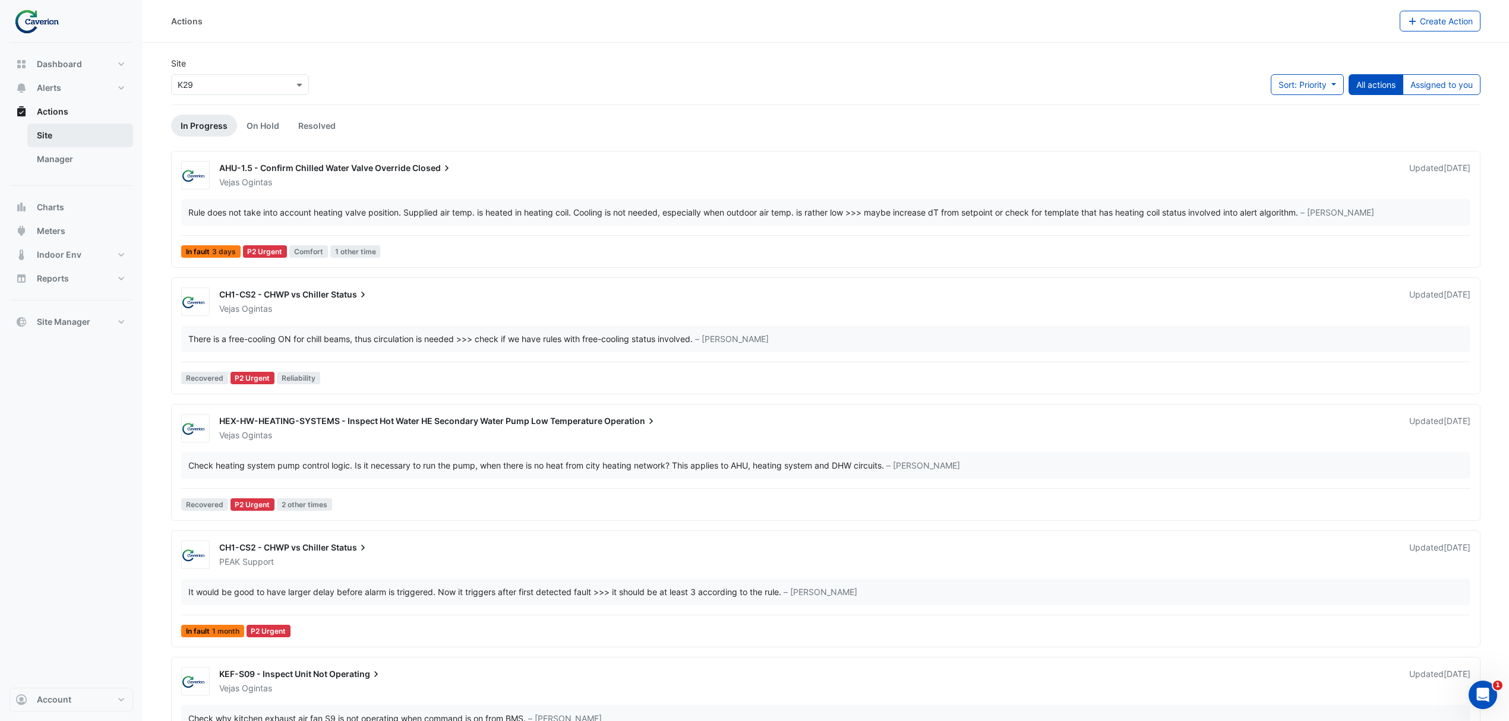
click at [97, 141] on link "Site" at bounding box center [80, 136] width 106 height 24
click at [89, 155] on link "Manager" at bounding box center [80, 159] width 106 height 24
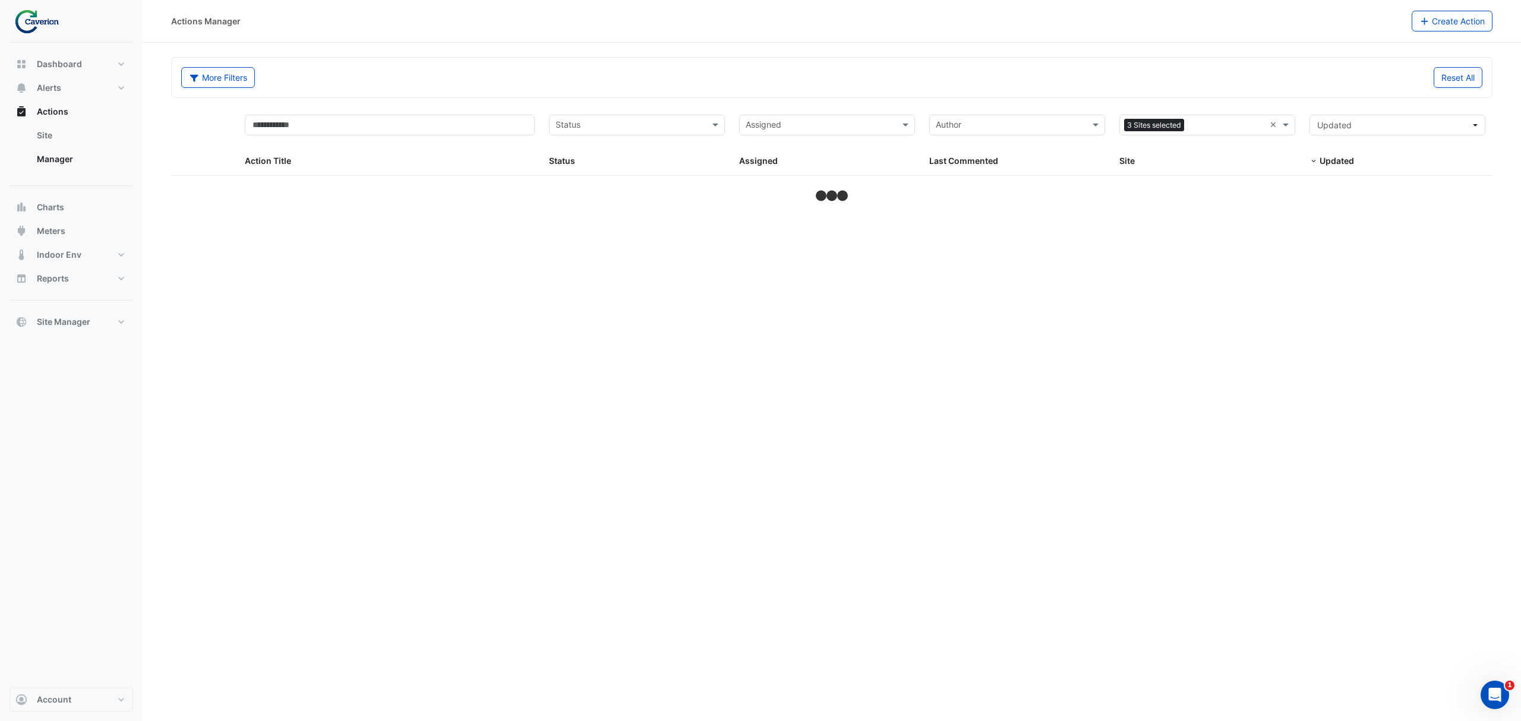
select select "***"
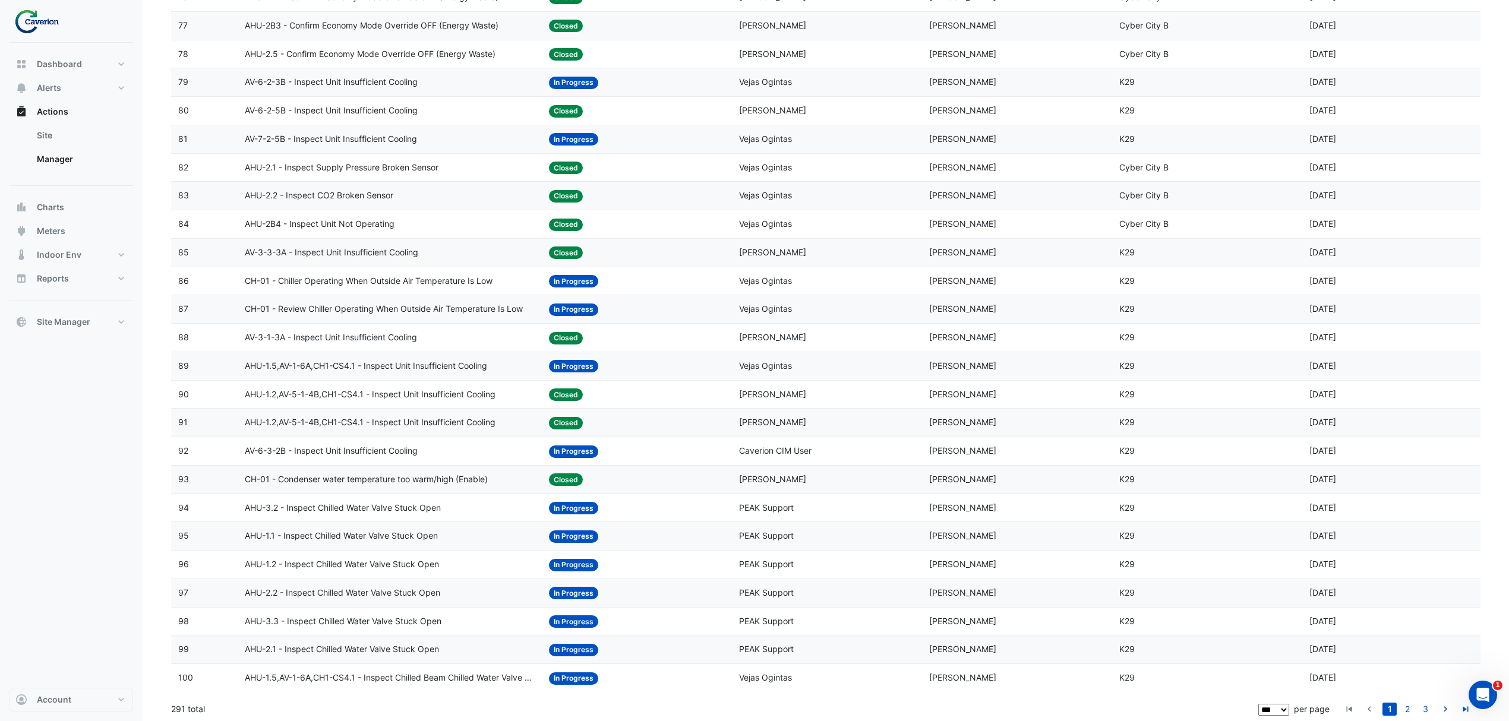
scroll to position [2344, 0]
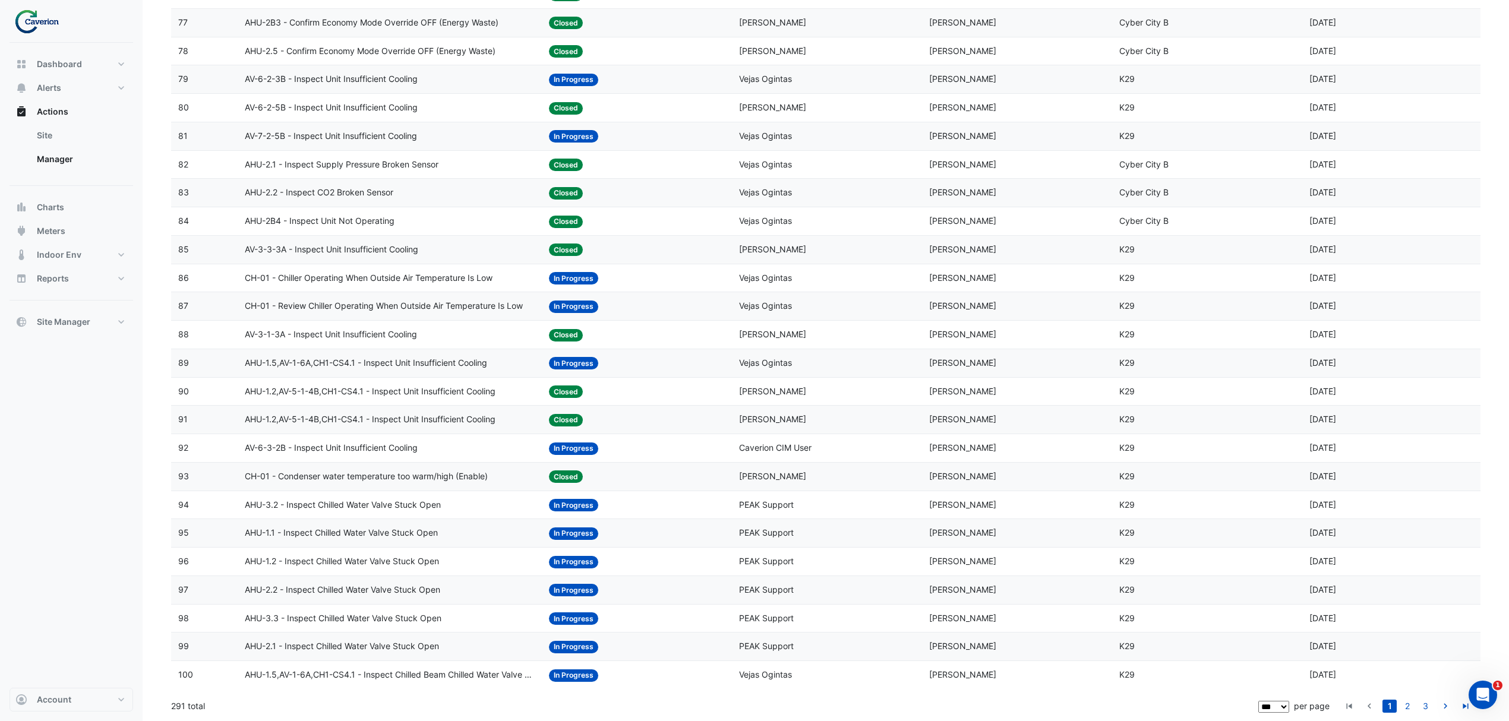
click at [383, 585] on span "AHU-2.2 - Inspect Chilled Water Valve Stuck Open" at bounding box center [342, 590] width 195 height 14
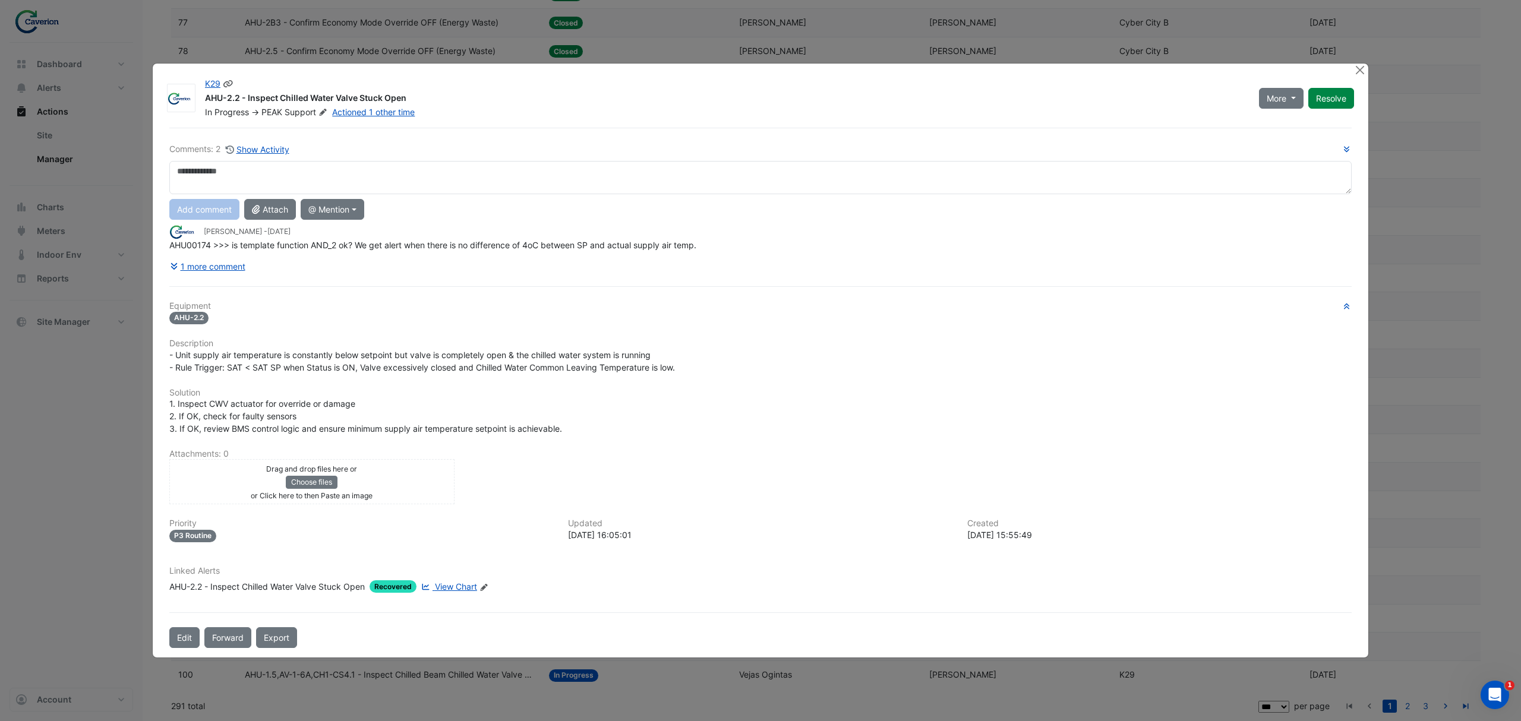
click at [1353, 77] on div at bounding box center [1360, 71] width 15 height 14
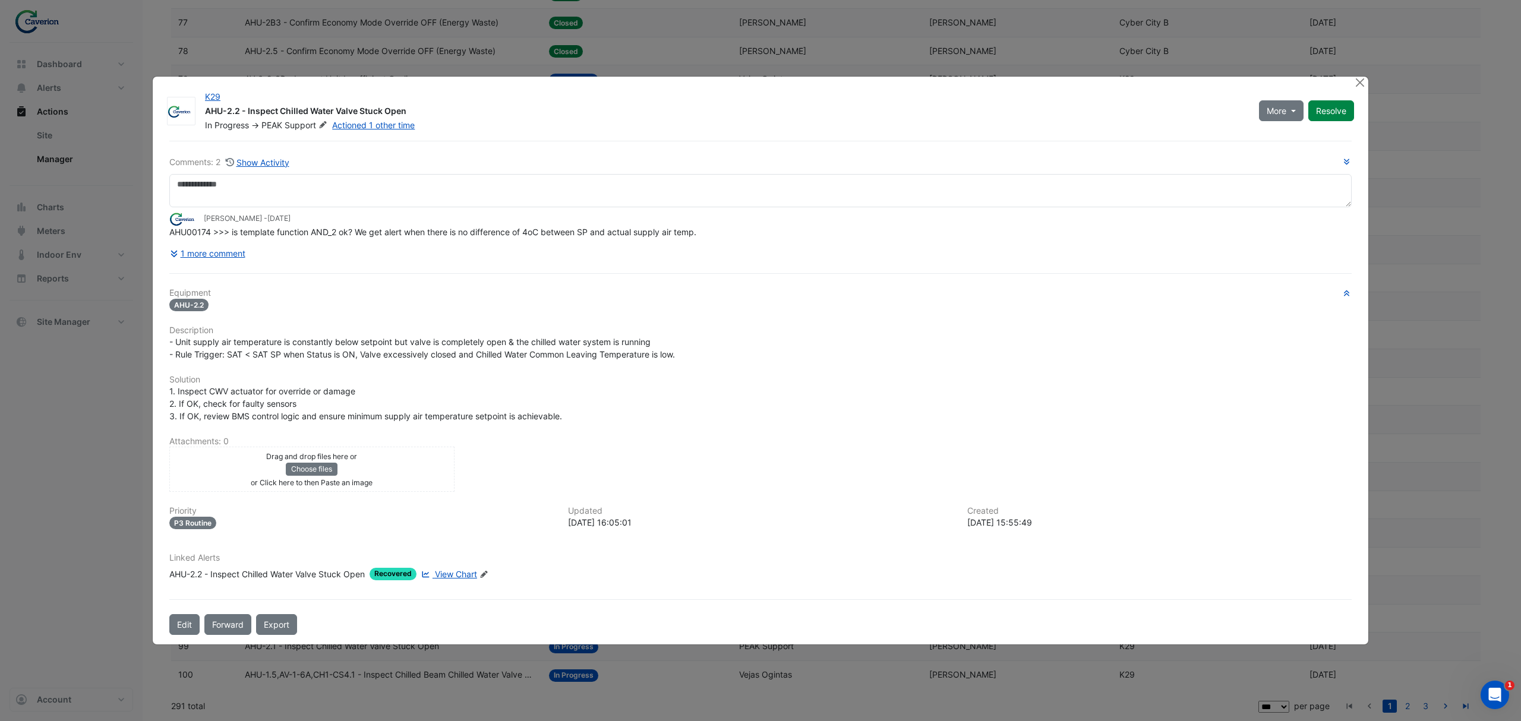
click at [1357, 72] on ngb-modal-window "K29 AHU-2.2 - Inspect Chilled Water Valve Stuck Open In Progress -> PEAK Suppor…" at bounding box center [760, 360] width 1521 height 721
click at [1360, 77] on button "Close" at bounding box center [1359, 83] width 12 height 12
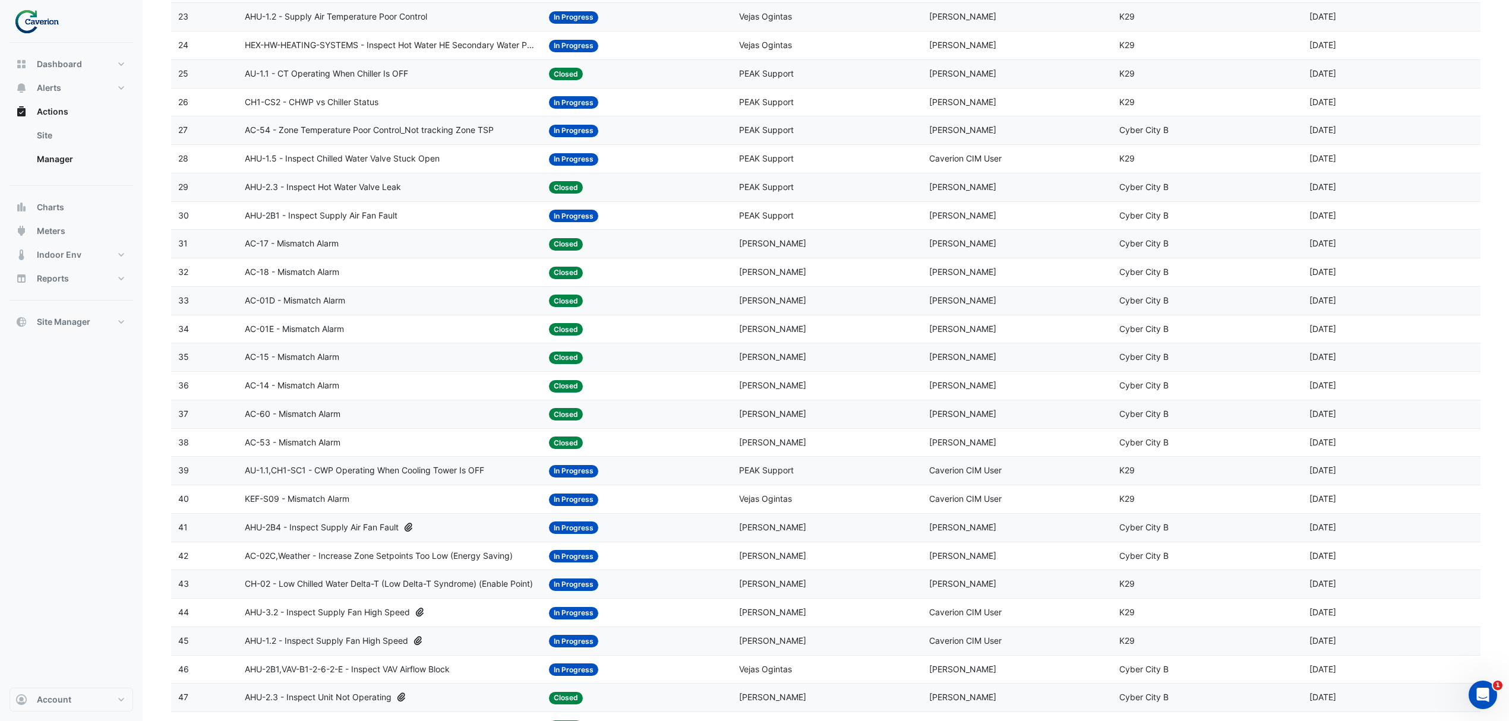
scroll to position [0, 0]
